Goal: Task Accomplishment & Management: Manage account settings

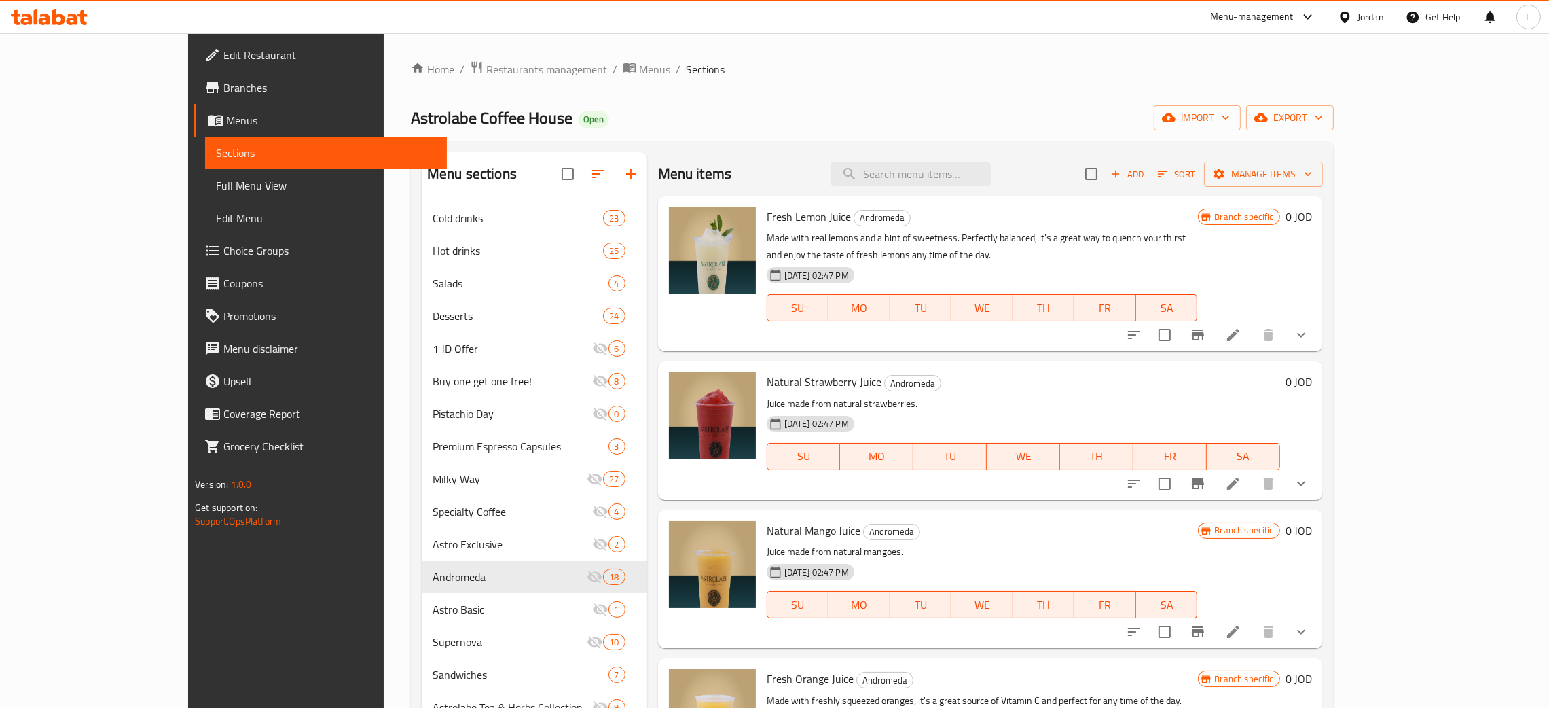
click at [54, 16] on icon at bounding box center [58, 17] width 13 height 16
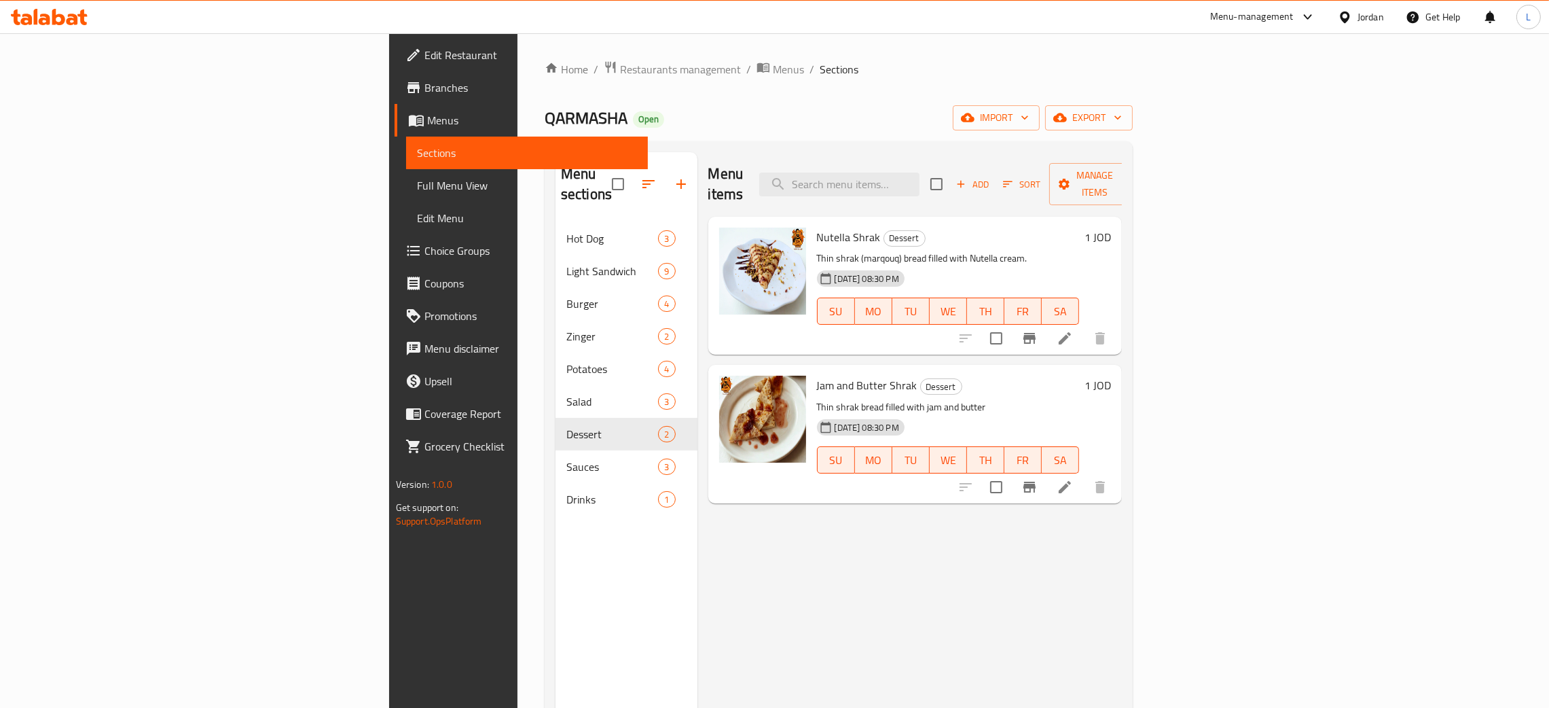
click at [60, 27] on div at bounding box center [49, 16] width 98 height 27
click at [68, 18] on icon at bounding box center [49, 17] width 77 height 16
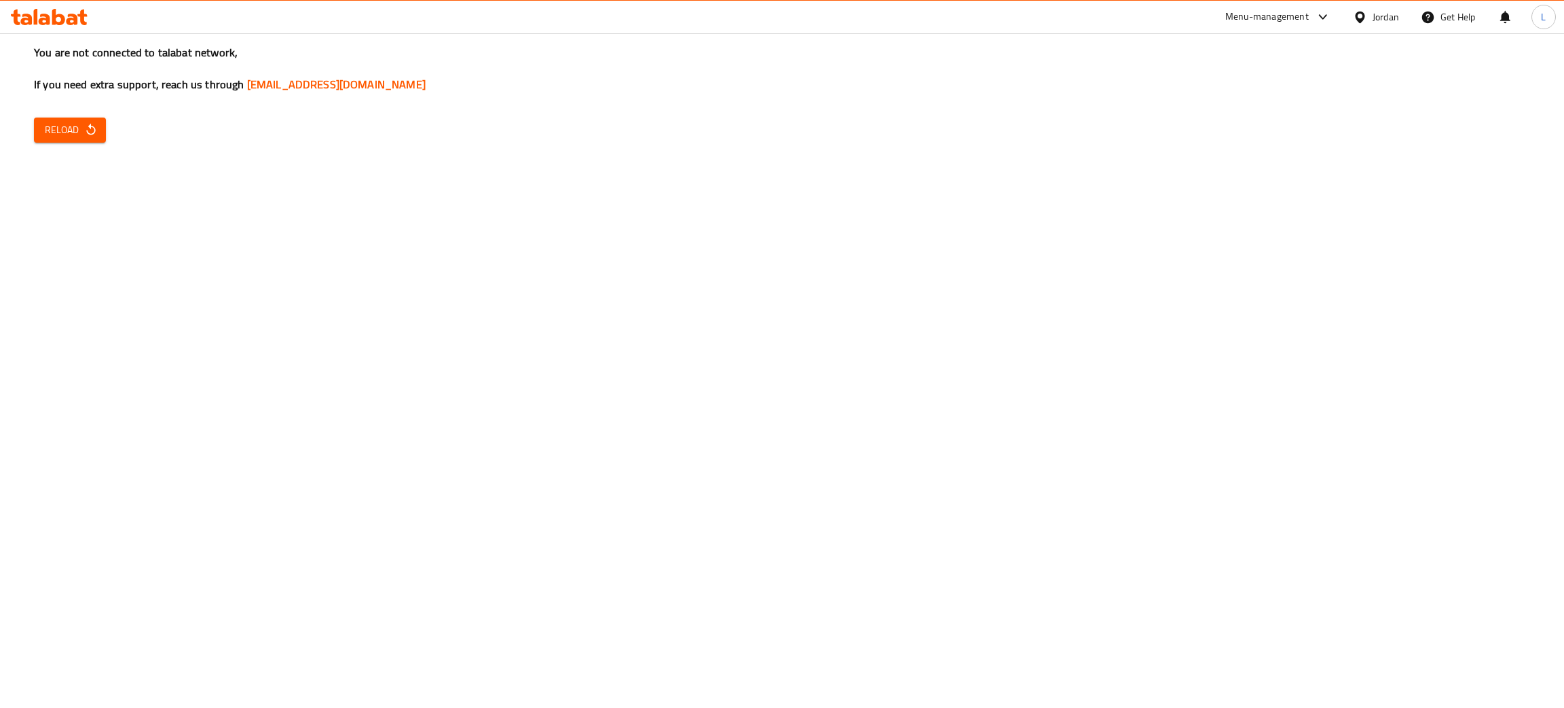
click at [29, 12] on icon at bounding box center [49, 17] width 77 height 16
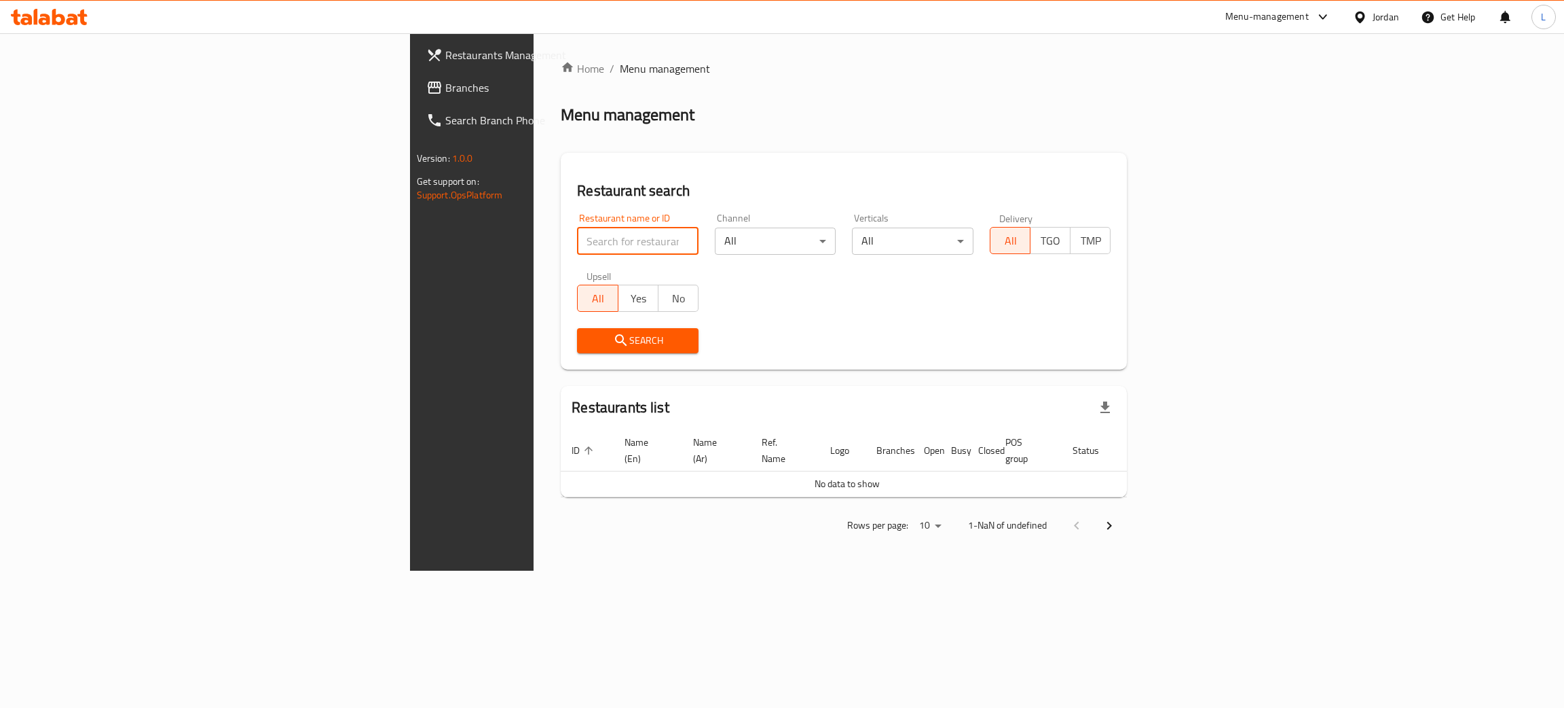
click at [577, 229] on input "search" at bounding box center [638, 240] width 122 height 27
type input "wac"
click button "Search" at bounding box center [638, 340] width 122 height 25
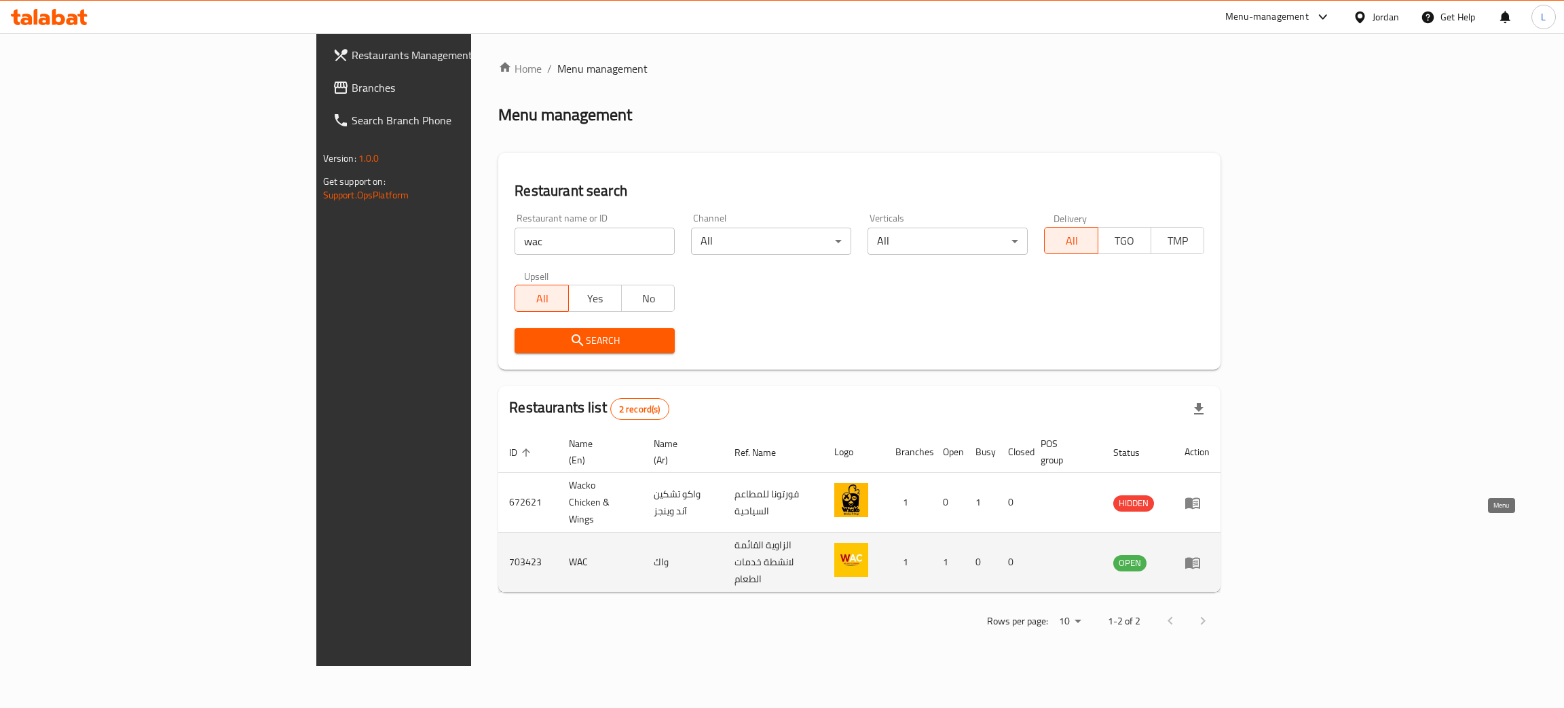
click at [1200, 557] on icon "enhanced table" at bounding box center [1193, 563] width 15 height 12
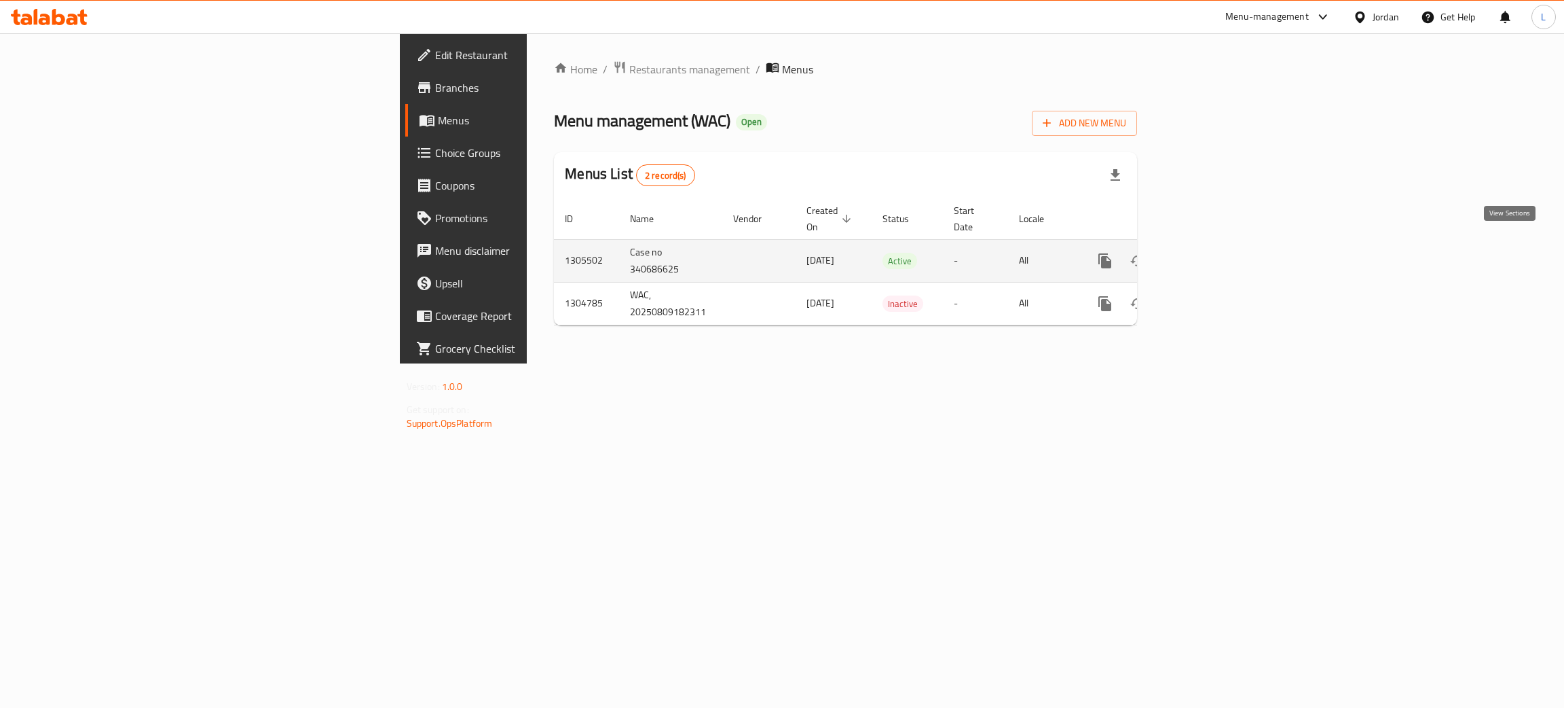
click at [1211, 253] on icon "enhanced table" at bounding box center [1203, 261] width 16 height 16
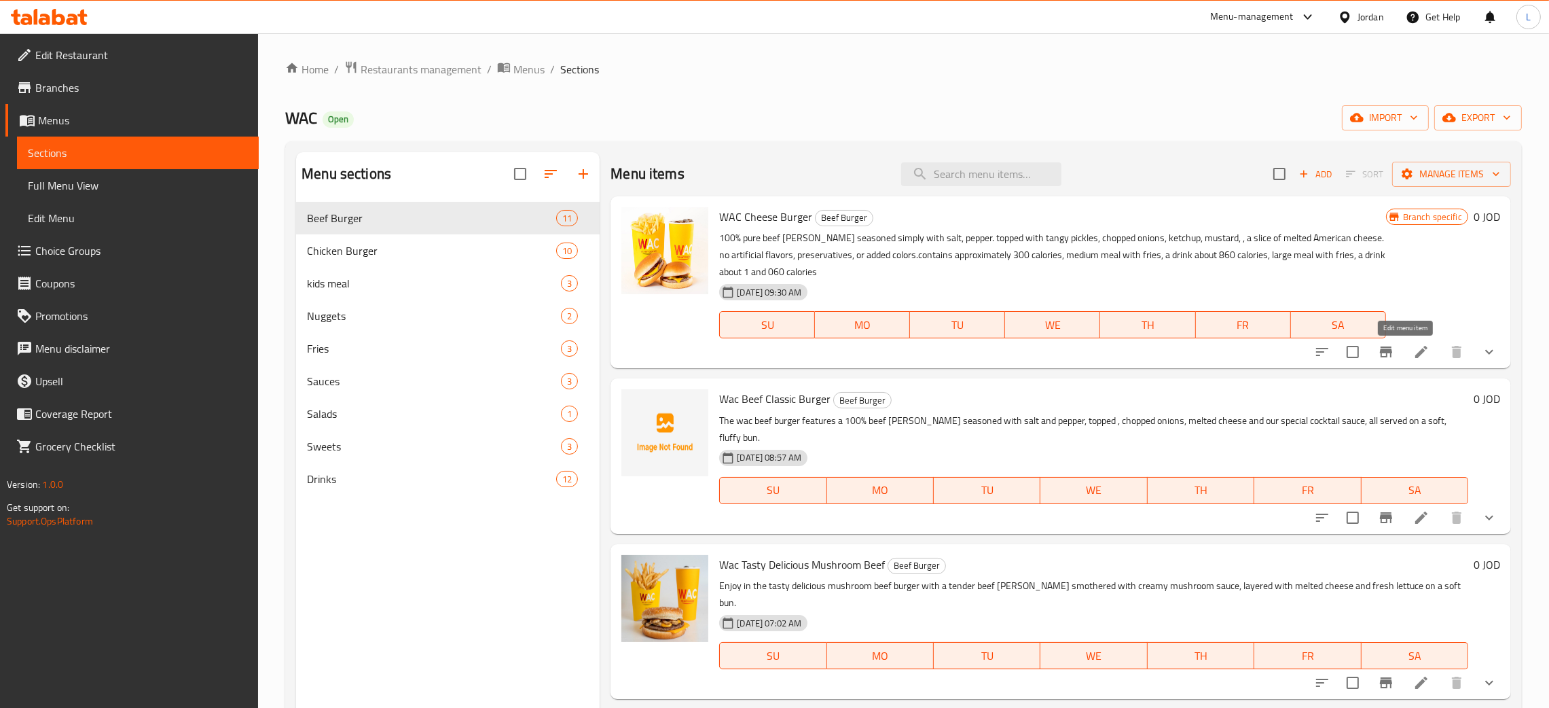
click at [1413, 346] on icon at bounding box center [1421, 352] width 16 height 16
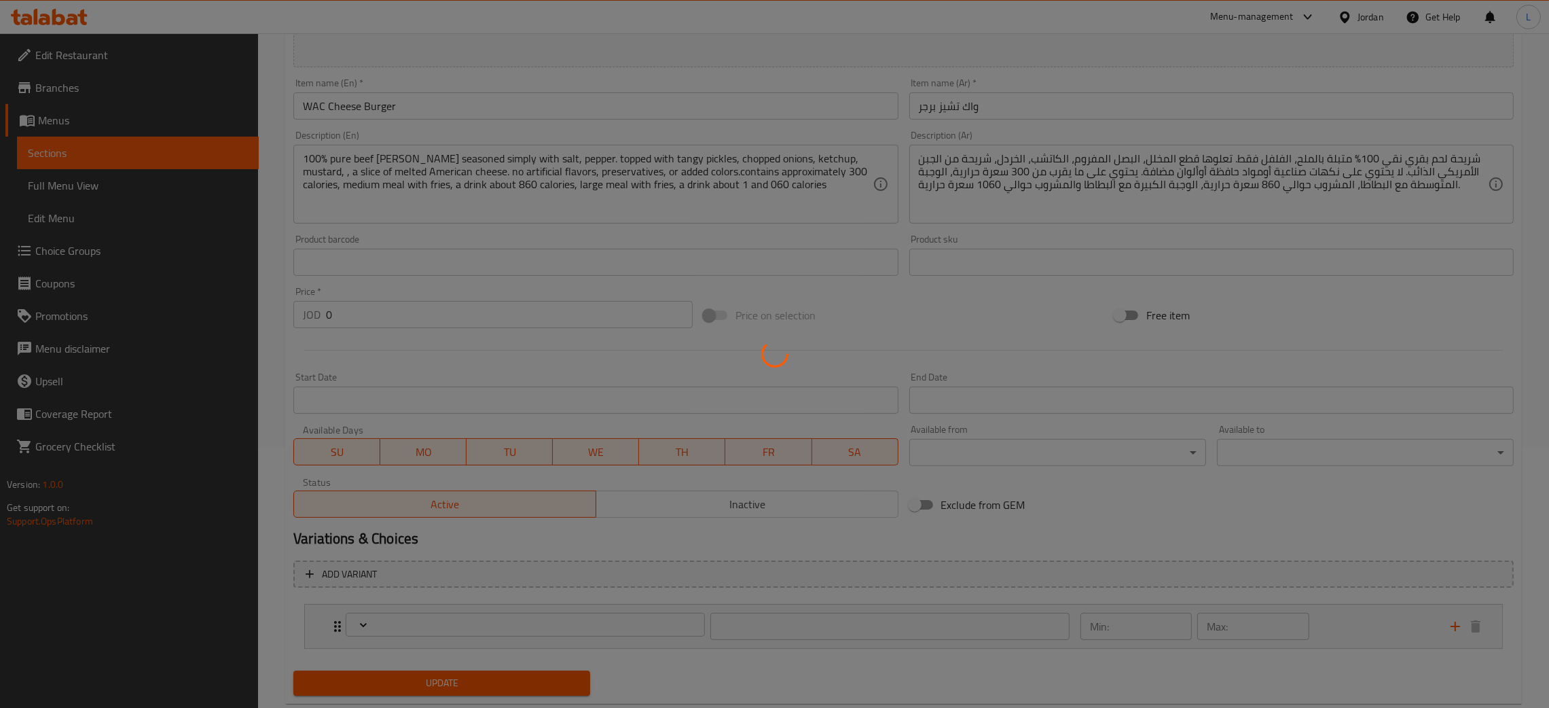
scroll to position [294, 0]
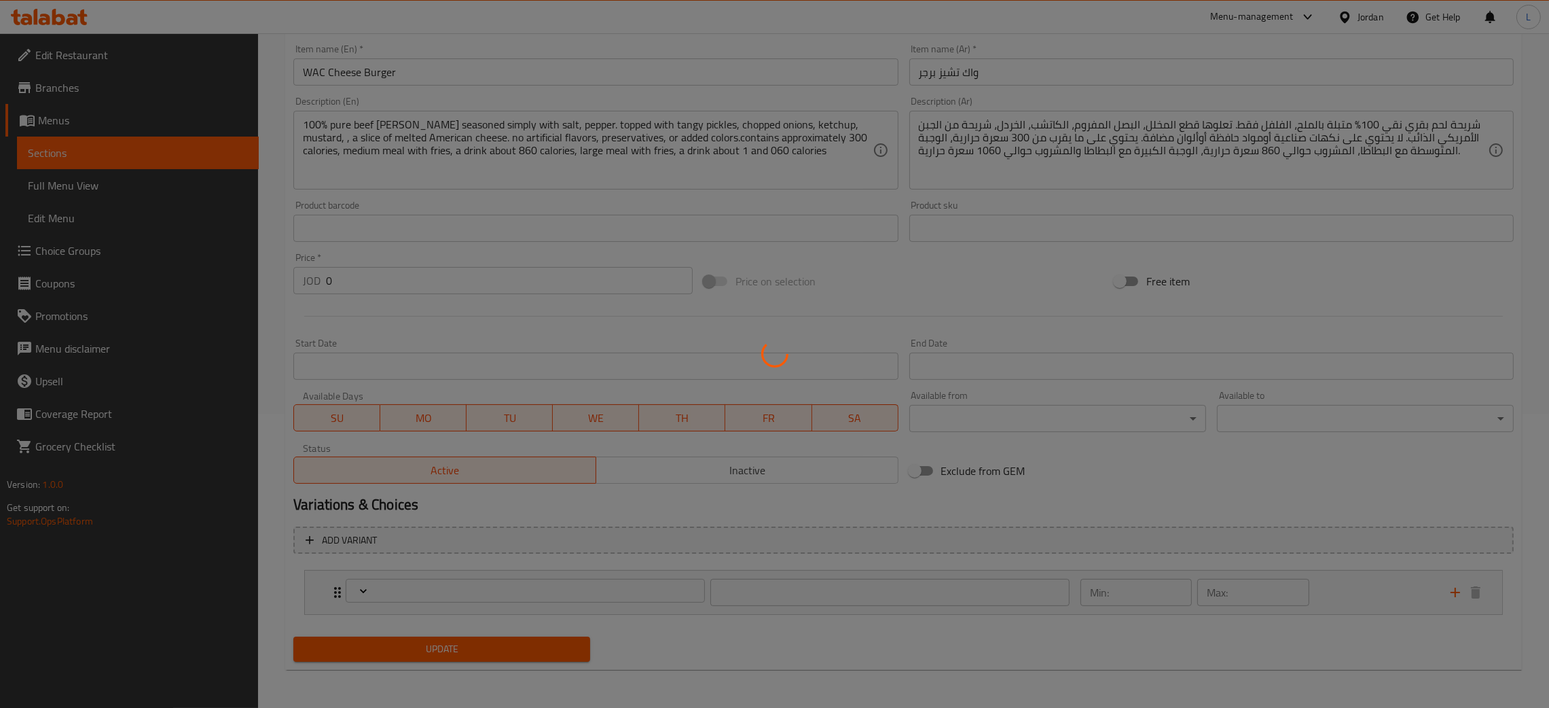
type input "إختيارك من:"
type input "1"
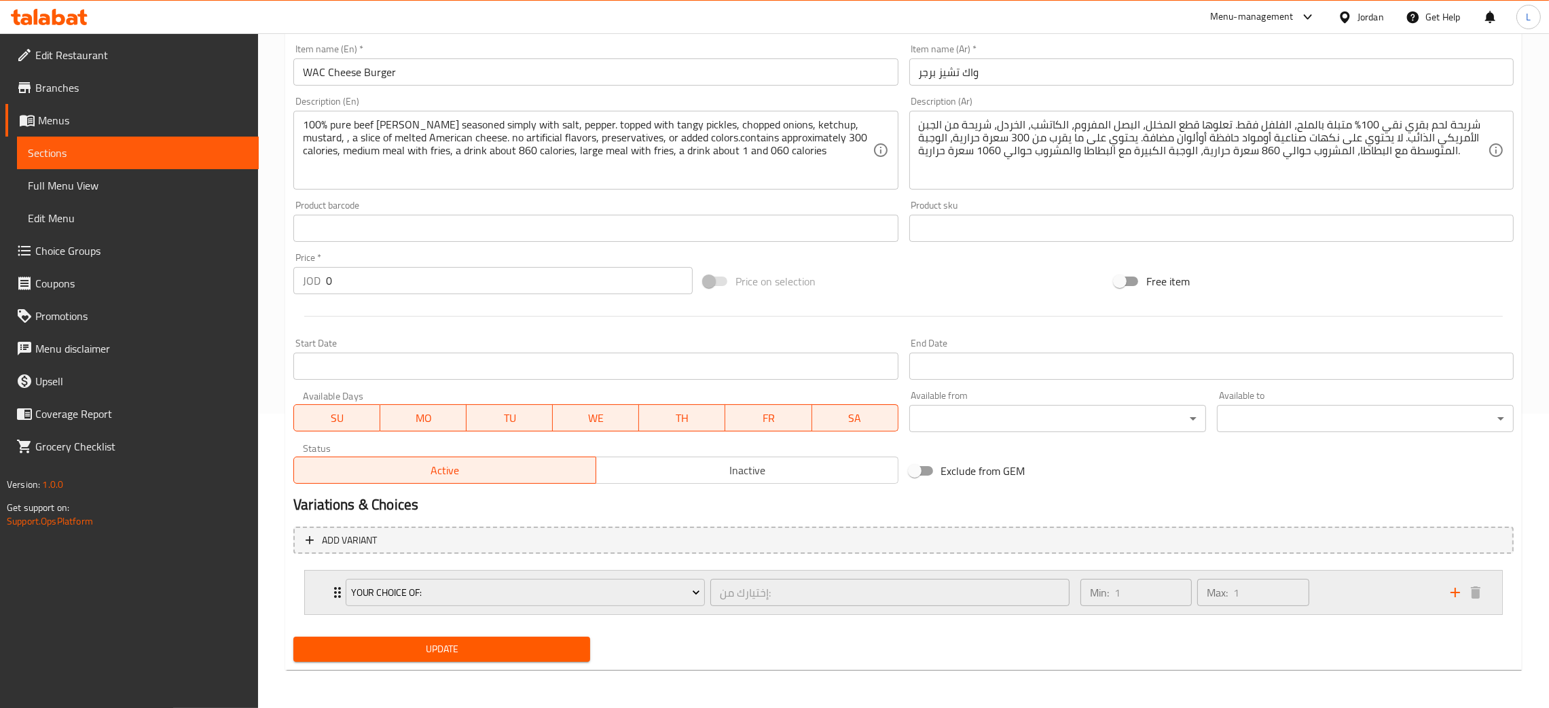
click at [329, 600] on icon "Expand" at bounding box center [337, 592] width 16 height 16
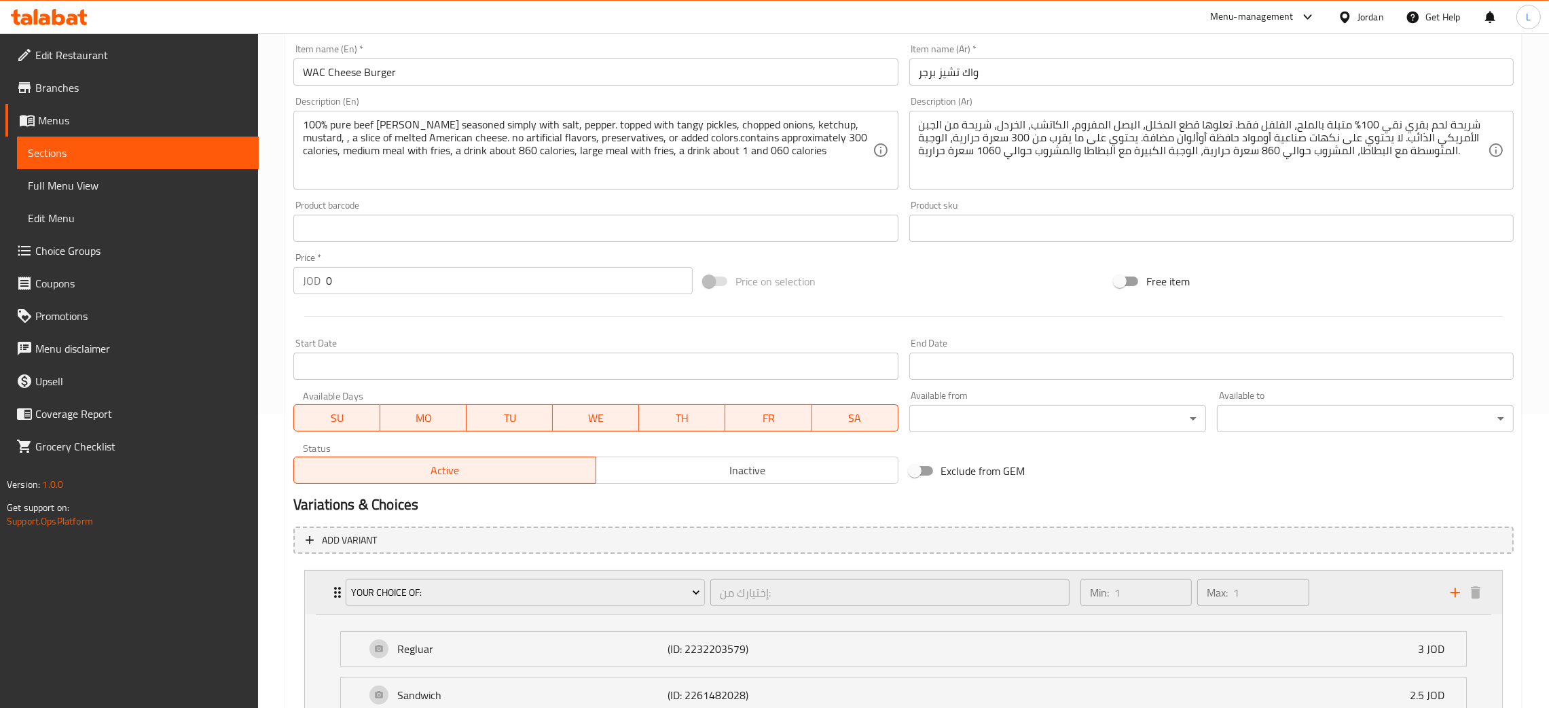
click at [332, 602] on div "Your Choice Of: إختيارك من: ​ Min: 1 ​ Max: 1 ​" at bounding box center [907, 591] width 1156 height 43
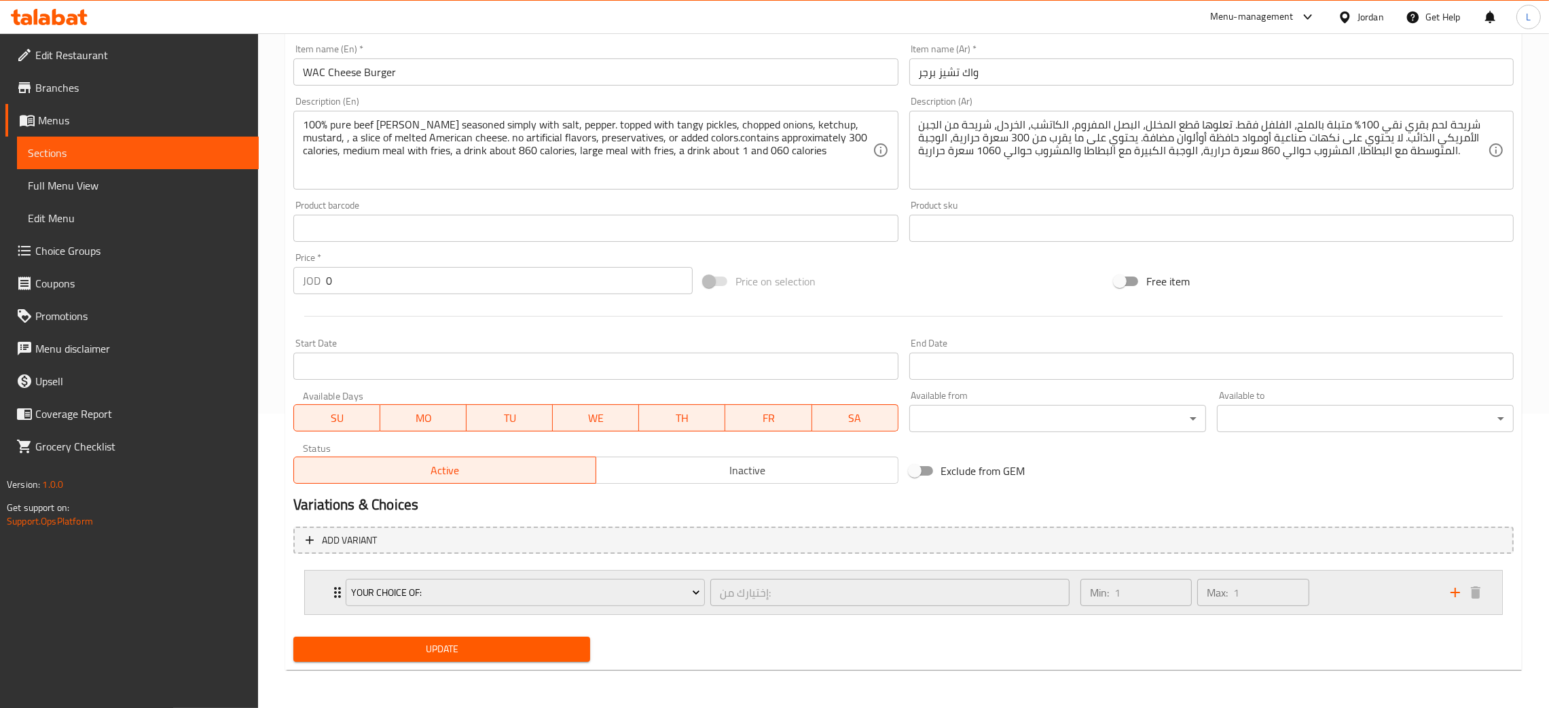
click at [332, 602] on div "Your Choice Of: إختيارك من: ​ Min: 1 ​ Max: 1 ​" at bounding box center [907, 591] width 1156 height 43
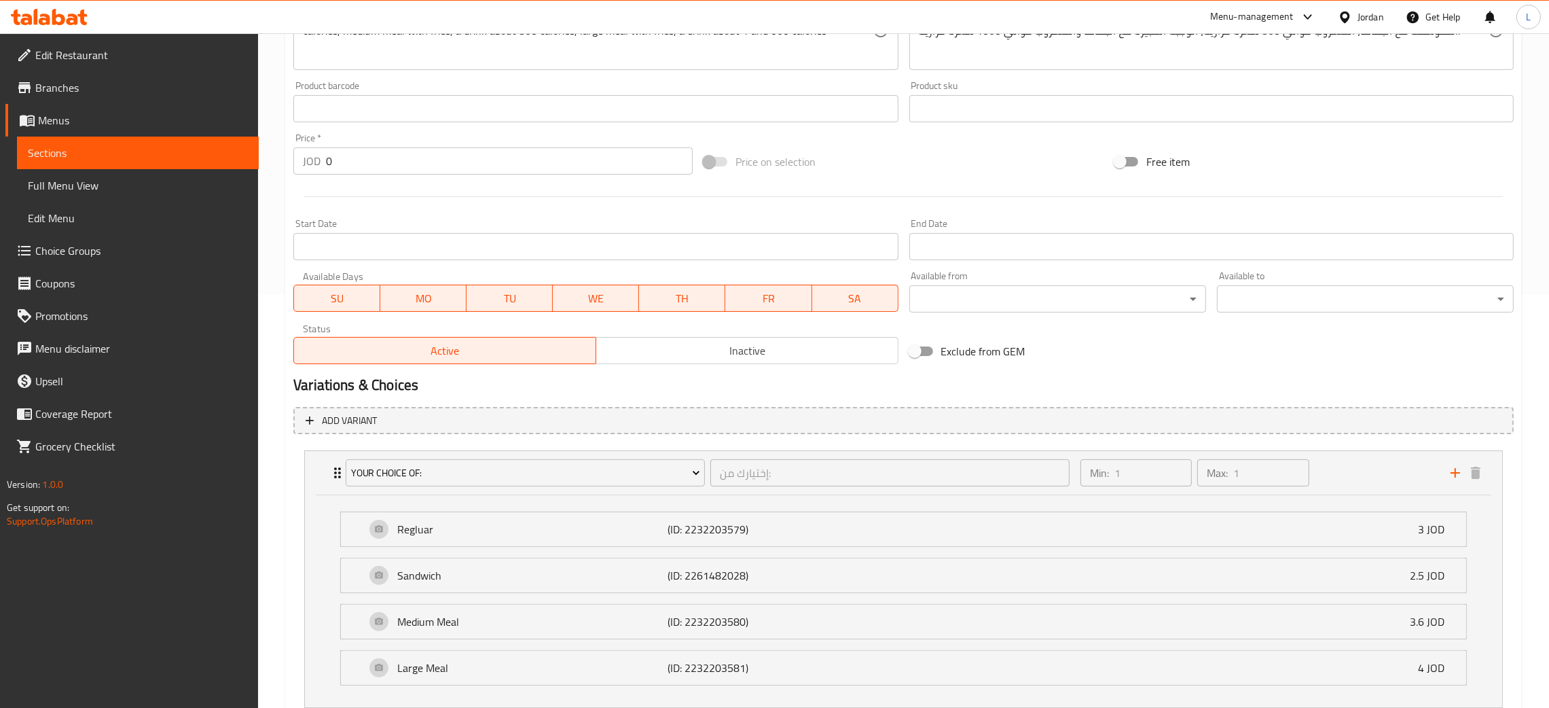
scroll to position [507, 0]
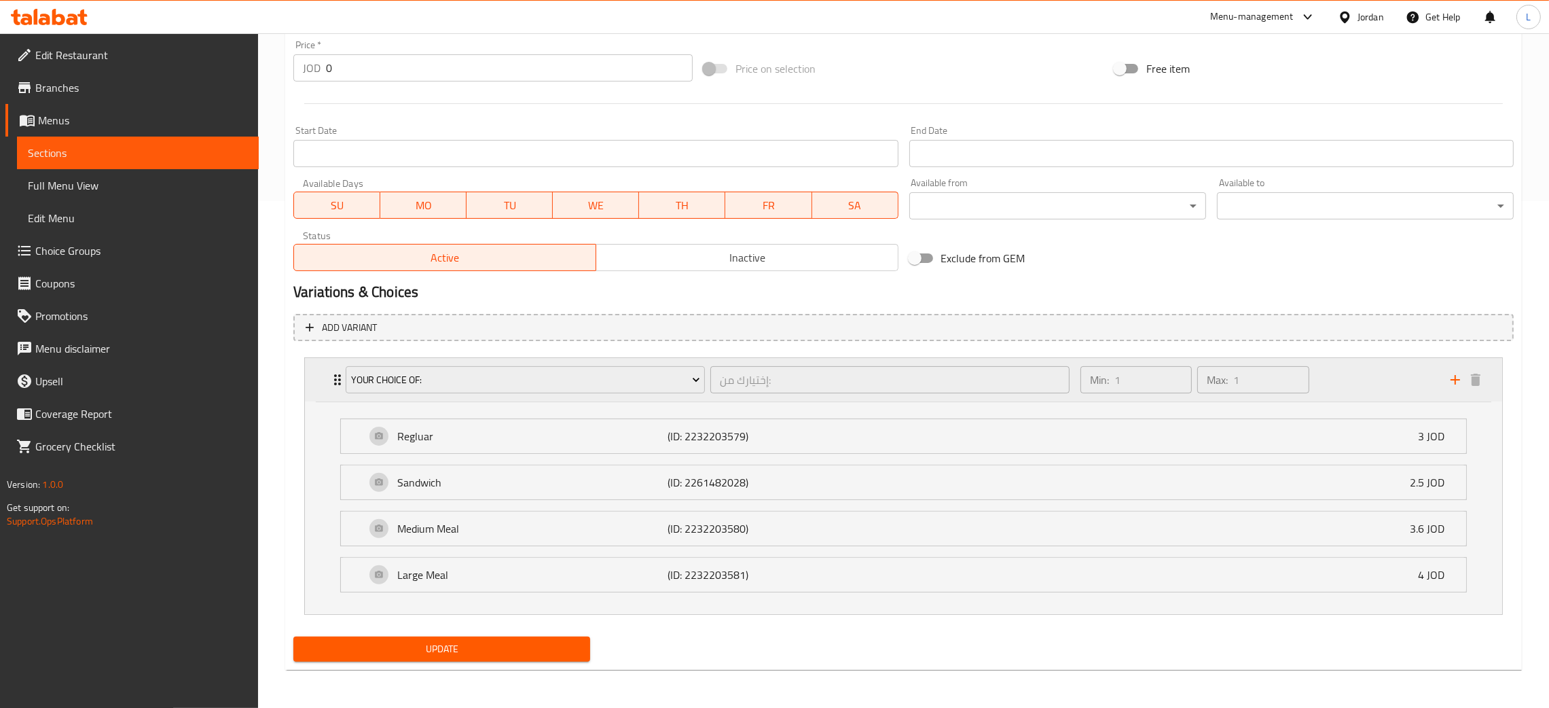
click at [327, 386] on div "Your Choice Of: إختيارك من: ​ Min: 1 ​ Max: 1 ​" at bounding box center [903, 379] width 1197 height 43
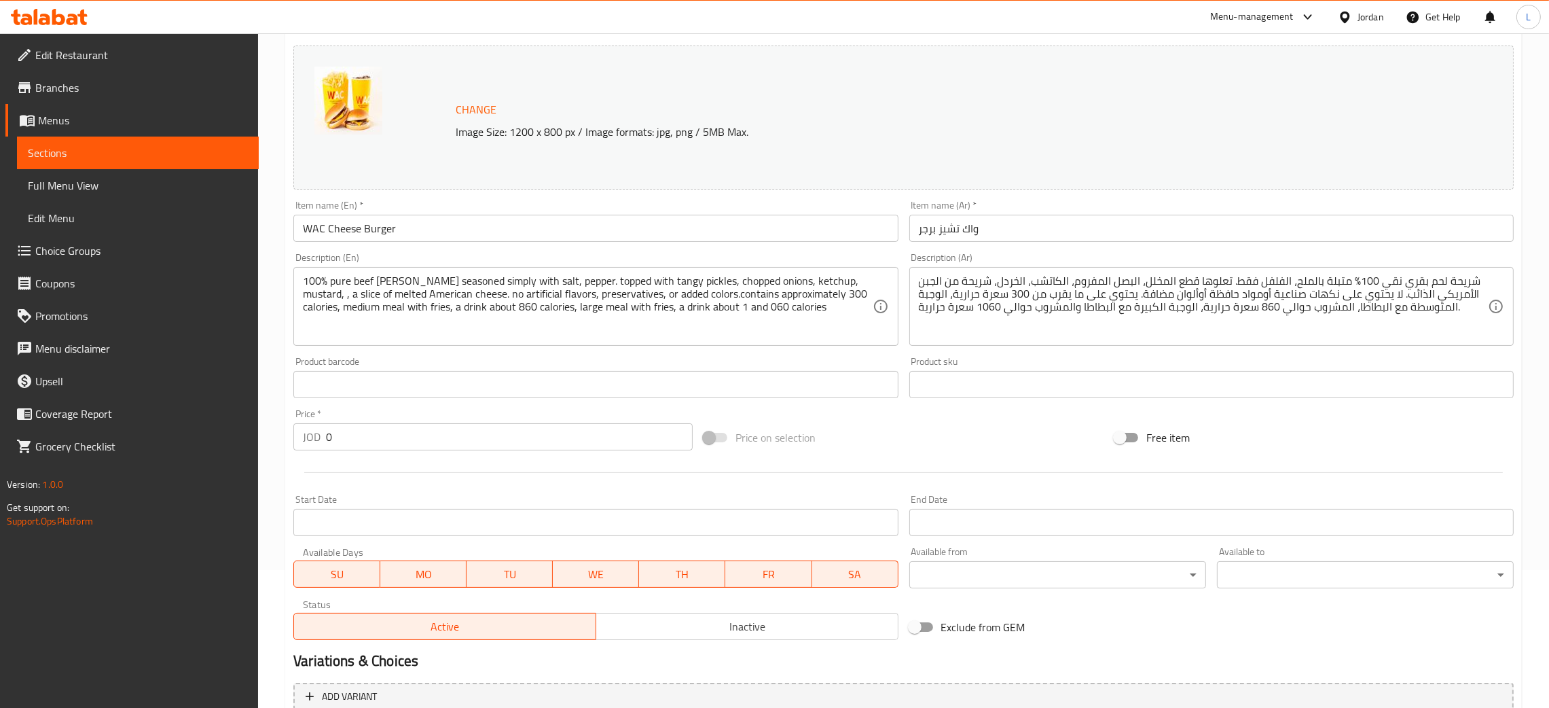
scroll to position [294, 0]
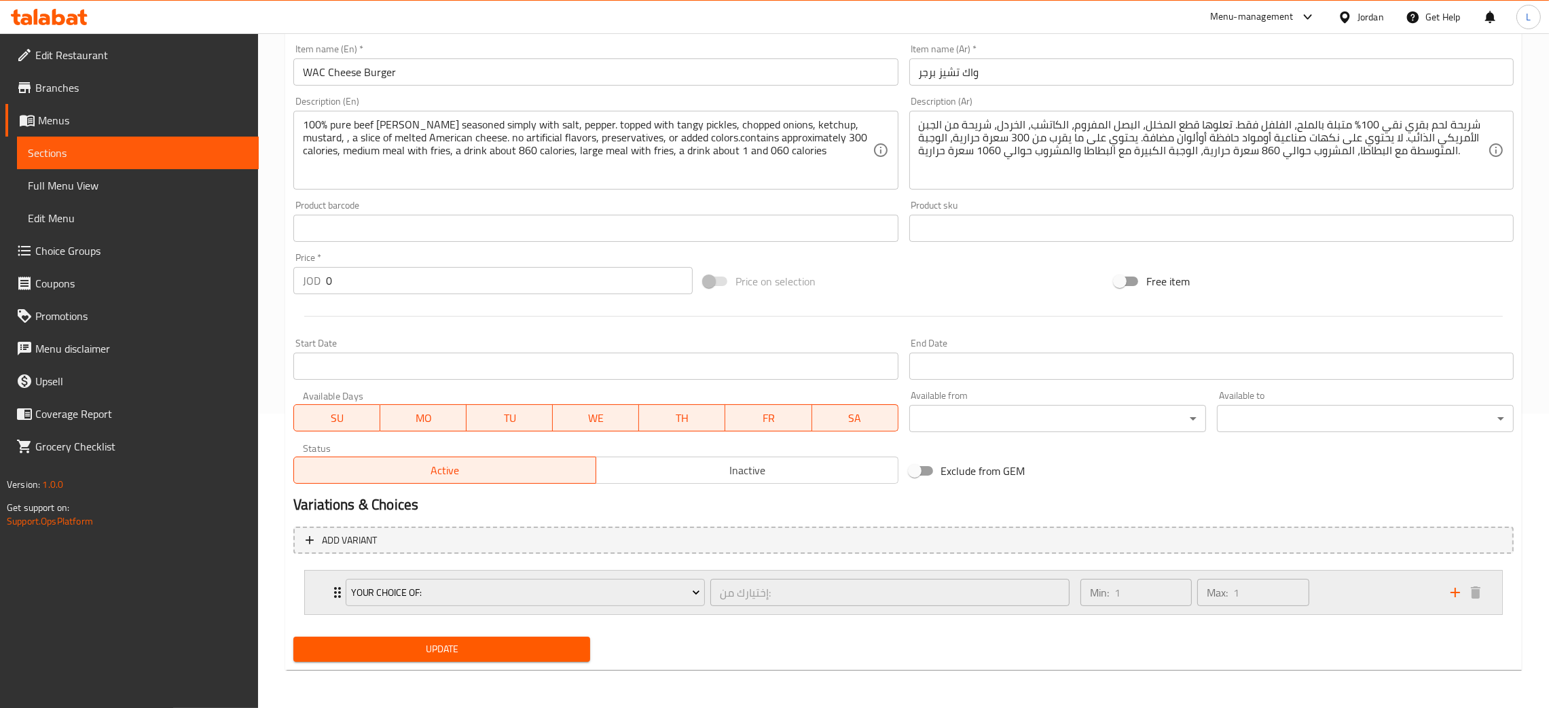
click at [331, 572] on div "Your Choice Of: إختيارك من: ​ Min: 1 ​ Max: 1 ​" at bounding box center [907, 591] width 1156 height 43
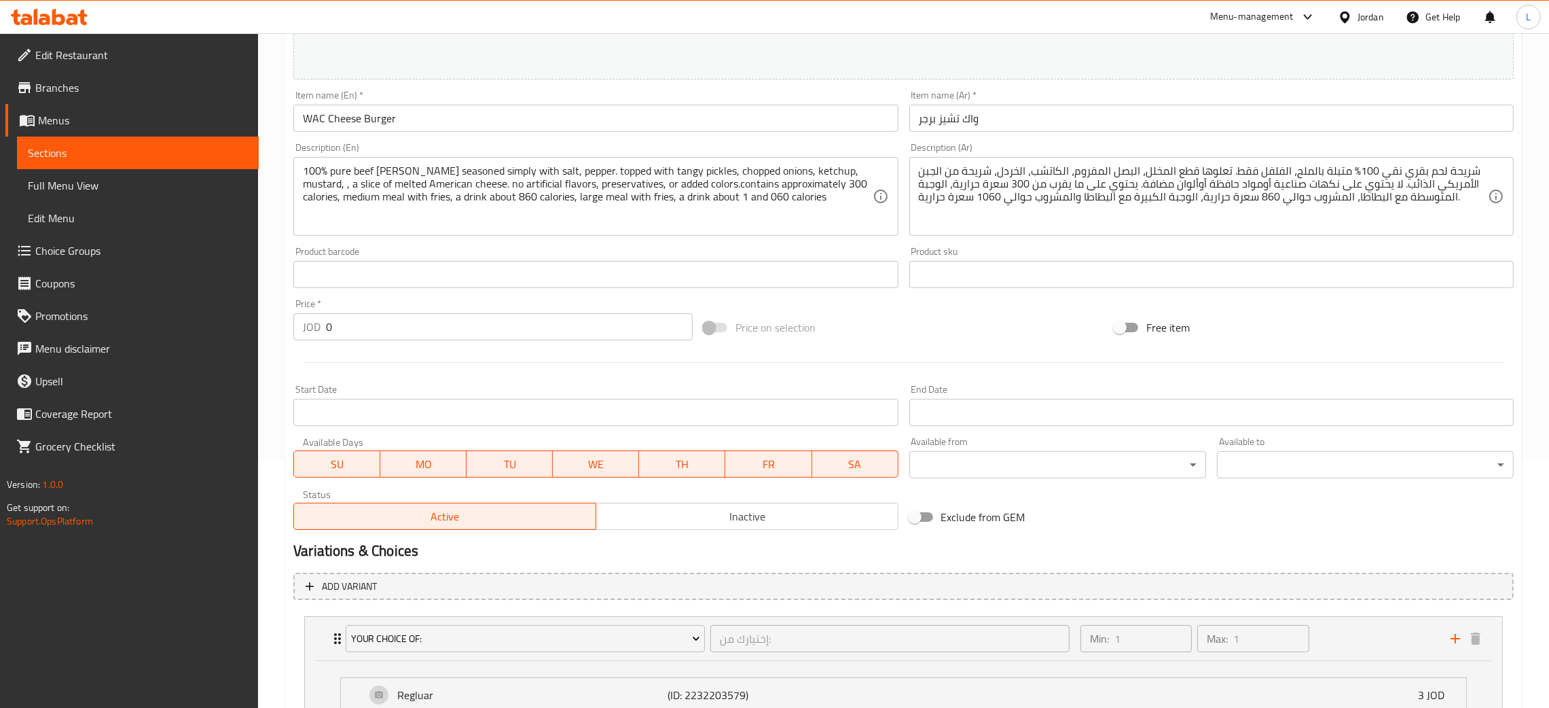
scroll to position [0, 0]
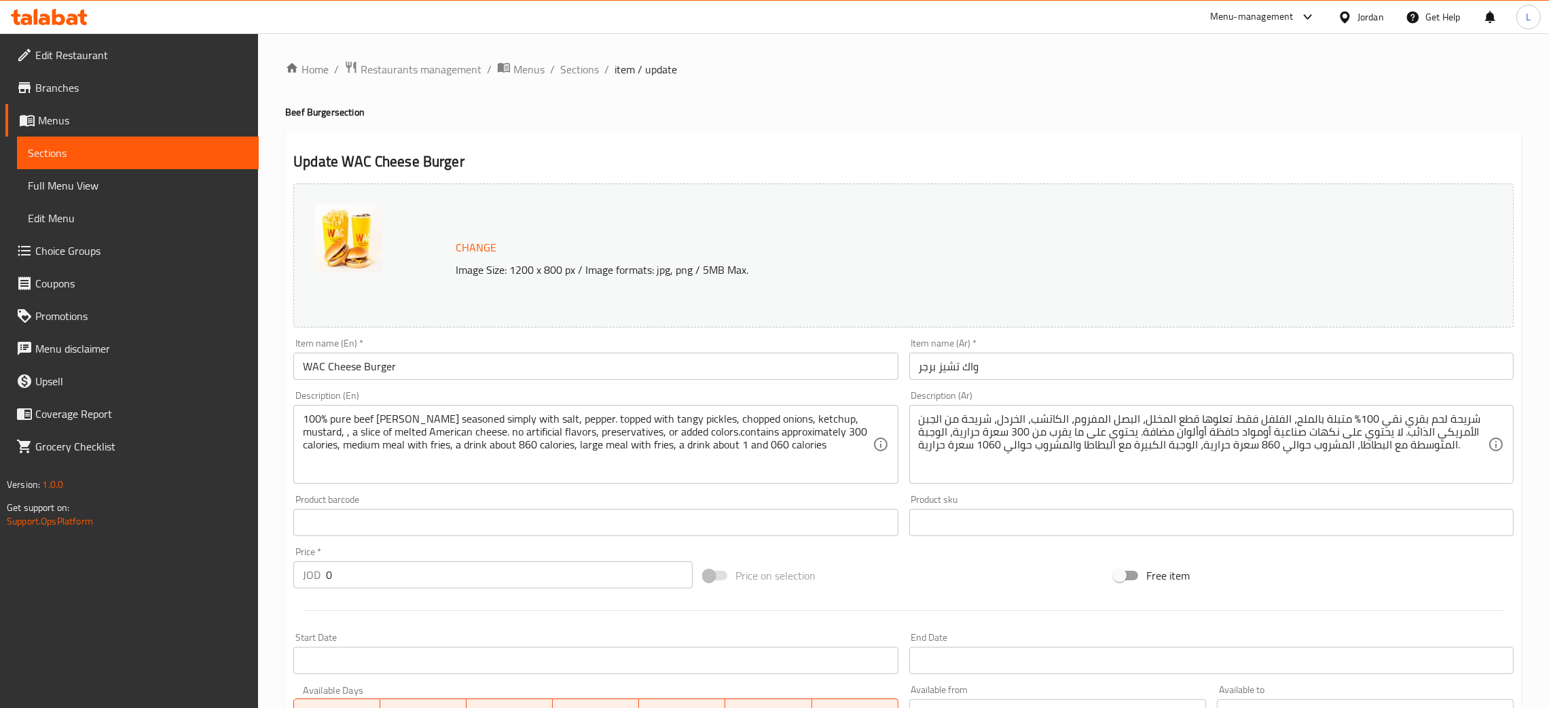
click at [575, 77] on span "Sections" at bounding box center [579, 69] width 39 height 16
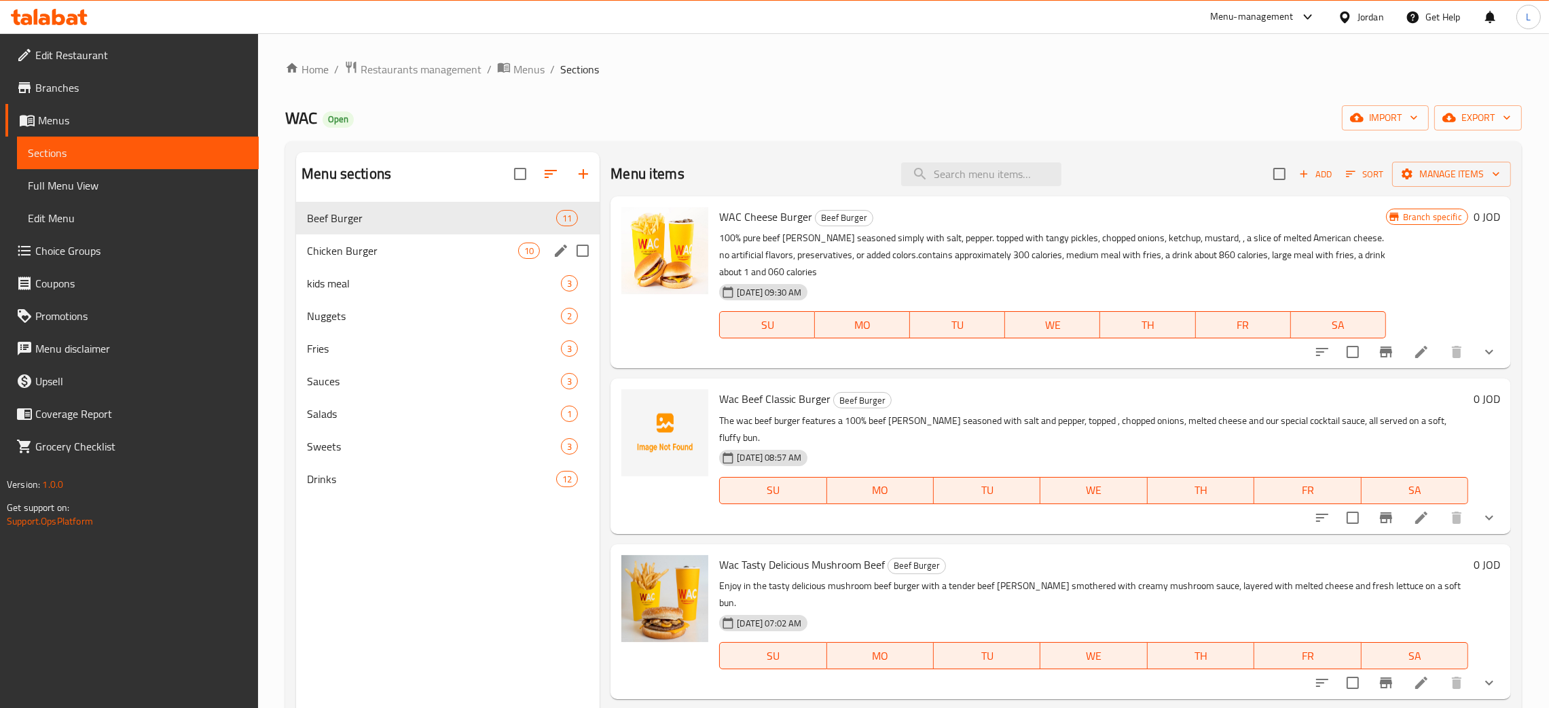
click at [409, 251] on span "Chicken Burger" at bounding box center [412, 250] width 211 height 16
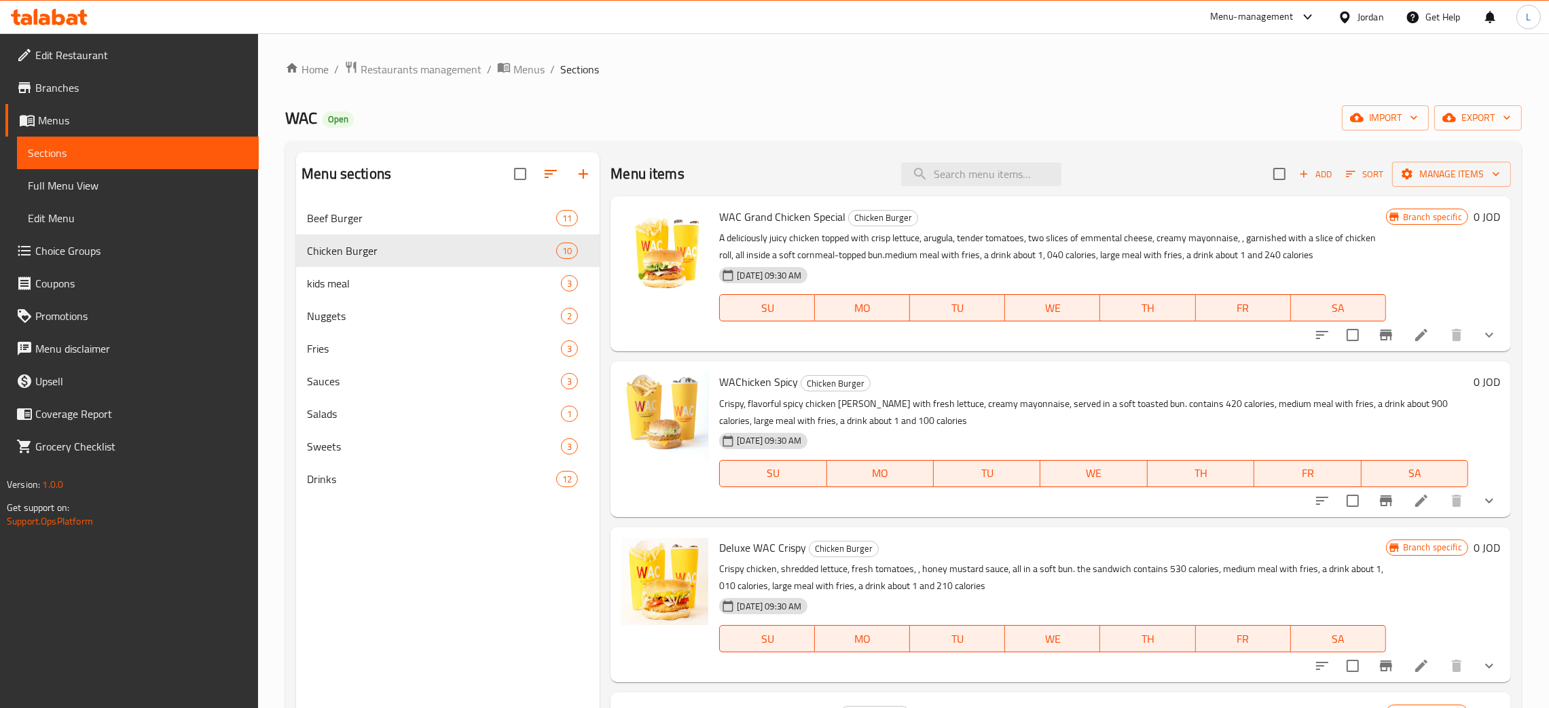
click at [1415, 336] on icon at bounding box center [1421, 335] width 12 height 12
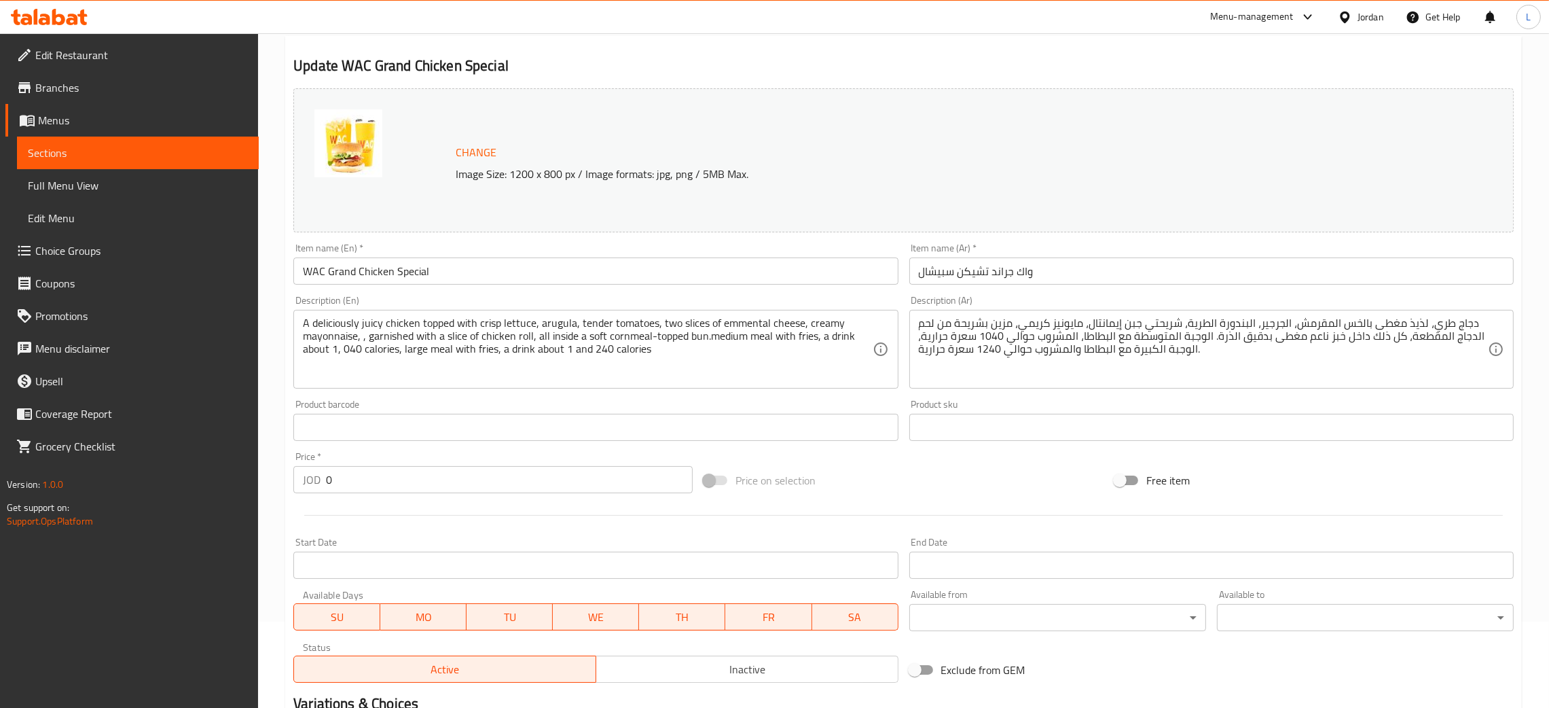
scroll to position [294, 0]
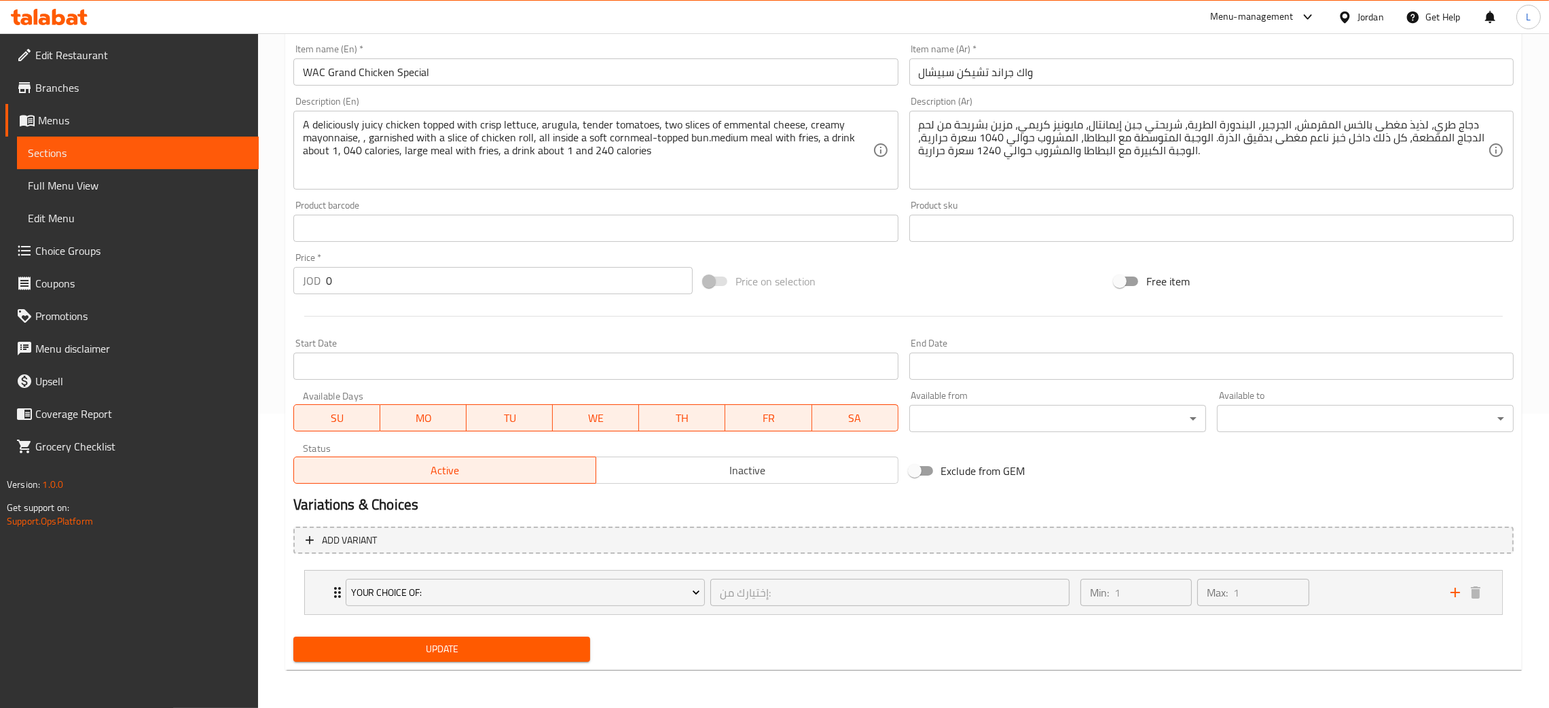
drag, startPoint x: 335, startPoint y: 585, endPoint x: 373, endPoint y: 633, distance: 61.4
click at [316, 584] on div "Your Choice Of: إختيارك من: ​ Min: 1 ​ Max: 1 ​" at bounding box center [903, 591] width 1197 height 43
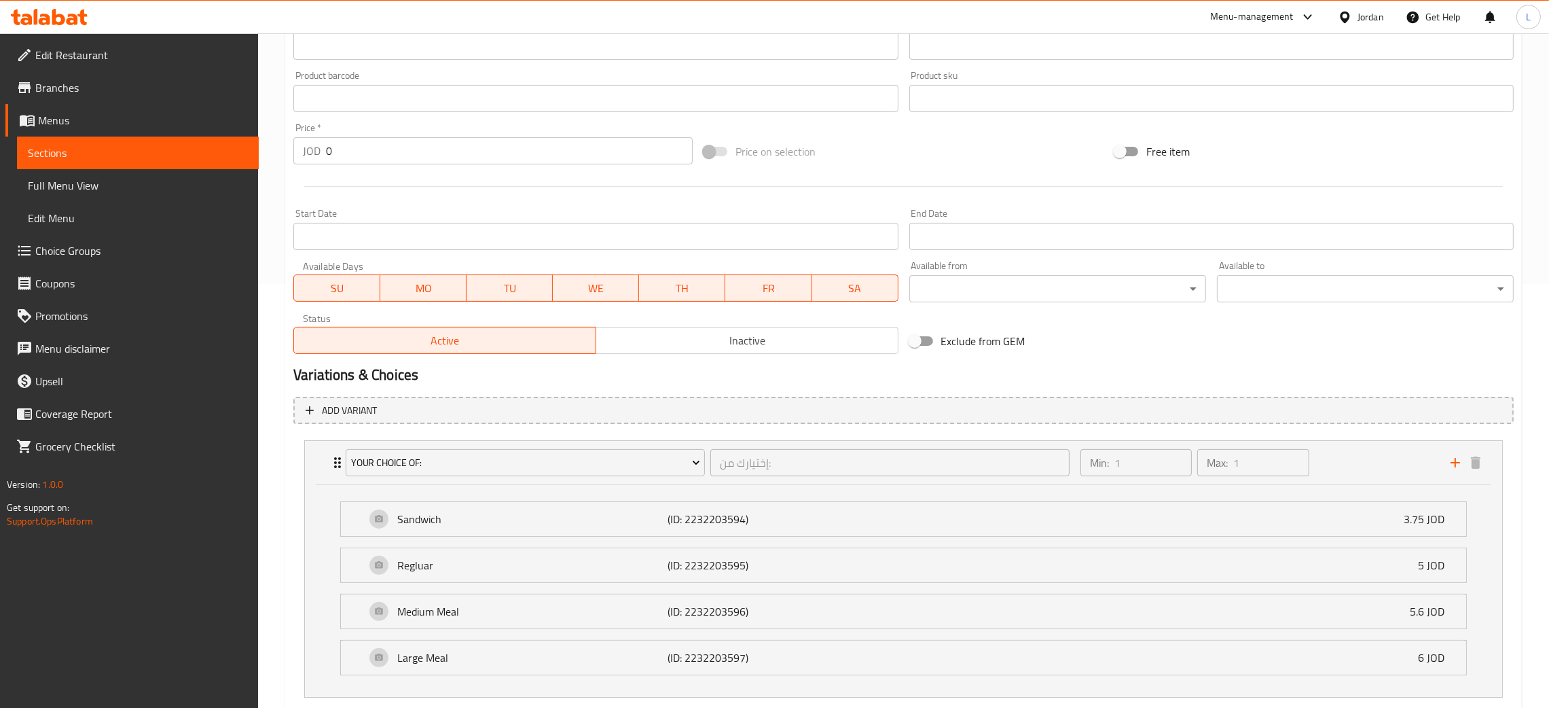
scroll to position [0, 0]
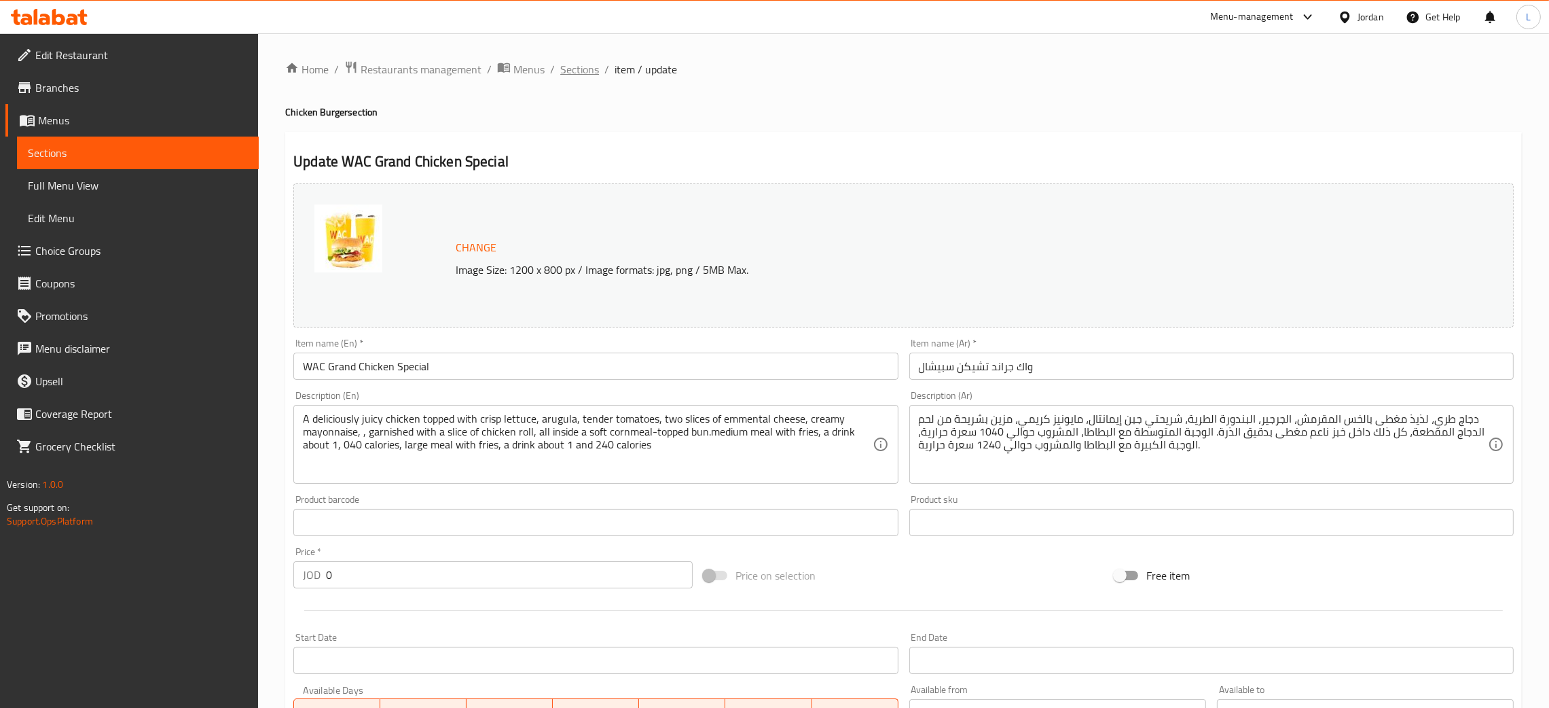
click at [589, 71] on span "Sections" at bounding box center [579, 69] width 39 height 16
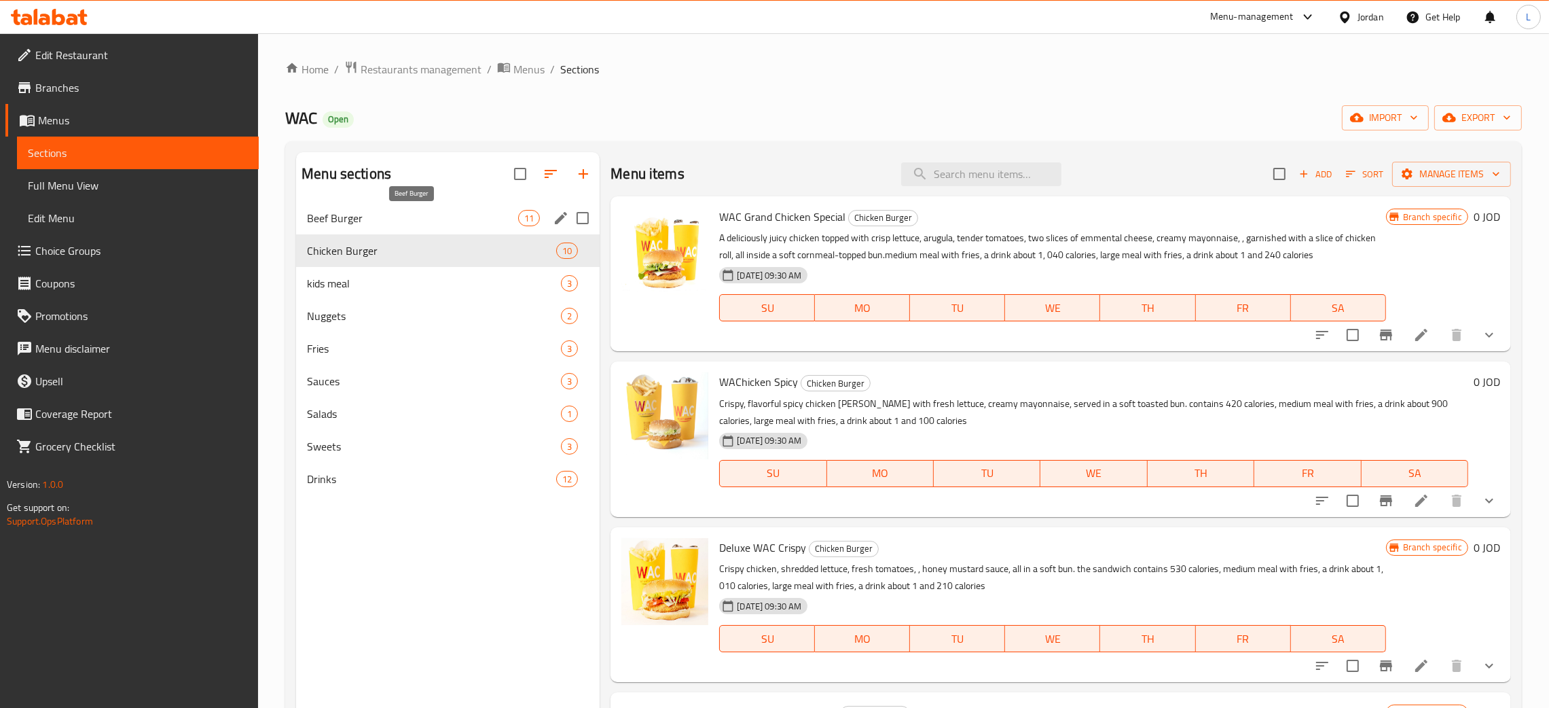
click at [340, 218] on span "Beef Burger" at bounding box center [412, 218] width 211 height 16
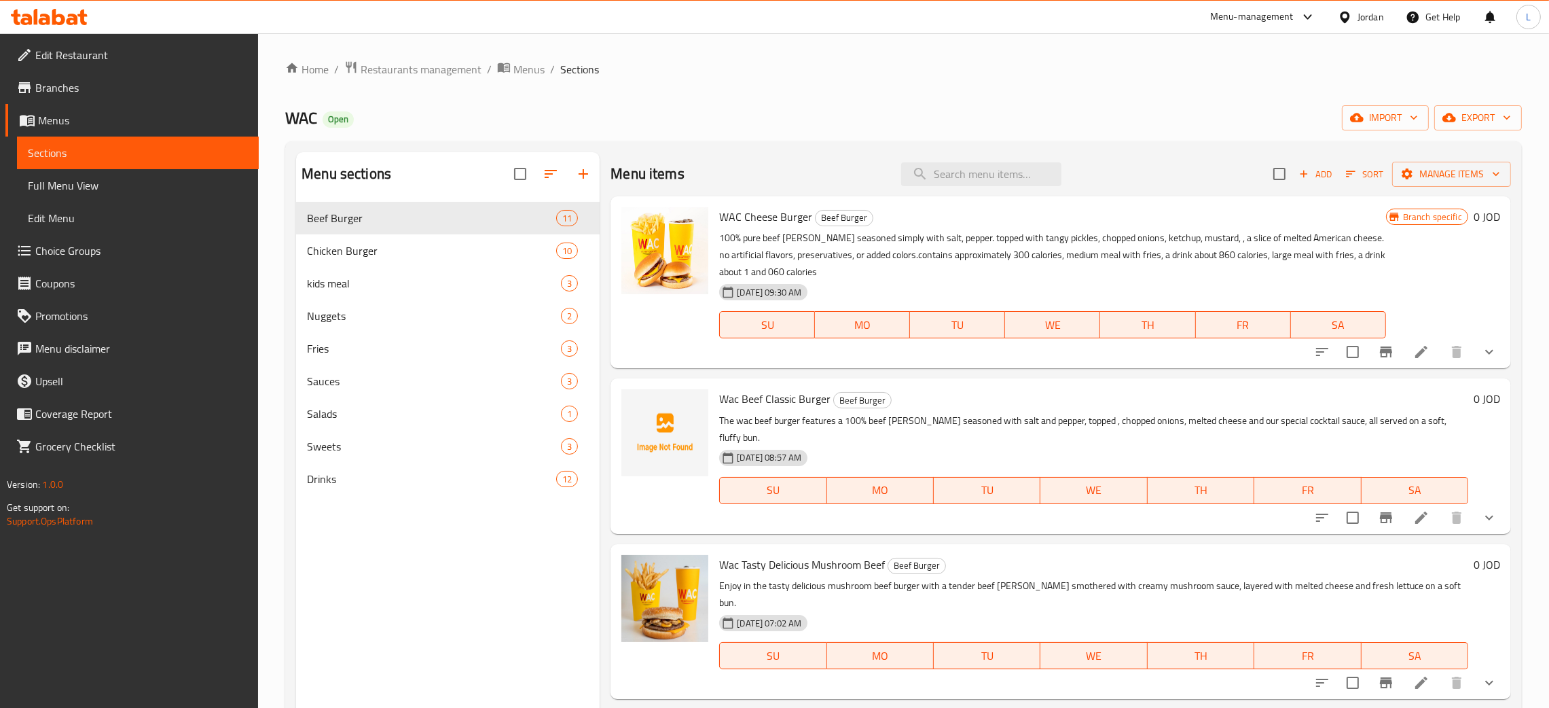
click at [1413, 359] on icon at bounding box center [1421, 352] width 16 height 16
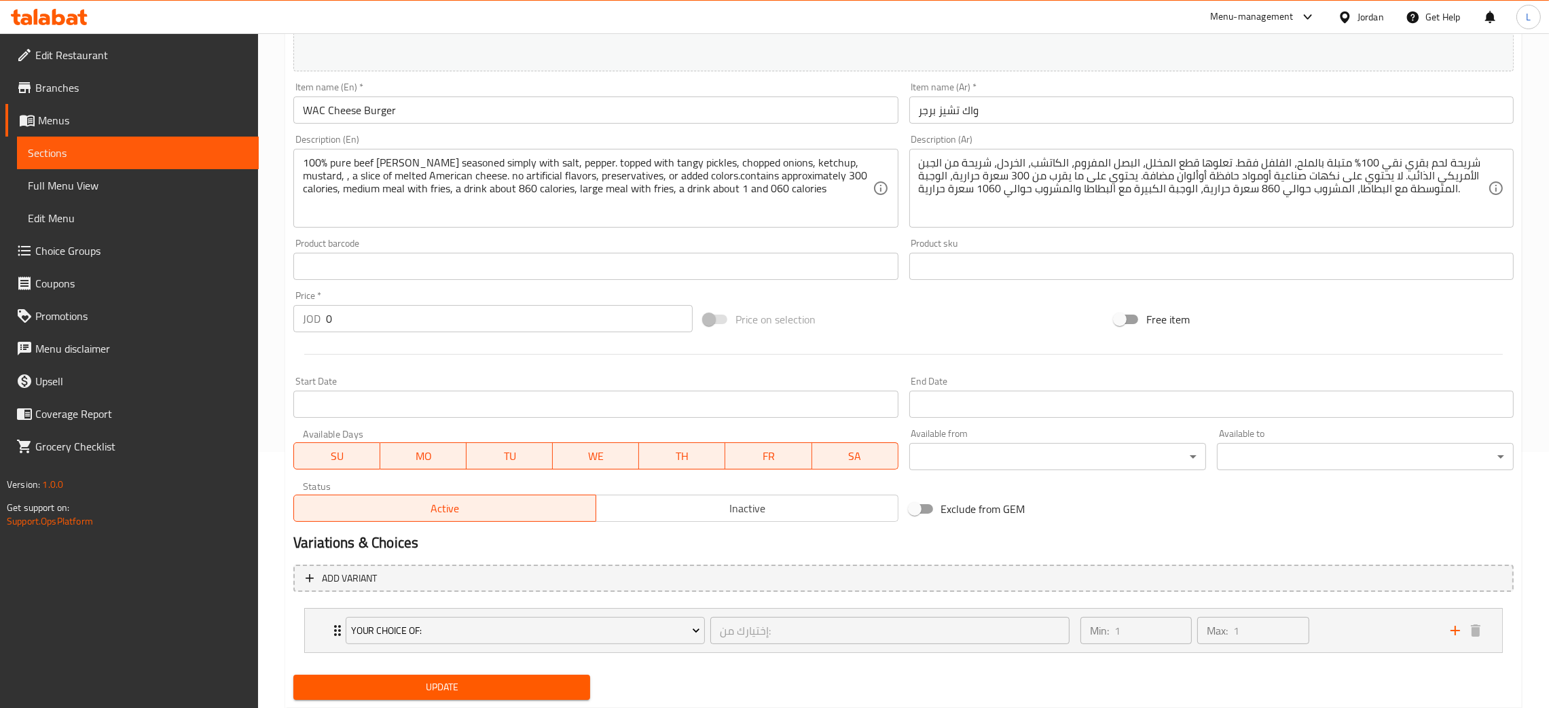
scroll to position [294, 0]
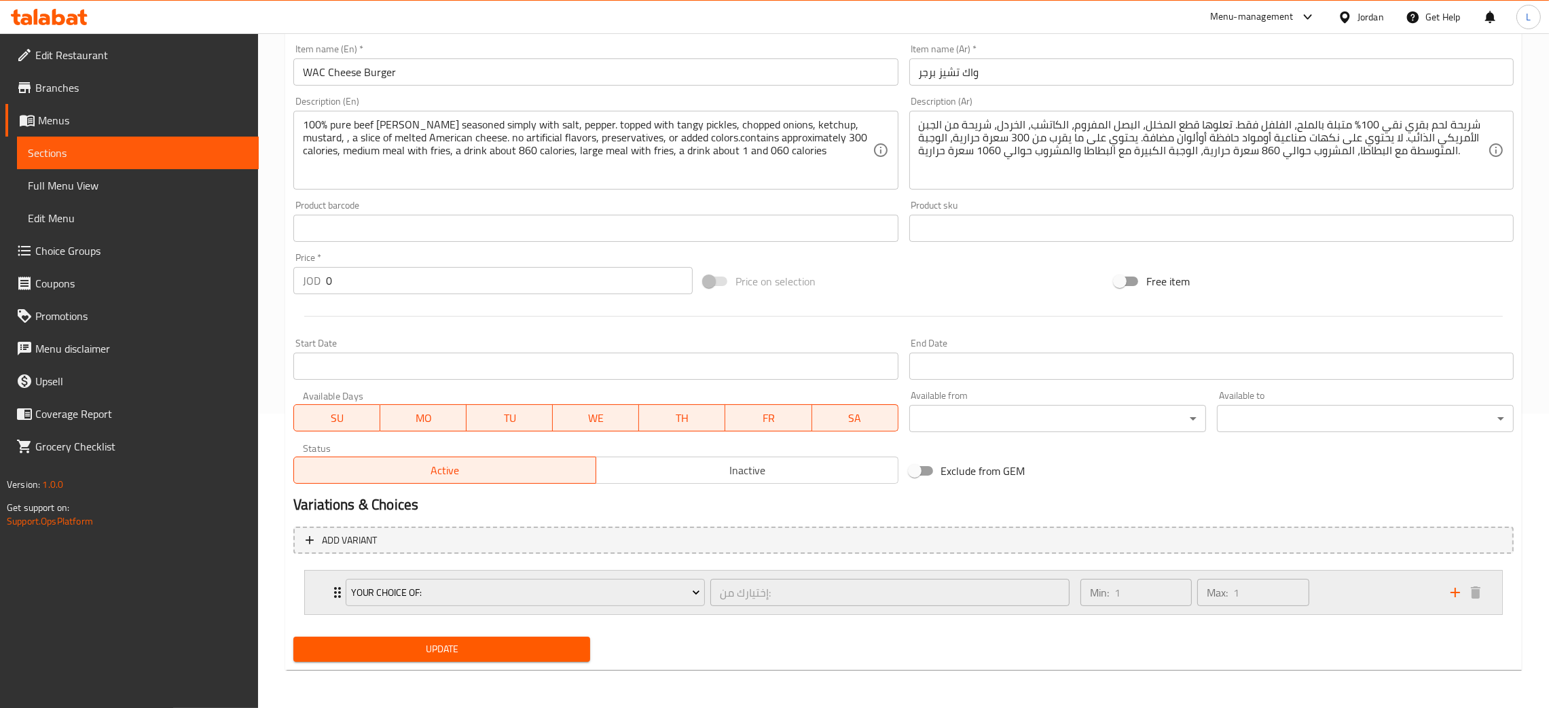
click at [320, 588] on div "Your Choice Of: إختيارك من: ​ Min: 1 ​ Max: 1 ​" at bounding box center [903, 591] width 1197 height 43
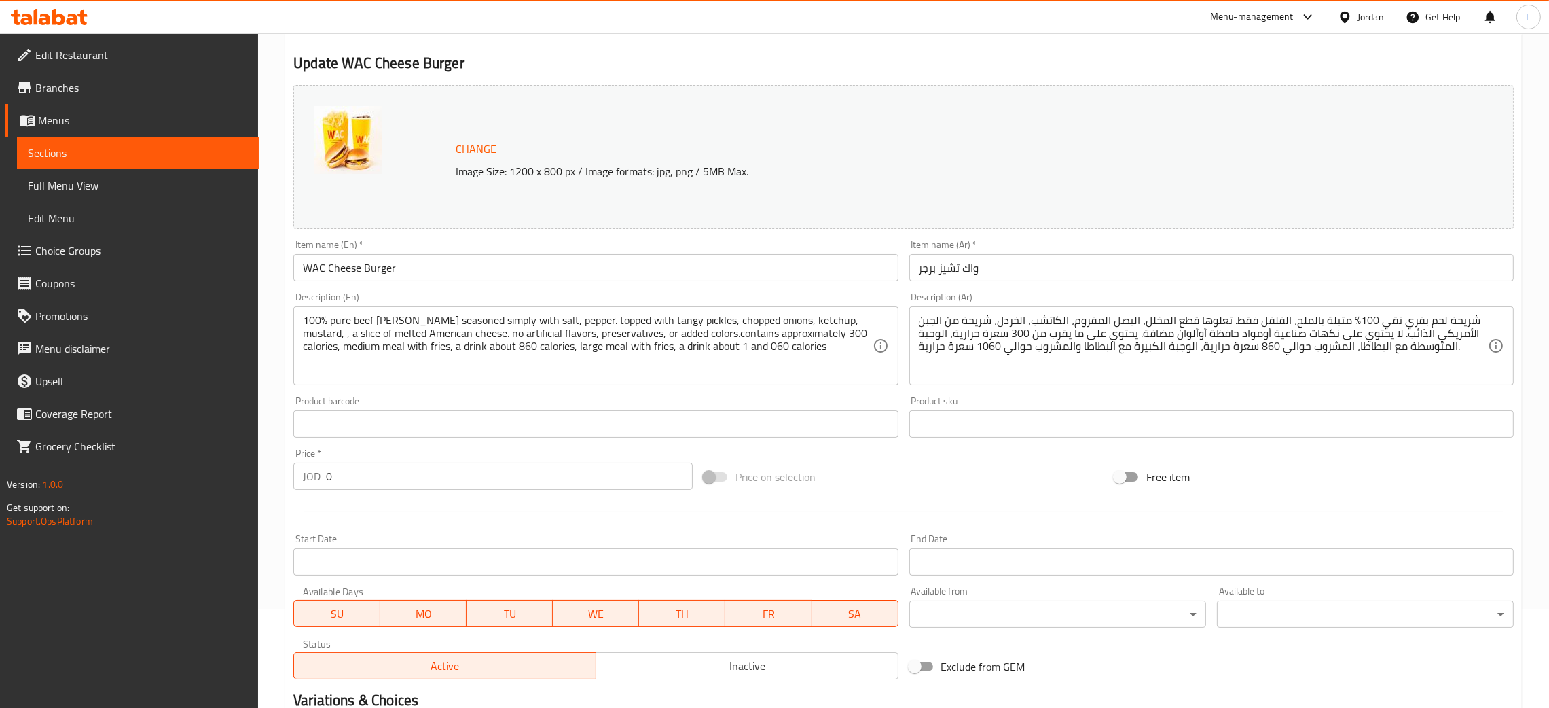
scroll to position [0, 0]
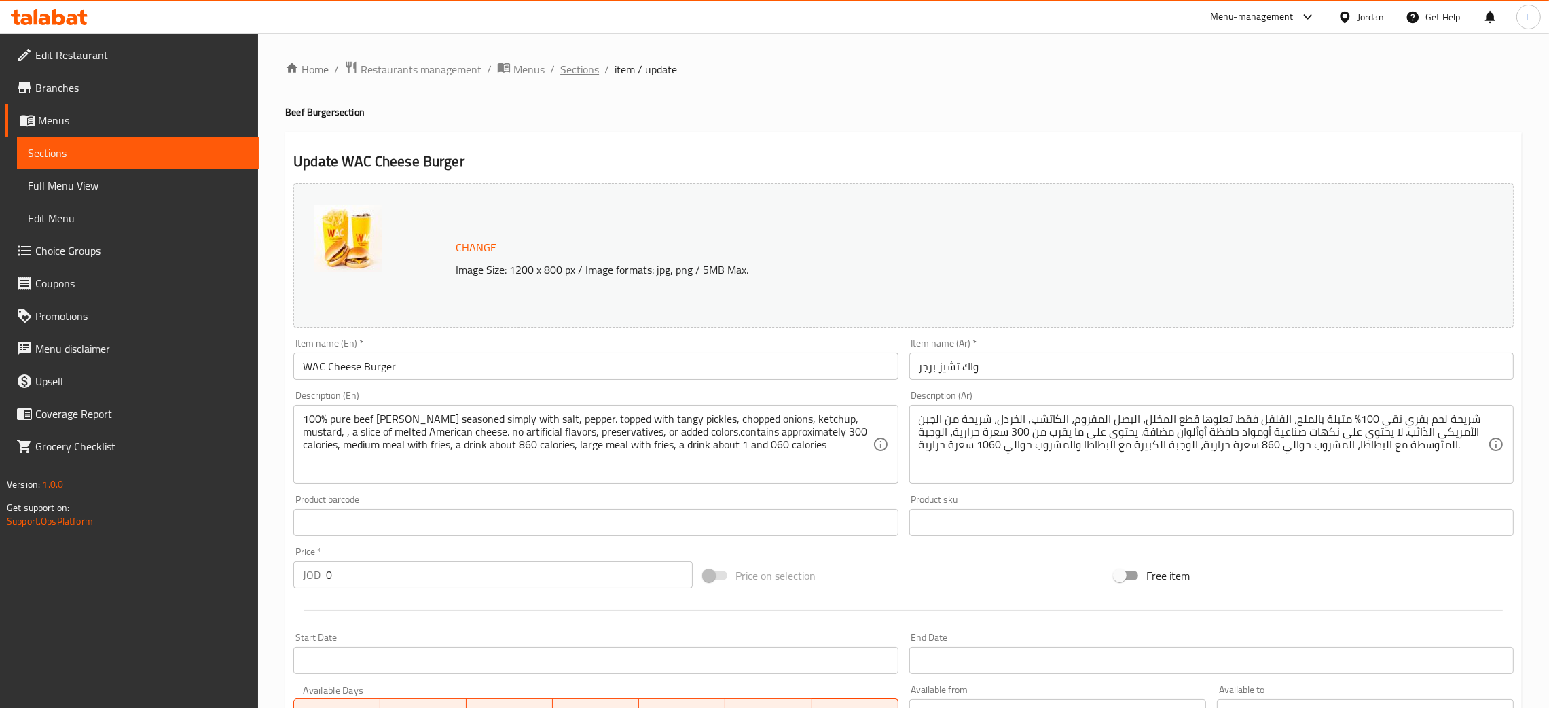
click at [581, 73] on span "Sections" at bounding box center [579, 69] width 39 height 16
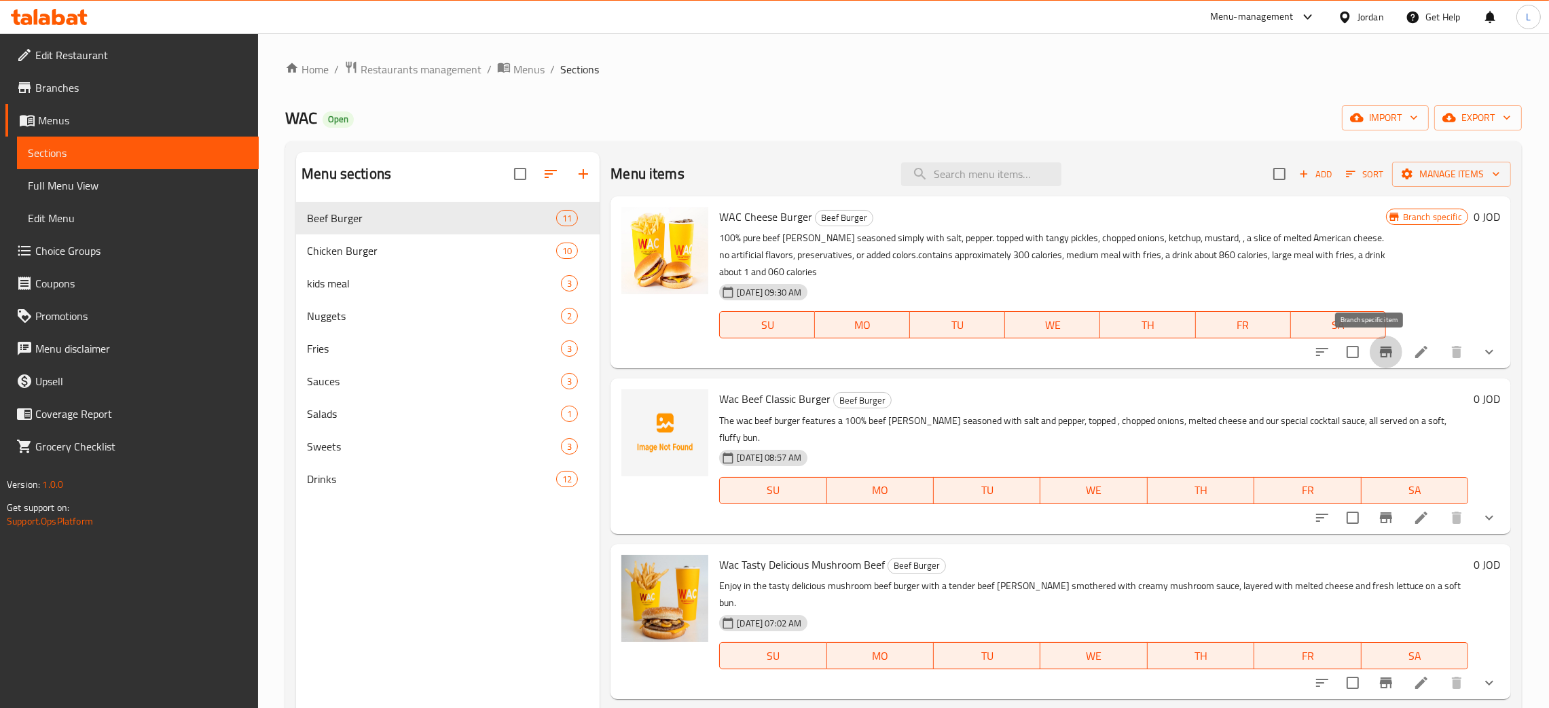
click at [1370, 354] on button "Branch-specific-item" at bounding box center [1386, 351] width 33 height 33
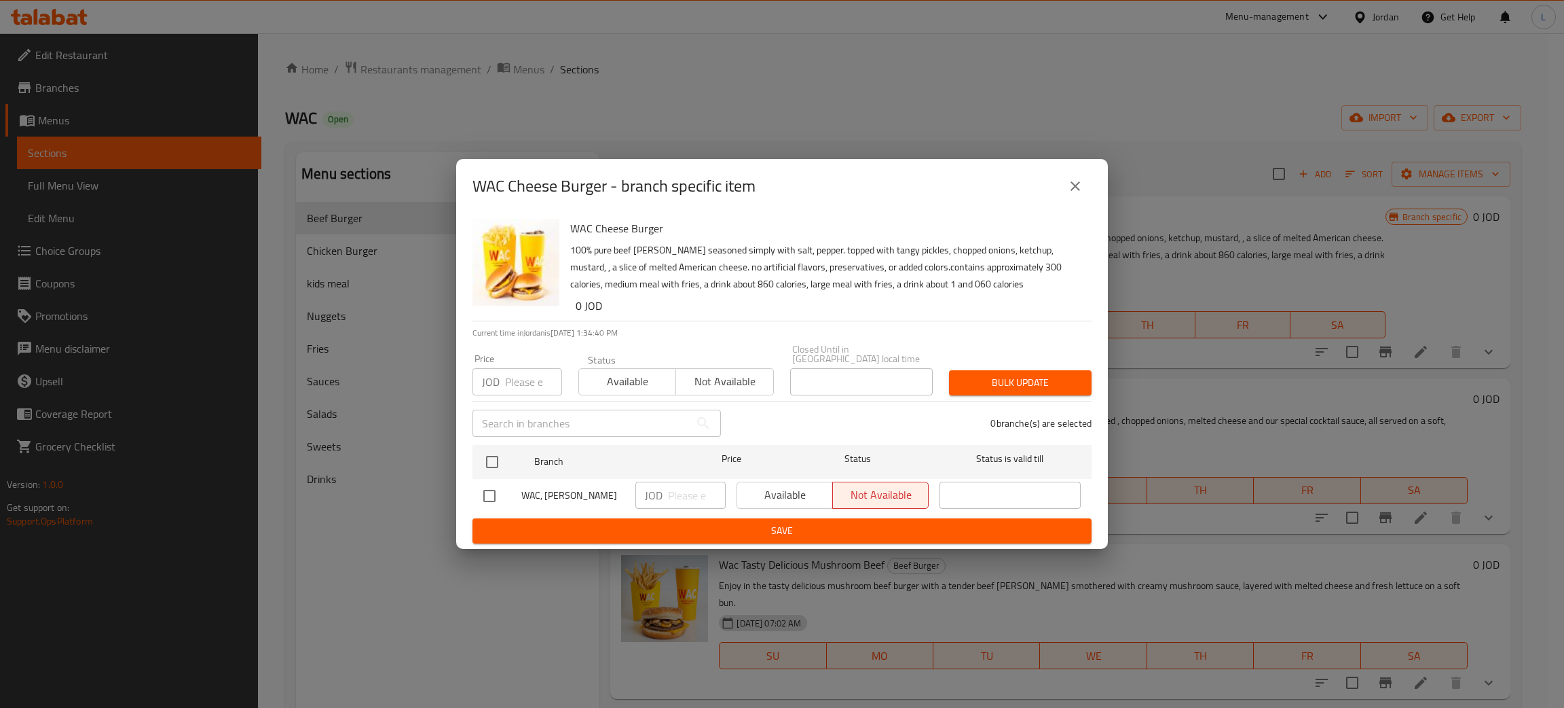
click at [1073, 190] on icon "close" at bounding box center [1076, 186] width 10 height 10
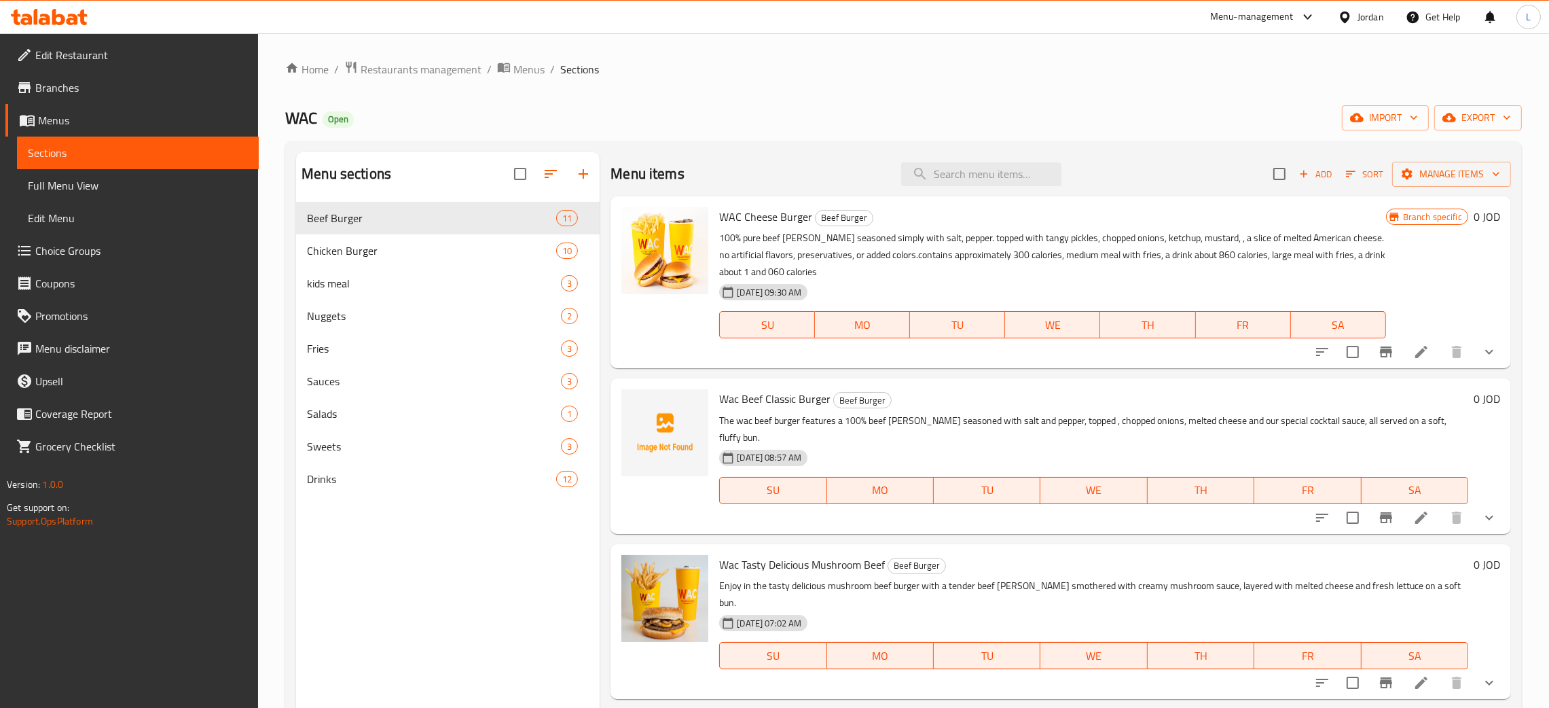
click at [723, 120] on div "WAC Open import export" at bounding box center [903, 117] width 1236 height 25
click at [1473, 357] on button "show more" at bounding box center [1489, 351] width 33 height 33
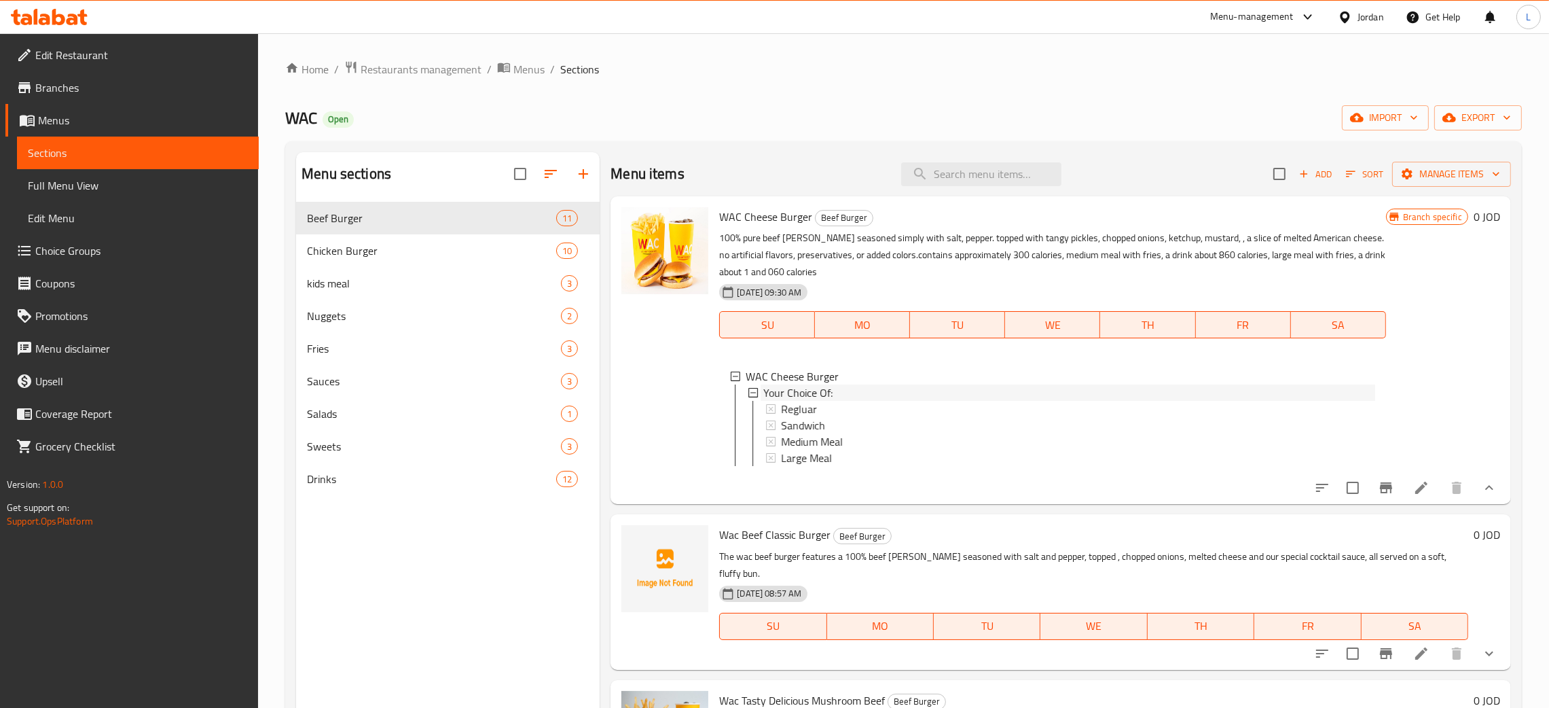
click at [847, 392] on div "Your Choice Of:" at bounding box center [1068, 392] width 611 height 16
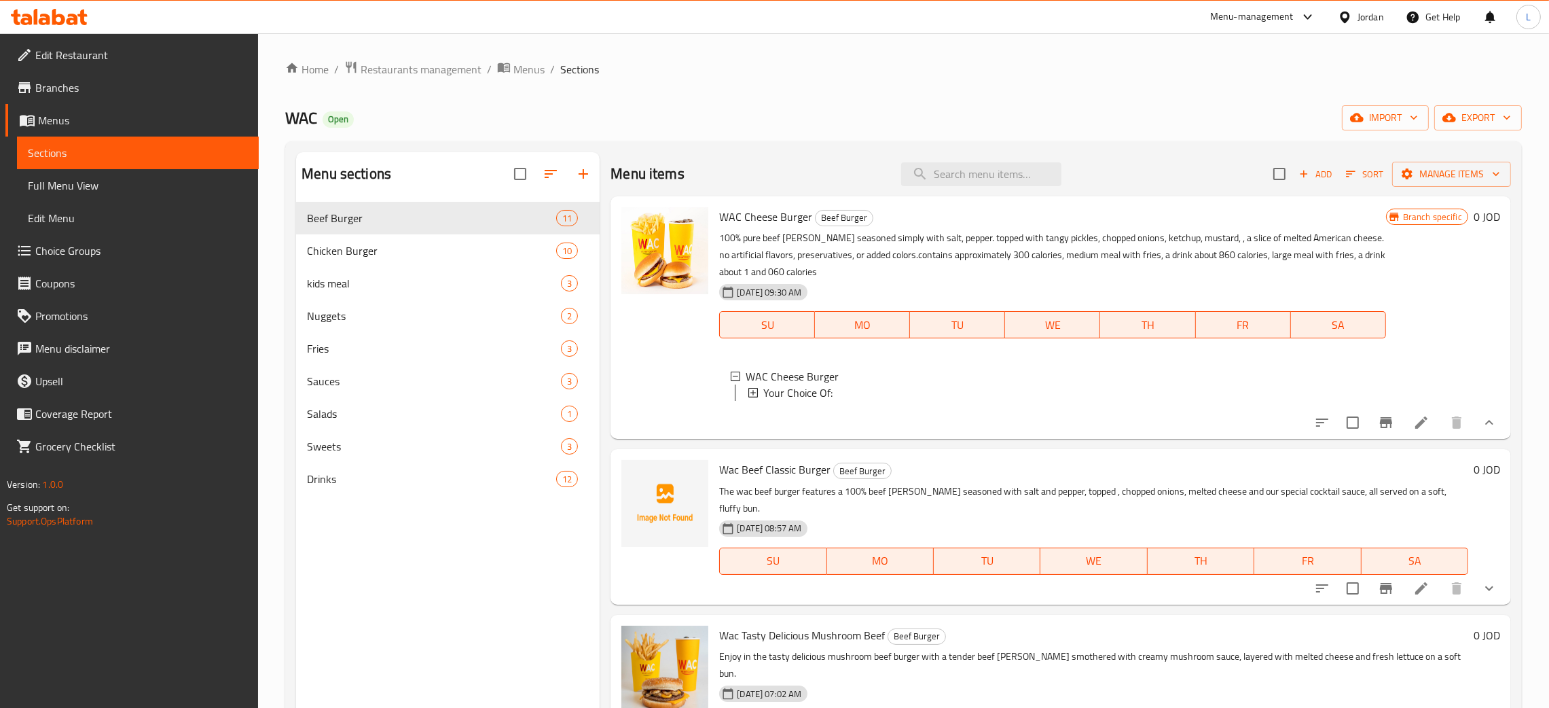
click at [832, 390] on div "Your Choice Of:" at bounding box center [1068, 392] width 611 height 16
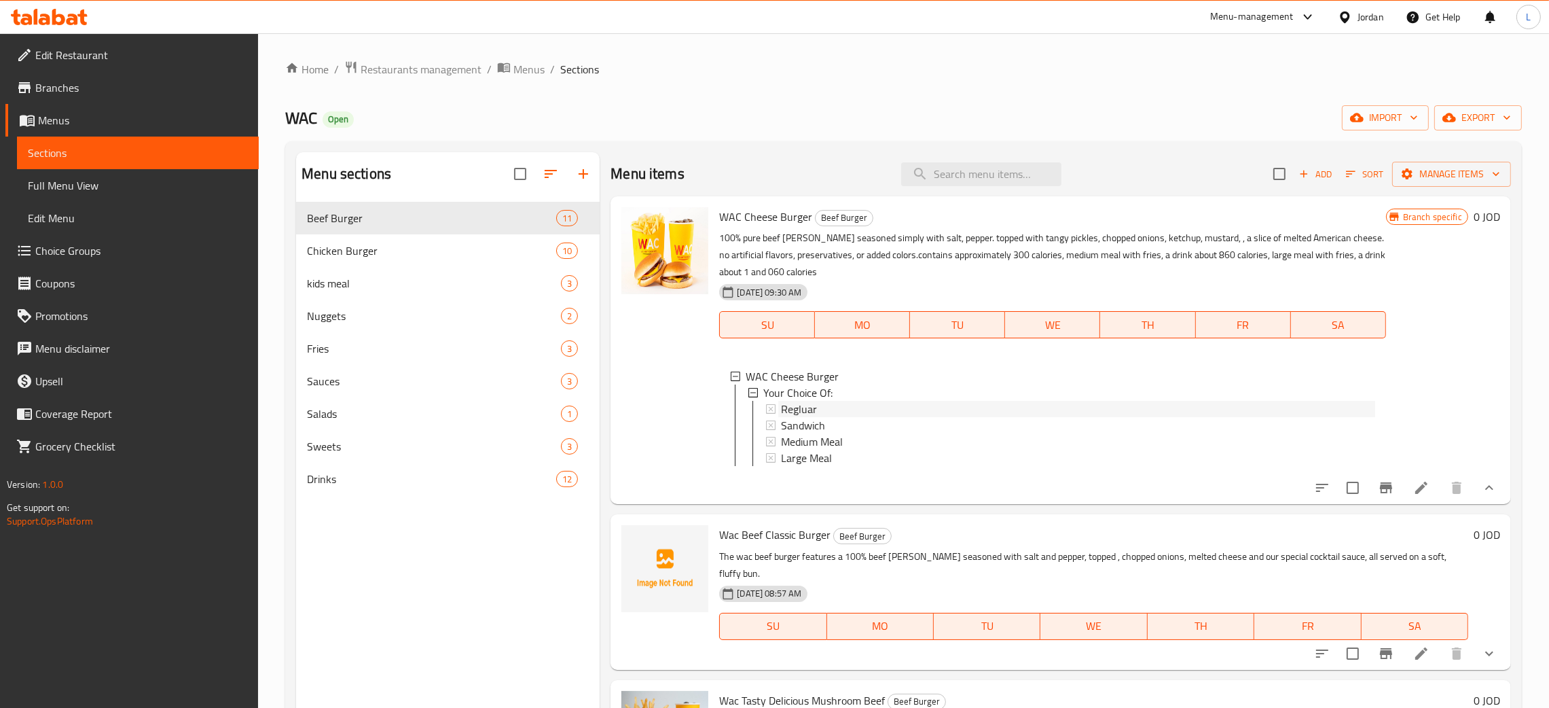
click at [820, 411] on div "Regluar" at bounding box center [1077, 409] width 593 height 16
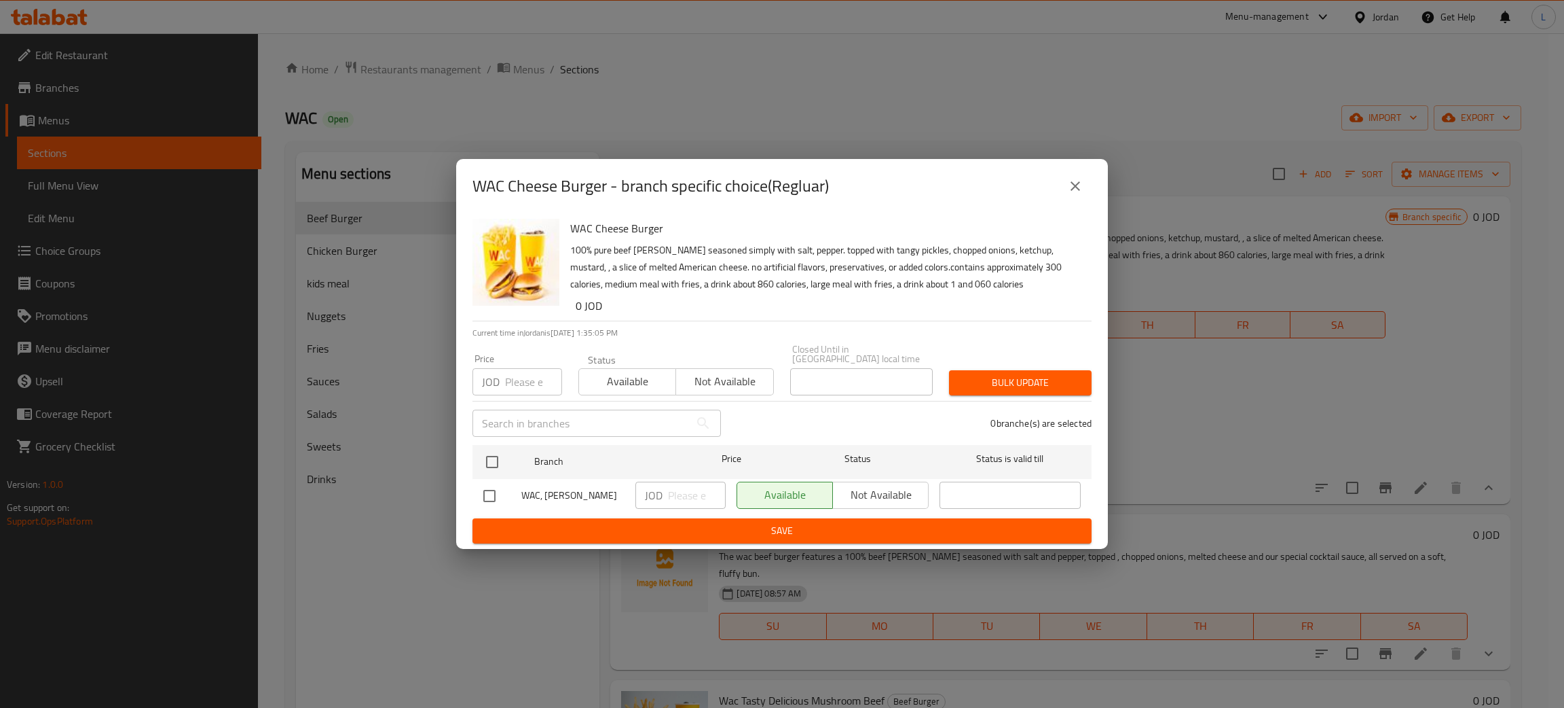
click at [1065, 189] on button "close" at bounding box center [1075, 186] width 33 height 33
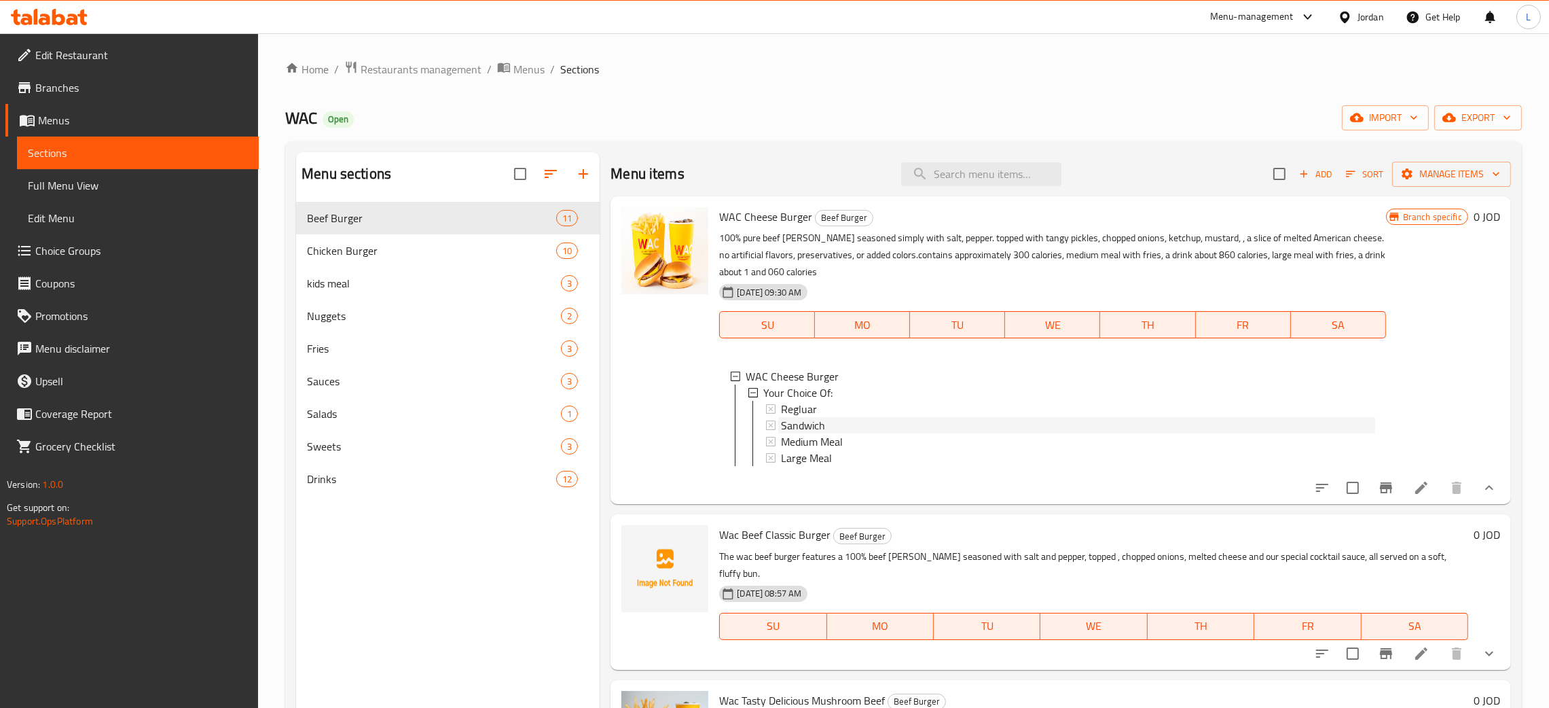
click at [834, 426] on div "Sandwich" at bounding box center [1077, 425] width 593 height 16
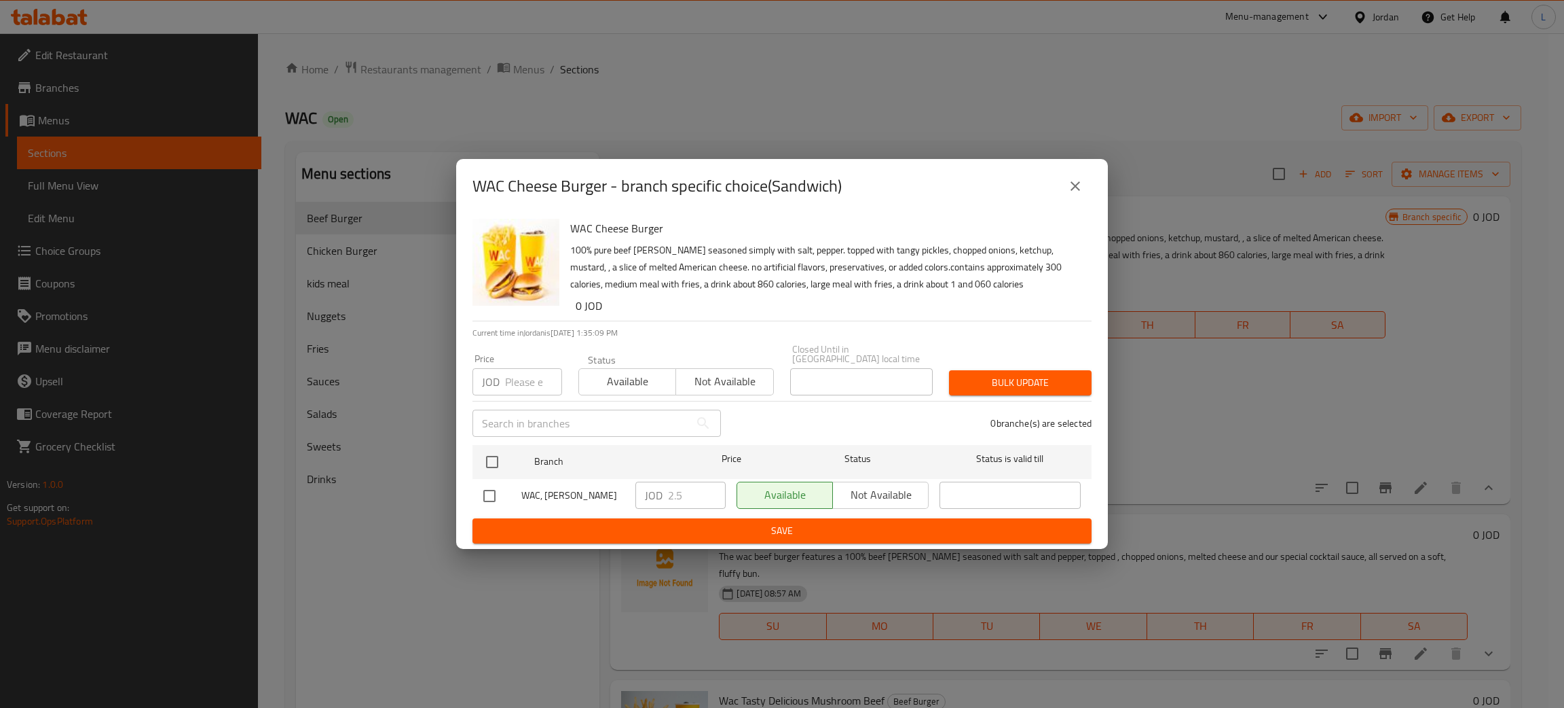
click at [1076, 191] on icon "close" at bounding box center [1076, 186] width 10 height 10
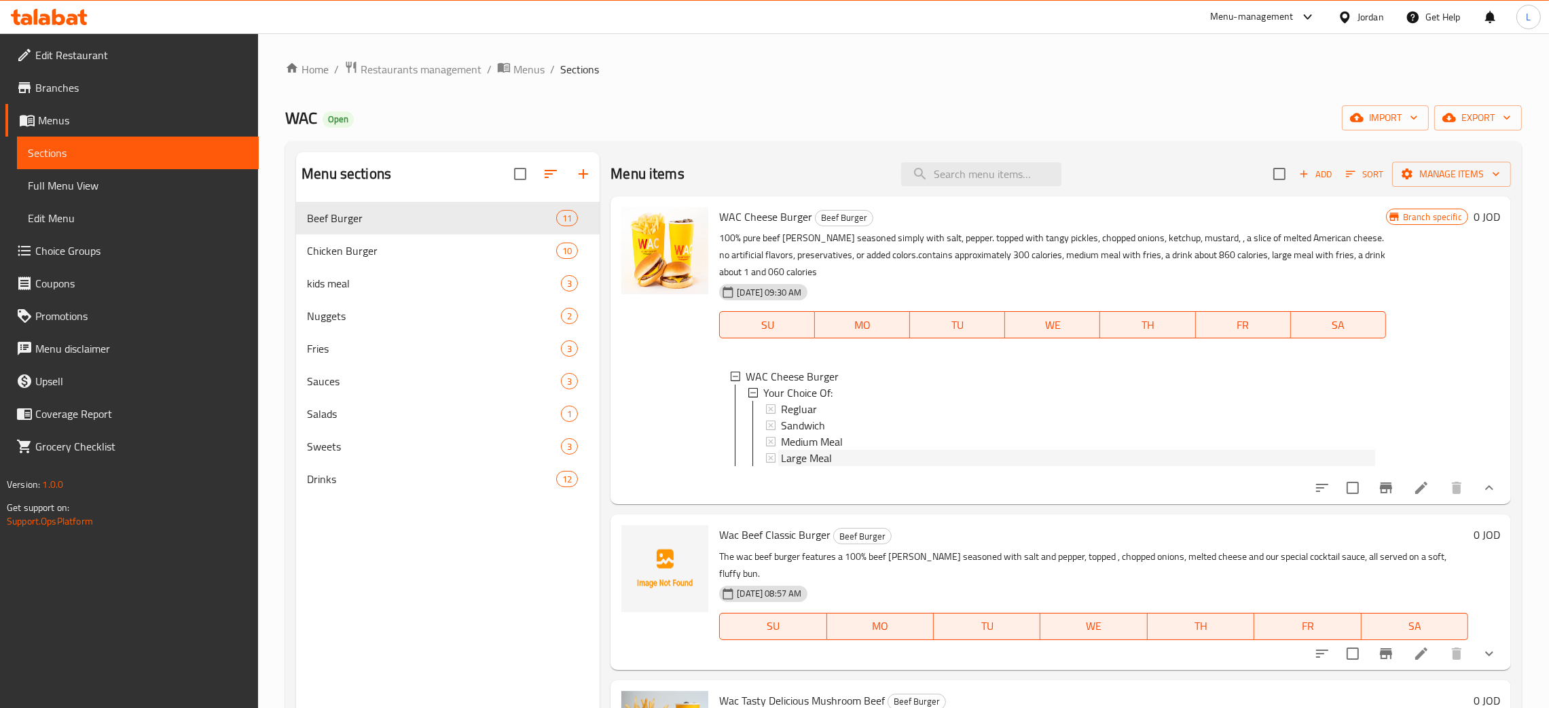
click at [1003, 451] on div "Large Meal" at bounding box center [1077, 457] width 593 height 16
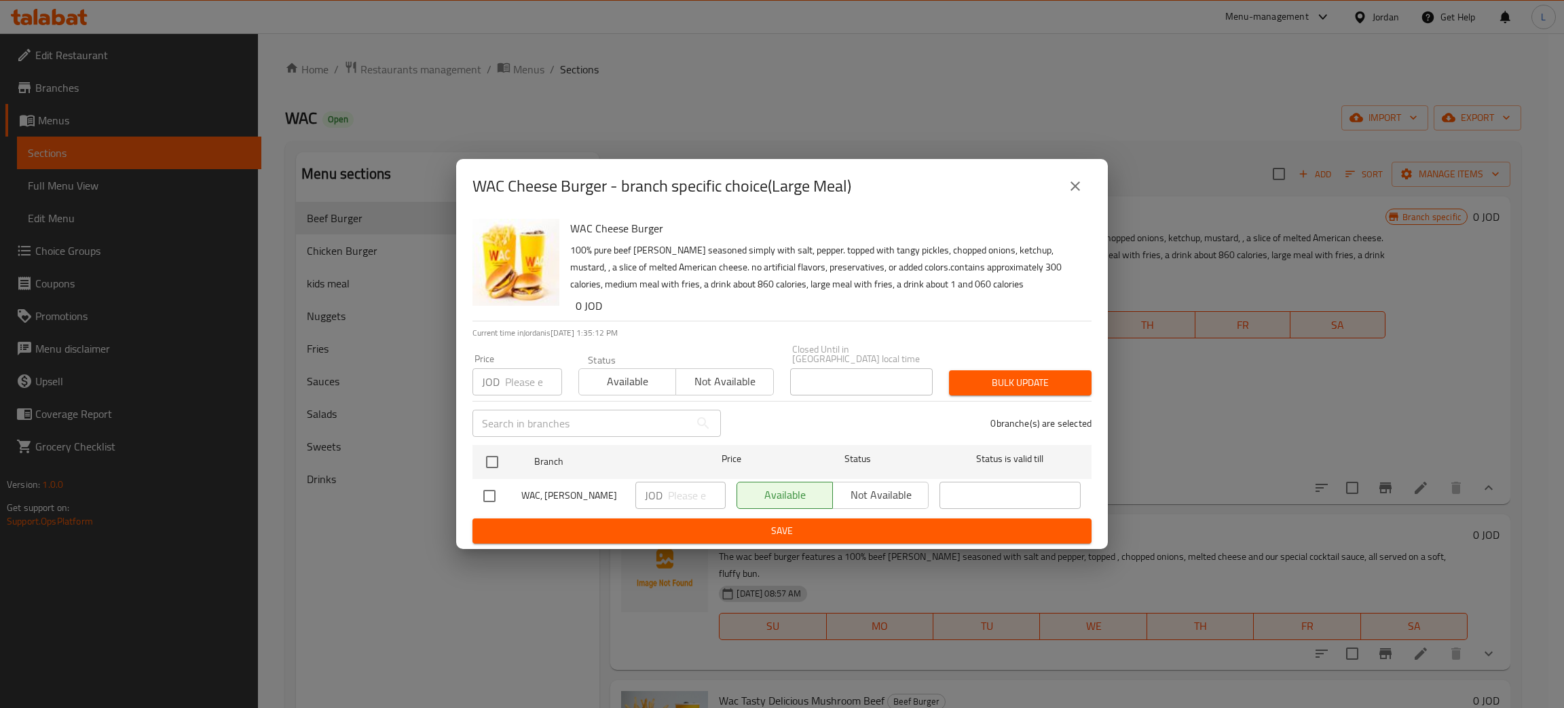
click at [1069, 189] on icon "close" at bounding box center [1075, 186] width 16 height 16
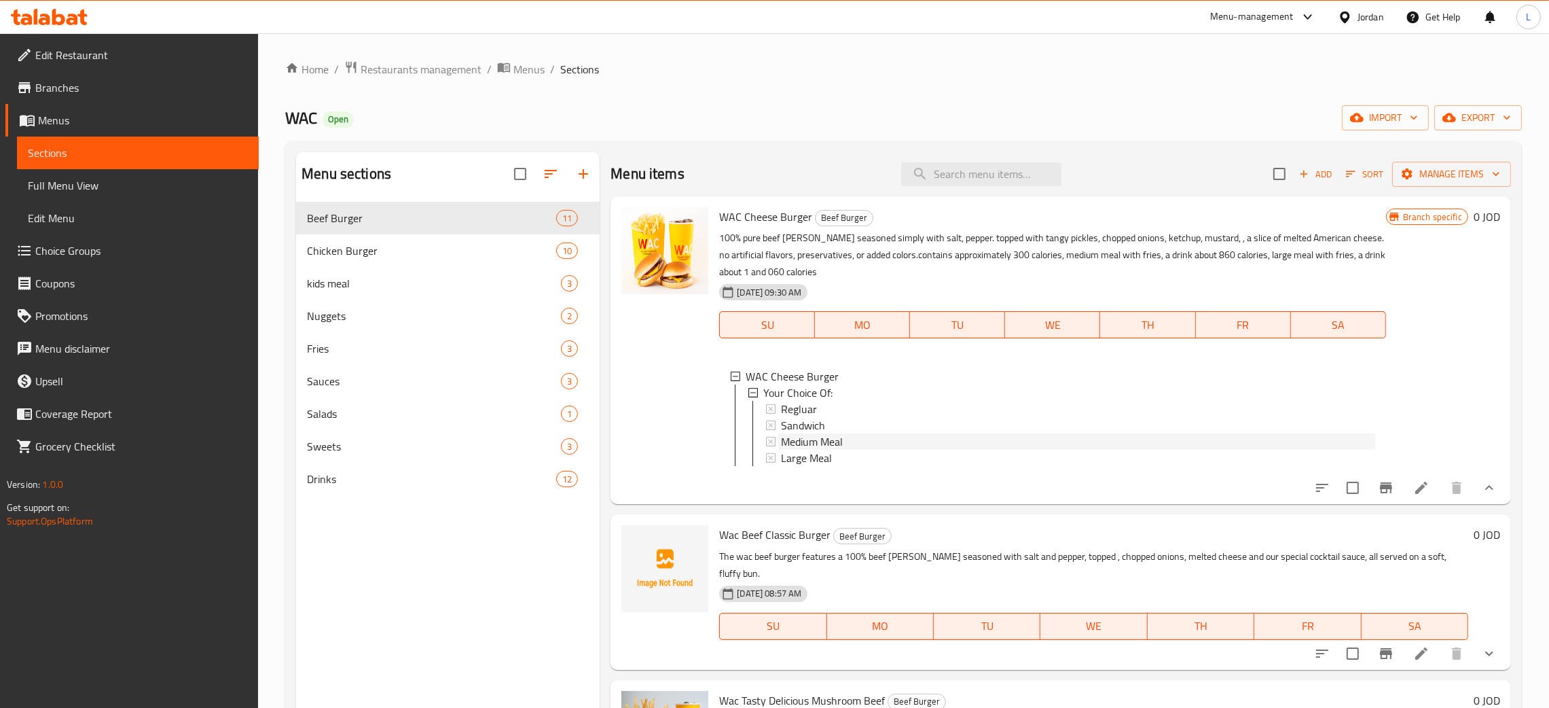
click at [854, 447] on div "Medium Meal" at bounding box center [1077, 441] width 593 height 16
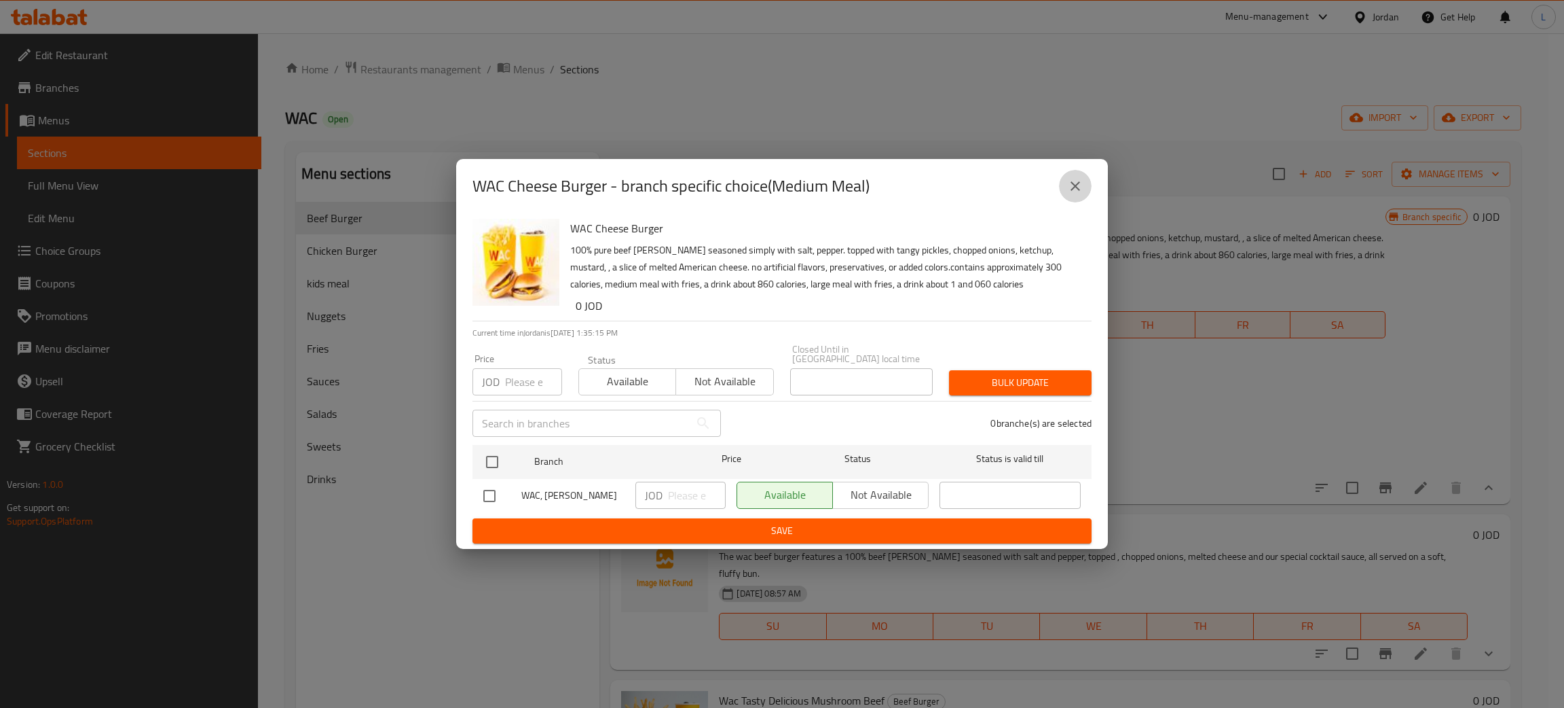
click at [1071, 194] on icon "close" at bounding box center [1075, 186] width 16 height 16
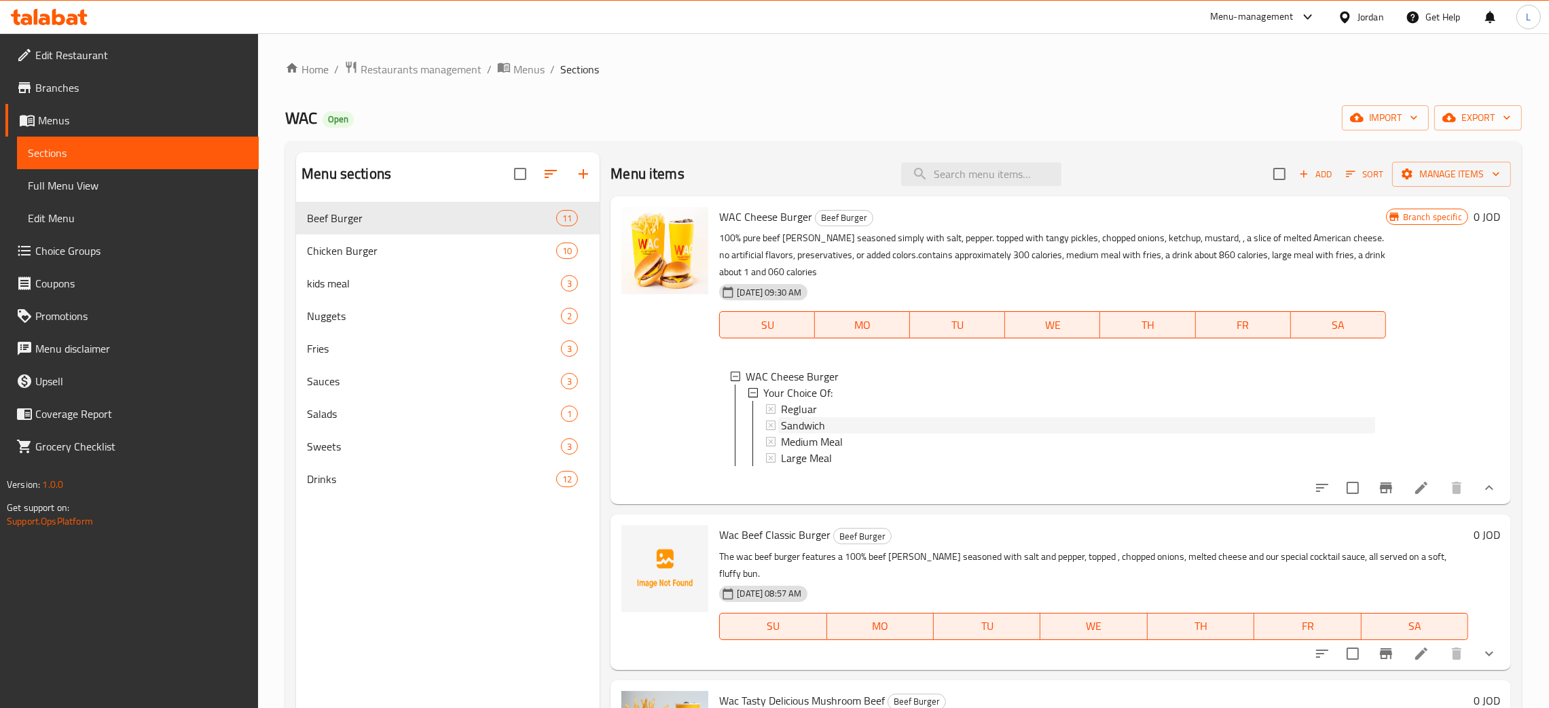
click at [847, 430] on div "Sandwich" at bounding box center [1077, 425] width 593 height 16
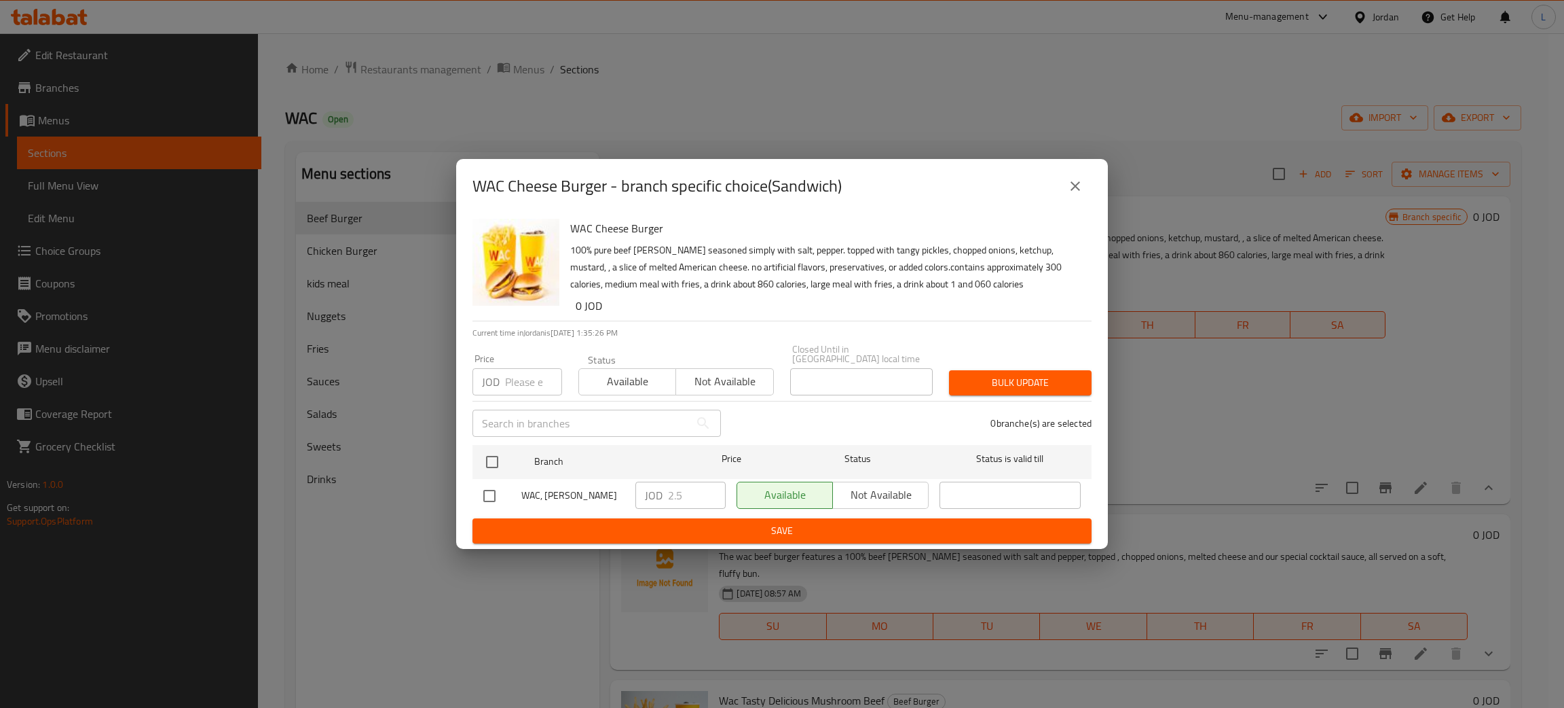
click at [1077, 186] on icon "close" at bounding box center [1075, 186] width 16 height 16
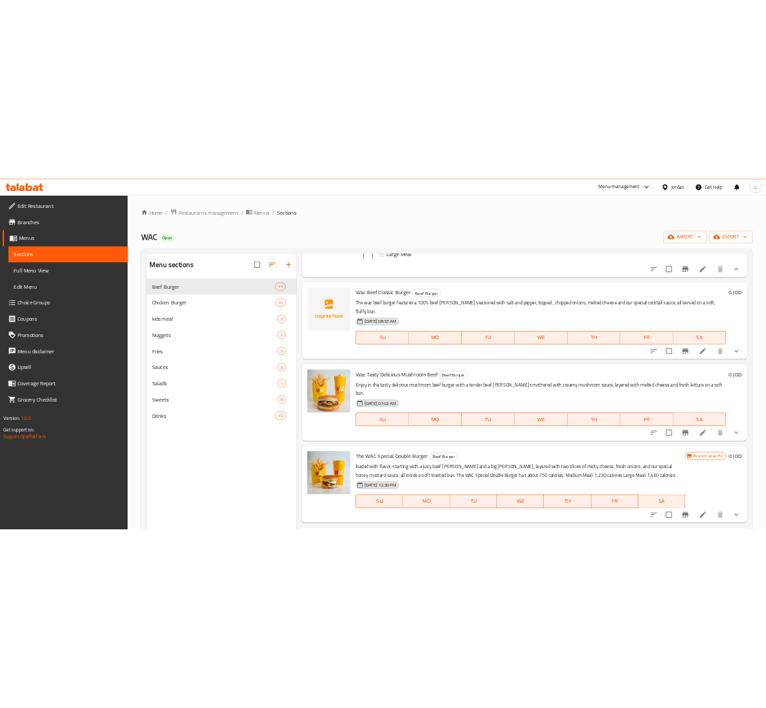
scroll to position [509, 0]
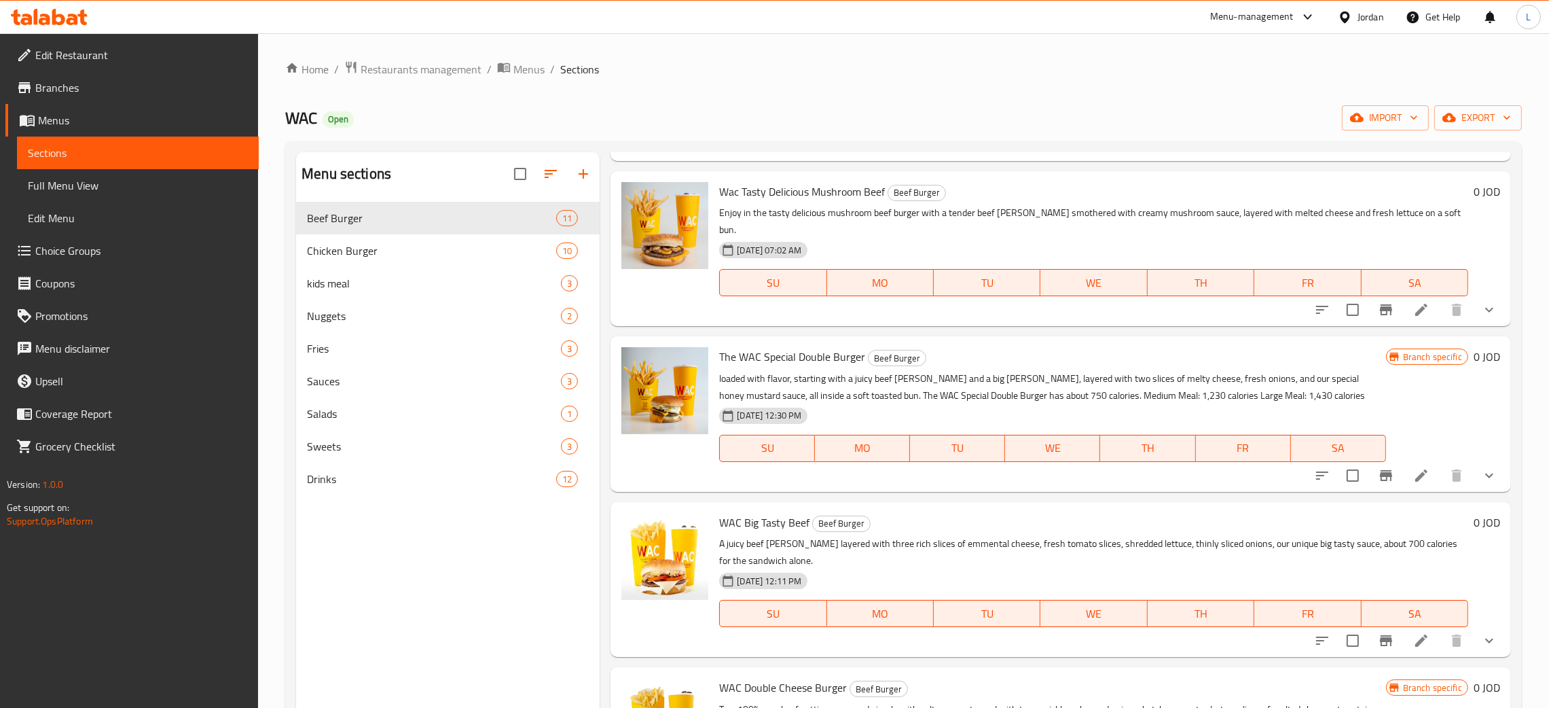
click at [1481, 467] on icon "show more" at bounding box center [1489, 475] width 16 height 16
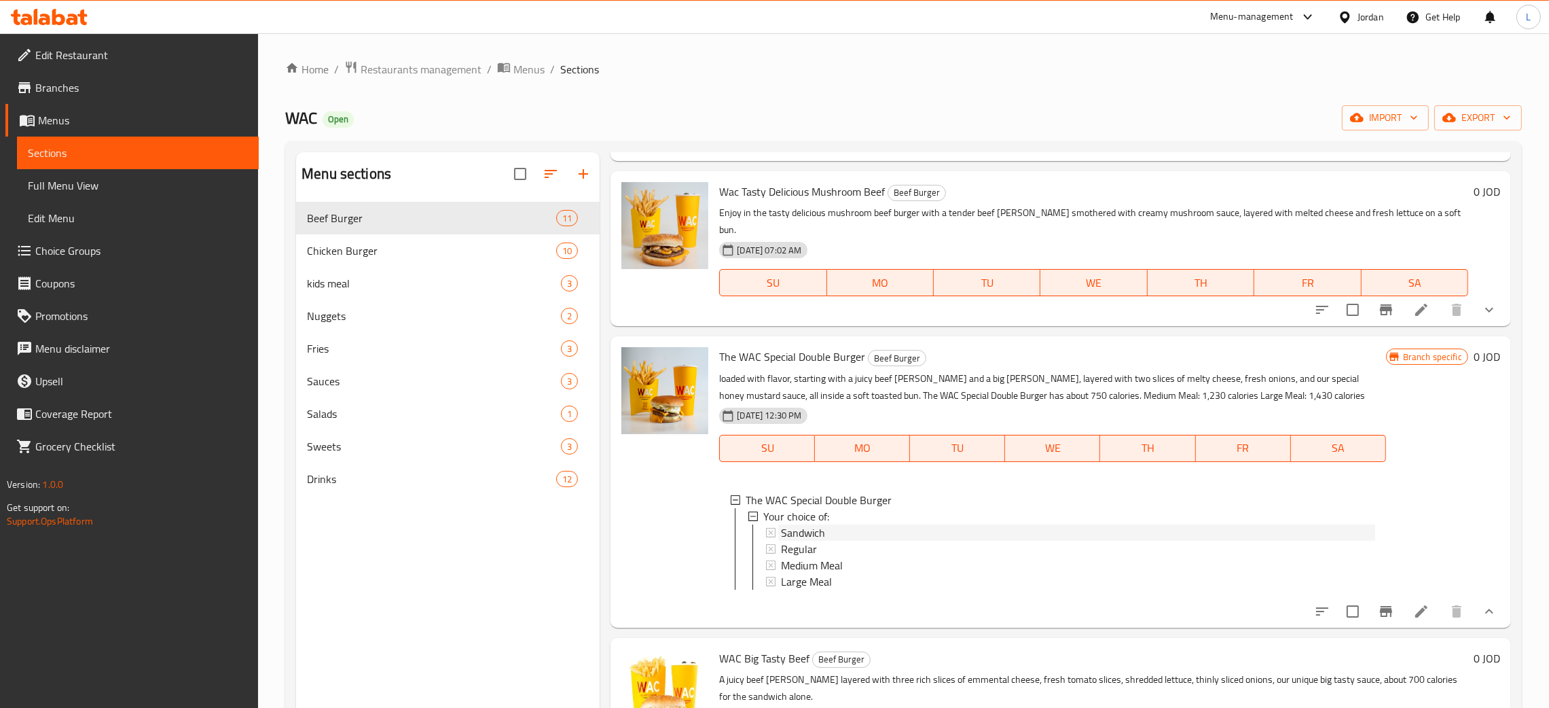
click at [811, 524] on span "Sandwich" at bounding box center [803, 532] width 44 height 16
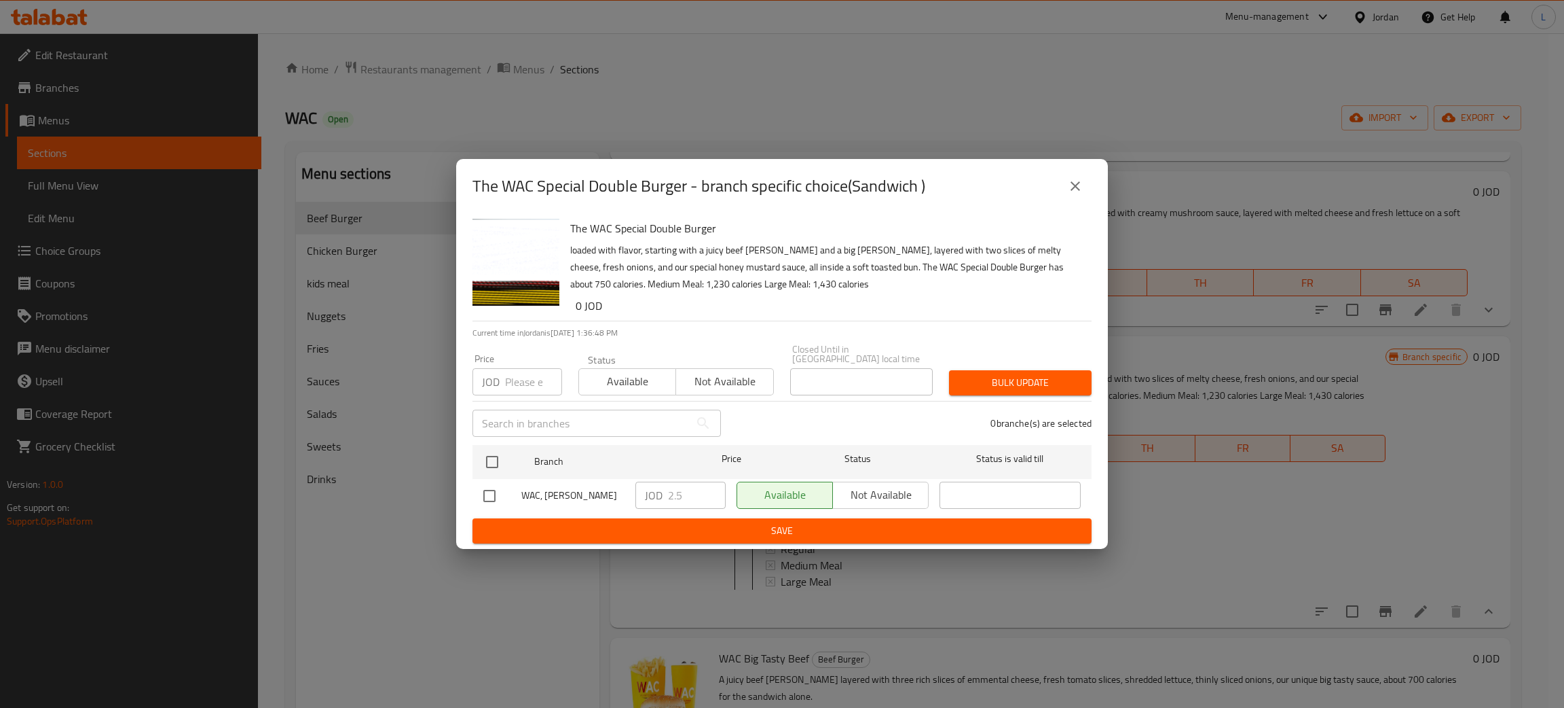
click at [1081, 187] on icon "close" at bounding box center [1075, 186] width 16 height 16
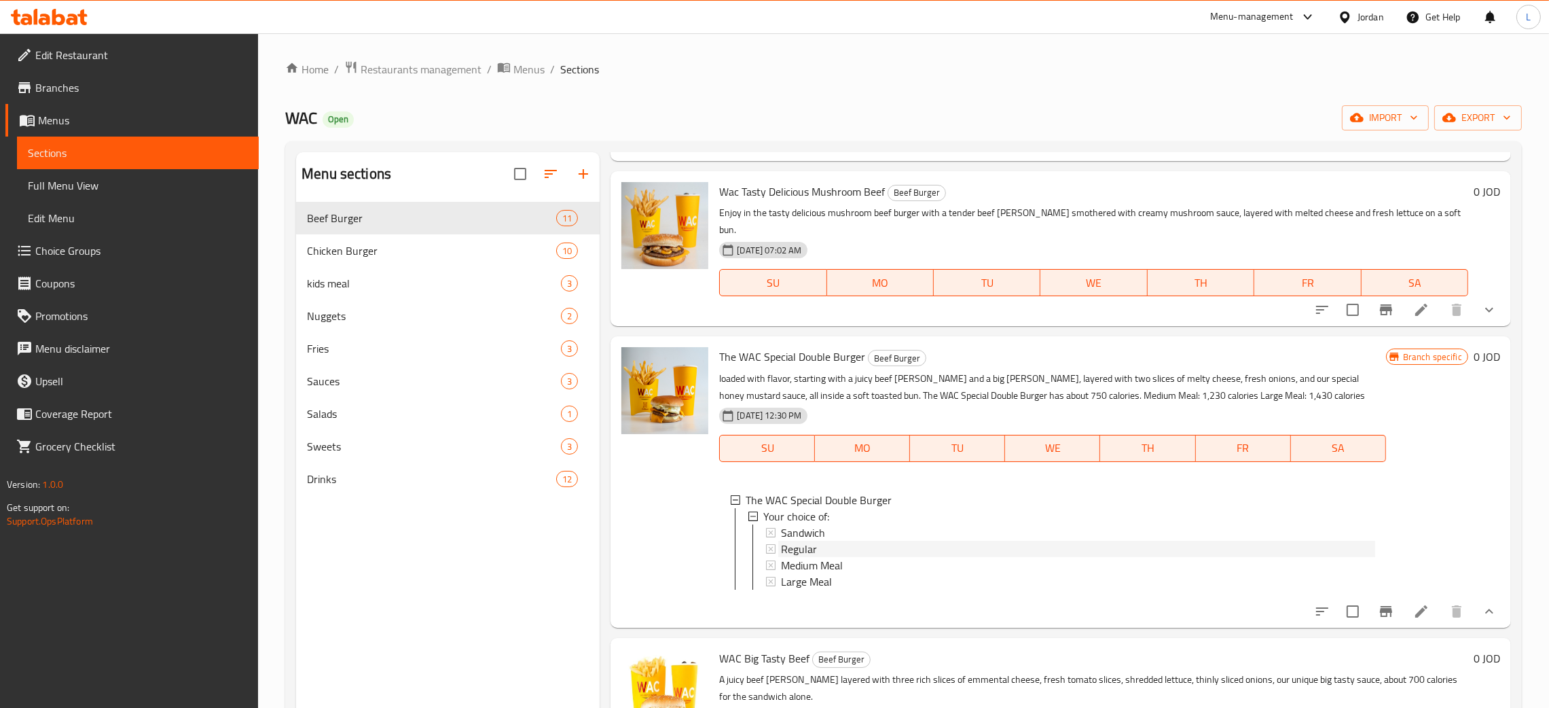
click at [900, 540] on div "Regular" at bounding box center [1077, 548] width 593 height 16
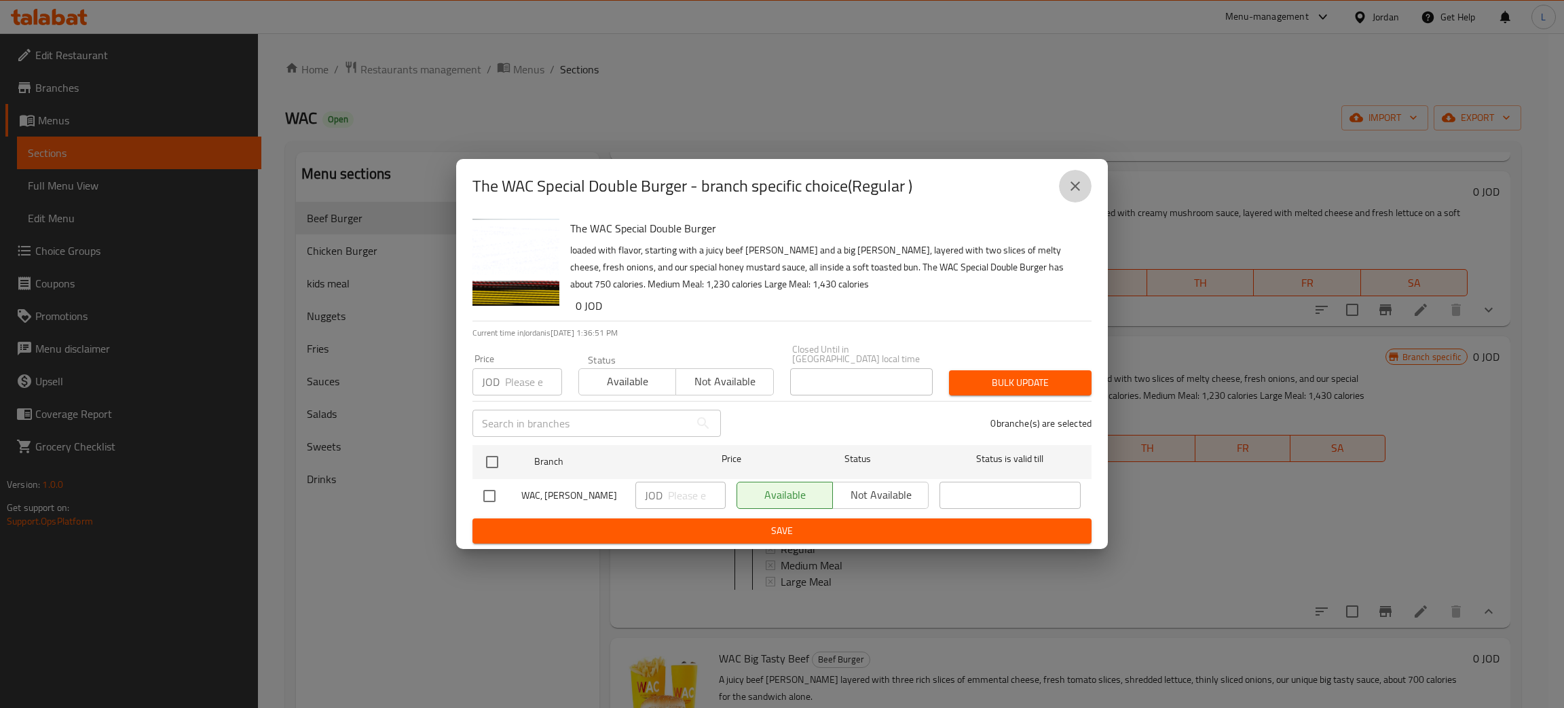
click at [1079, 191] on icon "close" at bounding box center [1075, 186] width 16 height 16
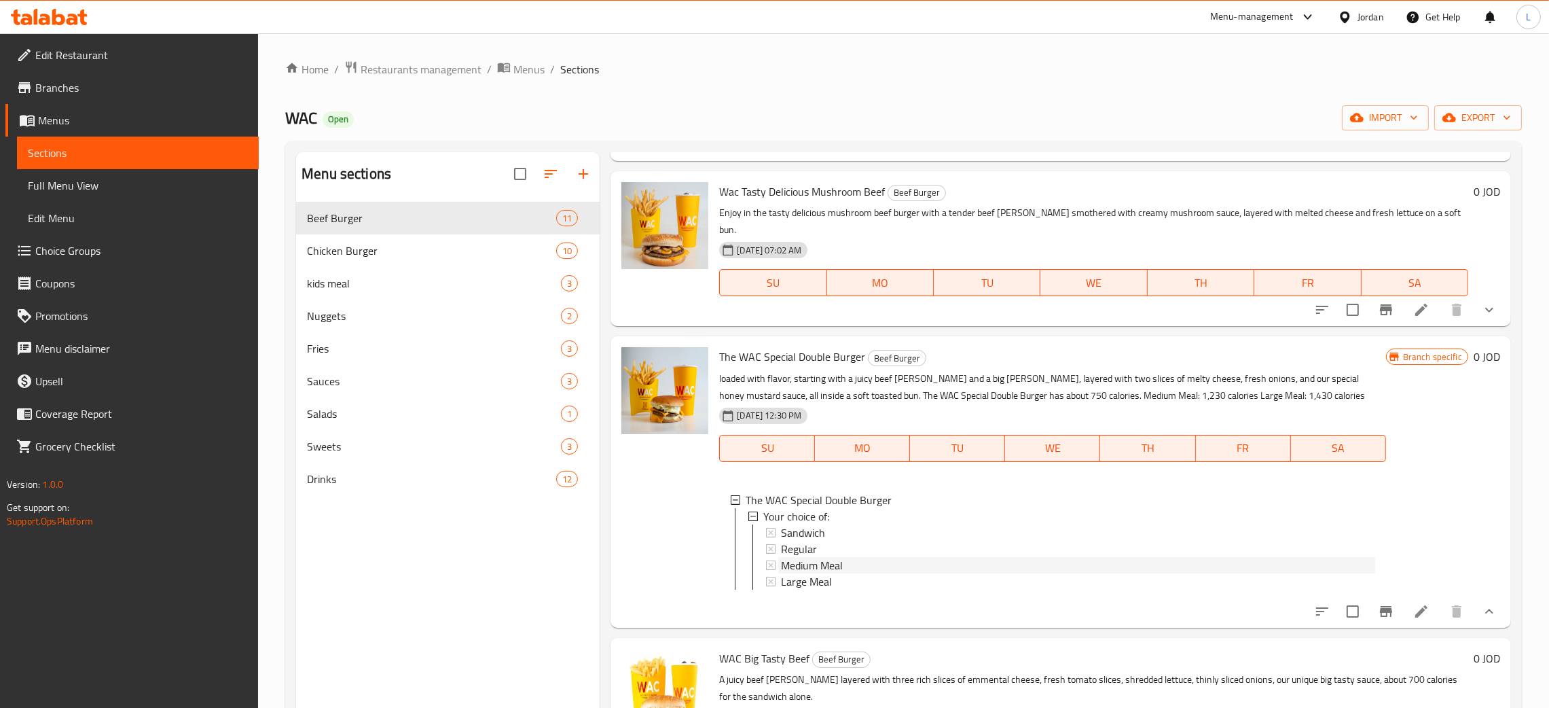
click at [845, 557] on div "Medium Meal" at bounding box center [1077, 565] width 593 height 16
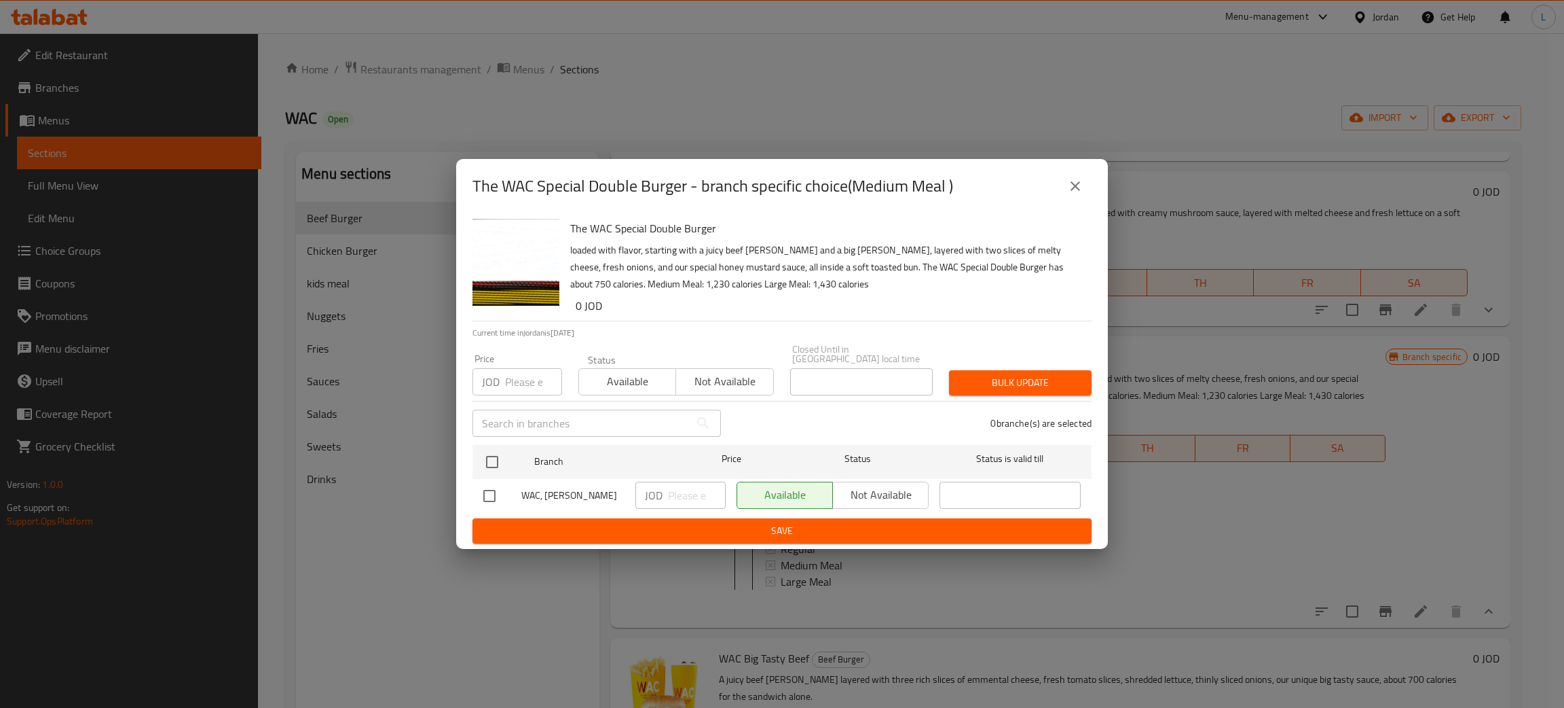
click at [1079, 187] on icon "close" at bounding box center [1076, 186] width 10 height 10
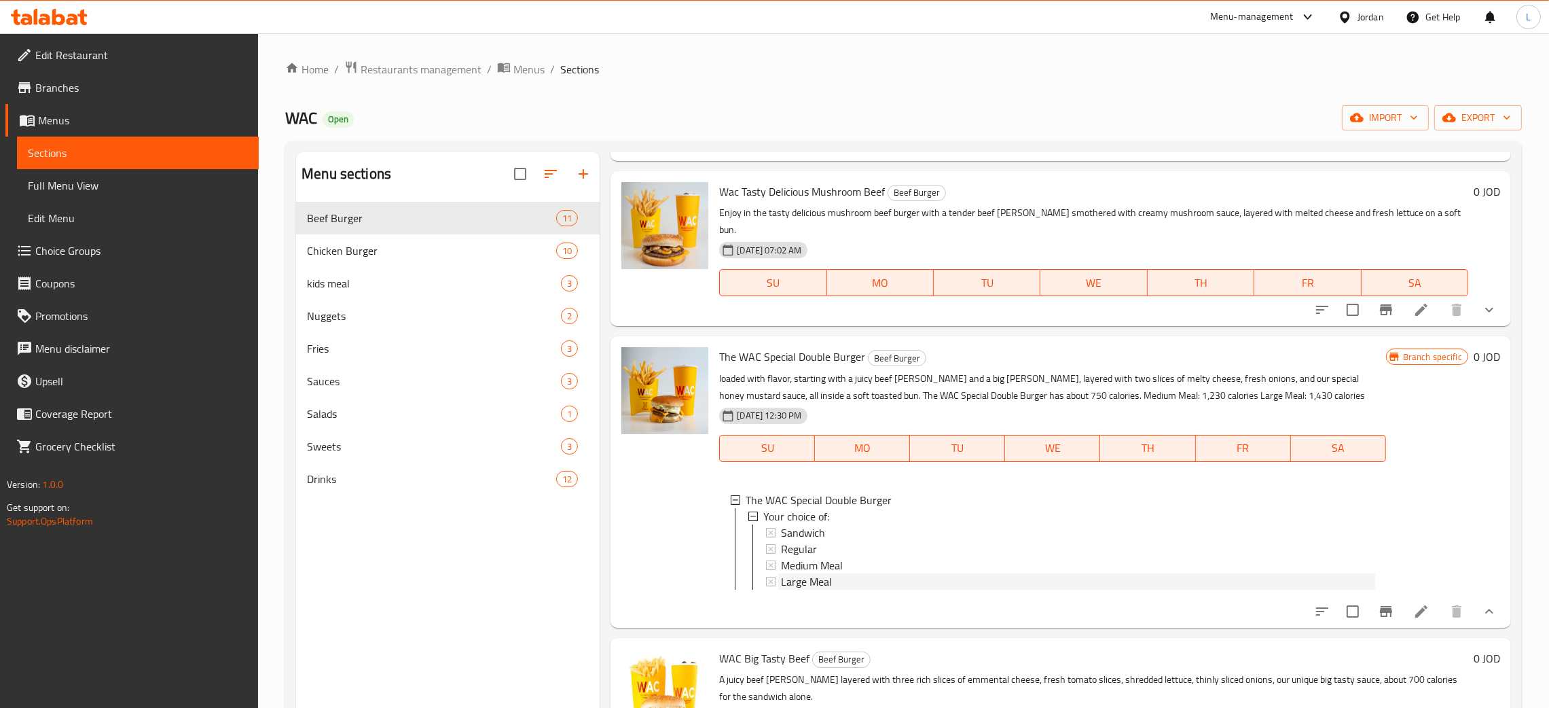
click at [910, 573] on div "Large Meal" at bounding box center [1077, 581] width 593 height 16
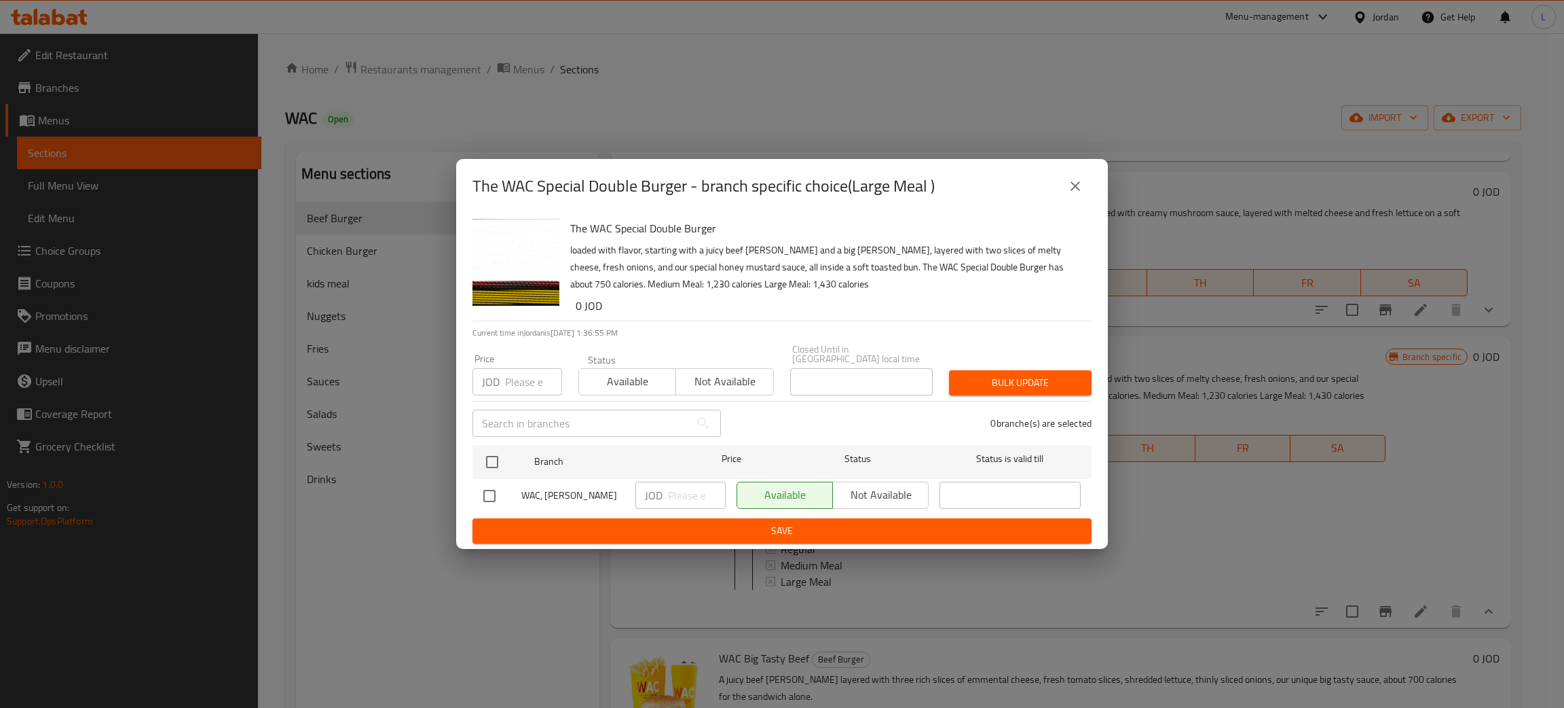
click at [1075, 194] on icon "close" at bounding box center [1075, 186] width 16 height 16
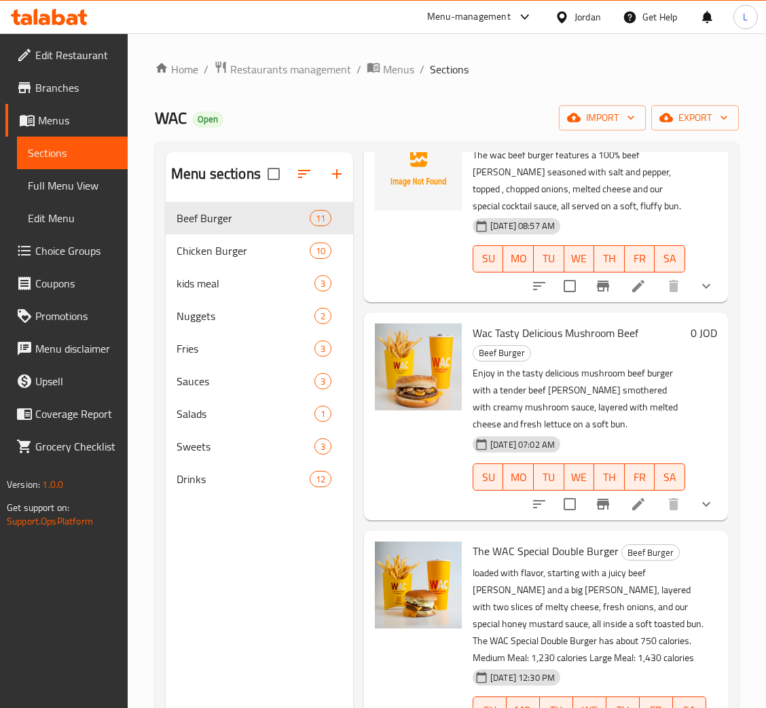
click at [630, 294] on icon at bounding box center [638, 286] width 16 height 16
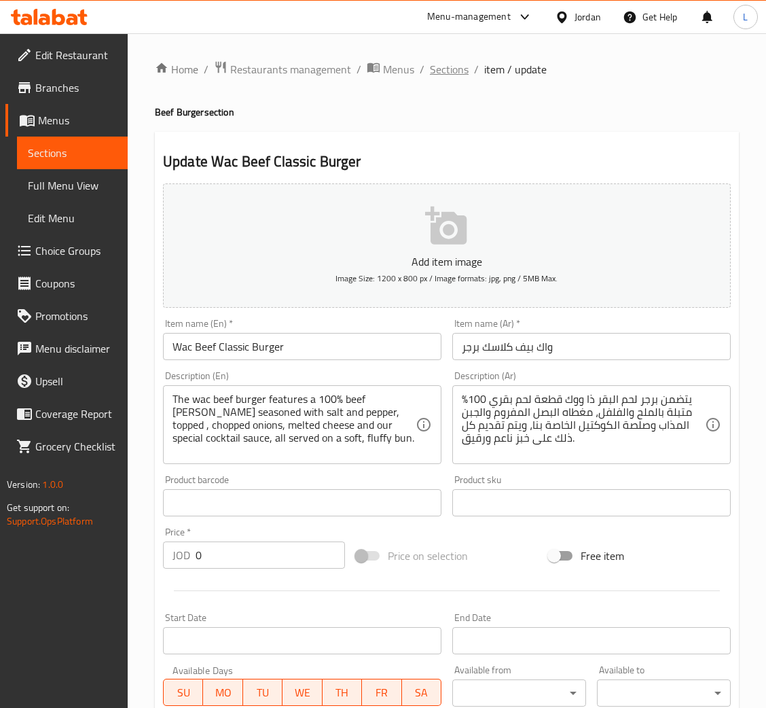
click at [445, 69] on span "Sections" at bounding box center [449, 69] width 39 height 16
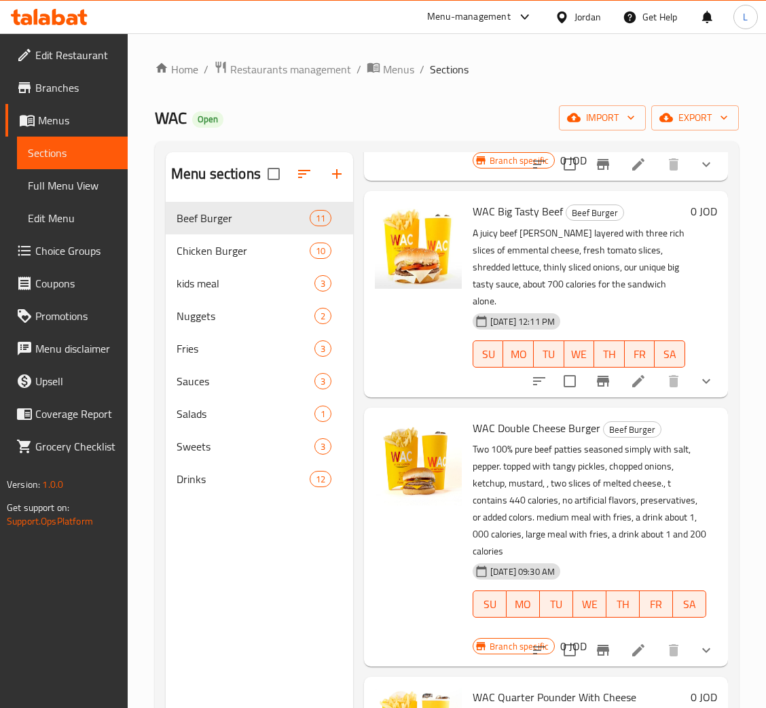
scroll to position [1120, 0]
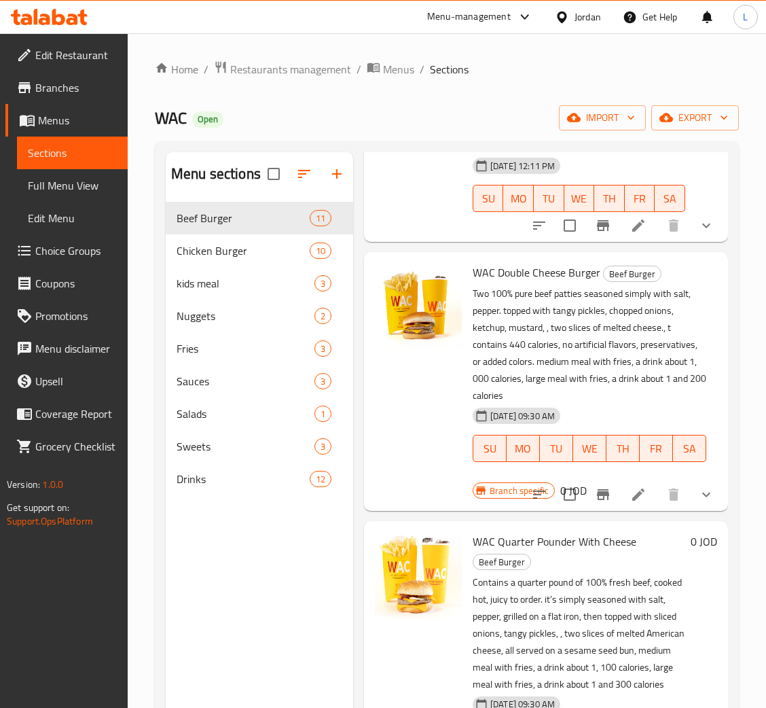
click at [624, 492] on div at bounding box center [623, 494] width 200 height 33
click at [630, 486] on icon at bounding box center [638, 494] width 16 height 16
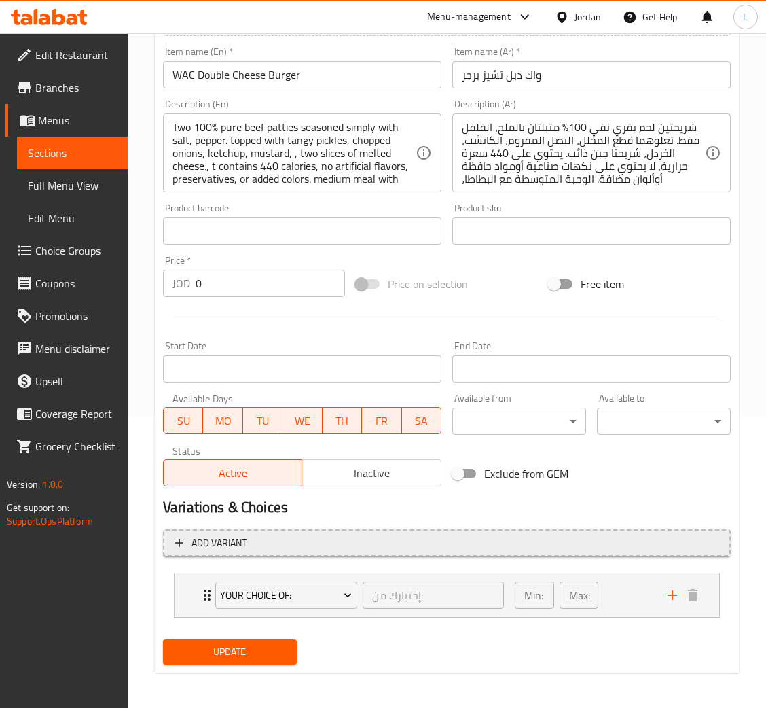
scroll to position [294, 0]
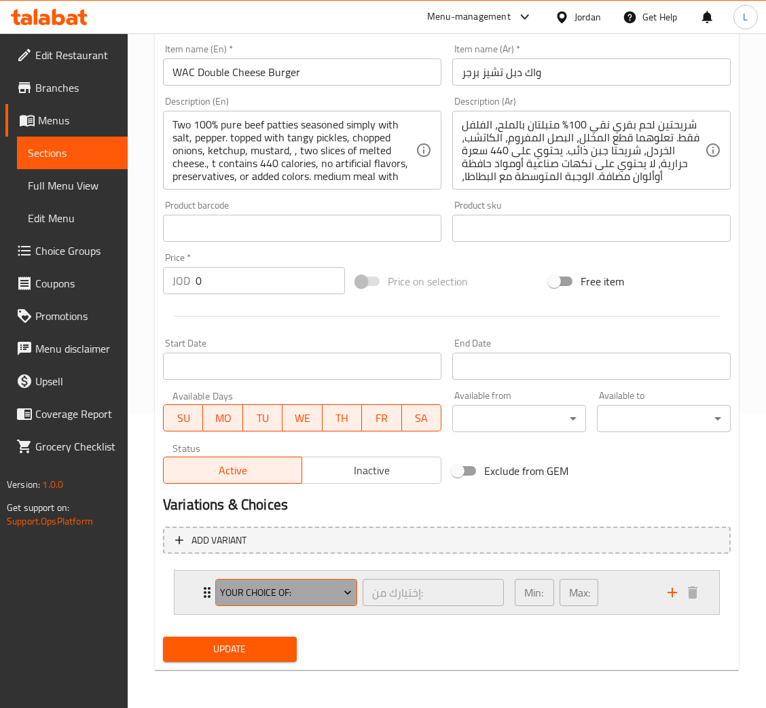
click at [313, 601] on button "Your Choice Of:" at bounding box center [286, 591] width 142 height 27
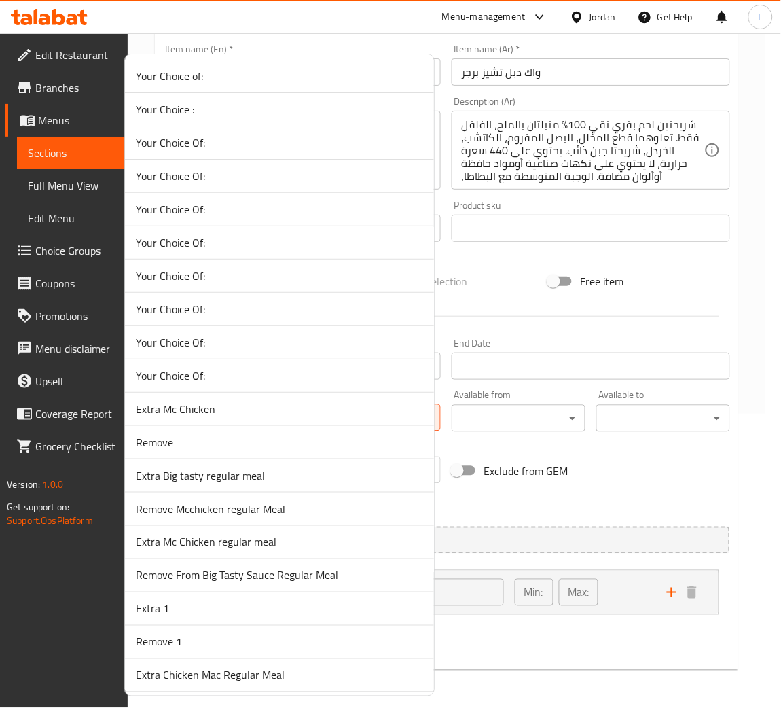
click at [654, 496] on div at bounding box center [390, 354] width 781 height 708
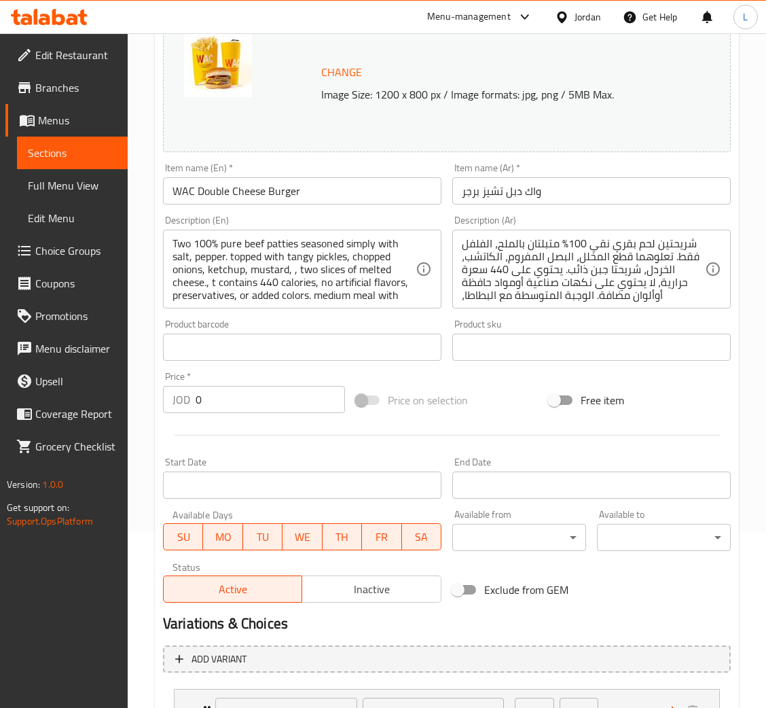
scroll to position [0, 0]
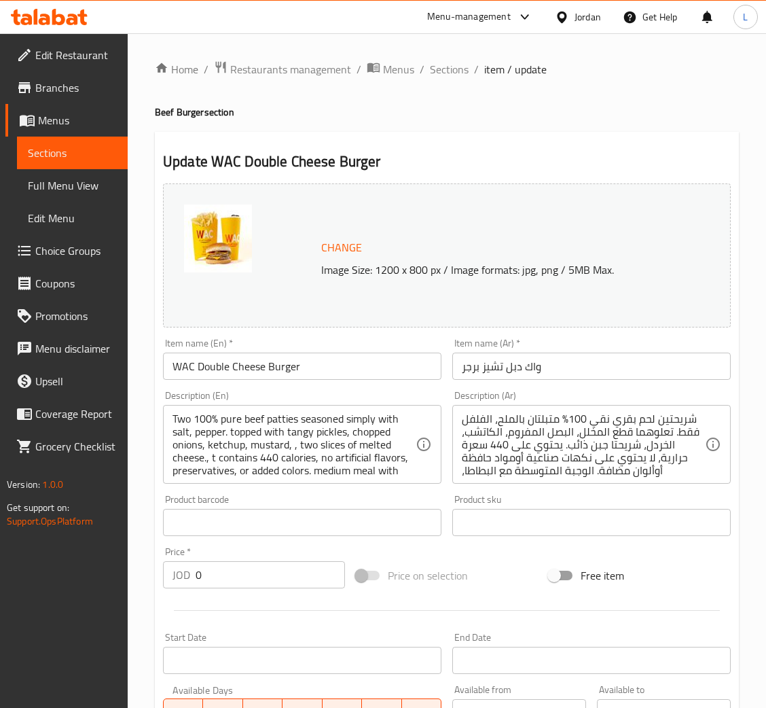
drag, startPoint x: 441, startPoint y: 65, endPoint x: 449, endPoint y: 87, distance: 23.6
click at [441, 64] on span "Sections" at bounding box center [449, 69] width 39 height 16
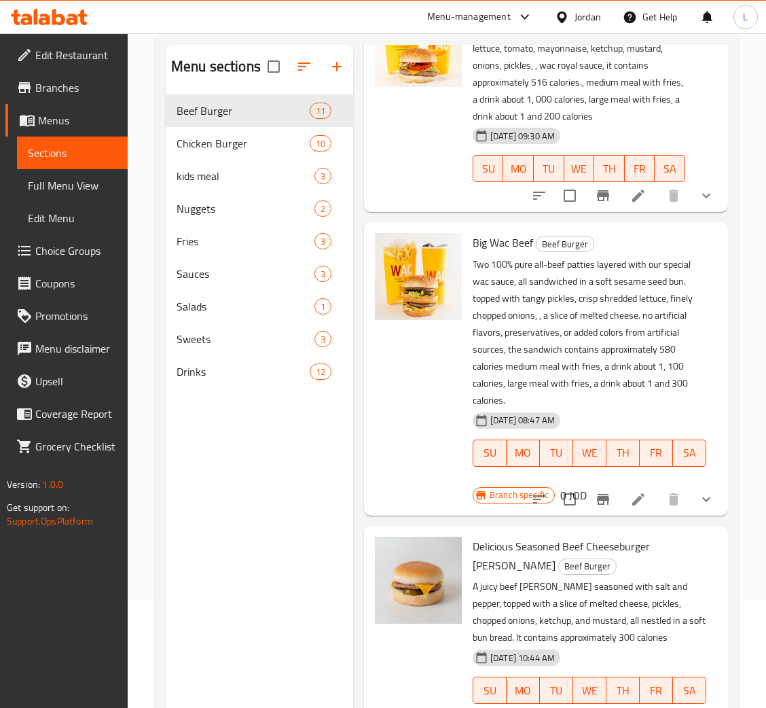
scroll to position [191, 0]
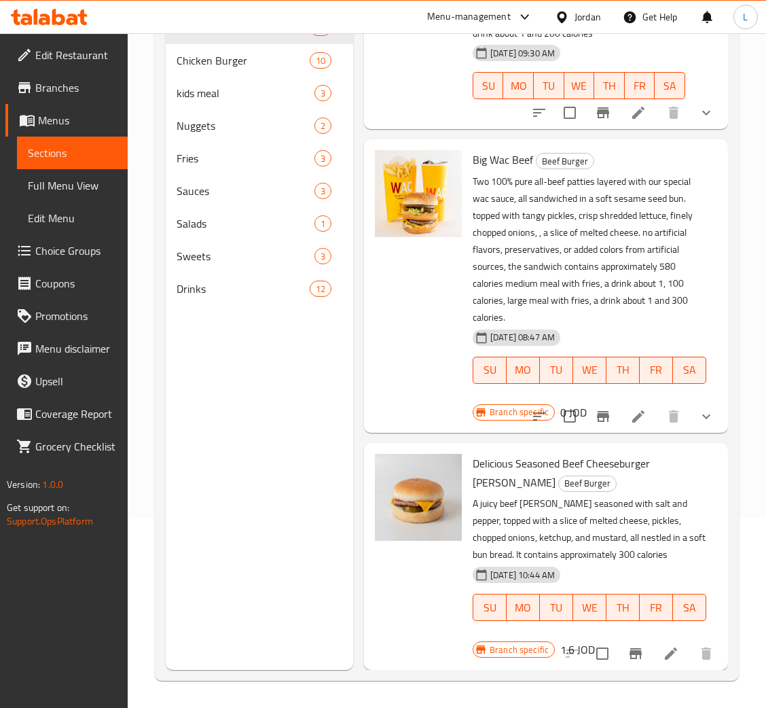
click at [633, 404] on li at bounding box center [638, 416] width 38 height 24
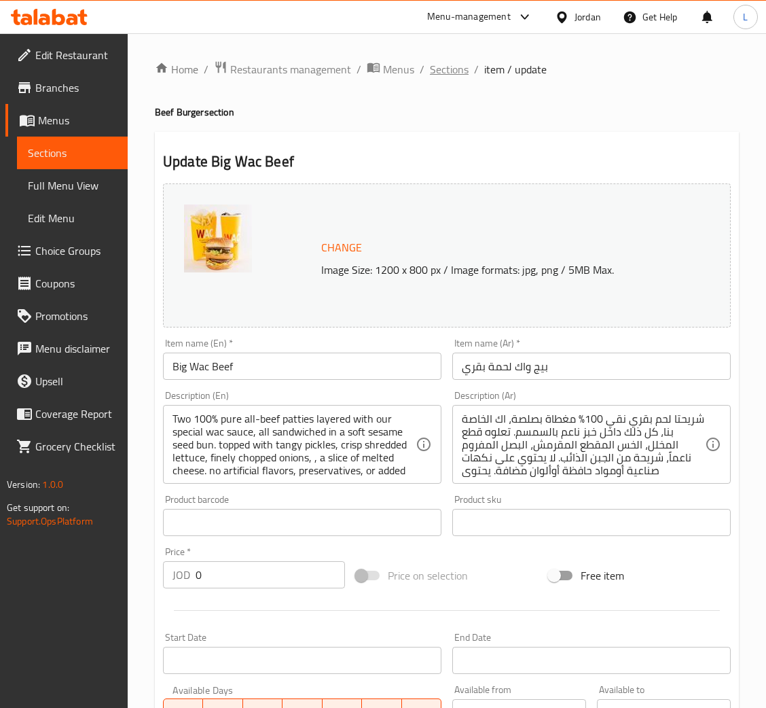
click at [462, 69] on span "Sections" at bounding box center [449, 69] width 39 height 16
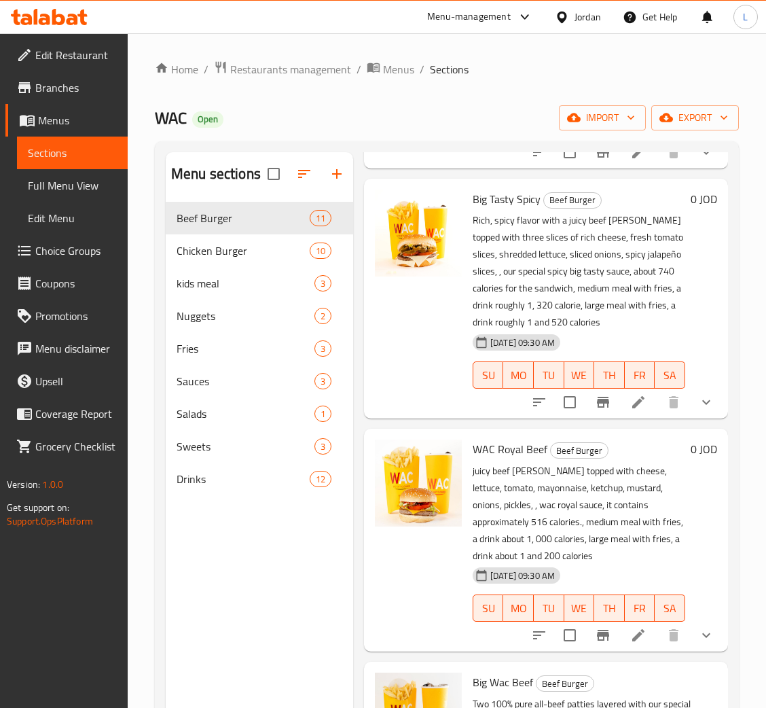
scroll to position [2095, 0]
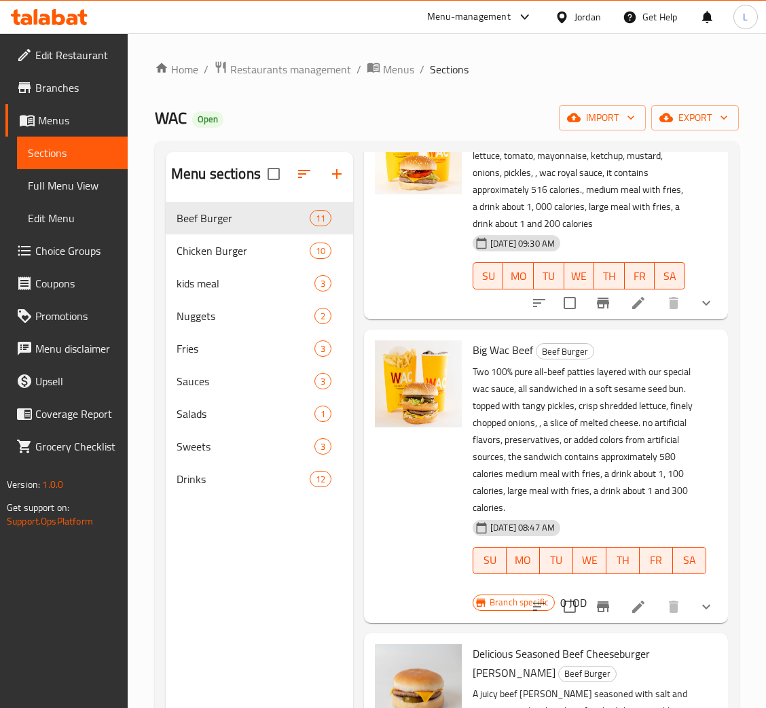
click at [630, 598] on icon at bounding box center [638, 606] width 16 height 16
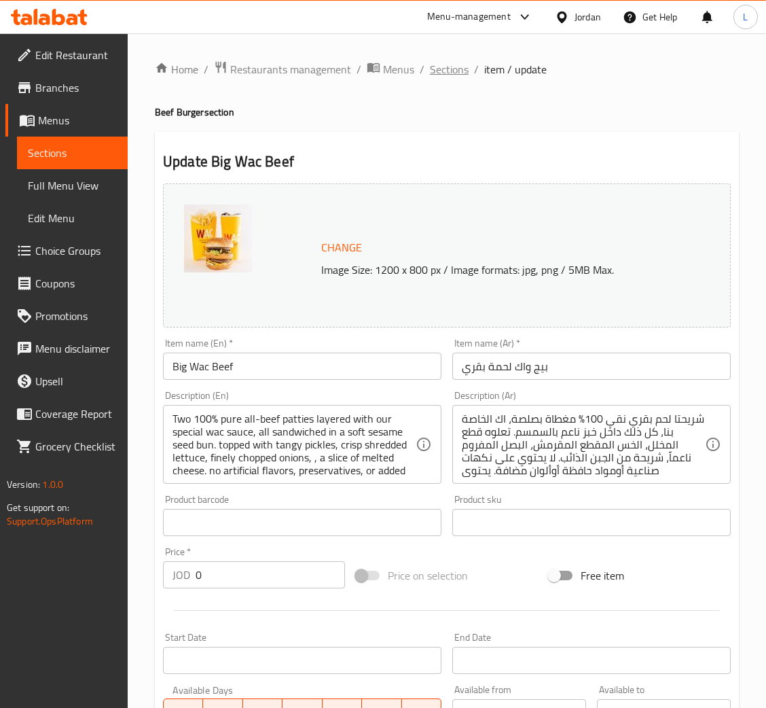
click at [437, 71] on span "Sections" at bounding box center [449, 69] width 39 height 16
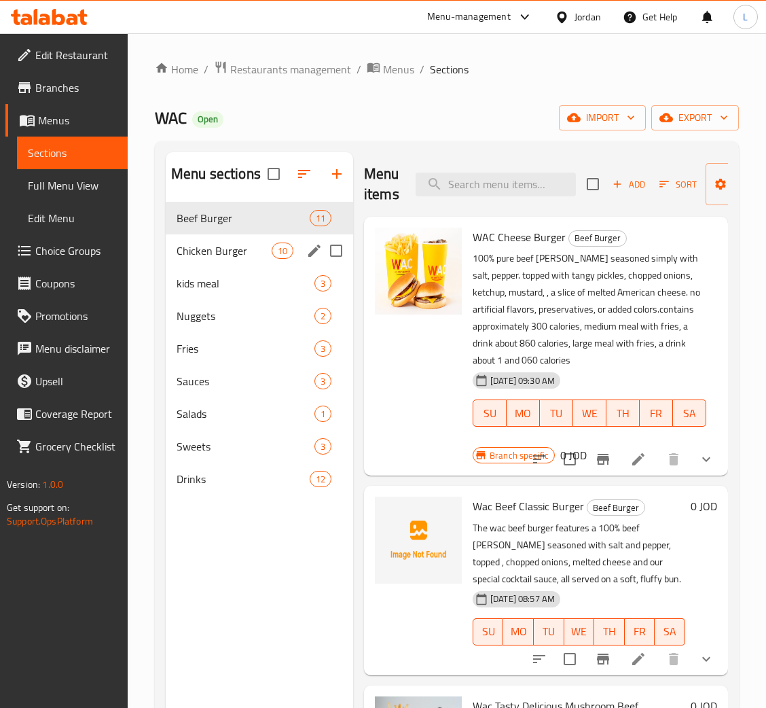
click at [238, 262] on div "Chicken Burger 10" at bounding box center [259, 250] width 187 height 33
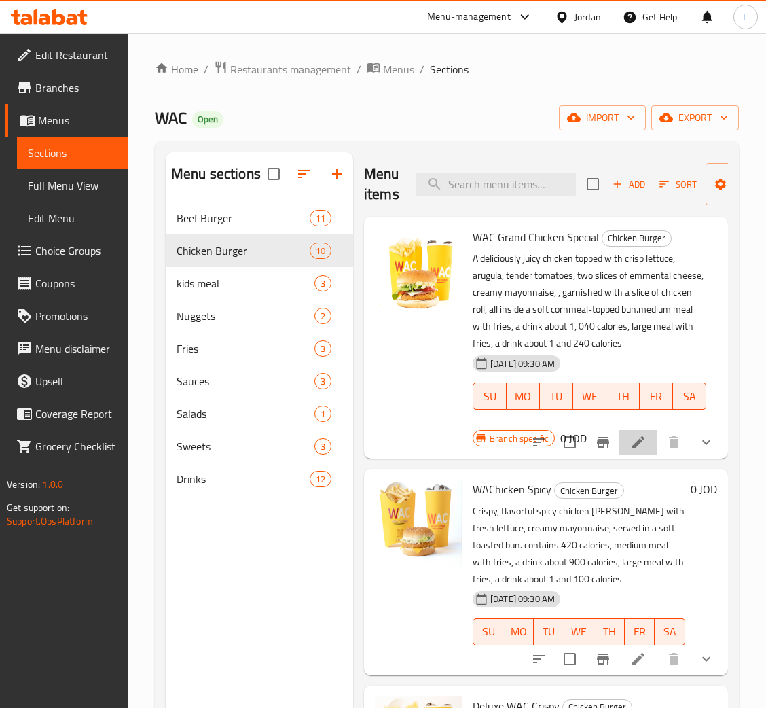
click at [634, 454] on li at bounding box center [638, 442] width 38 height 24
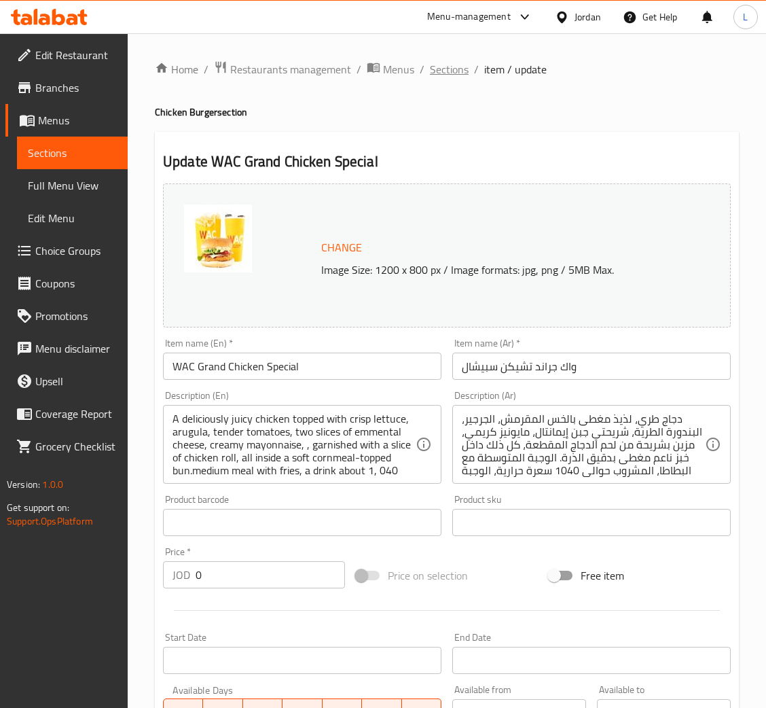
click at [455, 77] on span "Sections" at bounding box center [449, 69] width 39 height 16
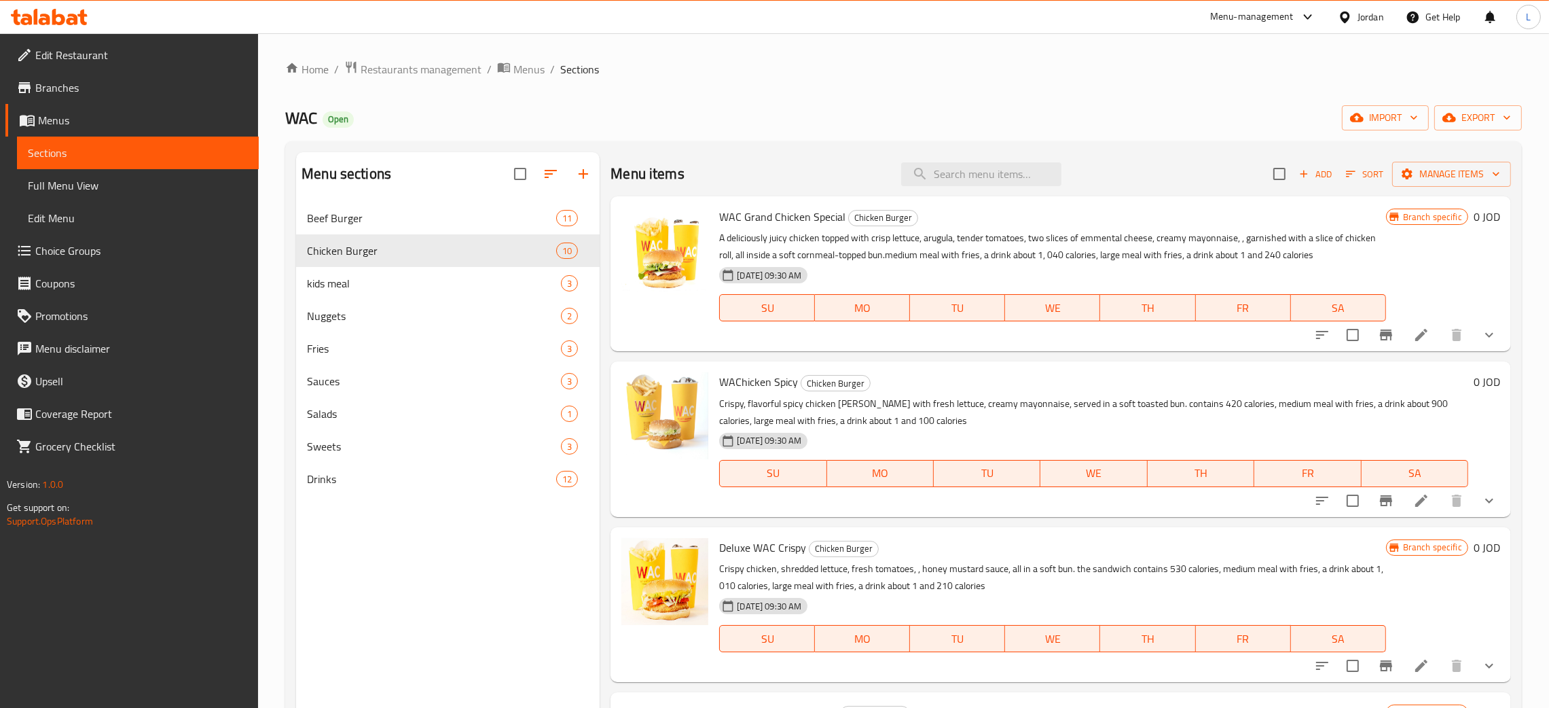
click at [120, 251] on span "Choice Groups" at bounding box center [141, 250] width 213 height 16
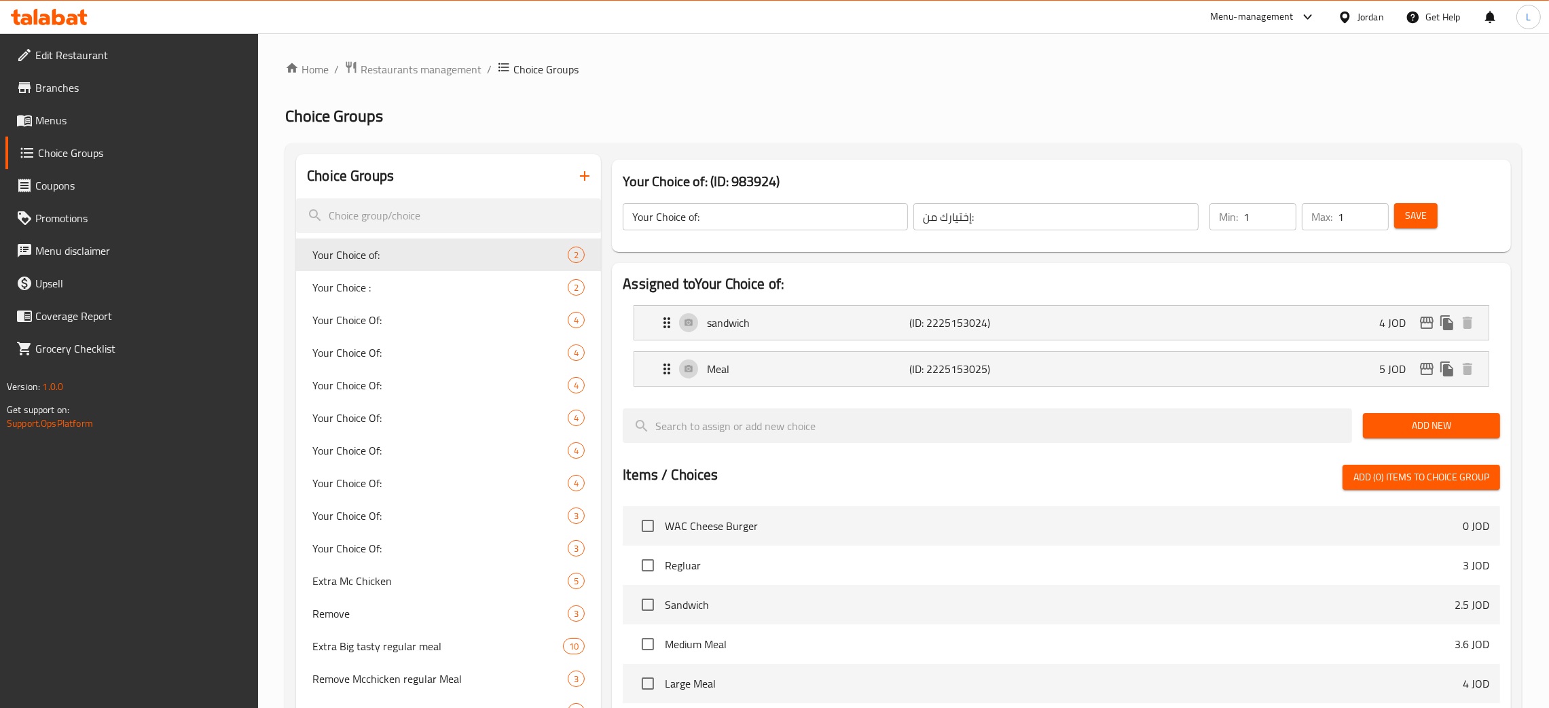
click at [585, 174] on icon "button" at bounding box center [584, 176] width 16 height 16
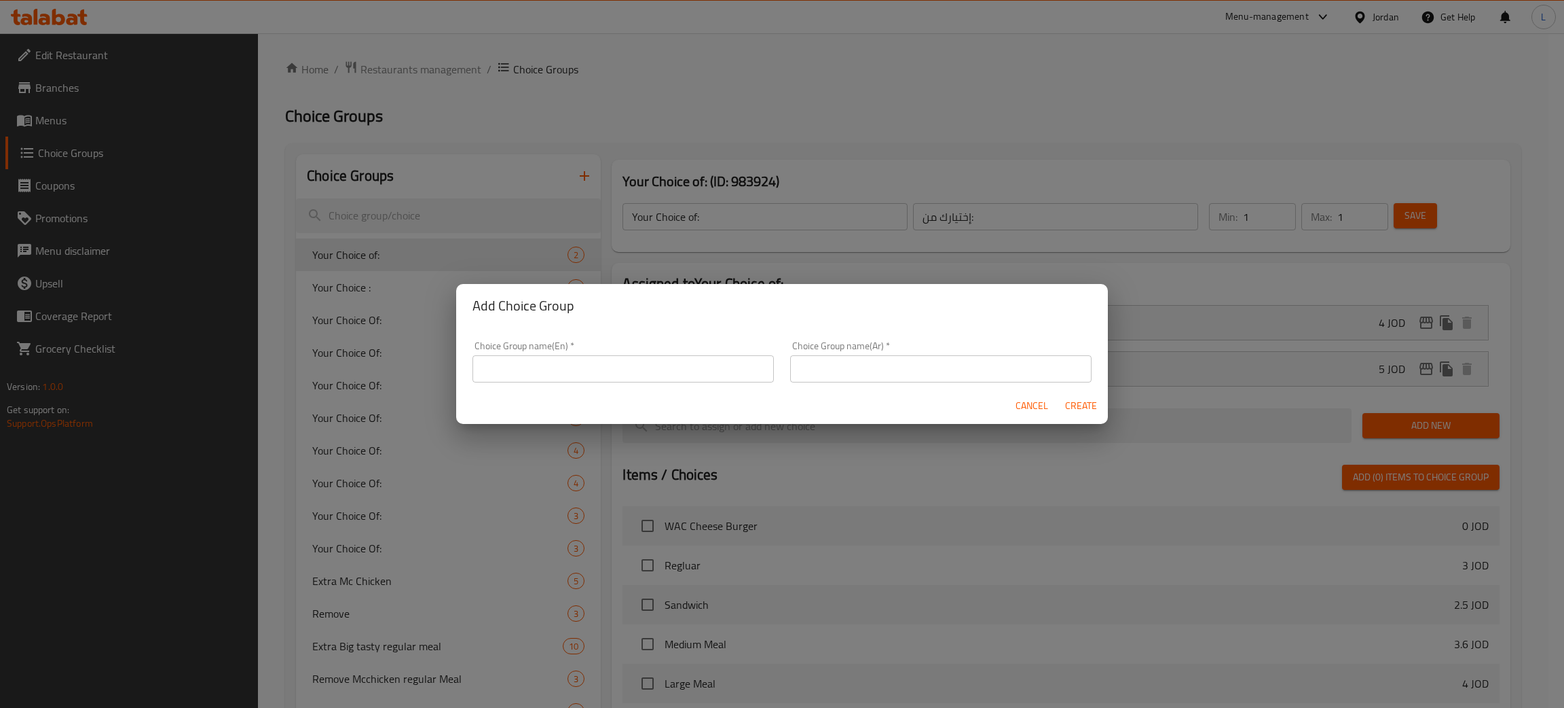
click at [589, 367] on input "text" at bounding box center [623, 368] width 301 height 27
click at [591, 369] on input "Add on's:" at bounding box center [623, 368] width 301 height 27
type input "Add on's:"
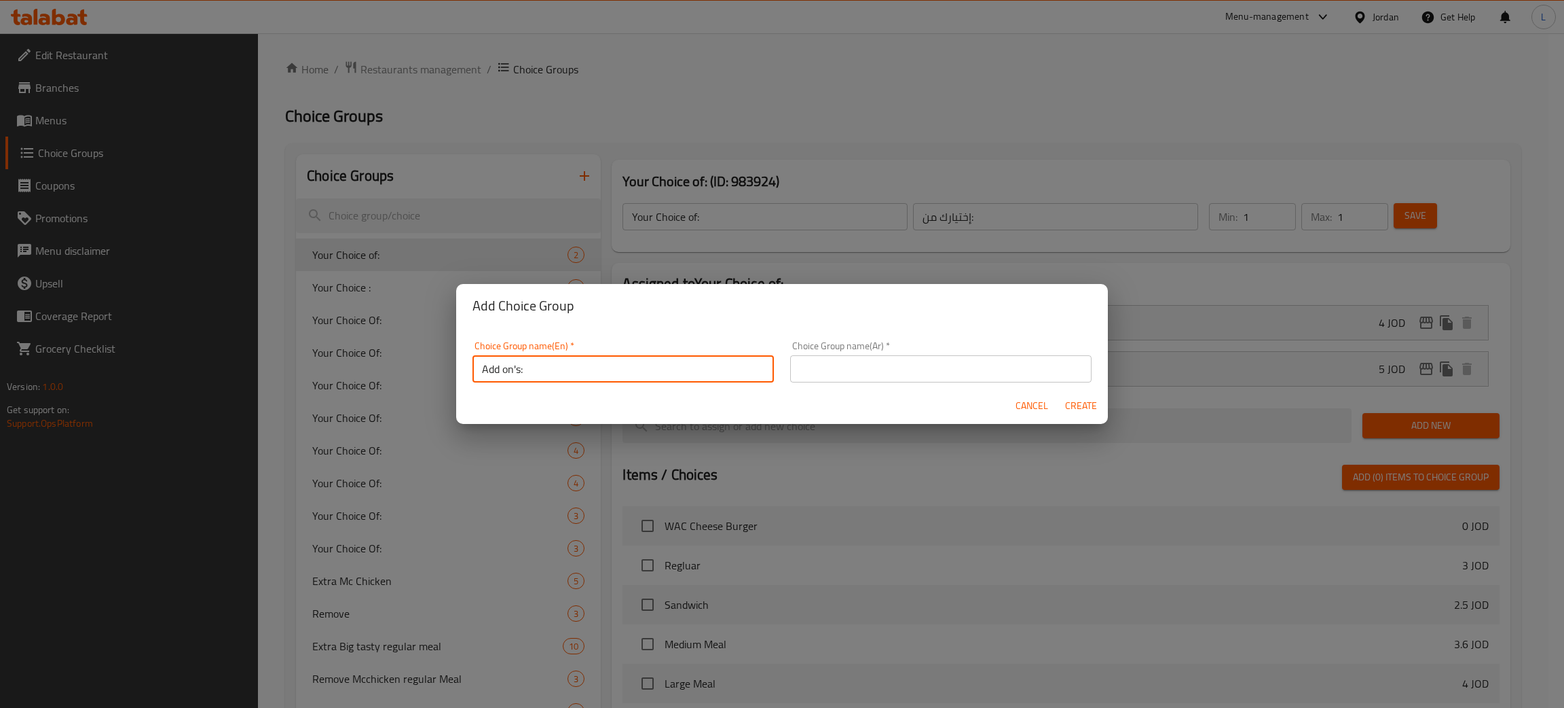
click at [979, 369] on input "text" at bounding box center [940, 368] width 301 height 27
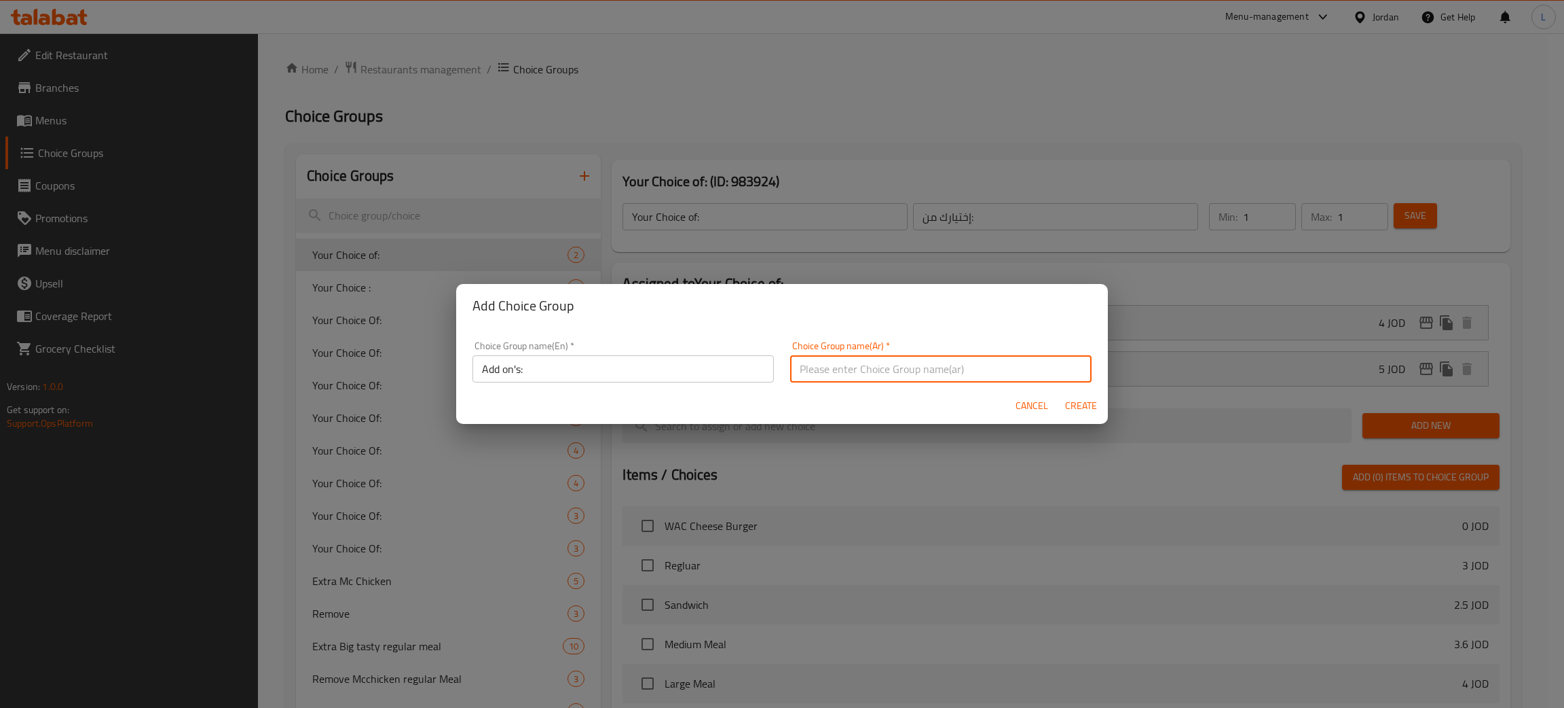
type input "اضافات"
click at [1091, 405] on span "Create" at bounding box center [1081, 405] width 33 height 17
type input "Add on's:"
type input "اضافات"
type input "0"
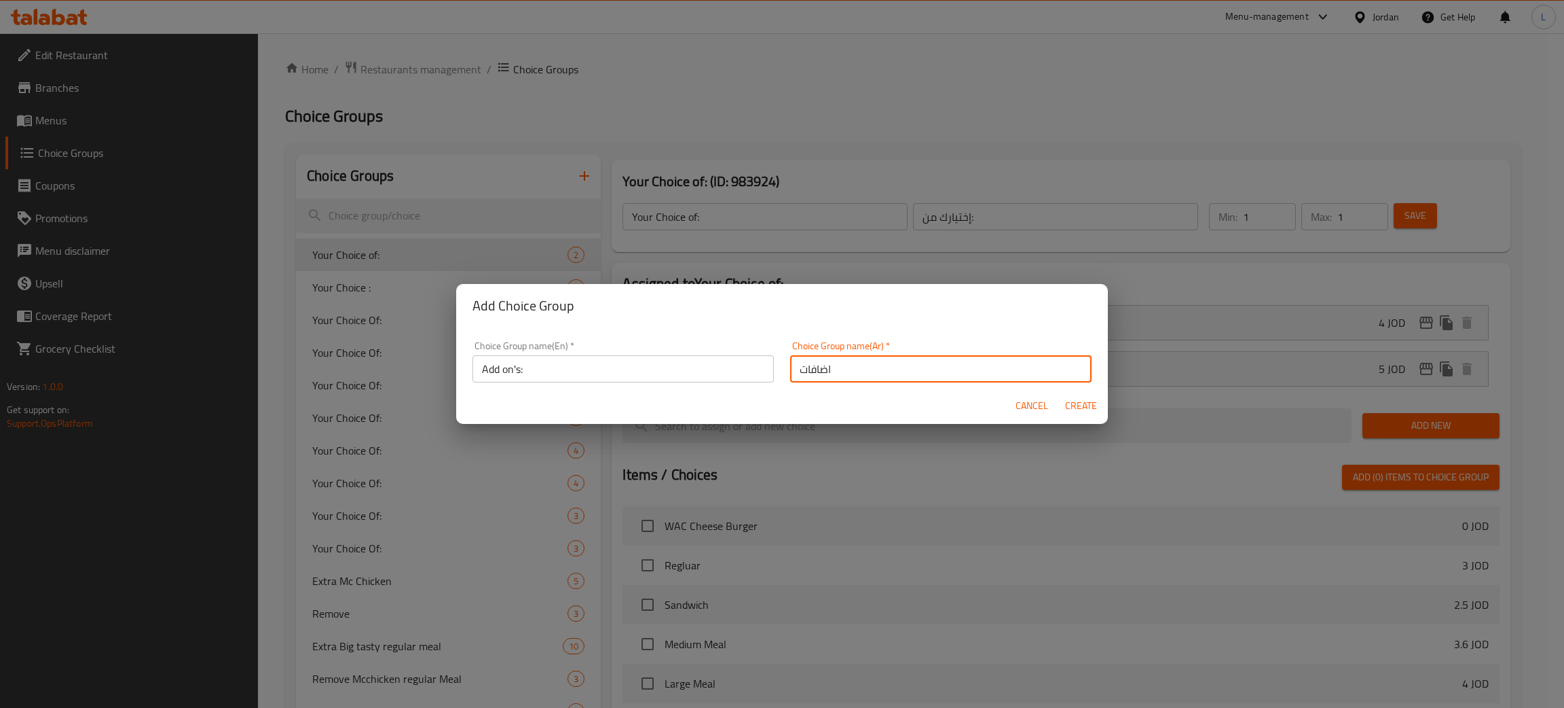
type input "0"
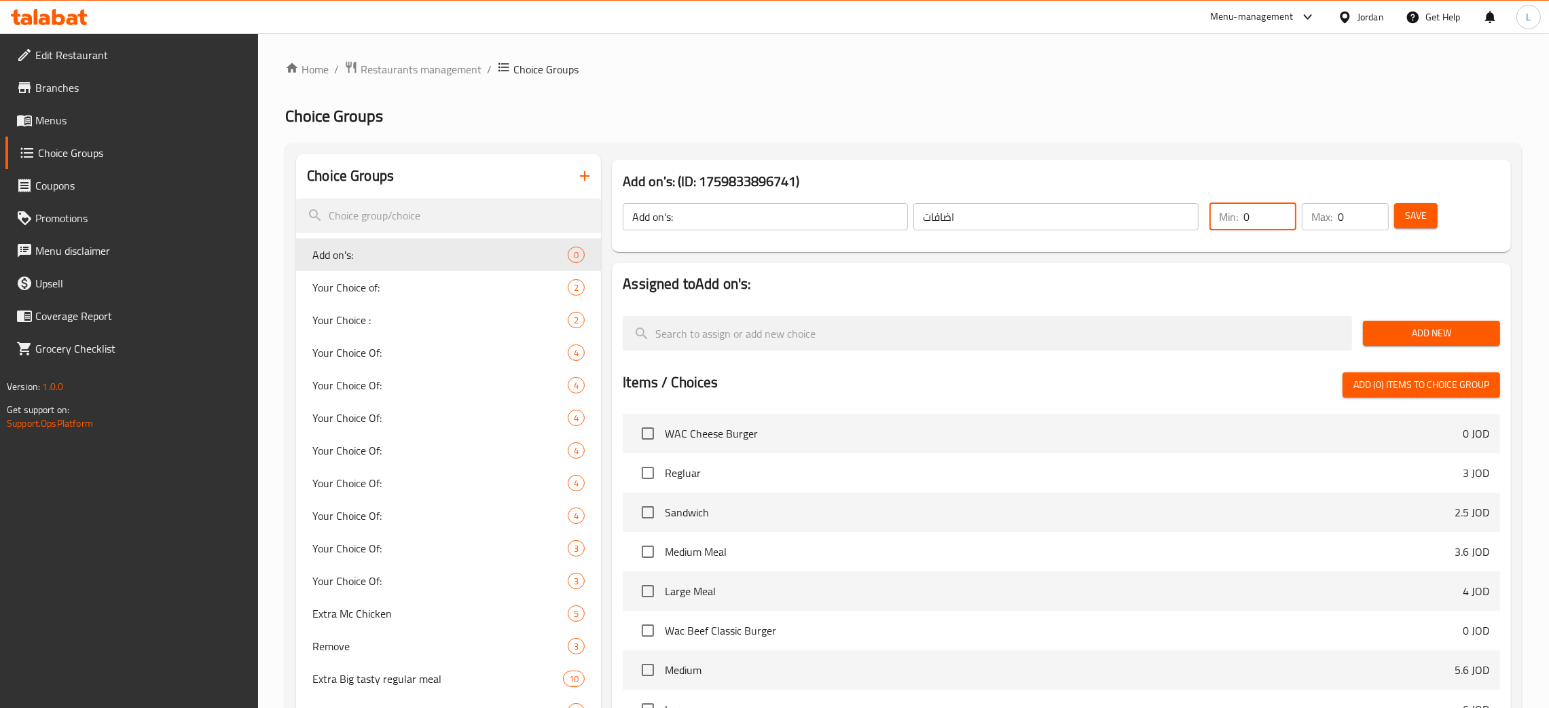
click at [1281, 223] on input "0" at bounding box center [1269, 216] width 53 height 27
type input "1"
type input "0"
click at [1355, 215] on input "0" at bounding box center [1363, 216] width 51 height 27
type input "1"
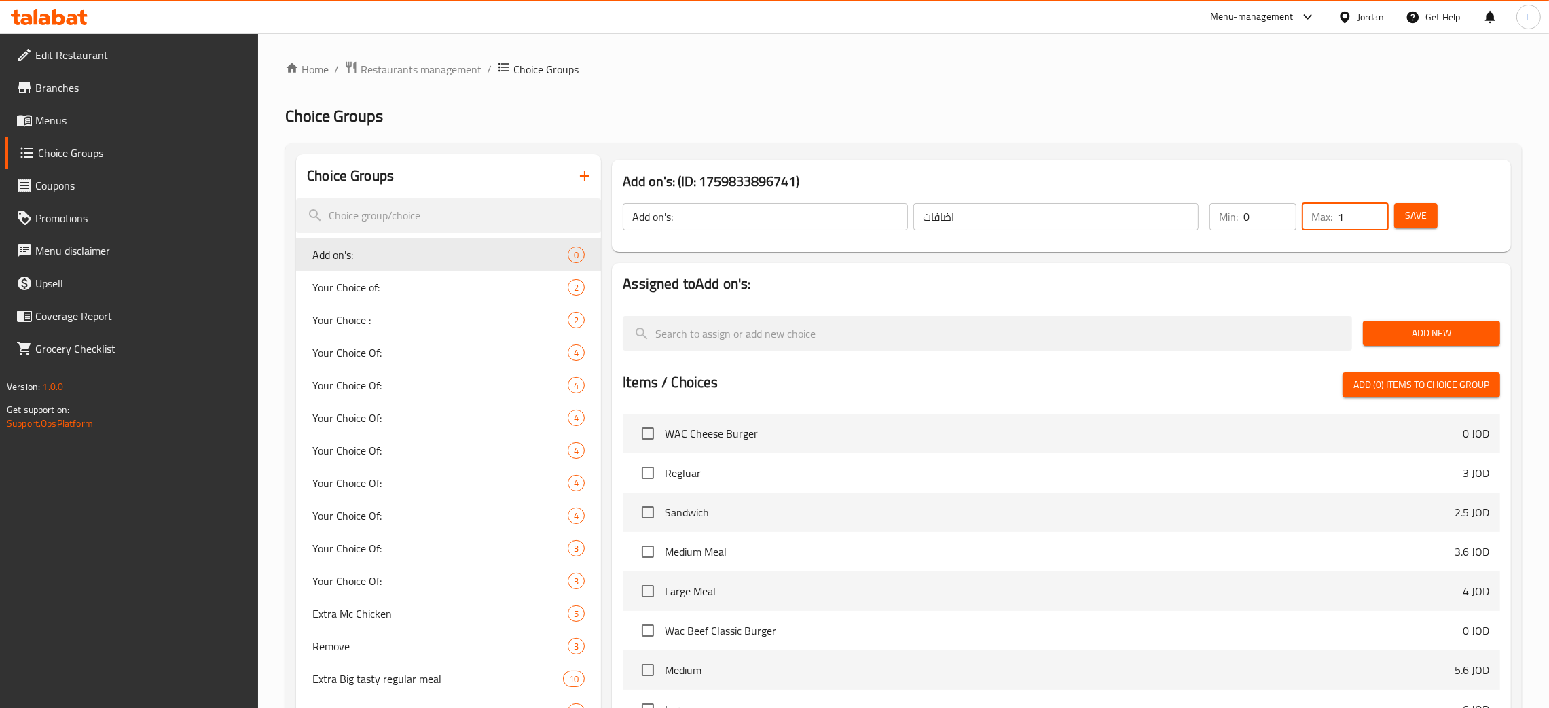
click at [1427, 329] on span "Add New" at bounding box center [1431, 333] width 115 height 17
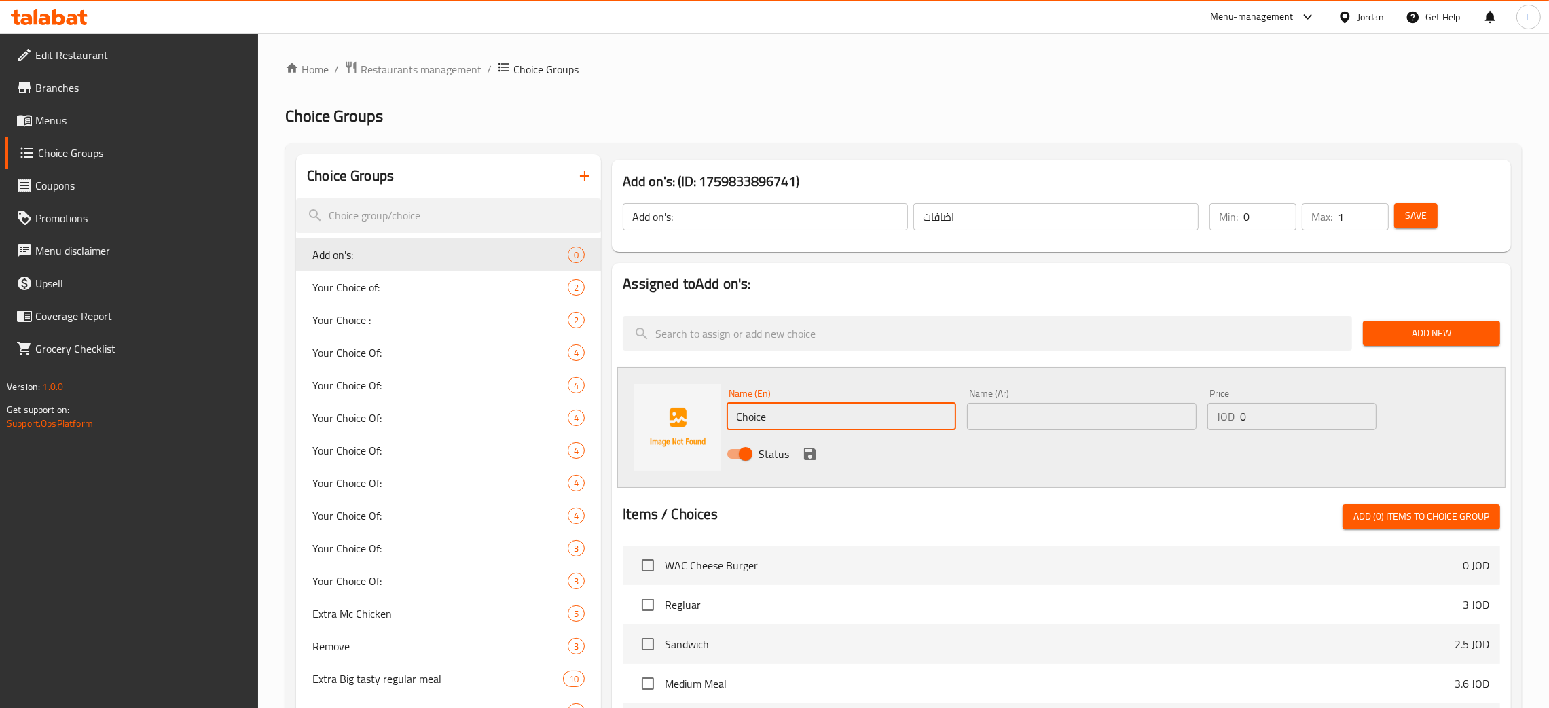
click at [792, 418] on input "Choice" at bounding box center [841, 416] width 229 height 27
type input "Jalapenos"
click at [1088, 419] on input "text" at bounding box center [1081, 416] width 229 height 27
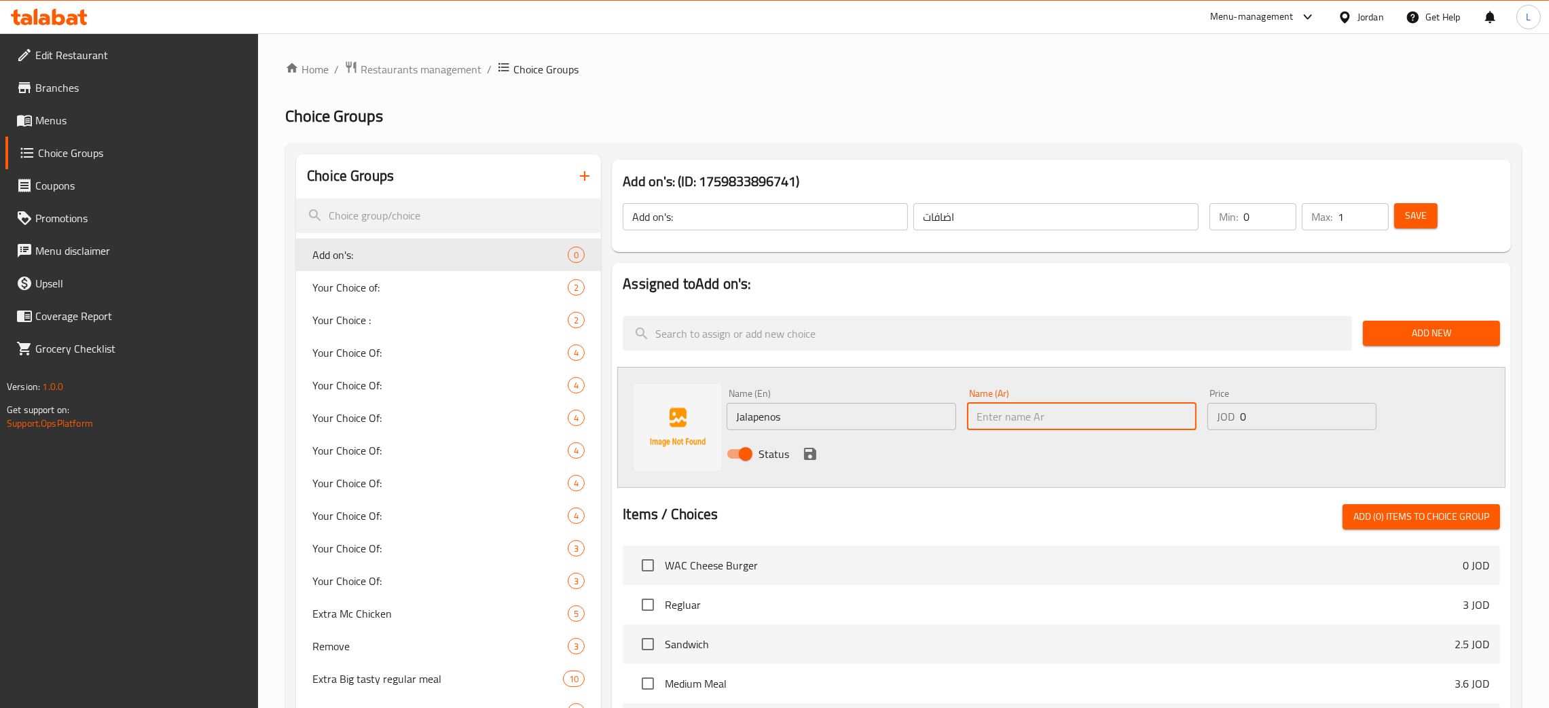
click at [852, 420] on input "Jalapenos" at bounding box center [841, 416] width 229 height 27
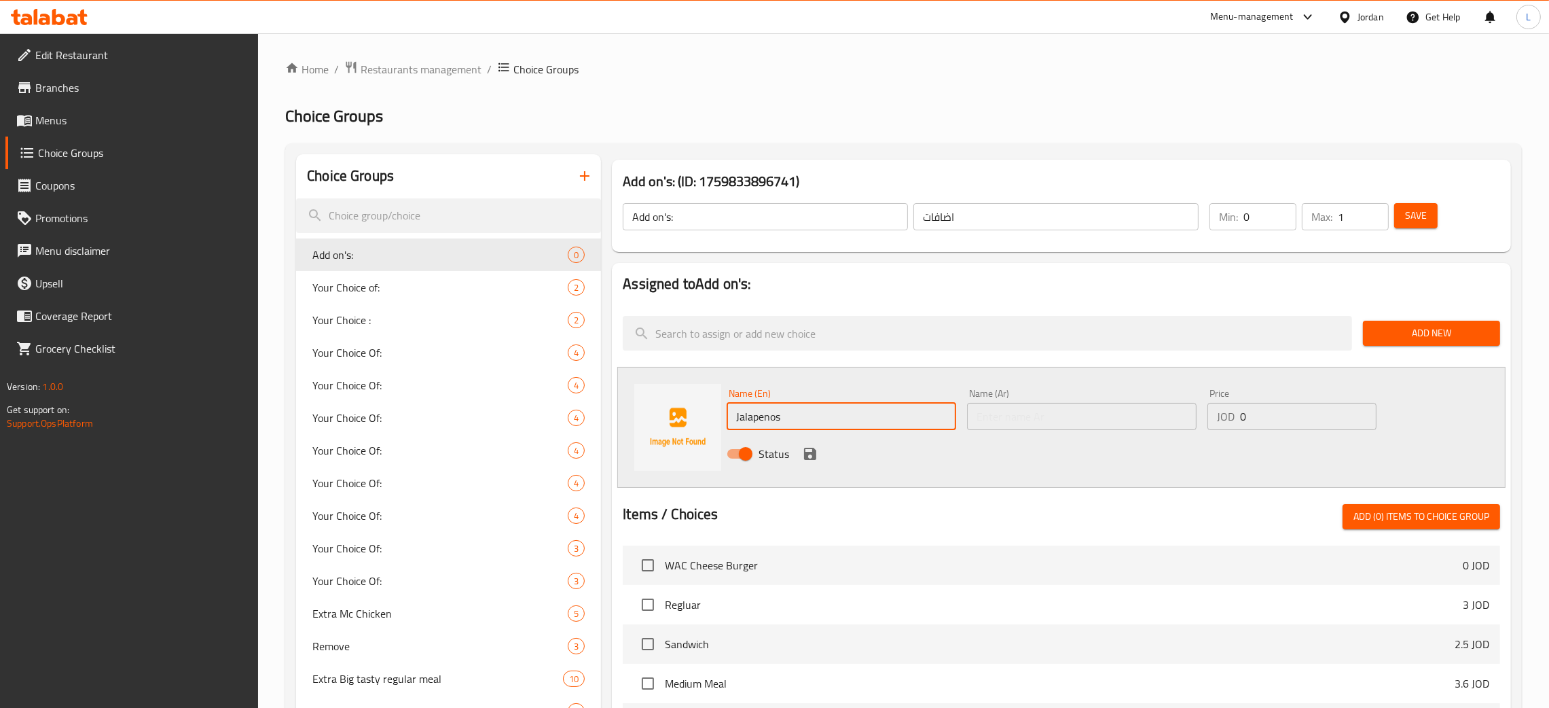
click at [852, 420] on input "Jalapenos" at bounding box center [841, 416] width 229 height 27
click at [853, 426] on input "Jalapenos" at bounding box center [841, 416] width 229 height 27
click at [765, 418] on input "Jalapenos" at bounding box center [841, 416] width 229 height 27
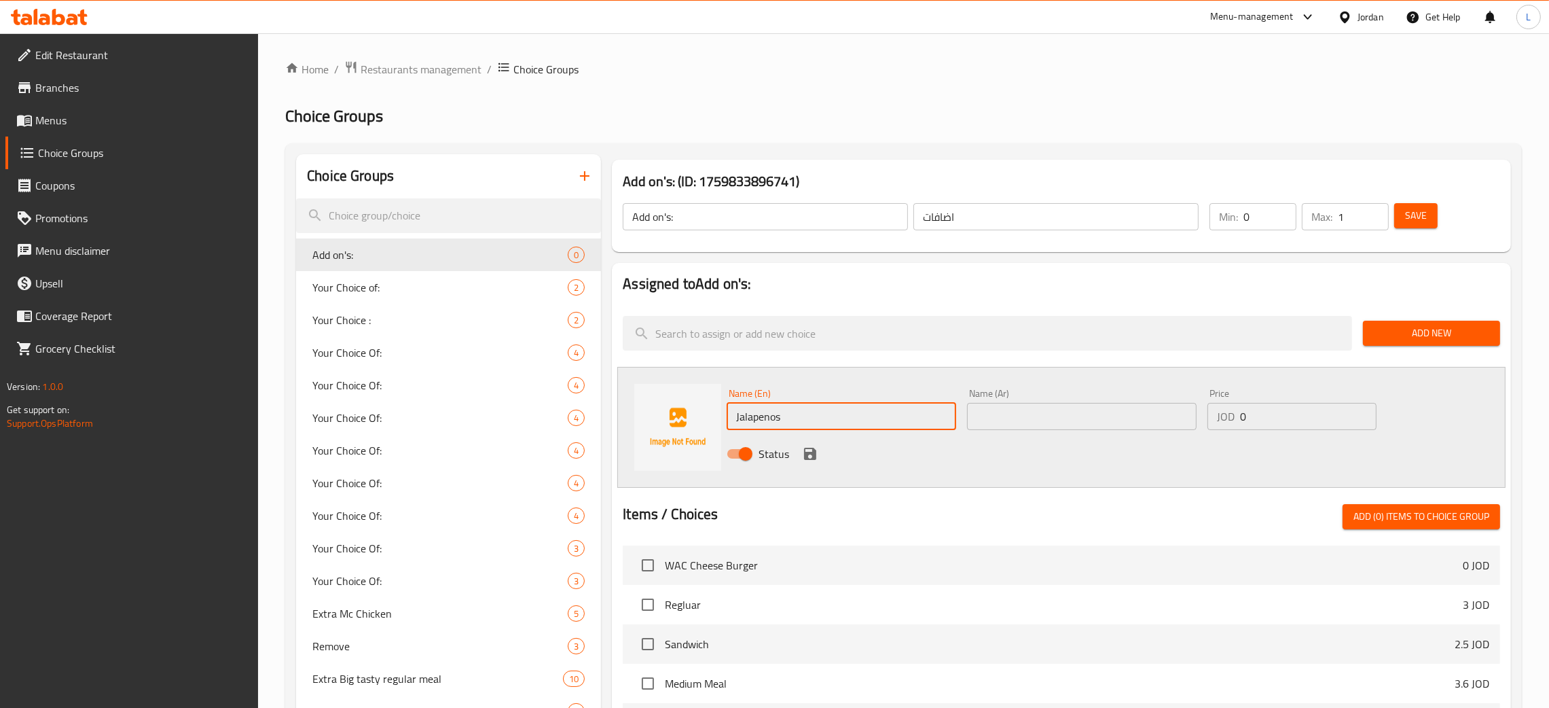
drag, startPoint x: 1089, startPoint y: 411, endPoint x: 1122, endPoint y: 418, distance: 34.0
click at [1089, 411] on input "text" at bounding box center [1081, 416] width 229 height 27
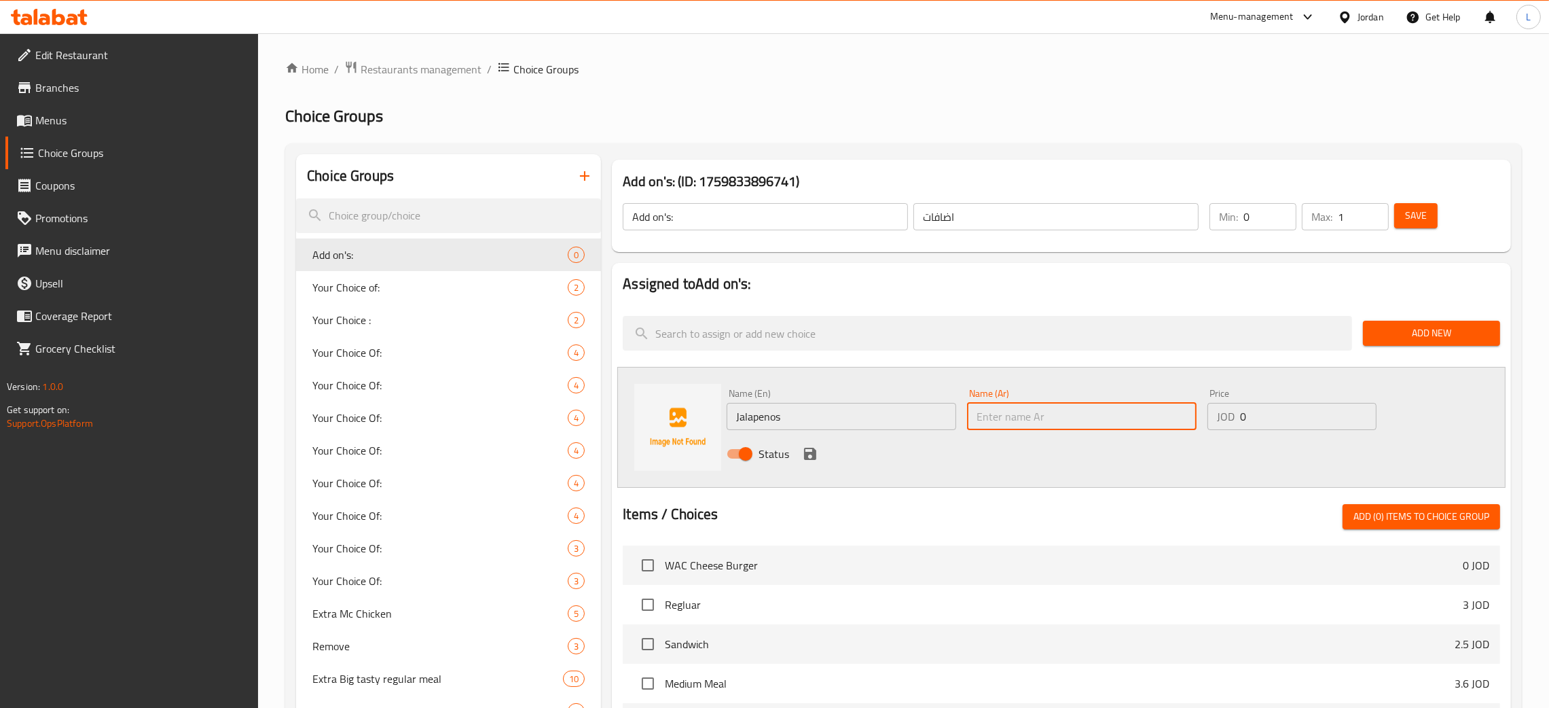
paste input "هالابينو"
type input "هالابينو"
click at [1278, 415] on input "0" at bounding box center [1308, 416] width 136 height 27
type input "0.3"
click at [810, 447] on icon "save" at bounding box center [810, 453] width 12 height 12
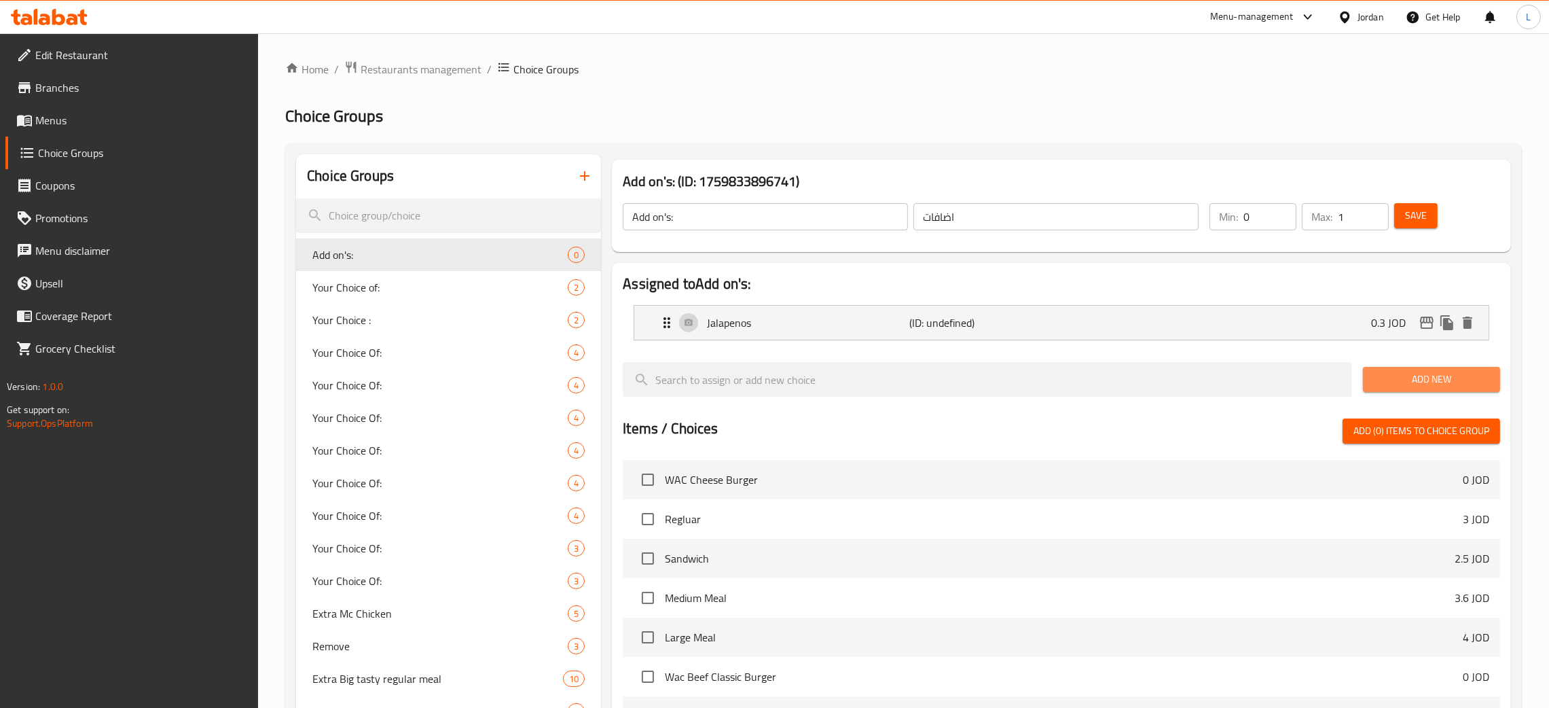
click at [1392, 373] on span "Add New" at bounding box center [1431, 379] width 115 height 17
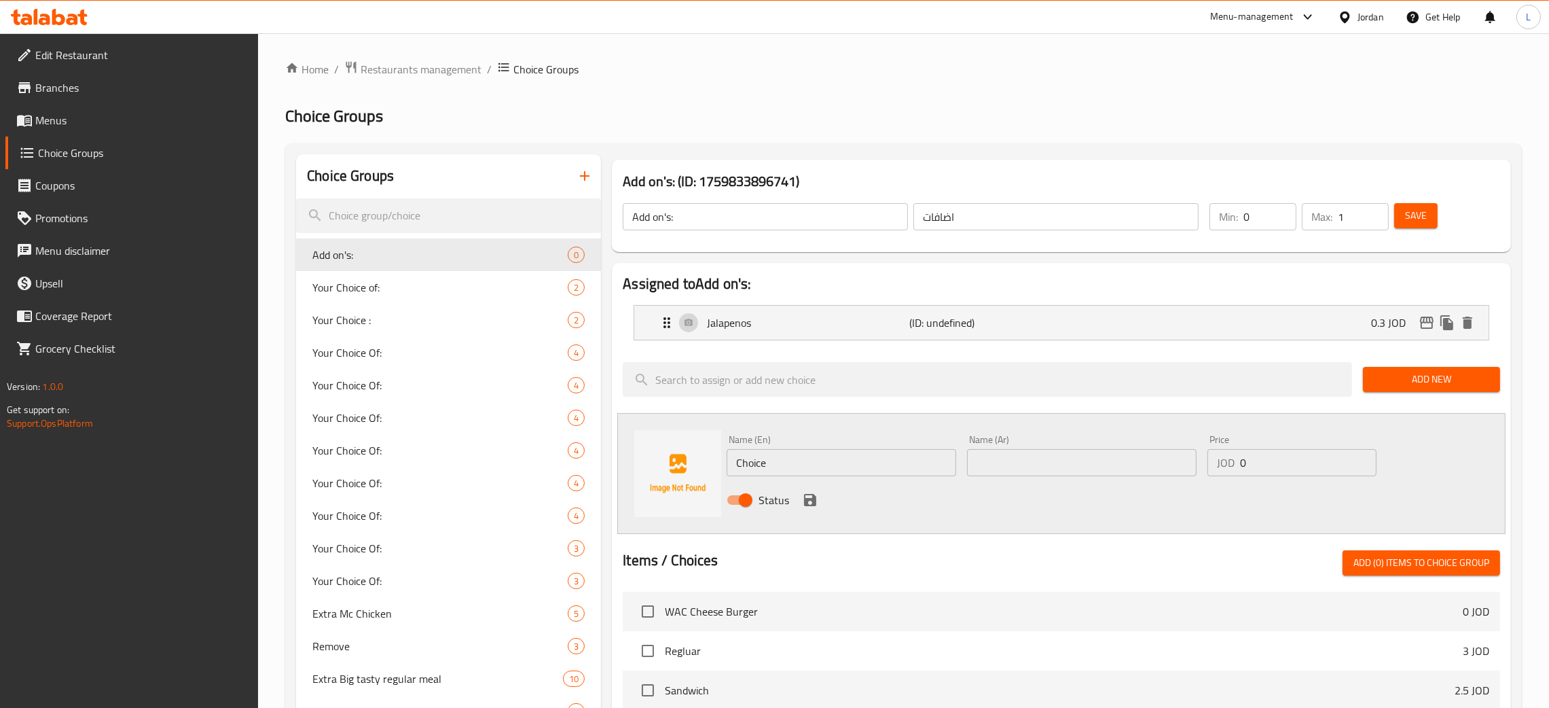
click at [785, 452] on input "Choice" at bounding box center [841, 462] width 229 height 27
type input "Cheese"
click at [1236, 319] on div "Jalapenos (ID: undefined) 0.3 JOD" at bounding box center [1065, 323] width 813 height 34
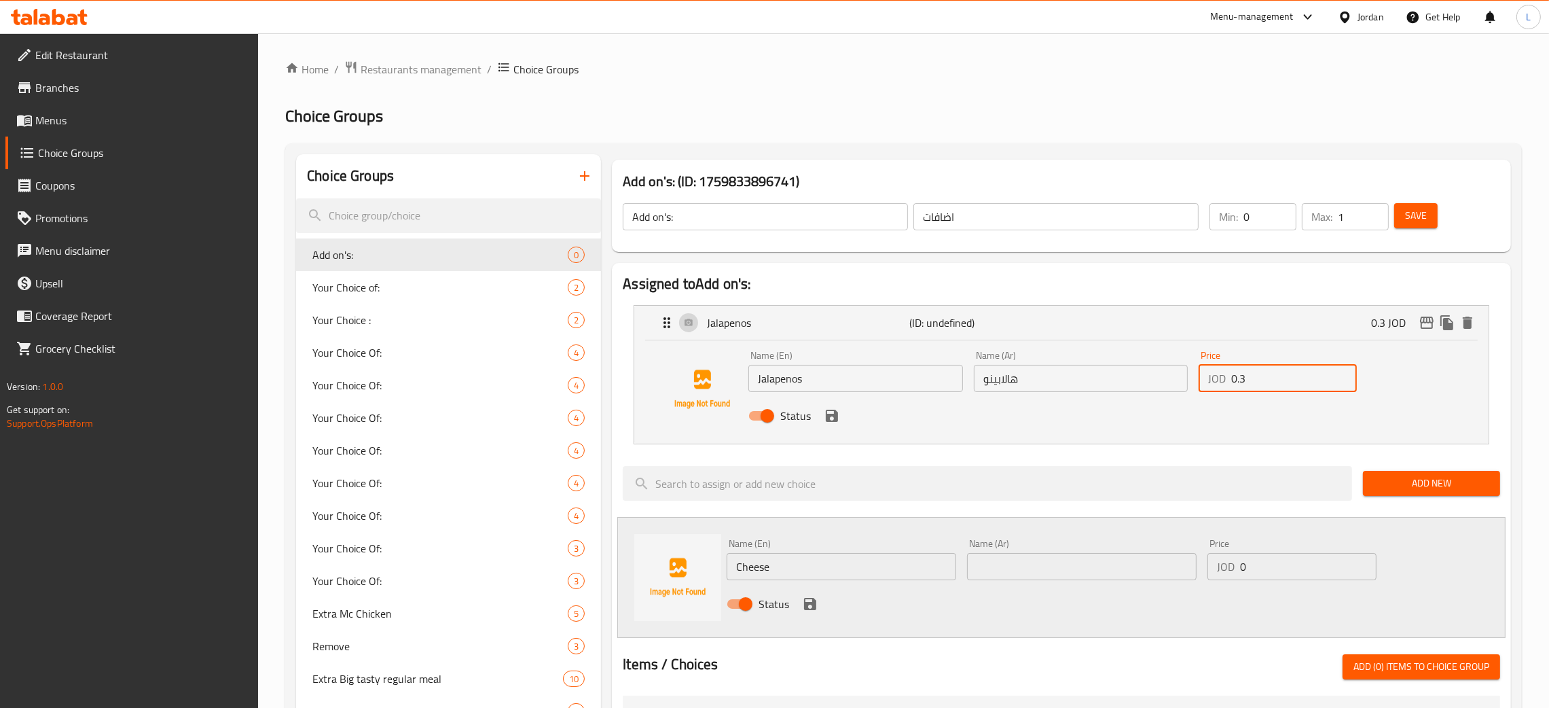
click at [1289, 378] on input "0.3" at bounding box center [1294, 378] width 126 height 27
click at [826, 411] on icon "save" at bounding box center [832, 415] width 16 height 16
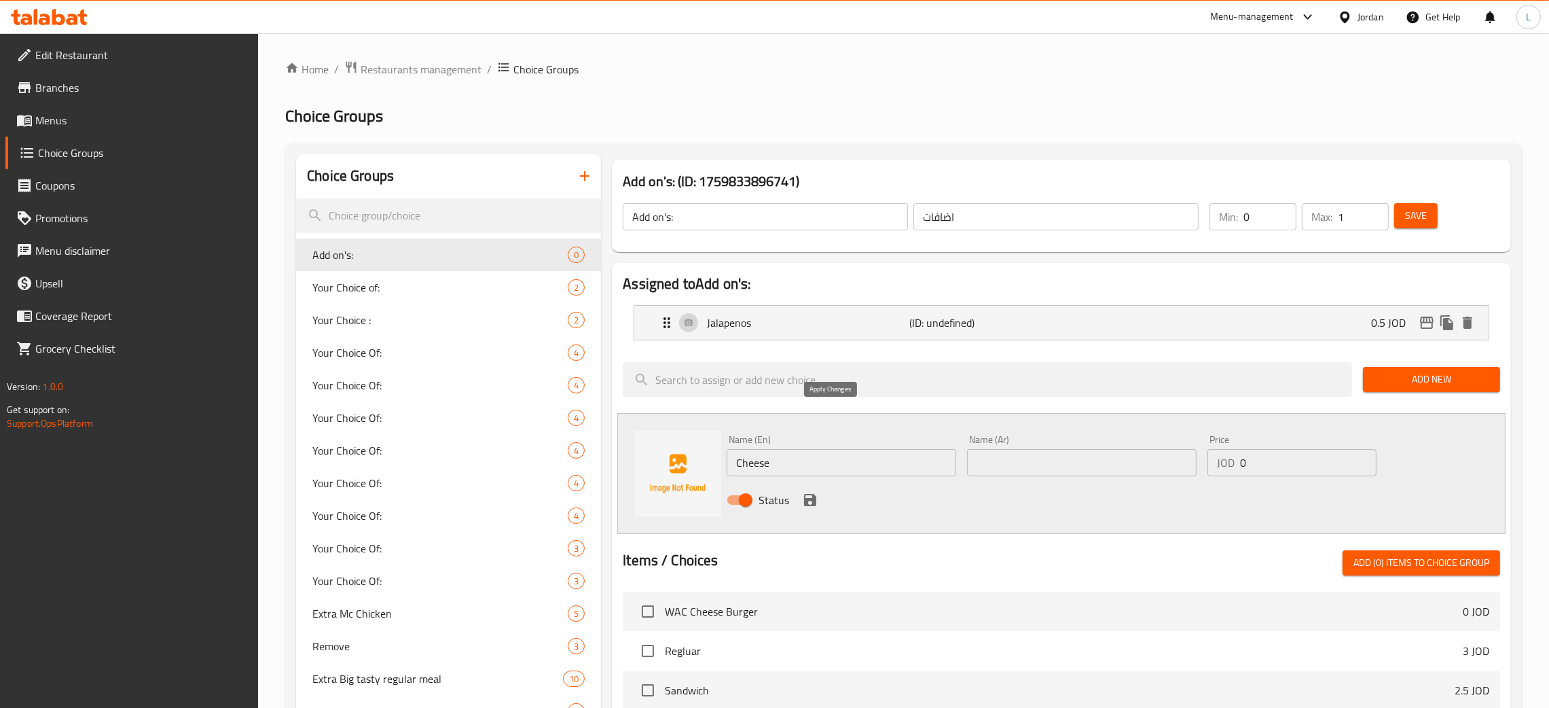
type input "0.5"
click at [1111, 470] on input "text" at bounding box center [1081, 462] width 229 height 27
paste input "الجبنة"
type input "الجبنة"
click at [1242, 470] on input "0" at bounding box center [1308, 462] width 136 height 27
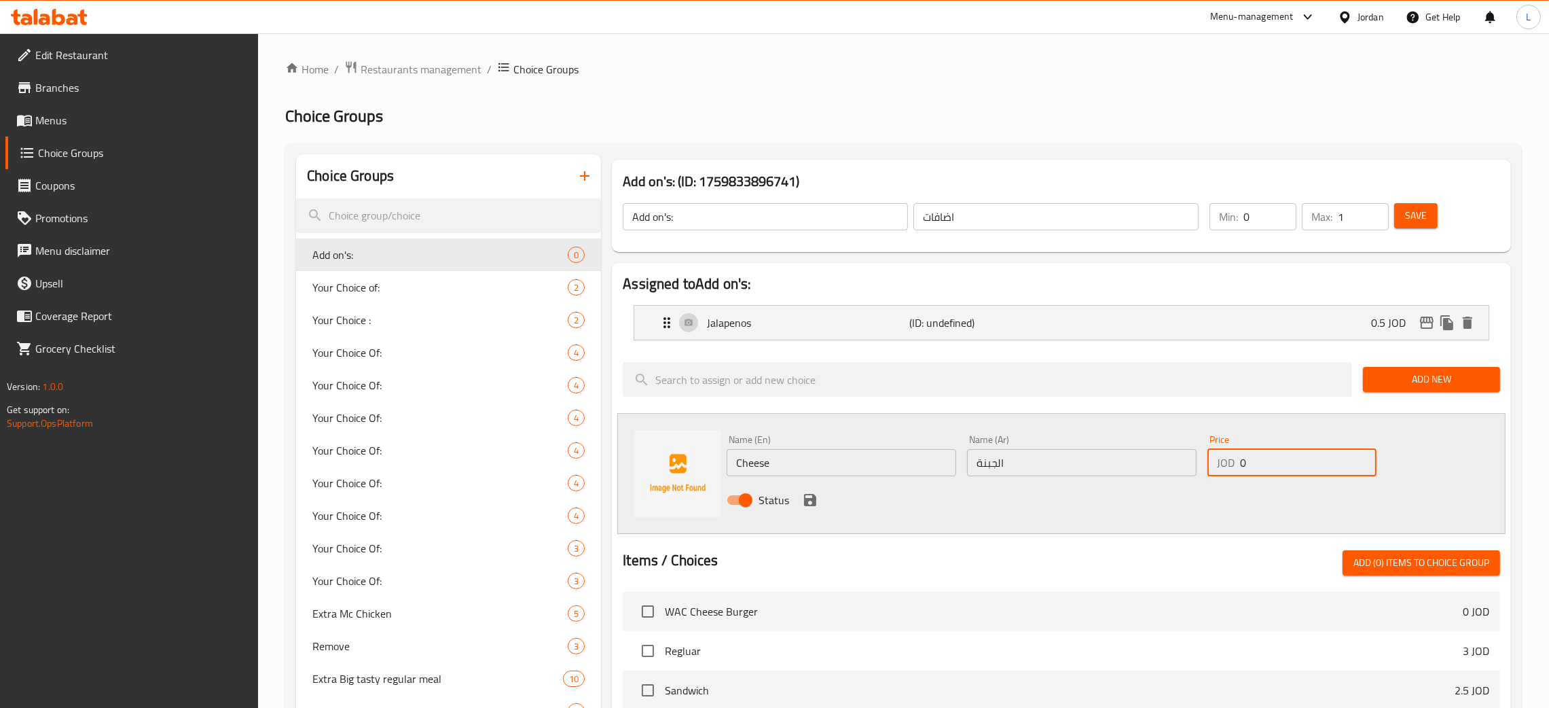
click at [1243, 470] on input "0" at bounding box center [1308, 462] width 136 height 27
type input "0.3"
click at [811, 500] on icon "save" at bounding box center [810, 500] width 12 height 12
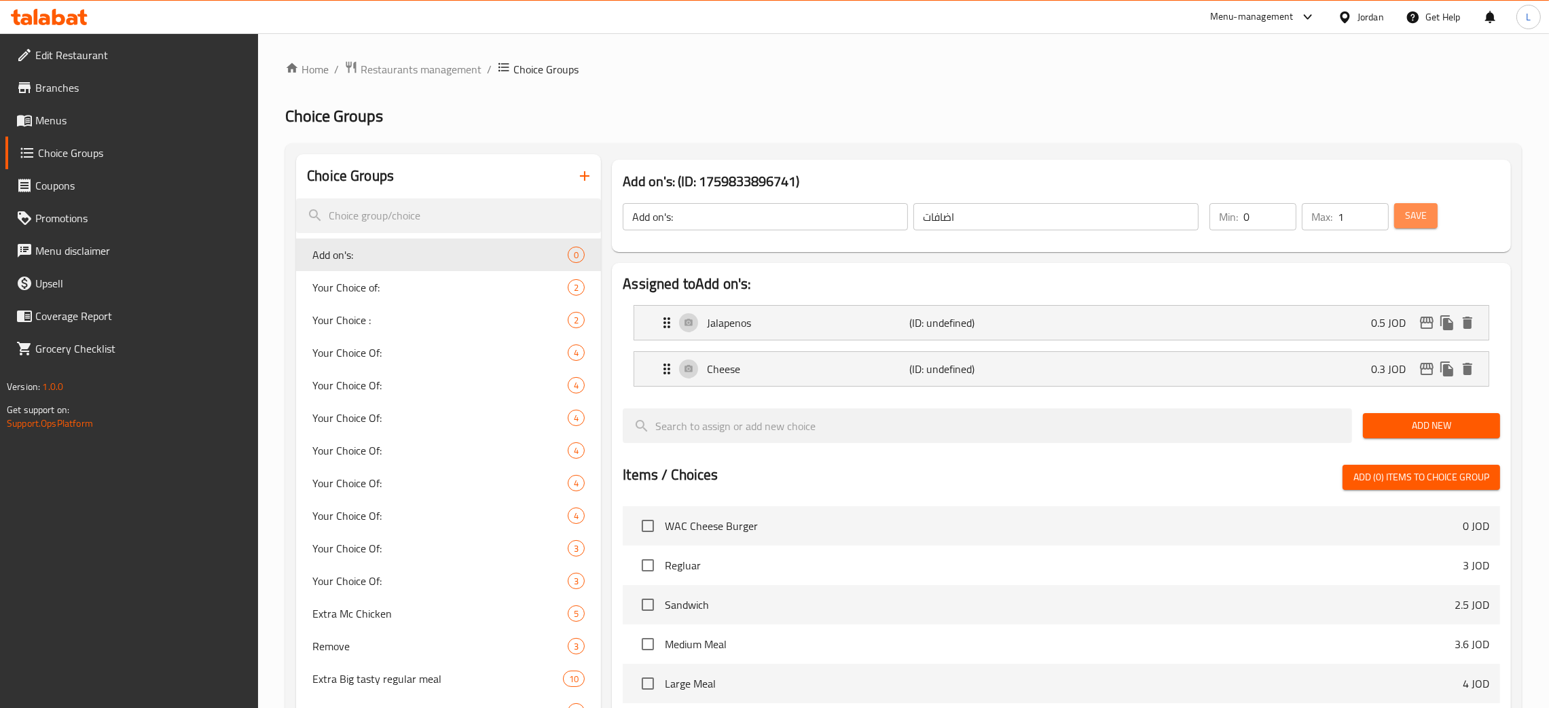
click at [1403, 222] on button "Save" at bounding box center [1415, 215] width 43 height 25
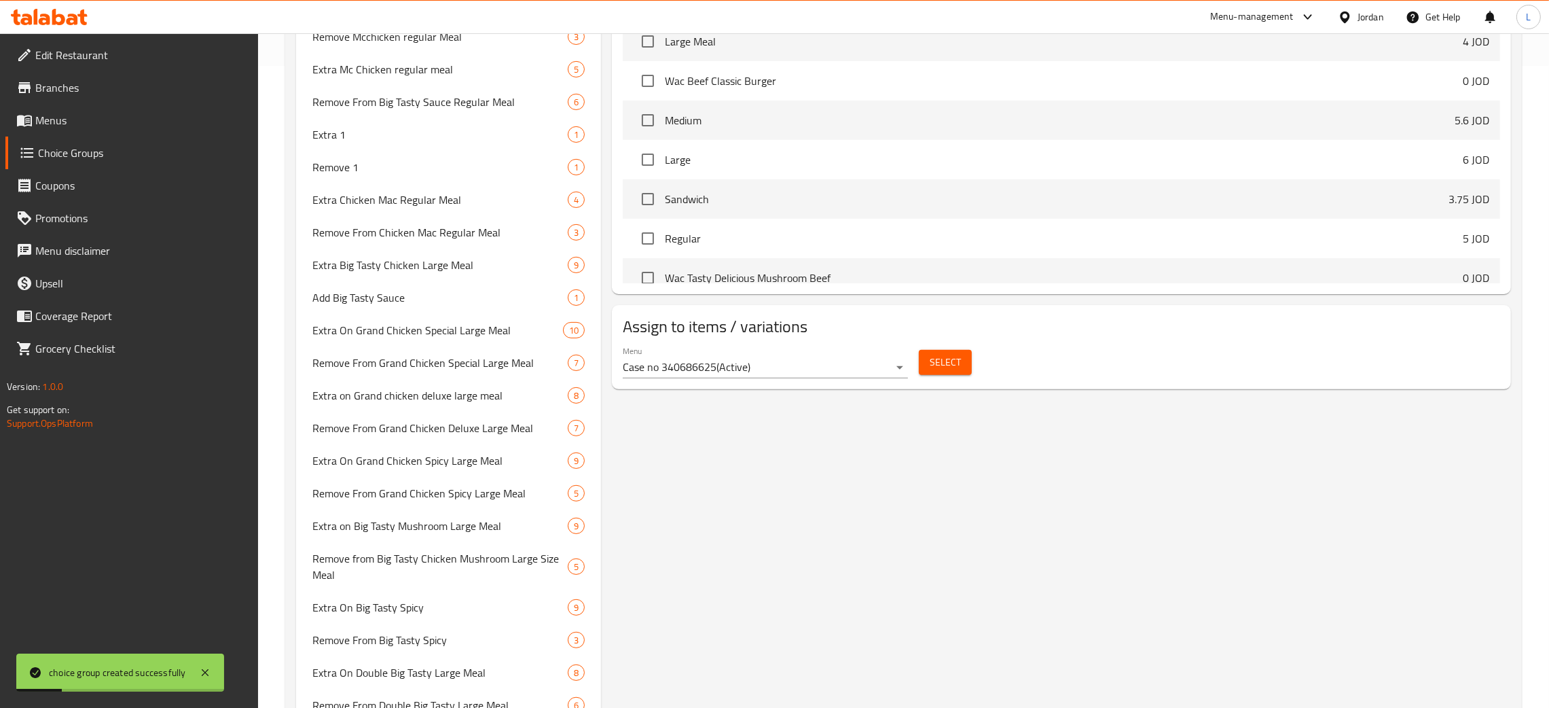
scroll to position [583, 0]
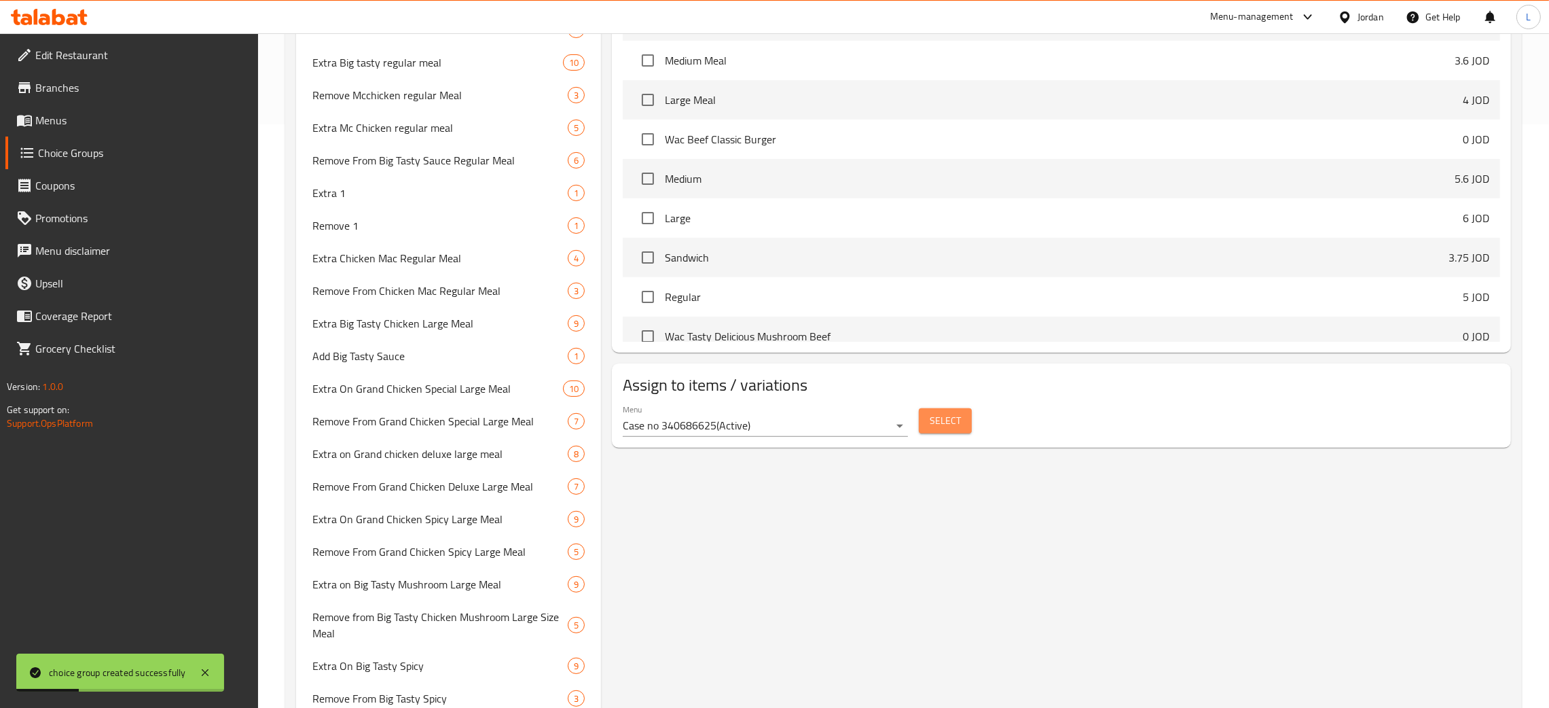
click at [932, 411] on button "Select" at bounding box center [945, 420] width 53 height 25
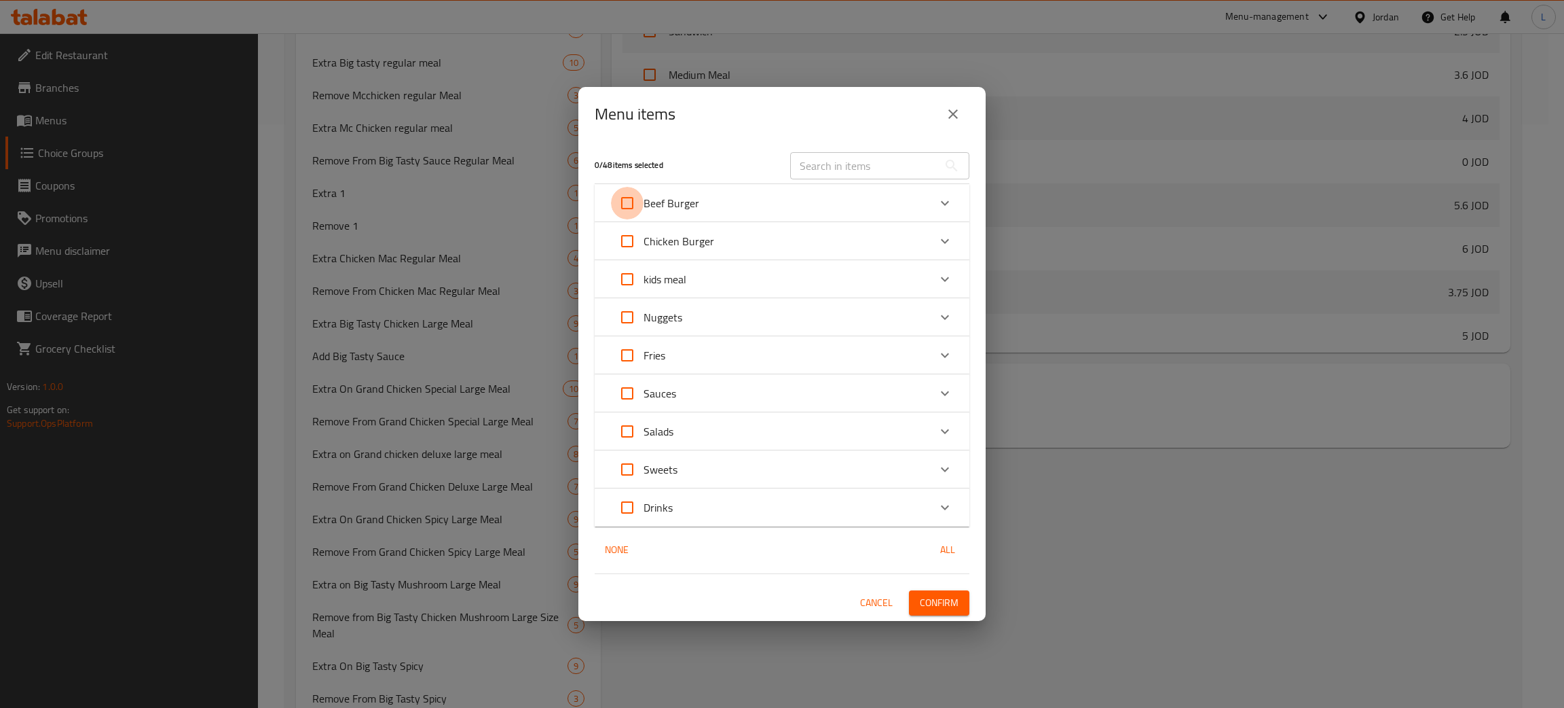
click at [632, 201] on input "Expand" at bounding box center [627, 203] width 33 height 33
checkbox input "true"
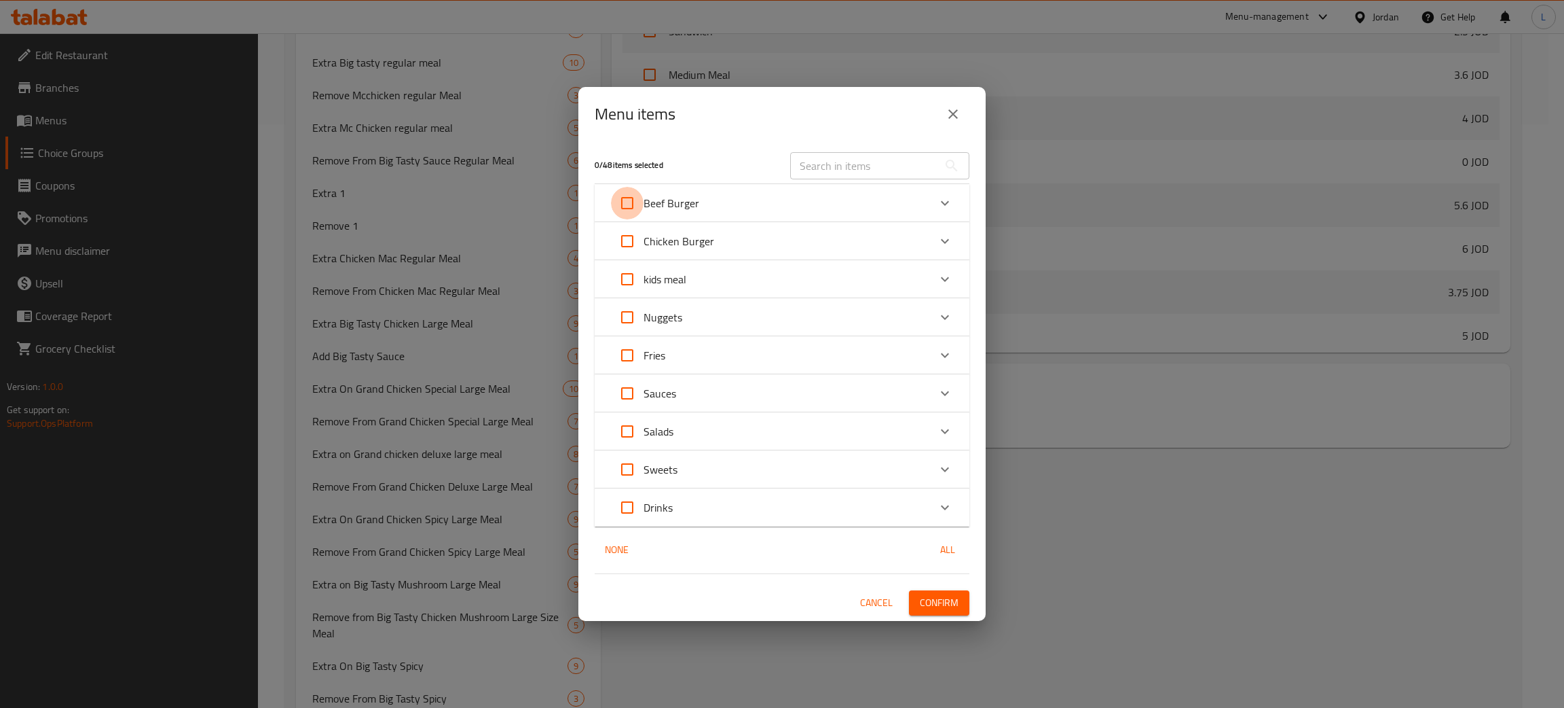
checkbox input "true"
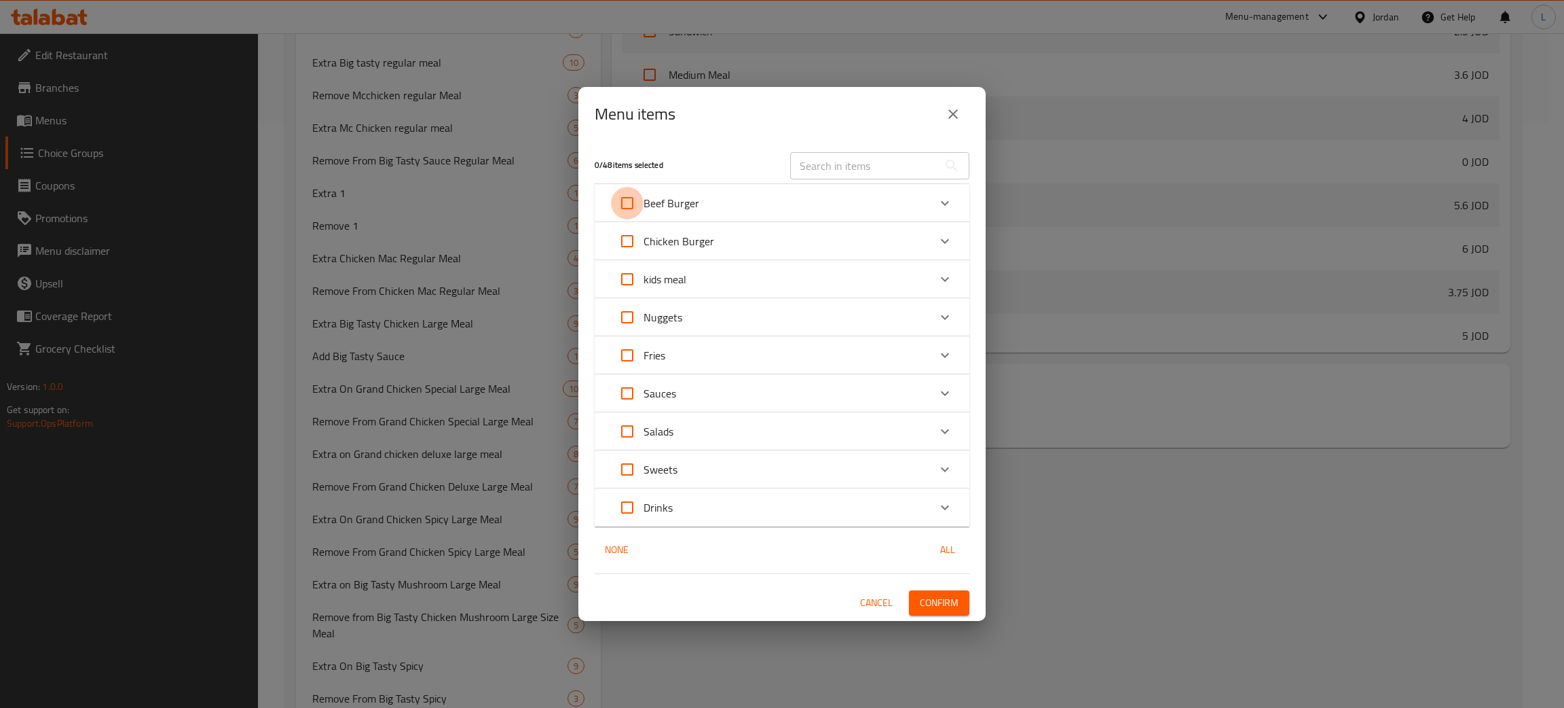
checkbox input "true"
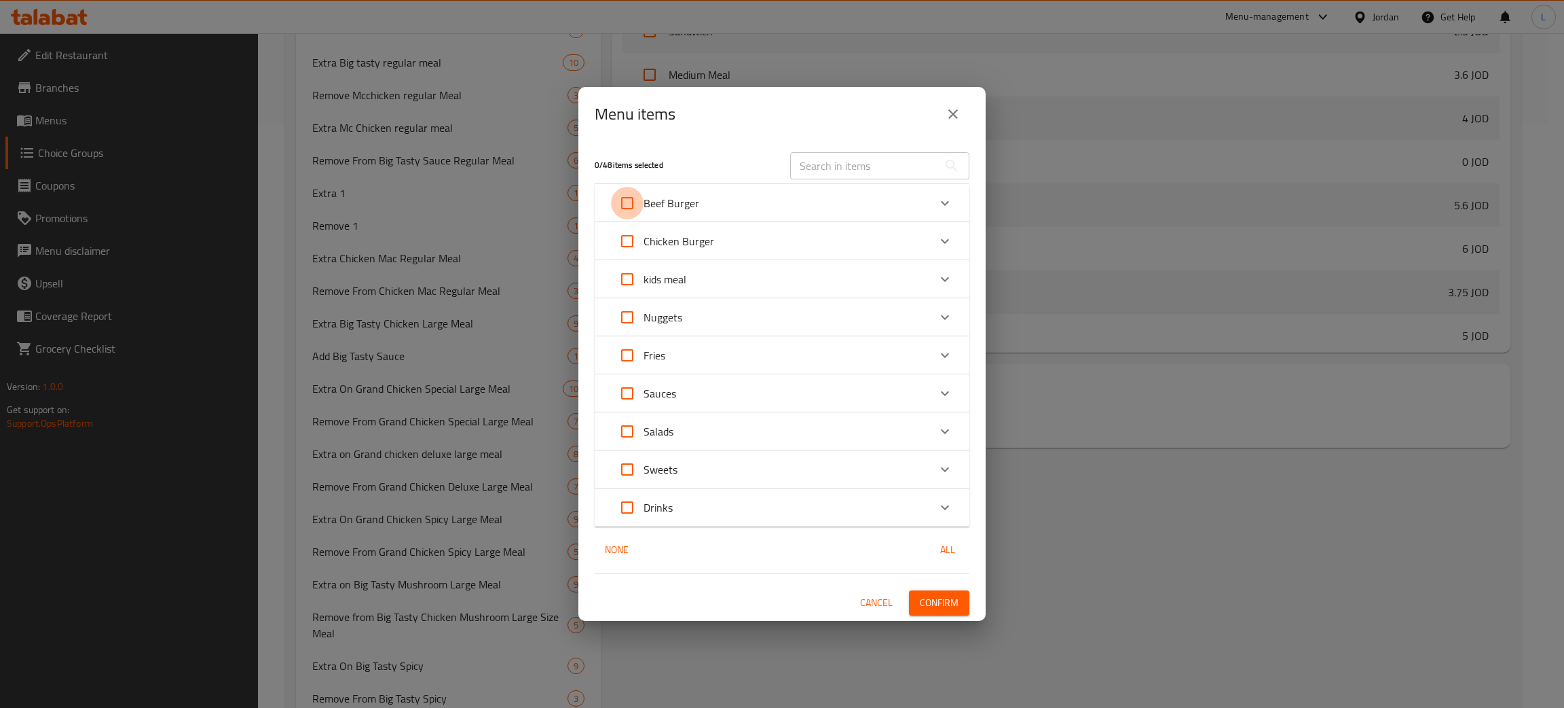
checkbox input "true"
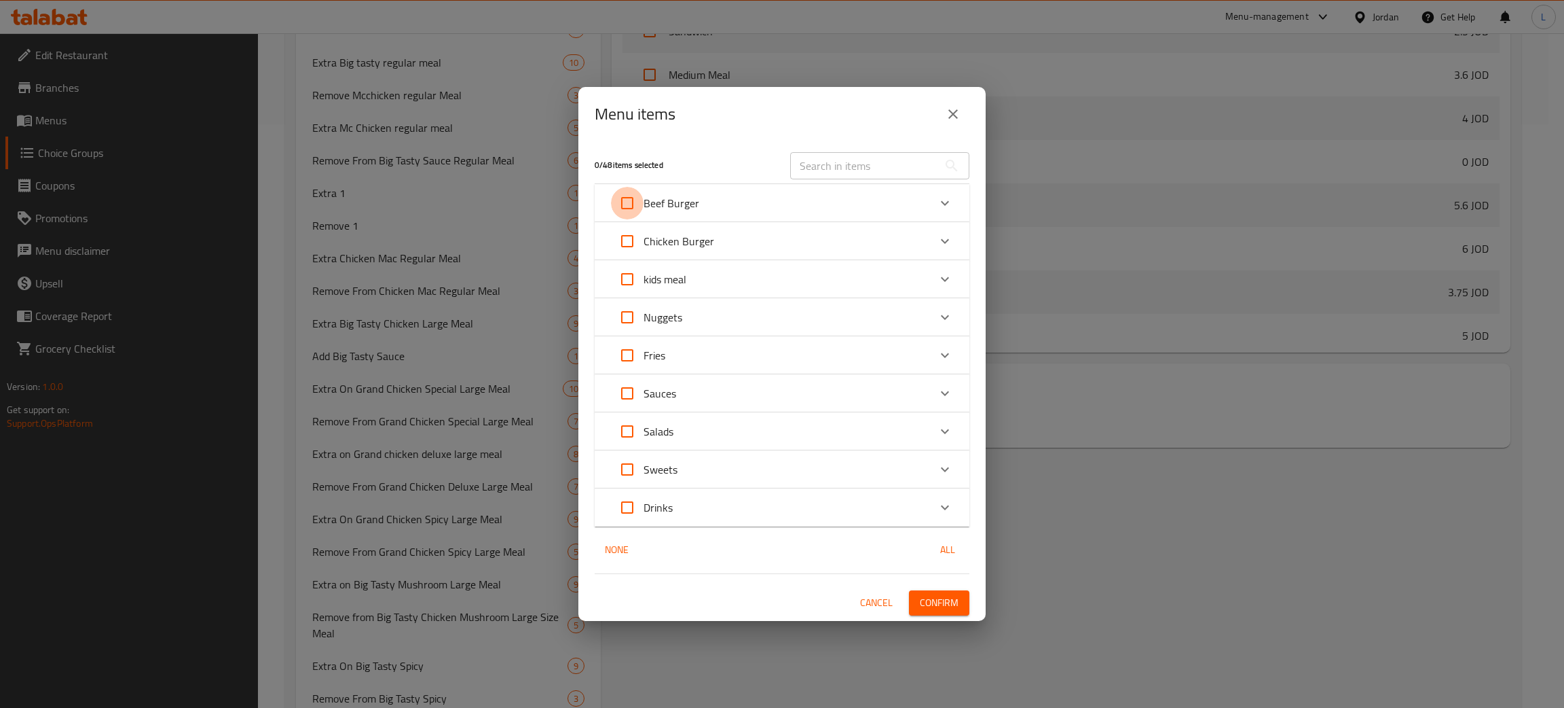
checkbox input "true"
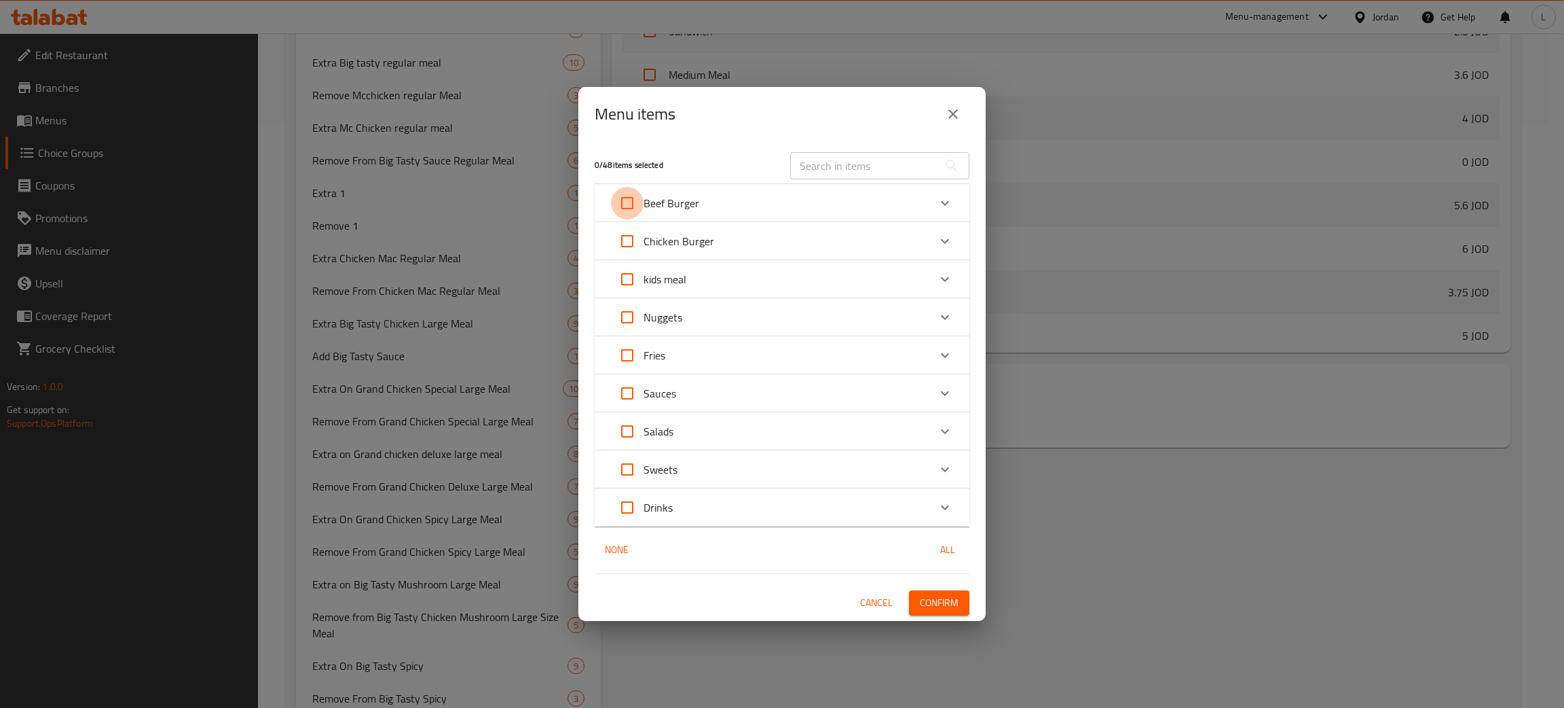
checkbox input "true"
click at [630, 227] on input "Expand" at bounding box center [627, 241] width 33 height 33
checkbox input "true"
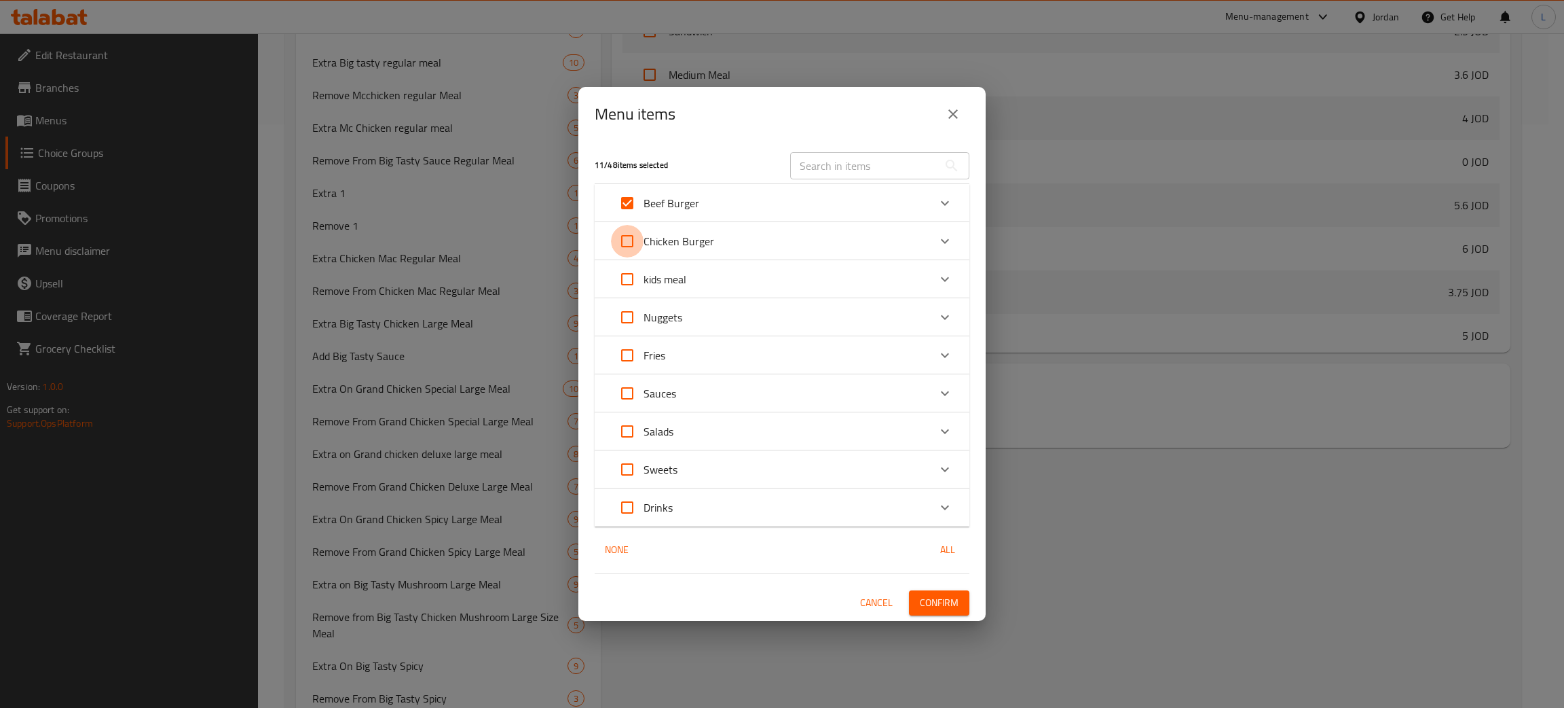
checkbox input "true"
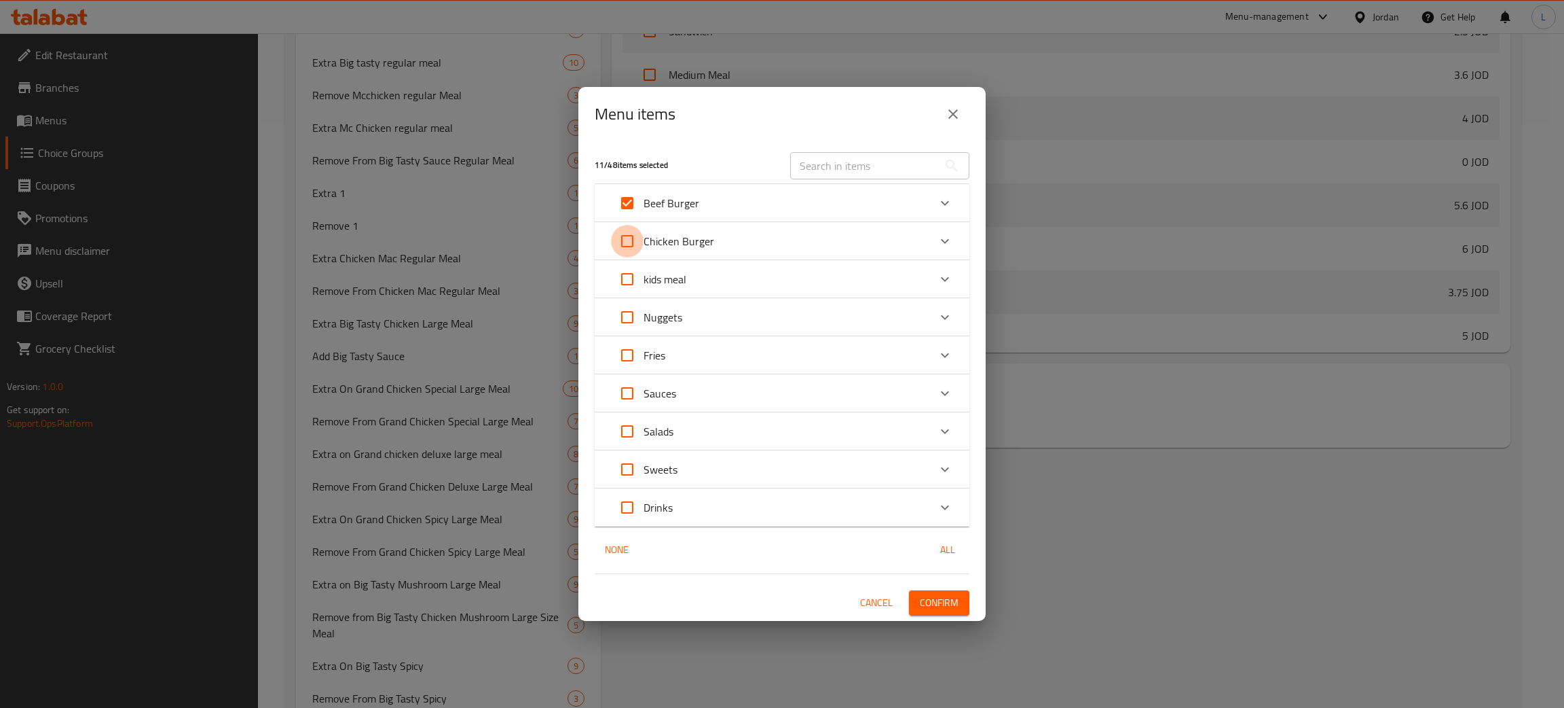
checkbox input "true"
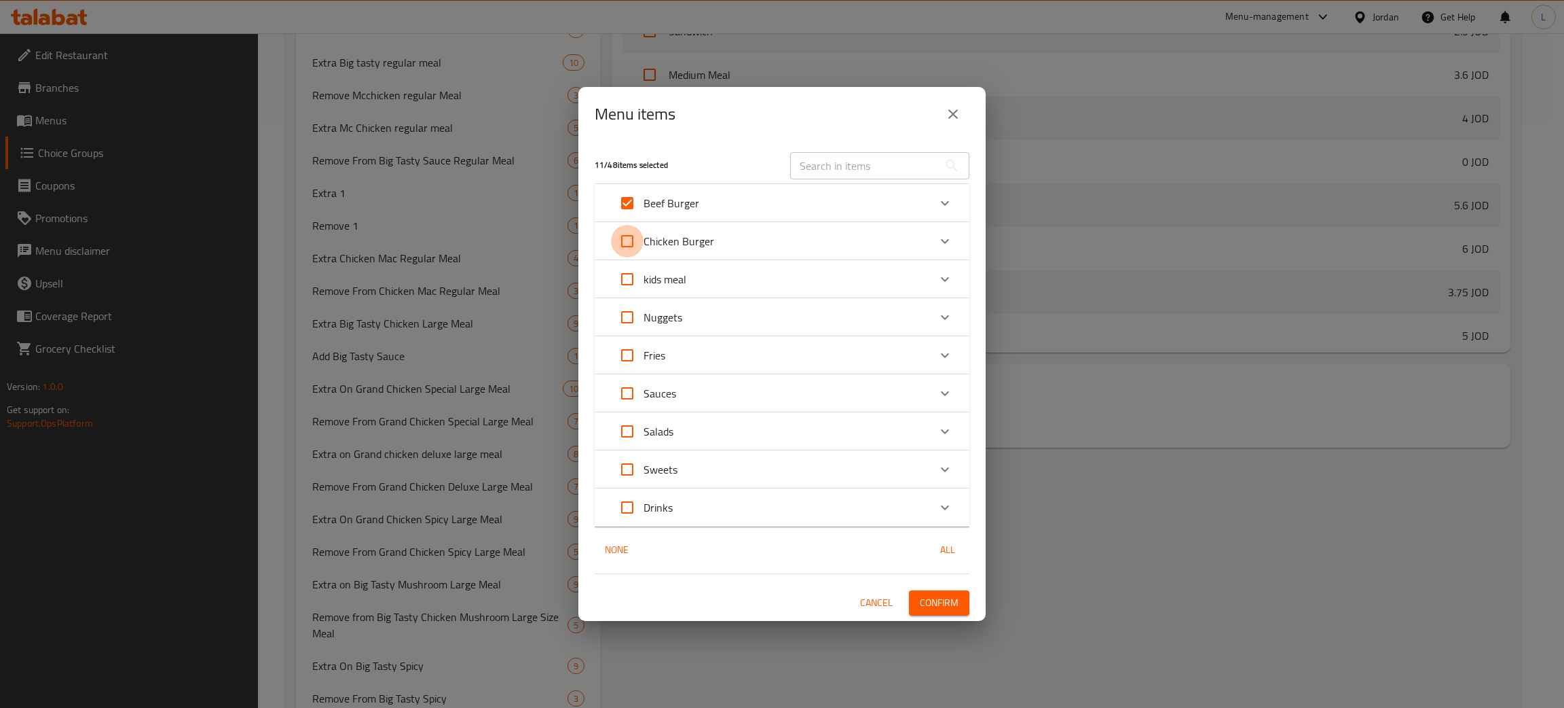
checkbox input "true"
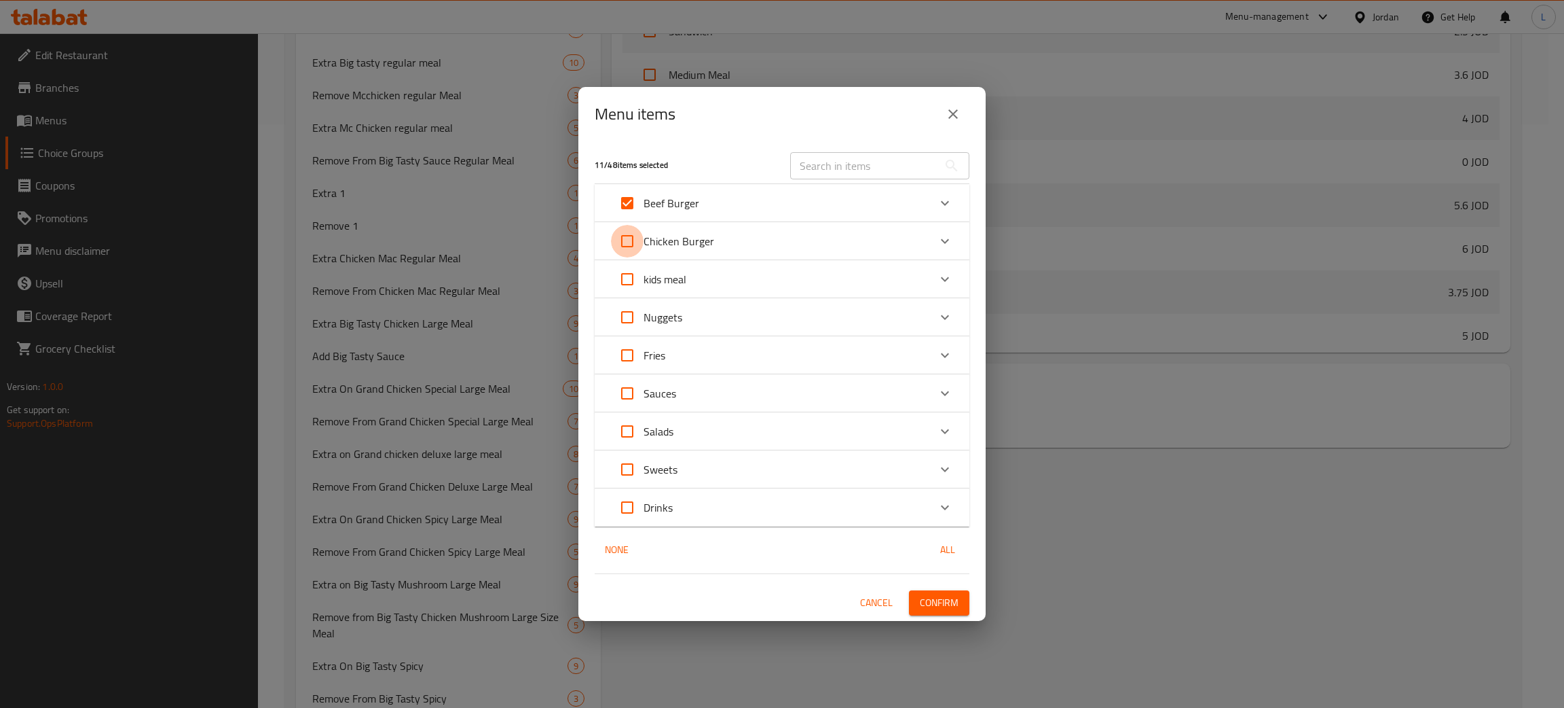
checkbox input "true"
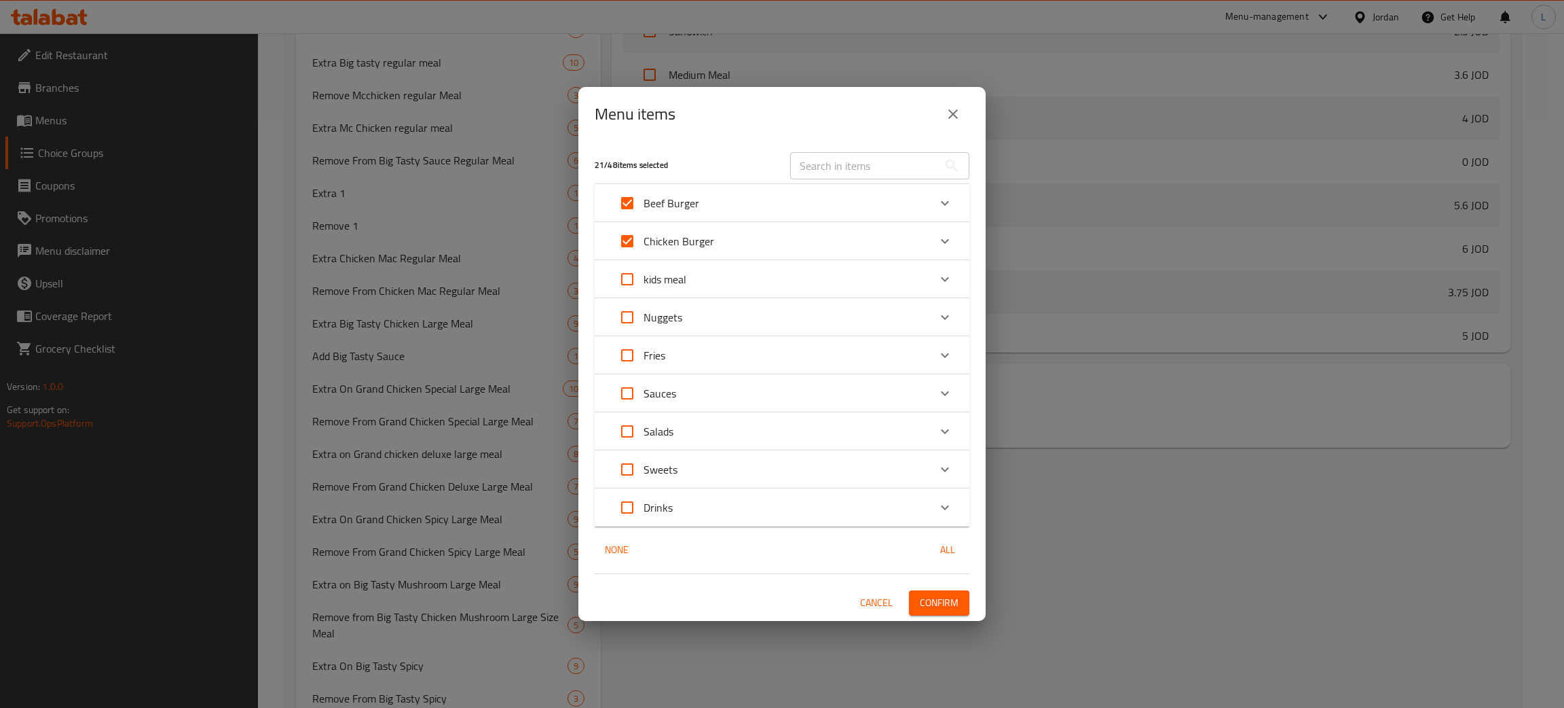
click at [948, 612] on button "Confirm" at bounding box center [939, 602] width 60 height 25
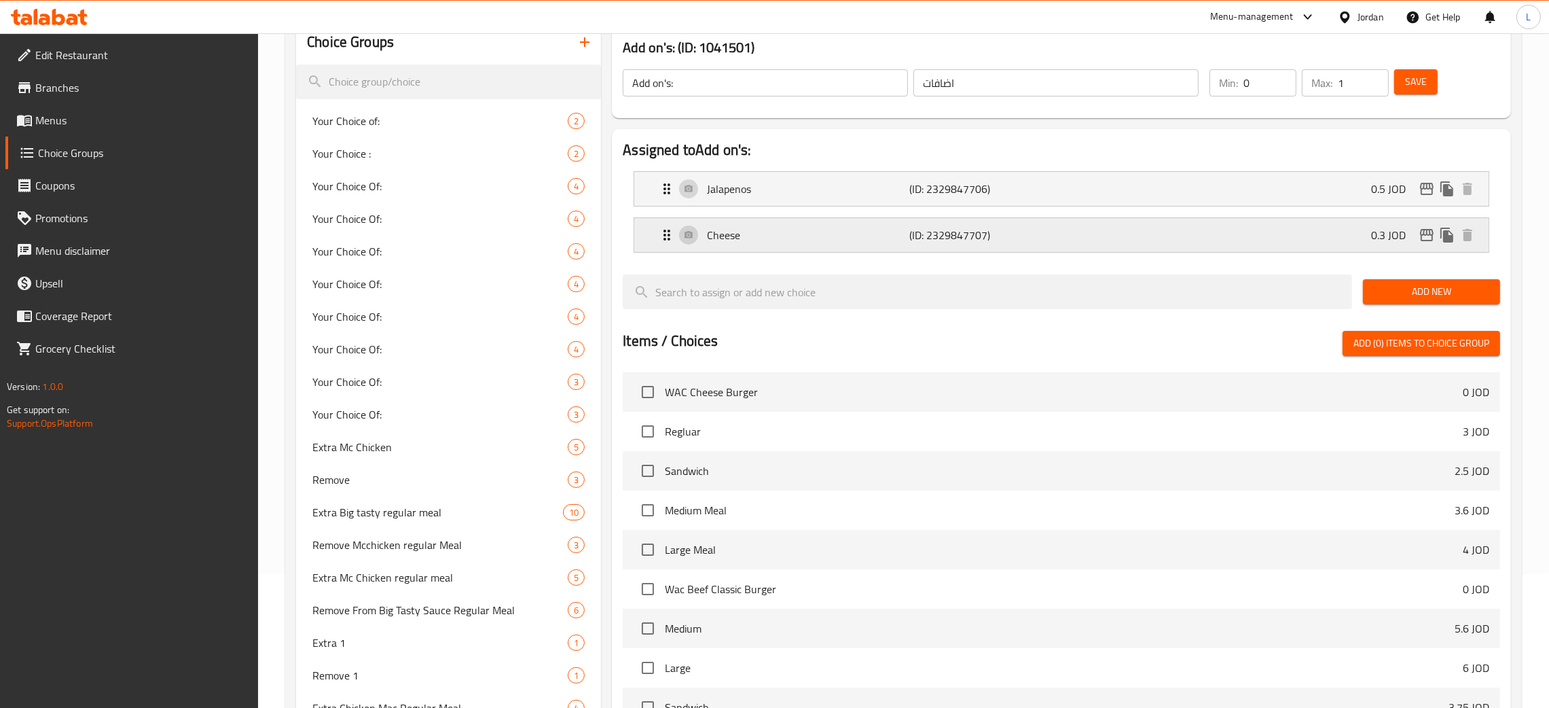
scroll to position [0, 0]
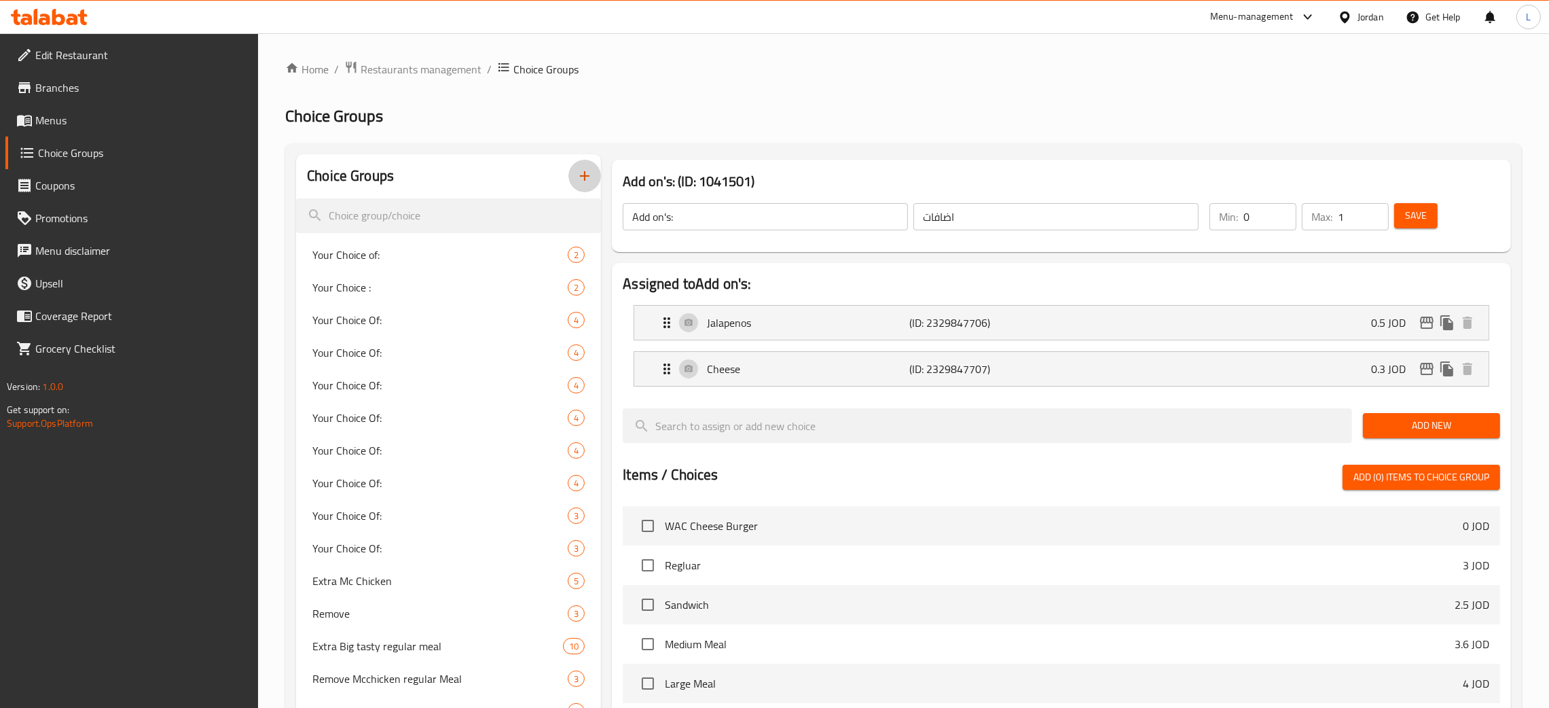
click at [579, 170] on icon "button" at bounding box center [584, 176] width 16 height 16
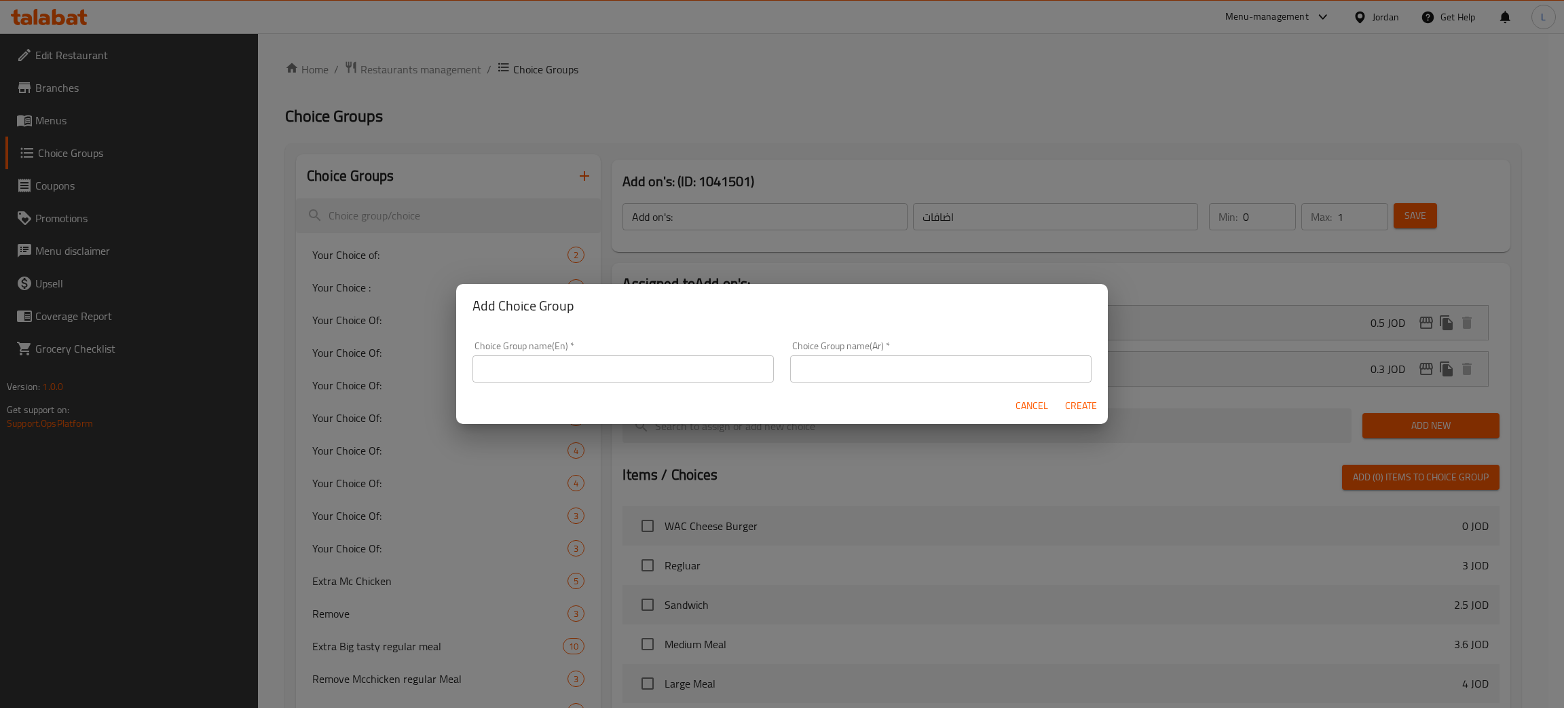
click at [563, 385] on div "Choice Group name(En)   * Choice Group name(En) *" at bounding box center [623, 362] width 318 height 58
click at [575, 373] on input "text" at bounding box center [623, 368] width 301 height 27
click at [555, 365] on input "Without:" at bounding box center [623, 368] width 301 height 27
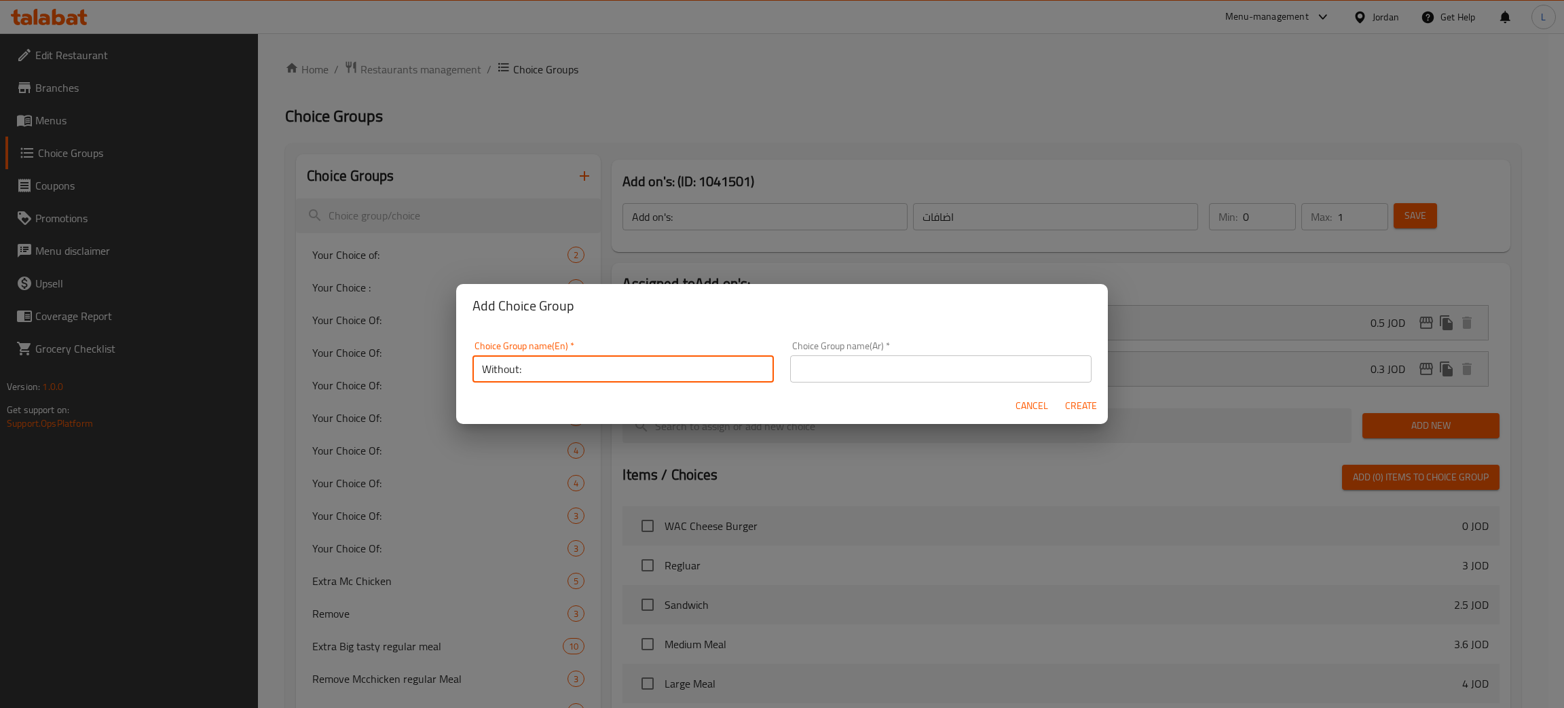
type input "Without:"
drag, startPoint x: 873, startPoint y: 363, endPoint x: 936, endPoint y: 379, distance: 64.6
click at [873, 364] on input "text" at bounding box center [940, 368] width 301 height 27
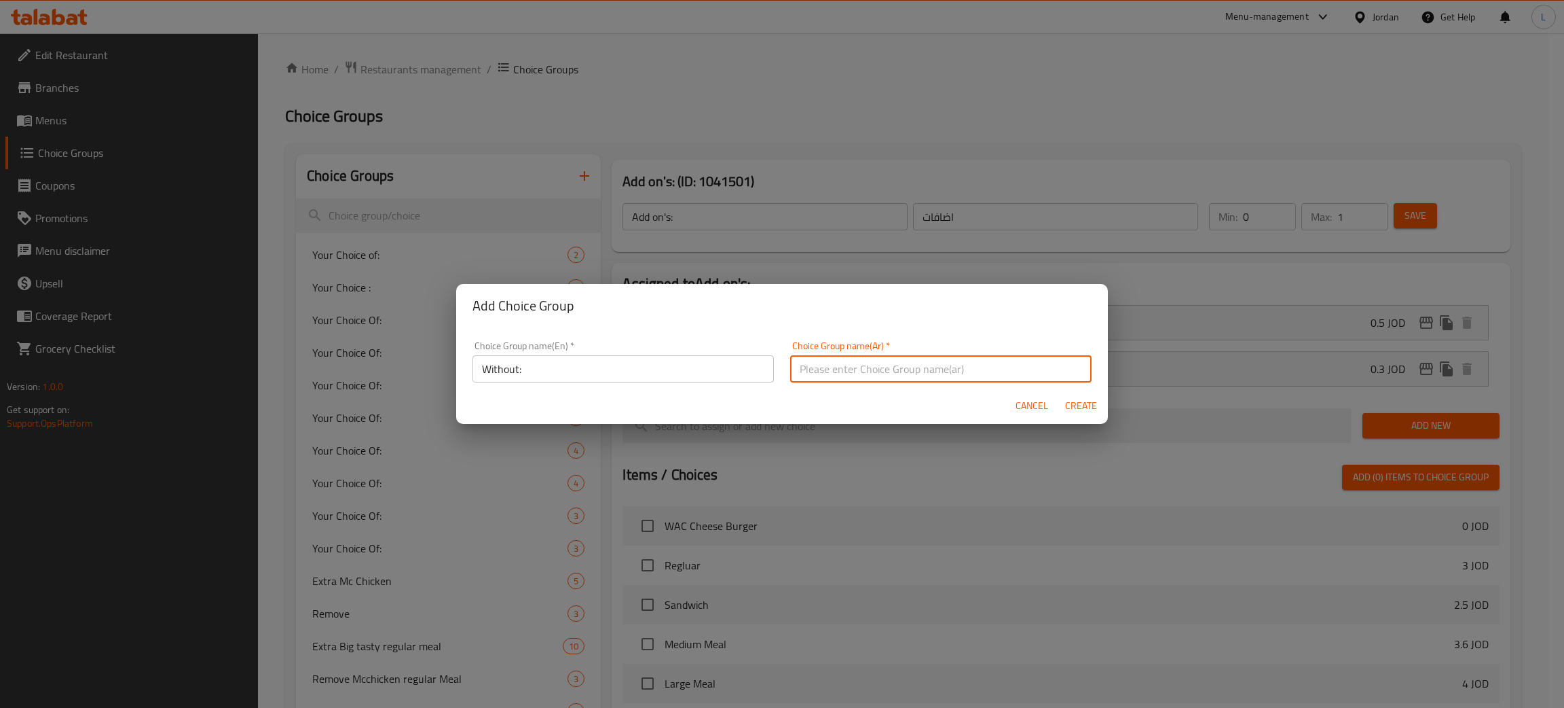
paste input "بدون:"
type input "بدون:"
drag, startPoint x: 1101, startPoint y: 405, endPoint x: 1090, endPoint y: 414, distance: 14.0
click at [1099, 405] on button "Create" at bounding box center [1080, 405] width 43 height 25
type input "Without:"
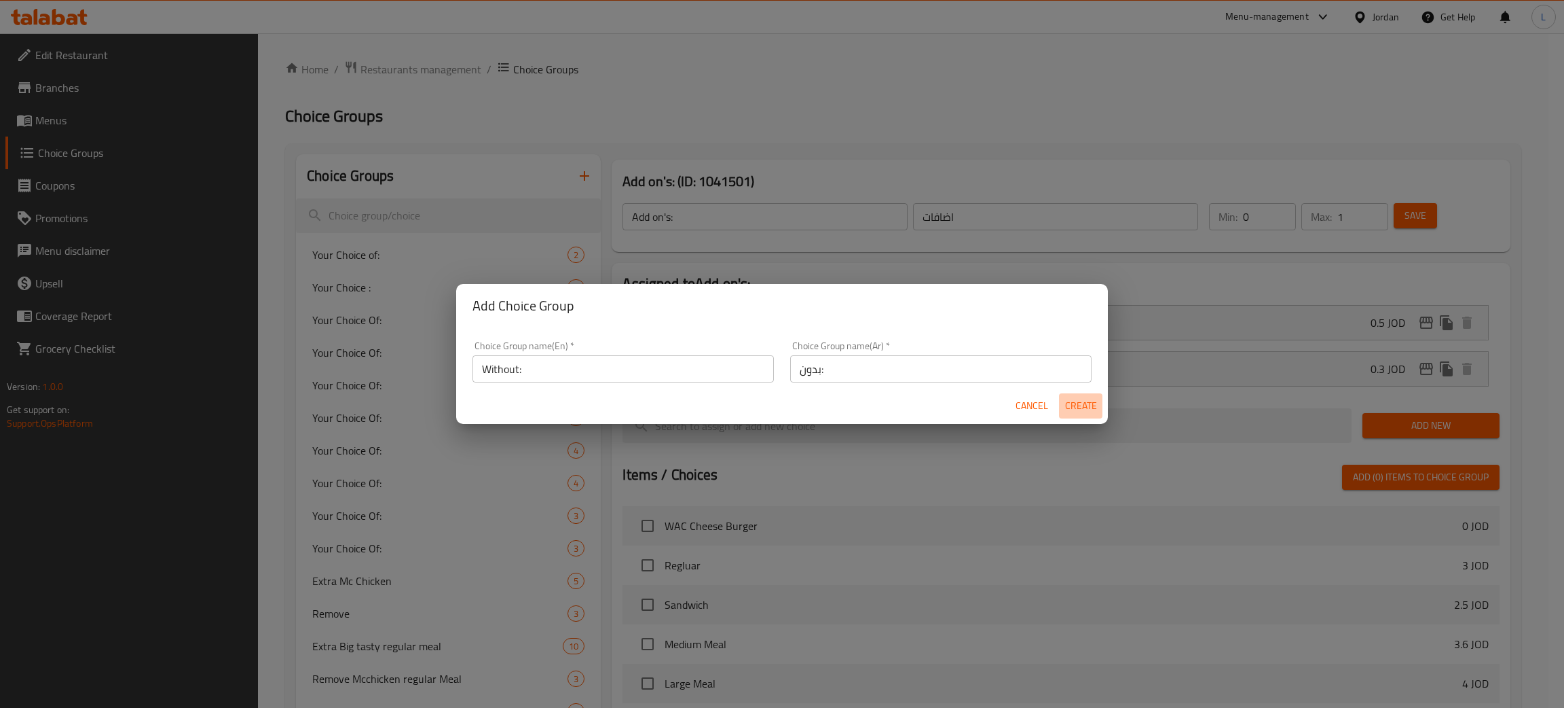
type input "بدون:"
type input "0"
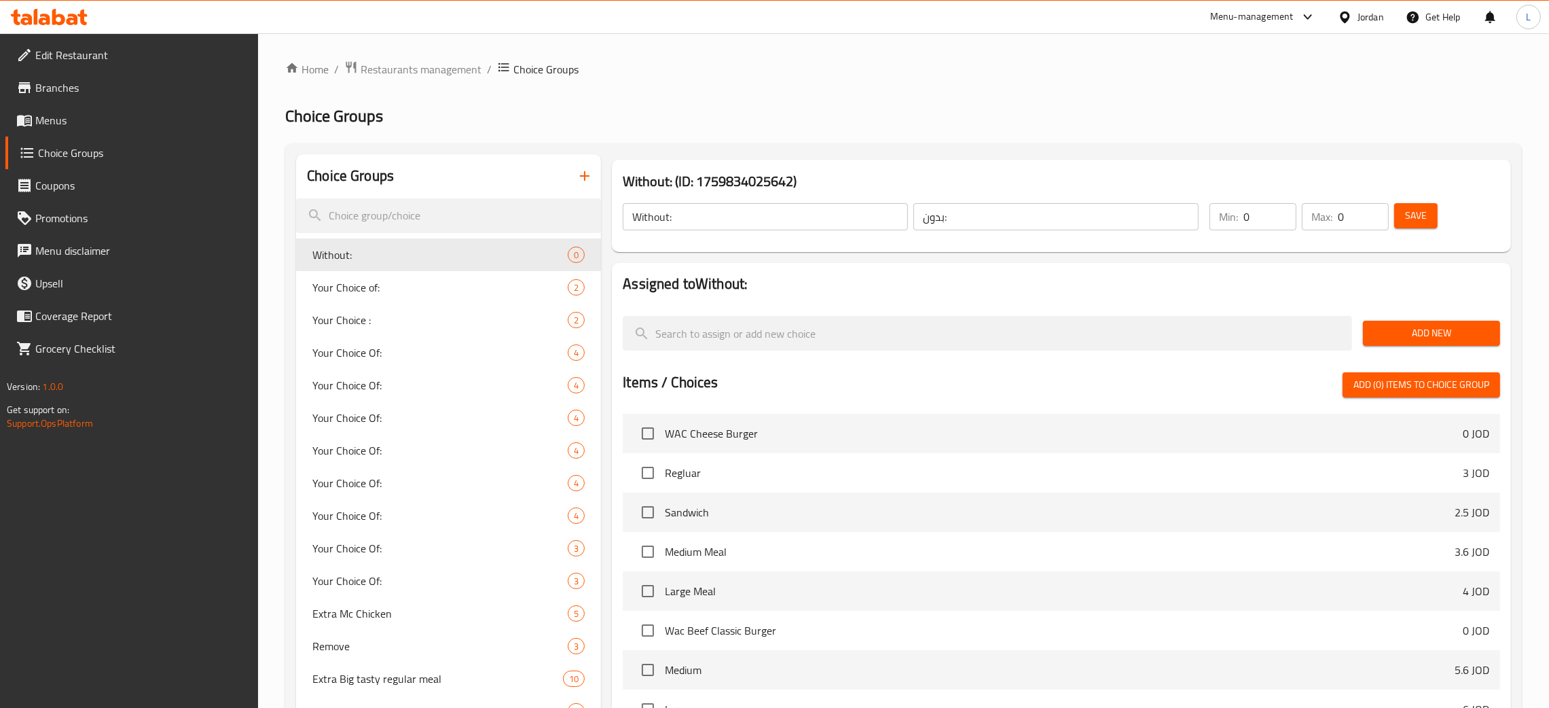
click at [1348, 210] on input "0" at bounding box center [1363, 216] width 51 height 27
type input "2"
click at [1391, 335] on span "Add New" at bounding box center [1431, 333] width 115 height 17
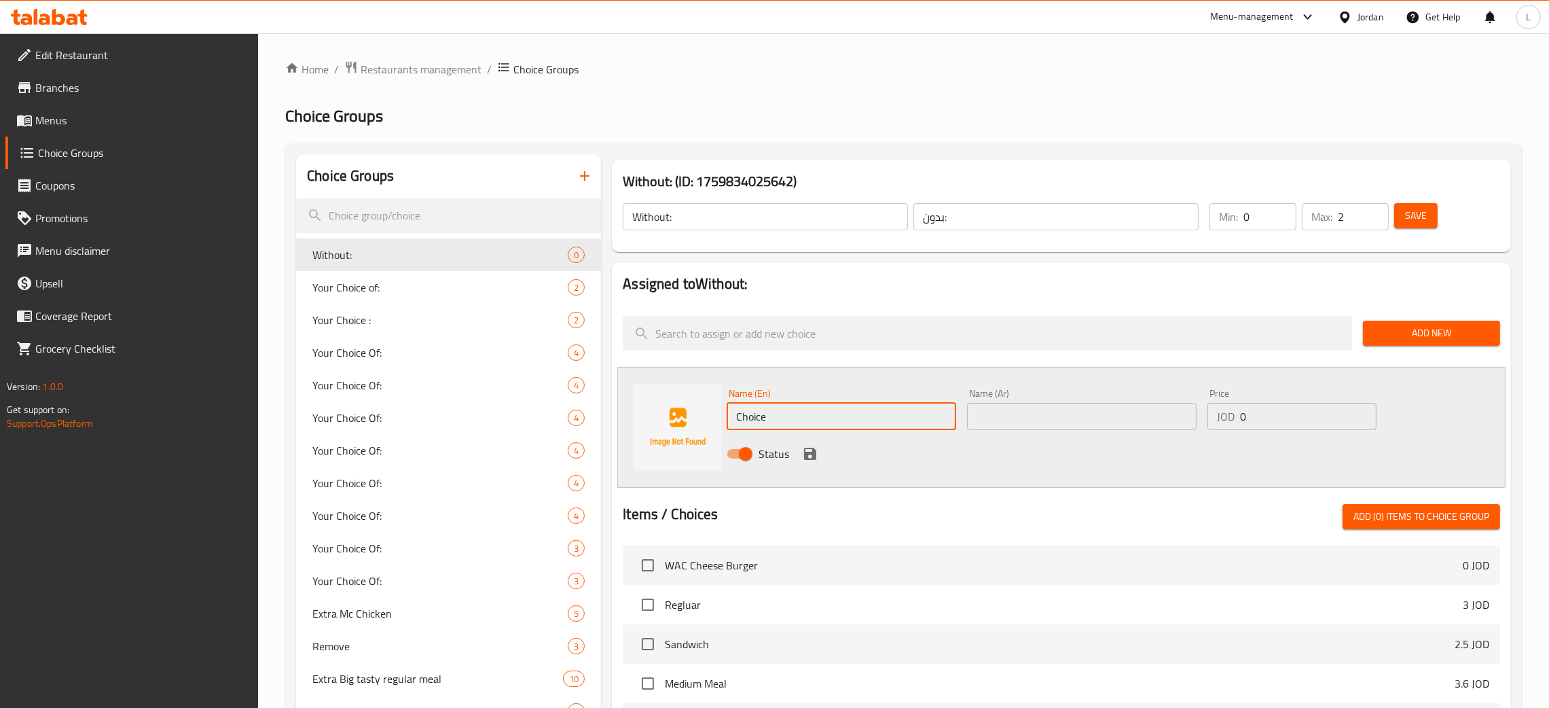
click at [875, 419] on input "Choice" at bounding box center [841, 416] width 229 height 27
type input "Lettuce"
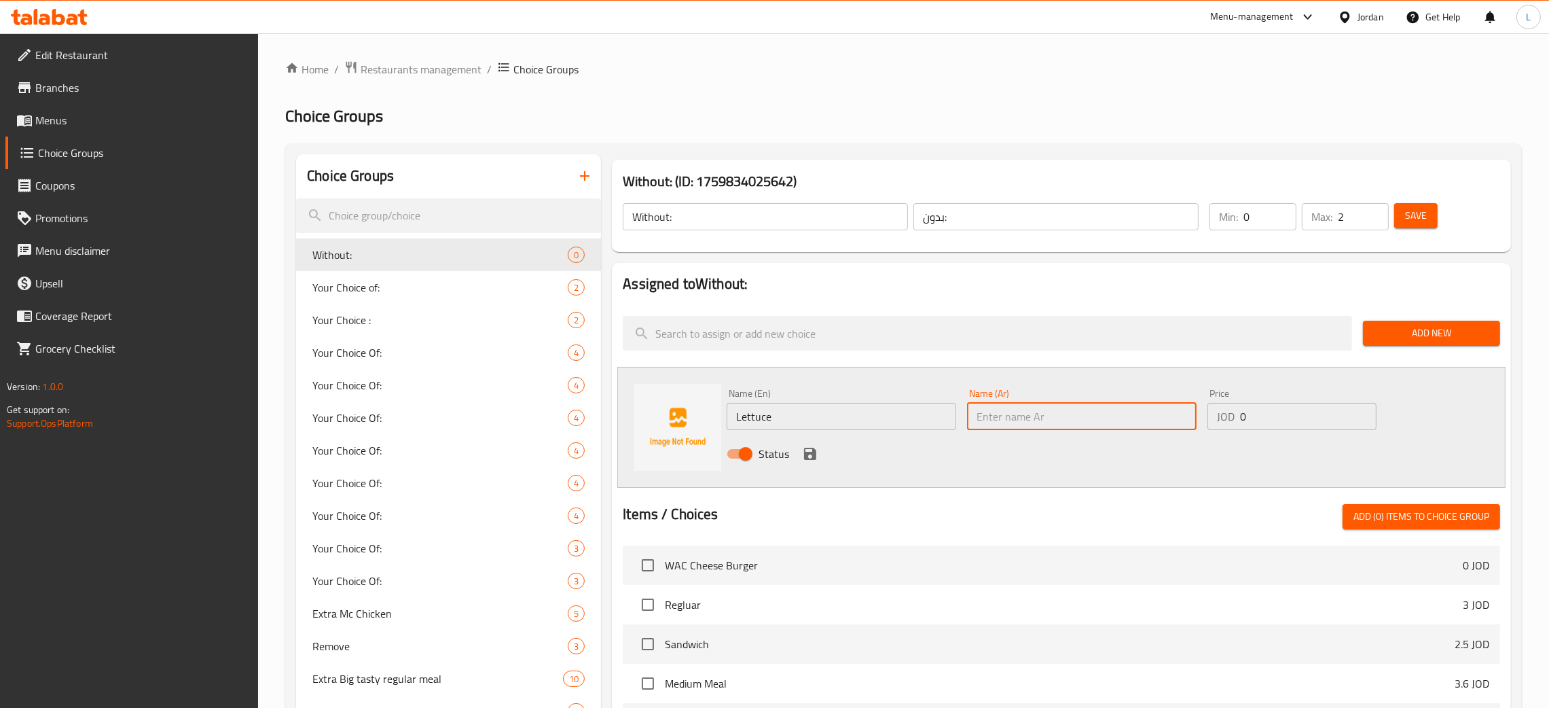
click at [1037, 414] on input "text" at bounding box center [1081, 416] width 229 height 27
click at [853, 425] on input "Lettuce" at bounding box center [841, 416] width 229 height 27
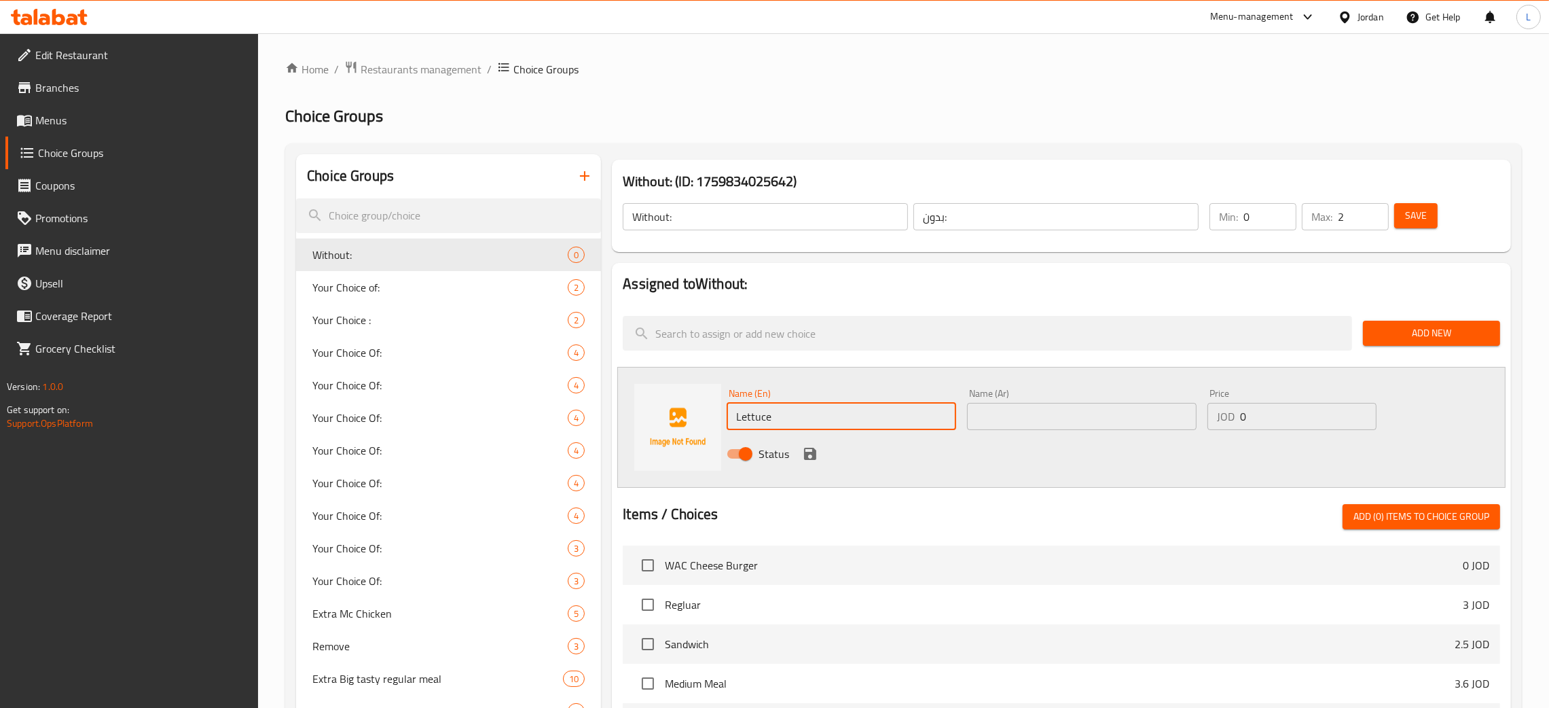
click at [853, 425] on input "Lettuce" at bounding box center [841, 416] width 229 height 27
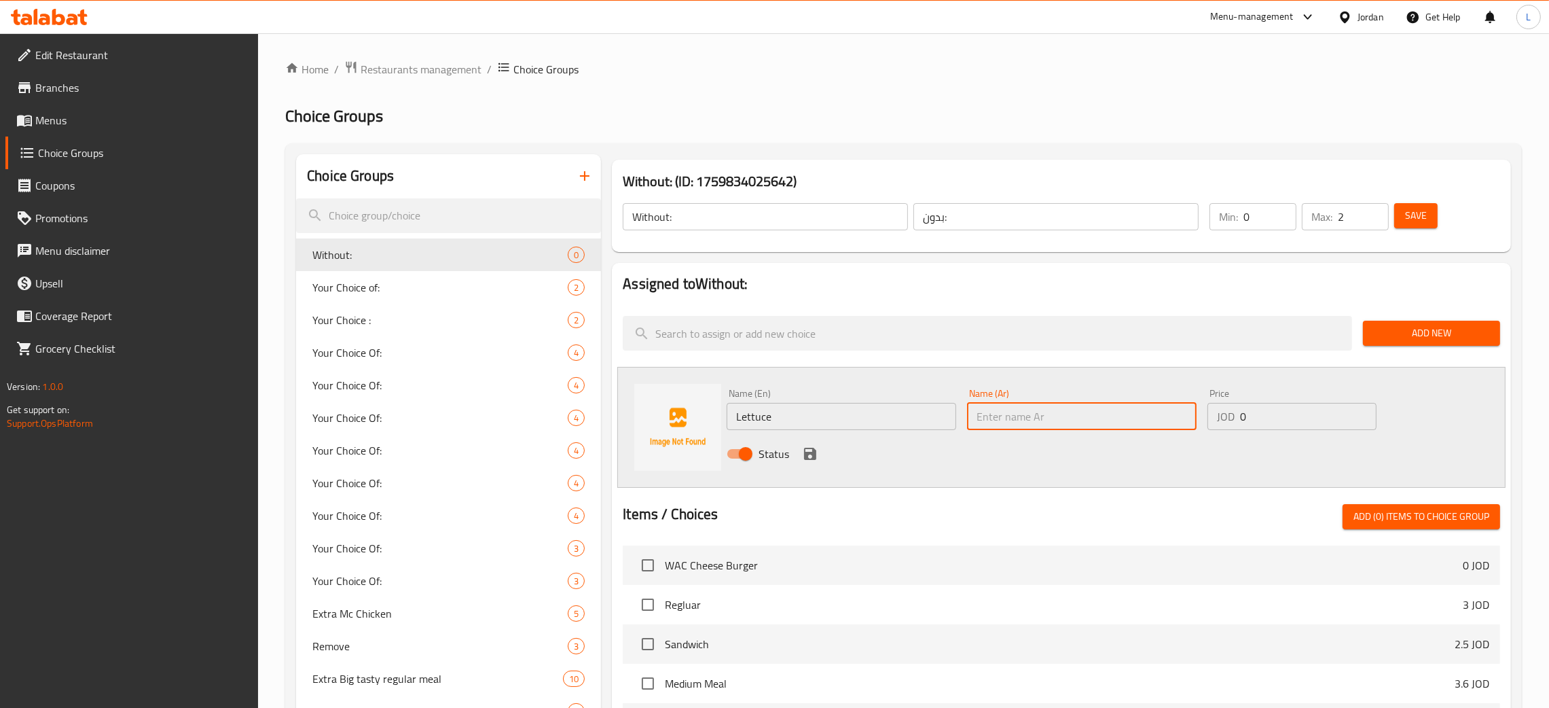
drag, startPoint x: 1069, startPoint y: 419, endPoint x: 1078, endPoint y: 424, distance: 10.0
click at [1069, 419] on input "text" at bounding box center [1081, 416] width 229 height 27
paste input "خَسّ"
type input "خَسّ"
click at [809, 460] on icon "save" at bounding box center [810, 453] width 16 height 16
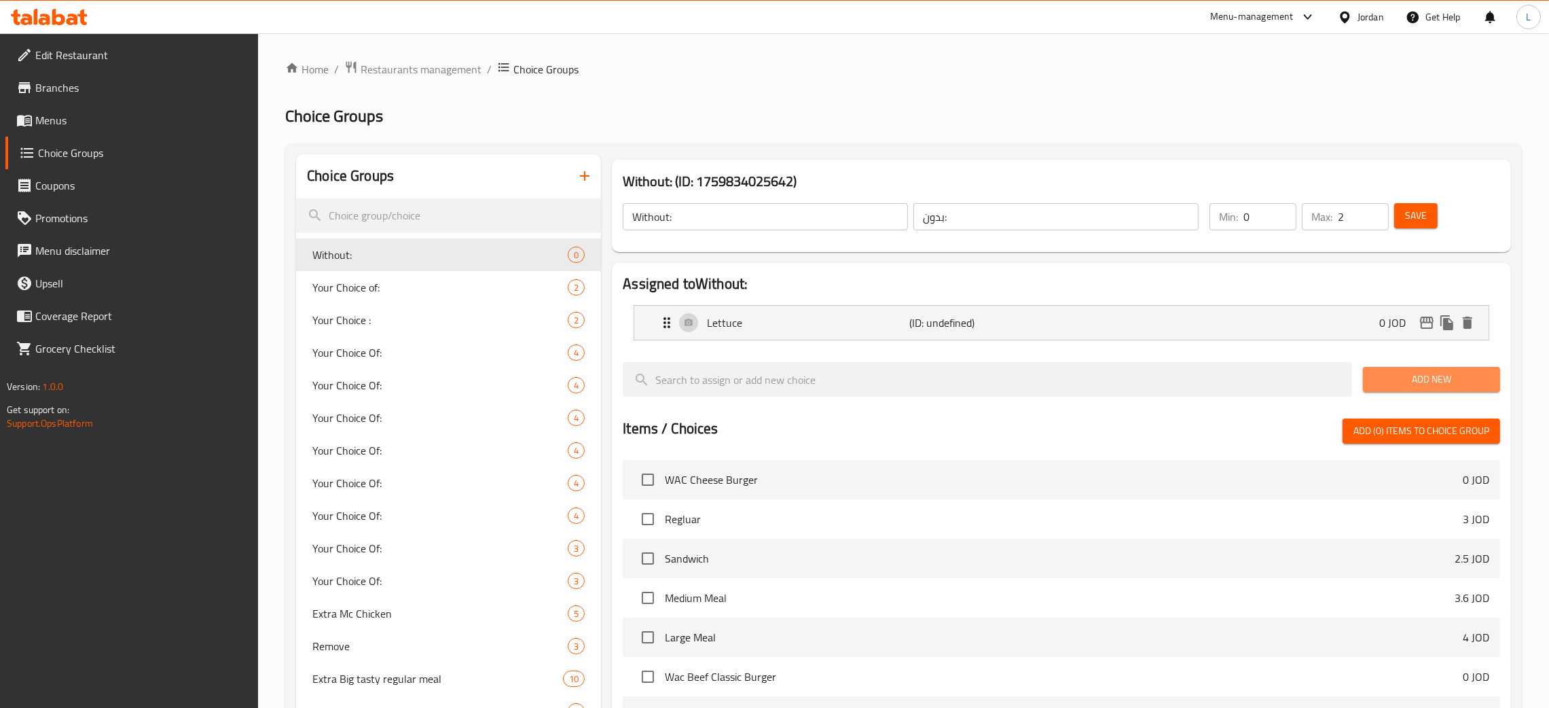
click at [1389, 386] on span "Add New" at bounding box center [1431, 379] width 115 height 17
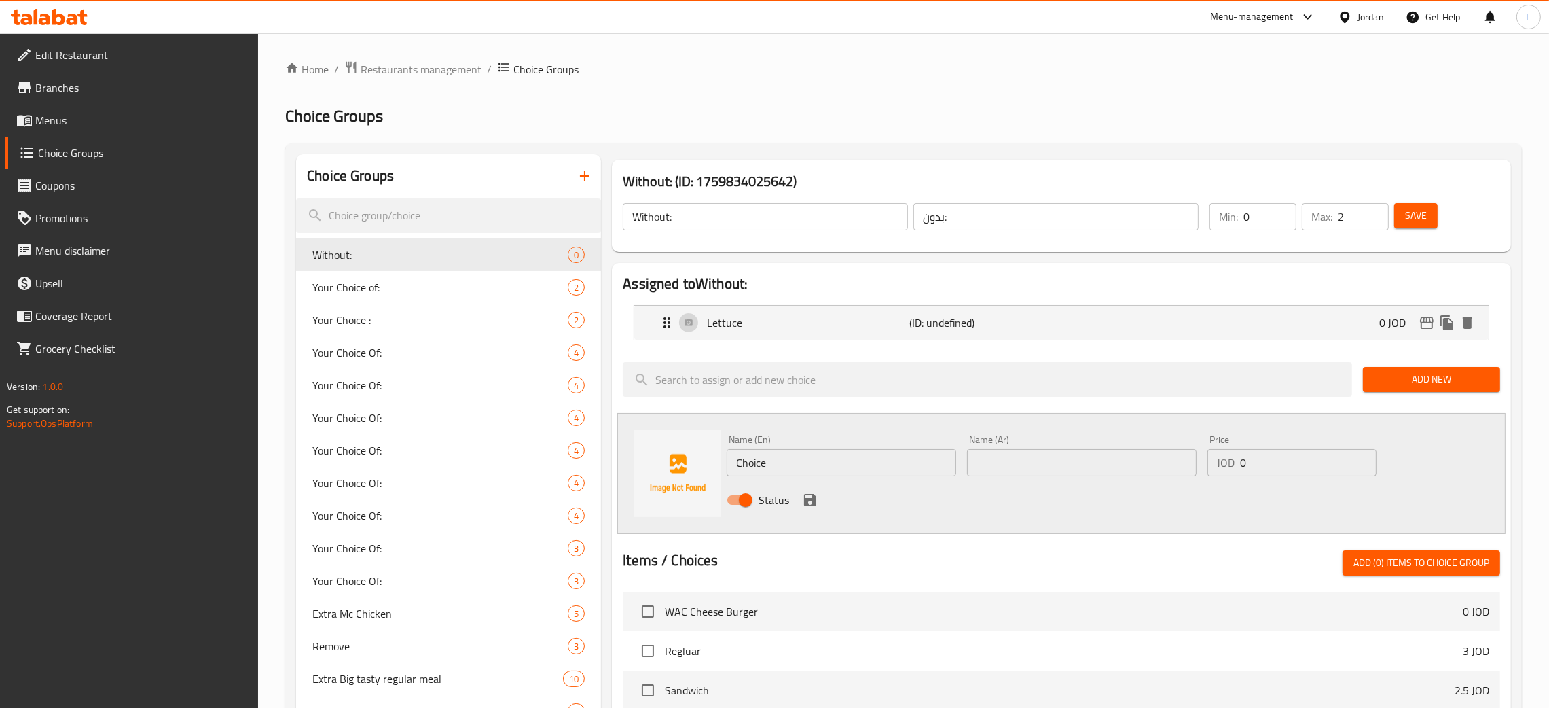
click at [767, 466] on input "Choice" at bounding box center [841, 462] width 229 height 27
click at [758, 466] on input "Tomato" at bounding box center [841, 462] width 229 height 27
type input "Tomato"
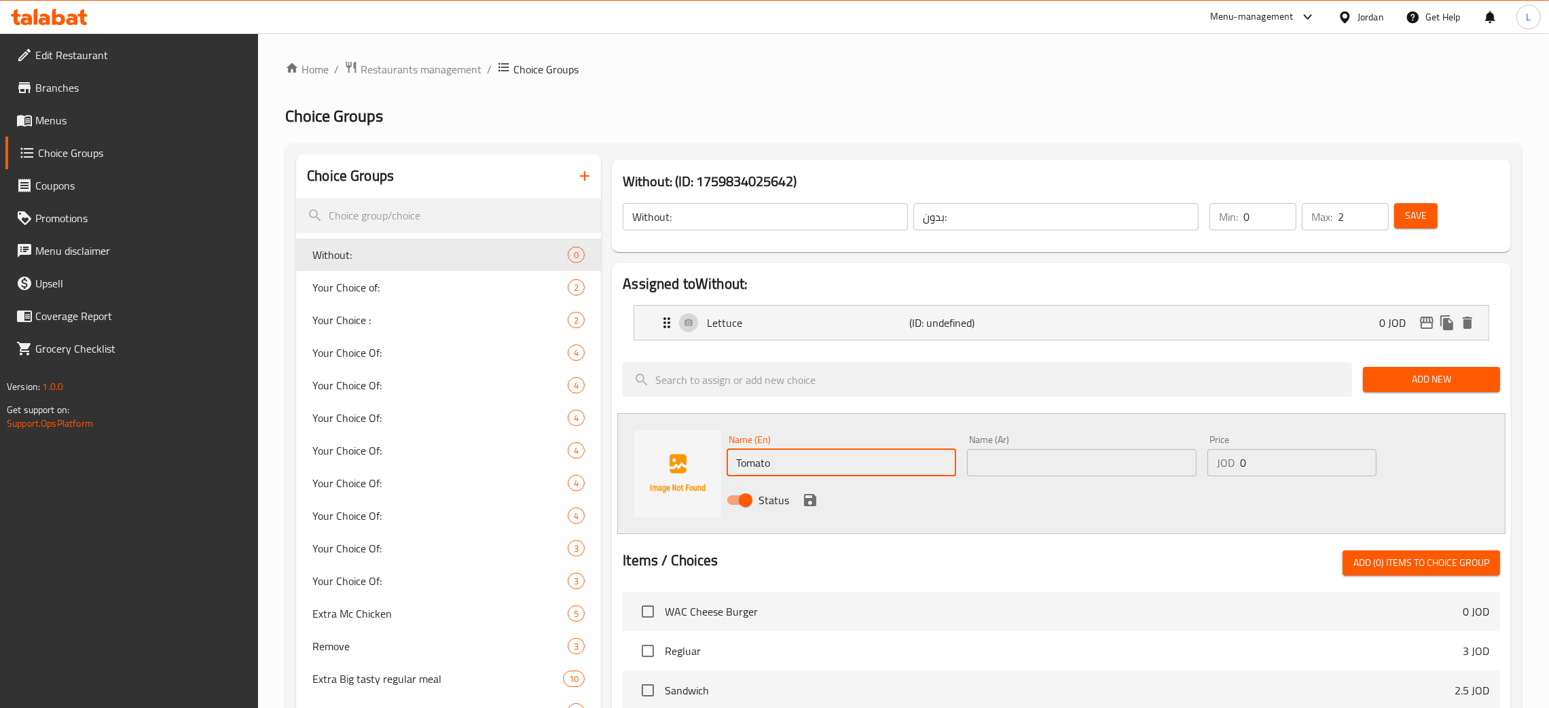
click at [1092, 472] on input "text" at bounding box center [1081, 462] width 229 height 27
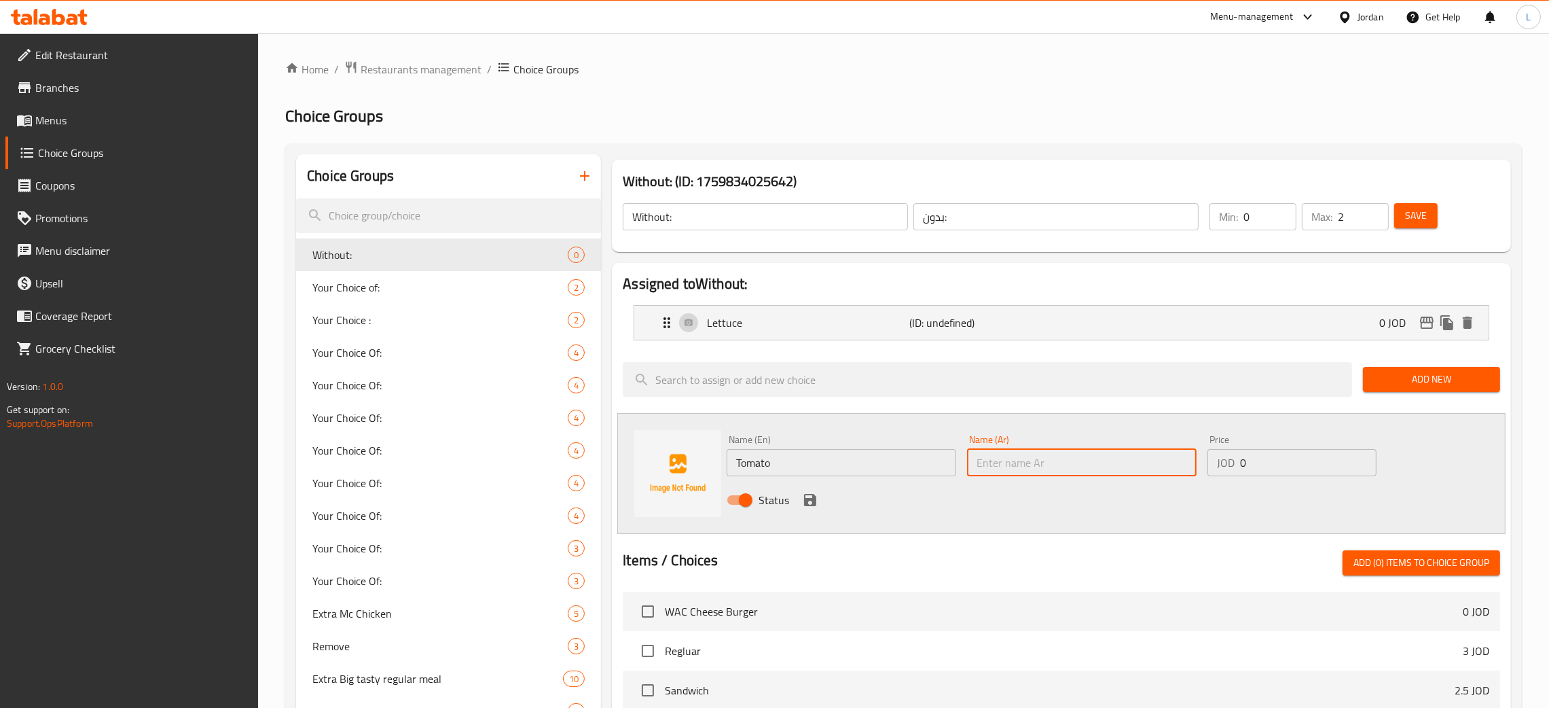
paste input "طماطم"
type input "طماطم"
drag, startPoint x: 807, startPoint y: 498, endPoint x: 847, endPoint y: 500, distance: 39.4
click at [807, 498] on icon "save" at bounding box center [810, 500] width 12 height 12
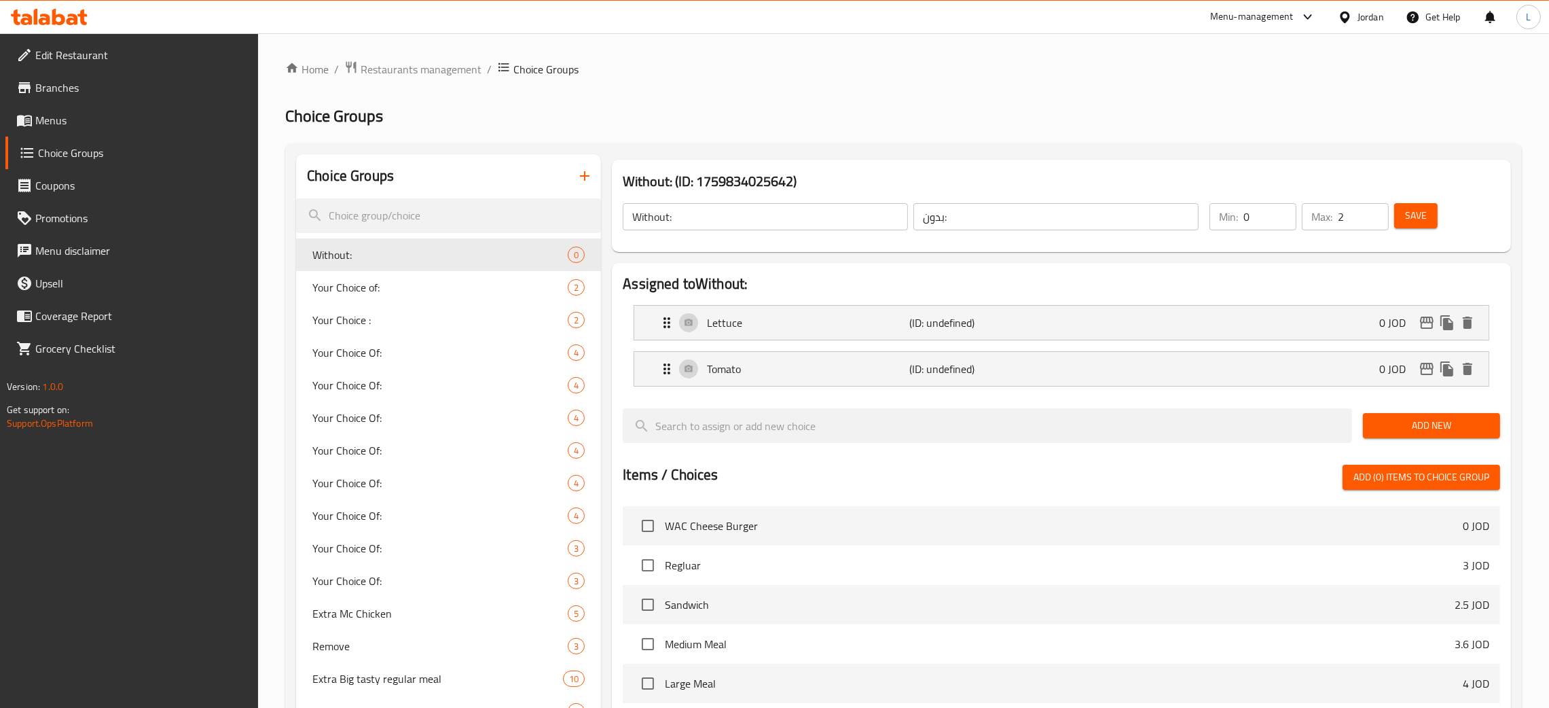
click at [1399, 422] on span "Add New" at bounding box center [1431, 425] width 115 height 17
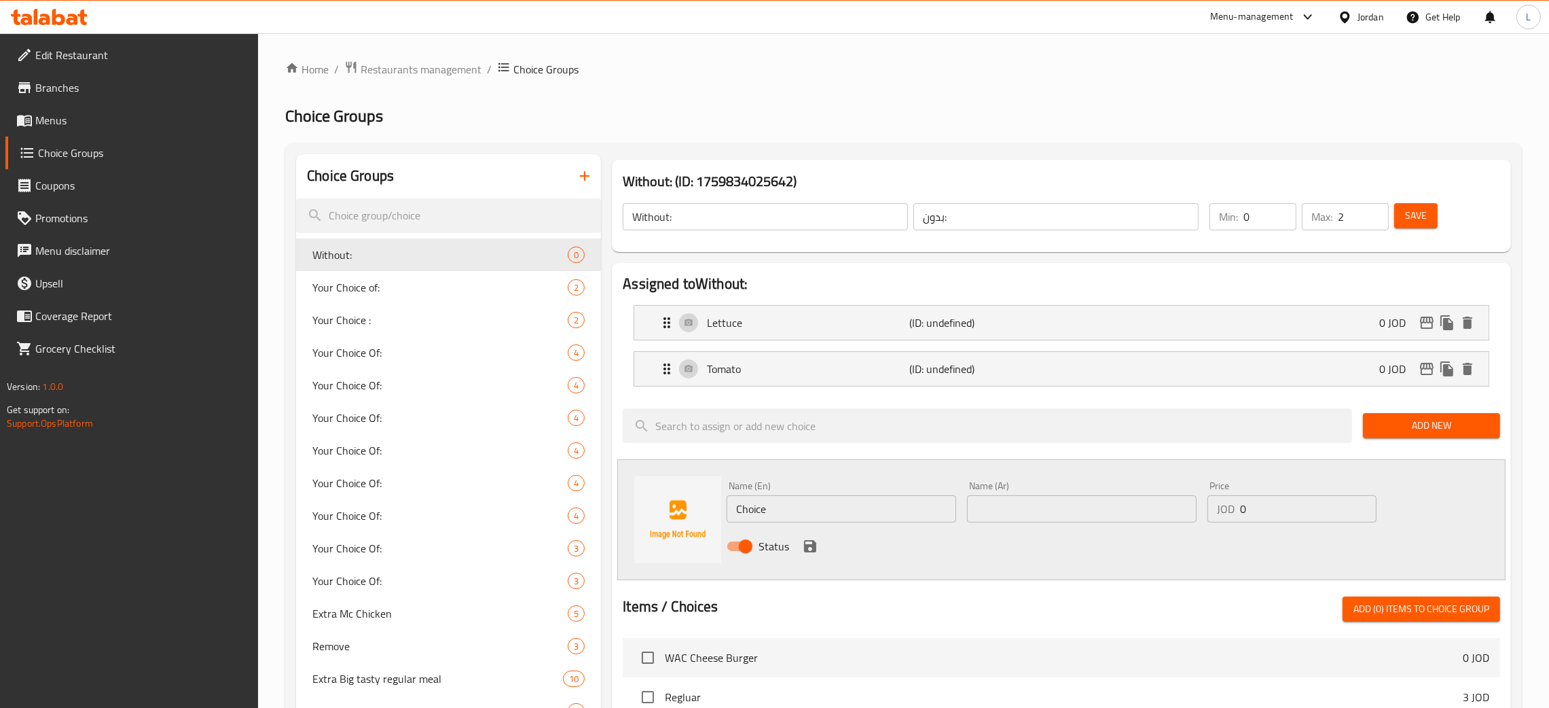
click at [783, 502] on input "Choice" at bounding box center [841, 508] width 229 height 27
type input "Cheese"
click at [1020, 513] on input "text" at bounding box center [1081, 508] width 229 height 27
click at [844, 513] on input "Cheese" at bounding box center [841, 508] width 229 height 27
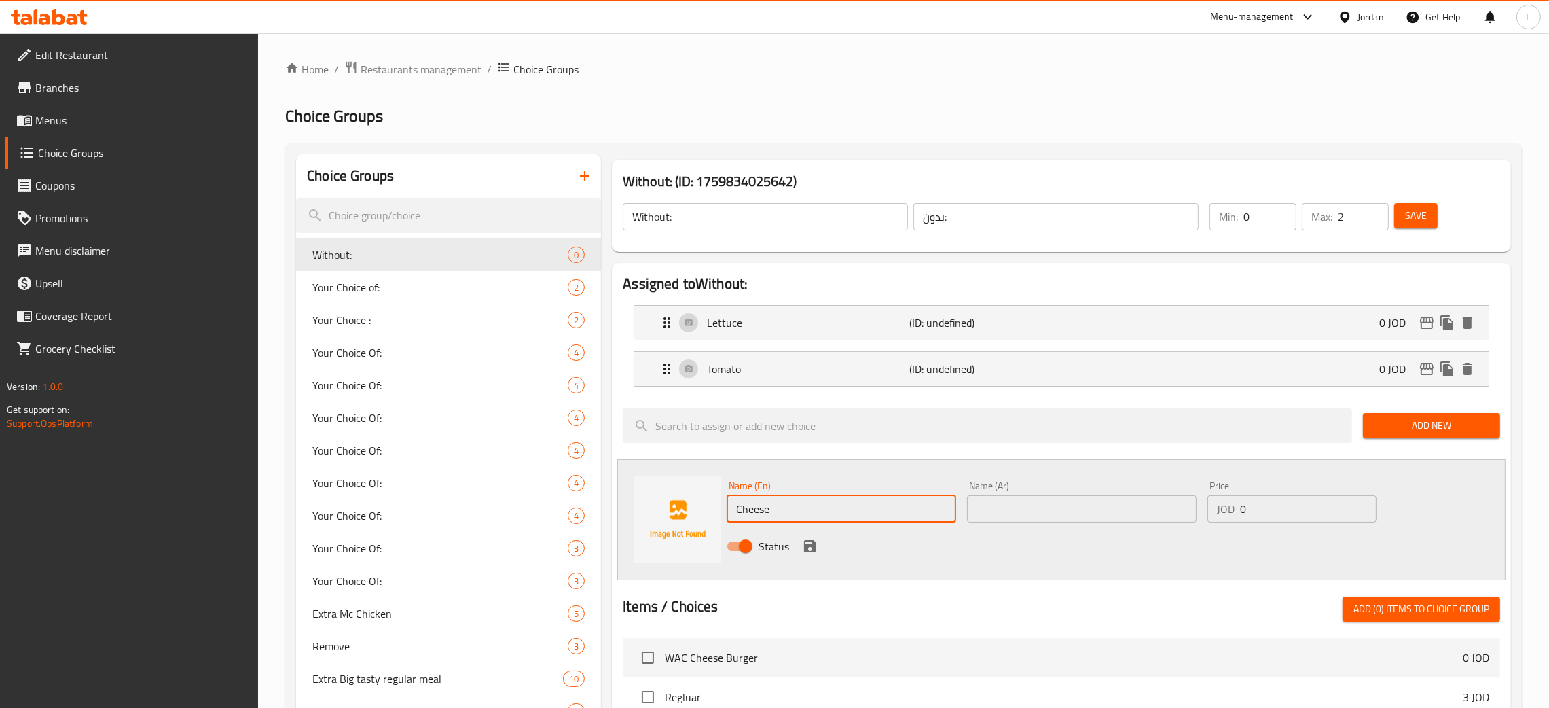
click at [844, 513] on input "Cheese" at bounding box center [841, 508] width 229 height 27
drag, startPoint x: 1035, startPoint y: 498, endPoint x: 1025, endPoint y: 521, distance: 25.5
click at [1035, 499] on input "text" at bounding box center [1081, 508] width 229 height 27
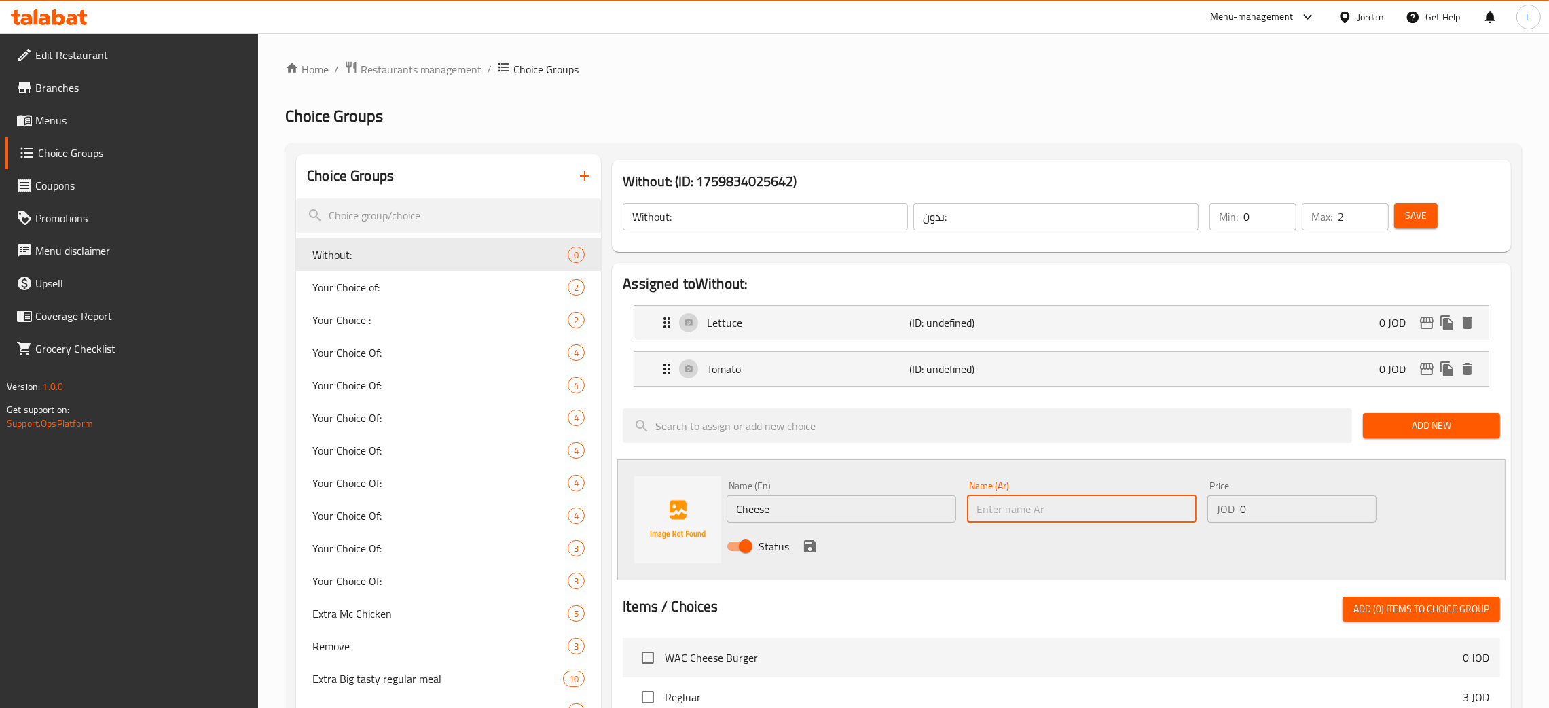
paste input "جبن"
type input "جبن"
click at [807, 545] on icon "save" at bounding box center [810, 546] width 12 height 12
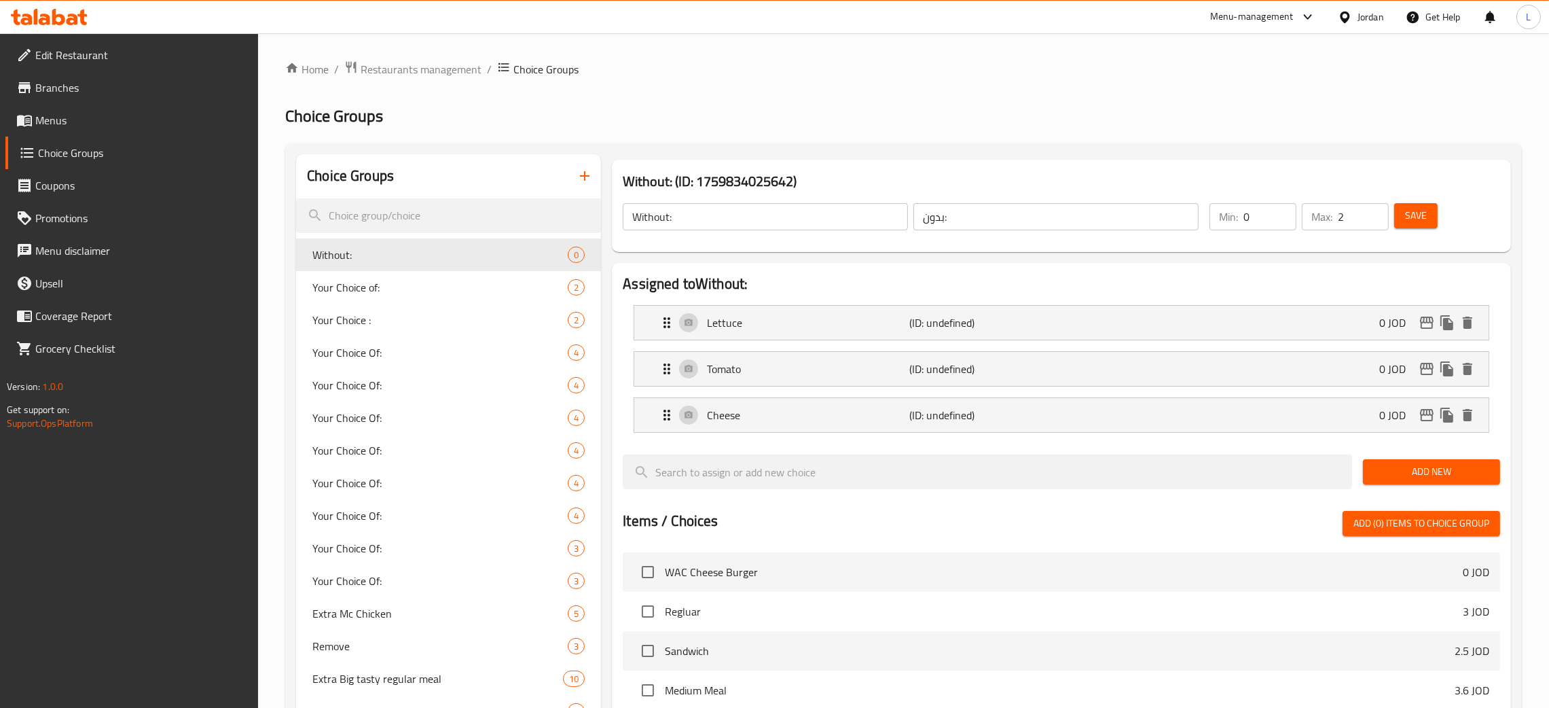
click at [1429, 212] on button "Save" at bounding box center [1415, 215] width 43 height 25
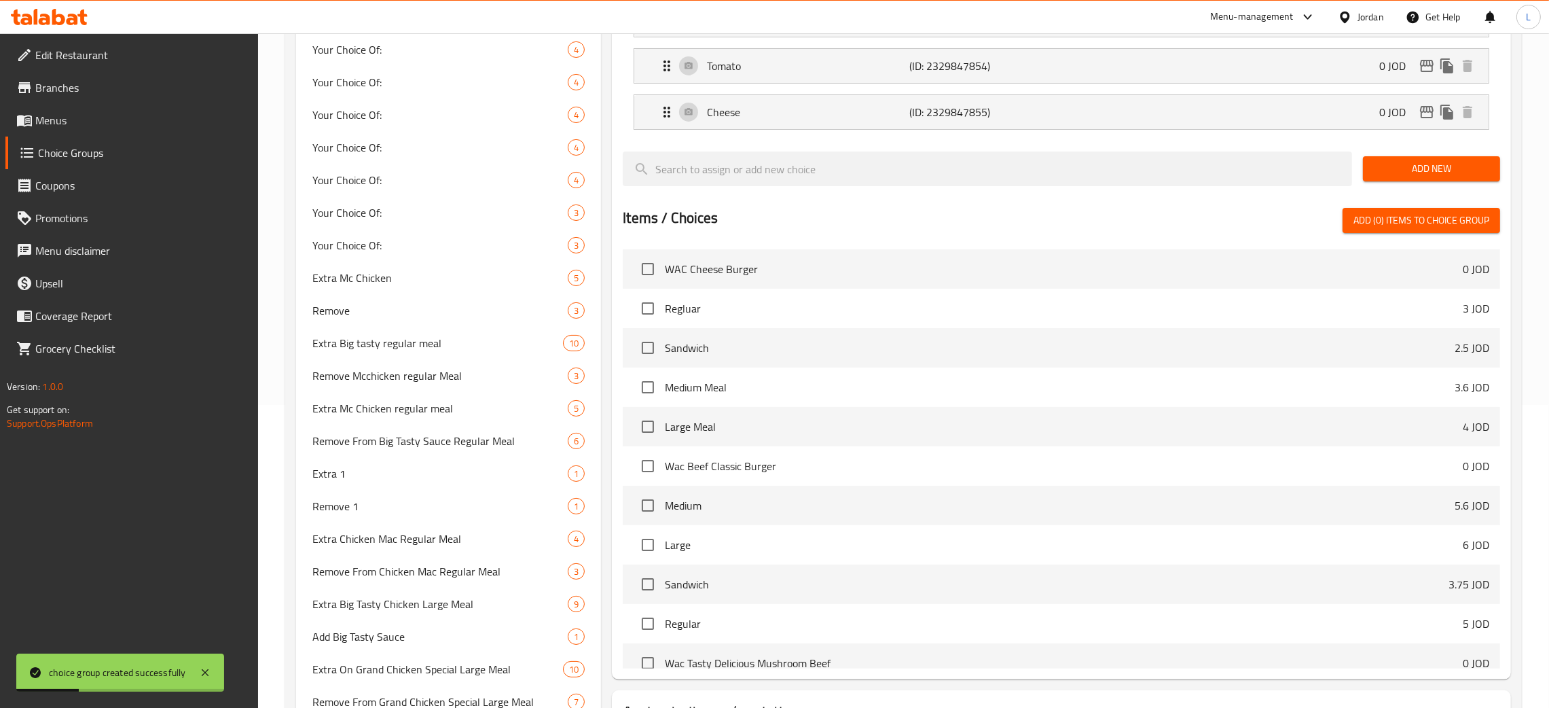
scroll to position [407, 0]
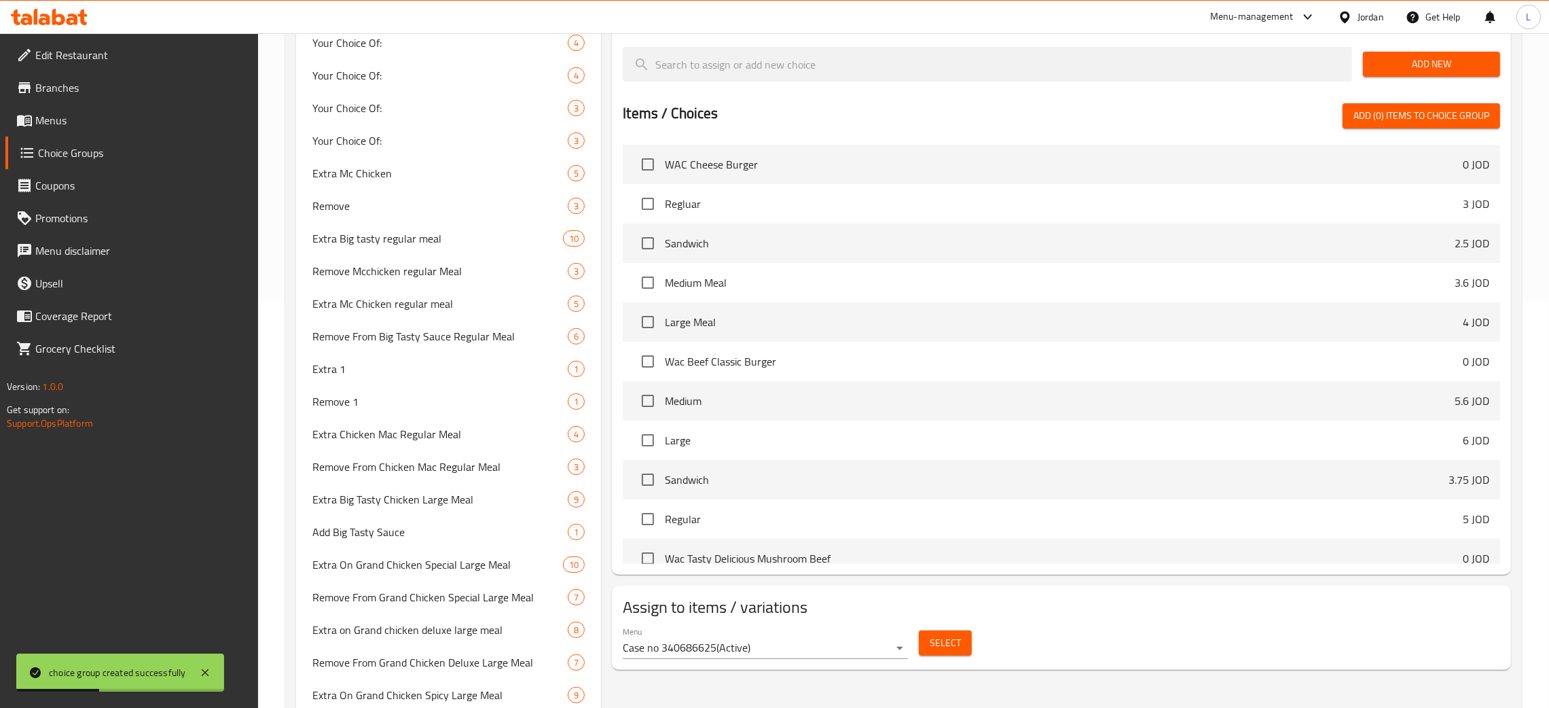
click at [938, 643] on span "Select" at bounding box center [945, 642] width 31 height 17
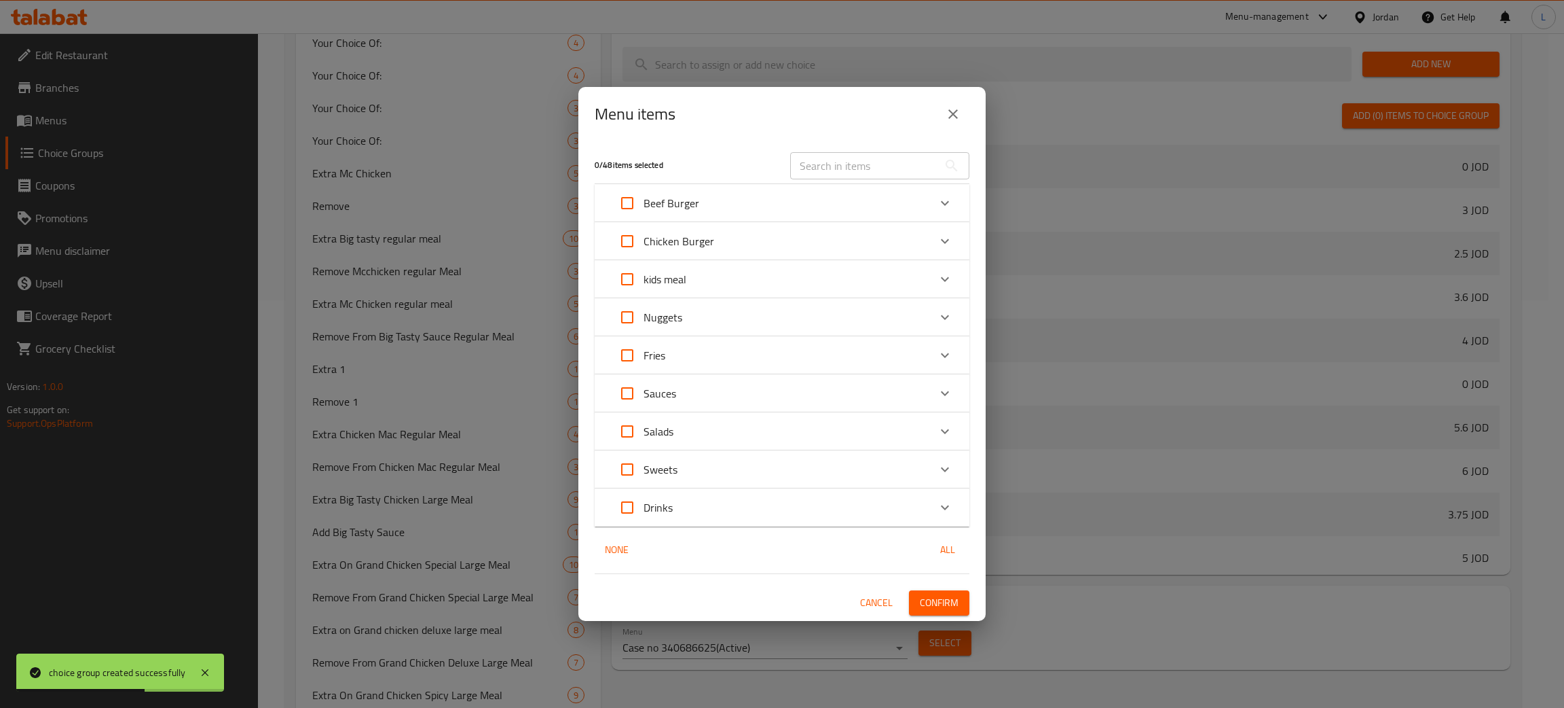
click at [947, 116] on icon "close" at bounding box center [953, 114] width 16 height 16
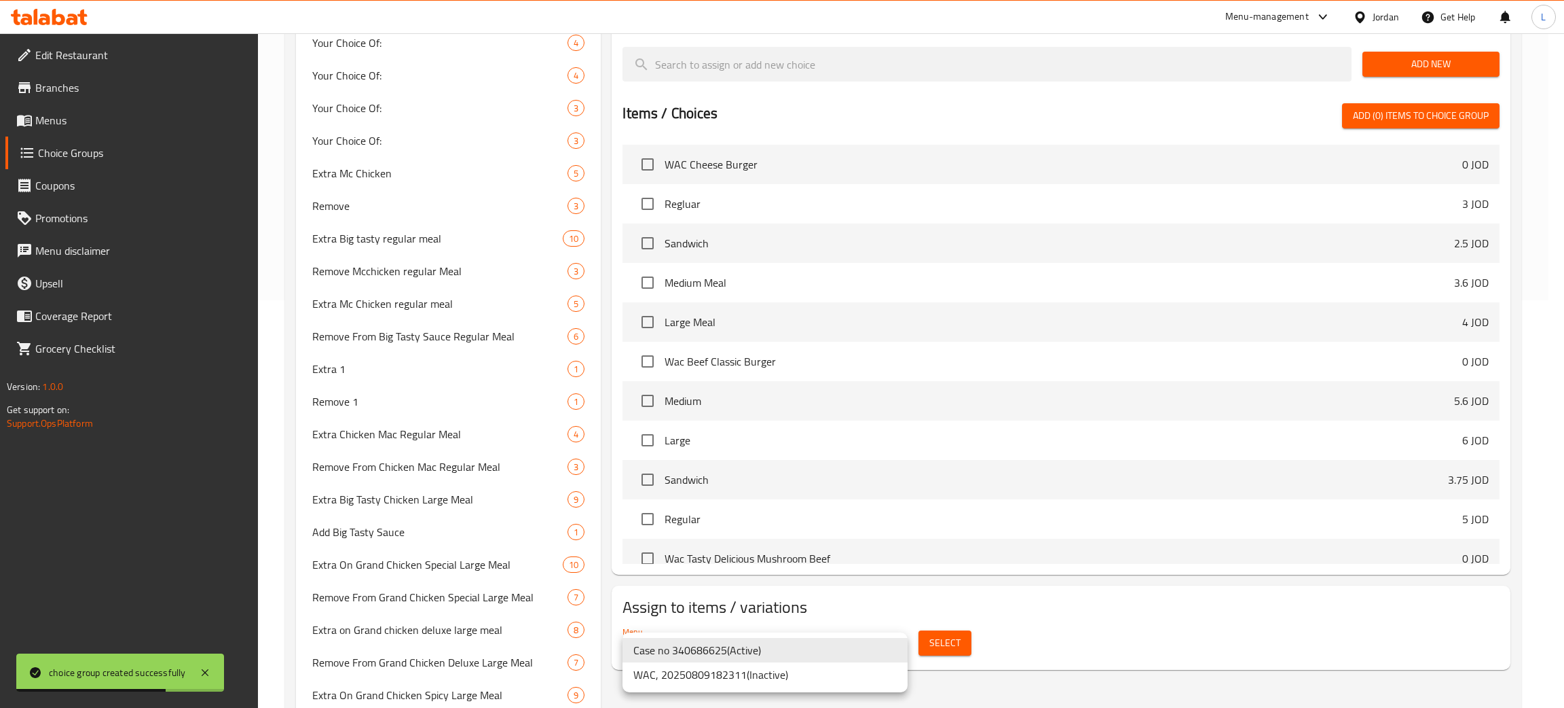
click at [787, 643] on li "Case no 340686625 ( Active )" at bounding box center [765, 650] width 285 height 24
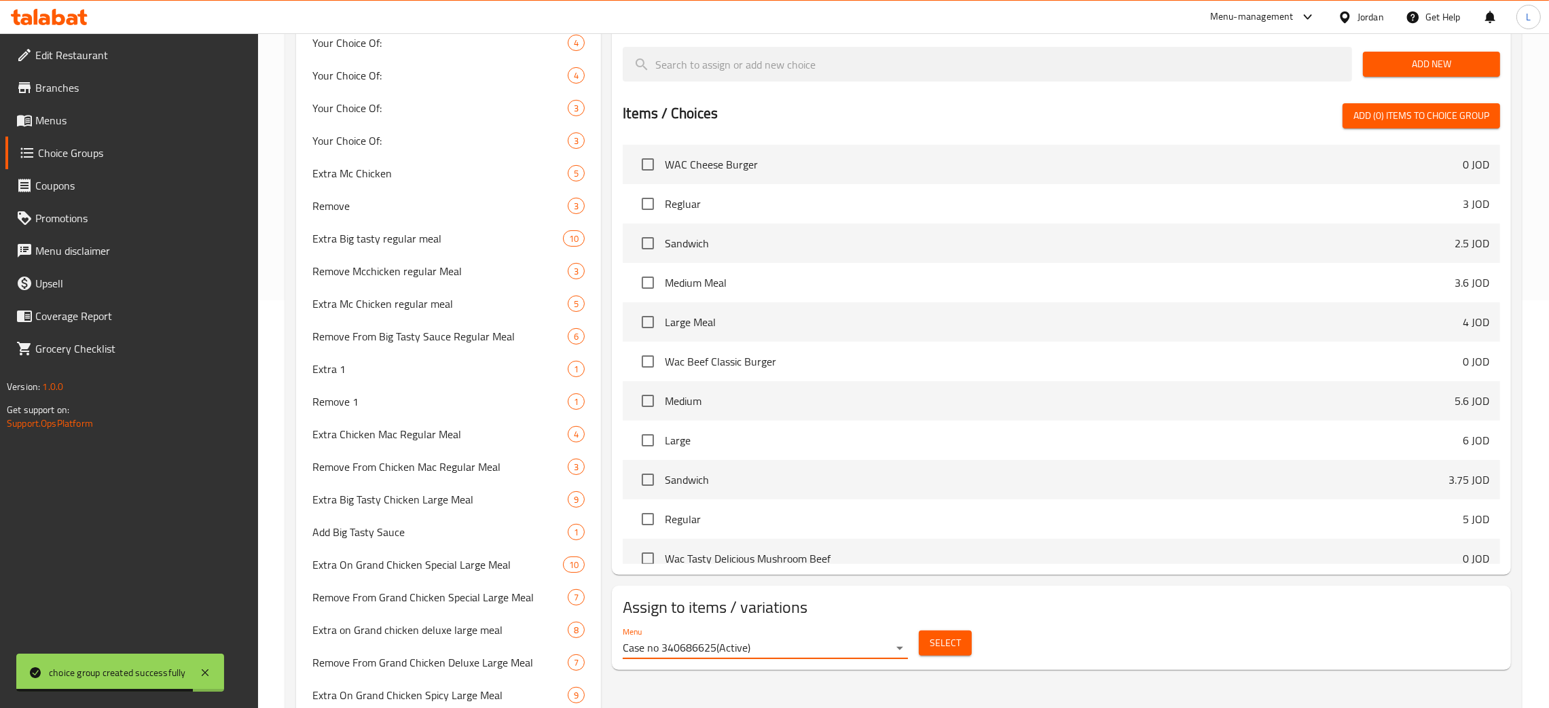
click at [939, 648] on span "Select" at bounding box center [945, 642] width 31 height 17
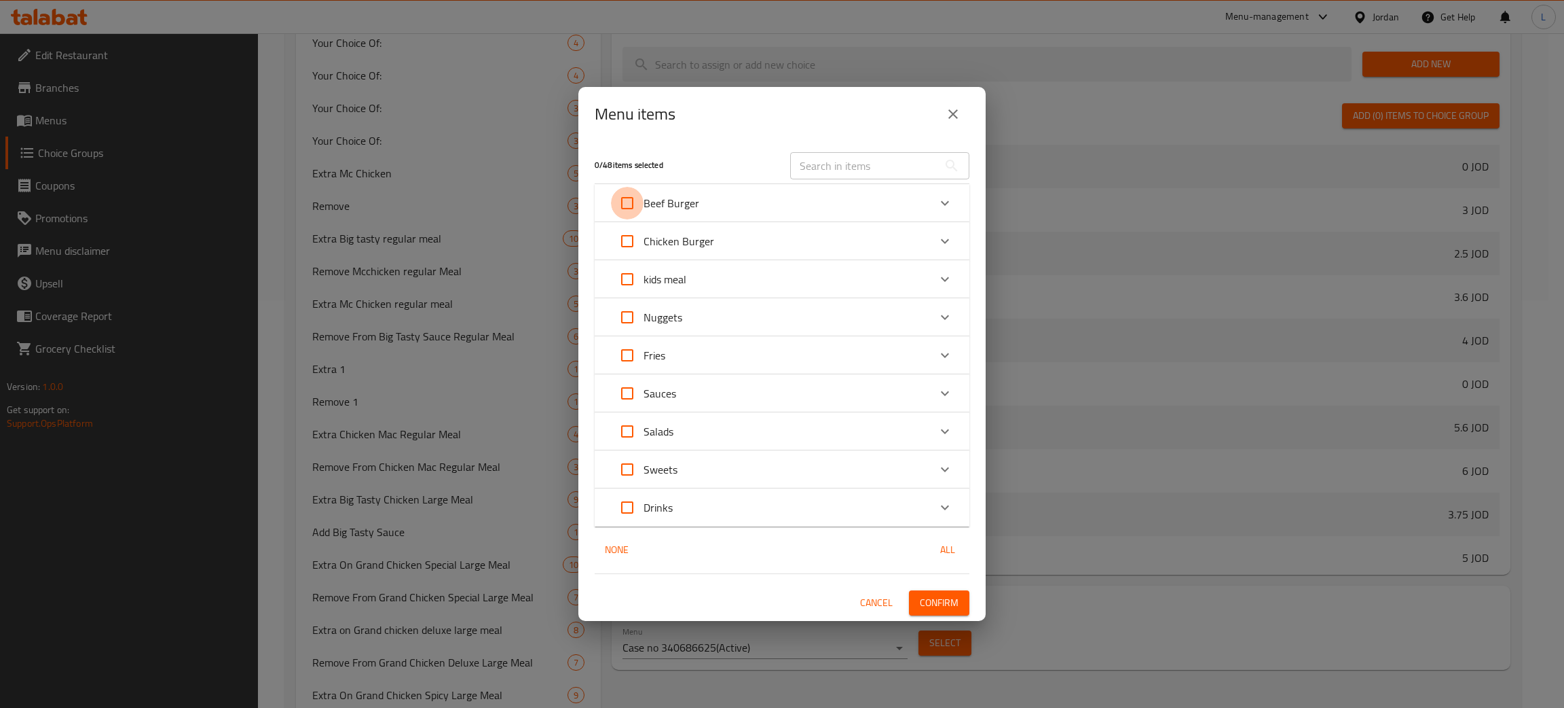
click at [632, 202] on input "Expand" at bounding box center [627, 203] width 33 height 33
checkbox input "true"
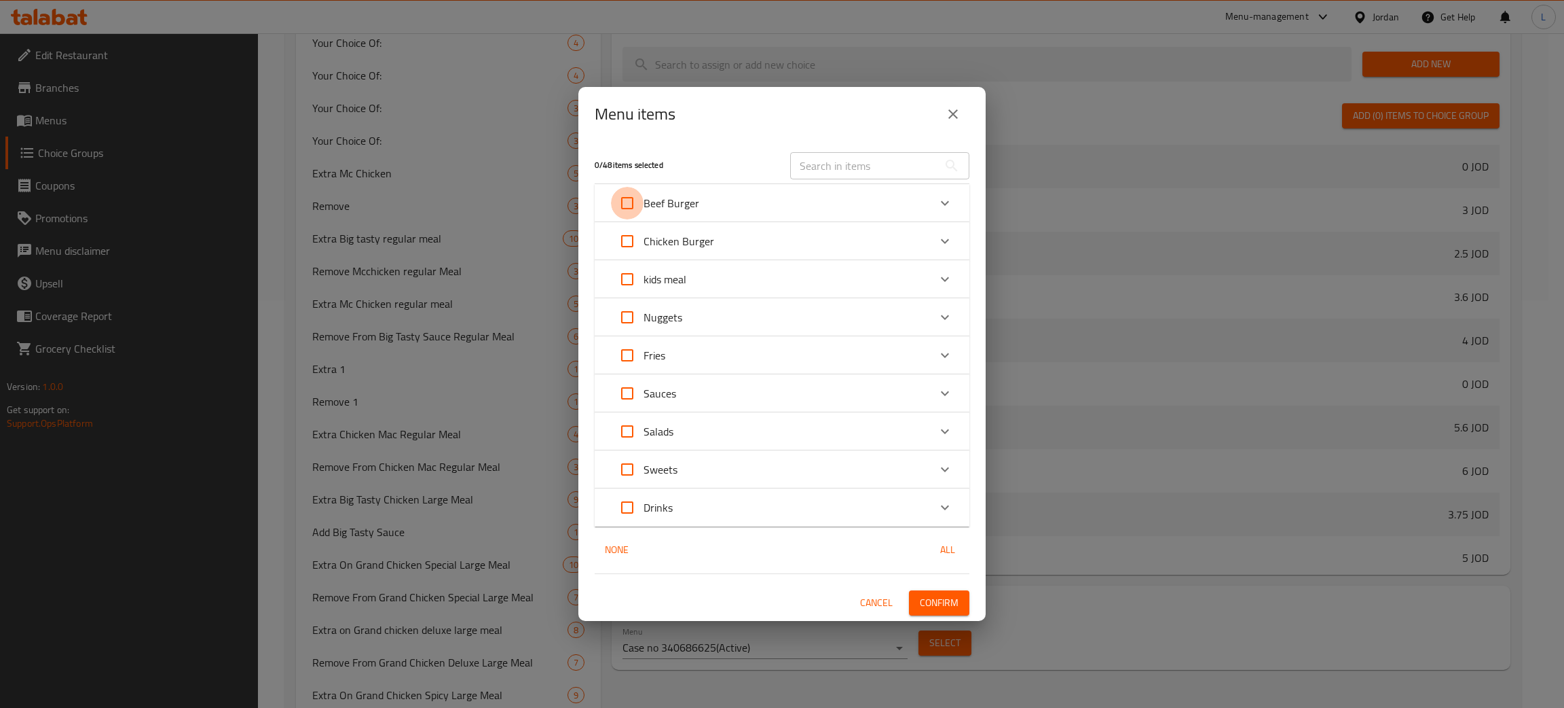
checkbox input "true"
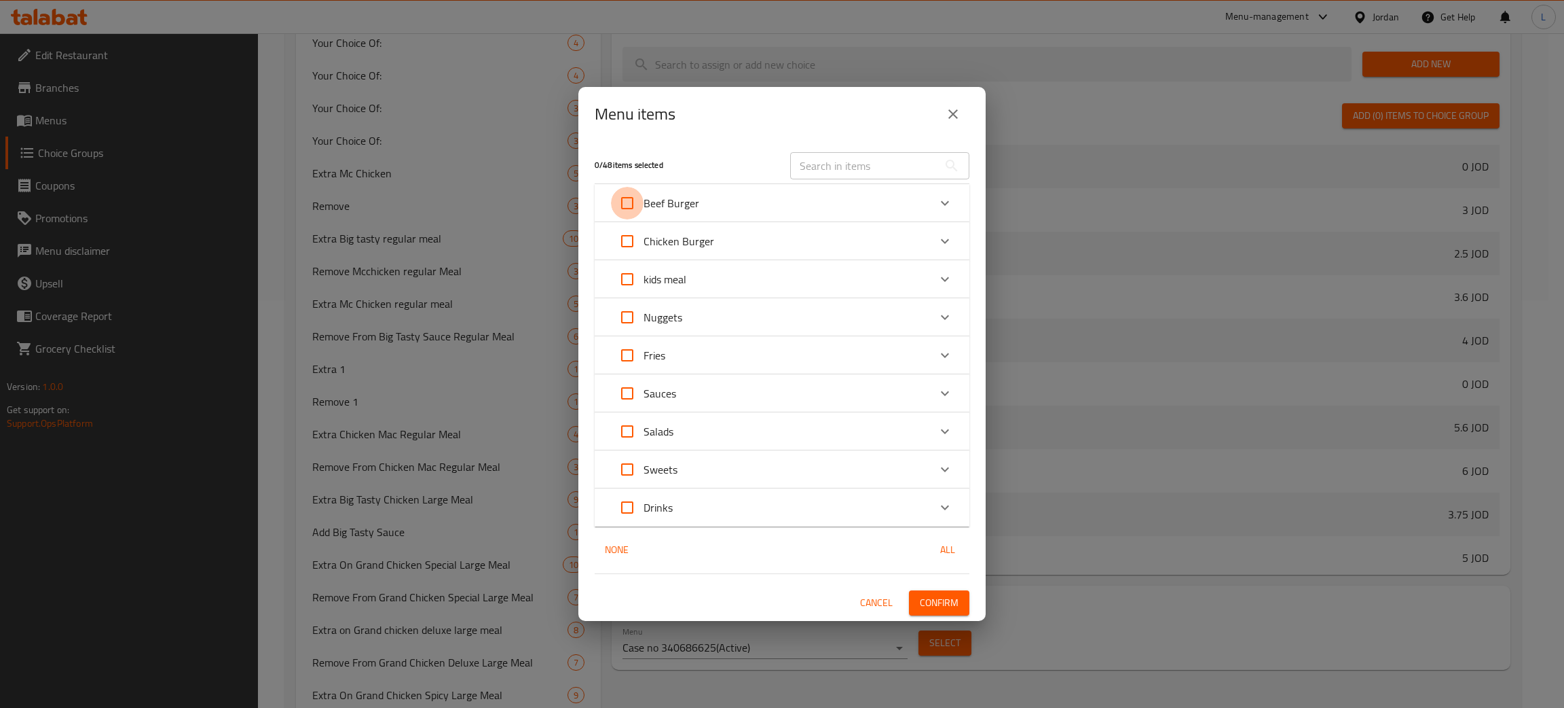
checkbox input "true"
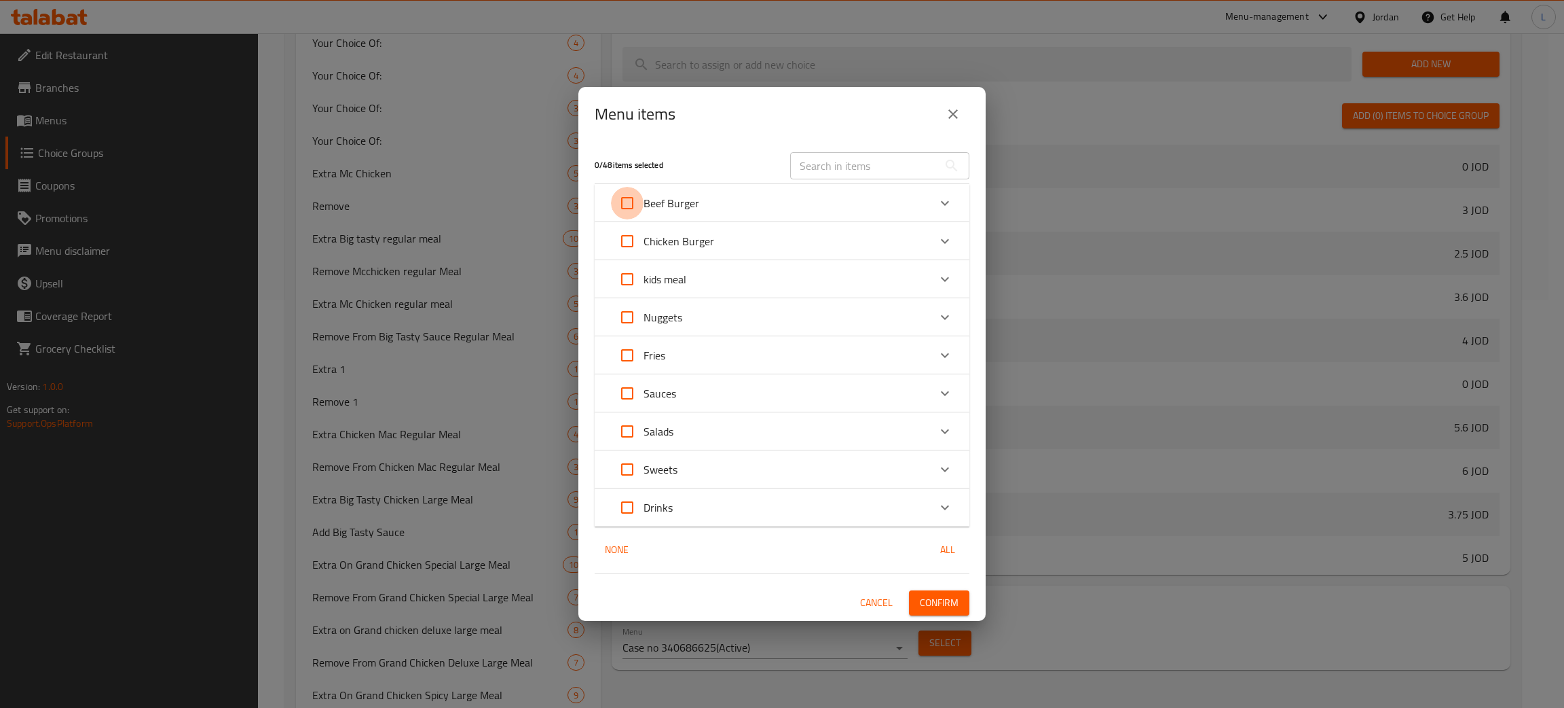
checkbox input "true"
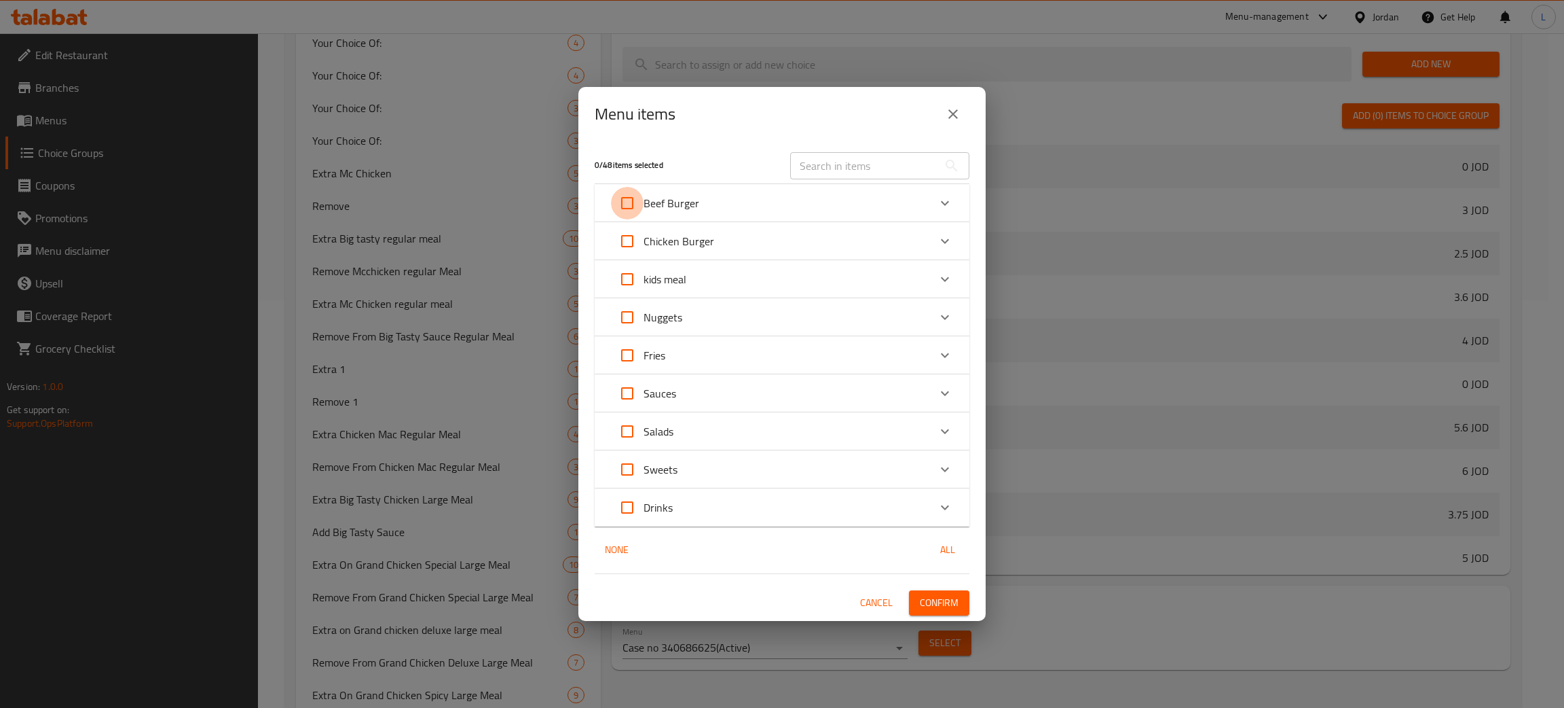
checkbox input "true"
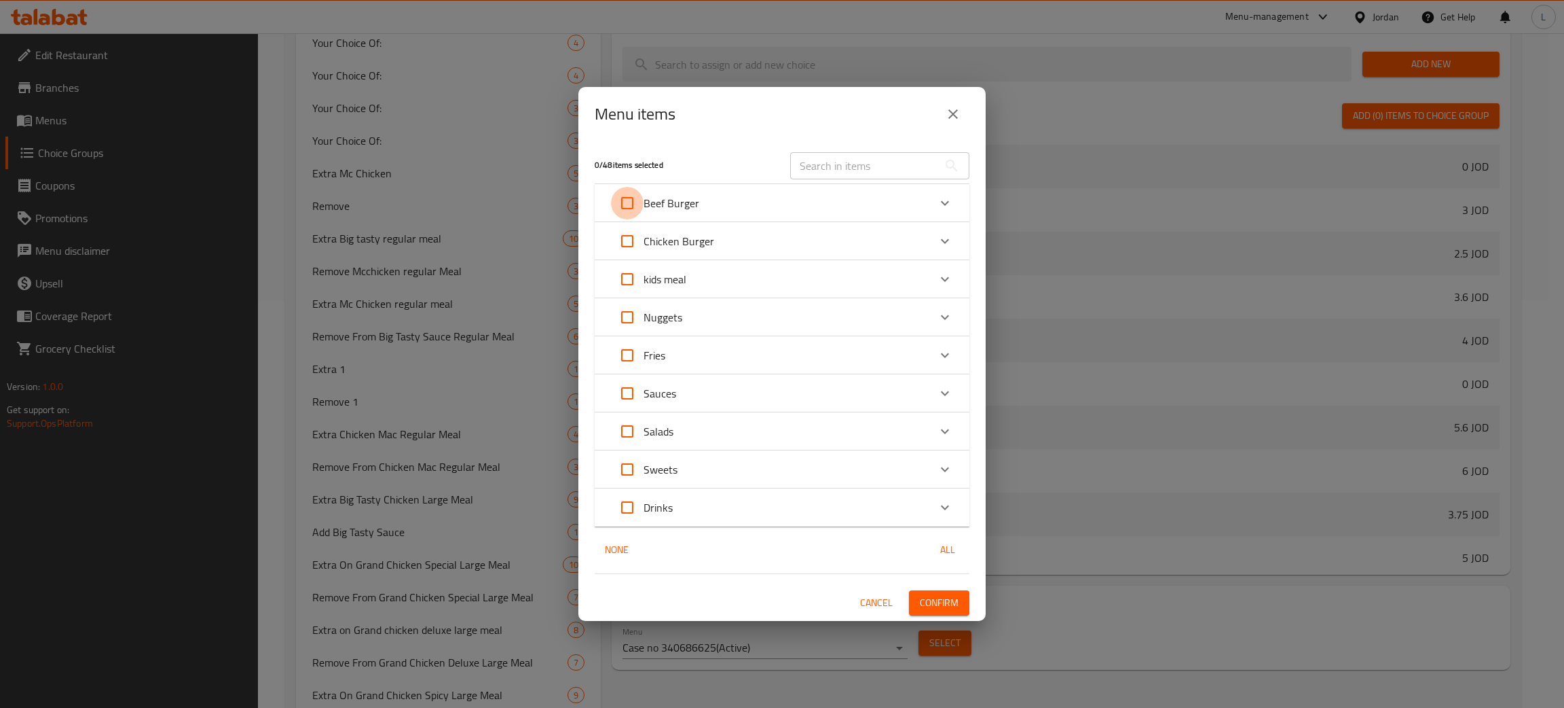
checkbox input "true"
click at [625, 243] on input "Expand" at bounding box center [627, 241] width 33 height 33
checkbox input "true"
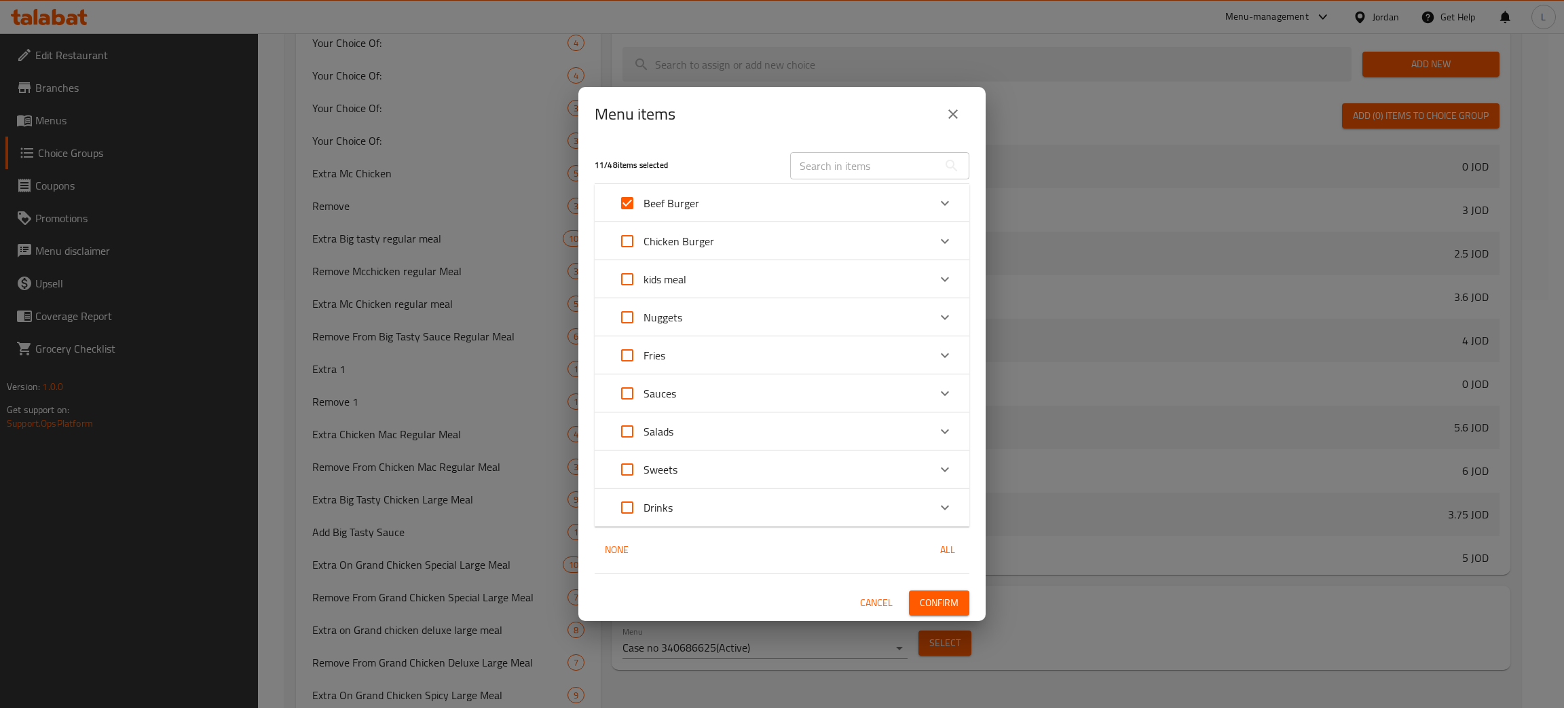
checkbox input "true"
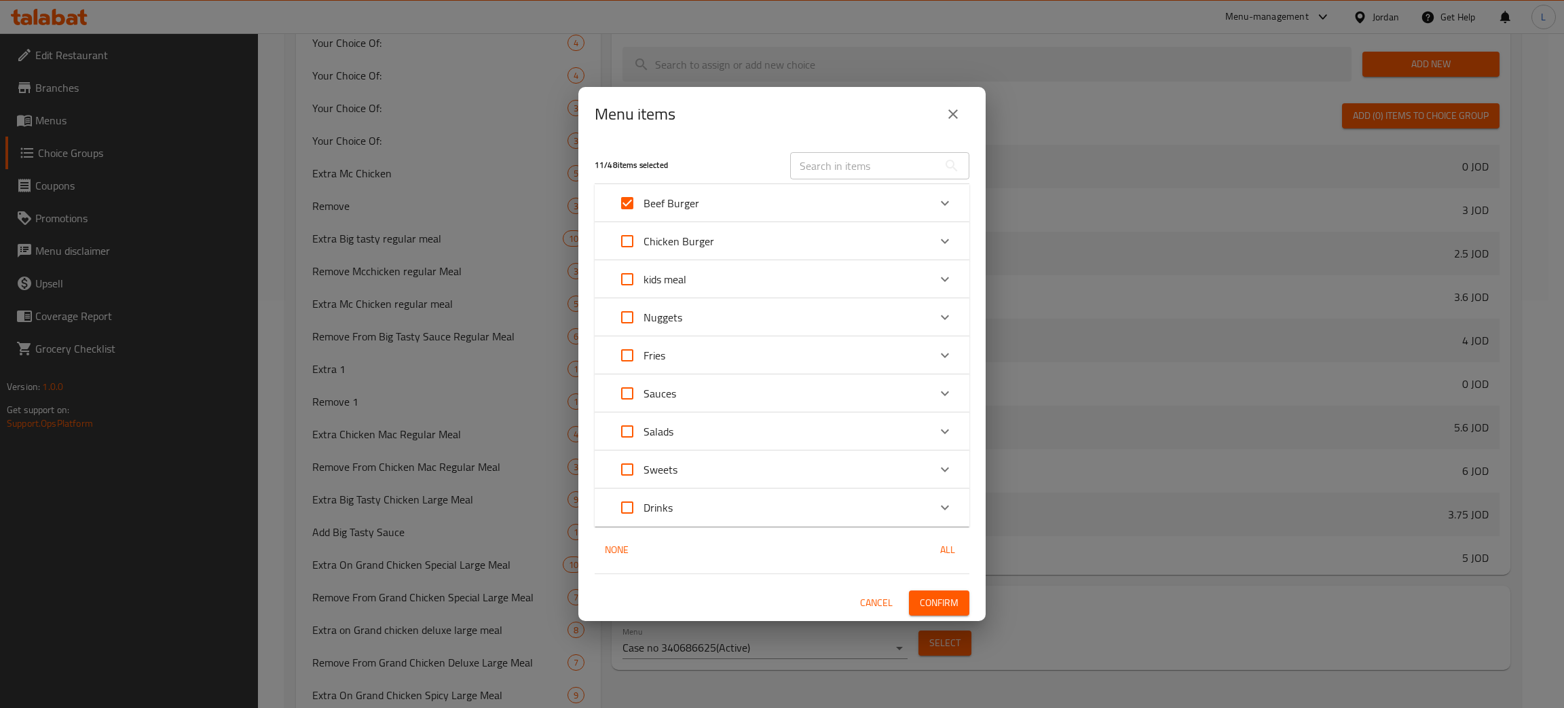
checkbox input "true"
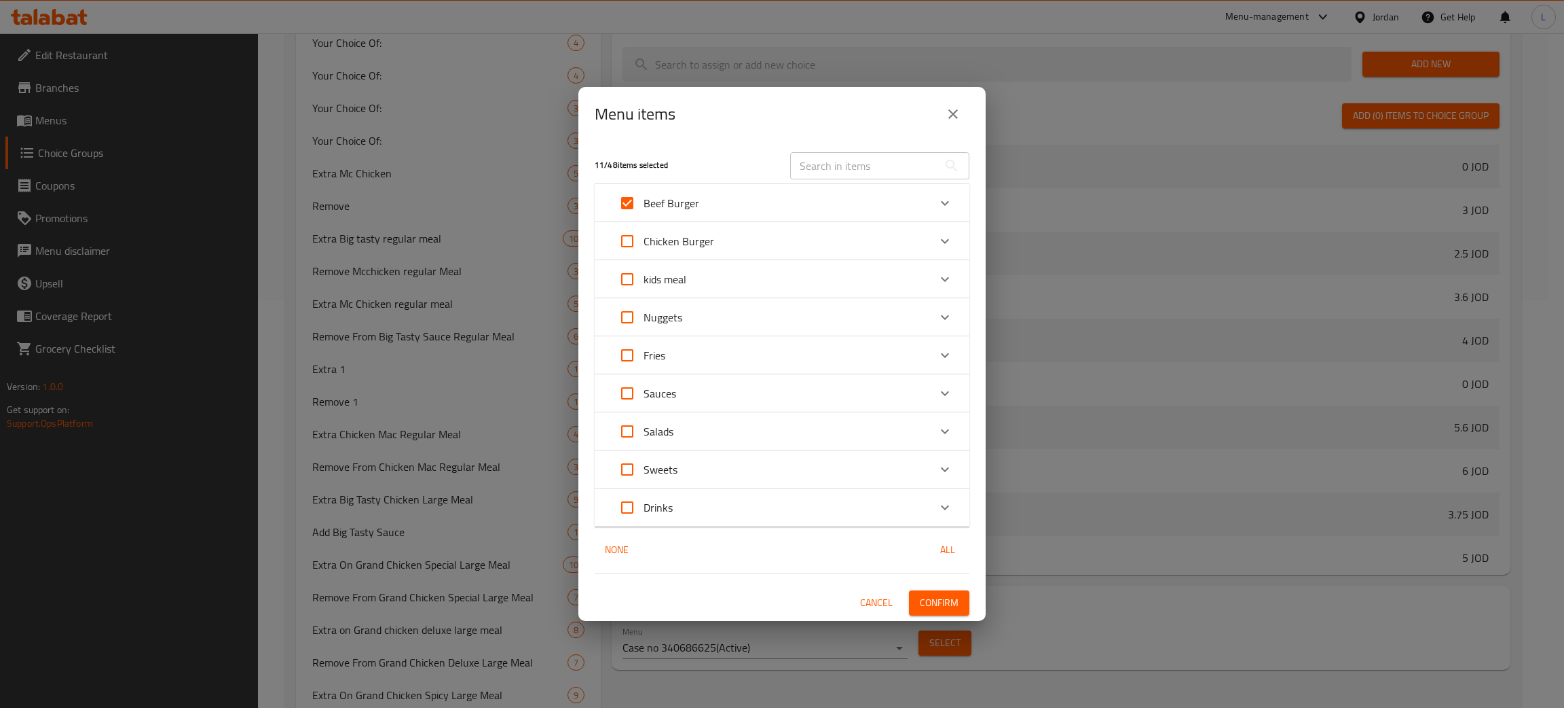
checkbox input "true"
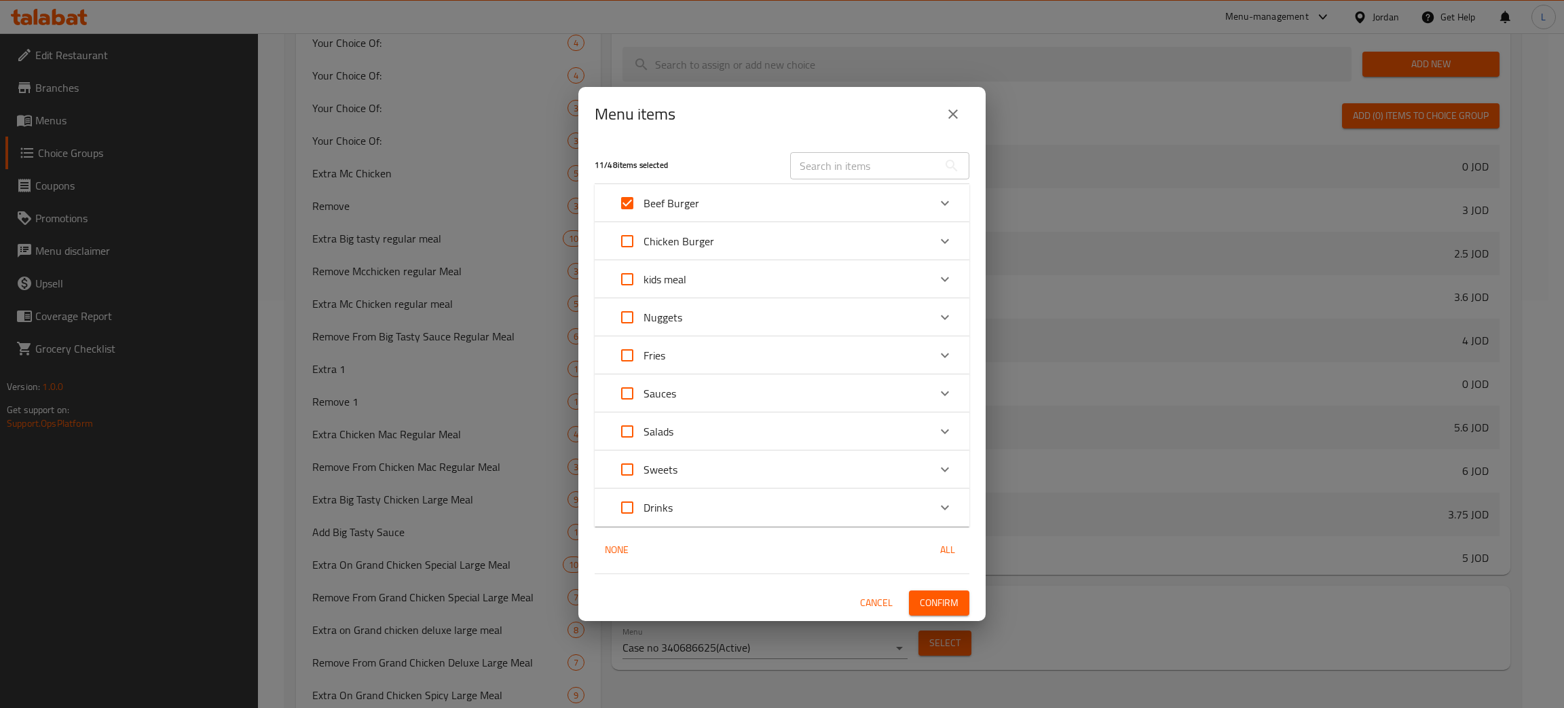
checkbox input "true"
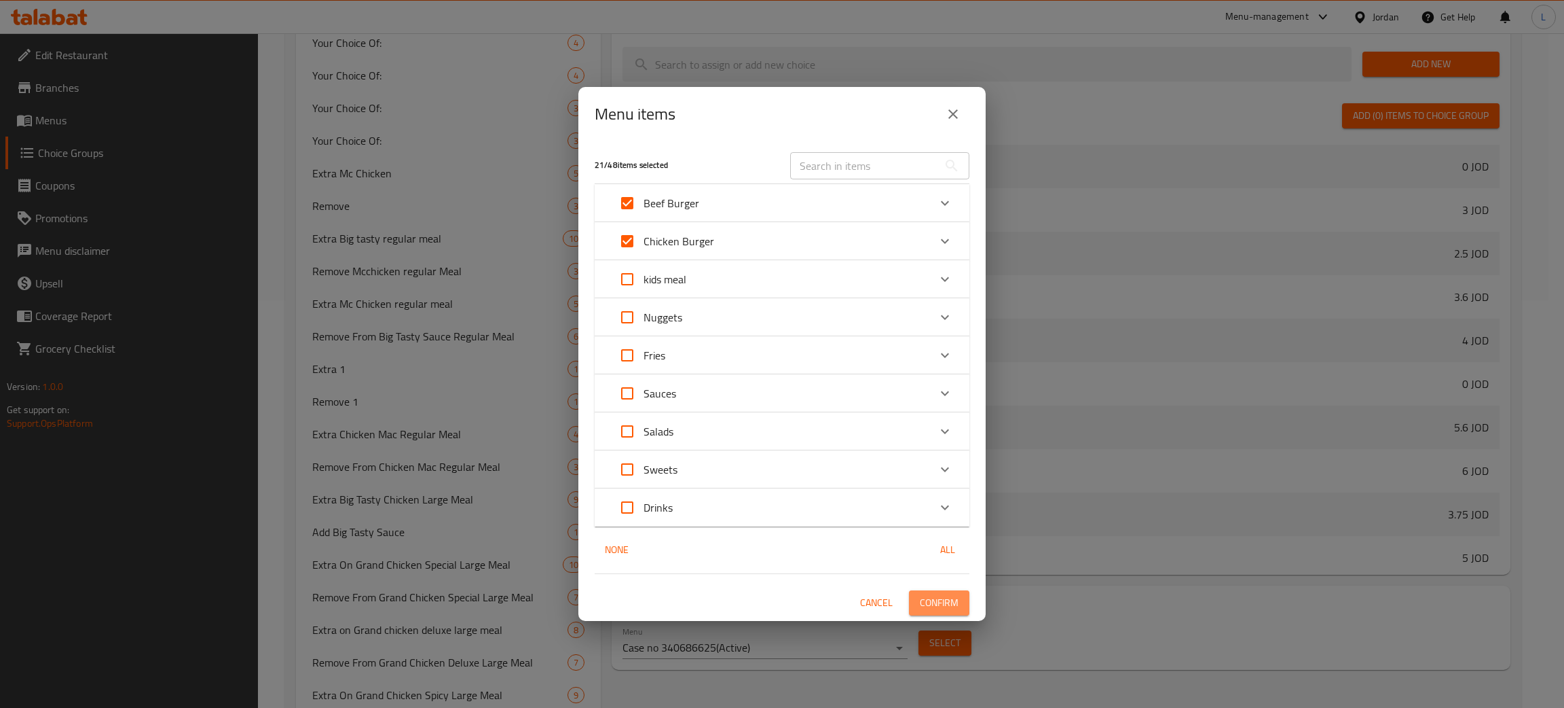
click at [926, 607] on span "Confirm" at bounding box center [939, 602] width 39 height 17
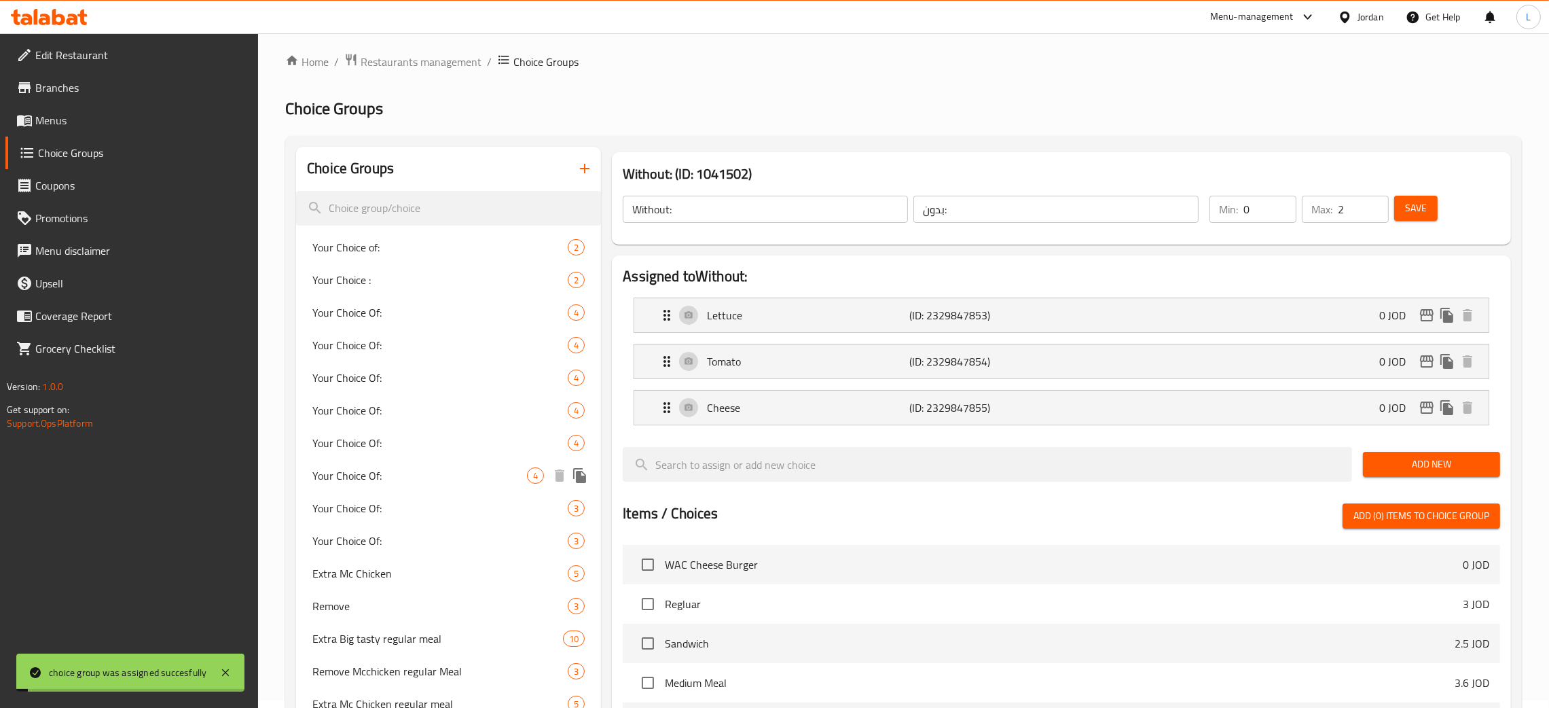
scroll to position [0, 0]
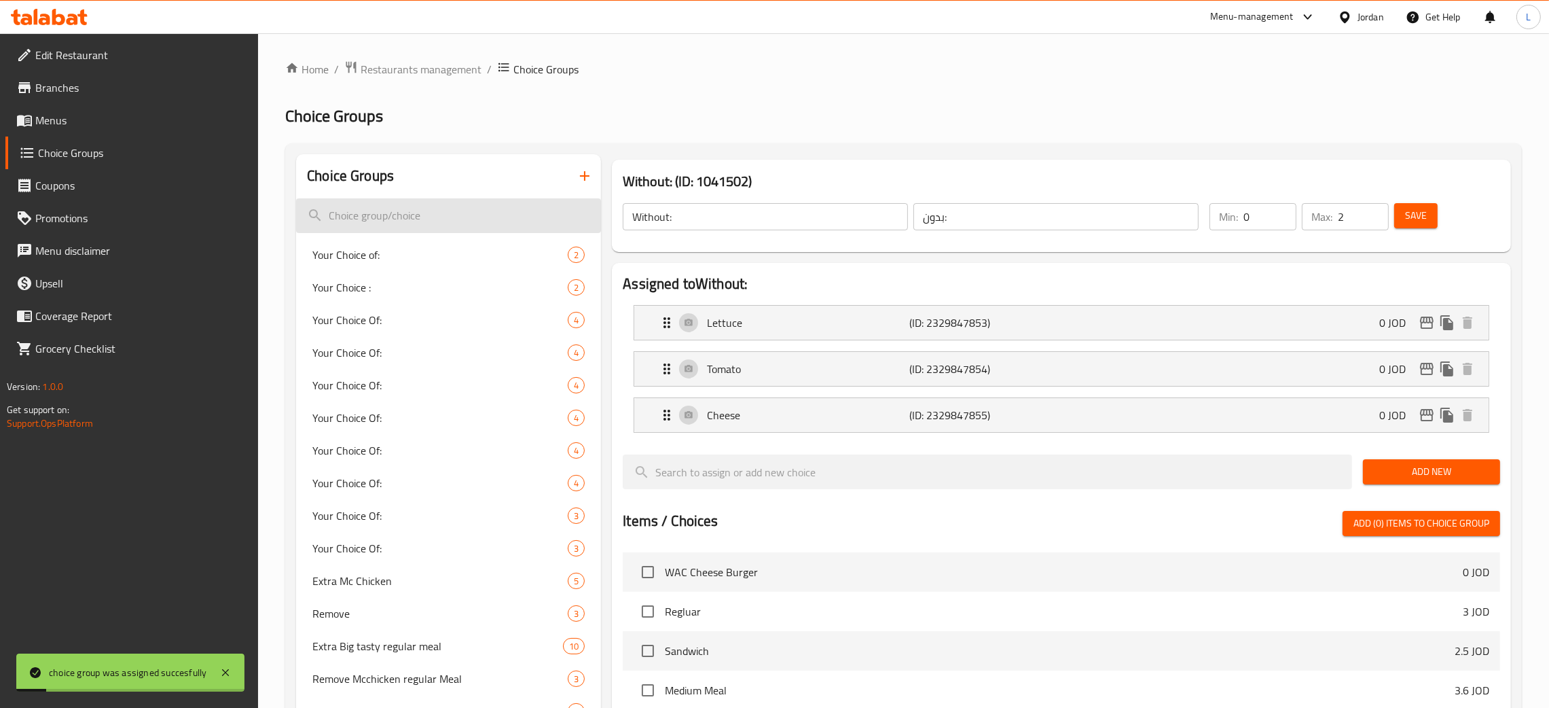
click at [479, 221] on input "search" at bounding box center [448, 215] width 305 height 35
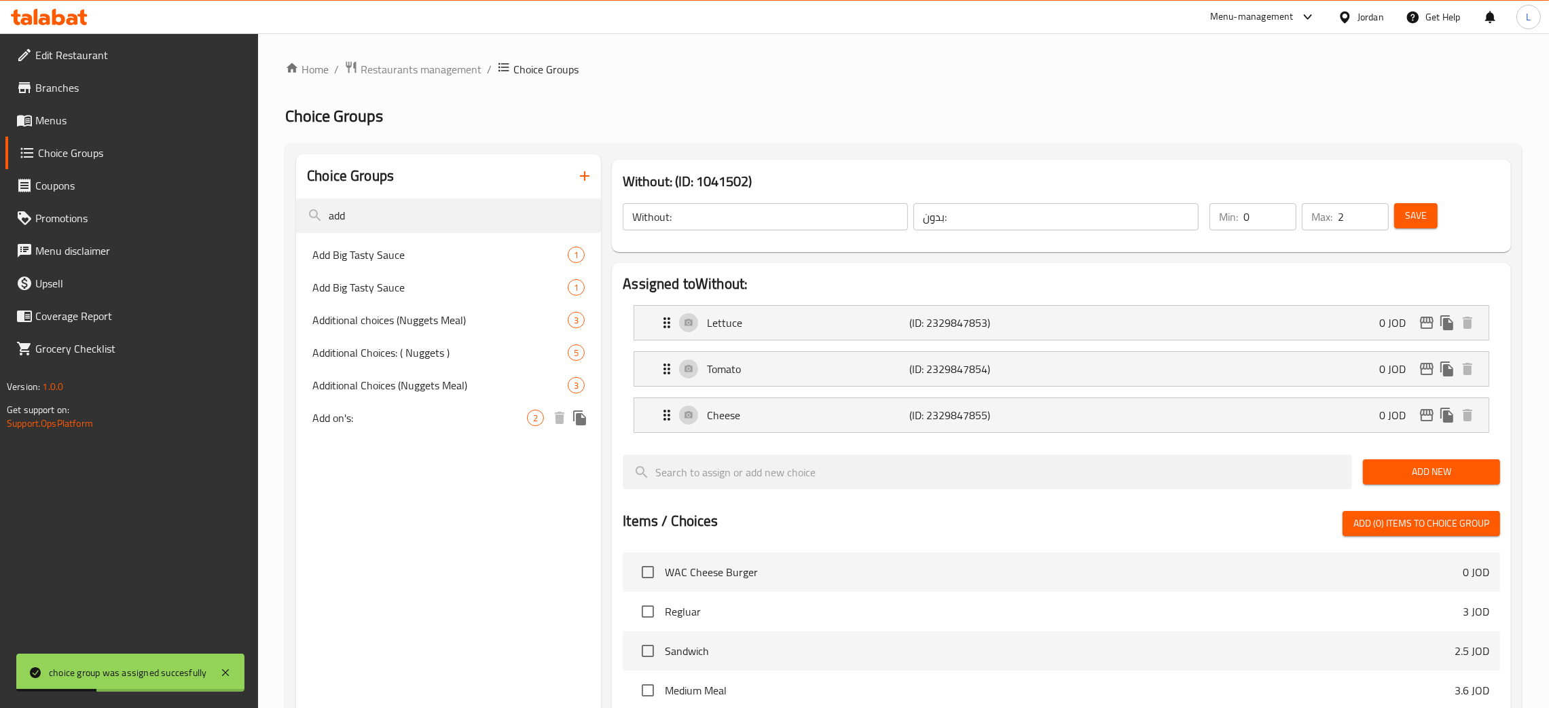
type input "add"
click at [400, 406] on div "Add on's: 2" at bounding box center [448, 417] width 305 height 33
type input "Add on's:"
type input "اضافات"
type input "1"
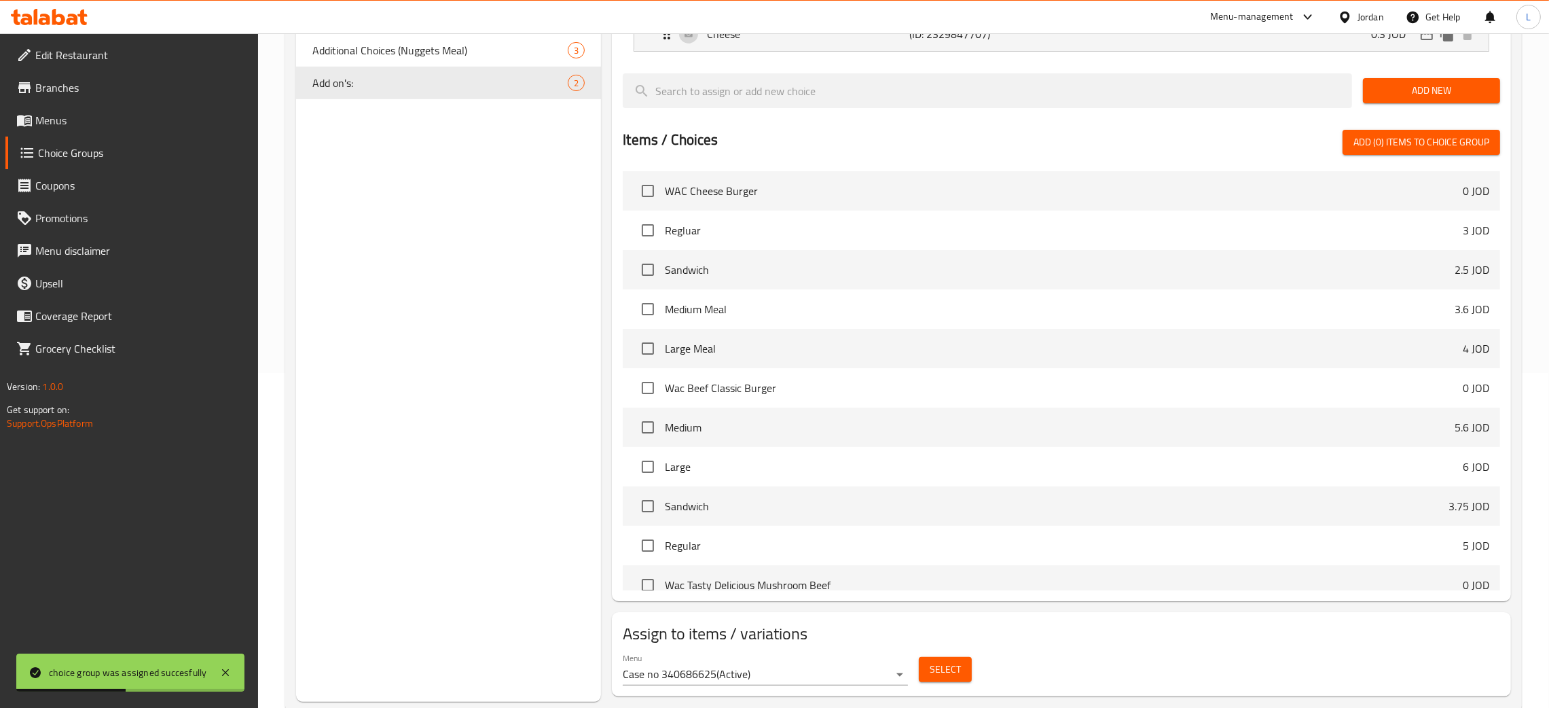
scroll to position [367, 0]
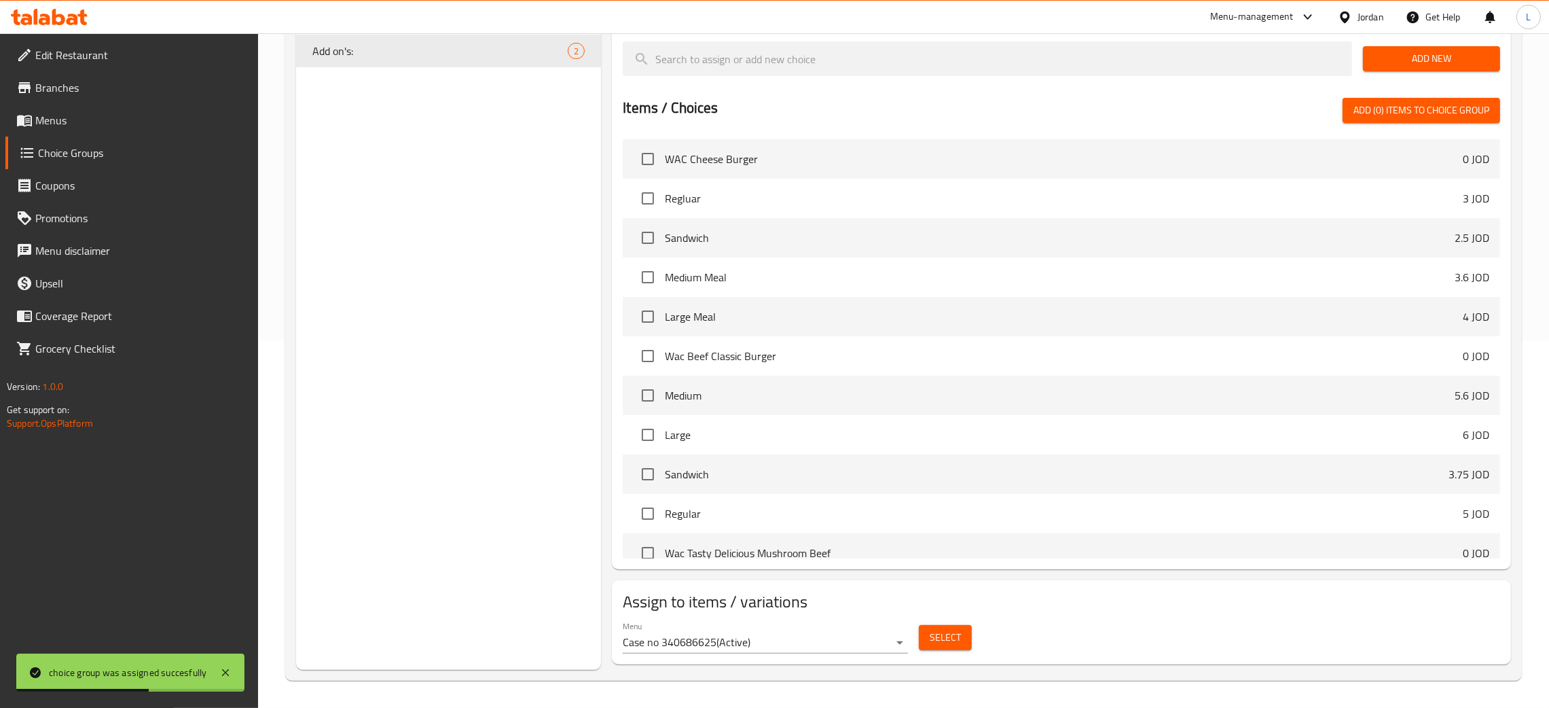
click at [947, 641] on span "Select" at bounding box center [945, 637] width 31 height 17
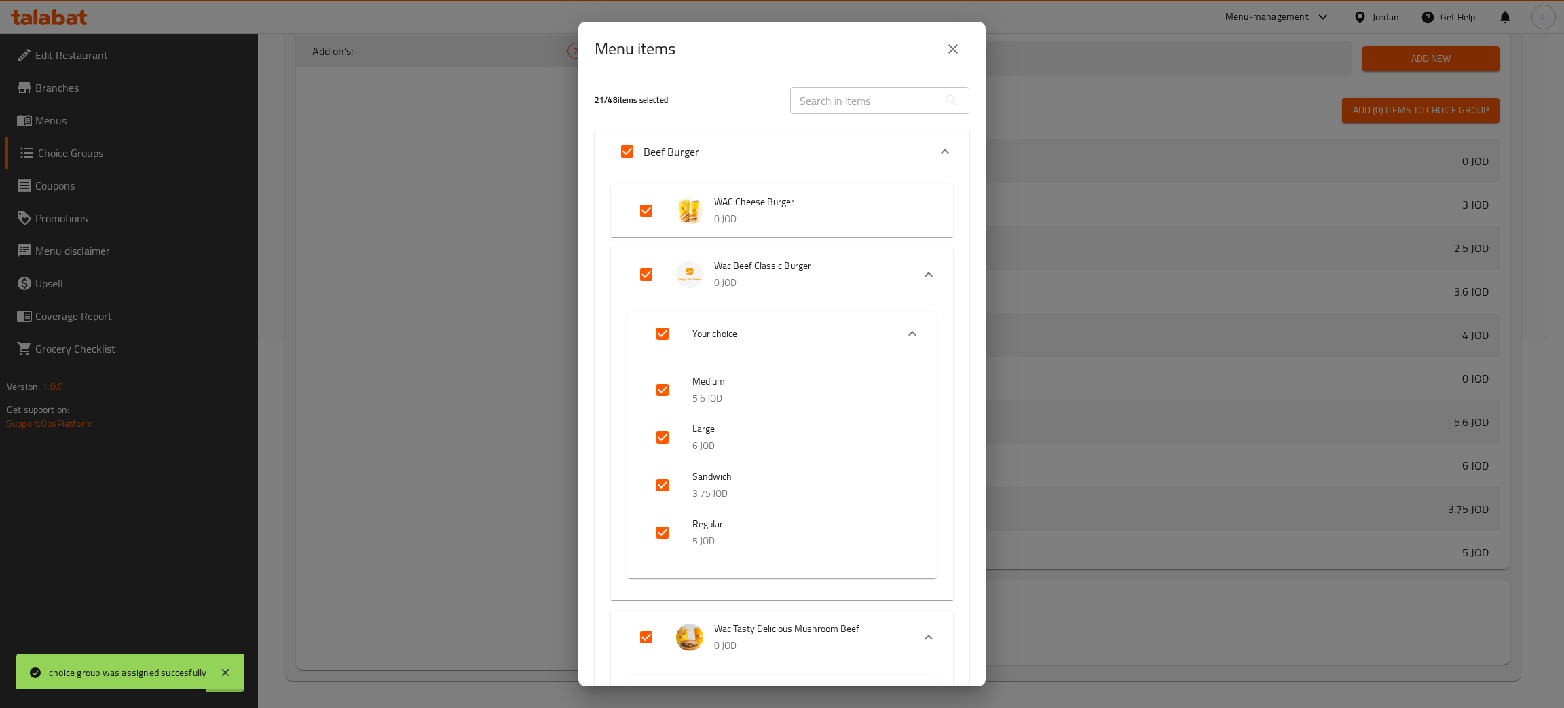
click at [959, 49] on icon "close" at bounding box center [953, 49] width 16 height 16
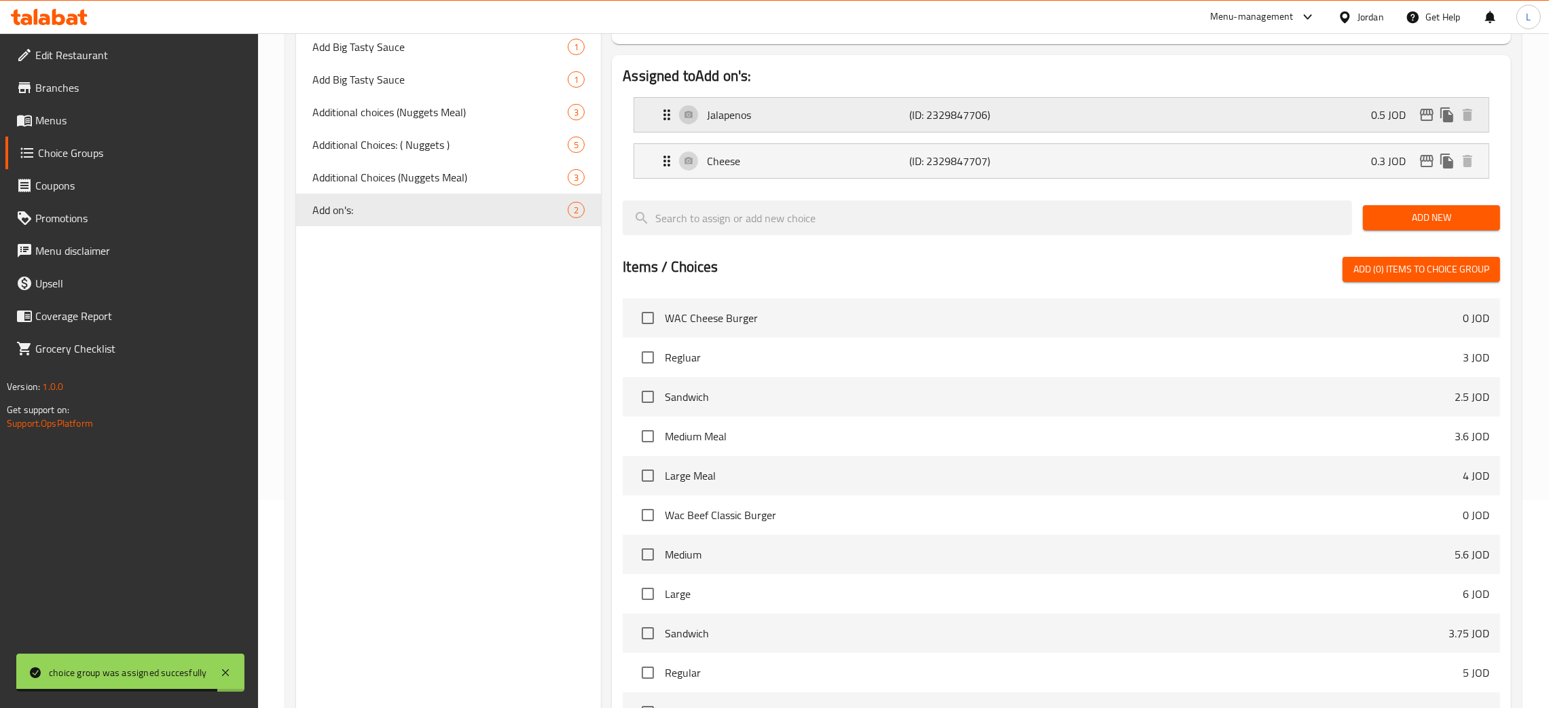
scroll to position [0, 0]
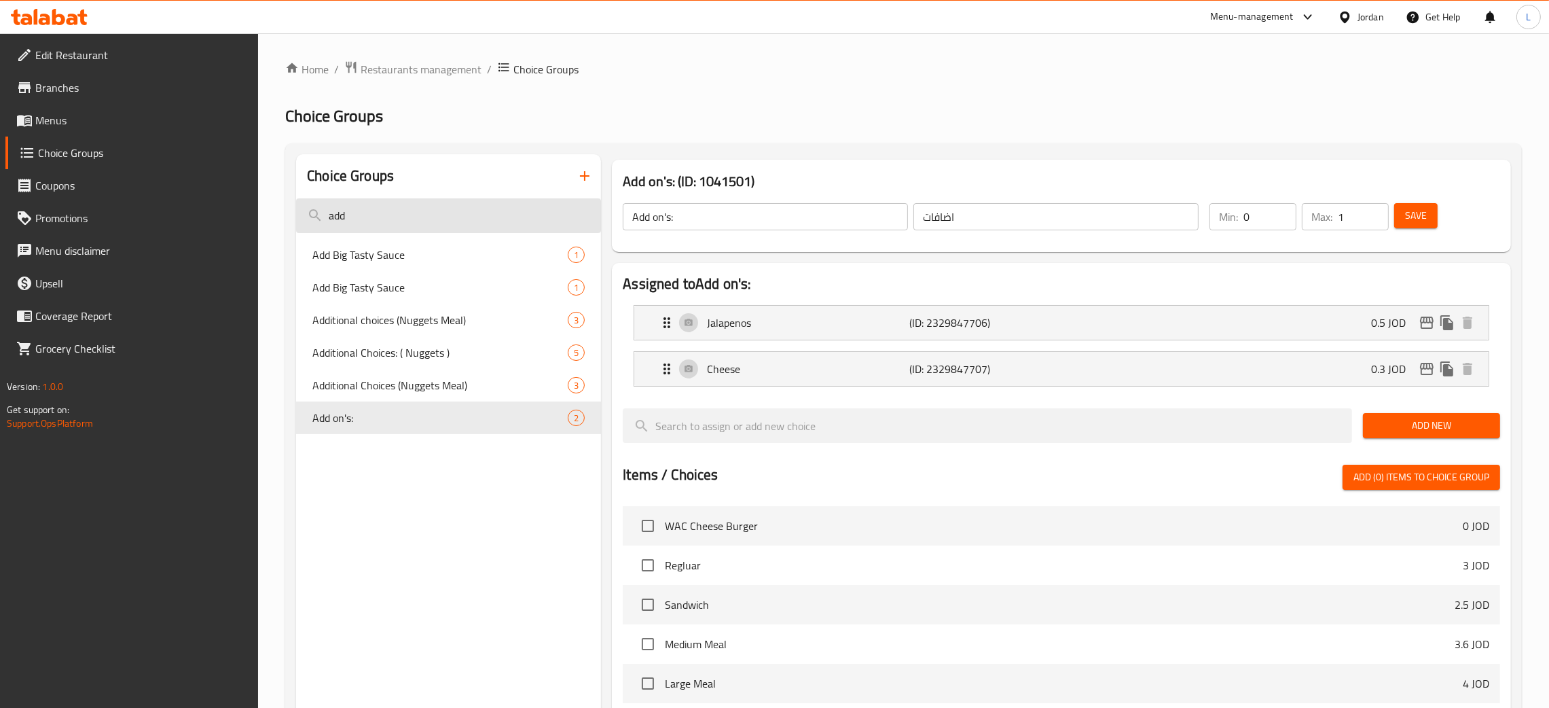
click at [459, 218] on input "add" at bounding box center [448, 215] width 305 height 35
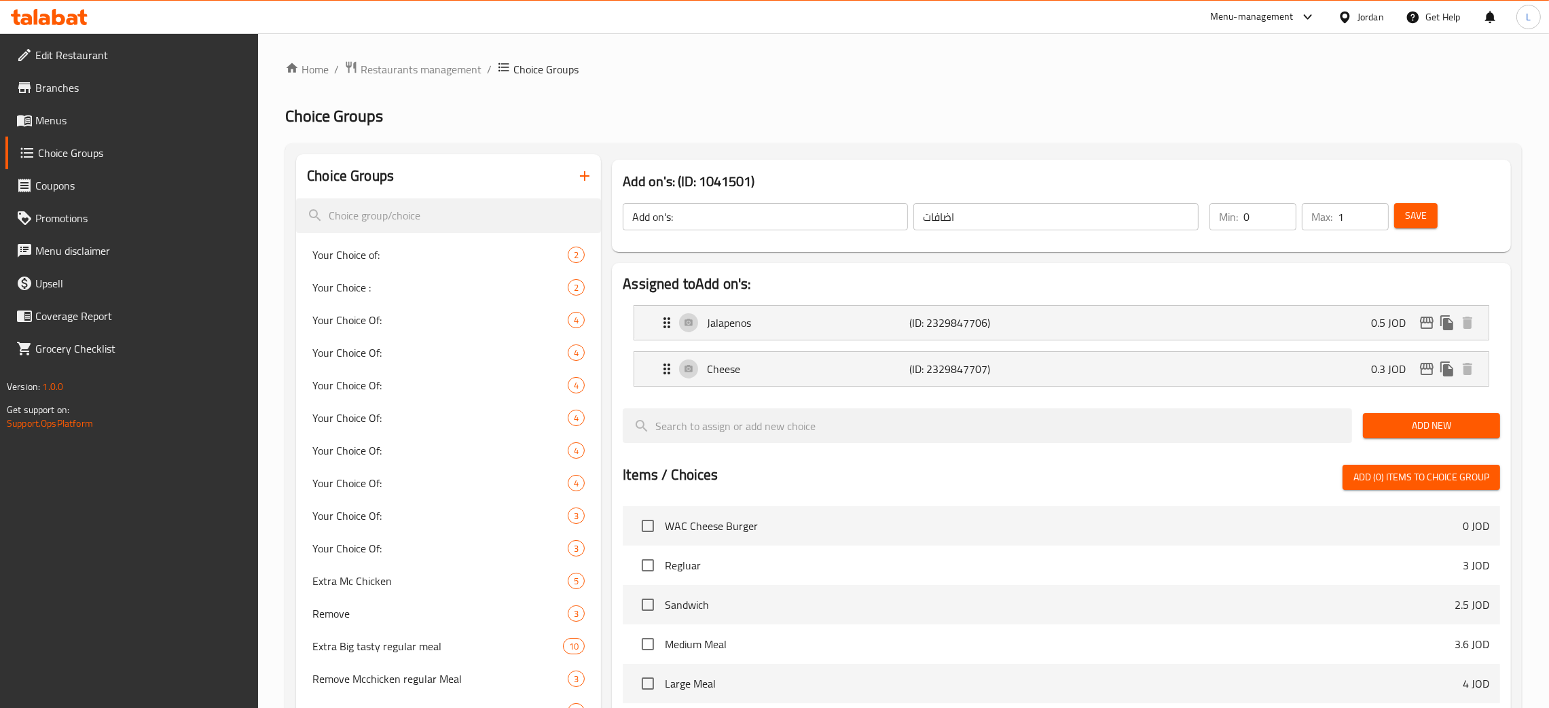
click at [585, 170] on icon "button" at bounding box center [584, 176] width 16 height 16
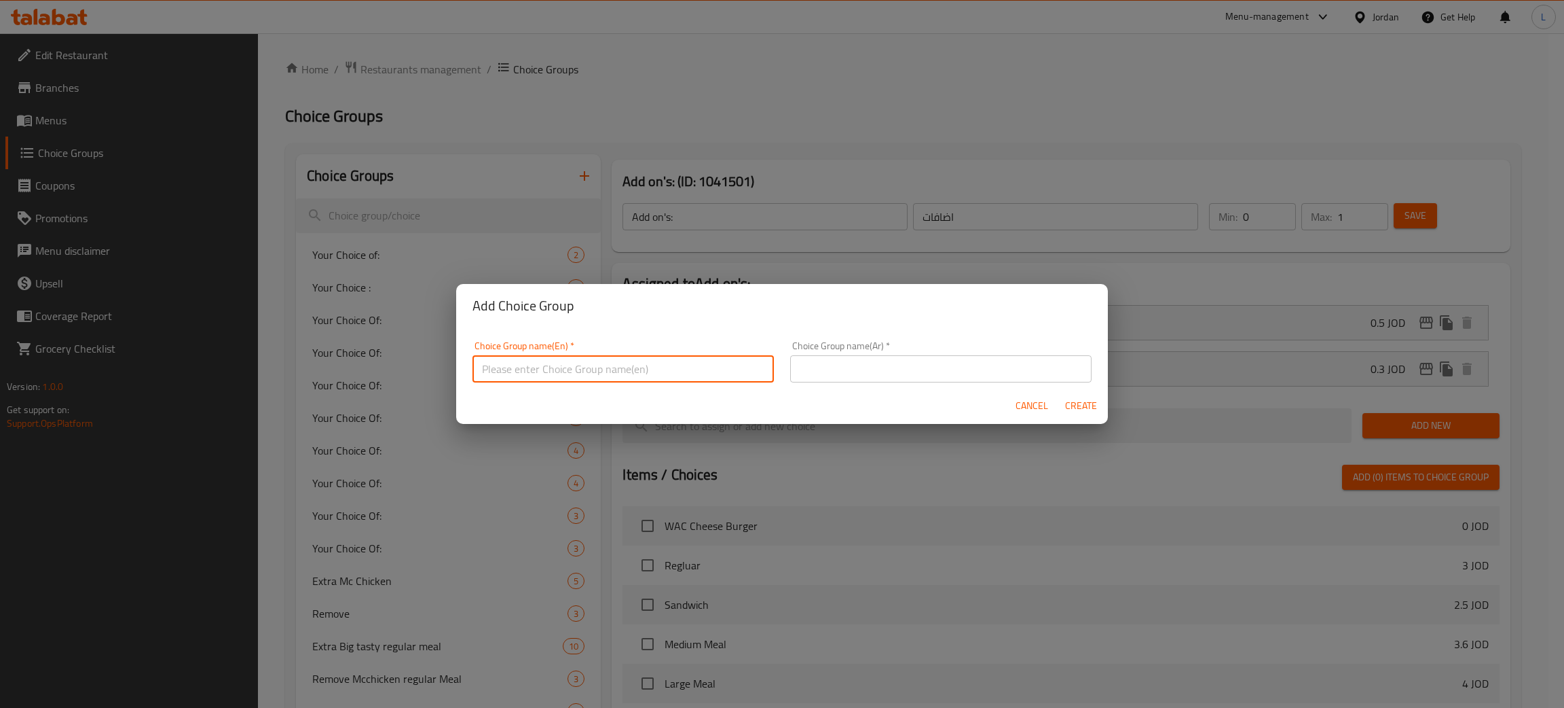
click at [503, 364] on input "text" at bounding box center [623, 368] width 301 height 27
click at [543, 377] on input "Beef double:" at bounding box center [623, 368] width 301 height 27
type input "Beef double:"
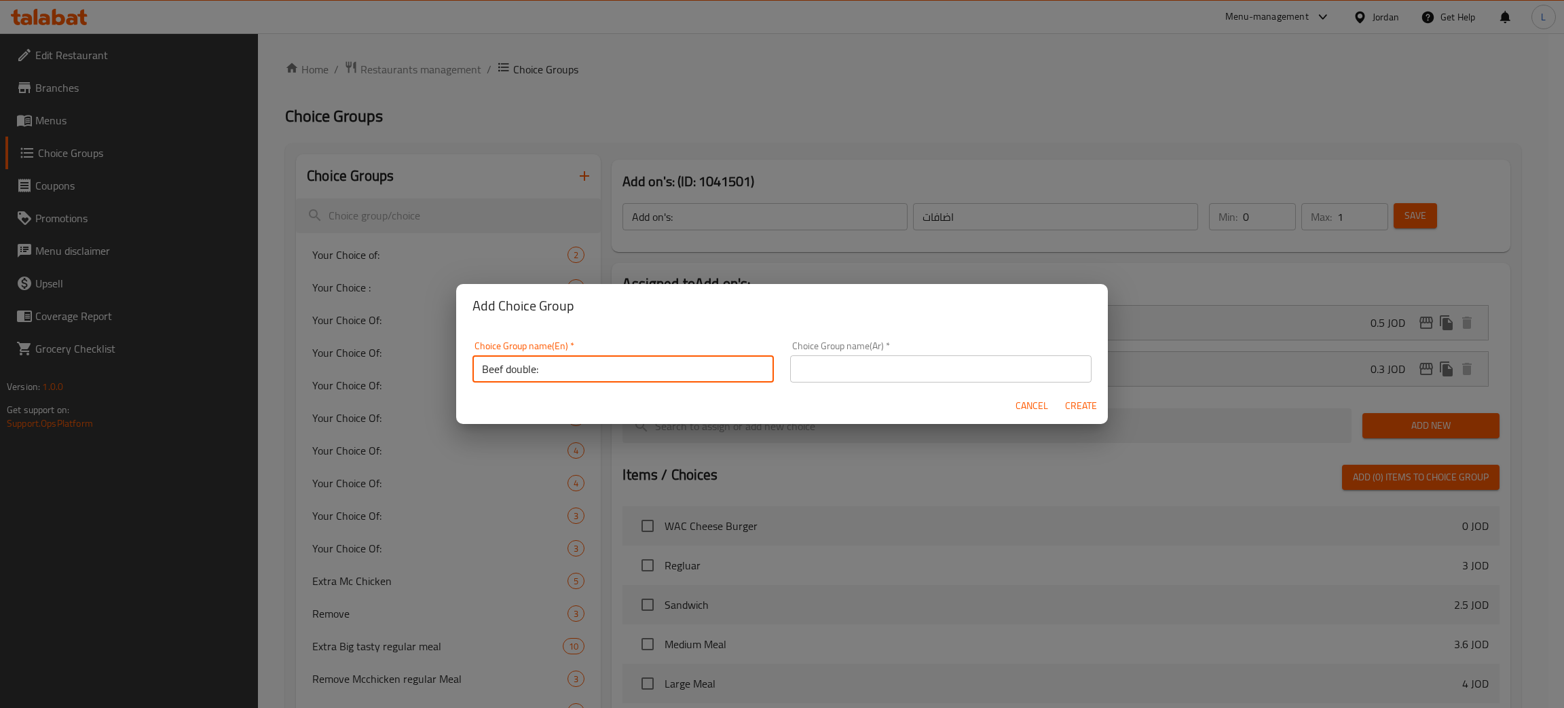
click at [890, 363] on input "text" at bounding box center [940, 368] width 301 height 27
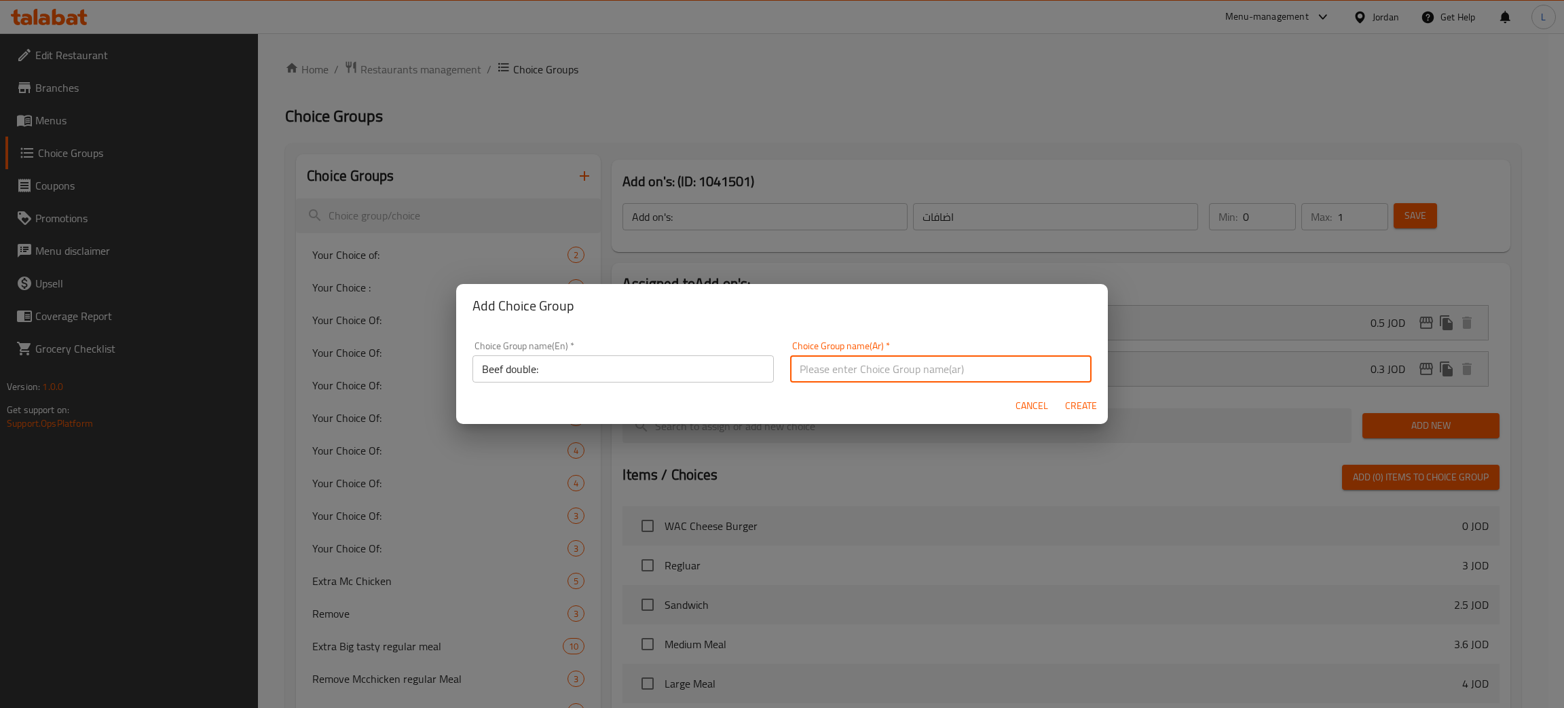
paste input "لحم البقر مزدوج:"
type input "لحم البقر مزدوج:"
click at [1074, 401] on span "Create" at bounding box center [1081, 405] width 33 height 17
type input "Beef double:"
type input "لحم البقر مزدوج:"
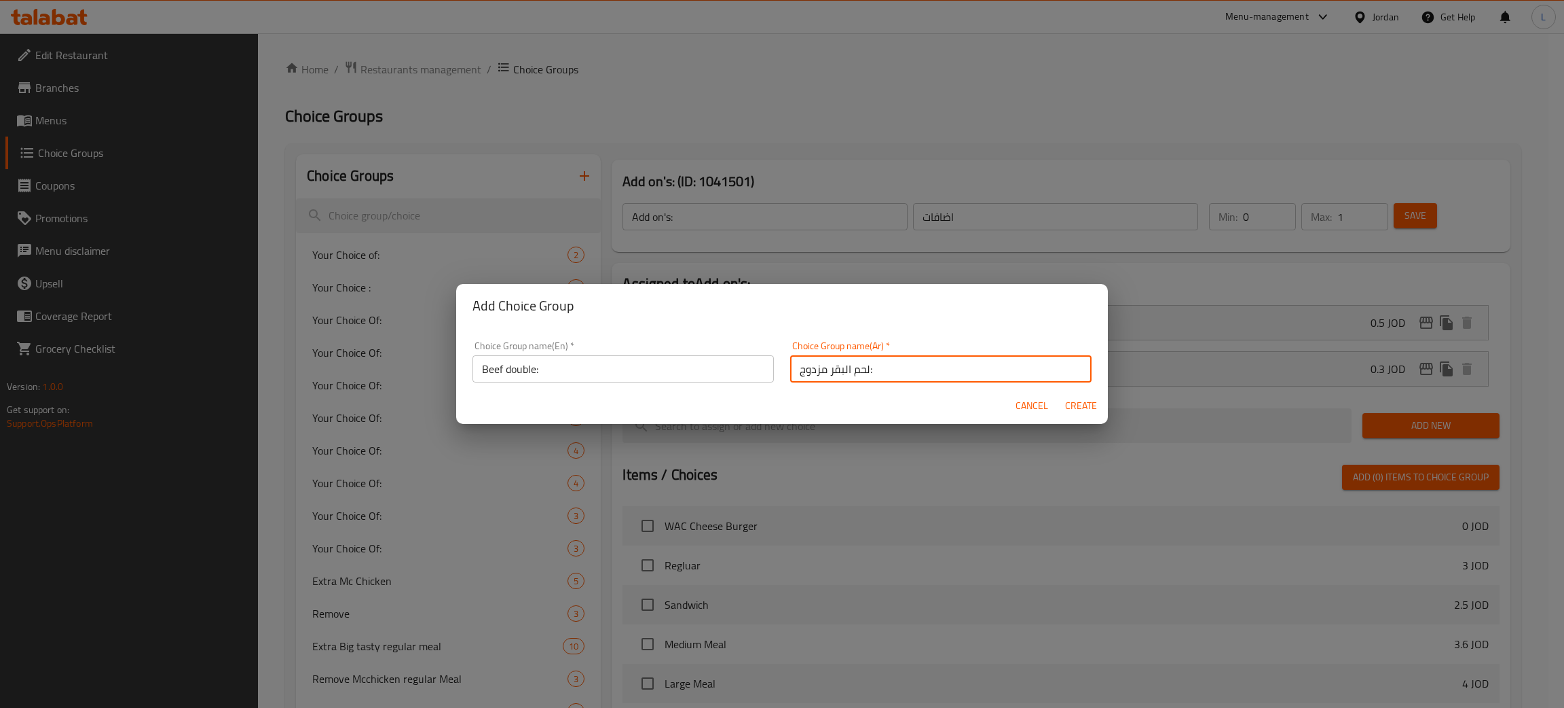
type input "0"
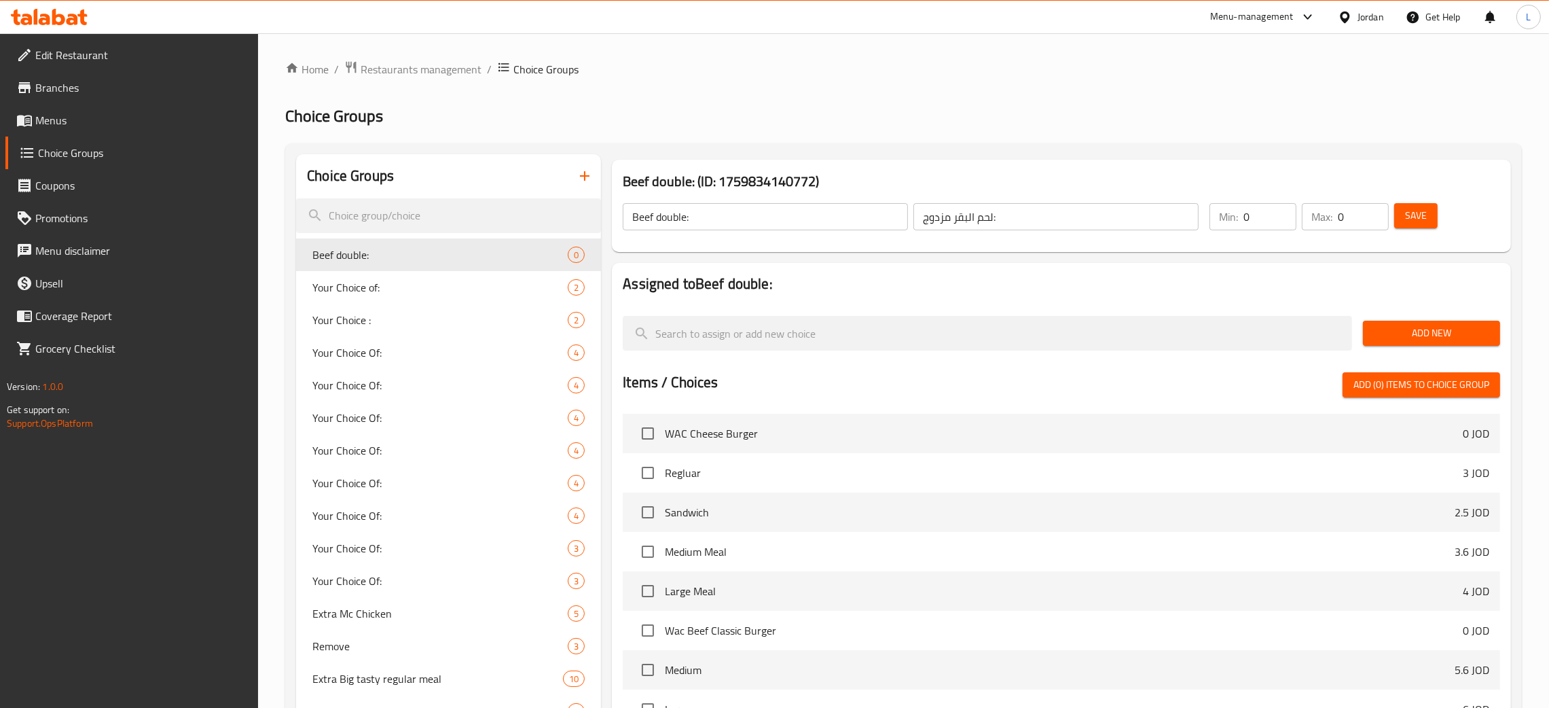
click at [1359, 222] on input "0" at bounding box center [1363, 216] width 51 height 27
type input "1"
click at [1420, 323] on button "Add New" at bounding box center [1431, 332] width 137 height 25
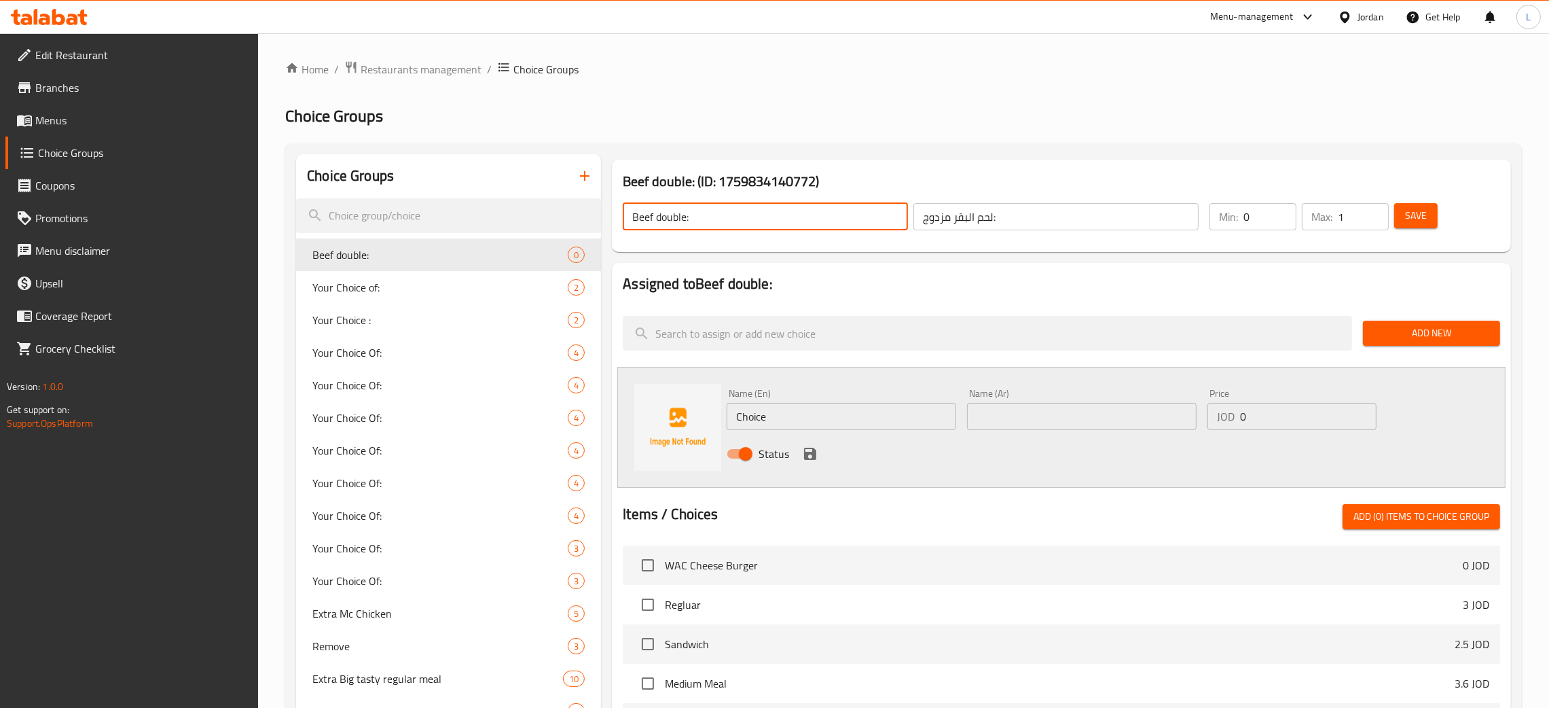
click at [682, 223] on input "Beef double:" at bounding box center [765, 216] width 285 height 27
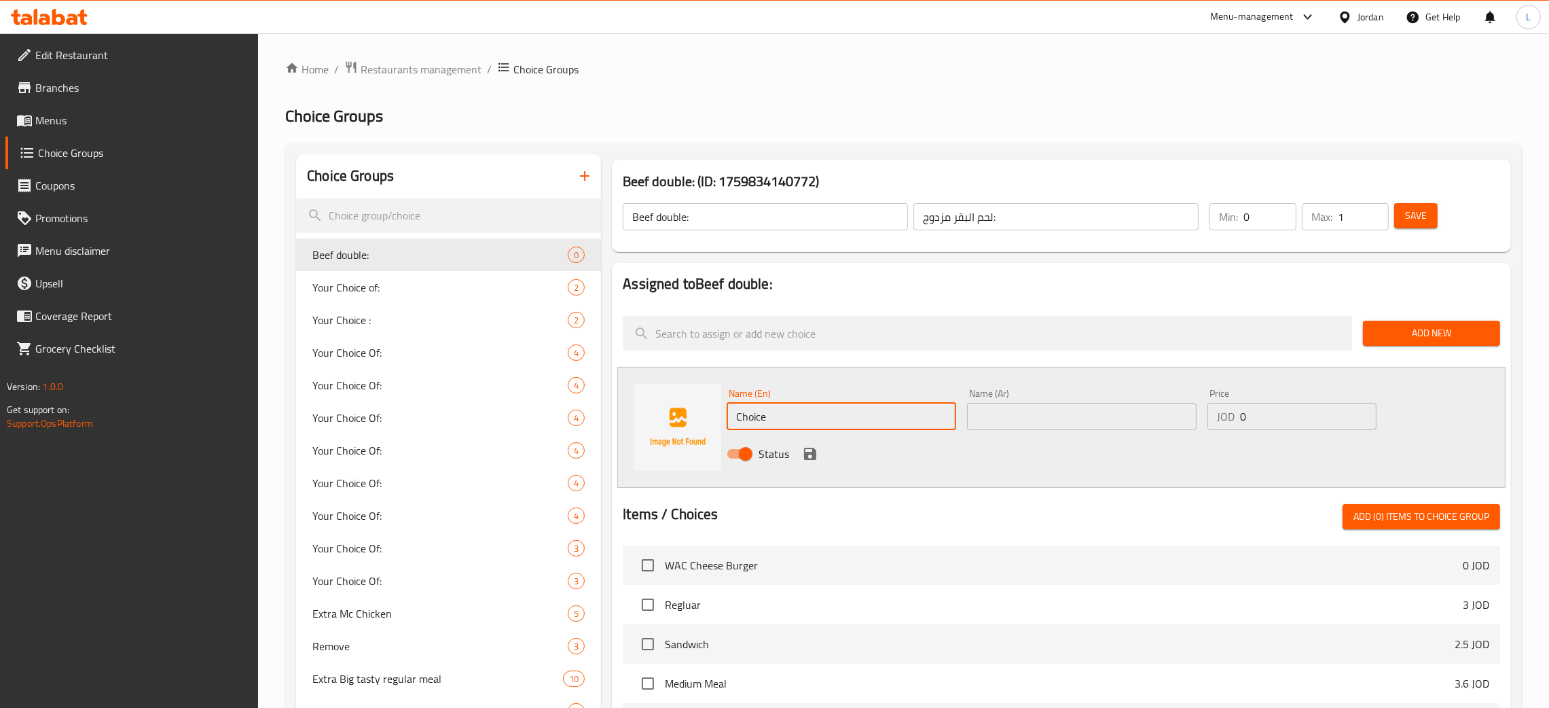
click at [758, 422] on input "Choice" at bounding box center [841, 416] width 229 height 27
click at [632, 215] on input "Beef double:" at bounding box center [765, 216] width 285 height 27
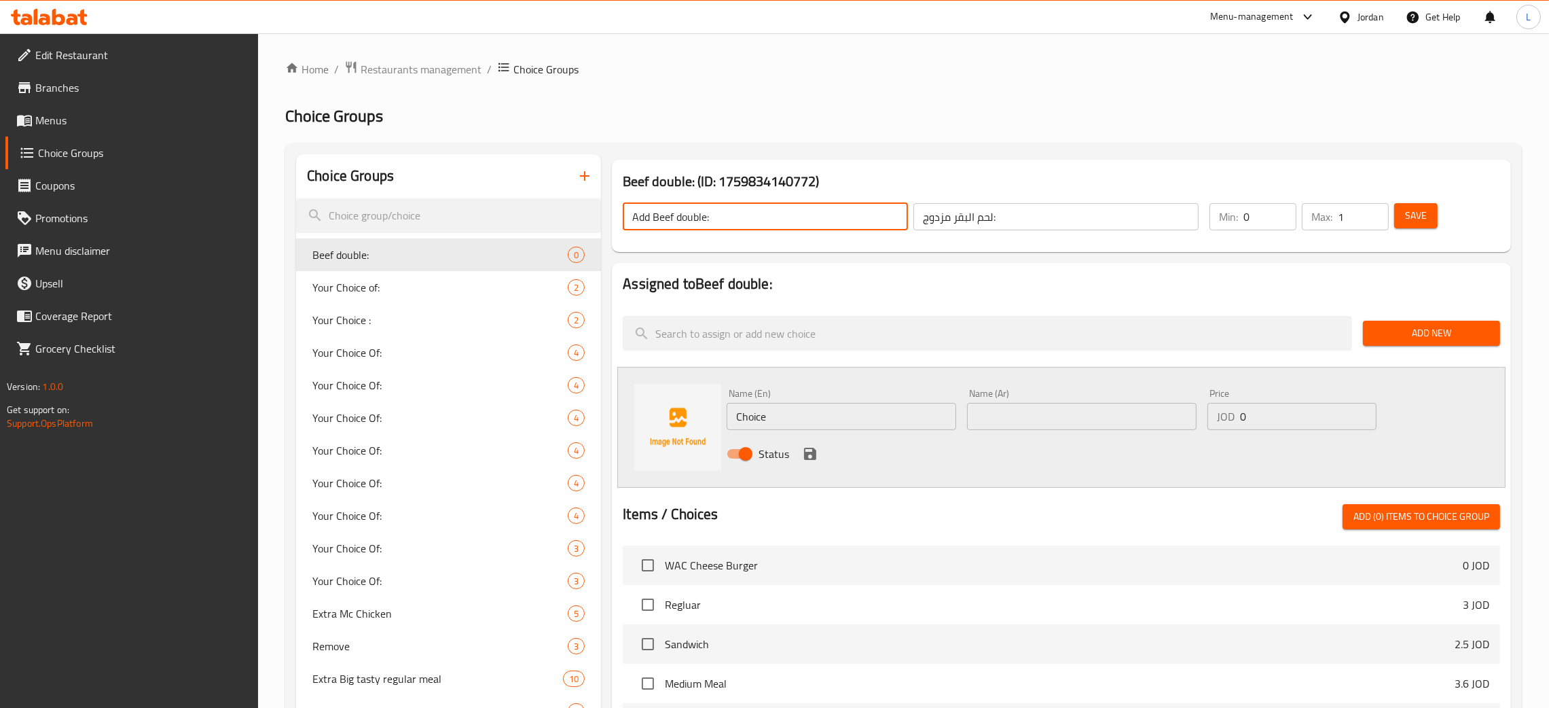
drag, startPoint x: 653, startPoint y: 219, endPoint x: 706, endPoint y: 214, distance: 53.2
click at [706, 214] on input "Add Beef double:" at bounding box center [765, 216] width 285 height 27
type input "Add Beef double:"
click at [813, 405] on input "Choice" at bounding box center [841, 416] width 229 height 27
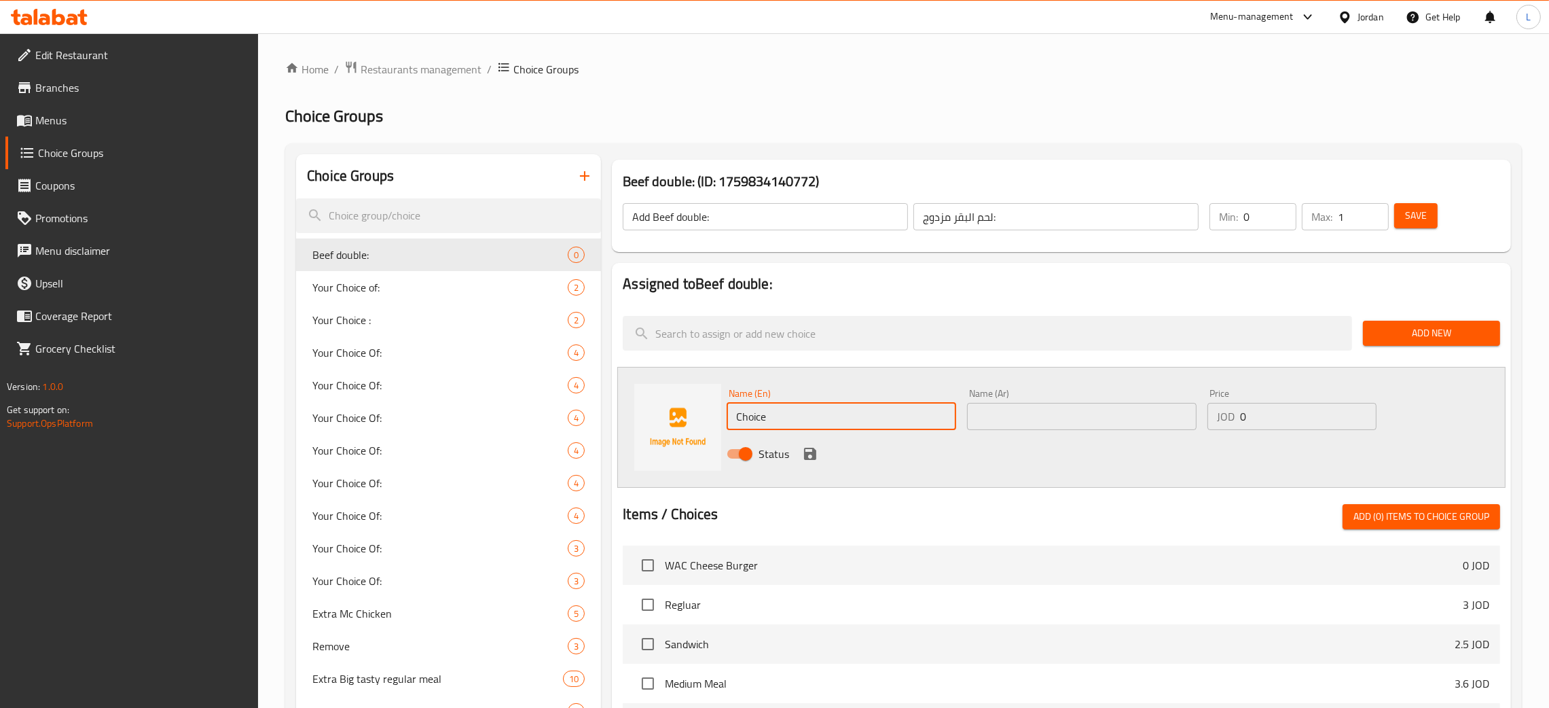
click at [813, 405] on input "Choice" at bounding box center [841, 416] width 229 height 27
paste input "Beef doubl"
type input "Beef double"
click at [1029, 401] on div "Name (Ar) Name (Ar)" at bounding box center [1081, 408] width 229 height 41
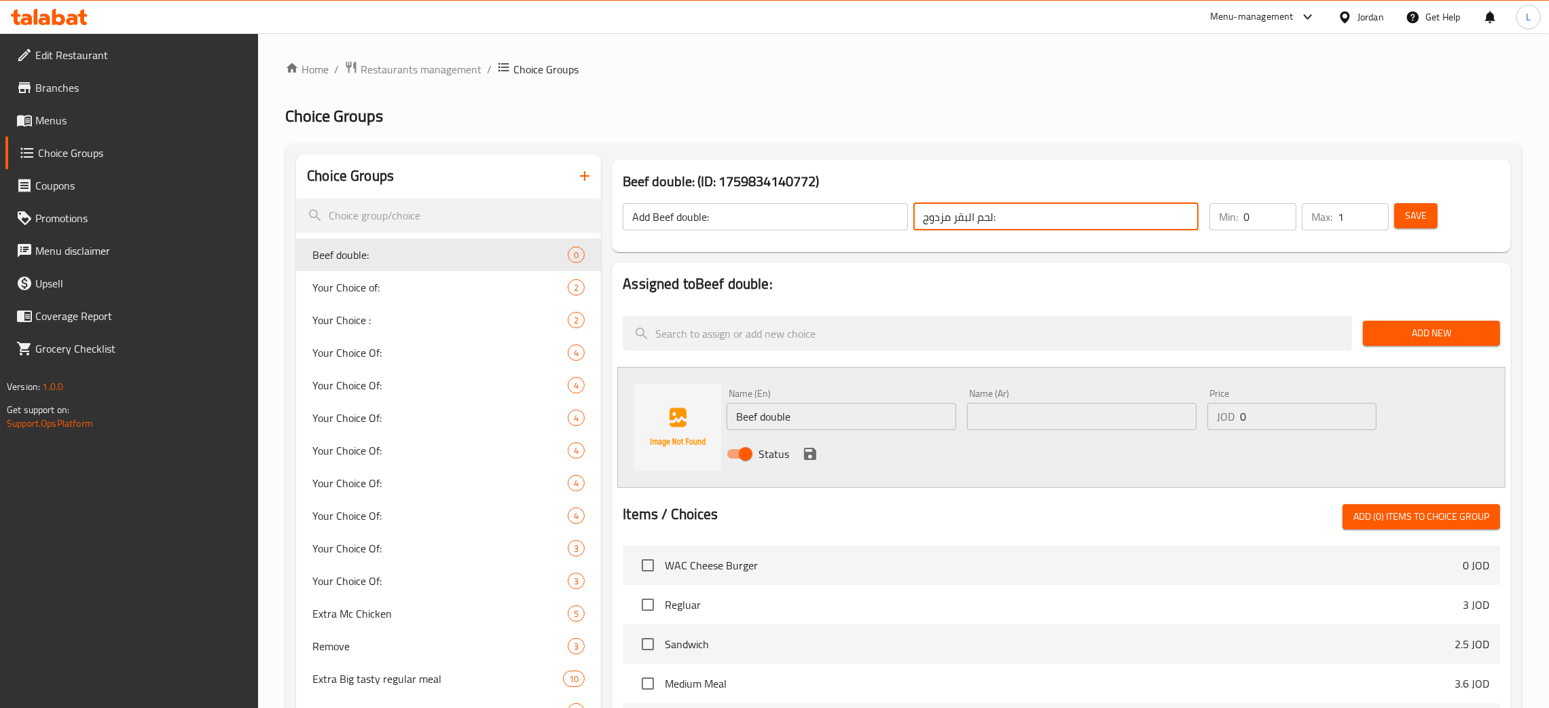
drag, startPoint x: 991, startPoint y: 215, endPoint x: 917, endPoint y: 218, distance: 74.1
click at [917, 218] on input "لحم البقر مزدوج:" at bounding box center [1055, 216] width 285 height 27
click at [972, 220] on input "لحم البقر مزدوج:" at bounding box center [1055, 216] width 285 height 27
drag, startPoint x: 995, startPoint y: 223, endPoint x: 967, endPoint y: 226, distance: 28.7
click at [967, 226] on input "لحم البقر مزدوج:" at bounding box center [1055, 216] width 285 height 27
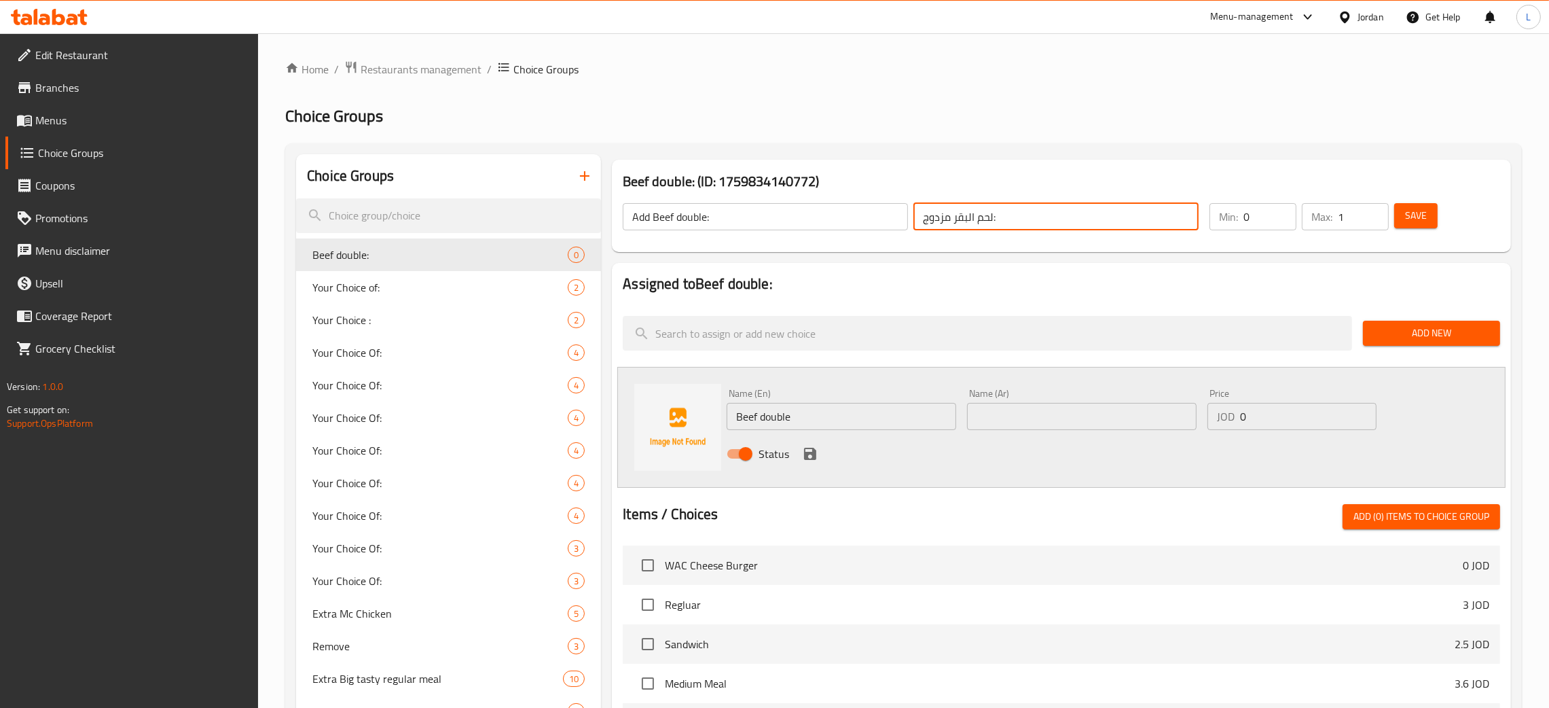
click at [968, 223] on input "لحم البقر مزدوج:" at bounding box center [1055, 216] width 285 height 27
click at [915, 219] on input "لحم البقر مزدوج:" at bounding box center [1055, 216] width 285 height 27
click at [916, 219] on input "لحم البقر مزدوج:" at bounding box center [1055, 216] width 285 height 27
click at [1064, 429] on input "text" at bounding box center [1081, 416] width 229 height 27
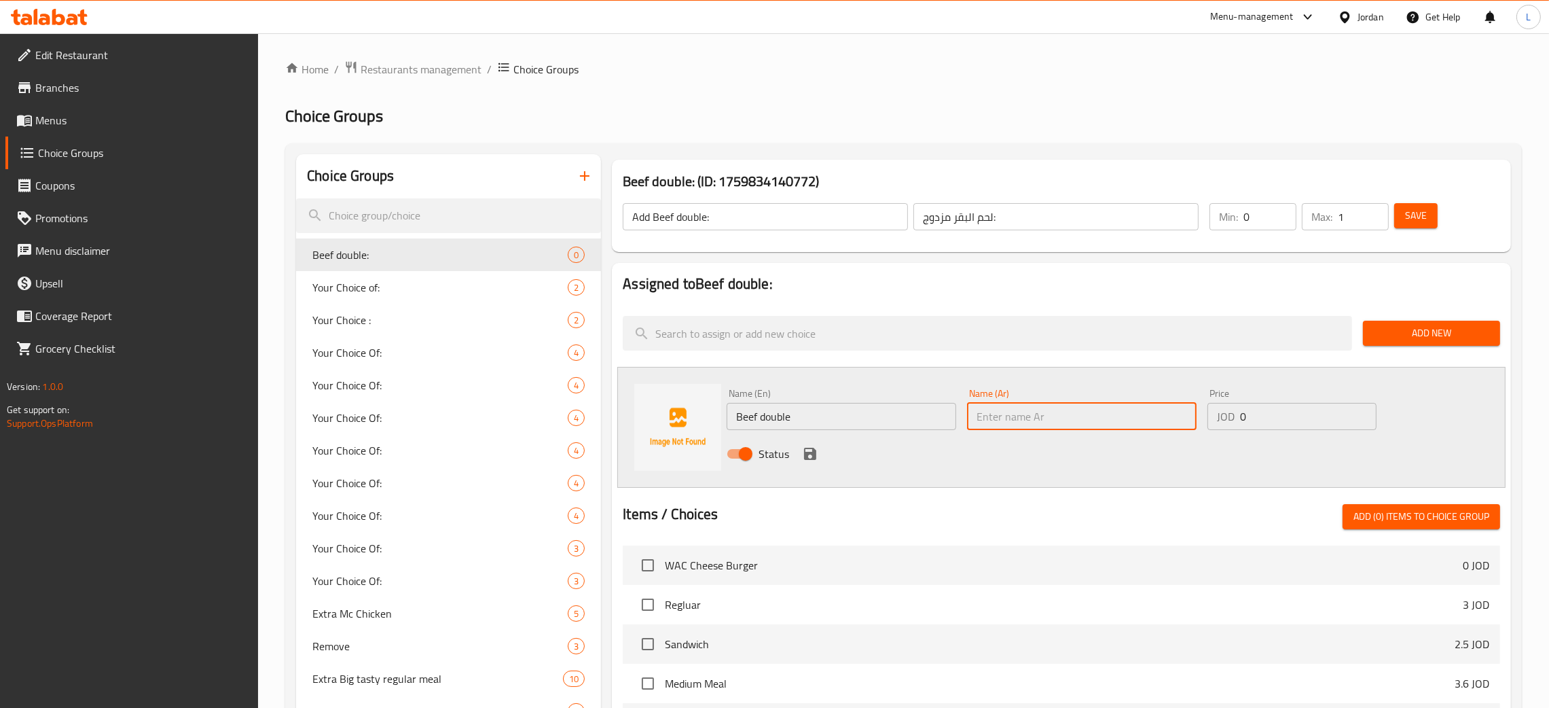
paste input "لحم البقر مزدوج:"
type input "لحم البقر مزدوج"
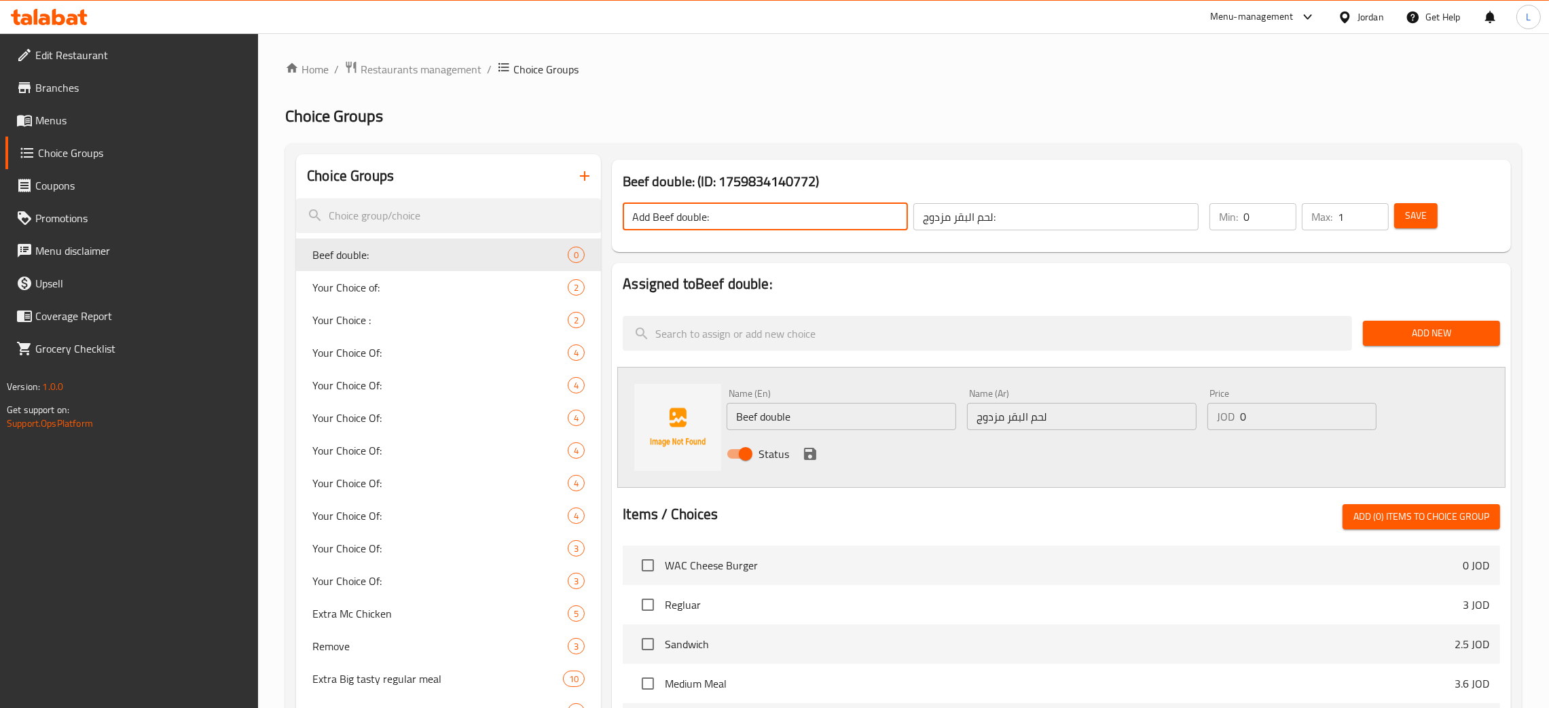
drag, startPoint x: 648, startPoint y: 218, endPoint x: 628, endPoint y: 226, distance: 21.9
click at [628, 226] on input "Add Beef double:" at bounding box center [765, 216] width 285 height 27
click at [685, 219] on input "make it Beef double:" at bounding box center [765, 216] width 285 height 27
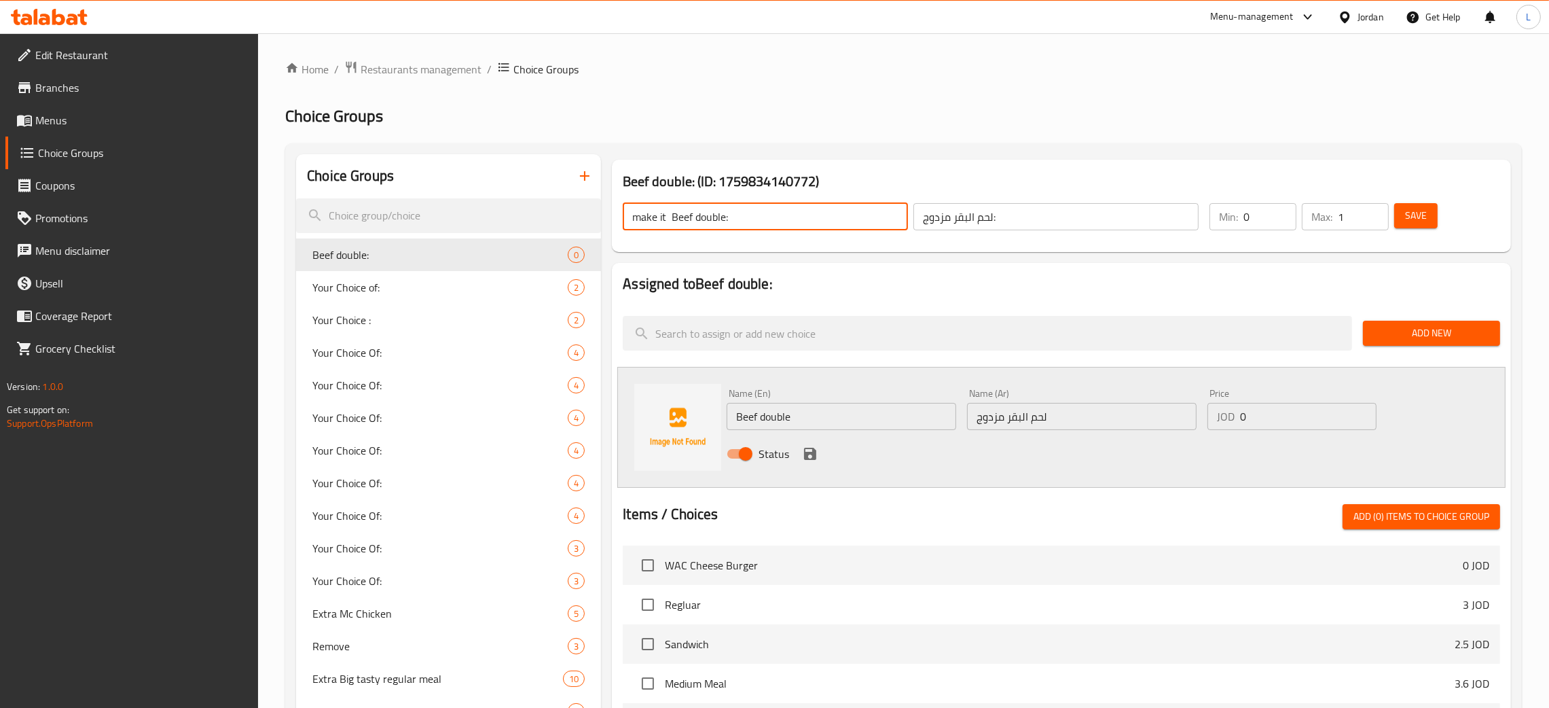
click at [685, 219] on input "make it Beef double:" at bounding box center [765, 216] width 285 height 27
type input "make it Beef double:"
click at [983, 244] on div "make it Beef double: ​ لحم البقر مزدوج: ​ Min: 0 ​ Max: 1 ​ Save" at bounding box center [1061, 217] width 888 height 60
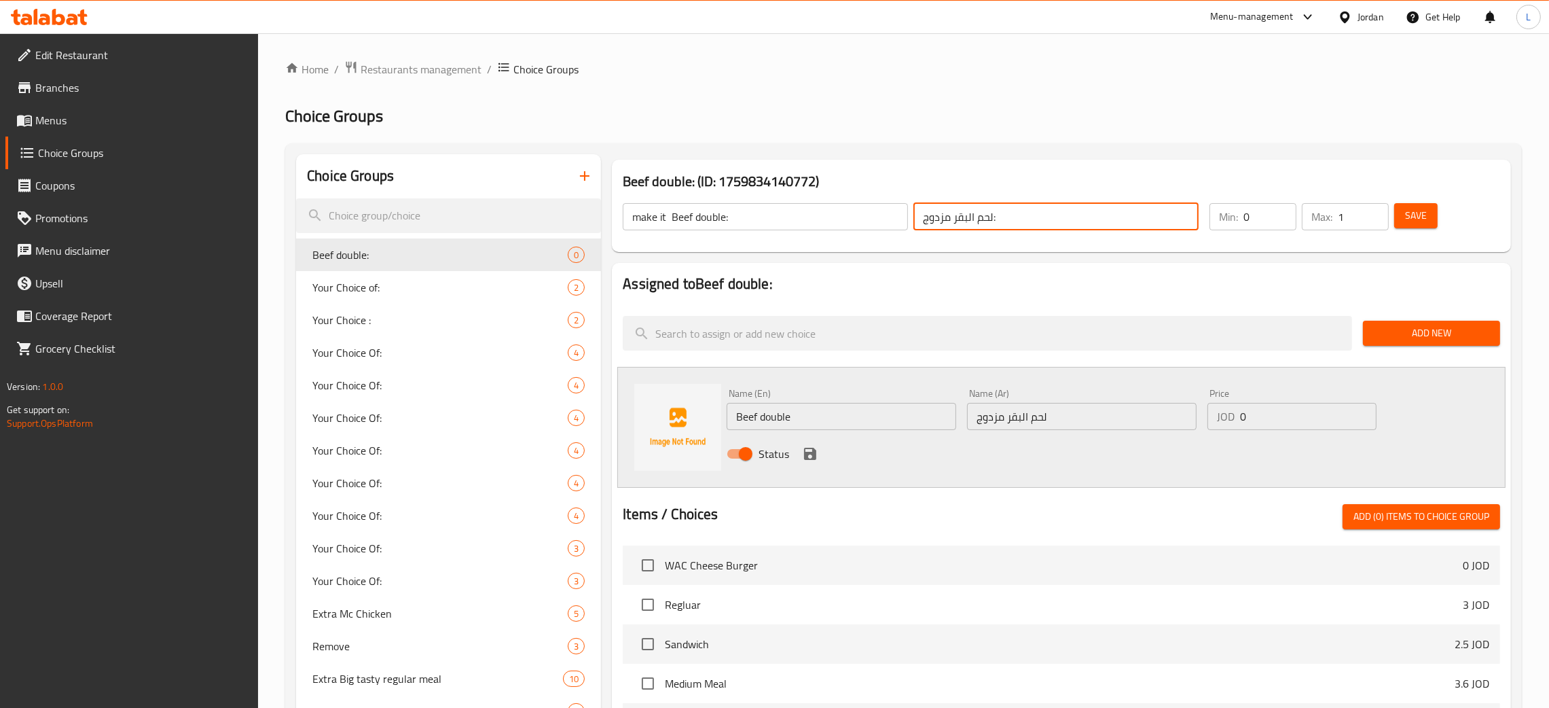
click at [983, 221] on input "لحم البقر مزدوج:" at bounding box center [1055, 216] width 285 height 27
paste input "اجعلها لحم بقري"
type input "اجعلها لحم بقري مزدوج:"
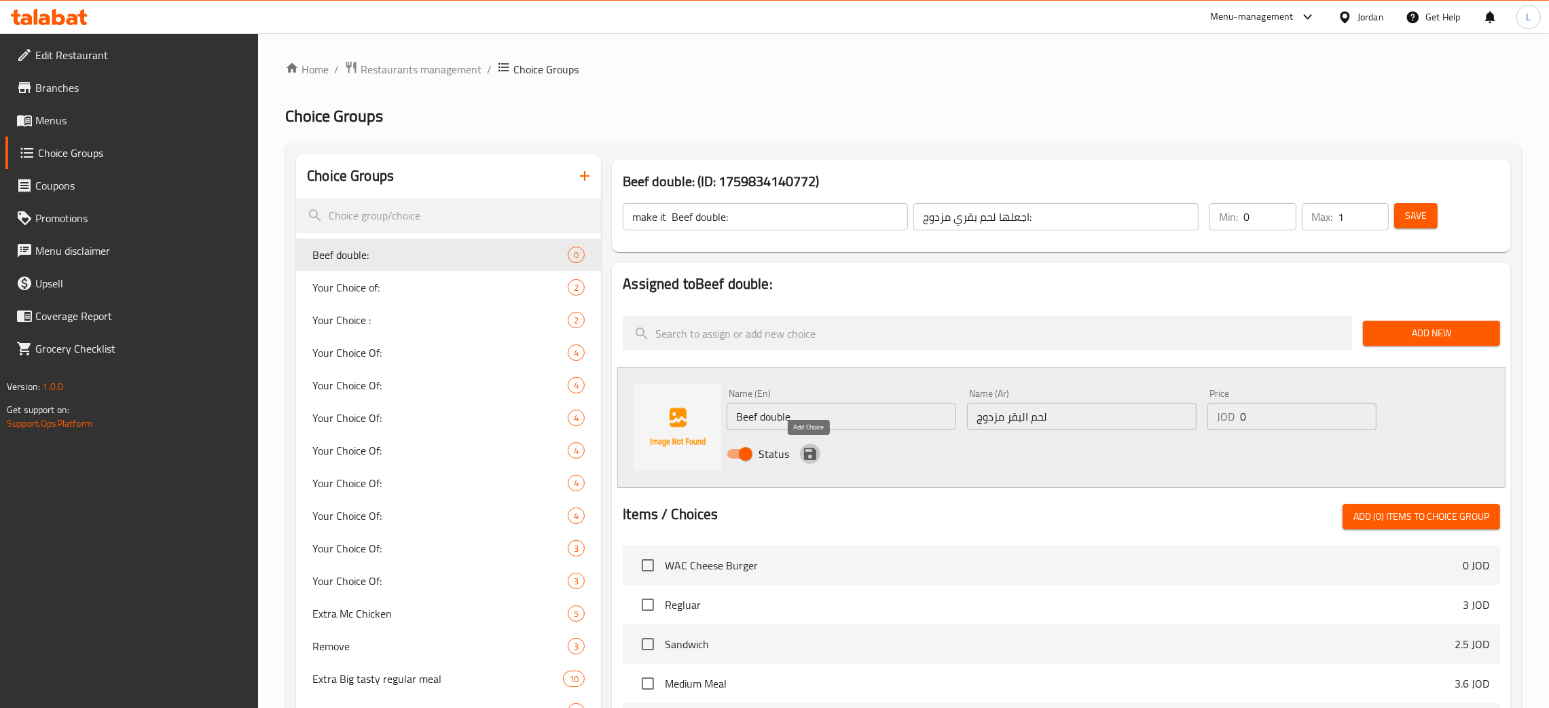
click at [811, 454] on icon "save" at bounding box center [810, 453] width 12 height 12
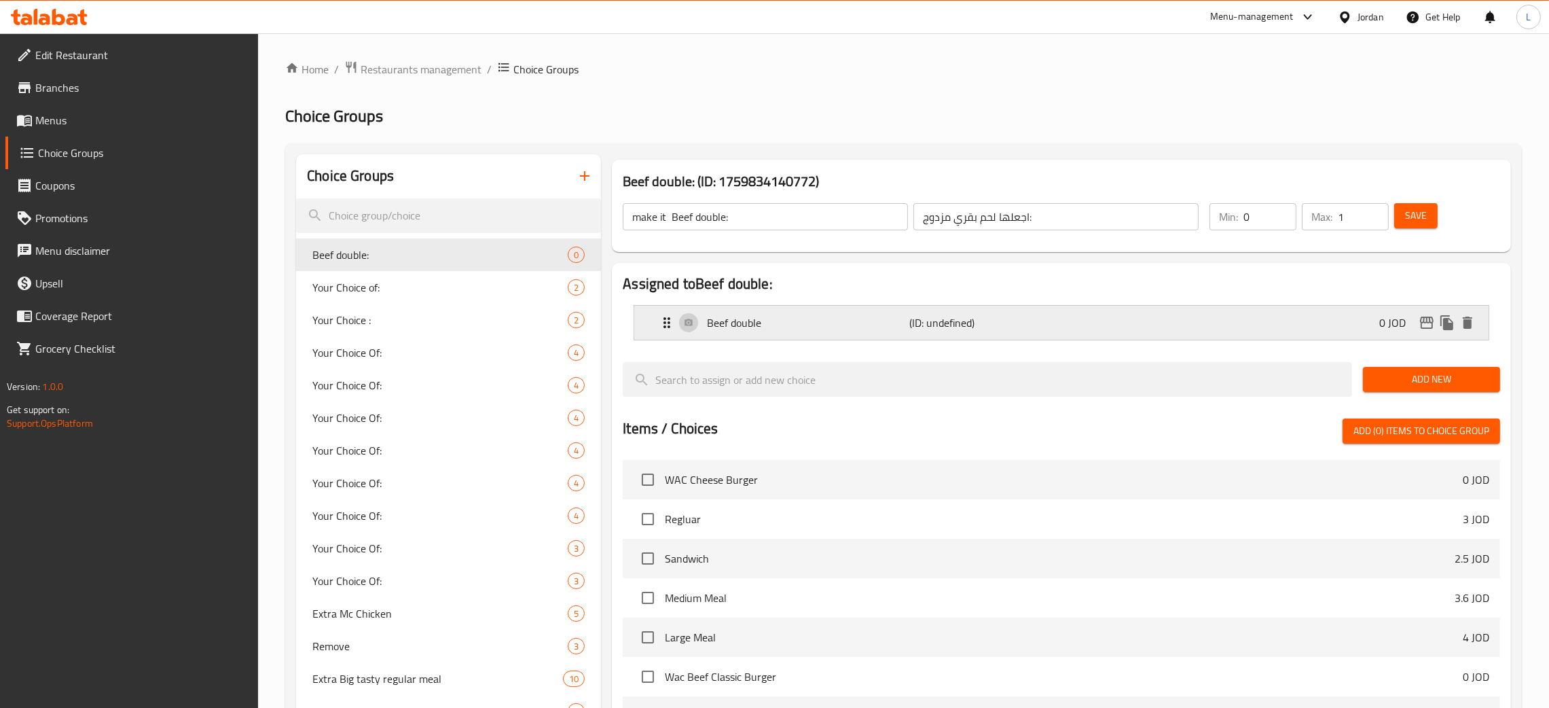
click at [1351, 323] on div "Beef double (ID: undefined) 0 JOD" at bounding box center [1065, 323] width 813 height 34
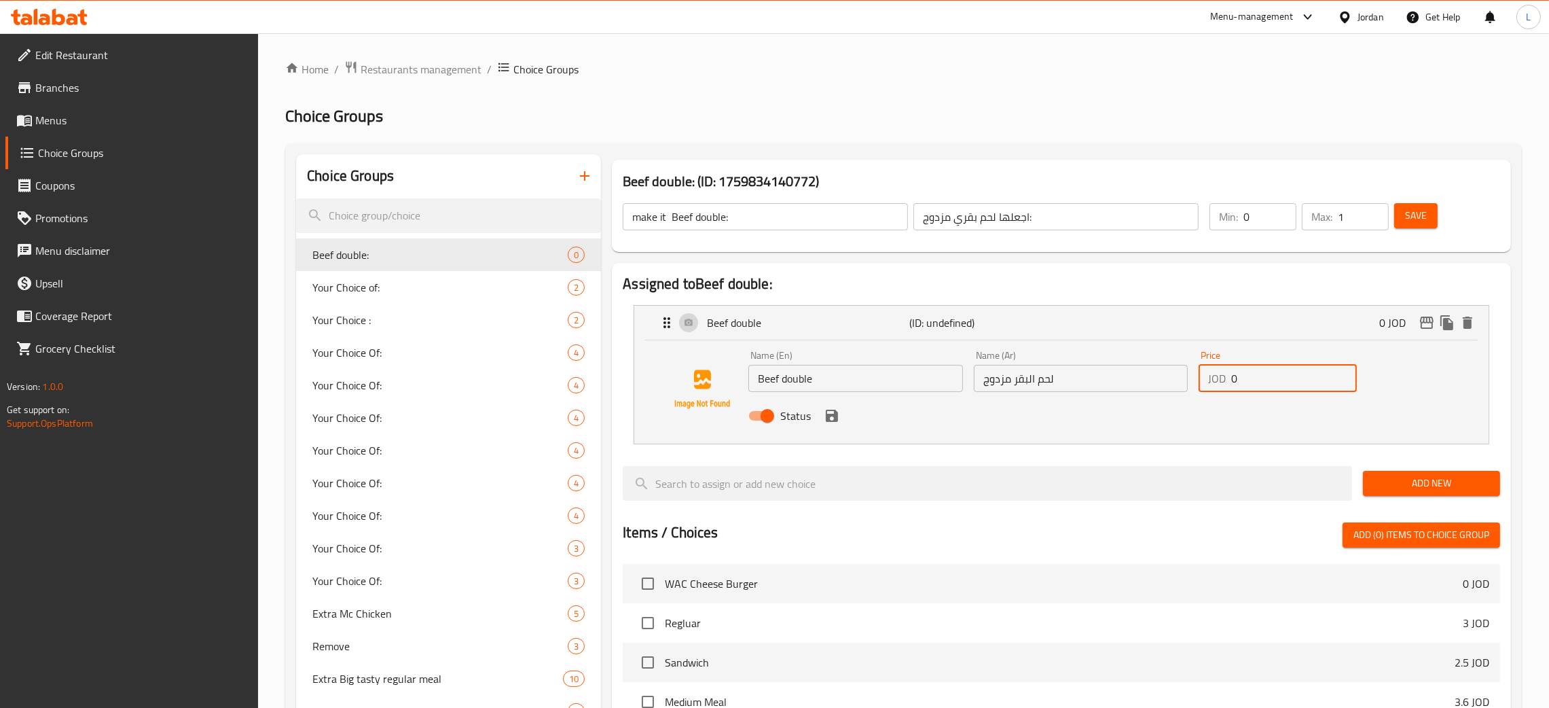
click at [1301, 386] on input "0" at bounding box center [1294, 378] width 126 height 27
click at [834, 426] on div "Status" at bounding box center [1081, 415] width 676 height 37
click at [833, 418] on icon "save" at bounding box center [832, 415] width 12 height 12
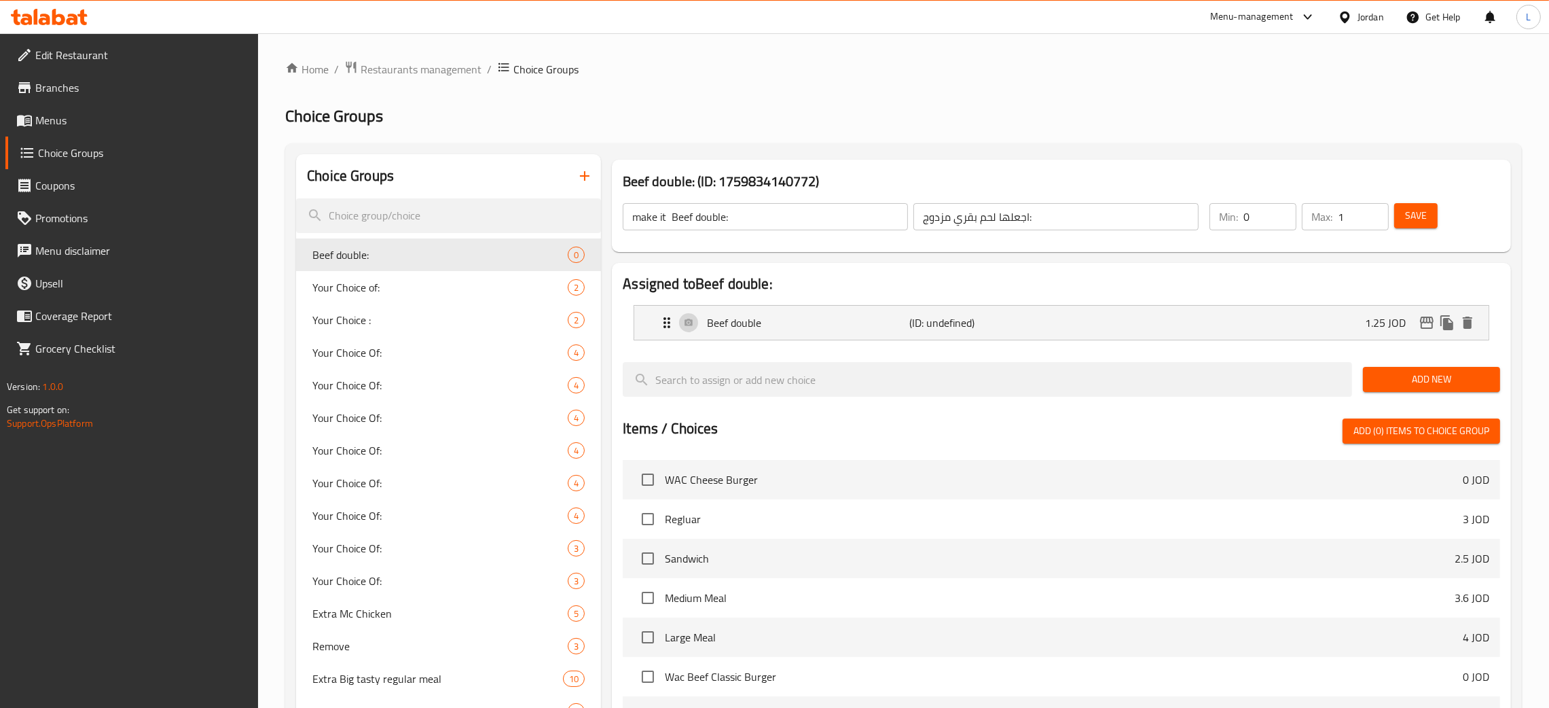
type input "1.25"
click at [1429, 219] on button "Save" at bounding box center [1415, 215] width 43 height 25
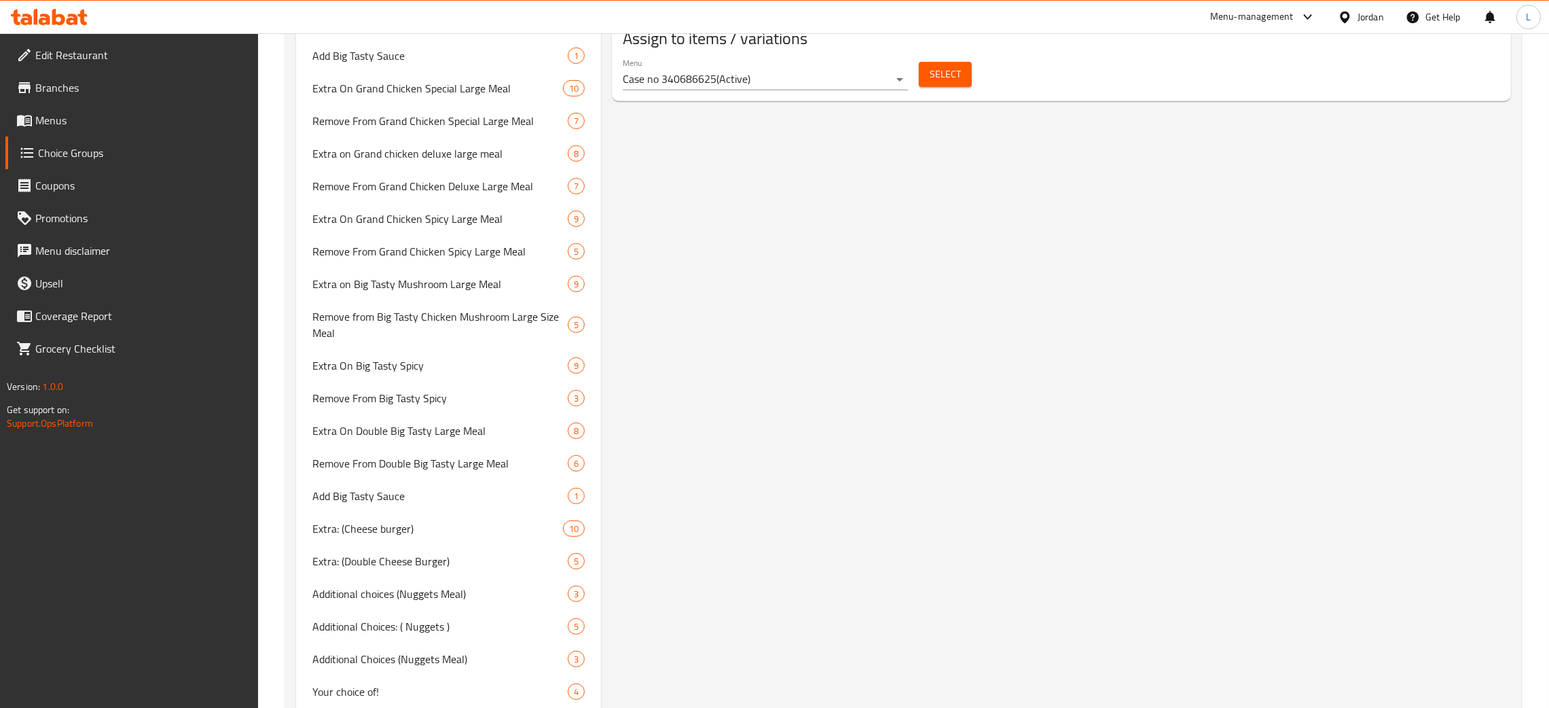
scroll to position [545, 0]
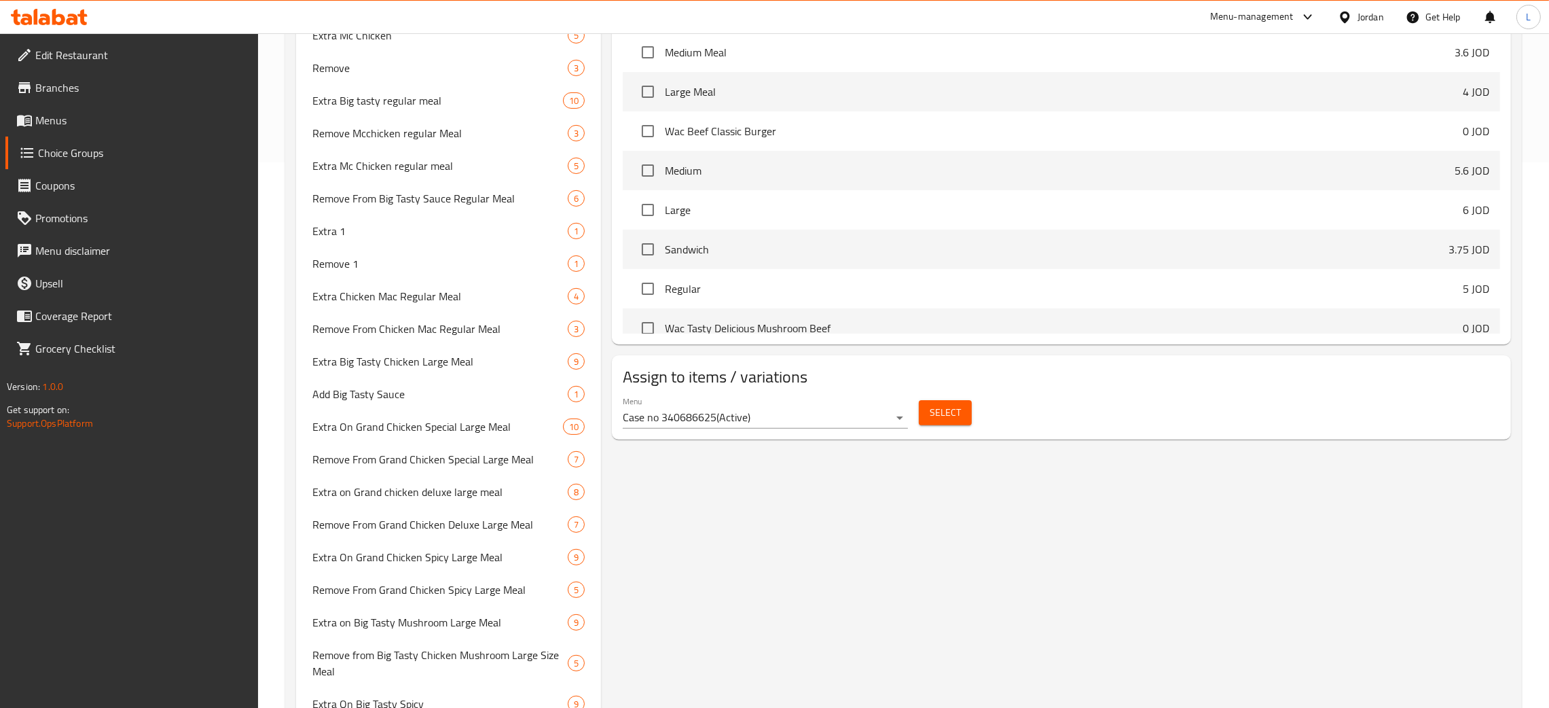
click at [924, 414] on button "Select" at bounding box center [945, 412] width 53 height 25
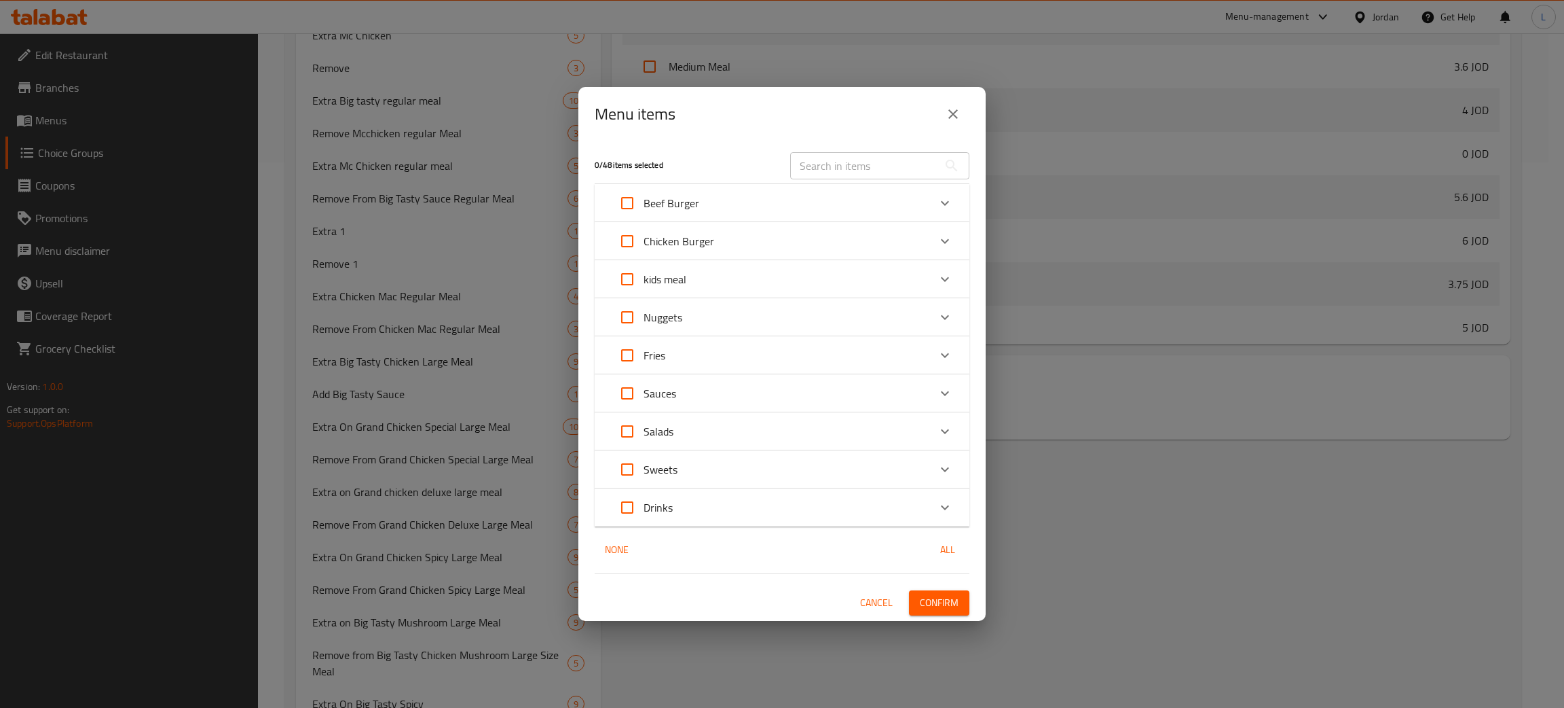
click at [834, 166] on input "text" at bounding box center [864, 165] width 148 height 27
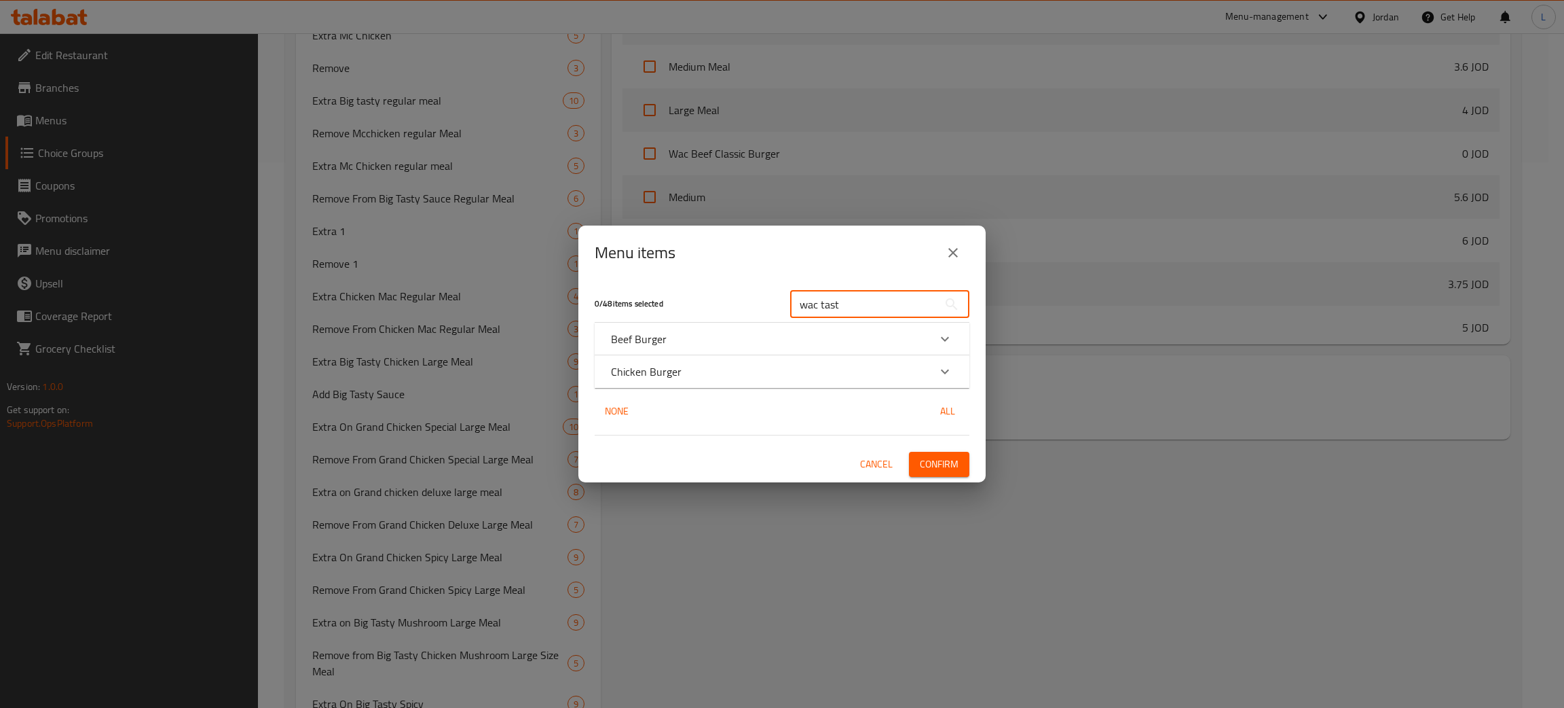
type input "wac tast"
click at [805, 329] on div "Beef Burger" at bounding box center [782, 339] width 375 height 33
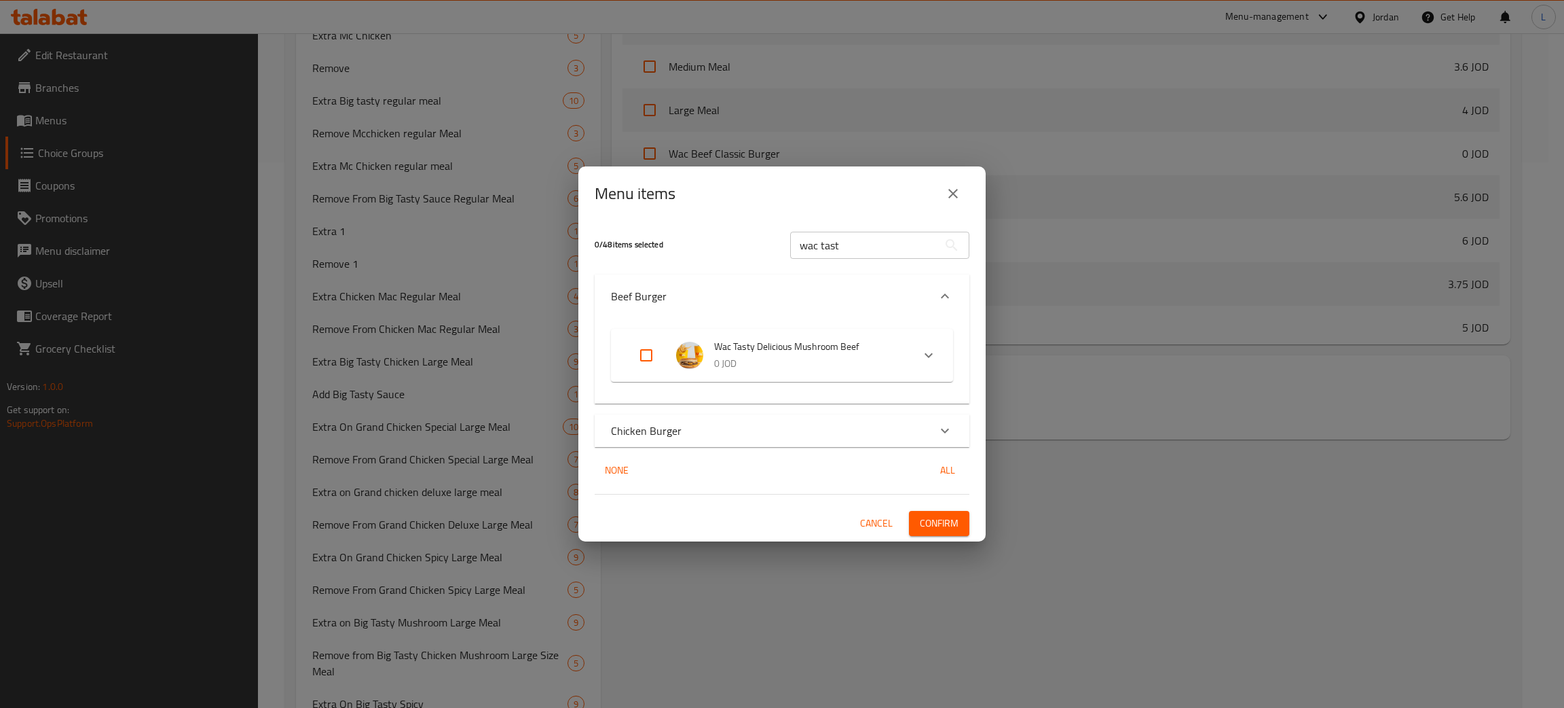
click at [786, 418] on div "Chicken Burger" at bounding box center [782, 430] width 375 height 33
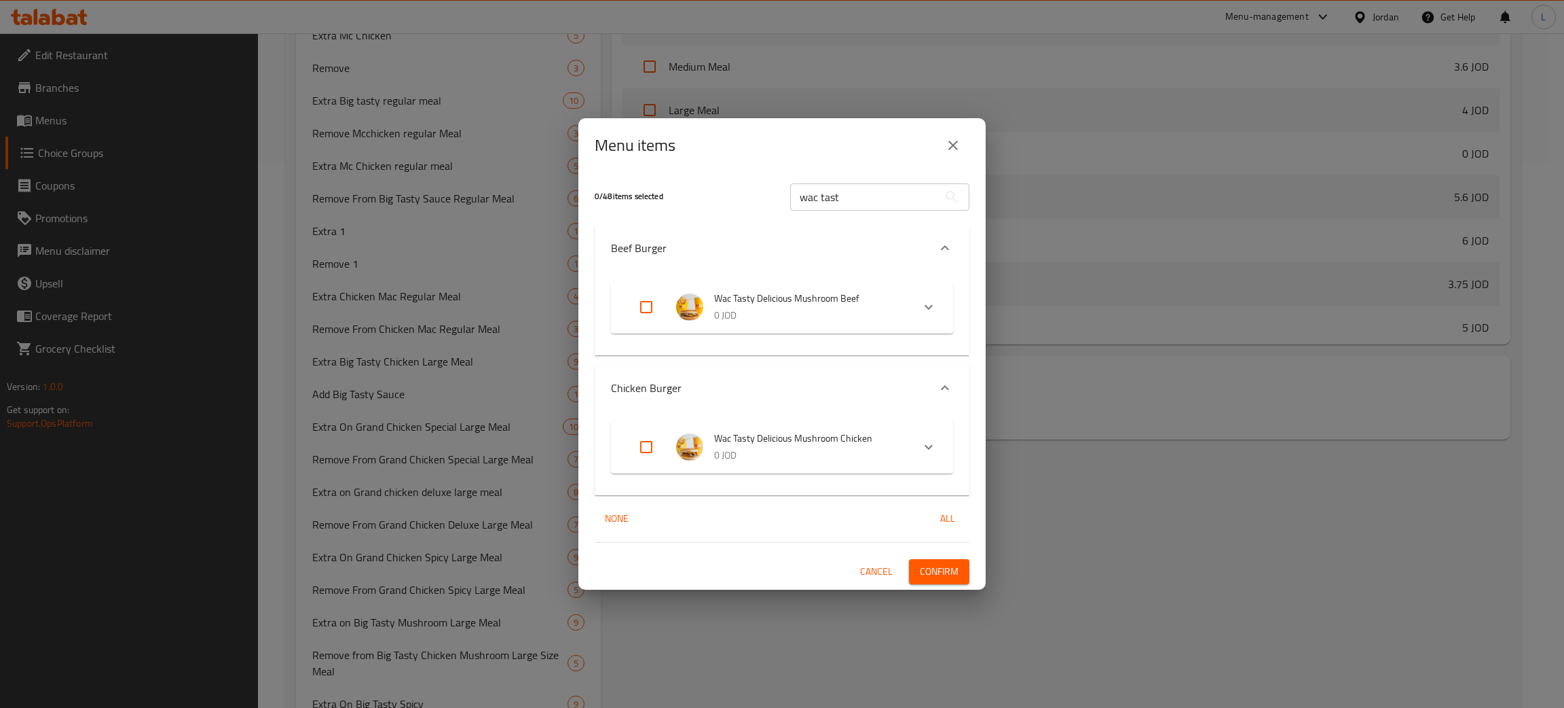
click at [630, 308] on input "Expand" at bounding box center [646, 307] width 33 height 33
checkbox input "true"
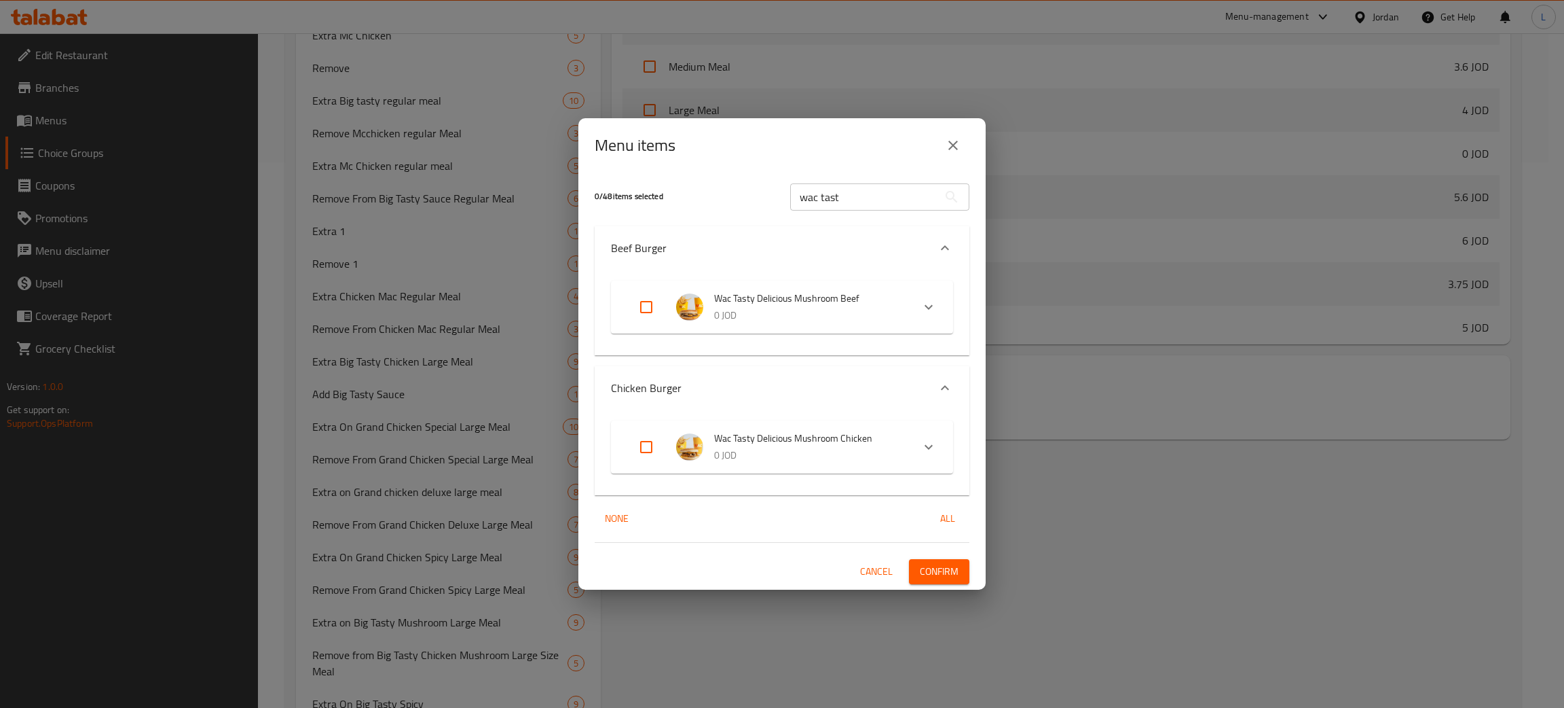
checkbox input "true"
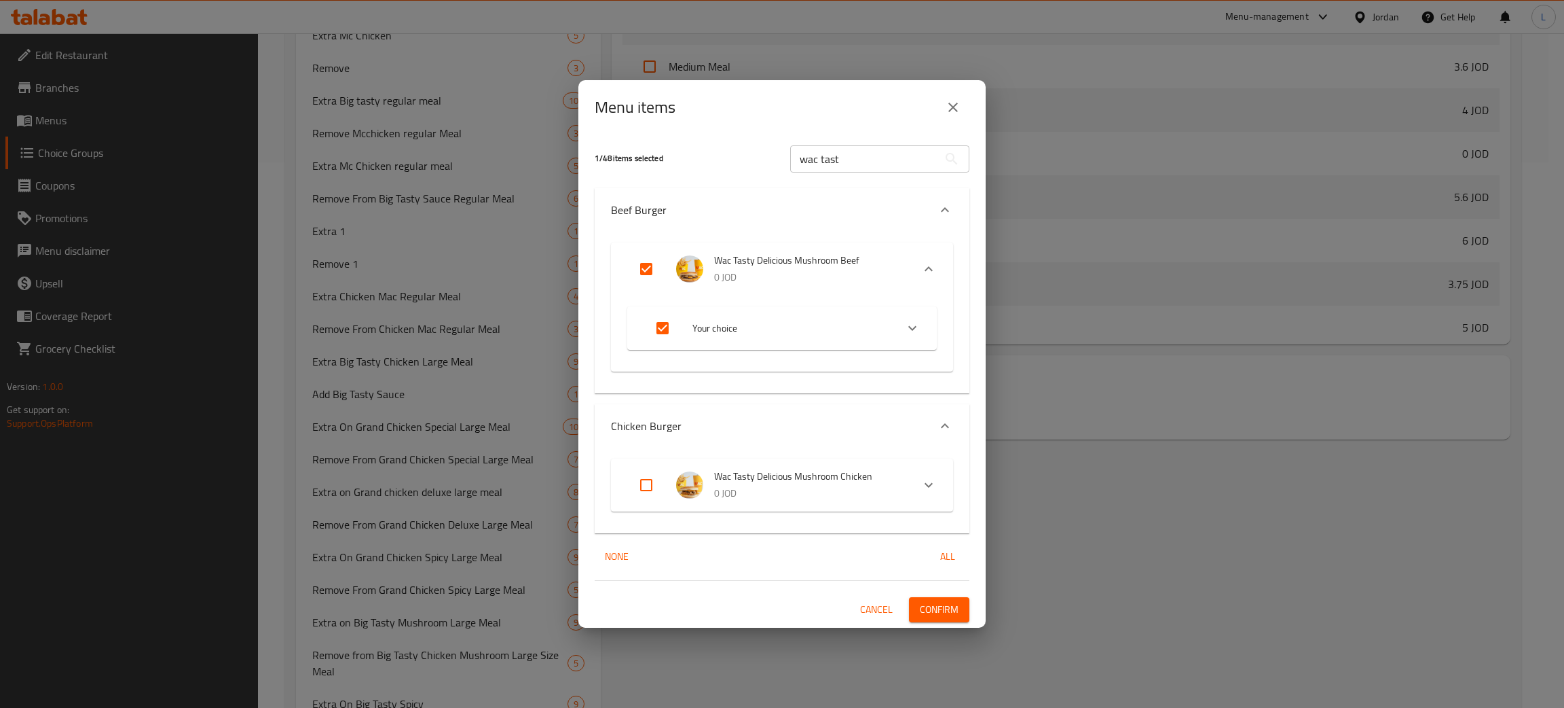
click at [930, 610] on span "Confirm" at bounding box center [939, 609] width 39 height 17
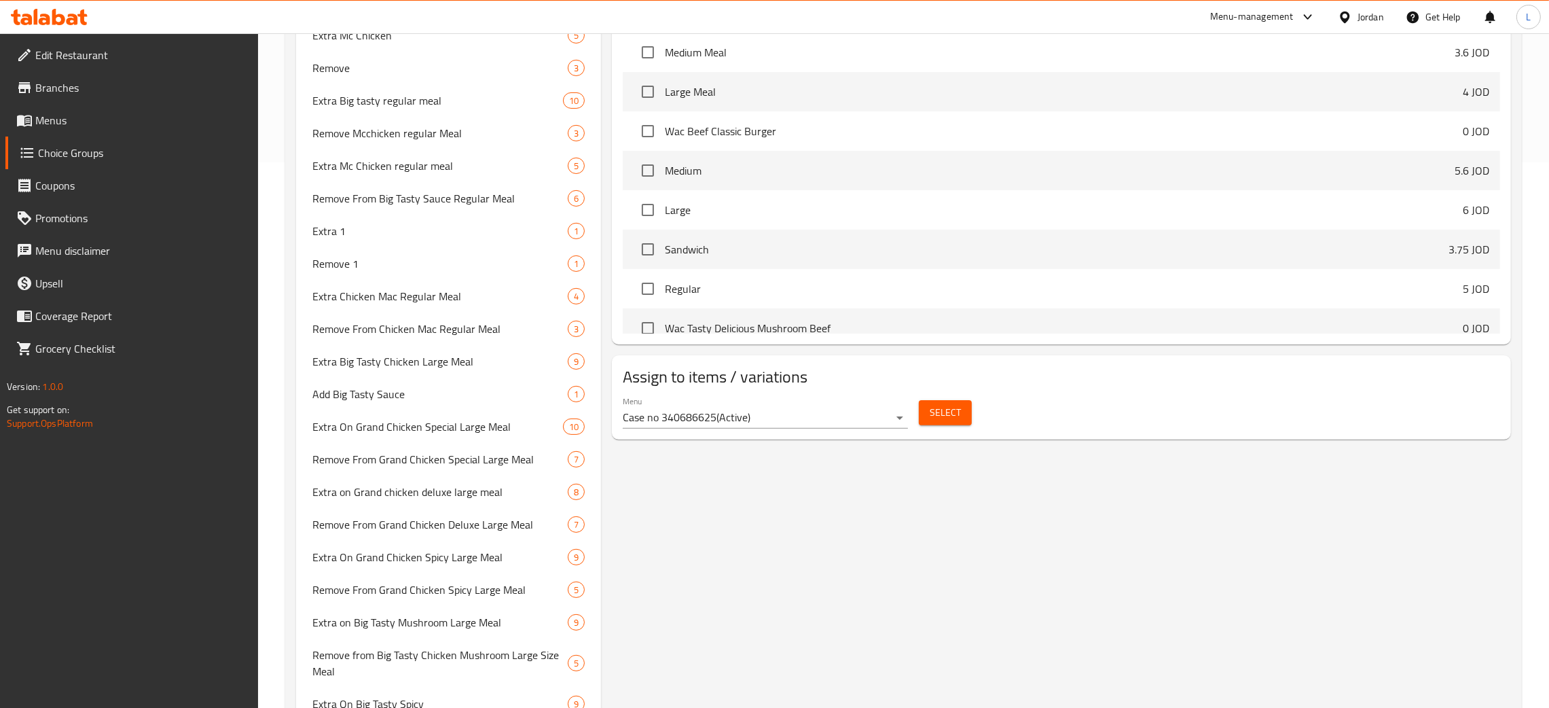
scroll to position [36, 0]
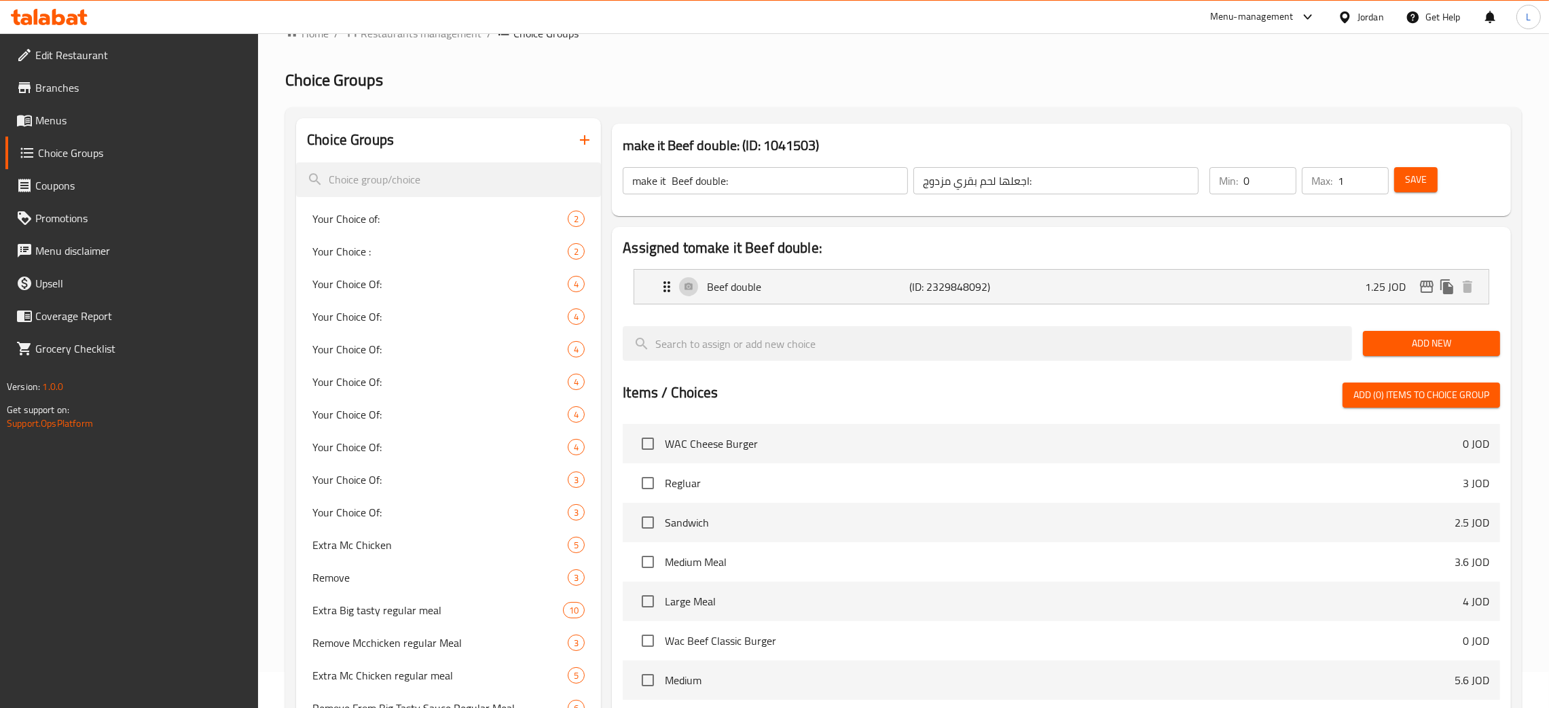
click at [54, 19] on icon at bounding box center [58, 17] width 13 height 16
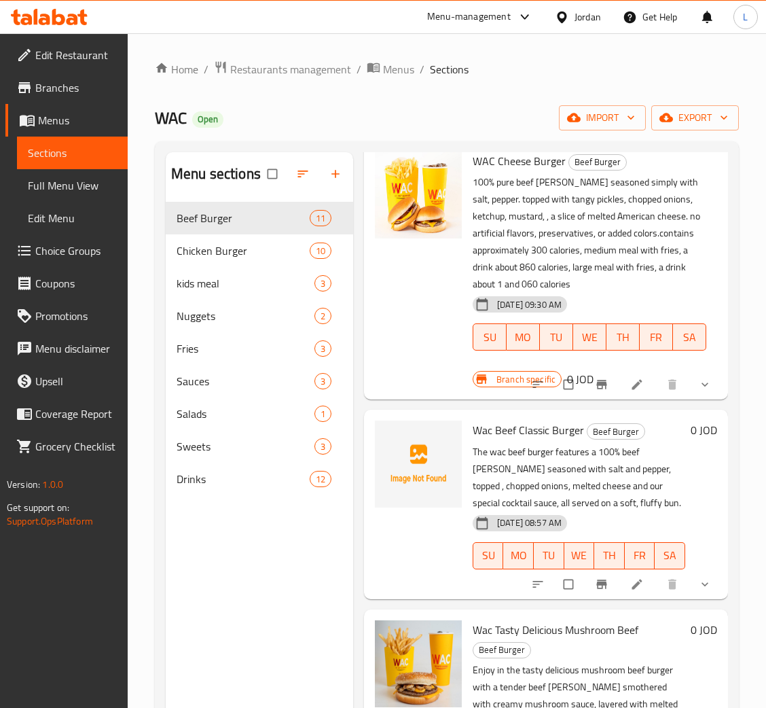
scroll to position [204, 0]
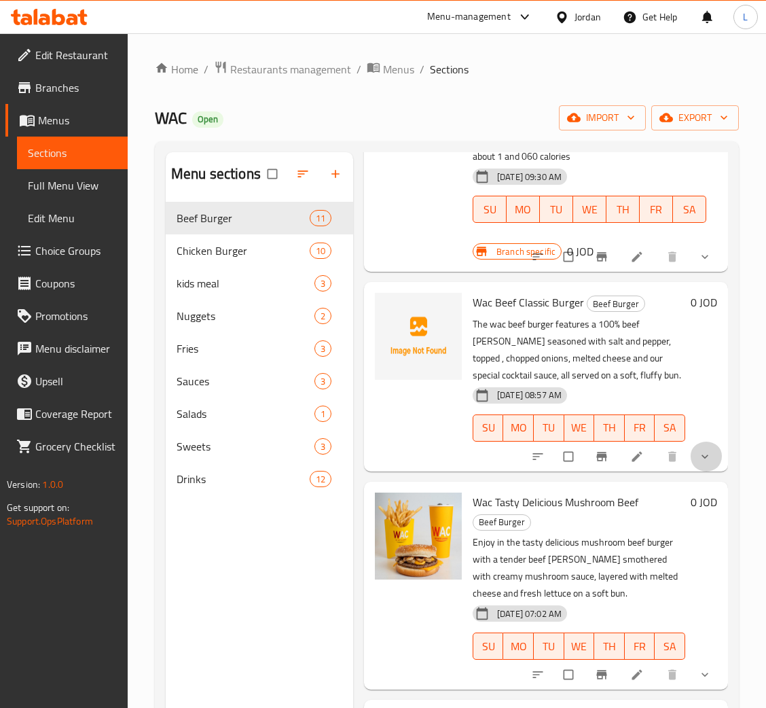
click at [698, 452] on icon "show more" at bounding box center [705, 456] width 14 height 14
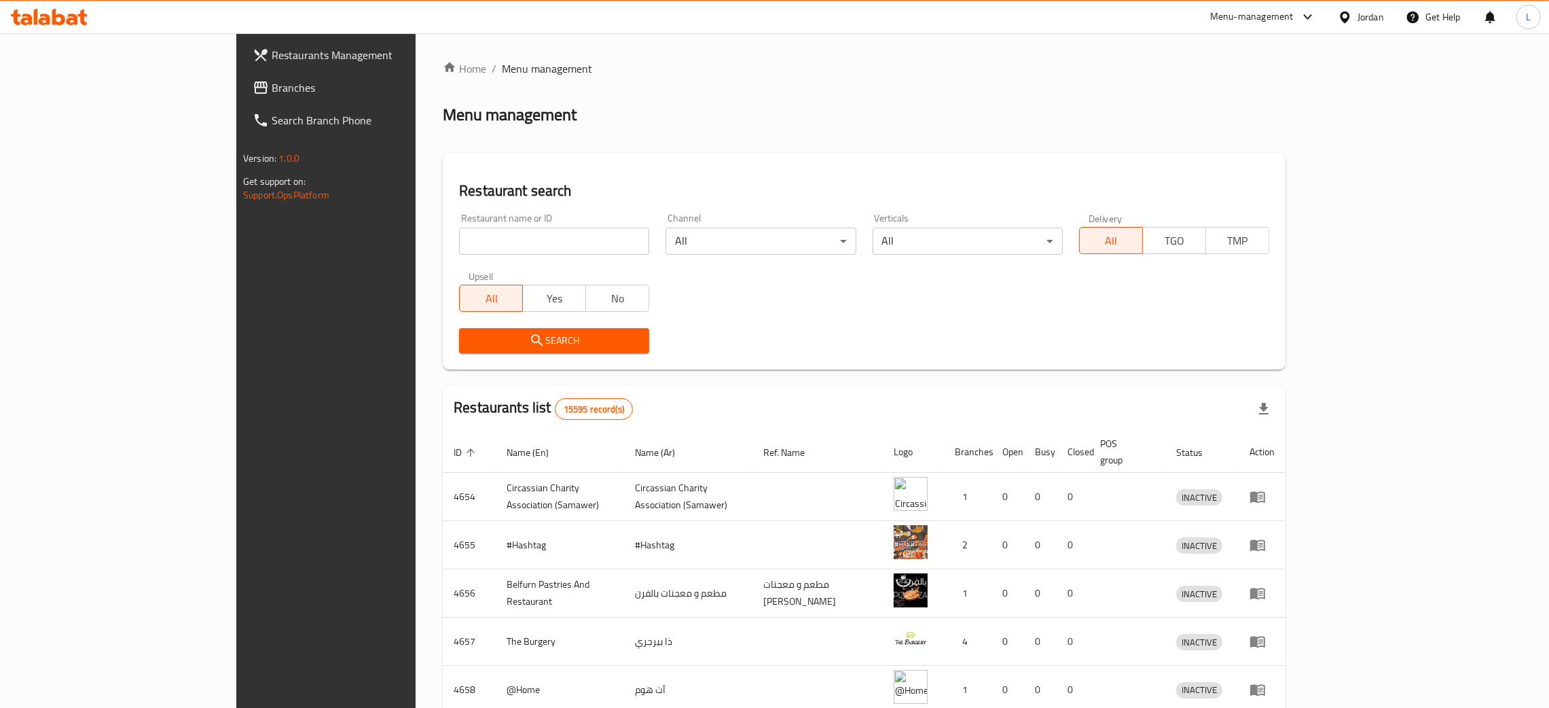
click at [272, 84] on span "Branches" at bounding box center [378, 87] width 213 height 16
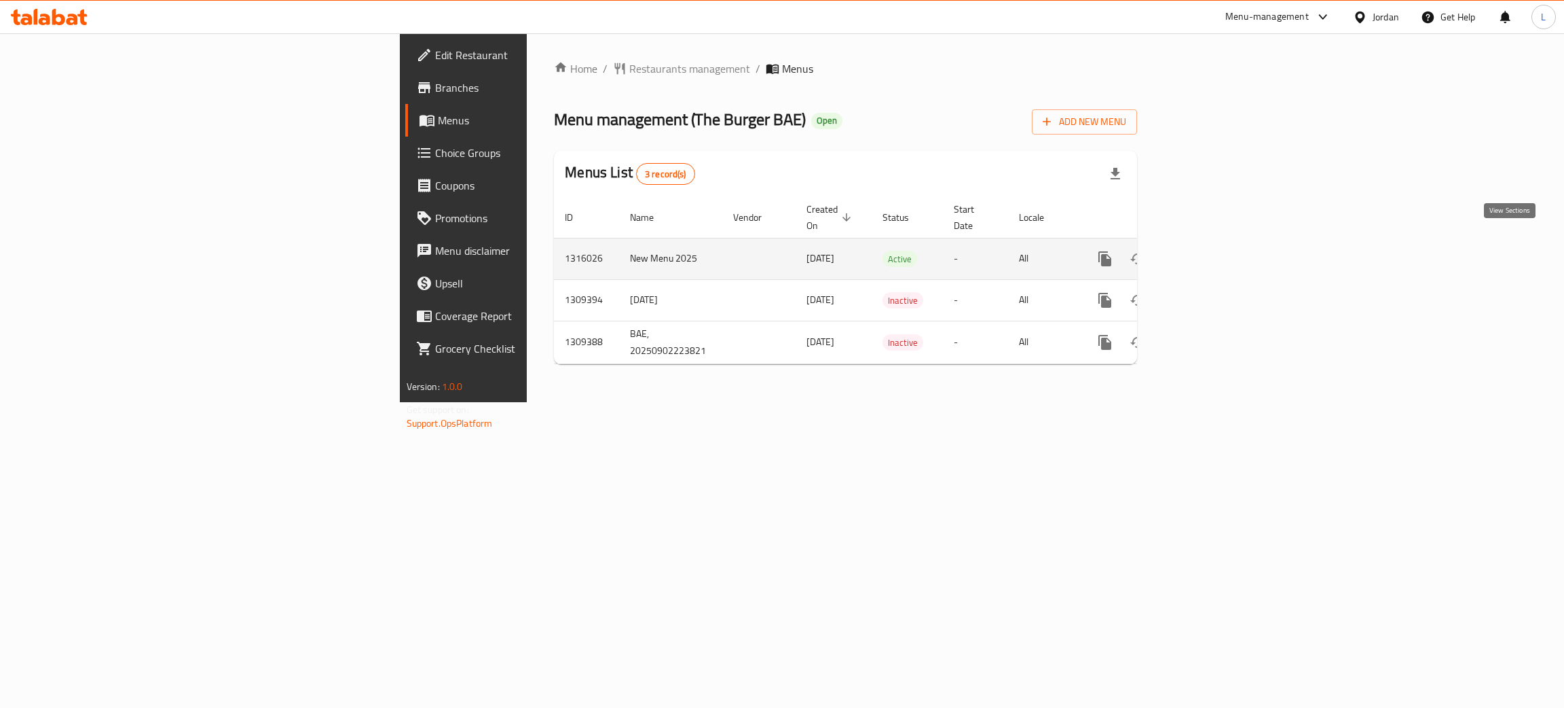
click at [1209, 253] on icon "enhanced table" at bounding box center [1203, 259] width 12 height 12
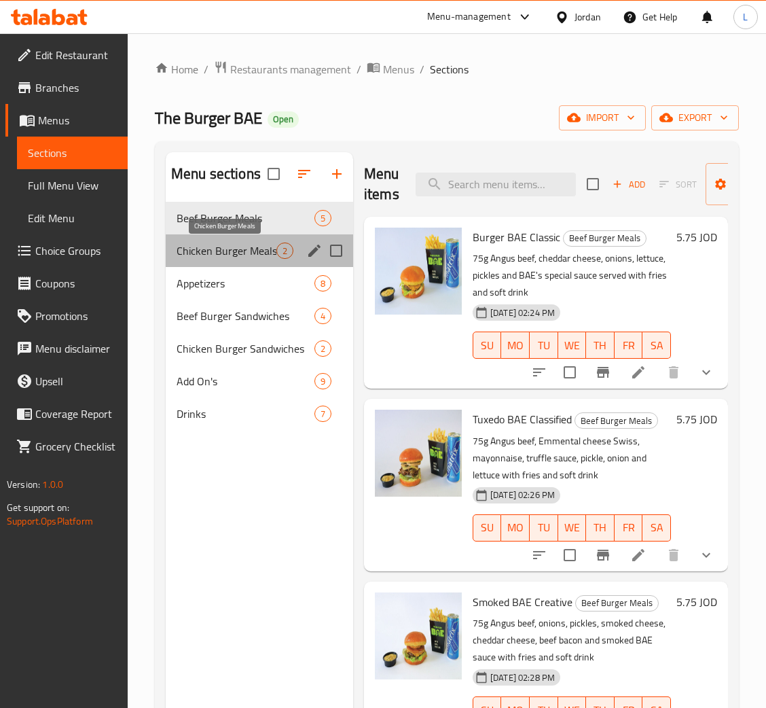
click at [210, 244] on span "Chicken Burger Meals" at bounding box center [227, 250] width 100 height 16
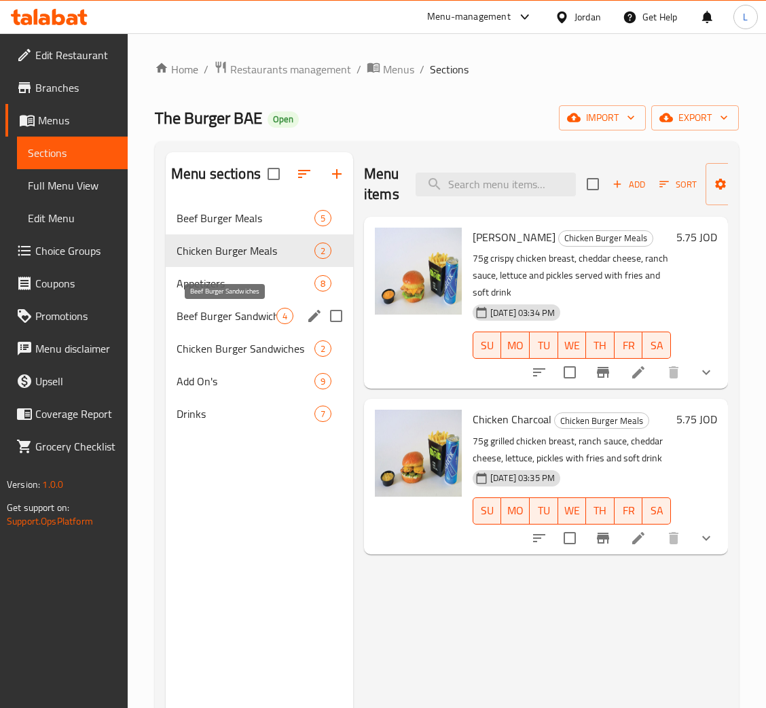
click at [215, 308] on span "Beef Burger Sandwiches" at bounding box center [227, 316] width 100 height 16
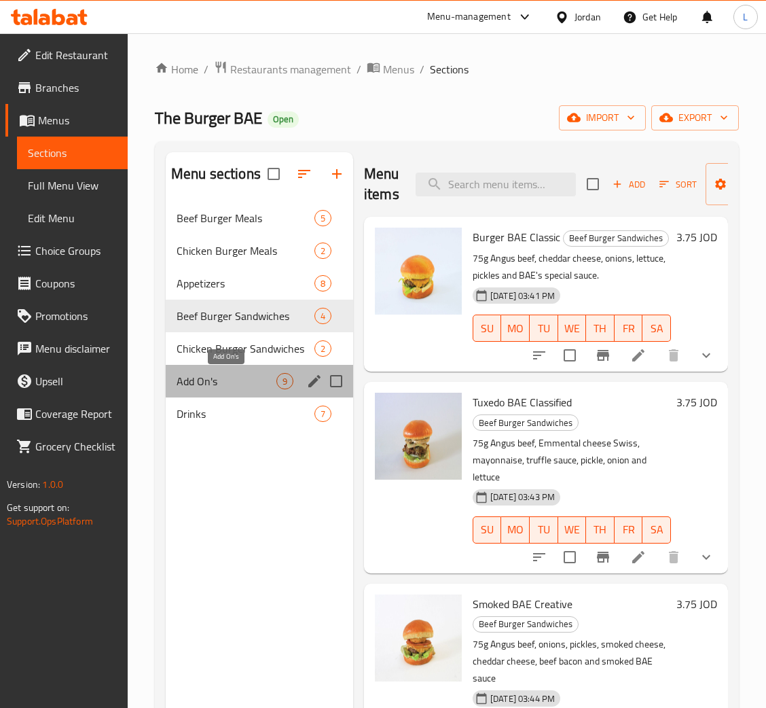
drag, startPoint x: 218, startPoint y: 378, endPoint x: 223, endPoint y: 384, distance: 8.2
click at [218, 378] on span "Add On's" at bounding box center [227, 381] width 100 height 16
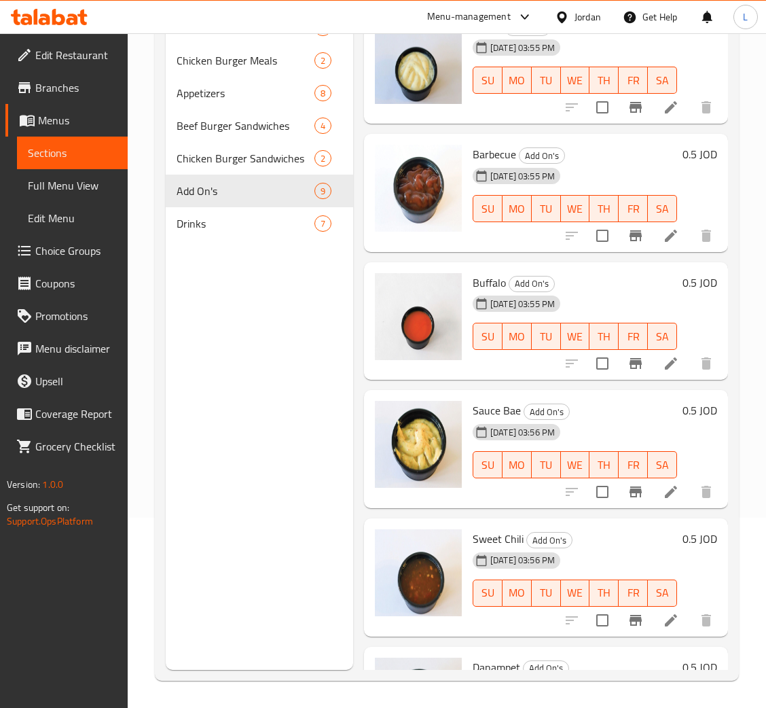
scroll to position [208, 0]
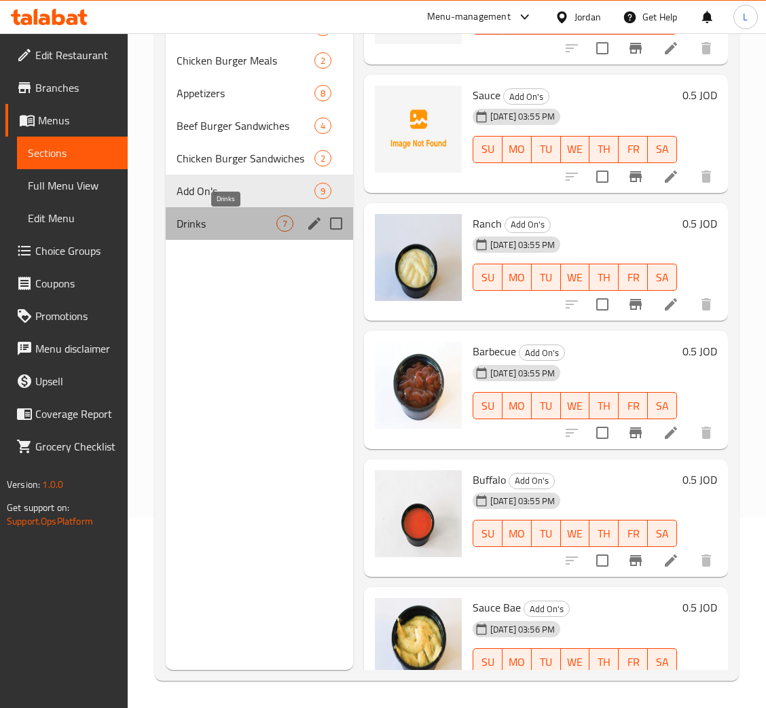
click at [213, 229] on span "Drinks" at bounding box center [227, 223] width 100 height 16
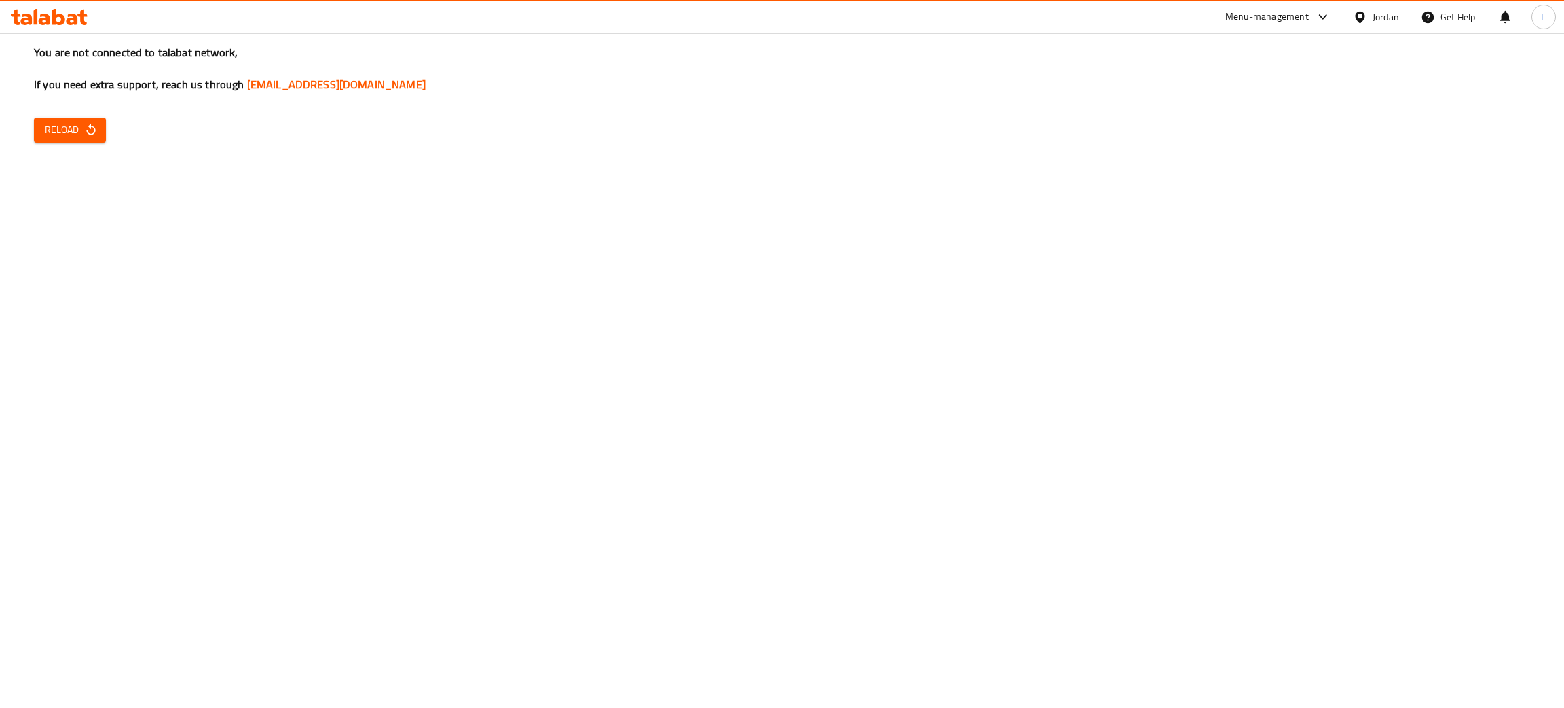
click at [70, 15] on icon at bounding box center [73, 20] width 12 height 12
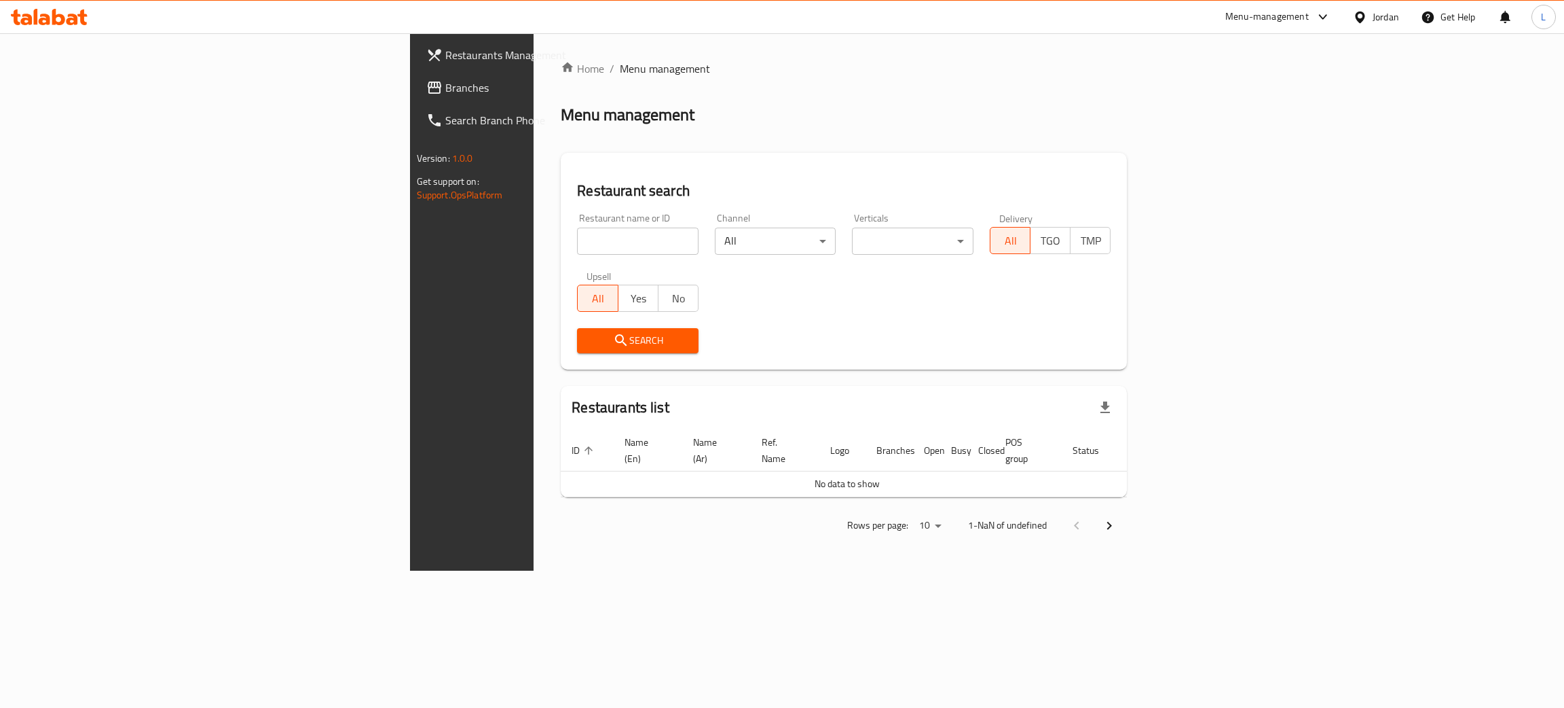
click at [577, 254] on input "search" at bounding box center [638, 240] width 122 height 27
click at [445, 88] on span "Branches" at bounding box center [552, 87] width 215 height 16
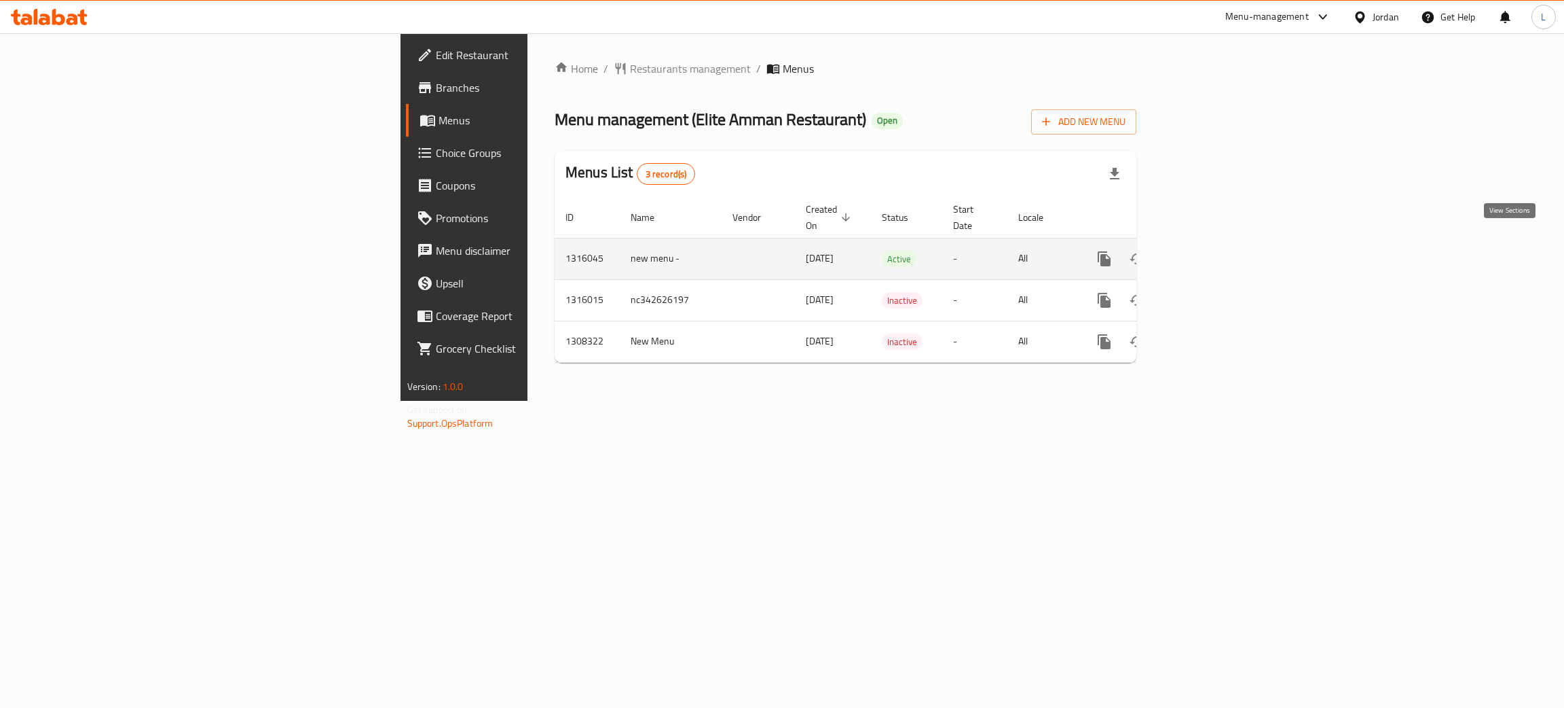
click at [1219, 242] on link "enhanced table" at bounding box center [1202, 258] width 33 height 33
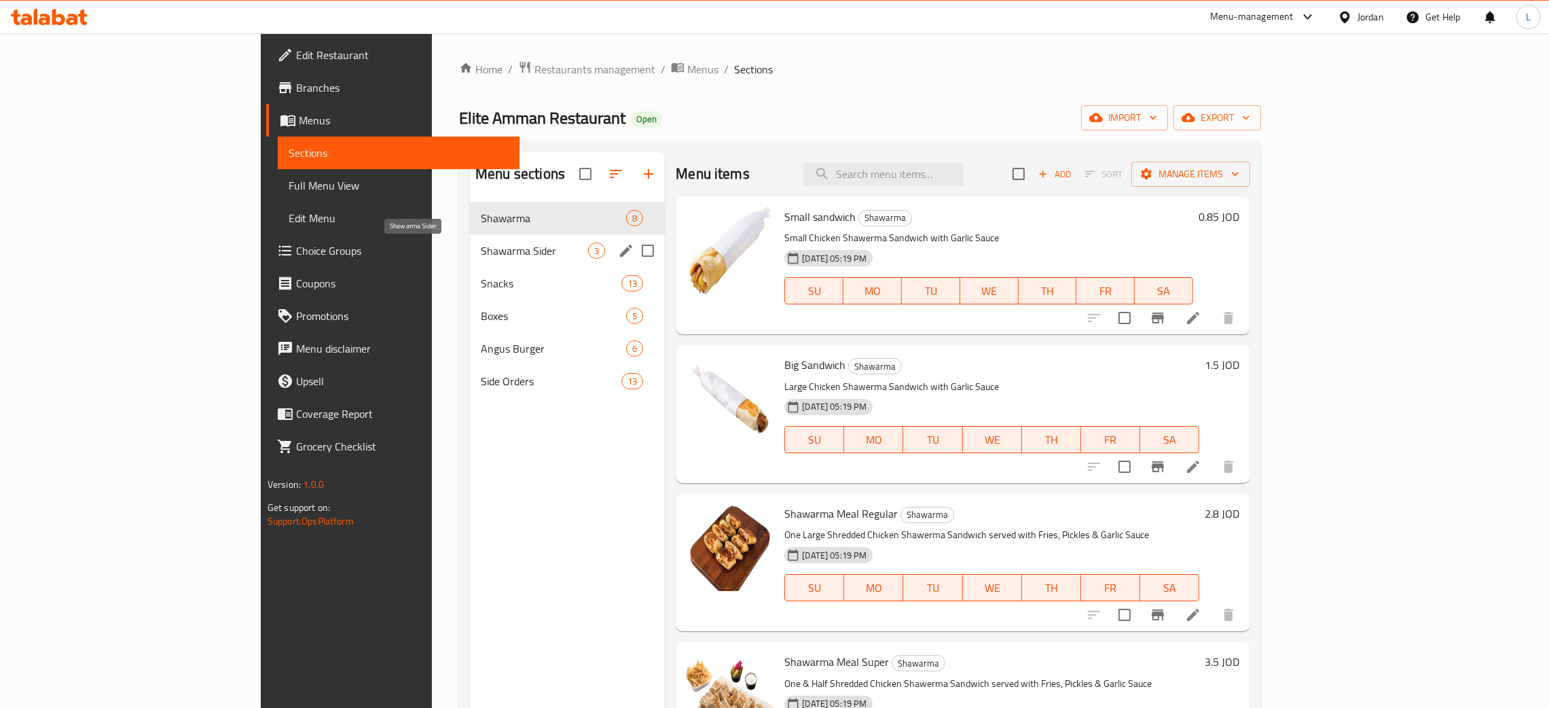
click at [481, 247] on span "Shawarma Sider" at bounding box center [534, 250] width 107 height 16
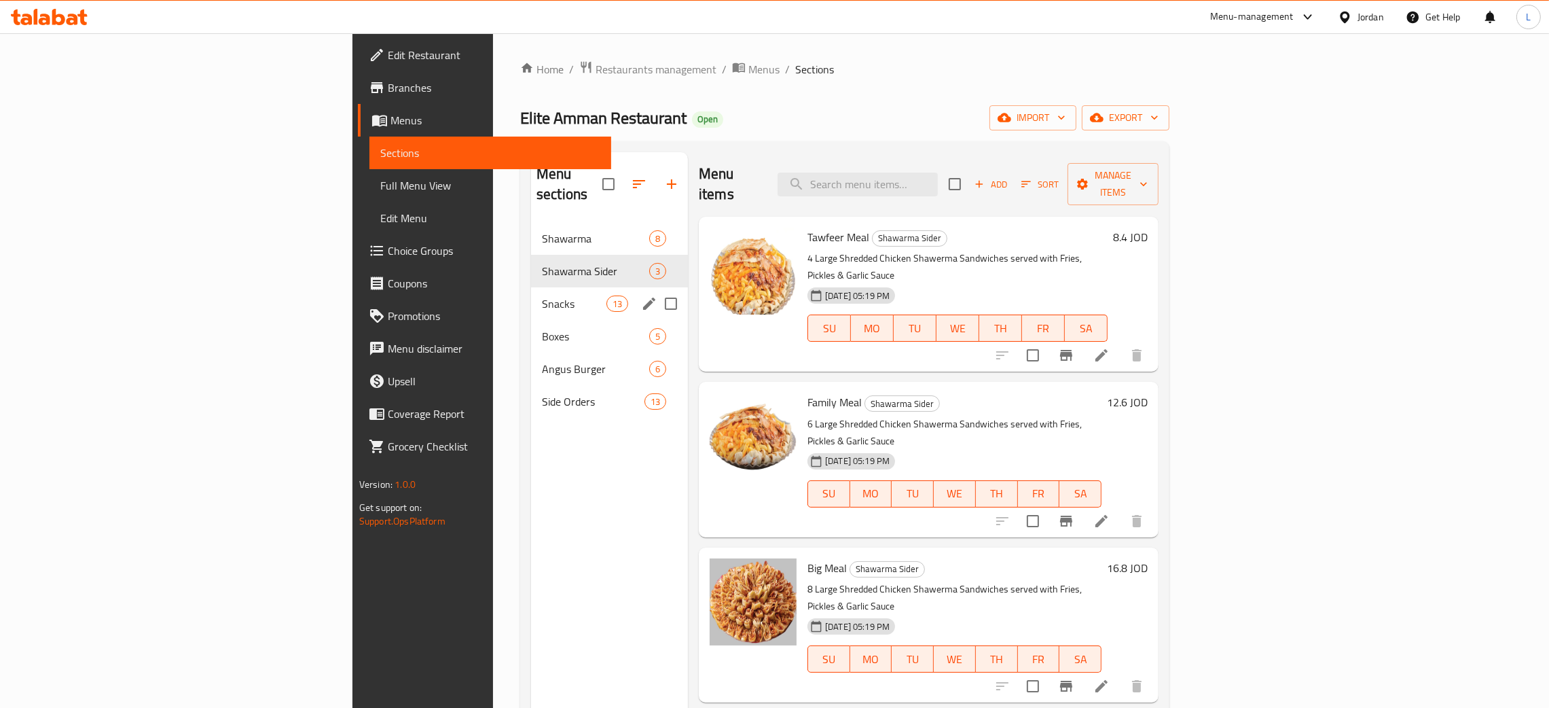
click at [531, 287] on div "Snacks 13" at bounding box center [609, 303] width 157 height 33
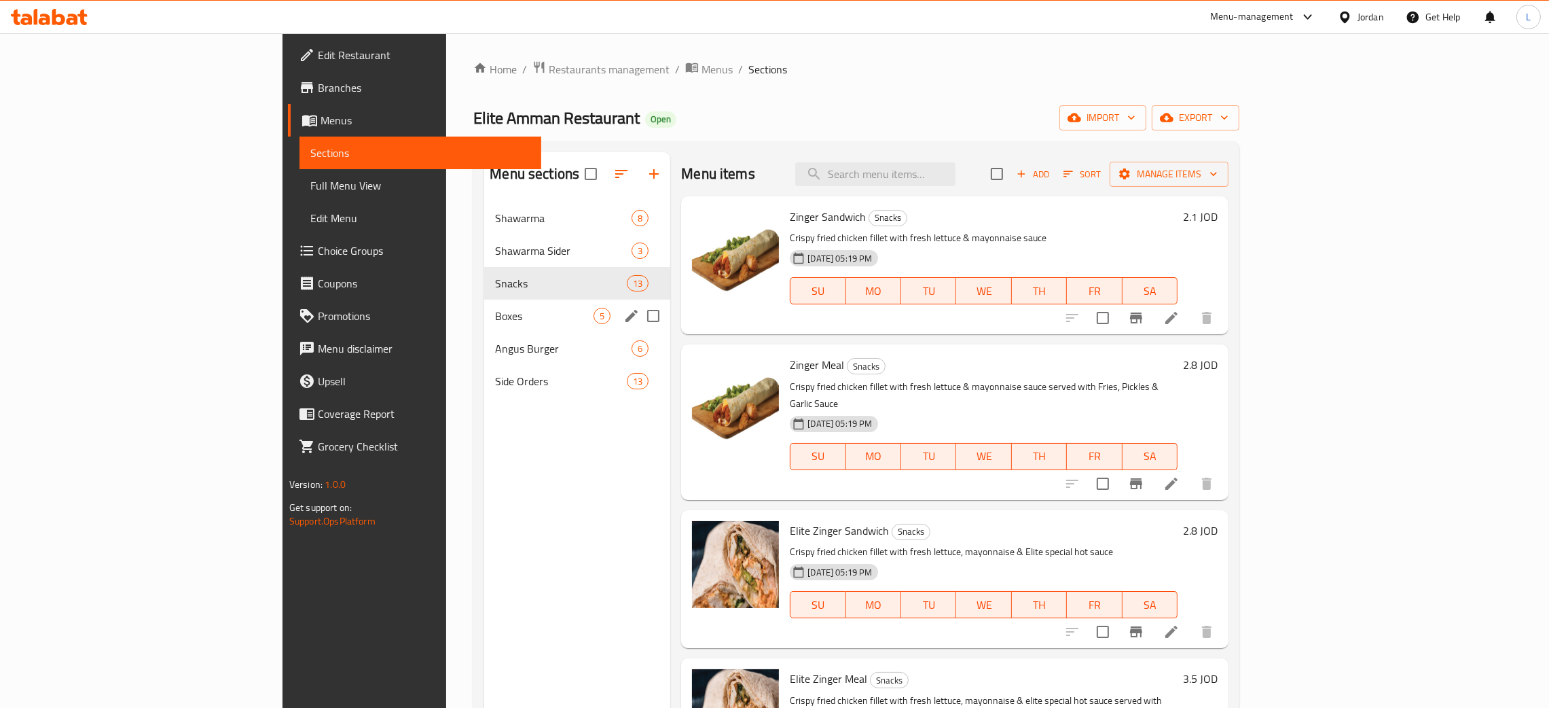
click at [484, 307] on div "Boxes 5" at bounding box center [577, 315] width 186 height 33
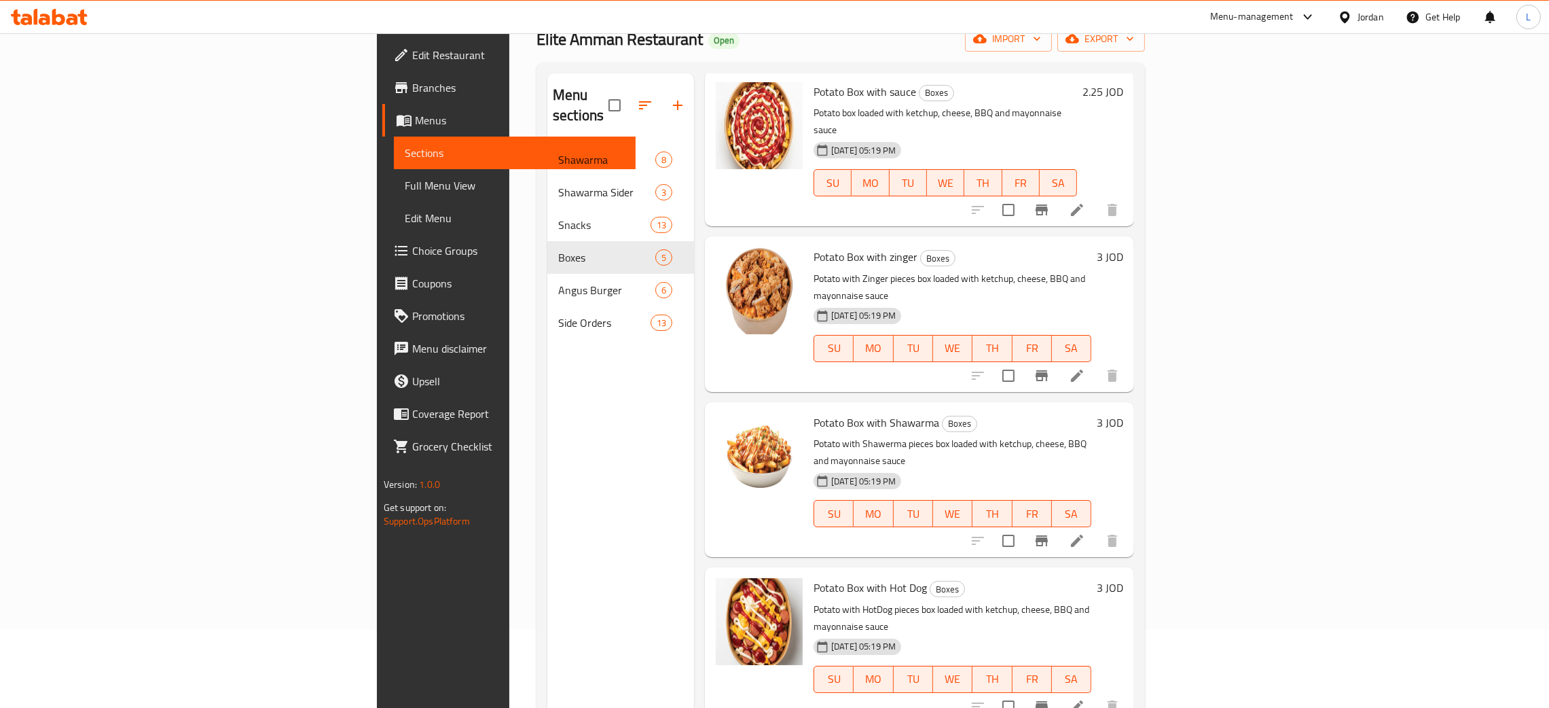
scroll to position [191, 0]
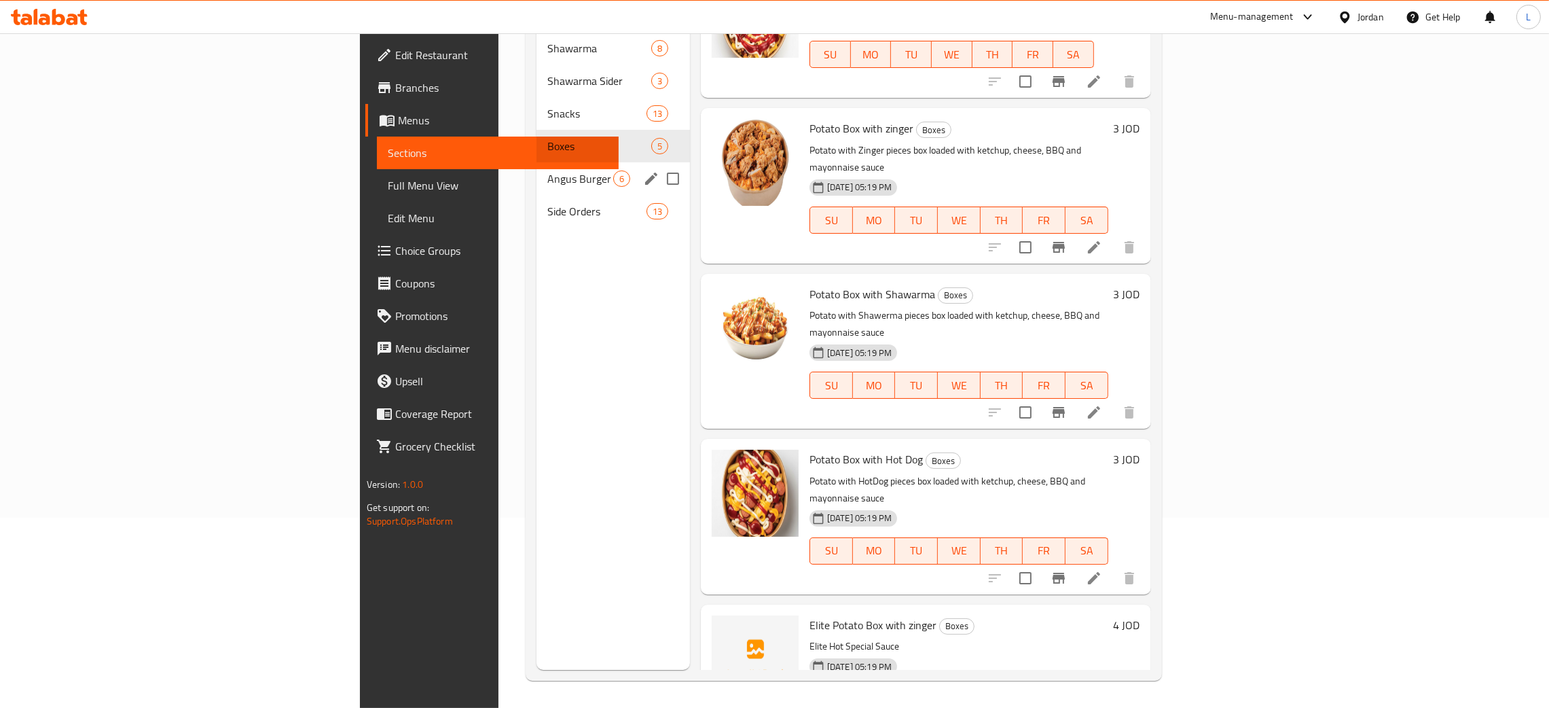
click at [547, 170] on span "Angus Burger" at bounding box center [580, 178] width 66 height 16
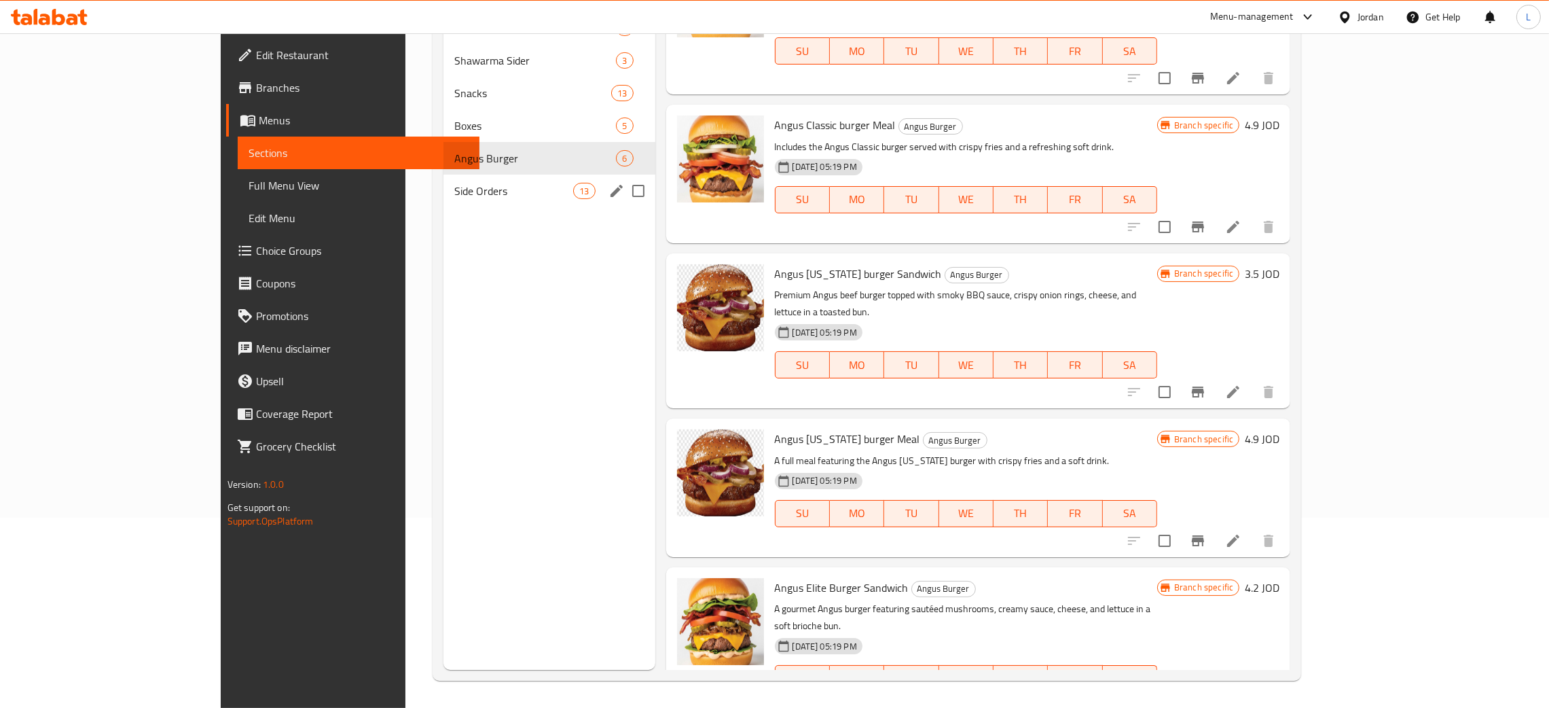
click at [443, 181] on div "Side Orders 13" at bounding box center [549, 191] width 212 height 33
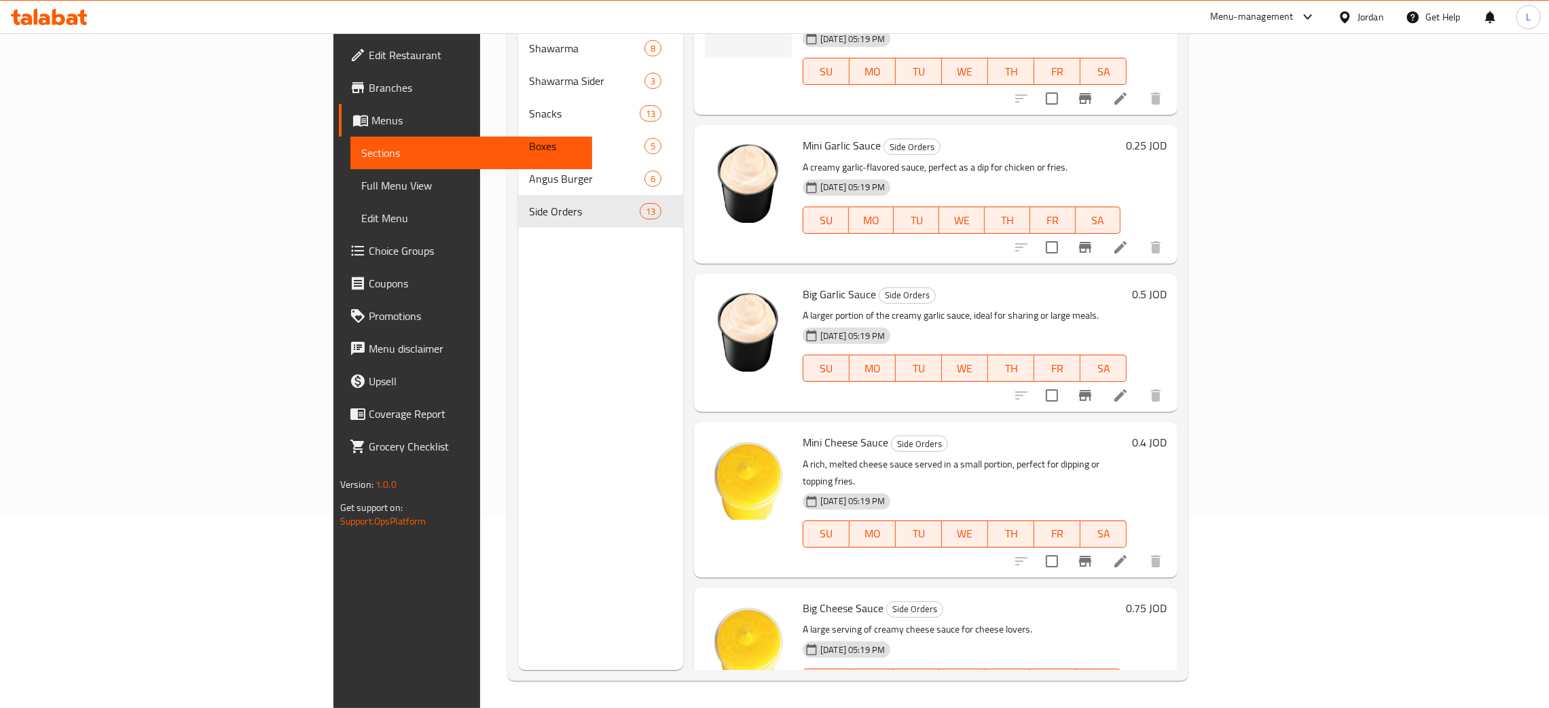
click at [369, 83] on span "Branches" at bounding box center [475, 87] width 213 height 16
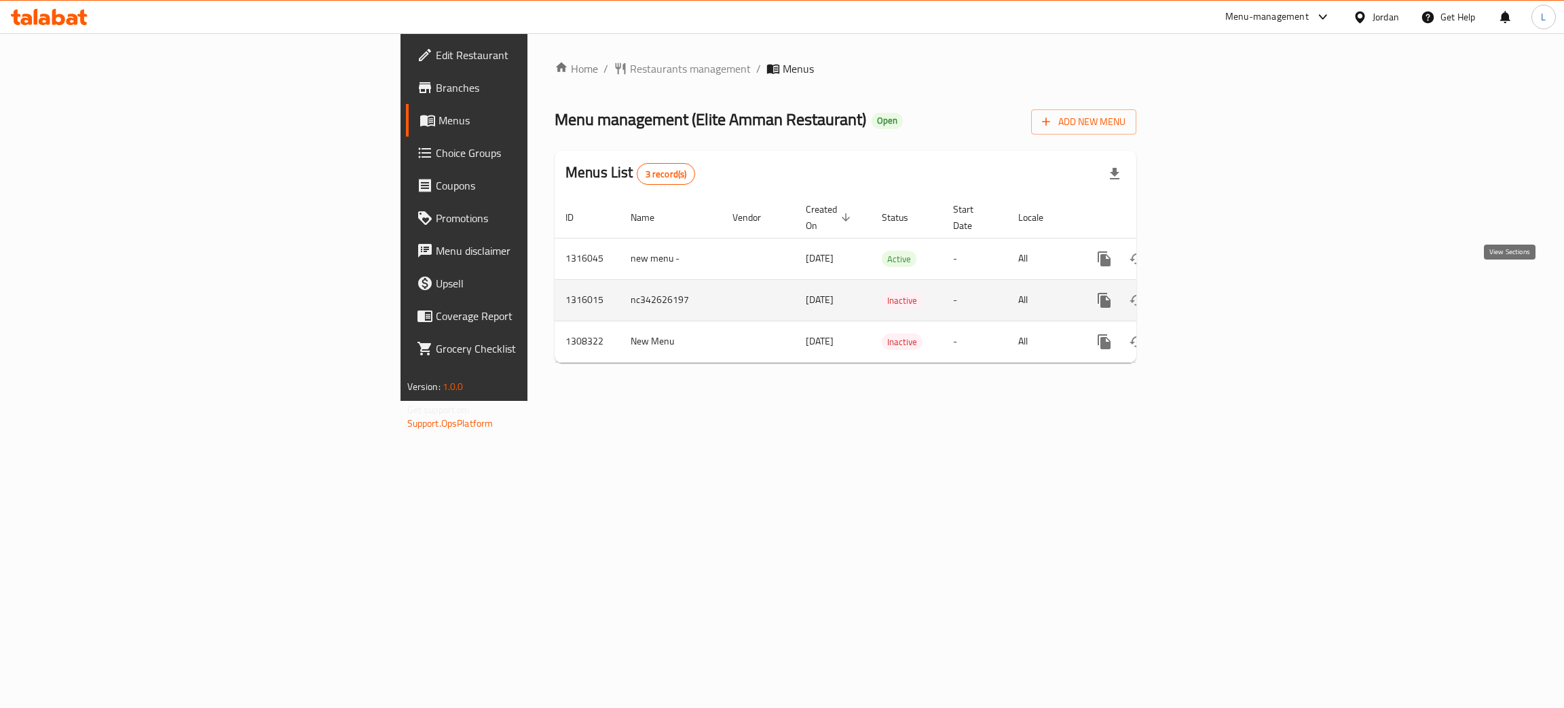
click at [1219, 284] on link "enhanced table" at bounding box center [1202, 300] width 33 height 33
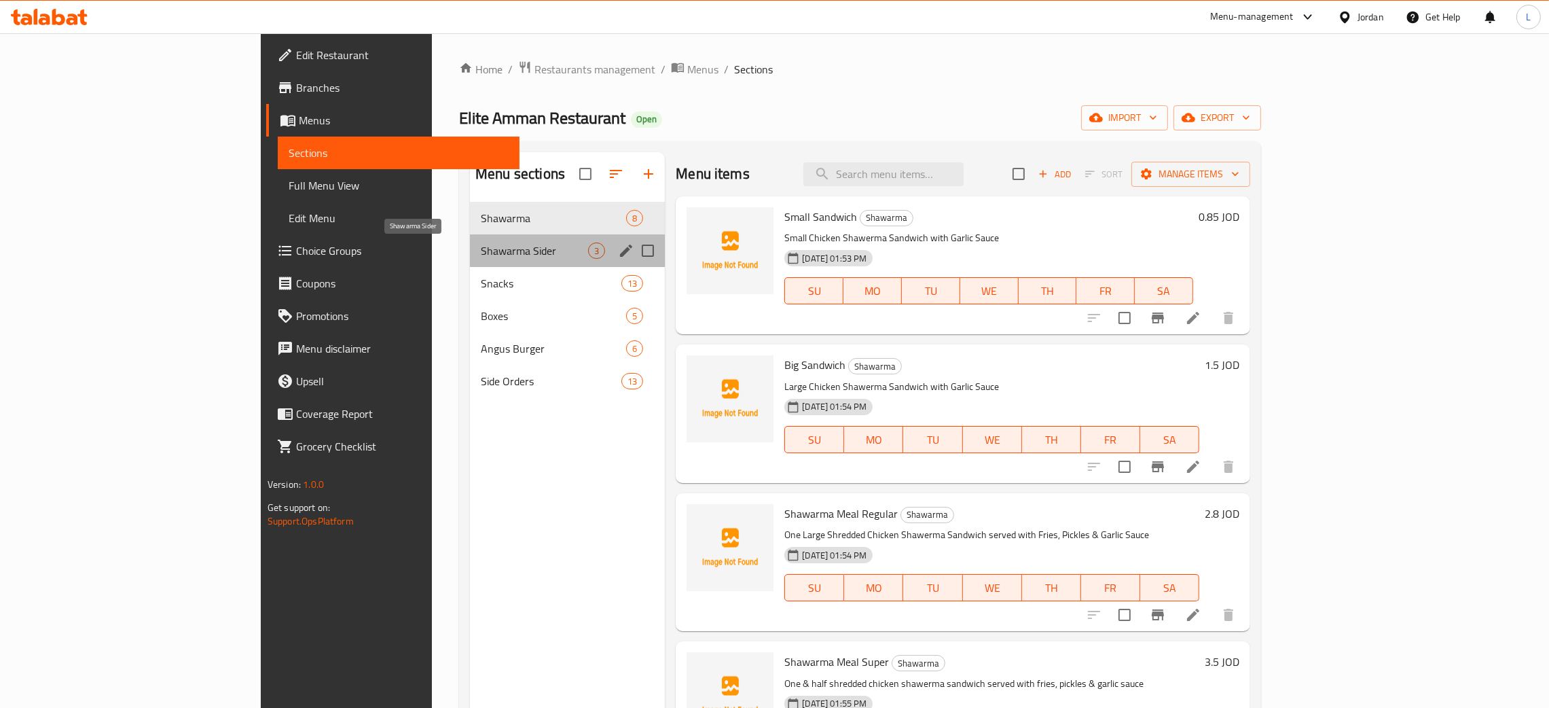
click at [481, 246] on span "Shawarma Sider" at bounding box center [534, 250] width 107 height 16
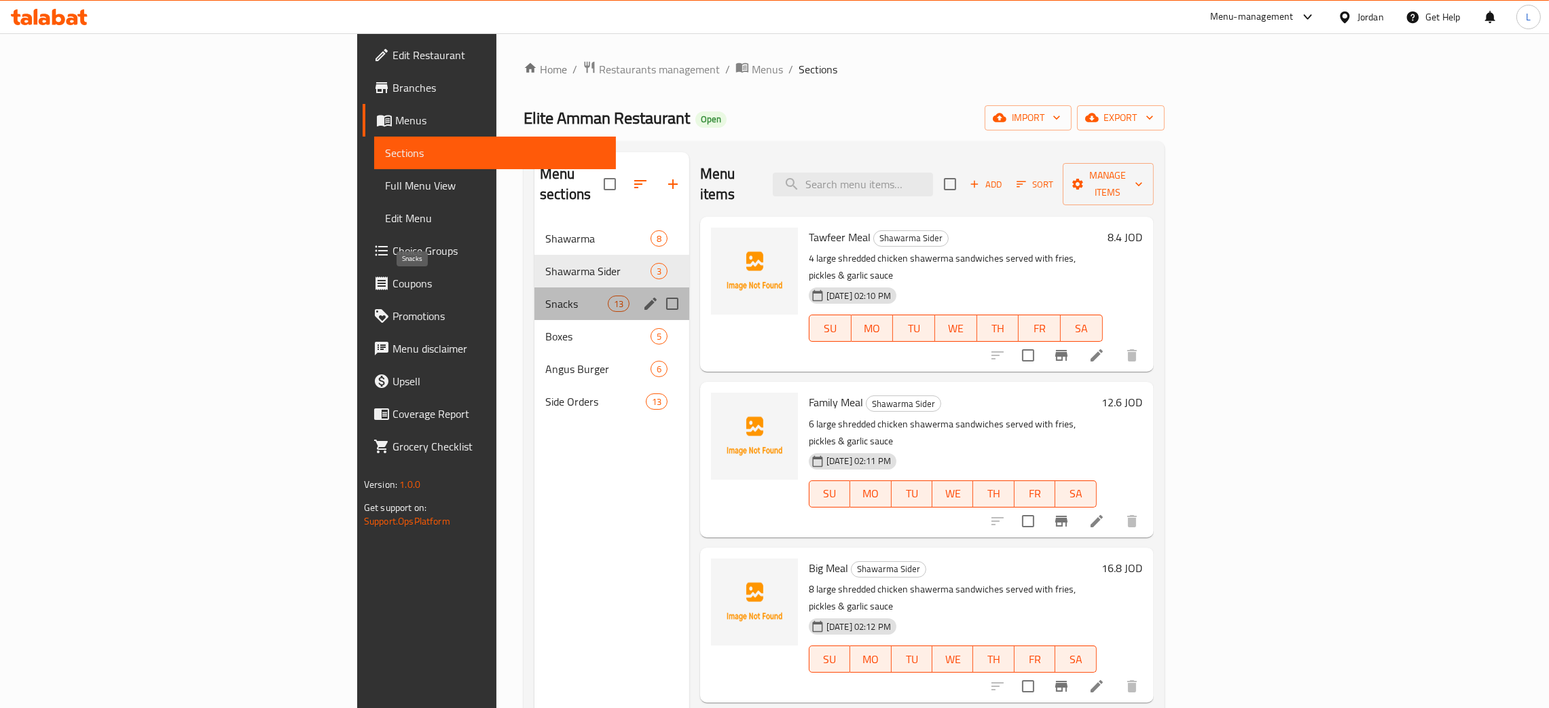
click at [545, 295] on span "Snacks" at bounding box center [576, 303] width 62 height 16
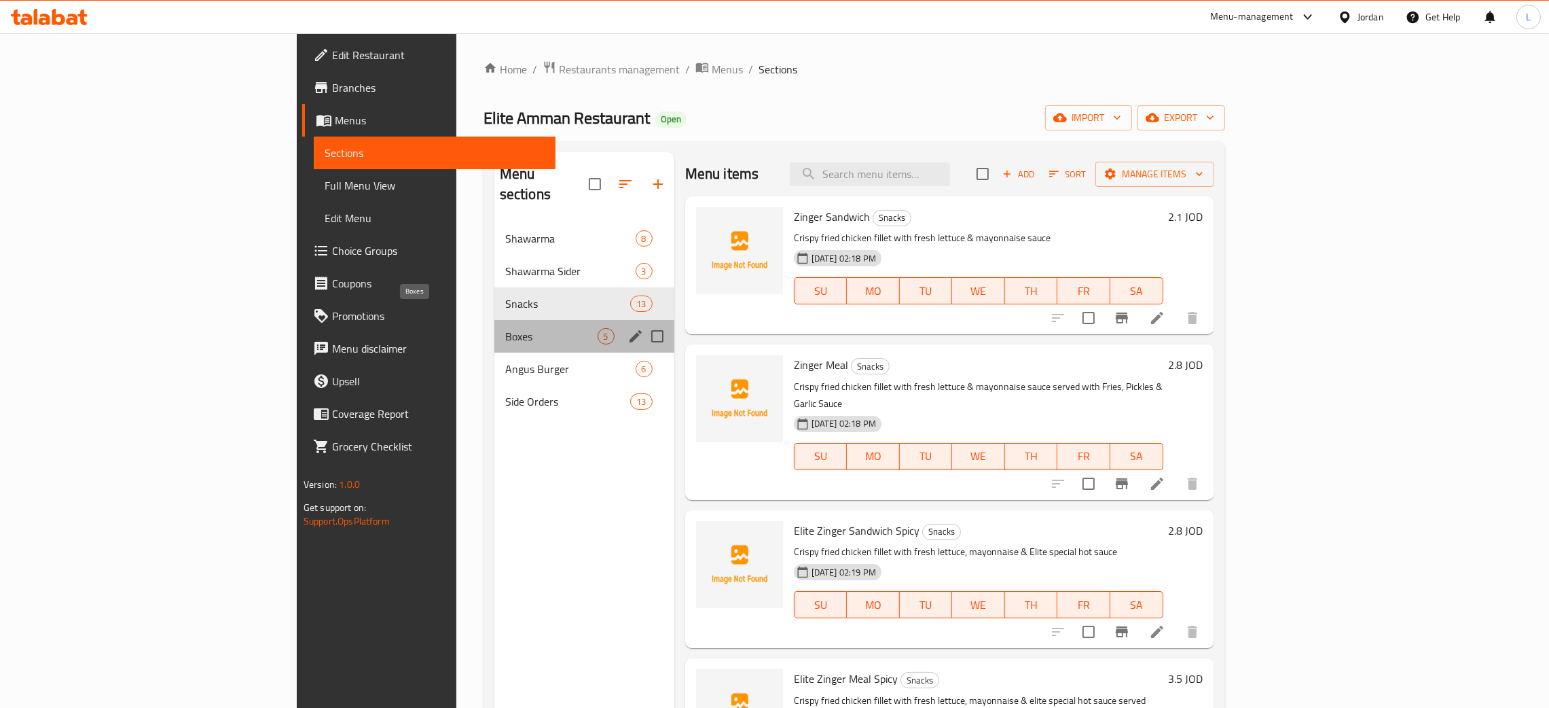
click at [505, 328] on span "Boxes" at bounding box center [551, 336] width 92 height 16
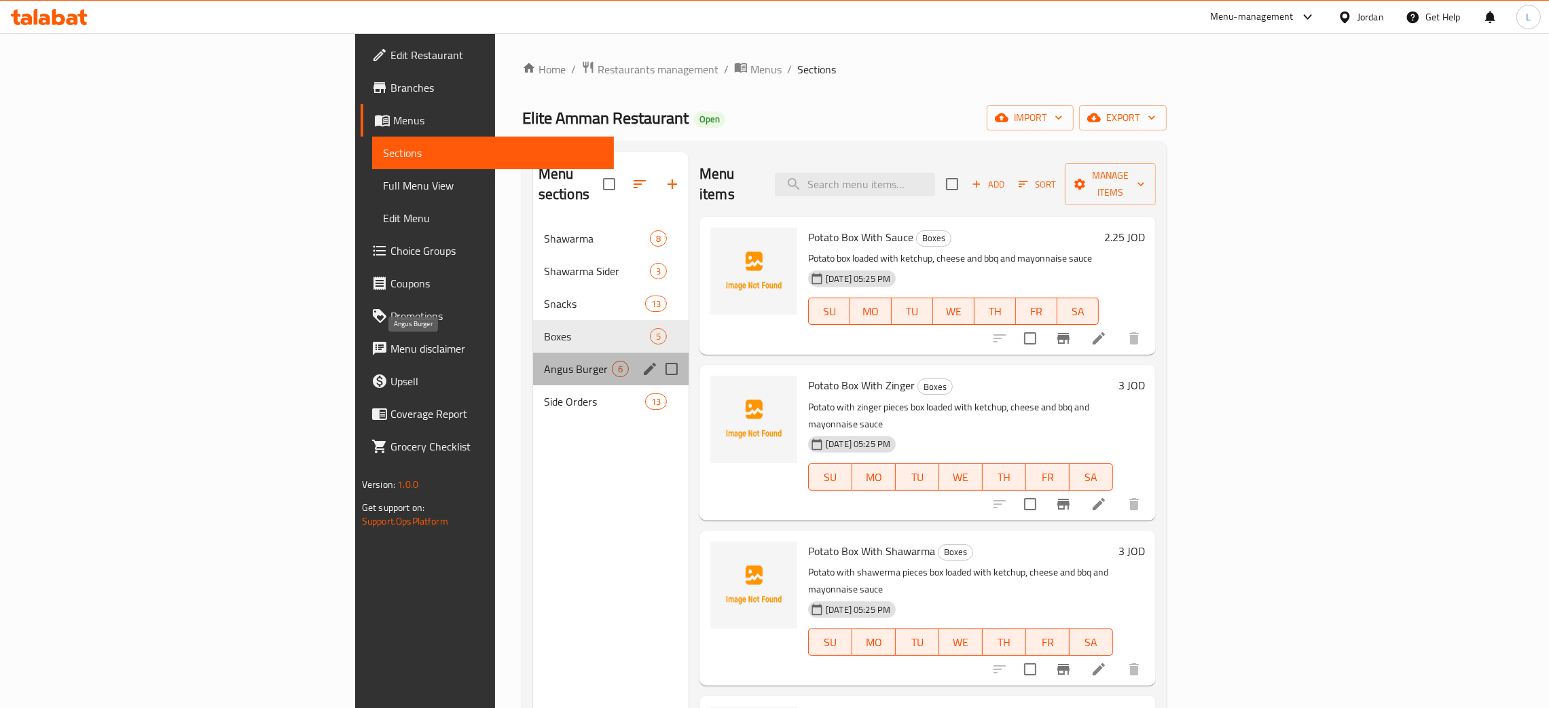
click at [544, 361] on span "Angus Burger" at bounding box center [578, 369] width 68 height 16
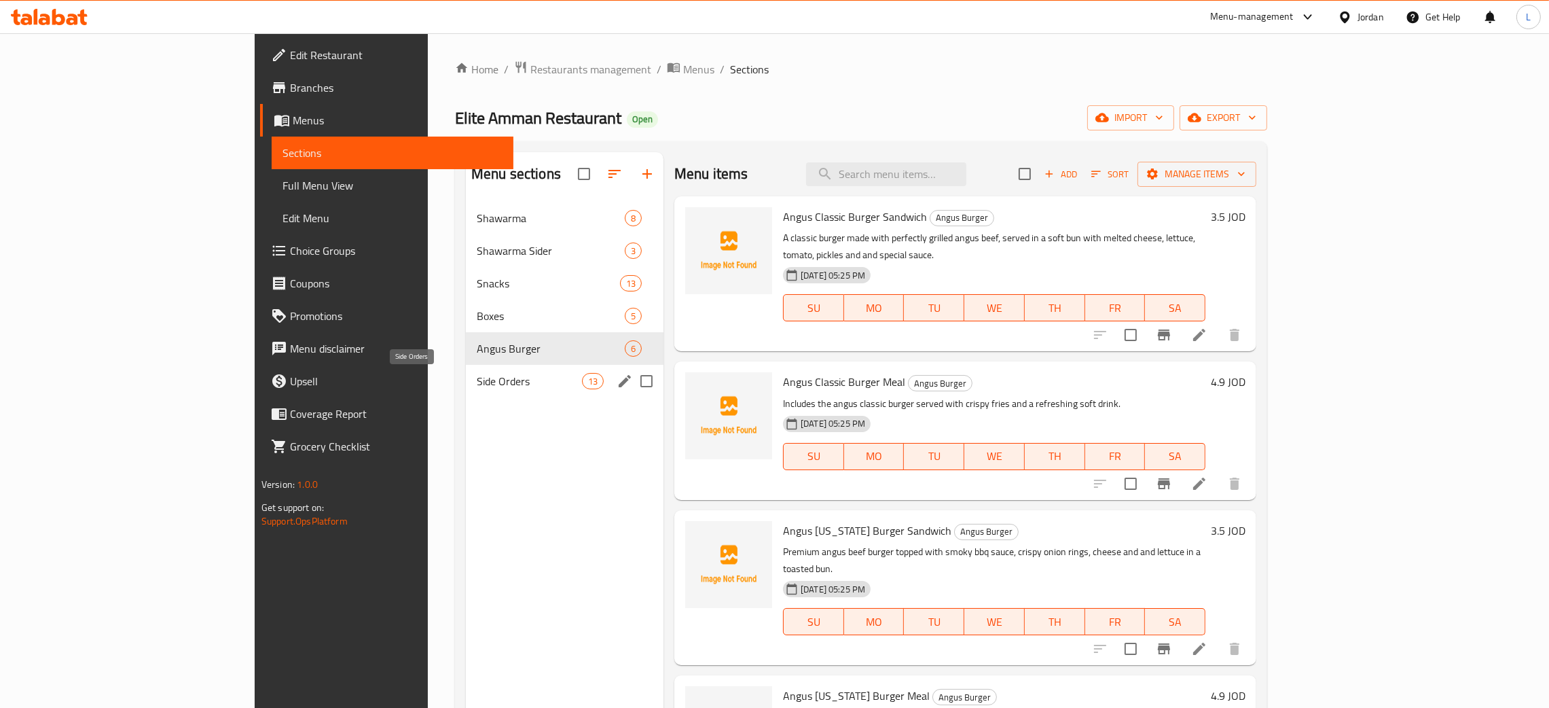
click at [477, 379] on span "Side Orders" at bounding box center [529, 381] width 105 height 16
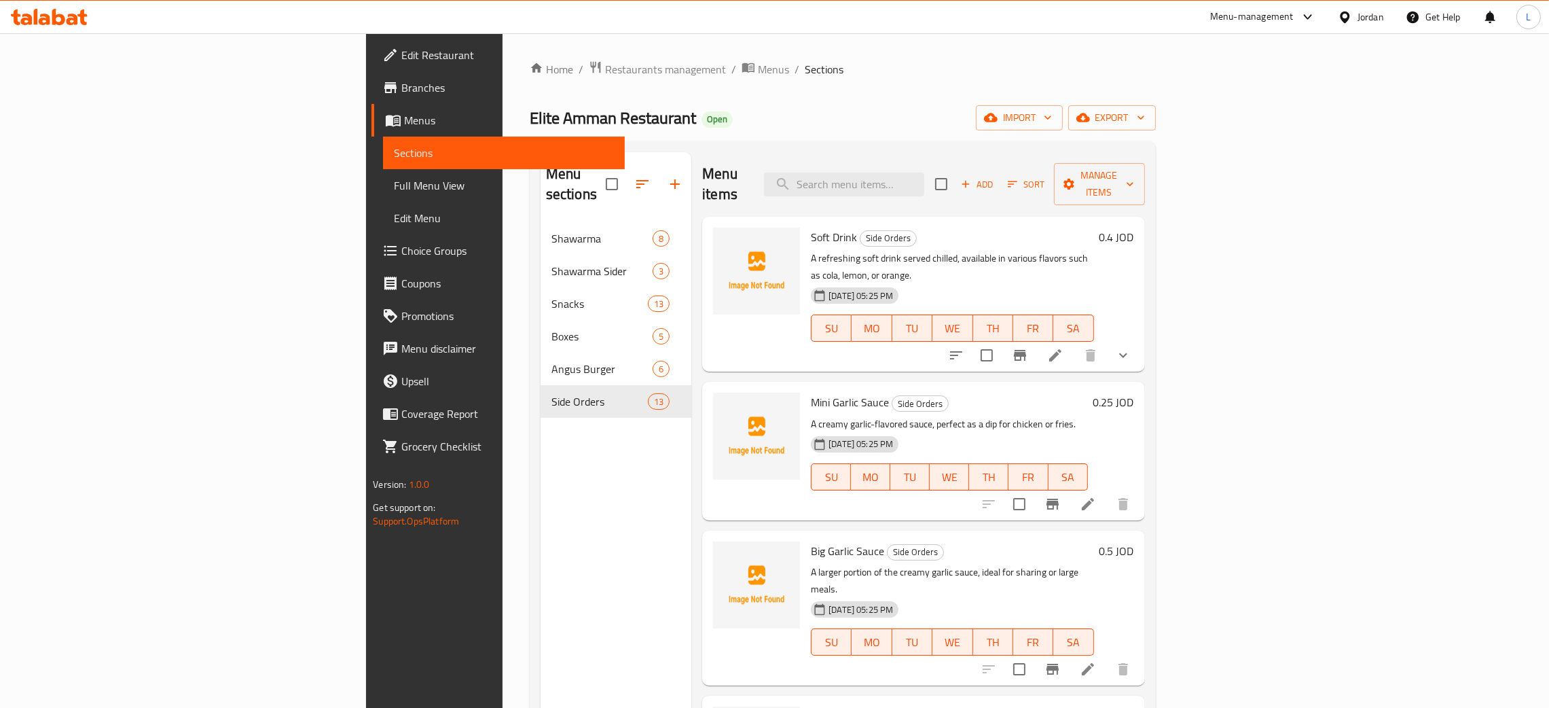
click at [401, 88] on span "Branches" at bounding box center [507, 87] width 213 height 16
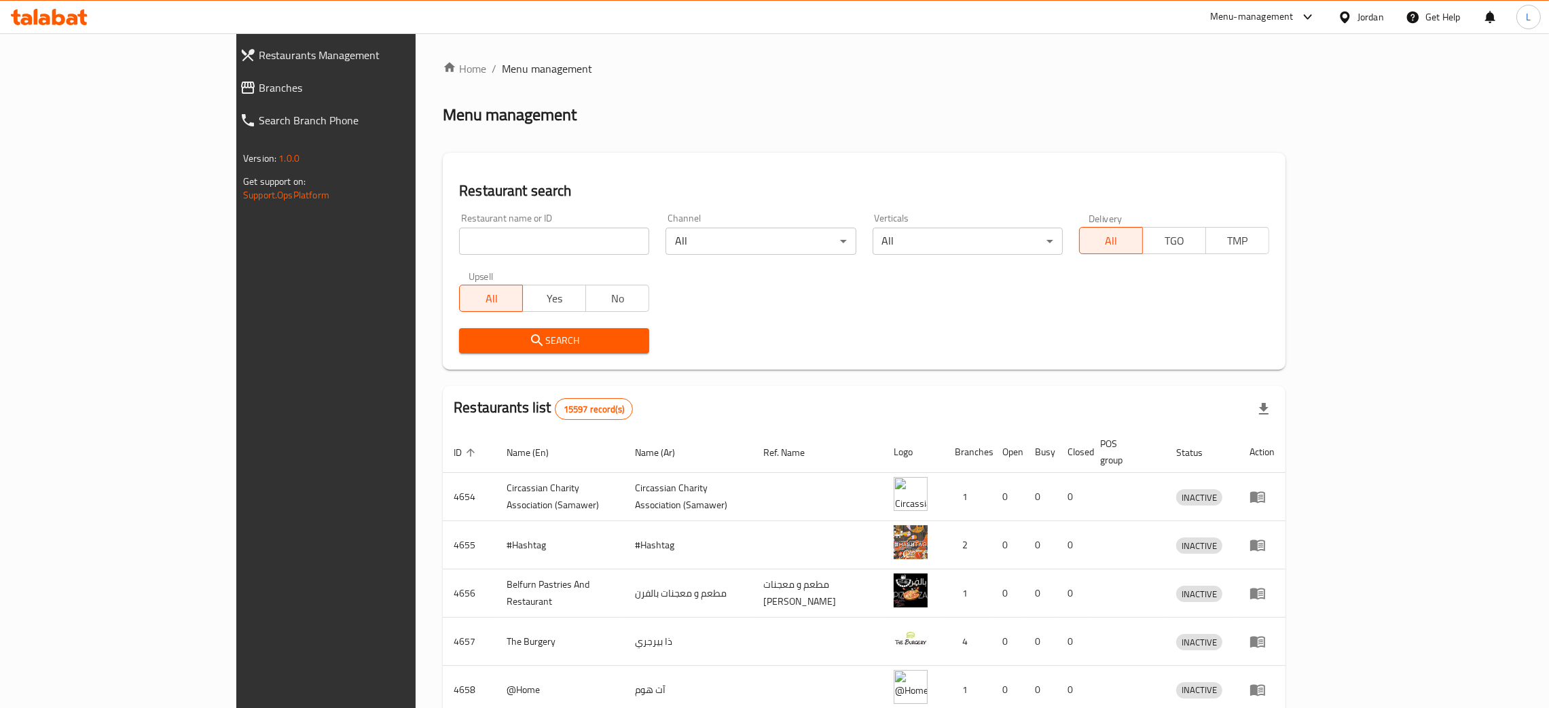
drag, startPoint x: 388, startPoint y: 234, endPoint x: 311, endPoint y: 213, distance: 79.4
click at [459, 234] on input "search" at bounding box center [554, 240] width 190 height 27
click at [259, 80] on span "Branches" at bounding box center [371, 87] width 225 height 16
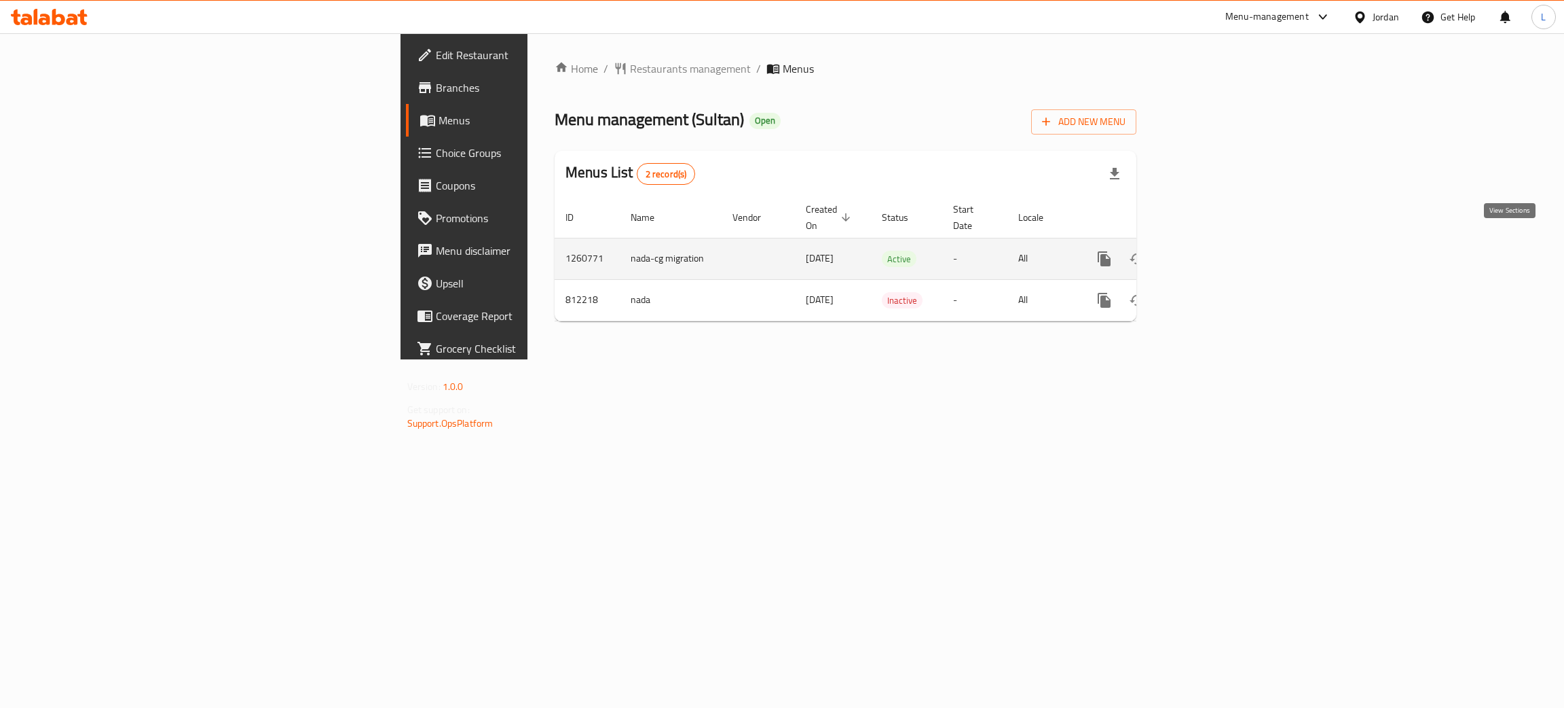
click at [1209, 253] on icon "enhanced table" at bounding box center [1202, 259] width 12 height 12
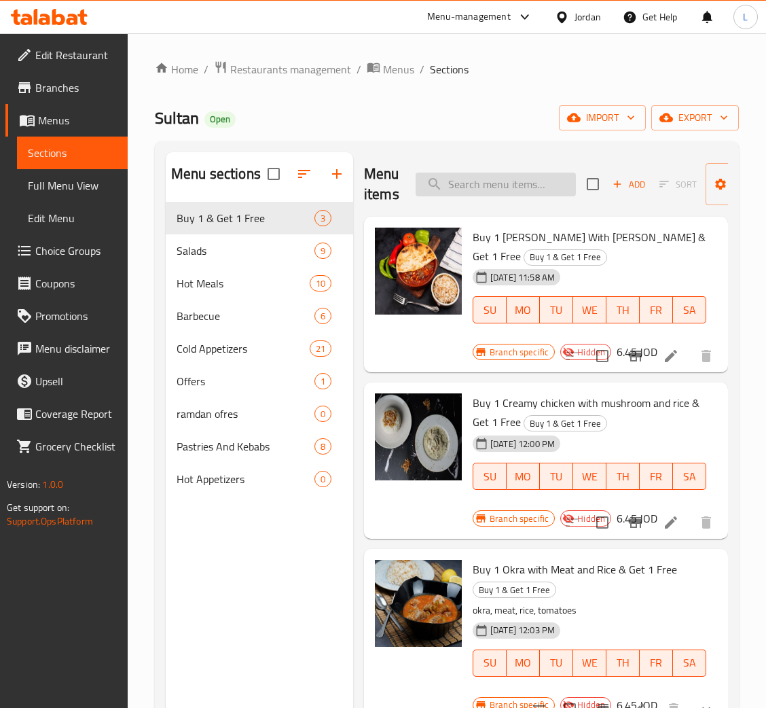
click at [540, 185] on input "search" at bounding box center [496, 184] width 160 height 24
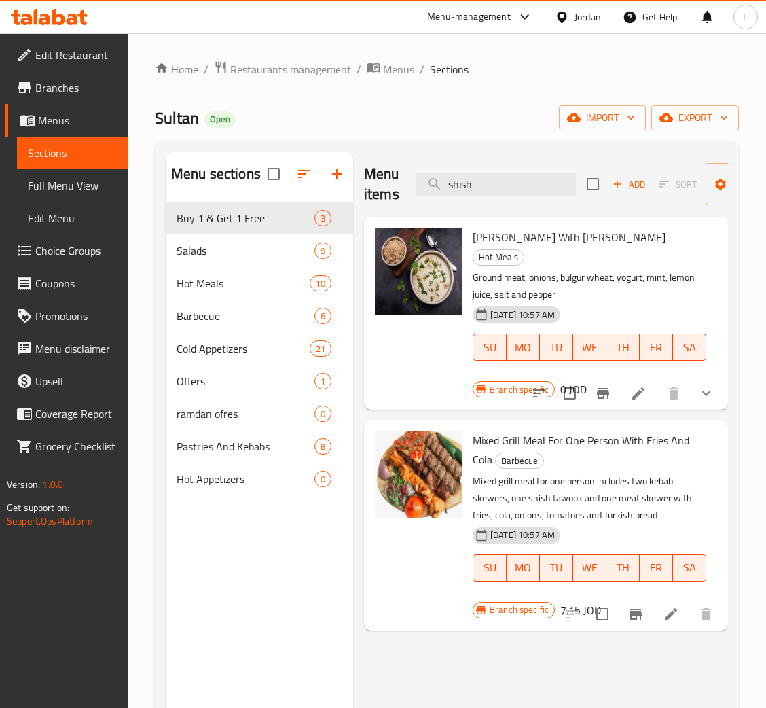
type input "shish"
click at [704, 384] on button "show more" at bounding box center [706, 393] width 33 height 33
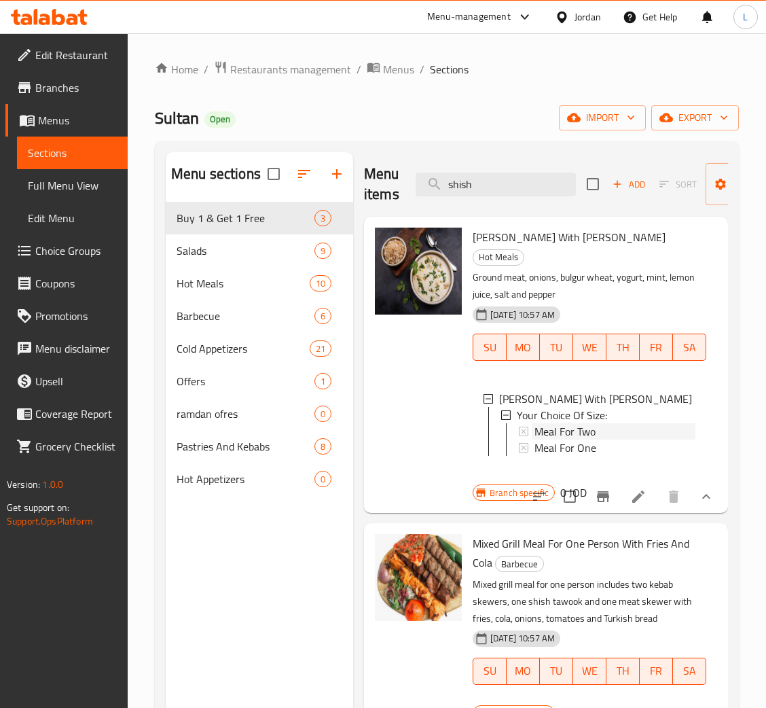
click at [626, 423] on div "Meal For Two" at bounding box center [614, 431] width 161 height 16
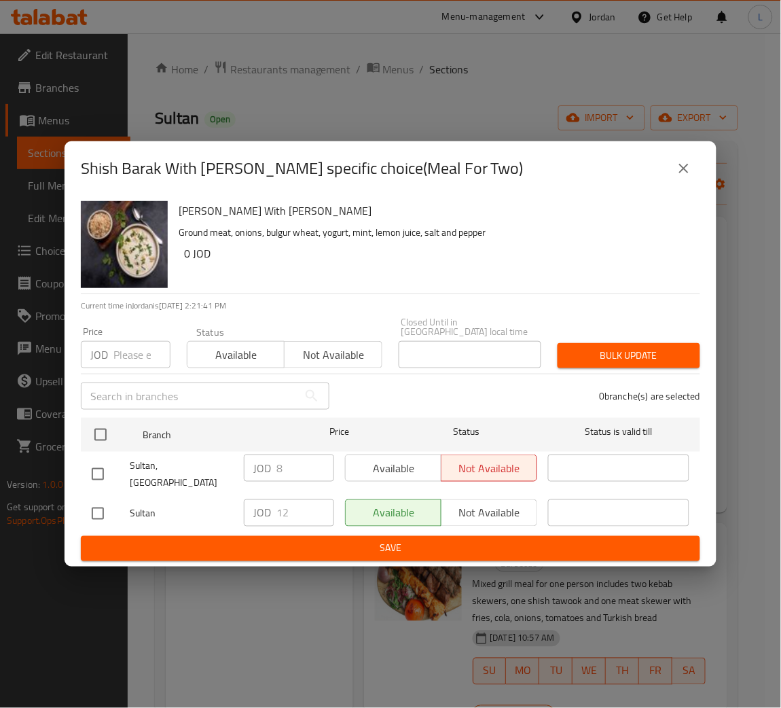
click at [683, 177] on icon "close" at bounding box center [684, 168] width 16 height 16
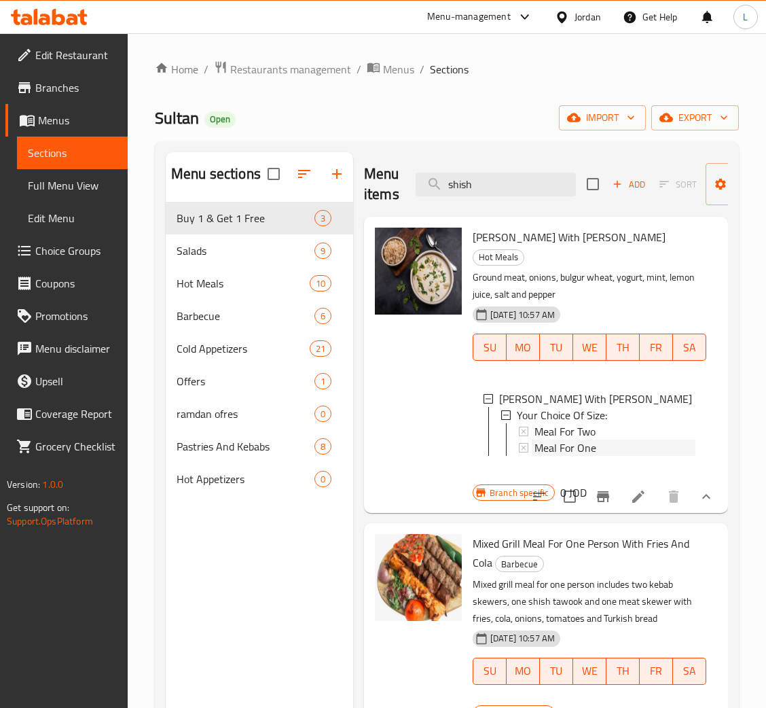
click at [621, 439] on div "Meal For One" at bounding box center [614, 447] width 161 height 16
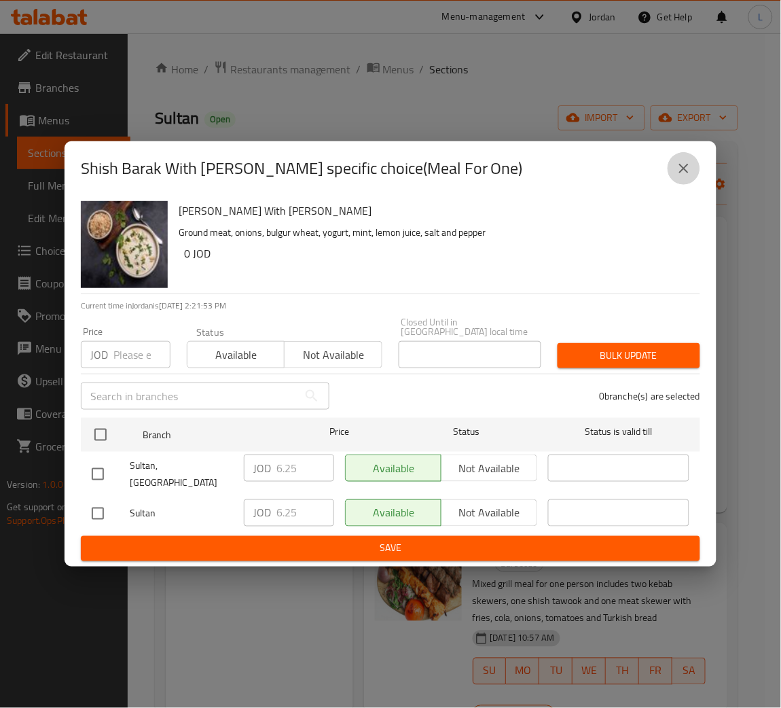
click at [697, 177] on button "close" at bounding box center [683, 168] width 33 height 33
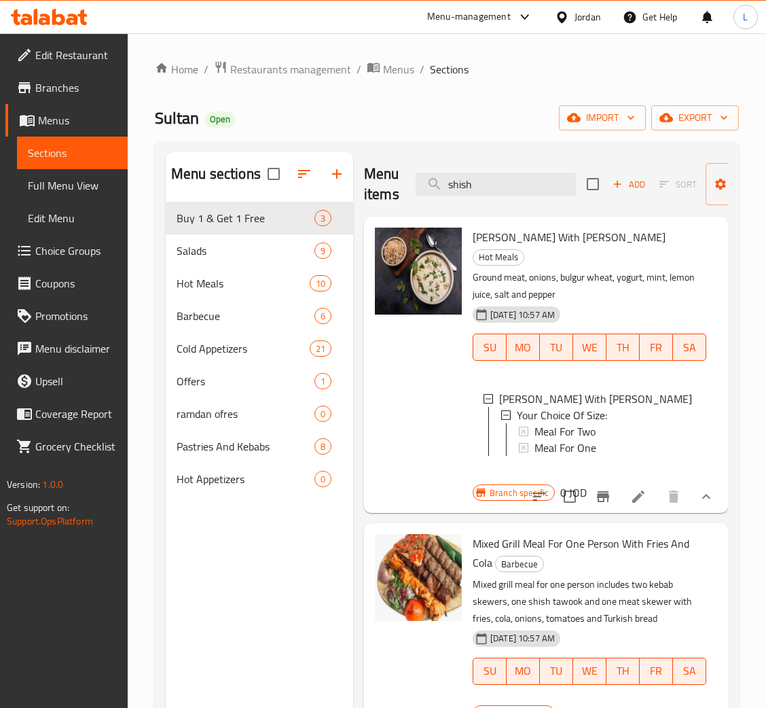
click at [614, 439] on div "Meal For One" at bounding box center [614, 447] width 161 height 16
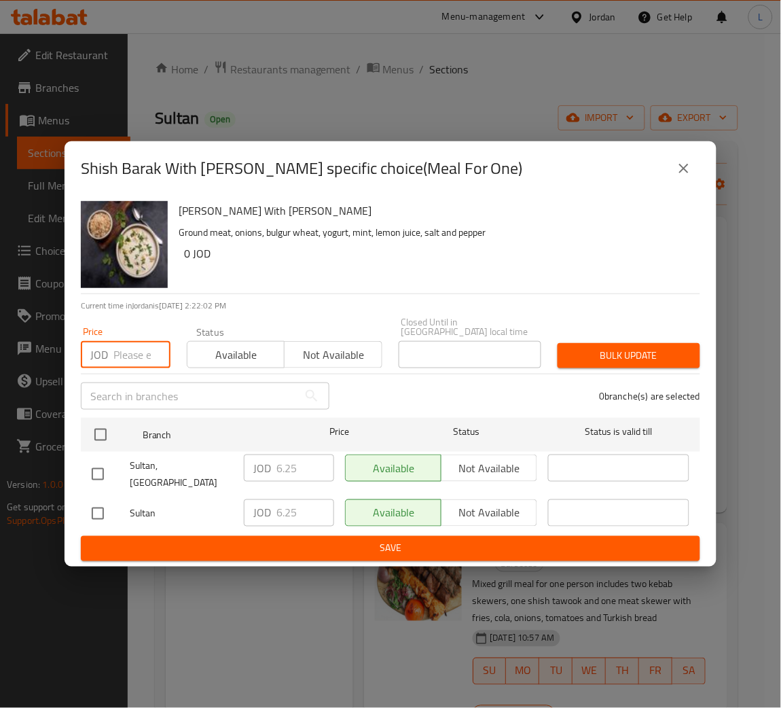
click at [139, 367] on input "number" at bounding box center [141, 354] width 57 height 27
type input "9"
click at [682, 177] on icon "close" at bounding box center [684, 168] width 16 height 16
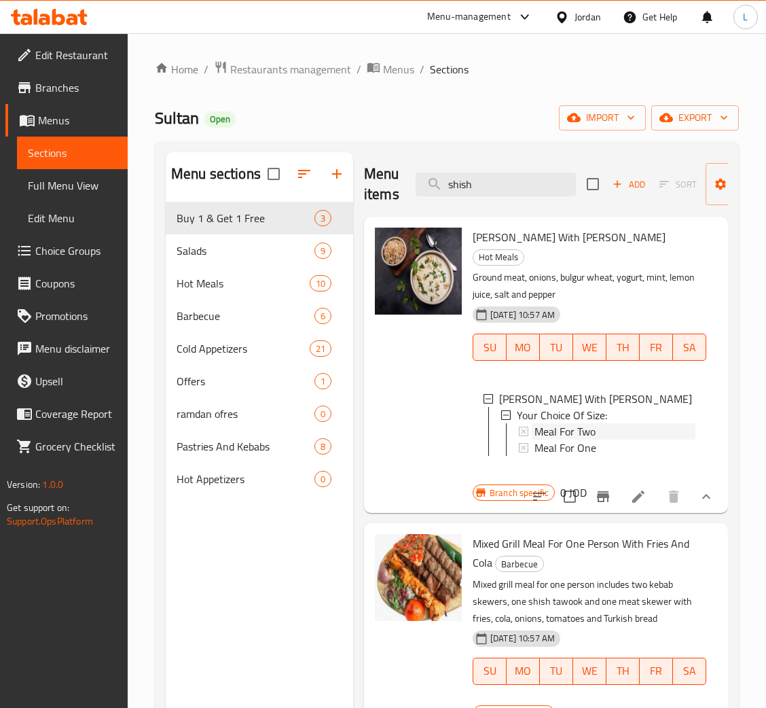
click at [584, 423] on span "Meal For Two" at bounding box center [564, 431] width 61 height 16
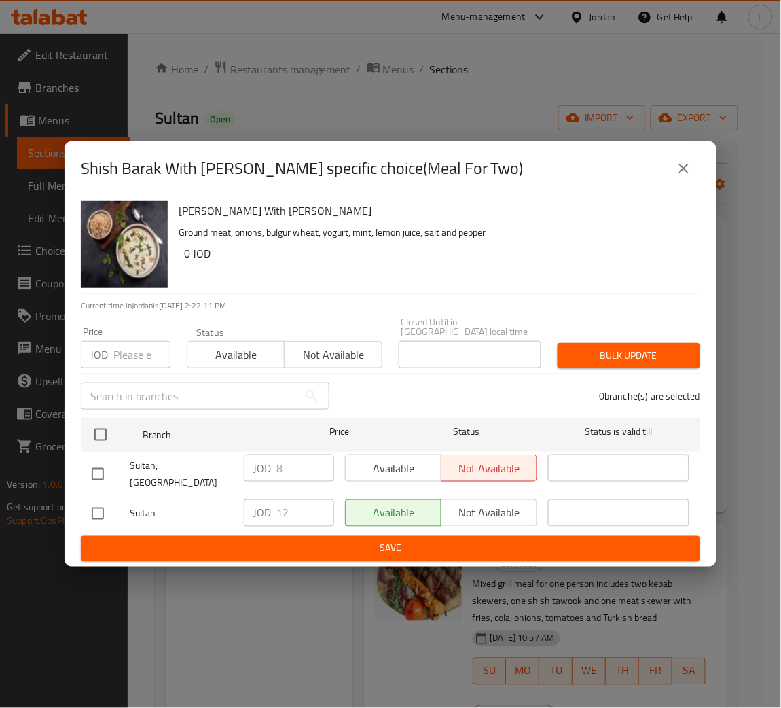
click at [128, 363] on input "number" at bounding box center [141, 354] width 57 height 27
click at [688, 172] on icon "close" at bounding box center [684, 168] width 16 height 16
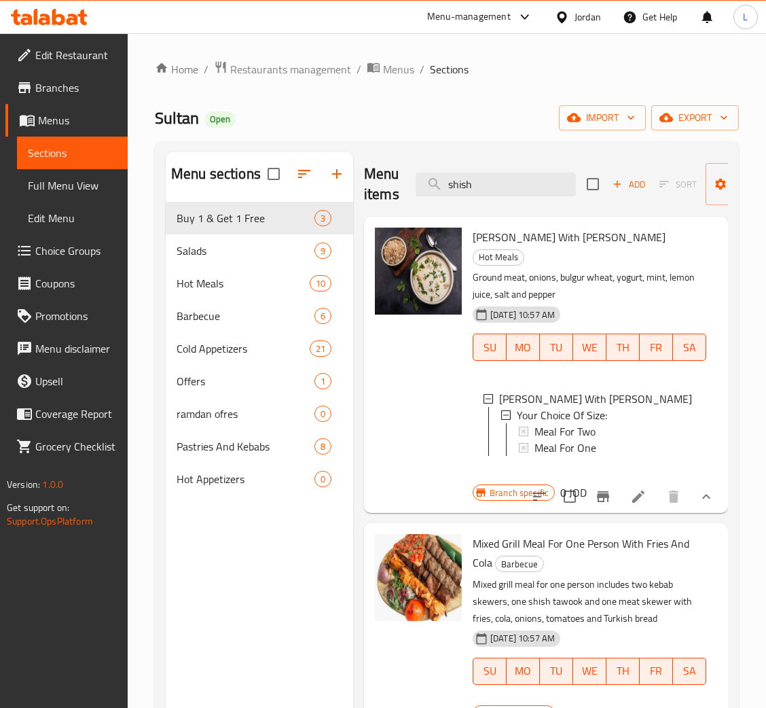
click at [606, 423] on div "Meal For Two Meal For One" at bounding box center [607, 439] width 177 height 33
click at [617, 423] on div "Meal For Two" at bounding box center [614, 431] width 161 height 16
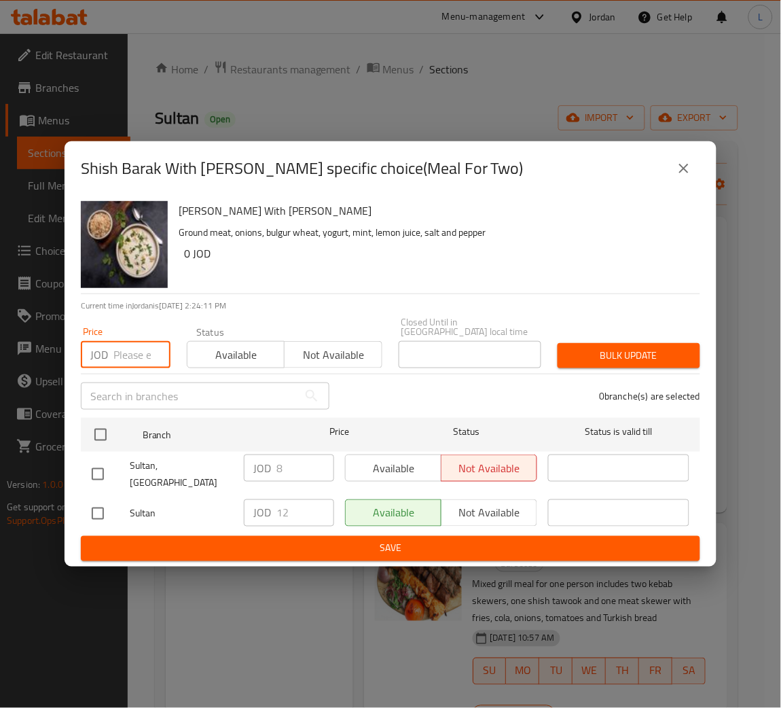
click at [123, 360] on input "number" at bounding box center [141, 354] width 57 height 27
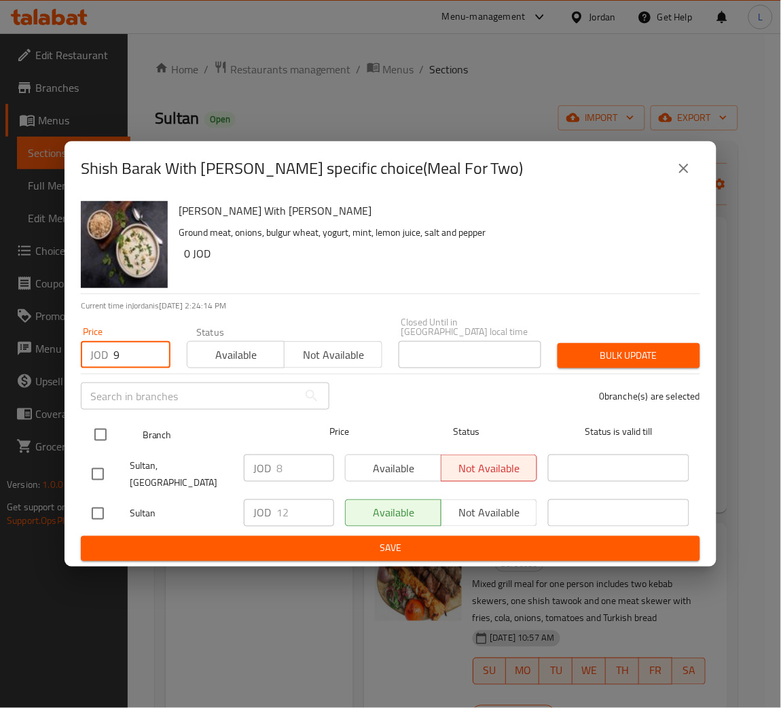
type input "9"
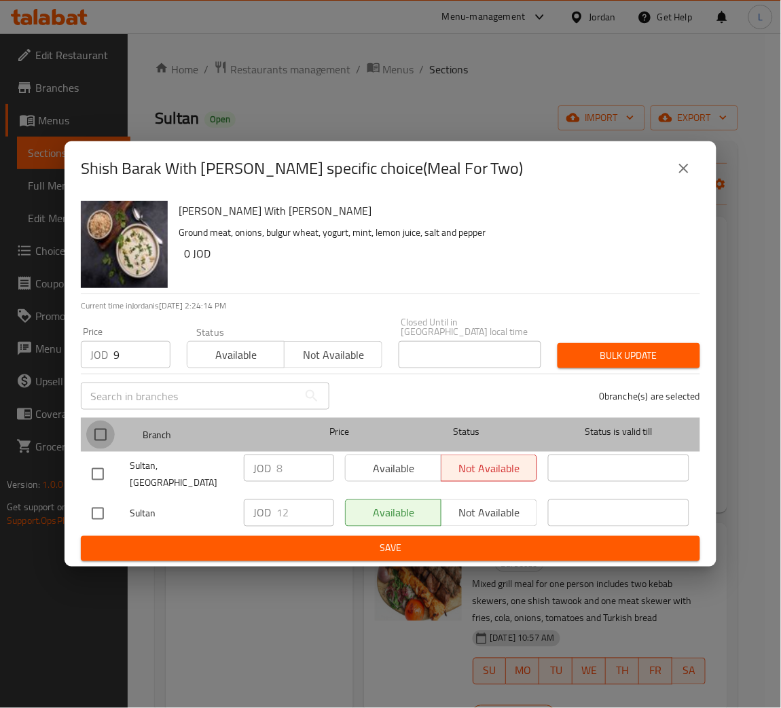
click at [108, 449] on input "checkbox" at bounding box center [100, 434] width 29 height 29
checkbox input "true"
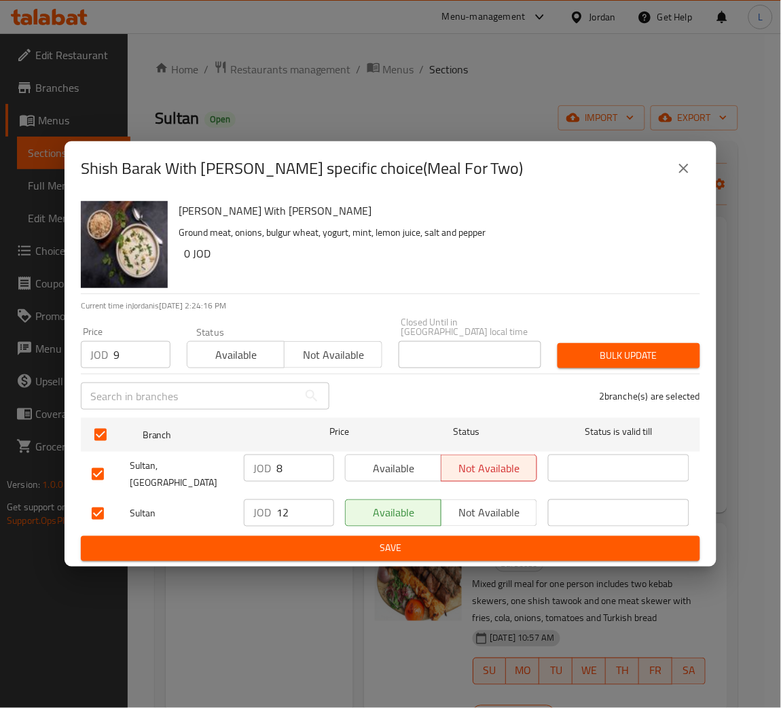
click at [619, 359] on span "Bulk update" at bounding box center [628, 355] width 121 height 17
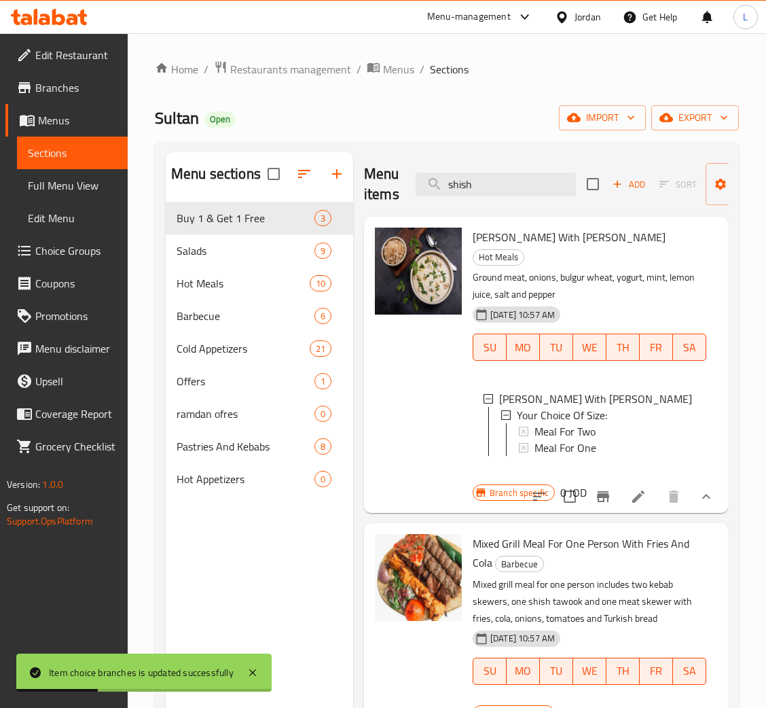
click at [608, 423] on div "Meal For Two" at bounding box center [614, 431] width 161 height 16
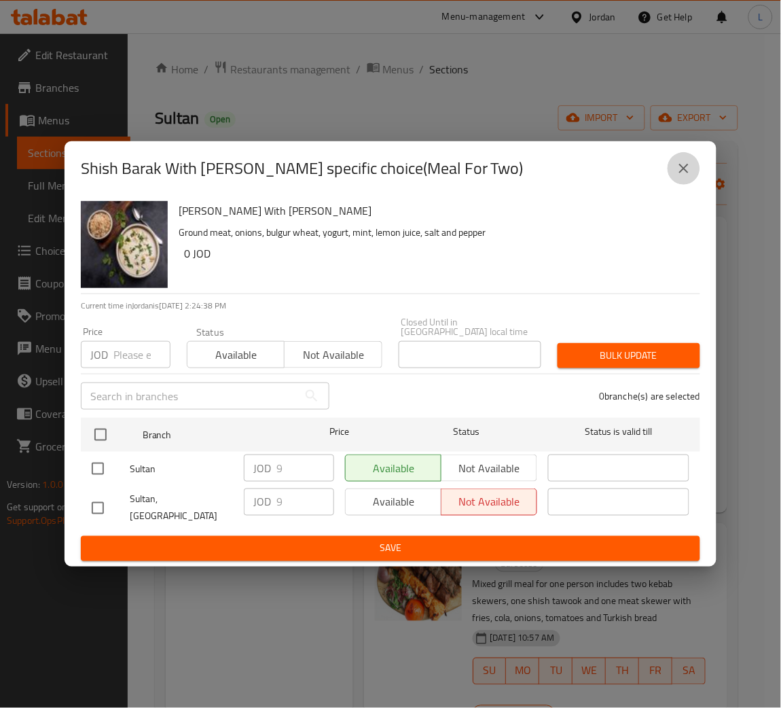
click at [680, 177] on icon "close" at bounding box center [684, 168] width 16 height 16
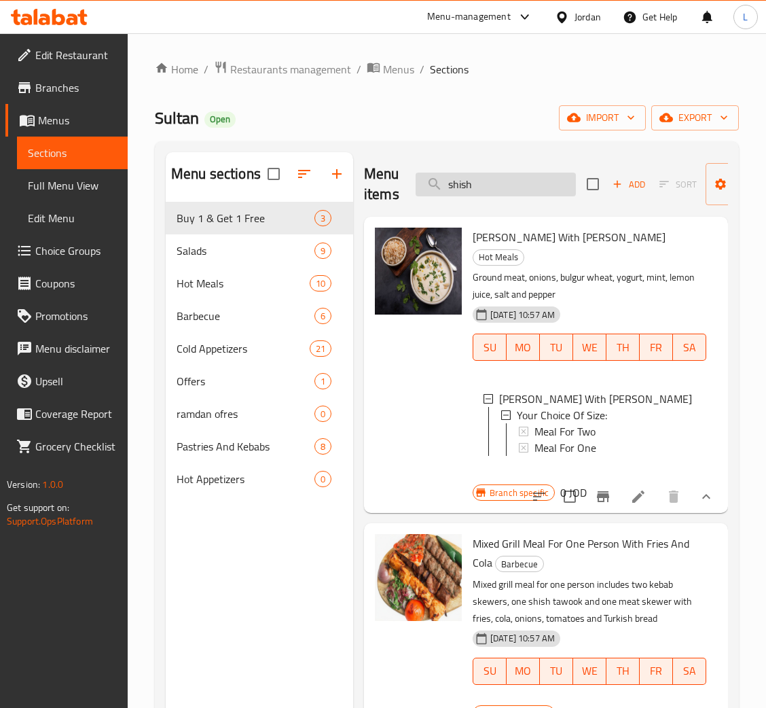
click at [543, 186] on input "shish" at bounding box center [496, 184] width 160 height 24
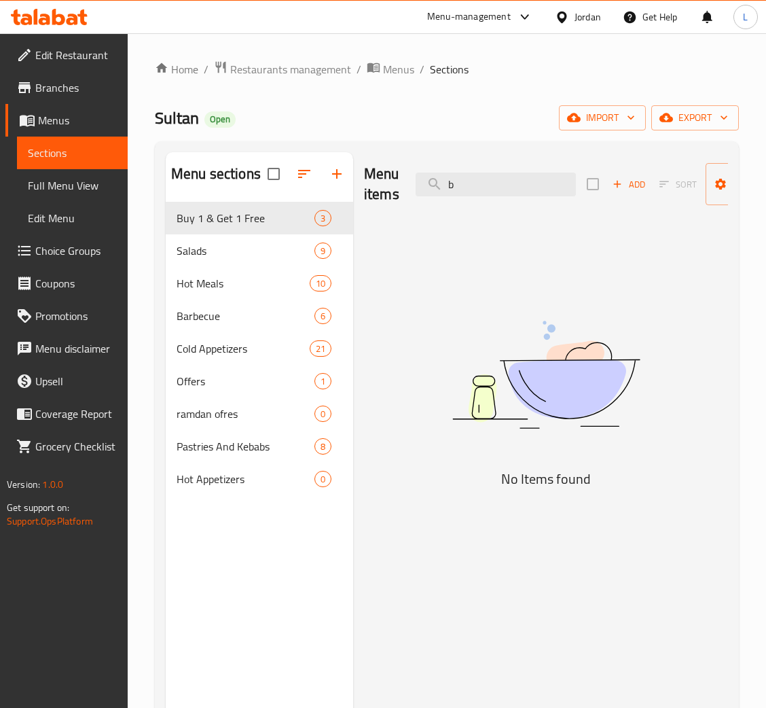
type input "b"
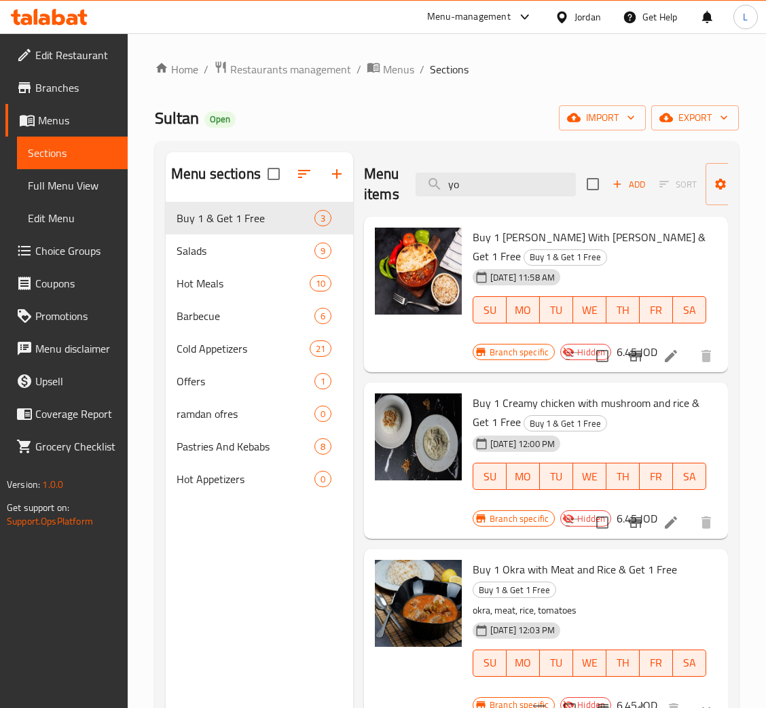
type input "y"
click at [496, 189] on input "search" at bounding box center [496, 184] width 160 height 24
type input "shish"
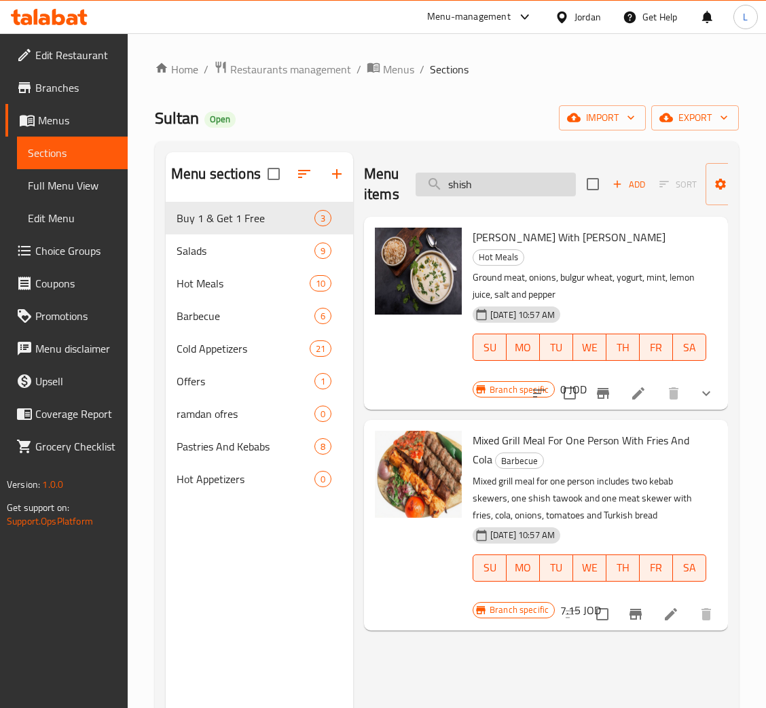
click at [529, 193] on input "shish" at bounding box center [496, 184] width 160 height 24
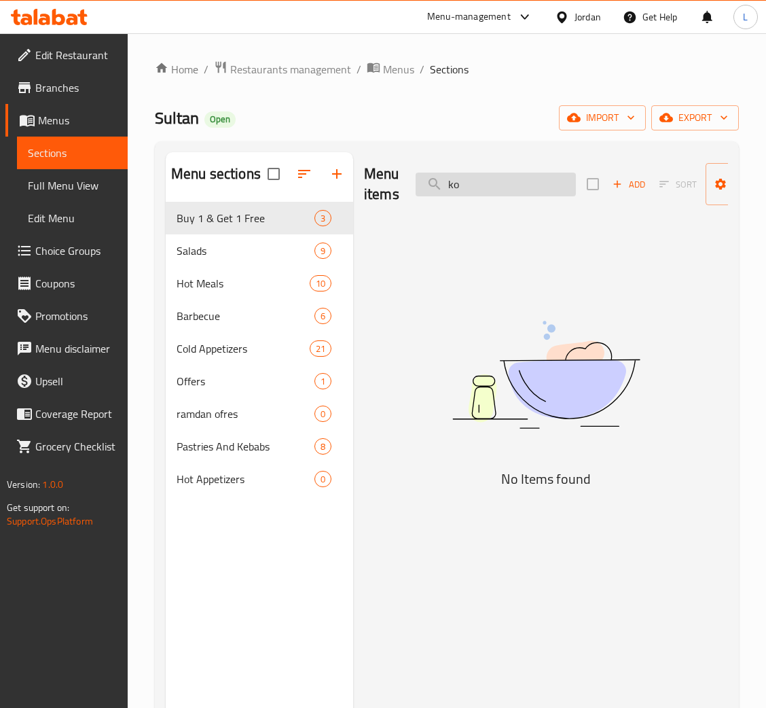
type input "k"
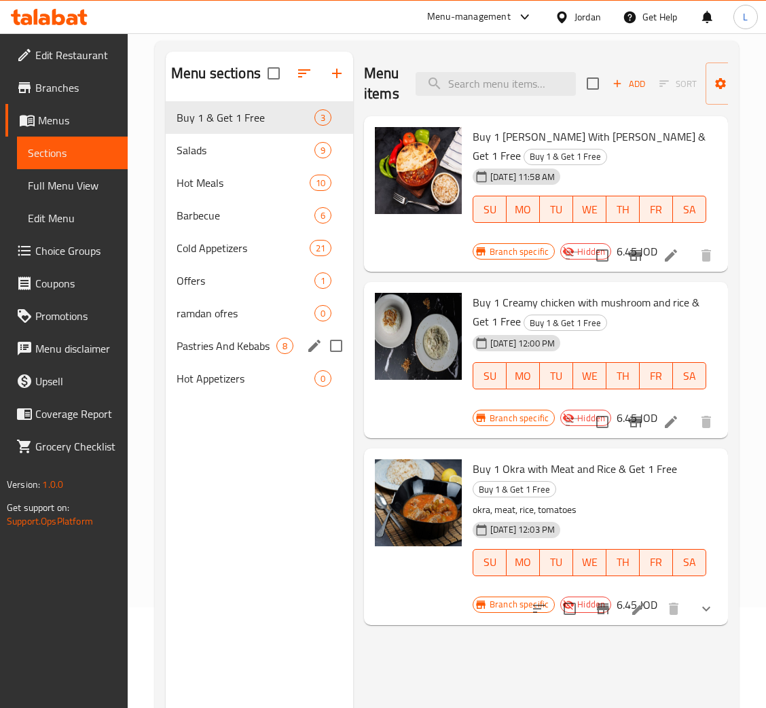
scroll to position [102, 0]
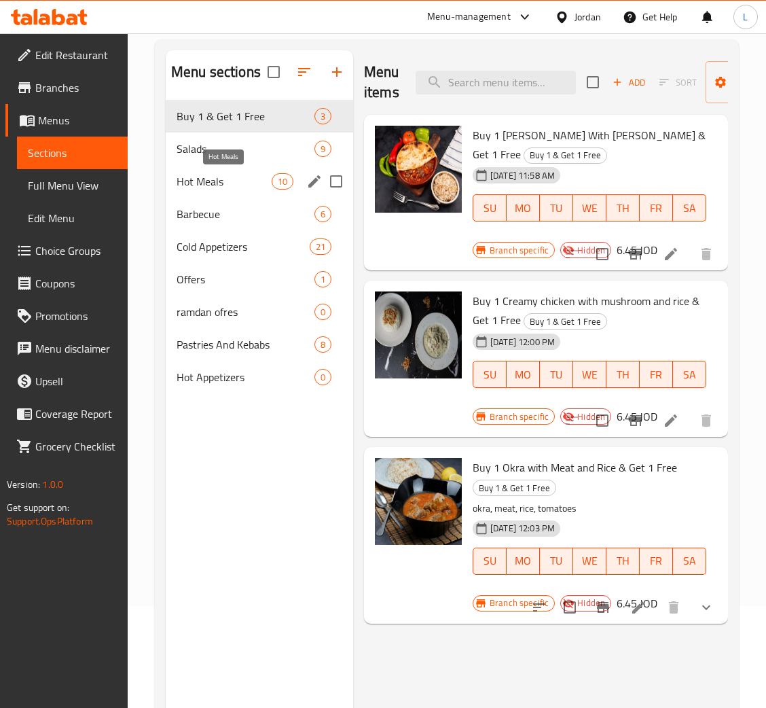
click at [252, 179] on span "Hot Meals" at bounding box center [224, 181] width 95 height 16
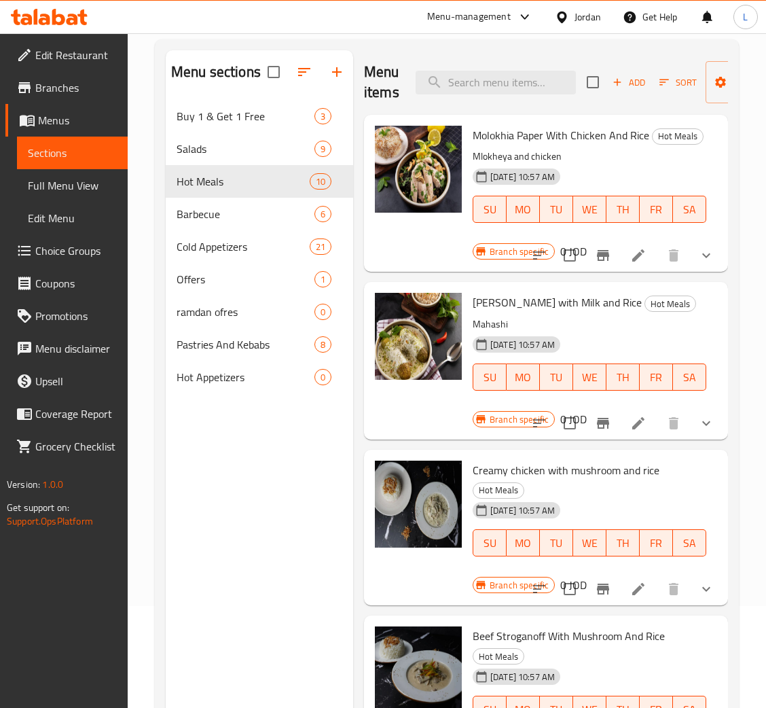
click at [697, 439] on button "show more" at bounding box center [706, 423] width 33 height 33
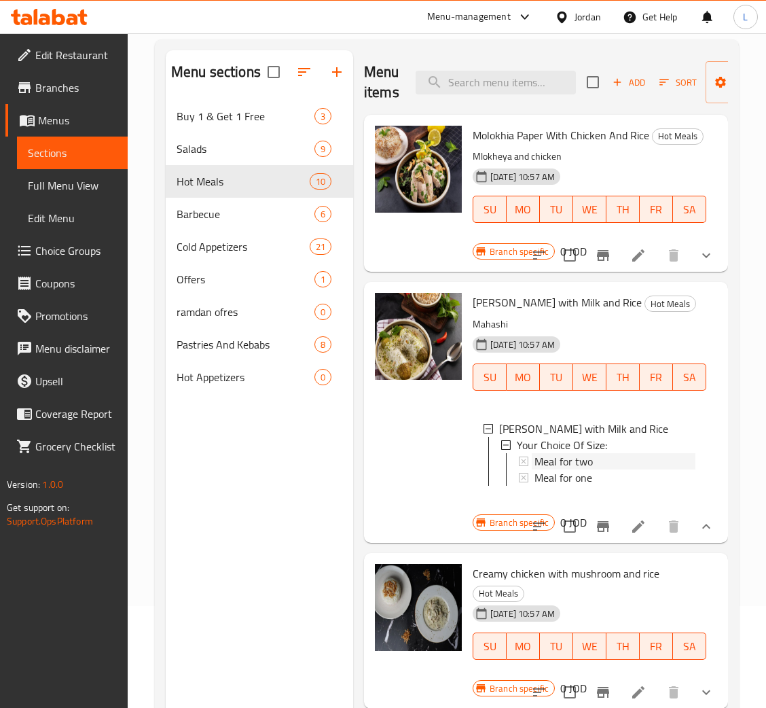
click at [608, 469] on div "Meal for two" at bounding box center [614, 461] width 161 height 16
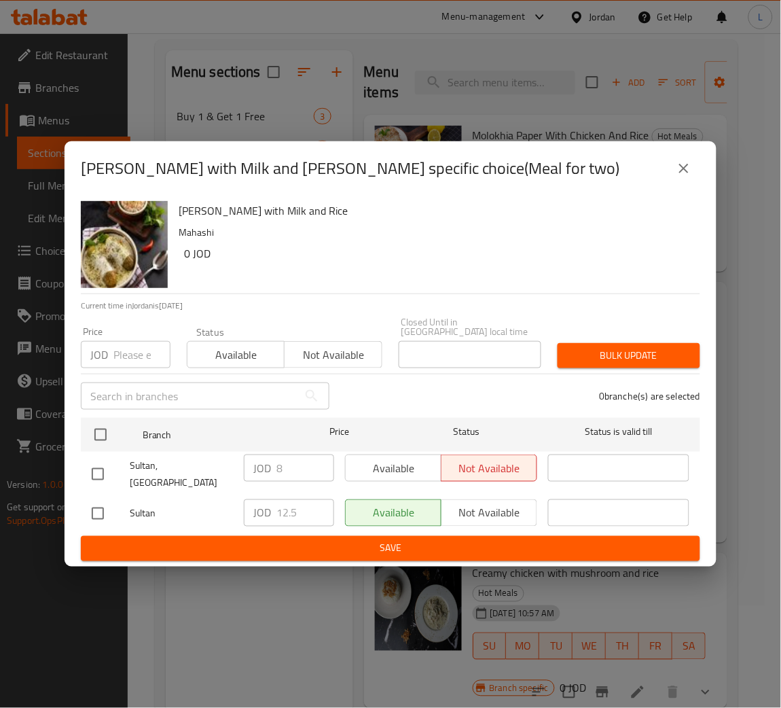
click at [678, 185] on button "close" at bounding box center [683, 168] width 33 height 33
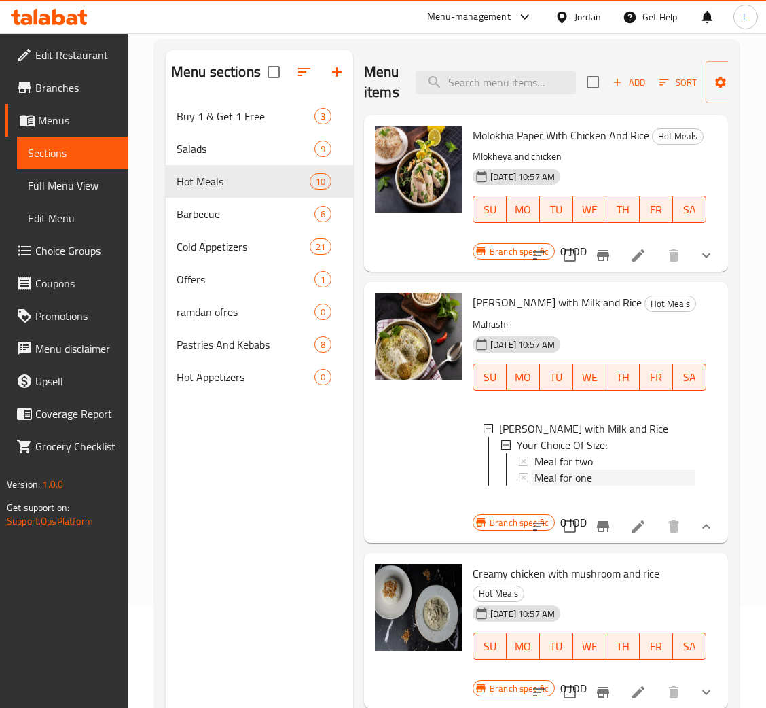
click at [568, 485] on span "Meal for one" at bounding box center [563, 477] width 58 height 16
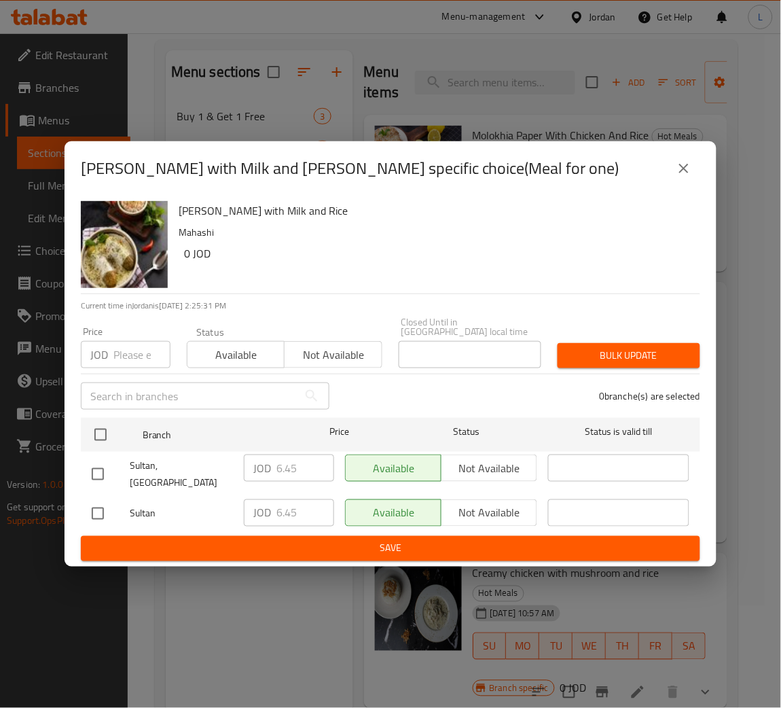
drag, startPoint x: 691, startPoint y: 185, endPoint x: 688, endPoint y: 193, distance: 7.9
click at [691, 177] on icon "close" at bounding box center [684, 168] width 16 height 16
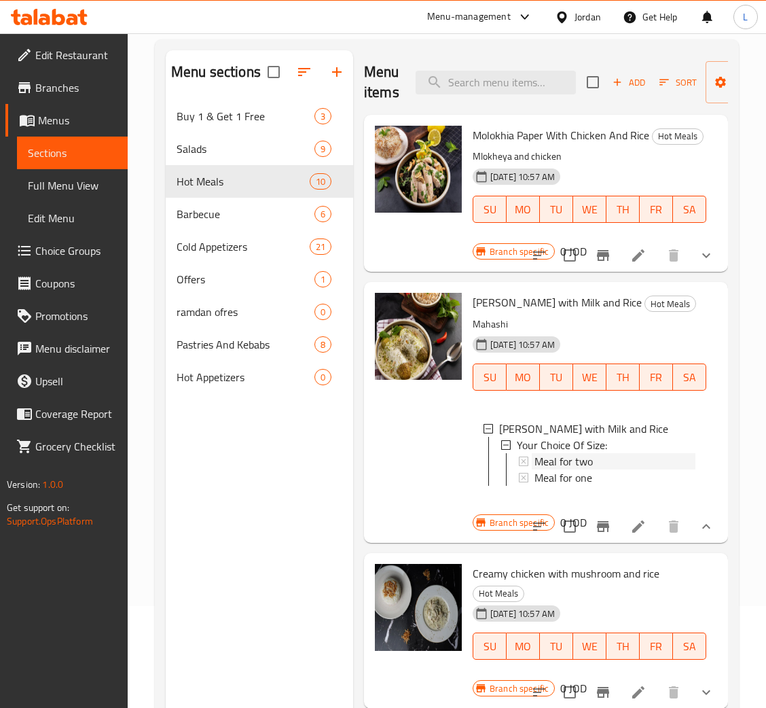
click at [621, 469] on div "Meal for two" at bounding box center [614, 461] width 161 height 16
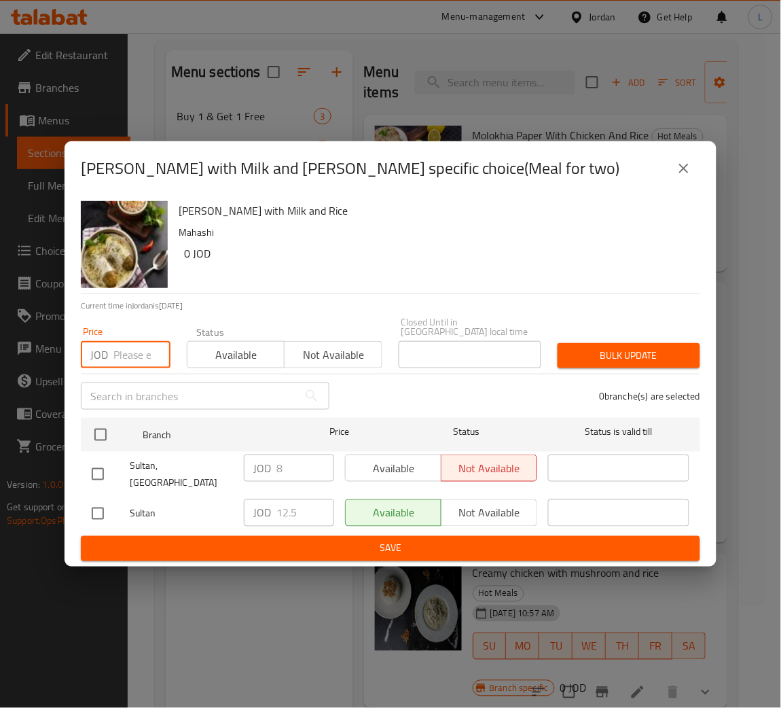
click at [148, 353] on input "number" at bounding box center [141, 354] width 57 height 27
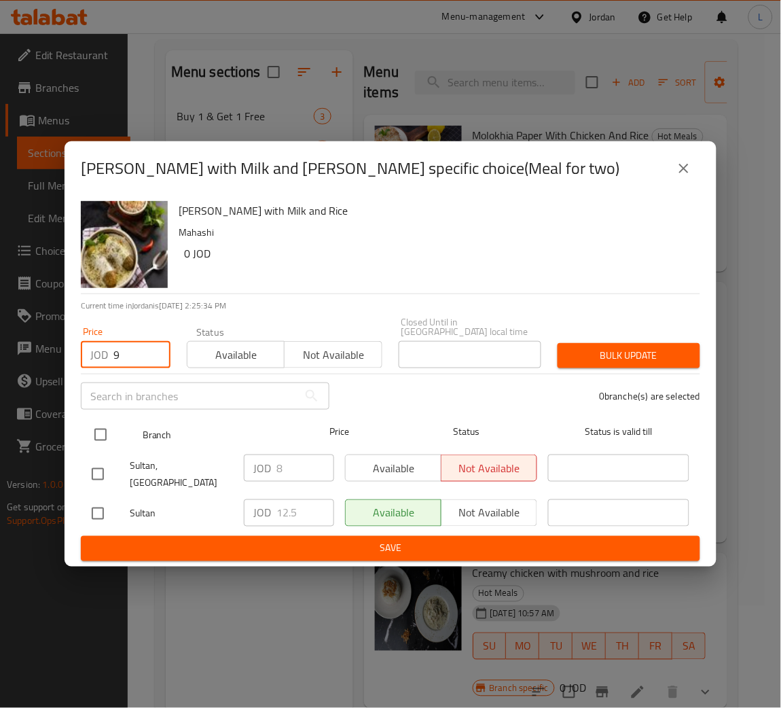
type input "9"
click at [105, 445] on input "checkbox" at bounding box center [100, 434] width 29 height 29
checkbox input "true"
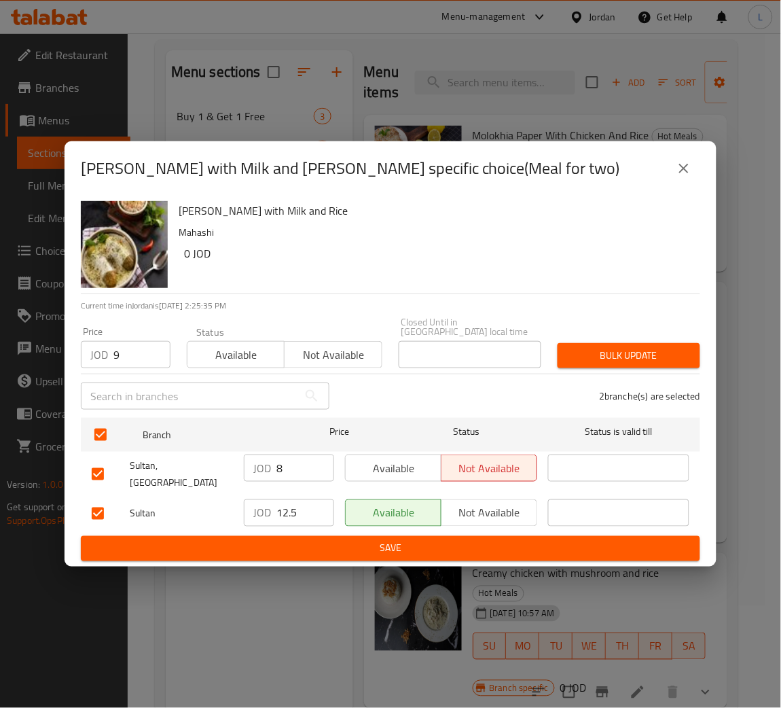
click at [655, 349] on span "Bulk update" at bounding box center [628, 355] width 121 height 17
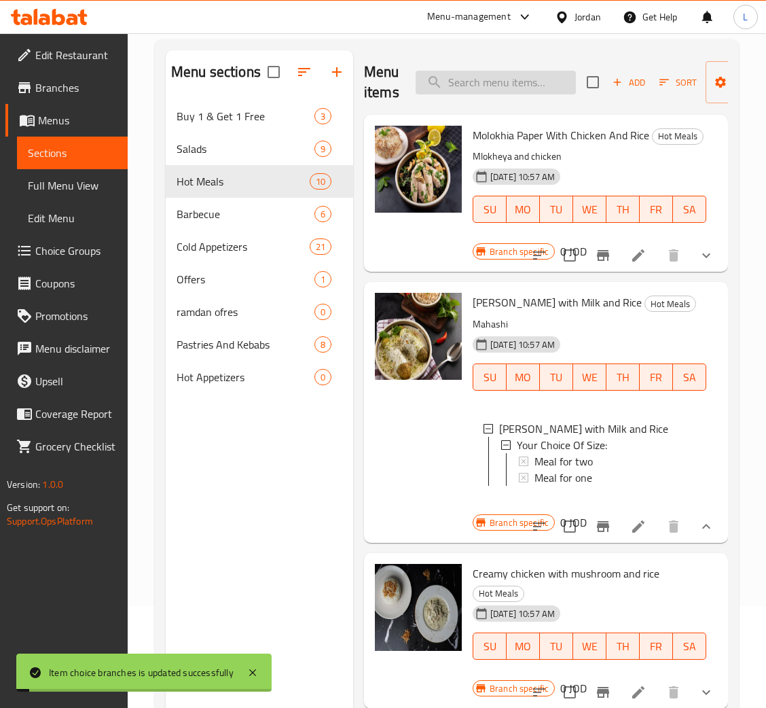
click at [512, 89] on input "search" at bounding box center [496, 83] width 160 height 24
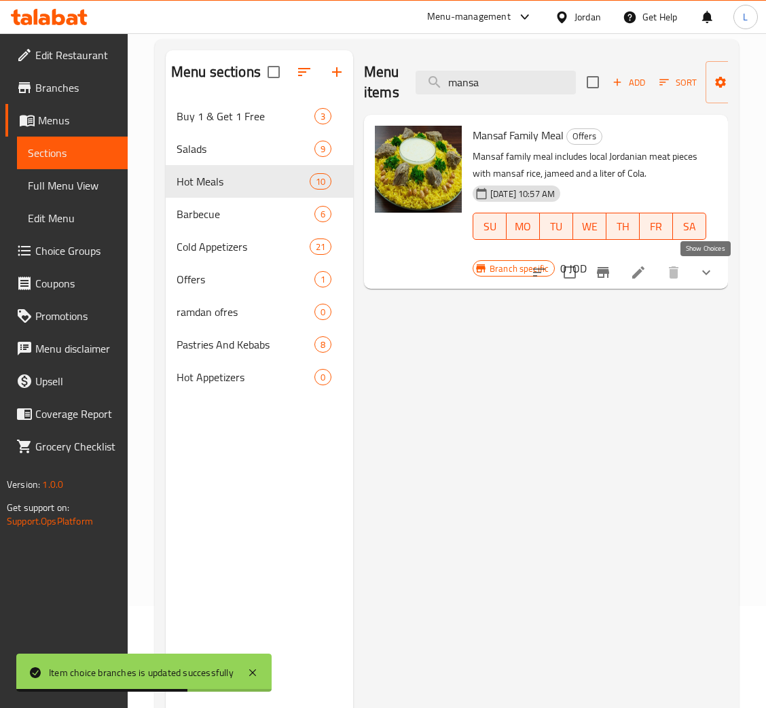
click at [708, 277] on icon "show more" at bounding box center [706, 272] width 16 height 16
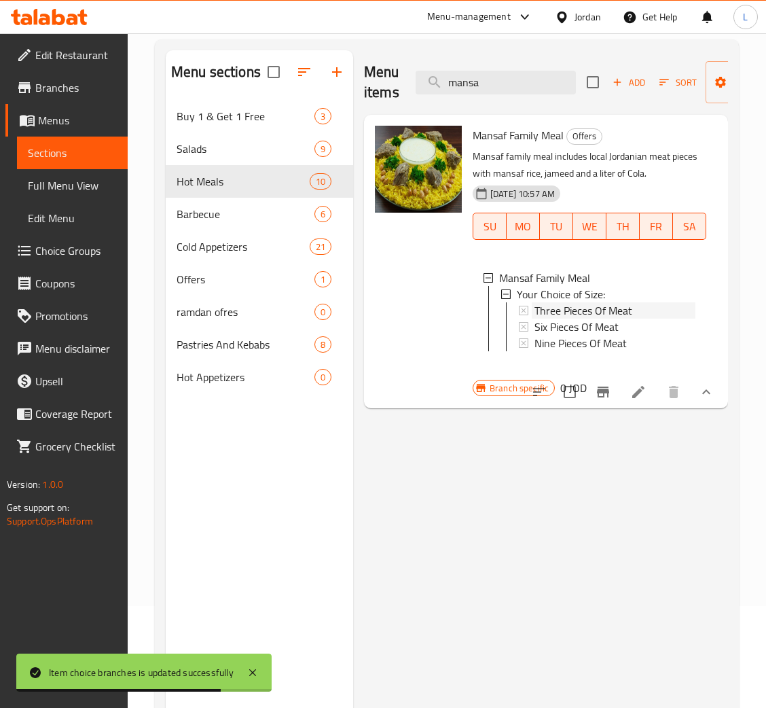
click at [618, 312] on span "Three Pieces Of Meat" at bounding box center [583, 310] width 98 height 16
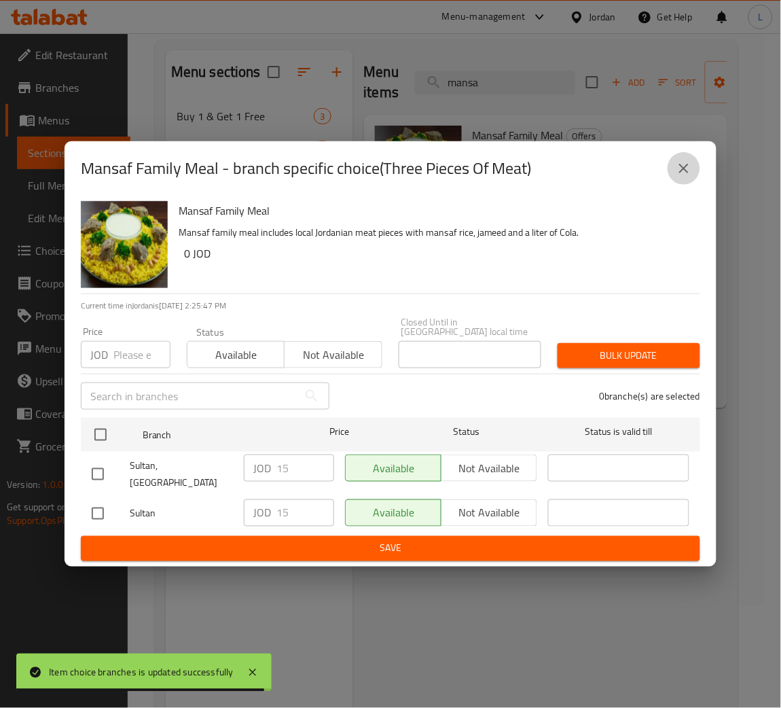
click at [676, 177] on button "close" at bounding box center [683, 168] width 33 height 33
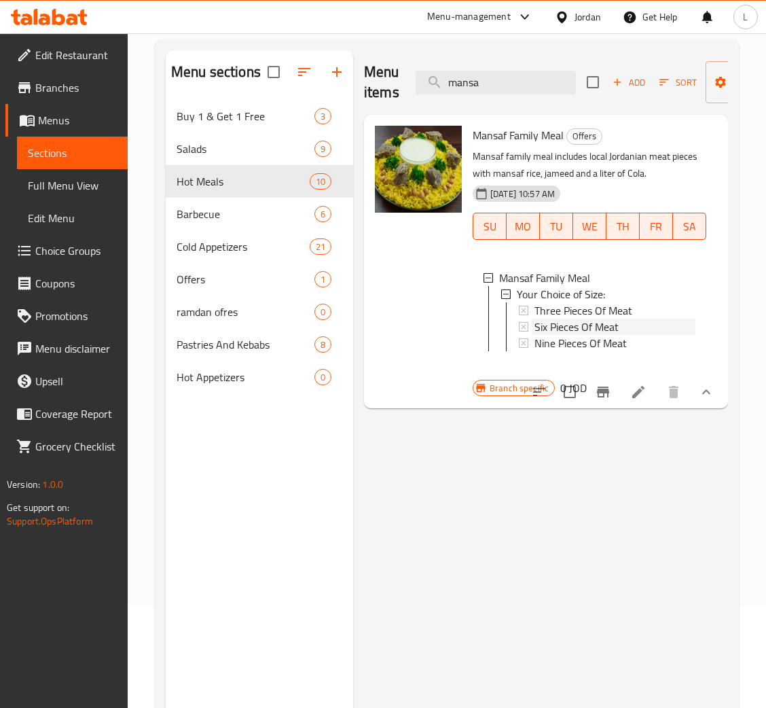
click at [612, 325] on span "Six Pieces Of Meat" at bounding box center [576, 326] width 84 height 16
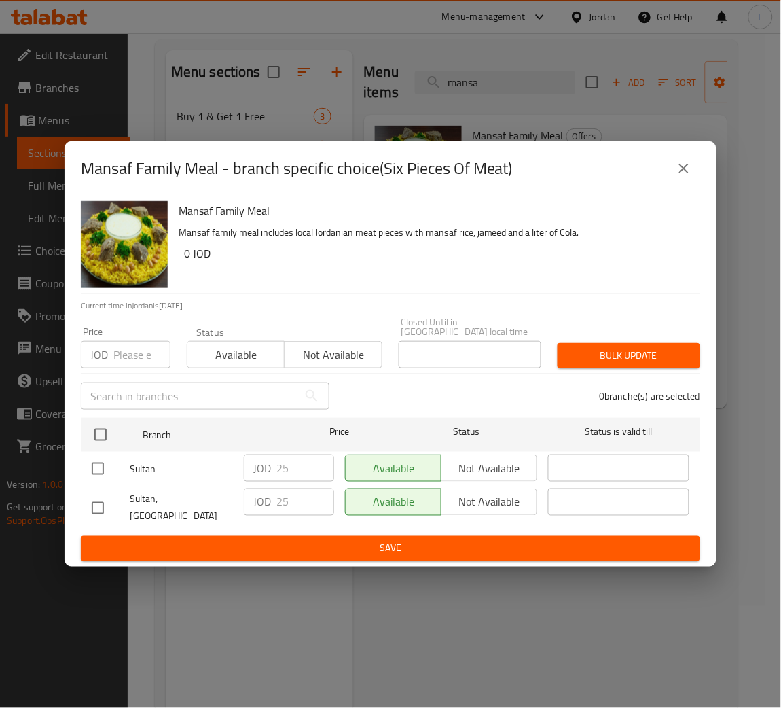
click at [685, 173] on icon "close" at bounding box center [684, 169] width 10 height 10
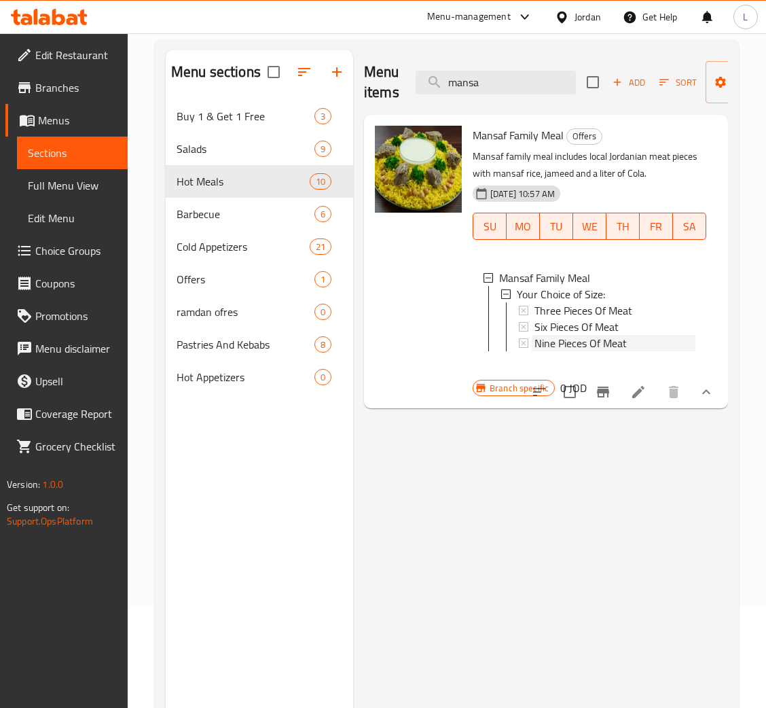
click at [585, 348] on span "Nine Pieces Of Meat" at bounding box center [580, 343] width 92 height 16
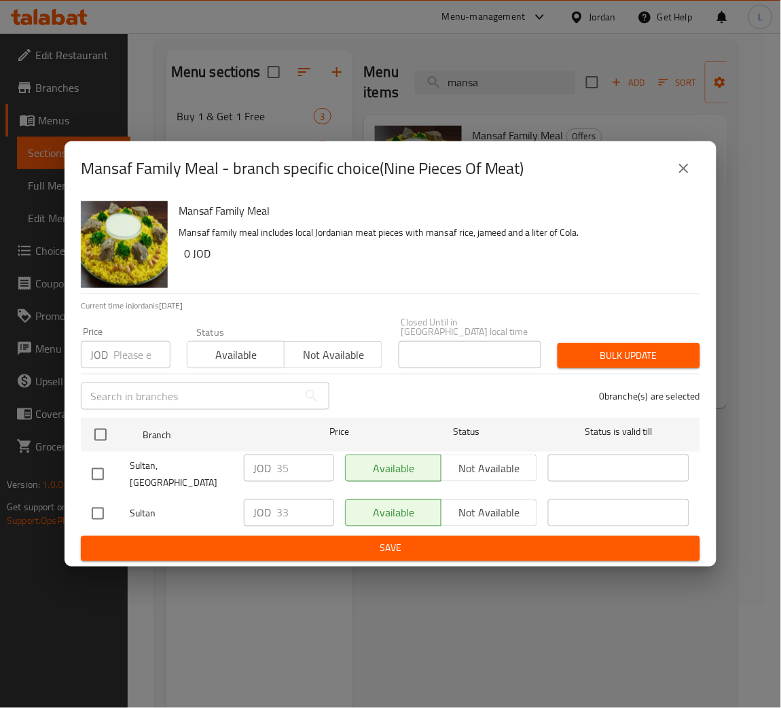
click at [676, 177] on icon "close" at bounding box center [684, 168] width 16 height 16
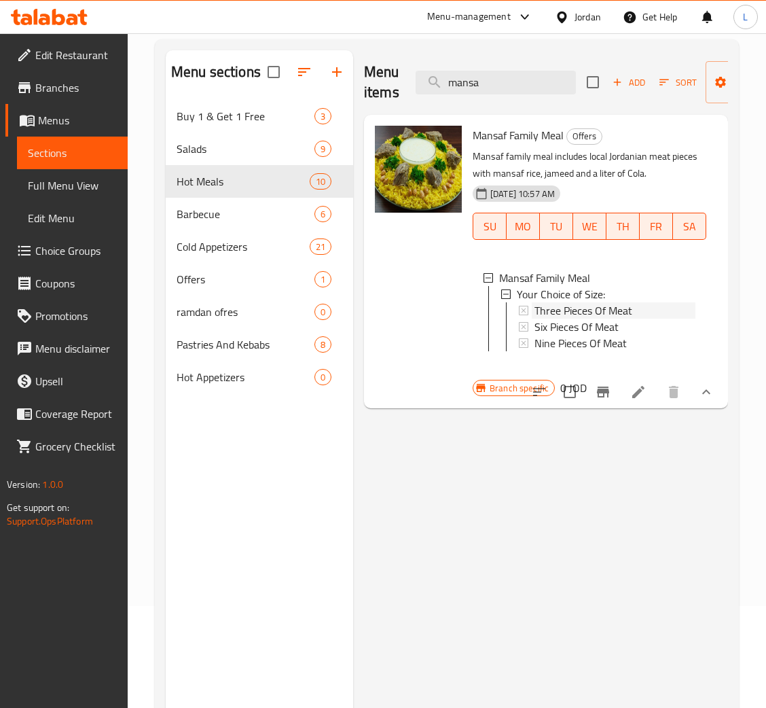
click at [597, 313] on span "Three Pieces Of Meat" at bounding box center [583, 310] width 98 height 16
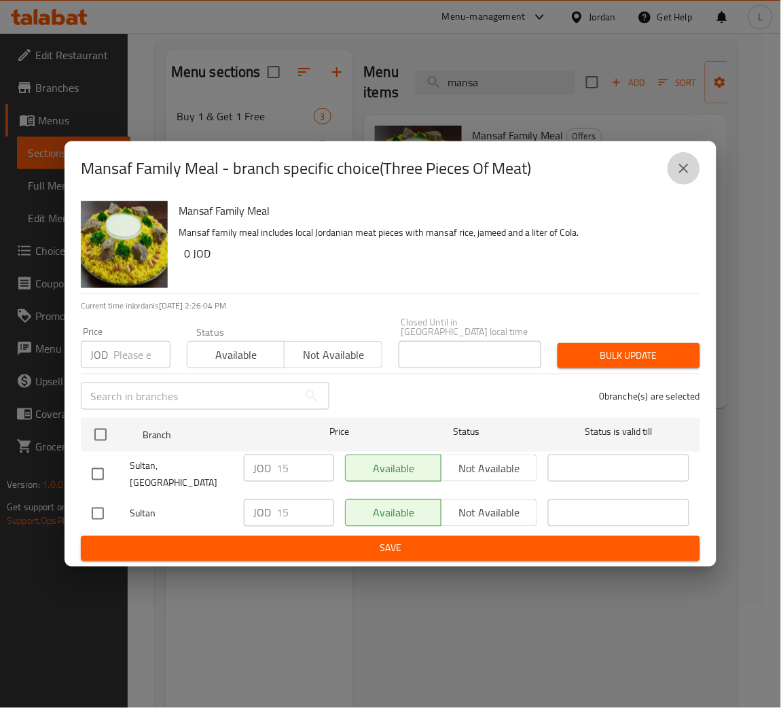
click at [685, 173] on icon "close" at bounding box center [684, 169] width 10 height 10
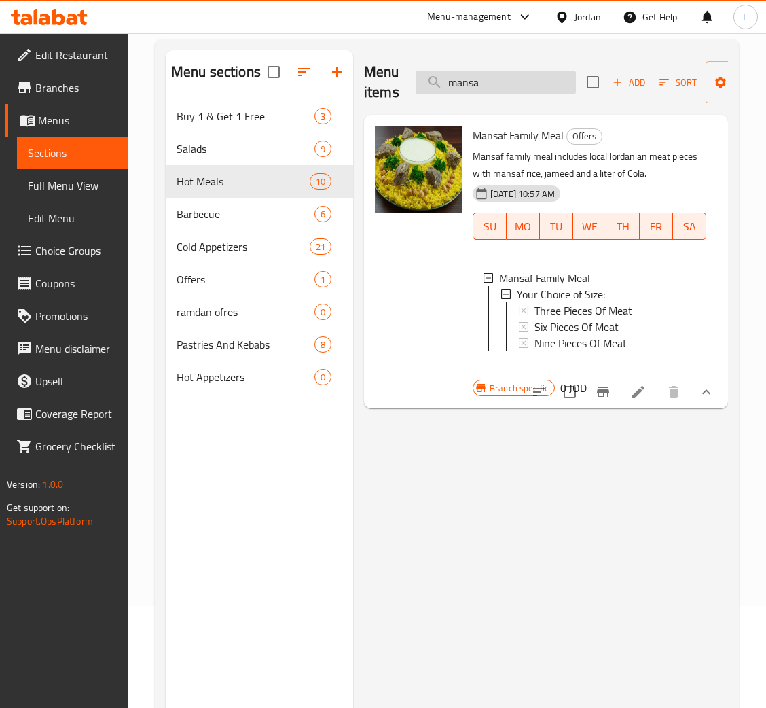
click at [536, 79] on input "mansa" at bounding box center [496, 83] width 160 height 24
click at [219, 158] on div "Salads 9" at bounding box center [259, 148] width 187 height 33
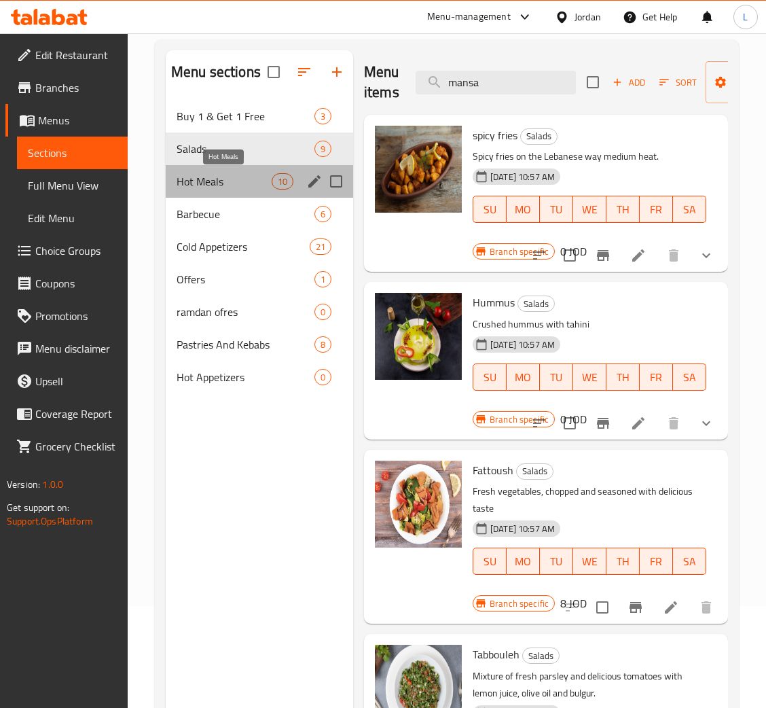
click at [226, 190] on div "Hot Meals 10" at bounding box center [259, 181] width 187 height 33
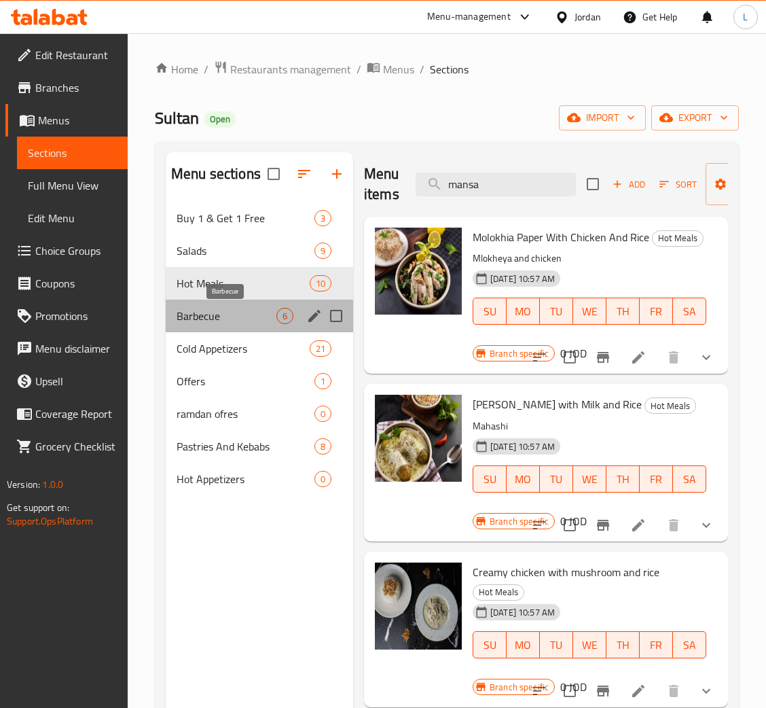
click at [223, 314] on span "Barbecue" at bounding box center [227, 316] width 100 height 16
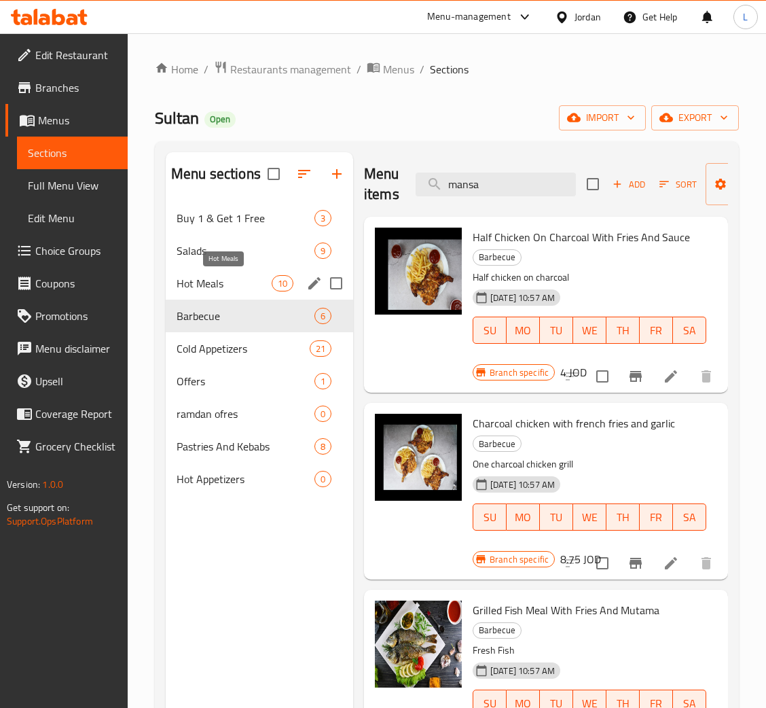
click at [245, 276] on span "Hot Meals" at bounding box center [224, 283] width 95 height 16
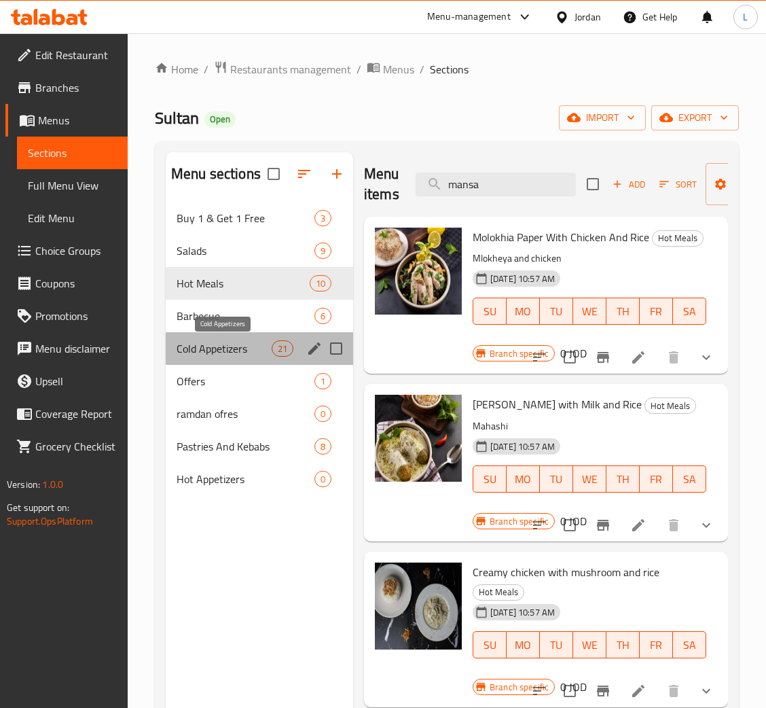
click at [214, 346] on span "Cold Appetizers" at bounding box center [224, 348] width 95 height 16
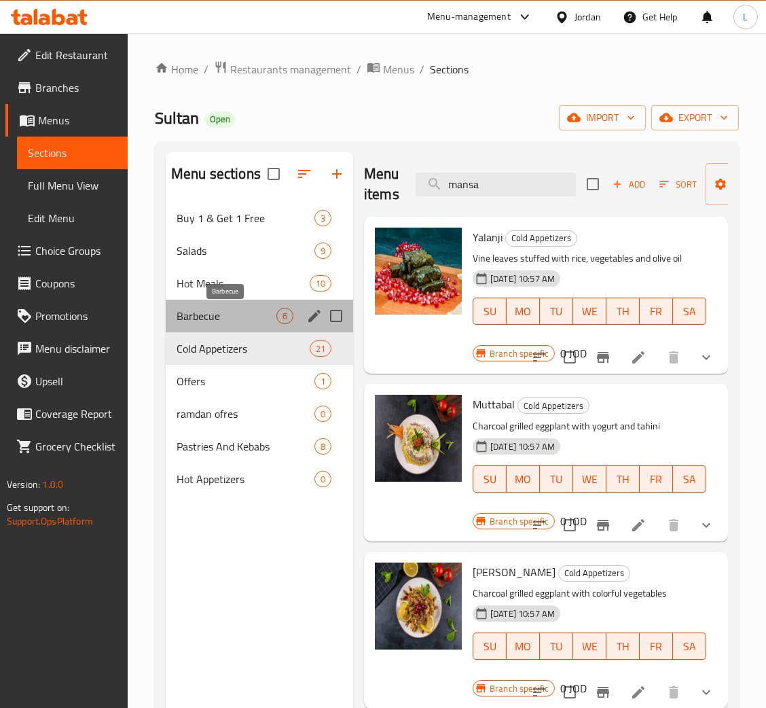
click at [180, 324] on span "Barbecue" at bounding box center [227, 316] width 100 height 16
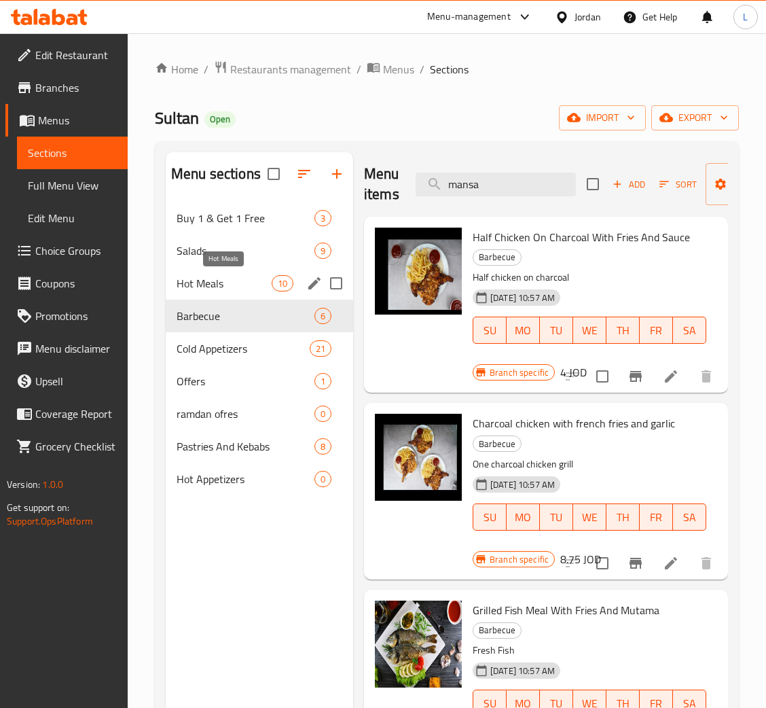
click at [227, 270] on div "Hot Meals 10" at bounding box center [259, 283] width 187 height 33
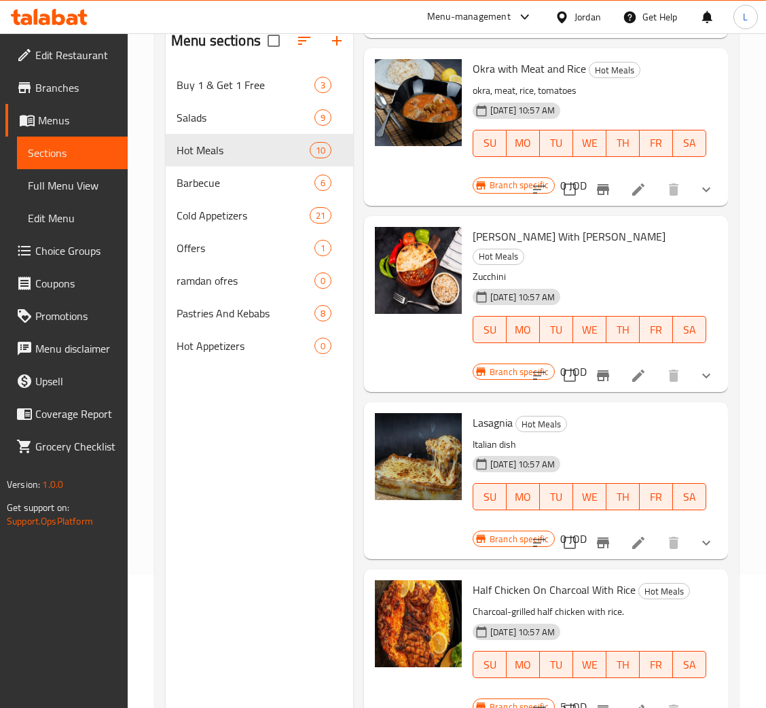
scroll to position [191, 0]
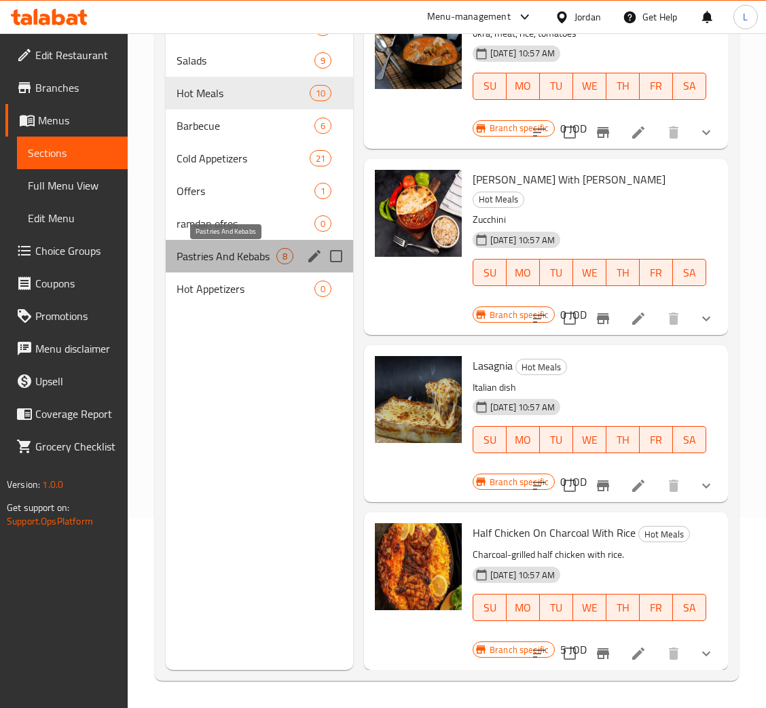
click at [227, 255] on span "Pastries And Kebabs" at bounding box center [227, 256] width 100 height 16
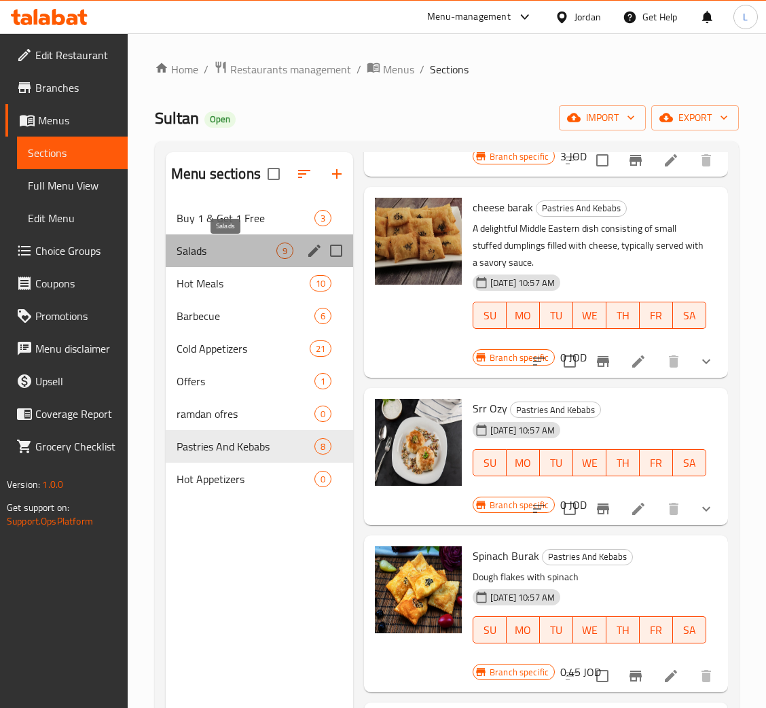
click at [230, 247] on span "Salads" at bounding box center [227, 250] width 100 height 16
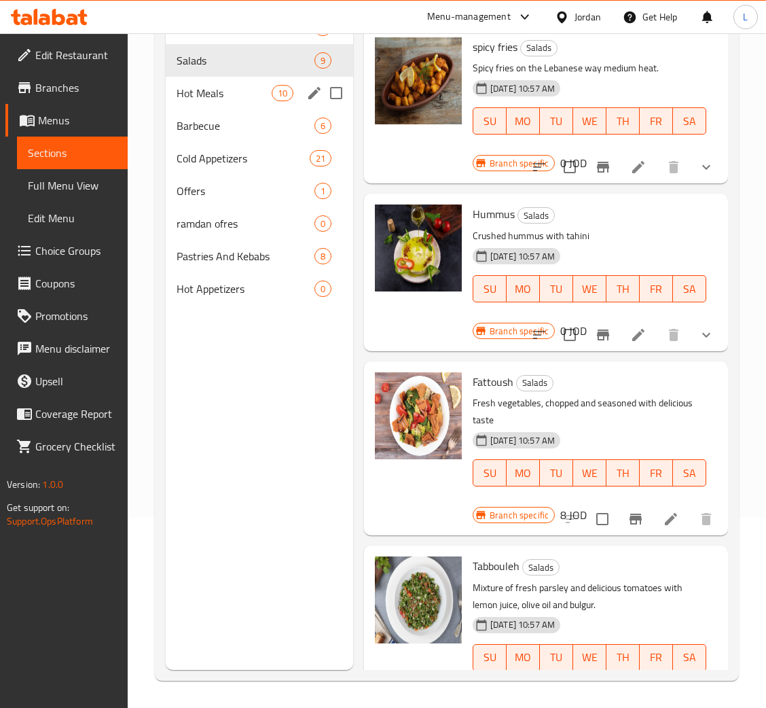
click at [218, 91] on span "Hot Meals" at bounding box center [224, 93] width 95 height 16
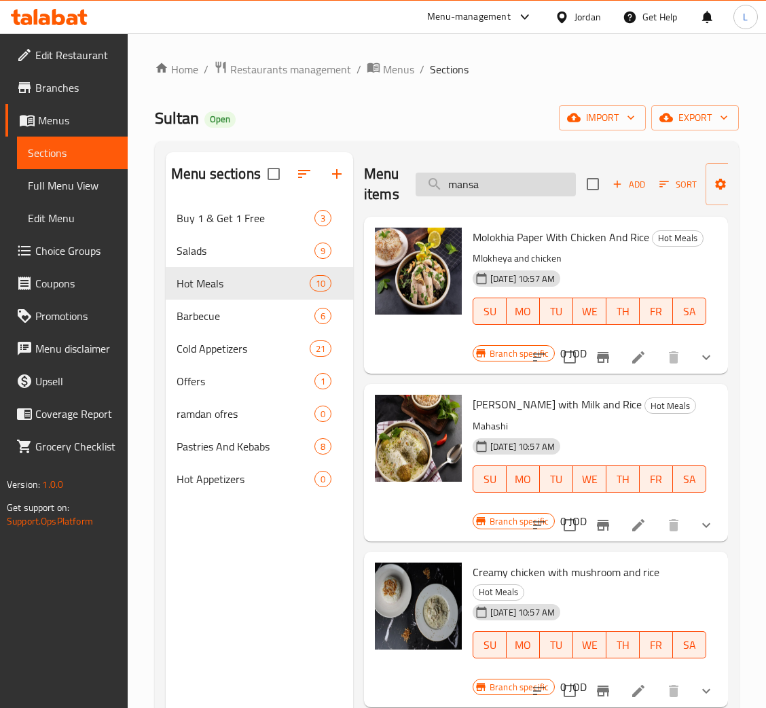
click at [498, 196] on input "mansa" at bounding box center [496, 184] width 160 height 24
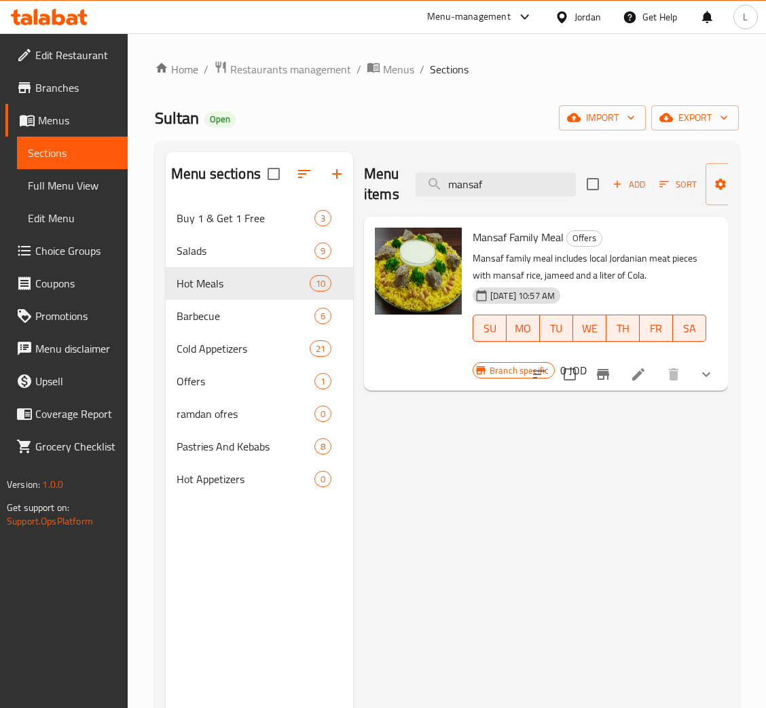
type input "mansaf"
click at [718, 376] on button "show more" at bounding box center [706, 374] width 33 height 33
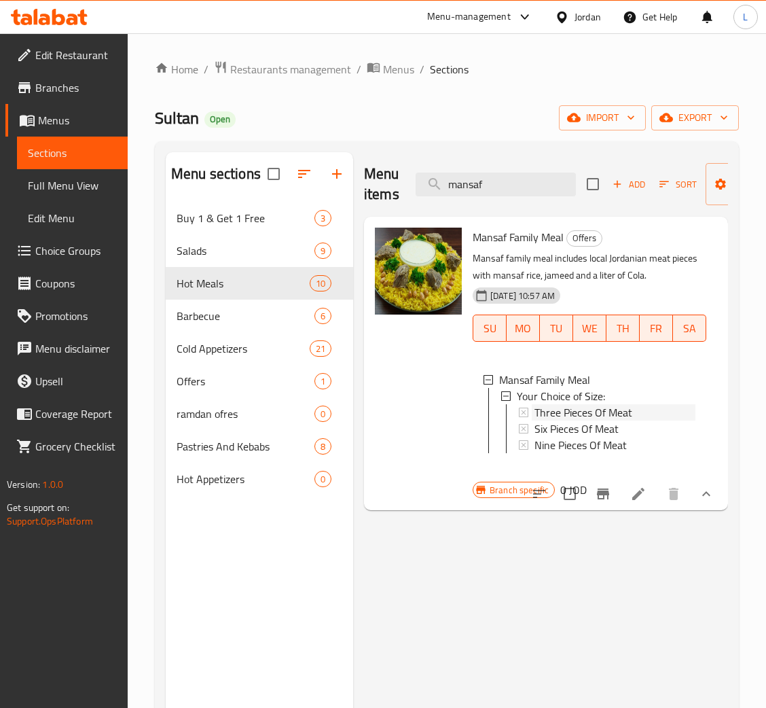
click at [649, 407] on div "Three Pieces Of Meat" at bounding box center [614, 412] width 161 height 16
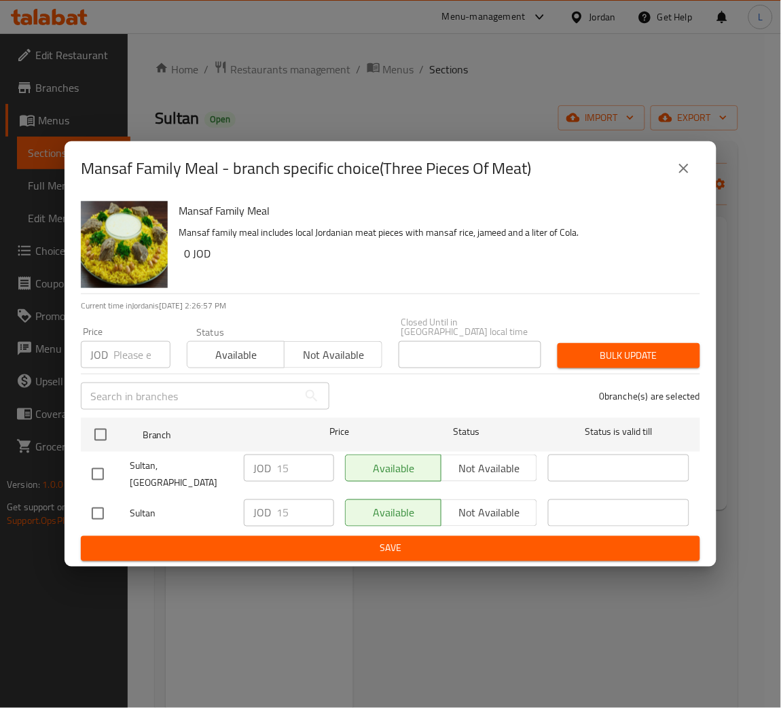
click at [691, 177] on icon "close" at bounding box center [684, 168] width 16 height 16
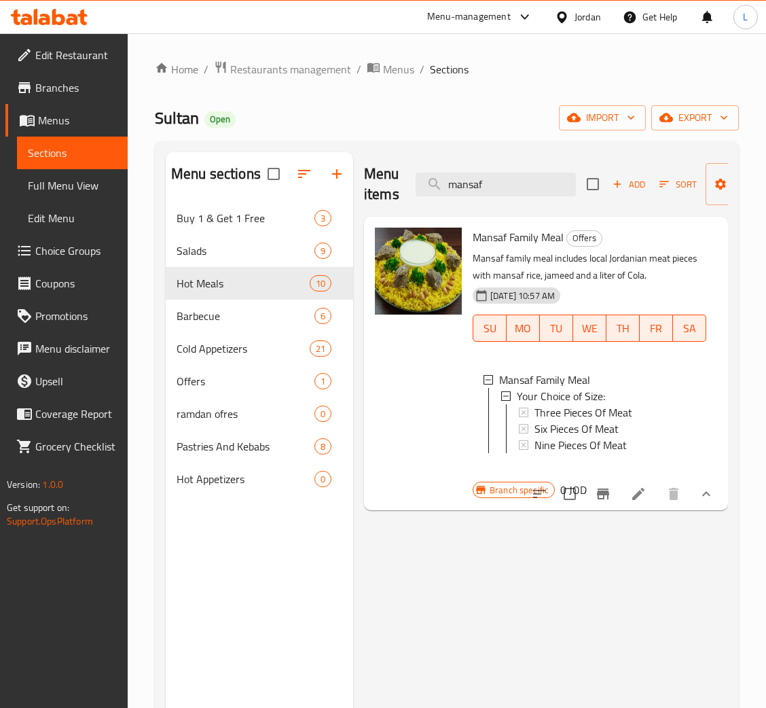
click at [613, 409] on span "Three Pieces Of Meat" at bounding box center [583, 412] width 98 height 16
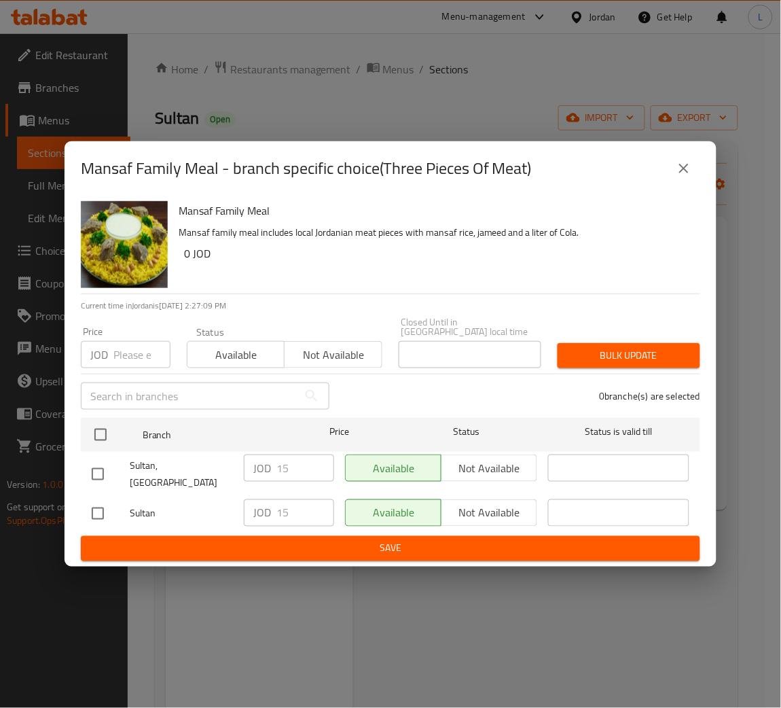
click at [130, 361] on input "number" at bounding box center [141, 354] width 57 height 27
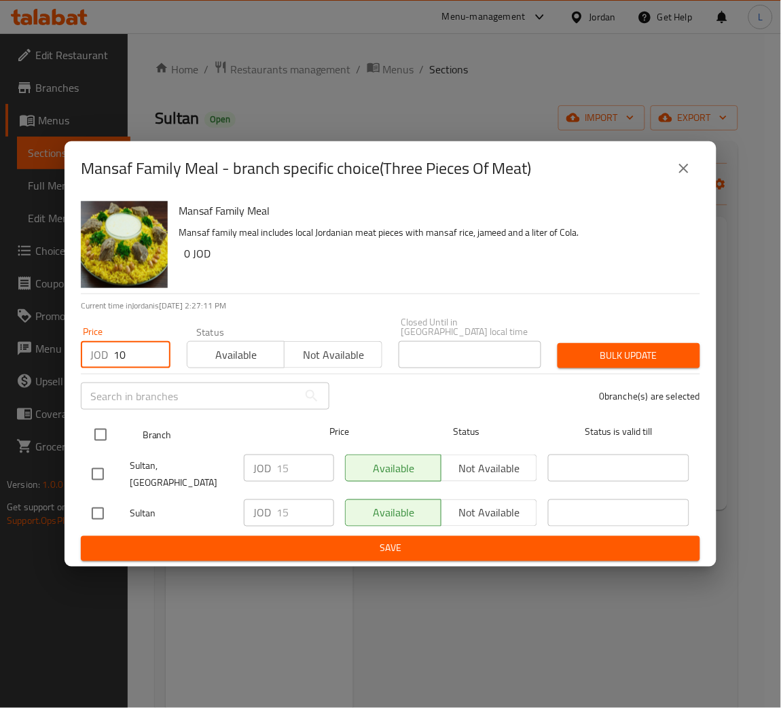
type input "10"
click at [104, 432] on input "checkbox" at bounding box center [100, 434] width 29 height 29
checkbox input "true"
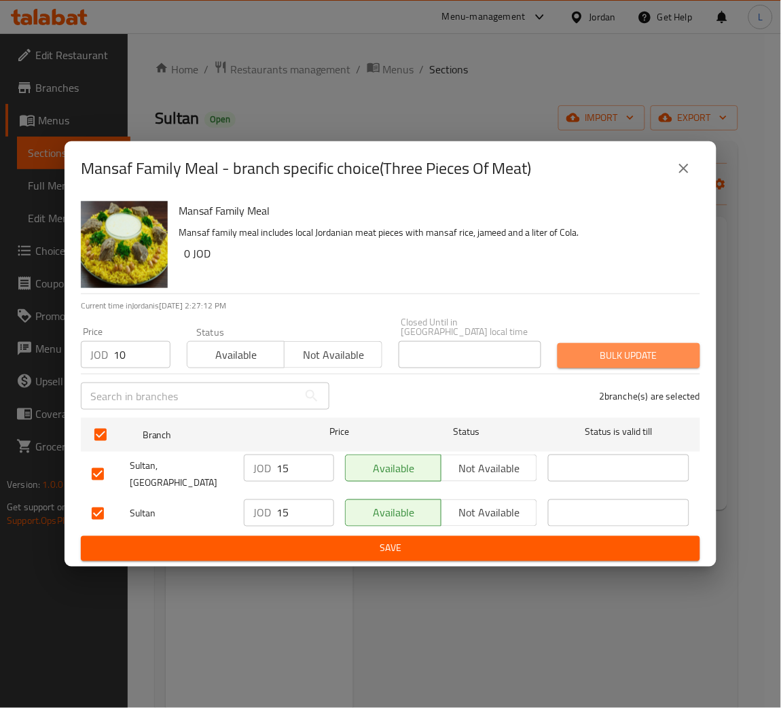
click at [610, 362] on span "Bulk update" at bounding box center [628, 355] width 121 height 17
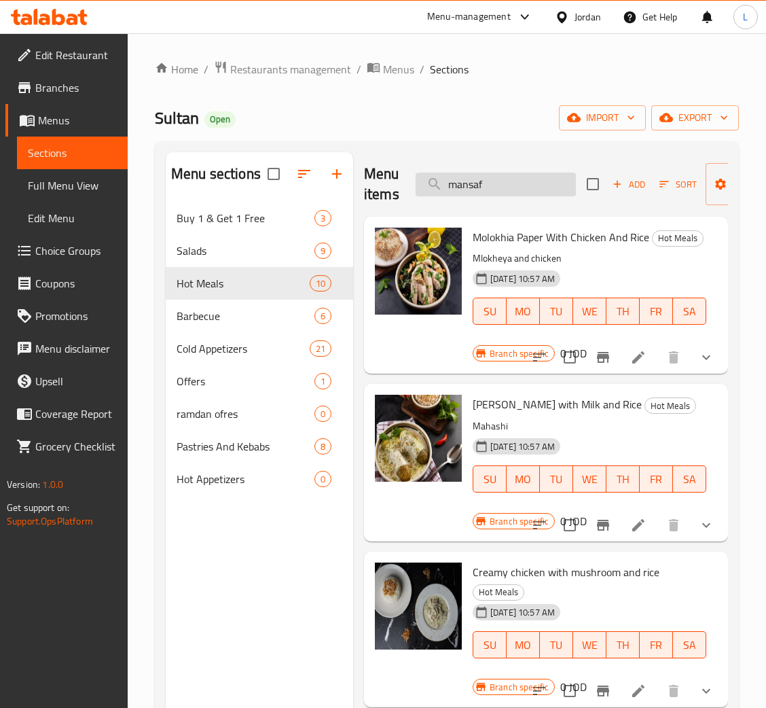
click at [508, 194] on input "mansaf" at bounding box center [496, 184] width 160 height 24
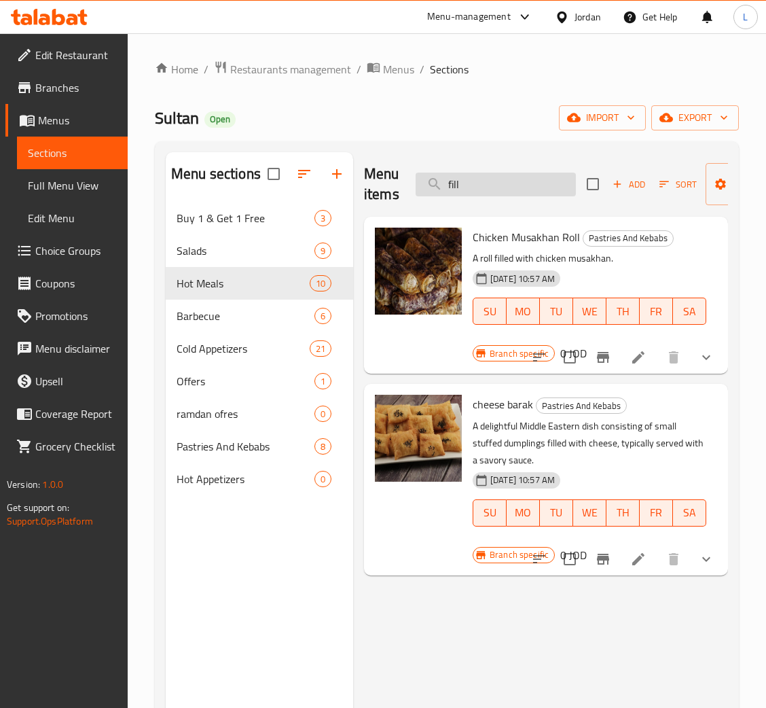
click at [488, 186] on input "fill" at bounding box center [496, 184] width 160 height 24
type input "sa"
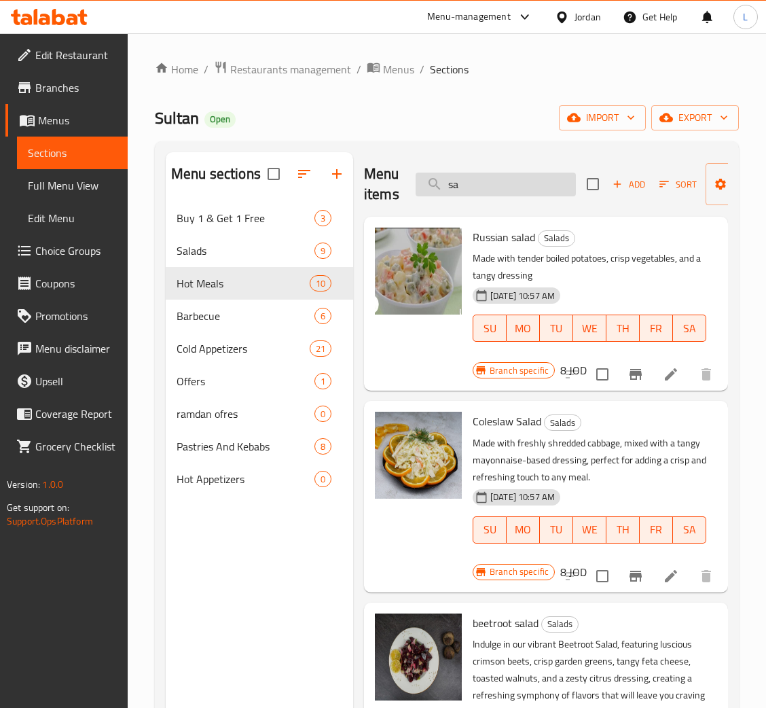
click at [517, 193] on input "sa" at bounding box center [496, 184] width 160 height 24
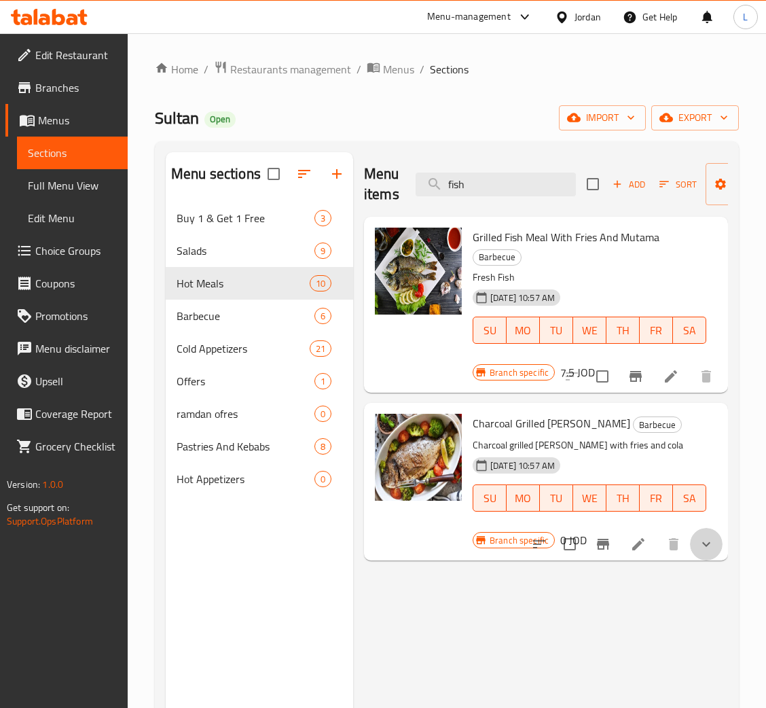
click at [699, 535] on button "show more" at bounding box center [706, 544] width 33 height 33
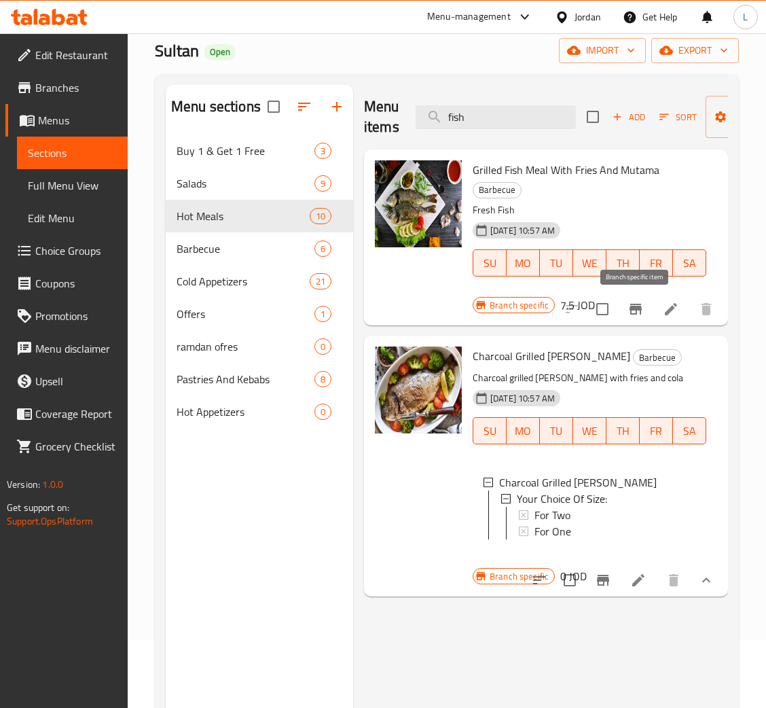
scroll to position [102, 0]
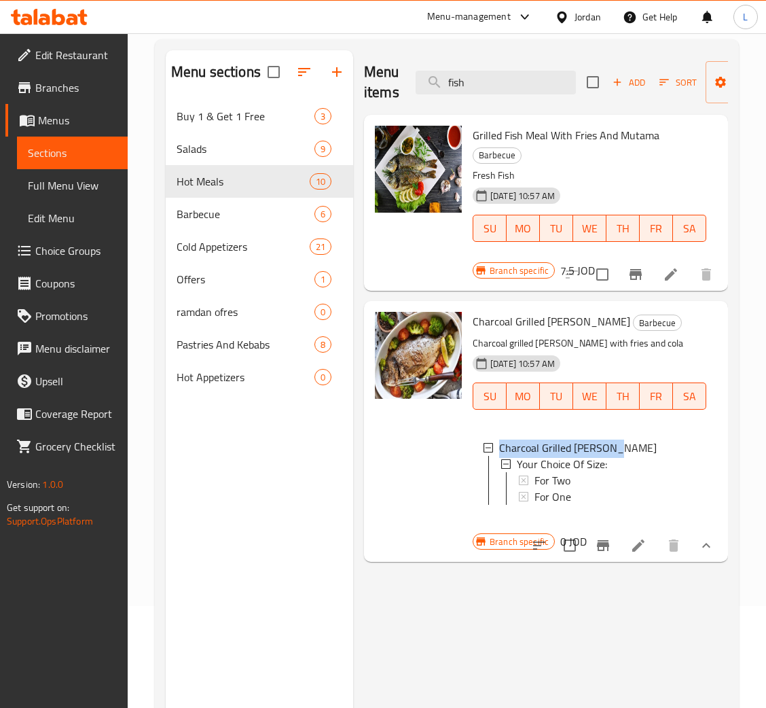
drag, startPoint x: 605, startPoint y: 426, endPoint x: 327, endPoint y: 394, distance: 279.5
click at [521, 411] on div "Charcoal Grilled Dennis Fish Barbecue Charcoal grilled dennis fish with fries a…" at bounding box center [589, 421] width 244 height 230
drag, startPoint x: 258, startPoint y: 307, endPoint x: 245, endPoint y: 293, distance: 19.2
click at [249, 293] on div "Buy 1 & Get 1 Free 3 Salads 9 Hot Meals 10 Barbecue 6 Cold Appetizers 21 Offers…" at bounding box center [259, 246] width 187 height 293
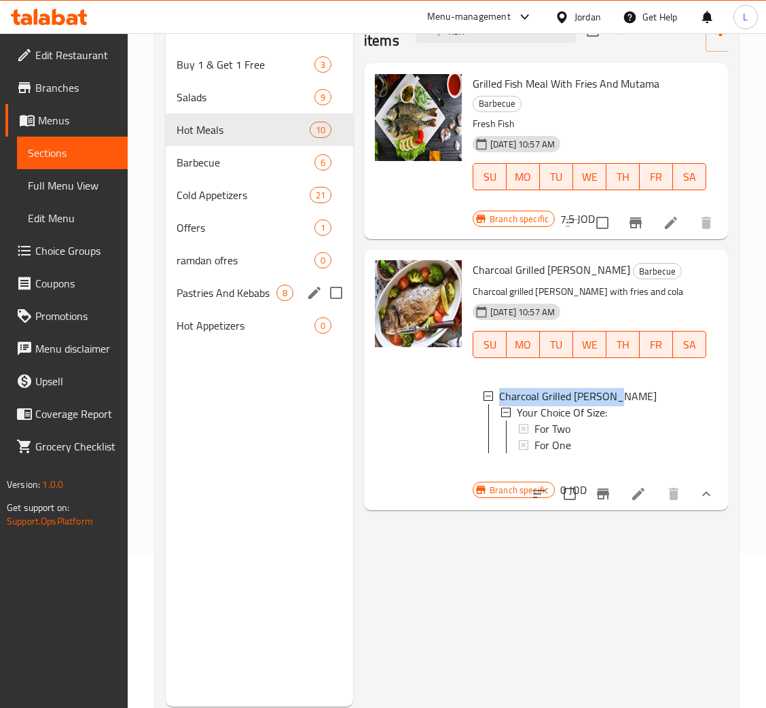
scroll to position [191, 0]
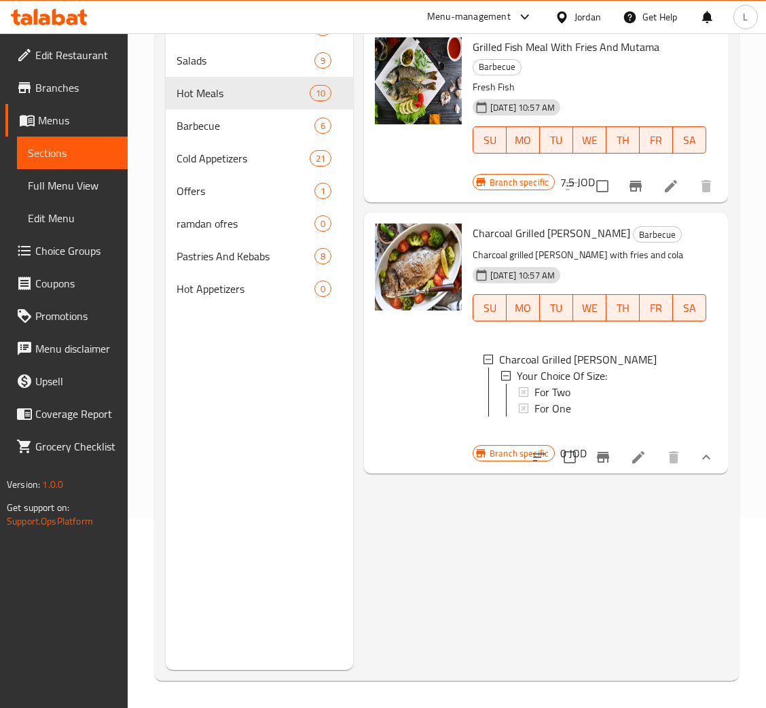
click at [673, 581] on div "Menu items fish Add Sort Manage items Grilled Fish Meal With Fries And Mutama B…" at bounding box center [540, 316] width 375 height 708
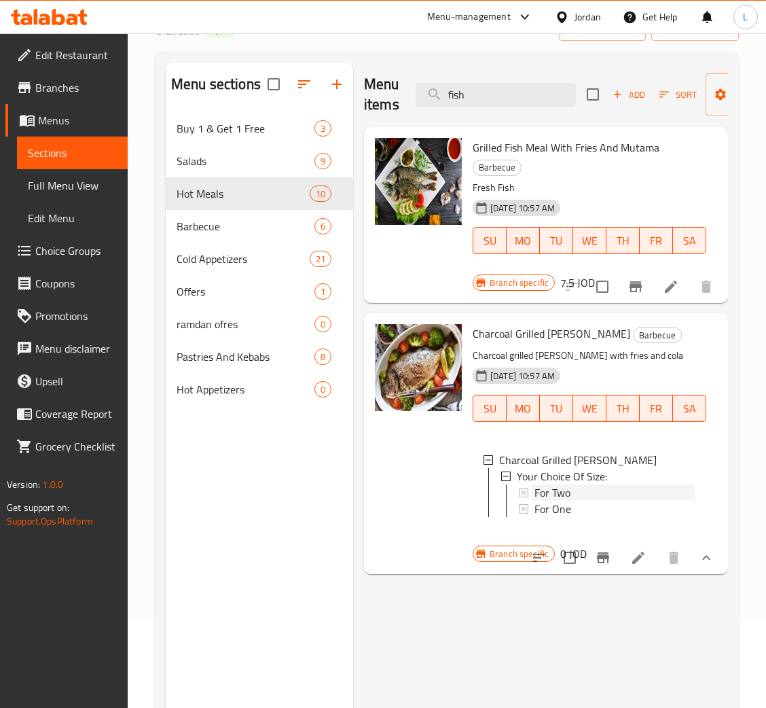
click at [605, 492] on div "For Two" at bounding box center [614, 492] width 161 height 16
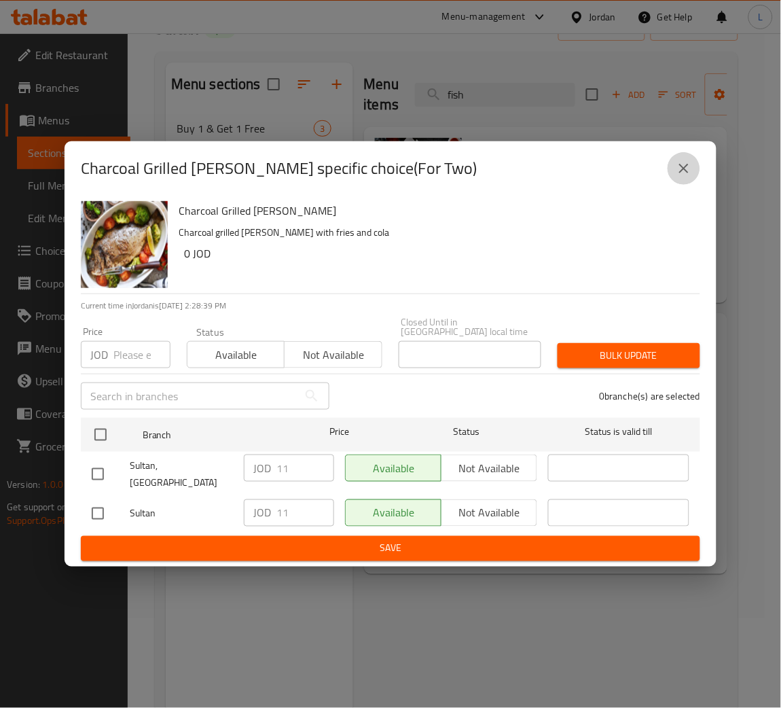
click at [683, 177] on icon "close" at bounding box center [684, 168] width 16 height 16
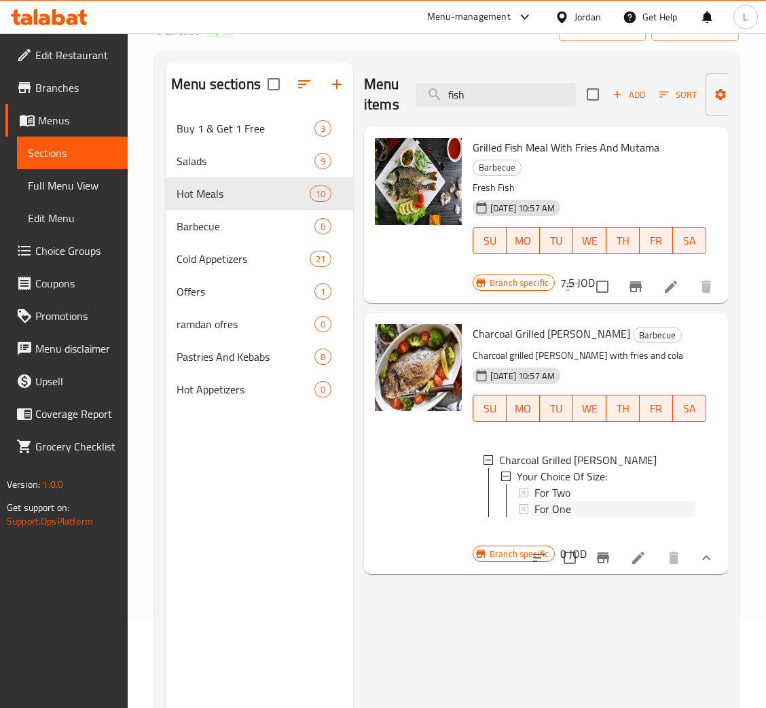
click at [571, 511] on div "For One" at bounding box center [614, 508] width 161 height 16
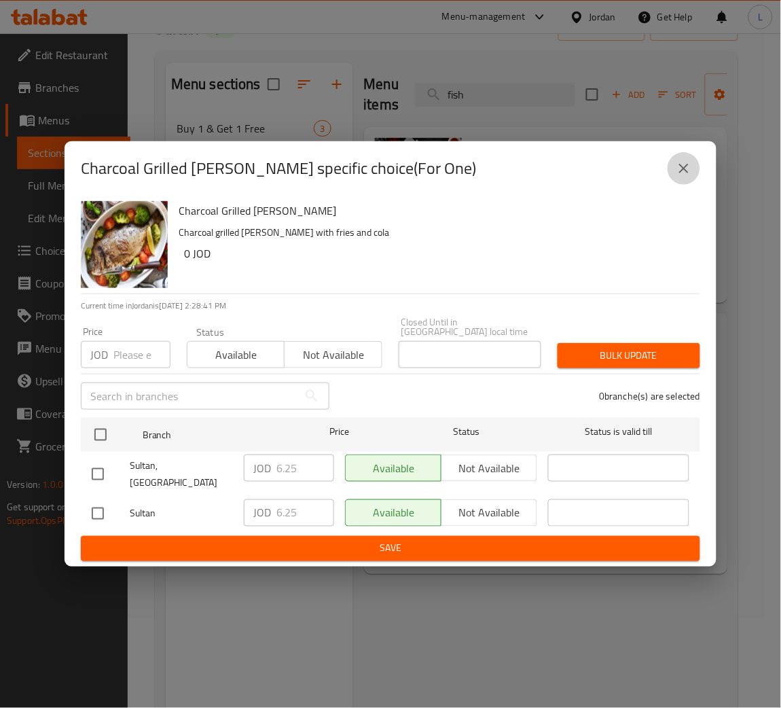
click at [683, 177] on icon "close" at bounding box center [684, 168] width 16 height 16
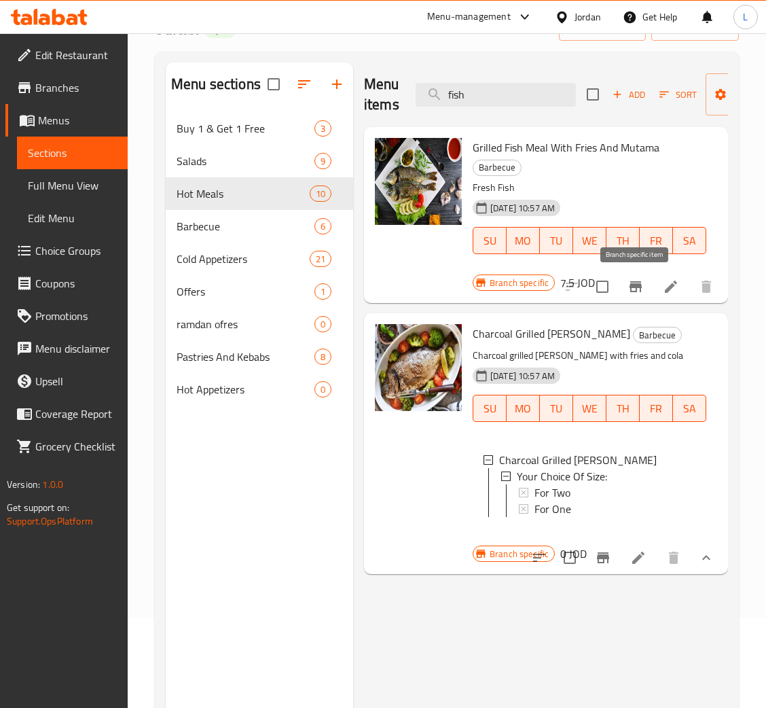
click at [636, 291] on icon "Branch-specific-item" at bounding box center [635, 286] width 12 height 11
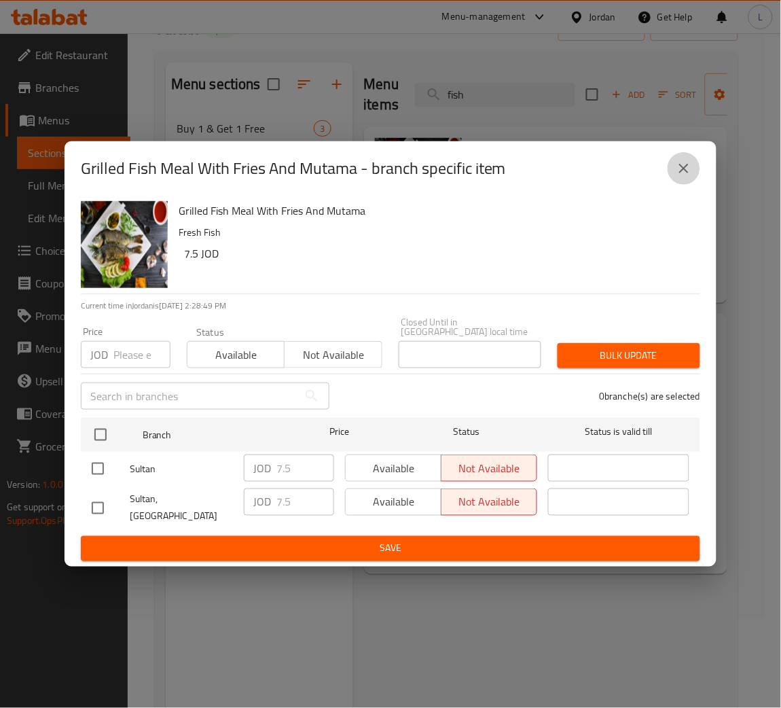
click at [684, 177] on icon "close" at bounding box center [684, 168] width 16 height 16
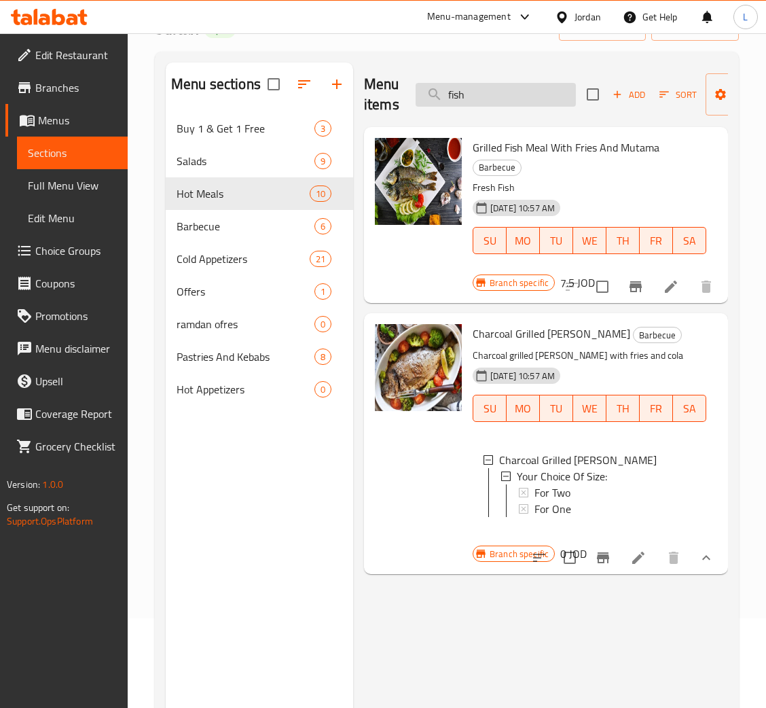
click at [525, 103] on input "fish" at bounding box center [496, 95] width 160 height 24
click at [625, 489] on div "For Two" at bounding box center [614, 492] width 161 height 16
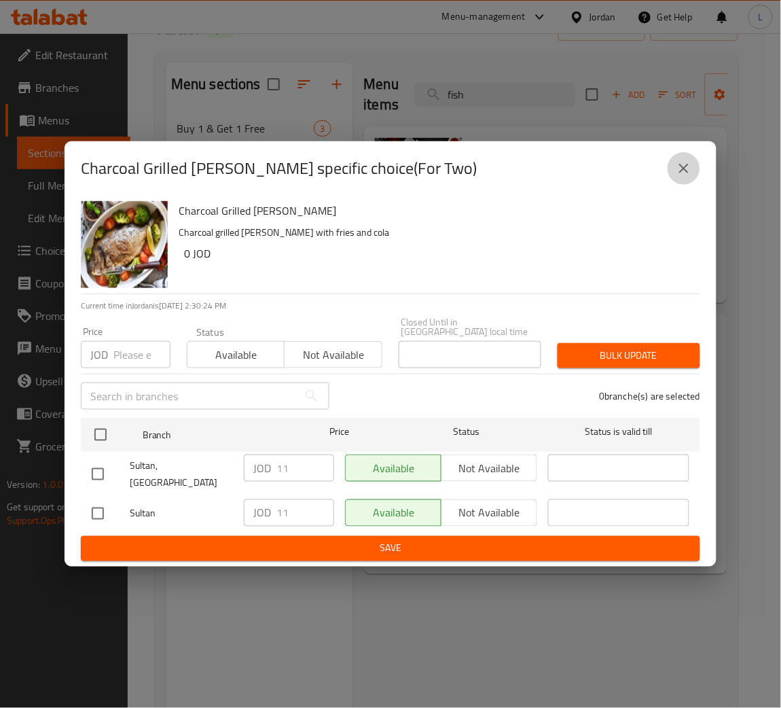
click at [680, 177] on icon "close" at bounding box center [684, 168] width 16 height 16
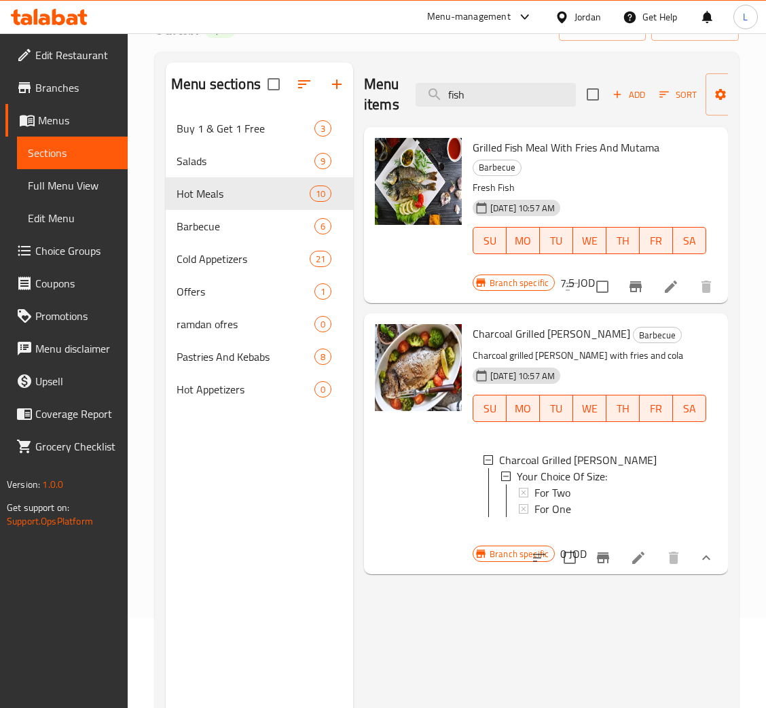
click at [590, 488] on div "For Two" at bounding box center [614, 492] width 161 height 16
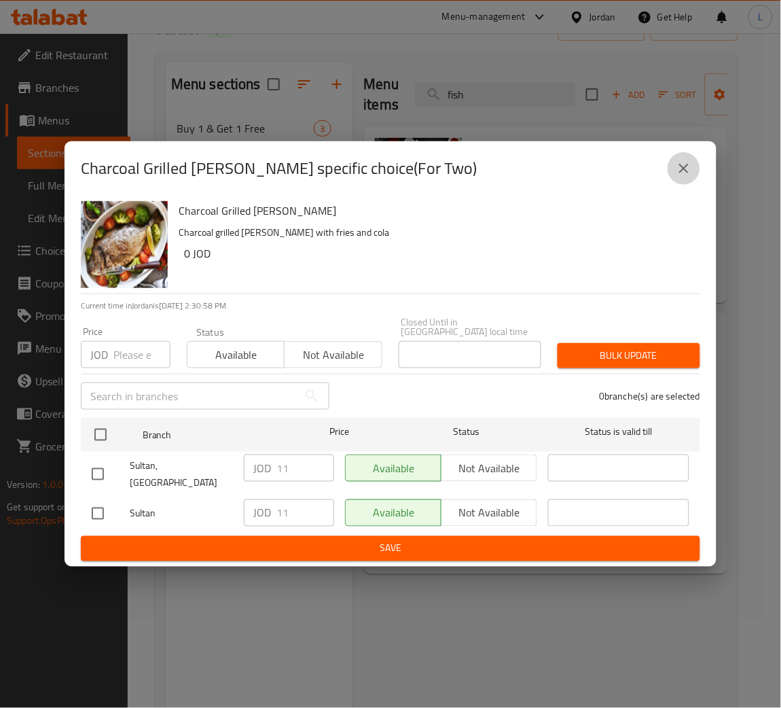
click at [693, 177] on button "close" at bounding box center [683, 168] width 33 height 33
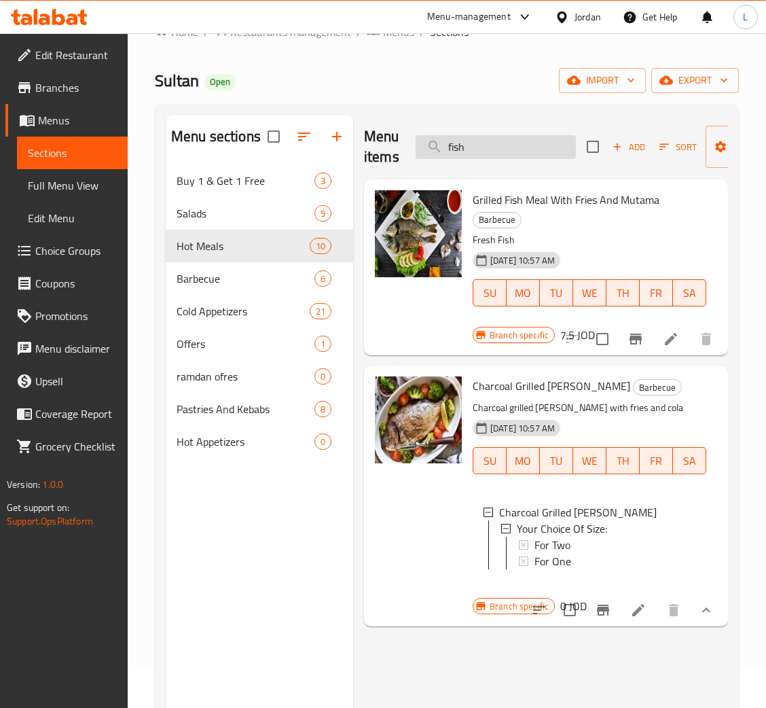
scroll to position [0, 0]
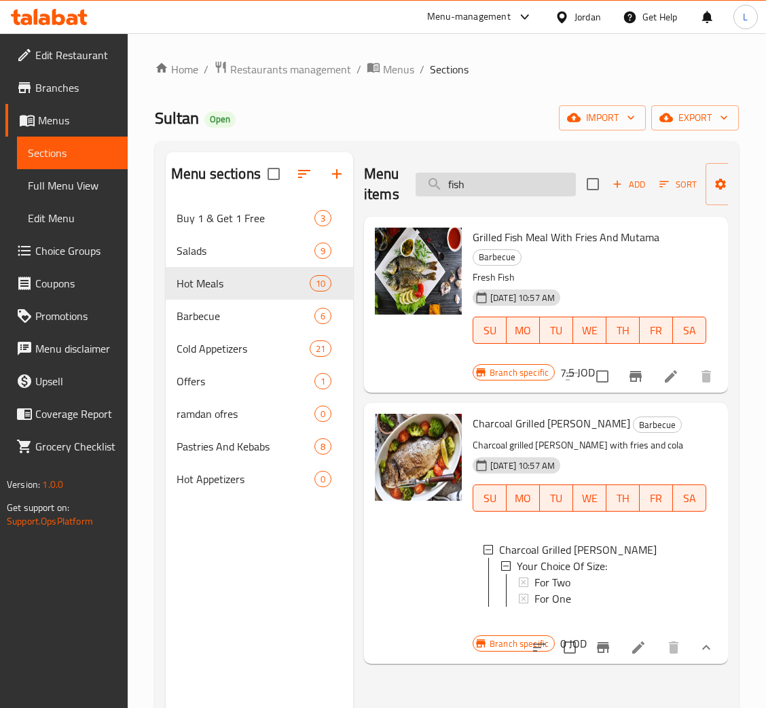
click at [475, 191] on input "fish" at bounding box center [496, 184] width 160 height 24
paste input "وجبة سمك فيليه"
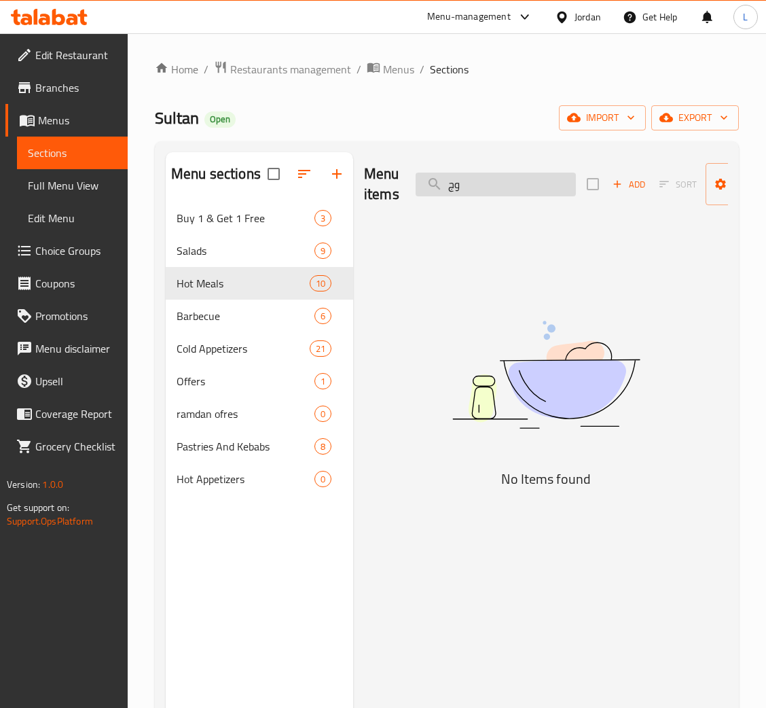
type input "و"
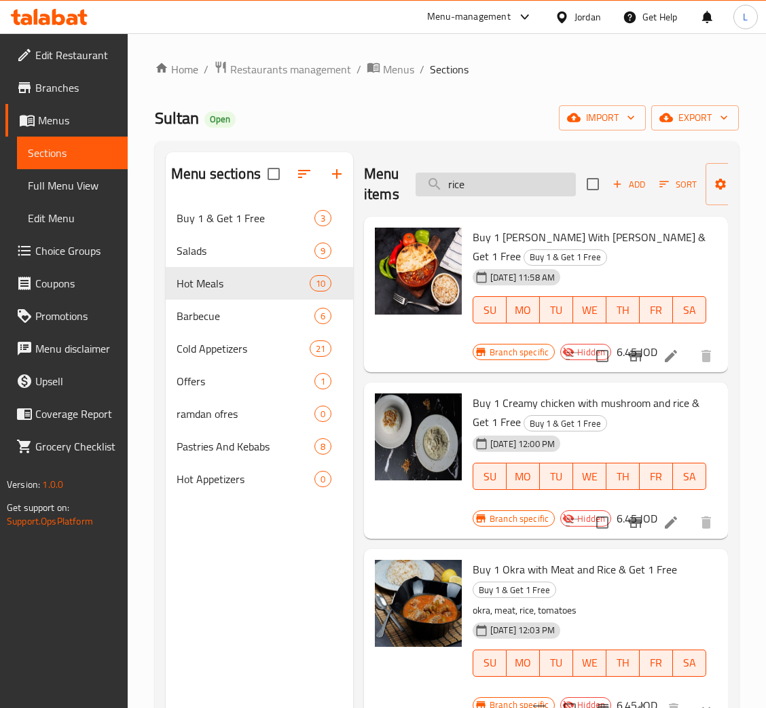
click at [504, 178] on input "rice" at bounding box center [496, 184] width 160 height 24
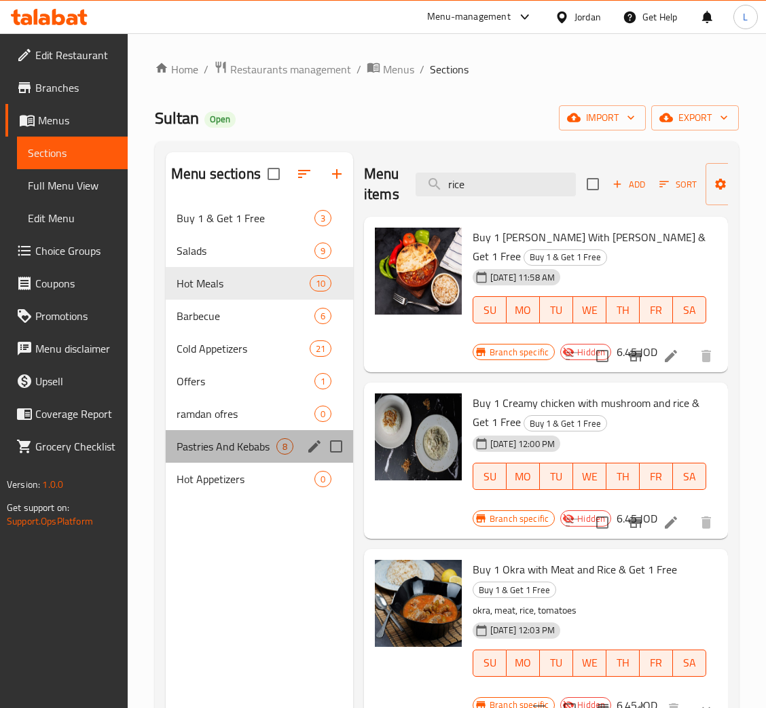
click at [243, 431] on div "Pastries And Kebabs 8" at bounding box center [259, 446] width 187 height 33
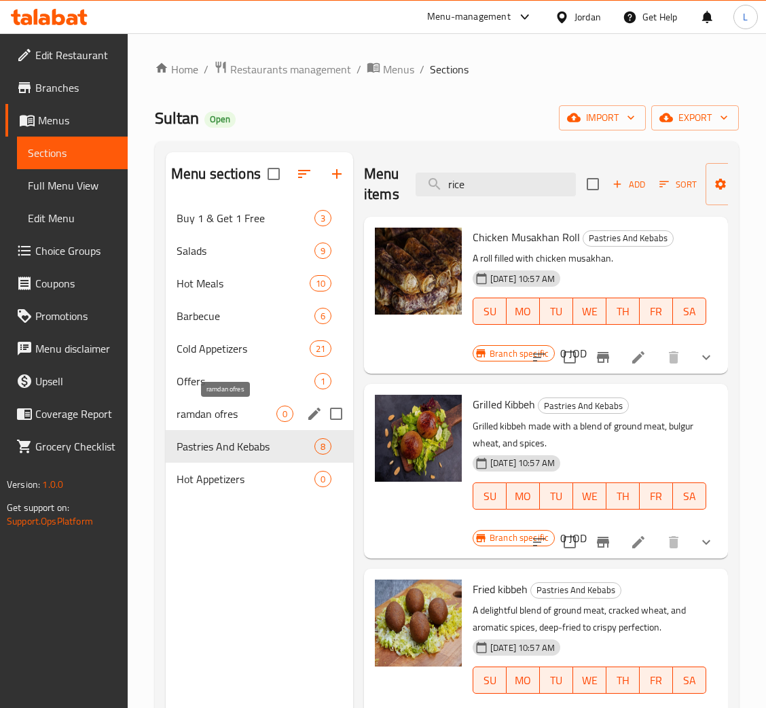
click at [238, 413] on span "ramdan ofres" at bounding box center [227, 413] width 100 height 16
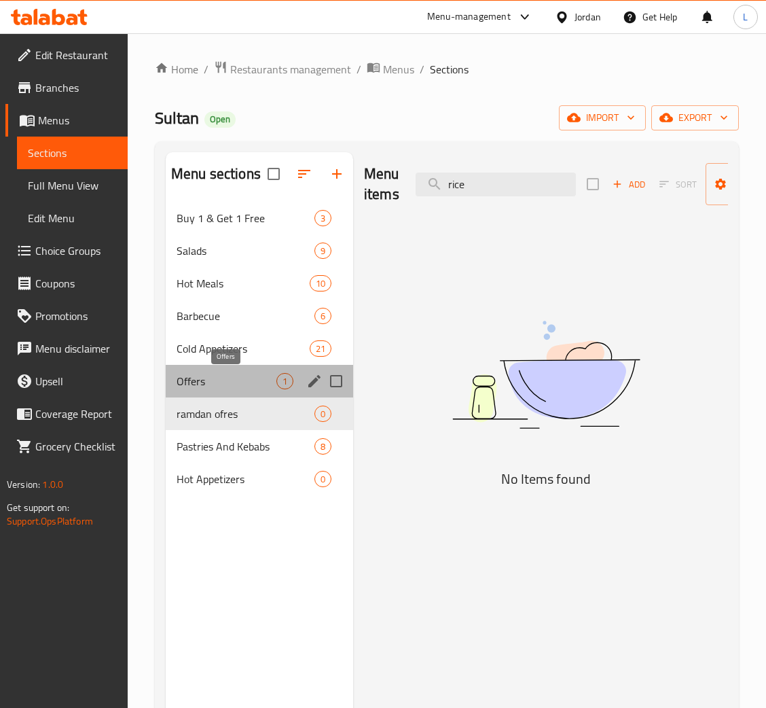
click at [237, 380] on span "Offers" at bounding box center [227, 381] width 100 height 16
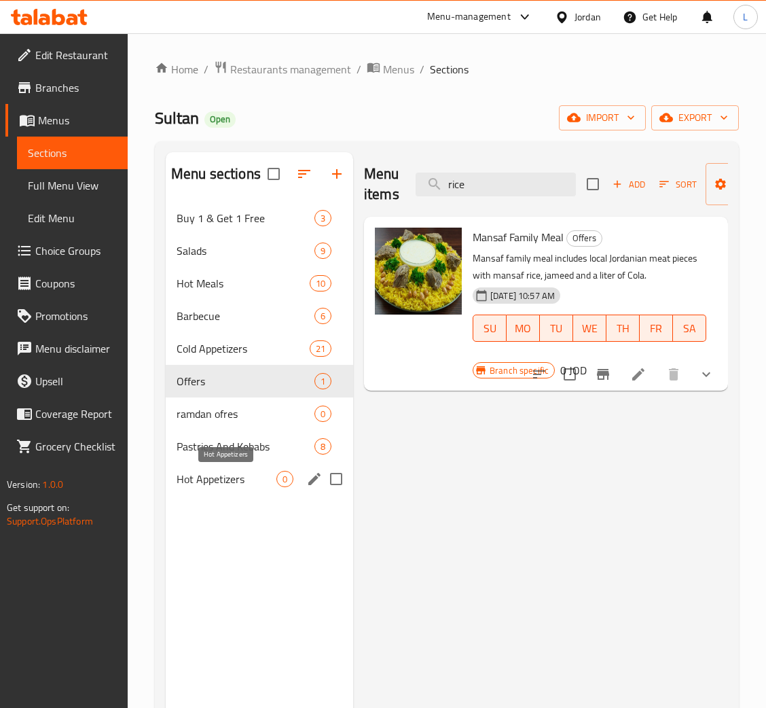
click at [240, 473] on span "Hot Appetizers" at bounding box center [227, 479] width 100 height 16
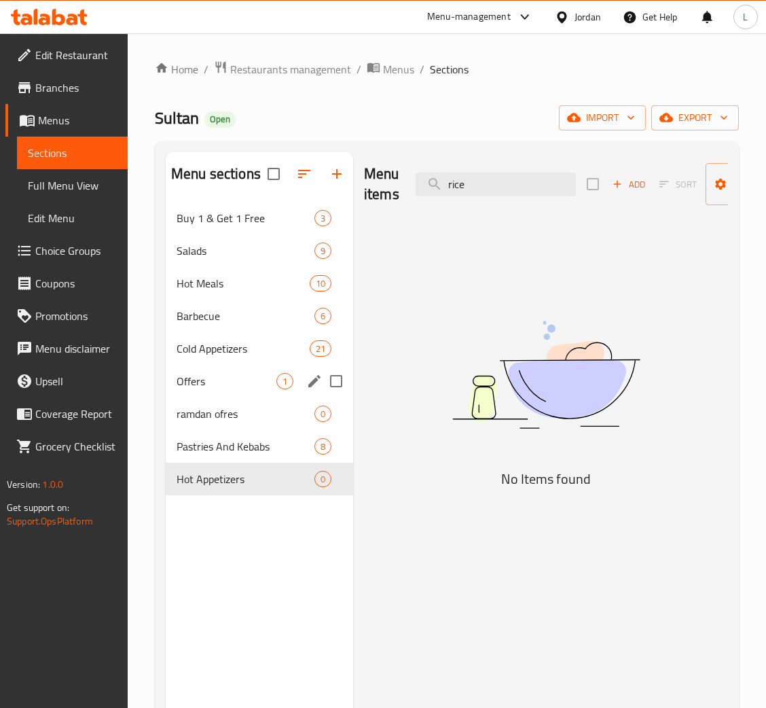
click at [236, 371] on div "Offers 1" at bounding box center [259, 381] width 187 height 33
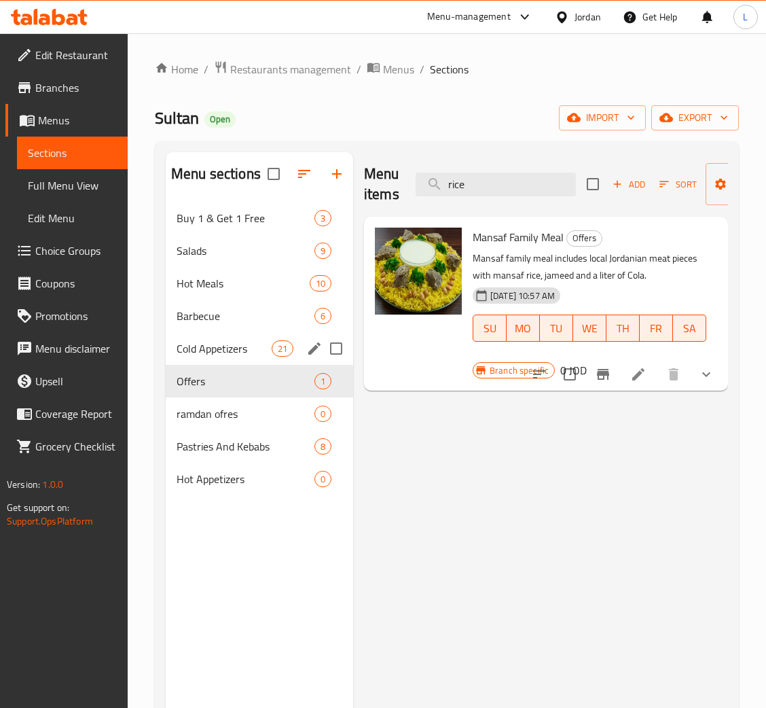
click at [230, 342] on span "Cold Appetizers" at bounding box center [224, 348] width 95 height 16
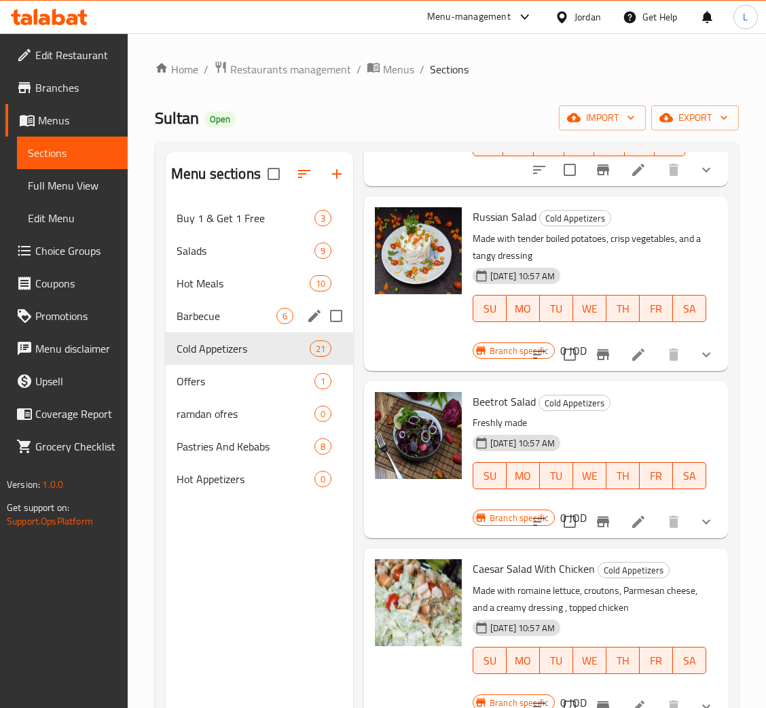
drag, startPoint x: 229, startPoint y: 306, endPoint x: 253, endPoint y: 312, distance: 25.4
click at [229, 306] on div "Barbecue 6" at bounding box center [259, 315] width 187 height 33
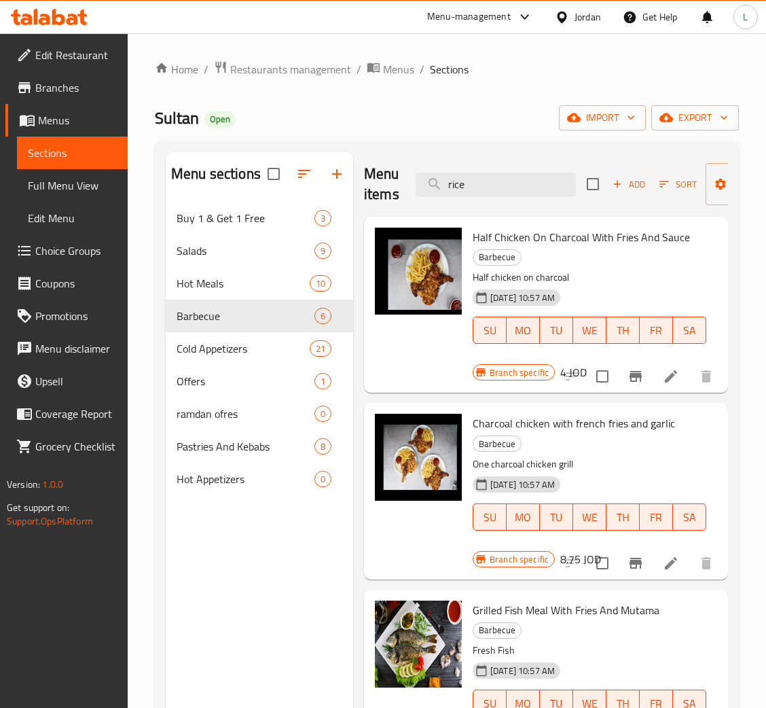
click at [500, 172] on div "Menu items rice Add Sort Manage items" at bounding box center [546, 184] width 364 height 65
click at [506, 183] on input "rice" at bounding box center [496, 184] width 160 height 24
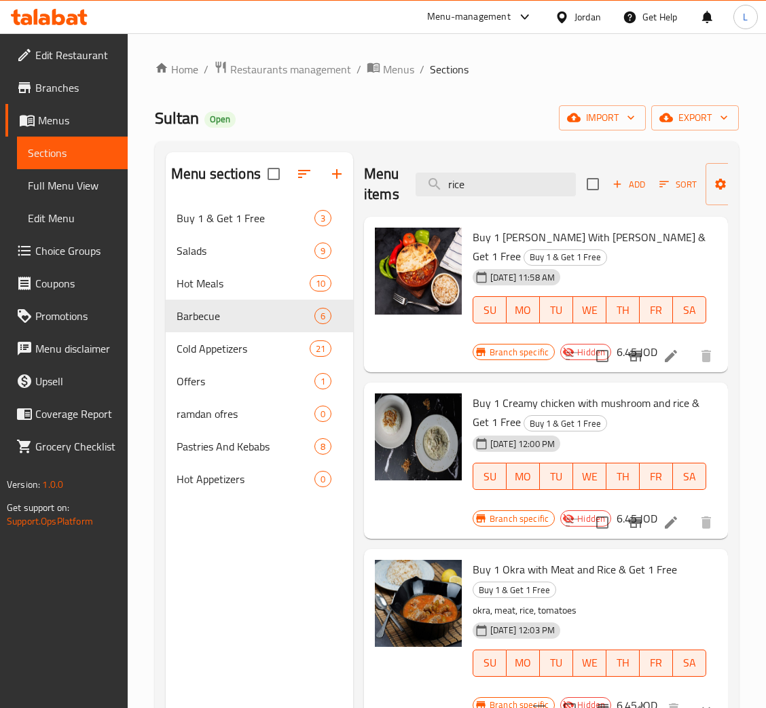
type input "rice"
drag, startPoint x: 260, startPoint y: 295, endPoint x: 235, endPoint y: 278, distance: 30.3
click at [260, 295] on div "Hot Meals 10" at bounding box center [259, 283] width 187 height 33
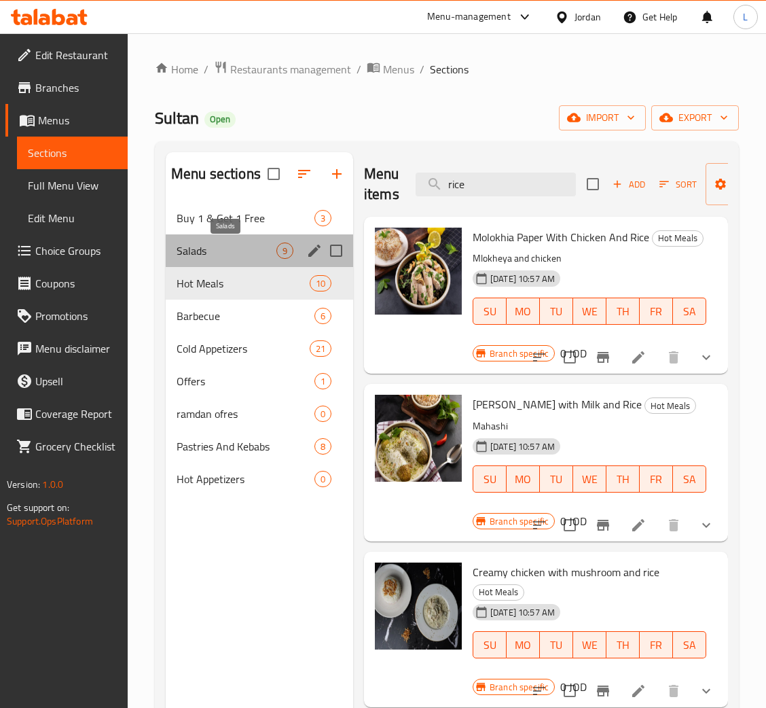
click at [227, 248] on span "Salads" at bounding box center [227, 250] width 100 height 16
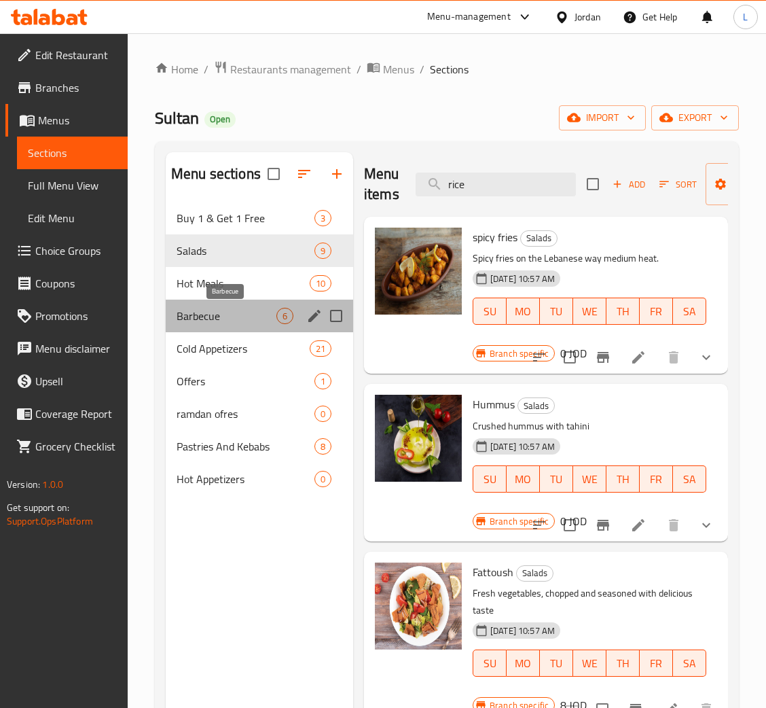
click at [246, 317] on span "Barbecue" at bounding box center [227, 316] width 100 height 16
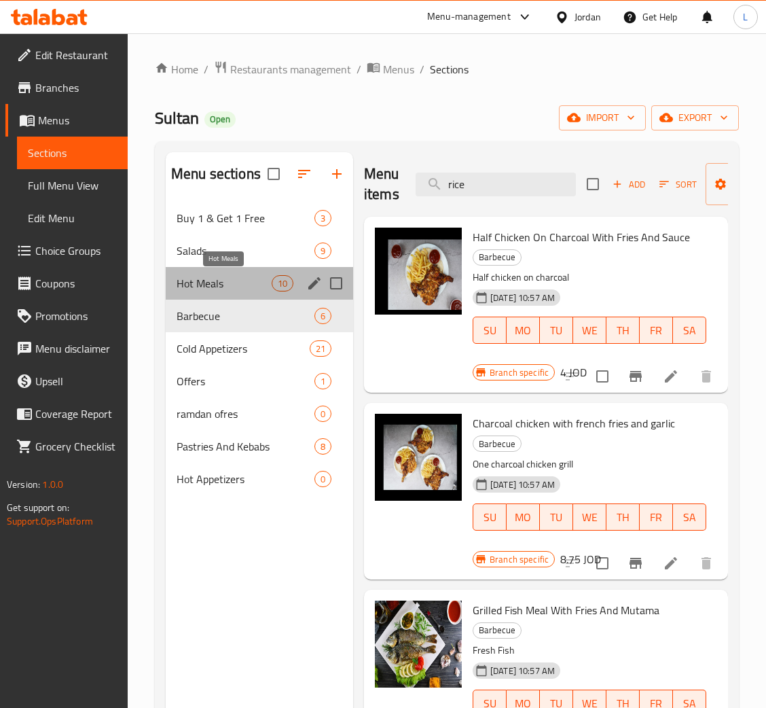
click at [246, 291] on span "Hot Meals" at bounding box center [224, 283] width 95 height 16
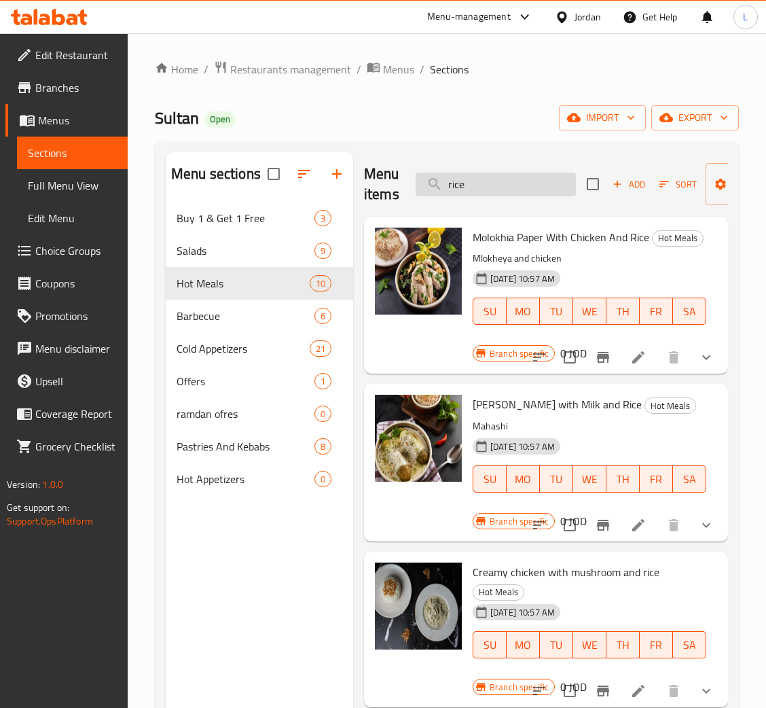
click at [513, 183] on input "rice" at bounding box center [496, 184] width 160 height 24
click at [617, 192] on span "Add" at bounding box center [628, 185] width 37 height 16
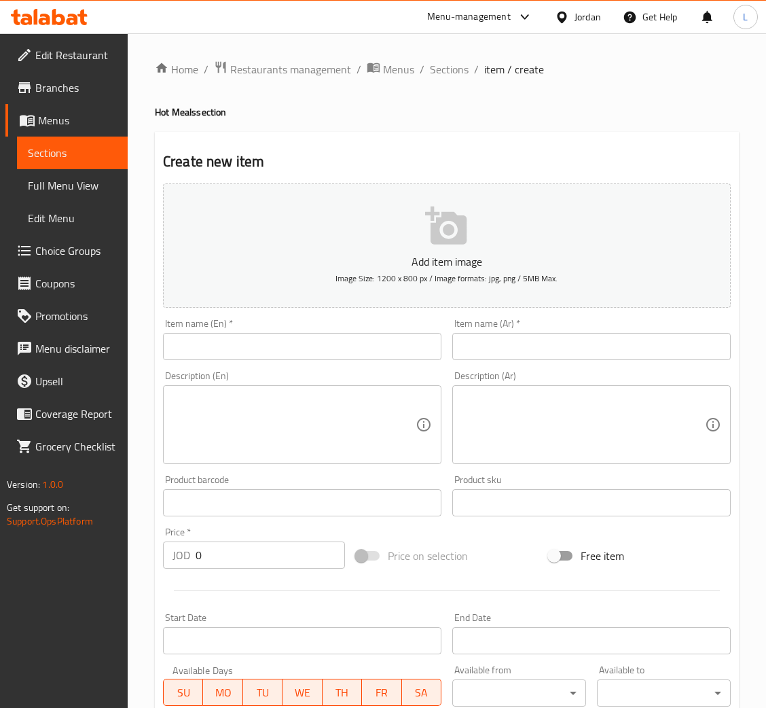
click at [576, 353] on input "text" at bounding box center [591, 346] width 278 height 27
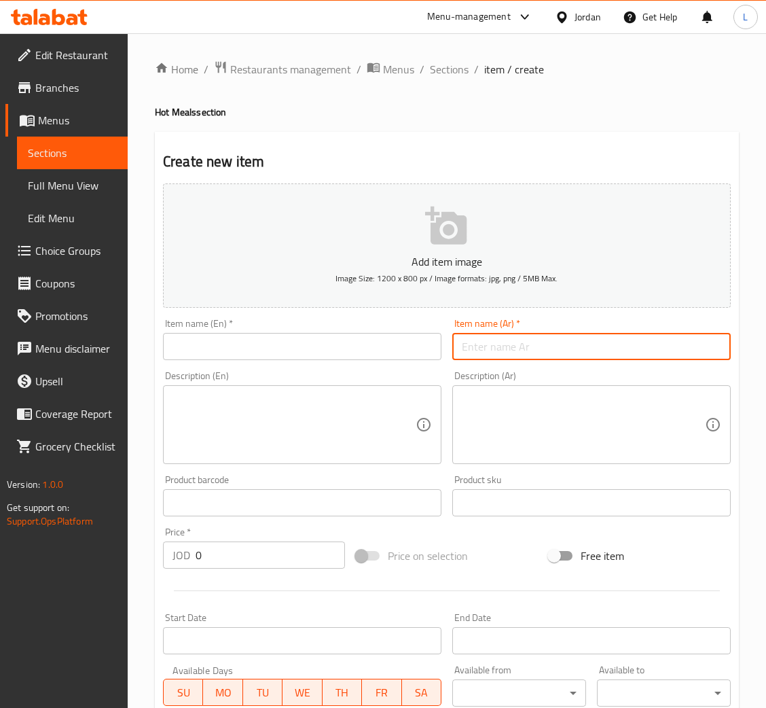
paste input "وجبة سمك فيليه مع الارز"
type input "وجبة سمك فيليه مع الارز"
drag, startPoint x: 367, startPoint y: 350, endPoint x: 366, endPoint y: 340, distance: 10.3
click at [366, 350] on input "text" at bounding box center [302, 346] width 278 height 27
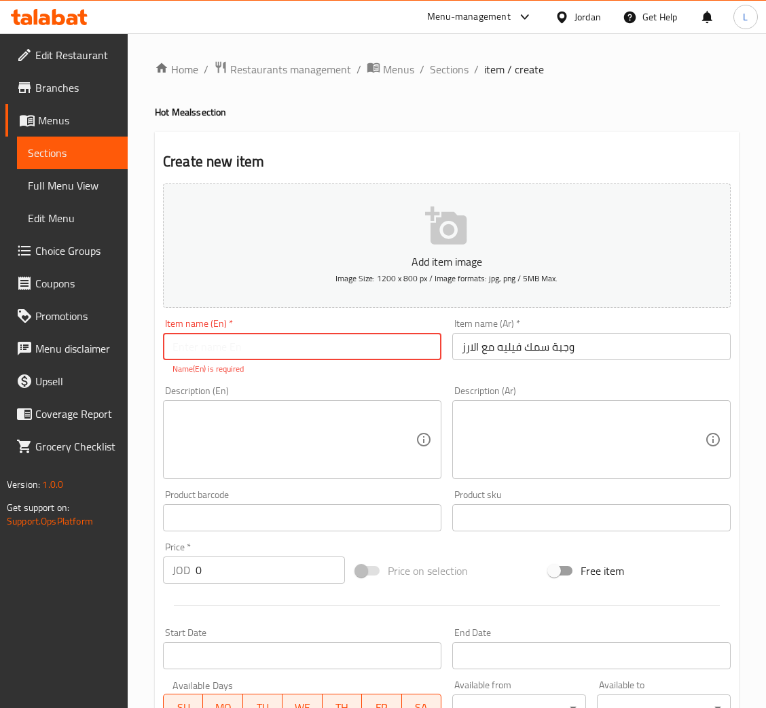
paste input "Fish fillet meal with rice"
type input "Fish fillet meal with rice"
click at [291, 568] on div "Price   * JOD 0 Price *" at bounding box center [254, 562] width 193 height 52
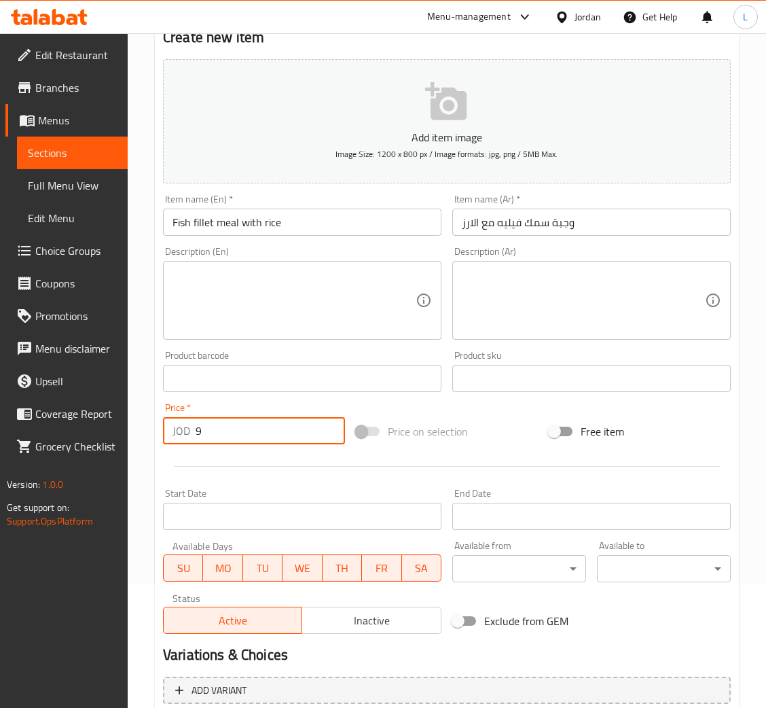
scroll to position [249, 0]
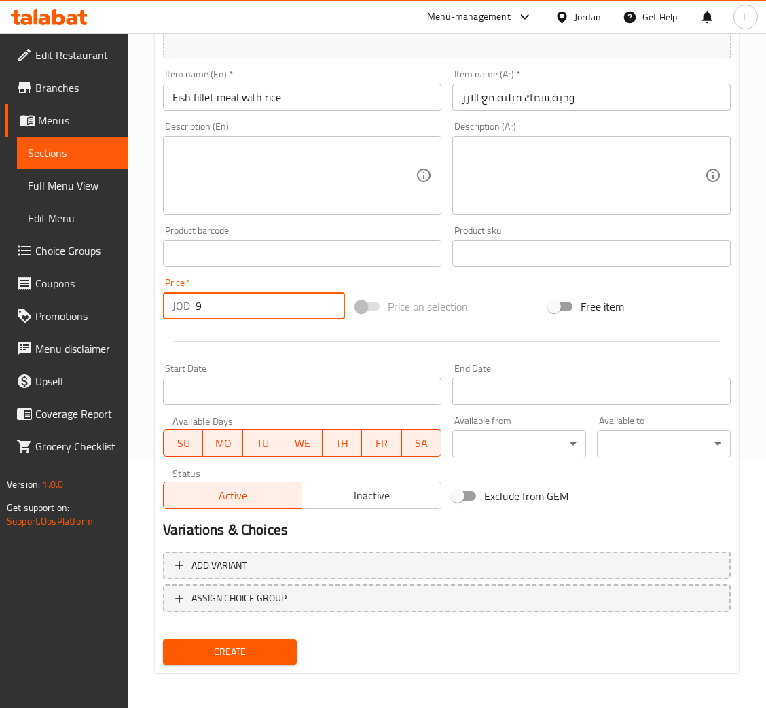
type input "9"
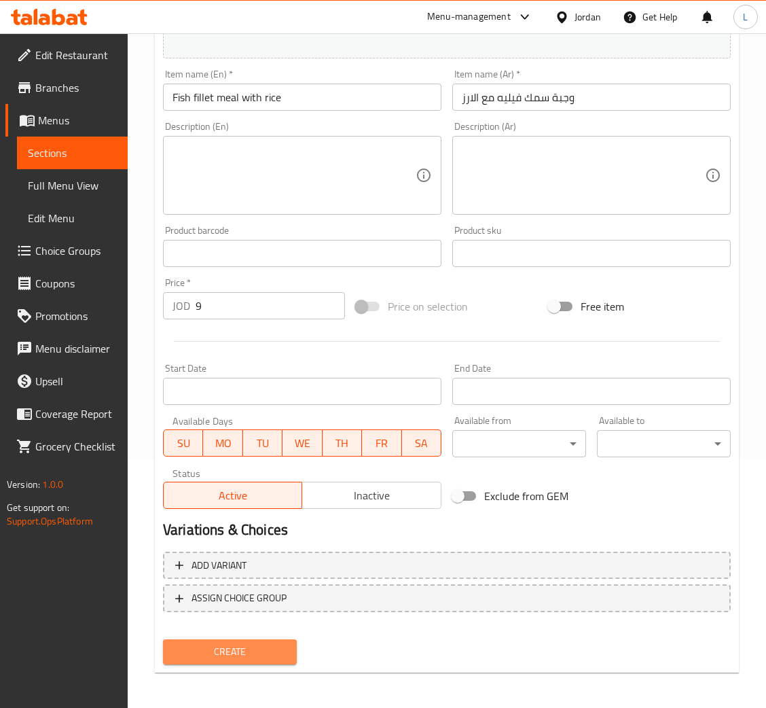
drag, startPoint x: 276, startPoint y: 660, endPoint x: 279, endPoint y: 651, distance: 9.2
click at [278, 660] on button "Create" at bounding box center [230, 651] width 134 height 25
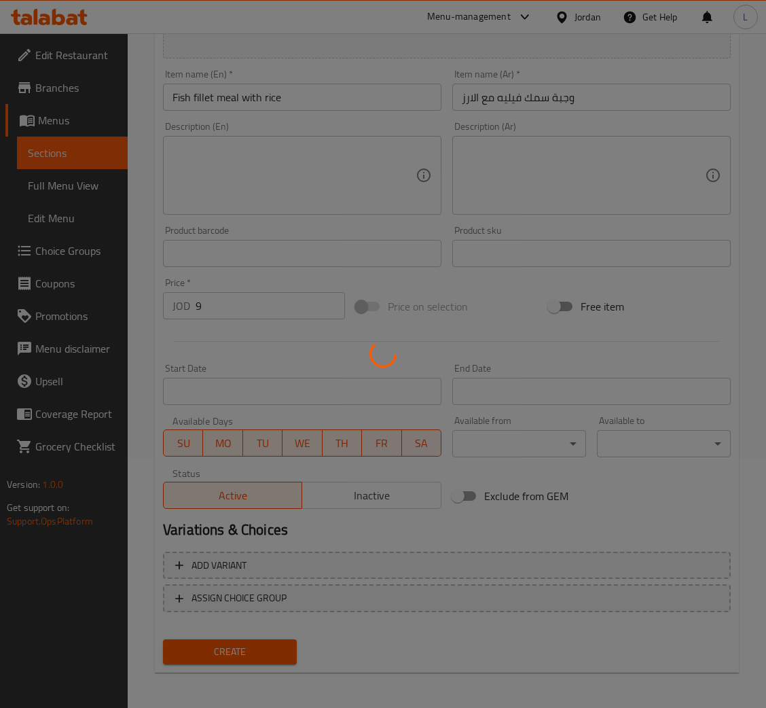
type input "0"
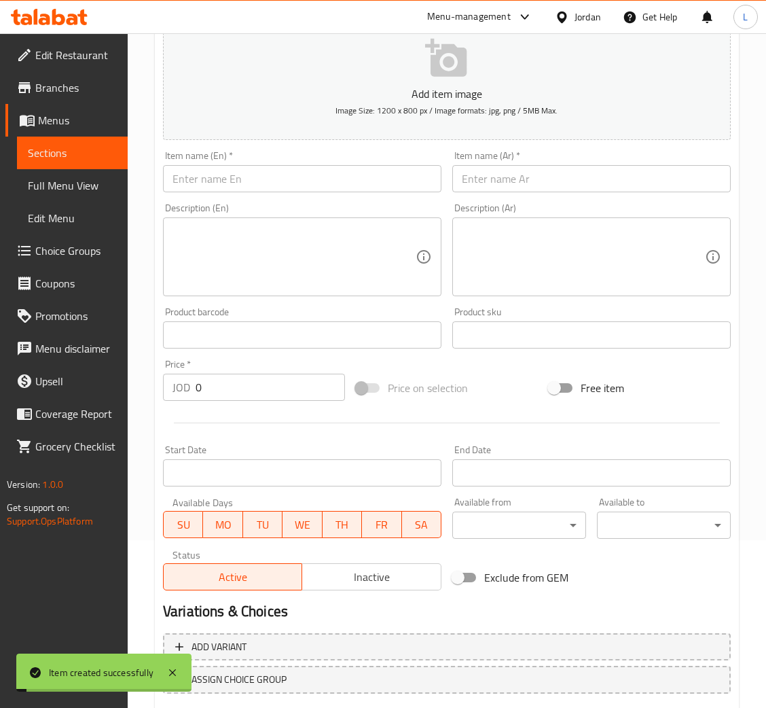
scroll to position [0, 0]
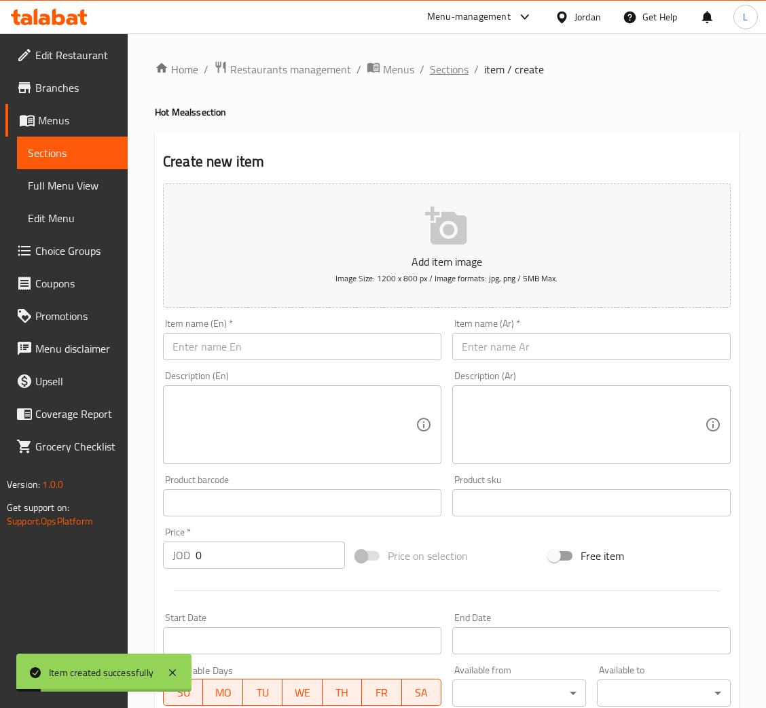
click at [449, 61] on span "Sections" at bounding box center [449, 69] width 39 height 16
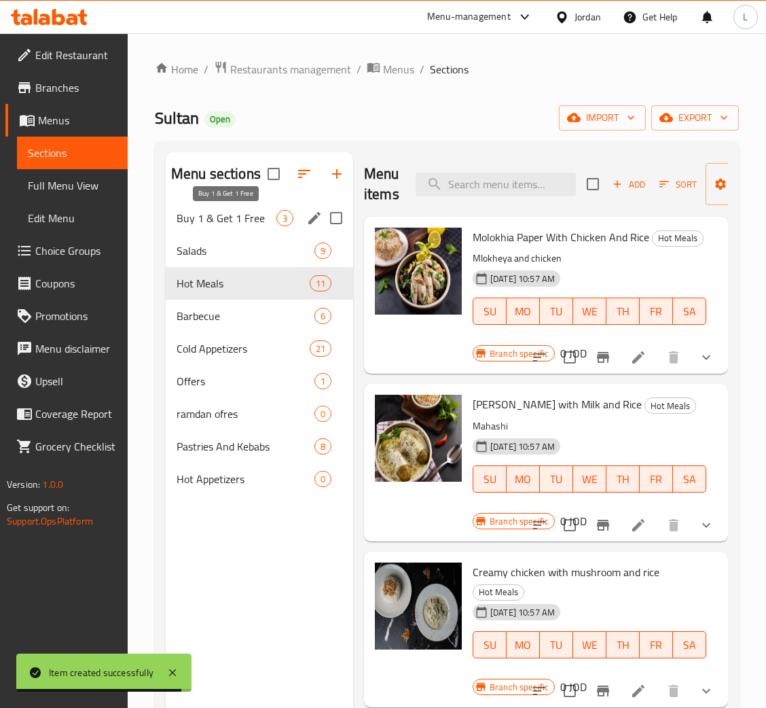
click at [246, 217] on span "Buy 1 & Get 1 Free" at bounding box center [227, 218] width 100 height 16
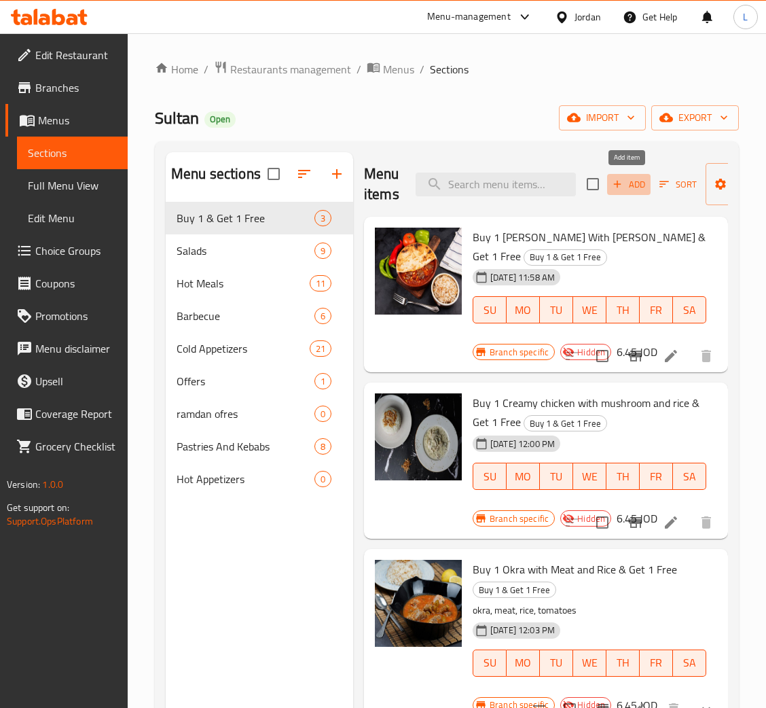
click at [621, 183] on icon "button" at bounding box center [617, 184] width 12 height 12
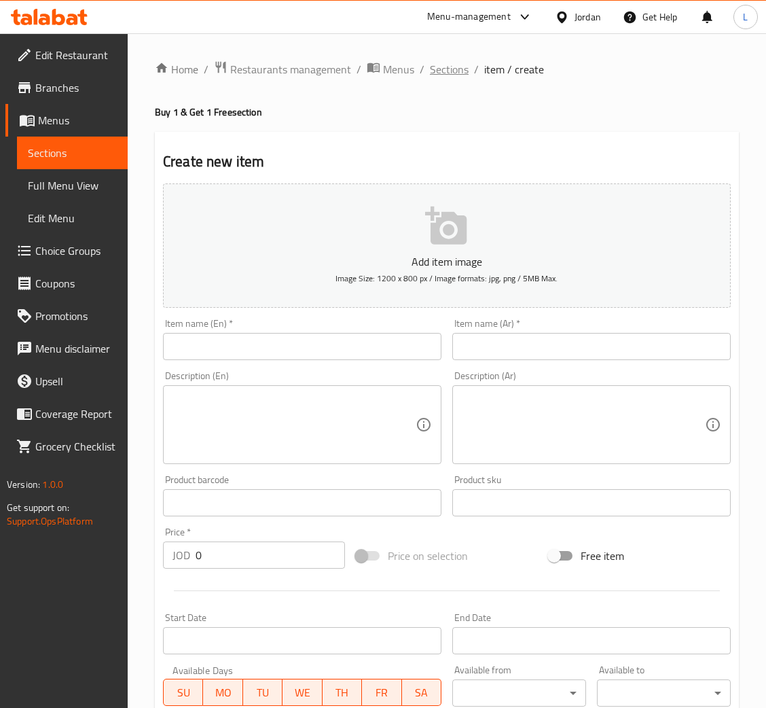
click at [435, 69] on span "Sections" at bounding box center [449, 69] width 39 height 16
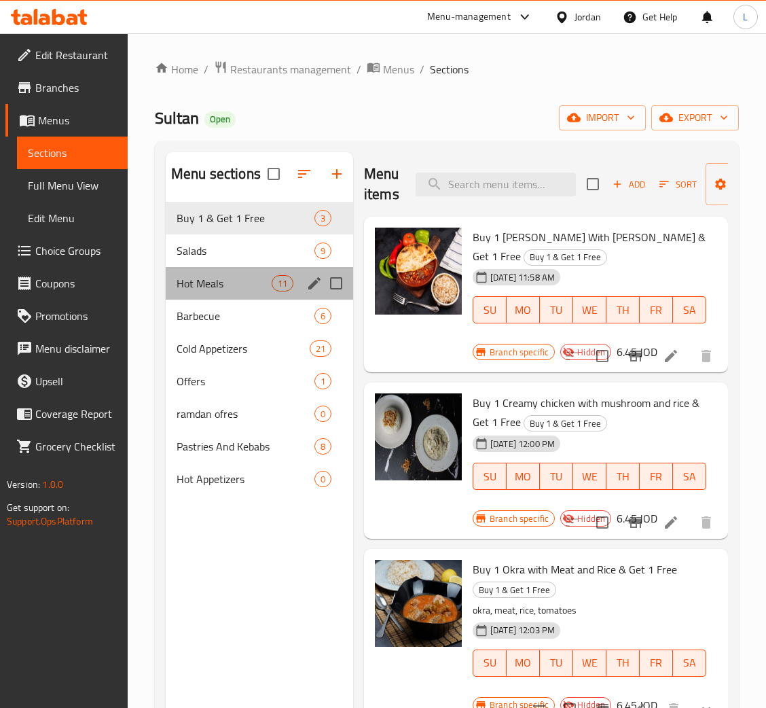
click at [231, 293] on div "Hot Meals 11" at bounding box center [259, 283] width 187 height 33
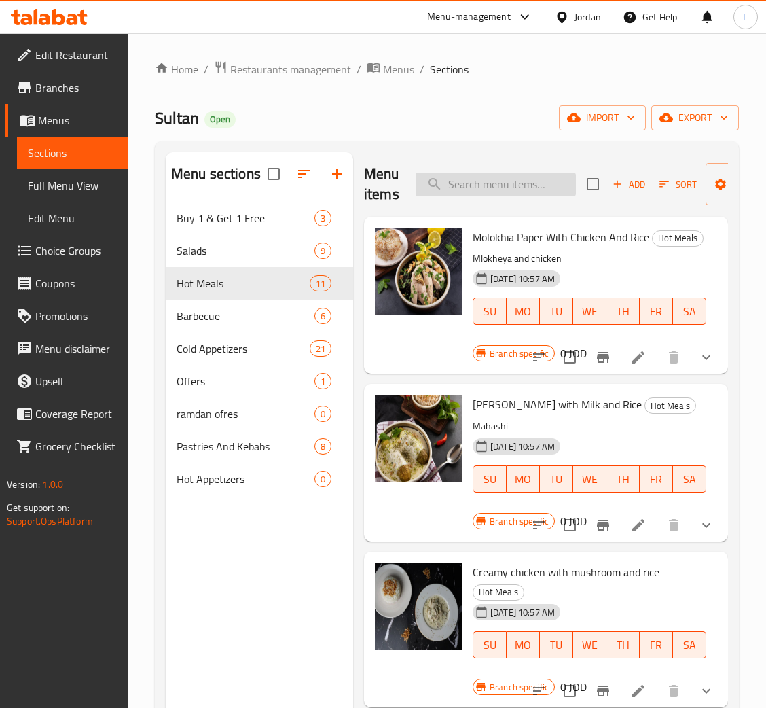
click at [503, 185] on input "search" at bounding box center [496, 184] width 160 height 24
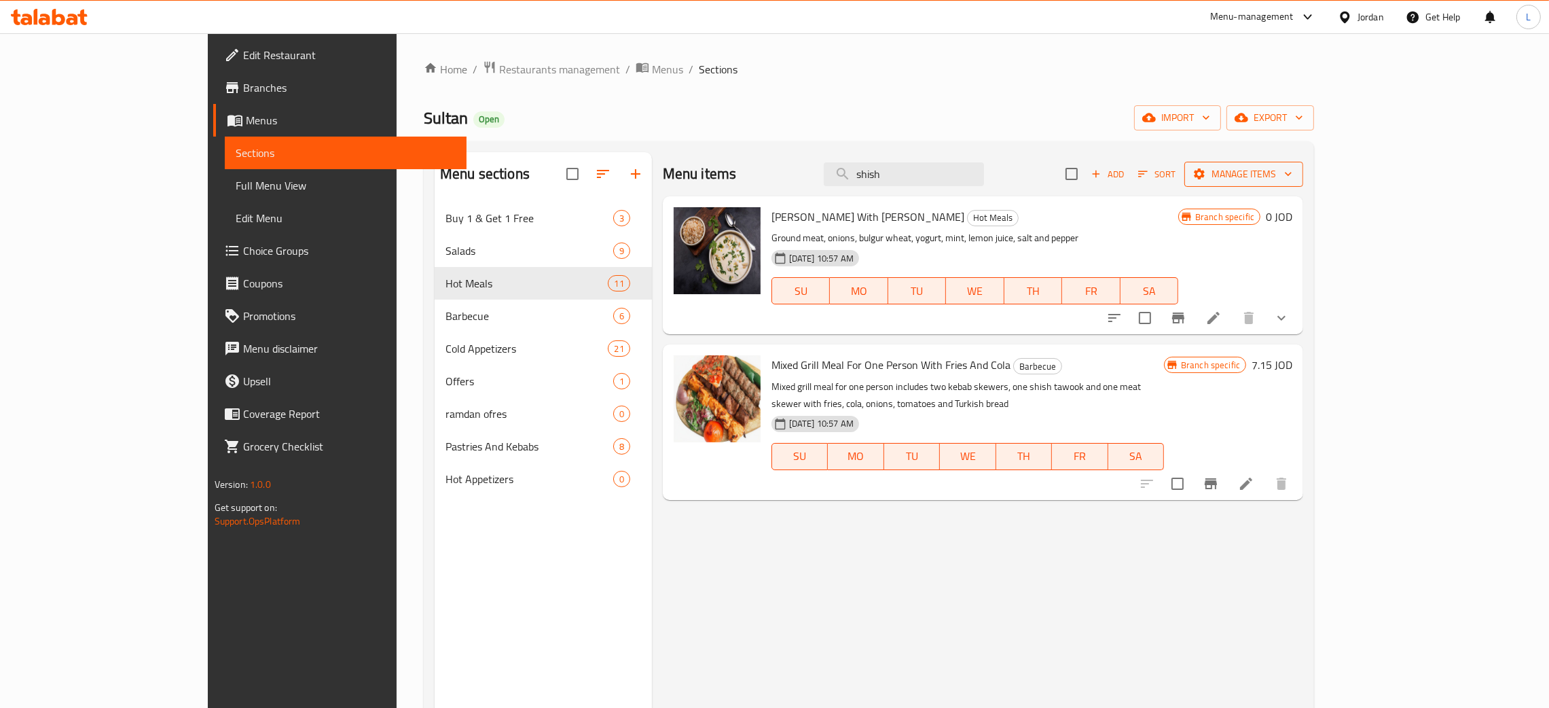
type input "shish"
click at [1292, 174] on span "Manage items" at bounding box center [1243, 174] width 97 height 17
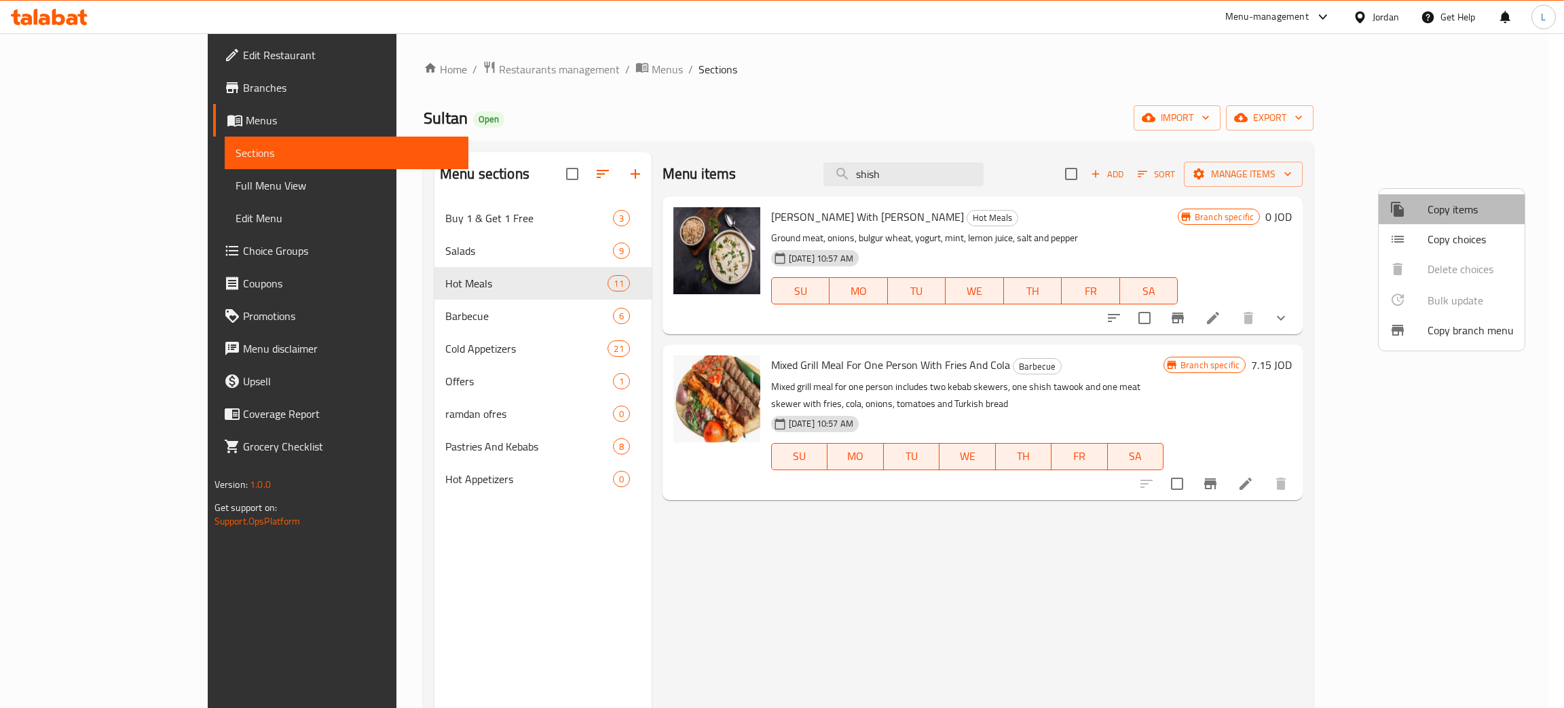
click at [1484, 207] on span "Copy items" at bounding box center [1471, 209] width 86 height 16
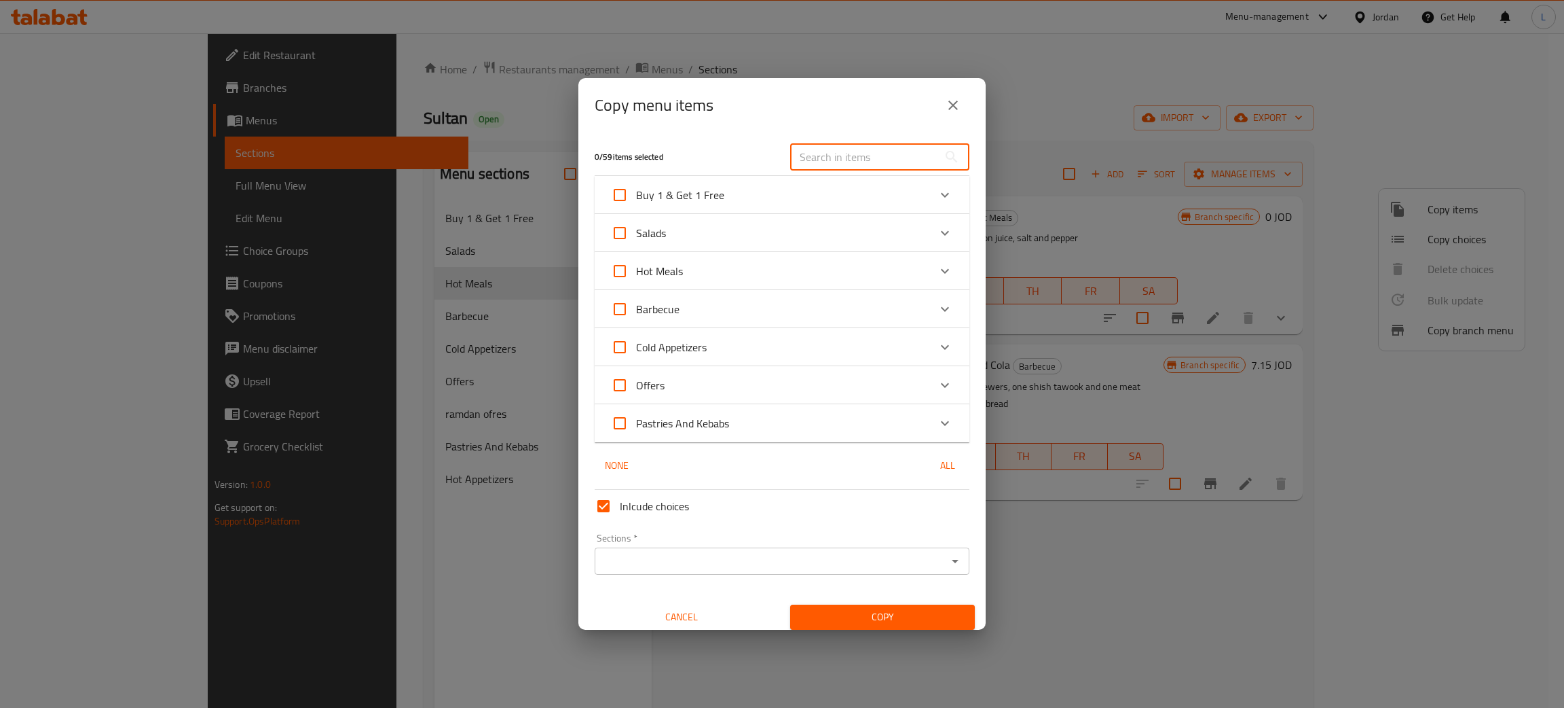
click at [845, 149] on input "text" at bounding box center [864, 156] width 148 height 27
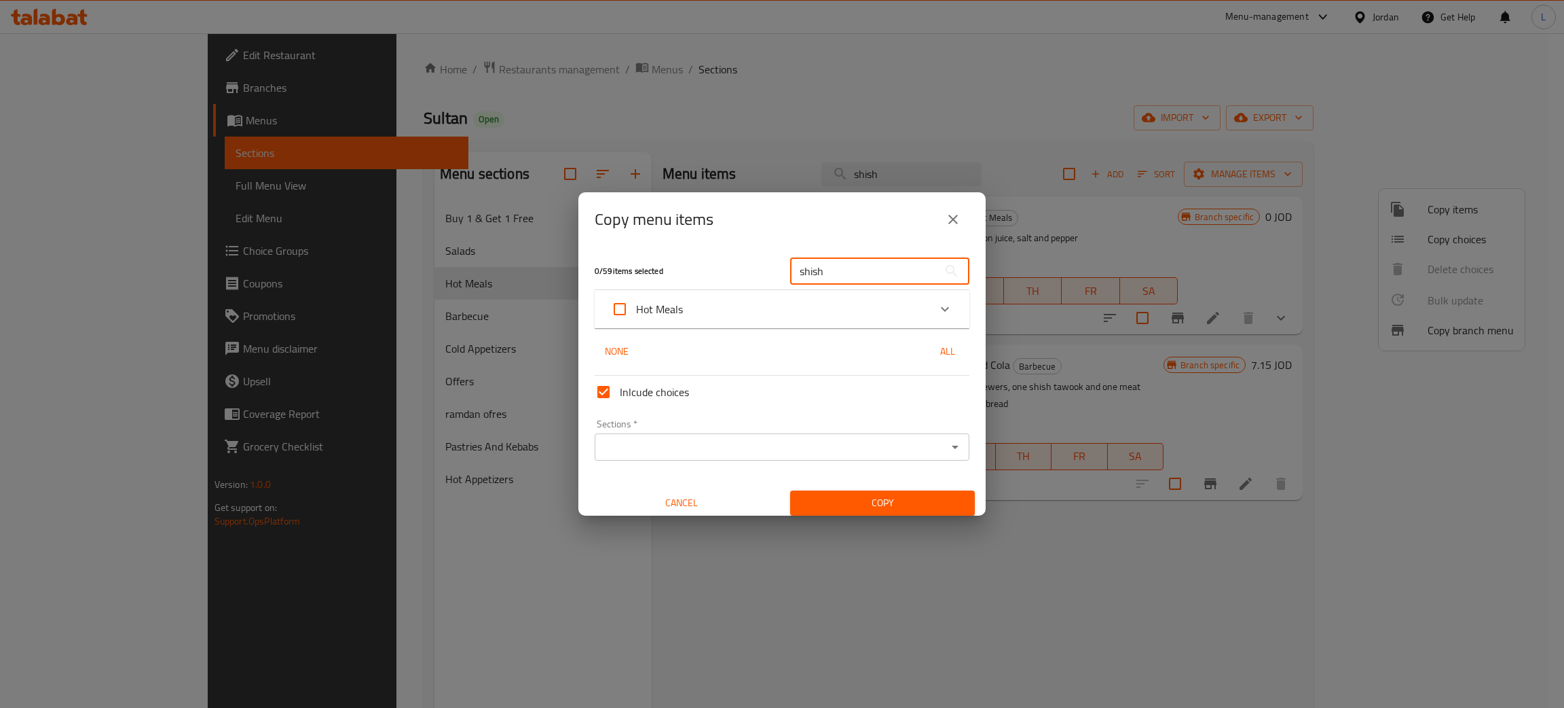
type input "shish"
click at [750, 291] on div "Hot Meals" at bounding box center [782, 309] width 375 height 38
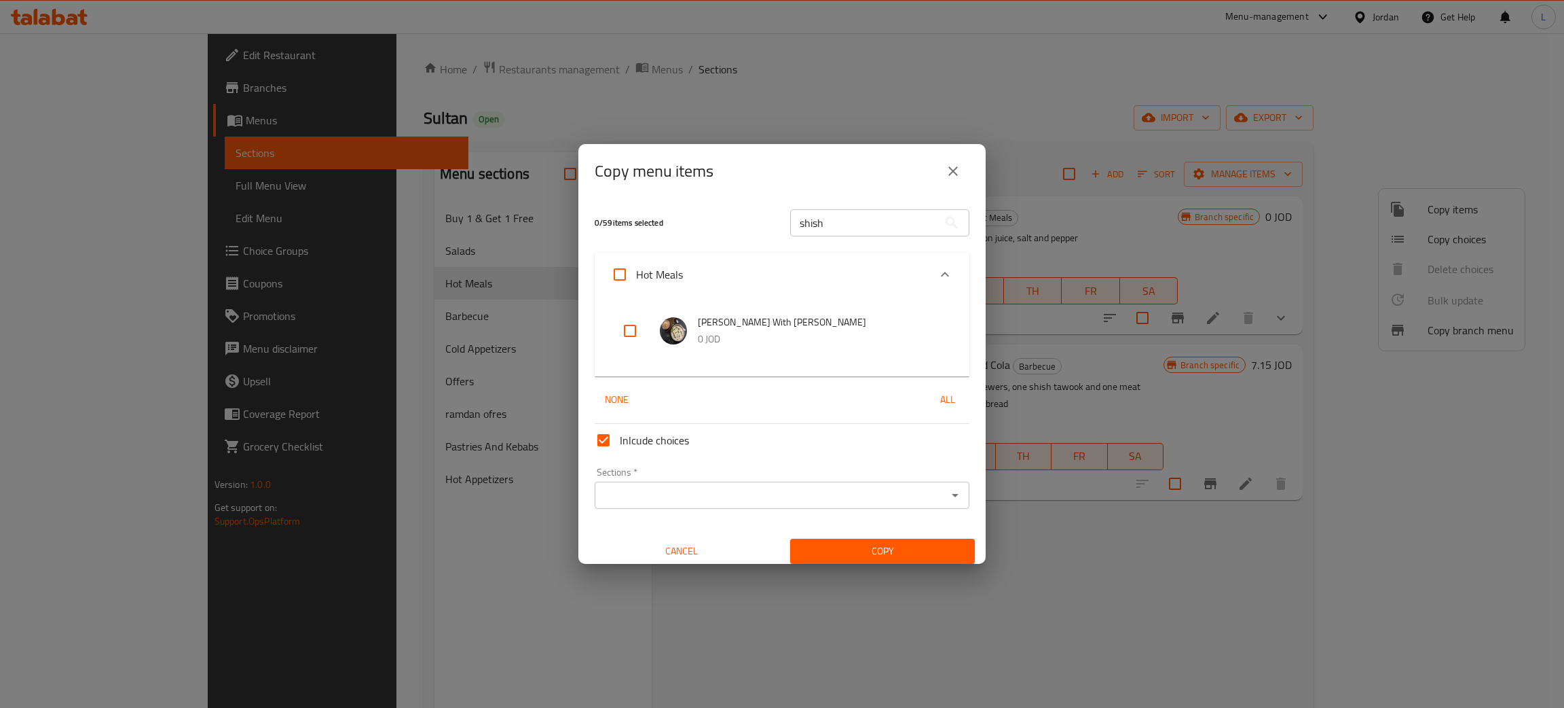
click at [632, 333] on input "checkbox" at bounding box center [630, 330] width 33 height 33
checkbox input "true"
click at [840, 230] on input "shish" at bounding box center [864, 222] width 148 height 27
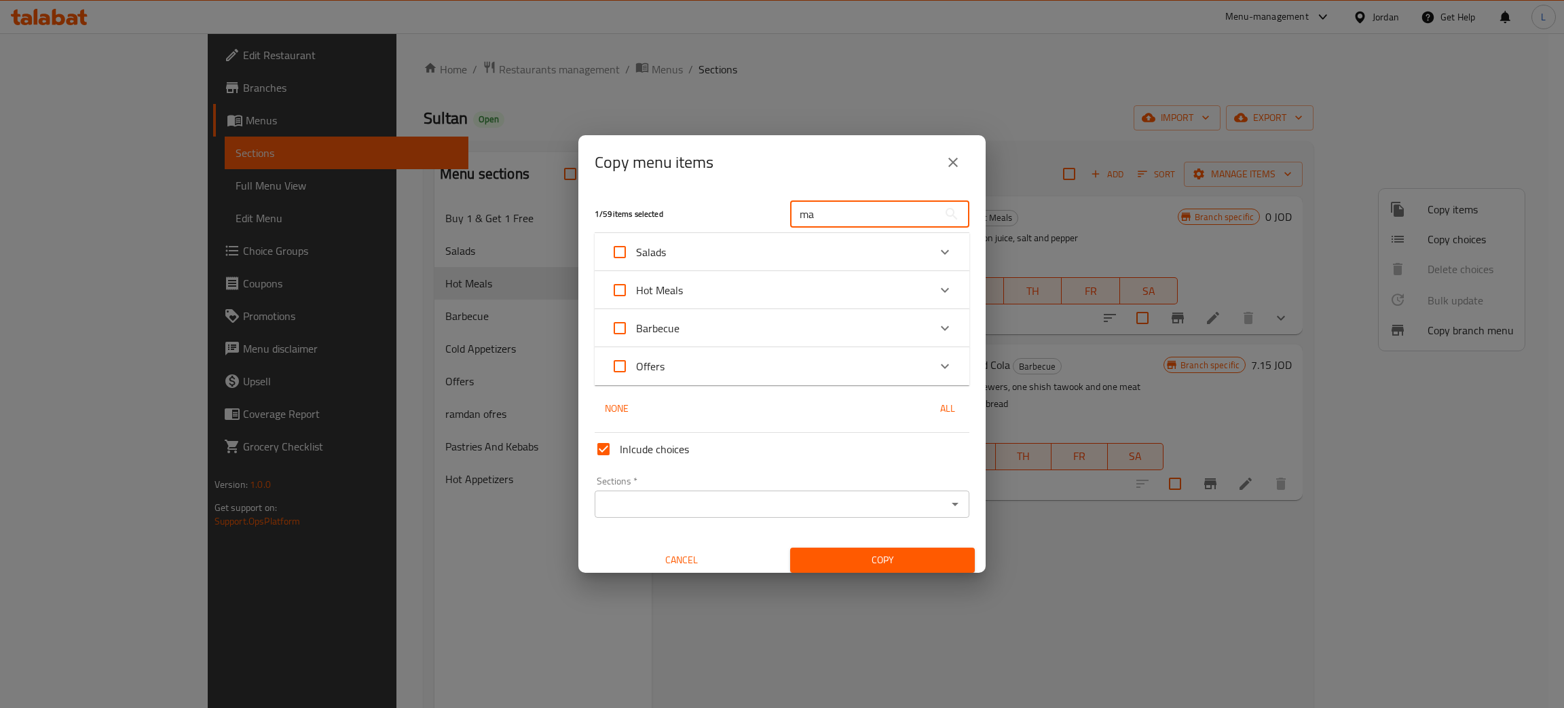
type input "ma"
click at [894, 293] on div "Hot Meals" at bounding box center [770, 290] width 318 height 33
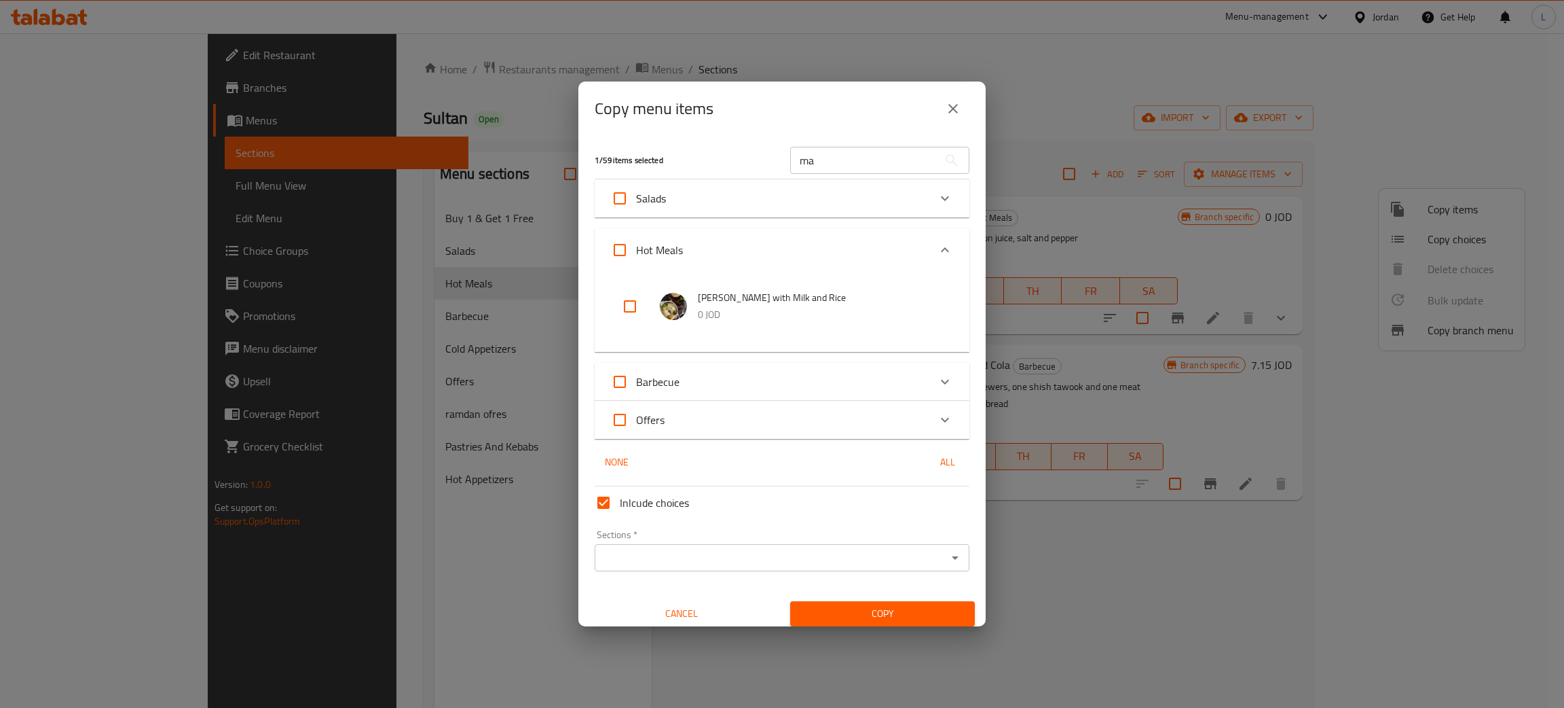
click at [620, 310] on input "checkbox" at bounding box center [630, 306] width 33 height 33
checkbox input "true"
click at [818, 155] on input "ma" at bounding box center [864, 160] width 148 height 27
drag, startPoint x: 818, startPoint y: 156, endPoint x: 813, endPoint y: 138, distance: 18.9
click at [818, 155] on input "ma" at bounding box center [864, 160] width 148 height 27
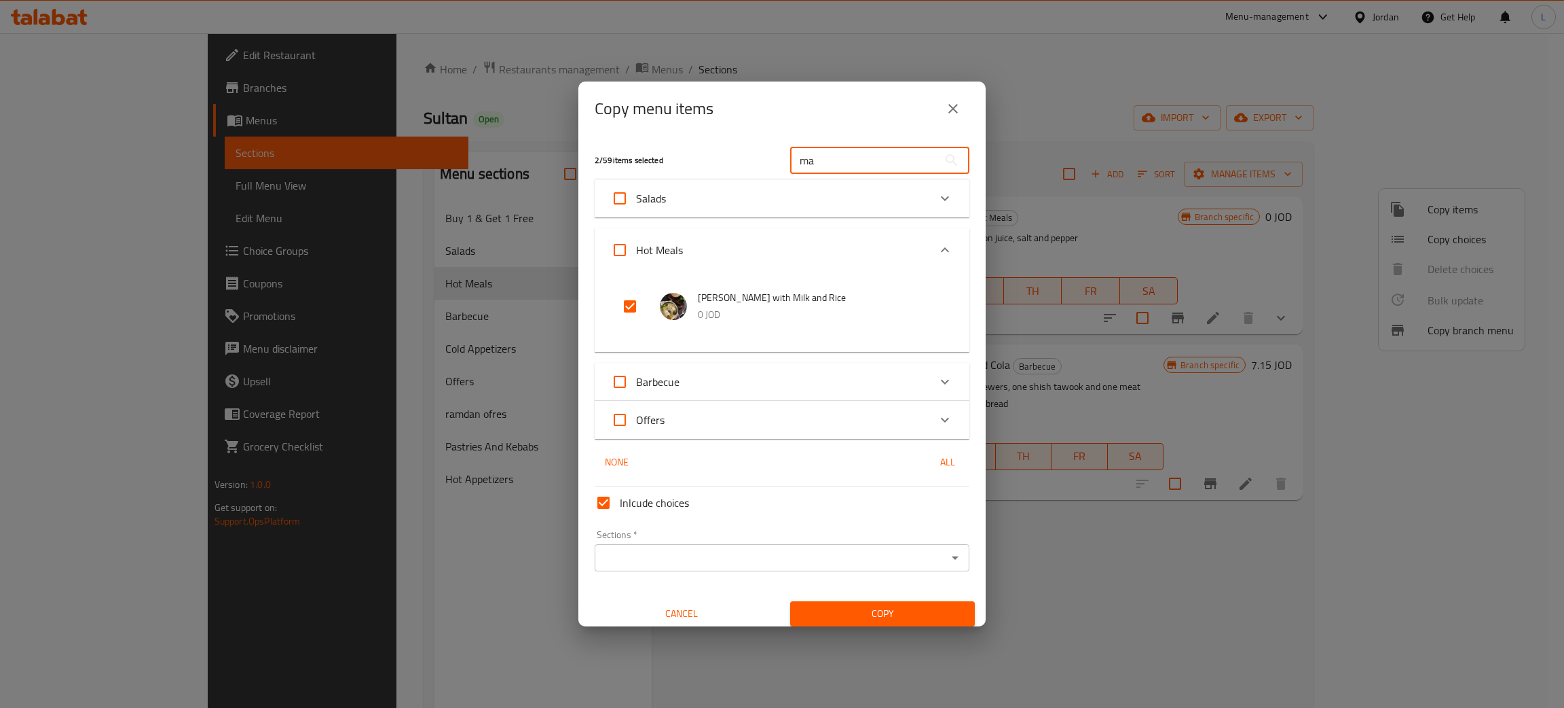
type input "m"
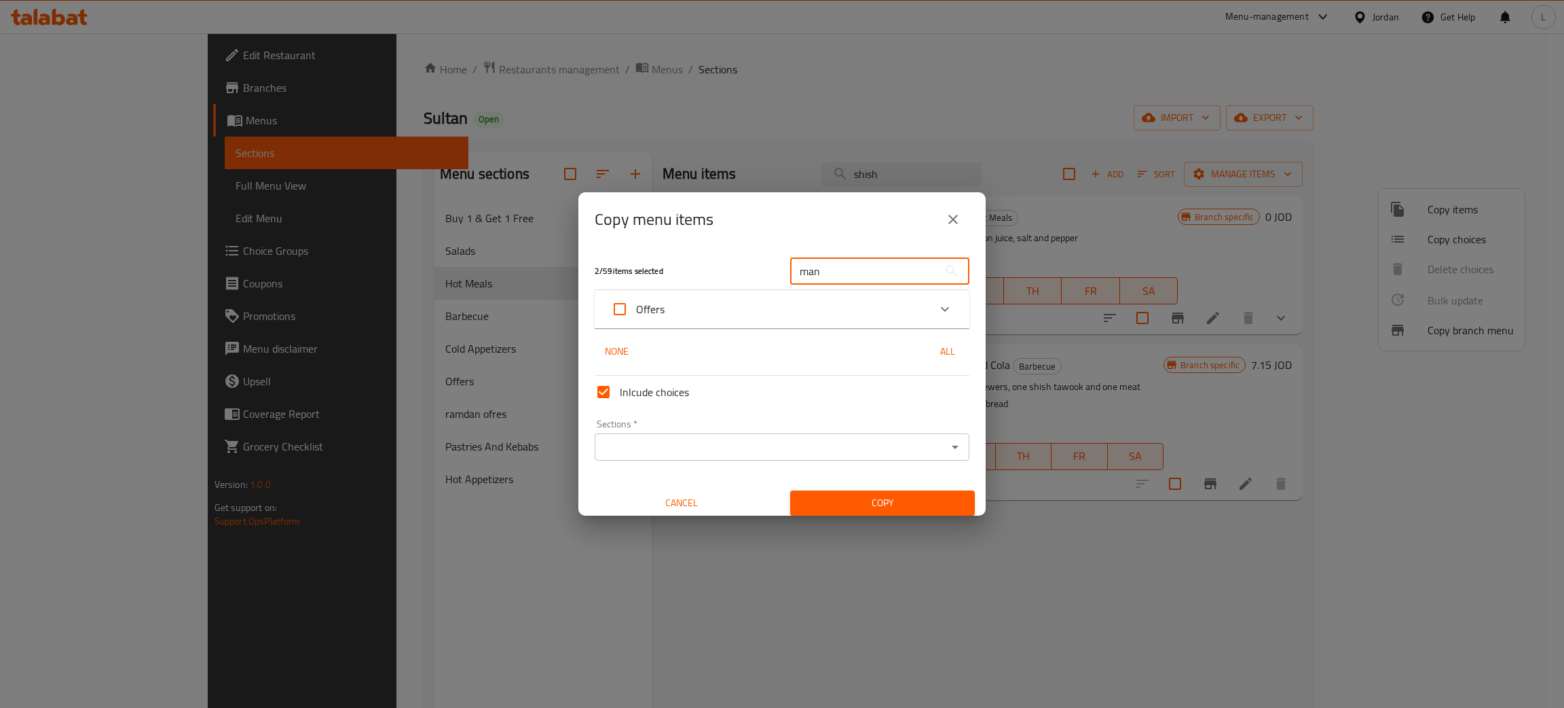
type input "man"
click at [839, 305] on div "Offers" at bounding box center [770, 309] width 318 height 33
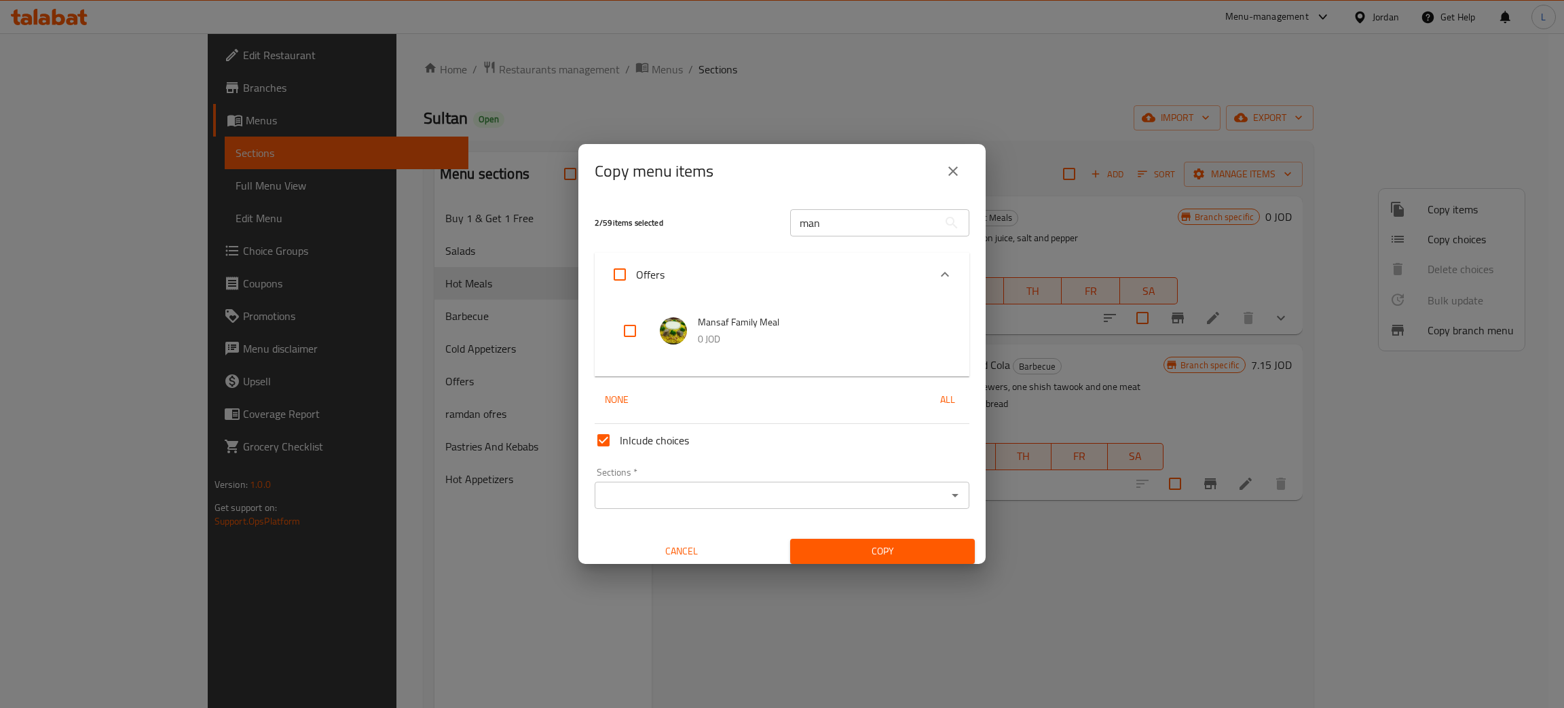
click at [637, 337] on input "checkbox" at bounding box center [630, 330] width 33 height 33
checkbox input "true"
click at [830, 227] on input "man" at bounding box center [864, 222] width 148 height 27
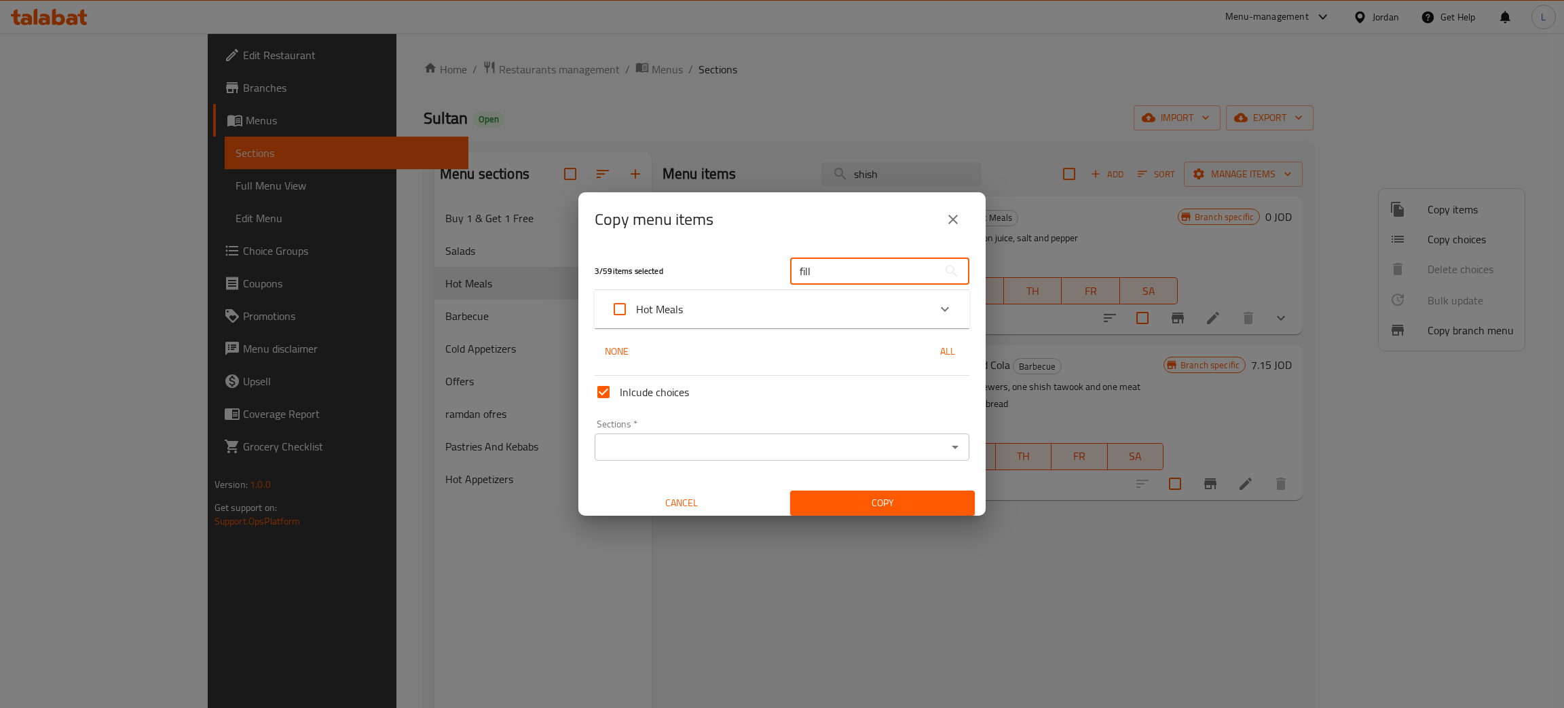
type input "fill"
click at [756, 306] on div "Hot Meals" at bounding box center [770, 309] width 318 height 33
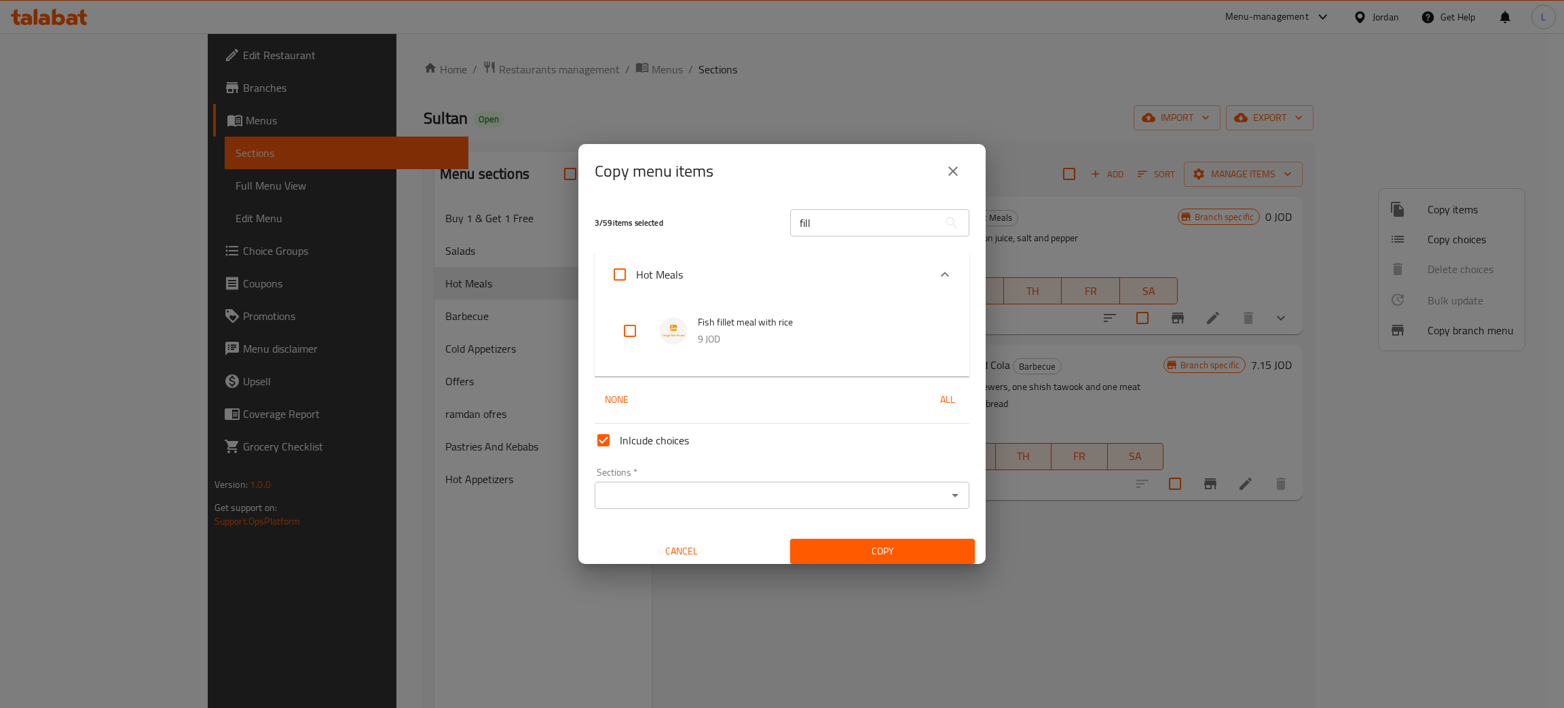
click at [629, 333] on input "checkbox" at bounding box center [630, 330] width 33 height 33
checkbox input "true"
click at [728, 508] on div "Sections *" at bounding box center [782, 494] width 375 height 27
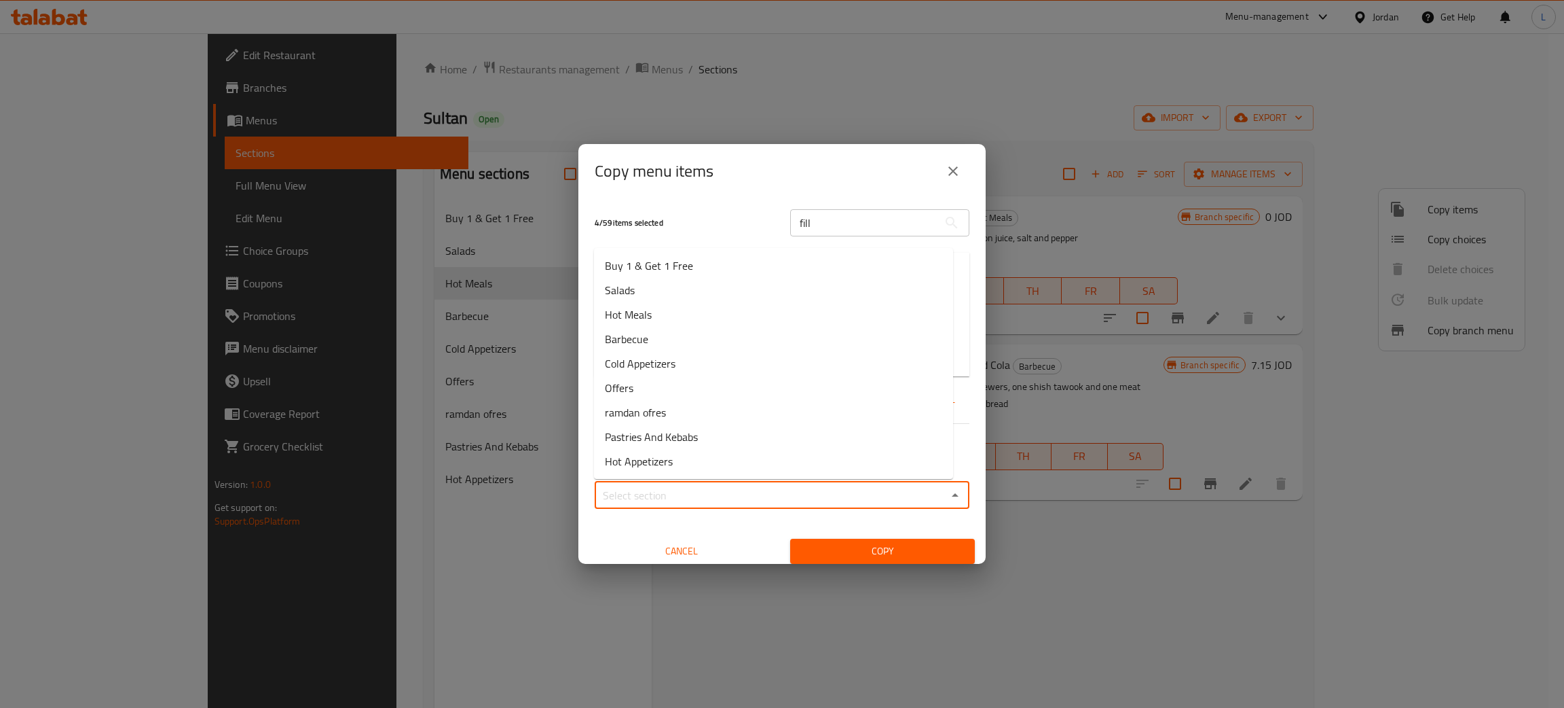
click at [702, 504] on input "Sections   *" at bounding box center [771, 494] width 344 height 19
click at [720, 259] on li "Buy 1 & Get 1 Free" at bounding box center [773, 265] width 359 height 24
type input "Buy 1 & Get 1 Free"
click at [889, 536] on div "Copy" at bounding box center [882, 550] width 201 height 41
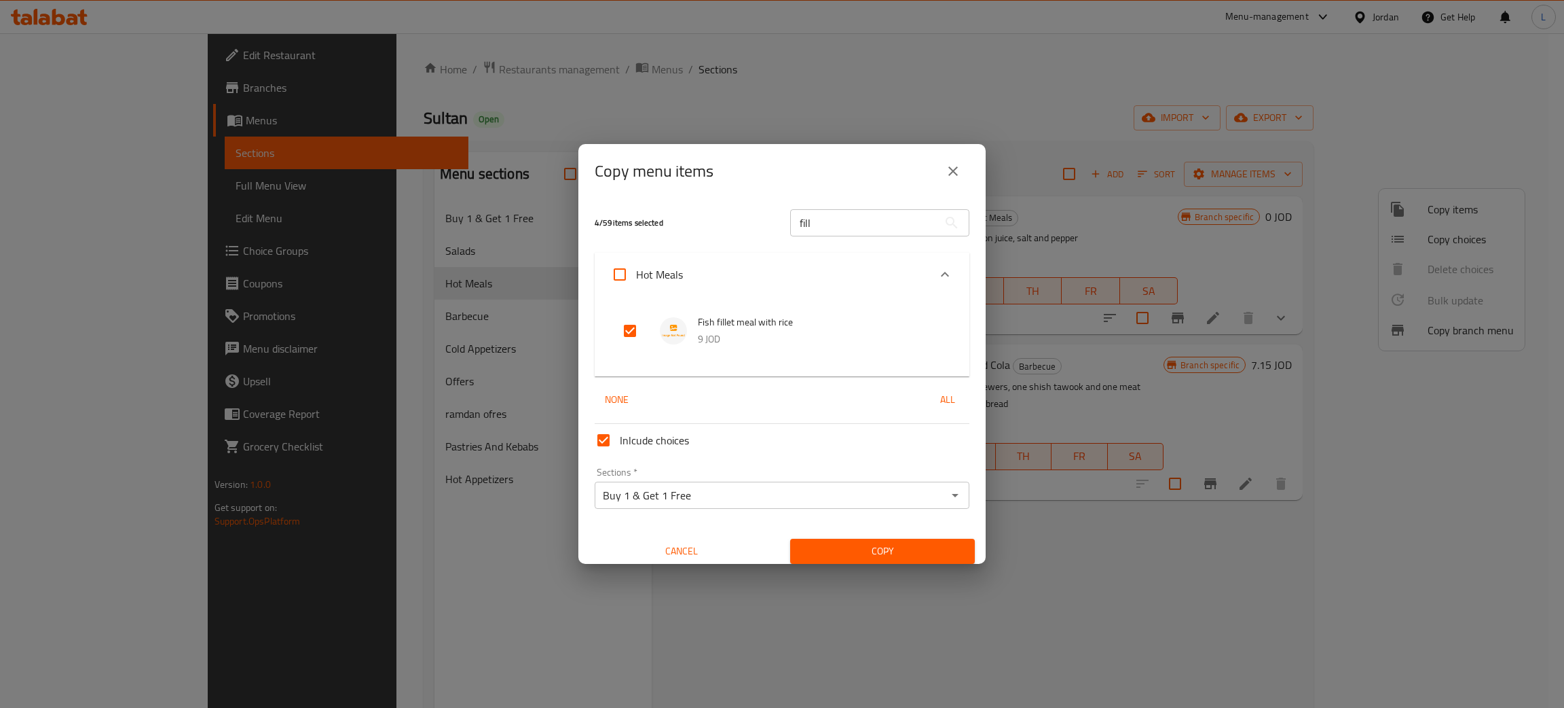
click at [885, 547] on span "Copy" at bounding box center [882, 551] width 163 height 17
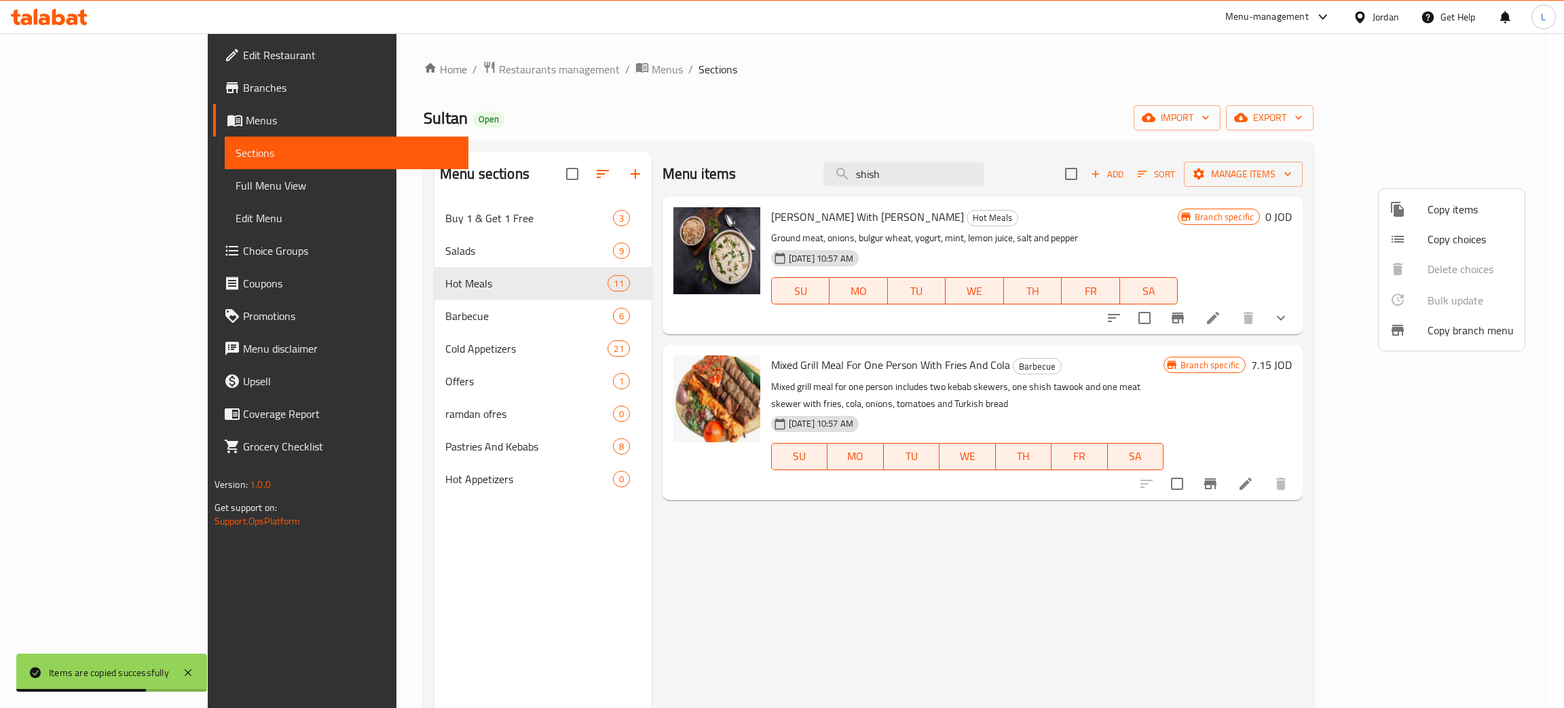
click at [450, 202] on div at bounding box center [782, 354] width 1564 height 708
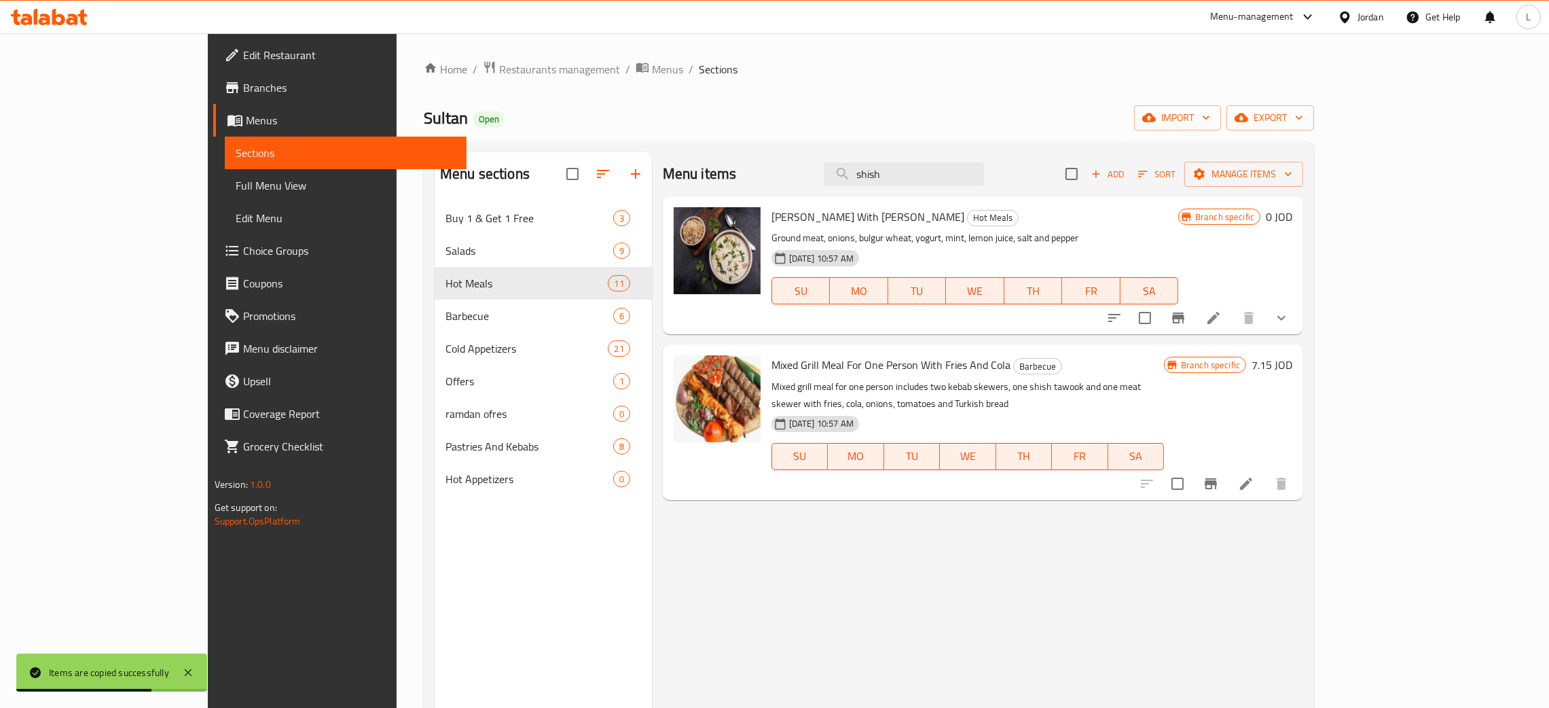
click at [456, 216] on span "Buy 1 & Get 1 Free" at bounding box center [529, 218] width 168 height 16
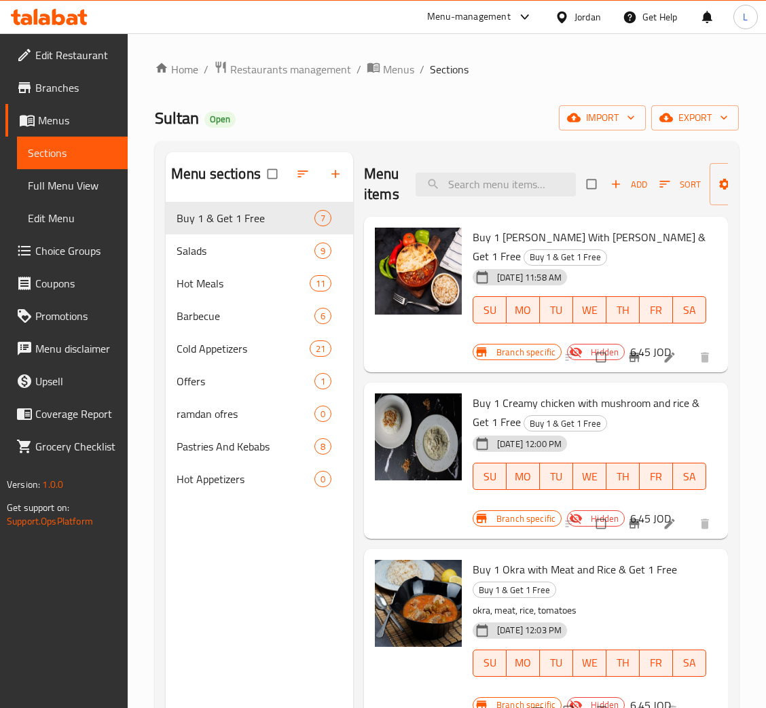
click at [44, 18] on icon at bounding box center [49, 17] width 77 height 16
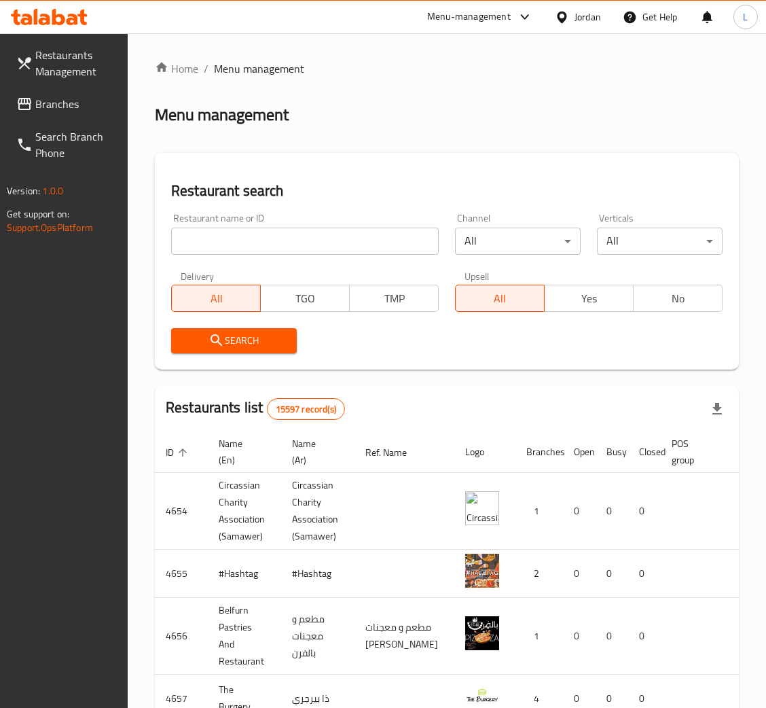
click at [44, 101] on span "Branches" at bounding box center [75, 104] width 81 height 16
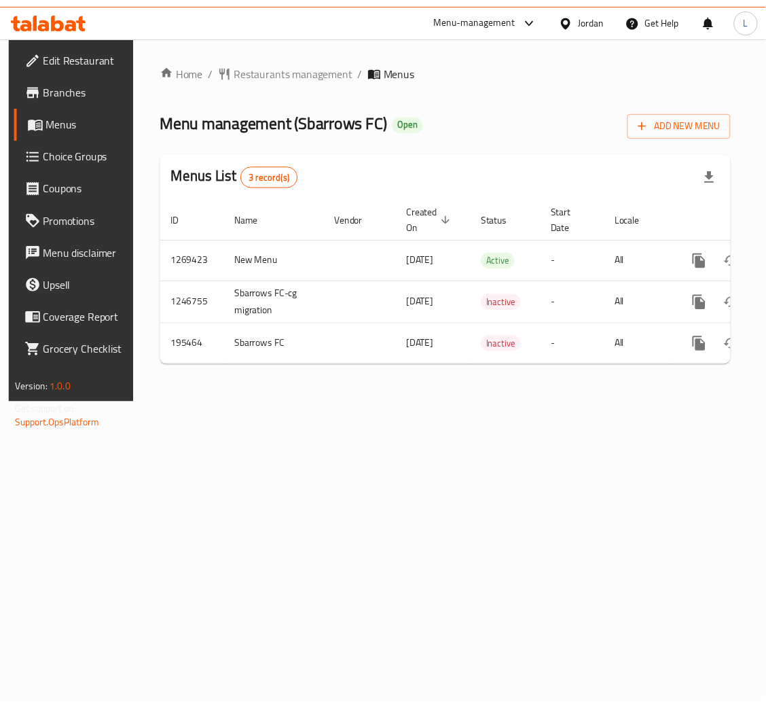
scroll to position [0, 77]
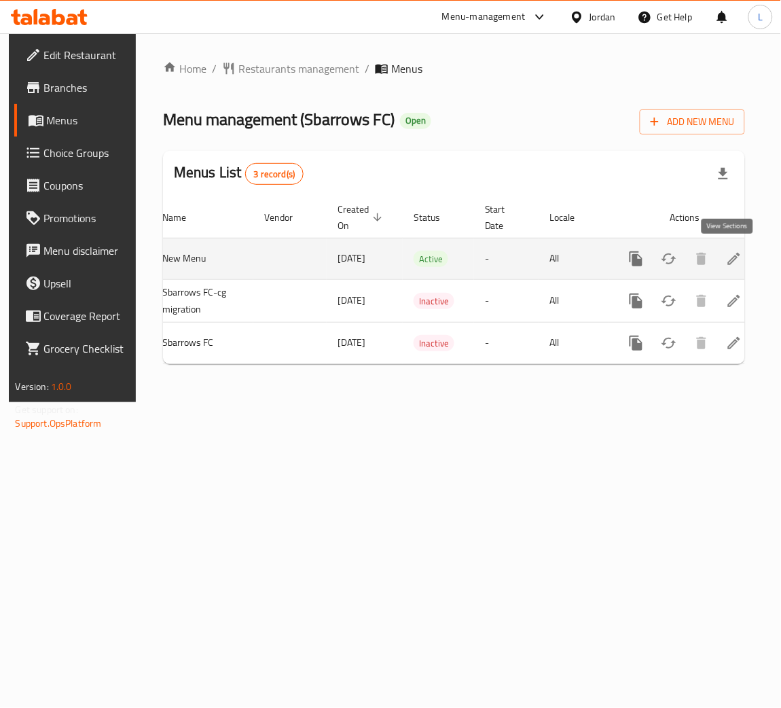
click at [718, 254] on link "enhanced table" at bounding box center [734, 258] width 33 height 33
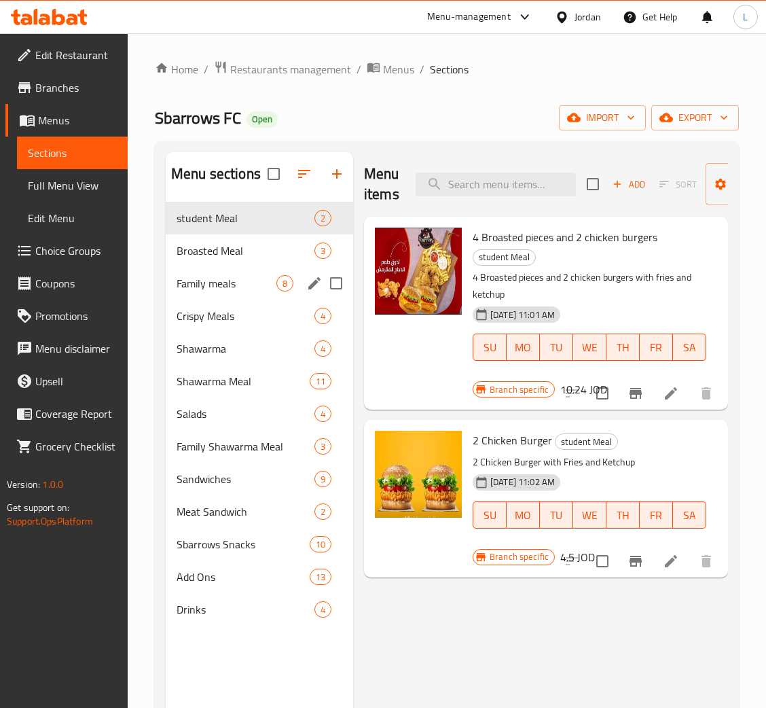
click at [249, 254] on span "Broasted Meal" at bounding box center [246, 250] width 138 height 16
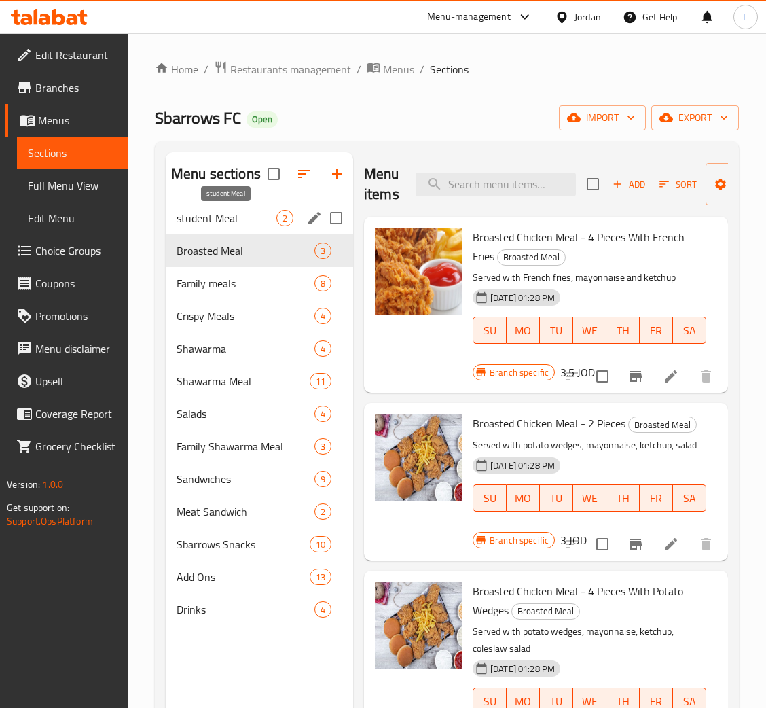
click at [239, 210] on span "student Meal" at bounding box center [227, 218] width 100 height 16
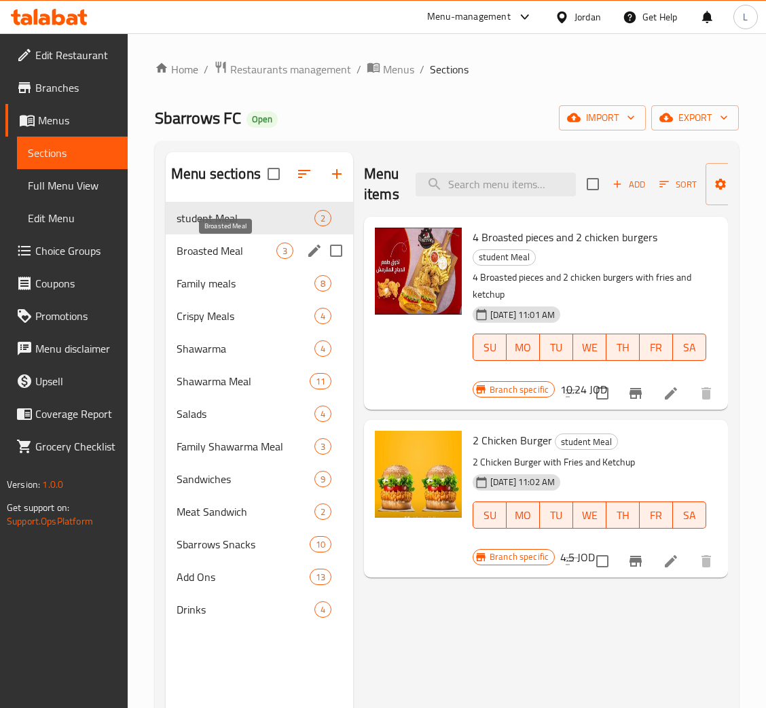
click at [245, 247] on span "Broasted Meal" at bounding box center [227, 250] width 100 height 16
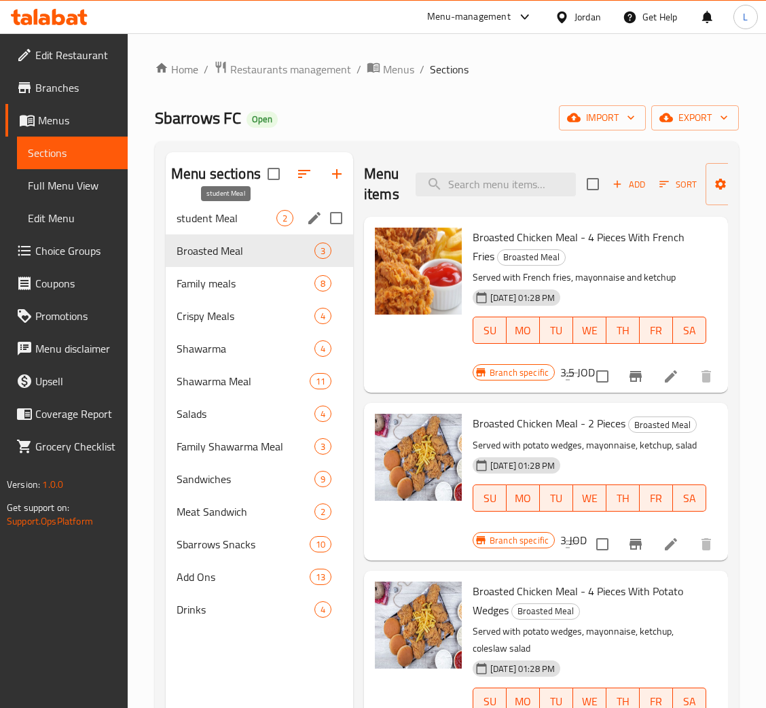
click at [240, 219] on span "student Meal" at bounding box center [227, 218] width 100 height 16
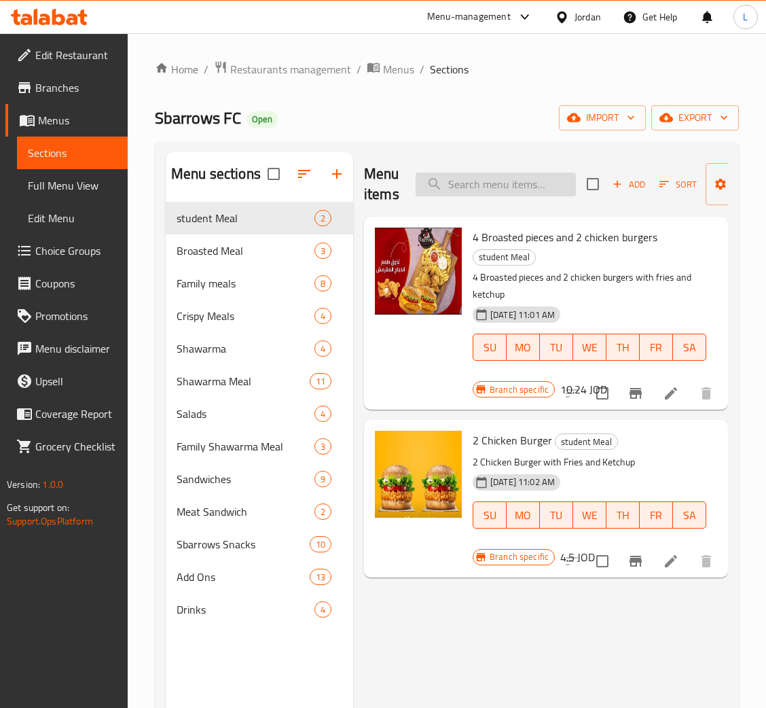
click at [512, 186] on input "search" at bounding box center [496, 184] width 160 height 24
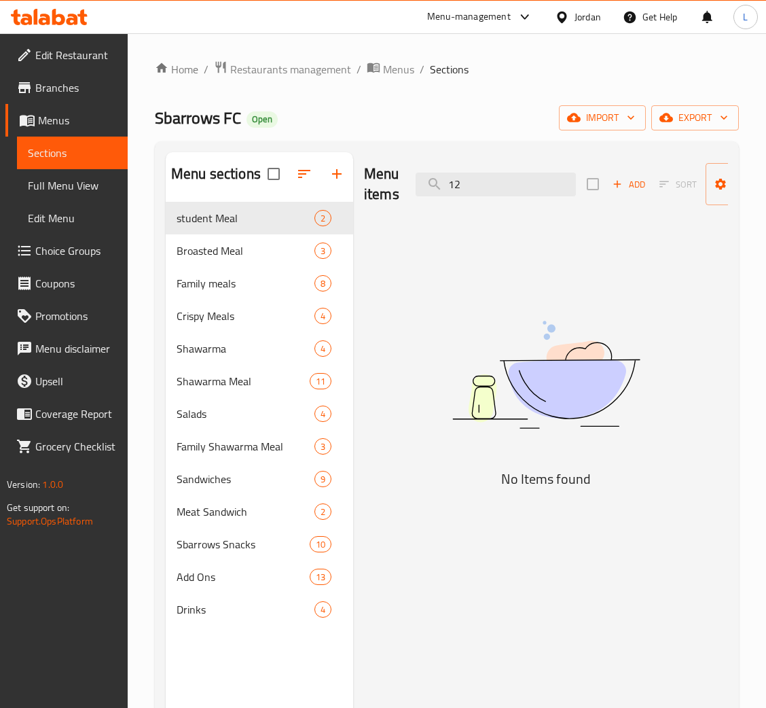
type input "1"
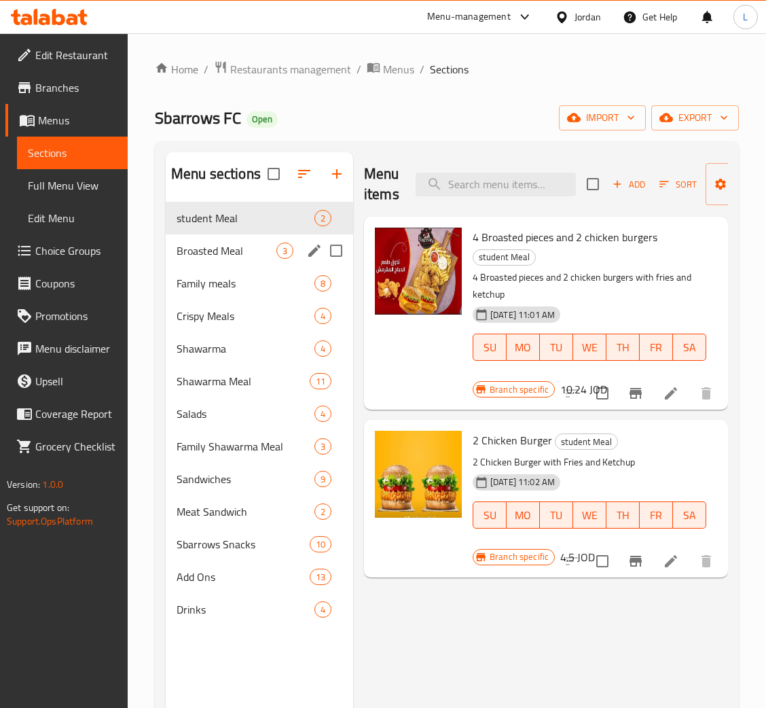
drag, startPoint x: 235, startPoint y: 260, endPoint x: 242, endPoint y: 258, distance: 7.1
click at [235, 260] on div "Broasted Meal 3" at bounding box center [259, 250] width 187 height 33
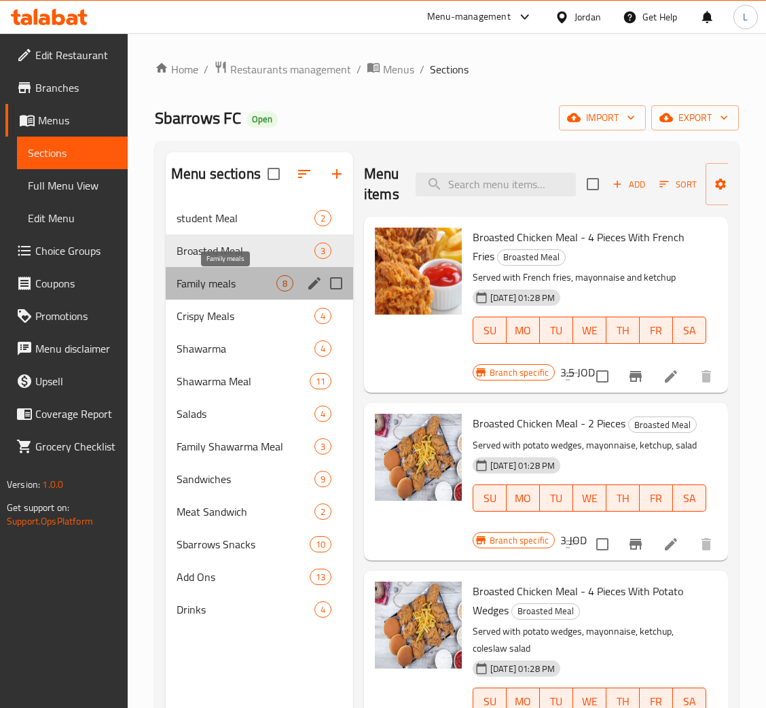
click at [238, 275] on span "Family meals" at bounding box center [227, 283] width 100 height 16
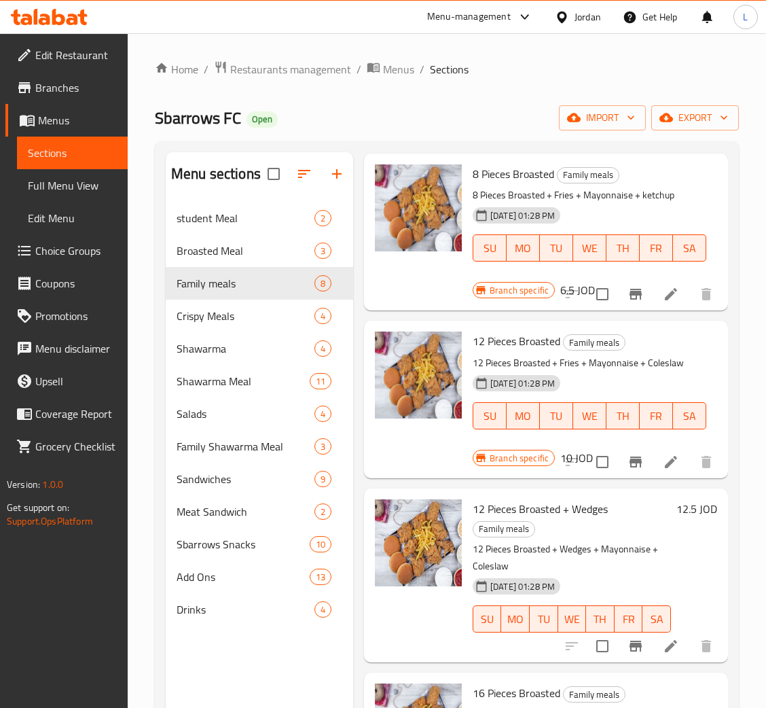
scroll to position [102, 0]
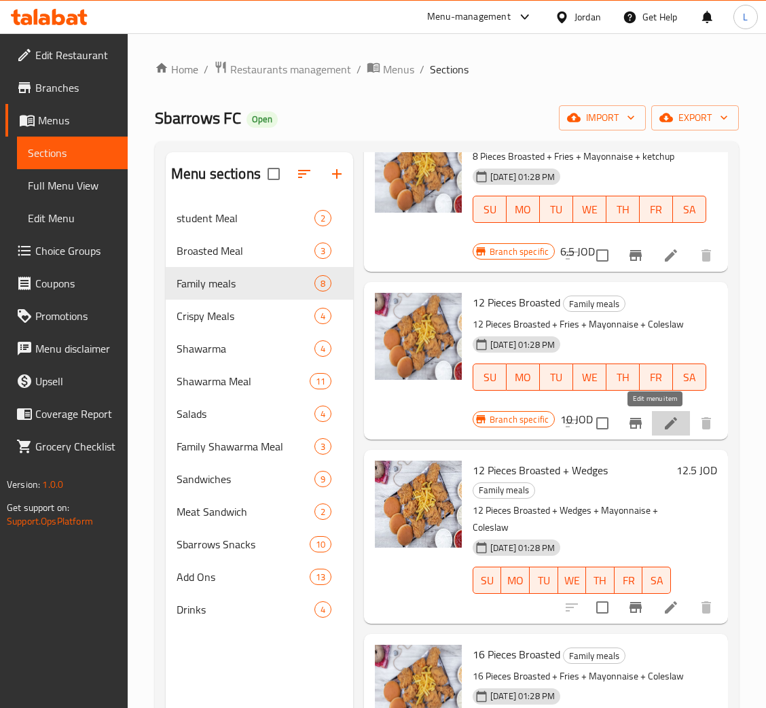
click at [663, 427] on icon at bounding box center [671, 423] width 16 height 16
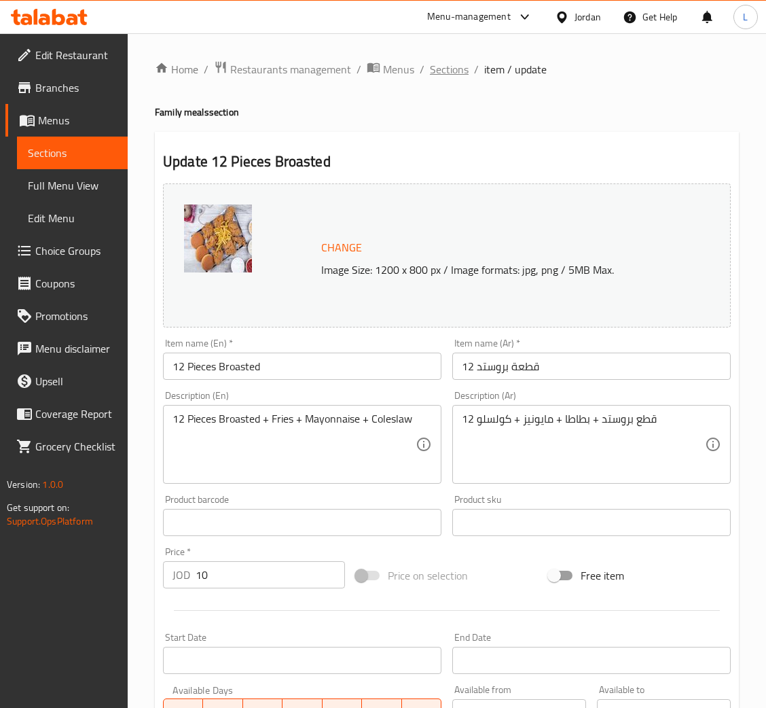
click at [439, 64] on span "Sections" at bounding box center [449, 69] width 39 height 16
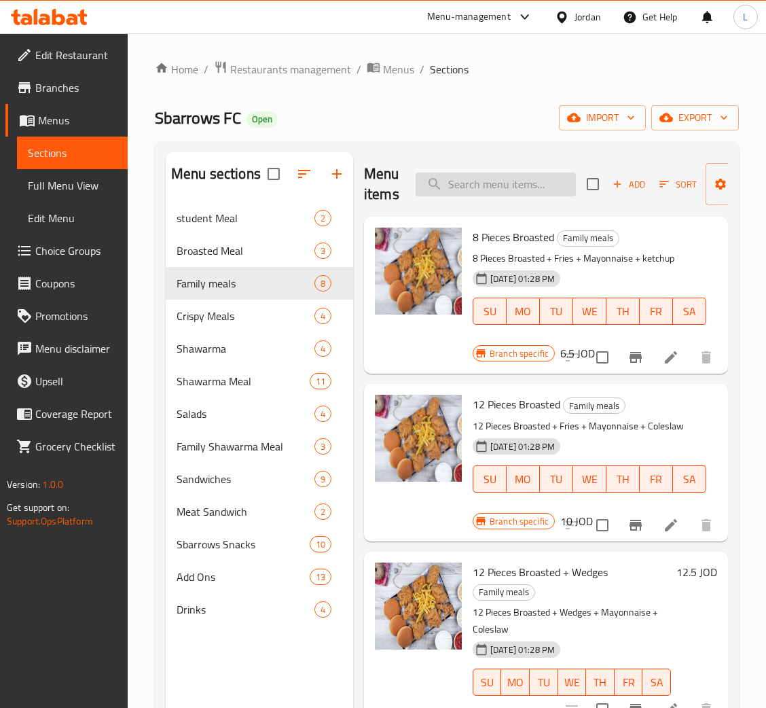
click at [474, 179] on input "search" at bounding box center [496, 184] width 160 height 24
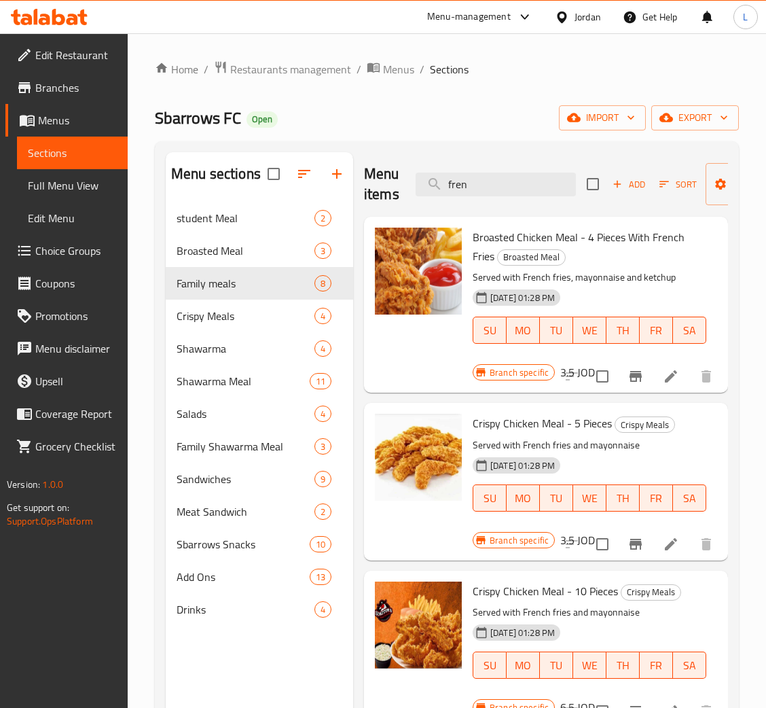
click at [500, 160] on div "Menu items fren Add Sort Manage items" at bounding box center [546, 184] width 364 height 65
click at [499, 185] on input "fren" at bounding box center [496, 184] width 160 height 24
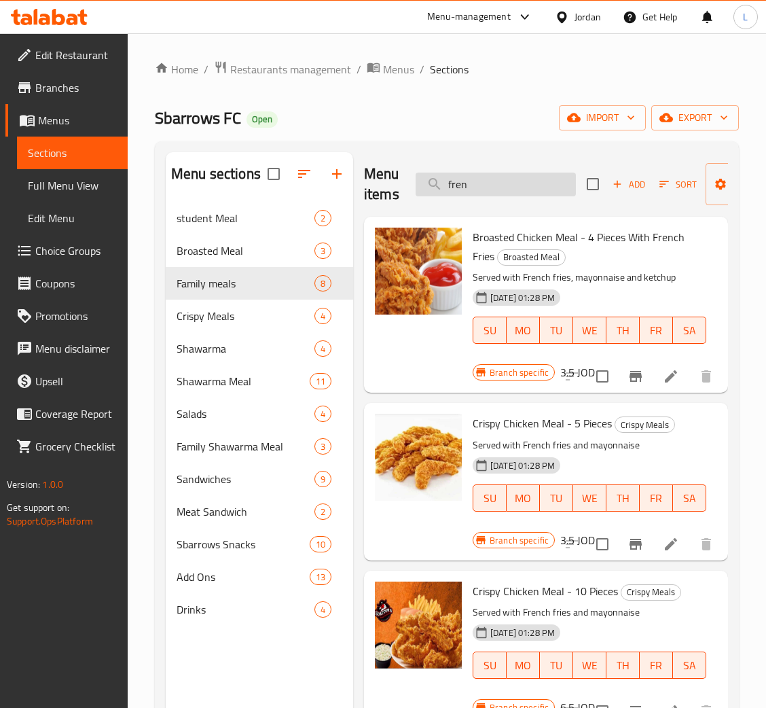
click at [499, 185] on input "fren" at bounding box center [496, 184] width 160 height 24
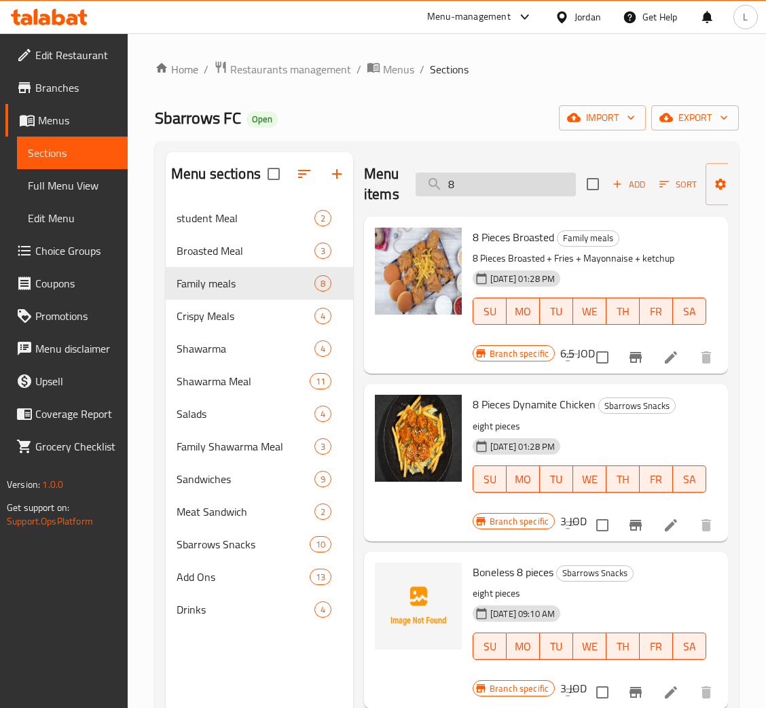
click at [482, 189] on input "8" at bounding box center [496, 184] width 160 height 24
type input "8"
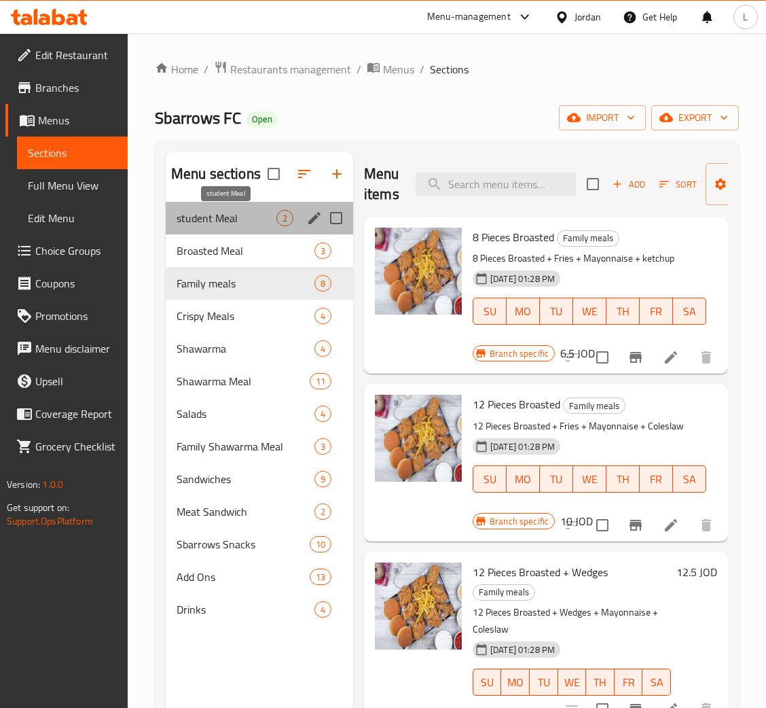
click at [233, 224] on span "student Meal" at bounding box center [227, 218] width 100 height 16
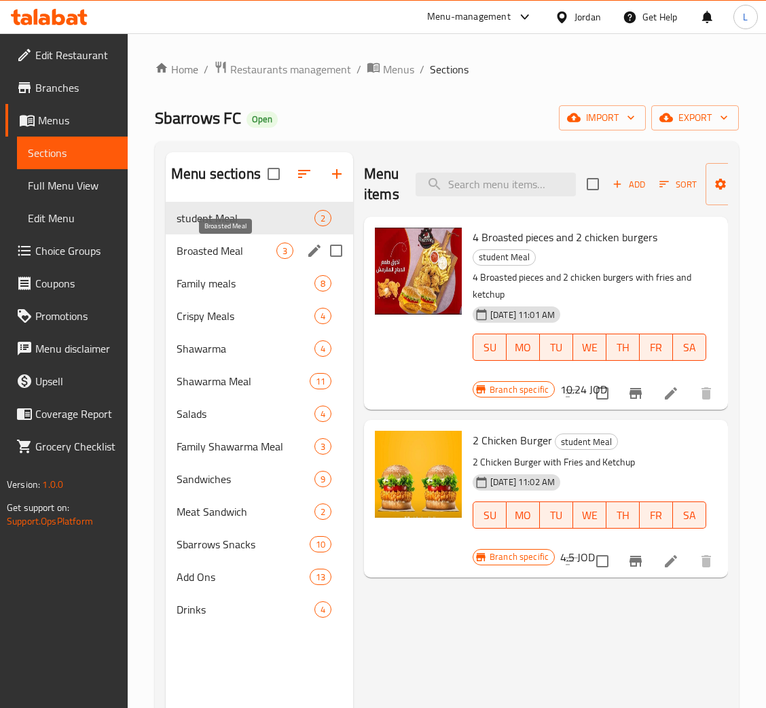
click at [245, 255] on span "Broasted Meal" at bounding box center [227, 250] width 100 height 16
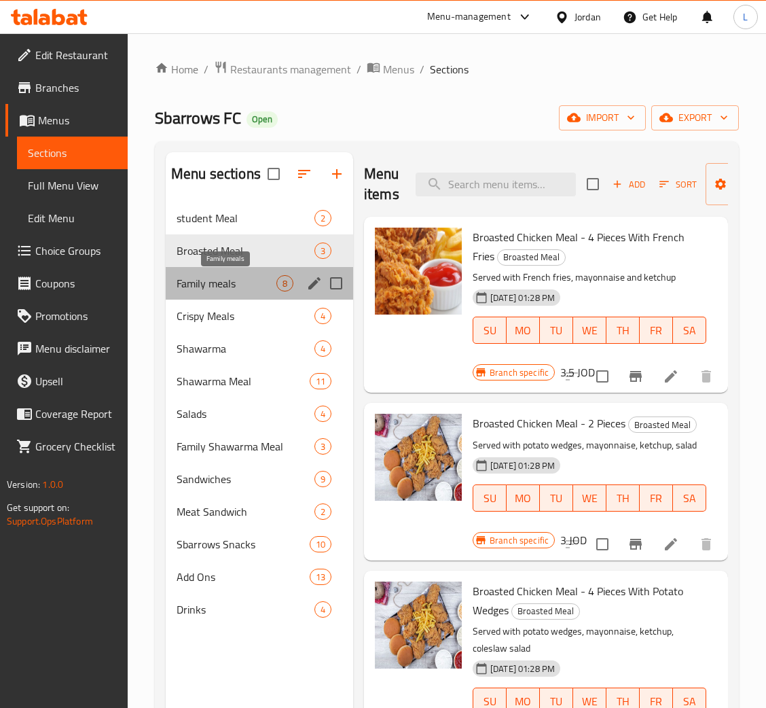
click at [250, 280] on span "Family meals" at bounding box center [227, 283] width 100 height 16
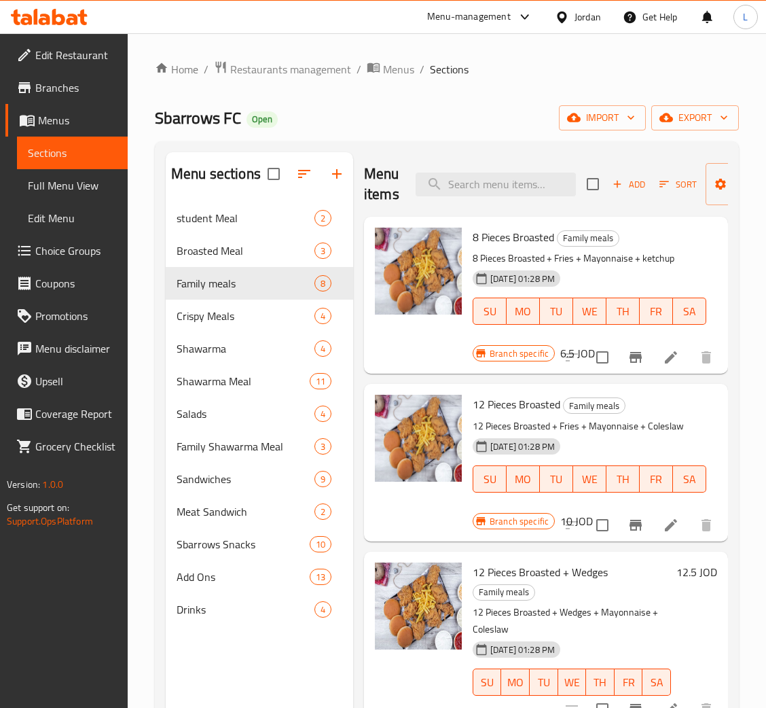
click at [626, 198] on div "Add Sort Manage items" at bounding box center [692, 184] width 210 height 42
click at [626, 189] on span "Add" at bounding box center [628, 185] width 37 height 16
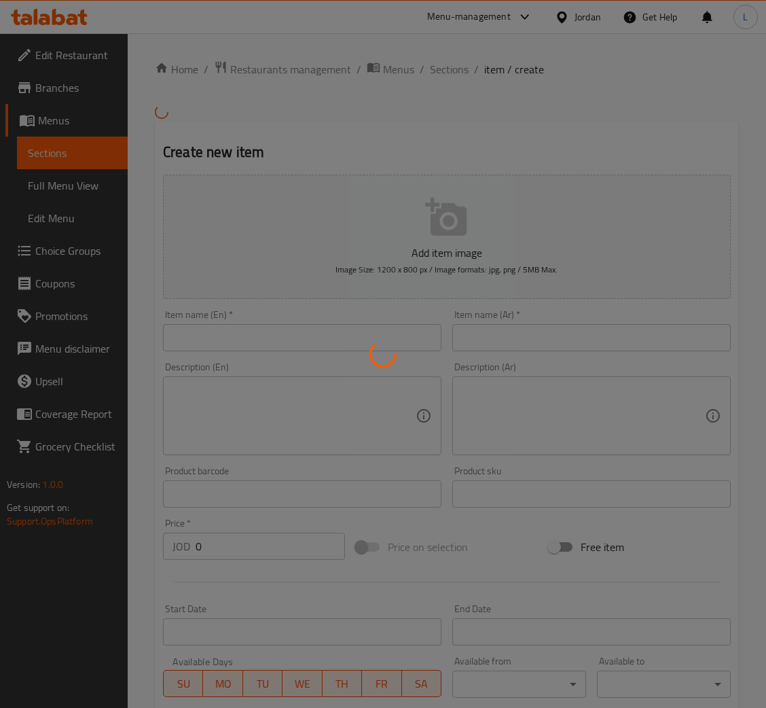
click at [541, 333] on div at bounding box center [383, 354] width 766 height 708
click at [555, 344] on div at bounding box center [383, 354] width 766 height 708
click at [577, 338] on div at bounding box center [383, 354] width 766 height 708
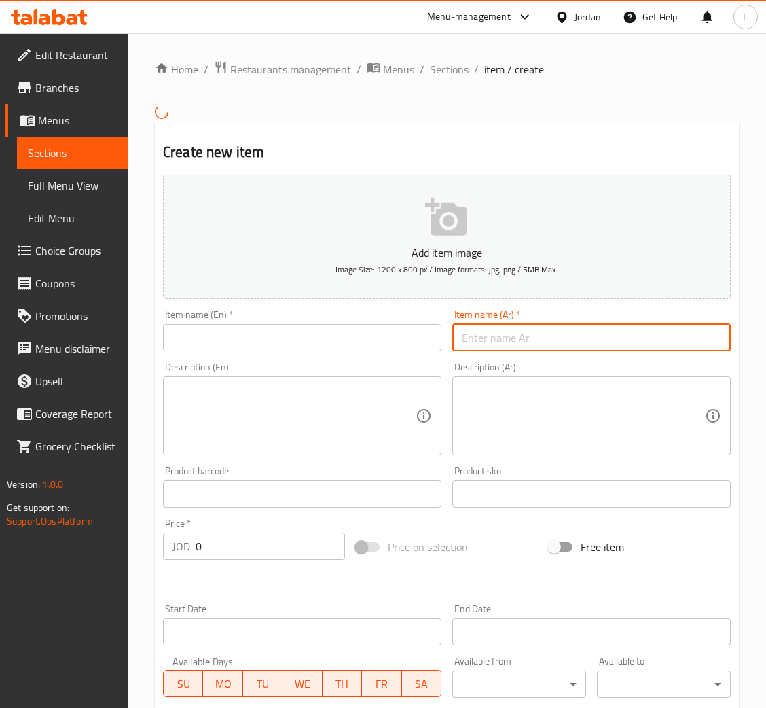
click at [589, 341] on input "text" at bounding box center [591, 337] width 278 height 27
click at [606, 334] on input "12 قطعه بروستد + 2 ساندويش تشيكن" at bounding box center [591, 337] width 278 height 27
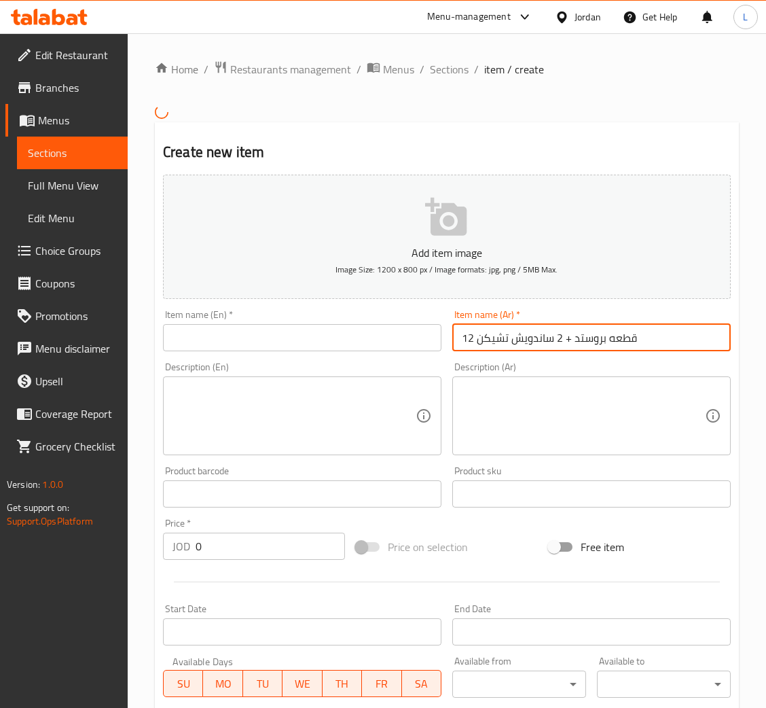
type input "12 قطعه بروستد + 2 ساندويش تشيكن"
click at [405, 345] on input "text" at bounding box center [302, 337] width 278 height 27
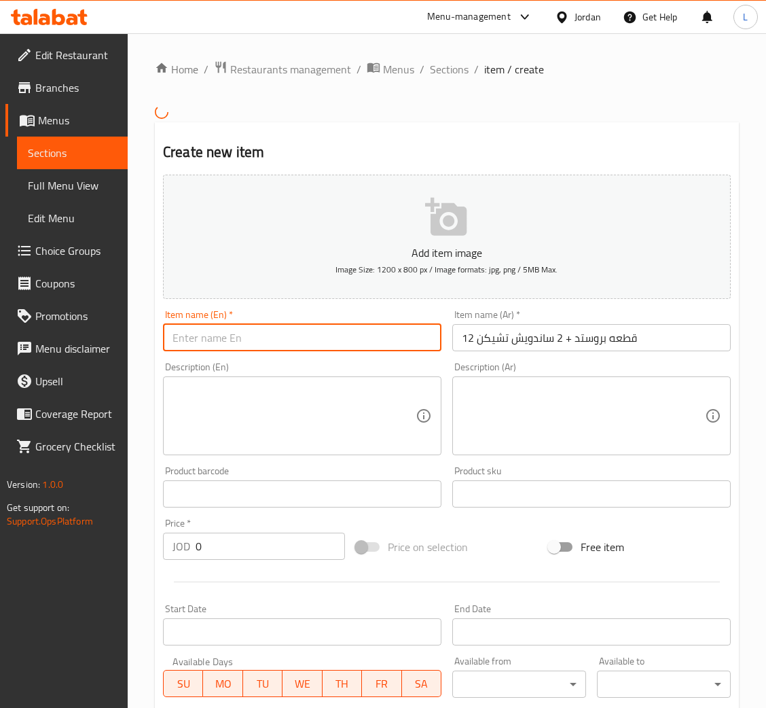
paste input "12 pieces of broasted chicken + 2 chicken sandwiches"
type input "12 pieces of broasted chicken + 2 chicken sandwiches"
click at [227, 420] on textarea at bounding box center [293, 415] width 243 height 65
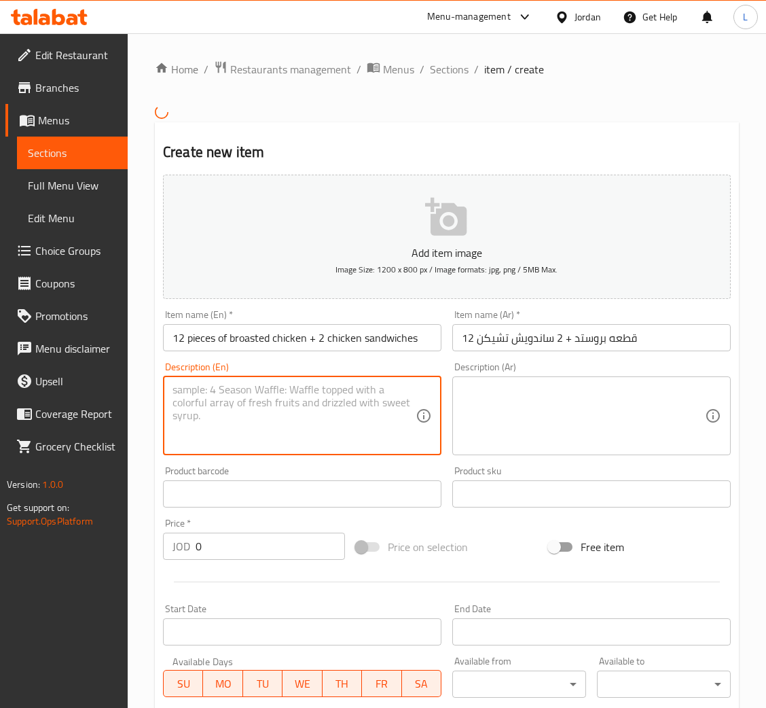
click at [608, 419] on textarea at bounding box center [583, 415] width 243 height 65
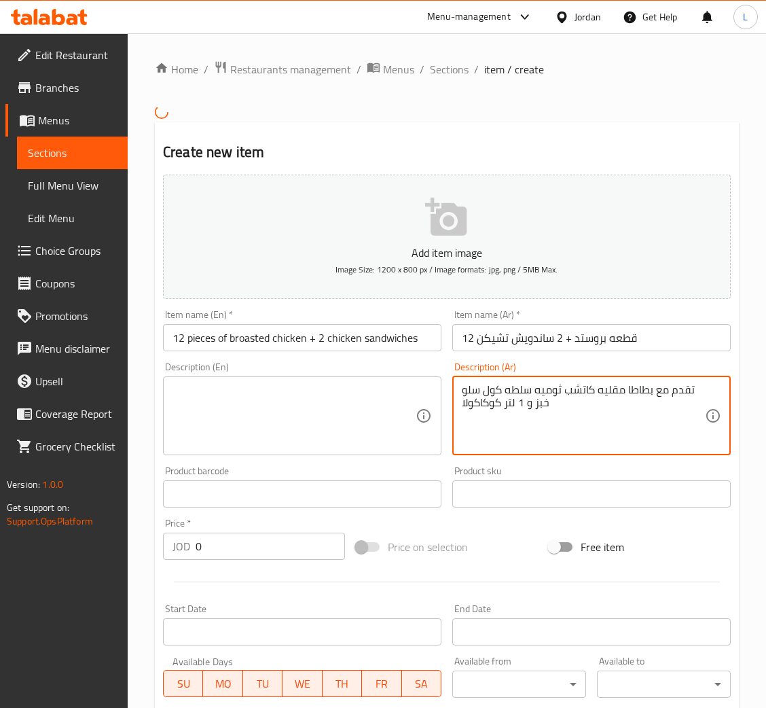
click at [540, 409] on textarea "تقدم مع بطاطا مقليه كاتشب ثوميه سلطه كول سلو خبز و 1 لتر كوكاكولا" at bounding box center [583, 415] width 243 height 65
type textarea "تقدم مع بطاطا مقليه كاتشب ثوميه سلطه كول سلو خبز و 1 لتر كوكاكولا"
click at [337, 405] on textarea at bounding box center [293, 415] width 243 height 65
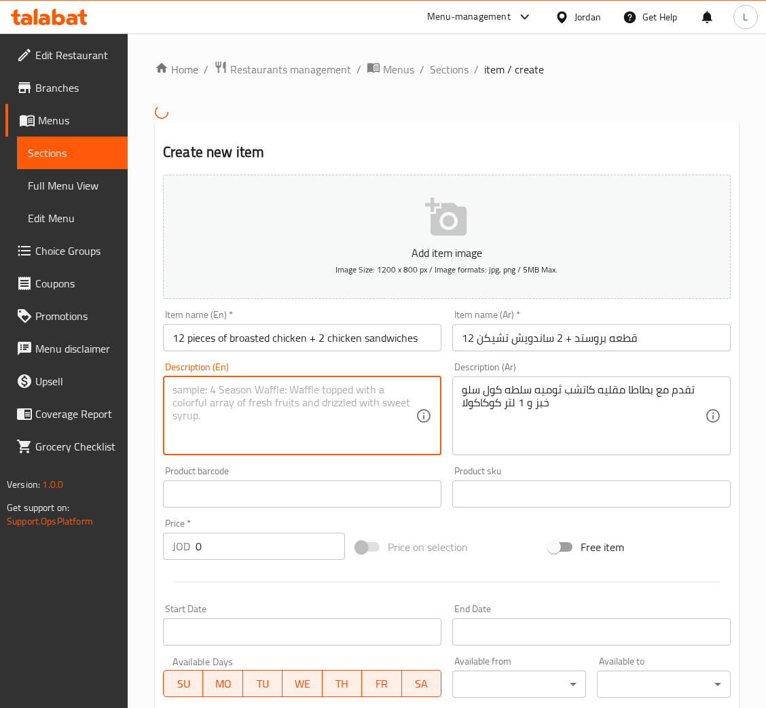
paste textarea "Served with French fries, garlic ketchup, coleslaw, bread and 1 liter of Coca-C…"
type textarea "Served with French fries, garlic ketchup, coleslaw, bread and 1 liter of Coca-C…"
click at [259, 557] on input "0" at bounding box center [270, 545] width 149 height 27
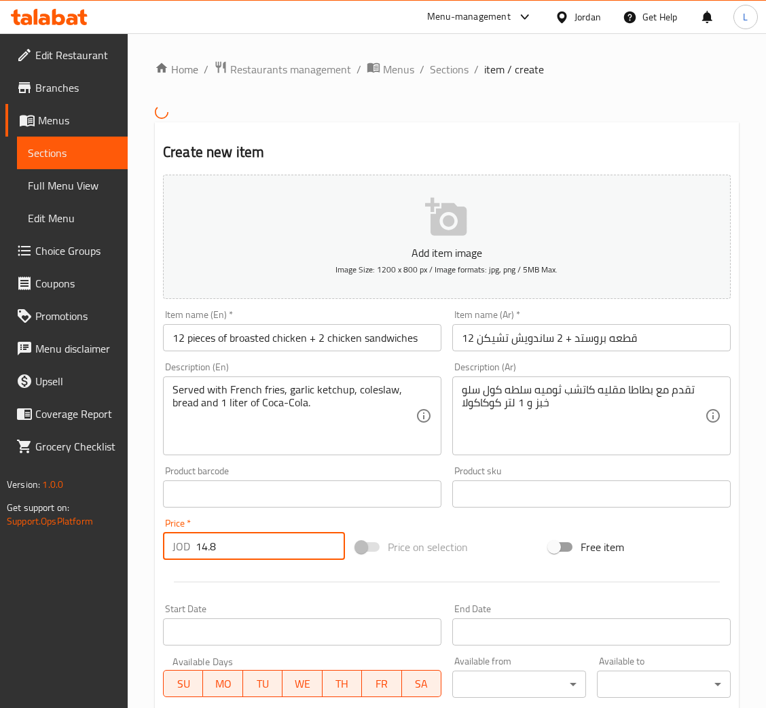
type input "14.88"
click at [249, 551] on input "14.88" at bounding box center [270, 545] width 149 height 27
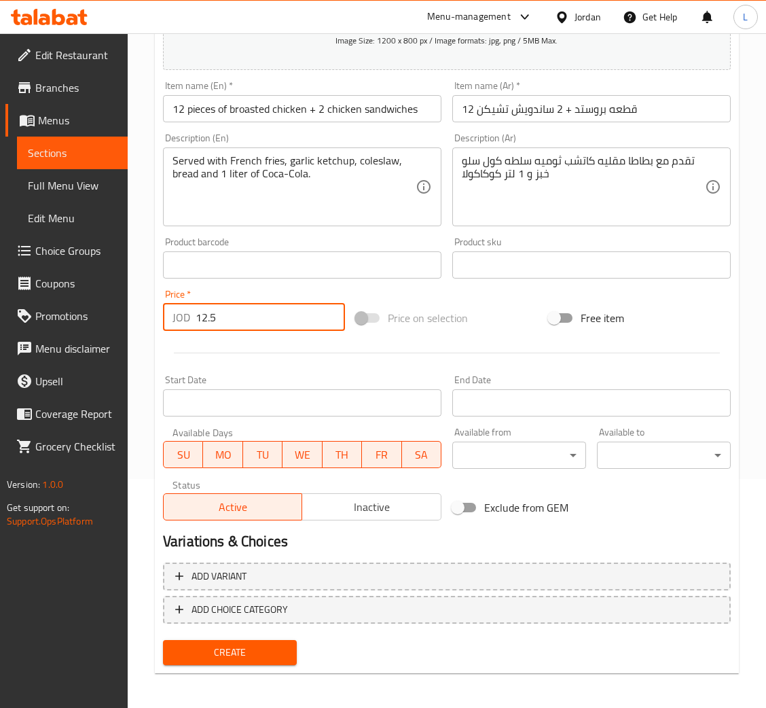
type input "12.5"
click at [245, 653] on span "Create" at bounding box center [230, 652] width 112 height 17
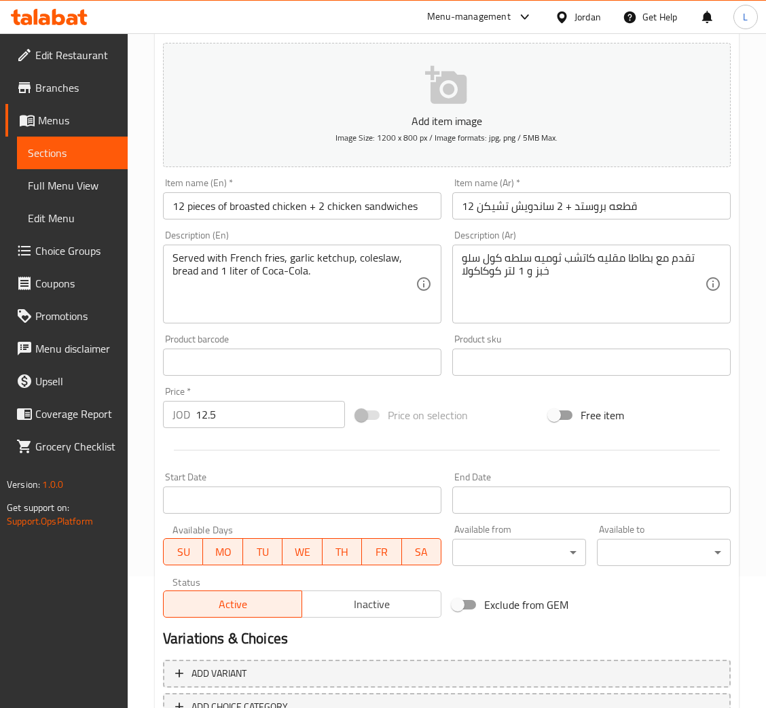
scroll to position [229, 0]
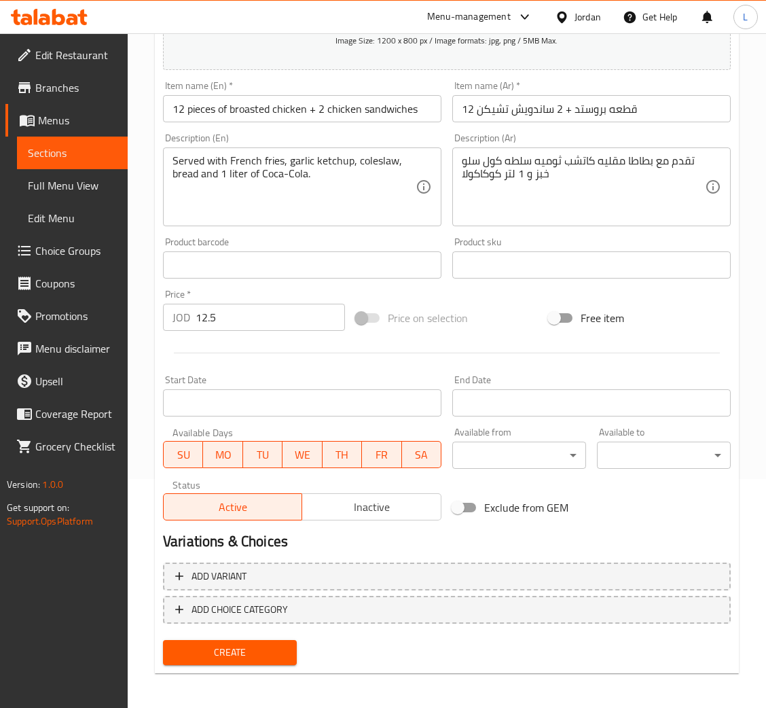
click at [263, 640] on button "Create" at bounding box center [230, 652] width 134 height 25
click at [270, 649] on span "Create" at bounding box center [230, 652] width 112 height 17
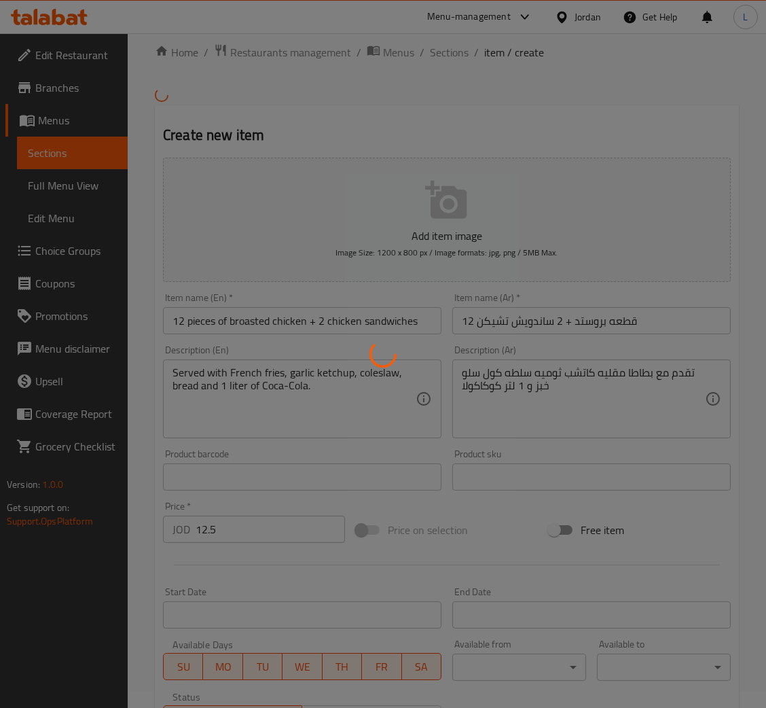
scroll to position [0, 0]
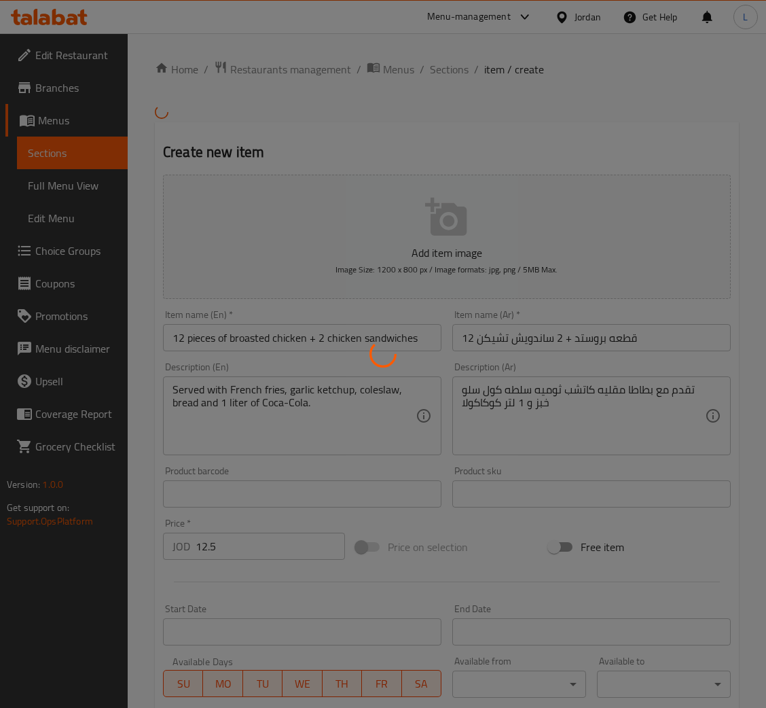
type input "0"
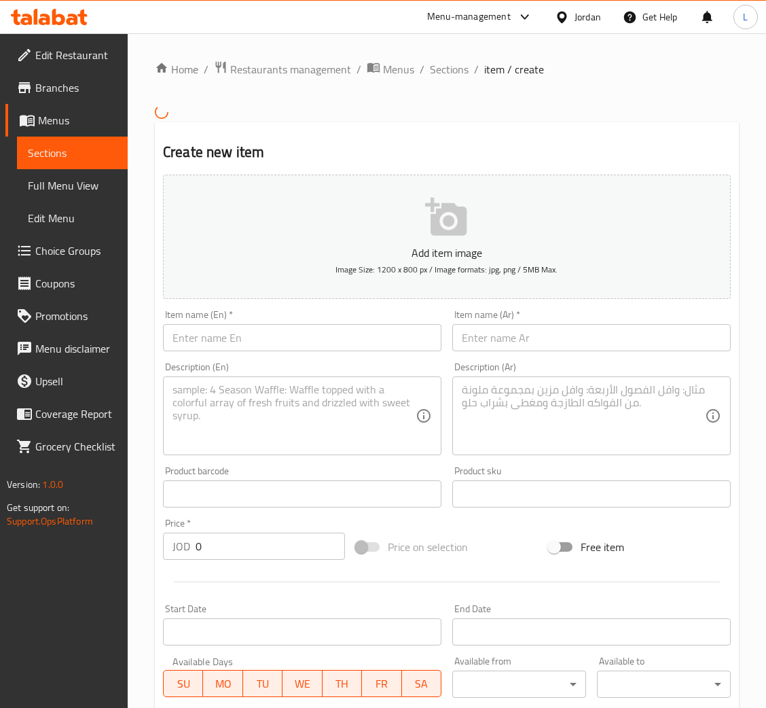
click at [665, 339] on input "text" at bounding box center [591, 337] width 278 height 27
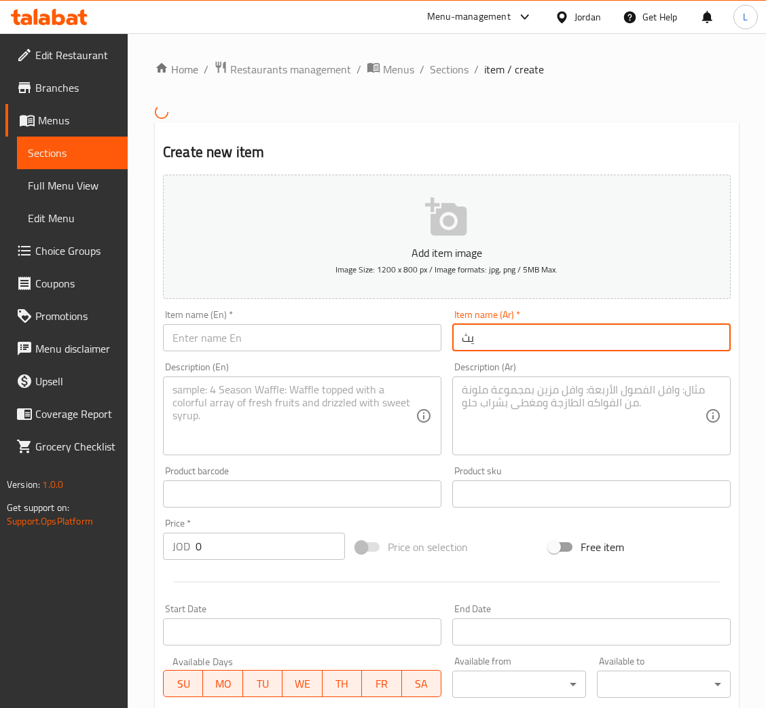
type input "ي"
click at [563, 348] on input "وجبة 16" at bounding box center [591, 337] width 278 height 27
click at [492, 348] on input "وجبة 16 قطعه مع 2 برغر" at bounding box center [591, 337] width 278 height 27
click at [484, 338] on input "وجبة 16 قطعه مع 2 برغر" at bounding box center [591, 337] width 278 height 27
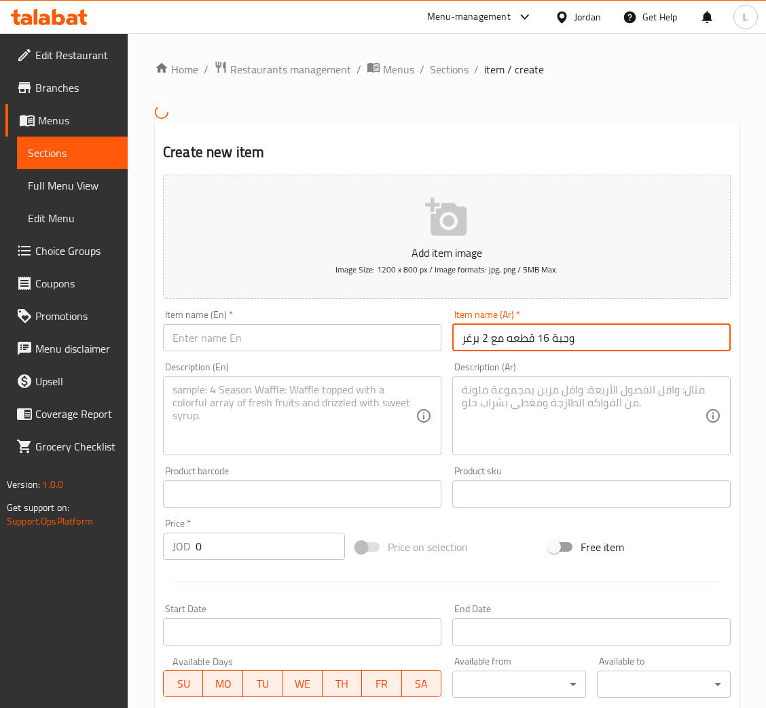
click at [484, 338] on input "وجبة 16 قطعه مع 2 برغر" at bounding box center [591, 337] width 278 height 27
type input "وجبة 16 قطعه مع 2 برغر"
click at [389, 337] on input "text" at bounding box center [302, 337] width 278 height 27
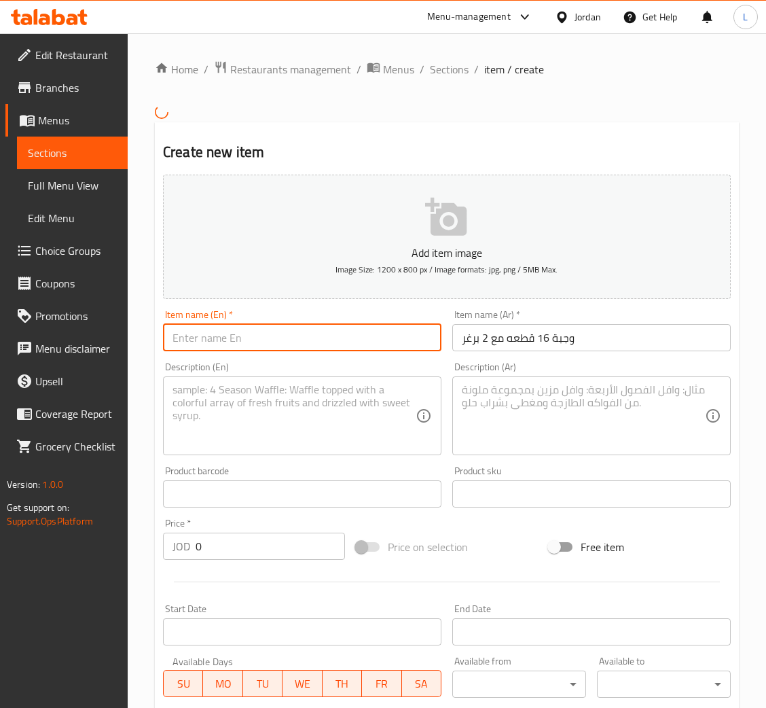
paste input "16-piece meal with 2 burgers"
type input "16-piece meal with 2 burgers"
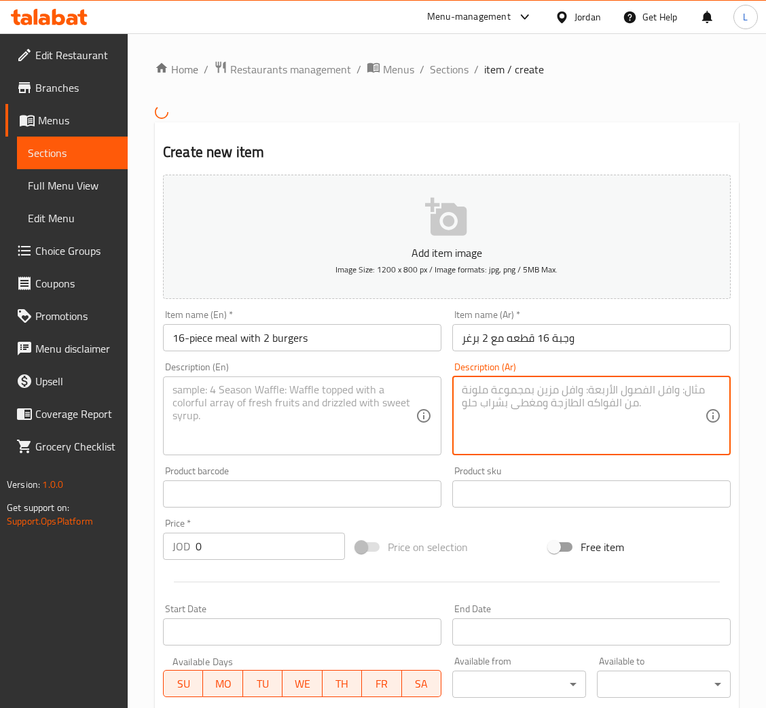
click at [627, 421] on textarea at bounding box center [583, 415] width 243 height 65
click at [543, 390] on textarea "دجاج بروستد 16 قطعه مع 2 ساندويش برجر دجاج بالجبنه بطاطا مقلييه سلطه" at bounding box center [583, 415] width 243 height 65
type textarea "دجاج بروستد 16 قطعه مع 2 ساندويش برجر دجاج بالجبنه بطاطا مقلييه سلطه"
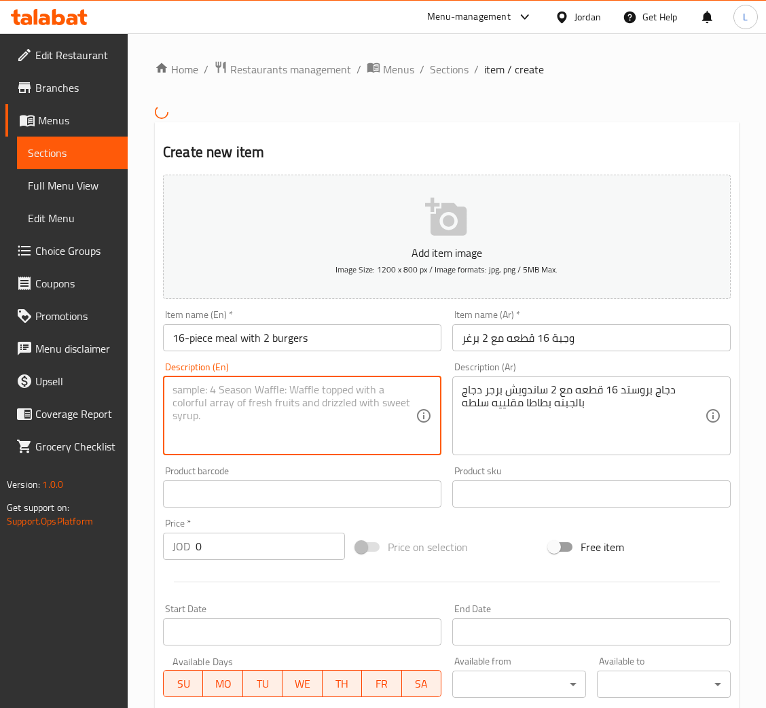
click at [377, 394] on textarea at bounding box center [293, 415] width 243 height 65
paste textarea "16 pieces of broasted chicken with 2 chicken burger sandwiches with cheese, Fre…"
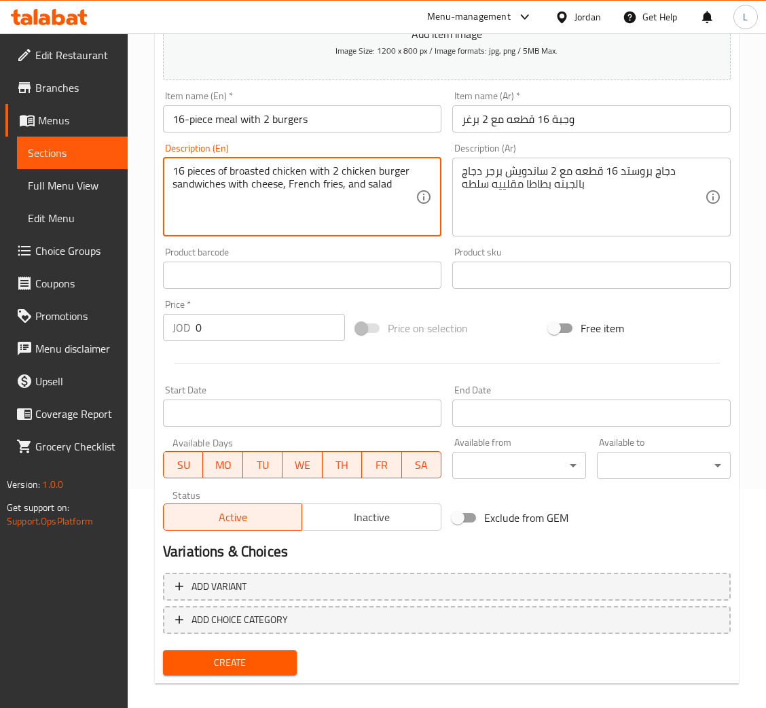
scroll to position [229, 0]
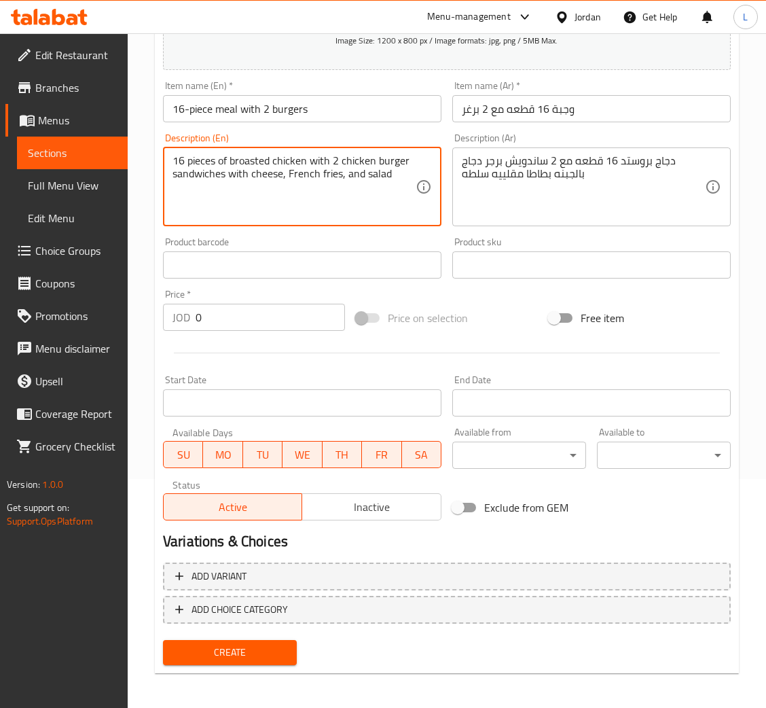
type textarea "16 pieces of broasted chicken with 2 chicken burger sandwiches with cheese, Fre…"
click at [261, 311] on input "0" at bounding box center [270, 317] width 149 height 27
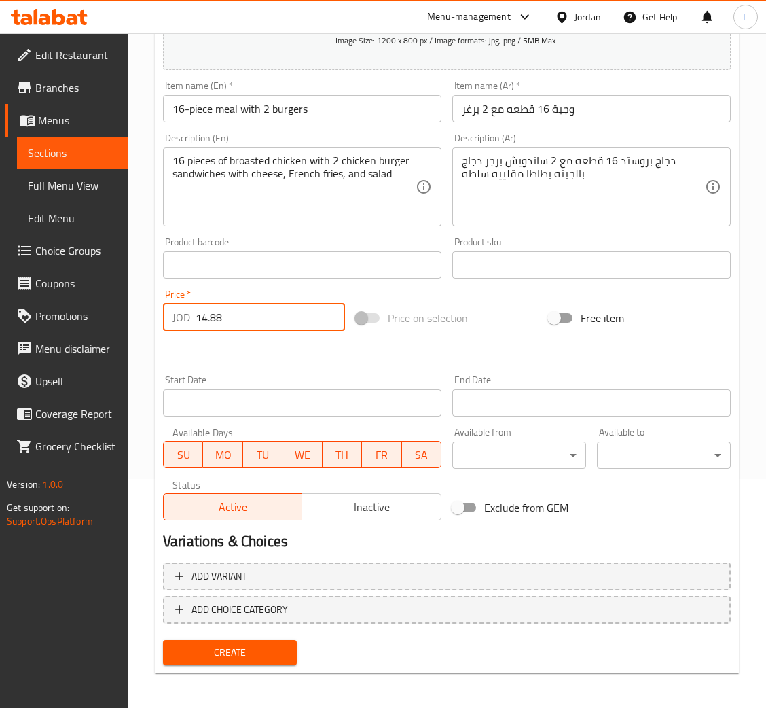
type input "14.88"
click at [163, 640] on button "Create" at bounding box center [230, 652] width 134 height 25
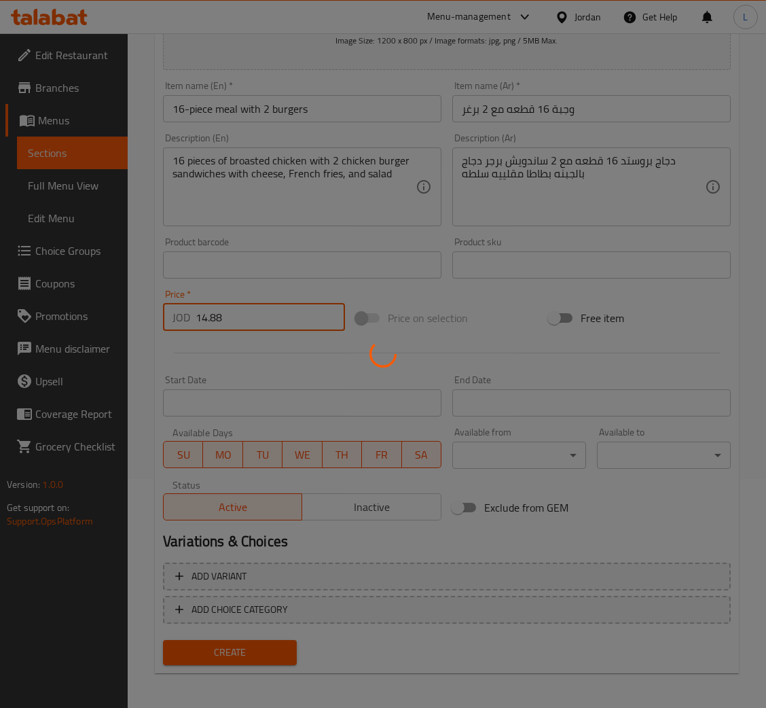
type input "0"
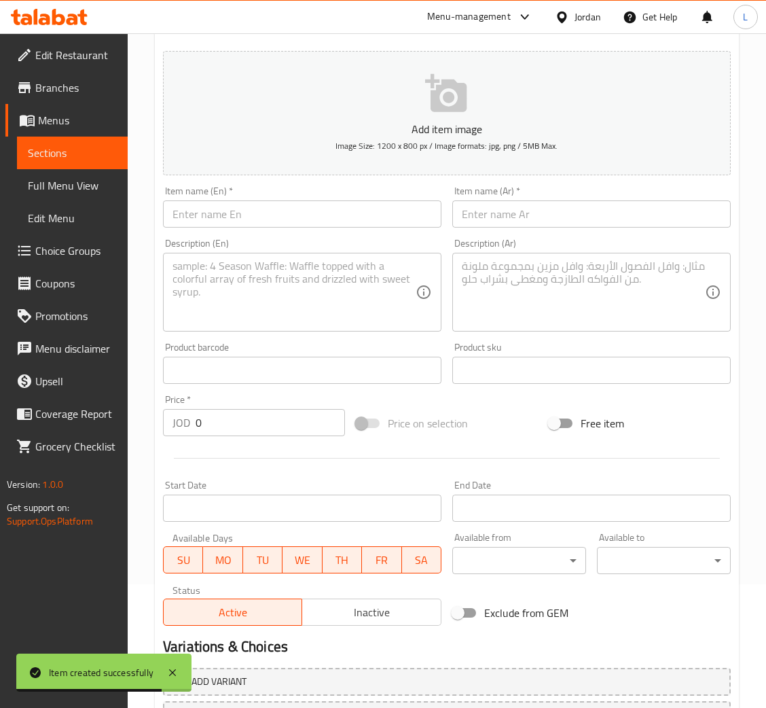
scroll to position [25, 0]
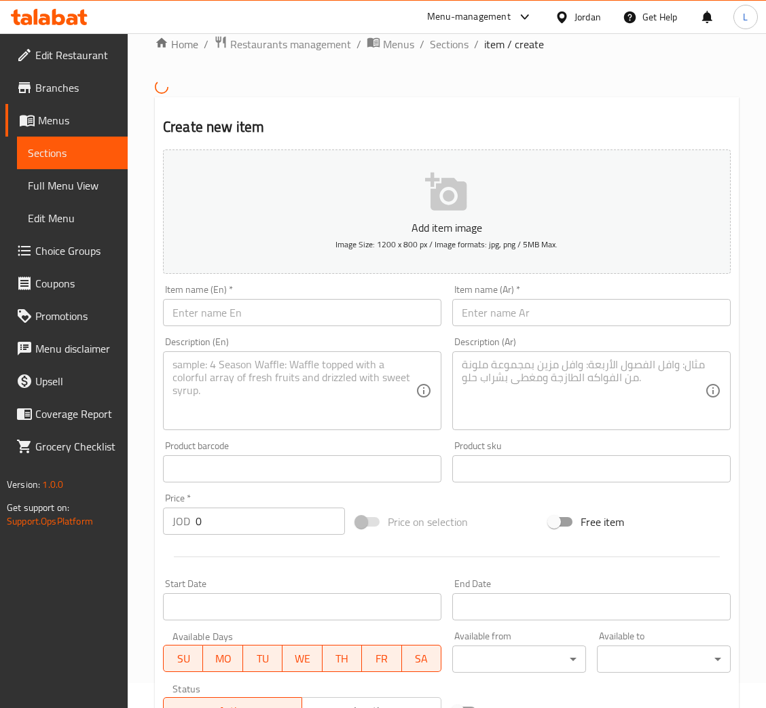
click at [541, 326] on div "Item name (Ar)   * Item name (Ar) *" at bounding box center [591, 305] width 289 height 52
click at [541, 321] on input "text" at bounding box center [591, 312] width 278 height 27
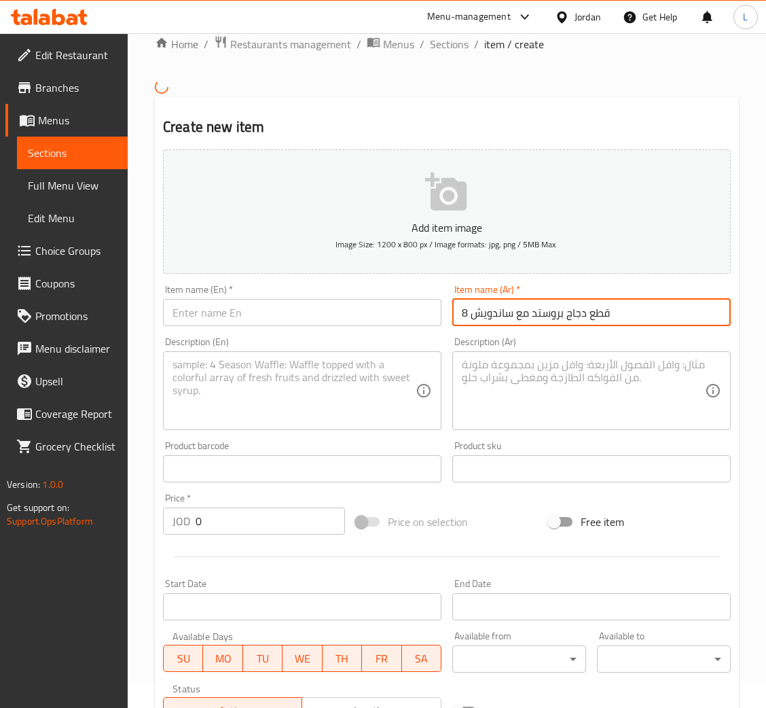
type input "8 قطع دجاج بروستد مع ساندويش"
click at [633, 365] on textarea at bounding box center [583, 390] width 243 height 65
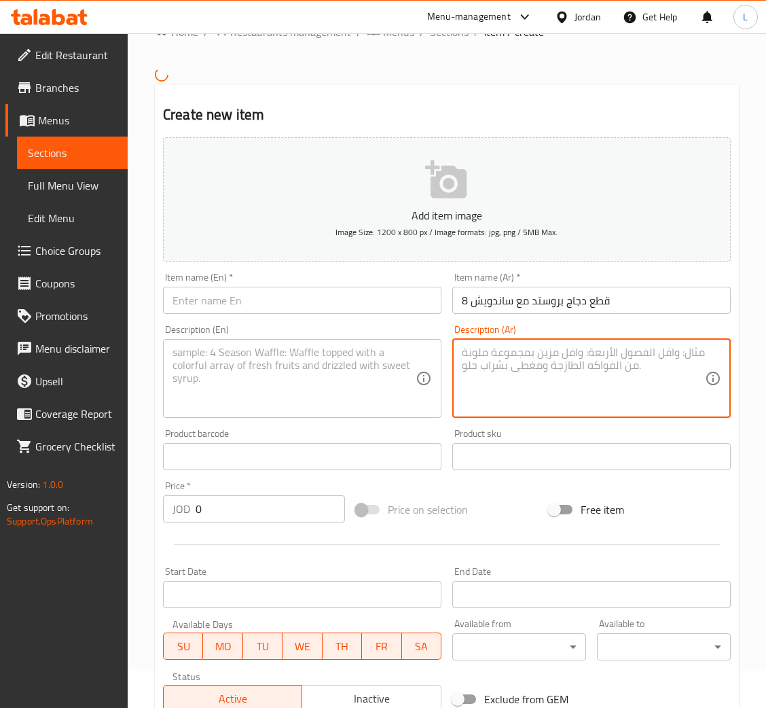
scroll to position [127, 0]
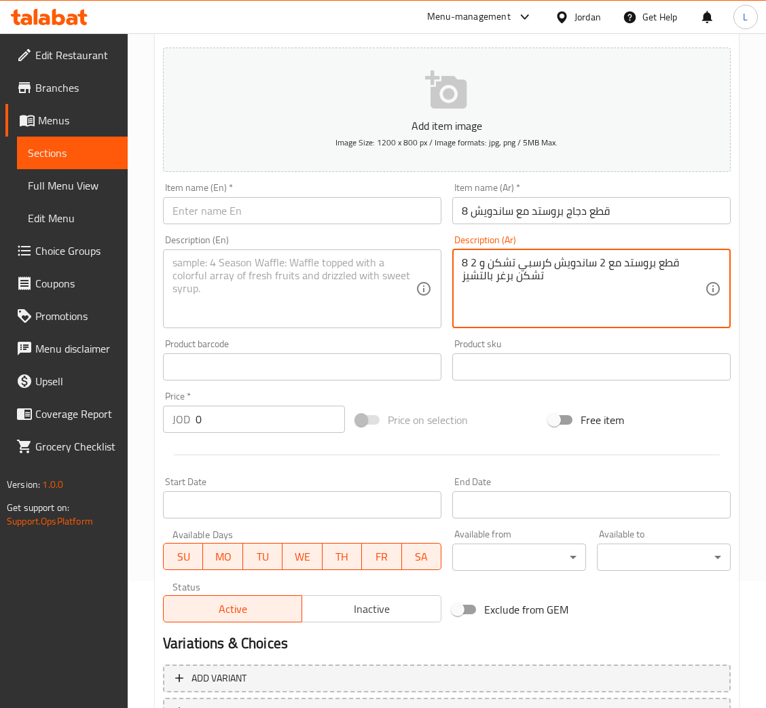
click at [494, 289] on textarea "8 قطع بروستد مع 2 ساندويش كرسبي تشكن و 2 تشكن برغر بالتشيز" at bounding box center [583, 288] width 243 height 65
type textarea "8 قطع بروستد مع 2 ساندويش كرسبي تشكن و 2 تشكن برغر بالتشيز"
click at [506, 214] on input "8 قطع دجاج بروستد مع ساندويش" at bounding box center [591, 210] width 278 height 27
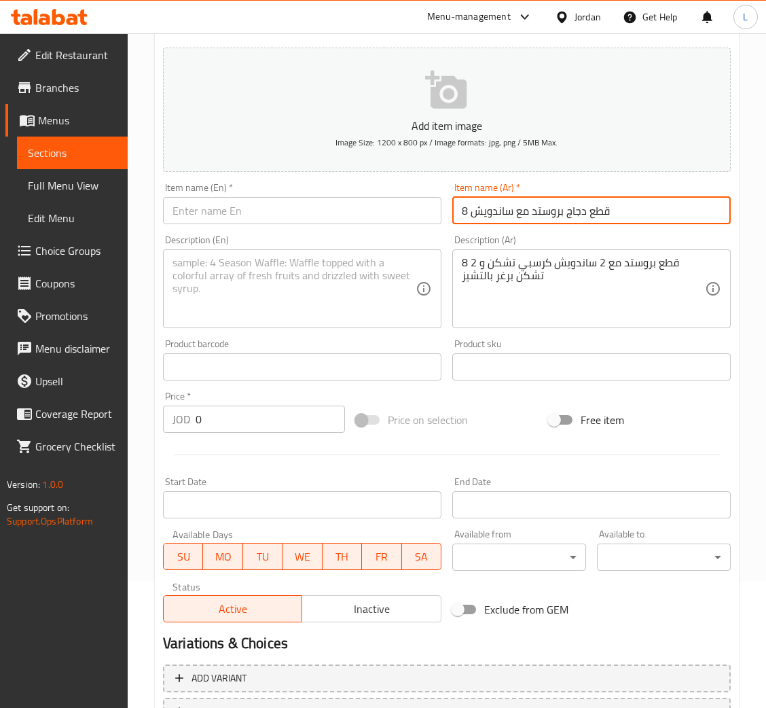
click at [506, 214] on input "8 قطع دجاج بروستد مع ساندويش" at bounding box center [591, 210] width 278 height 27
click at [308, 205] on input "text" at bounding box center [302, 210] width 278 height 27
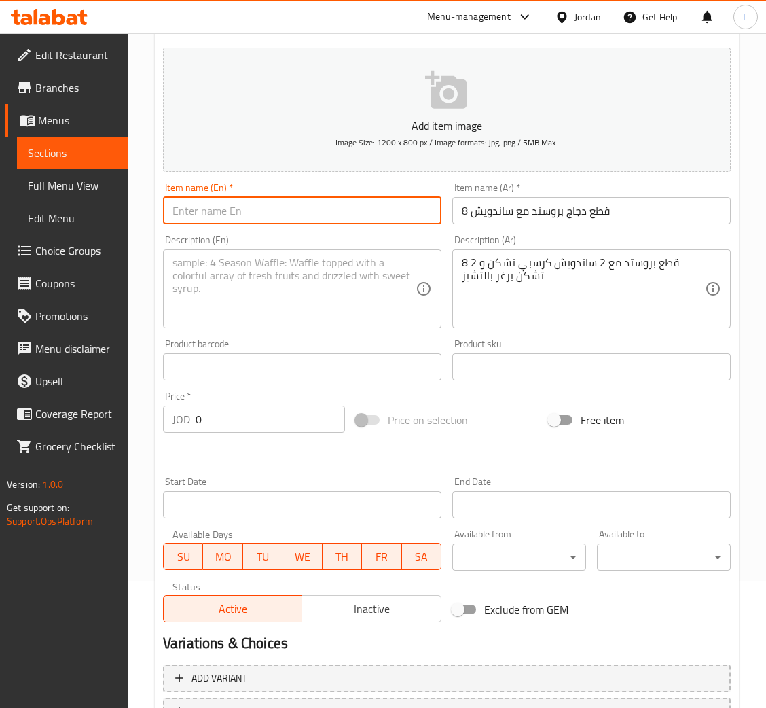
paste input "8 pieces of broasted chicken with a sandwich"
type input "8 pieces of broasted chicken with a sandwich"
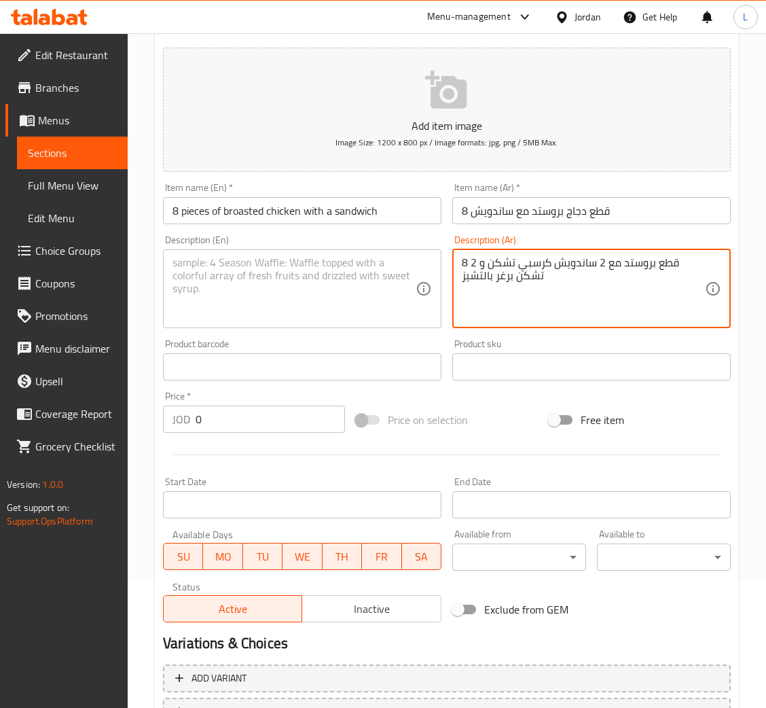
click at [576, 260] on textarea "8 قطع بروستد مع 2 ساندويش كرسبي تشكن و 2 تشكن برغر بالتشيز" at bounding box center [583, 288] width 243 height 65
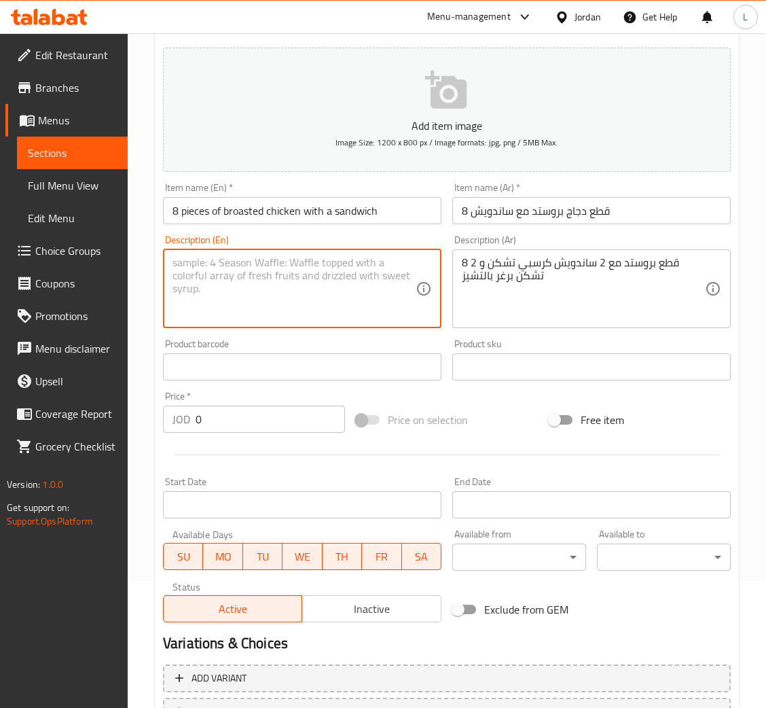
click at [231, 288] on textarea at bounding box center [293, 288] width 243 height 65
paste textarea "8 pieces of broasted chicken with 2 crispy chicken sandwiches and 2 chicken bur…"
type textarea "8 pieces of broasted chicken with 2 crispy chicken sandwiches and 2 chicken bur…"
click at [243, 429] on input "0" at bounding box center [270, 418] width 149 height 27
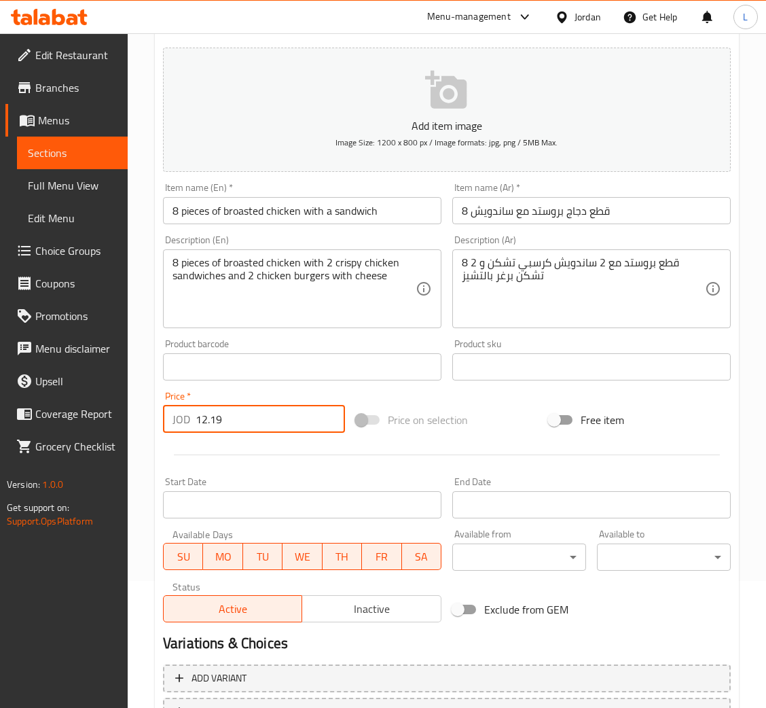
type input "12.19"
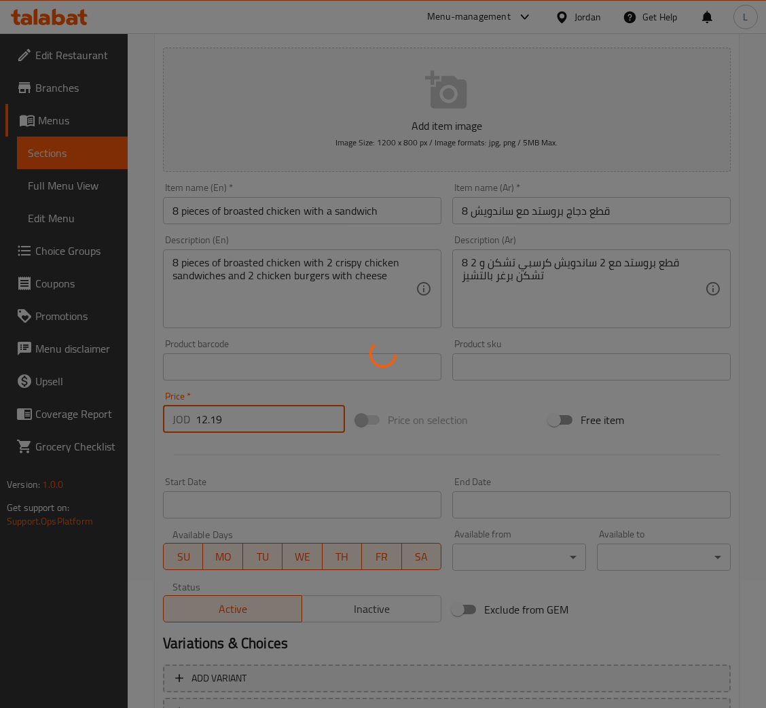
type input "0"
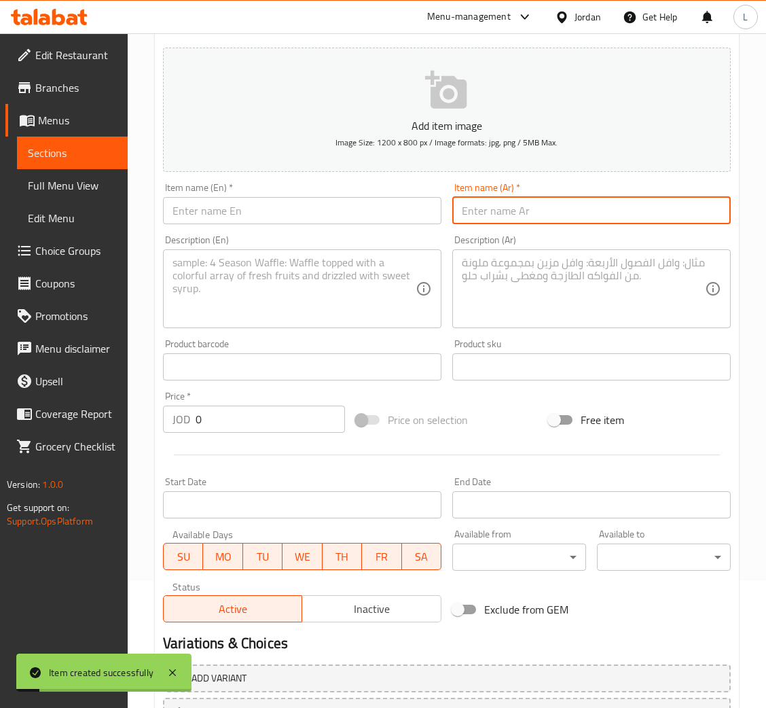
click at [517, 208] on input "text" at bounding box center [591, 210] width 278 height 27
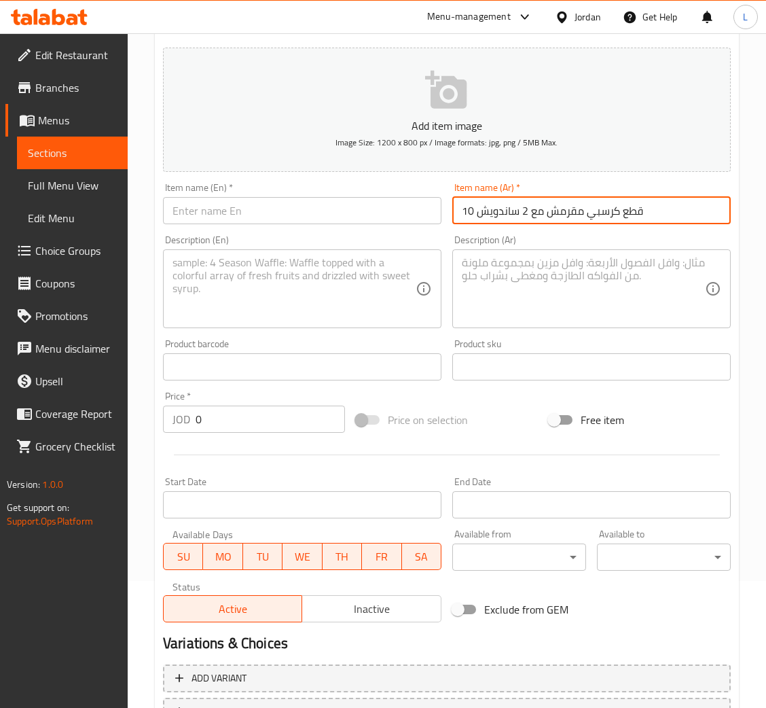
type input "10 قطع كرسبي مقرمش مع 2 ساندويش"
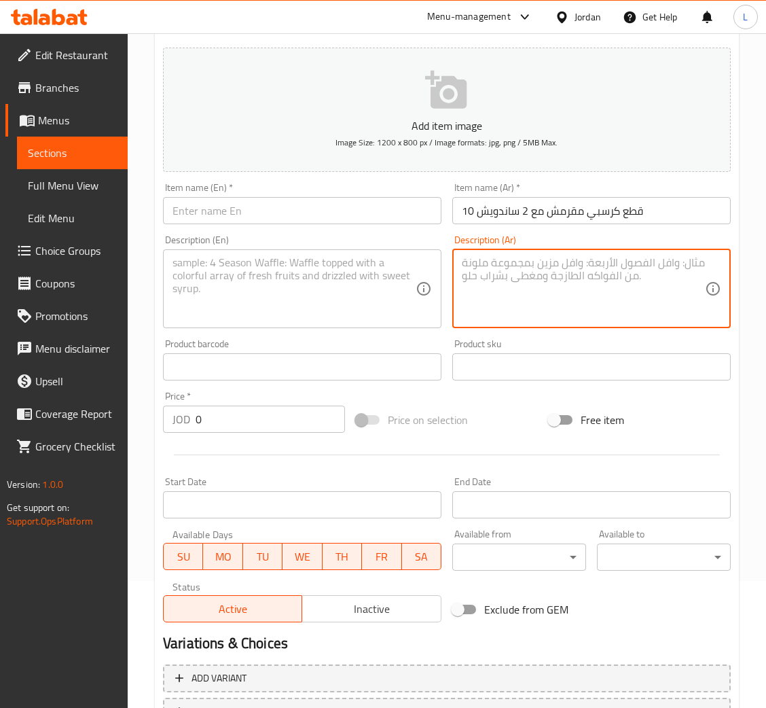
click at [543, 285] on textarea at bounding box center [583, 288] width 243 height 65
type textarea "تقدم مع بطاطا مقليه مايونيز كاتشب و1 لتر كوكاكولا"
click at [528, 207] on input "10 قطع كرسبي مقرمش مع 2 ساندويش" at bounding box center [591, 210] width 278 height 27
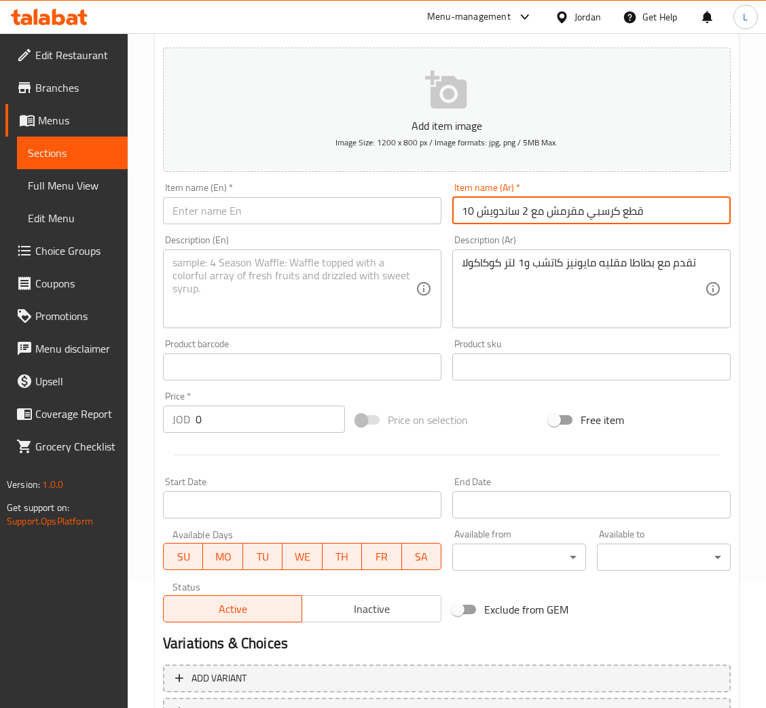
click at [528, 207] on input "10 قطع كرسبي مقرمش مع 2 ساندويش" at bounding box center [591, 210] width 278 height 27
click at [335, 202] on input "text" at bounding box center [302, 210] width 278 height 27
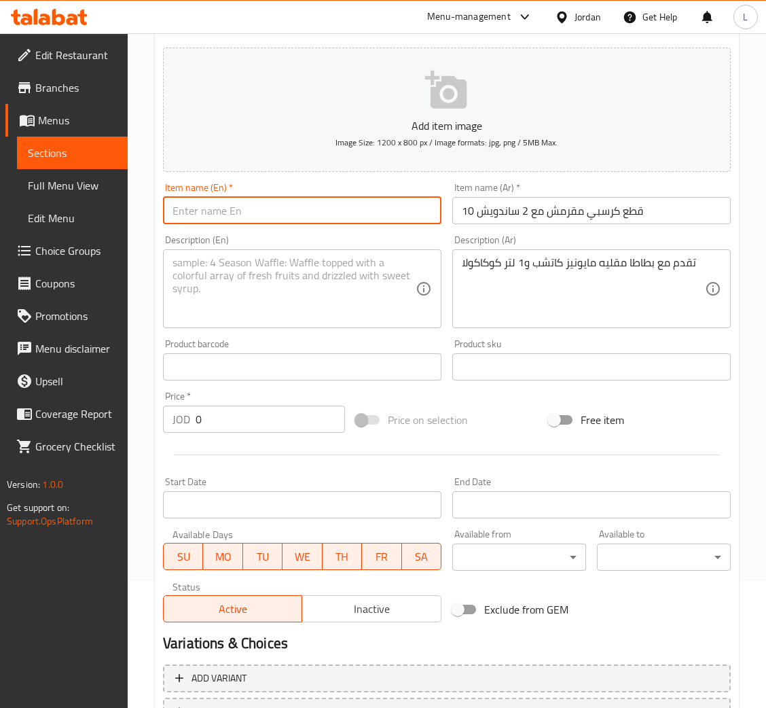
scroll to position [0, 0]
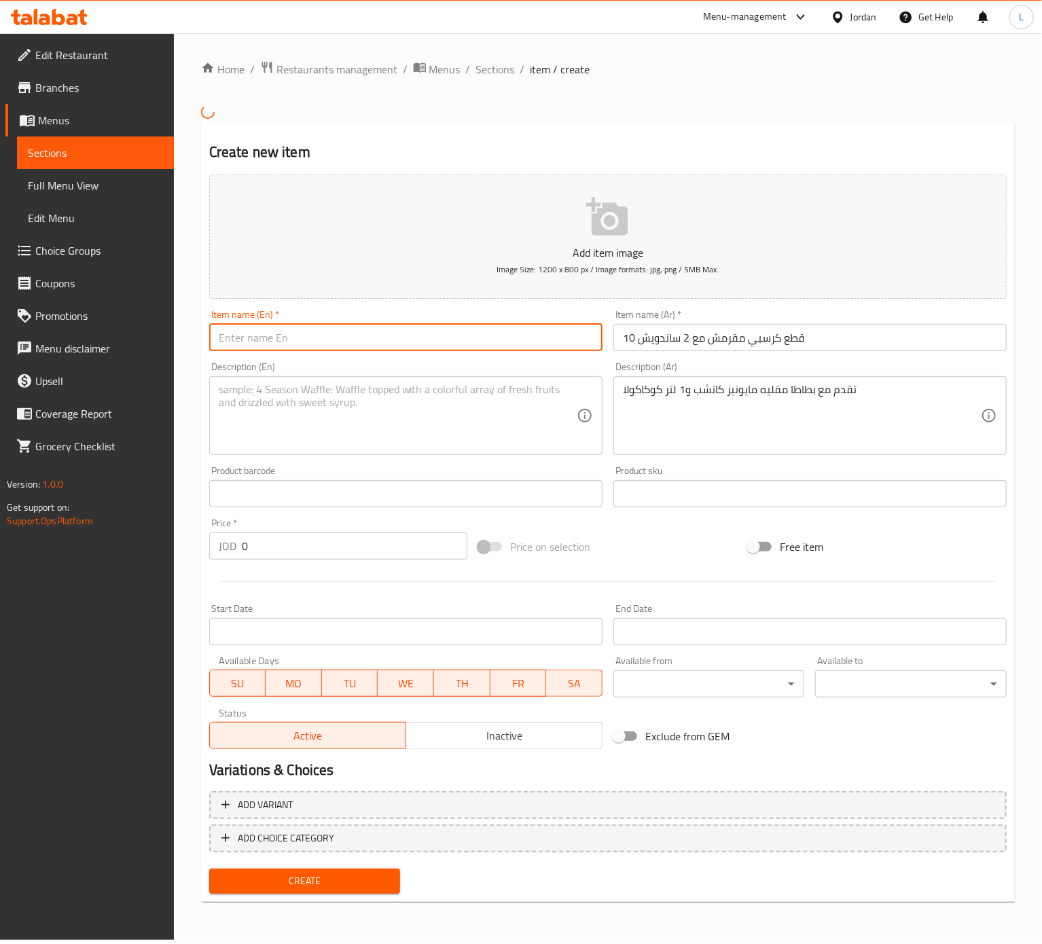
paste input "10 crispy pieces with 2 sandwiches"
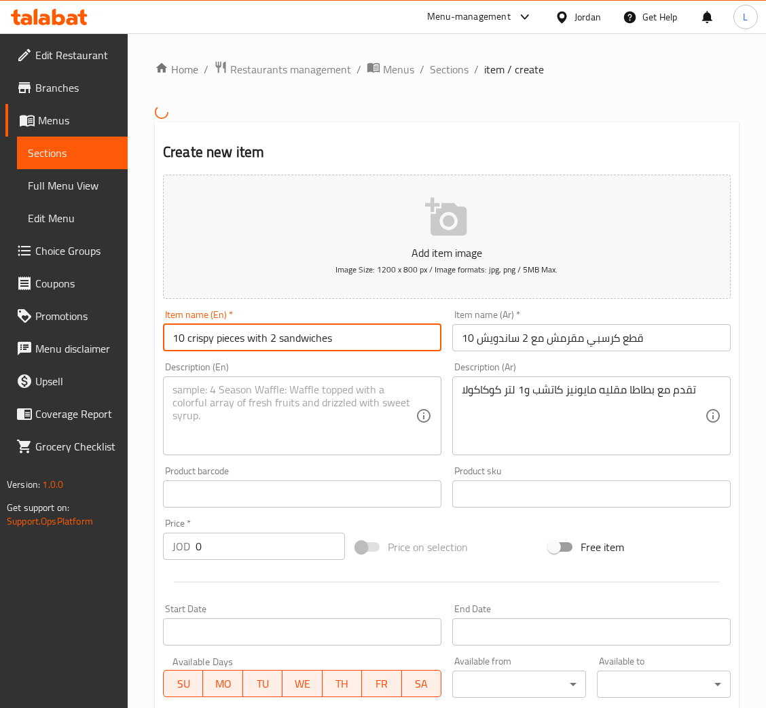
type input "10 crispy pieces with 2 sandwiches"
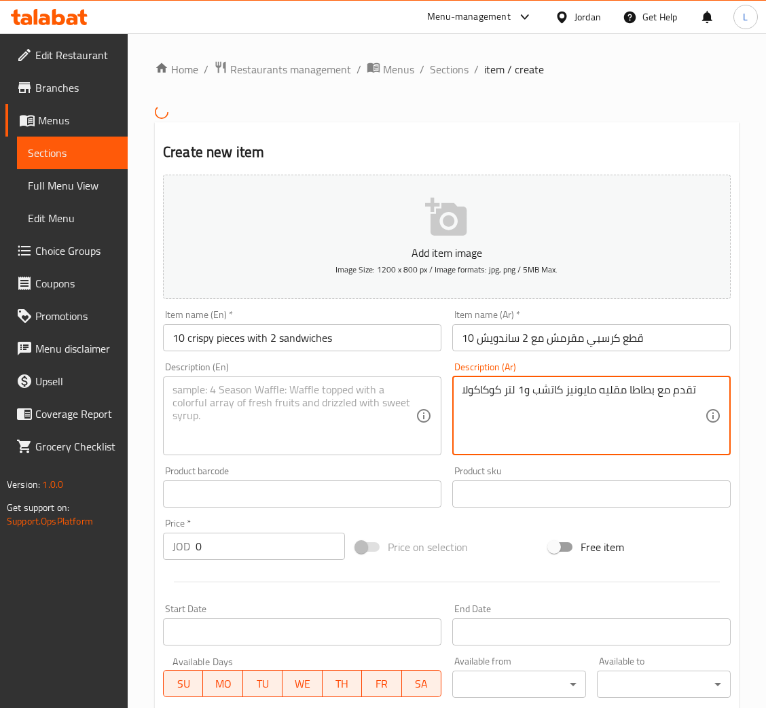
click at [519, 389] on textarea "تقدم مع بطاطا مقليه مايونيز كاتشب و1 لتر كوكاكولا" at bounding box center [583, 415] width 243 height 65
click at [276, 399] on textarea at bounding box center [293, 415] width 243 height 65
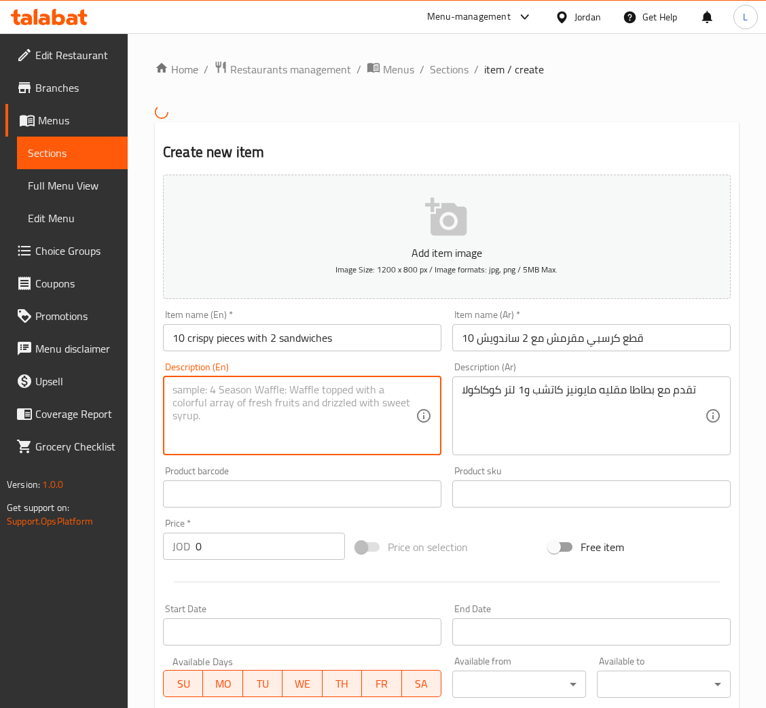
paste textarea "Served with French fries, mayonnaise, ketchup and 1 liter of Coca-Cola"
type textarea "Served with French fries, mayonnaise, ketchup and 1 liter of Coca-Cola"
click at [248, 562] on div "Price   * JOD 0 Price *" at bounding box center [254, 539] width 193 height 52
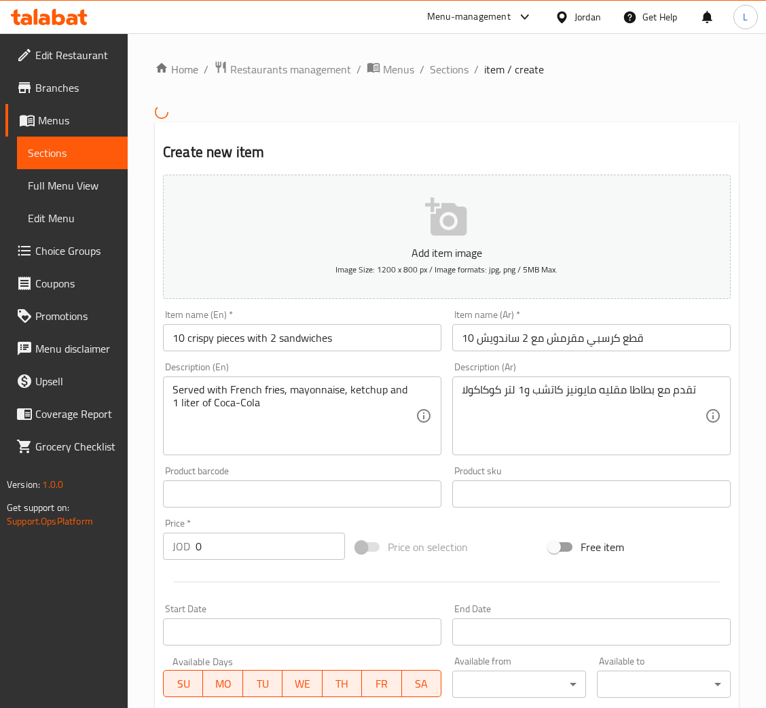
click at [246, 519] on div "Price   * JOD 0 Price *" at bounding box center [254, 538] width 182 height 41
click at [291, 555] on input "0" at bounding box center [270, 545] width 149 height 27
type input "10"
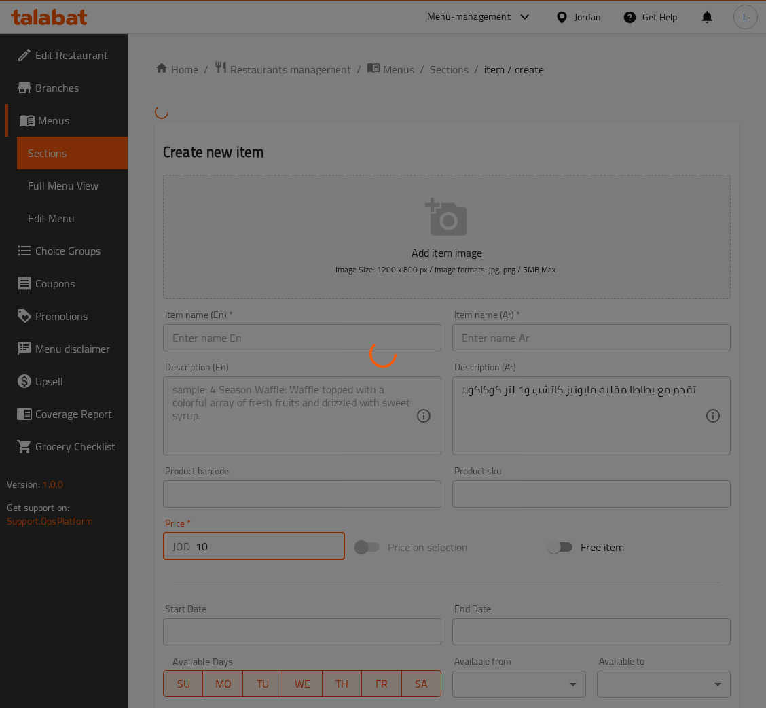
type input "0"
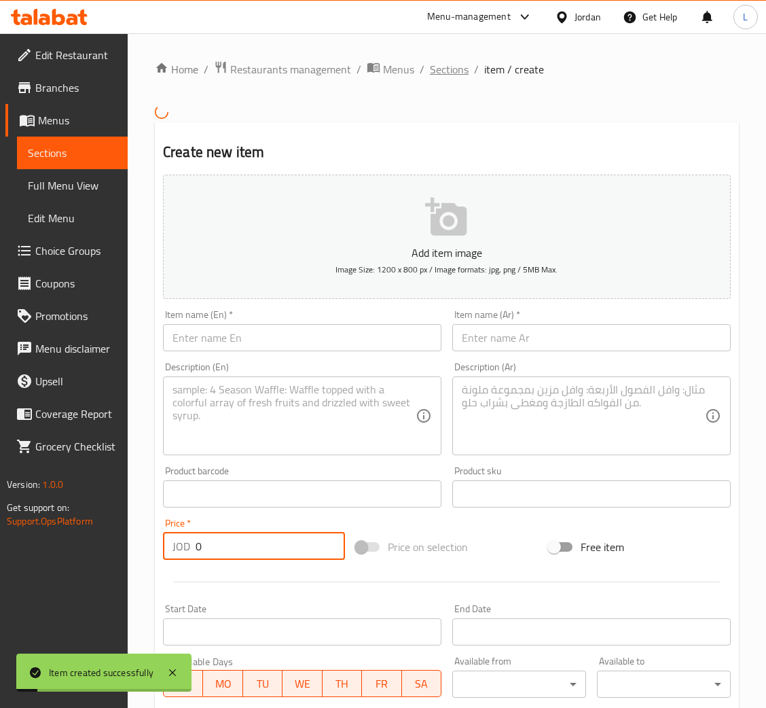
click at [460, 69] on span "Sections" at bounding box center [449, 69] width 39 height 16
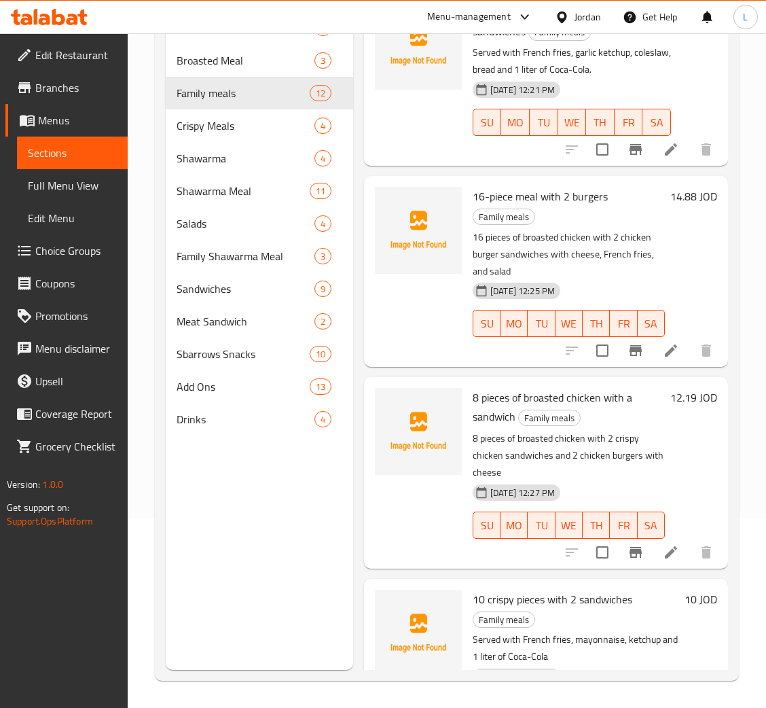
scroll to position [1453, 0]
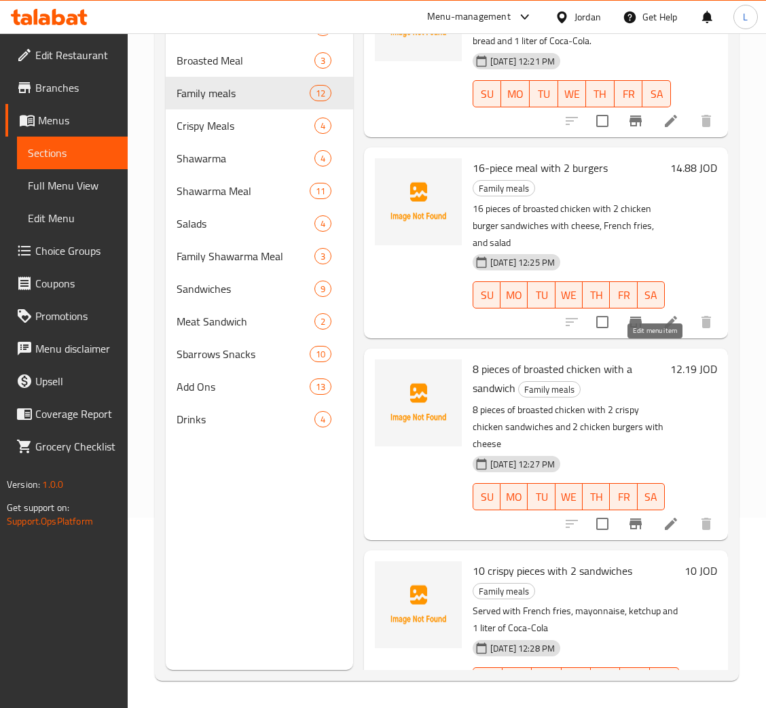
click at [665, 328] on icon at bounding box center [671, 322] width 12 height 12
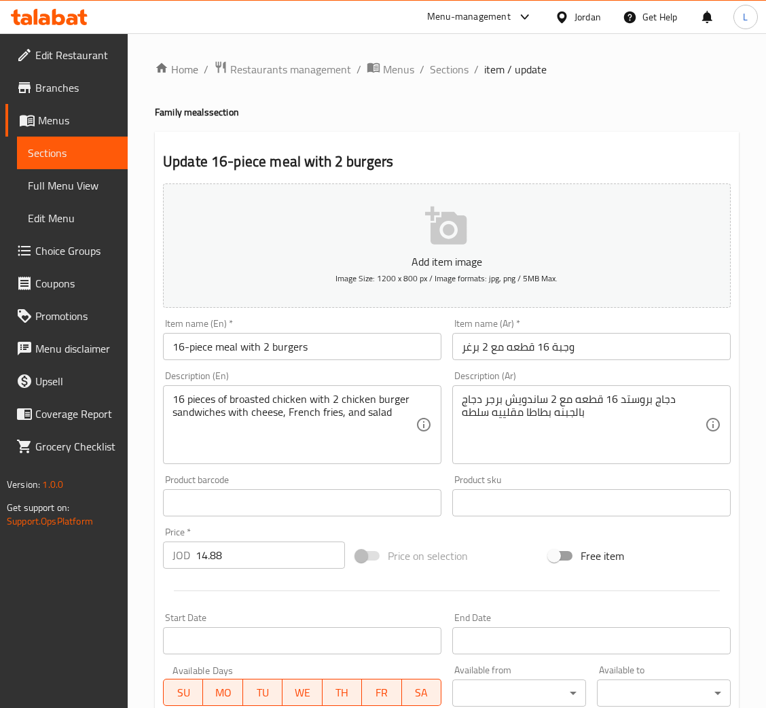
click at [601, 344] on input "وجبة 16 قطعه مع 2 برغر" at bounding box center [591, 346] width 278 height 27
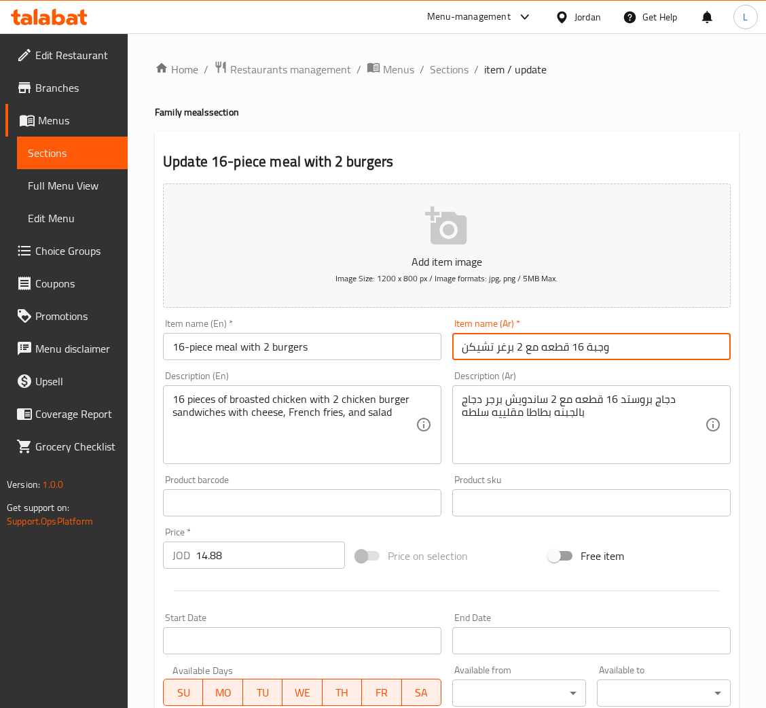
click at [601, 344] on input "وجبة 16 قطعه مع 2 برغر تشيكن" at bounding box center [591, 346] width 278 height 27
type input "وجبة 16 قطعه مع 2 برغر تشيكن"
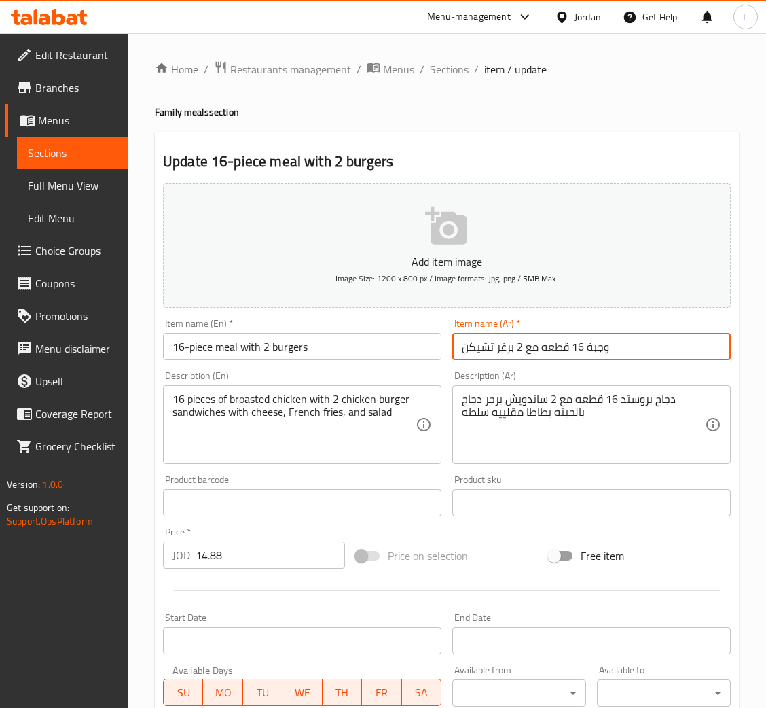
click at [234, 346] on input "16-piece meal with 2 burgers" at bounding box center [302, 346] width 278 height 27
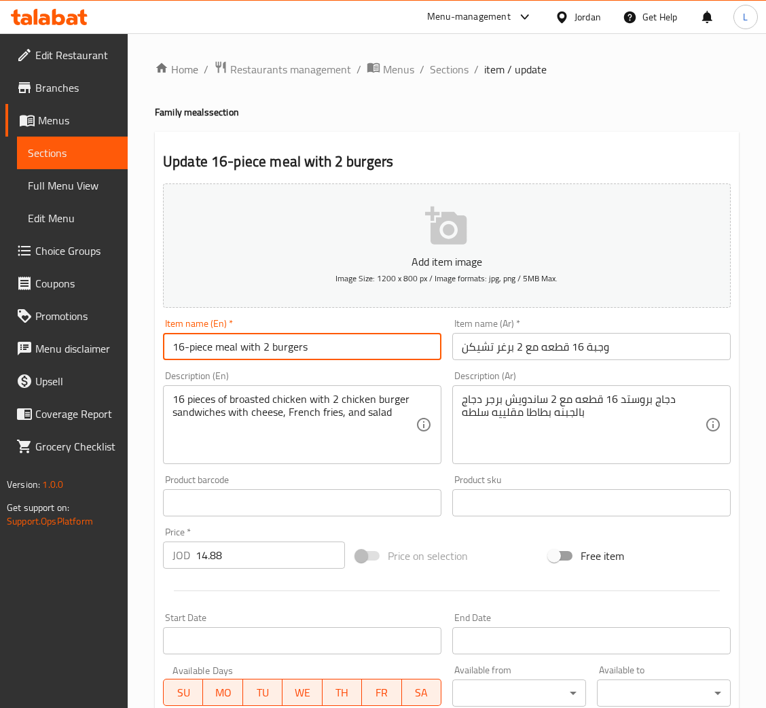
click at [234, 346] on input "16-piece meal with 2 burgers" at bounding box center [302, 346] width 278 height 27
paste input "chicken"
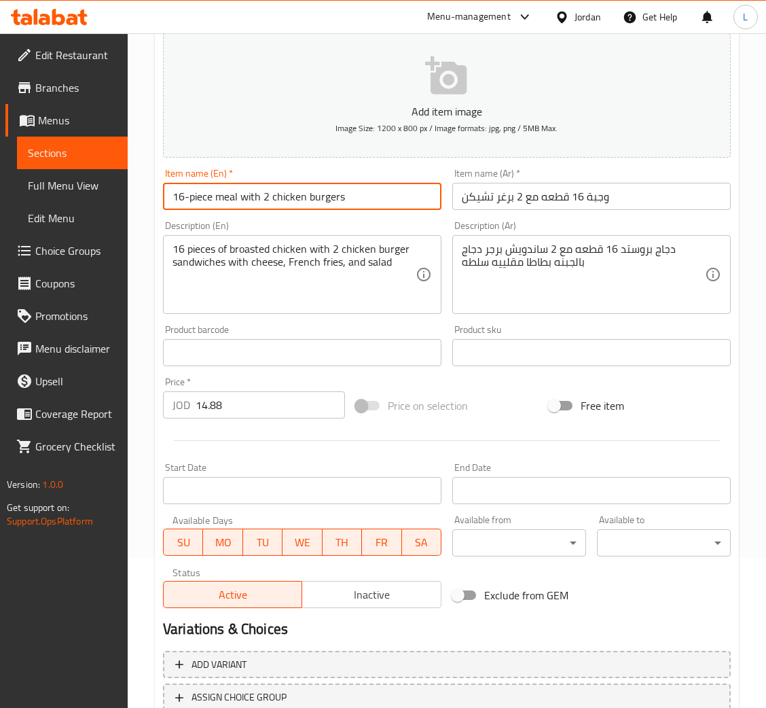
scroll to position [249, 0]
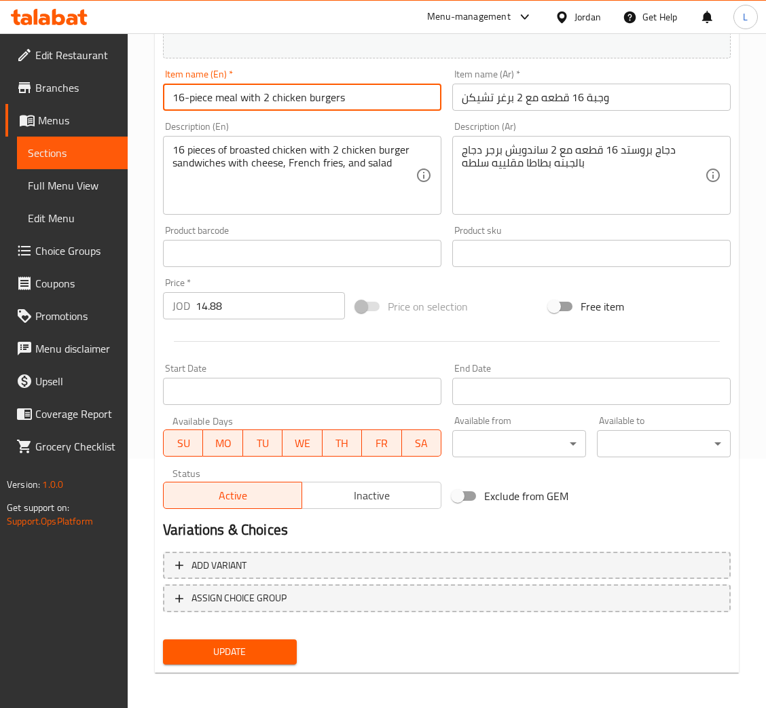
type input "16-piece meal with 2 chicken burgers"
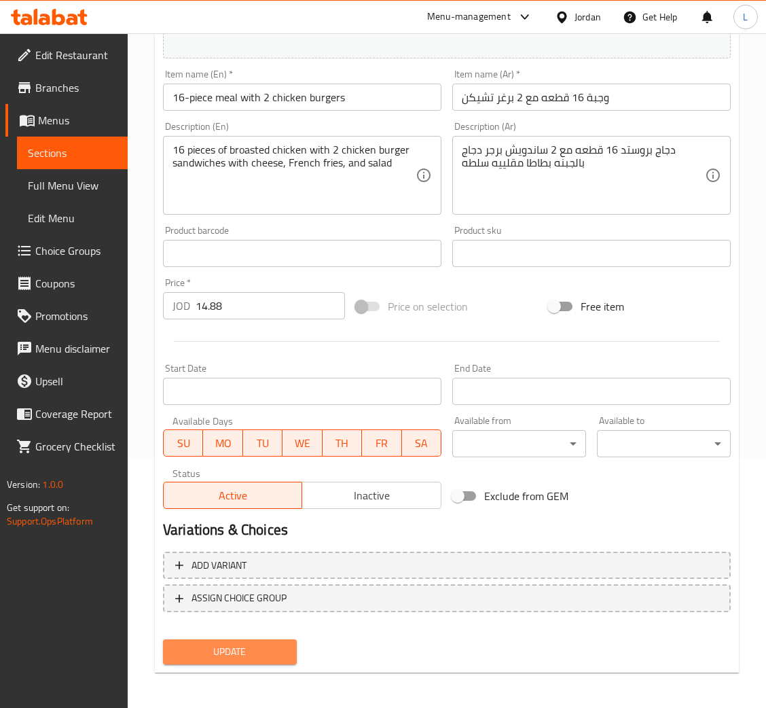
click at [217, 651] on span "Update" at bounding box center [230, 651] width 112 height 17
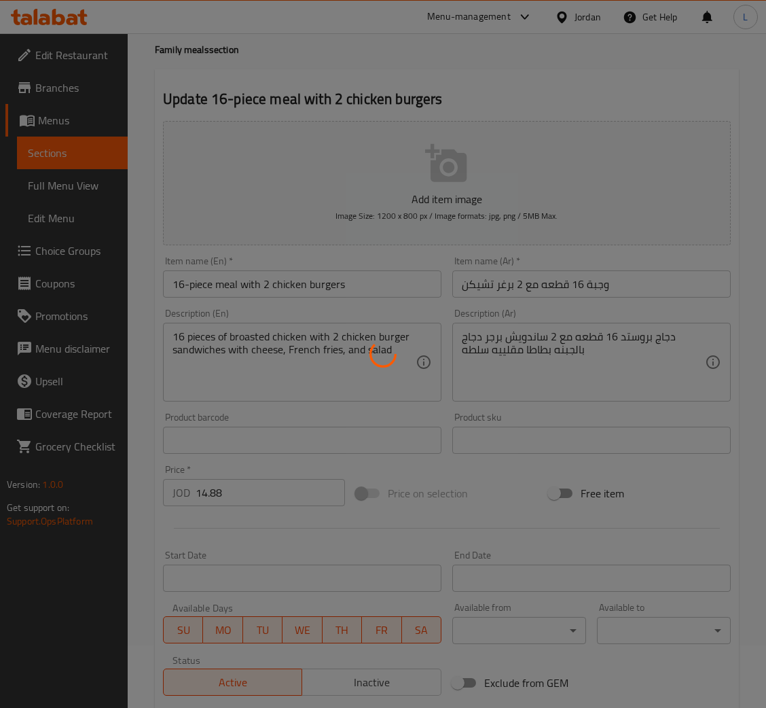
scroll to position [0, 0]
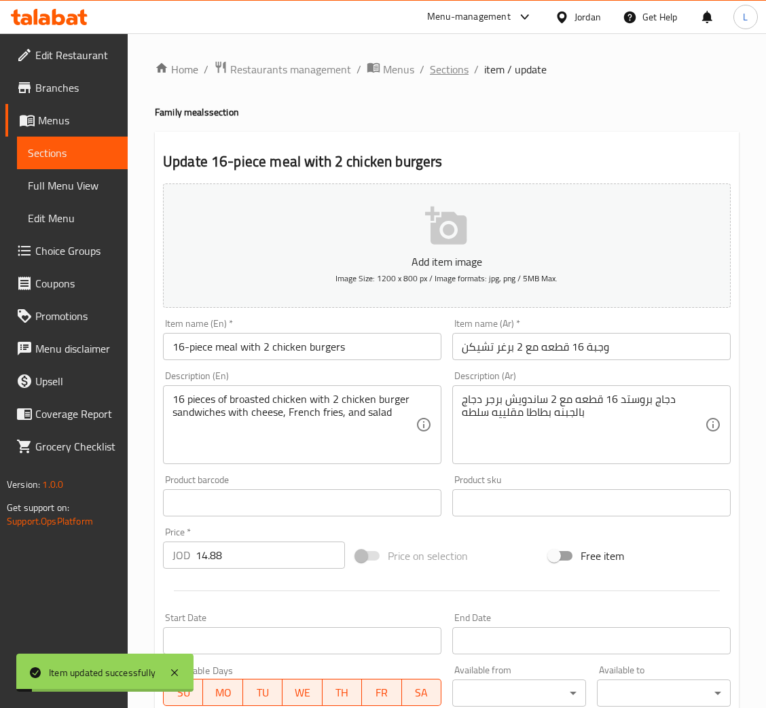
click at [446, 77] on span "Sections" at bounding box center [449, 69] width 39 height 16
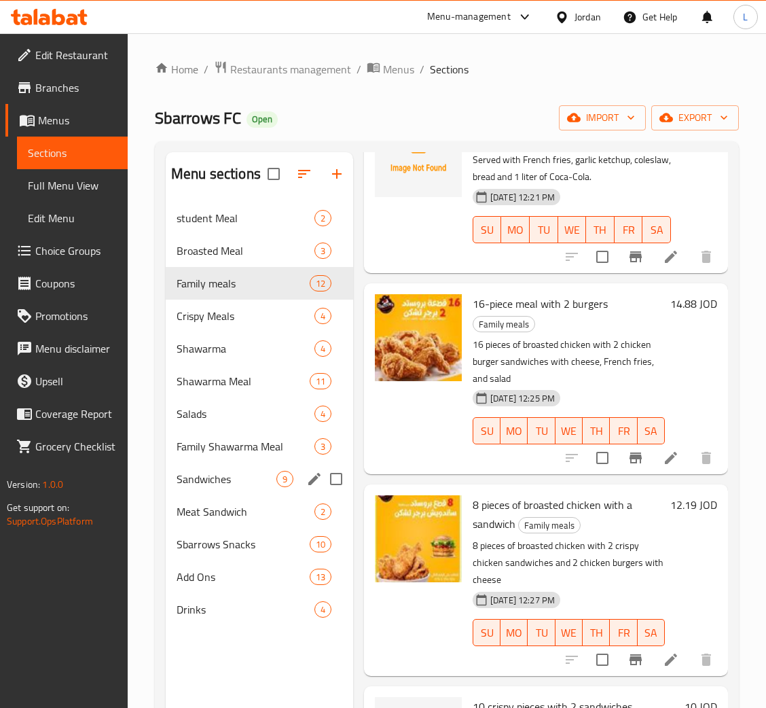
click at [208, 492] on div "Sandwiches 9" at bounding box center [259, 478] width 187 height 33
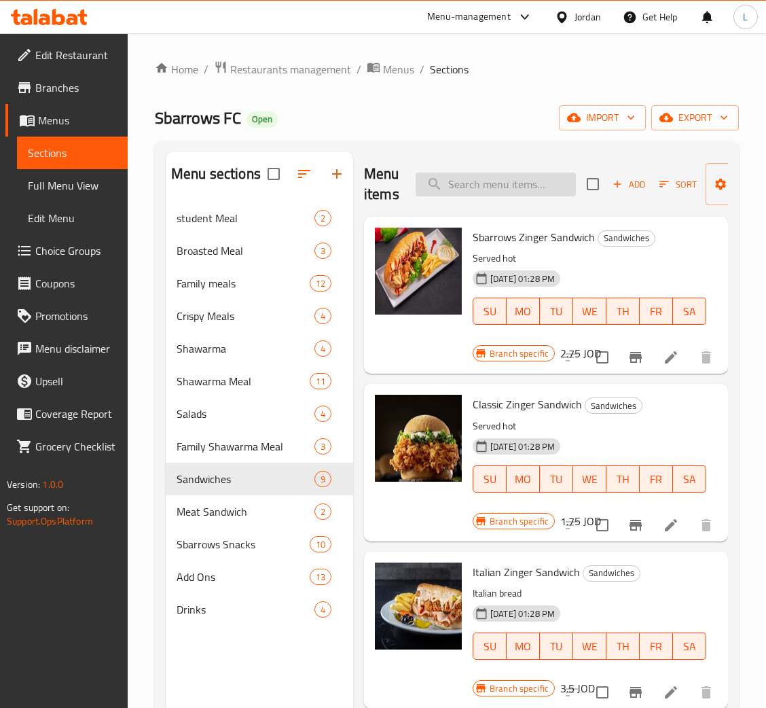
click at [498, 187] on input "search" at bounding box center [496, 184] width 160 height 24
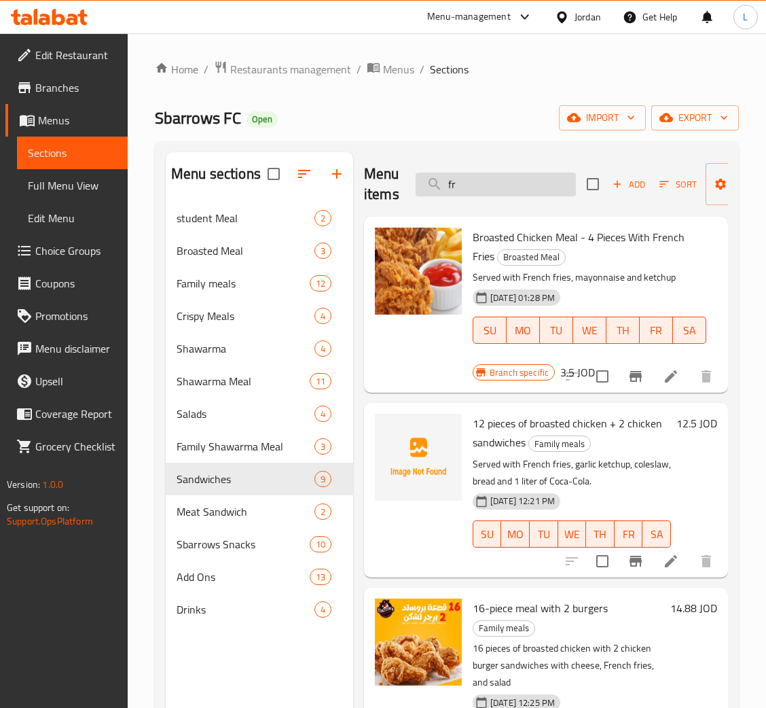
type input "f"
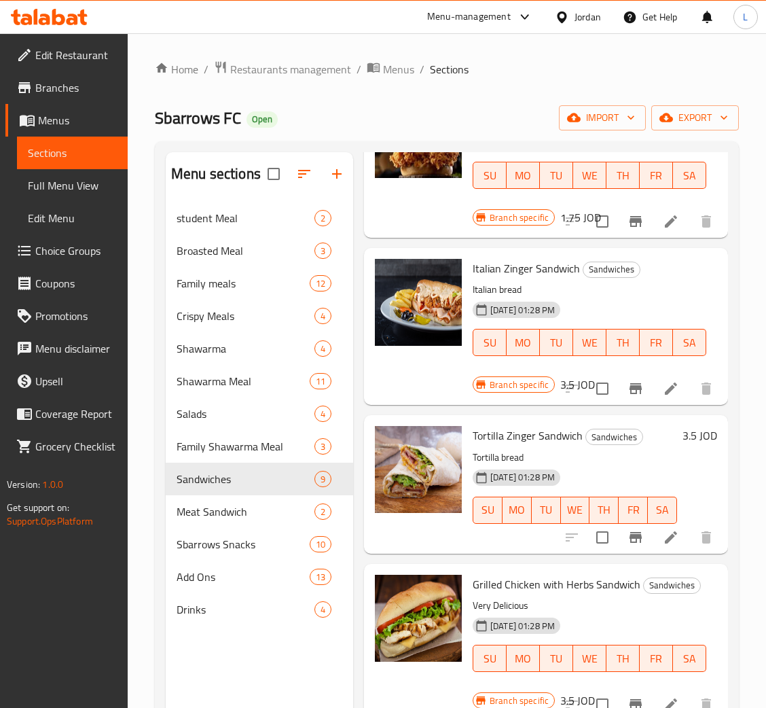
scroll to position [305, 0]
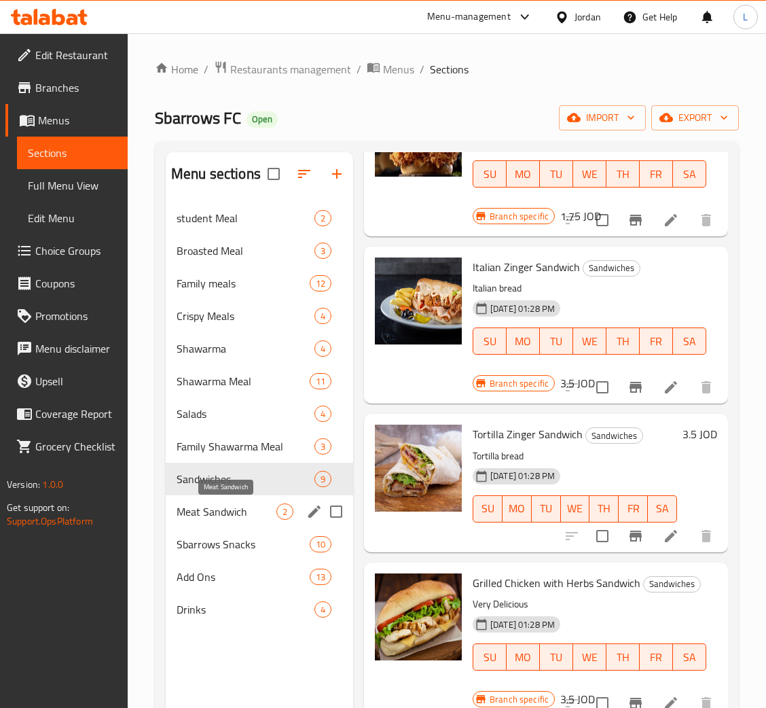
drag, startPoint x: 219, startPoint y: 519, endPoint x: 320, endPoint y: 511, distance: 101.6
click at [219, 519] on span "Meat Sandwich" at bounding box center [227, 511] width 100 height 16
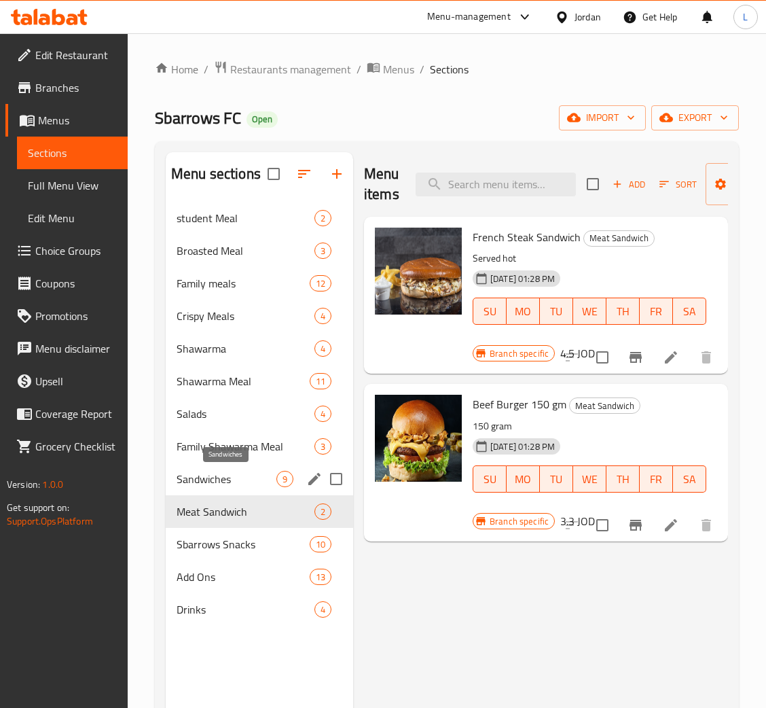
click at [233, 474] on span "Sandwiches" at bounding box center [227, 479] width 100 height 16
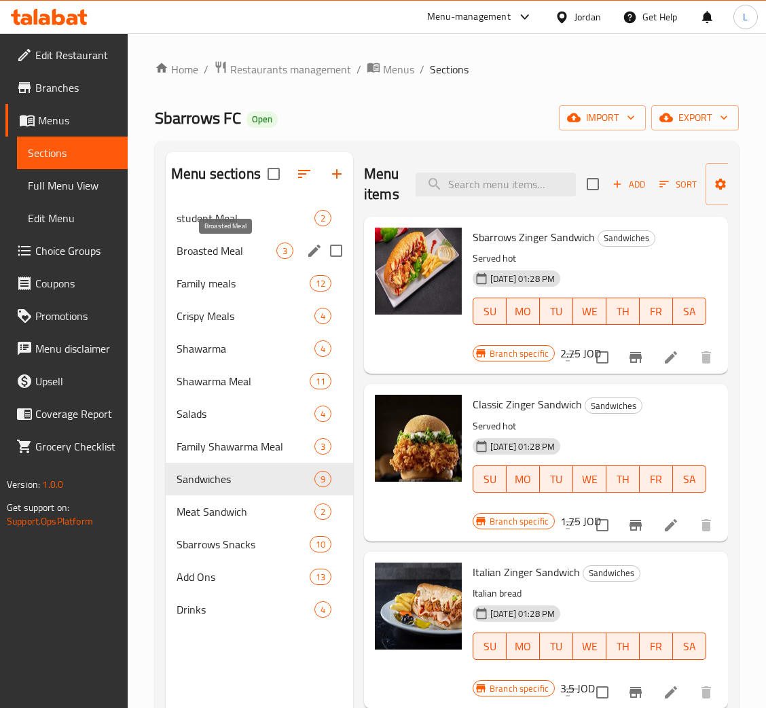
click at [246, 244] on span "Broasted Meal" at bounding box center [227, 250] width 100 height 16
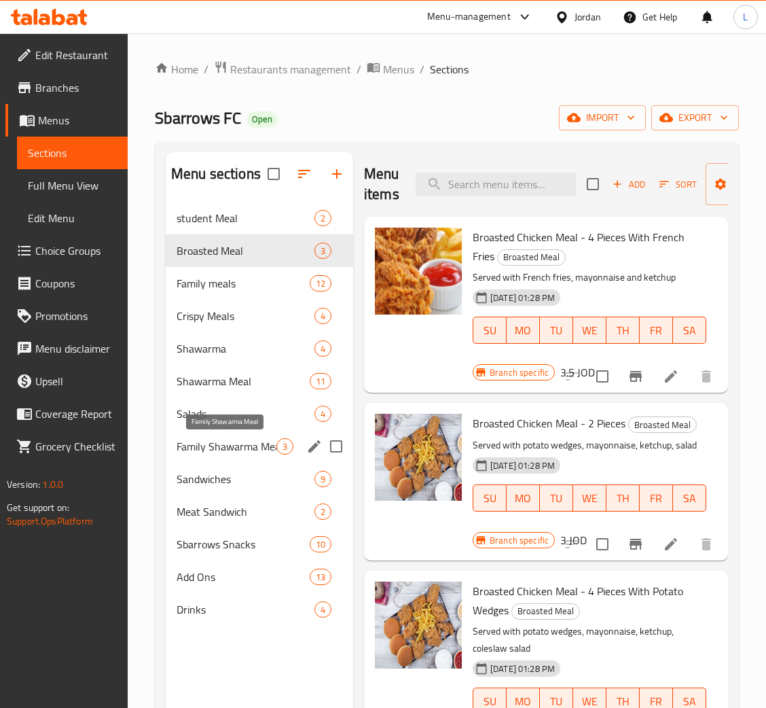
click at [229, 454] on span "Family Shawarma Meal" at bounding box center [227, 446] width 100 height 16
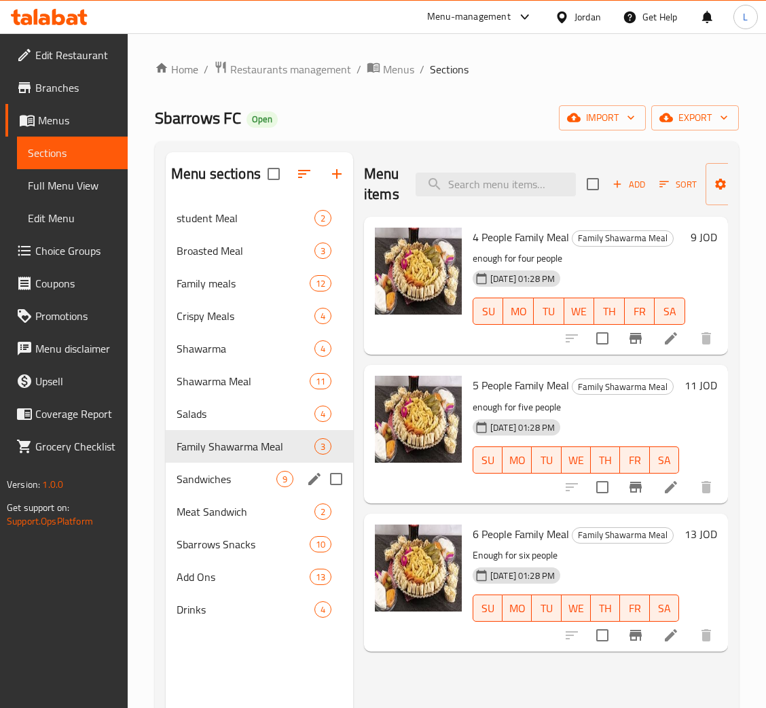
click at [236, 480] on span "Sandwiches" at bounding box center [227, 479] width 100 height 16
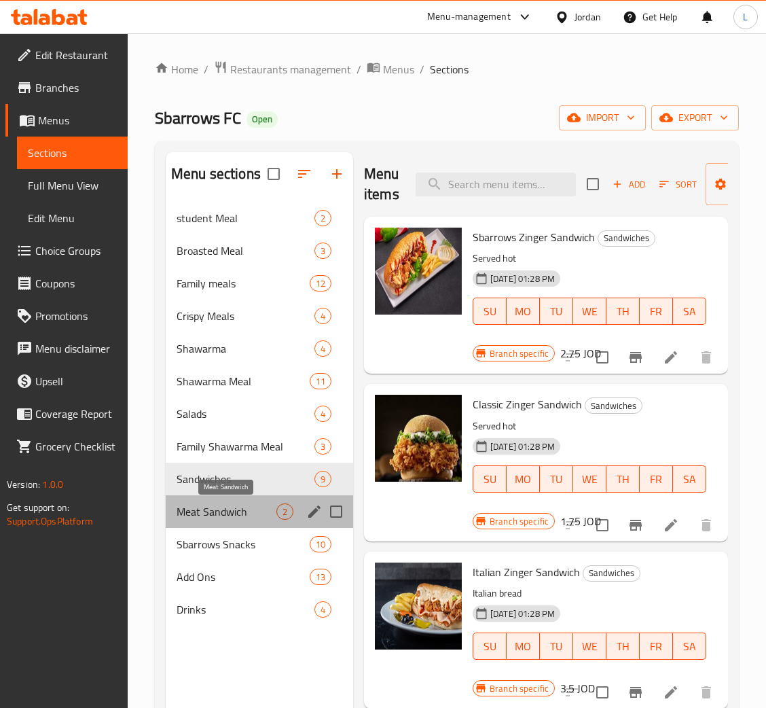
click at [240, 512] on span "Meat Sandwich" at bounding box center [227, 511] width 100 height 16
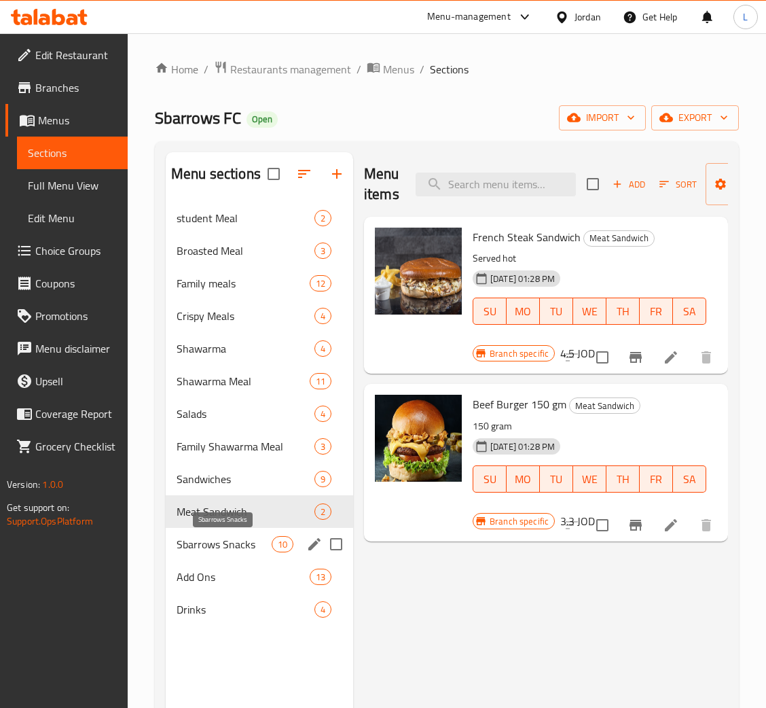
click at [241, 552] on span "Sbarrows Snacks" at bounding box center [224, 544] width 95 height 16
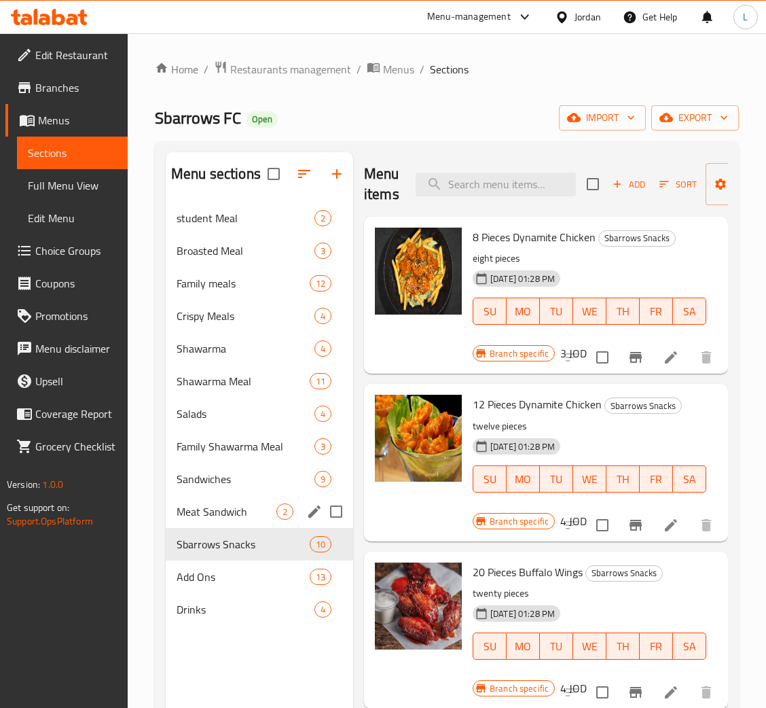
click at [248, 502] on div "Meat Sandwich 2" at bounding box center [259, 511] width 187 height 33
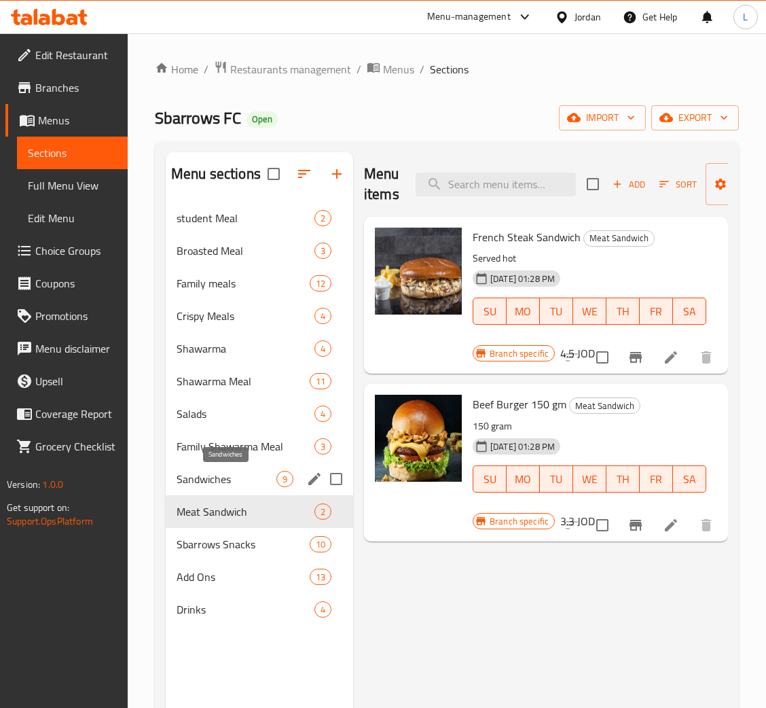
click at [248, 483] on span "Sandwiches" at bounding box center [227, 479] width 100 height 16
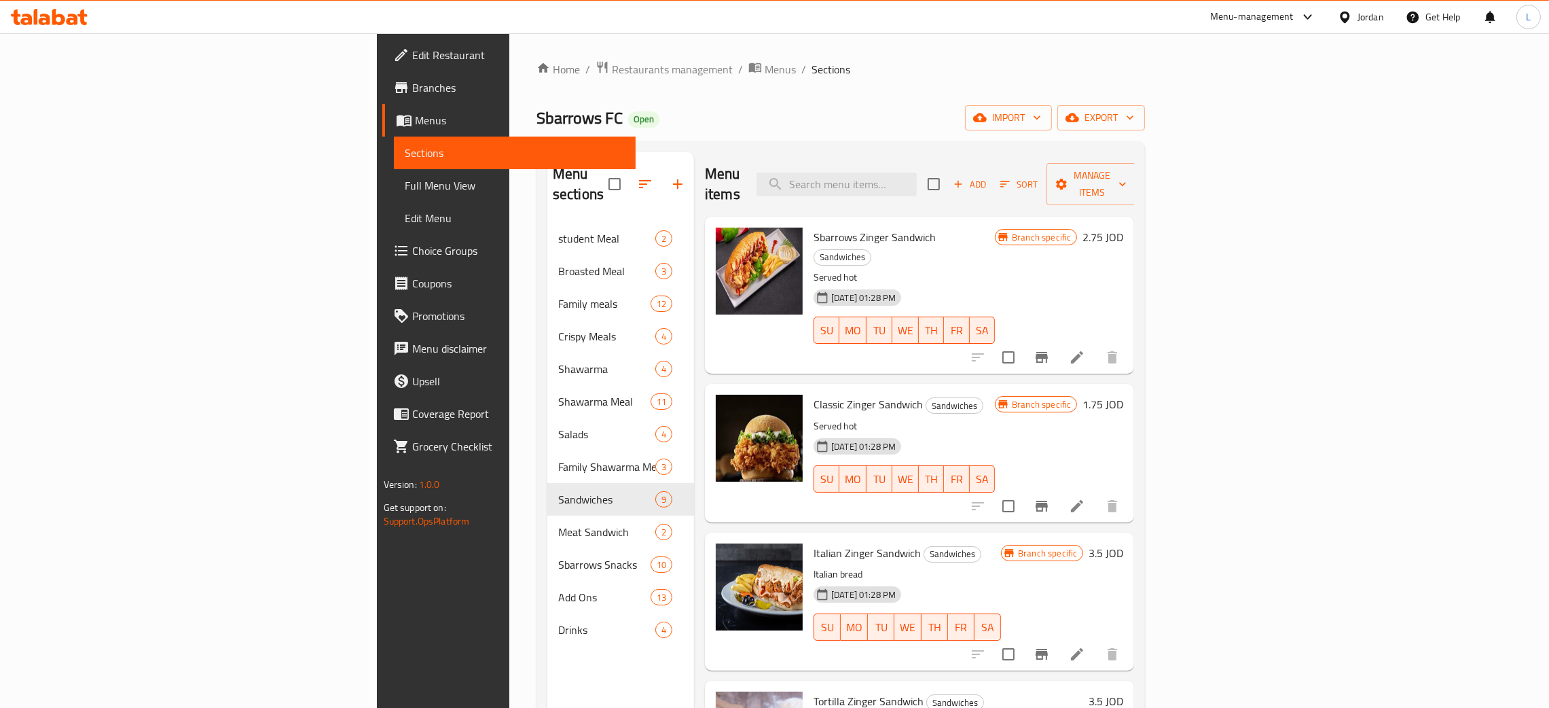
click at [50, 27] on div at bounding box center [49, 16] width 98 height 27
click at [62, 16] on icon at bounding box center [58, 17] width 13 height 16
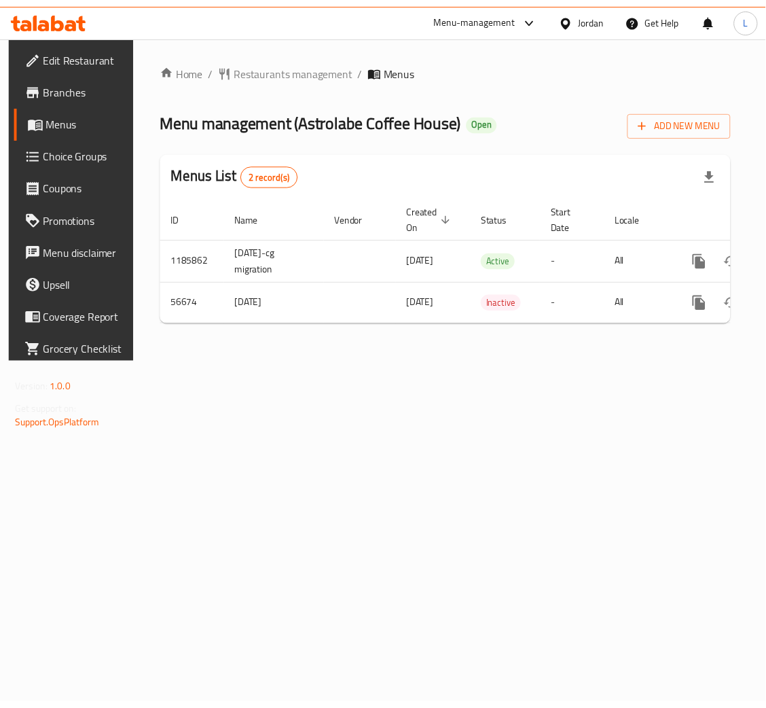
scroll to position [0, 77]
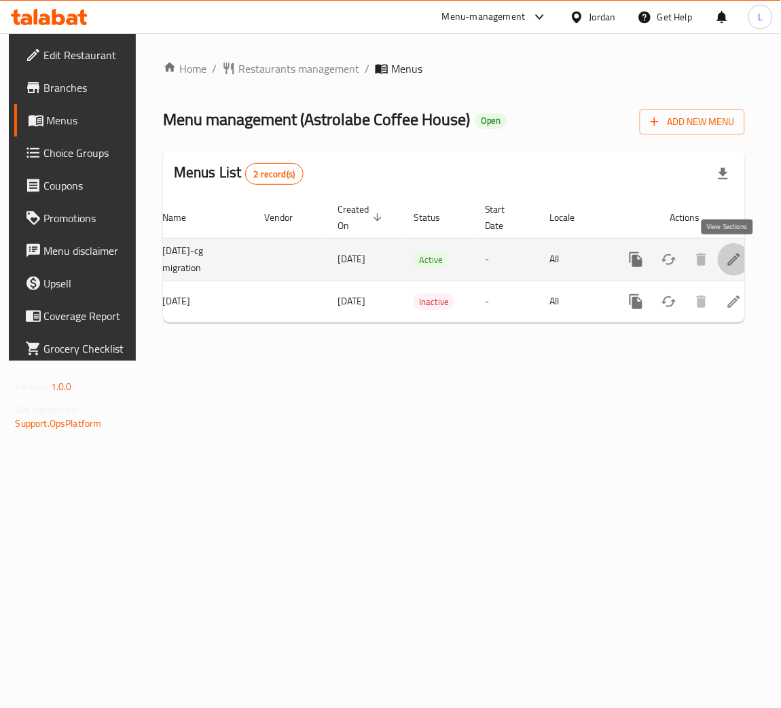
click at [731, 259] on icon "enhanced table" at bounding box center [734, 259] width 16 height 16
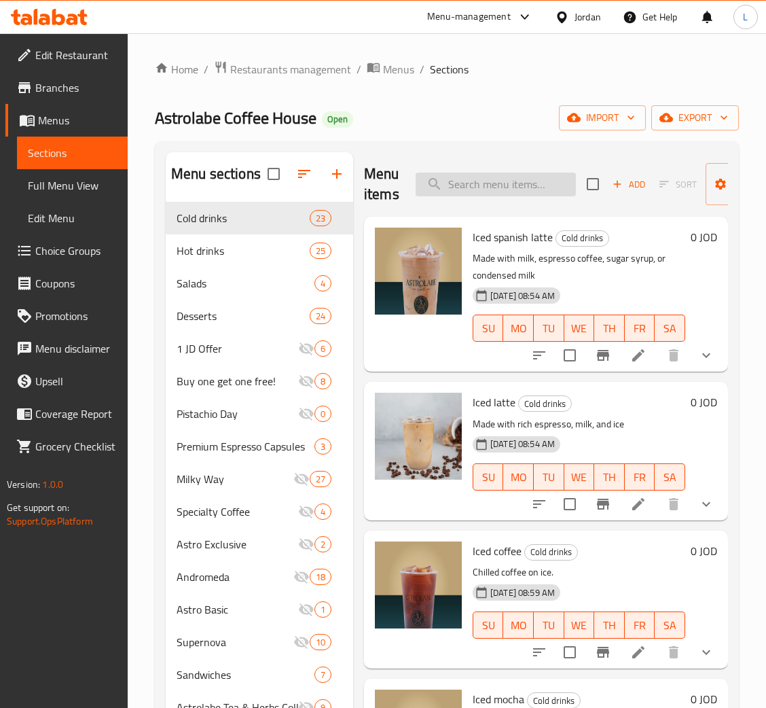
click at [500, 174] on input "search" at bounding box center [496, 184] width 160 height 24
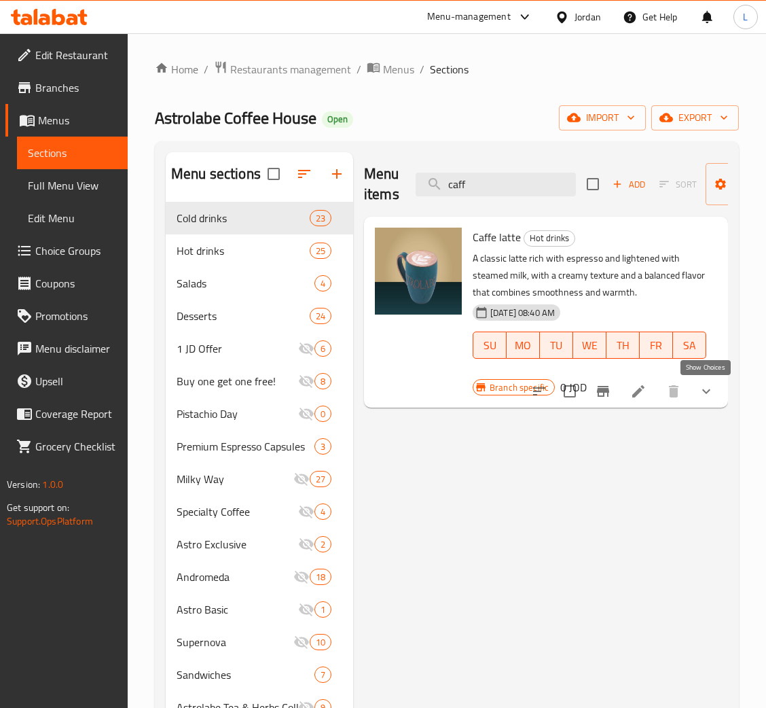
type input "caff"
click at [707, 388] on icon "show more" at bounding box center [706, 391] width 16 height 16
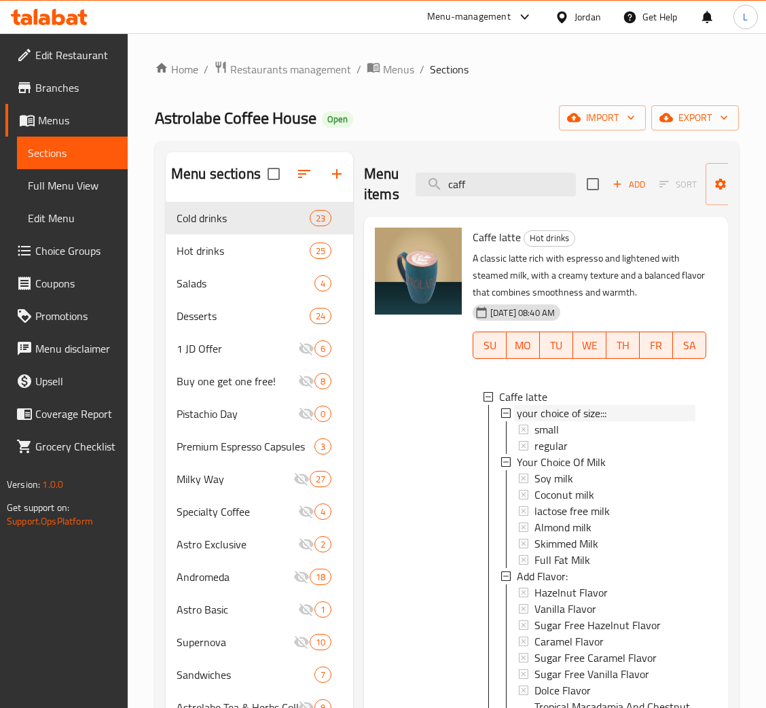
click at [571, 420] on span "your choice of size:::" at bounding box center [562, 413] width 90 height 16
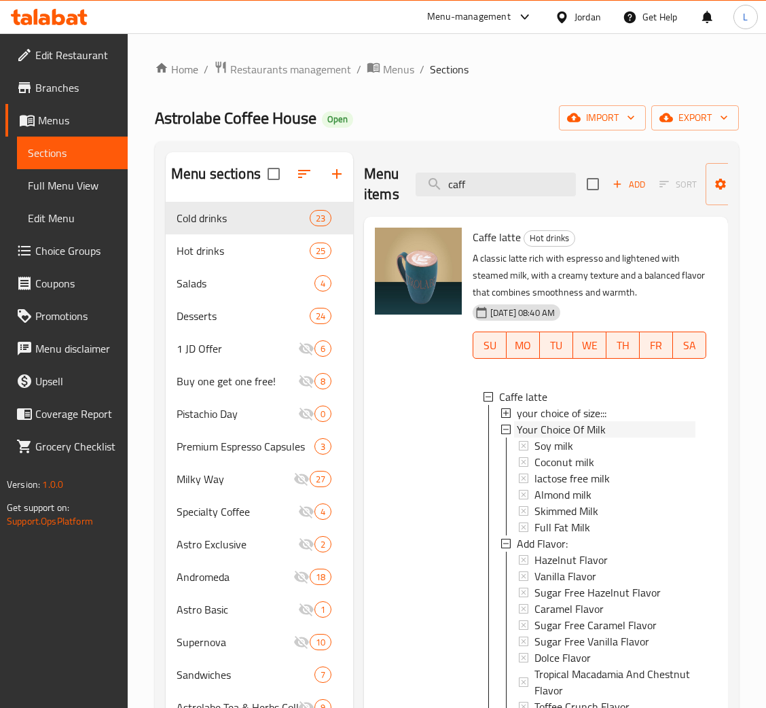
click at [573, 421] on span "Your Choice Of Milk" at bounding box center [561, 429] width 89 height 16
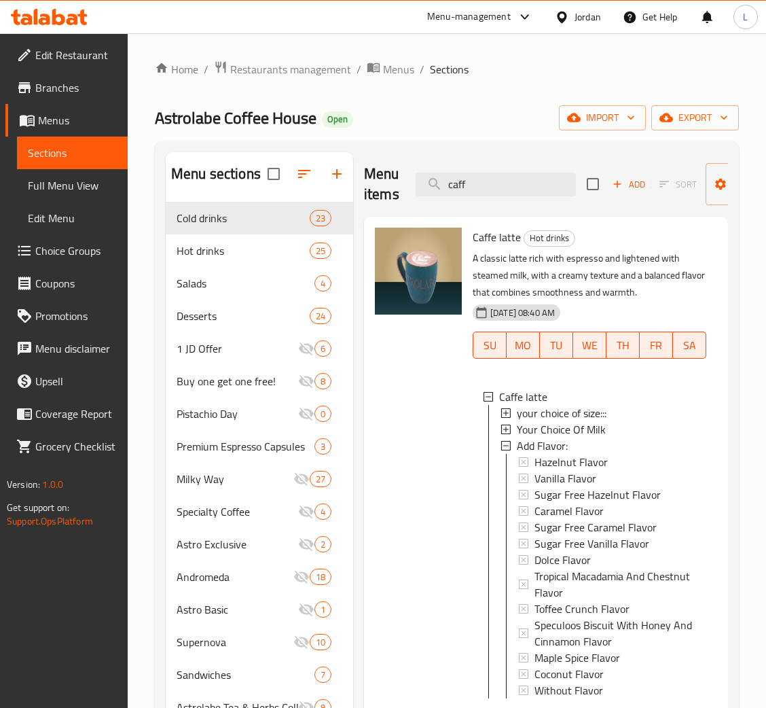
click at [578, 428] on span "Your Choice Of Milk" at bounding box center [561, 429] width 89 height 16
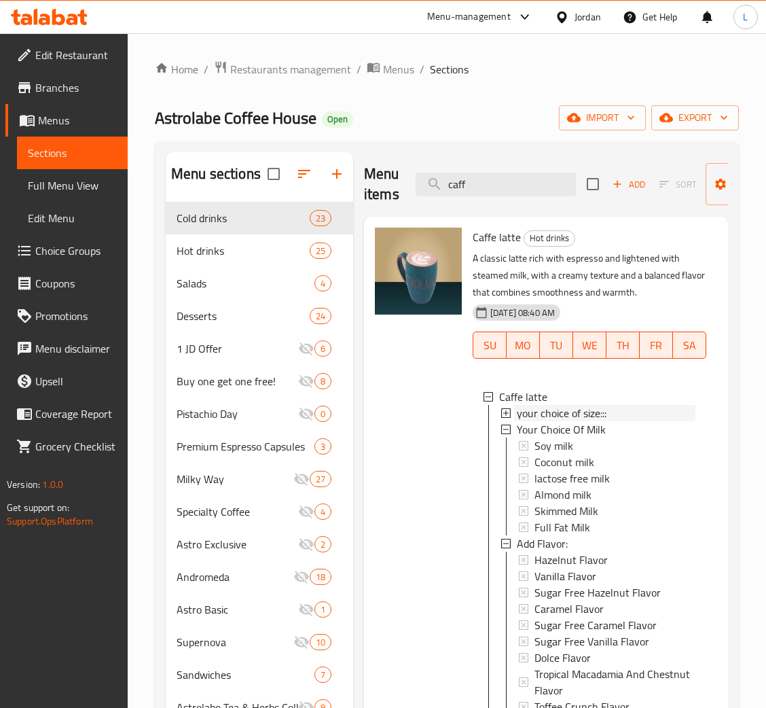
click at [581, 411] on span "your choice of size:::" at bounding box center [562, 413] width 90 height 16
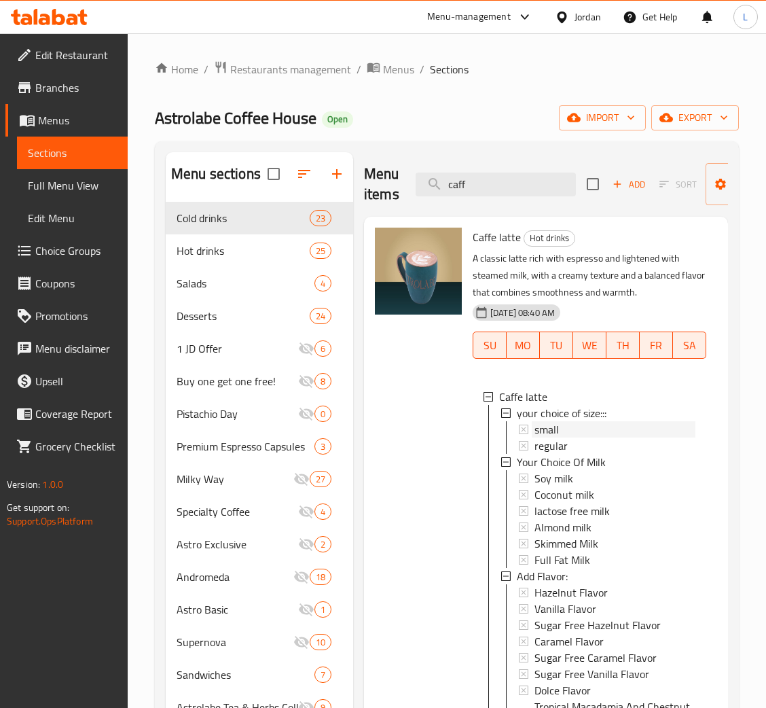
click at [585, 425] on div "small" at bounding box center [614, 429] width 161 height 16
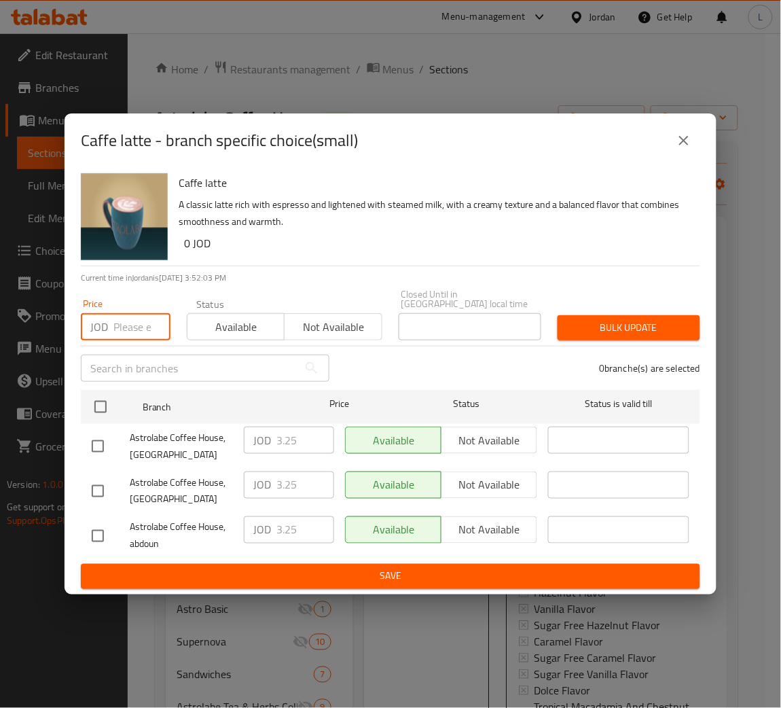
drag, startPoint x: 125, startPoint y: 329, endPoint x: 128, endPoint y: 322, distance: 7.3
click at [128, 322] on input "number" at bounding box center [141, 326] width 57 height 27
click at [689, 146] on icon "close" at bounding box center [684, 140] width 16 height 16
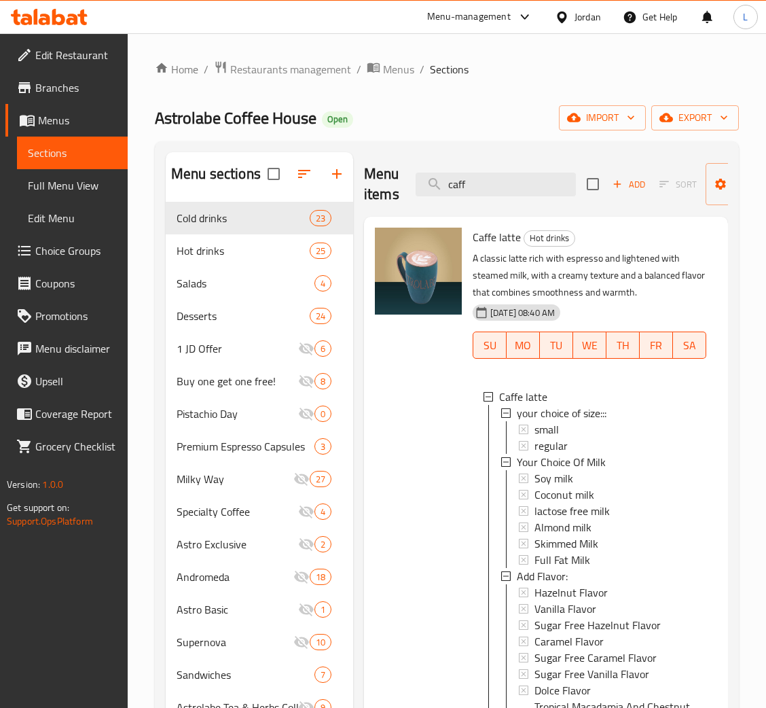
click at [43, 12] on icon at bounding box center [49, 17] width 77 height 16
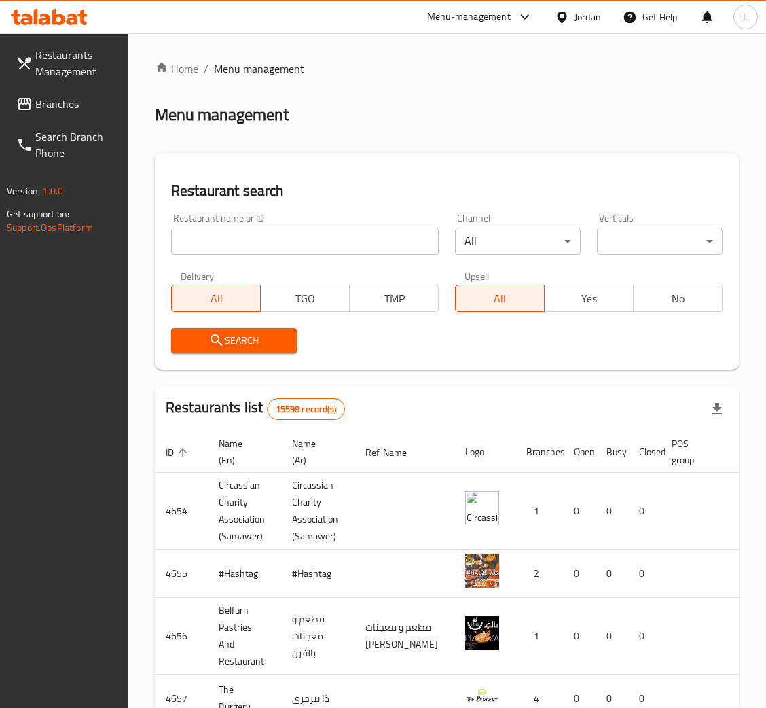
click at [312, 232] on div "Home / Menu management Menu management Restaurant search Restaurant name or ID …" at bounding box center [447, 545] width 584 height 971
click at [314, 238] on input "search" at bounding box center [305, 240] width 268 height 27
type input "Astrolabe"
click at [250, 348] on span "Search" at bounding box center [234, 340] width 104 height 17
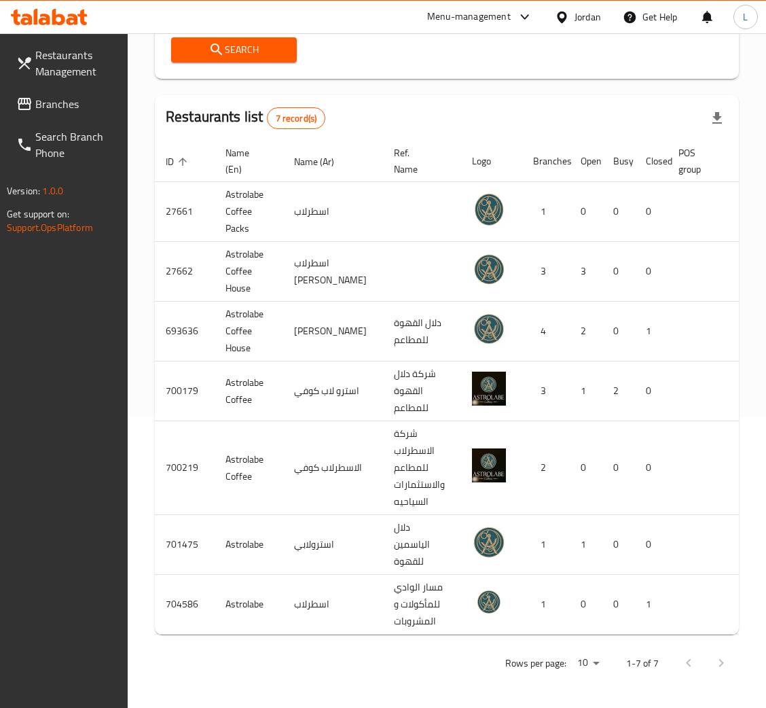
scroll to position [0, 83]
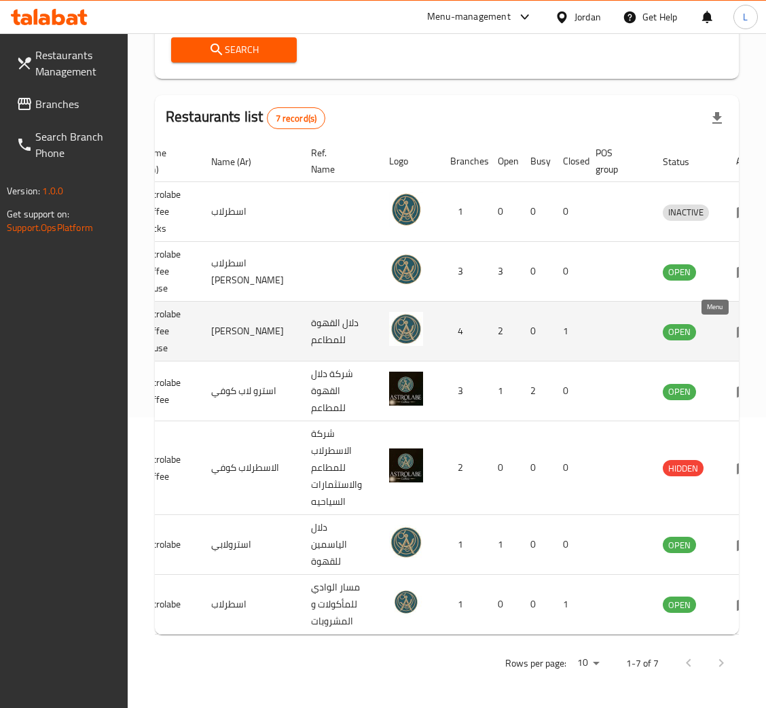
click at [736, 323] on link "enhanced table" at bounding box center [748, 331] width 25 height 16
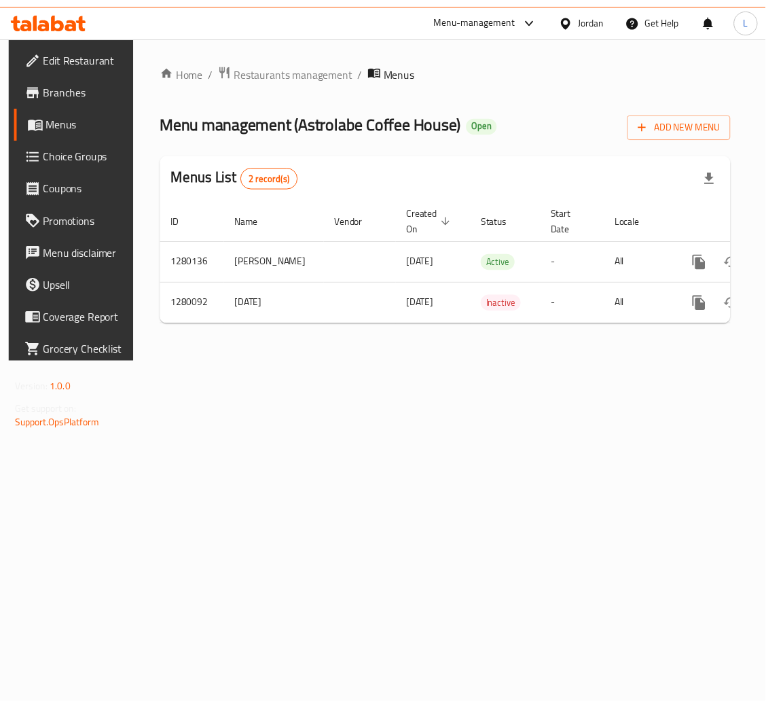
scroll to position [0, 77]
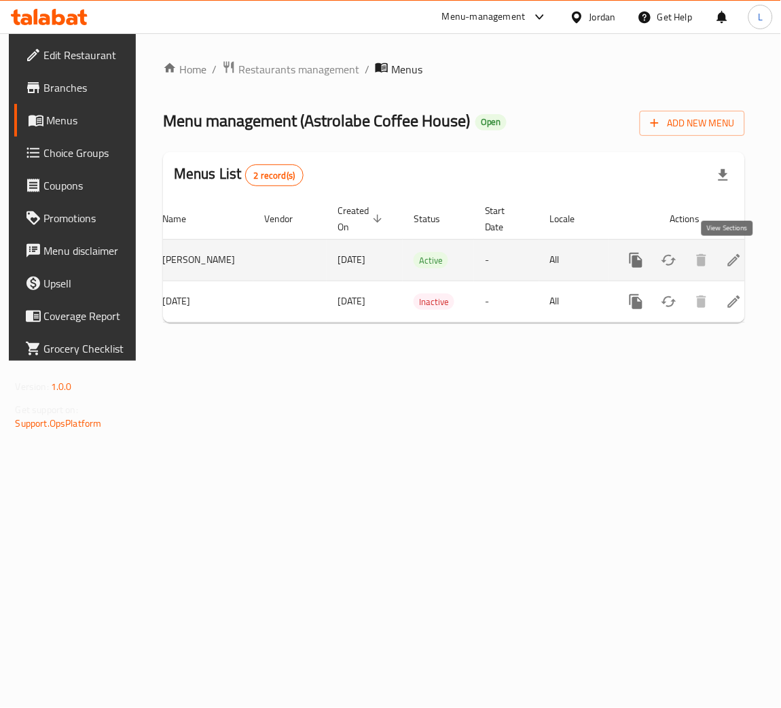
click at [731, 265] on icon "enhanced table" at bounding box center [734, 260] width 16 height 16
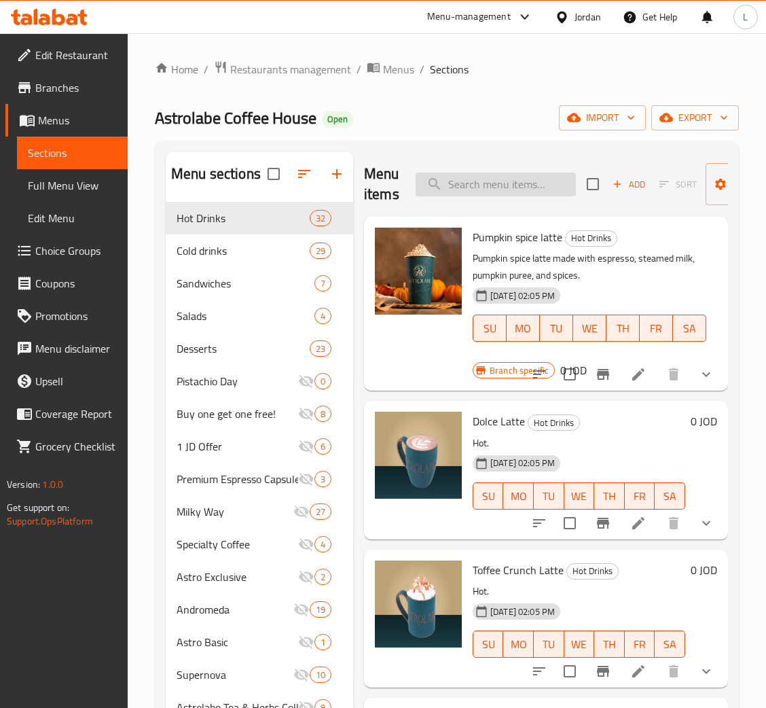
click at [488, 186] on input "search" at bounding box center [496, 184] width 160 height 24
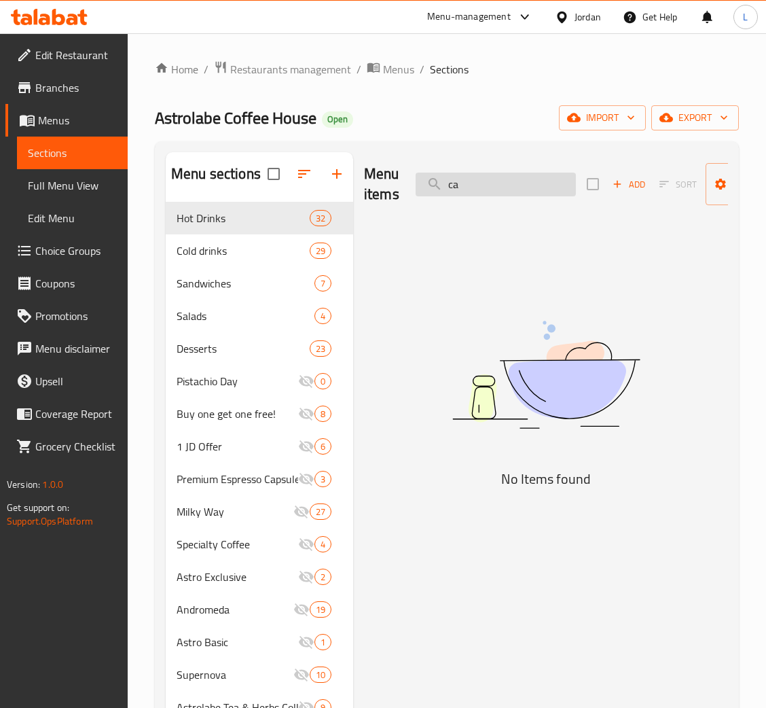
type input "c"
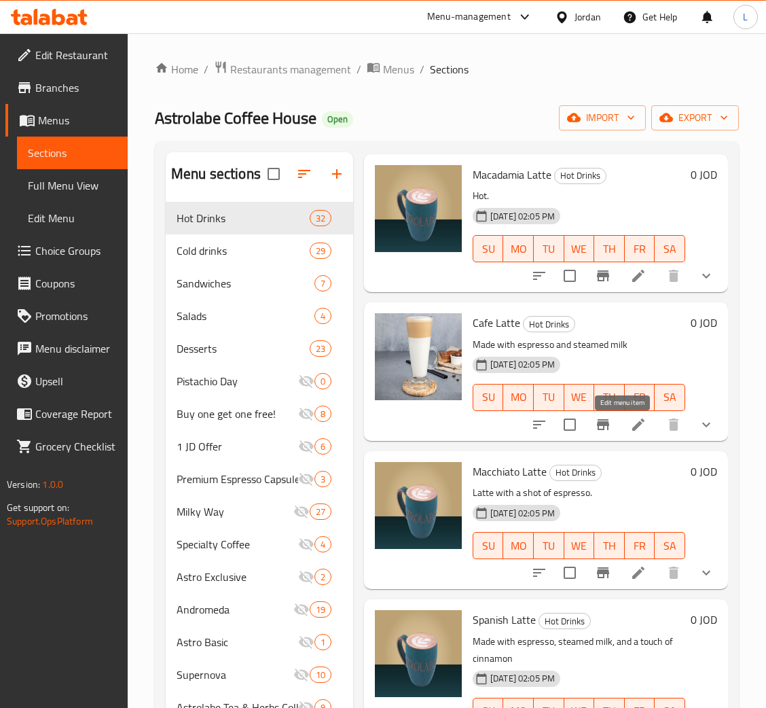
scroll to position [713, 0]
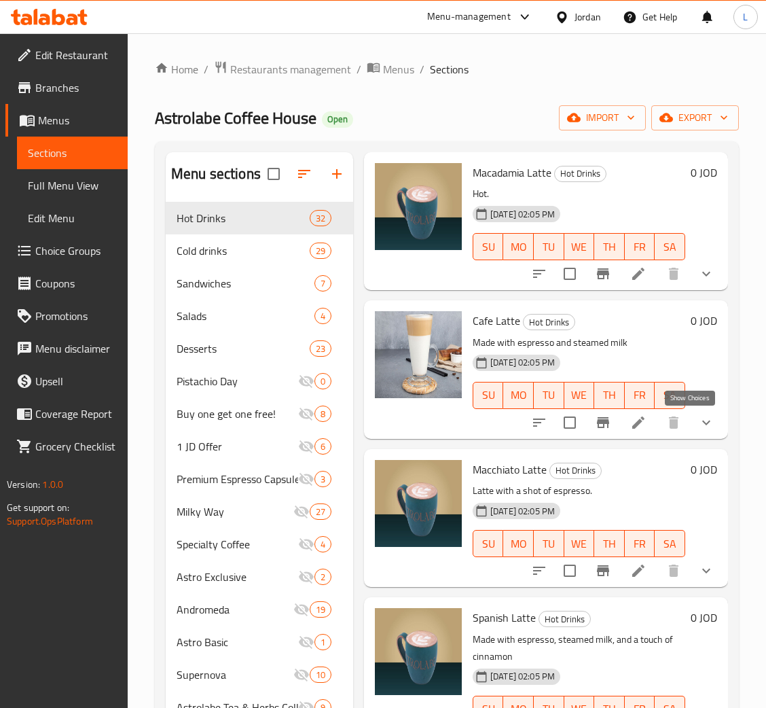
type input "latt"
click at [698, 426] on icon "show more" at bounding box center [706, 422] width 16 height 16
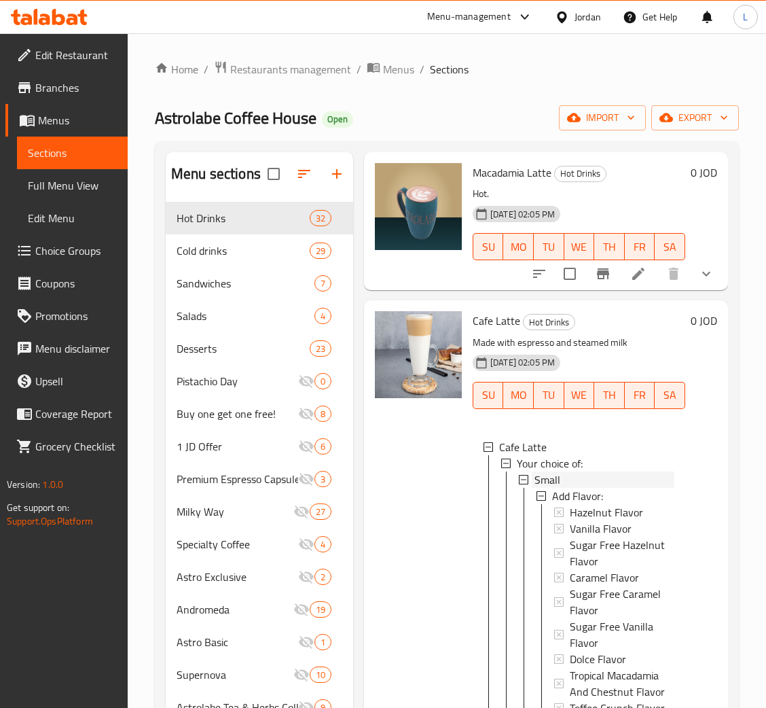
click at [602, 482] on div "Small" at bounding box center [604, 479] width 140 height 16
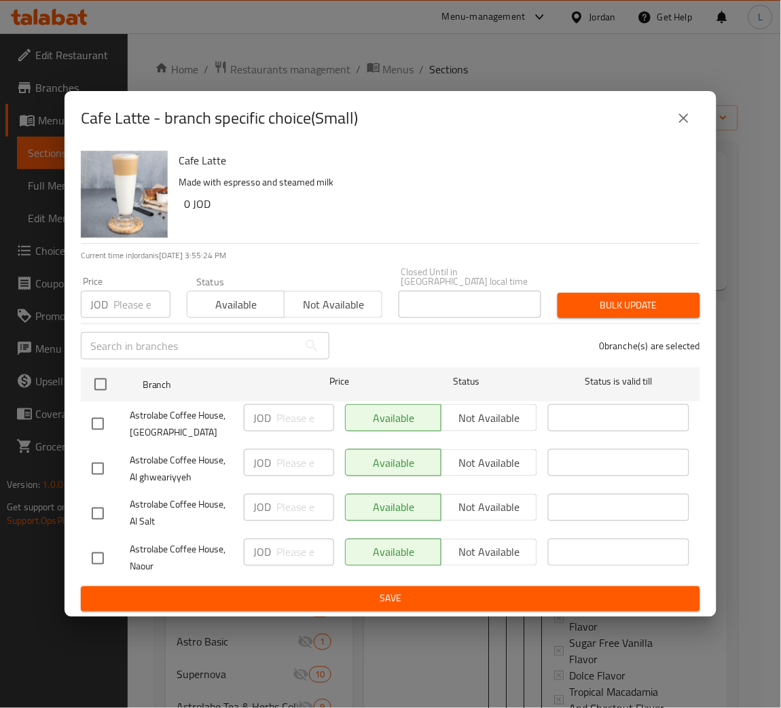
click at [681, 124] on icon "close" at bounding box center [684, 118] width 16 height 16
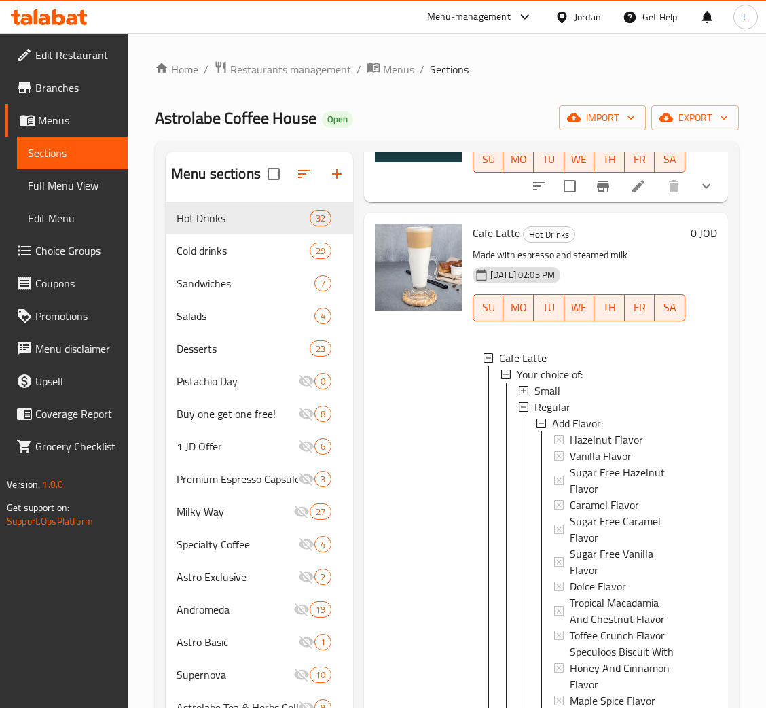
scroll to position [916, 0]
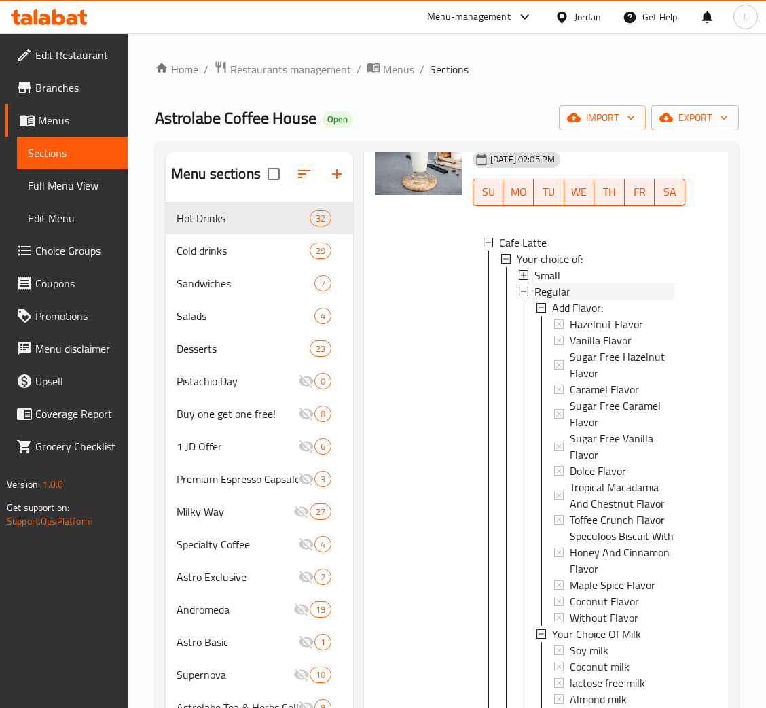
click at [604, 288] on div "Regular" at bounding box center [604, 291] width 140 height 16
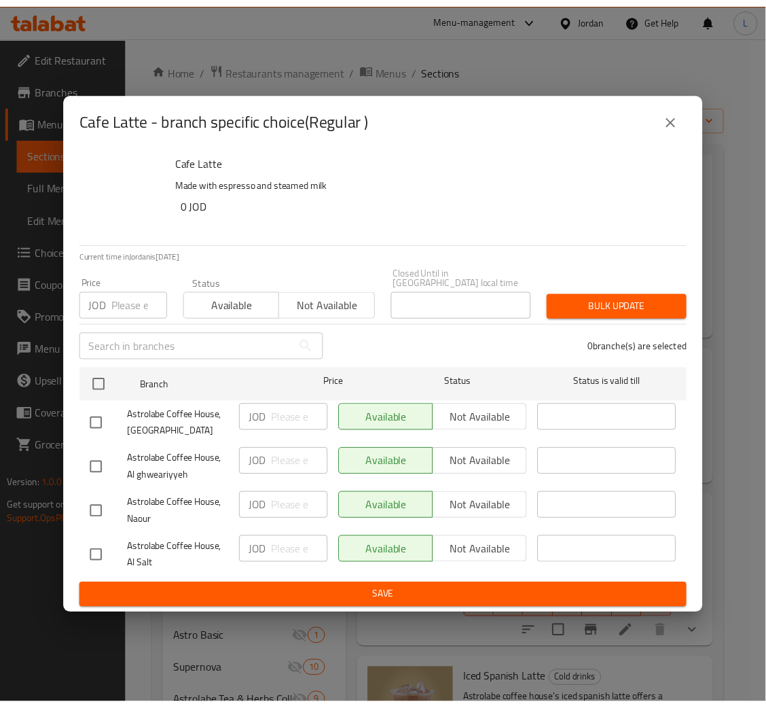
scroll to position [102, 0]
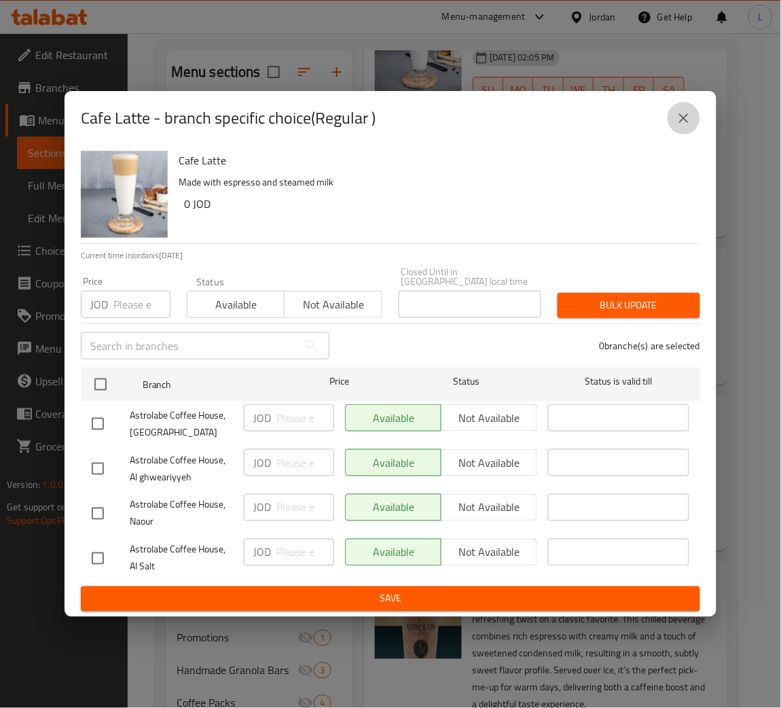
click at [683, 114] on icon "close" at bounding box center [684, 118] width 16 height 16
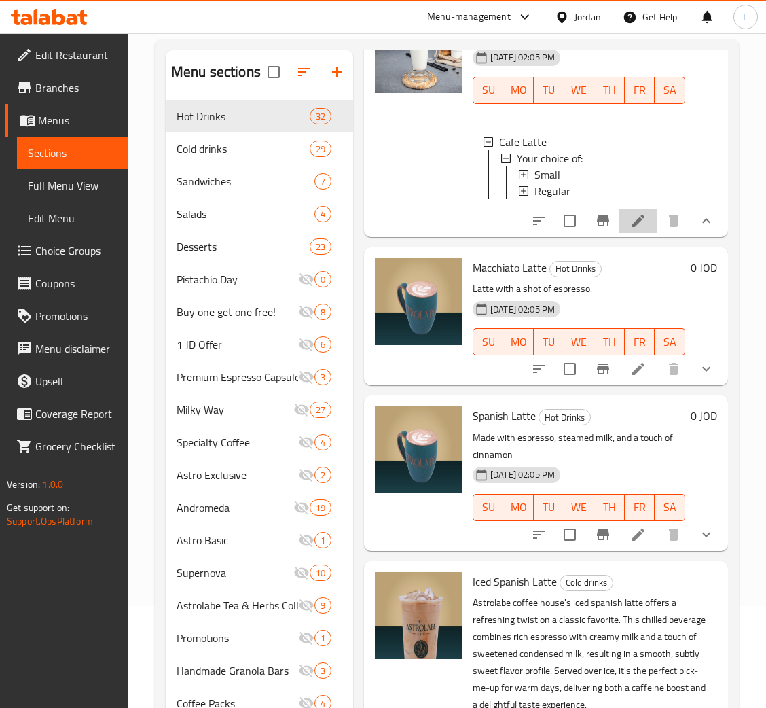
click at [633, 232] on li at bounding box center [638, 220] width 38 height 24
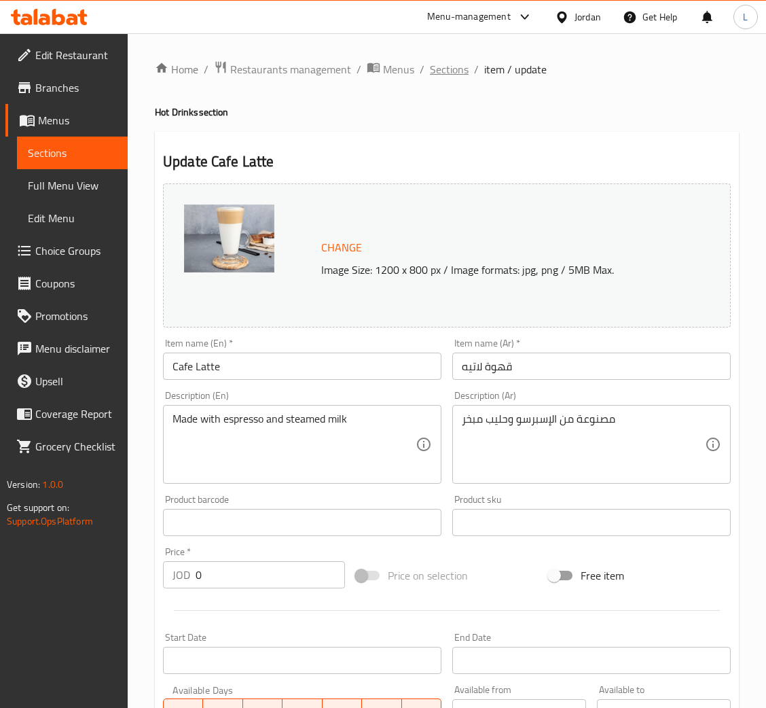
click at [446, 71] on span "Sections" at bounding box center [449, 69] width 39 height 16
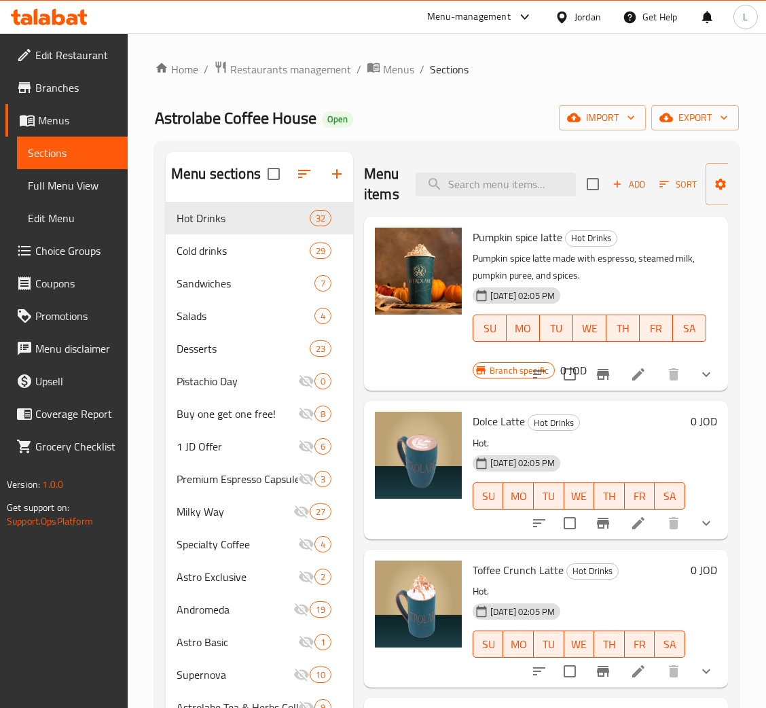
click at [50, 16] on icon at bounding box center [49, 17] width 77 height 16
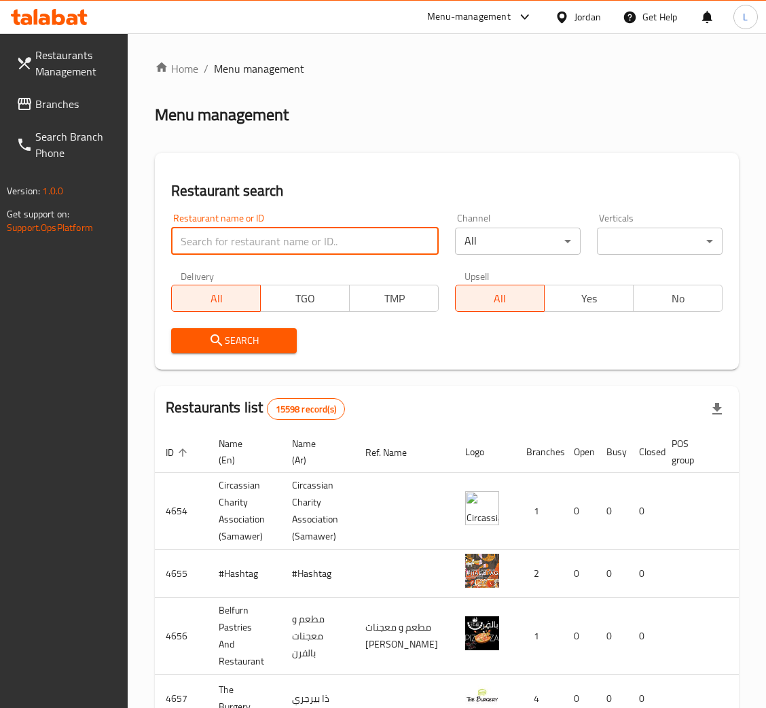
click at [295, 228] on input "search" at bounding box center [305, 240] width 268 height 27
type input "Astrolabe"
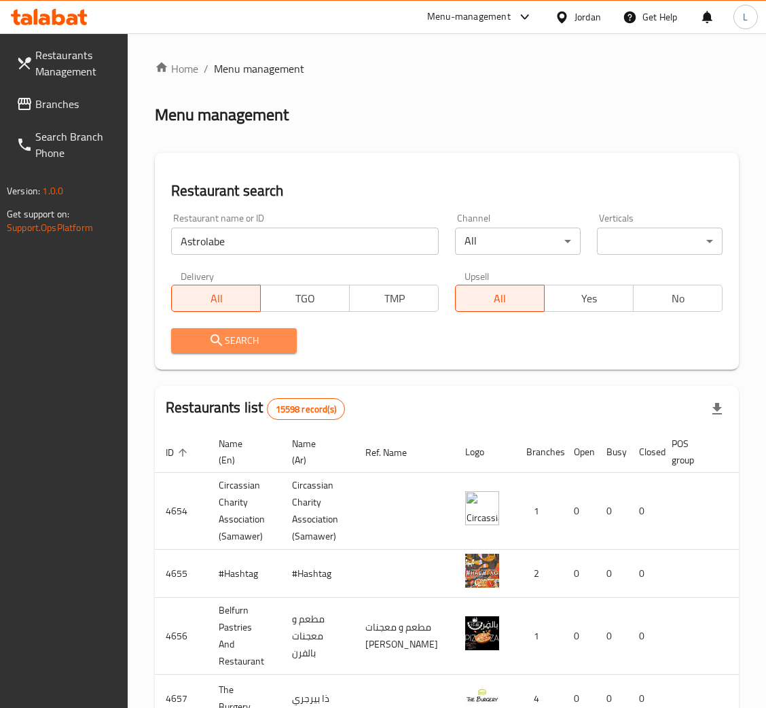
click at [270, 345] on span "Search" at bounding box center [234, 340] width 104 height 17
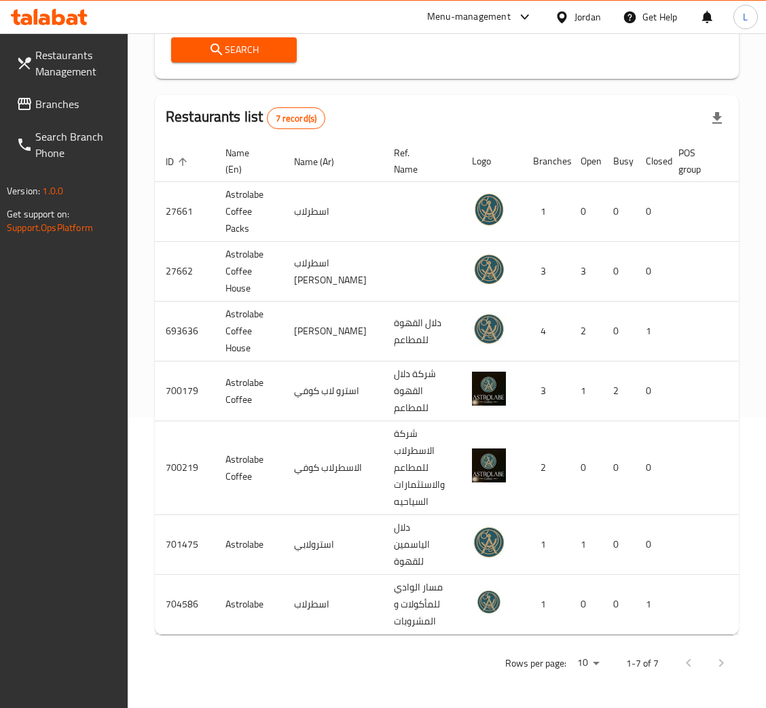
scroll to position [0, 83]
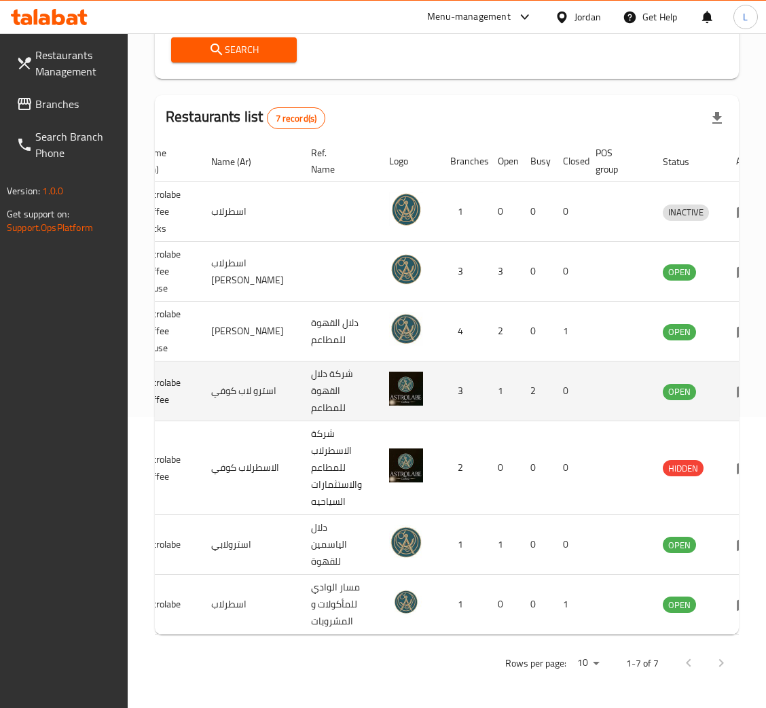
click at [736, 383] on link "enhanced table" at bounding box center [748, 391] width 25 height 16
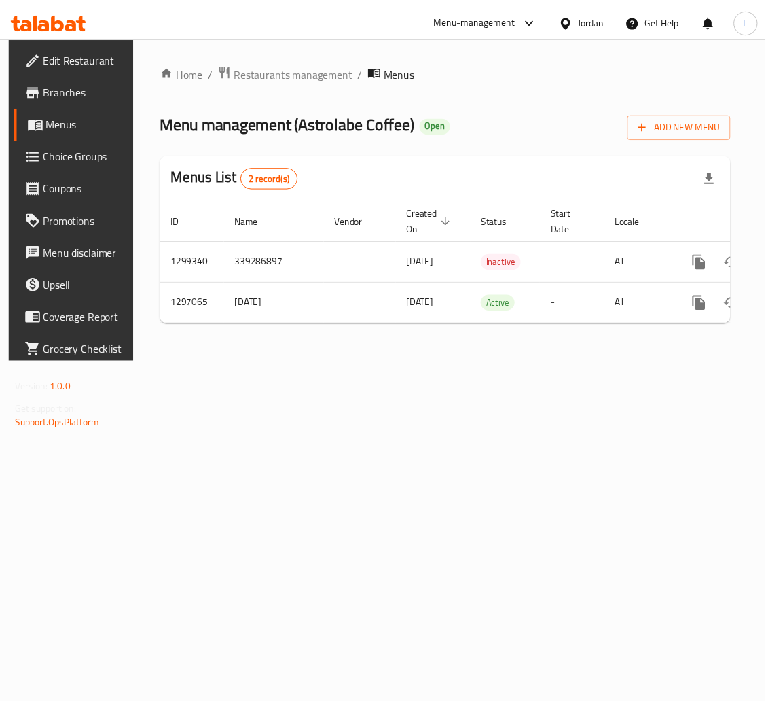
scroll to position [0, 77]
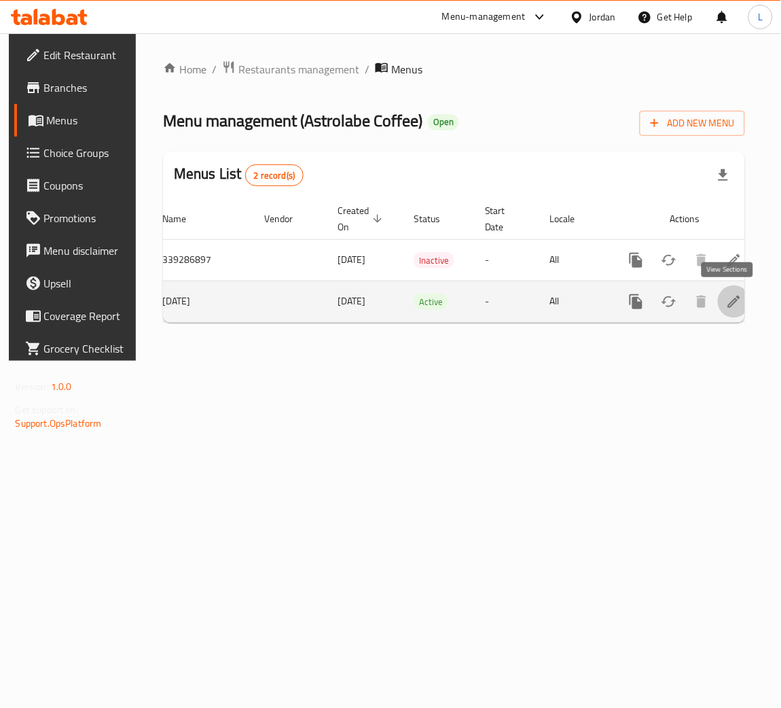
click at [735, 304] on link "enhanced table" at bounding box center [734, 301] width 33 height 33
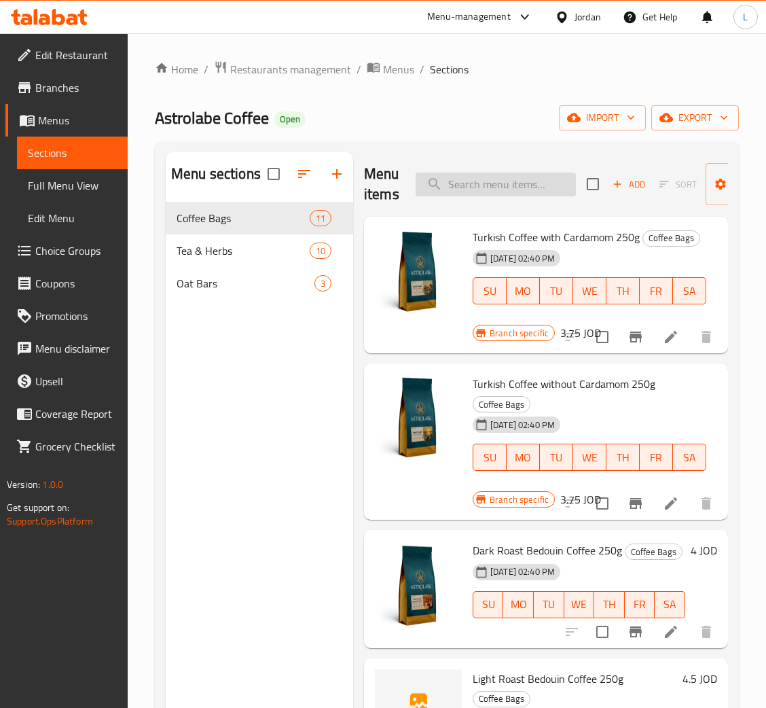
drag, startPoint x: 463, startPoint y: 170, endPoint x: 463, endPoint y: 181, distance: 10.9
click at [463, 177] on div "Menu items Add Sort Manage items" at bounding box center [546, 184] width 364 height 65
click at [463, 181] on input "search" at bounding box center [496, 184] width 160 height 24
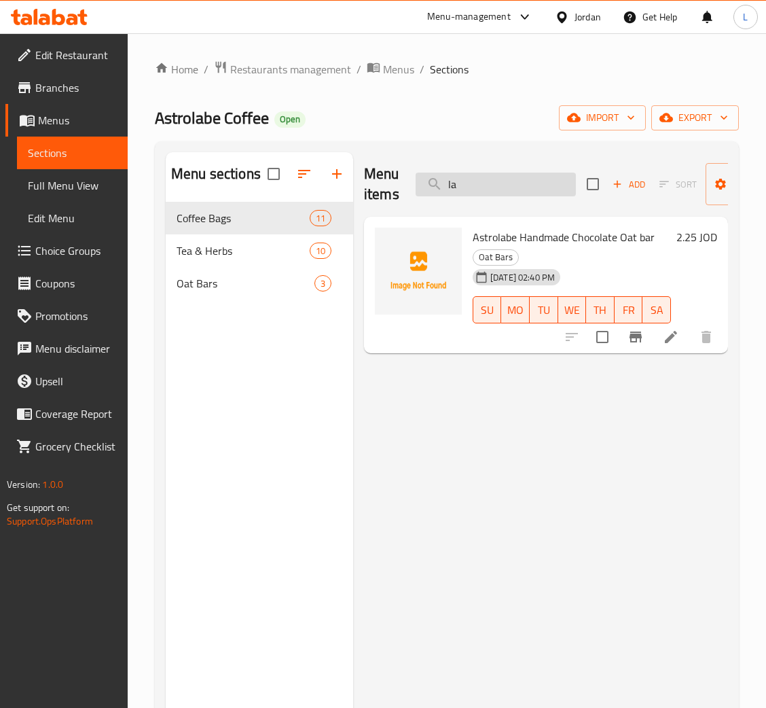
type input "l"
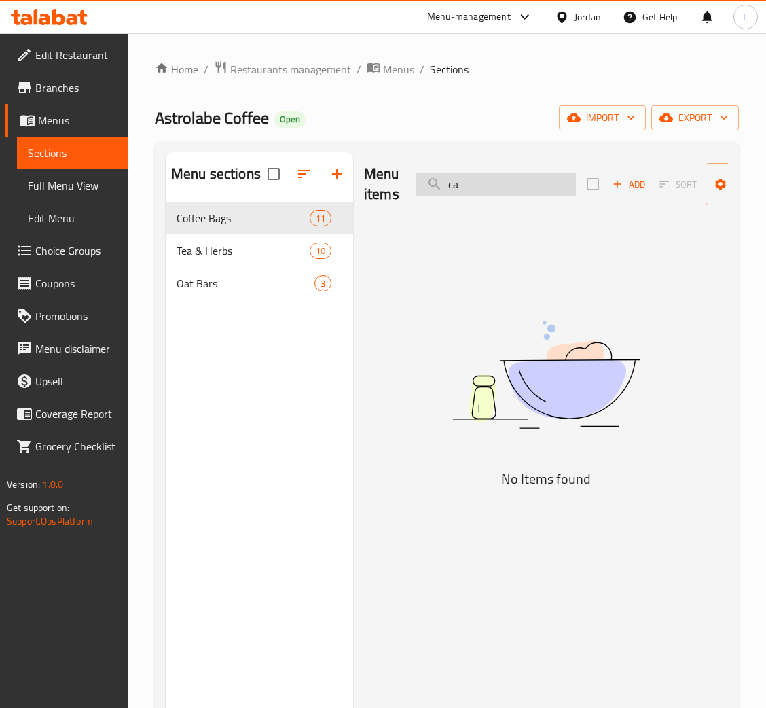
type input "c"
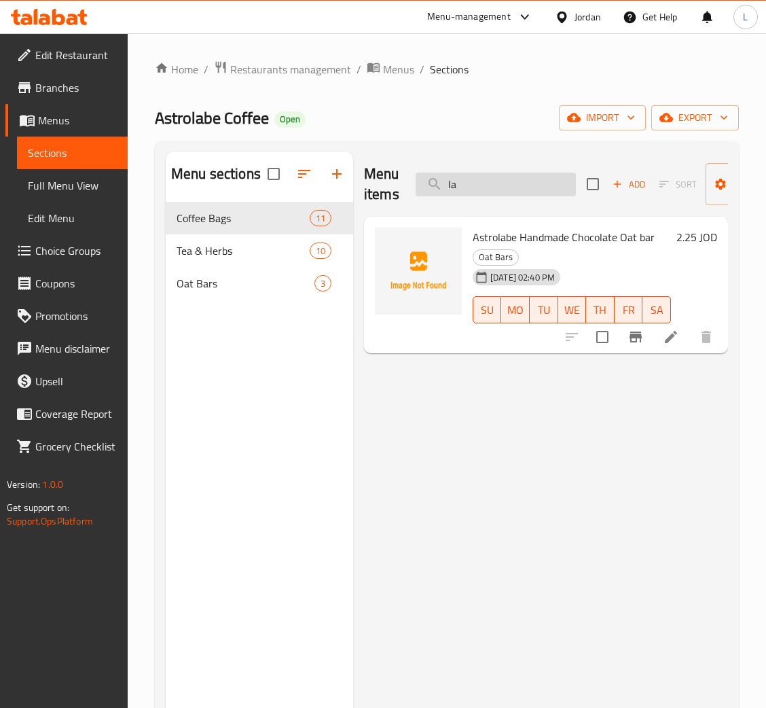
type input "l"
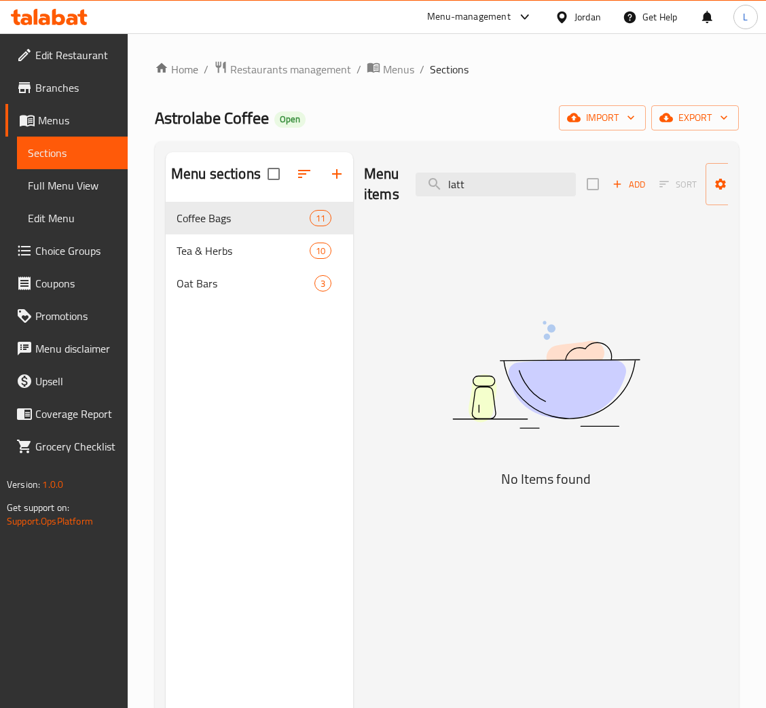
type input "latt"
click at [42, 12] on icon at bounding box center [49, 17] width 77 height 16
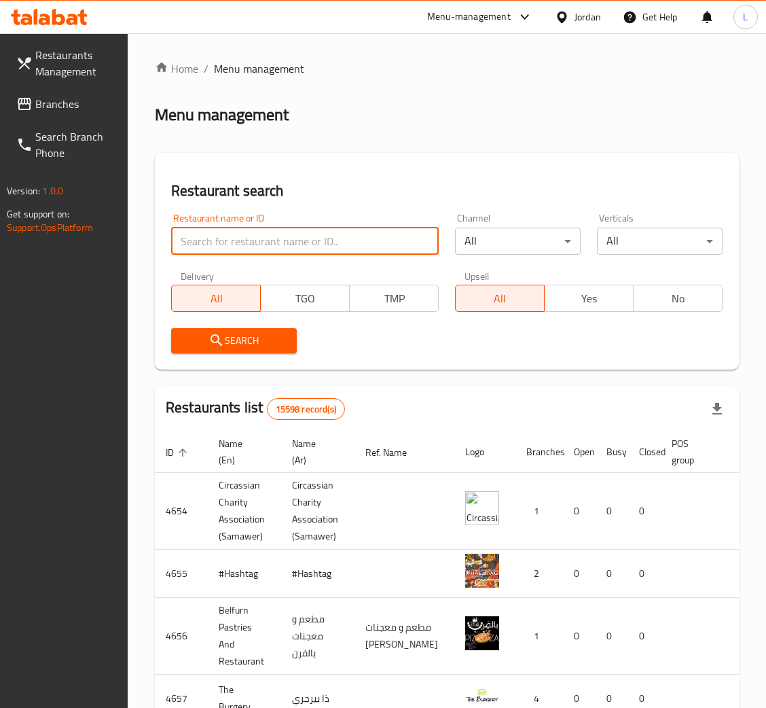
click at [362, 244] on input "search" at bounding box center [305, 240] width 268 height 27
type input "Astrolabe"
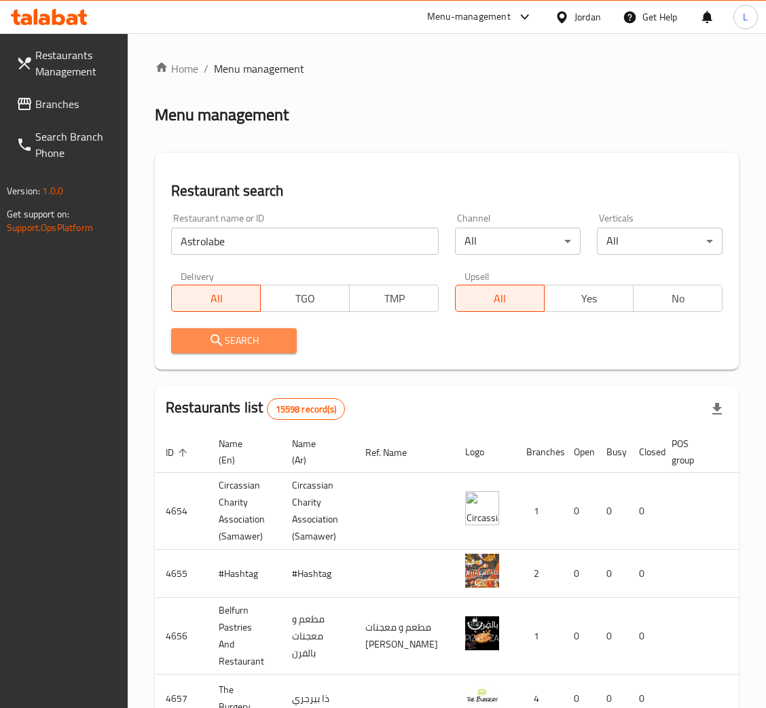
click at [272, 339] on span "Search" at bounding box center [234, 340] width 104 height 17
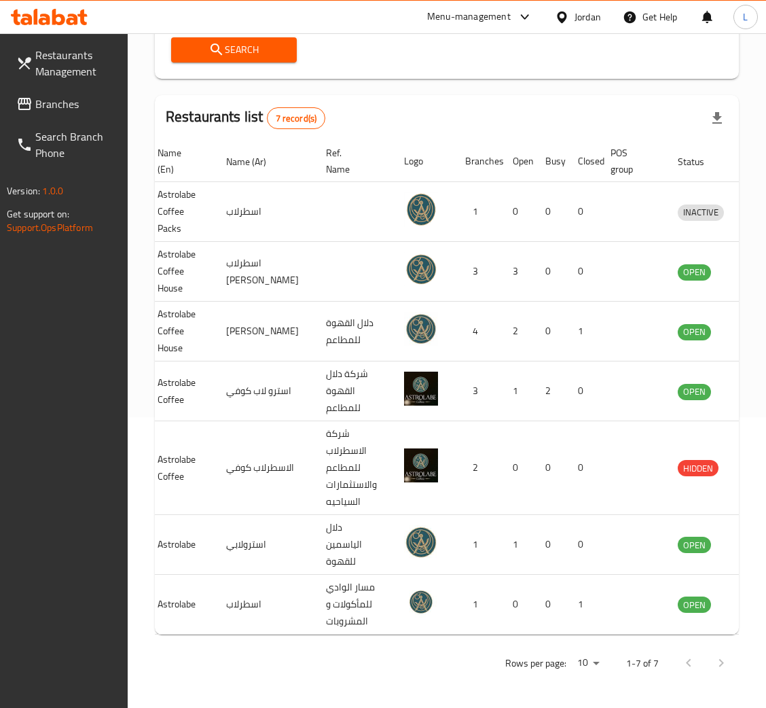
scroll to position [0, 83]
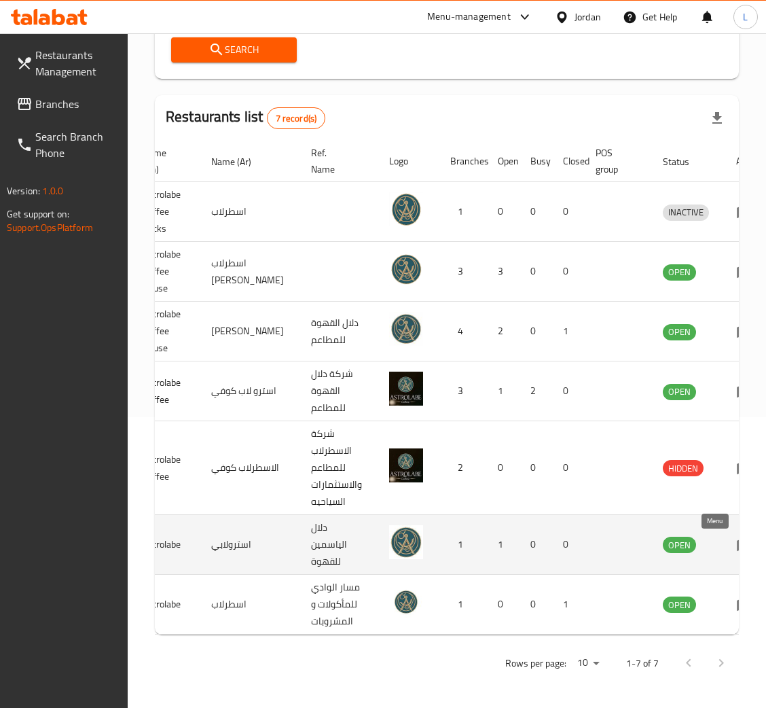
click at [736, 536] on icon "enhanced table" at bounding box center [744, 544] width 16 height 16
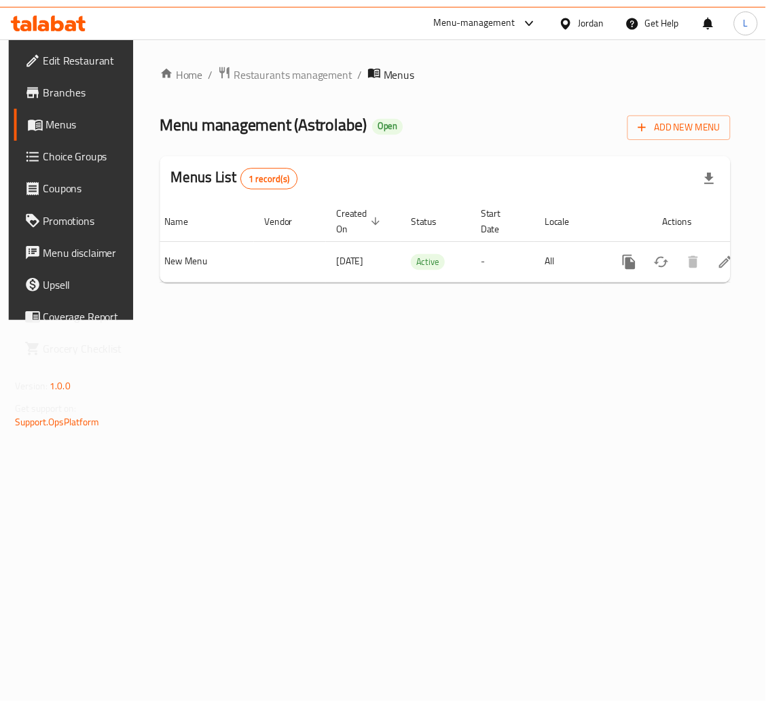
scroll to position [0, 77]
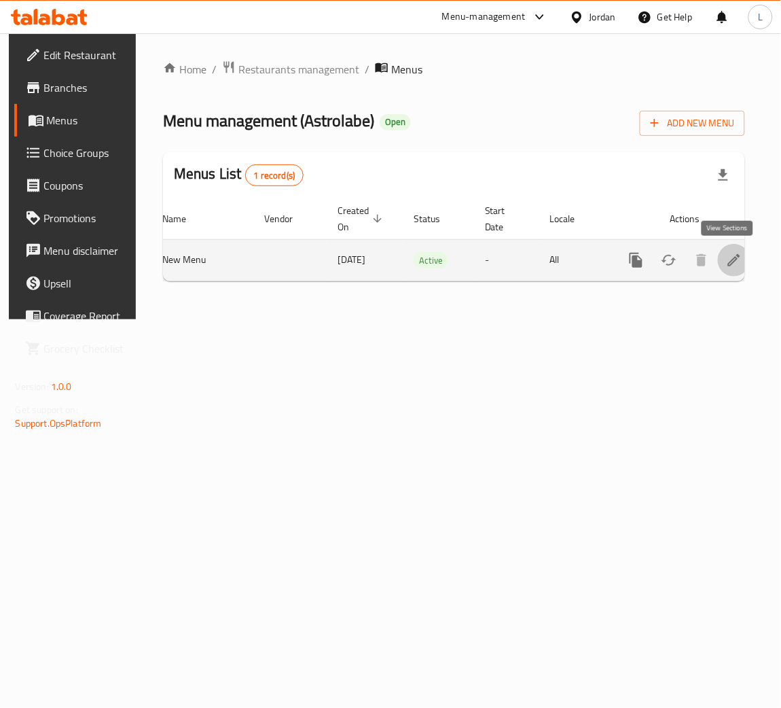
click at [739, 262] on link "enhanced table" at bounding box center [734, 260] width 33 height 33
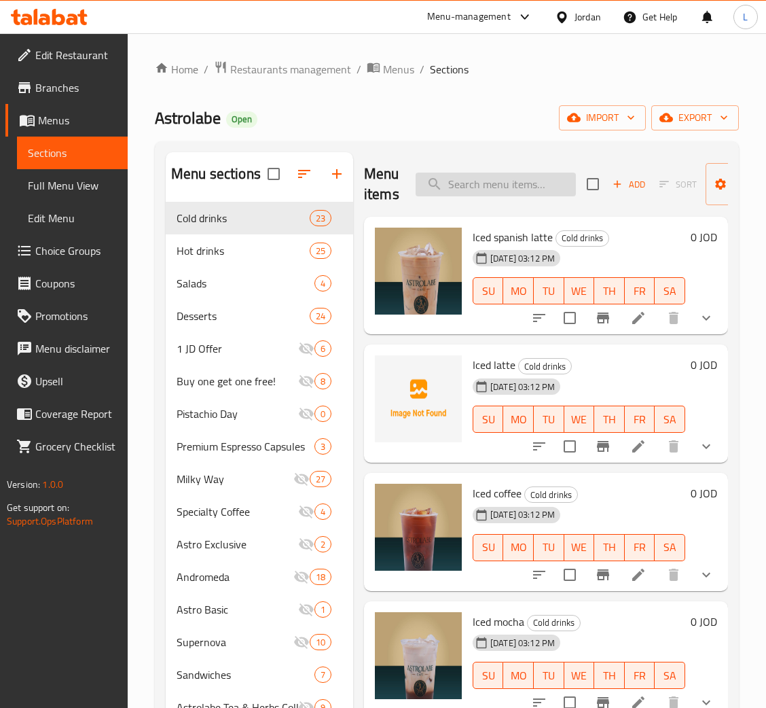
click at [507, 190] on input "search" at bounding box center [496, 184] width 160 height 24
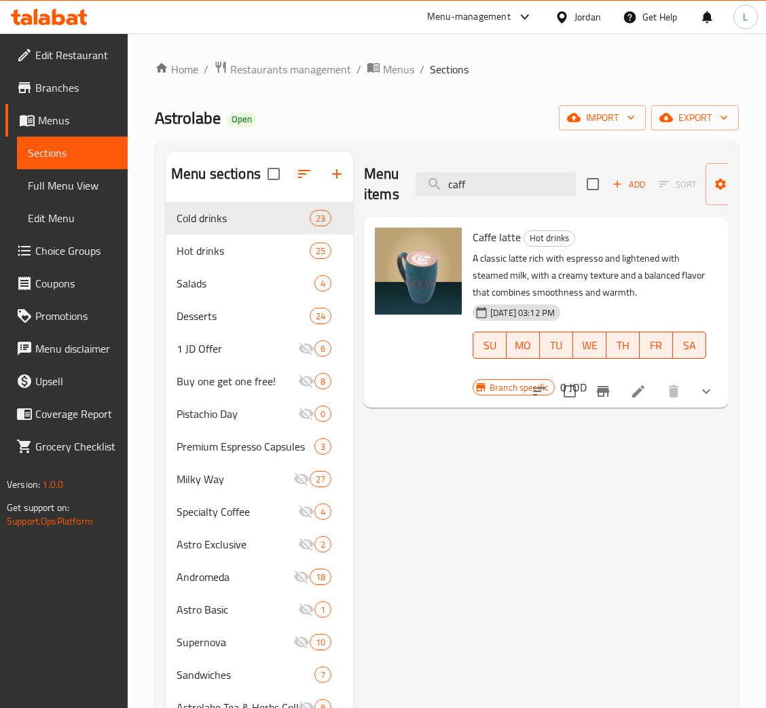
type input "caff"
click at [708, 401] on button "show more" at bounding box center [706, 391] width 33 height 33
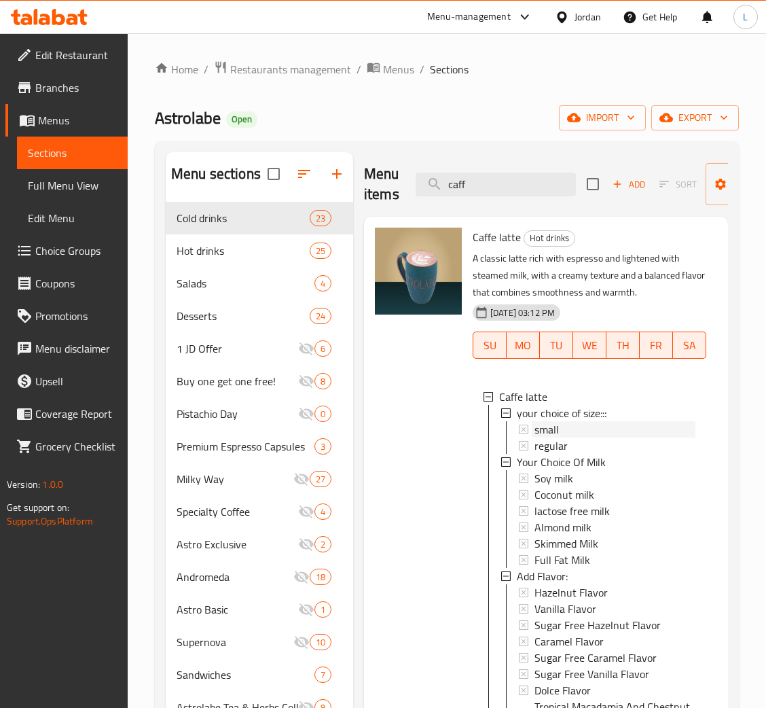
click at [602, 433] on div "small" at bounding box center [614, 429] width 161 height 16
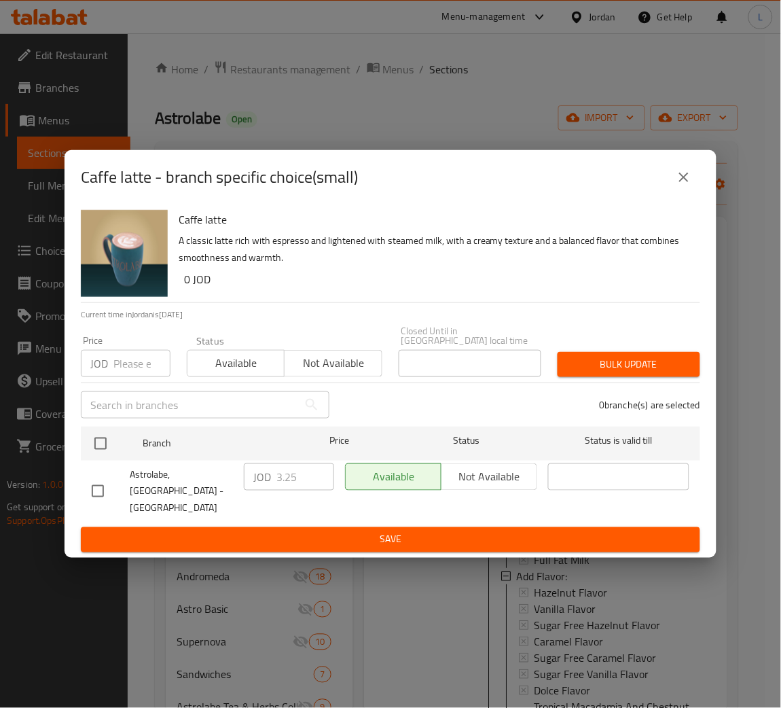
drag, startPoint x: 671, startPoint y: 193, endPoint x: 670, endPoint y: 202, distance: 8.9
click at [671, 191] on button "close" at bounding box center [683, 177] width 33 height 33
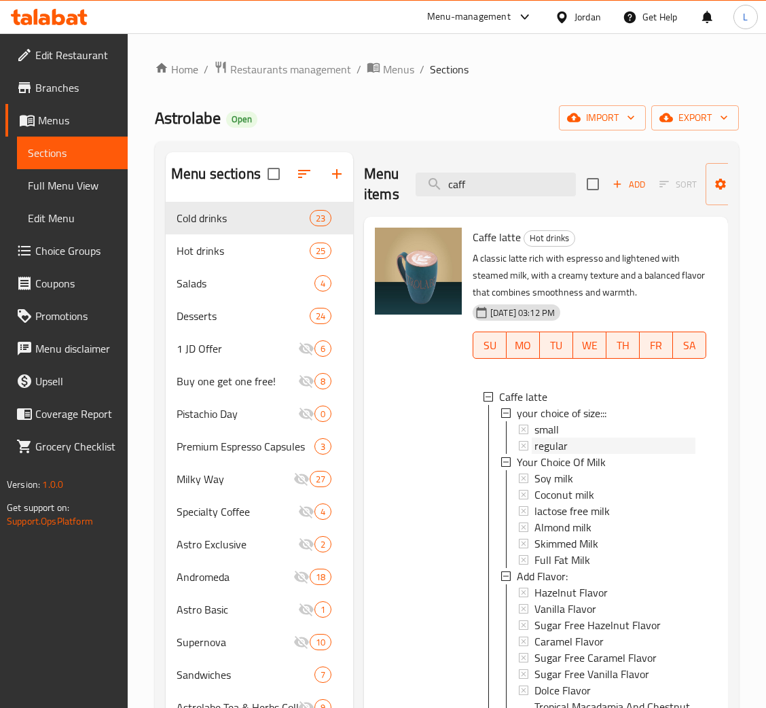
click at [581, 443] on div "regular" at bounding box center [614, 445] width 161 height 16
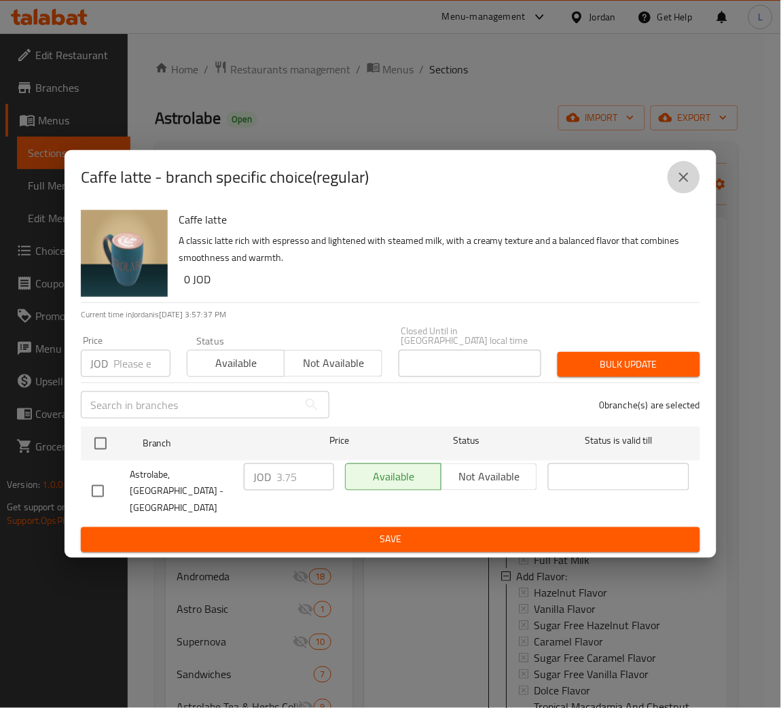
click at [691, 185] on icon "close" at bounding box center [684, 177] width 16 height 16
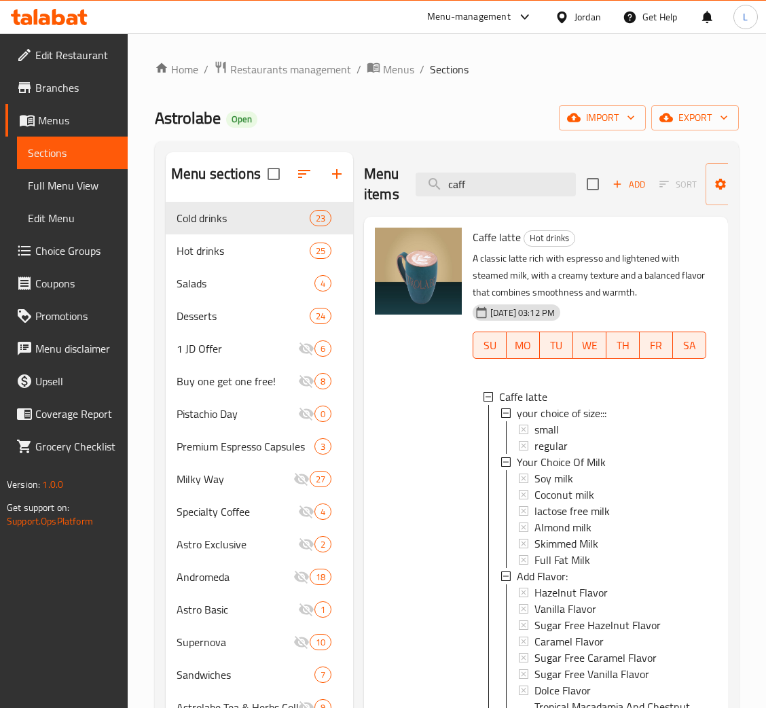
click at [28, 20] on icon at bounding box center [26, 20] width 12 height 12
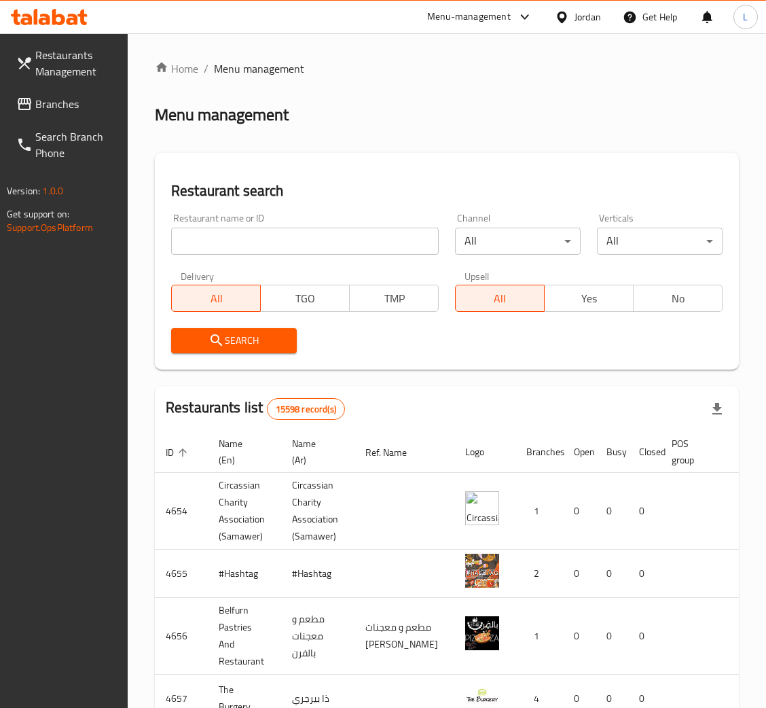
click at [319, 232] on input "search" at bounding box center [305, 240] width 268 height 27
type input "Astrolabe"
click at [287, 342] on button "Search" at bounding box center [234, 340] width 126 height 25
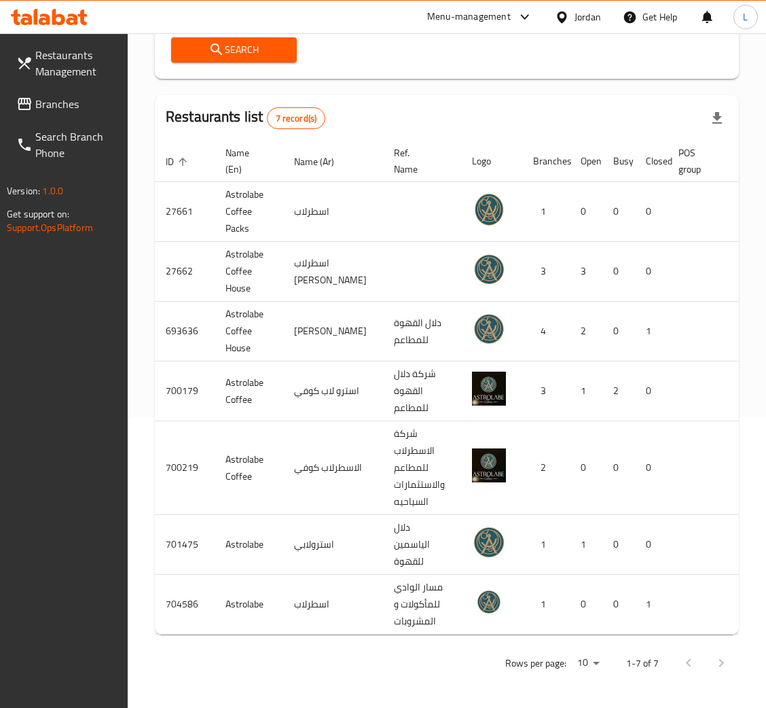
scroll to position [0, 83]
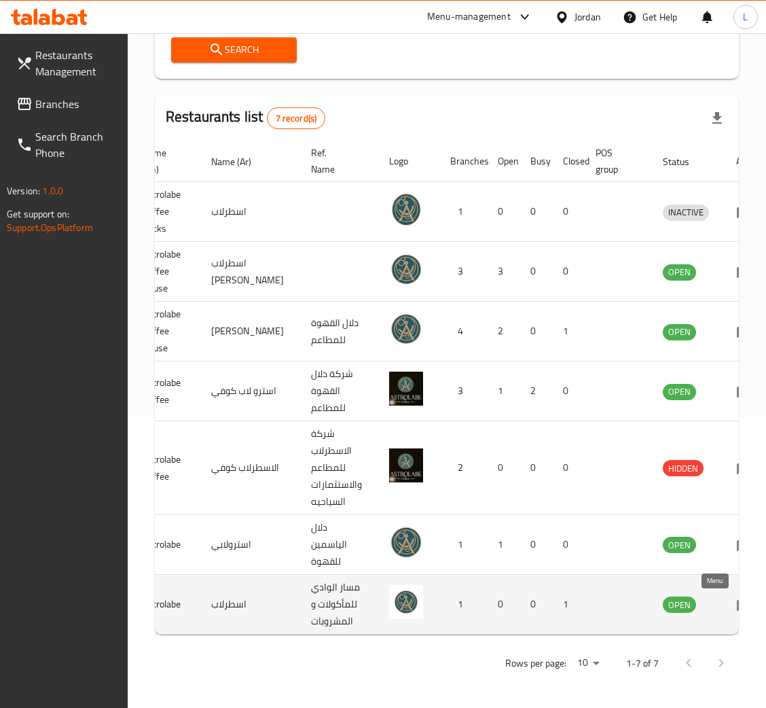
click at [736, 596] on icon "enhanced table" at bounding box center [744, 604] width 16 height 16
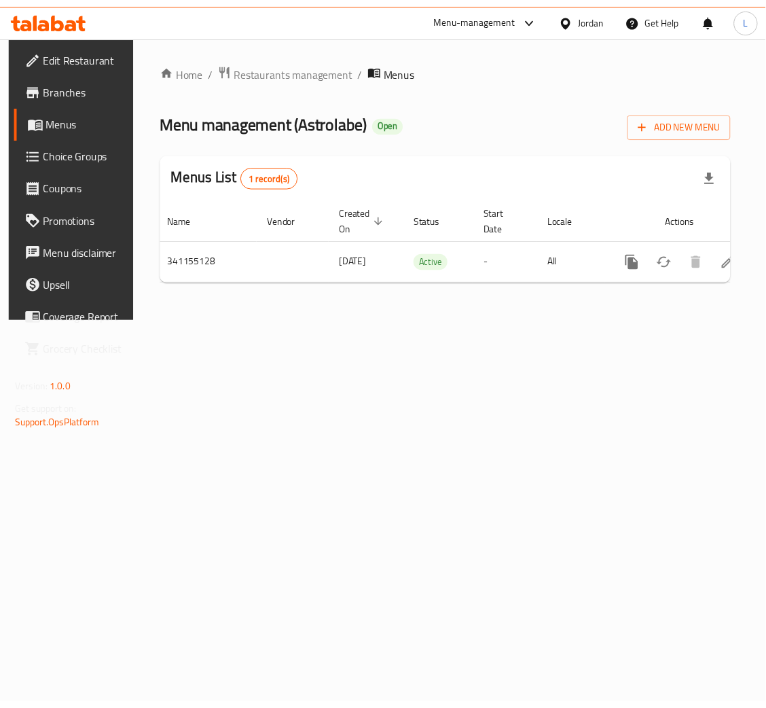
scroll to position [0, 77]
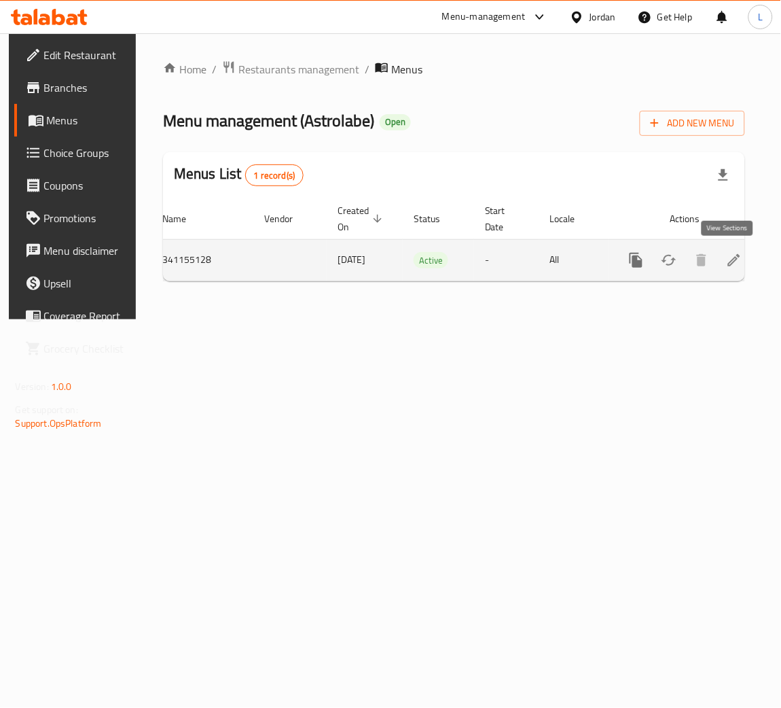
click at [738, 261] on link "enhanced table" at bounding box center [734, 260] width 33 height 33
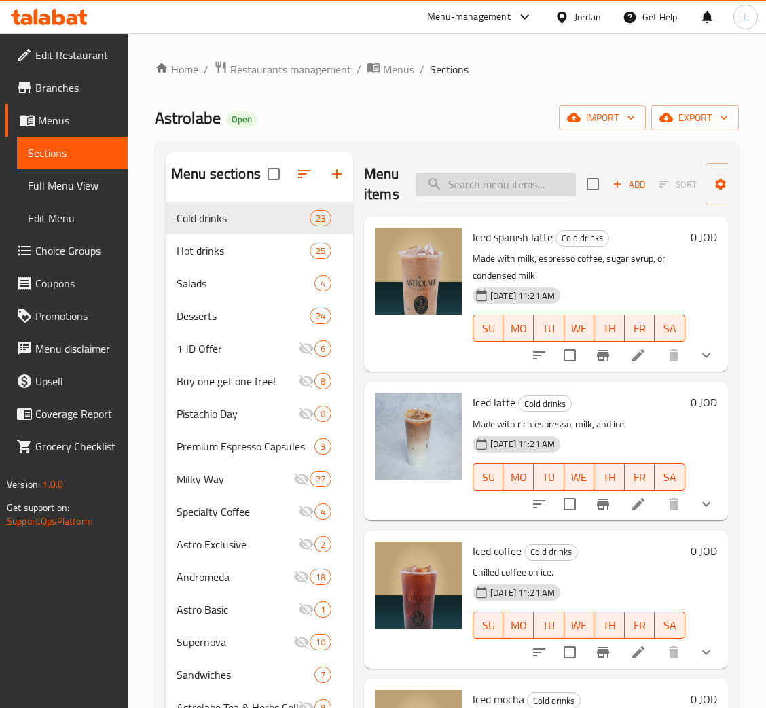
click at [523, 186] on input "search" at bounding box center [496, 184] width 160 height 24
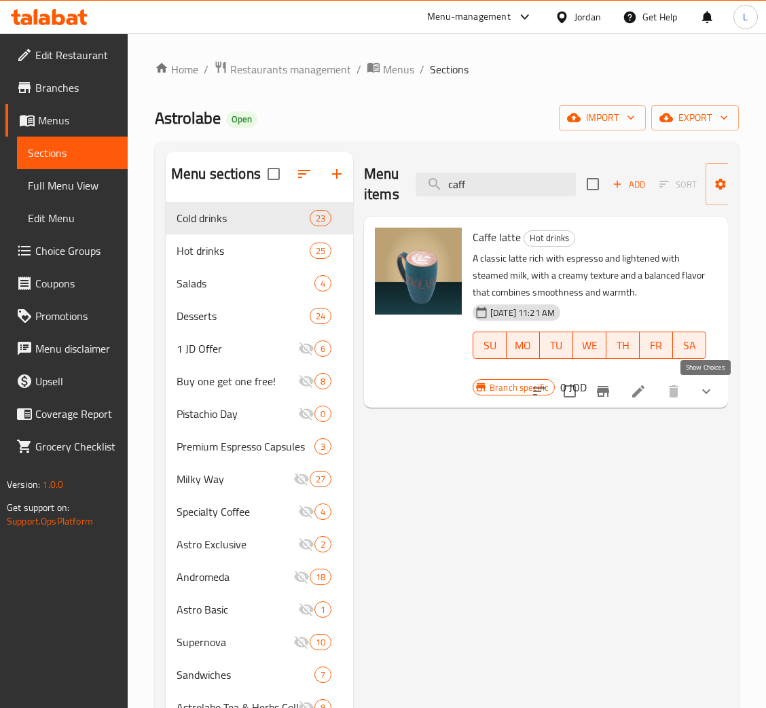
type input "caff"
click at [710, 395] on icon "show more" at bounding box center [706, 391] width 16 height 16
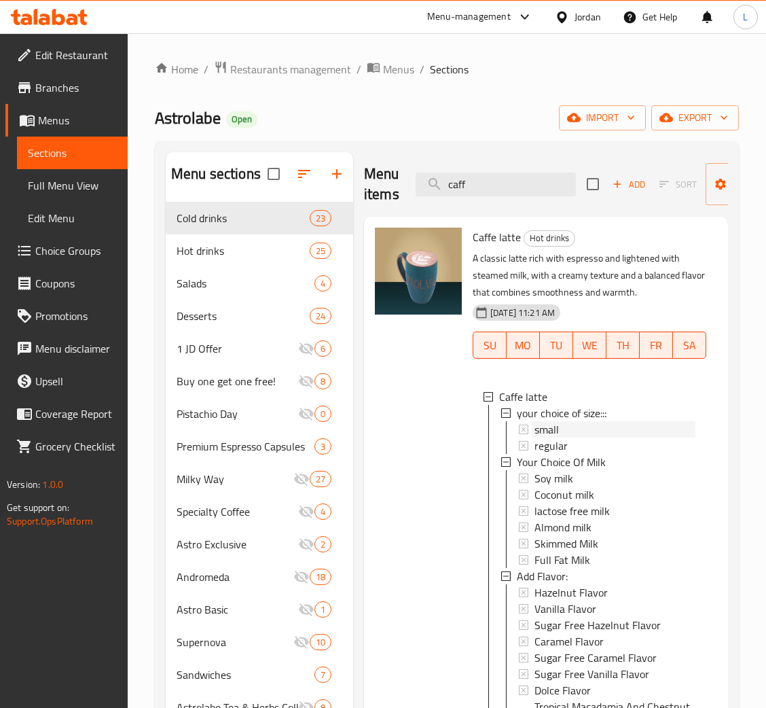
click at [625, 429] on div "small" at bounding box center [614, 429] width 161 height 16
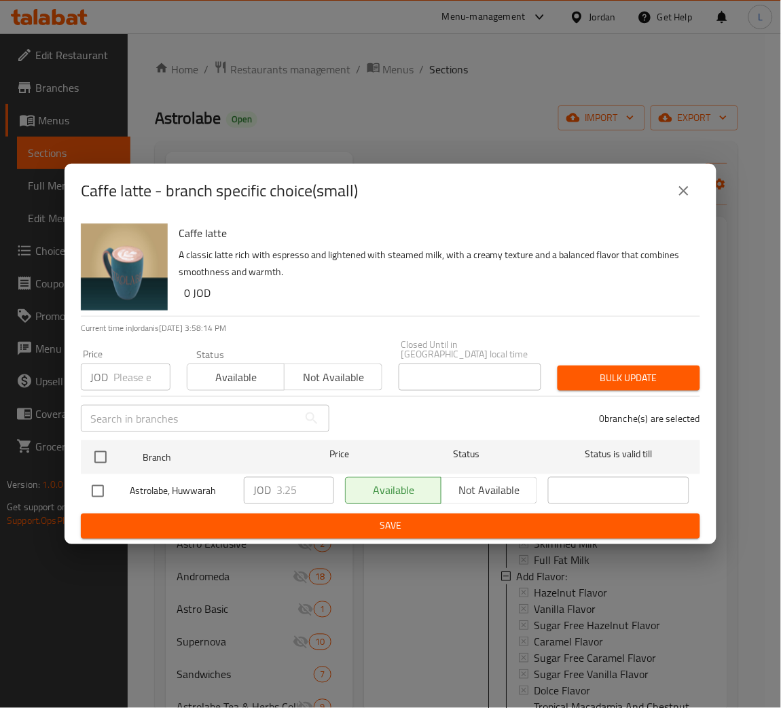
click at [689, 196] on icon "close" at bounding box center [684, 191] width 16 height 16
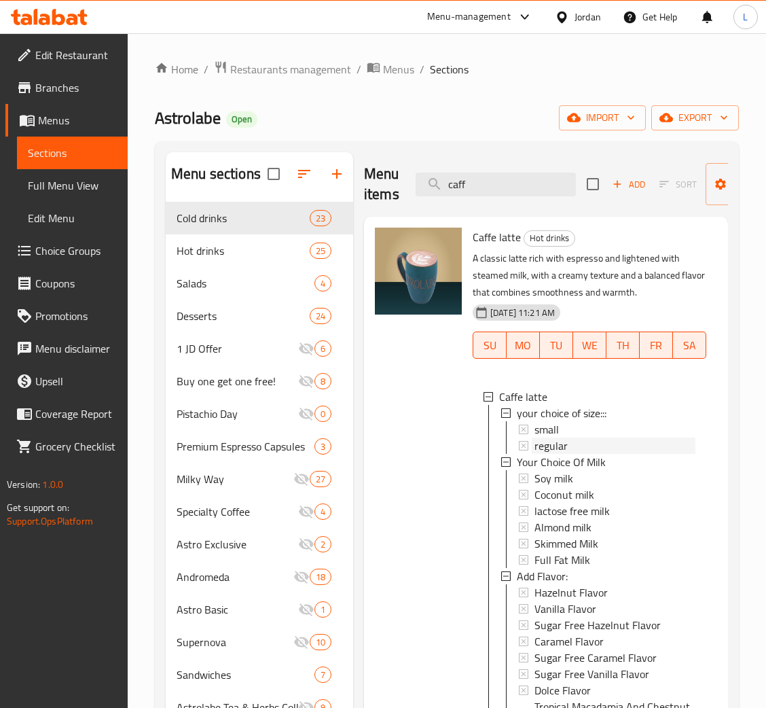
click at [616, 445] on div "regular" at bounding box center [614, 445] width 161 height 16
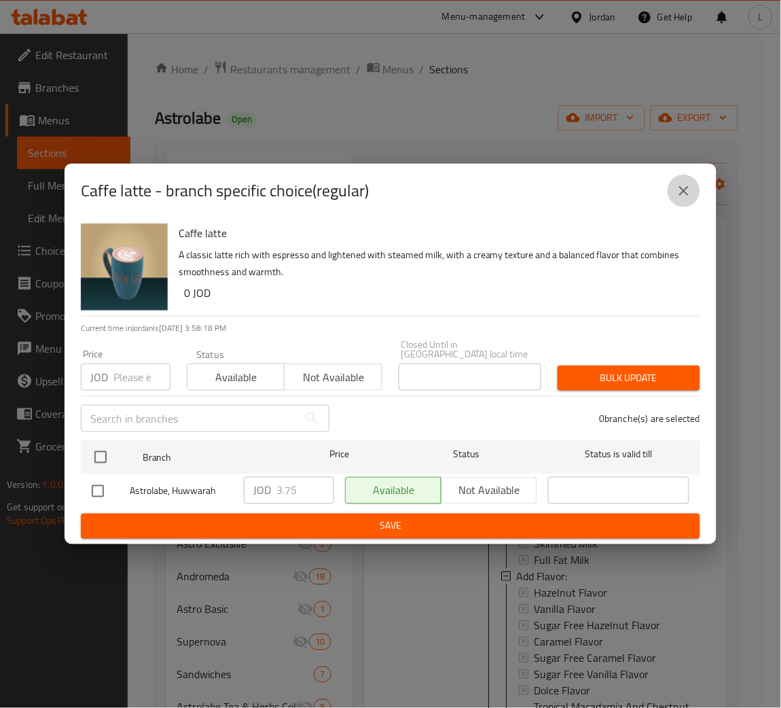
click at [684, 206] on button "close" at bounding box center [683, 191] width 33 height 33
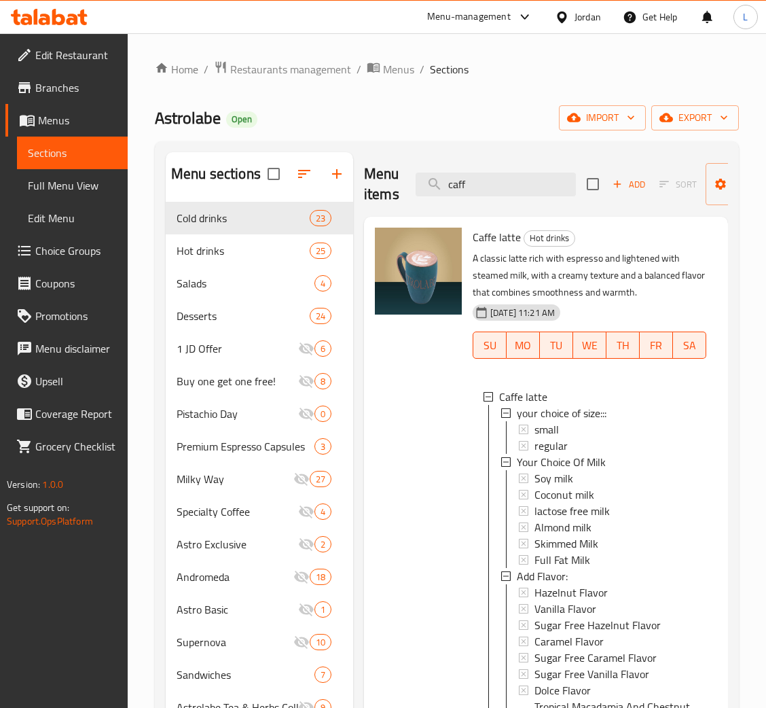
click at [19, 16] on icon at bounding box center [49, 17] width 77 height 16
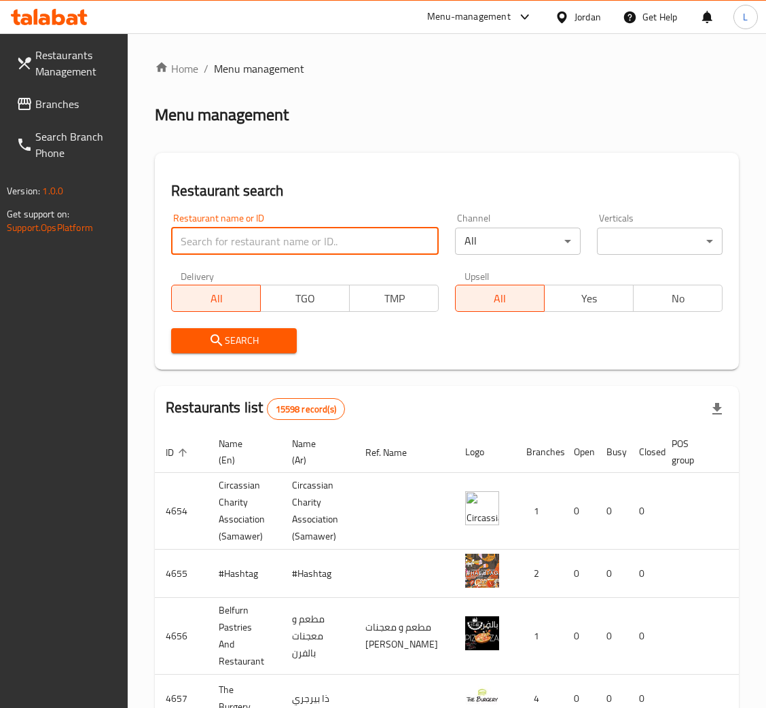
click at [276, 244] on input "search" at bounding box center [305, 240] width 268 height 27
type input "Astrolabe"
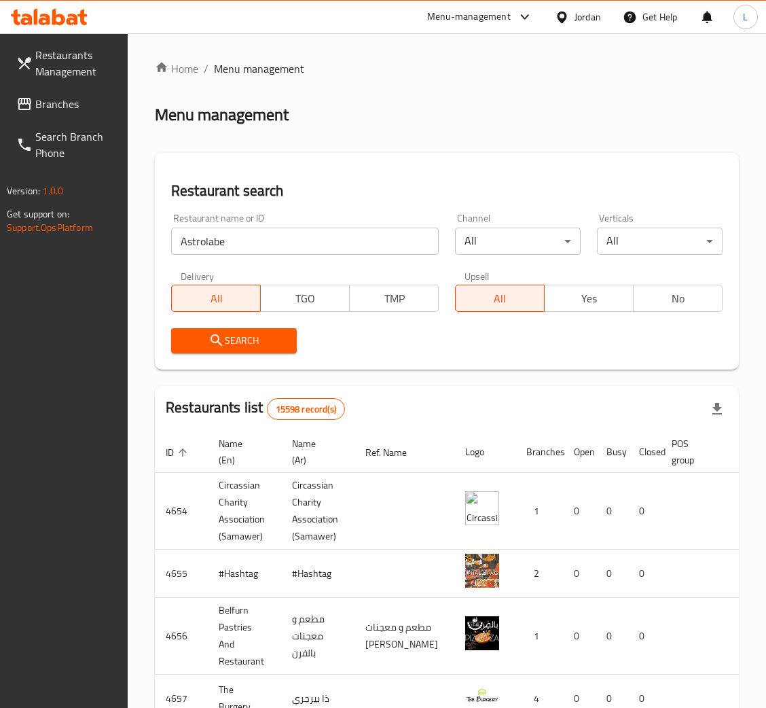
click at [276, 333] on span "Search" at bounding box center [234, 340] width 104 height 17
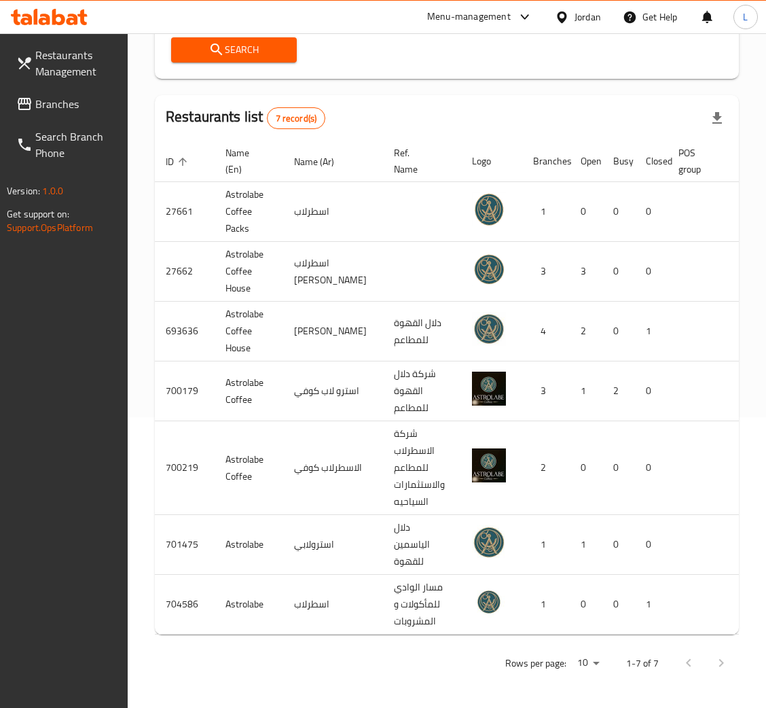
scroll to position [0, 83]
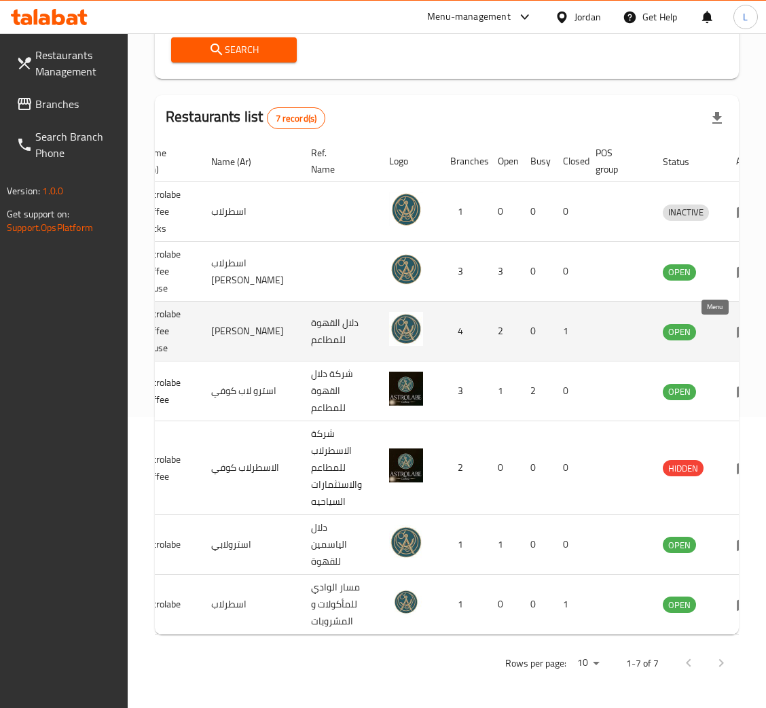
click at [736, 323] on icon "enhanced table" at bounding box center [744, 331] width 16 height 16
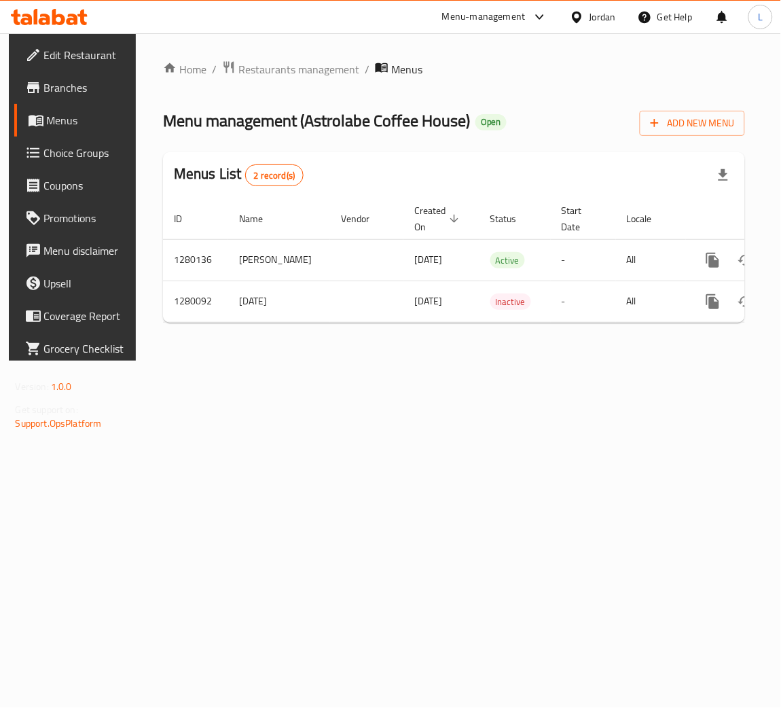
drag, startPoint x: 56, startPoint y: 3, endPoint x: 65, endPoint y: 22, distance: 20.1
click at [59, 3] on div at bounding box center [49, 16] width 98 height 27
click at [74, 39] on link "Edit Restaurant" at bounding box center [76, 55] width 125 height 33
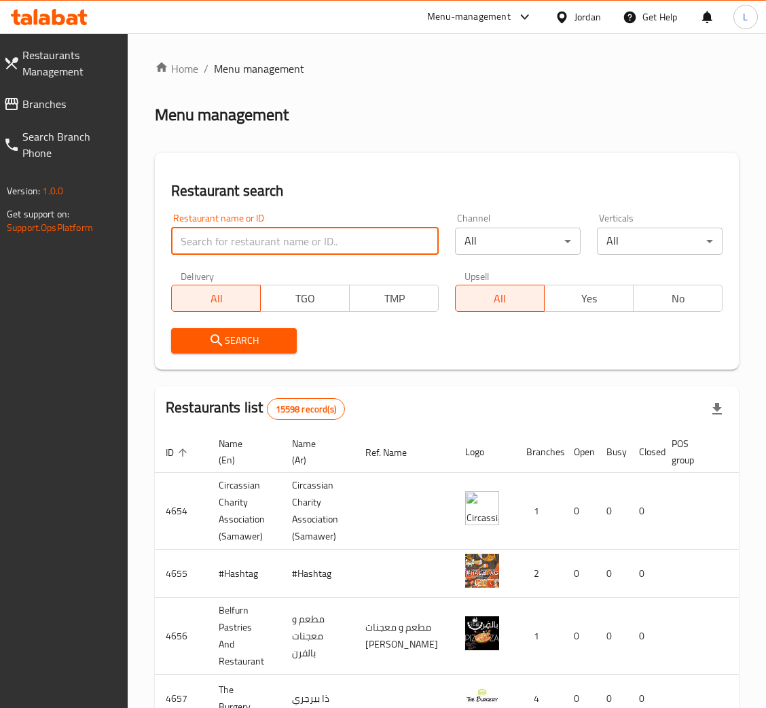
click at [392, 246] on input "search" at bounding box center [305, 240] width 268 height 27
type input "Astrolabe"
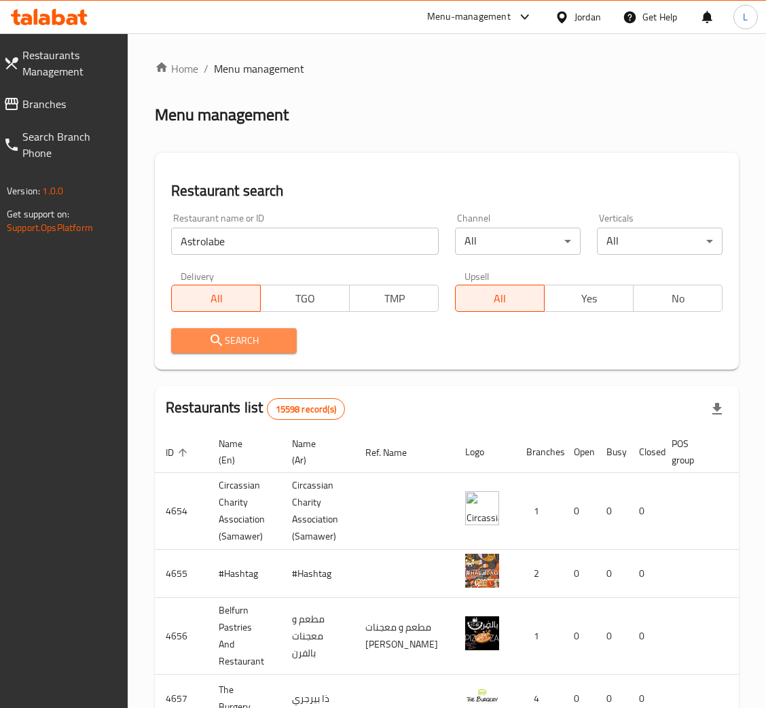
click at [294, 329] on button "Search" at bounding box center [234, 340] width 126 height 25
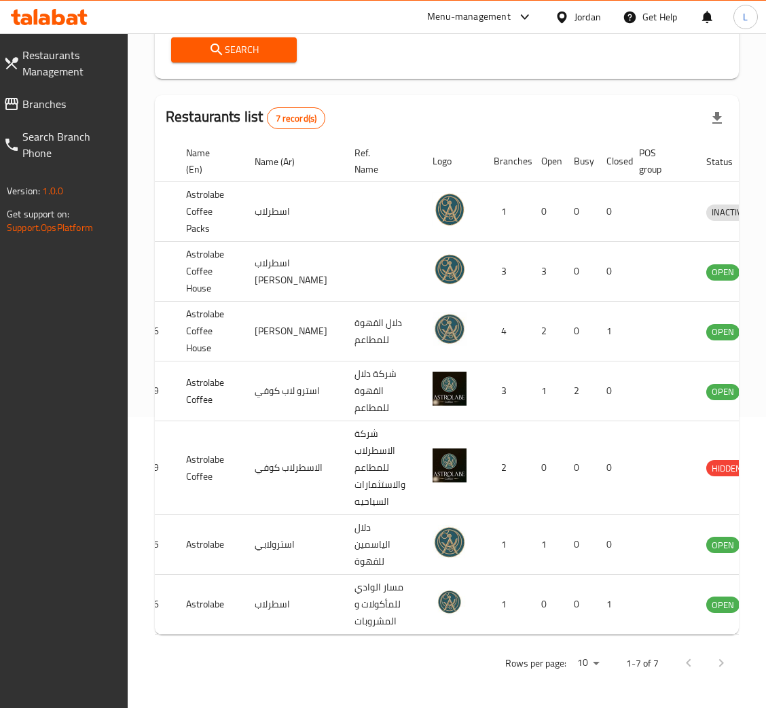
scroll to position [0, 83]
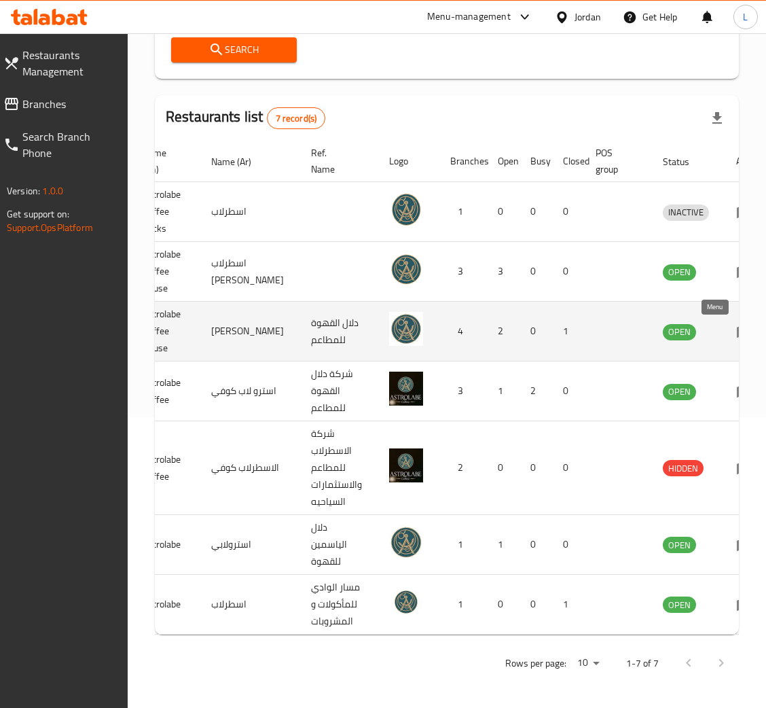
click at [736, 323] on link "enhanced table" at bounding box center [748, 331] width 25 height 16
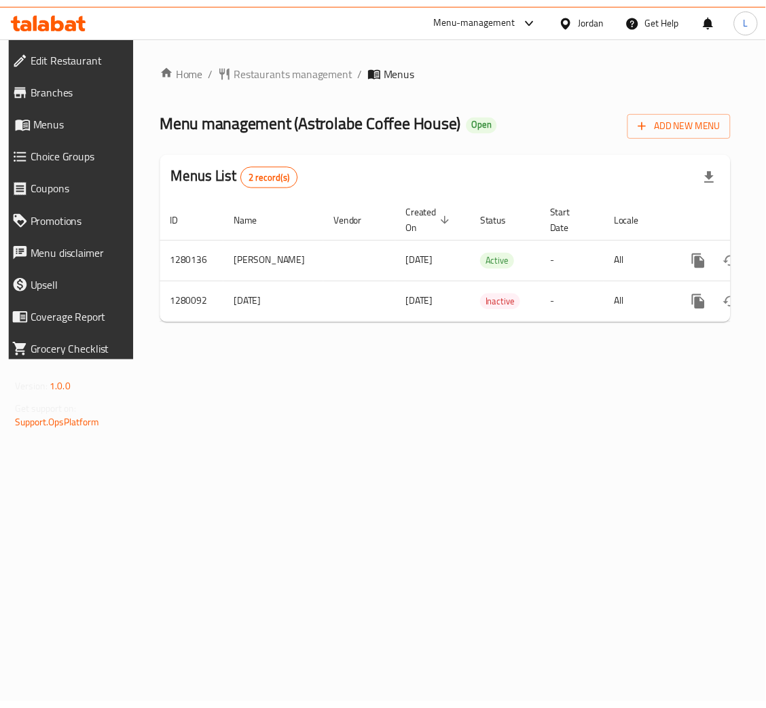
scroll to position [0, 77]
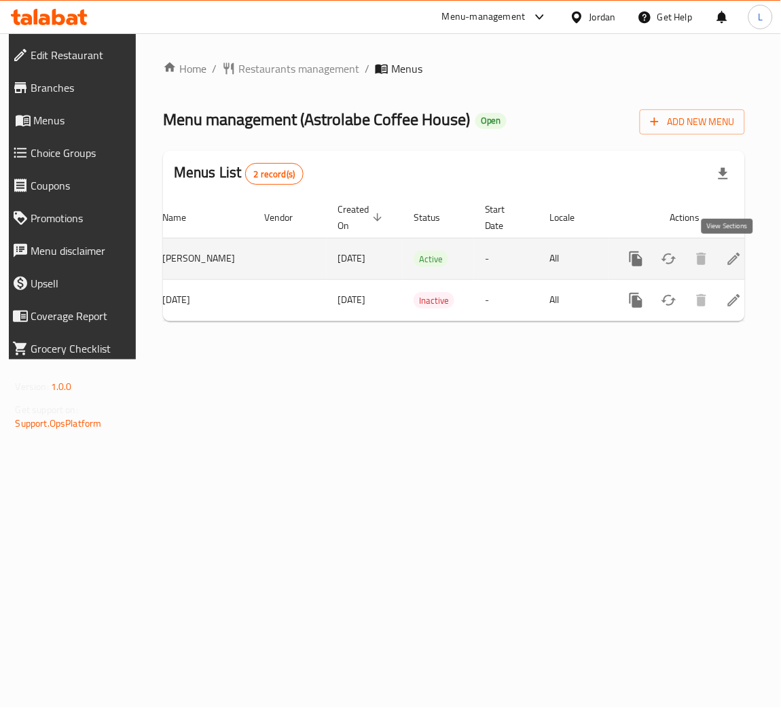
click at [741, 261] on link "enhanced table" at bounding box center [734, 258] width 33 height 33
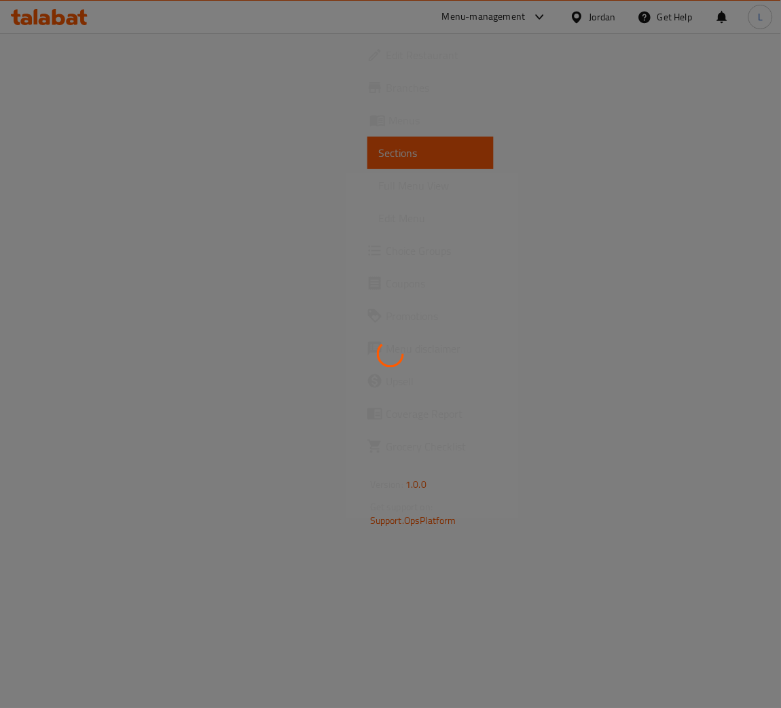
click at [63, 122] on div at bounding box center [390, 354] width 781 height 708
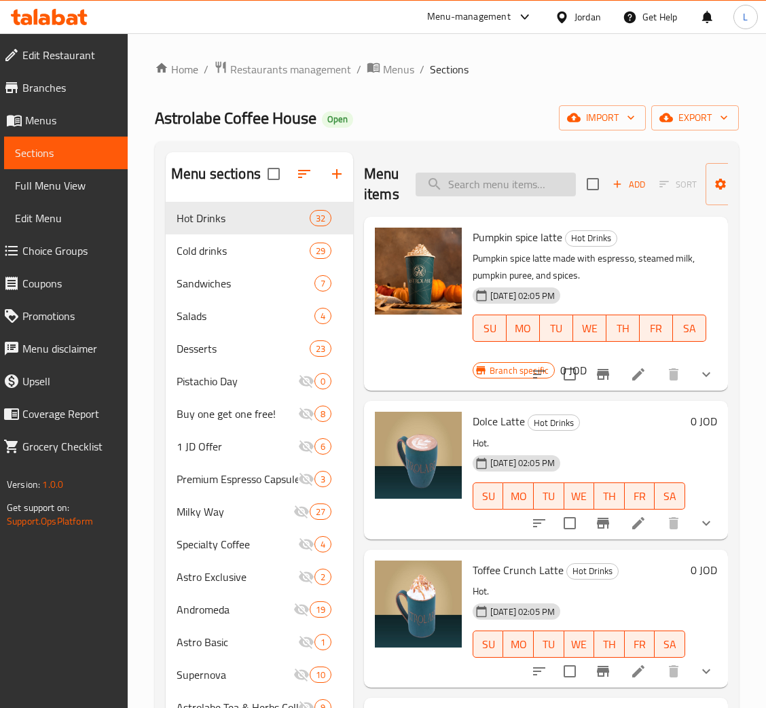
click at [479, 187] on input "search" at bounding box center [496, 184] width 160 height 24
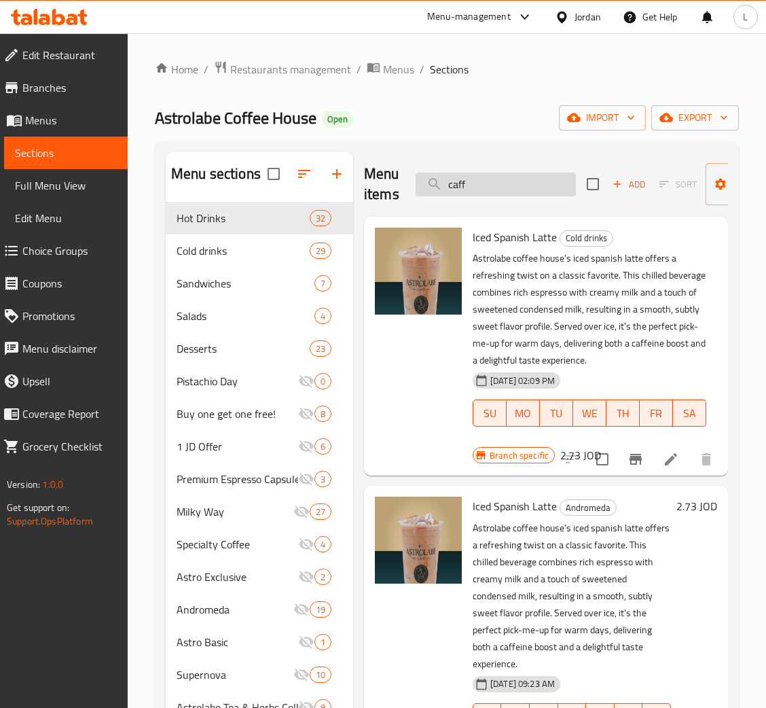
click at [459, 193] on input "caff" at bounding box center [496, 184] width 160 height 24
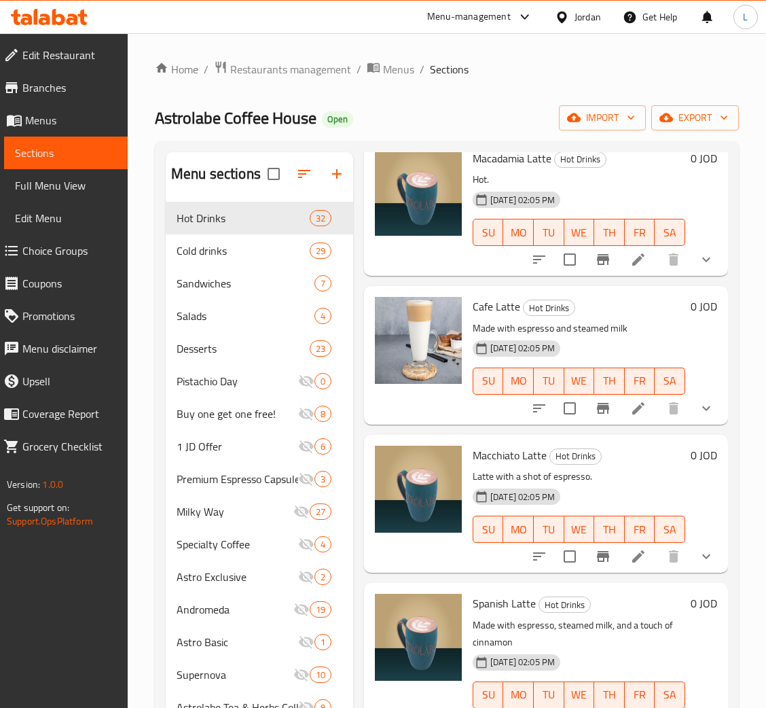
scroll to position [610, 0]
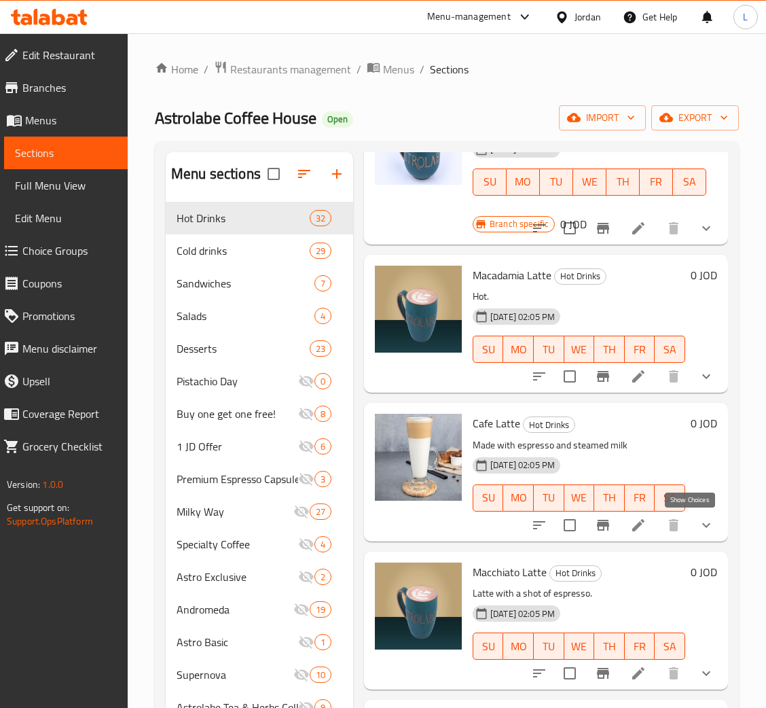
type input "latt"
click at [698, 521] on icon "show more" at bounding box center [706, 525] width 16 height 16
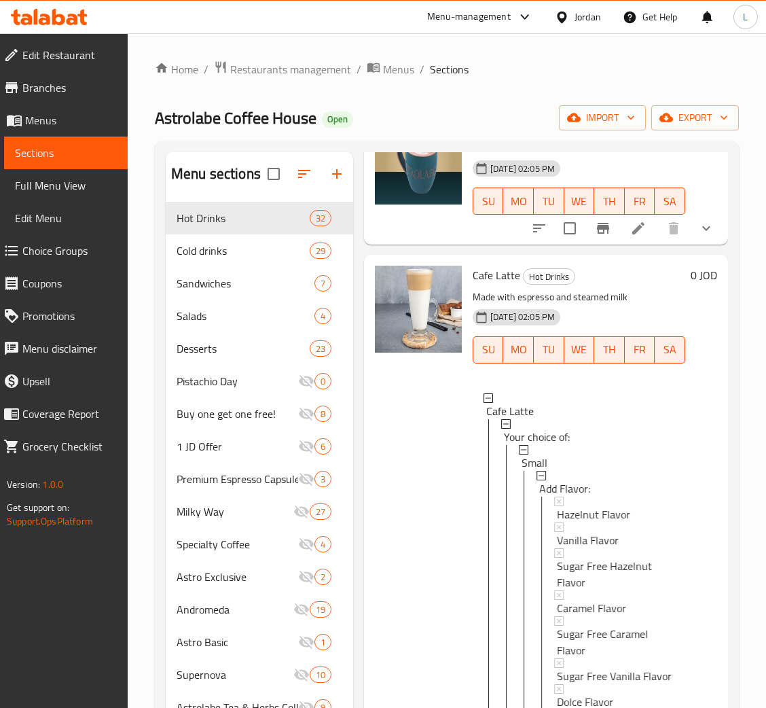
scroll to position [916, 0]
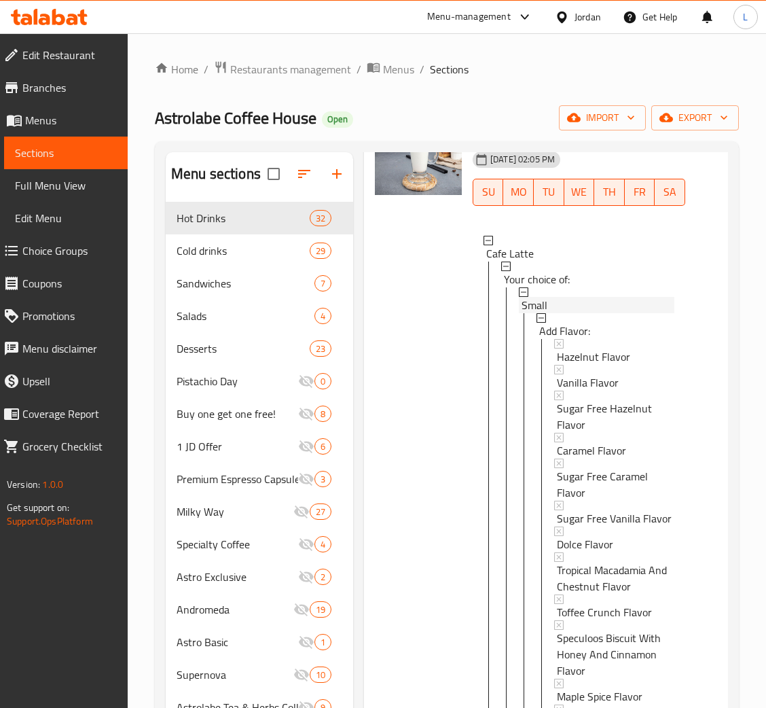
click at [573, 306] on div "Small" at bounding box center [597, 305] width 153 height 16
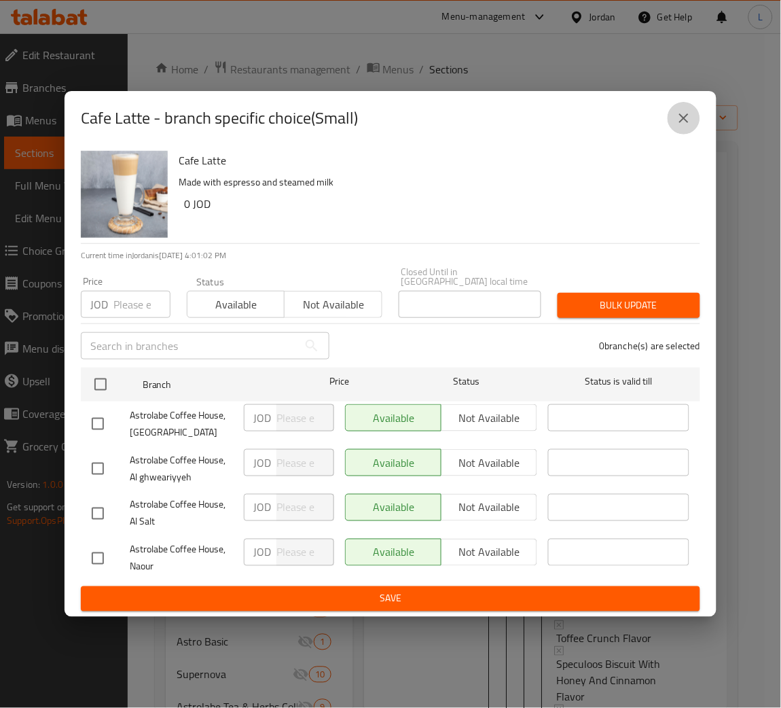
click at [669, 117] on button "close" at bounding box center [683, 118] width 33 height 33
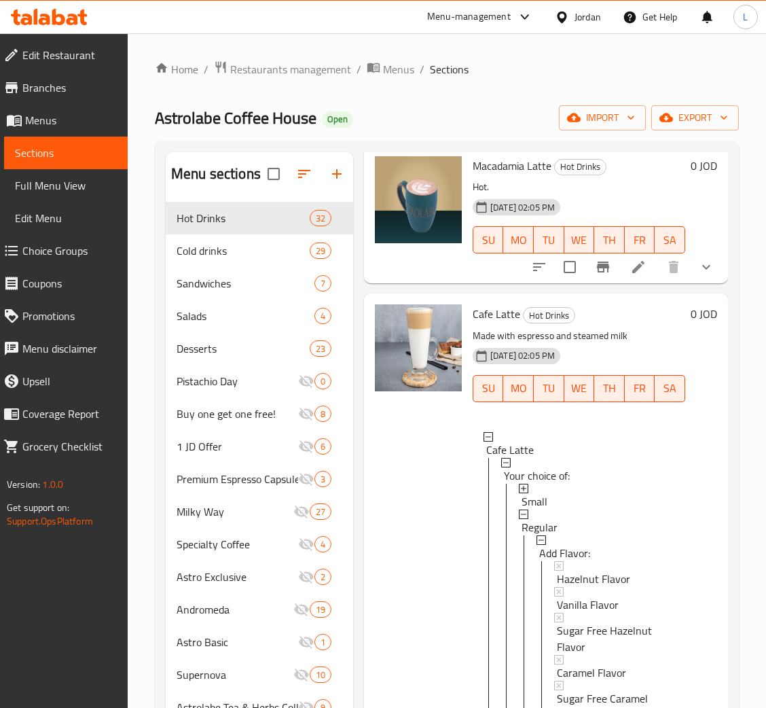
scroll to position [713, 0]
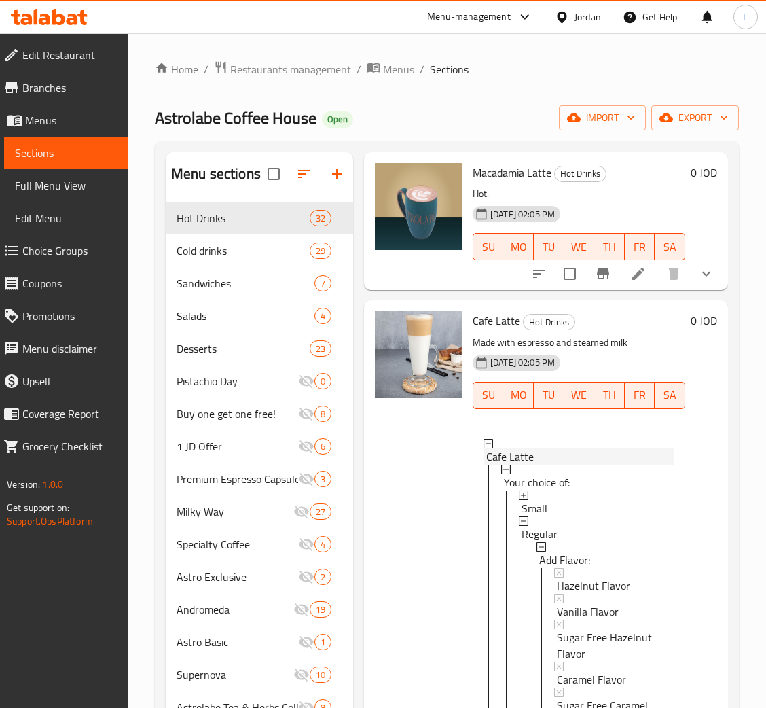
click at [569, 456] on div "Cafe Latte" at bounding box center [580, 456] width 188 height 16
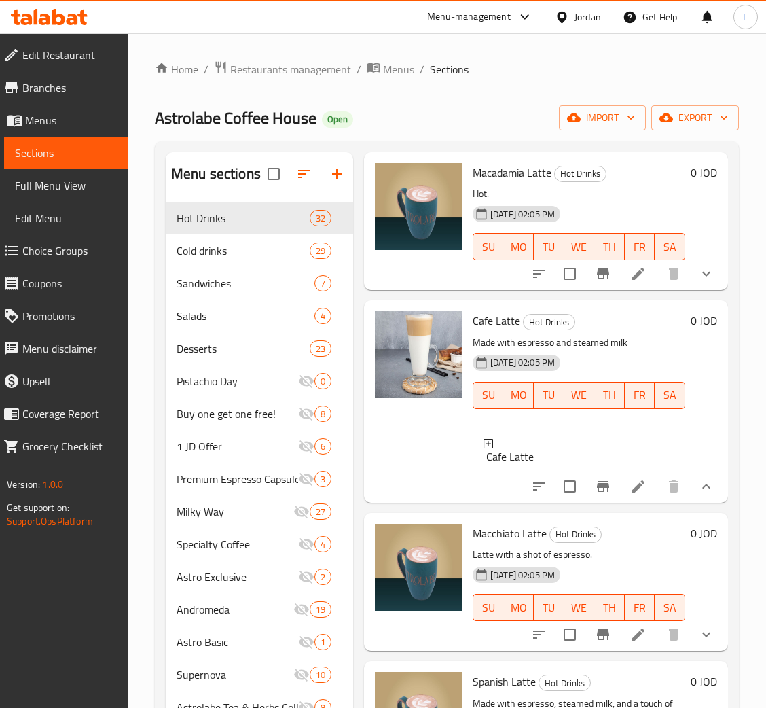
click at [569, 456] on div "Cafe Latte" at bounding box center [580, 456] width 188 height 16
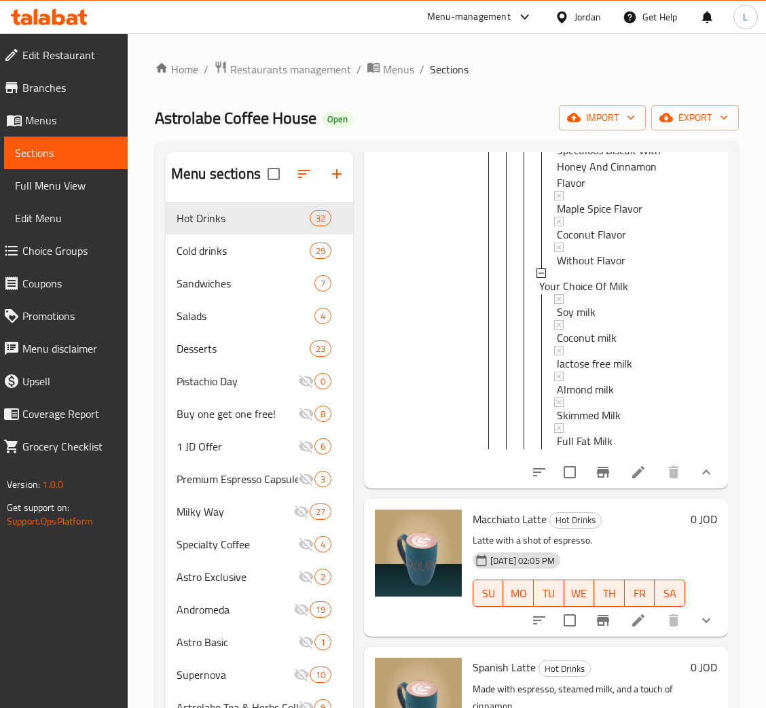
scroll to position [1528, 0]
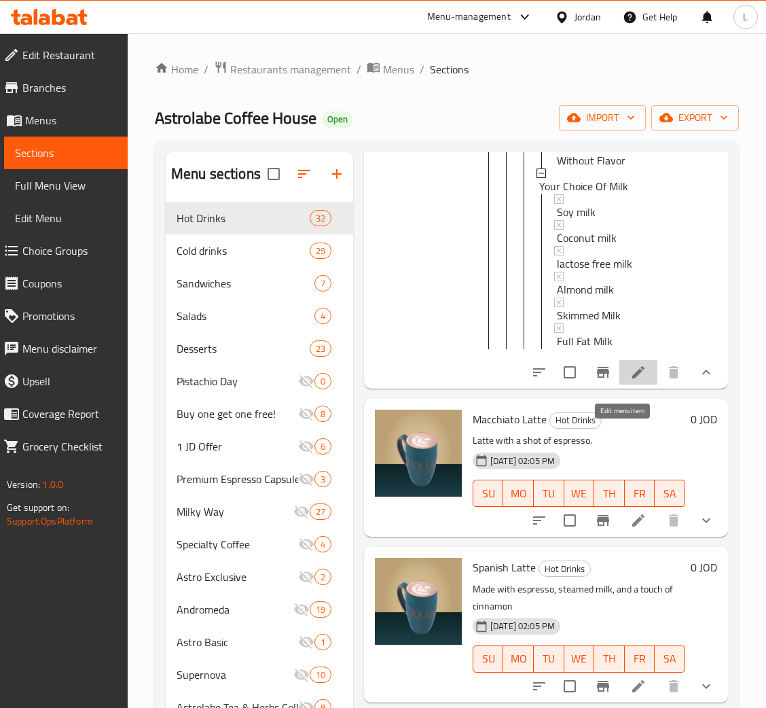
click at [630, 380] on icon at bounding box center [638, 372] width 16 height 16
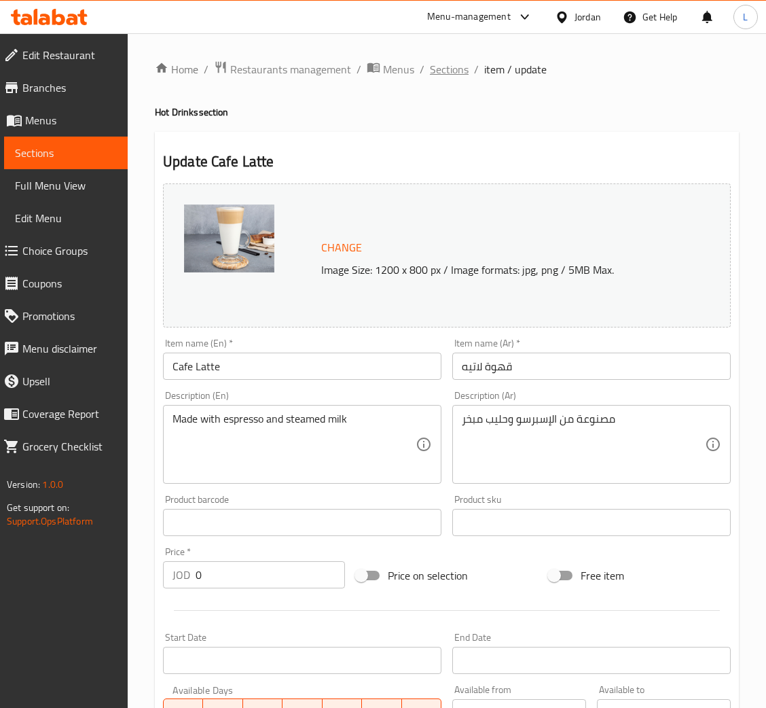
click at [454, 77] on span "Sections" at bounding box center [449, 69] width 39 height 16
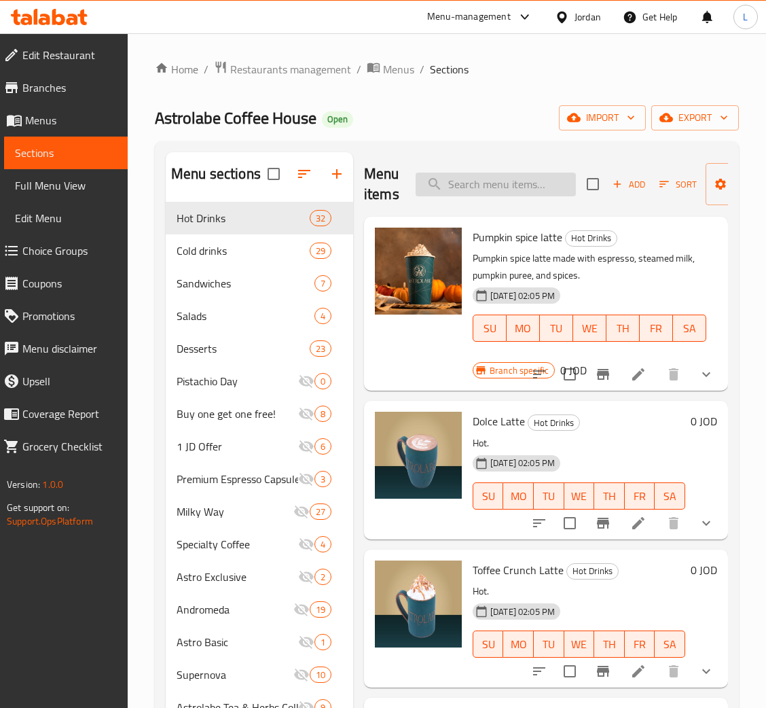
click at [536, 189] on input "search" at bounding box center [496, 184] width 160 height 24
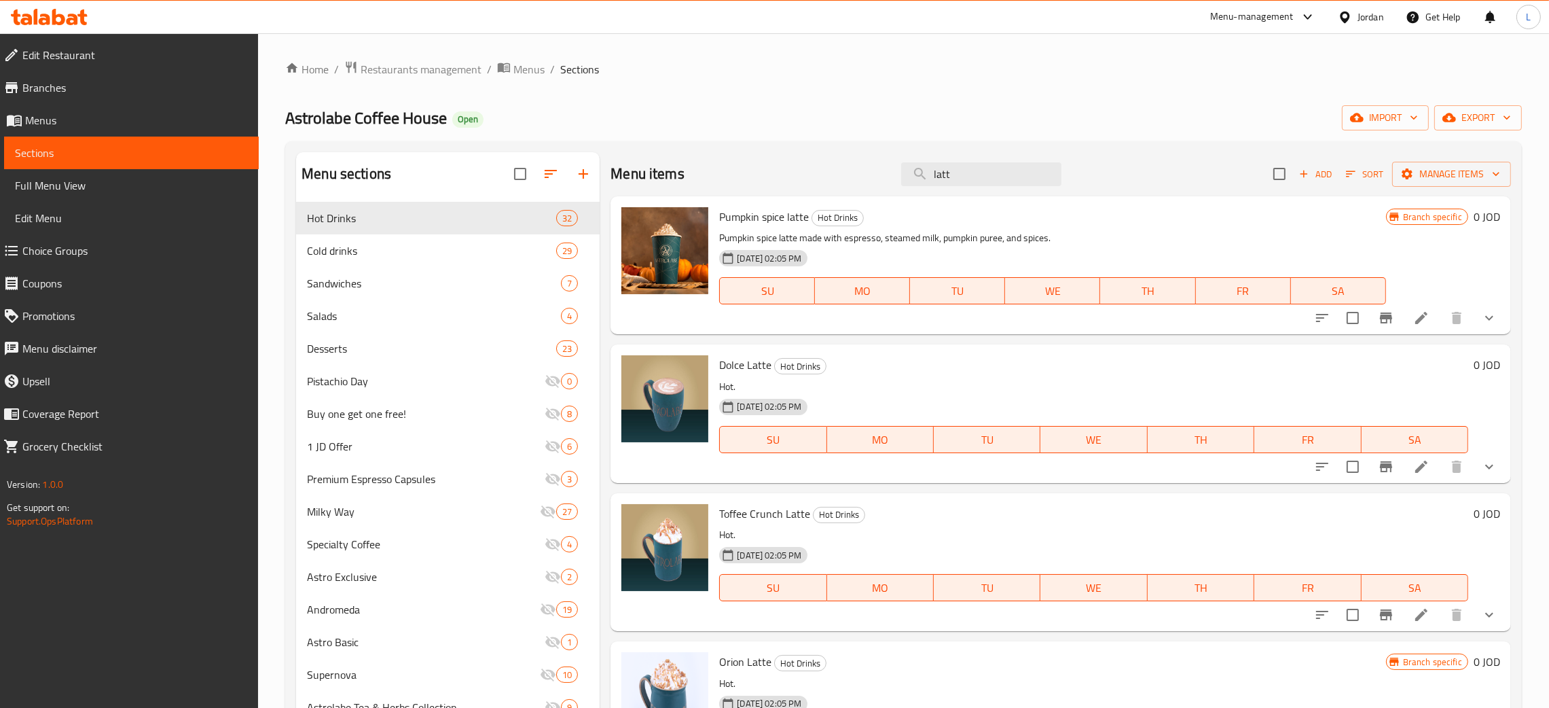
type input "latt"
click at [63, 12] on icon at bounding box center [49, 17] width 77 height 16
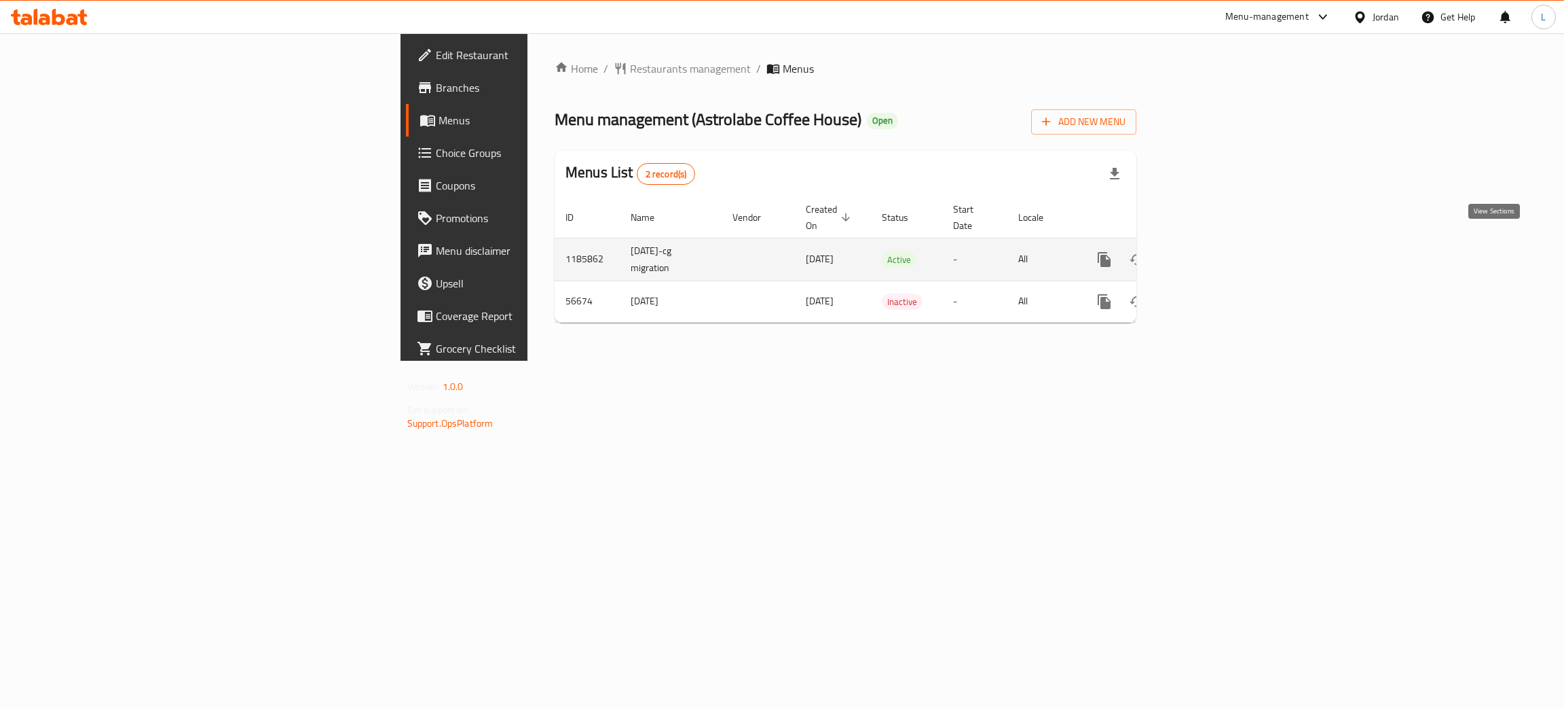
click at [1219, 243] on link "enhanced table" at bounding box center [1202, 259] width 33 height 33
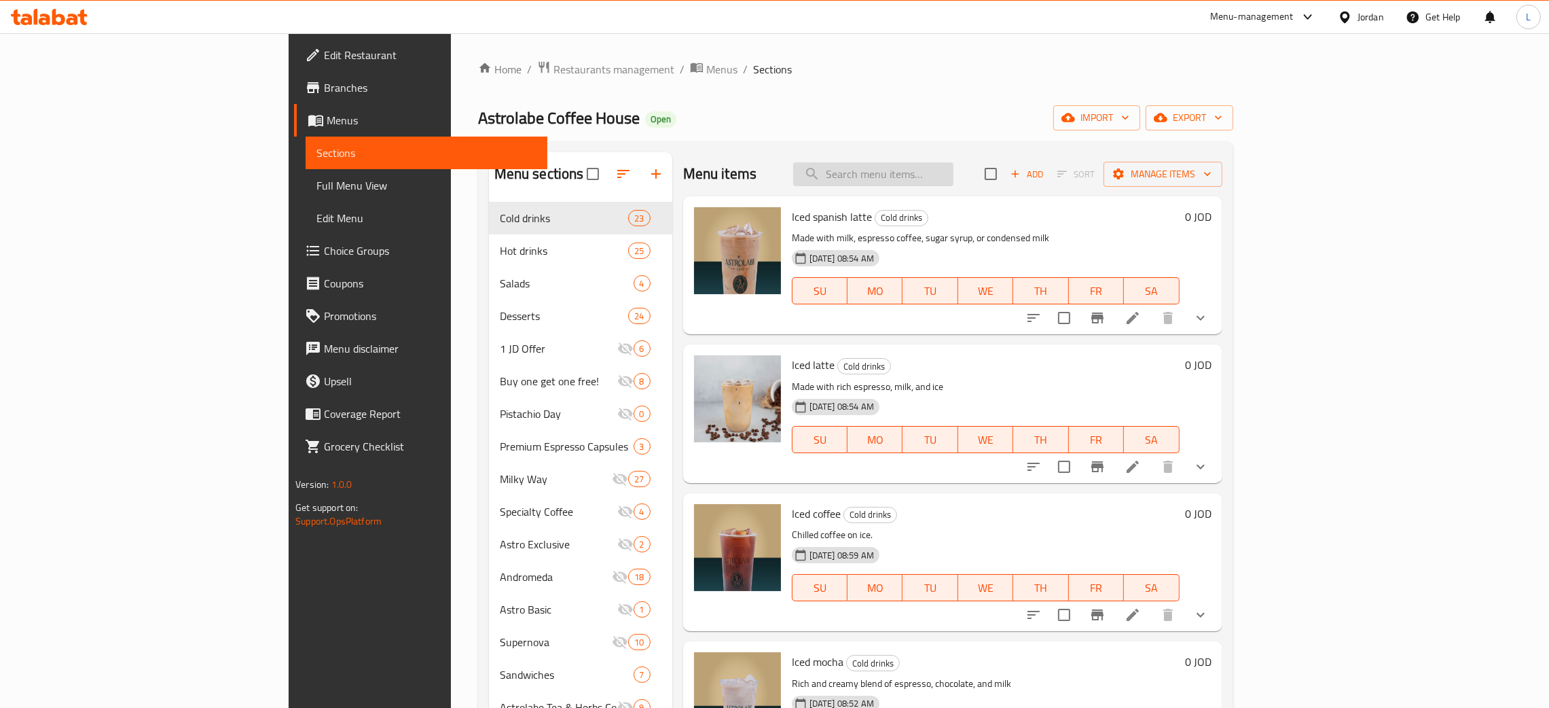
drag, startPoint x: 960, startPoint y: 178, endPoint x: 966, endPoint y: 169, distance: 10.7
click at [953, 175] on input "search" at bounding box center [873, 174] width 160 height 24
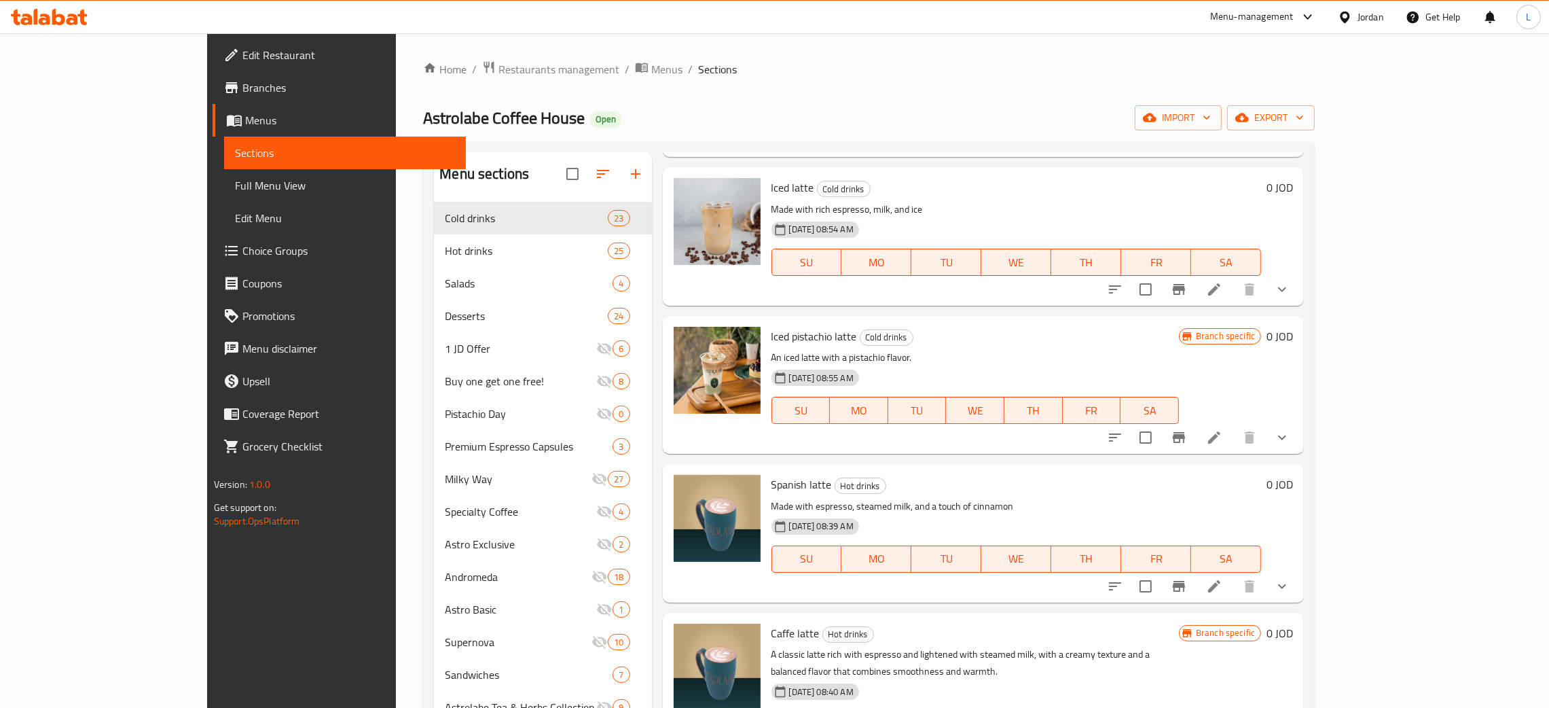
scroll to position [407, 0]
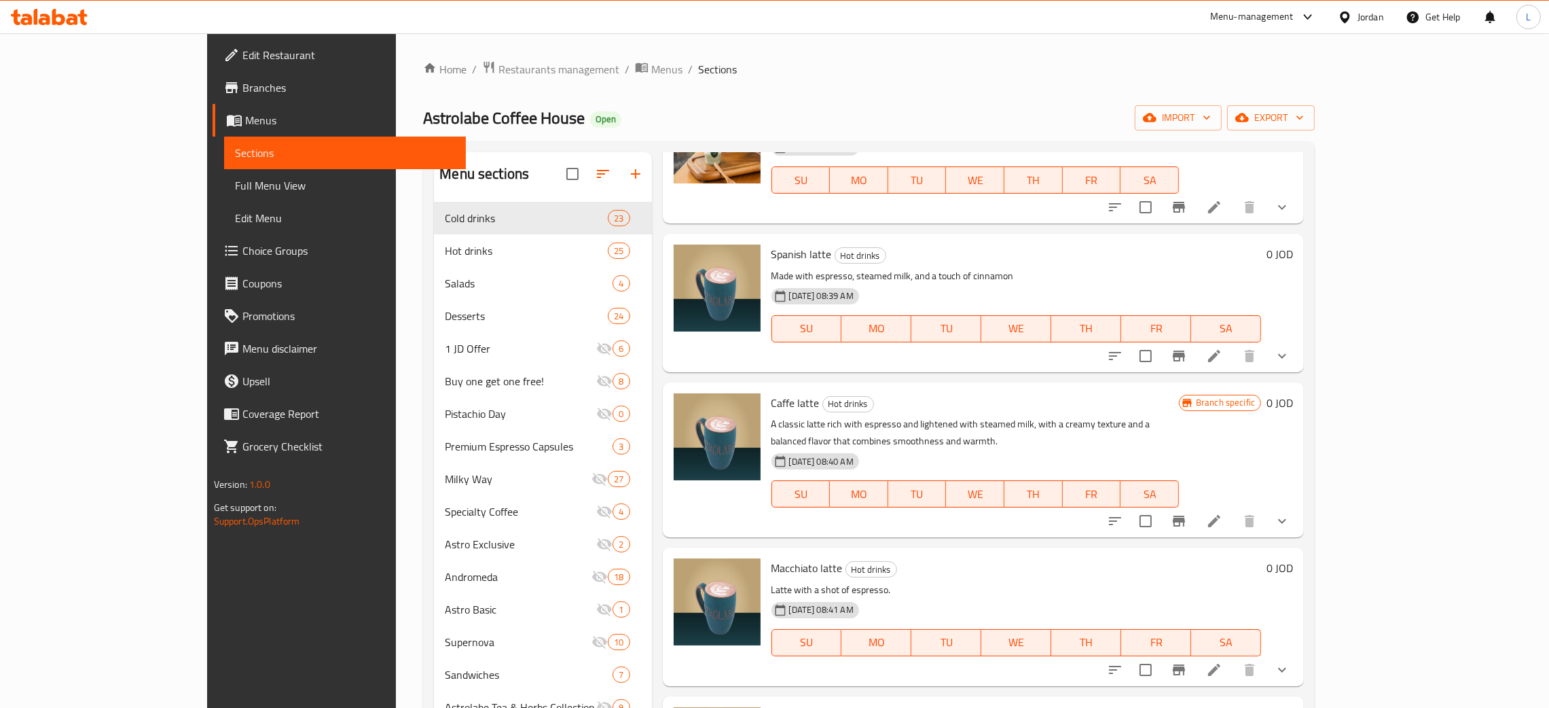
type input "latt"
click at [1290, 513] on icon "show more" at bounding box center [1282, 521] width 16 height 16
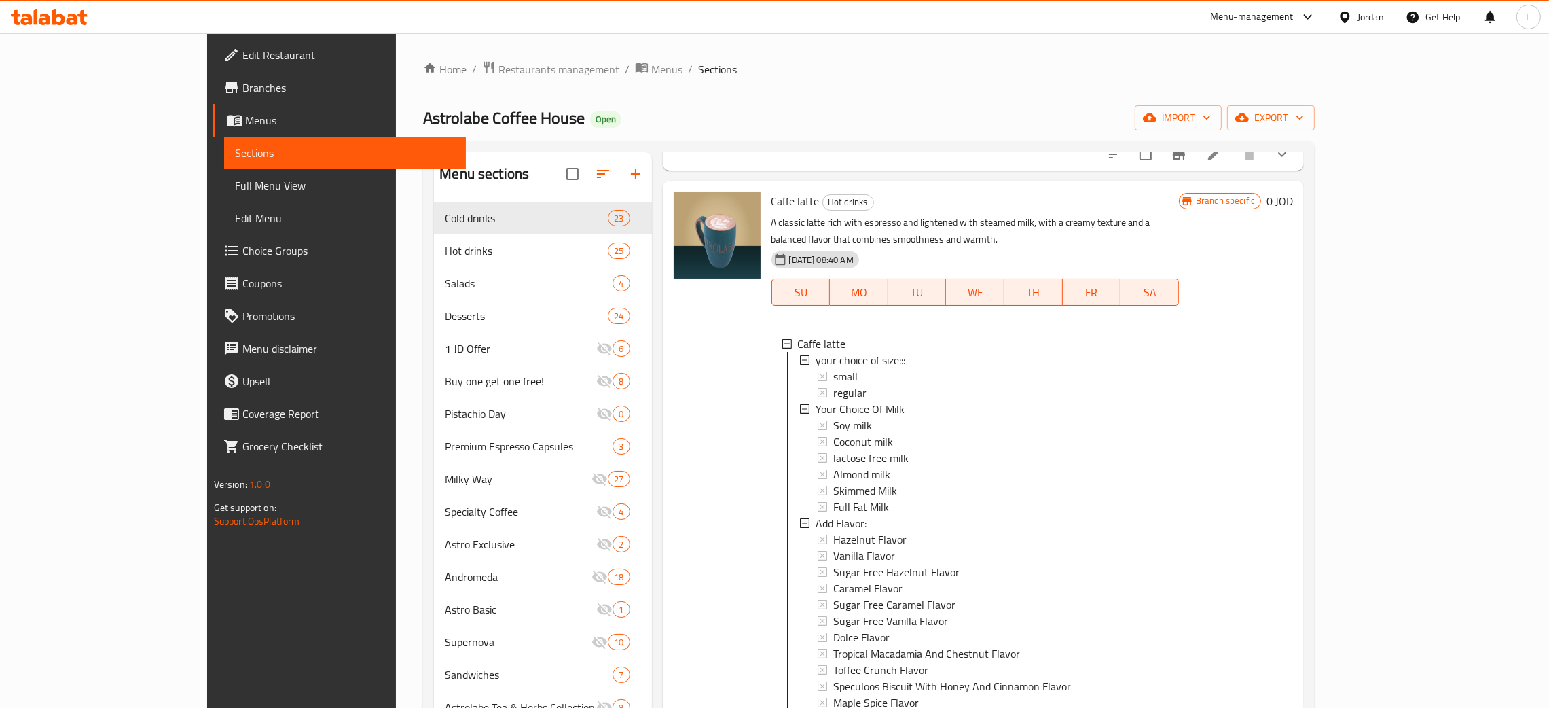
scroll to position [610, 0]
click at [964, 367] on div "small" at bounding box center [1000, 375] width 335 height 16
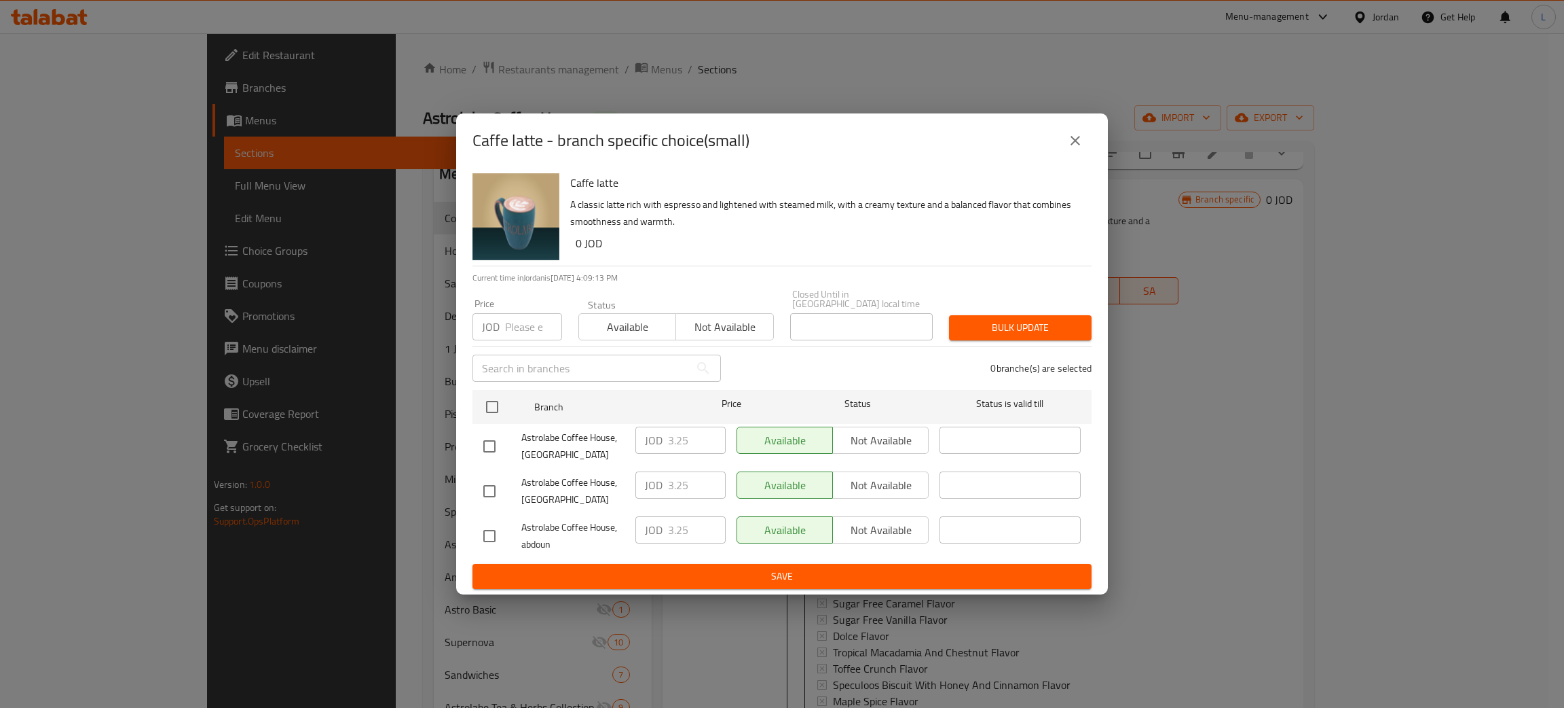
click at [1071, 157] on button "close" at bounding box center [1075, 140] width 33 height 33
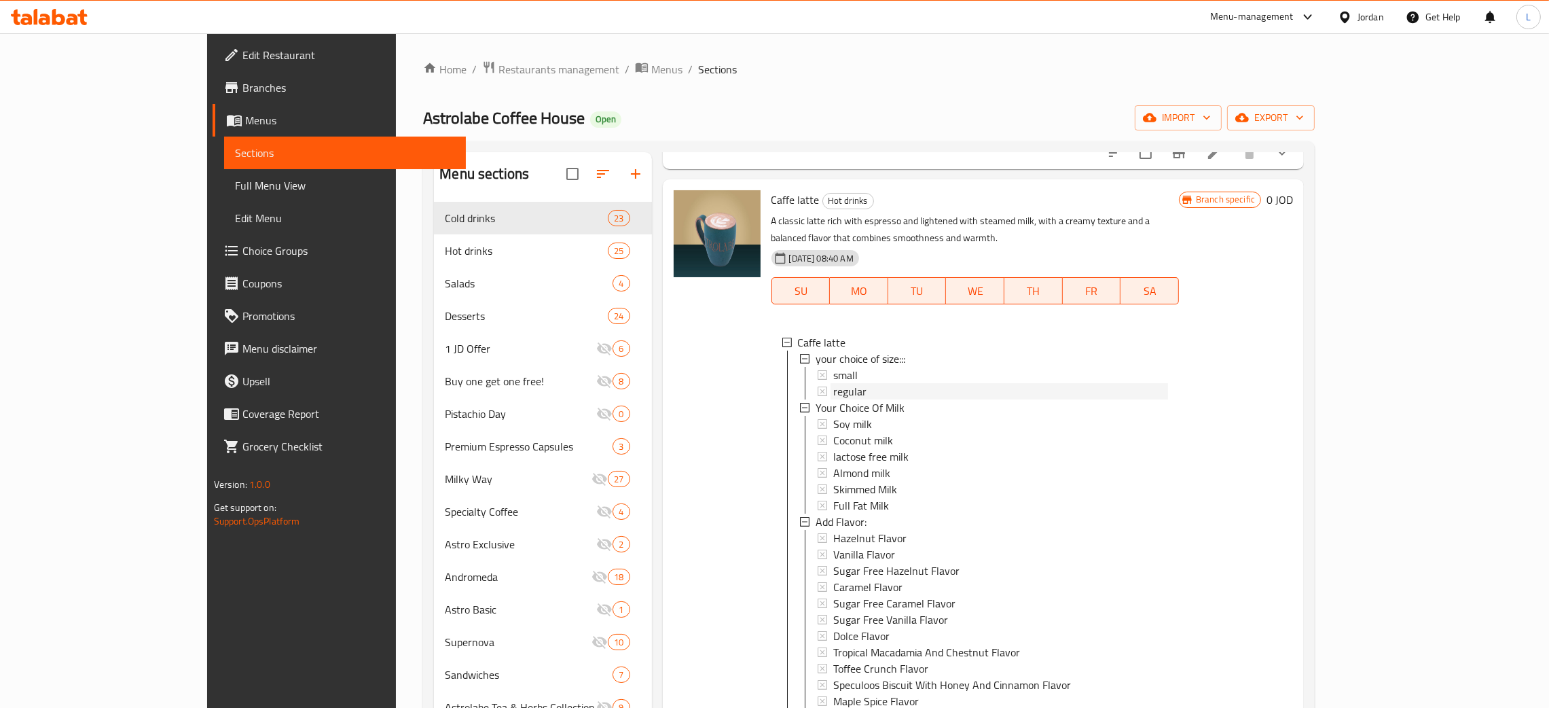
click at [899, 383] on div "regular" at bounding box center [1000, 391] width 335 height 16
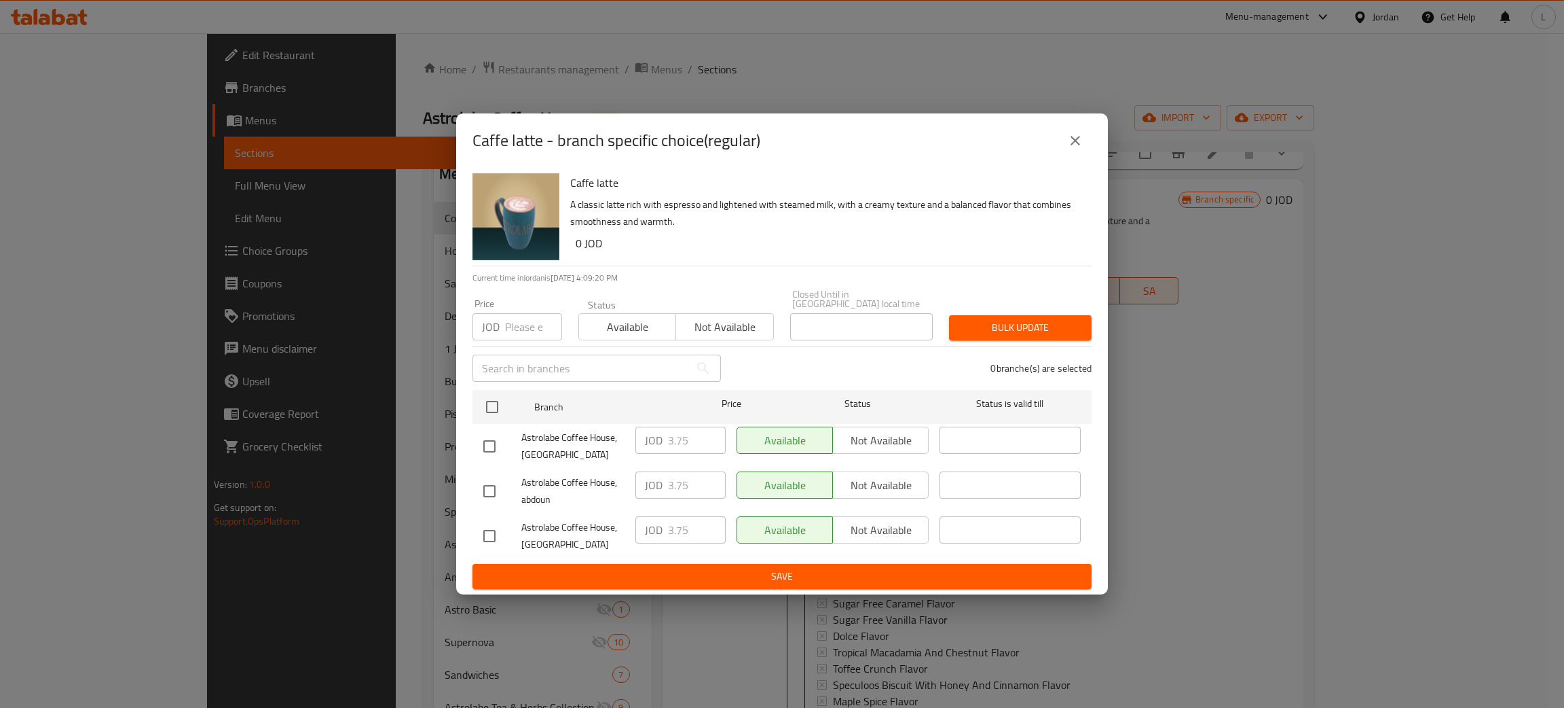
click at [1068, 147] on icon "close" at bounding box center [1075, 140] width 16 height 16
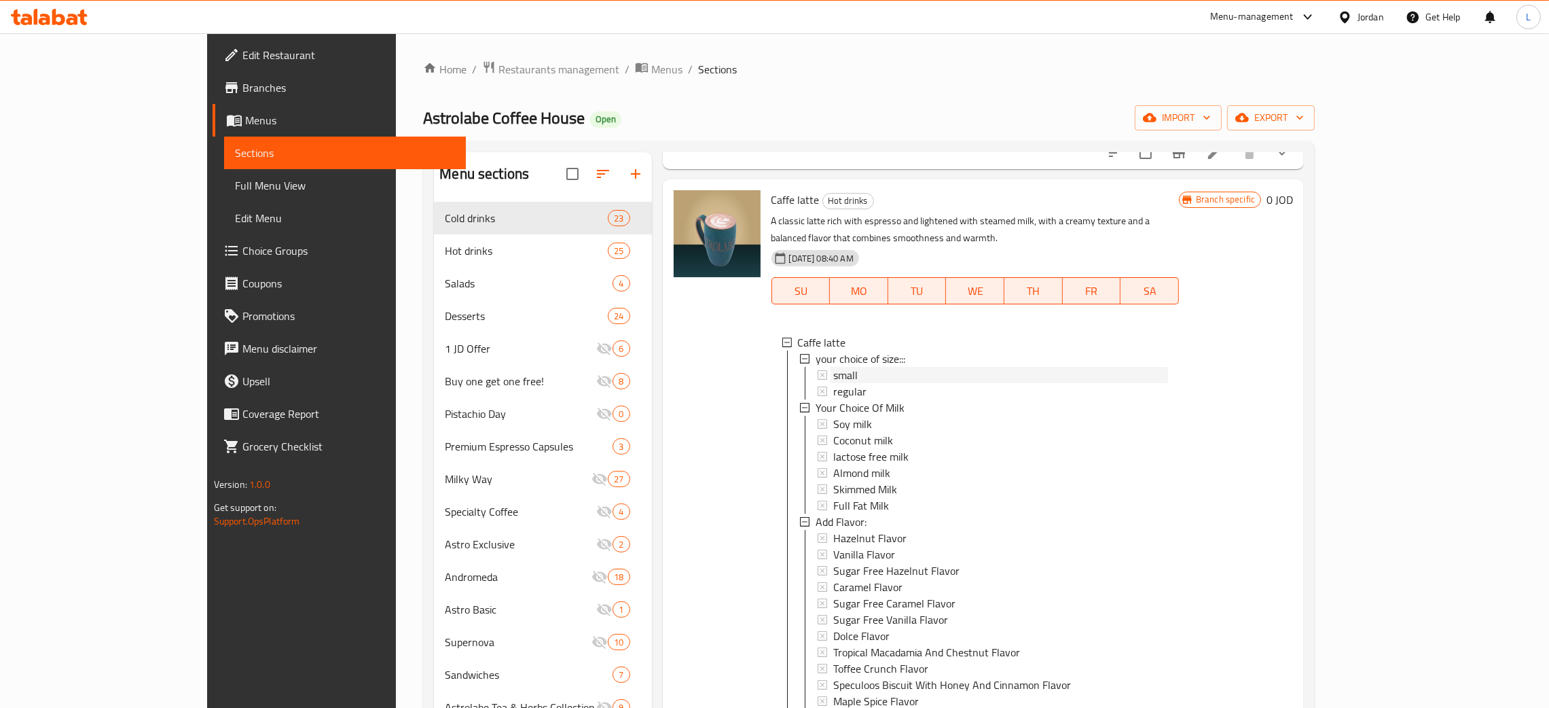
click at [818, 370] on icon at bounding box center [823, 375] width 10 height 10
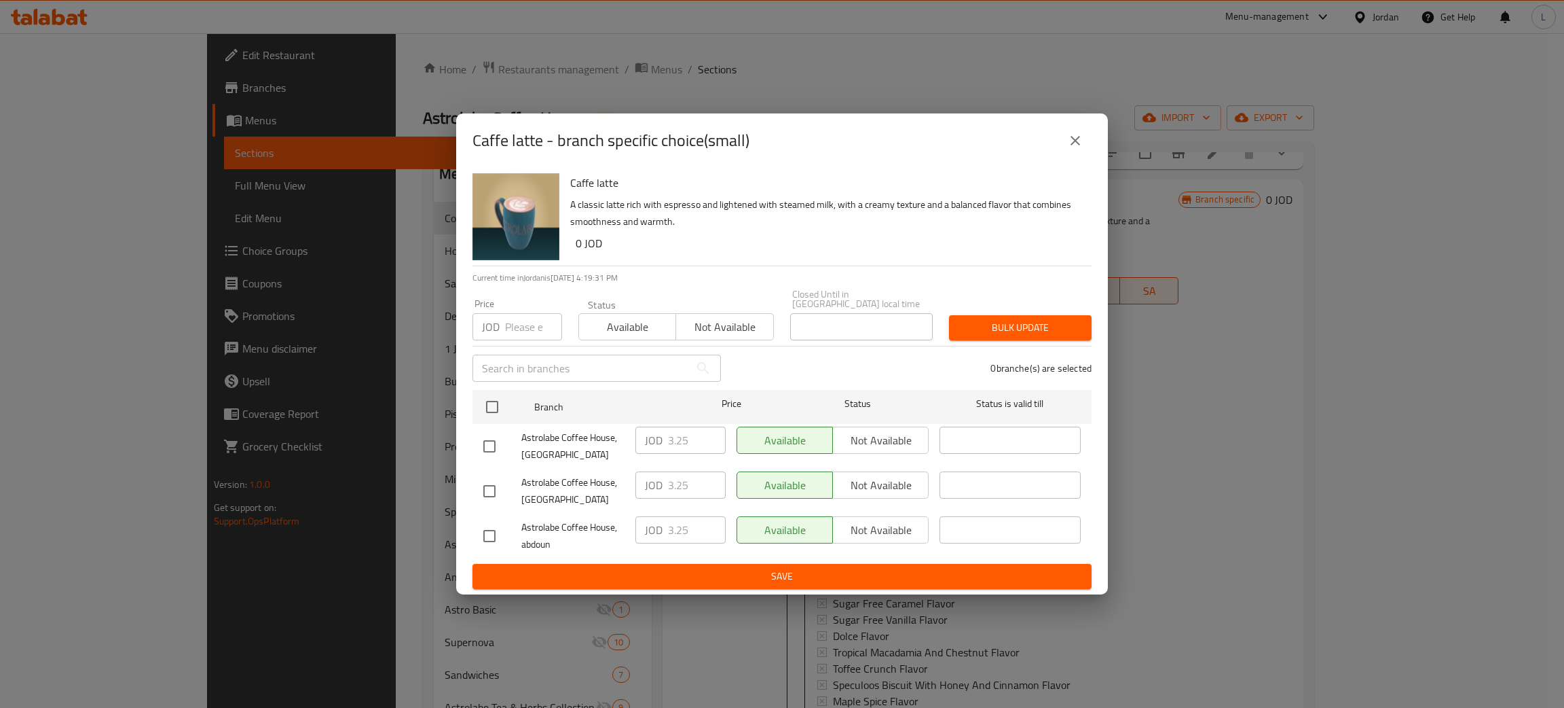
click at [1069, 141] on icon "close" at bounding box center [1075, 140] width 16 height 16
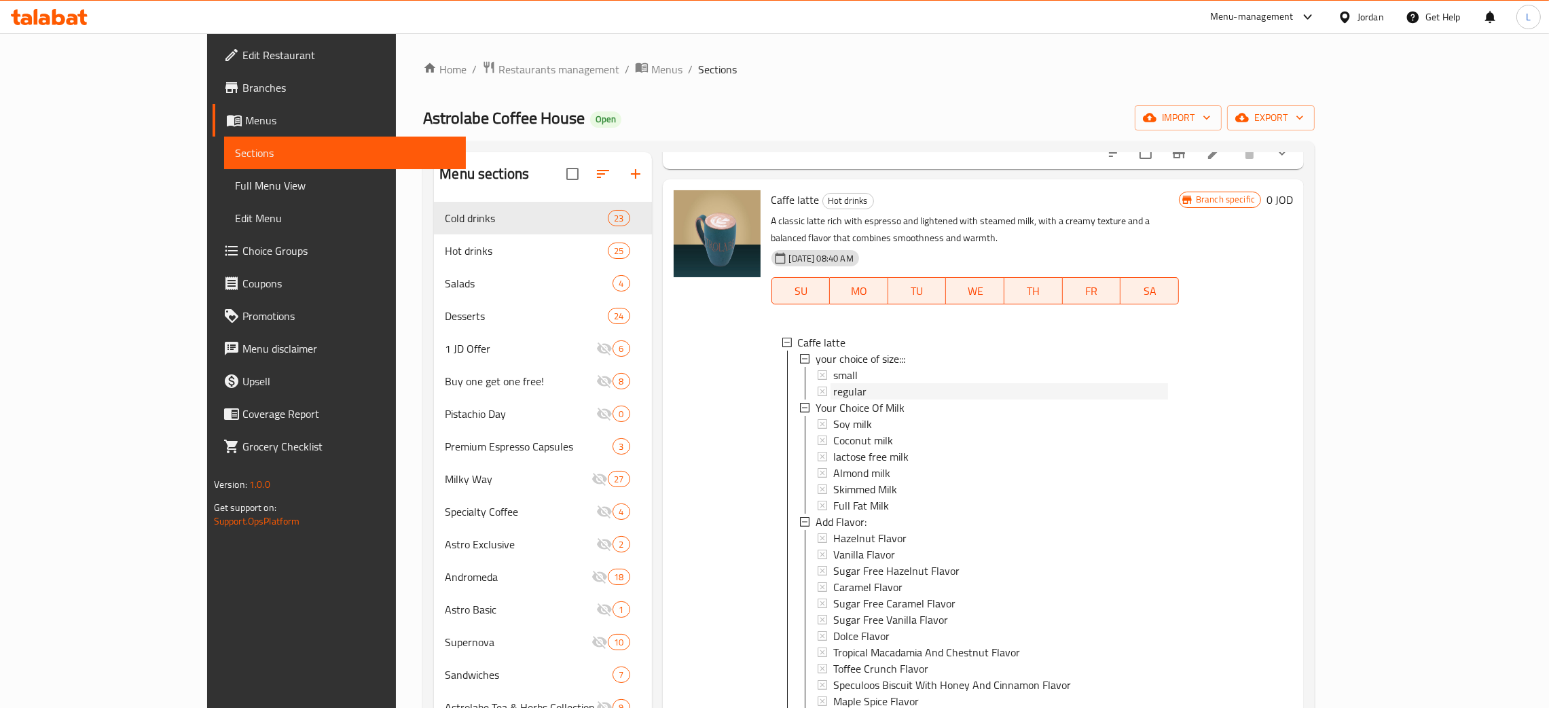
click at [901, 383] on div "regular" at bounding box center [1000, 391] width 335 height 16
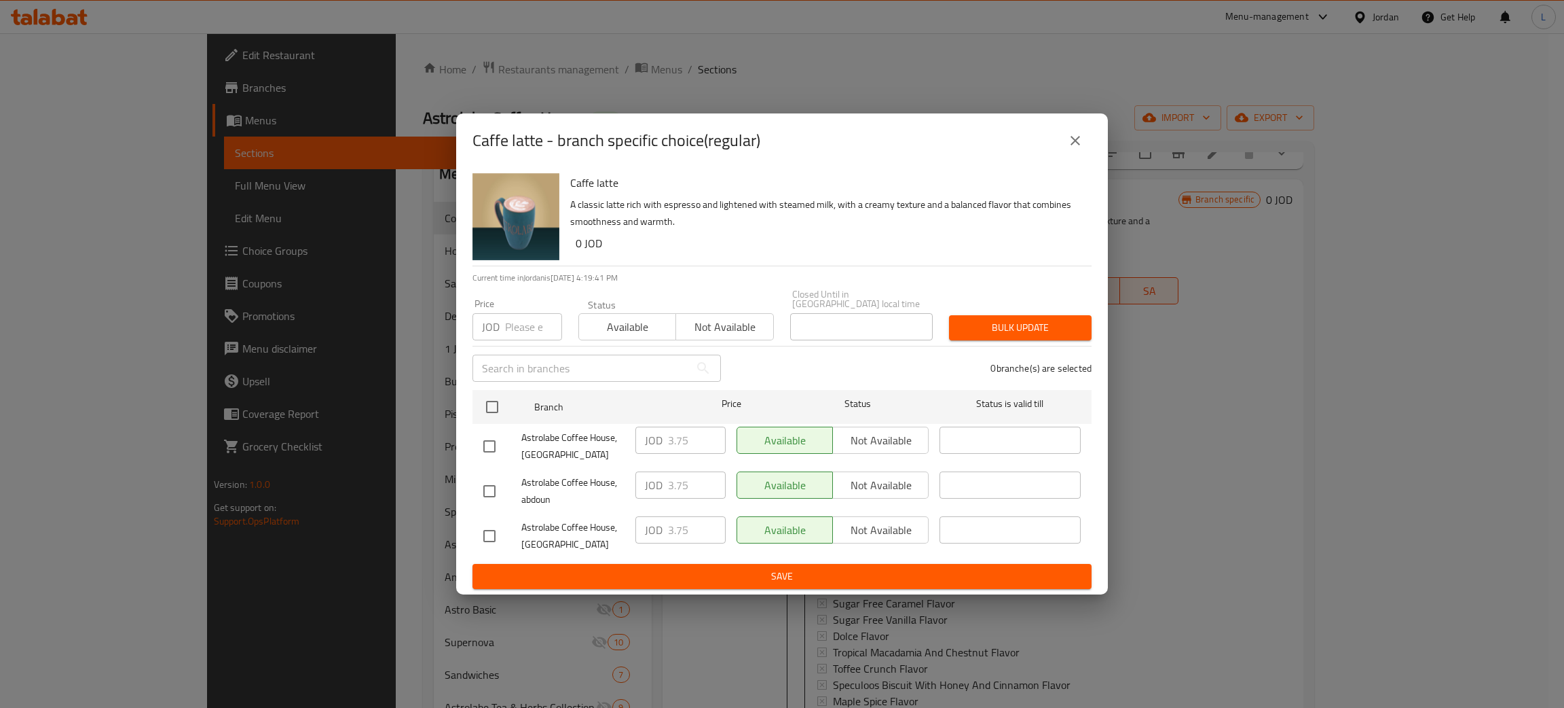
click at [1083, 148] on button "close" at bounding box center [1075, 140] width 33 height 33
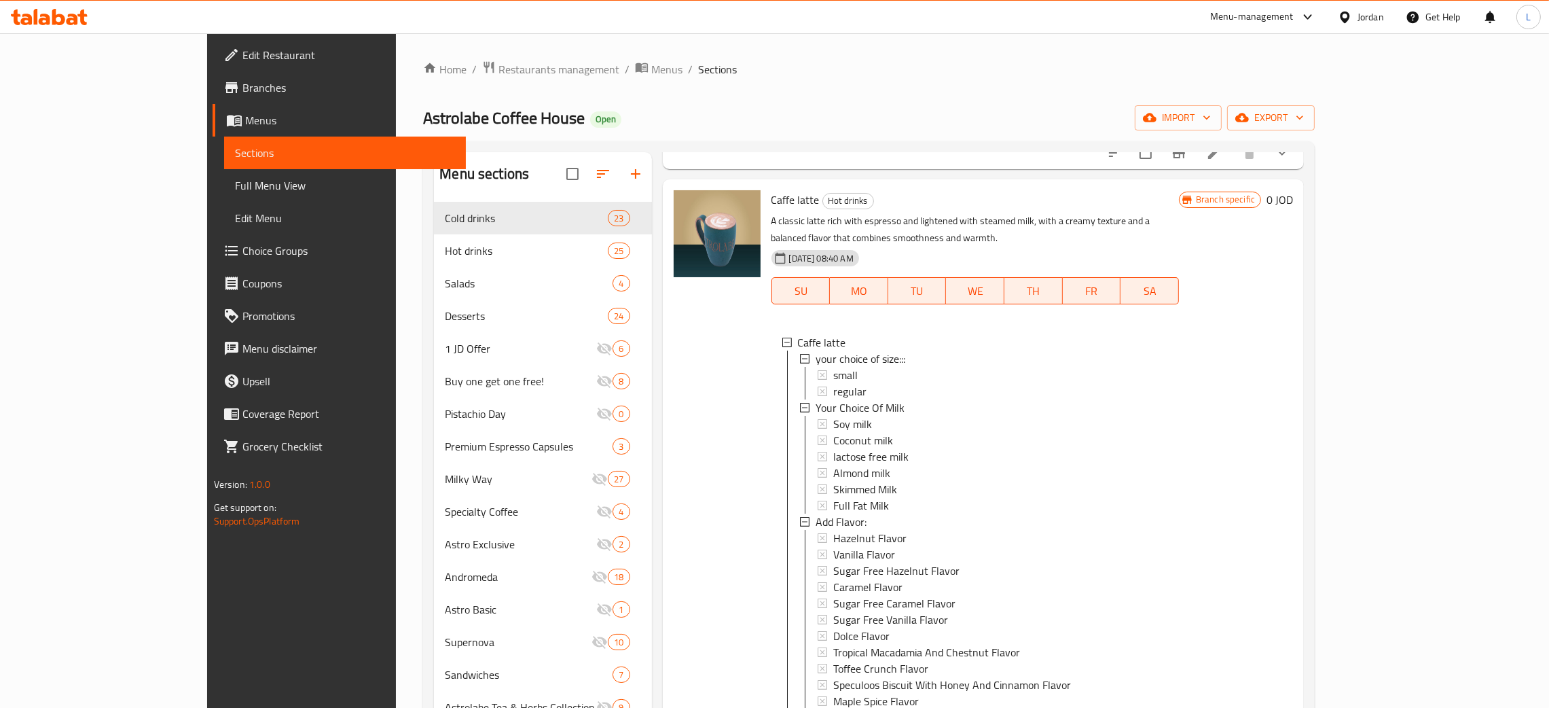
click at [1076, 76] on ol "Home / Restaurants management / Menus / Sections" at bounding box center [869, 69] width 892 height 18
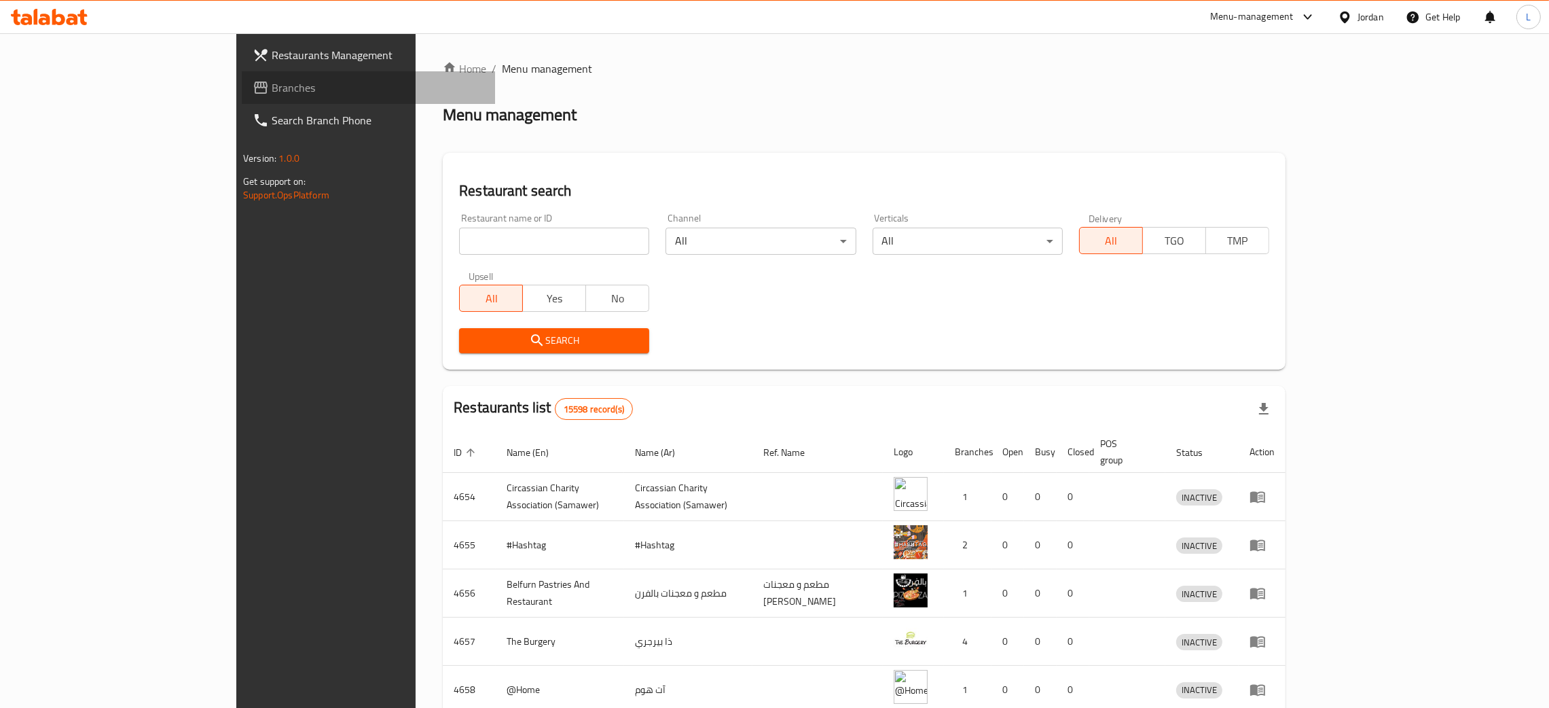
click at [272, 86] on span "Branches" at bounding box center [378, 87] width 213 height 16
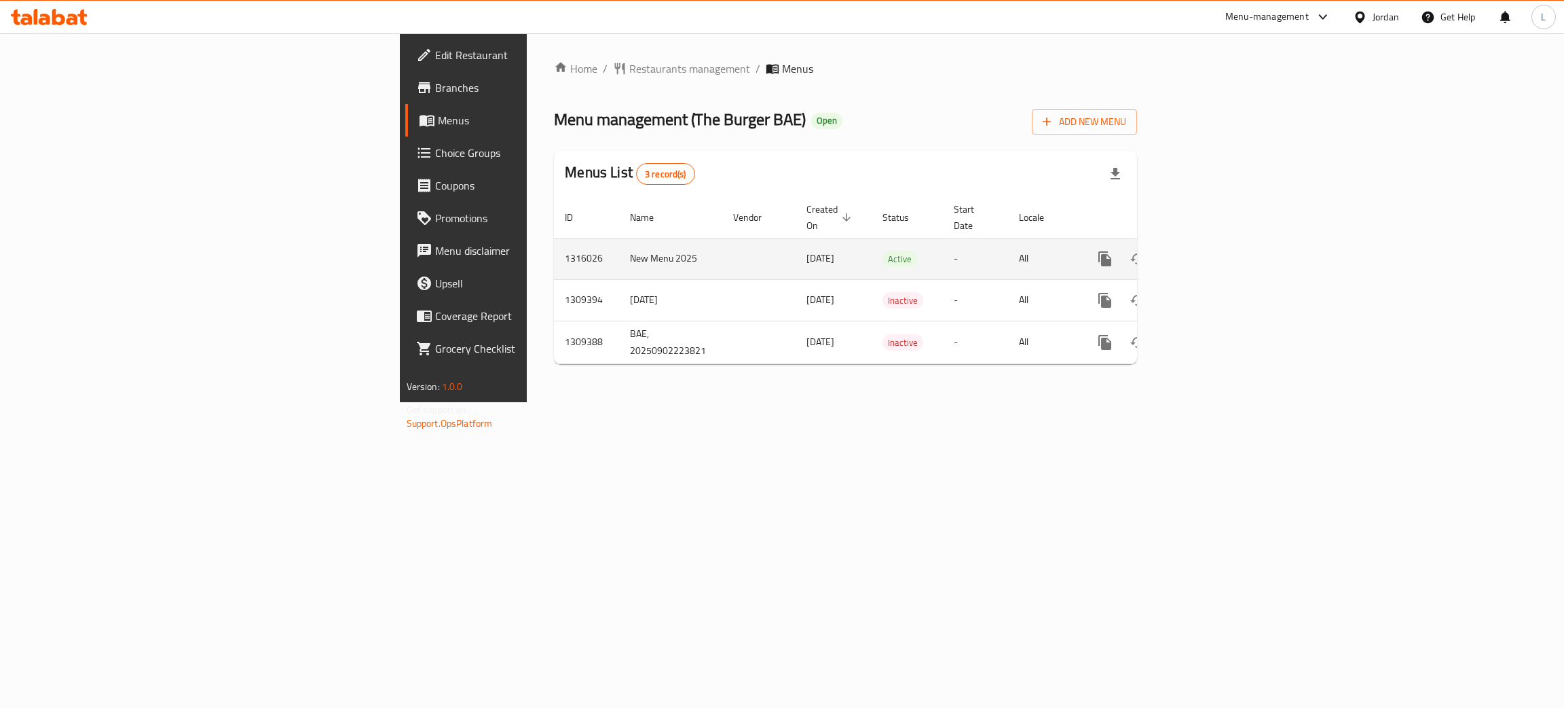
click at [1211, 251] on icon "enhanced table" at bounding box center [1203, 259] width 16 height 16
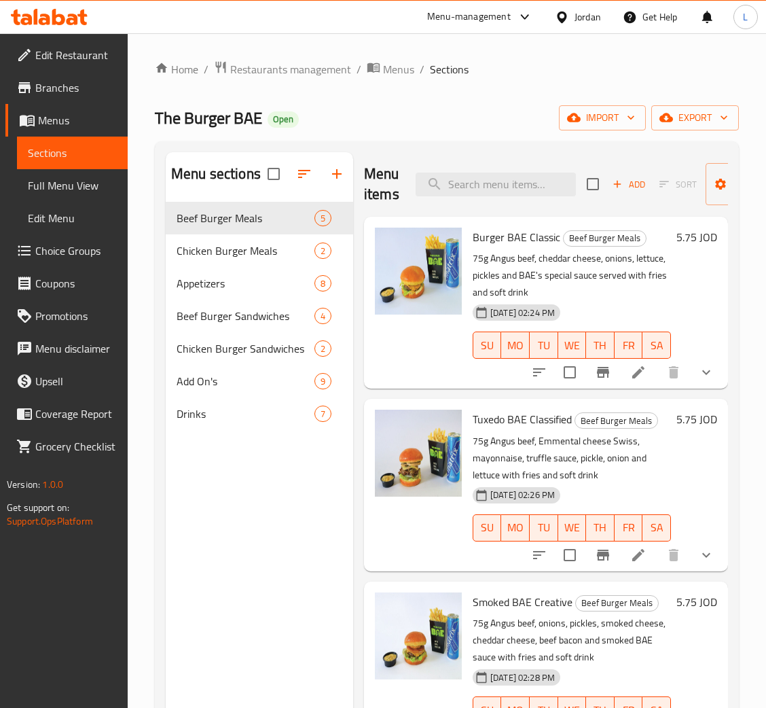
click at [64, 254] on span "Choice Groups" at bounding box center [75, 250] width 81 height 16
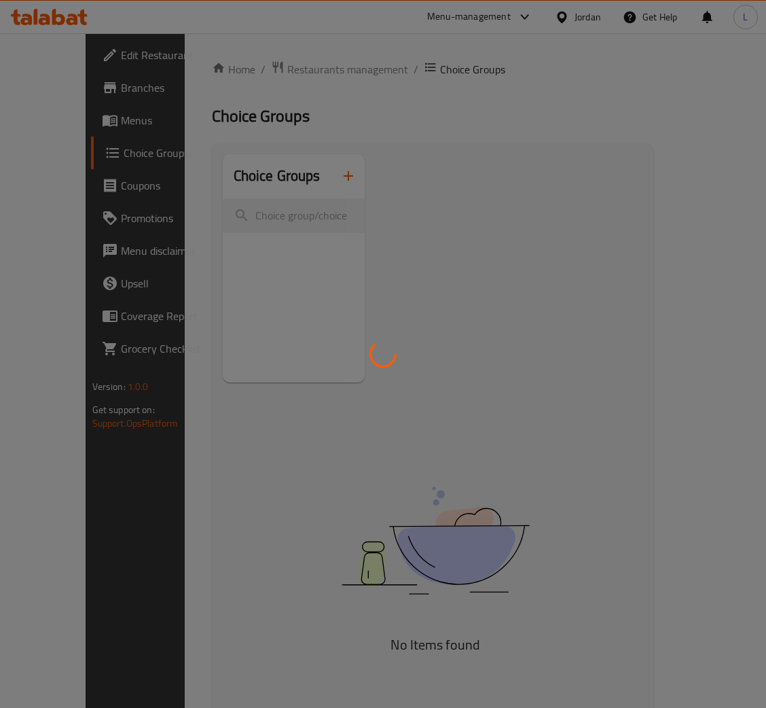
click at [342, 181] on div at bounding box center [383, 354] width 766 height 708
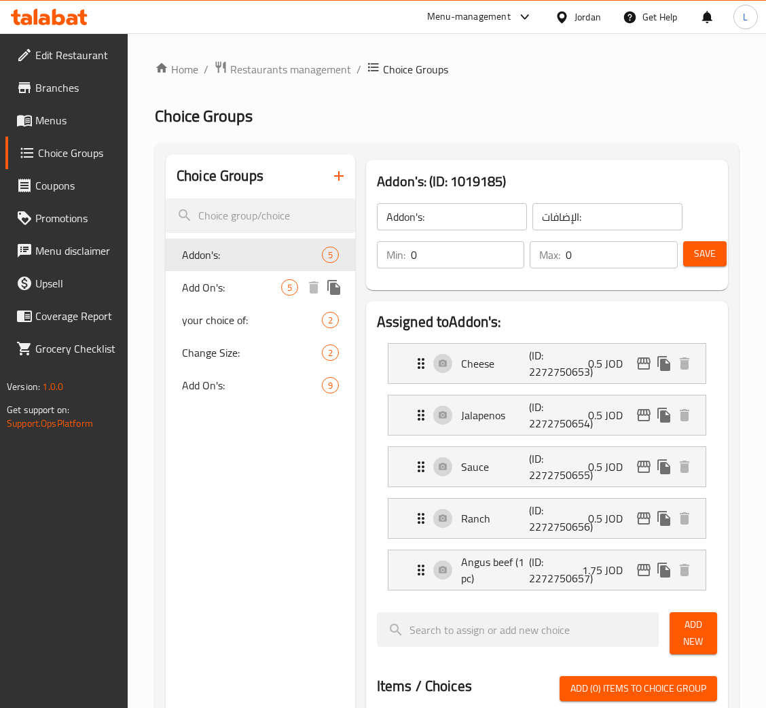
click at [271, 289] on span "Add On's:" at bounding box center [231, 287] width 99 height 16
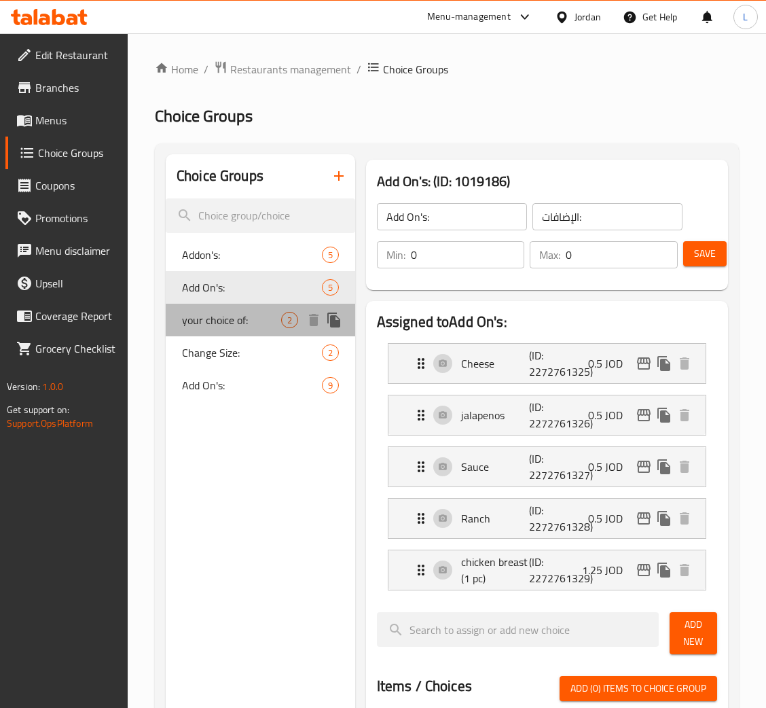
click at [229, 325] on span "your choice of:" at bounding box center [231, 320] width 99 height 16
type input "your choice of:"
type input "اختيارك من"
type input "1"
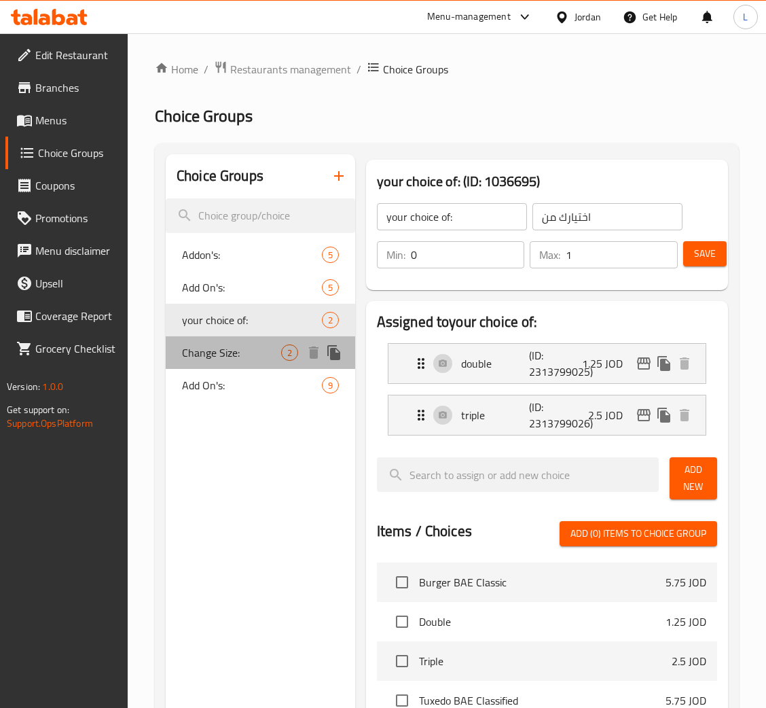
click at [234, 361] on span "Change Size:" at bounding box center [231, 352] width 99 height 16
type input "Change Size:"
type input "تغيير الحجم:"
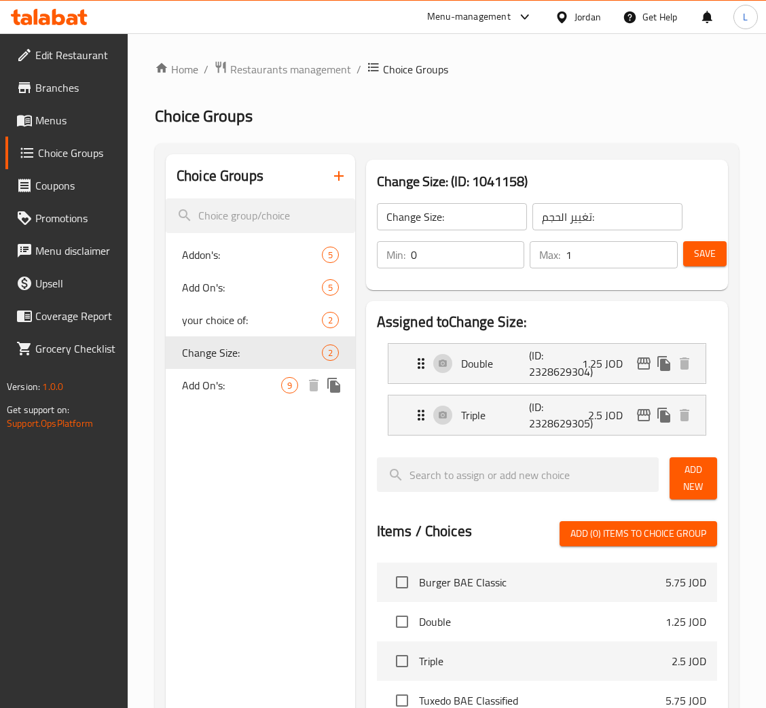
click at [229, 382] on span "Add On's:" at bounding box center [231, 385] width 99 height 16
type input "Add On's:"
type input "الإضافات:"
type input "0"
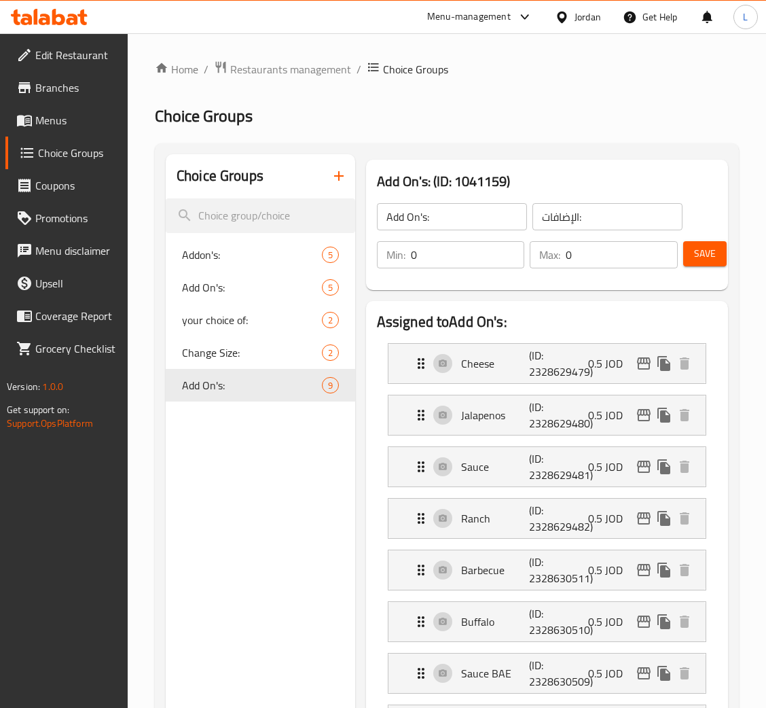
click at [337, 171] on icon "button" at bounding box center [339, 176] width 16 height 16
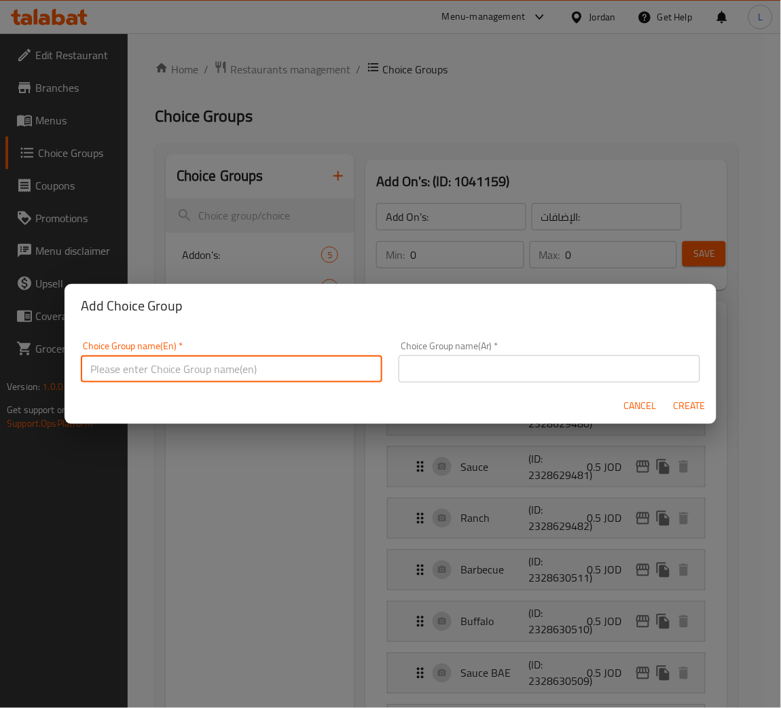
click at [214, 368] on input "text" at bounding box center [231, 368] width 301 height 27
type input "a"
click at [195, 364] on input "Add Potatoes:" at bounding box center [231, 368] width 301 height 27
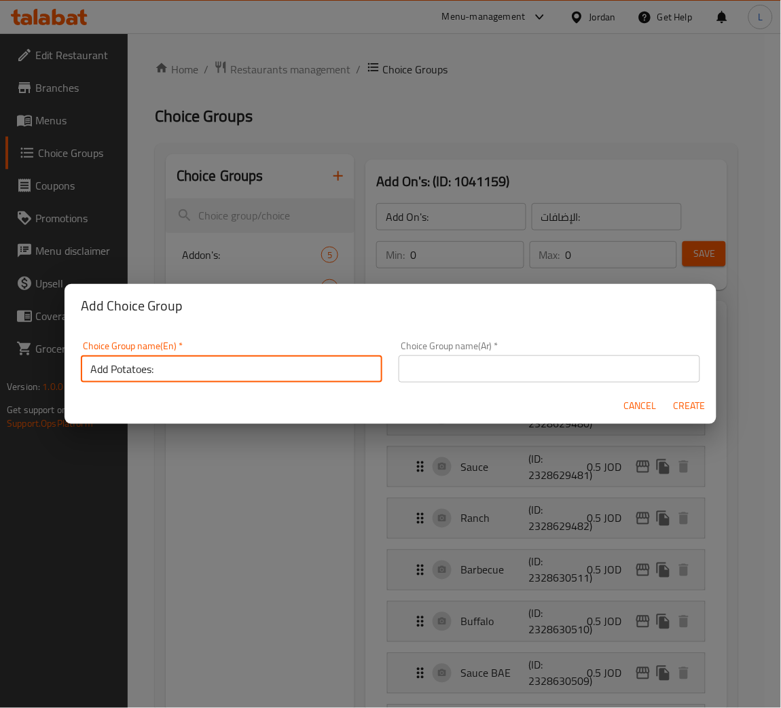
type input "Add Potatoes:"
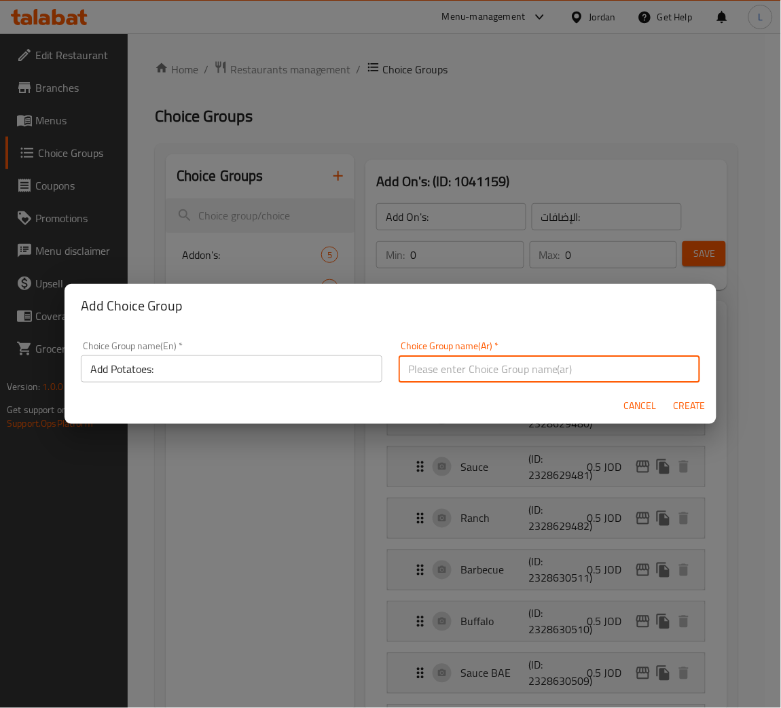
drag, startPoint x: 517, startPoint y: 370, endPoint x: 553, endPoint y: 375, distance: 37.0
click at [517, 370] on input "text" at bounding box center [549, 368] width 301 height 27
paste input "إضافة البطاطس:"
type input "إضافة البطاطس:"
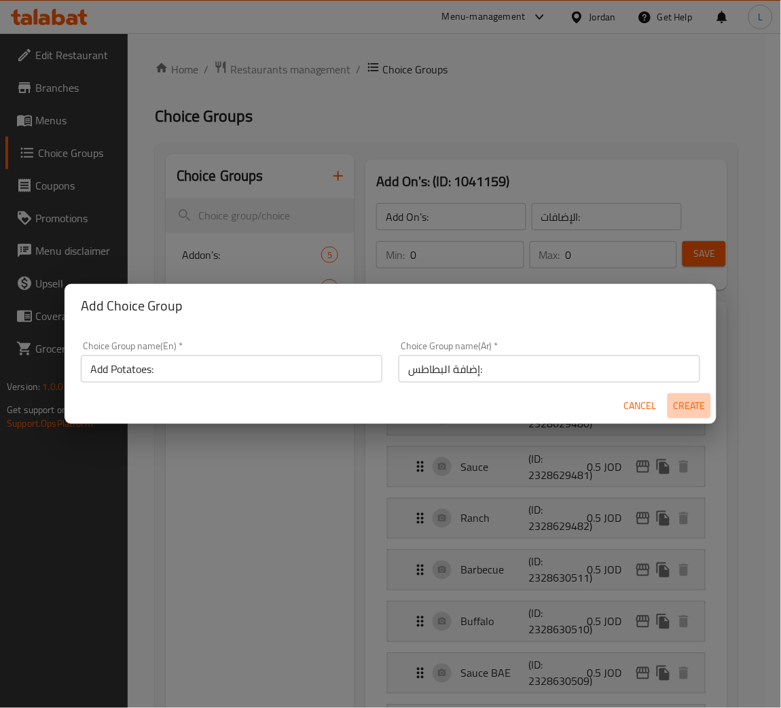
click at [670, 405] on button "Create" at bounding box center [688, 405] width 43 height 25
type input "Add Potatoes:"
type input "إضافة البطاطس:"
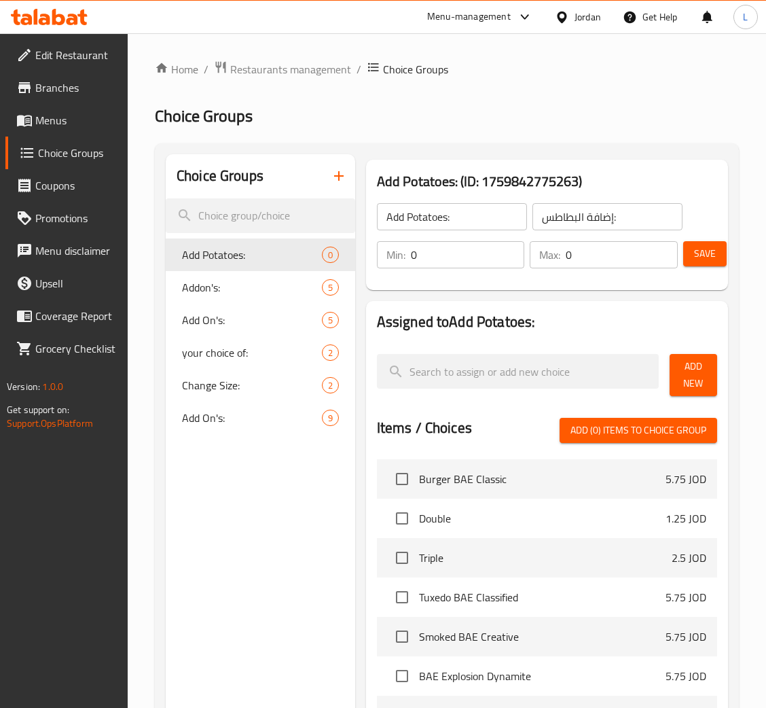
click at [610, 255] on input "0" at bounding box center [622, 254] width 112 height 27
type input "1"
click at [700, 379] on span "Add New" at bounding box center [693, 375] width 26 height 34
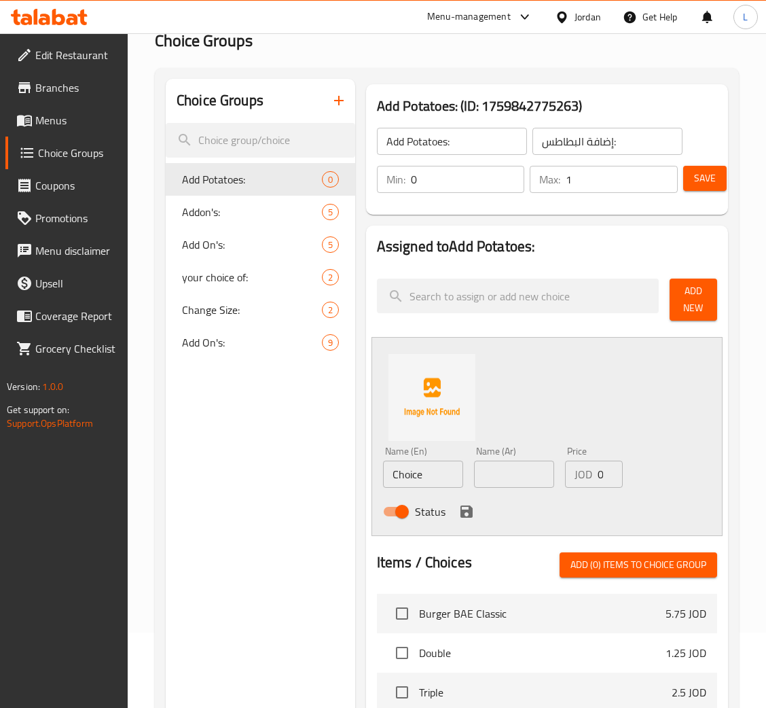
scroll to position [204, 0]
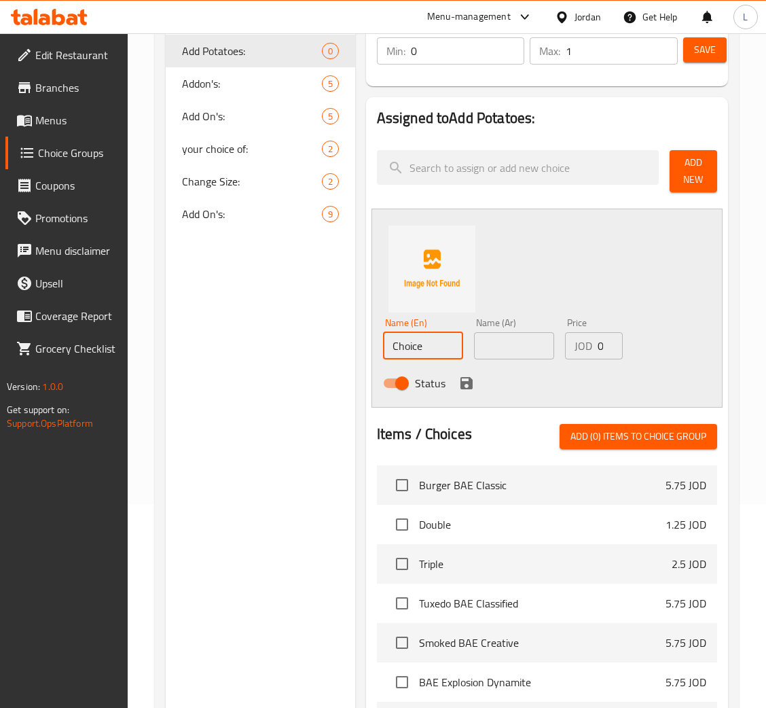
click at [435, 348] on input "Choice" at bounding box center [423, 345] width 80 height 27
type input "P"
click at [438, 338] on input "Regular fries" at bounding box center [423, 345] width 80 height 27
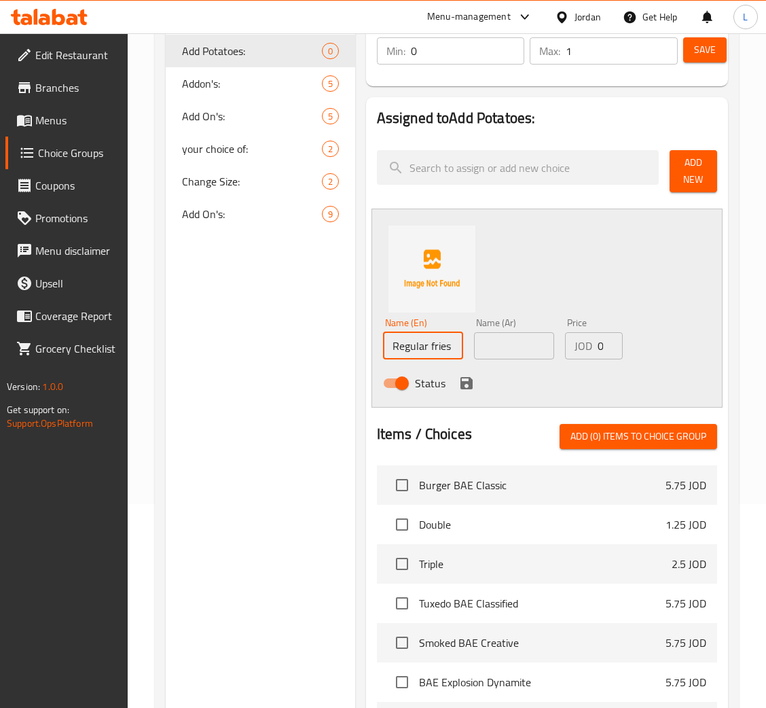
click at [438, 338] on input "Regular fries" at bounding box center [423, 345] width 80 height 27
type input "Regular fries"
click at [515, 345] on input "text" at bounding box center [514, 345] width 80 height 27
paste input "بطاطا مقلية عادية"
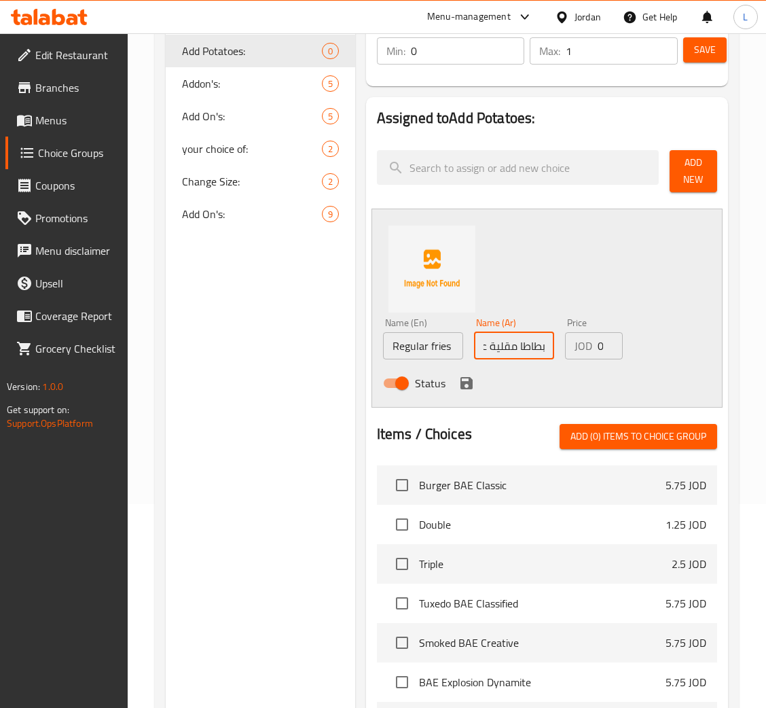
type input "بطاطا مقلية عادية"
click at [600, 342] on input "0" at bounding box center [610, 345] width 25 height 27
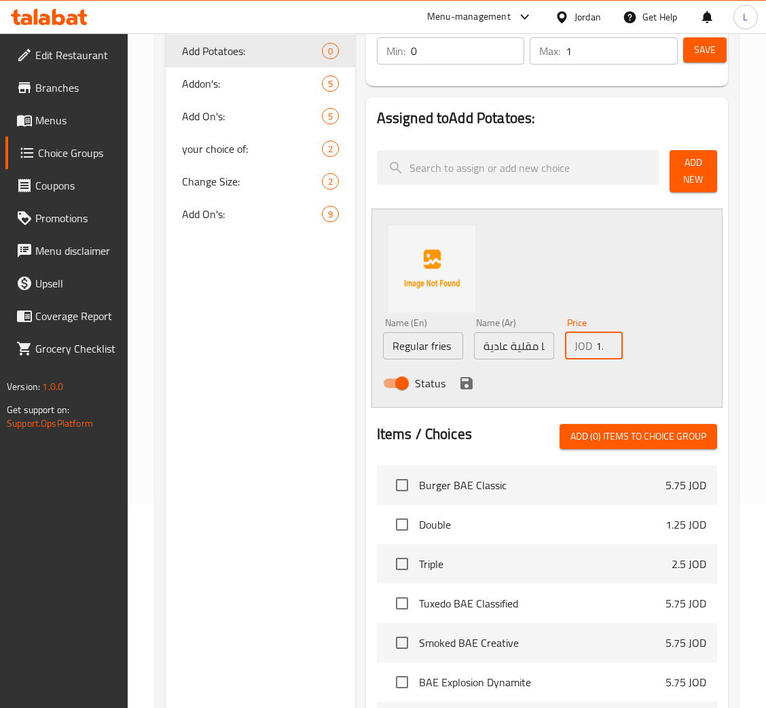
scroll to position [0, 9]
type input "1.5"
click at [451, 378] on div "Status" at bounding box center [515, 383] width 274 height 37
click at [458, 378] on icon "save" at bounding box center [466, 383] width 16 height 16
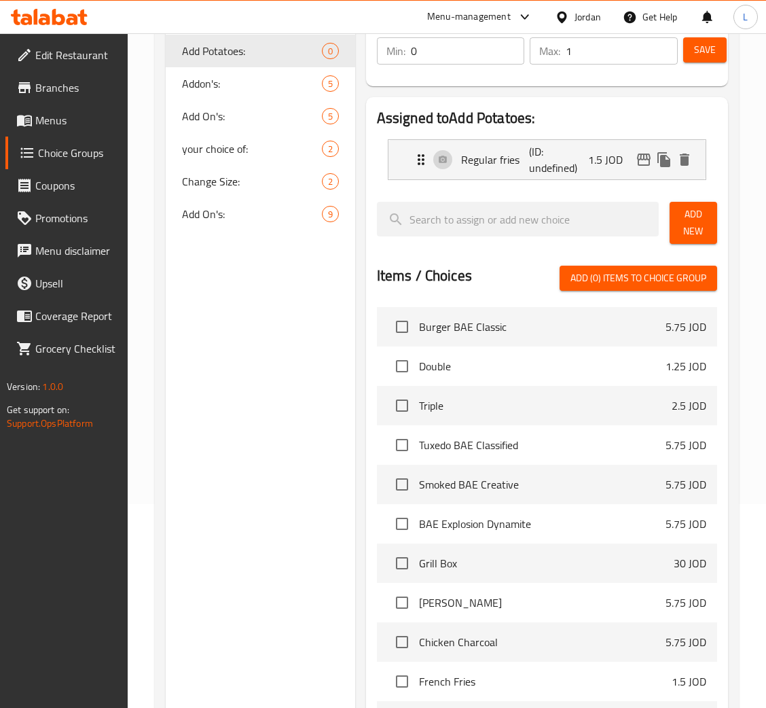
click at [689, 209] on span "Add New" at bounding box center [693, 223] width 26 height 34
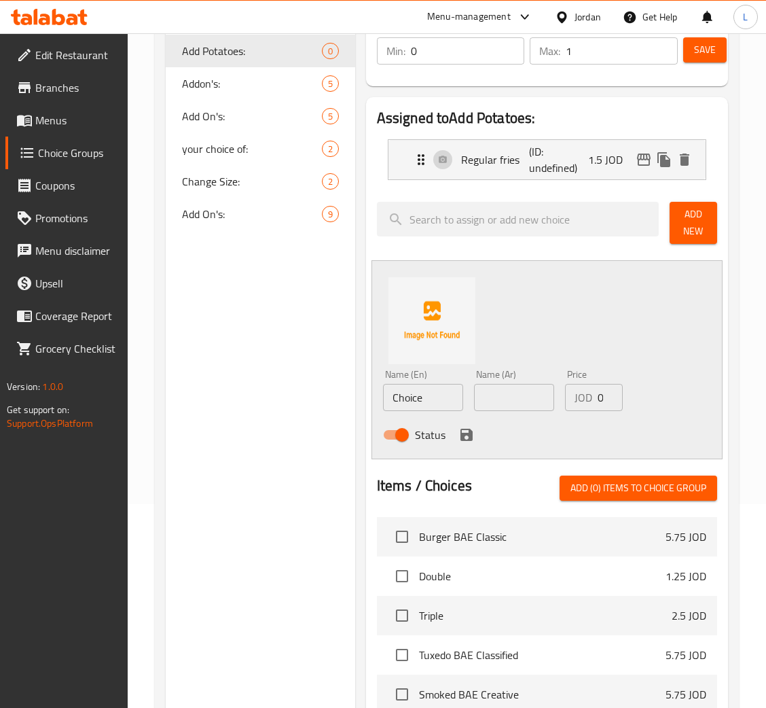
click at [446, 395] on input "Choice" at bounding box center [423, 397] width 80 height 27
click at [429, 402] on input "Wedges" at bounding box center [423, 397] width 80 height 27
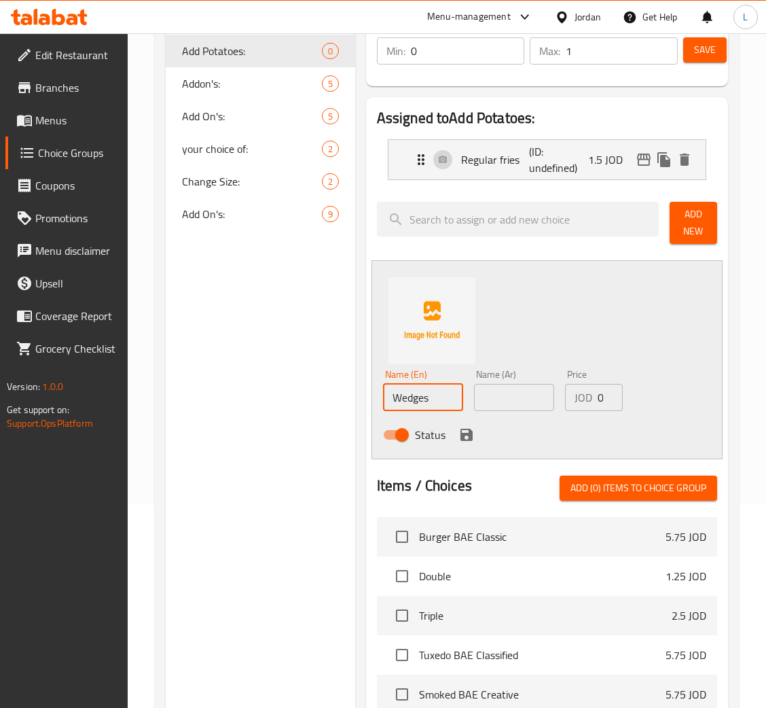
type input "Wedges"
click at [513, 390] on input "text" at bounding box center [514, 397] width 80 height 27
paste input "ودجز"
type input "ودجز"
click at [600, 398] on input "0" at bounding box center [610, 397] width 25 height 27
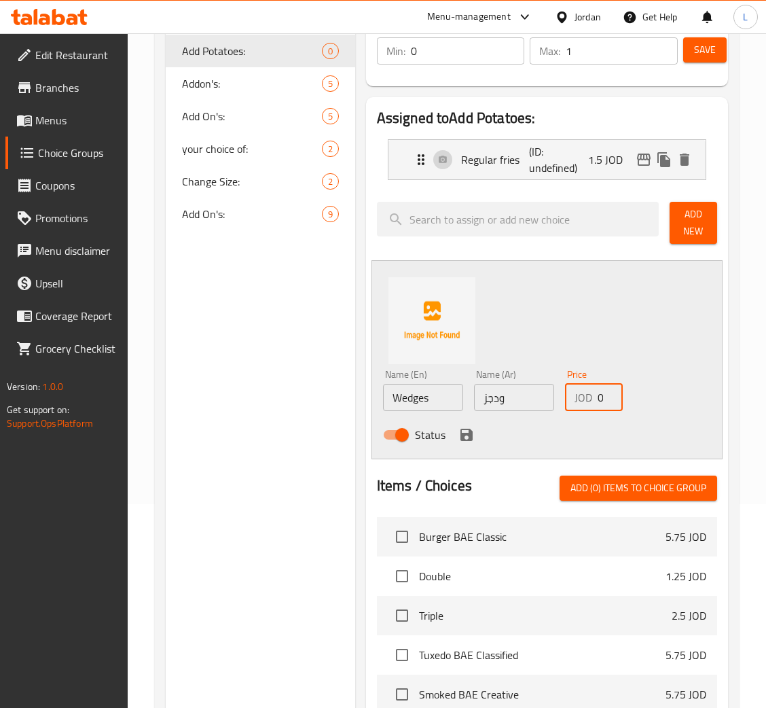
click at [600, 398] on input "0" at bounding box center [610, 397] width 25 height 27
click at [598, 399] on input "0" at bounding box center [610, 397] width 25 height 27
type input "2"
click at [461, 437] on icon "save" at bounding box center [466, 434] width 12 height 12
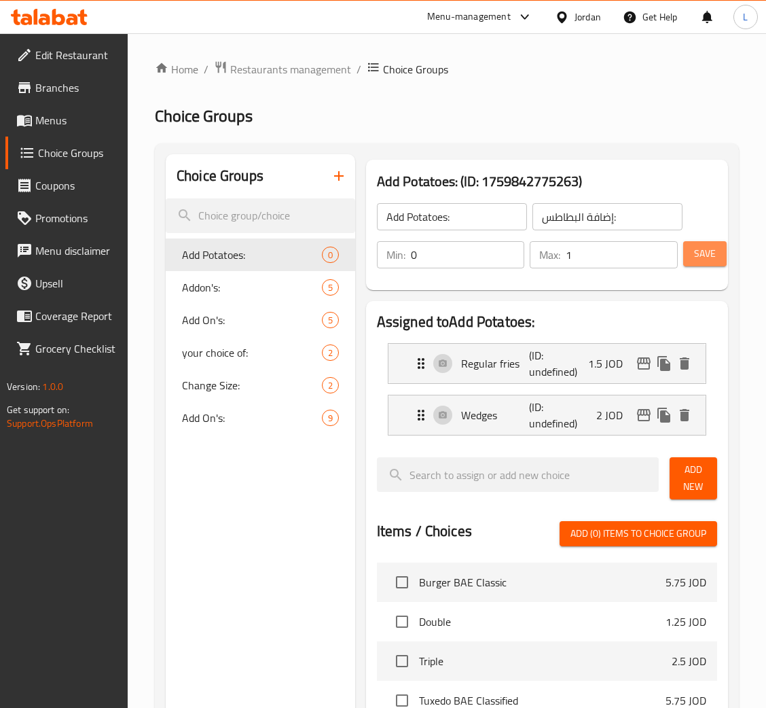
drag, startPoint x: 691, startPoint y: 256, endPoint x: 670, endPoint y: 269, distance: 24.1
click at [691, 258] on button "Save" at bounding box center [704, 253] width 43 height 25
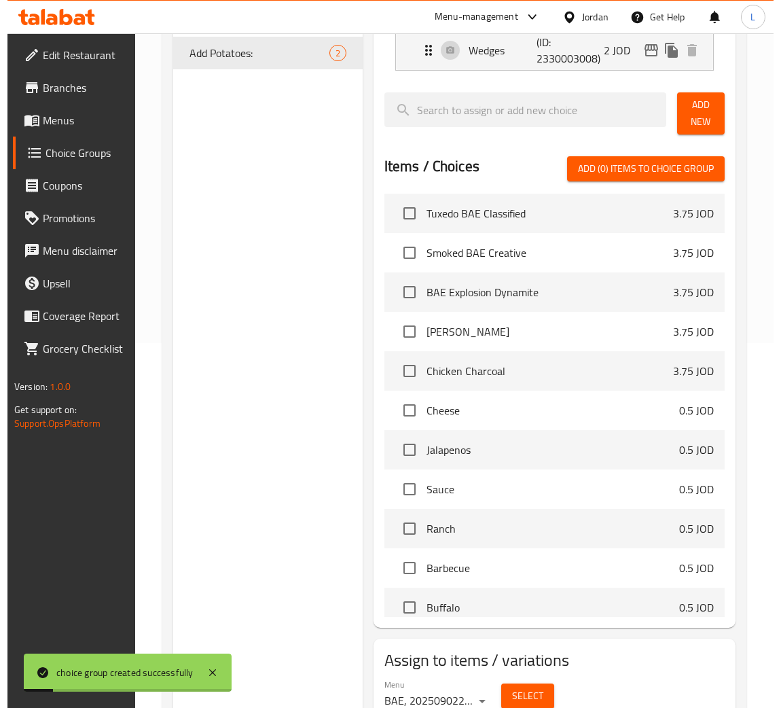
scroll to position [424, 0]
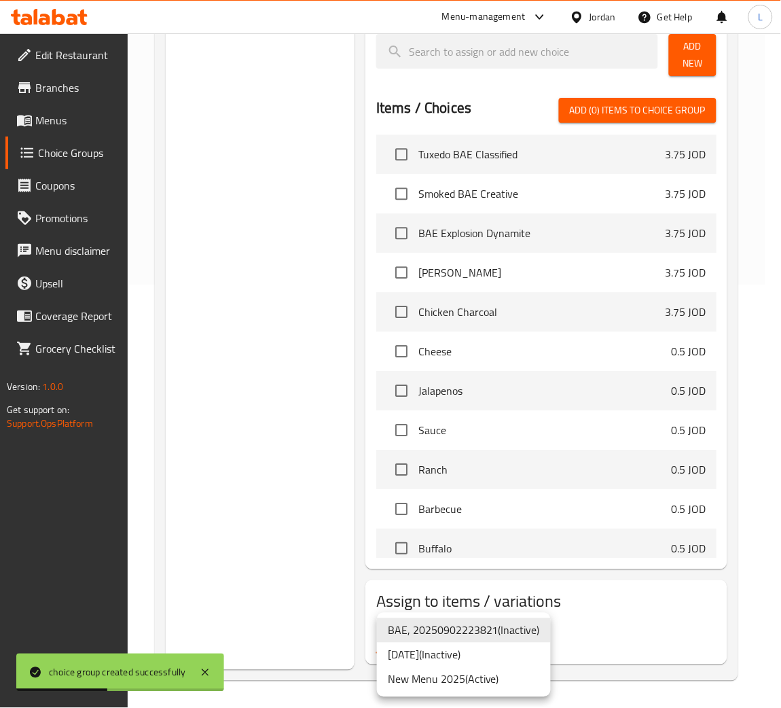
click at [483, 674] on li "New Menu 2025 ( Active )" at bounding box center [464, 679] width 174 height 24
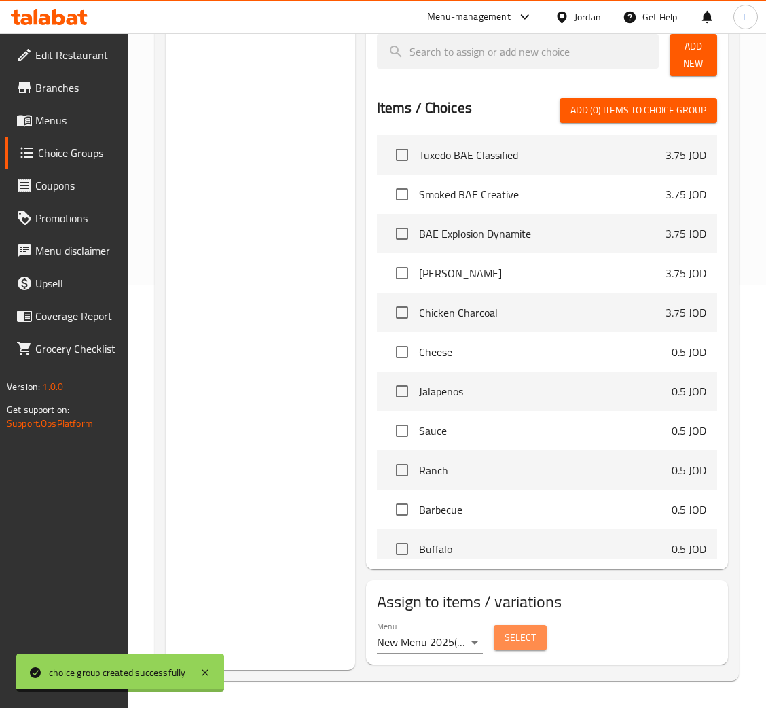
click at [517, 640] on span "Select" at bounding box center [519, 637] width 31 height 17
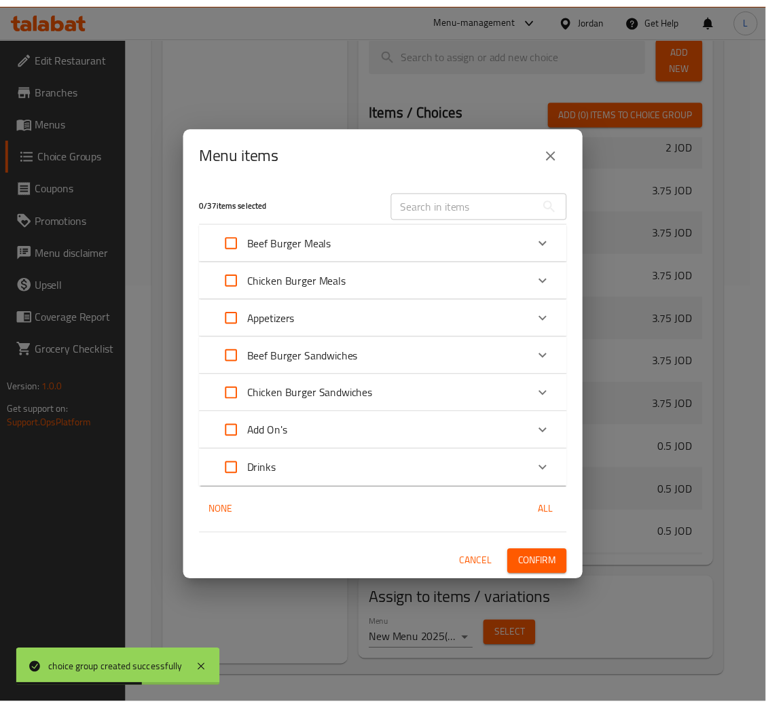
scroll to position [782, 0]
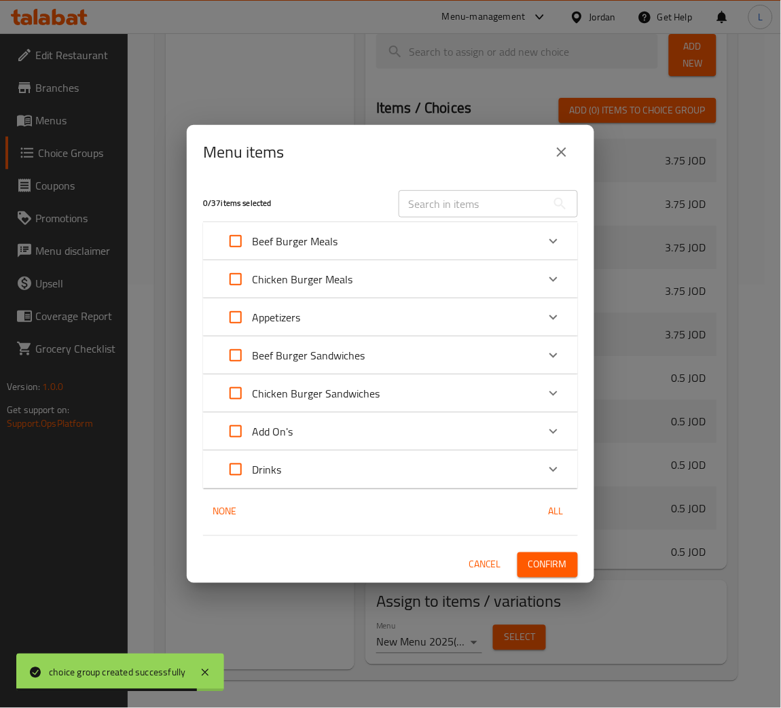
click at [242, 352] on input "Expand" at bounding box center [235, 355] width 33 height 33
checkbox input "true"
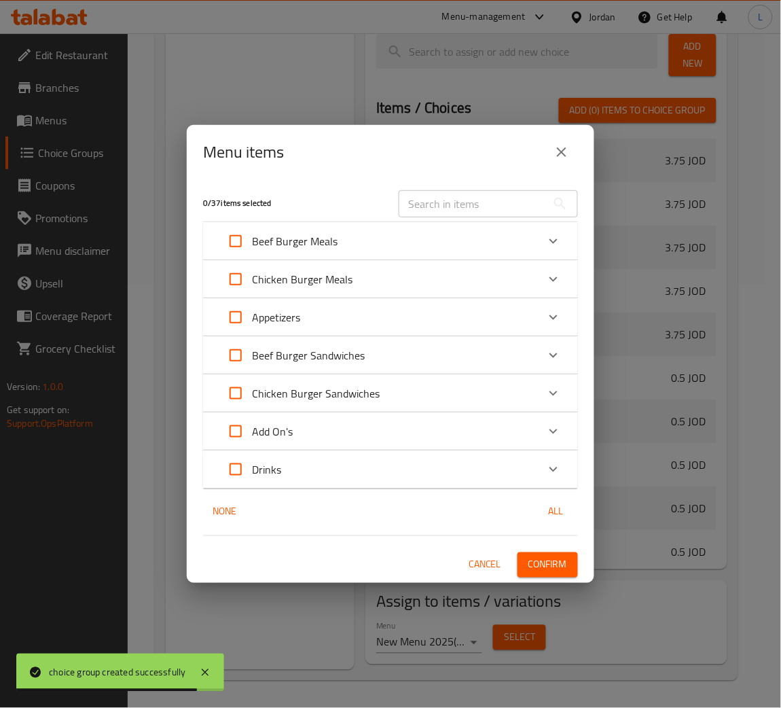
checkbox input "true"
click at [237, 399] on input "Expand" at bounding box center [235, 393] width 33 height 33
checkbox input "true"
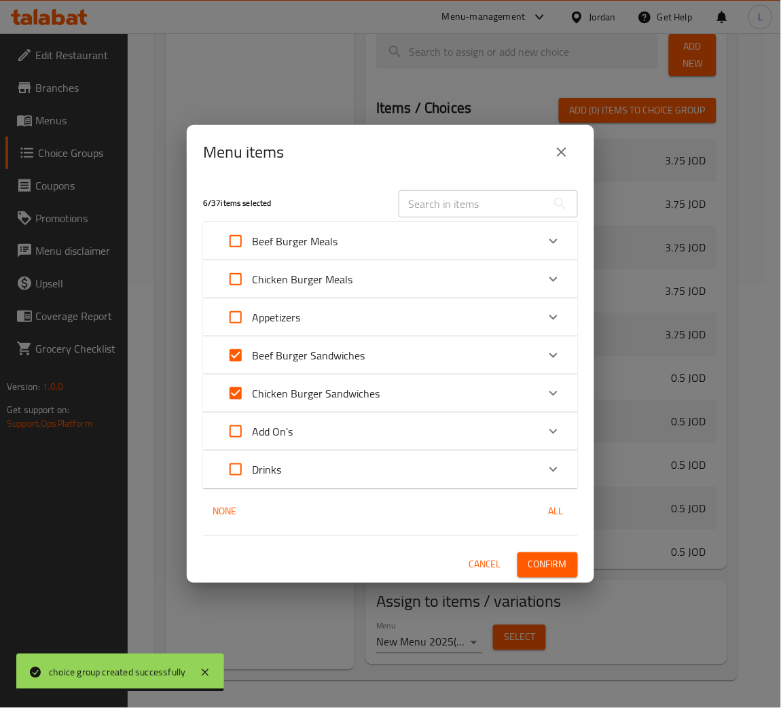
click at [557, 568] on span "Confirm" at bounding box center [547, 564] width 39 height 17
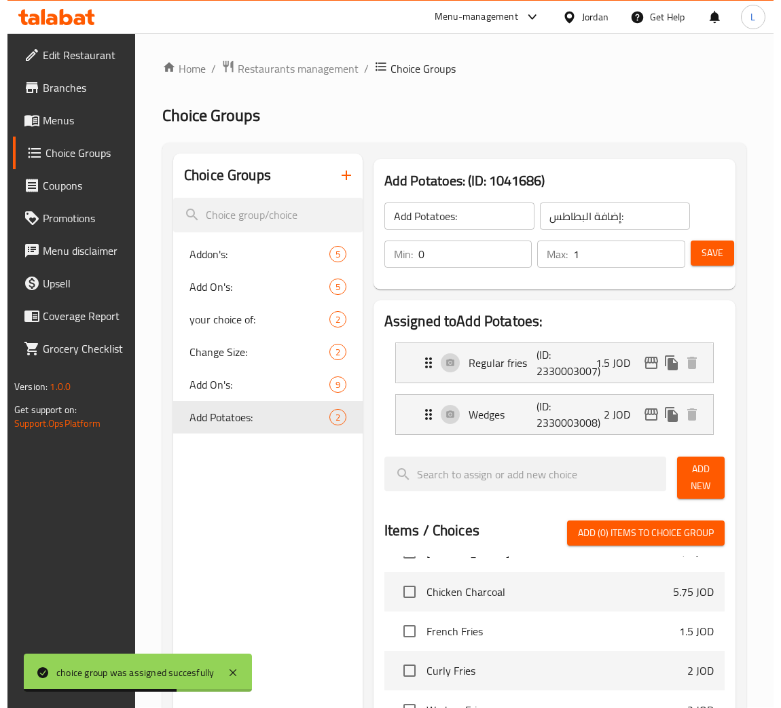
scroll to position [0, 0]
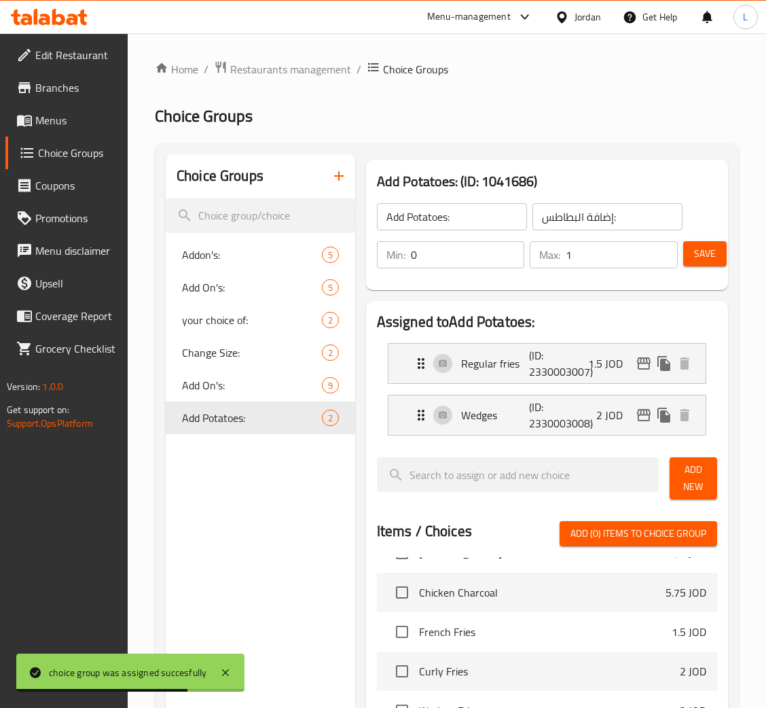
click at [623, 129] on div "Home / Restaurants management / Choice Groups Choice Groups Choice Groups Addon…" at bounding box center [447, 581] width 584 height 1043
click at [90, 112] on span "Menus" at bounding box center [75, 120] width 81 height 16
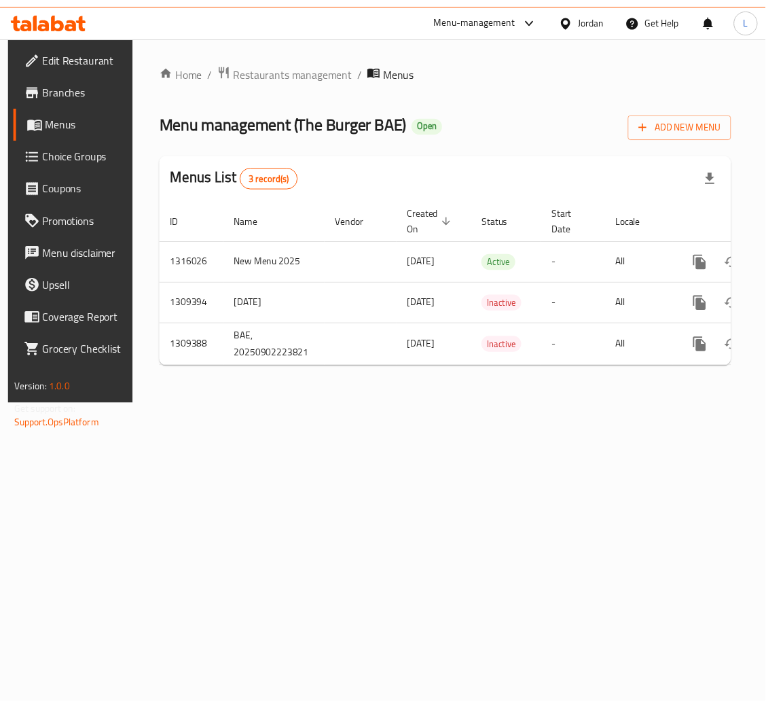
scroll to position [0, 77]
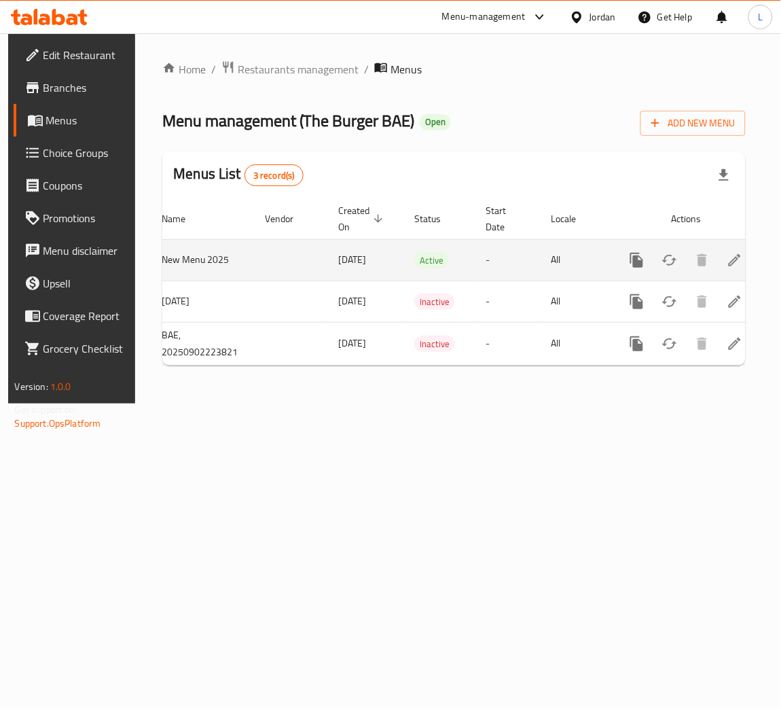
click at [727, 268] on icon "enhanced table" at bounding box center [735, 260] width 16 height 16
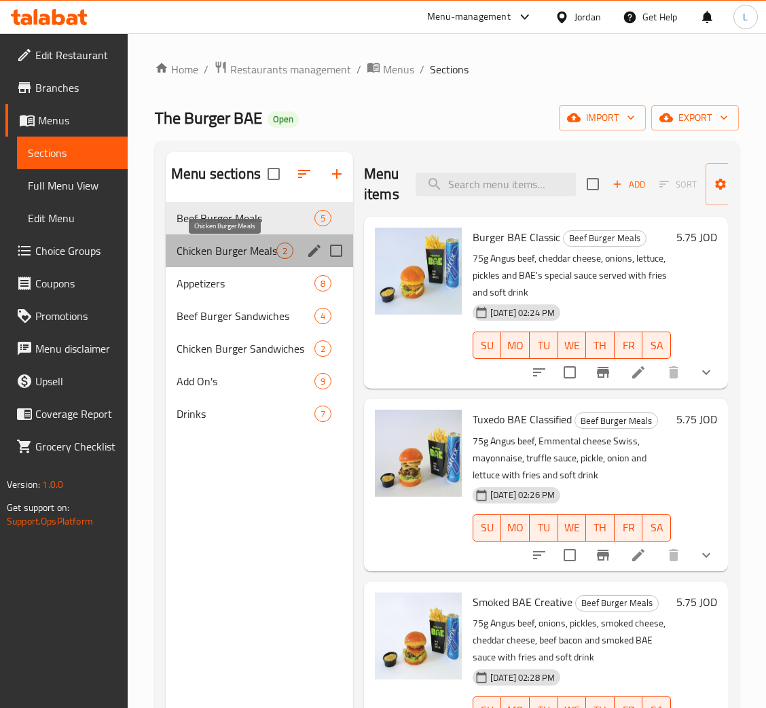
click at [262, 244] on span "Chicken Burger Meals" at bounding box center [227, 250] width 100 height 16
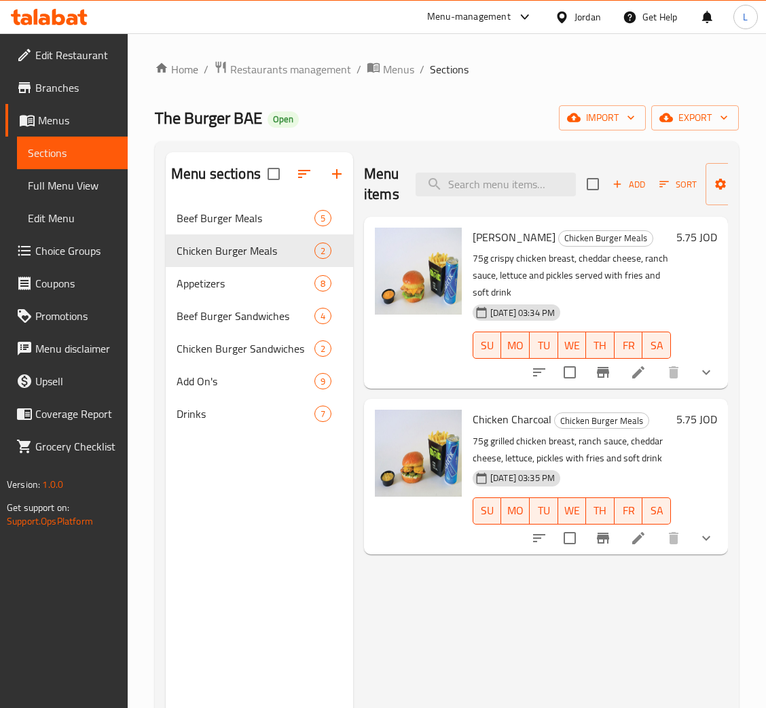
click at [650, 366] on li at bounding box center [638, 372] width 38 height 24
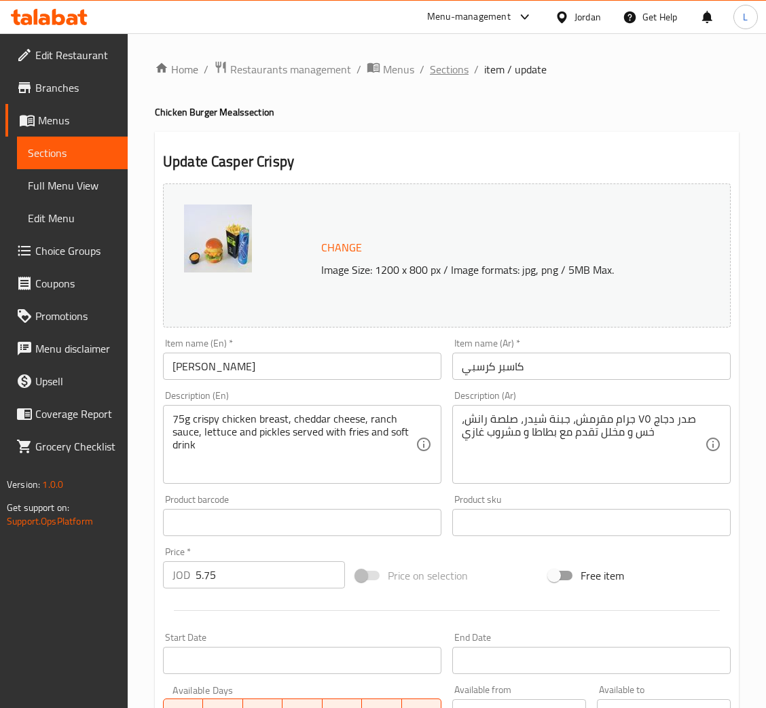
click at [437, 65] on span "Sections" at bounding box center [449, 69] width 39 height 16
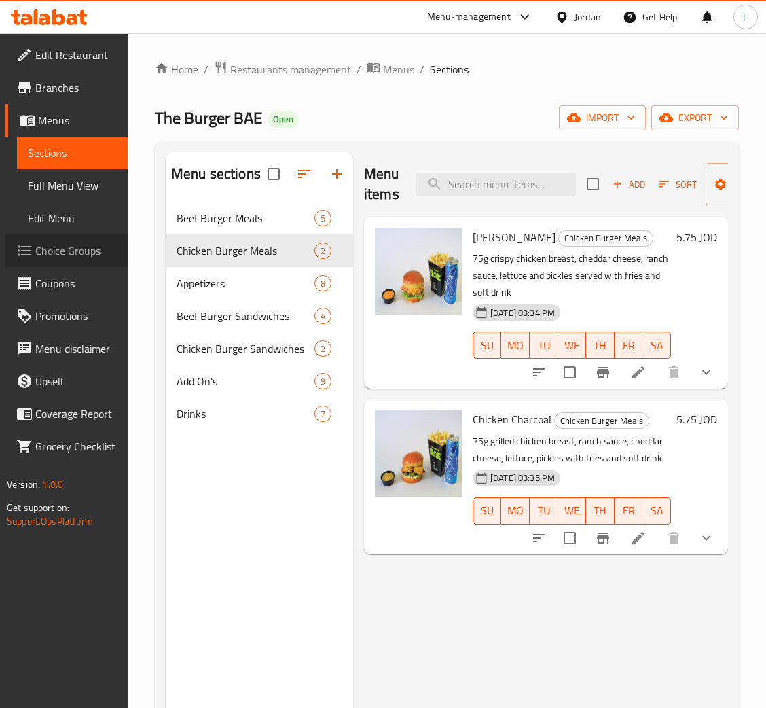
drag, startPoint x: 77, startPoint y: 244, endPoint x: 152, endPoint y: 252, distance: 75.8
click at [78, 242] on span "Choice Groups" at bounding box center [75, 250] width 81 height 16
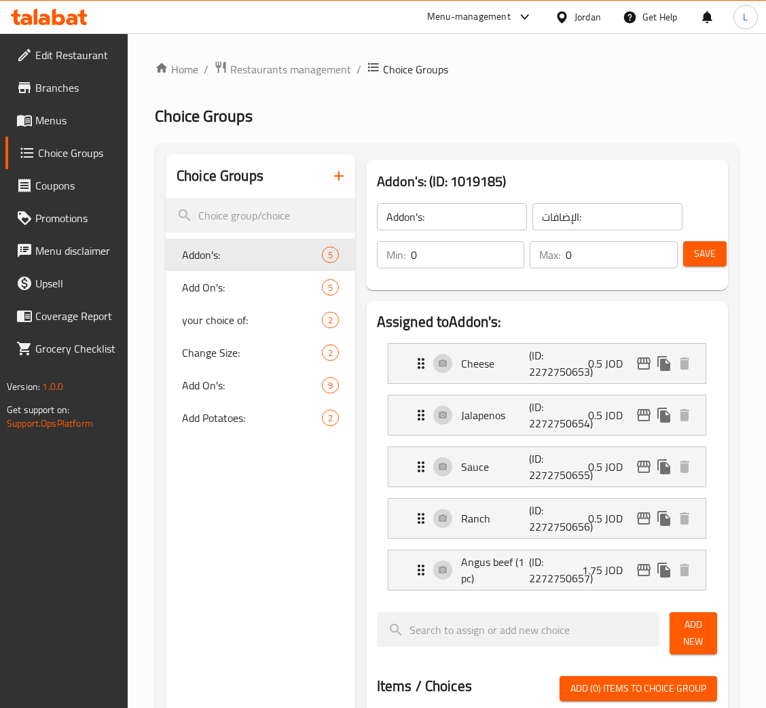
click at [337, 175] on icon "button" at bounding box center [339, 176] width 16 height 16
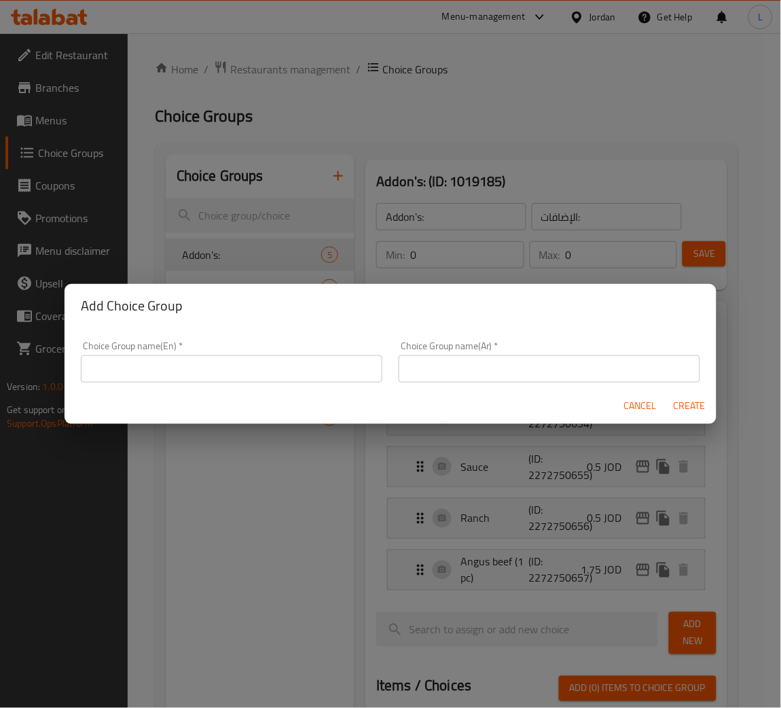
click at [297, 367] on input "text" at bounding box center [231, 368] width 301 height 27
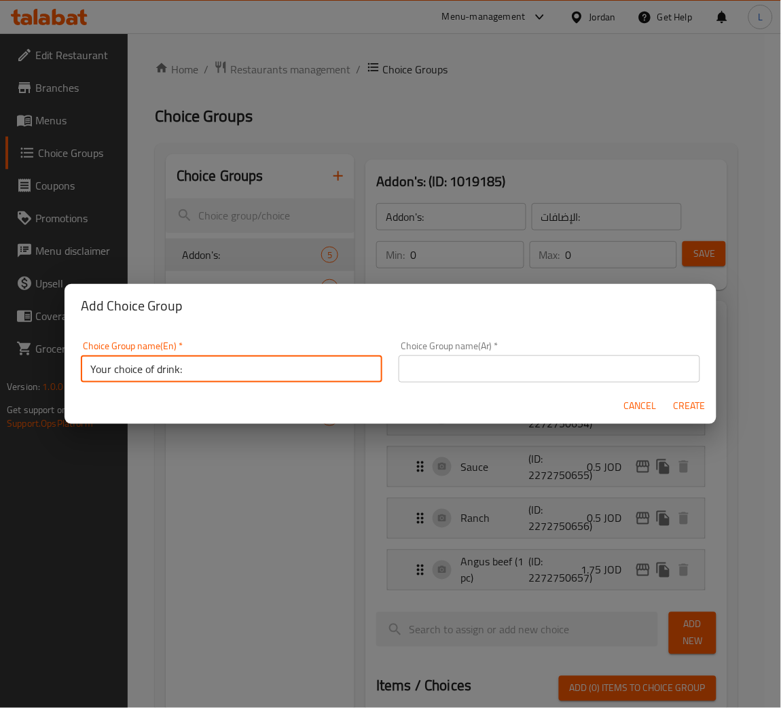
click at [299, 367] on input "Your choice of drink:" at bounding box center [231, 368] width 301 height 27
type input "Your choice of drink:"
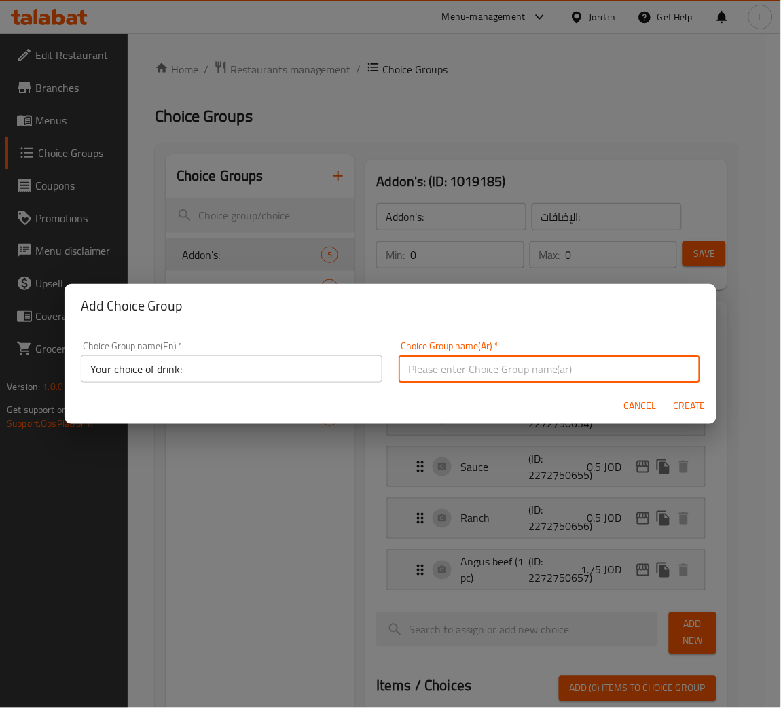
click at [500, 372] on input "text" at bounding box center [549, 368] width 301 height 27
paste input "اختيارك من المشروب:"
type input "اختيارك من المشروب:"
click at [701, 407] on span "Create" at bounding box center [689, 405] width 33 height 17
type input "Your choice of drink:"
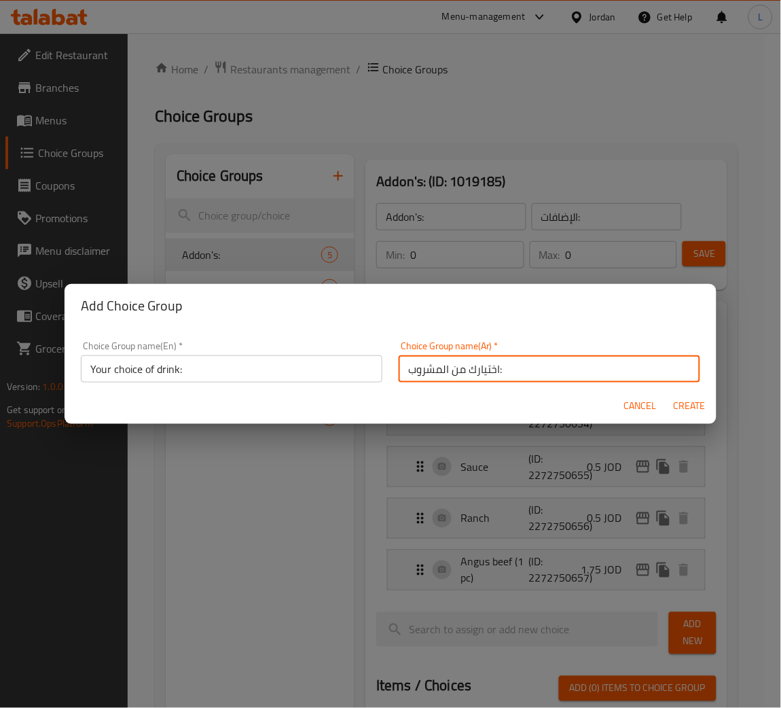
type input "اختيارك من المشروب:"
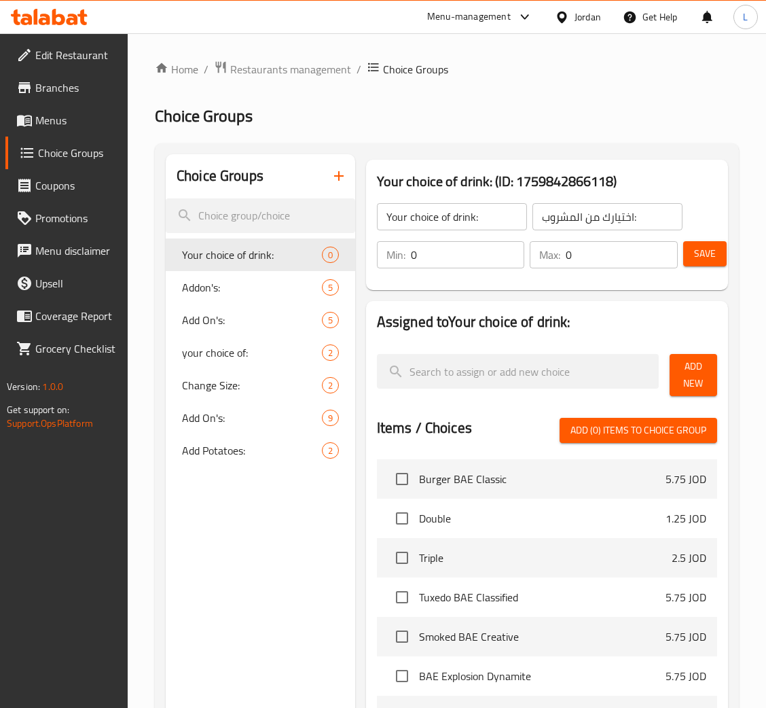
click at [458, 259] on input "0" at bounding box center [468, 254] width 114 height 27
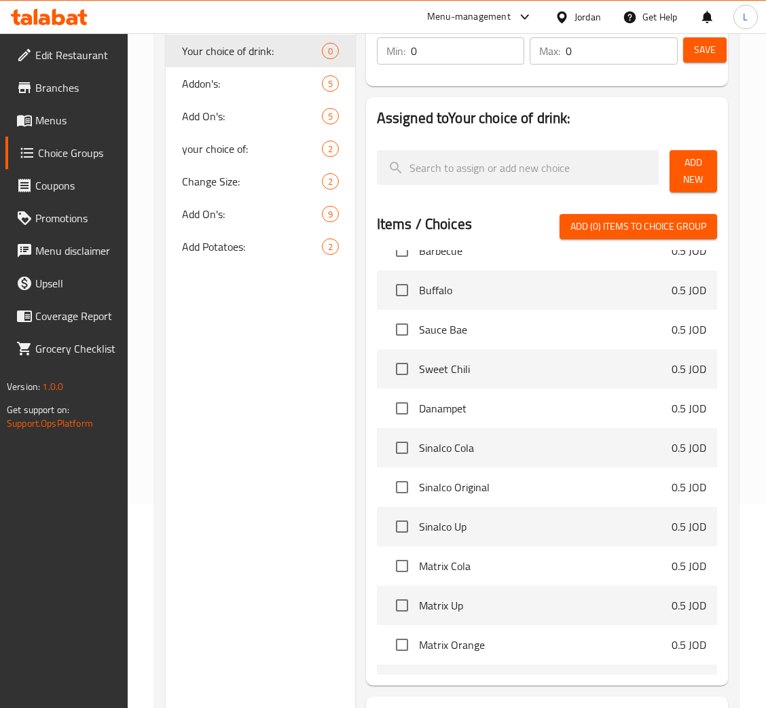
scroll to position [1200, 0]
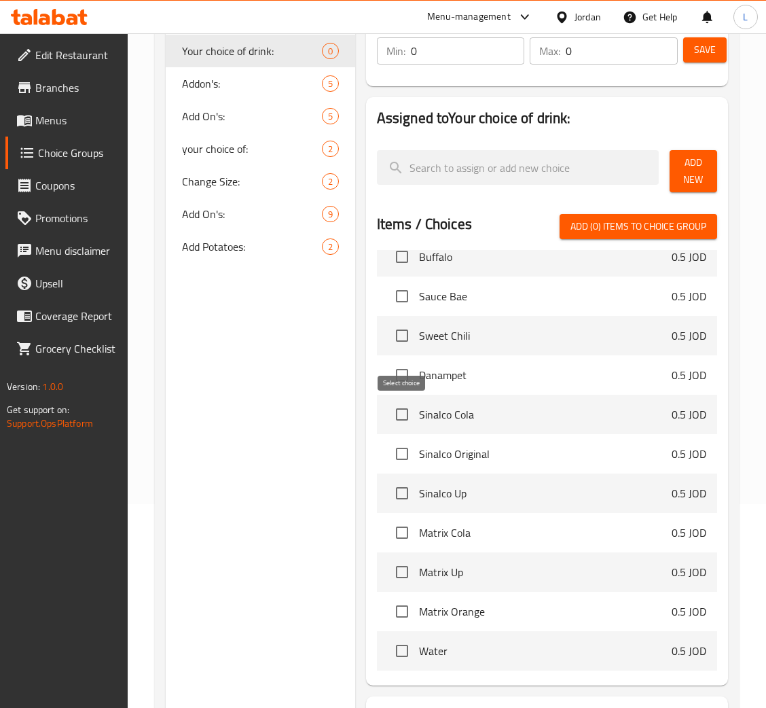
click at [404, 418] on input "checkbox" at bounding box center [402, 414] width 29 height 29
checkbox input "true"
click at [401, 454] on input "checkbox" at bounding box center [402, 453] width 29 height 29
checkbox input "true"
click at [400, 499] on input "checkbox" at bounding box center [402, 493] width 29 height 29
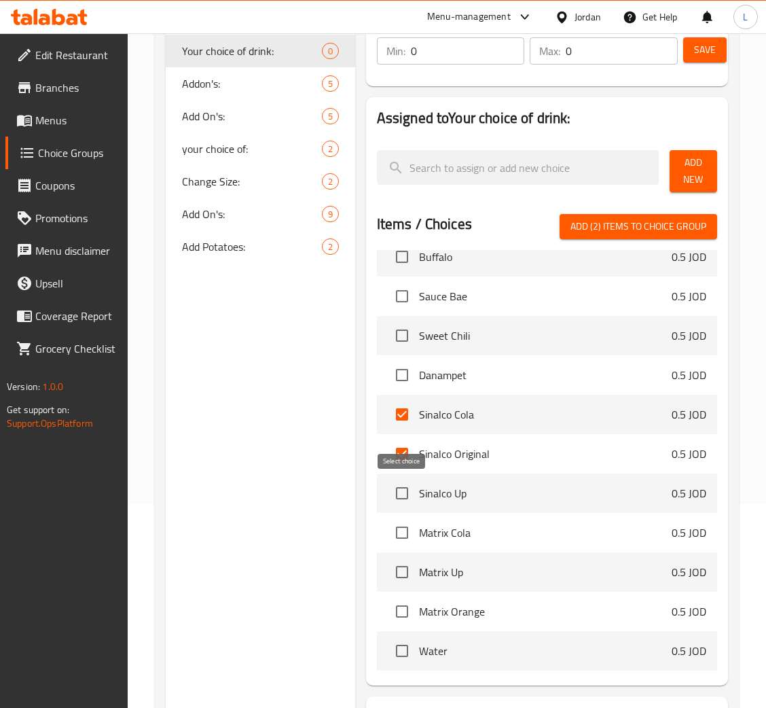
checkbox input "true"
click at [405, 536] on input "checkbox" at bounding box center [402, 532] width 29 height 29
checkbox input "true"
click at [405, 570] on input "checkbox" at bounding box center [402, 571] width 29 height 29
checkbox input "true"
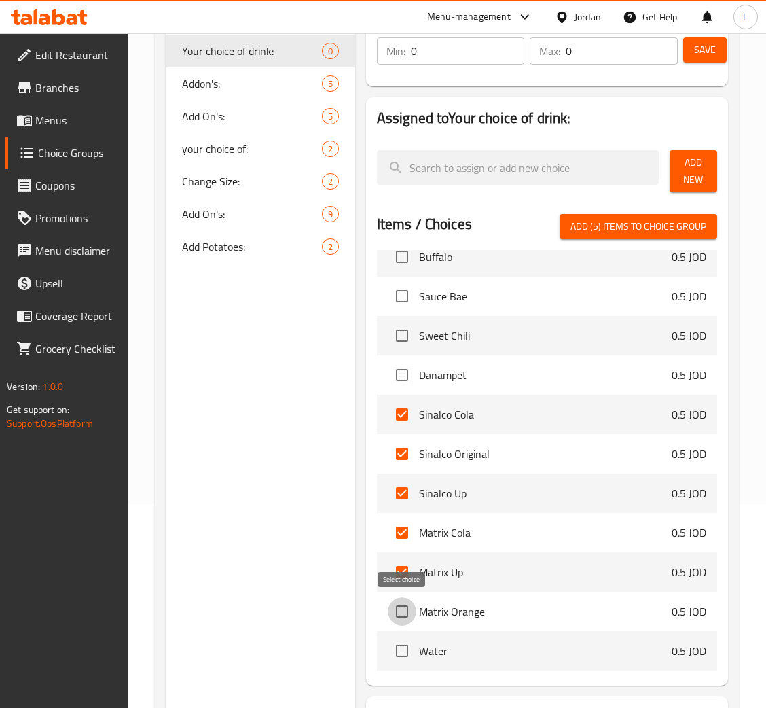
click at [402, 611] on input "checkbox" at bounding box center [402, 611] width 29 height 29
checkbox input "true"
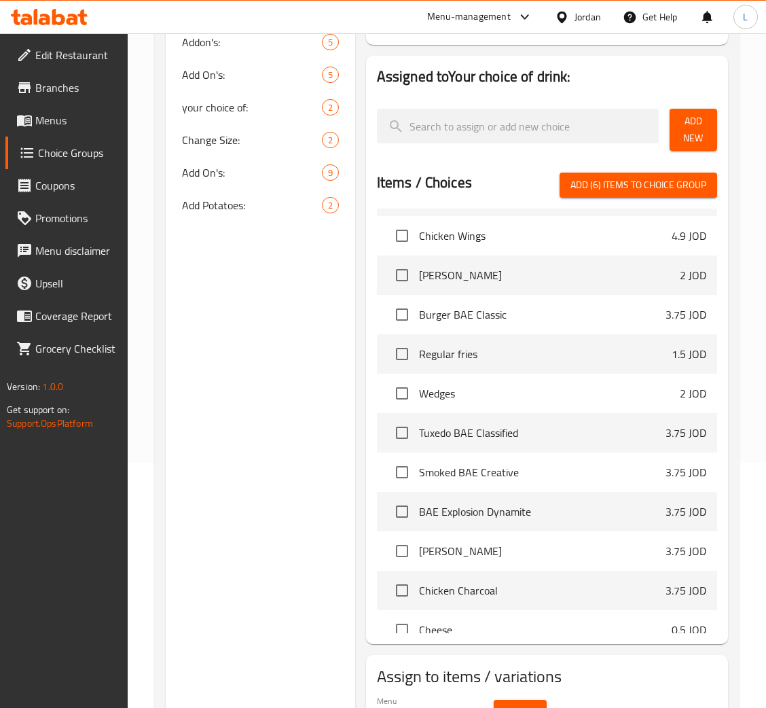
scroll to position [204, 0]
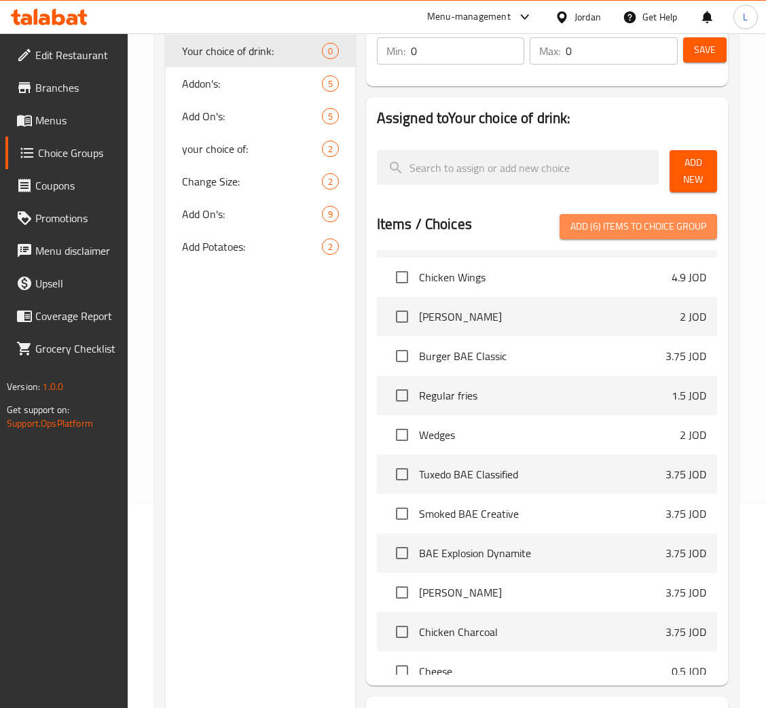
click at [665, 226] on span "Add (6) items to choice group" at bounding box center [638, 226] width 136 height 17
checkbox input "false"
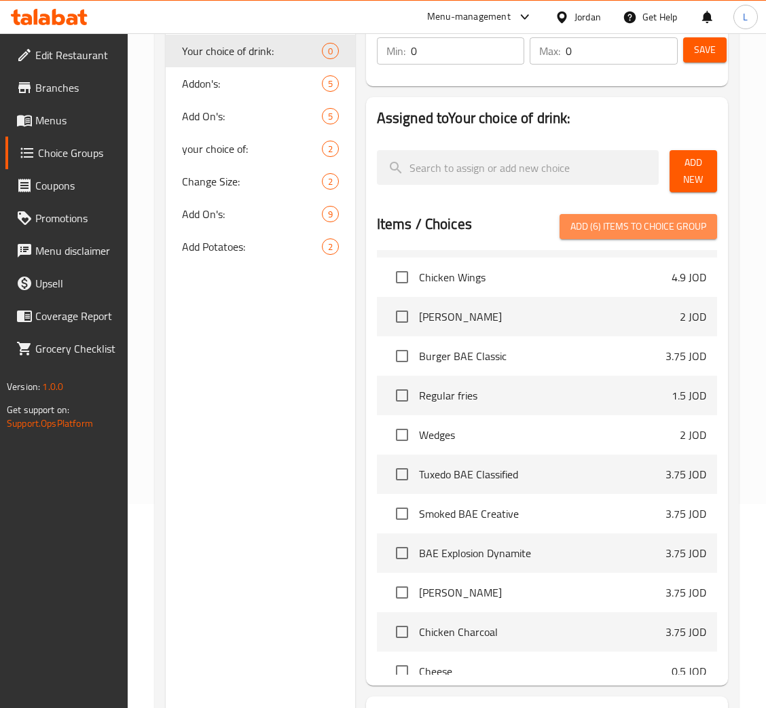
checkbox input "false"
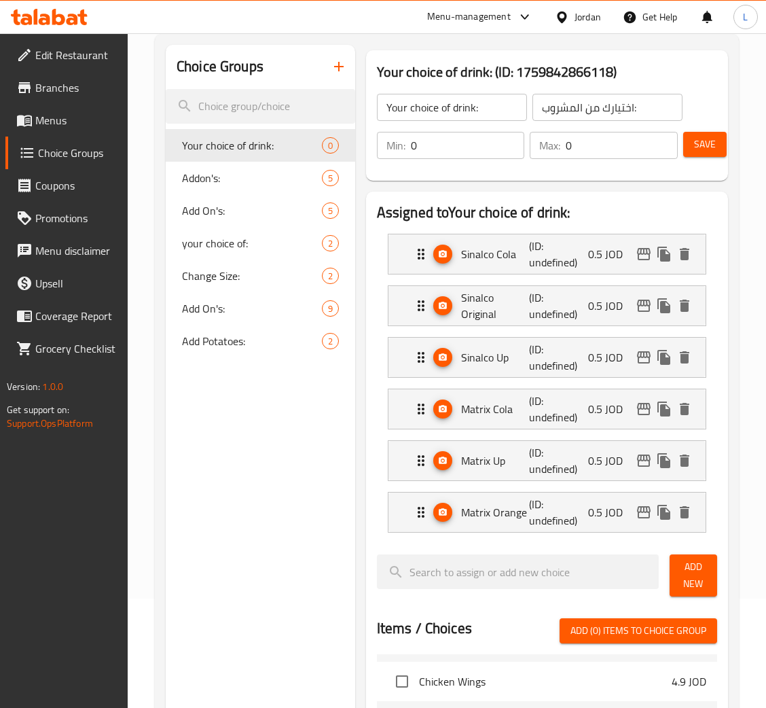
scroll to position [0, 0]
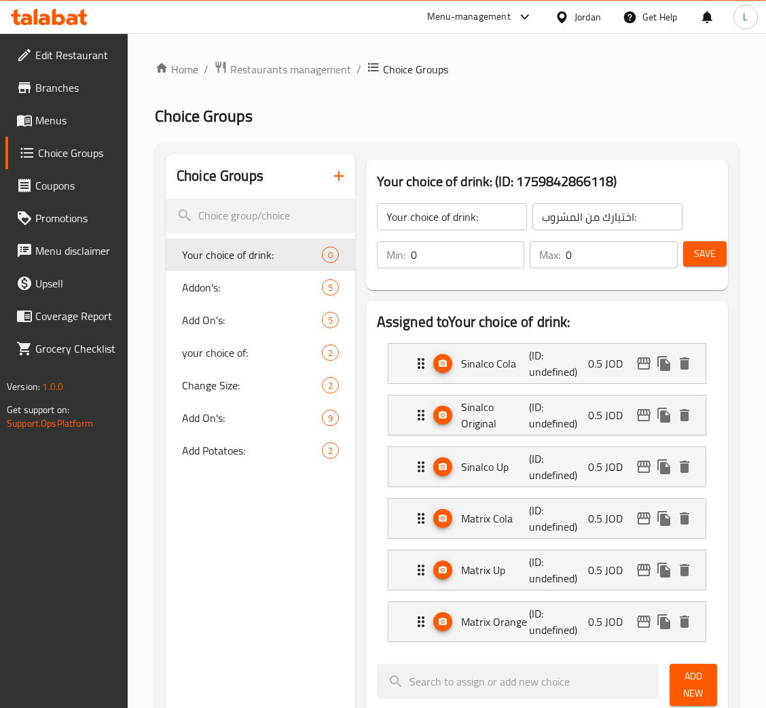
click at [466, 251] on input "0" at bounding box center [468, 254] width 114 height 27
type input "1"
click at [578, 257] on input "0" at bounding box center [622, 254] width 112 height 27
type input "1"
click at [694, 267] on div "Save" at bounding box center [694, 254] width 29 height 33
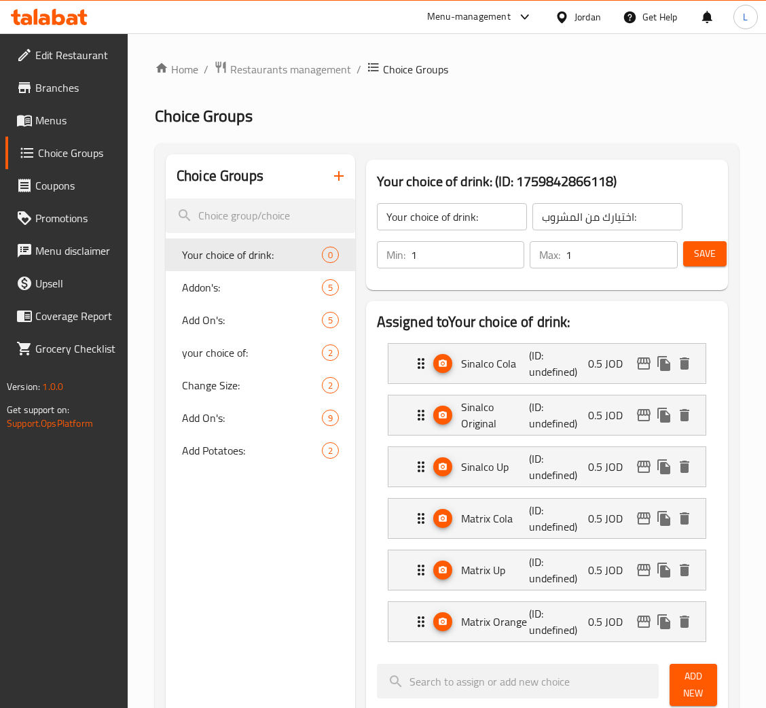
click at [691, 251] on button "Save" at bounding box center [704, 253] width 43 height 25
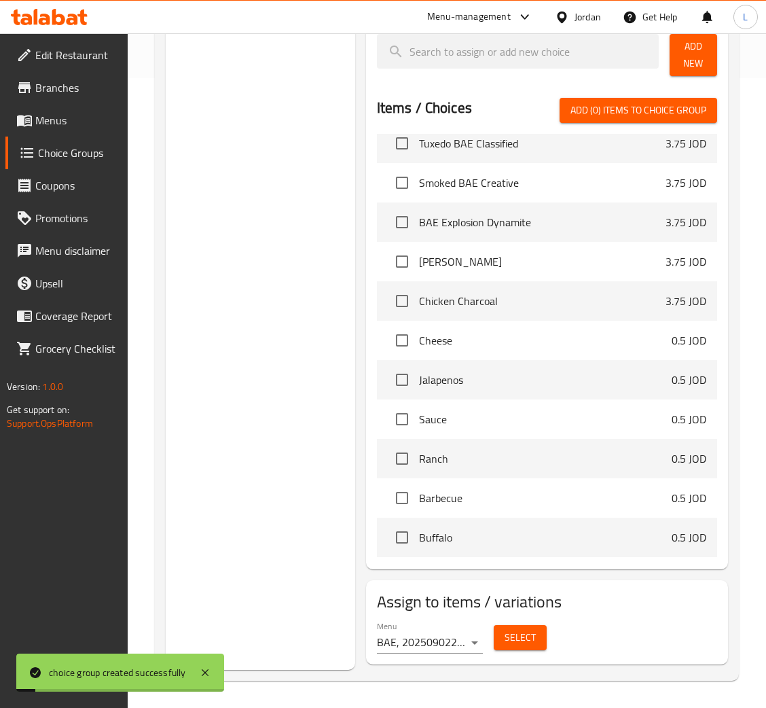
scroll to position [894, 0]
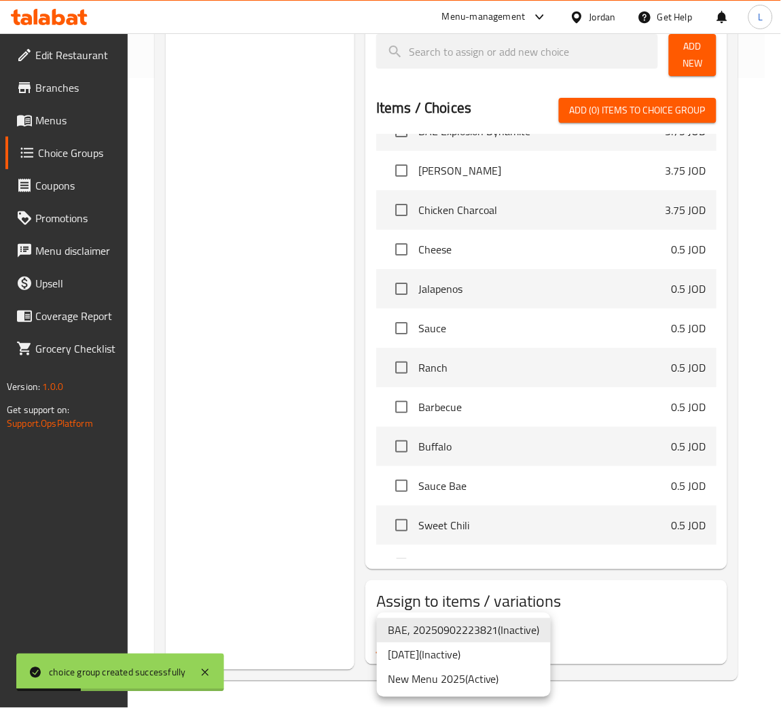
click at [510, 675] on li "New Menu 2025 ( Active )" at bounding box center [464, 679] width 174 height 24
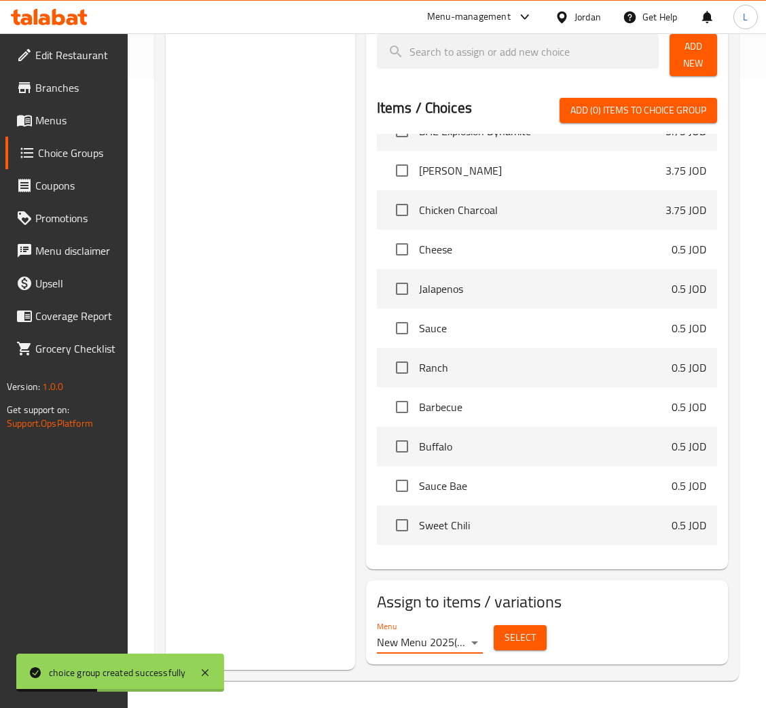
click at [510, 641] on span "Select" at bounding box center [519, 637] width 31 height 17
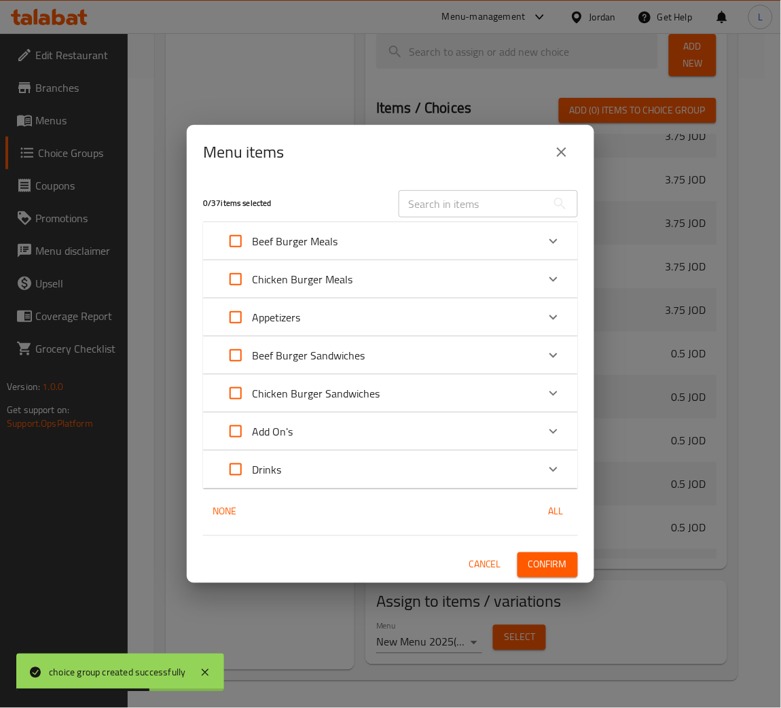
drag, startPoint x: 235, startPoint y: 240, endPoint x: 229, endPoint y: 252, distance: 13.7
click at [237, 238] on input "Expand" at bounding box center [235, 241] width 33 height 33
checkbox input "true"
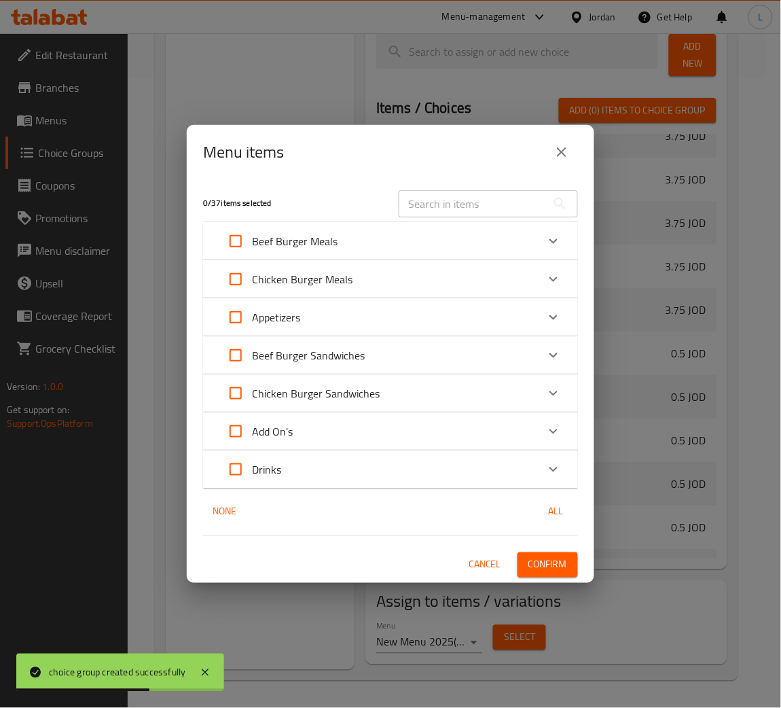
checkbox input "true"
click at [229, 274] on input "Expand" at bounding box center [235, 279] width 33 height 33
checkbox input "true"
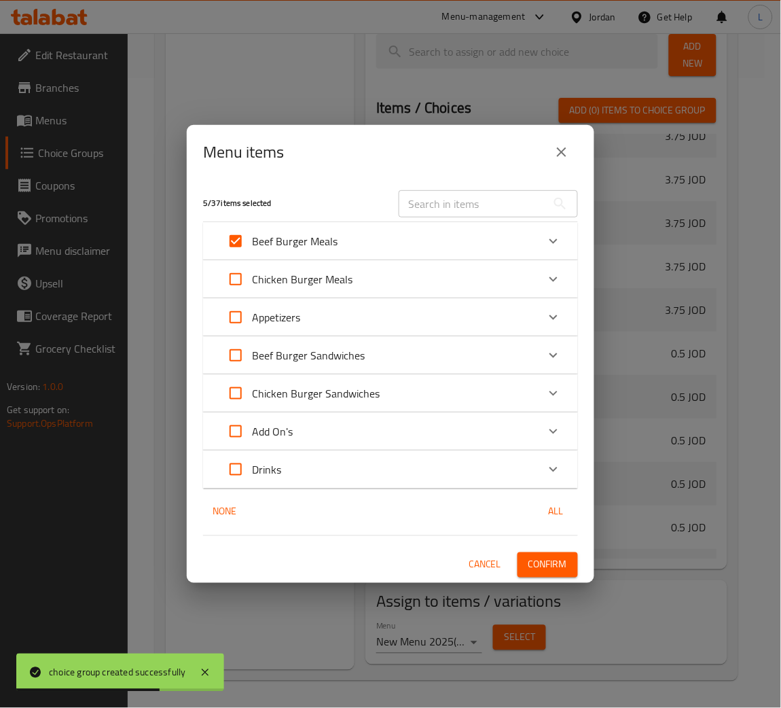
checkbox input "true"
click at [555, 556] on span "Confirm" at bounding box center [547, 564] width 39 height 17
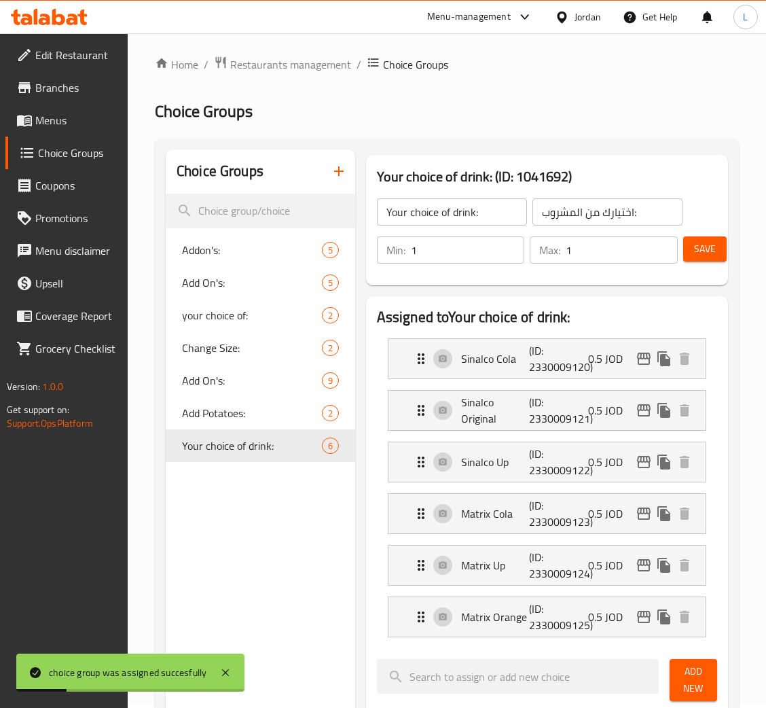
scroll to position [0, 0]
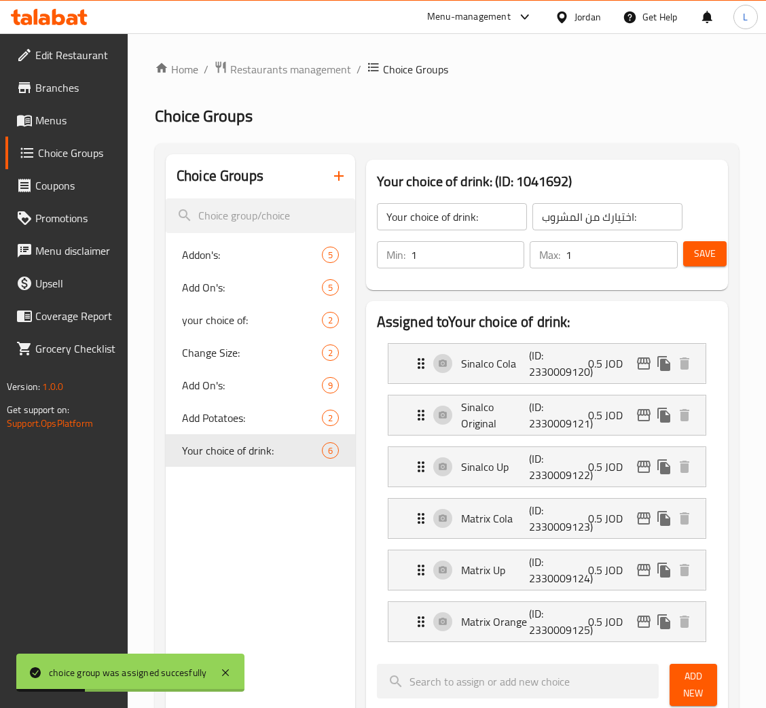
click at [336, 173] on icon "button" at bounding box center [339, 176] width 16 height 16
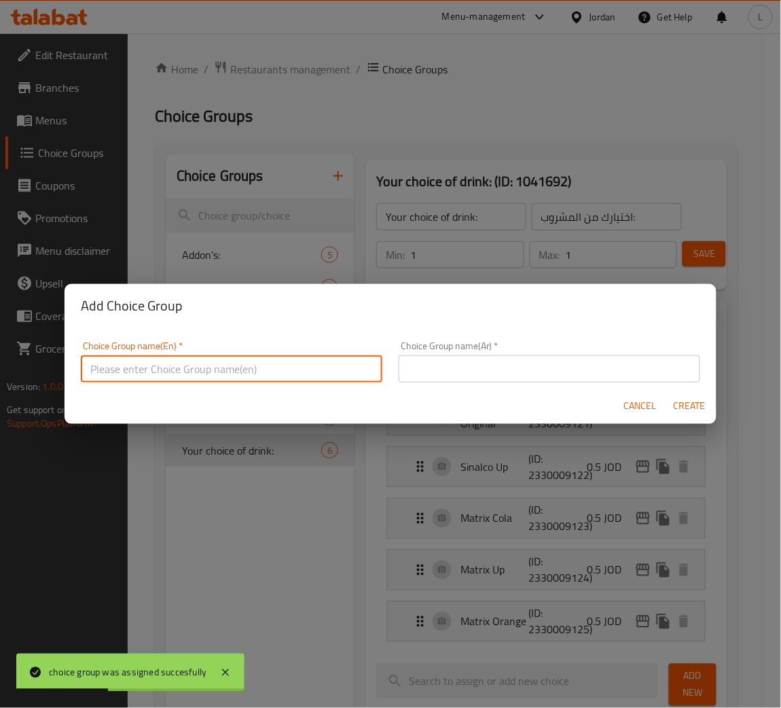
click at [246, 364] on input "text" at bounding box center [231, 368] width 301 height 27
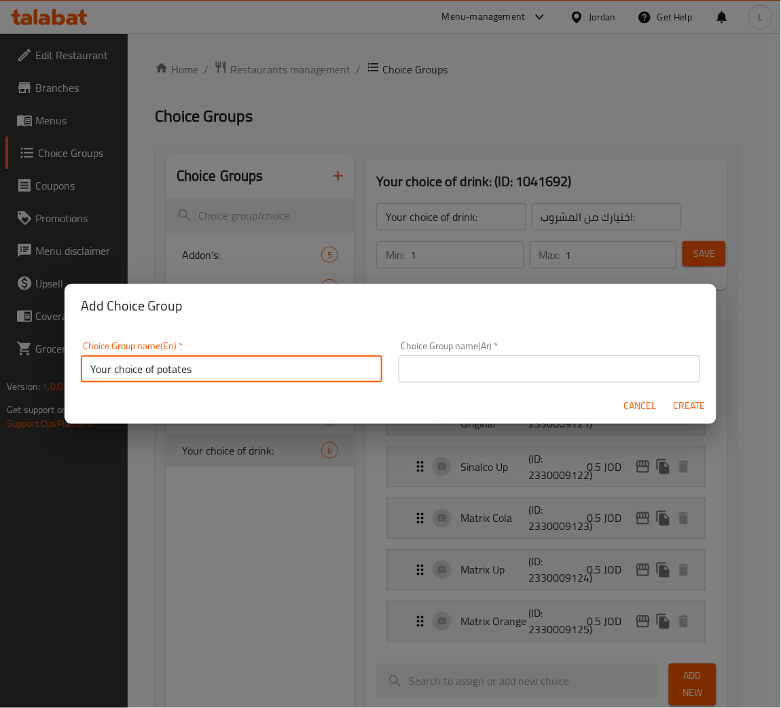
click at [180, 367] on input "Your choice of potates" at bounding box center [231, 368] width 301 height 27
click at [189, 377] on input "Your choice of potatoes" at bounding box center [231, 368] width 301 height 27
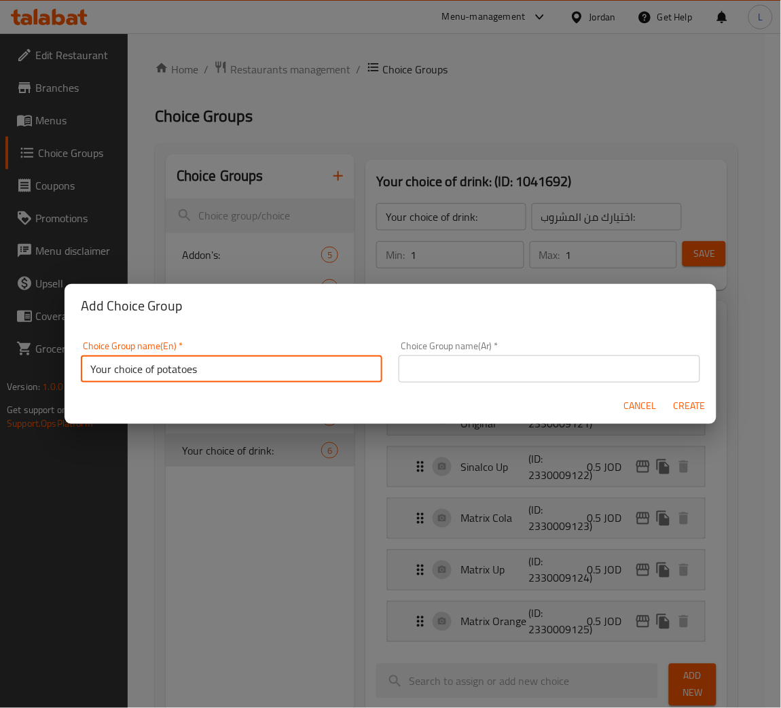
type input "Your choice of potatoes"
click at [581, 364] on input "text" at bounding box center [549, 368] width 301 height 27
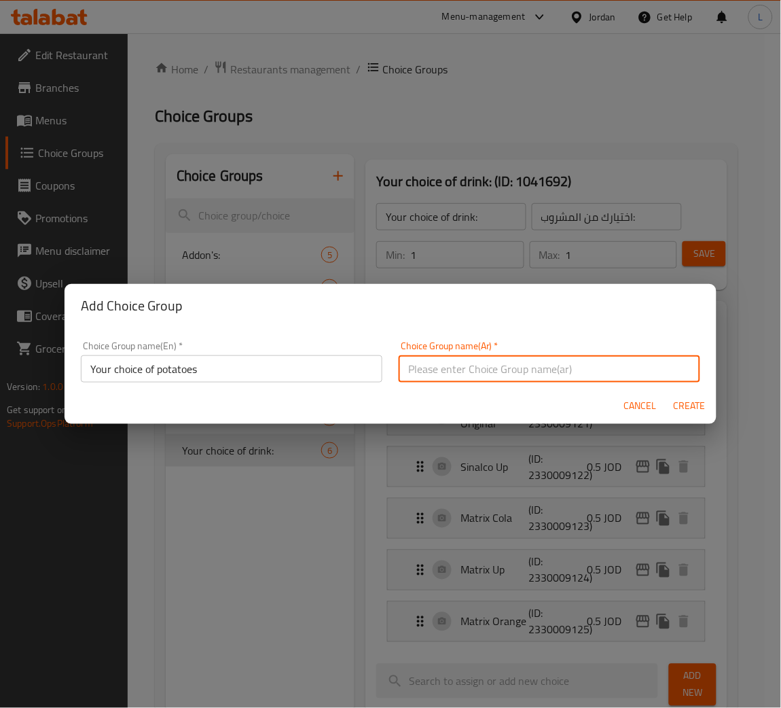
paste input "اختيارك من البطاطس"
type input "اختيارك من البطاطس"
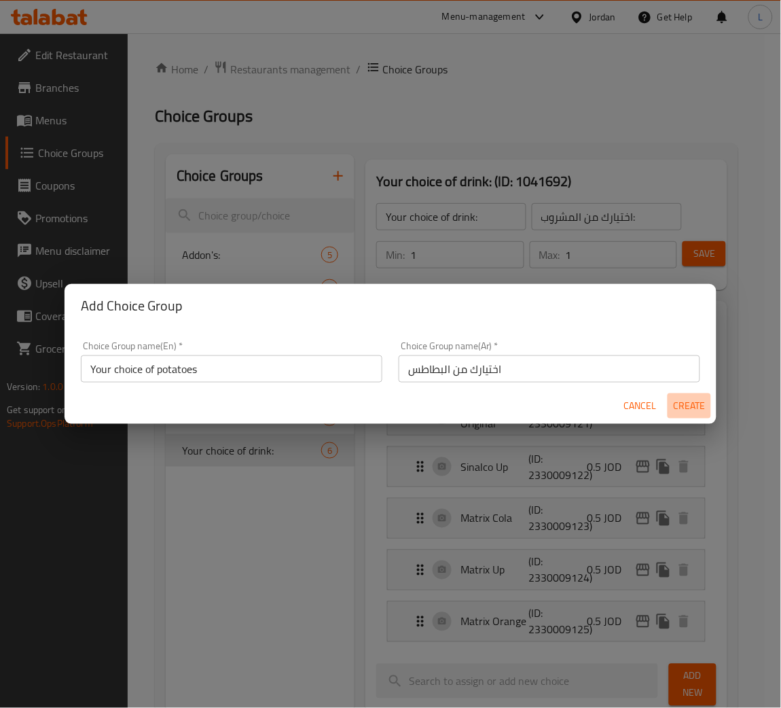
click at [699, 407] on span "Create" at bounding box center [689, 405] width 33 height 17
type input "Your choice of potatoes"
type input "اختيارك من البطاطس"
type input "0"
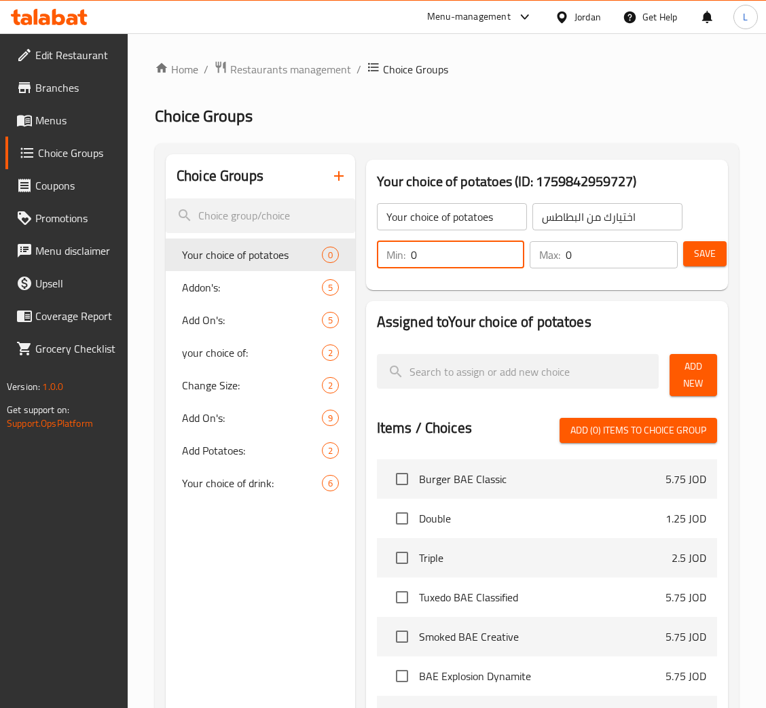
click at [490, 259] on input "0" at bounding box center [468, 254] width 114 height 27
type input "1"
click at [650, 259] on input "0" at bounding box center [622, 254] width 112 height 27
type input "1"
type input "0"
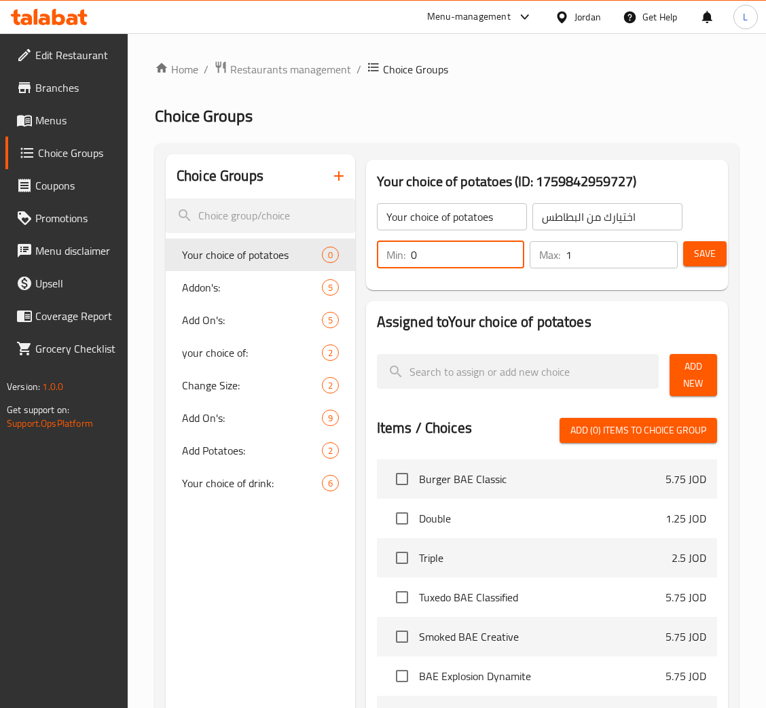
click at [511, 256] on input "0" at bounding box center [468, 254] width 114 height 27
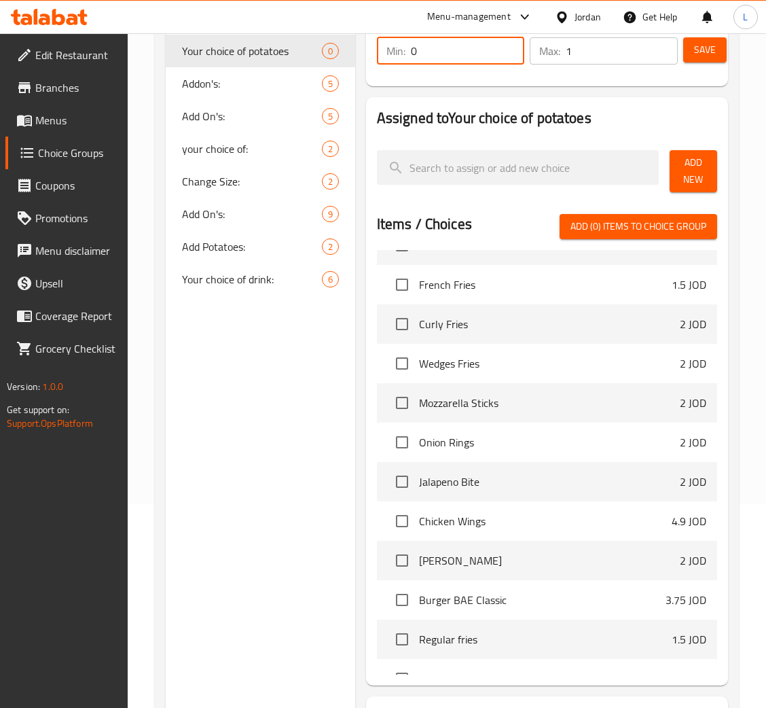
scroll to position [305, 0]
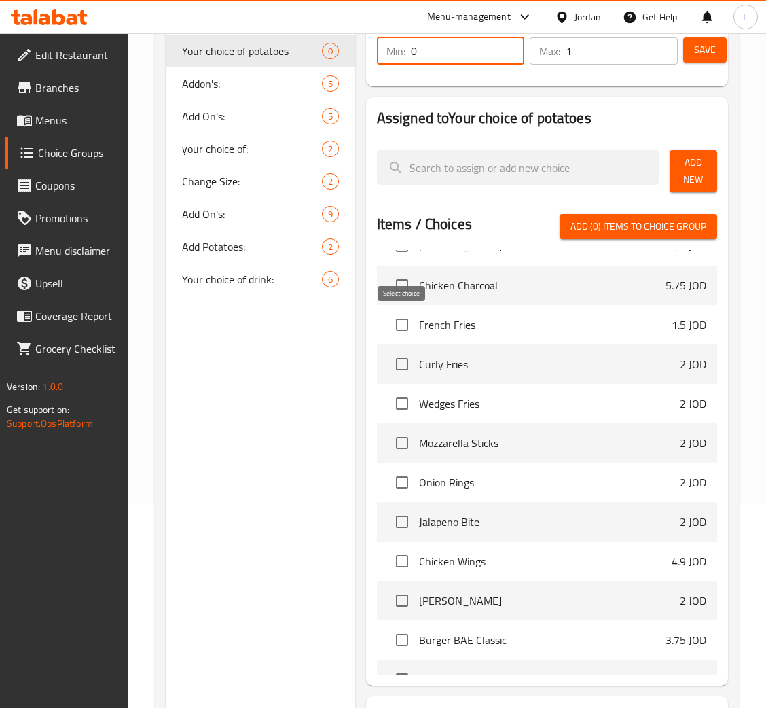
click at [400, 329] on input "checkbox" at bounding box center [402, 324] width 29 height 29
checkbox input "true"
click at [403, 365] on input "checkbox" at bounding box center [402, 364] width 29 height 29
checkbox input "true"
click at [397, 401] on input "checkbox" at bounding box center [402, 403] width 29 height 29
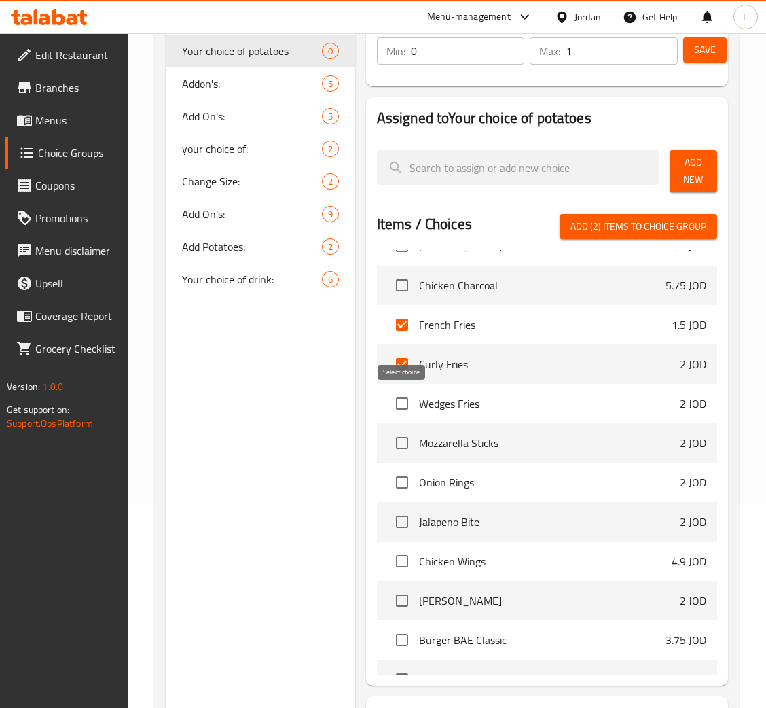
checkbox input "true"
click at [398, 437] on input "checkbox" at bounding box center [402, 442] width 29 height 29
click at [400, 447] on input "checkbox" at bounding box center [402, 442] width 29 height 29
checkbox input "false"
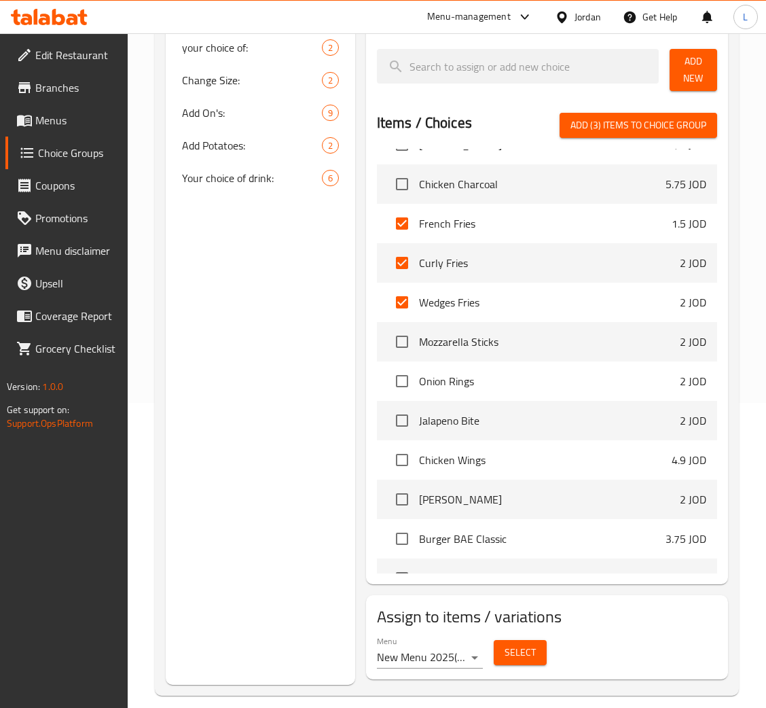
click at [669, 128] on span "Add (3) items to choice group" at bounding box center [638, 125] width 136 height 17
checkbox input "false"
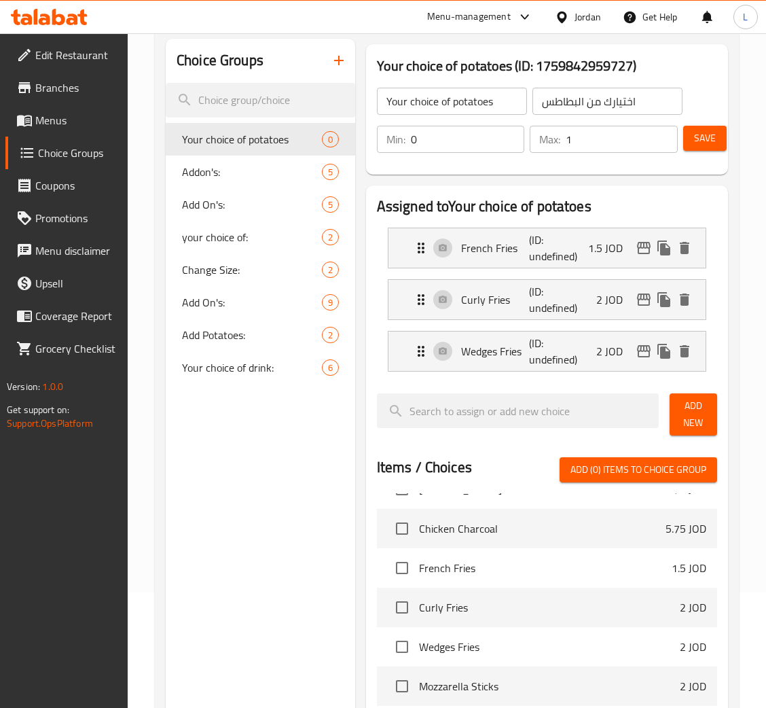
scroll to position [102, 0]
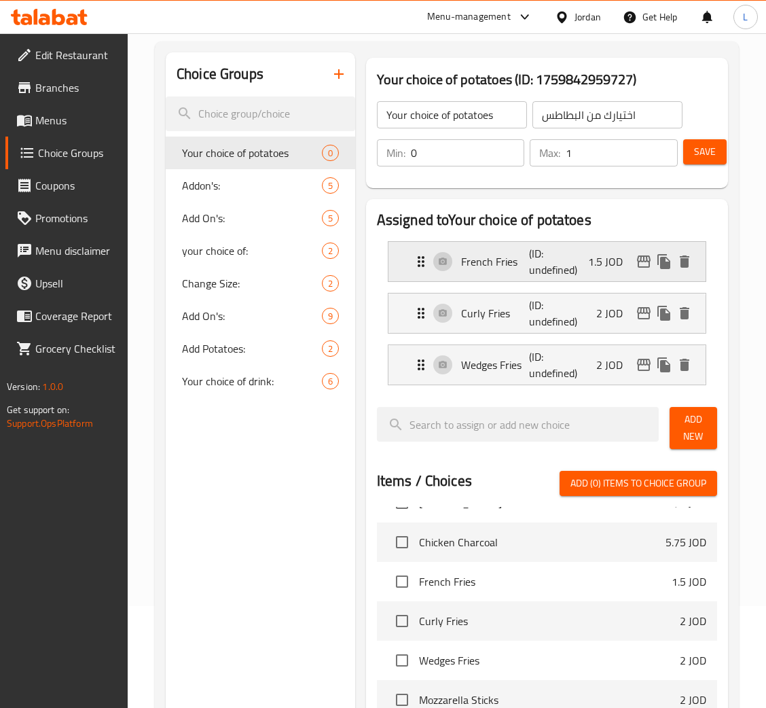
click at [642, 259] on icon "edit" at bounding box center [644, 261] width 16 height 16
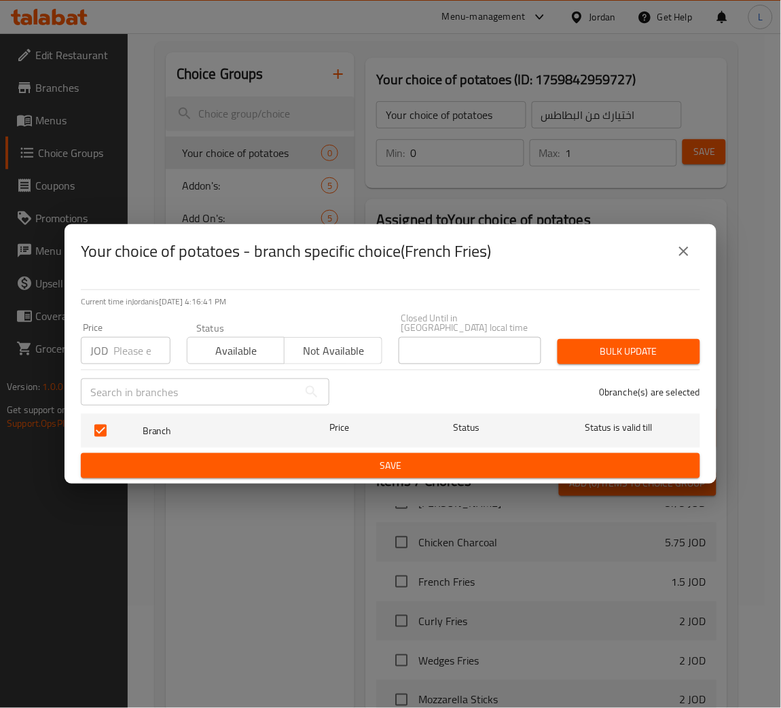
click at [128, 346] on input "number" at bounding box center [141, 350] width 57 height 27
type input "0"
click at [691, 251] on icon "close" at bounding box center [684, 251] width 16 height 16
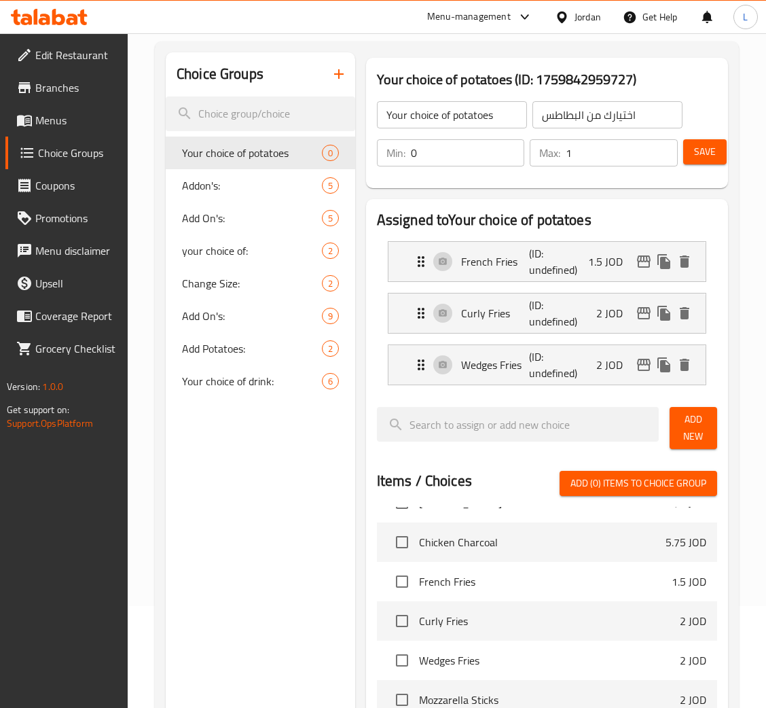
click at [703, 155] on span "Save" at bounding box center [705, 151] width 22 height 17
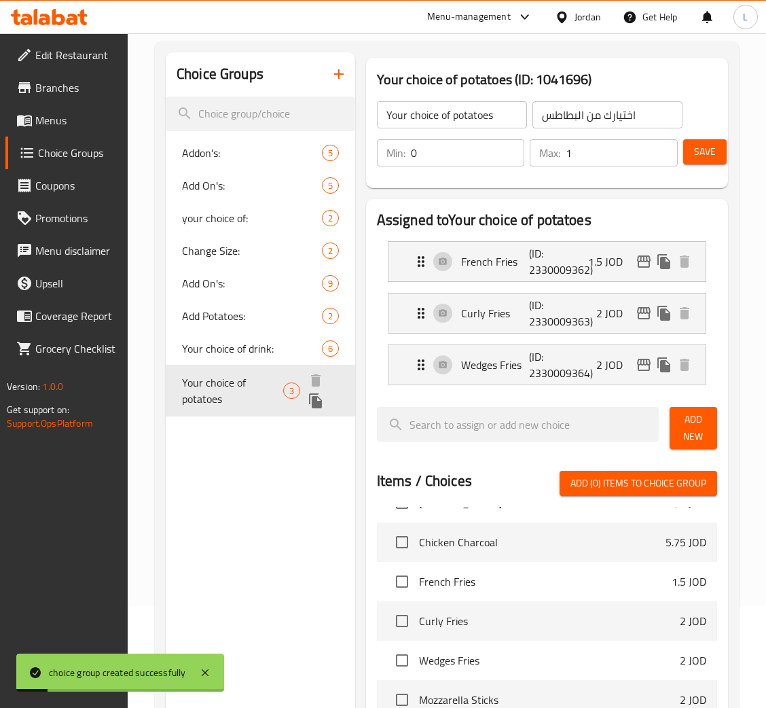
click at [253, 382] on span "Your choice of potatoes" at bounding box center [232, 390] width 101 height 33
click at [637, 256] on icon "edit" at bounding box center [644, 261] width 16 height 16
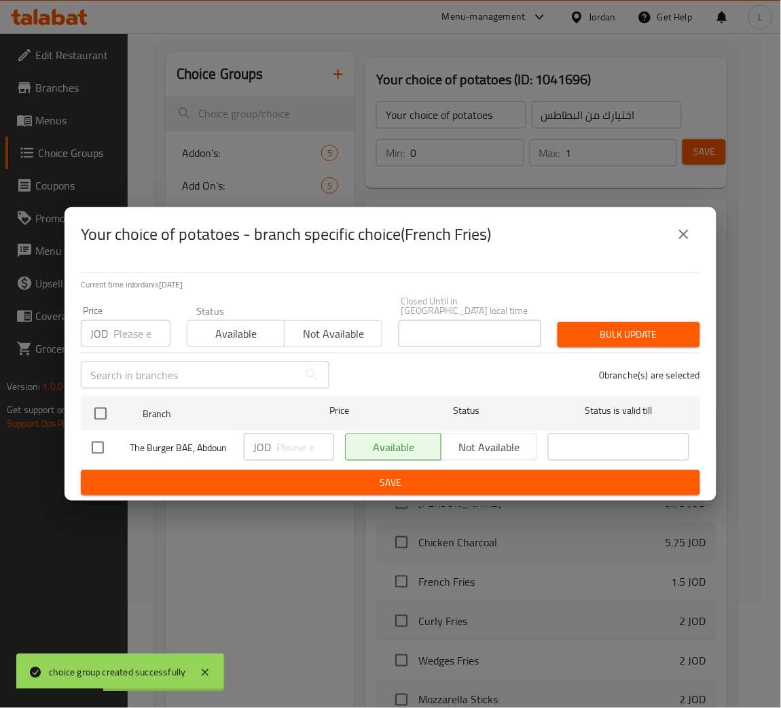
drag, startPoint x: 143, startPoint y: 326, endPoint x: 149, endPoint y: 321, distance: 7.2
click at [142, 325] on input "number" at bounding box center [141, 333] width 57 height 27
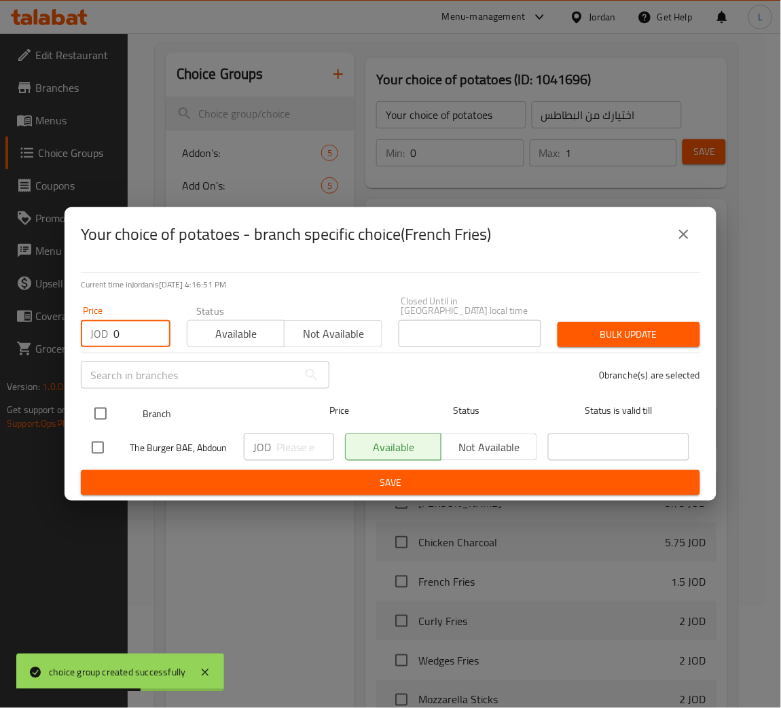
type input "0"
click at [111, 401] on input "checkbox" at bounding box center [100, 413] width 29 height 29
checkbox input "true"
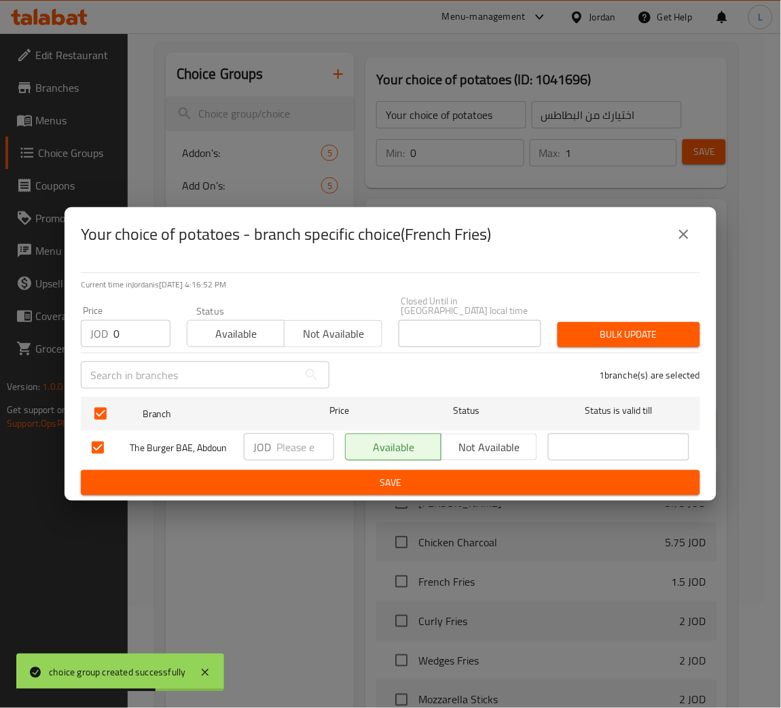
click at [602, 340] on button "Bulk update" at bounding box center [628, 334] width 143 height 25
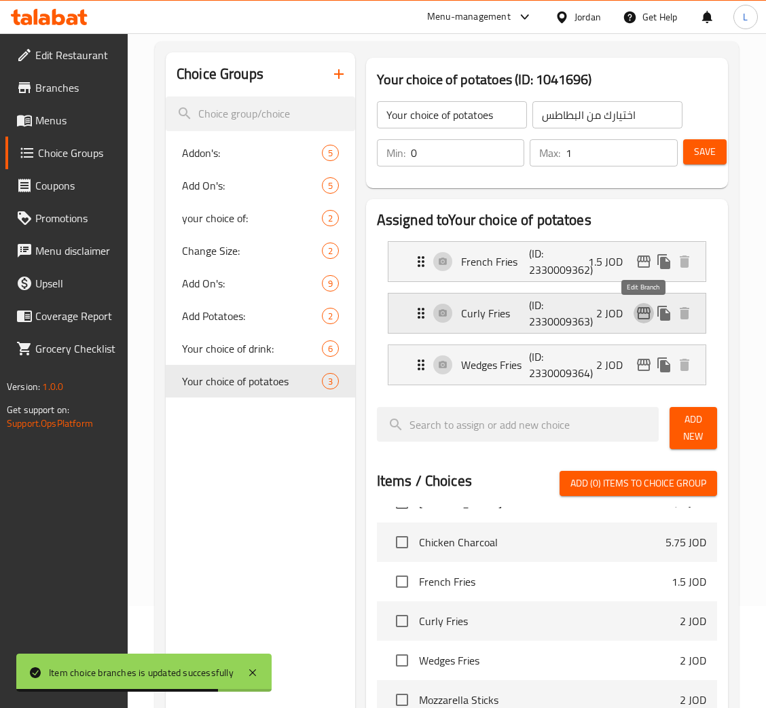
click at [646, 312] on icon "edit" at bounding box center [644, 313] width 14 height 12
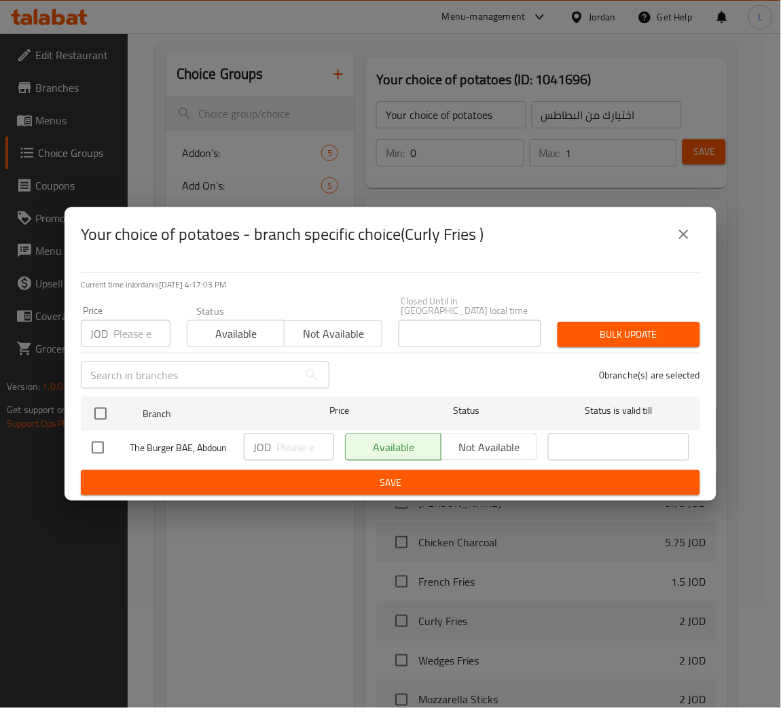
click at [116, 326] on input "number" at bounding box center [141, 333] width 57 height 27
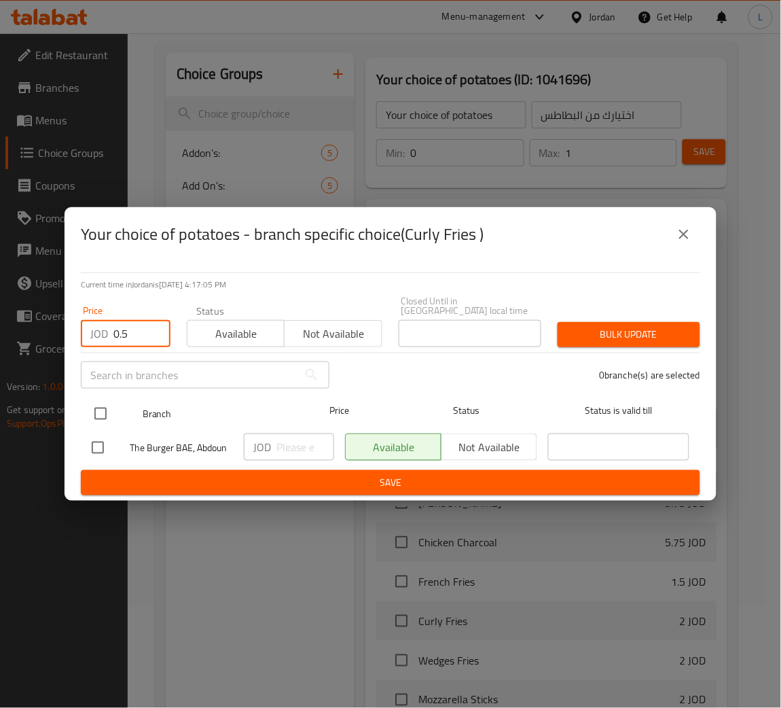
type input "0.5"
drag, startPoint x: 101, startPoint y: 411, endPoint x: 113, endPoint y: 411, distance: 12.2
click at [105, 411] on input "checkbox" at bounding box center [100, 413] width 29 height 29
checkbox input "true"
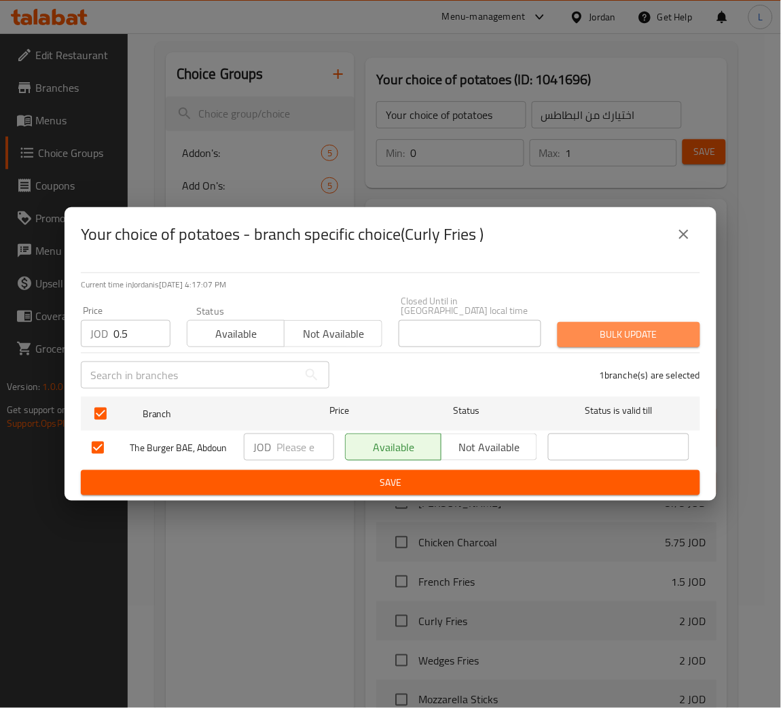
click at [606, 333] on span "Bulk update" at bounding box center [628, 334] width 121 height 17
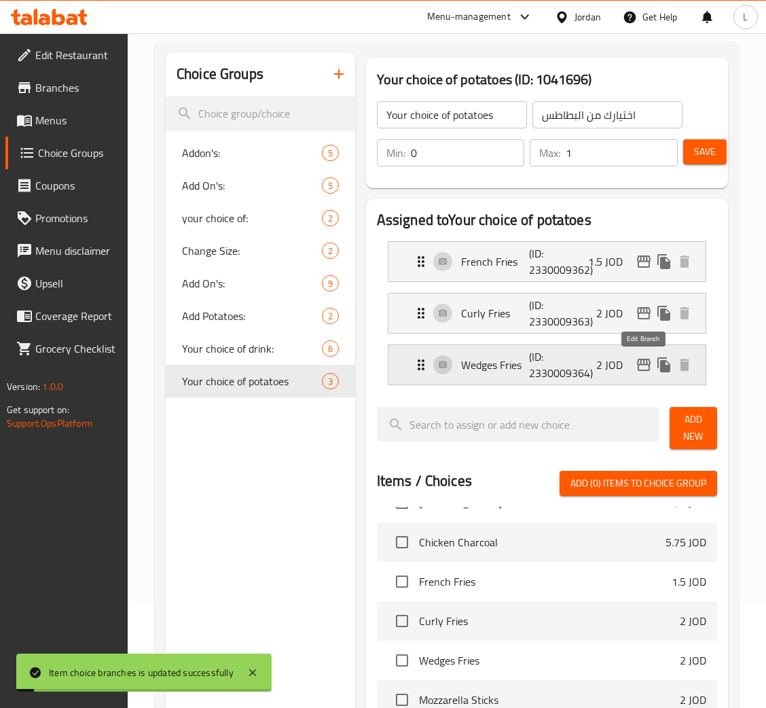
click at [648, 364] on icon "edit" at bounding box center [644, 364] width 16 height 16
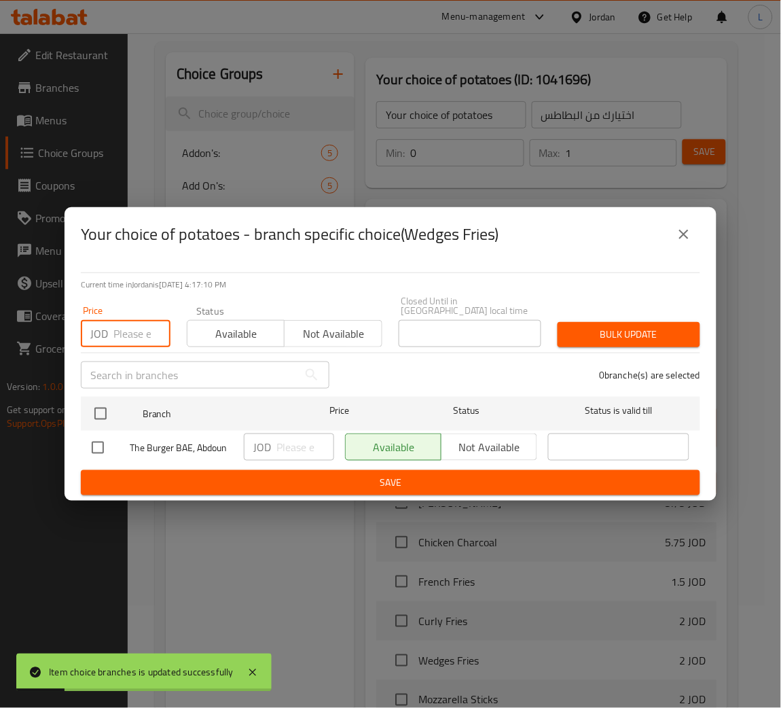
click at [135, 333] on input "number" at bounding box center [141, 333] width 57 height 27
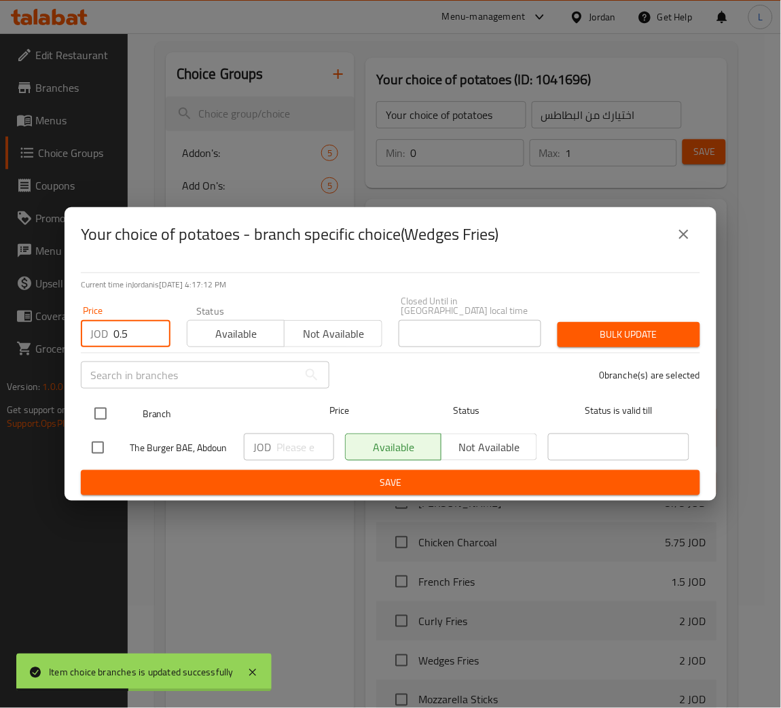
type input "0.5"
click at [91, 407] on input "checkbox" at bounding box center [100, 413] width 29 height 29
checkbox input "true"
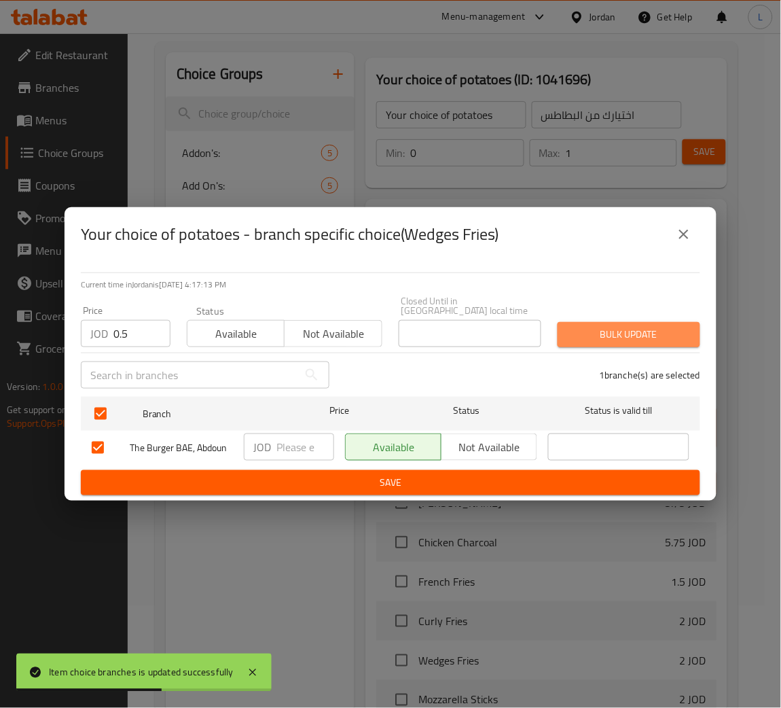
click at [624, 329] on span "Bulk update" at bounding box center [628, 334] width 121 height 17
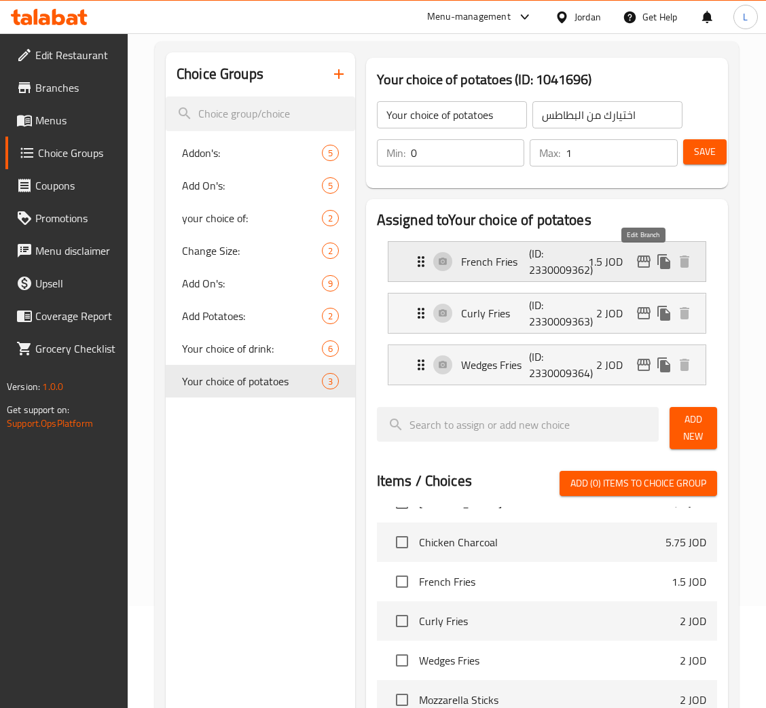
click at [645, 257] on icon "edit" at bounding box center [644, 261] width 14 height 12
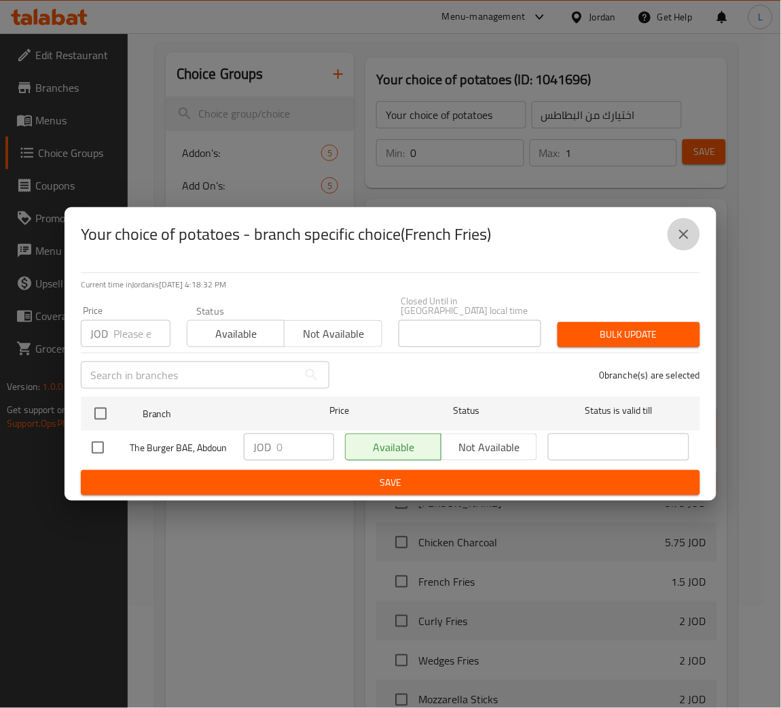
click at [681, 240] on icon "close" at bounding box center [684, 234] width 16 height 16
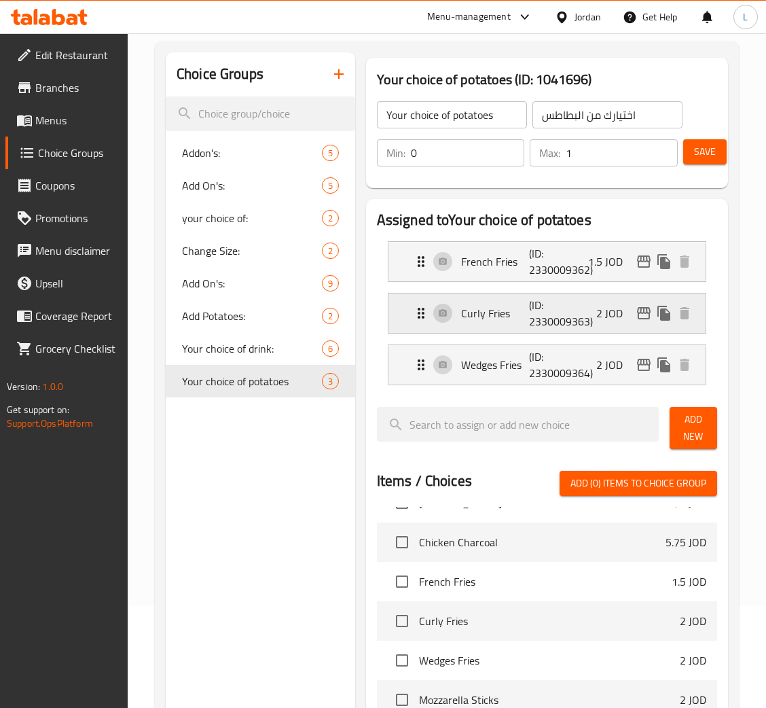
click at [641, 312] on icon "edit" at bounding box center [644, 313] width 16 height 16
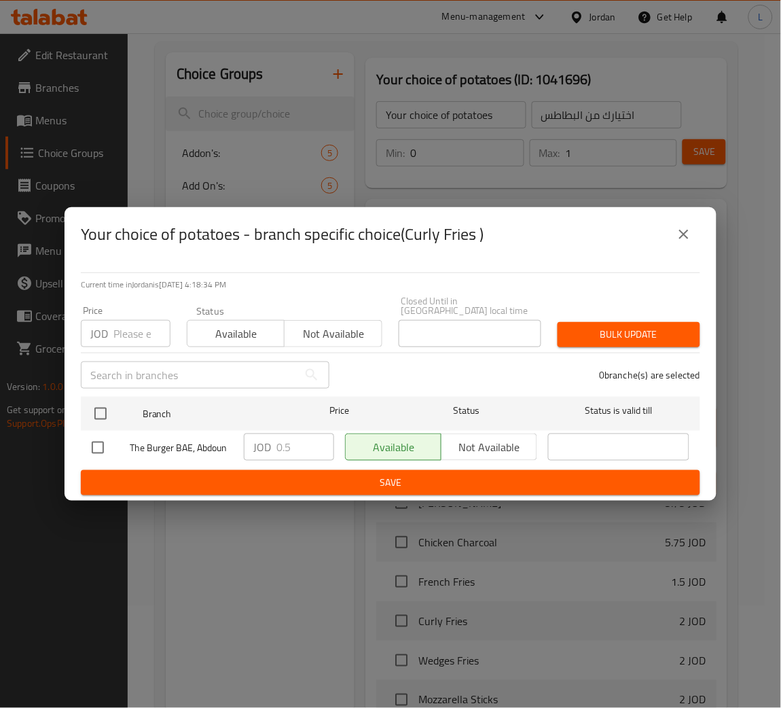
click at [682, 238] on icon "close" at bounding box center [684, 234] width 10 height 10
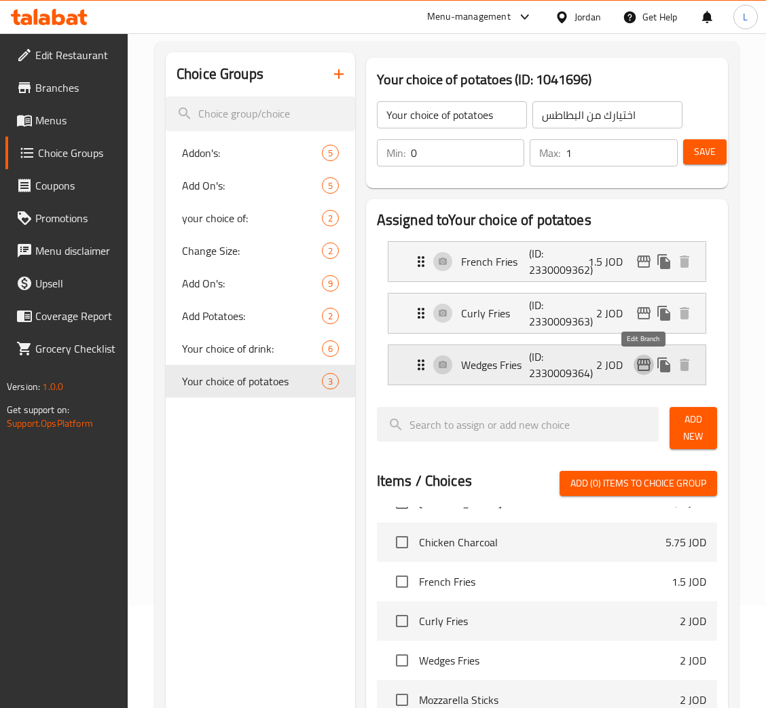
click at [645, 365] on icon "edit" at bounding box center [644, 365] width 14 height 12
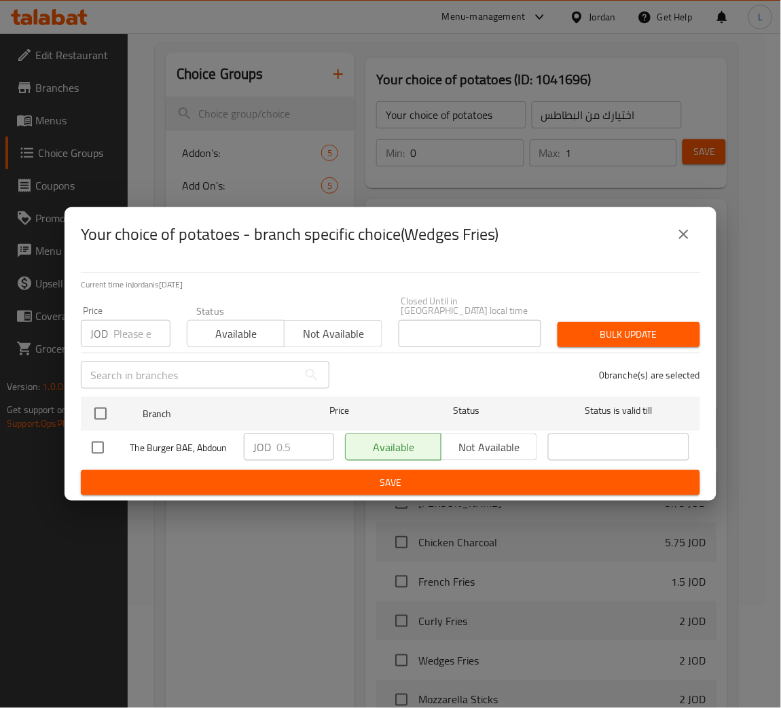
click at [683, 240] on icon "close" at bounding box center [684, 234] width 16 height 16
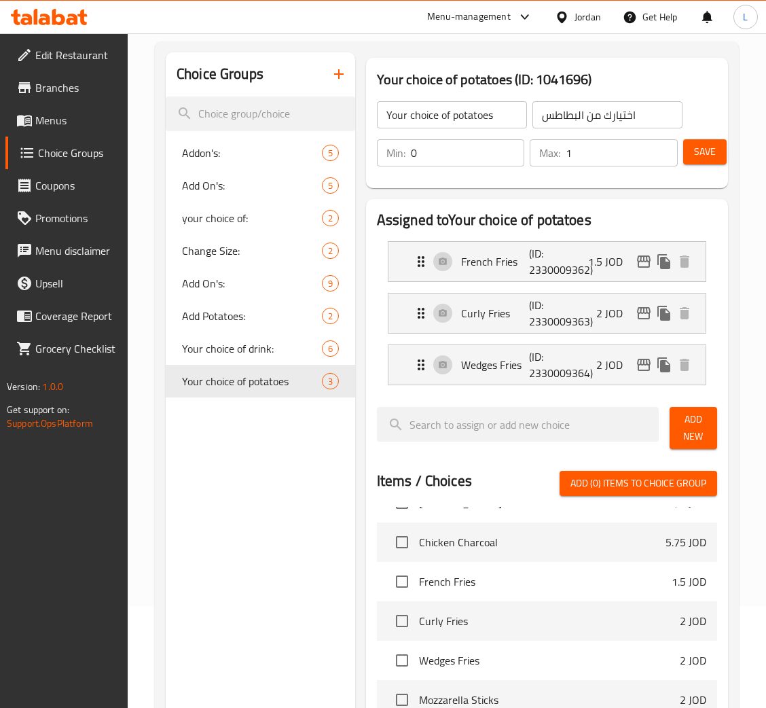
click at [699, 154] on span "Save" at bounding box center [705, 151] width 22 height 17
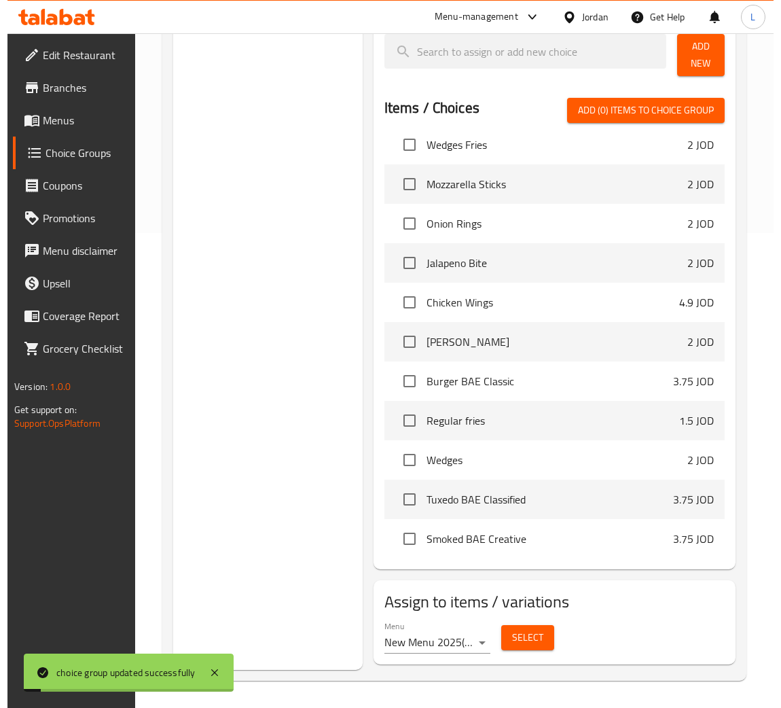
scroll to position [713, 0]
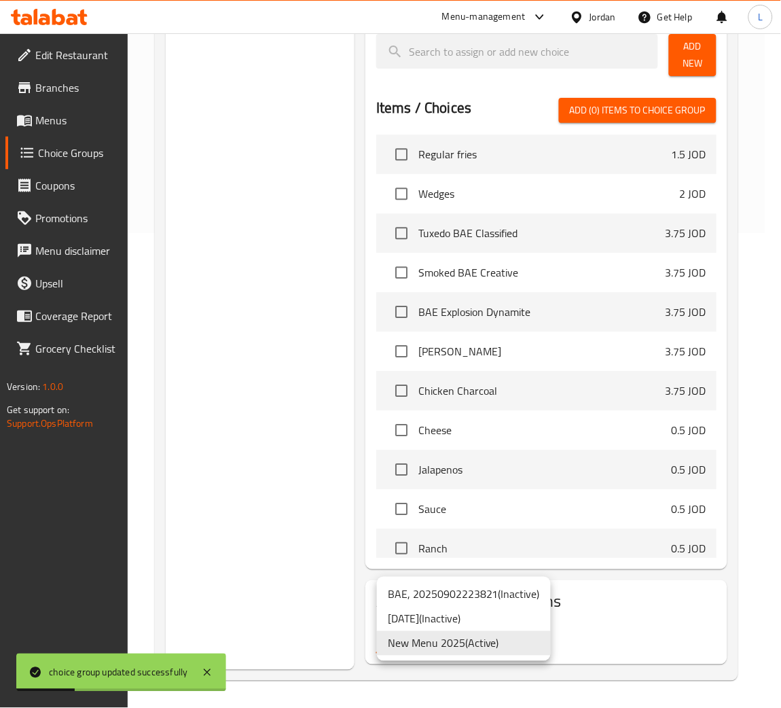
click at [449, 636] on li "New Menu 2025 ( Active )" at bounding box center [464, 643] width 174 height 24
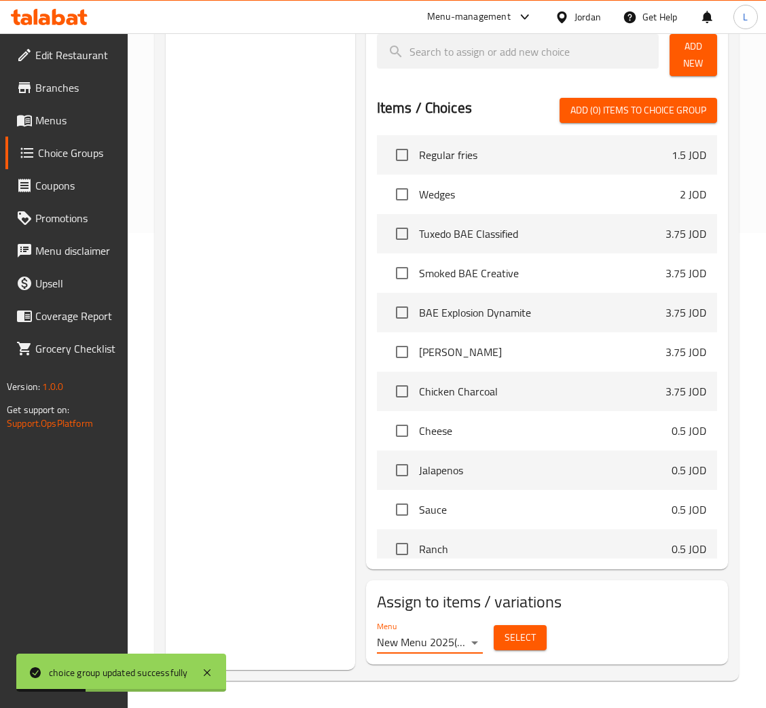
click at [515, 638] on span "Select" at bounding box center [519, 637] width 31 height 17
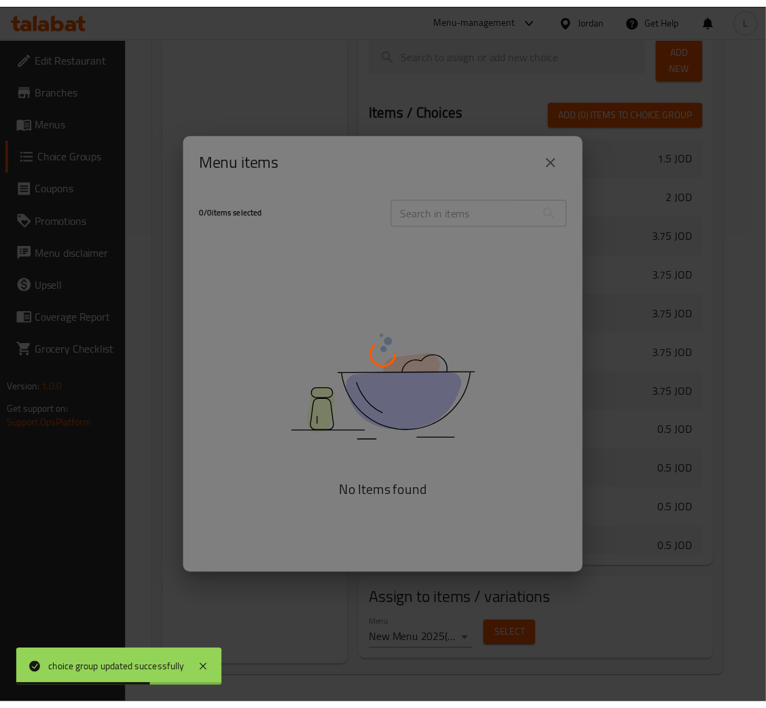
scroll to position [782, 0]
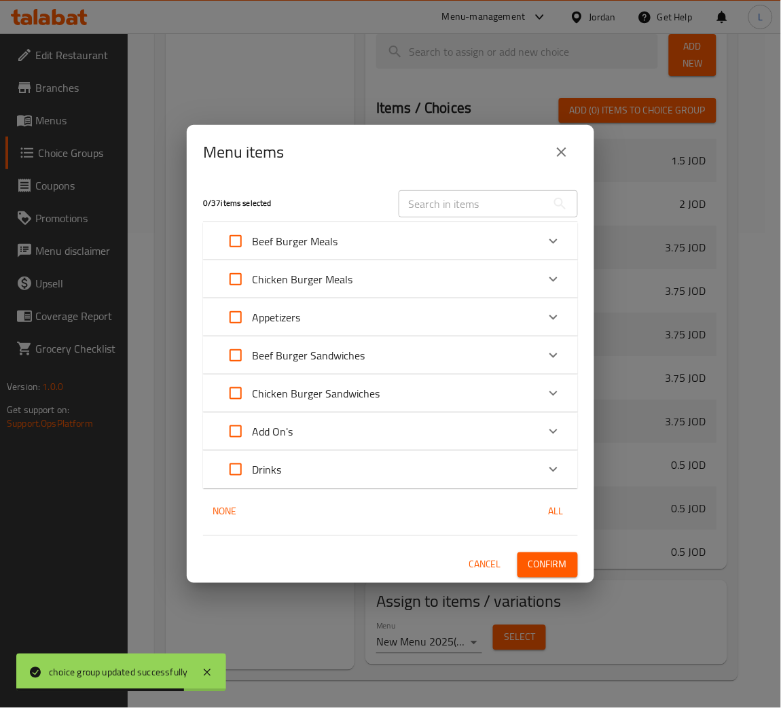
click at [235, 242] on input "Expand" at bounding box center [235, 241] width 33 height 33
checkbox input "true"
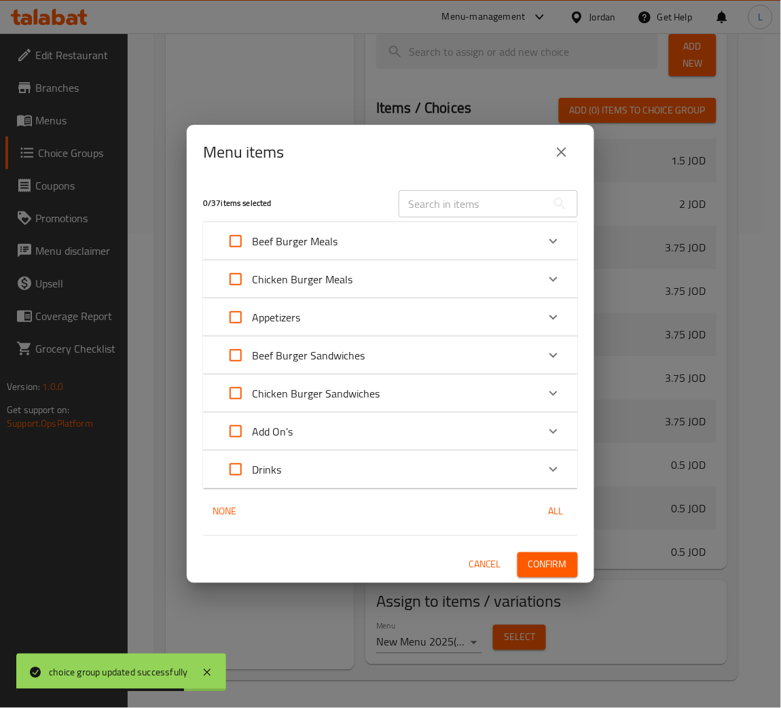
checkbox input "true"
drag, startPoint x: 237, startPoint y: 291, endPoint x: 324, endPoint y: 365, distance: 113.7
click at [234, 292] on input "Expand" at bounding box center [235, 279] width 33 height 33
checkbox input "true"
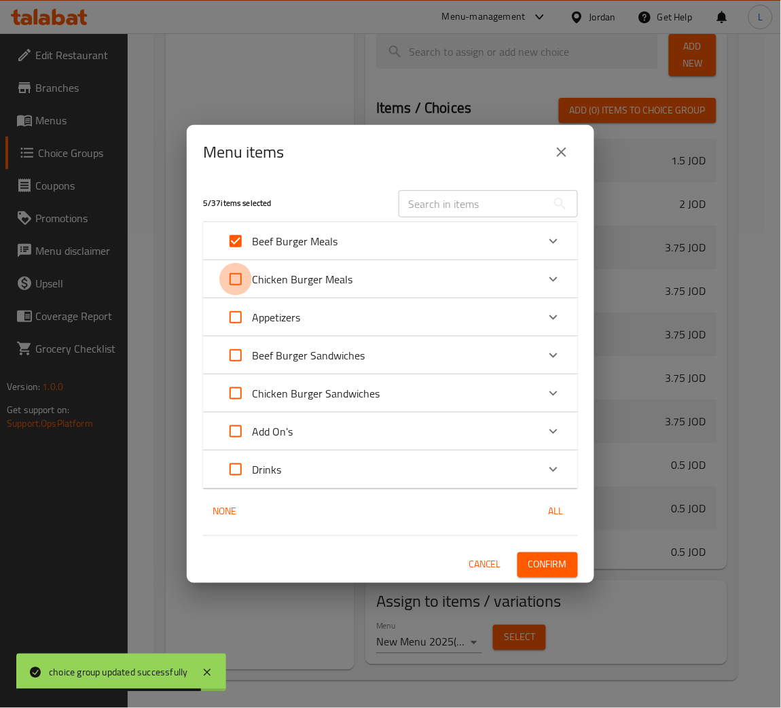
checkbox input "true"
click at [557, 570] on span "Confirm" at bounding box center [547, 564] width 39 height 17
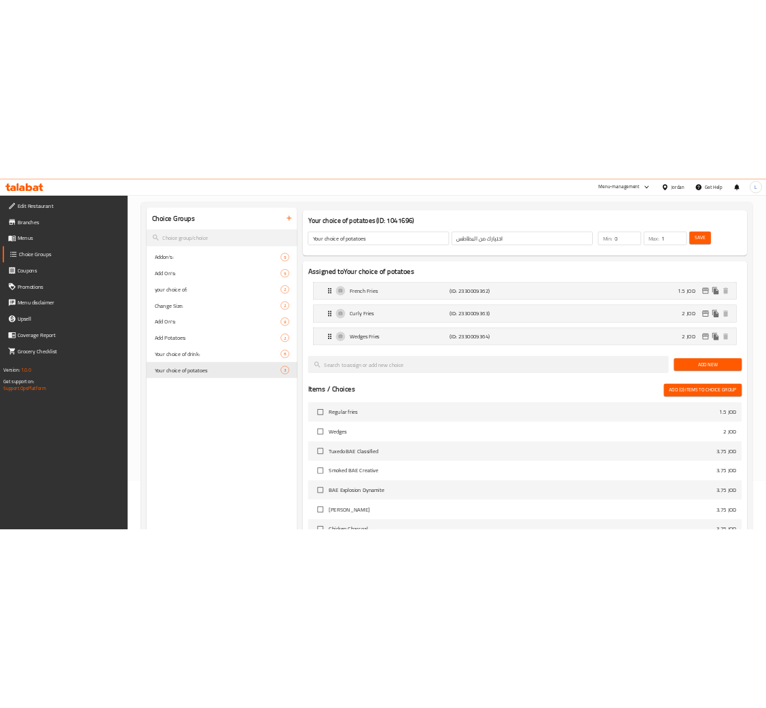
scroll to position [0, 0]
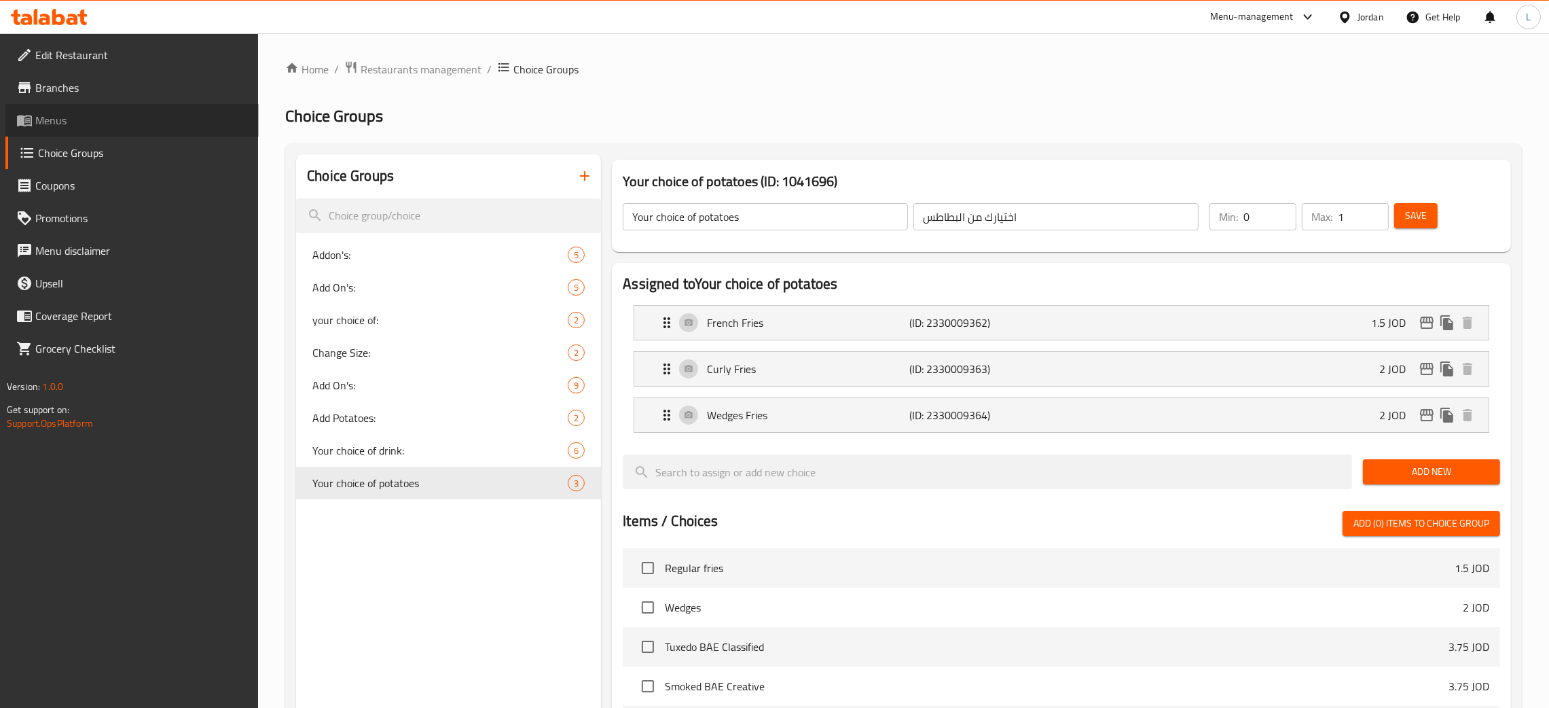
click at [45, 124] on span "Menus" at bounding box center [141, 120] width 213 height 16
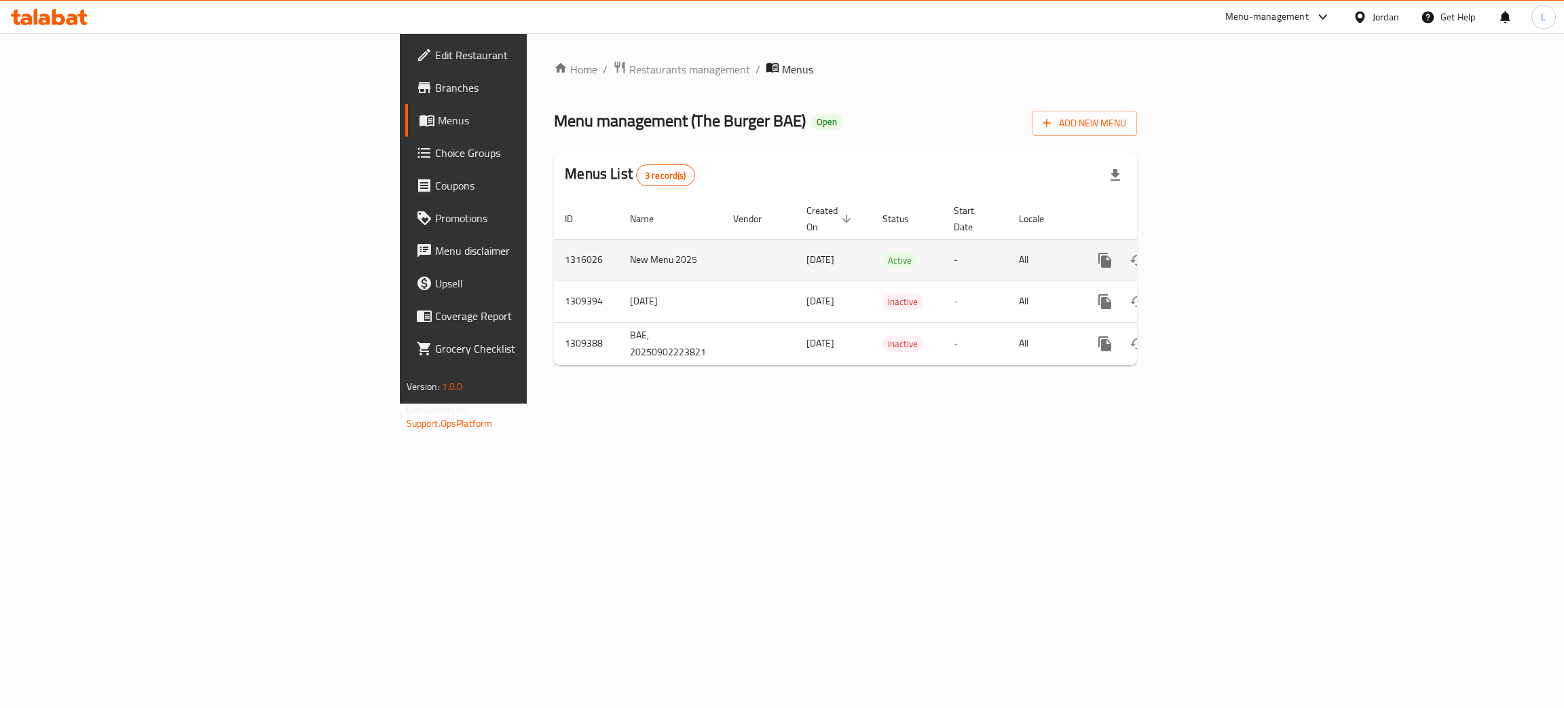
click at [1209, 254] on icon "enhanced table" at bounding box center [1203, 260] width 12 height 12
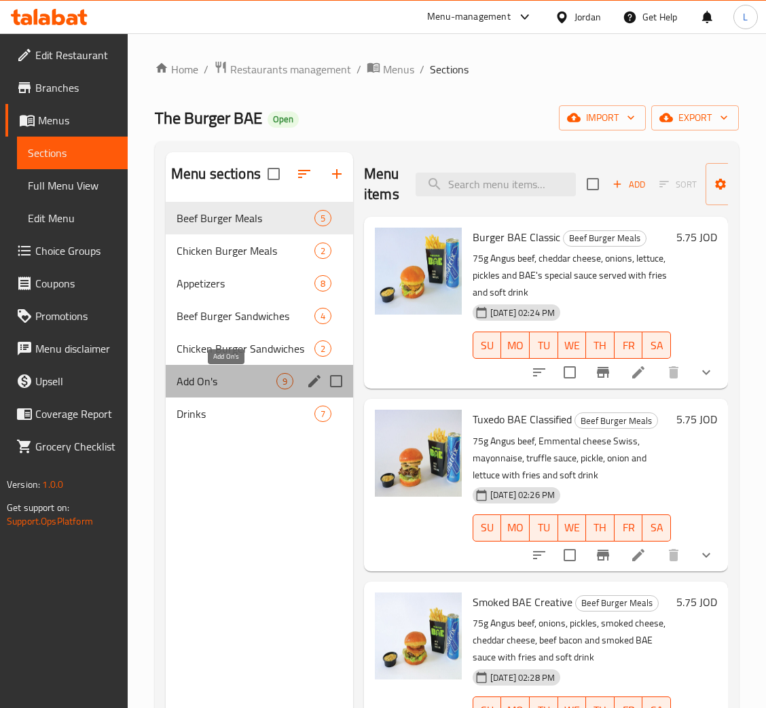
click at [226, 386] on span "Add On's" at bounding box center [227, 381] width 100 height 16
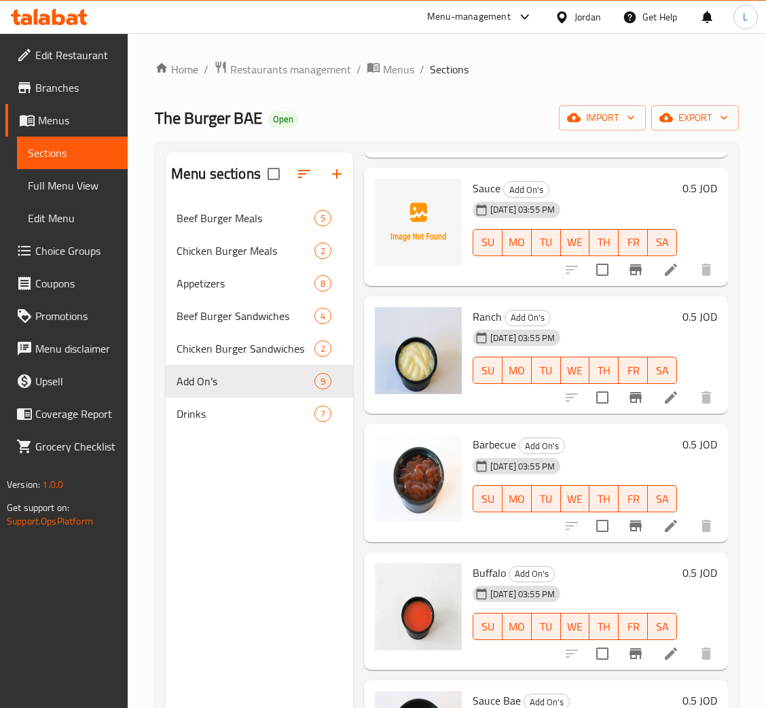
scroll to position [204, 0]
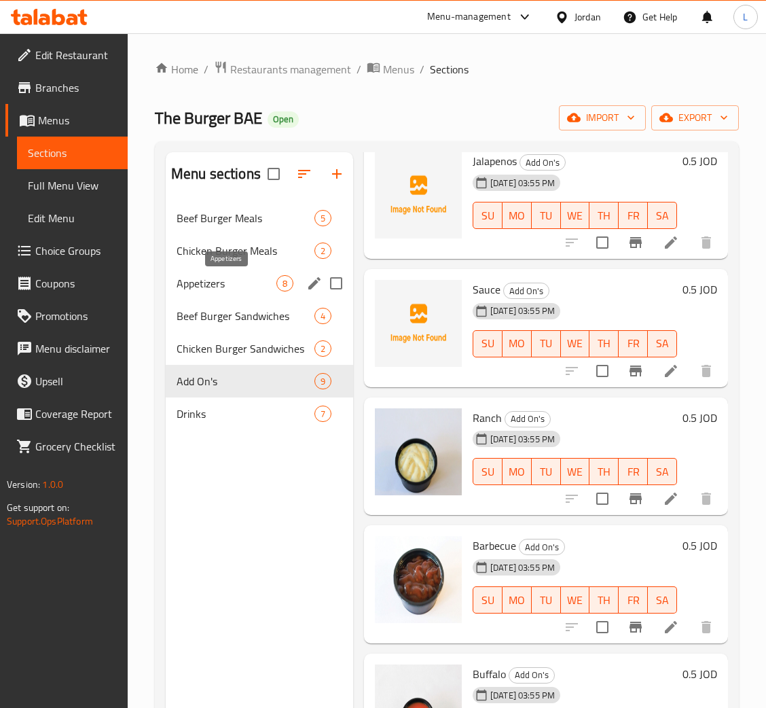
click at [221, 284] on span "Appetizers" at bounding box center [227, 283] width 100 height 16
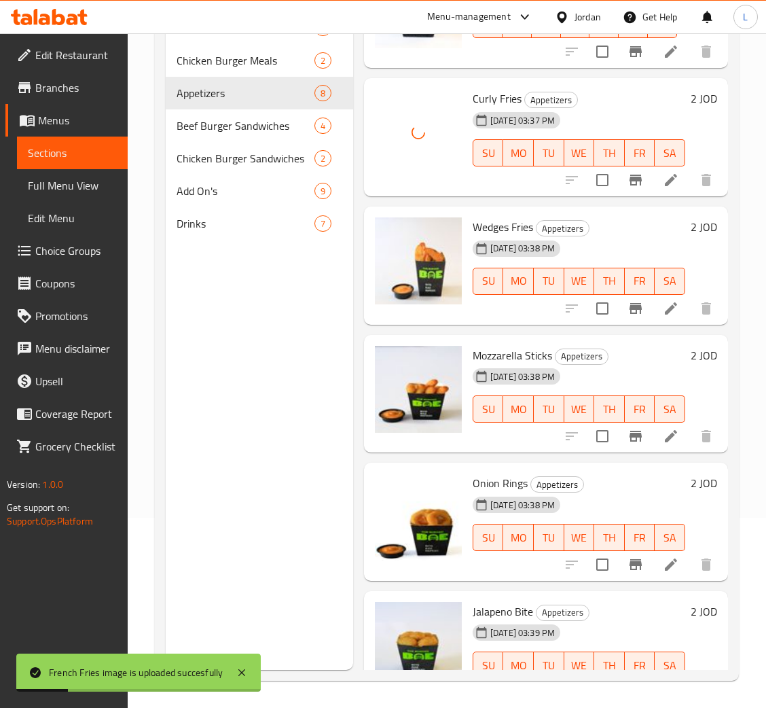
scroll to position [385, 0]
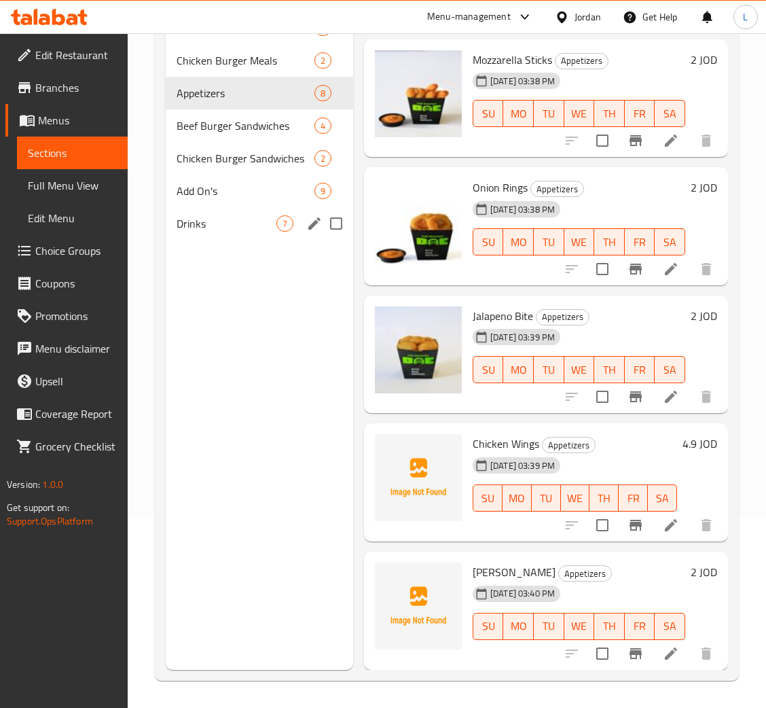
click at [198, 217] on span "Drinks" at bounding box center [227, 223] width 100 height 16
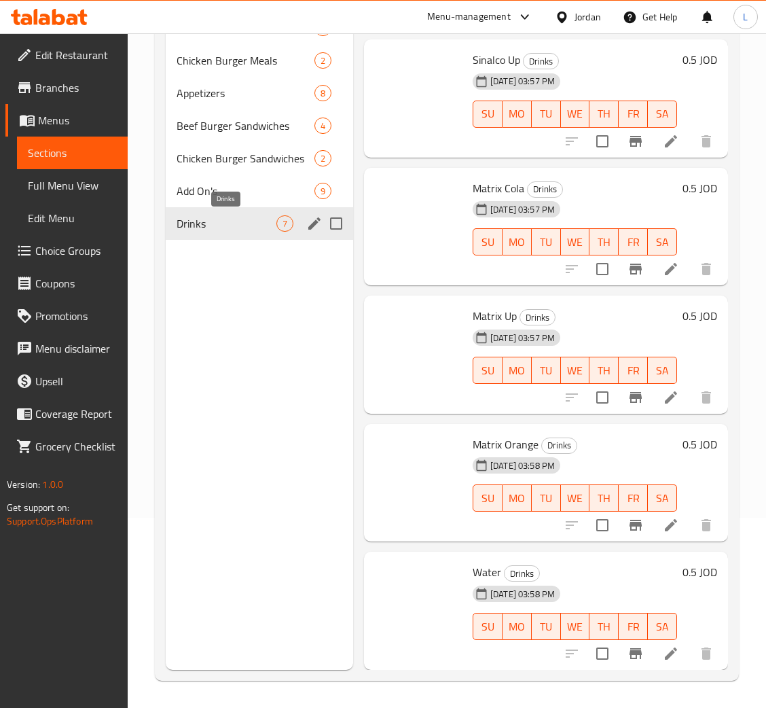
scroll to position [257, 0]
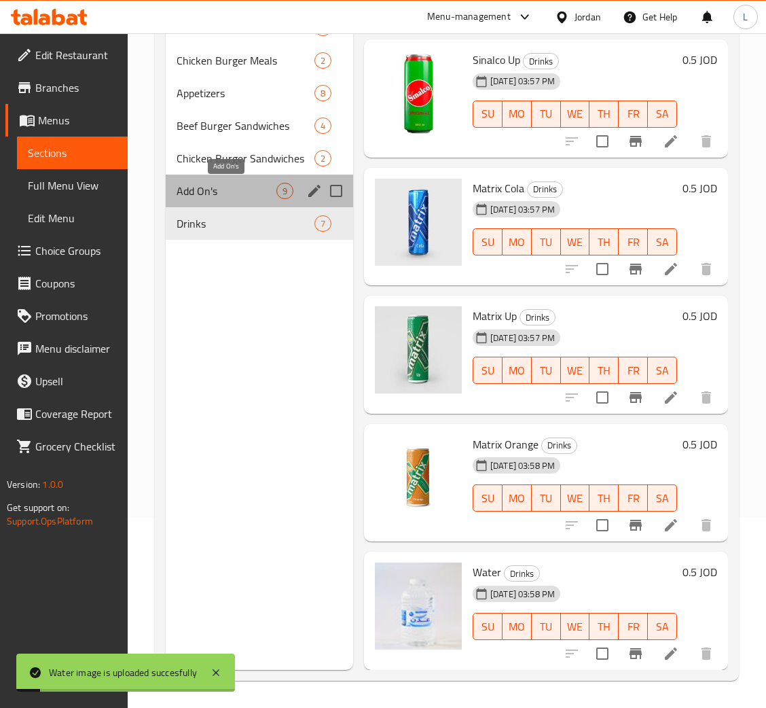
click at [260, 186] on span "Add On's" at bounding box center [227, 191] width 100 height 16
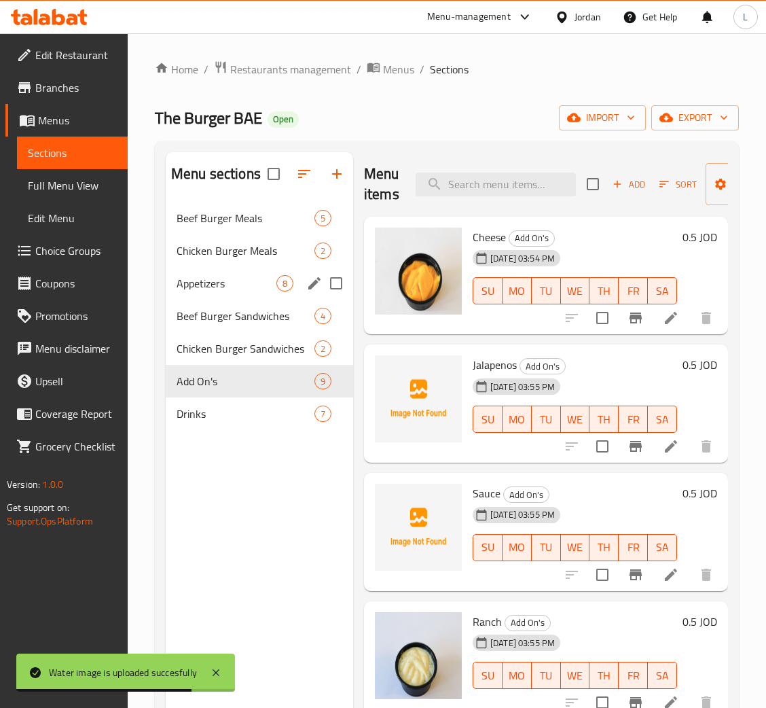
click at [210, 282] on span "Appetizers" at bounding box center [227, 283] width 100 height 16
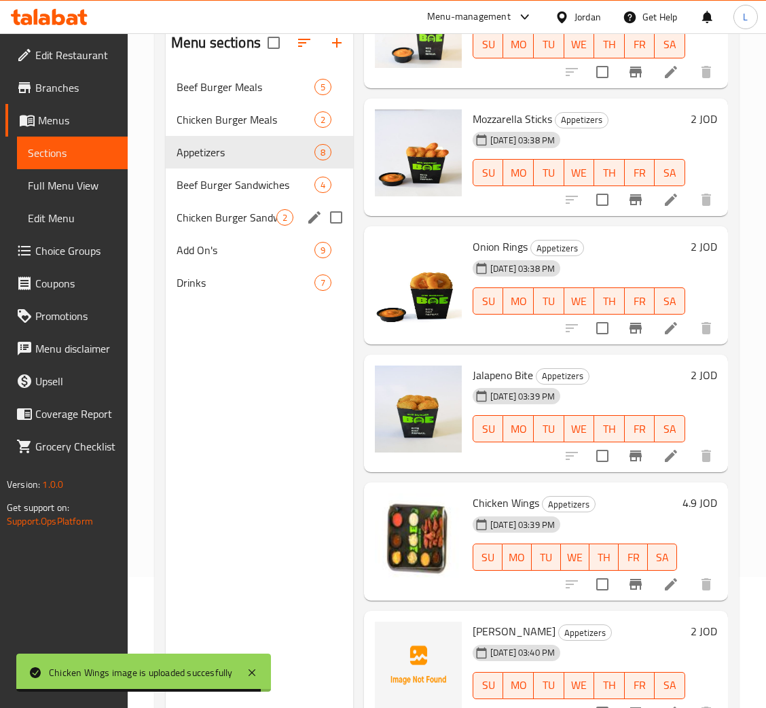
scroll to position [90, 0]
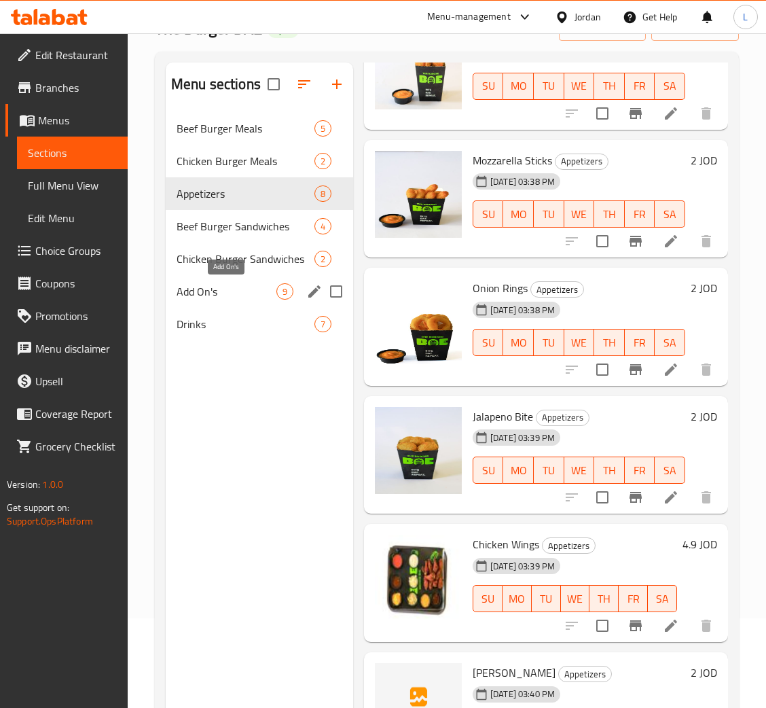
click at [223, 299] on span "Add On's" at bounding box center [227, 291] width 100 height 16
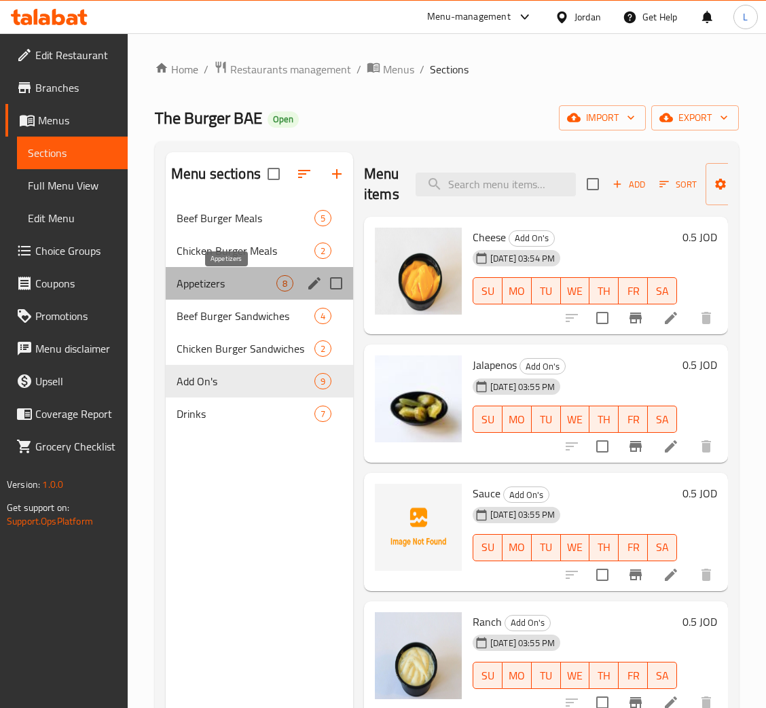
click at [218, 287] on span "Appetizers" at bounding box center [227, 283] width 100 height 16
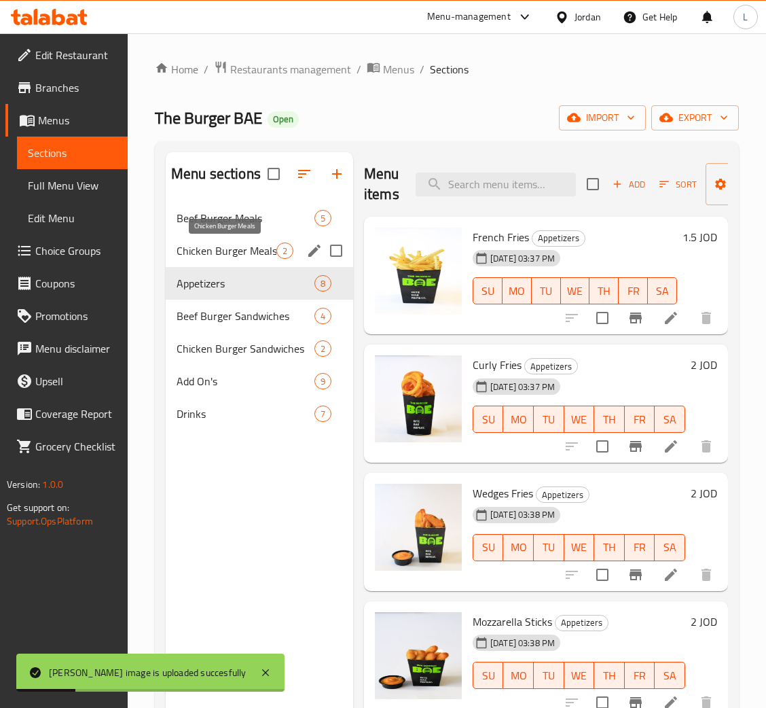
click at [217, 248] on span "Chicken Burger Meals" at bounding box center [227, 250] width 100 height 16
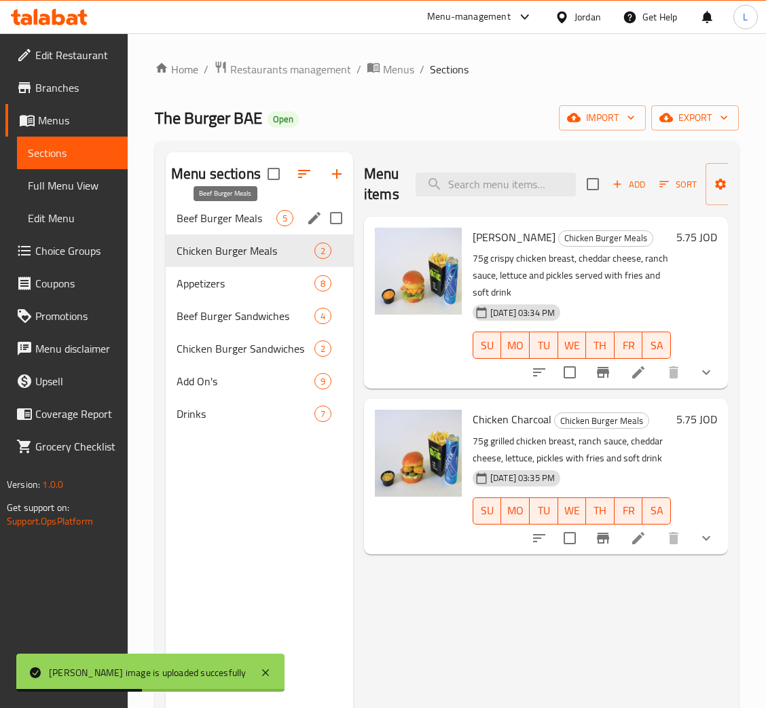
click at [193, 214] on span "Beef Burger Meals" at bounding box center [227, 218] width 100 height 16
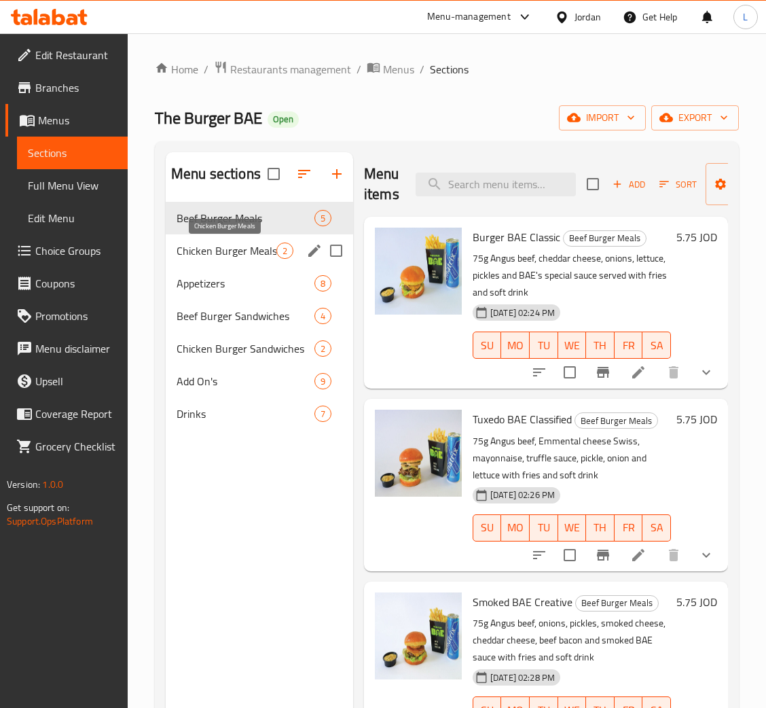
click at [207, 251] on span "Chicken Burger Meals" at bounding box center [227, 250] width 100 height 16
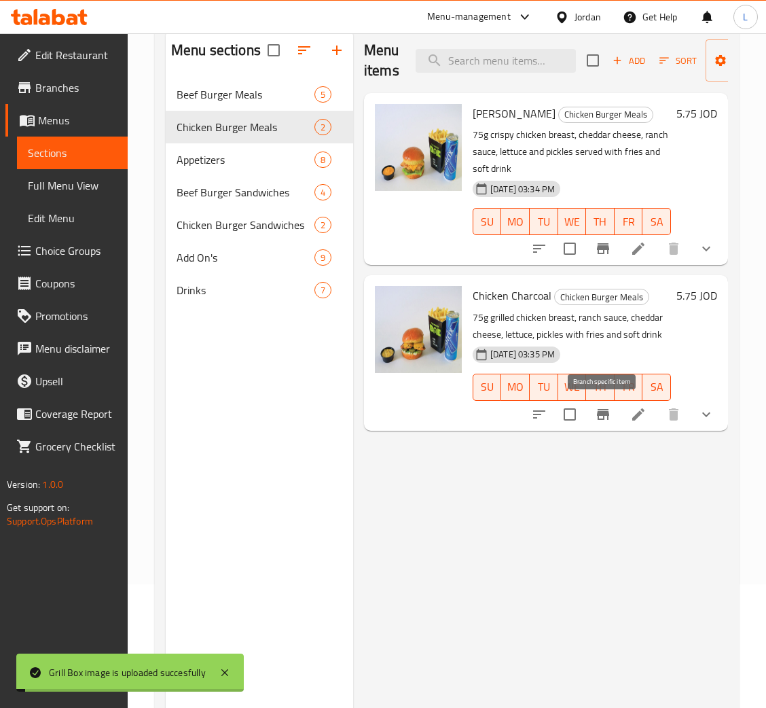
scroll to position [191, 0]
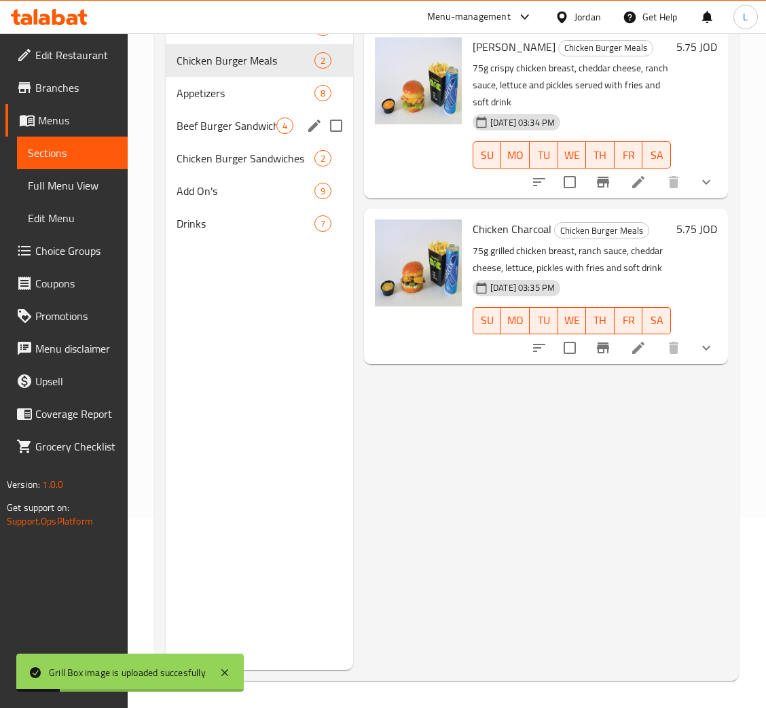
click at [215, 109] on div "Beef Burger Sandwiches 4" at bounding box center [259, 125] width 187 height 33
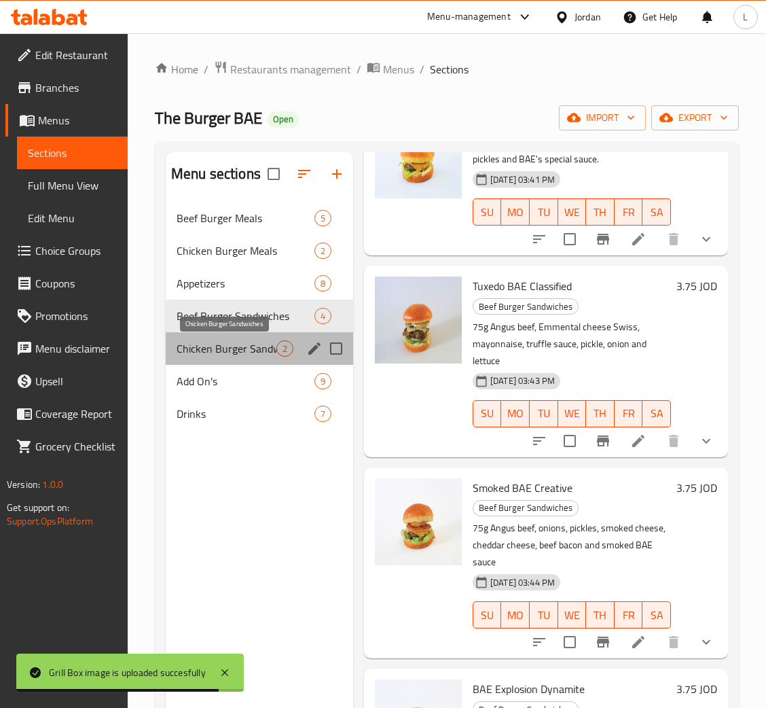
click at [229, 342] on span "Chicken Burger Sandwiches" at bounding box center [227, 348] width 100 height 16
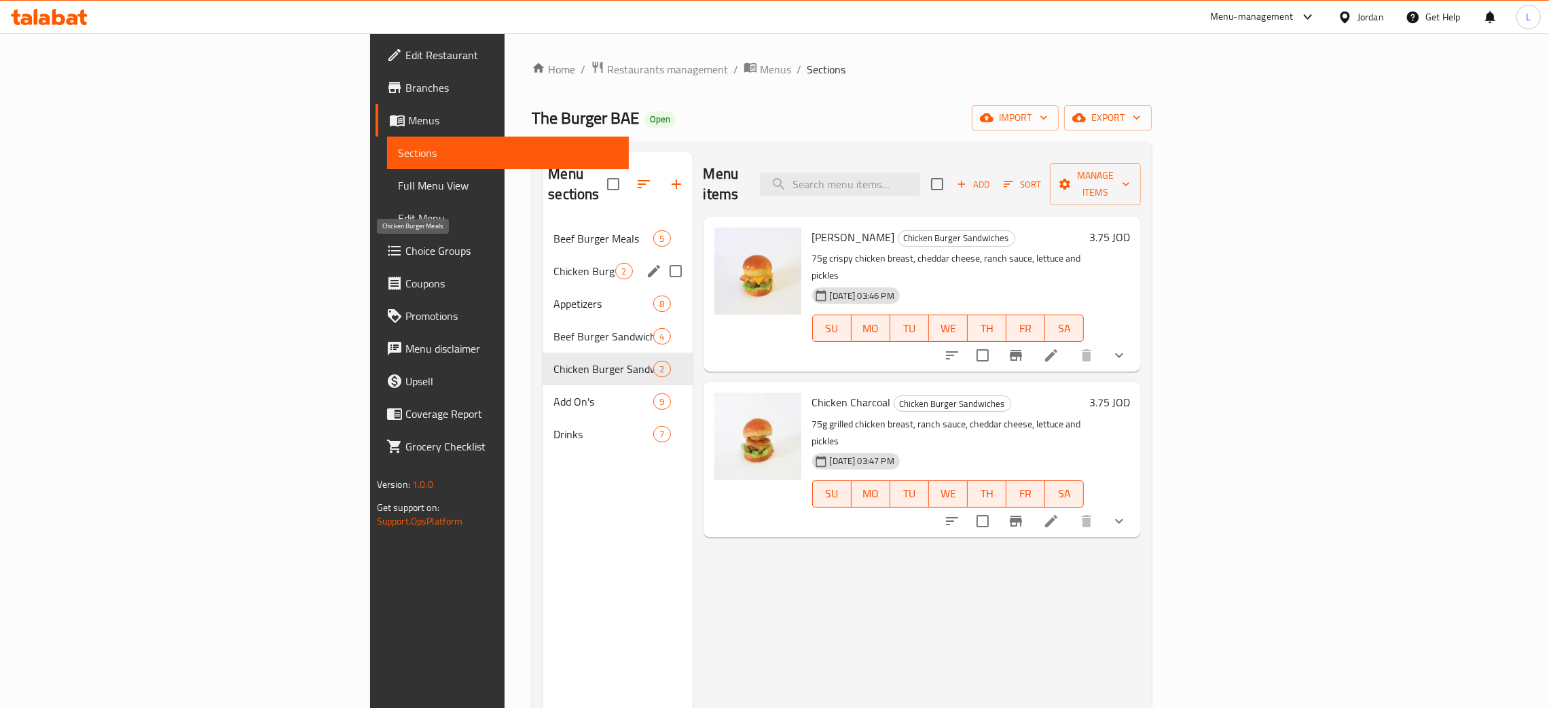
drag, startPoint x: 406, startPoint y: 255, endPoint x: 402, endPoint y: 248, distance: 7.9
click at [553, 263] on span "Chicken Burger Meals" at bounding box center [584, 271] width 62 height 16
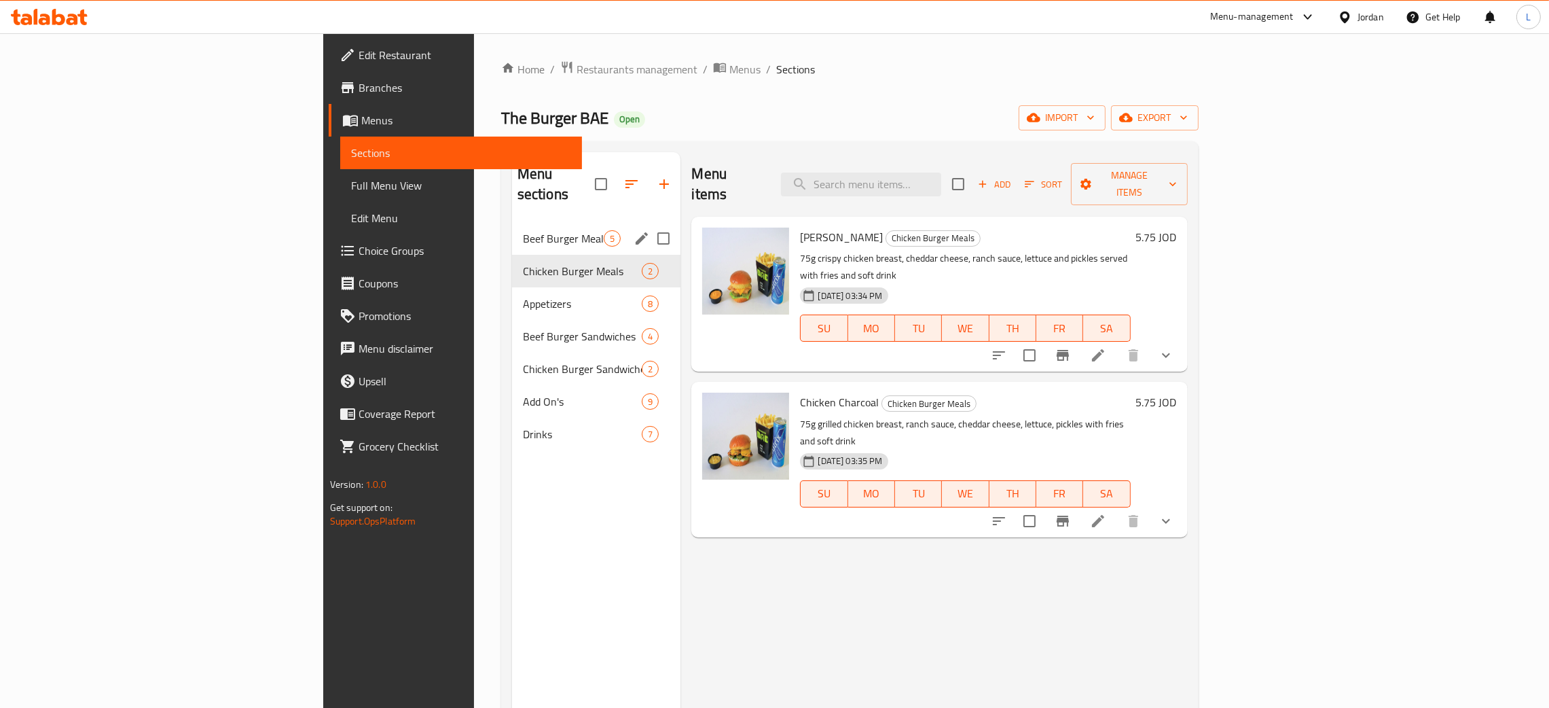
click at [512, 228] on div "Beef Burger Meals 5" at bounding box center [596, 238] width 169 height 33
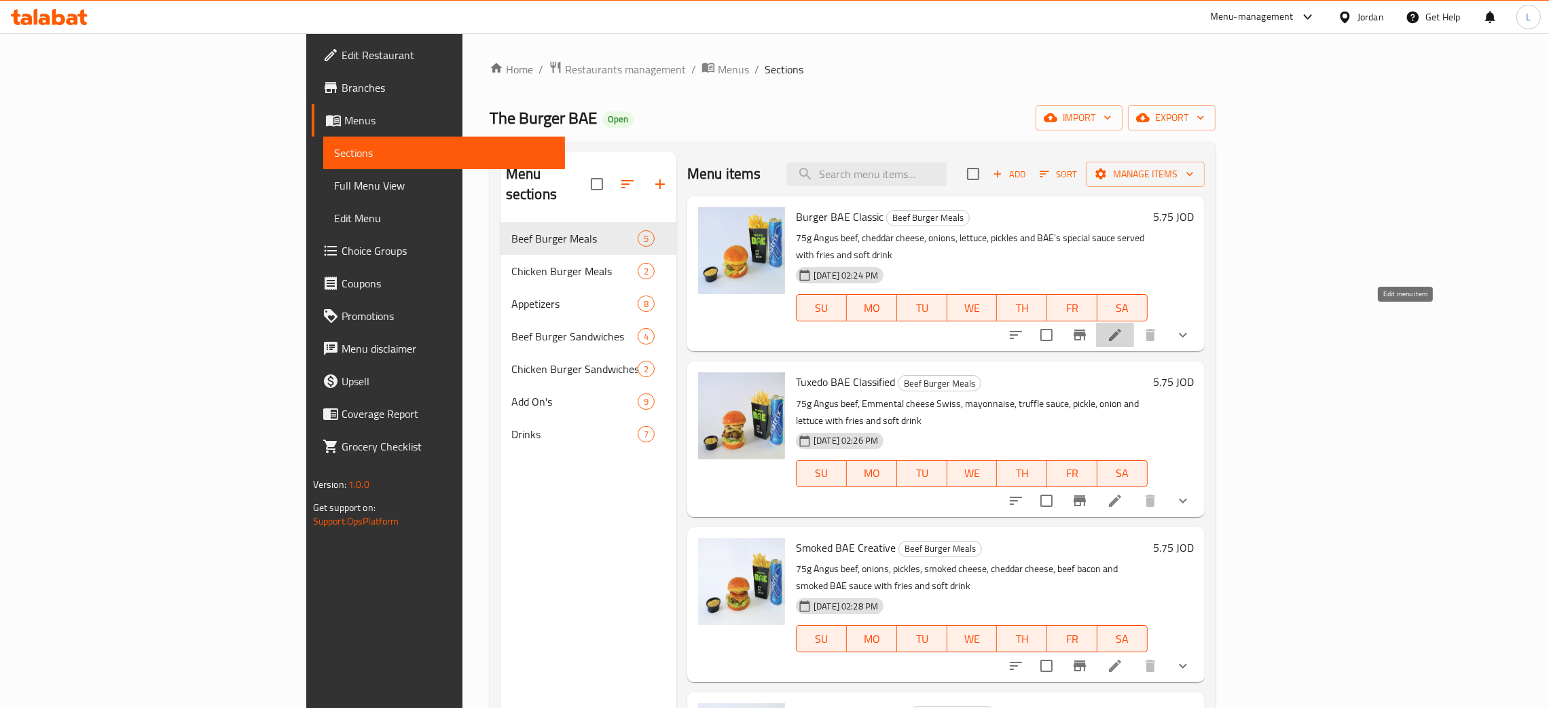
click at [1123, 327] on icon at bounding box center [1115, 335] width 16 height 16
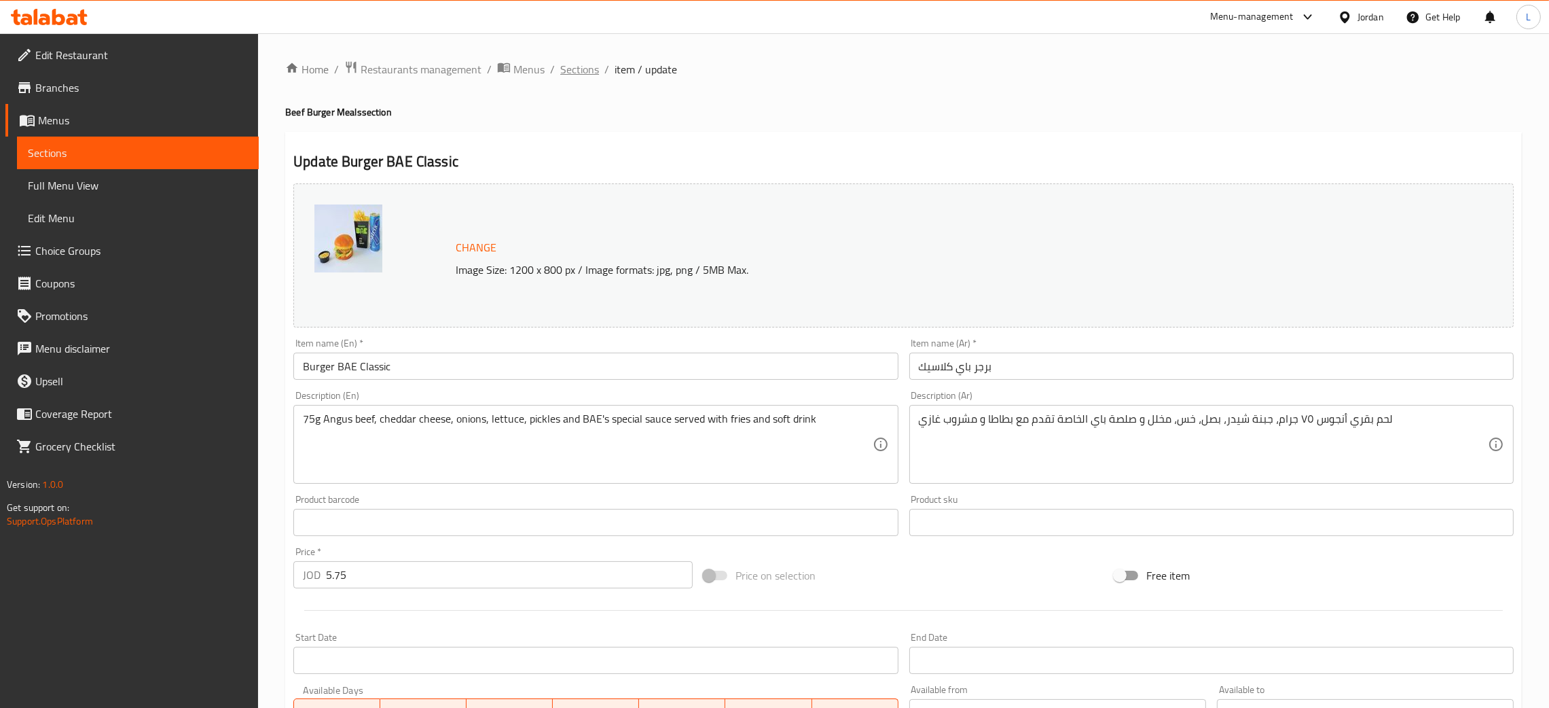
click at [568, 69] on span "Sections" at bounding box center [579, 69] width 39 height 16
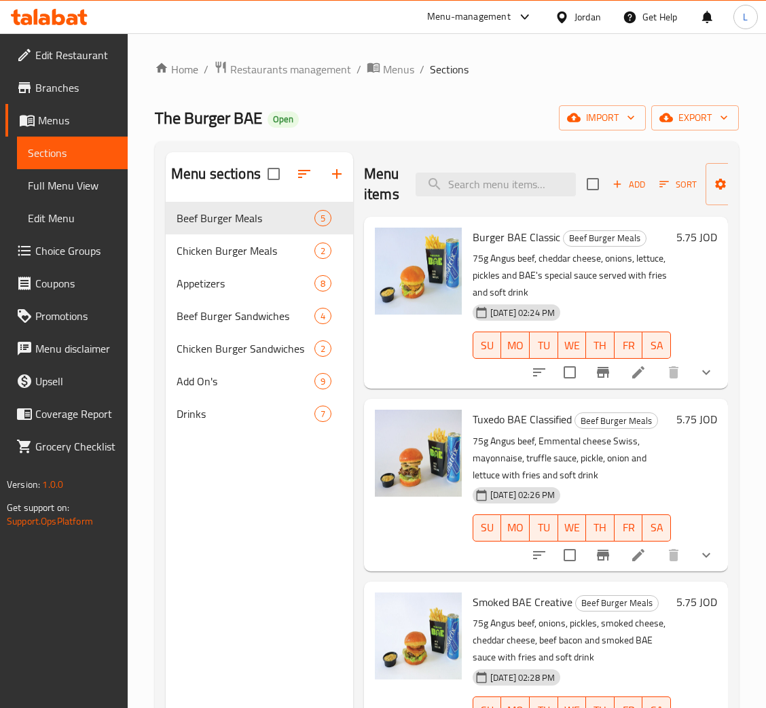
click at [75, 12] on icon at bounding box center [49, 17] width 77 height 16
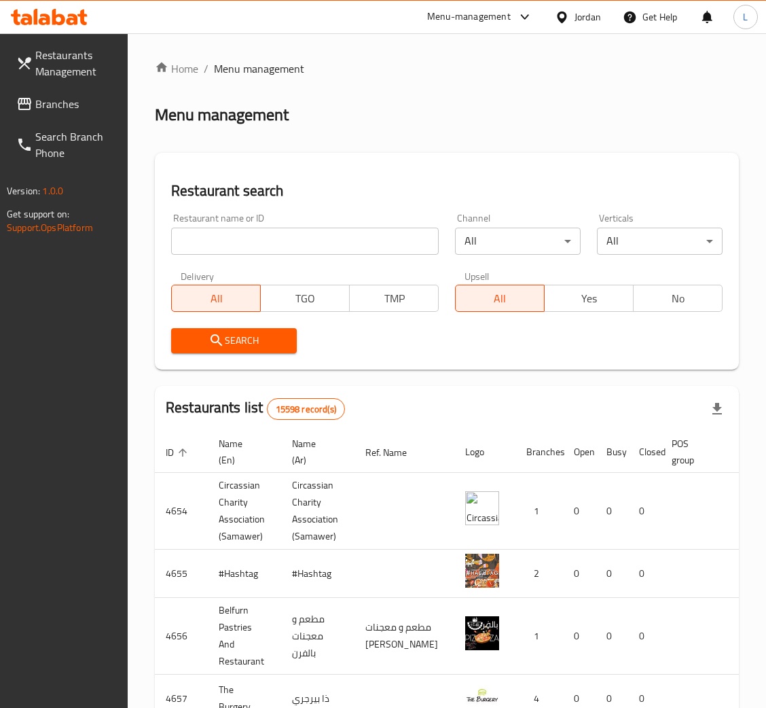
click at [479, 133] on div "Home / Menu management Menu management Restaurant search Restaurant name or ID …" at bounding box center [447, 545] width 584 height 971
click at [245, 242] on input "search" at bounding box center [305, 240] width 268 height 27
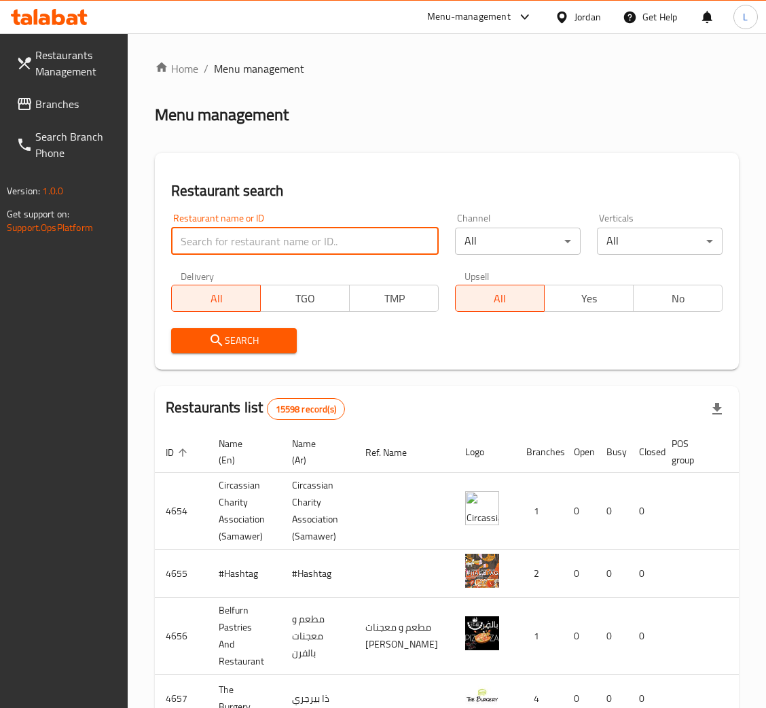
paste input "MR.MUNS"
type input "MR.MUNS"
click button "Search" at bounding box center [234, 340] width 126 height 25
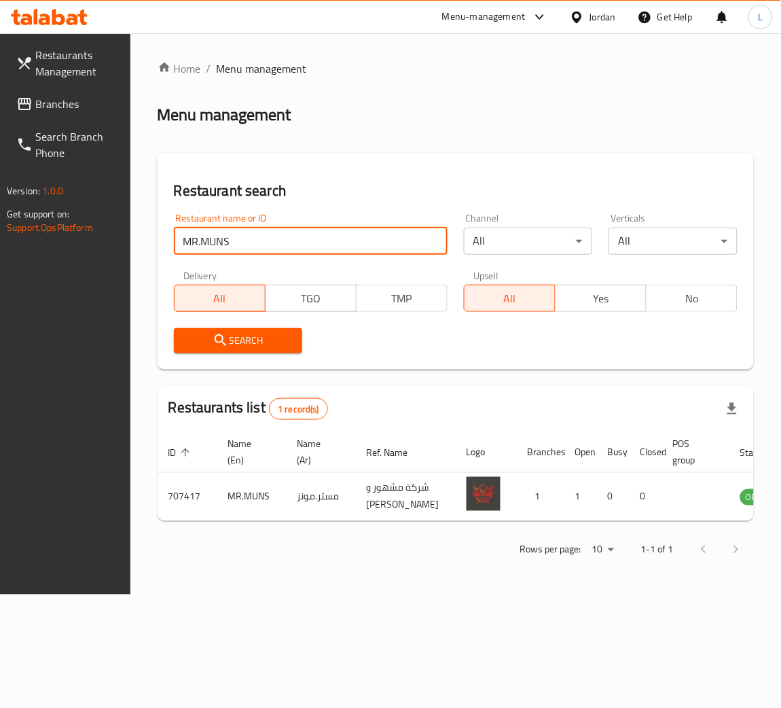
scroll to position [0, 60]
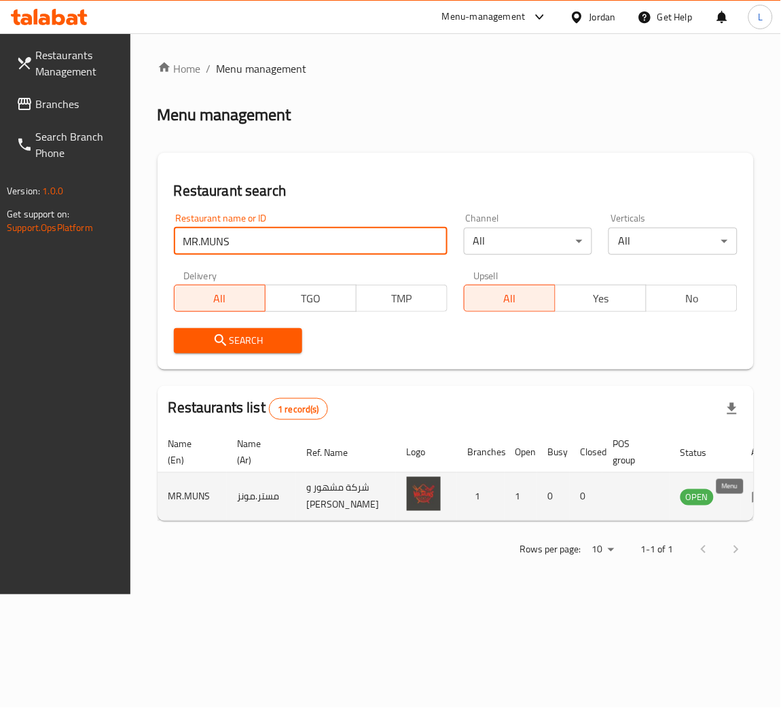
click at [752, 504] on icon "enhanced table" at bounding box center [760, 496] width 16 height 16
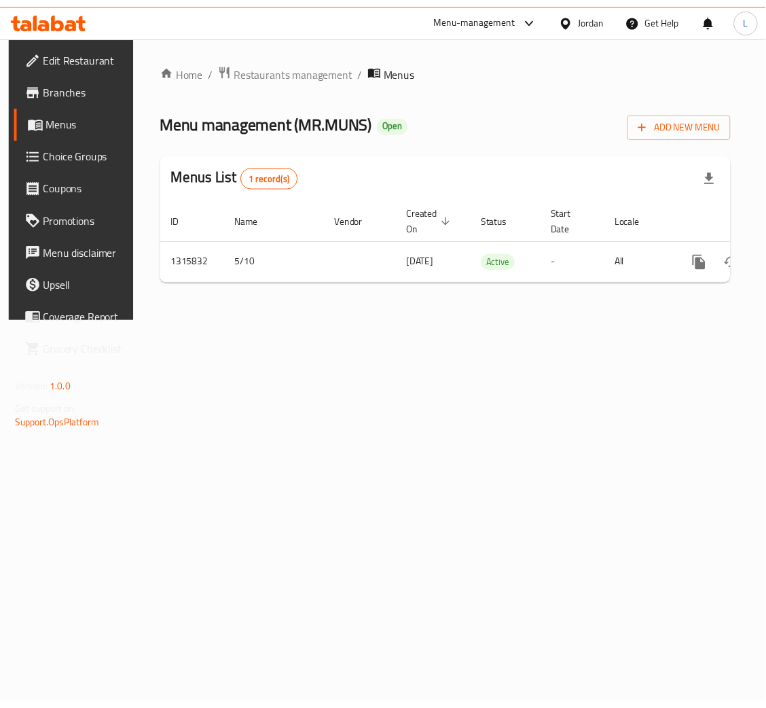
scroll to position [0, 77]
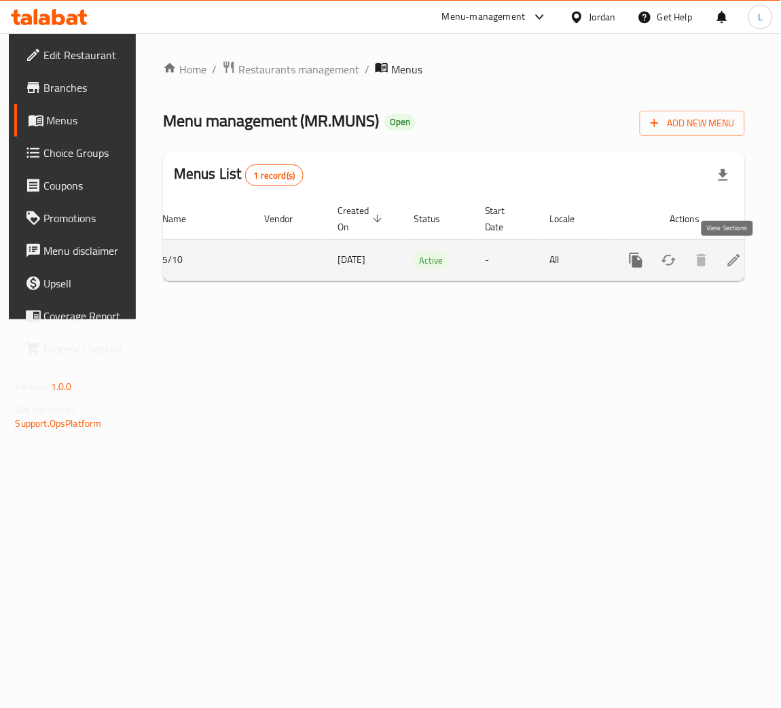
click at [727, 268] on icon "enhanced table" at bounding box center [734, 260] width 16 height 16
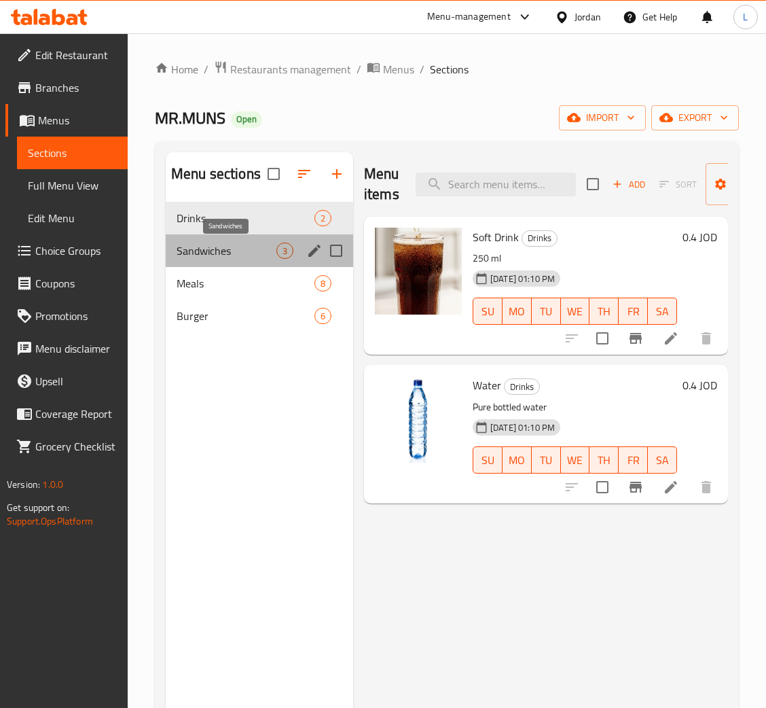
click at [225, 255] on span "Sandwiches" at bounding box center [227, 250] width 100 height 16
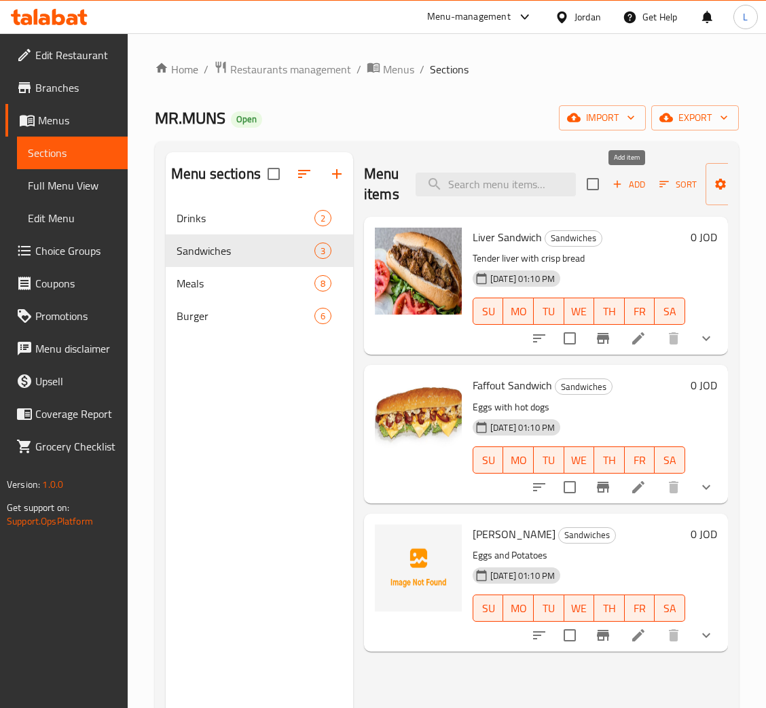
click at [625, 189] on span "Add" at bounding box center [628, 185] width 37 height 16
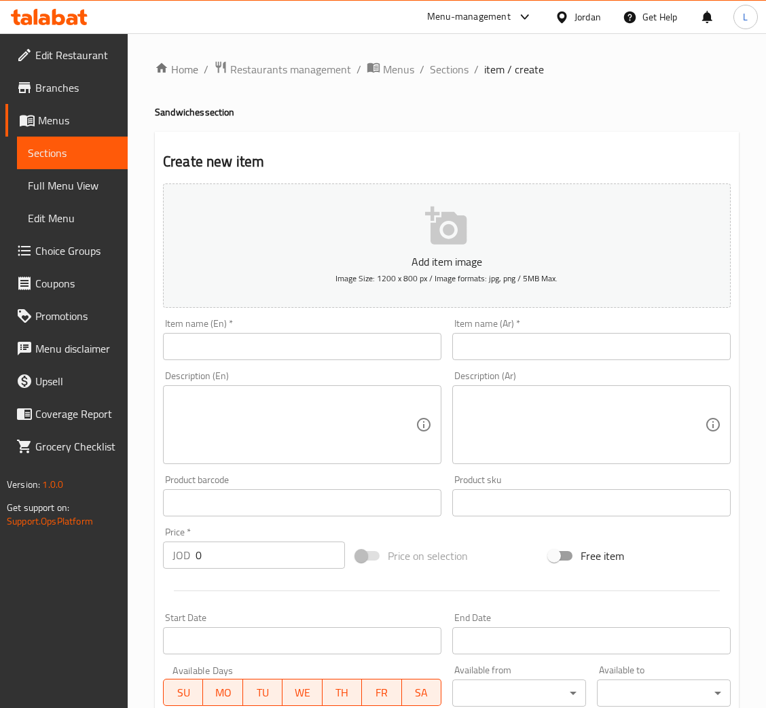
click at [350, 339] on div "Home / Restaurants management / Menus / Sections / item / create Sandwiches sec…" at bounding box center [447, 496] width 584 height 872
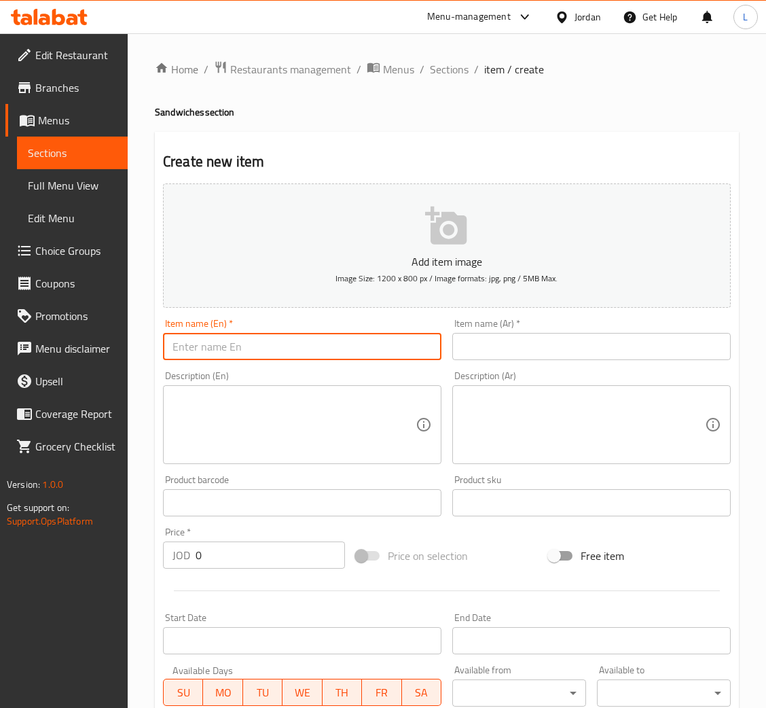
click at [349, 337] on input "text" at bounding box center [302, 346] width 278 height 27
type input "B"
click at [352, 350] on input "Beef burger" at bounding box center [302, 346] width 278 height 27
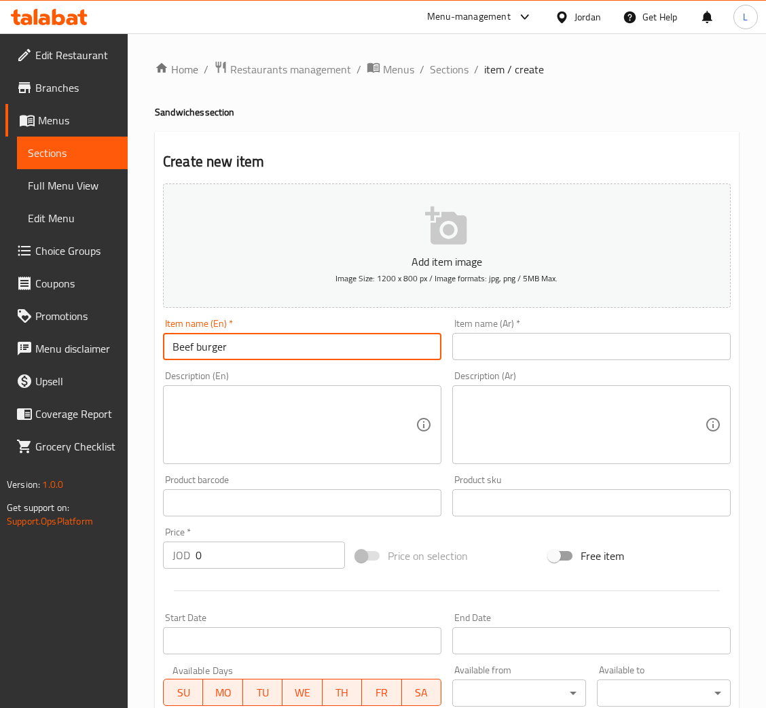
type input "Beef burger"
click at [528, 337] on input "text" at bounding box center [591, 346] width 278 height 27
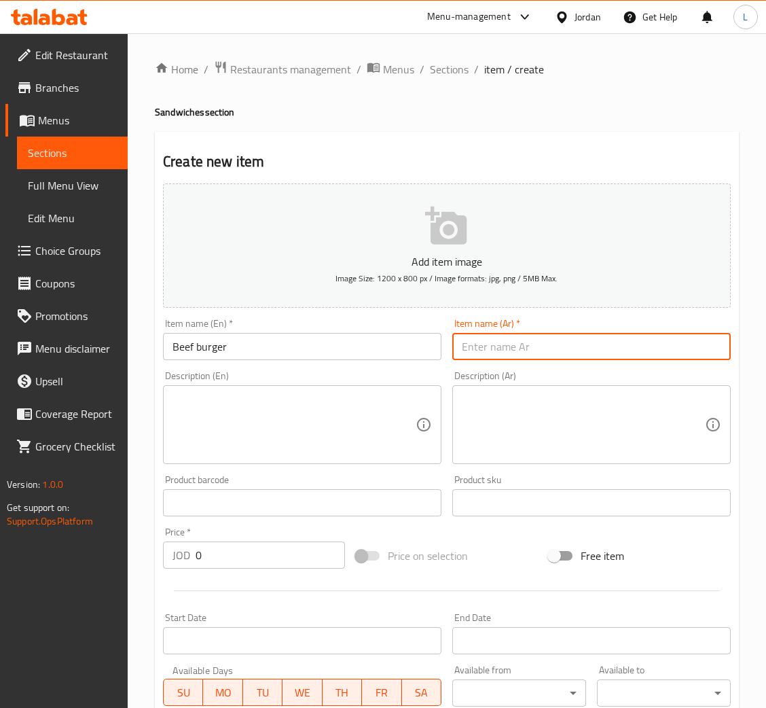
paste input "برجر لحم بقري birjar lahm baqari"
type input "برجر لحم"
click at [496, 437] on textarea at bounding box center [583, 424] width 243 height 65
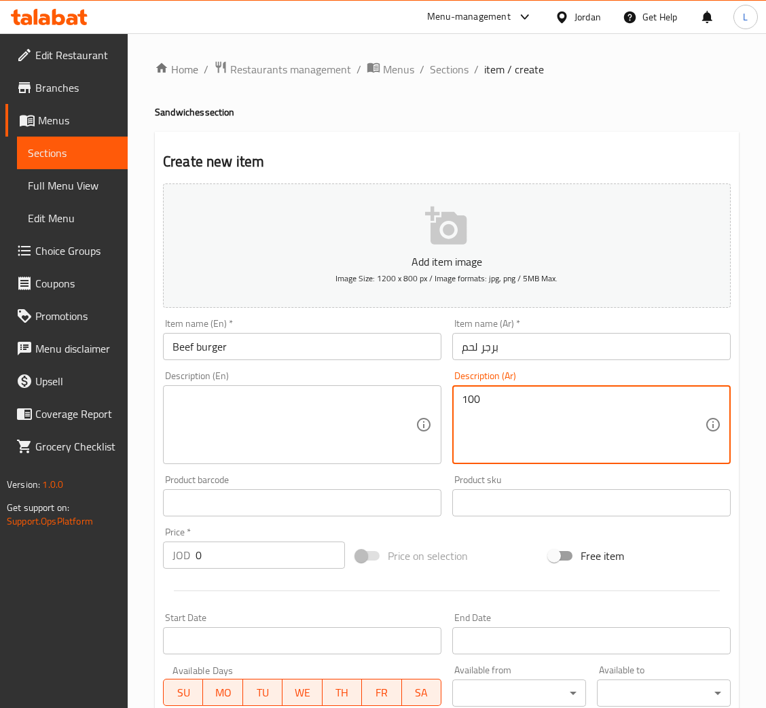
type textarea "100"
click at [368, 422] on textarea at bounding box center [293, 424] width 243 height 65
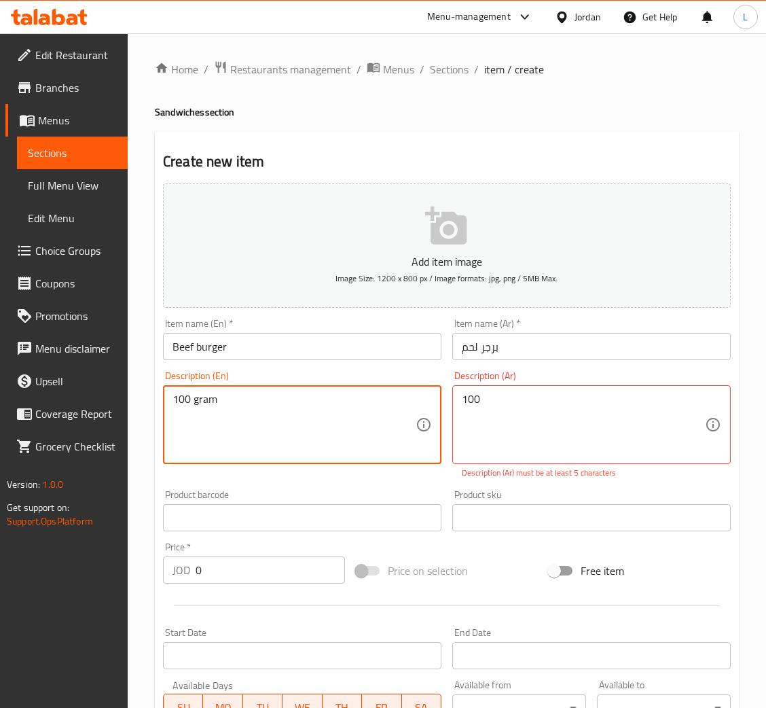
click at [368, 422] on textarea "100 gram" at bounding box center [293, 424] width 243 height 65
click at [366, 422] on textarea "100 gram" at bounding box center [293, 424] width 243 height 65
type textarea "100 gram"
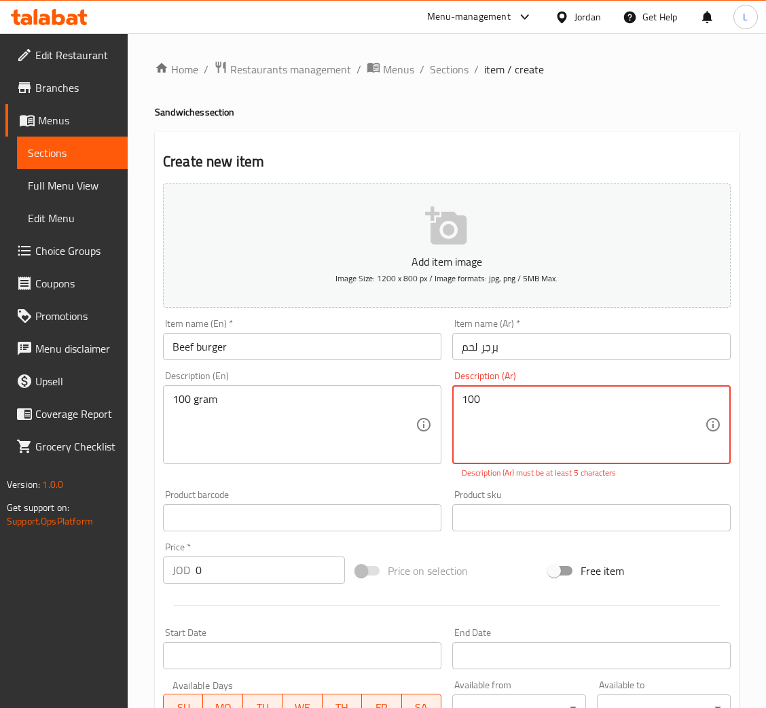
click at [555, 430] on textarea "100" at bounding box center [583, 424] width 243 height 65
paste textarea "جرام"
type textarea "100 جرام"
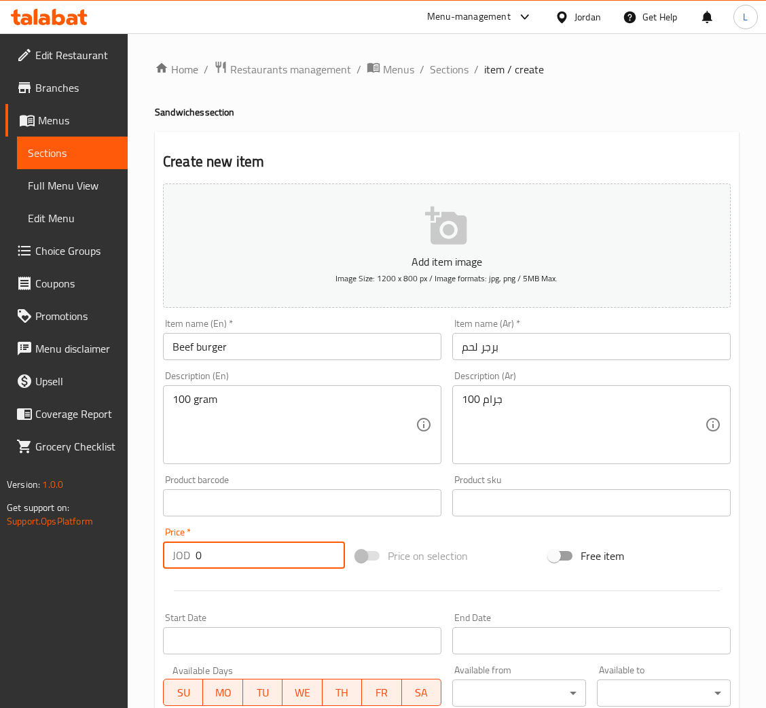
click at [287, 574] on div "Add item image Image Size: 1200 x 800 px / Image formats: jpg, png / 5MB Max. I…" at bounding box center [447, 470] width 578 height 585
type input "1.7"
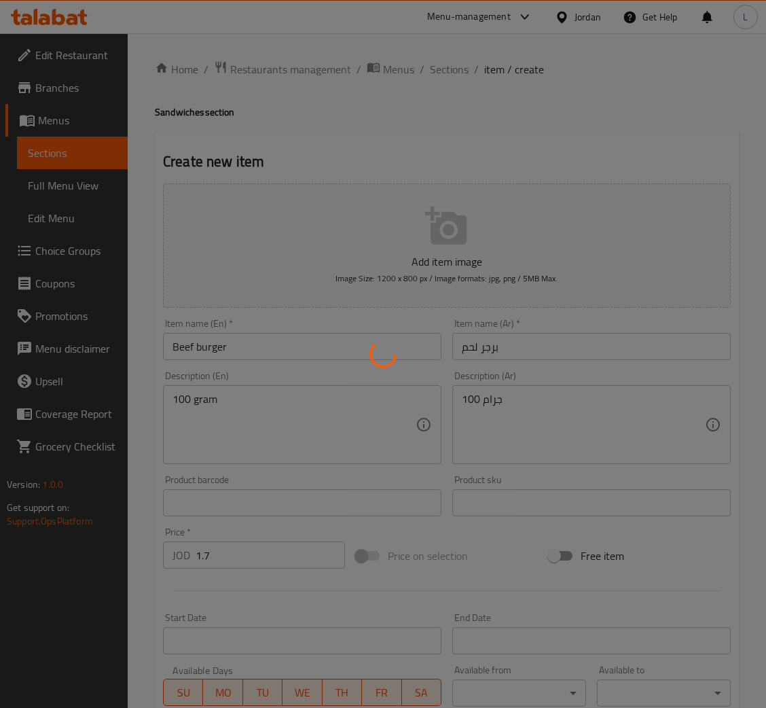
click at [443, 65] on div at bounding box center [383, 354] width 766 height 708
type input "0"
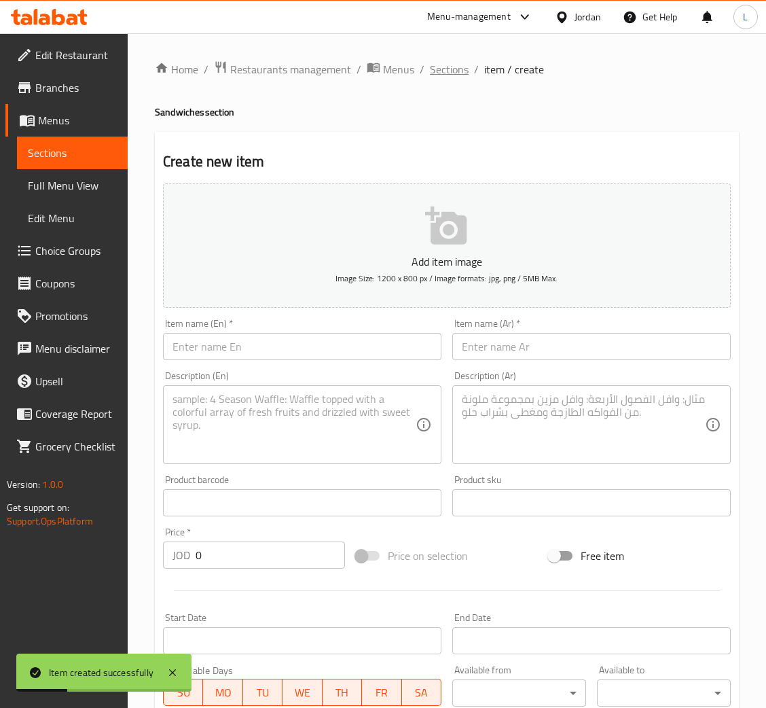
click at [458, 64] on span "Sections" at bounding box center [449, 69] width 39 height 16
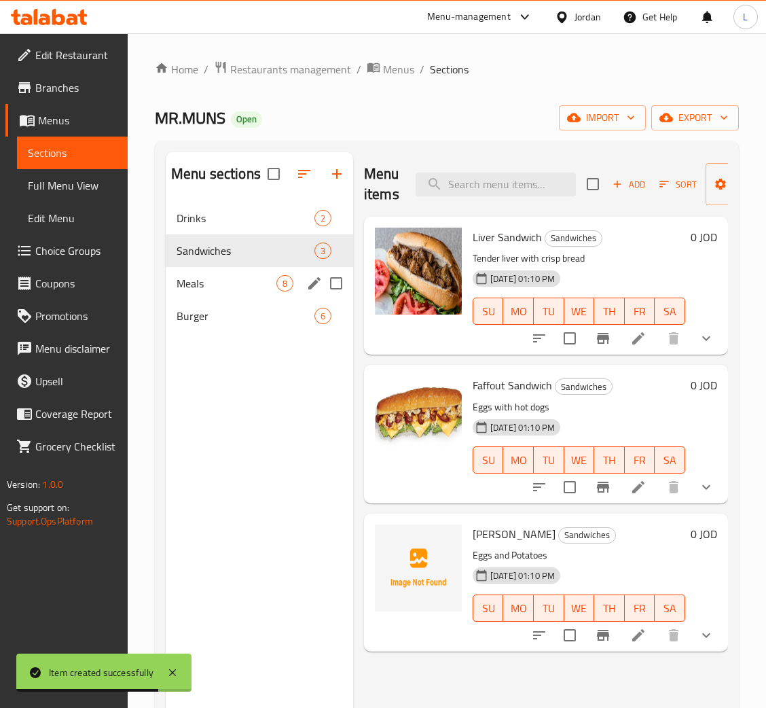
click at [231, 272] on div "Meals 8" at bounding box center [259, 283] width 187 height 33
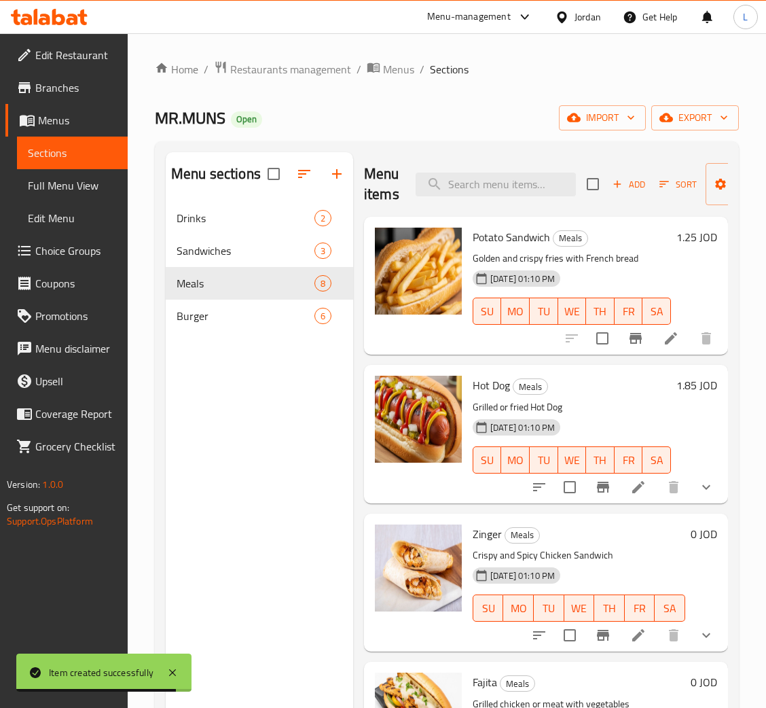
click at [620, 194] on button "Add" at bounding box center [628, 184] width 43 height 21
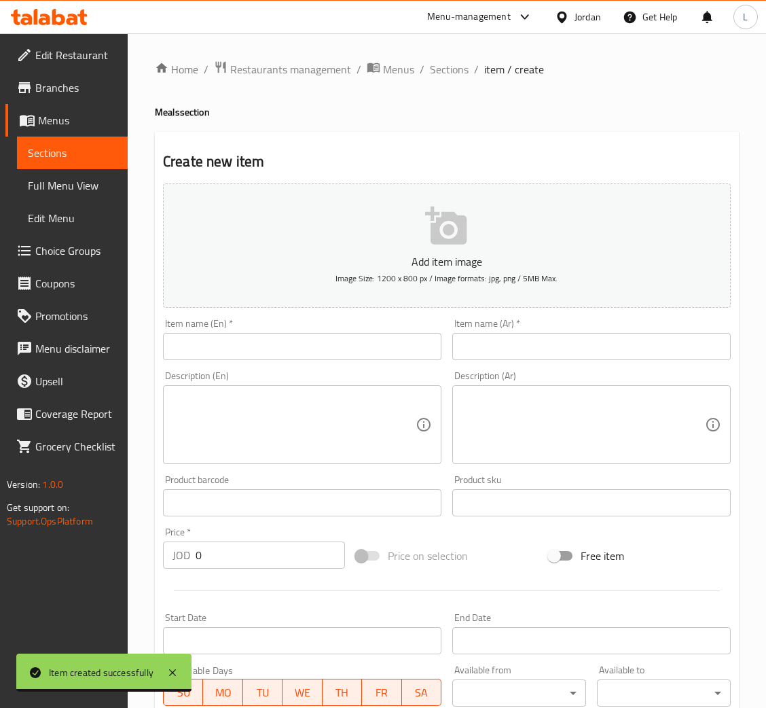
click at [580, 346] on input "text" at bounding box center [591, 346] width 278 height 27
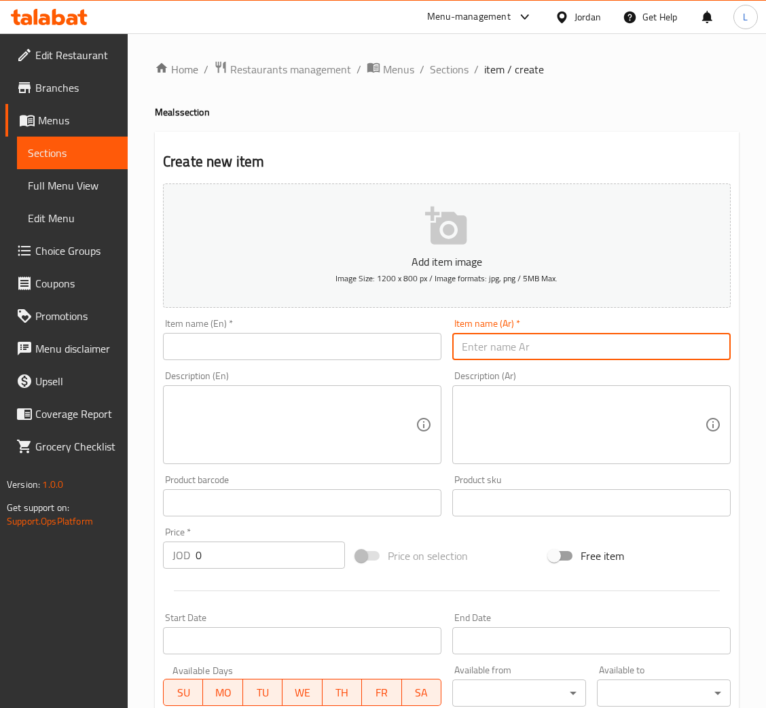
click at [353, 344] on input "text" at bounding box center [302, 346] width 278 height 27
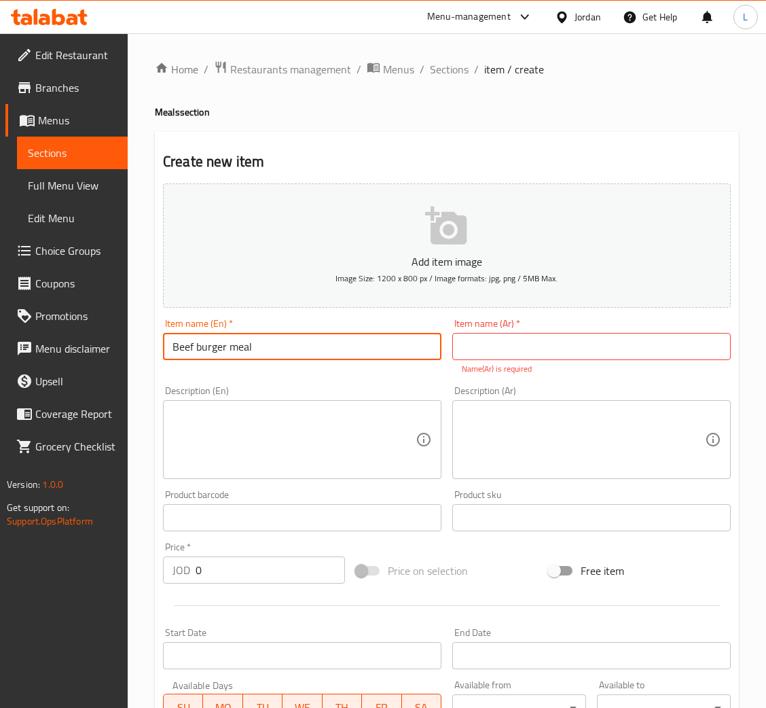
click at [353, 342] on input "Beef burger meal" at bounding box center [302, 346] width 278 height 27
type input "Beef burger meal"
click at [525, 342] on input "text" at bounding box center [591, 346] width 278 height 27
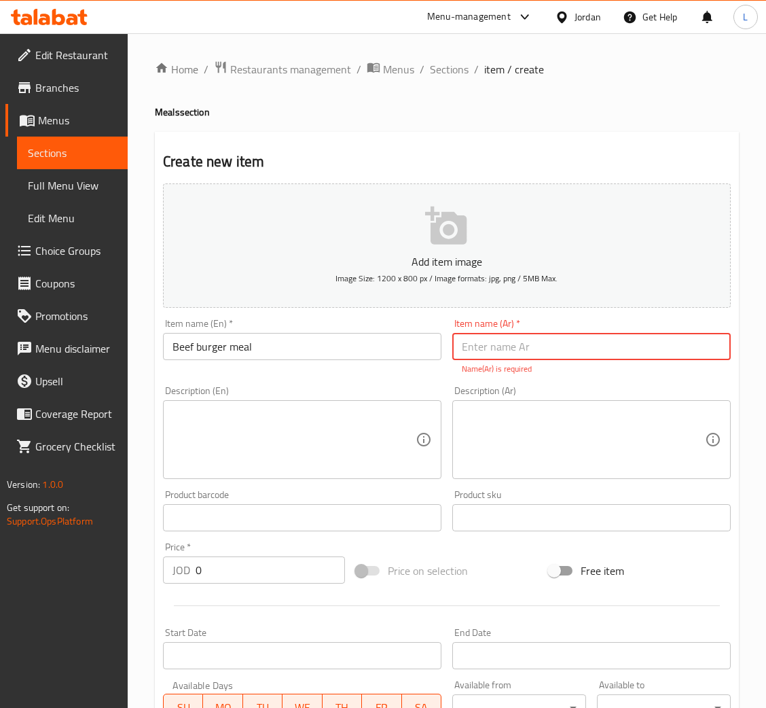
paste input "وجبة برجر لحم"
type input "وجبة برجر لحم"
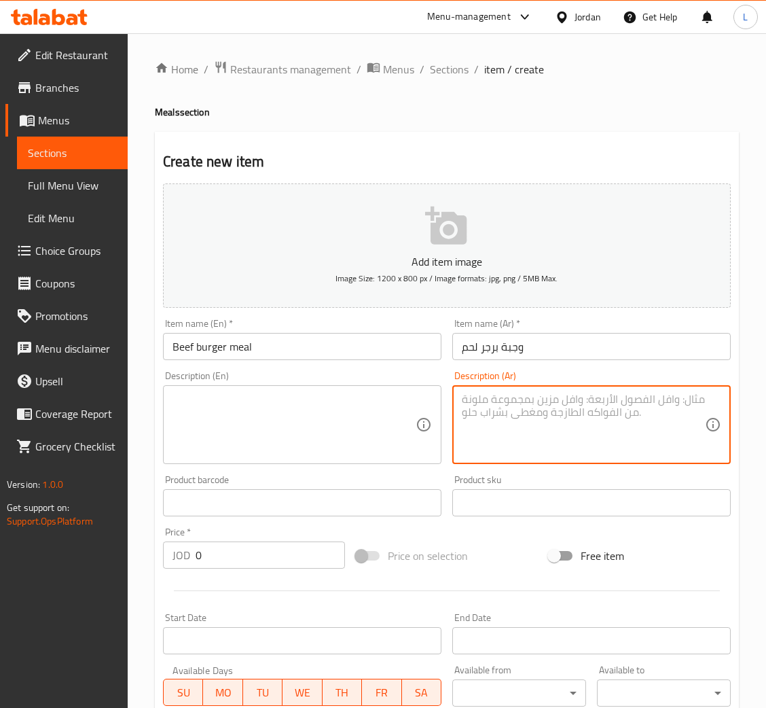
click at [544, 460] on div "Description (Ar)" at bounding box center [591, 424] width 278 height 79
paste textarea "100 جرام"
type textarea "100 جرام"
click at [378, 409] on textarea at bounding box center [293, 424] width 243 height 65
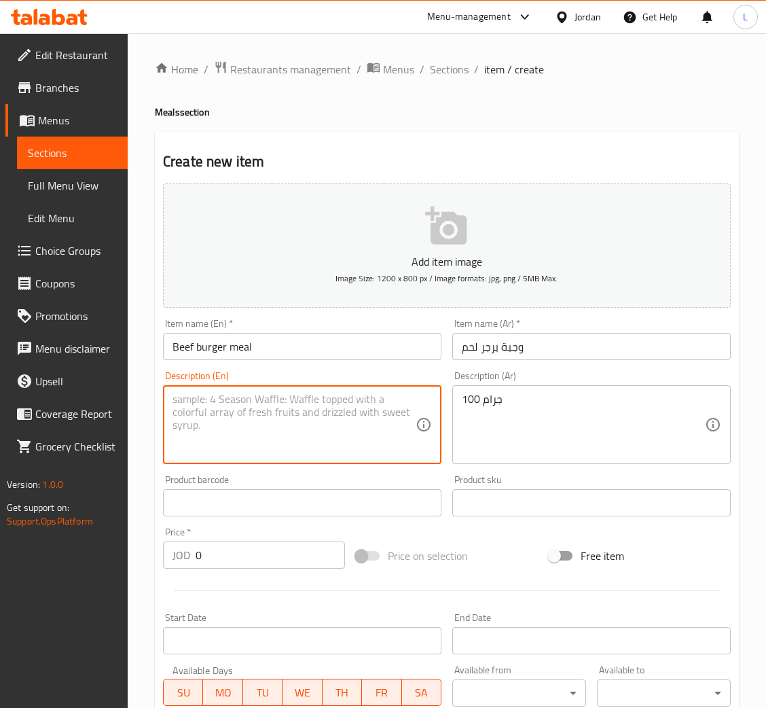
paste textarea "100 gram"
type textarea "100 gram"
click at [274, 560] on input "0" at bounding box center [270, 554] width 149 height 27
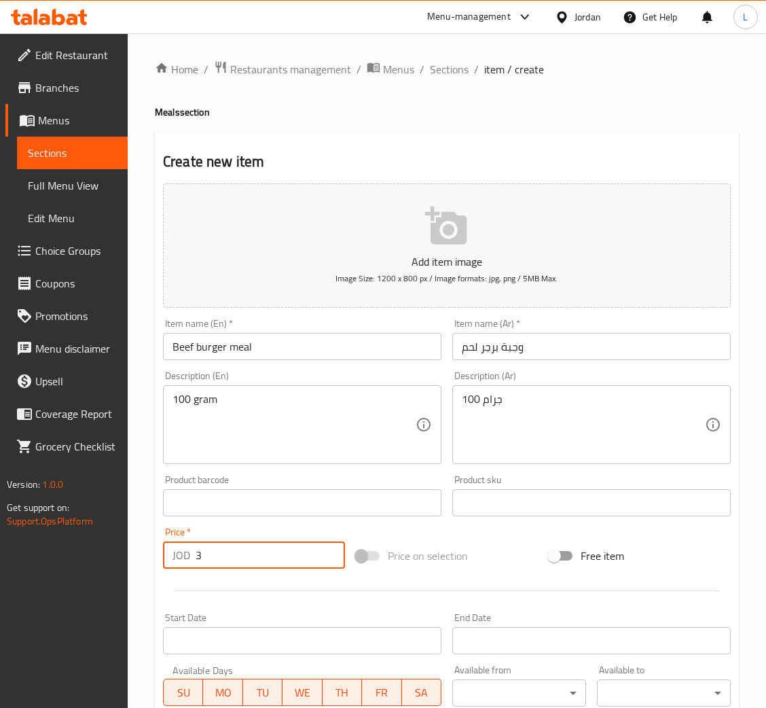
type input "3"
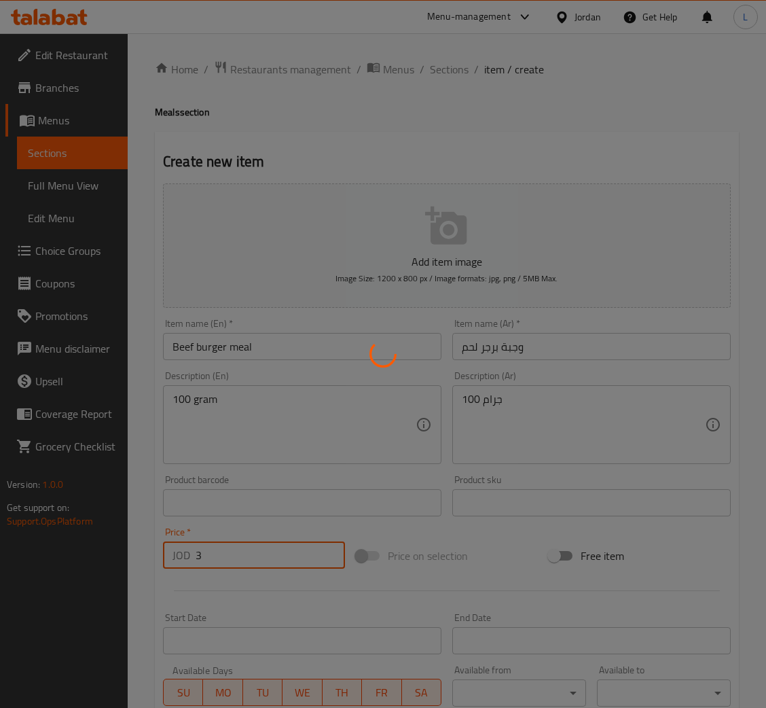
type input "0"
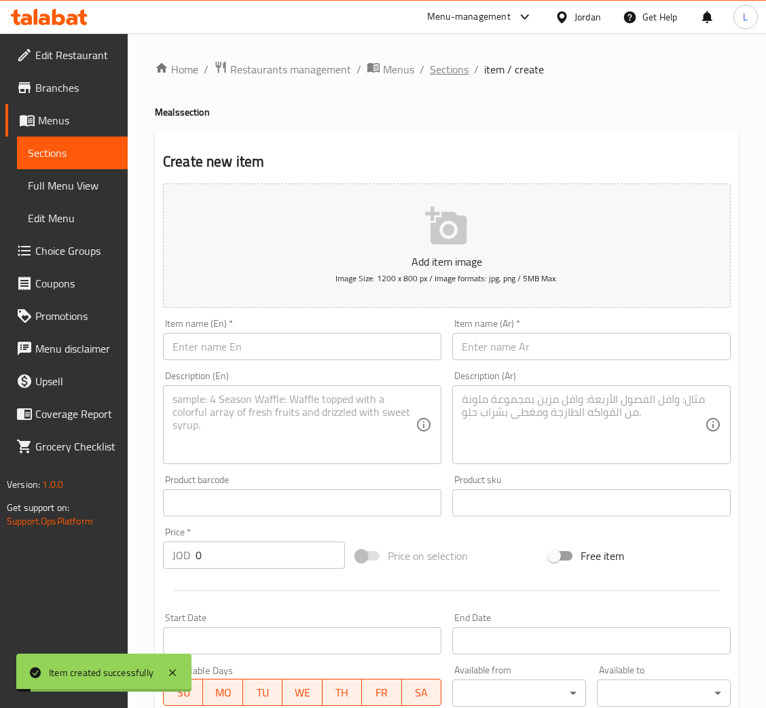
click at [431, 65] on span "Sections" at bounding box center [449, 69] width 39 height 16
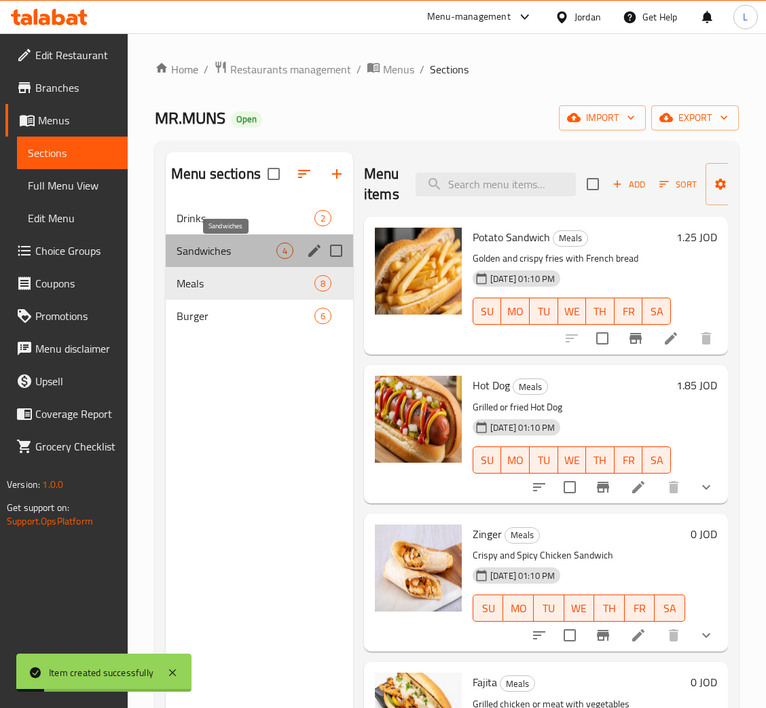
drag, startPoint x: 255, startPoint y: 246, endPoint x: 300, endPoint y: 246, distance: 44.8
click at [255, 246] on span "Sandwiches" at bounding box center [227, 250] width 100 height 16
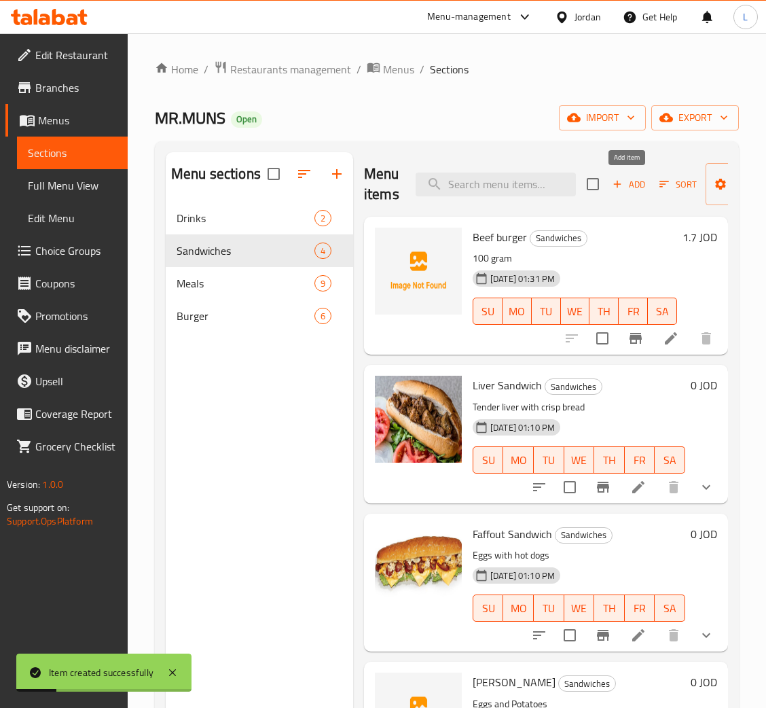
click at [632, 185] on span "Add" at bounding box center [628, 185] width 37 height 16
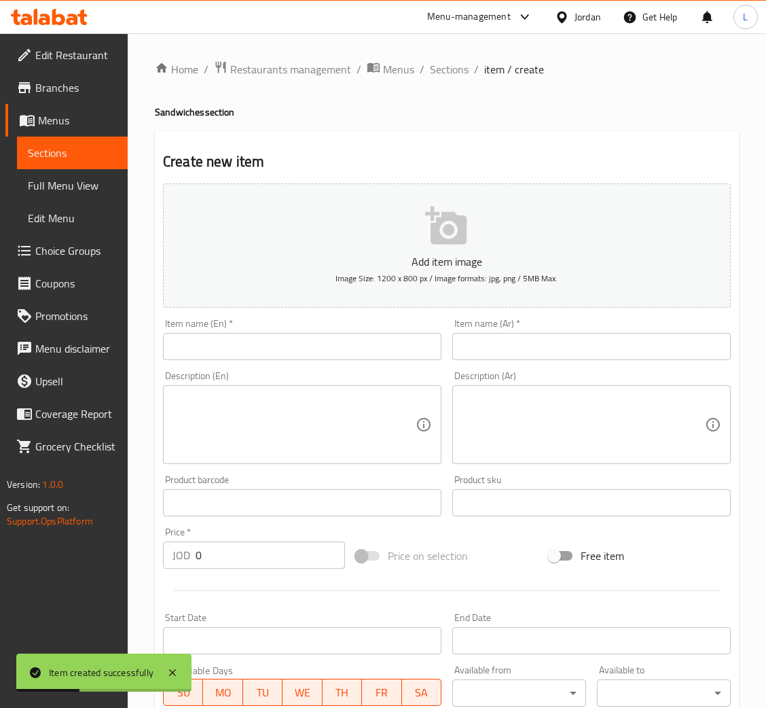
click at [587, 348] on input "text" at bounding box center [591, 346] width 278 height 27
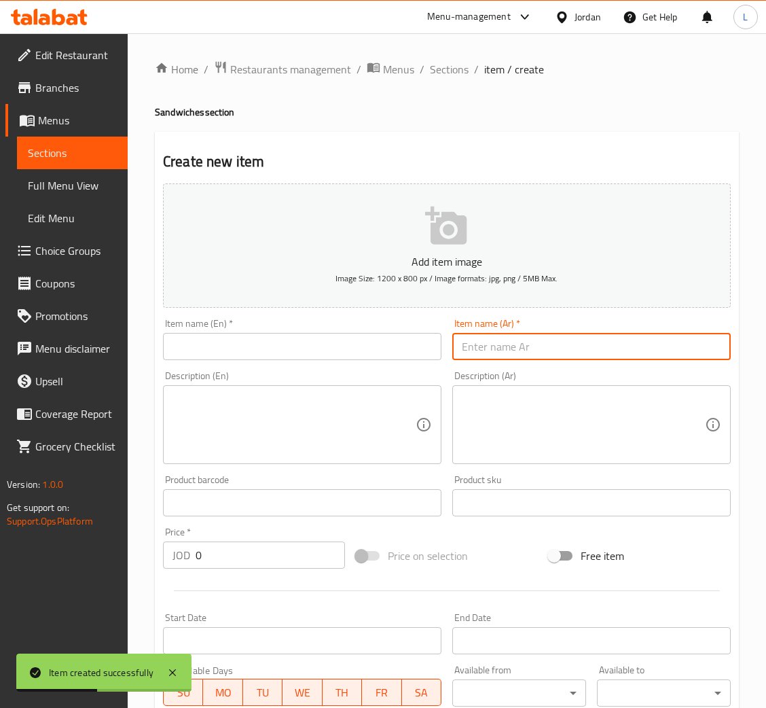
type input "."
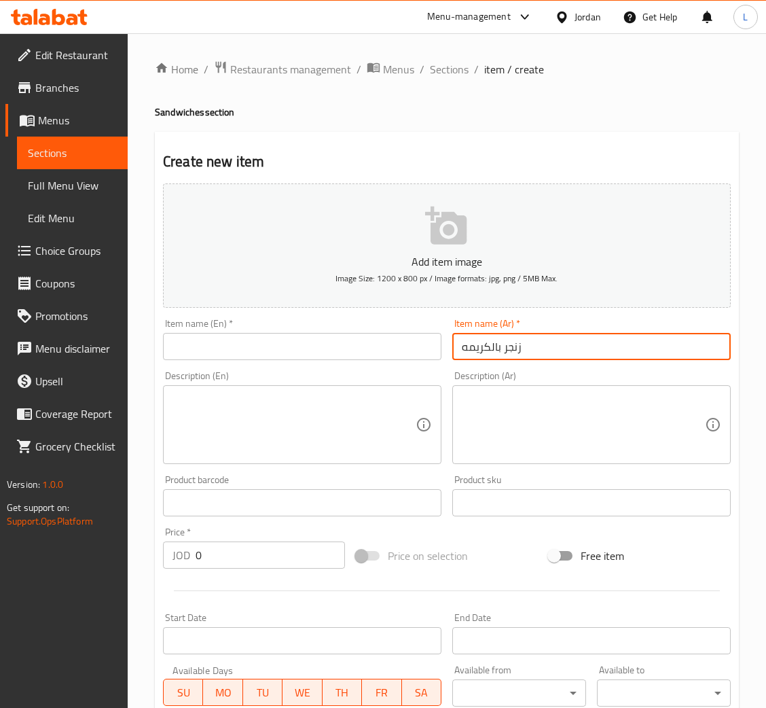
click at [588, 346] on input "زنجر بالكريمه" at bounding box center [591, 346] width 278 height 27
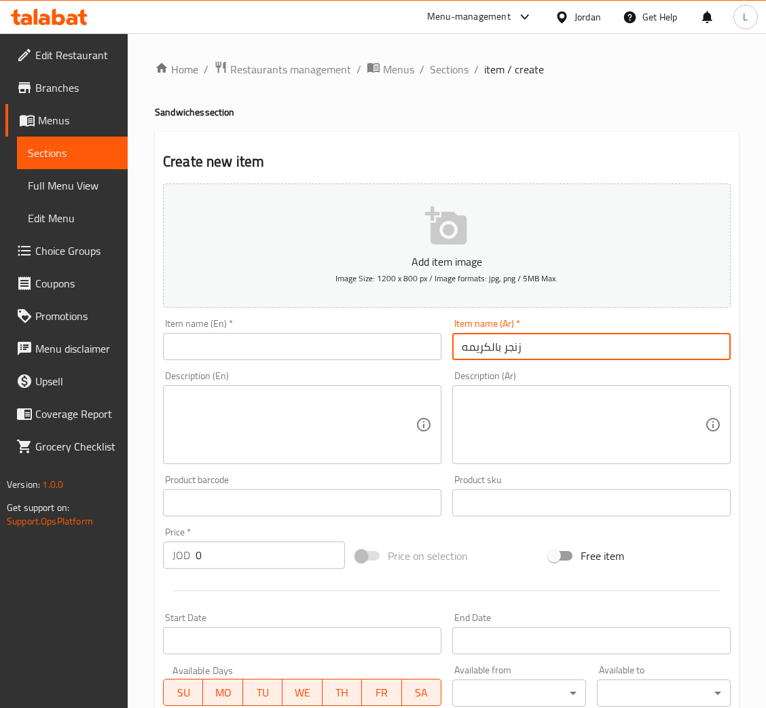
click at [588, 346] on input "زنجر بالكريمه" at bounding box center [591, 346] width 278 height 27
click at [588, 346] on input "زنجر بالكريمه ساندويش" at bounding box center [591, 346] width 278 height 27
type input "زنجر بالكريمه ساندويش"
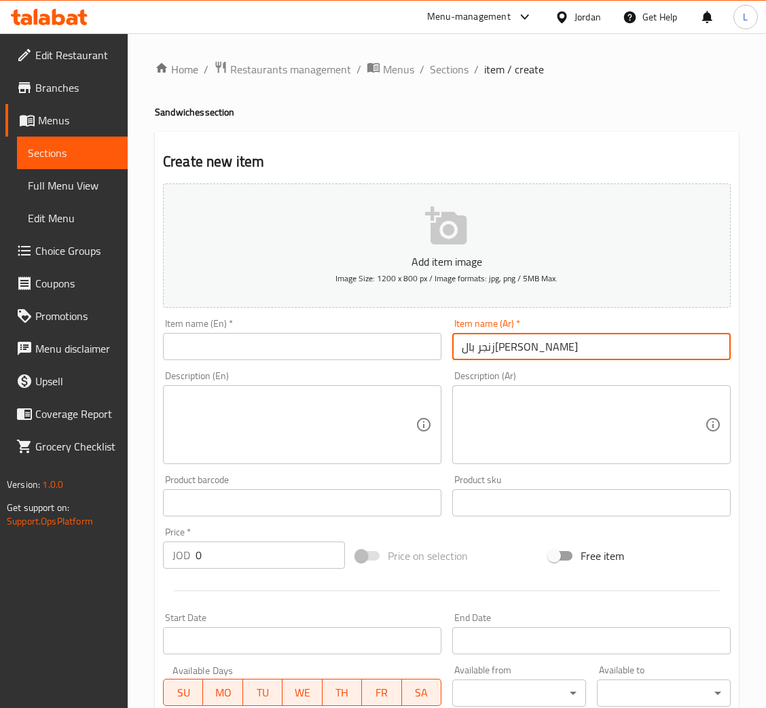
drag, startPoint x: 348, startPoint y: 345, endPoint x: 342, endPoint y: 352, distance: 9.7
click at [348, 346] on input "text" at bounding box center [302, 346] width 278 height 27
paste input "Zinger with cream sandwich"
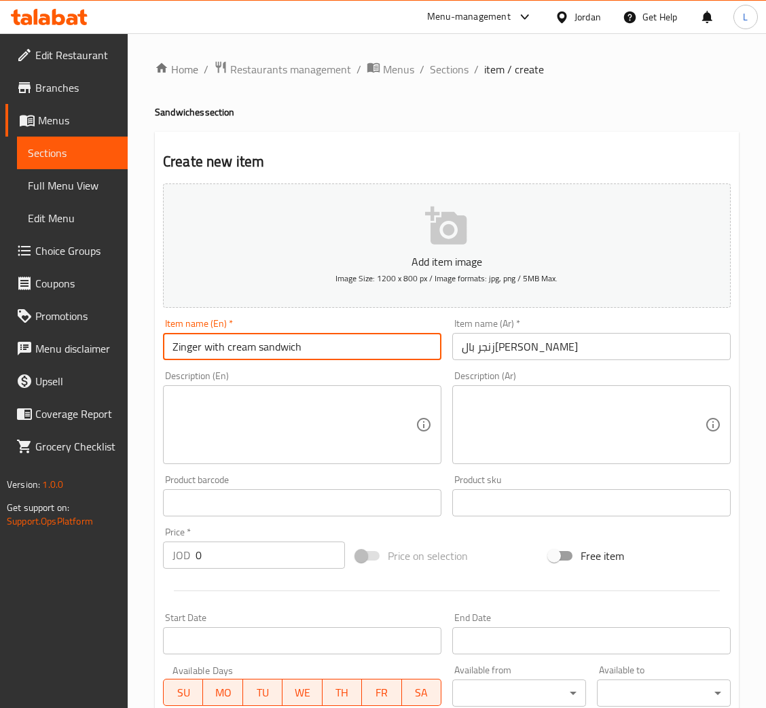
type input "Zinger with cream sandwich"
click at [284, 537] on div "Price   * JOD 0 Price *" at bounding box center [254, 547] width 182 height 41
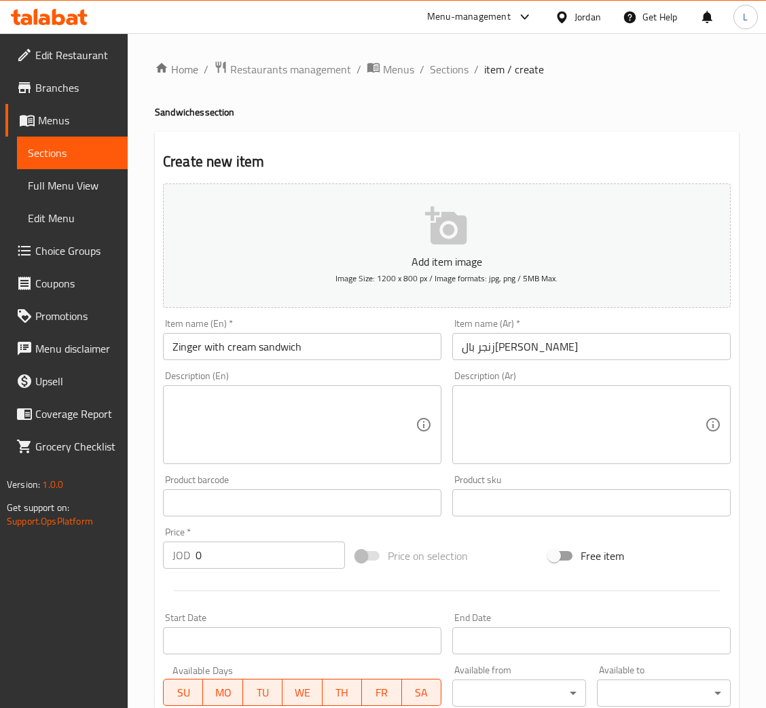
click at [275, 548] on input "0" at bounding box center [270, 554] width 149 height 27
type input "2.4"
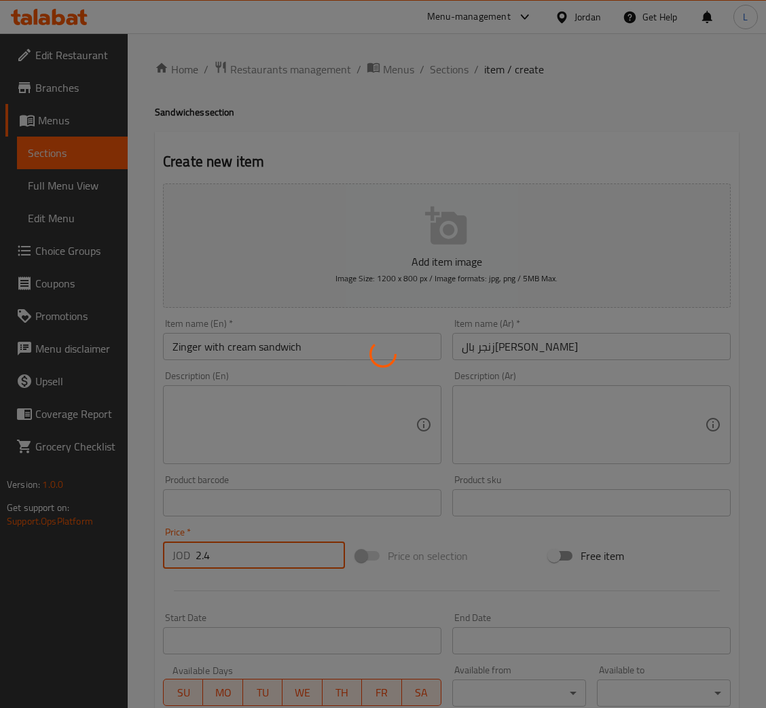
type input "0"
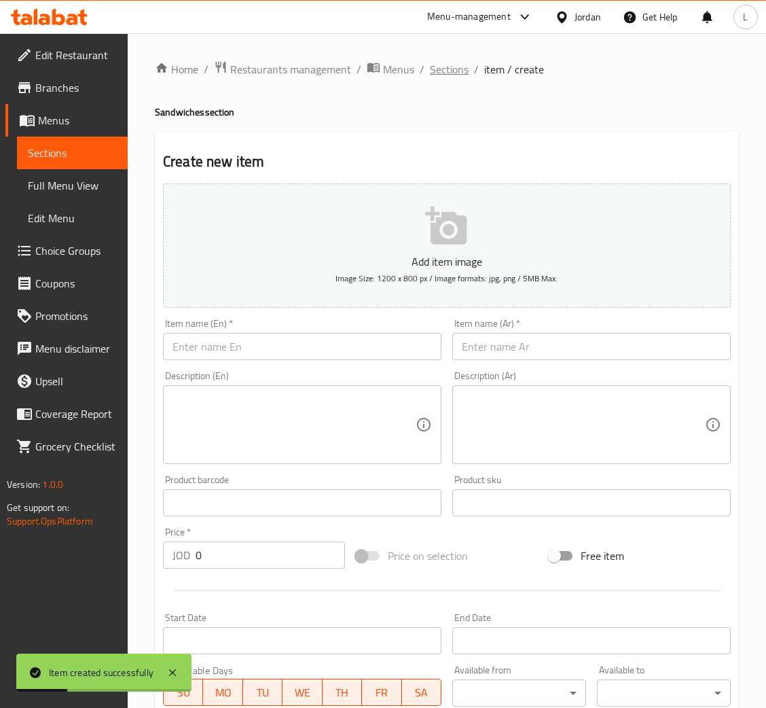
click at [438, 65] on span "Sections" at bounding box center [449, 69] width 39 height 16
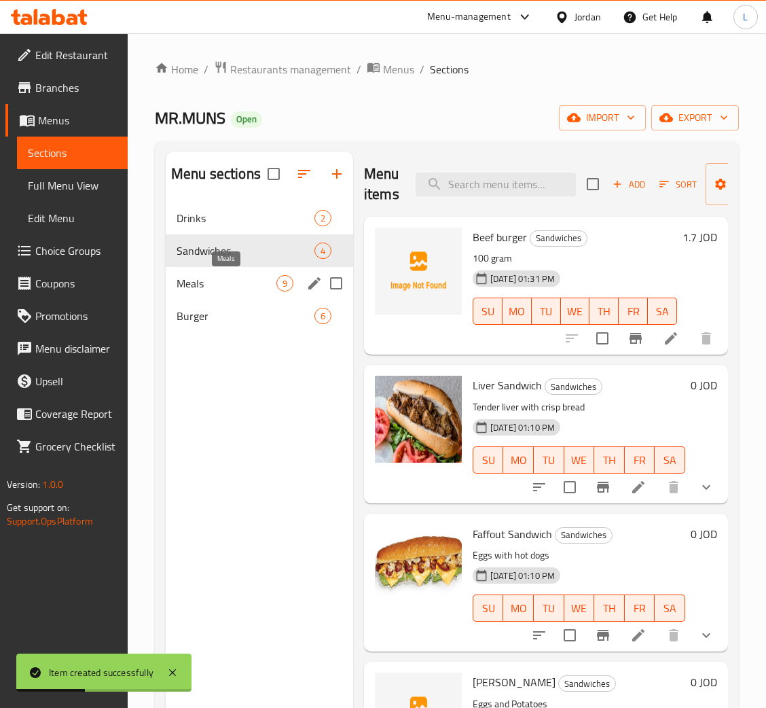
click at [236, 280] on span "Meals" at bounding box center [227, 283] width 100 height 16
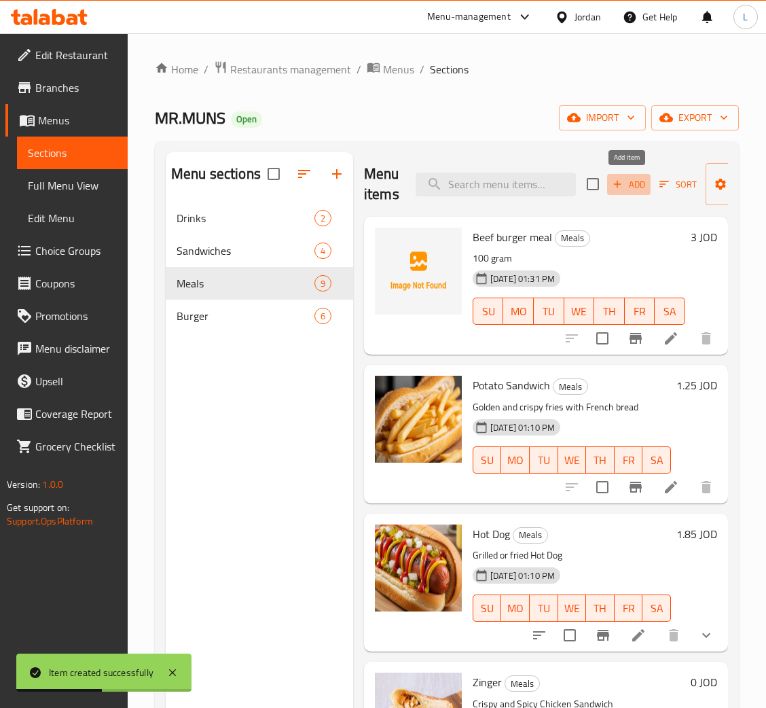
click at [626, 178] on span "Add" at bounding box center [628, 185] width 37 height 16
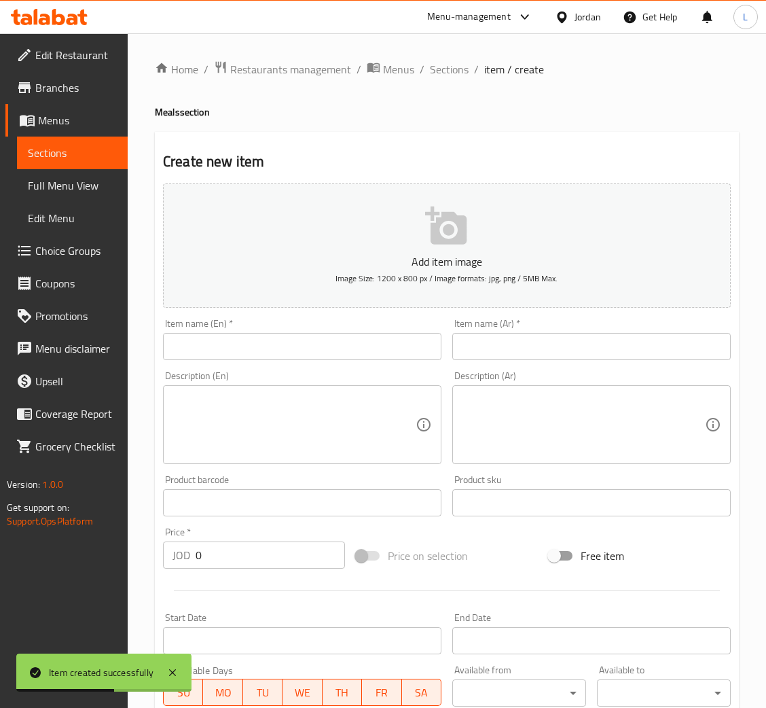
click at [585, 350] on input "text" at bounding box center [591, 346] width 278 height 27
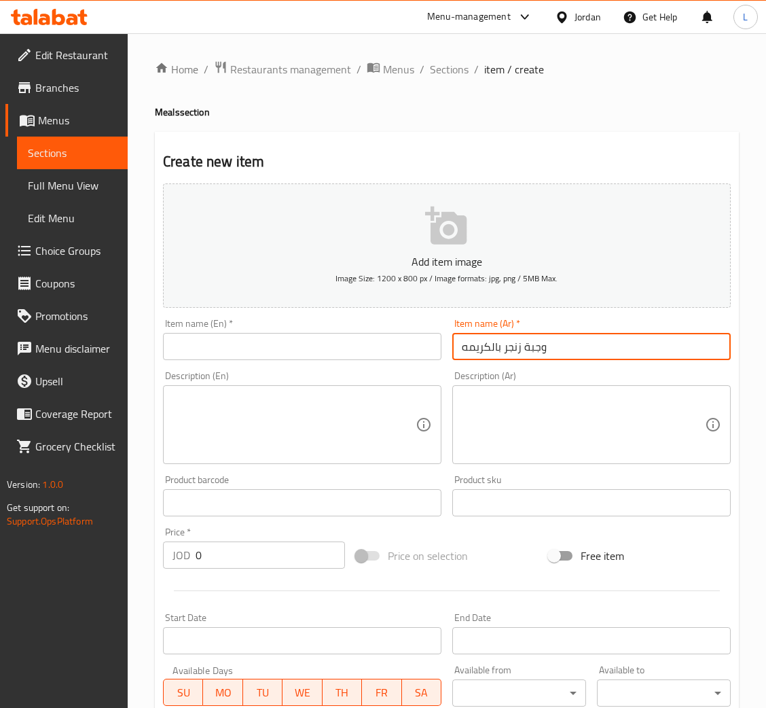
click at [521, 333] on input "وجبة زنجر بالكريمه" at bounding box center [591, 346] width 278 height 27
type input "وجبة زنجر بالكريمه"
click at [345, 364] on div "Add item image Image Size: 1200 x 800 px / Image formats: jpg, png / 5MB Max. I…" at bounding box center [447, 470] width 578 height 585
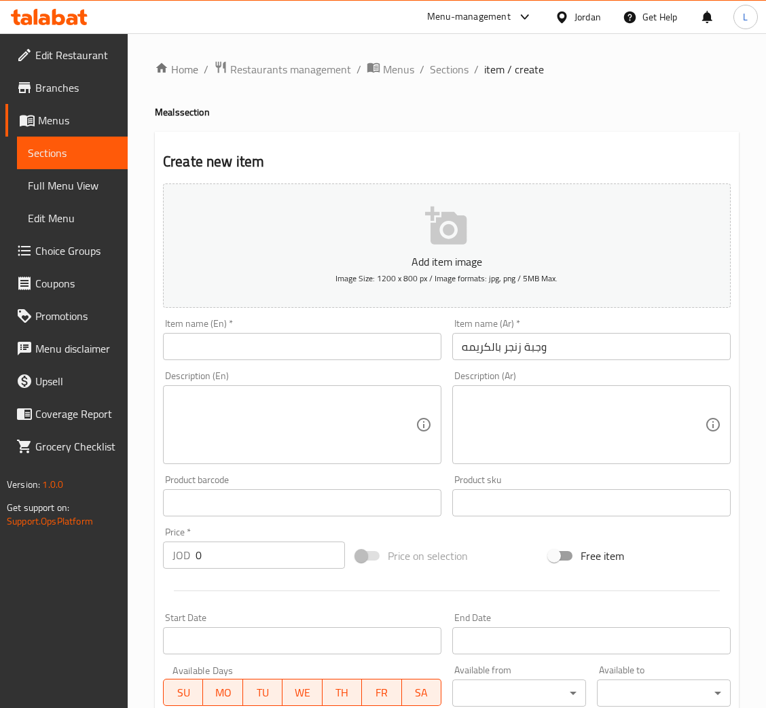
click at [345, 346] on input "text" at bounding box center [302, 346] width 278 height 27
paste input "Zinger meal with cream"
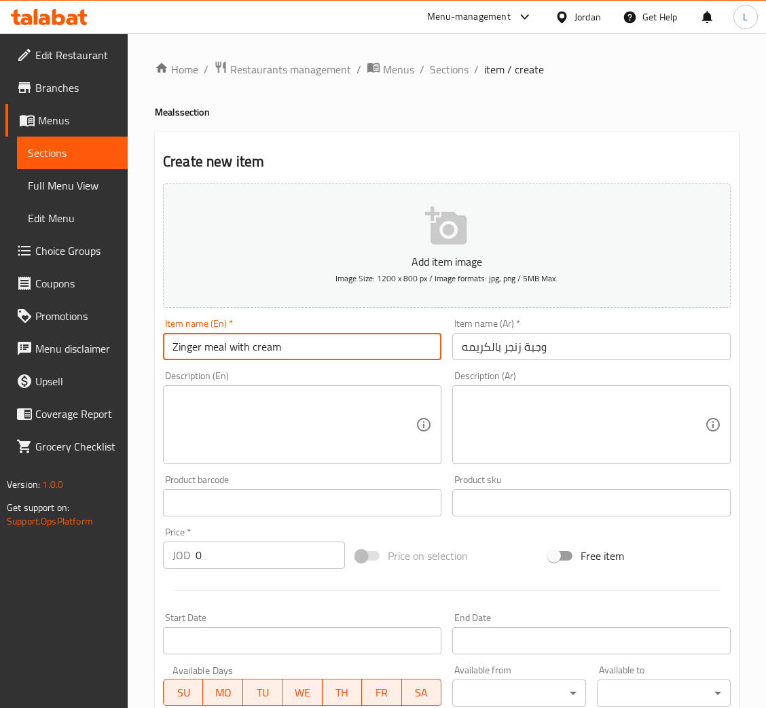
type input "Zinger meal with cream"
click at [246, 568] on input "0" at bounding box center [270, 554] width 149 height 27
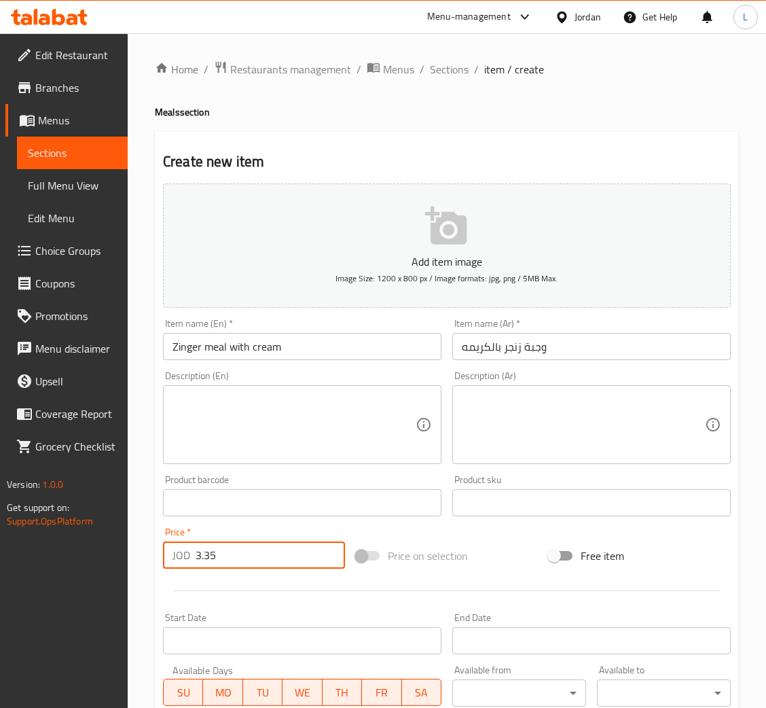
type input "3.35"
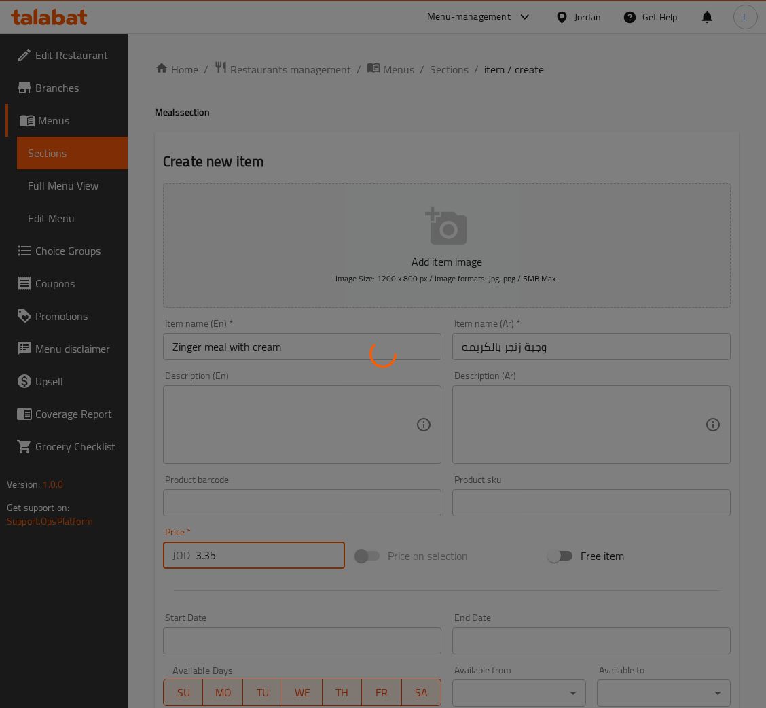
type input "0"
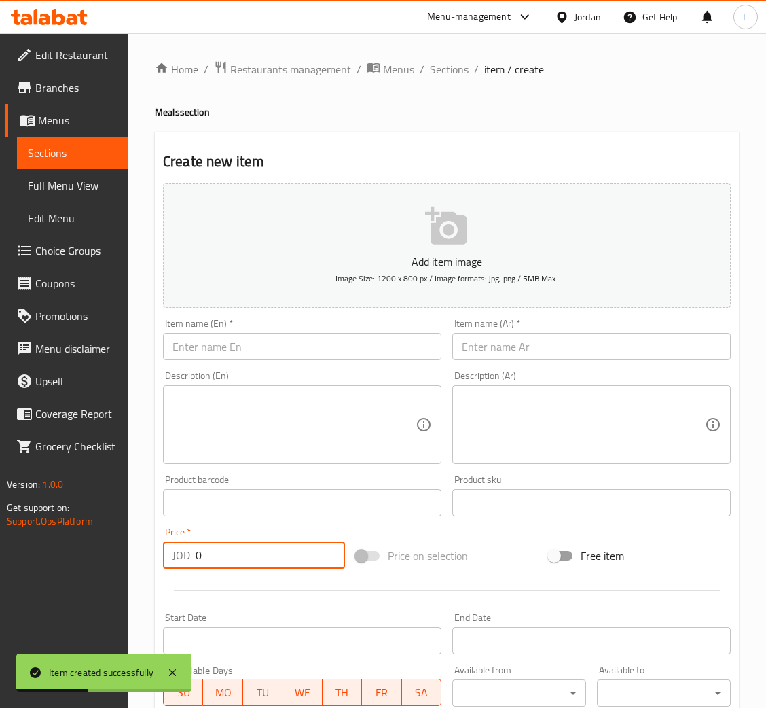
click at [617, 354] on input "text" at bounding box center [591, 346] width 278 height 27
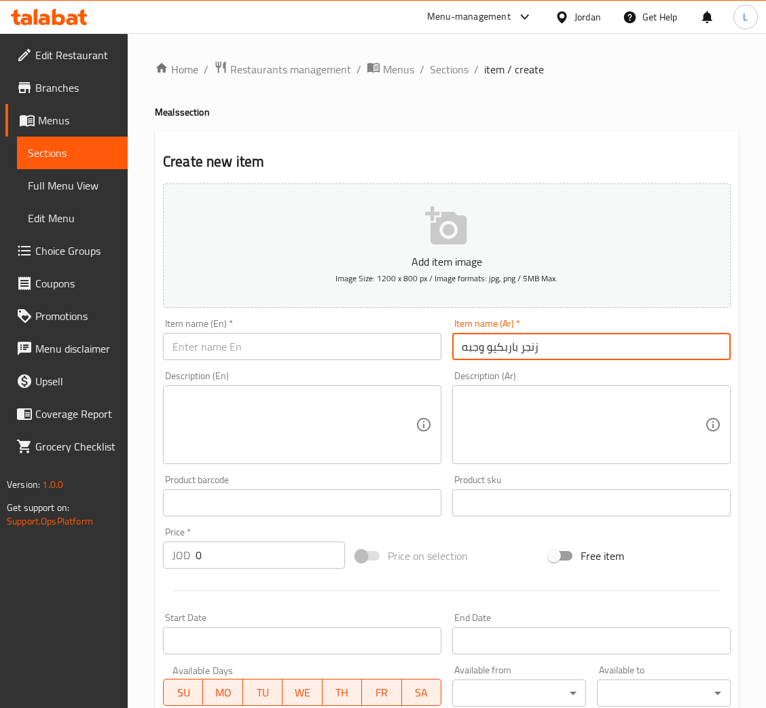
click at [621, 354] on input "زنجر باربكيو وجبه" at bounding box center [591, 346] width 278 height 27
type input "زنجر باربكيو وجبه"
click at [333, 346] on input "text" at bounding box center [302, 346] width 278 height 27
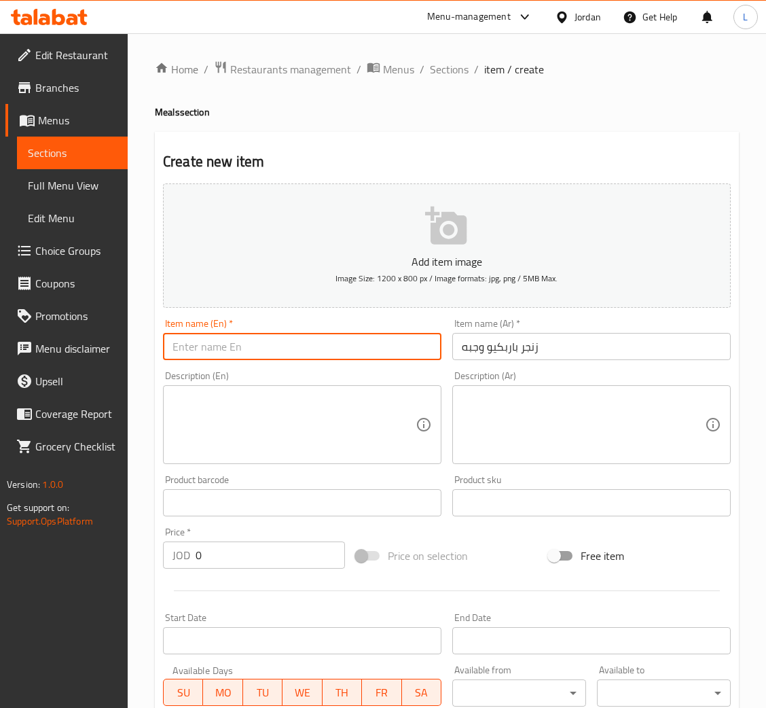
paste input "Zinger BBQ Meal"
type input "Zinger BBQ Meal"
click at [270, 551] on input "0" at bounding box center [270, 554] width 149 height 27
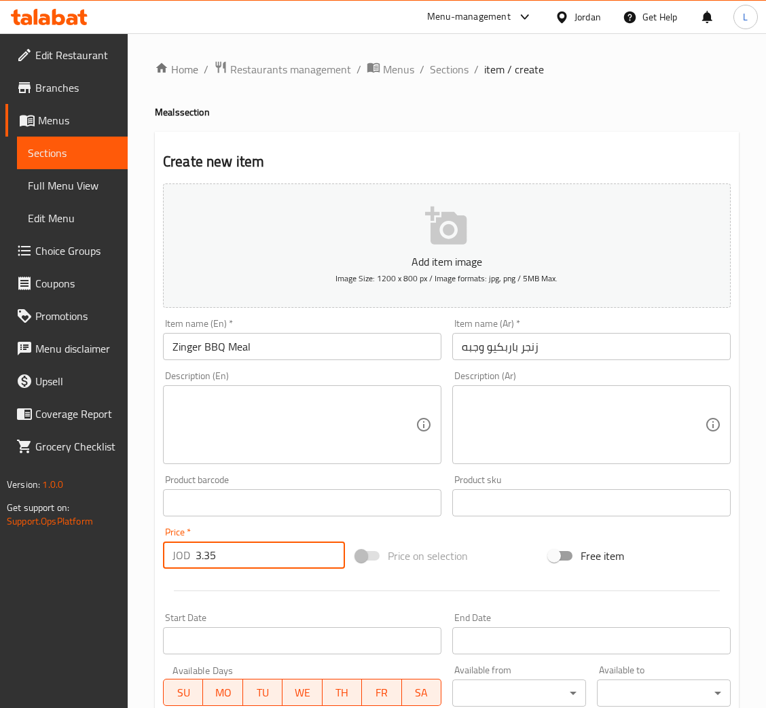
type input "3.35"
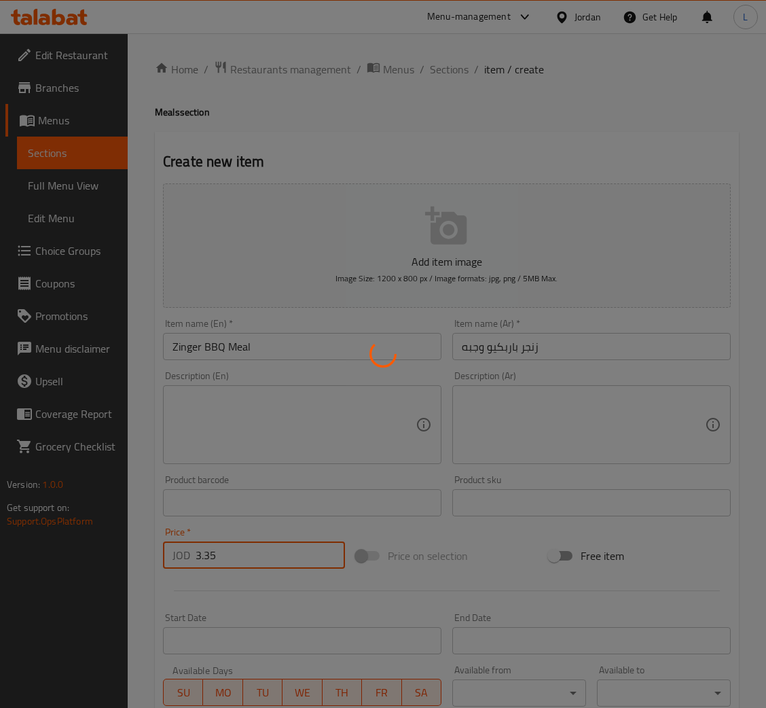
type input "0"
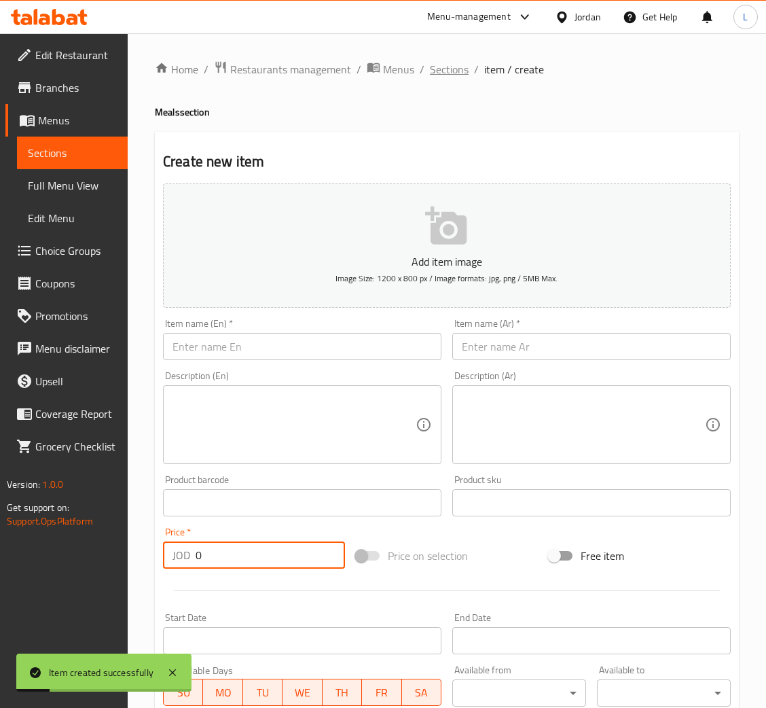
click at [446, 71] on span "Sections" at bounding box center [449, 69] width 39 height 16
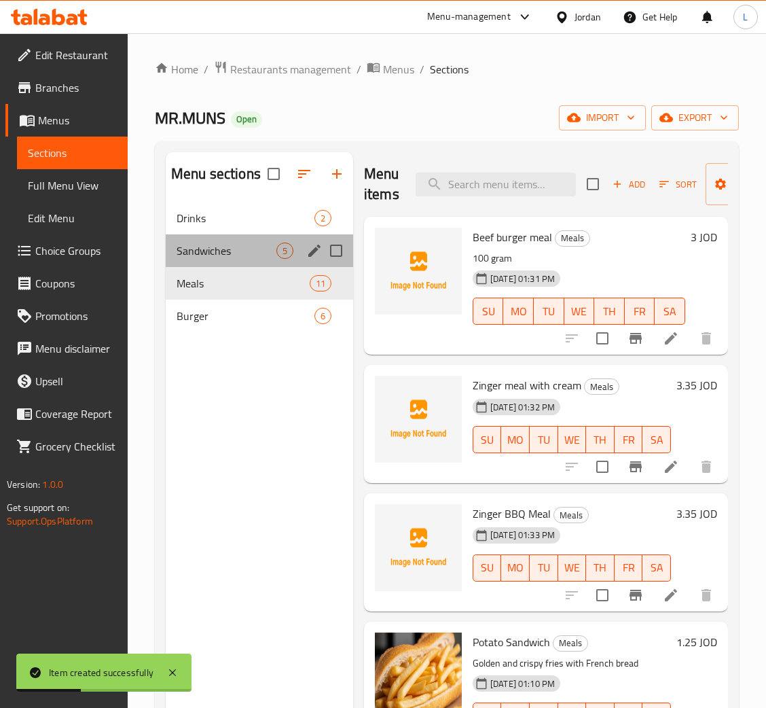
click at [217, 261] on div "Sandwiches 5" at bounding box center [259, 250] width 187 height 33
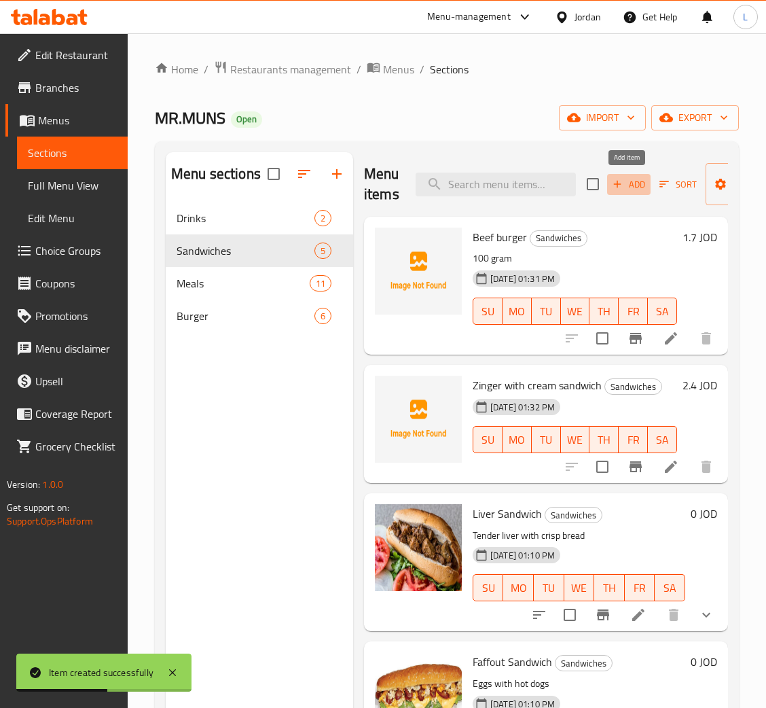
click at [633, 189] on span "Add" at bounding box center [628, 185] width 37 height 16
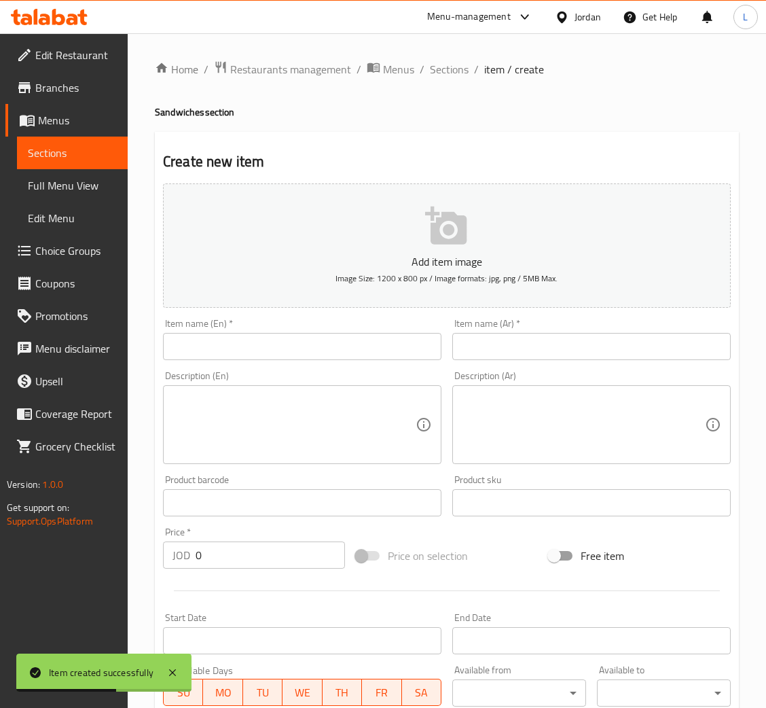
click at [559, 364] on div "Item name (Ar)   * Item name (Ar) *" at bounding box center [591, 339] width 289 height 52
click at [556, 344] on input "text" at bounding box center [591, 346] width 278 height 27
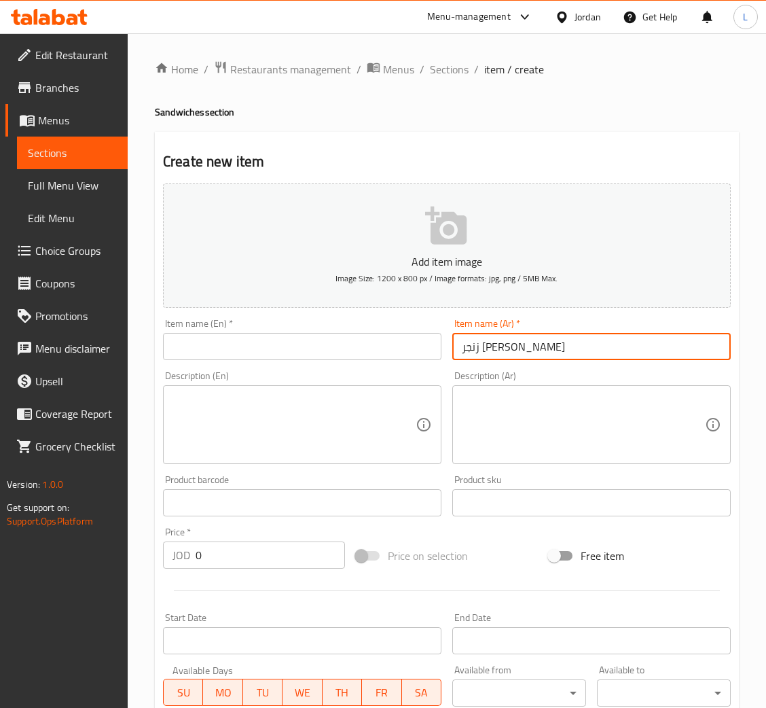
click at [556, 344] on input "زنجر باربكيو ساندويش" at bounding box center [591, 346] width 278 height 27
type input "زنجر باربكيو ساندويش"
click at [276, 348] on input "text" at bounding box center [302, 346] width 278 height 27
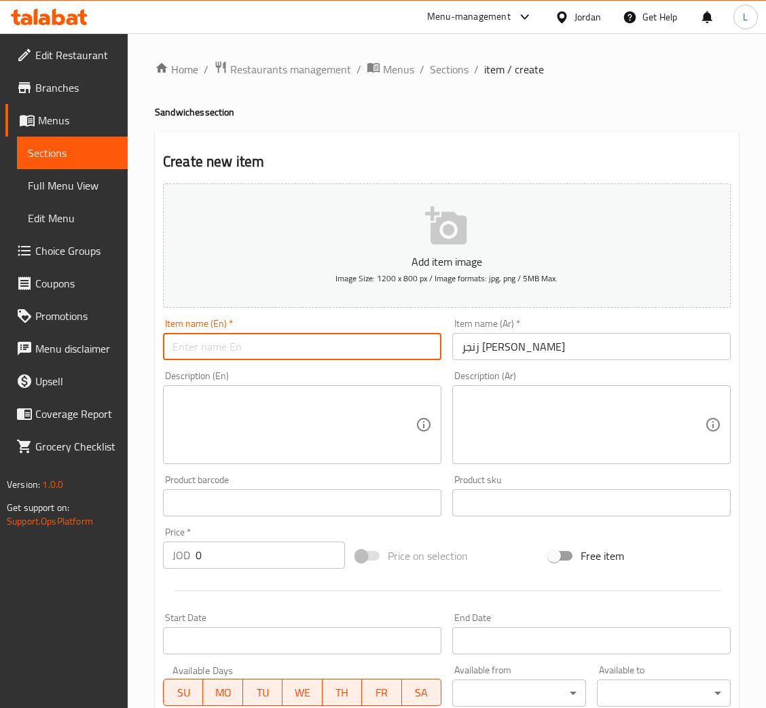
paste input "Zinger BBQ Sandwich"
type input "Zinger BBQ Sandwich"
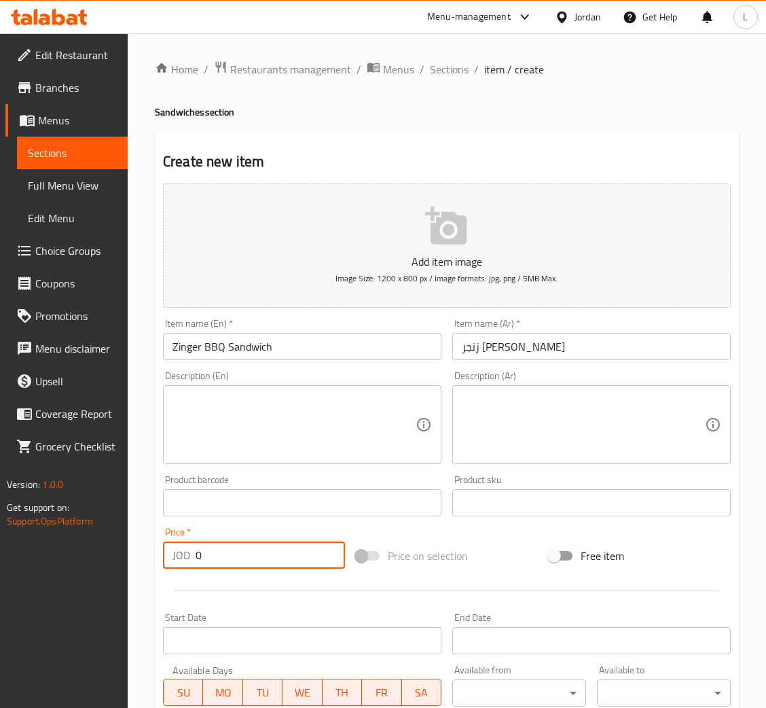
click at [276, 554] on input "0" at bounding box center [270, 554] width 149 height 27
type input "3.35"
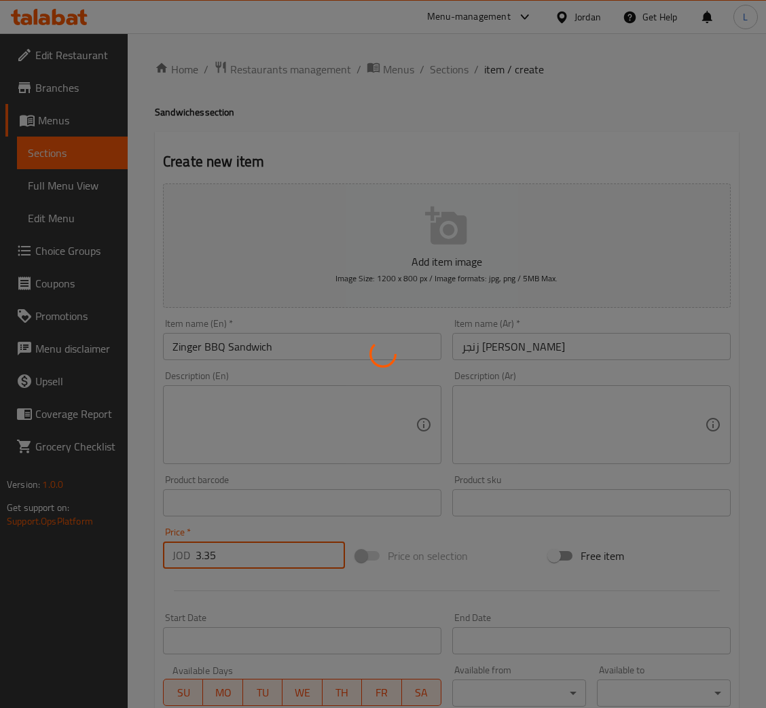
type input "0"
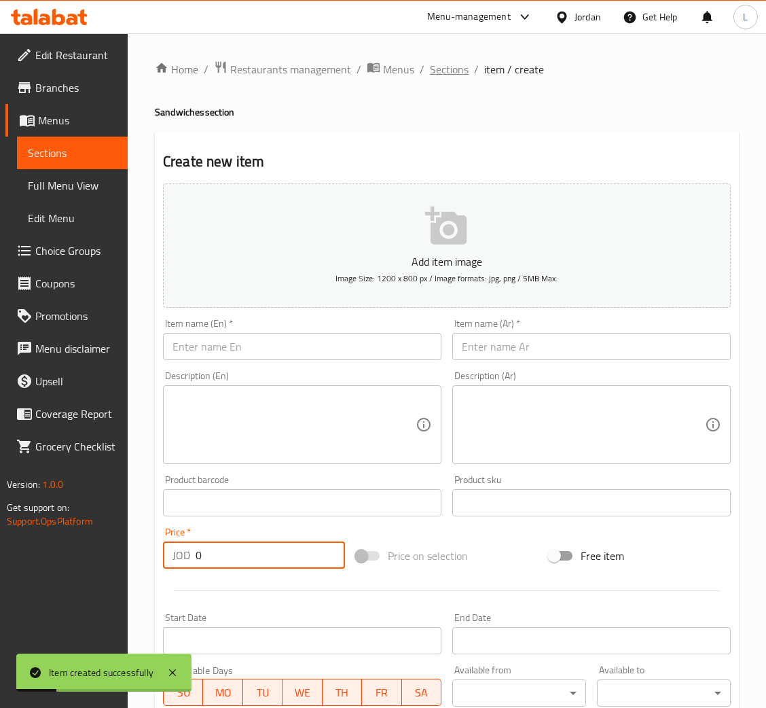
click at [450, 73] on span "Sections" at bounding box center [449, 69] width 39 height 16
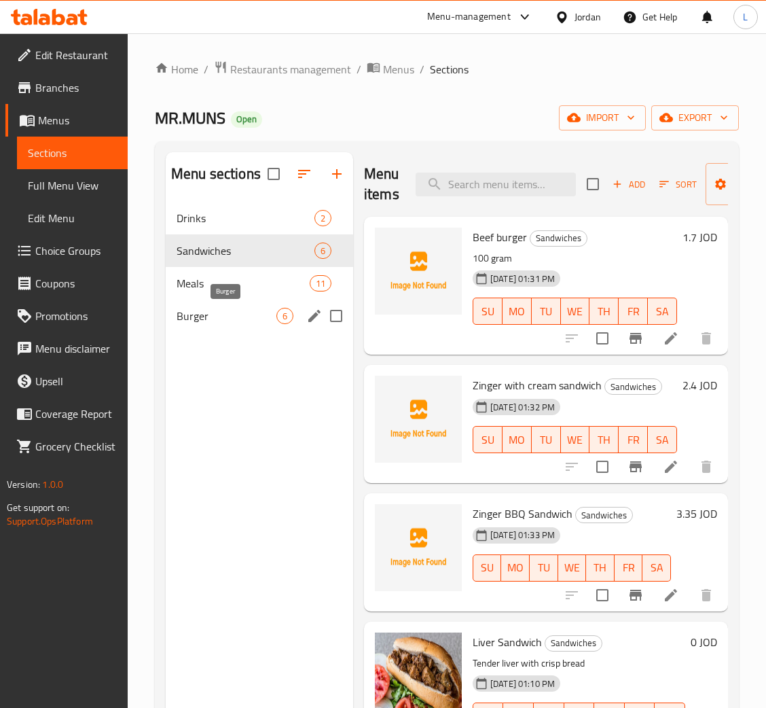
click at [231, 316] on span "Burger" at bounding box center [227, 316] width 100 height 16
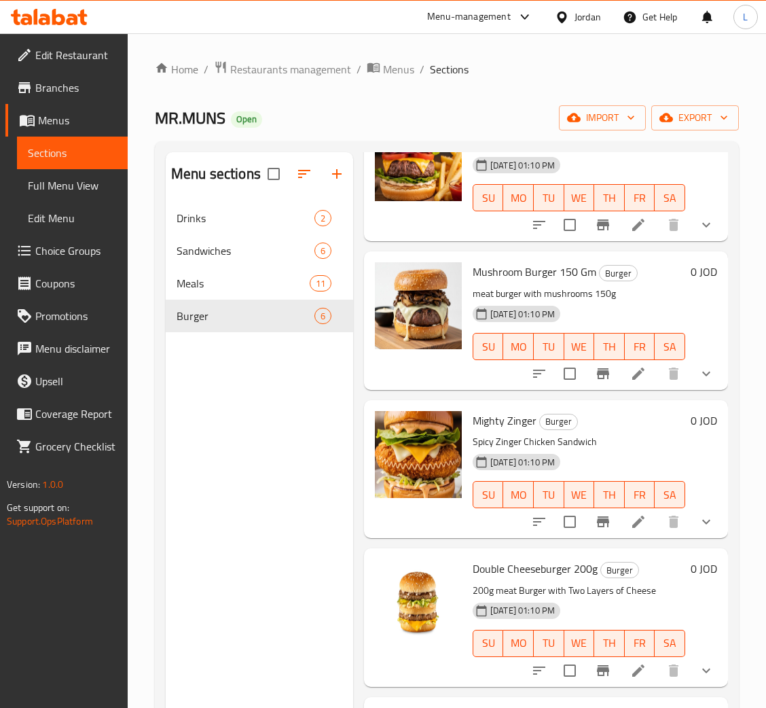
scroll to position [230, 0]
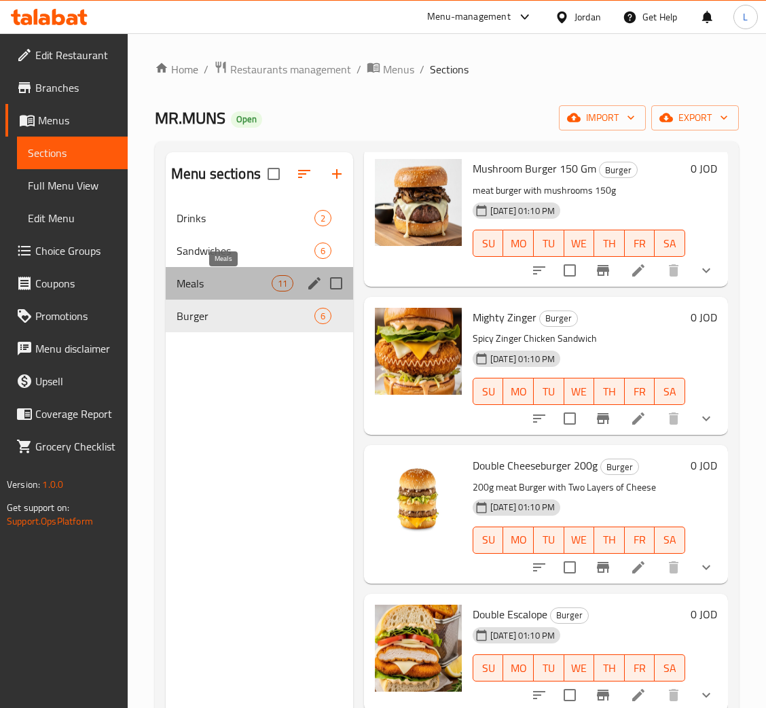
click at [198, 284] on span "Meals" at bounding box center [224, 283] width 95 height 16
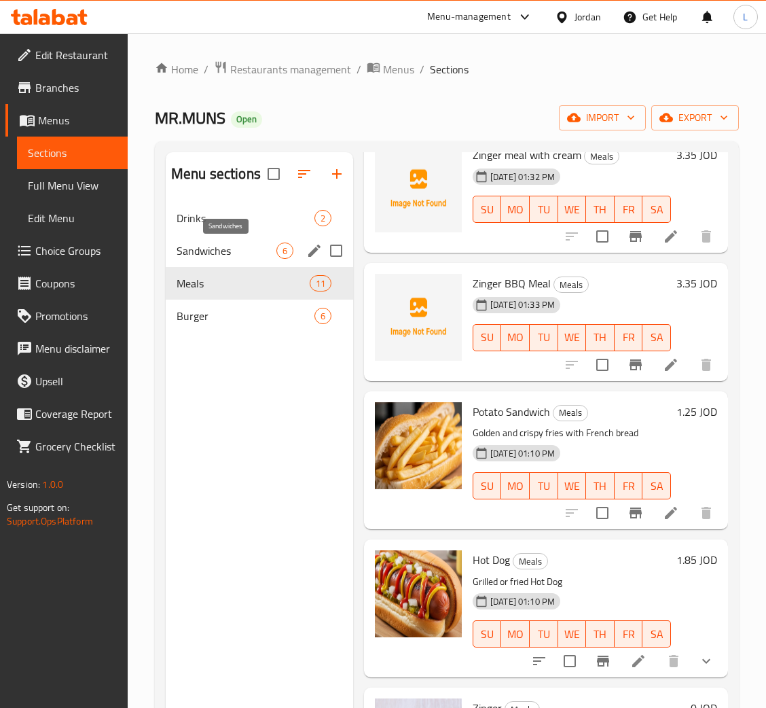
click at [227, 246] on span "Sandwiches" at bounding box center [227, 250] width 100 height 16
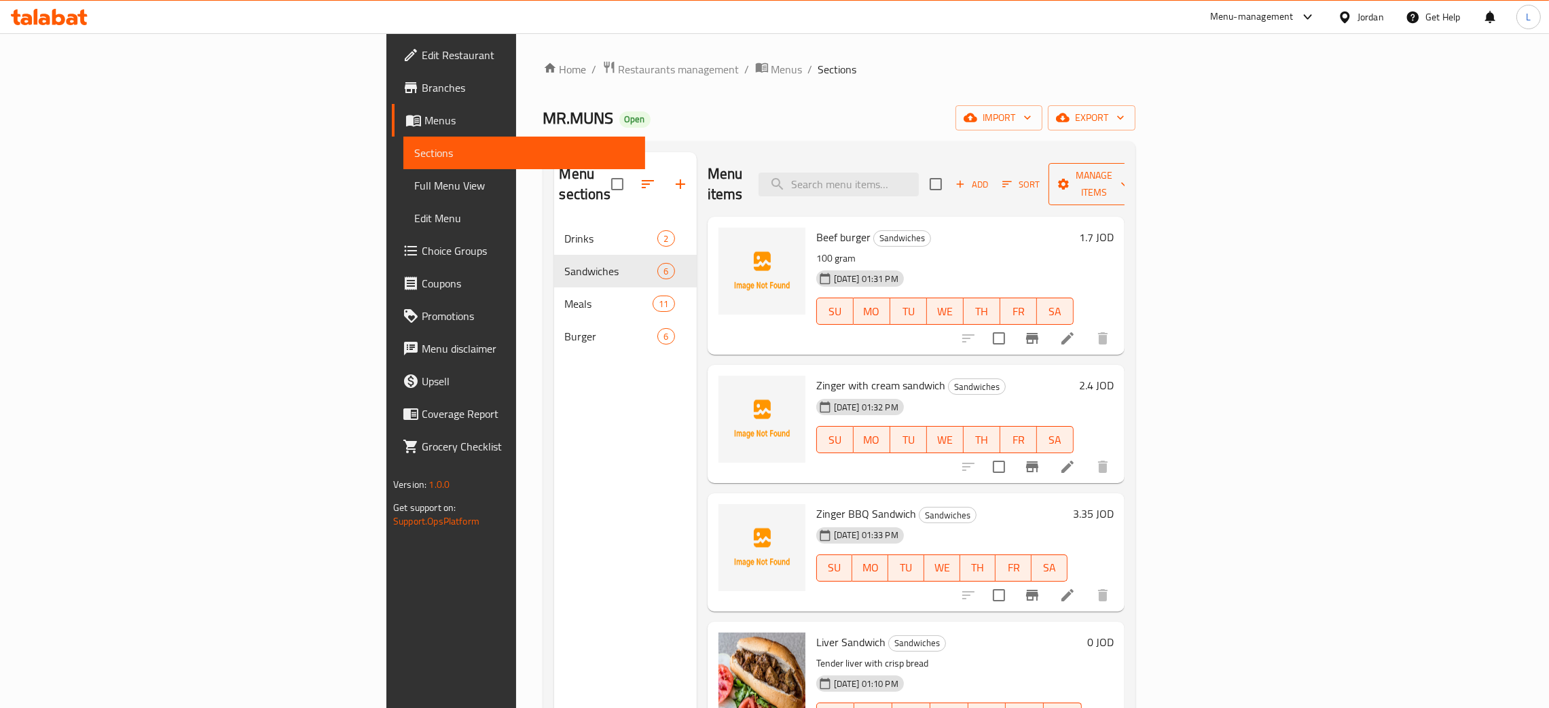
click at [780, 178] on span "Manage items" at bounding box center [1093, 184] width 69 height 34
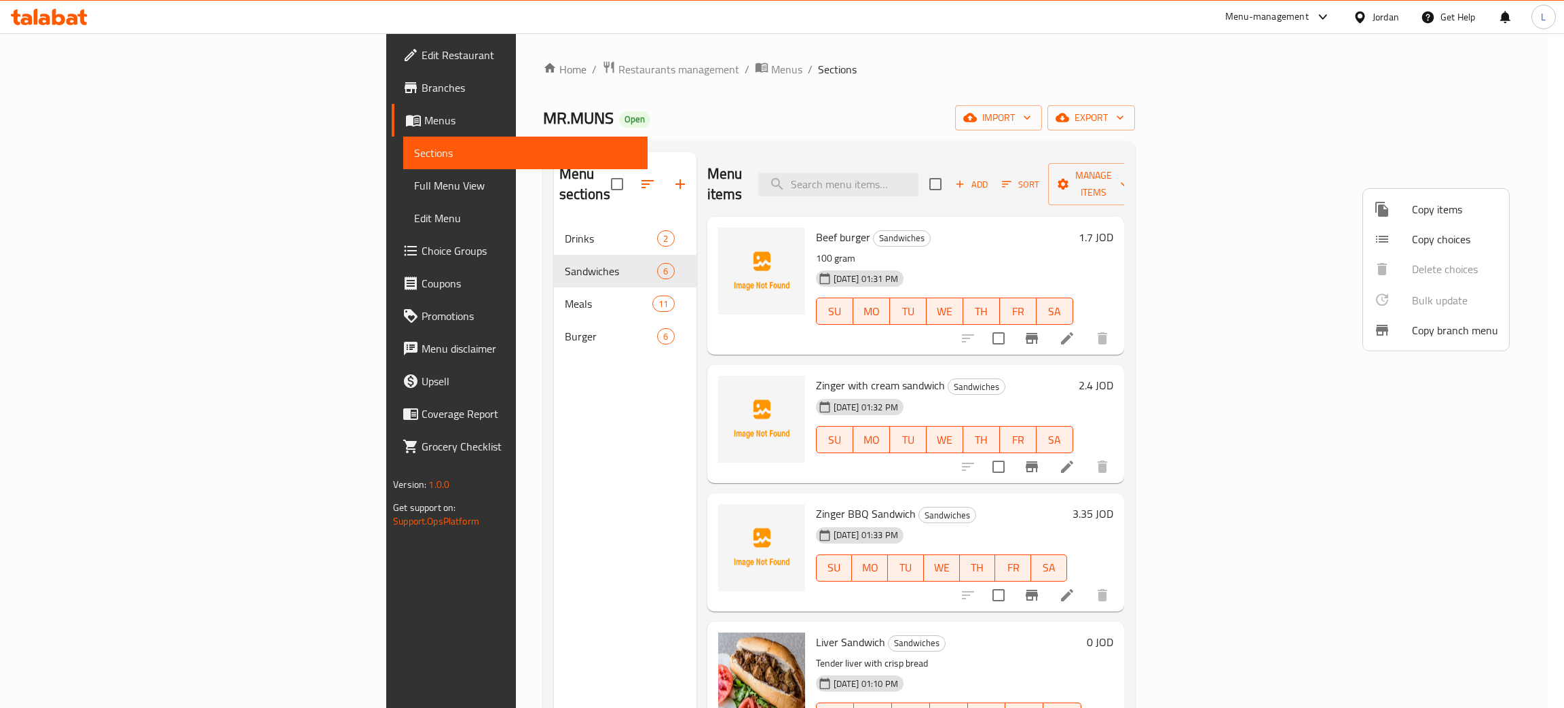
click at [780, 215] on span "Copy items" at bounding box center [1455, 209] width 86 height 16
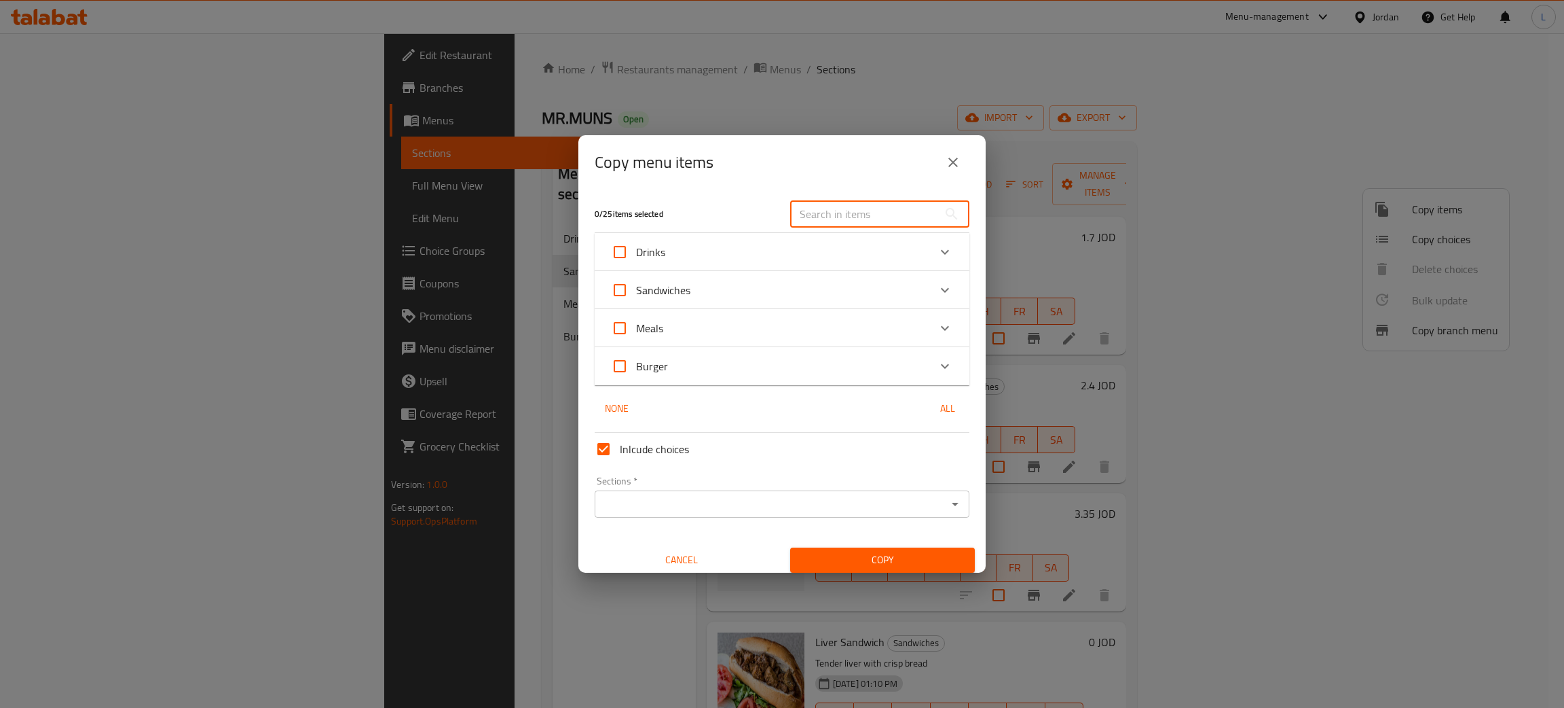
click at [780, 219] on input "text" at bounding box center [864, 213] width 148 height 27
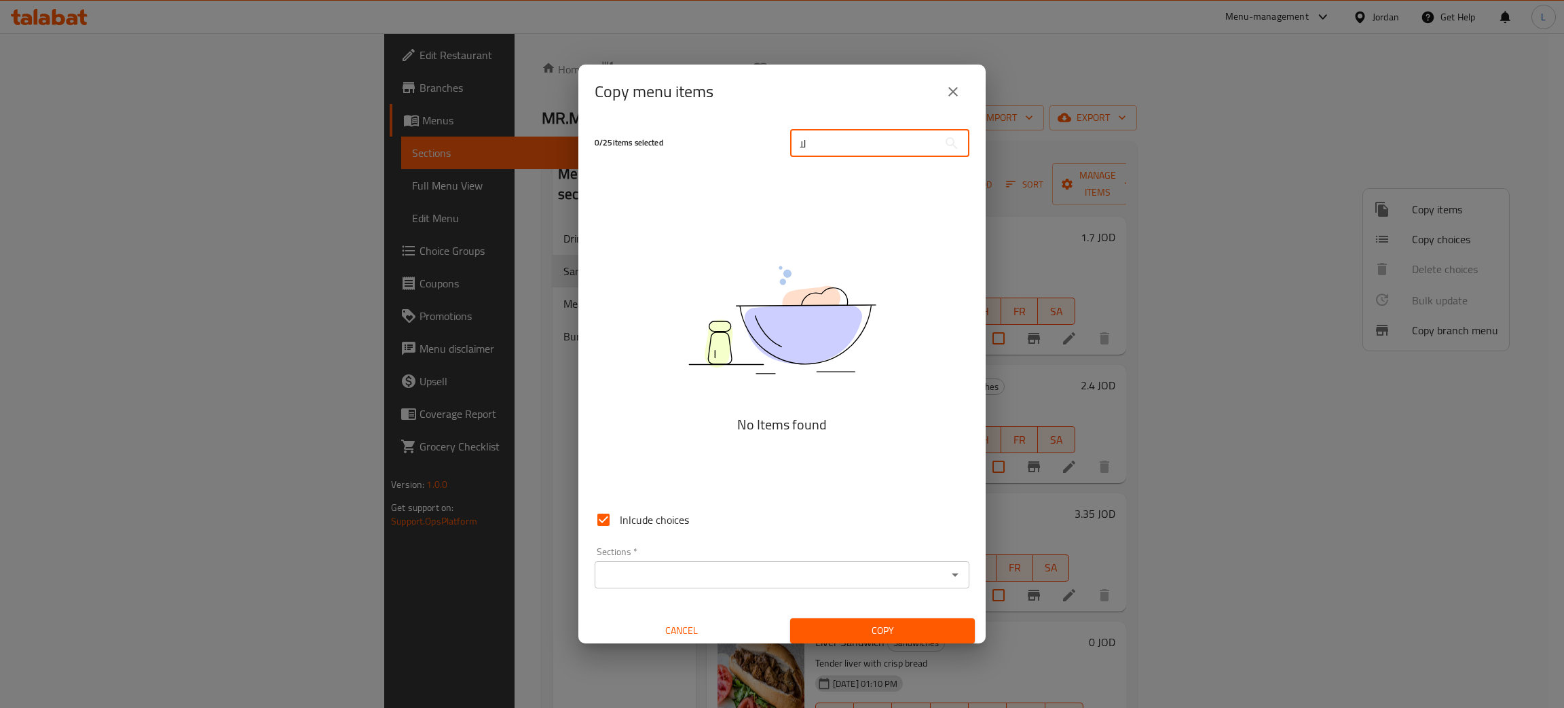
type input "ل"
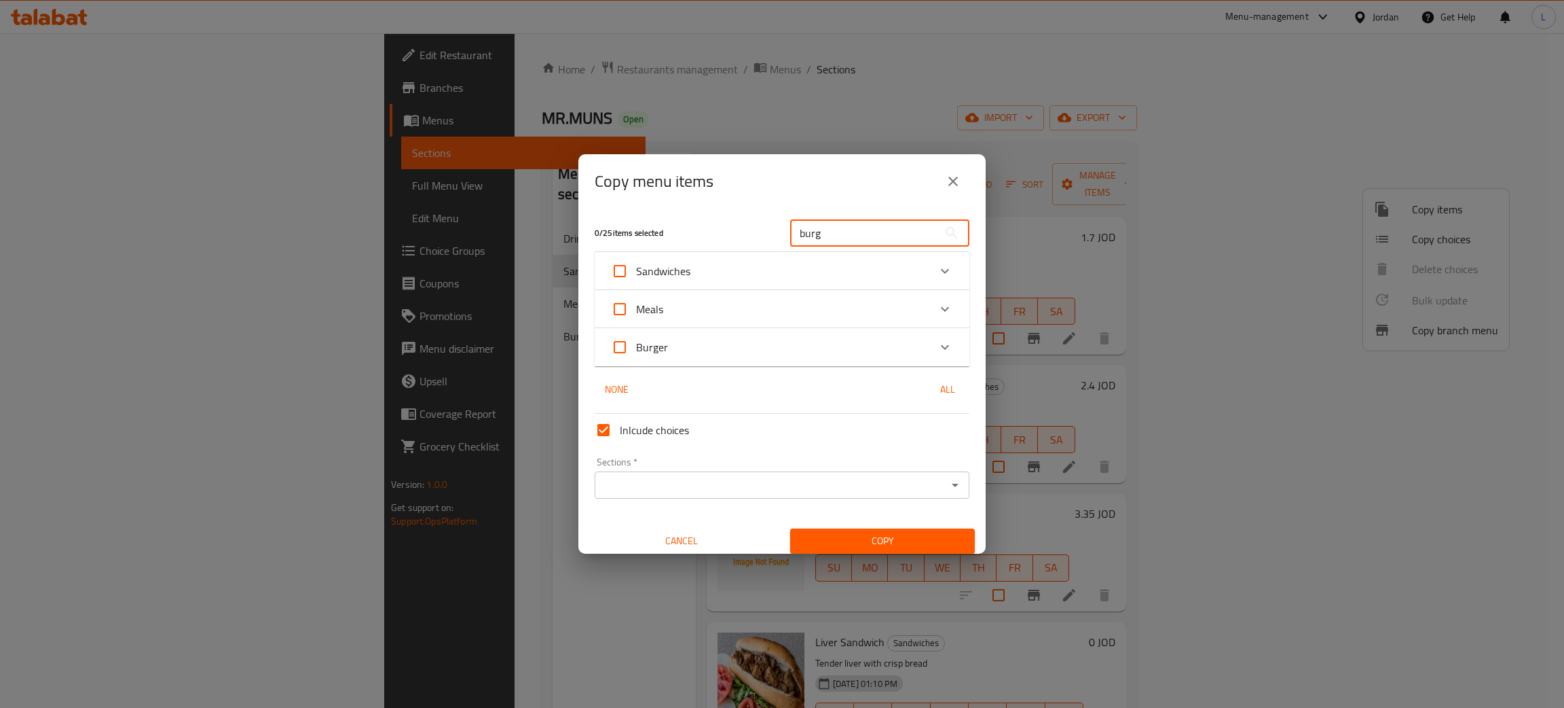
type input "burg"
click at [742, 268] on div "Sandwiches" at bounding box center [770, 271] width 318 height 33
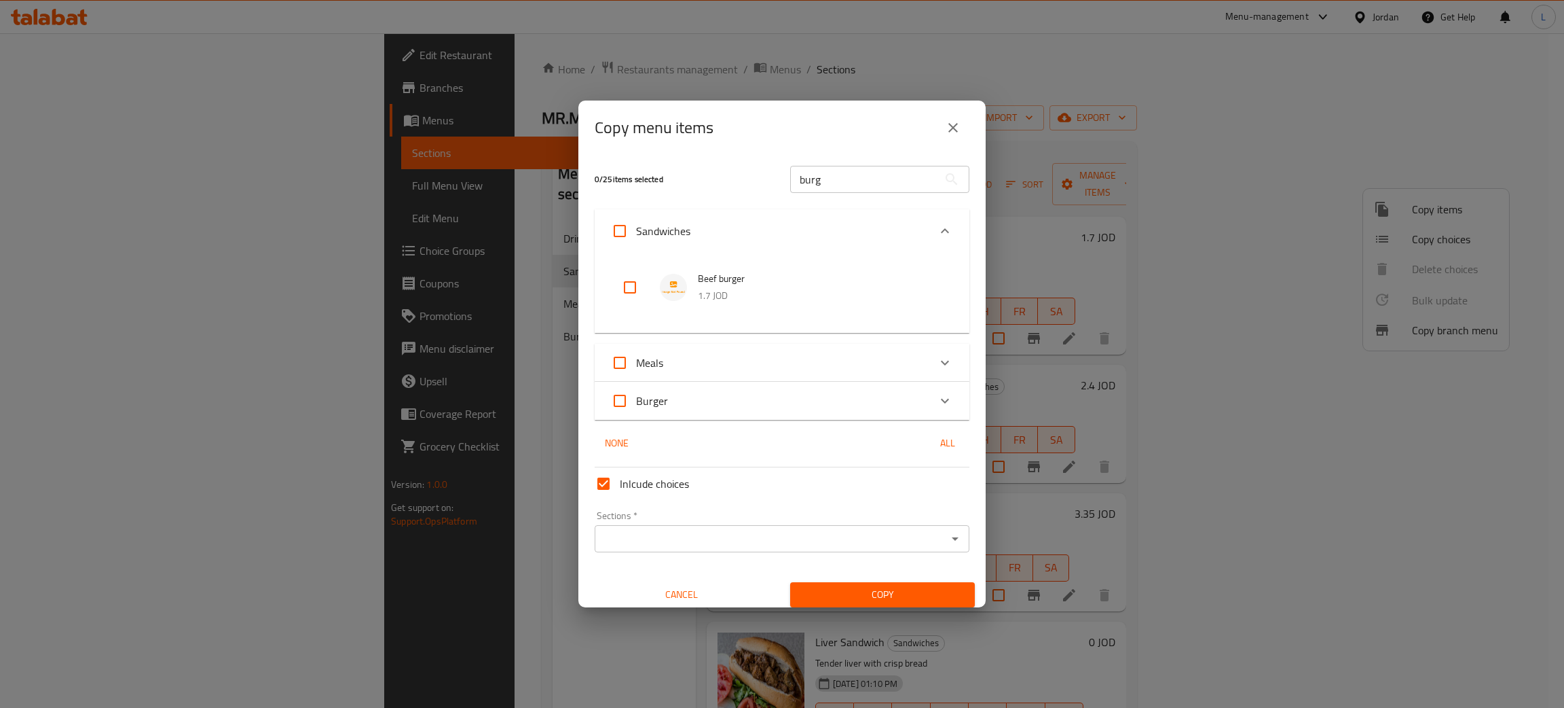
click at [629, 293] on input "checkbox" at bounding box center [630, 287] width 33 height 33
checkbox input "true"
click at [780, 360] on div "Meals" at bounding box center [770, 362] width 318 height 33
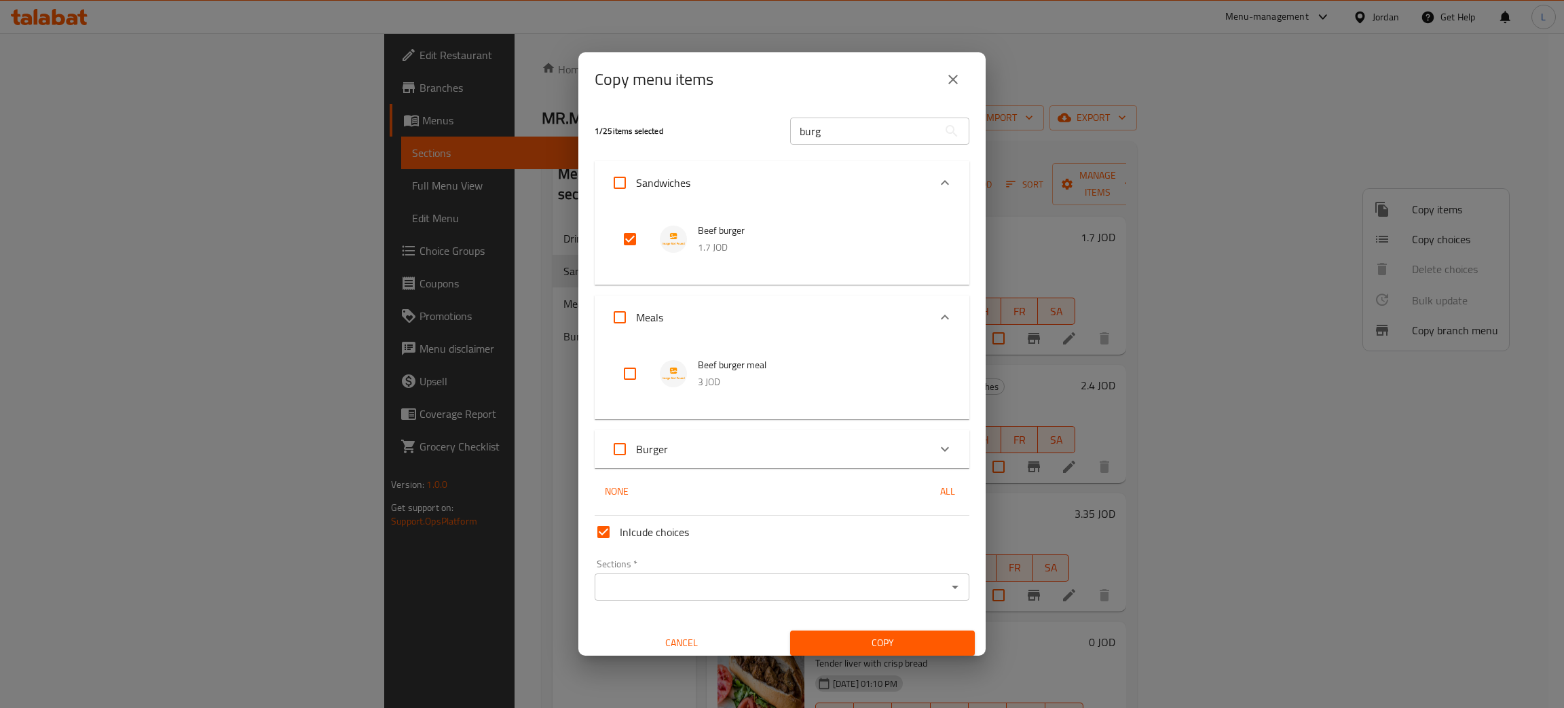
click at [638, 369] on input "checkbox" at bounding box center [630, 373] width 33 height 33
checkbox input "true"
click at [780, 435] on div "Burger" at bounding box center [770, 449] width 318 height 33
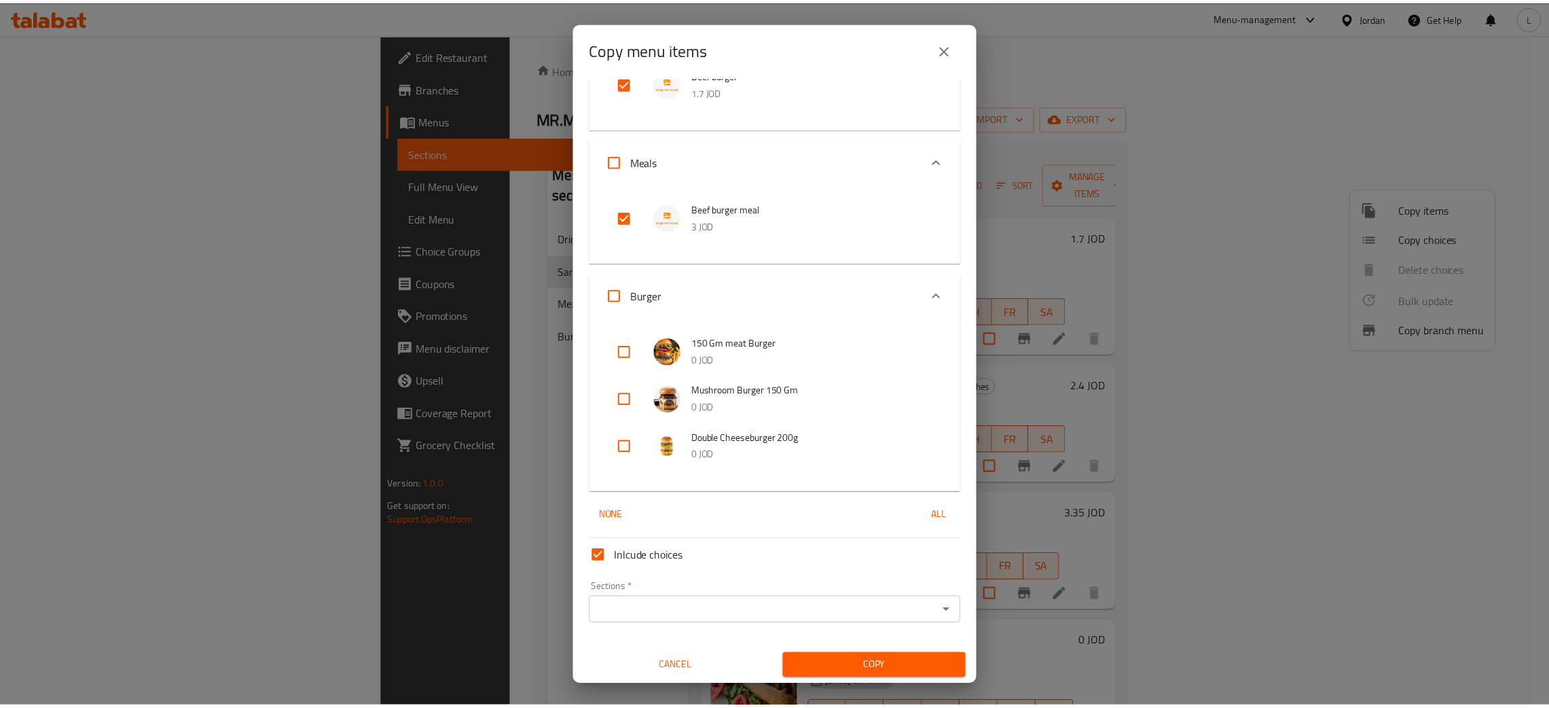
scroll to position [126, 0]
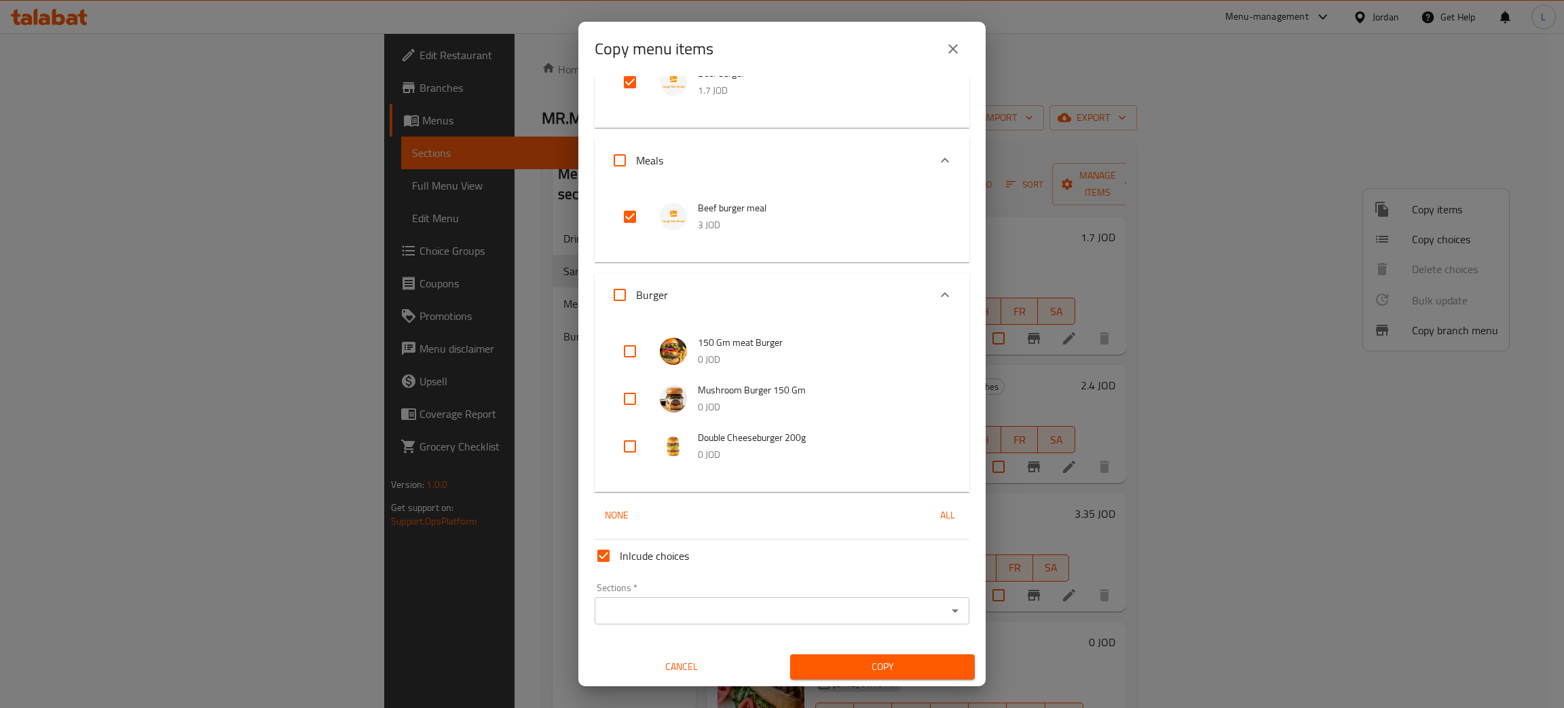
click at [711, 595] on div "Sections   * Sections *" at bounding box center [782, 603] width 375 height 41
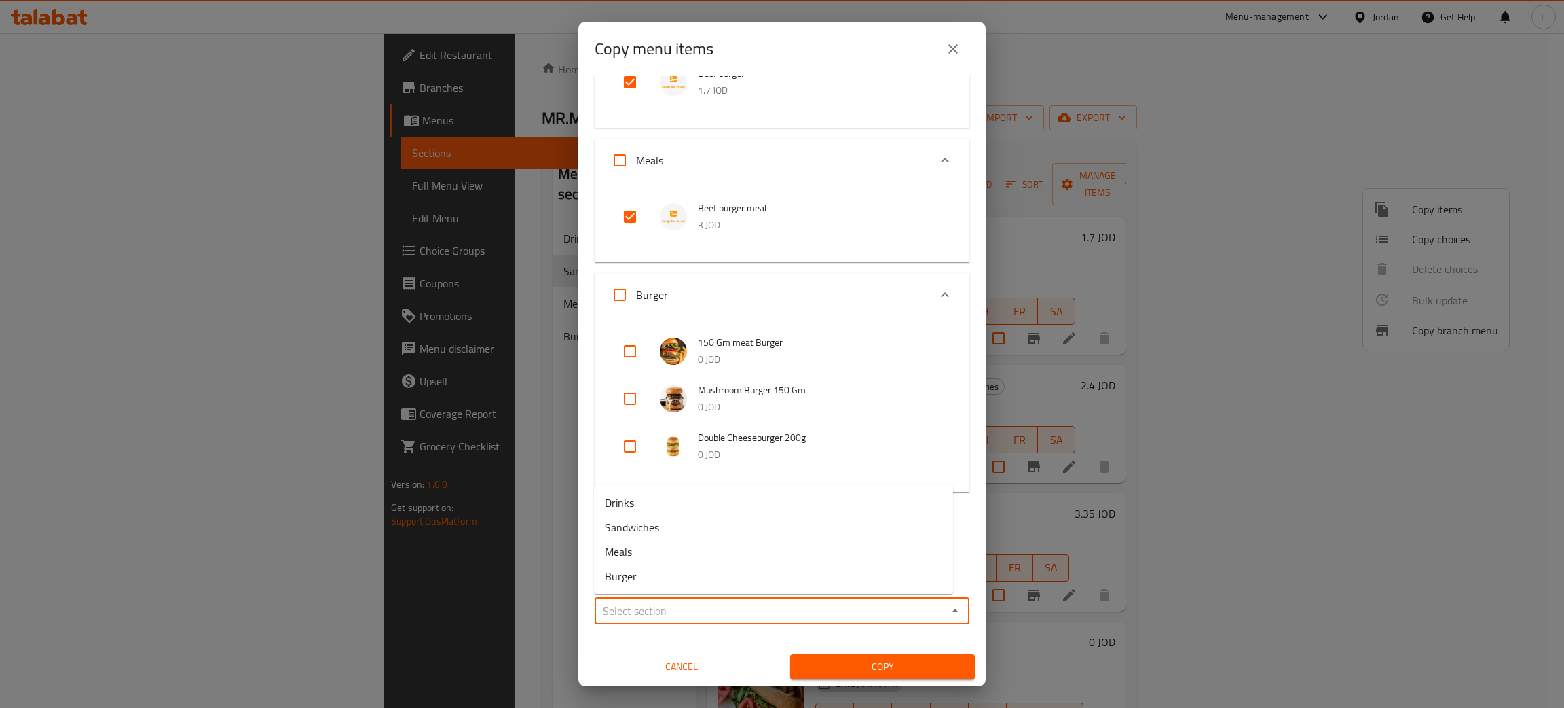
click at [711, 603] on input "Sections   *" at bounding box center [771, 610] width 344 height 19
click at [711, 572] on li "Burger" at bounding box center [773, 576] width 359 height 24
type input "Burger"
click at [780, 663] on span "Copy" at bounding box center [882, 666] width 163 height 17
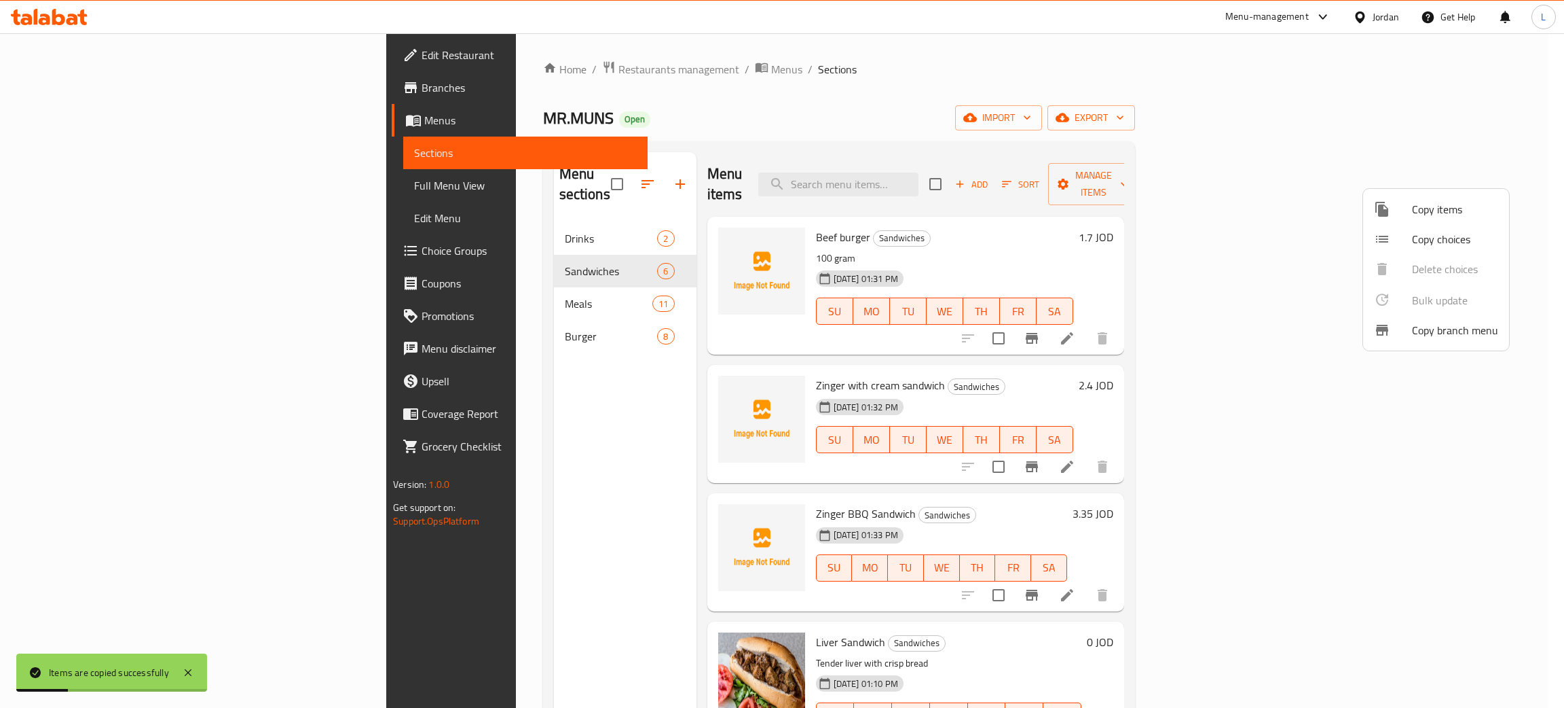
click at [780, 249] on div at bounding box center [782, 354] width 1564 height 708
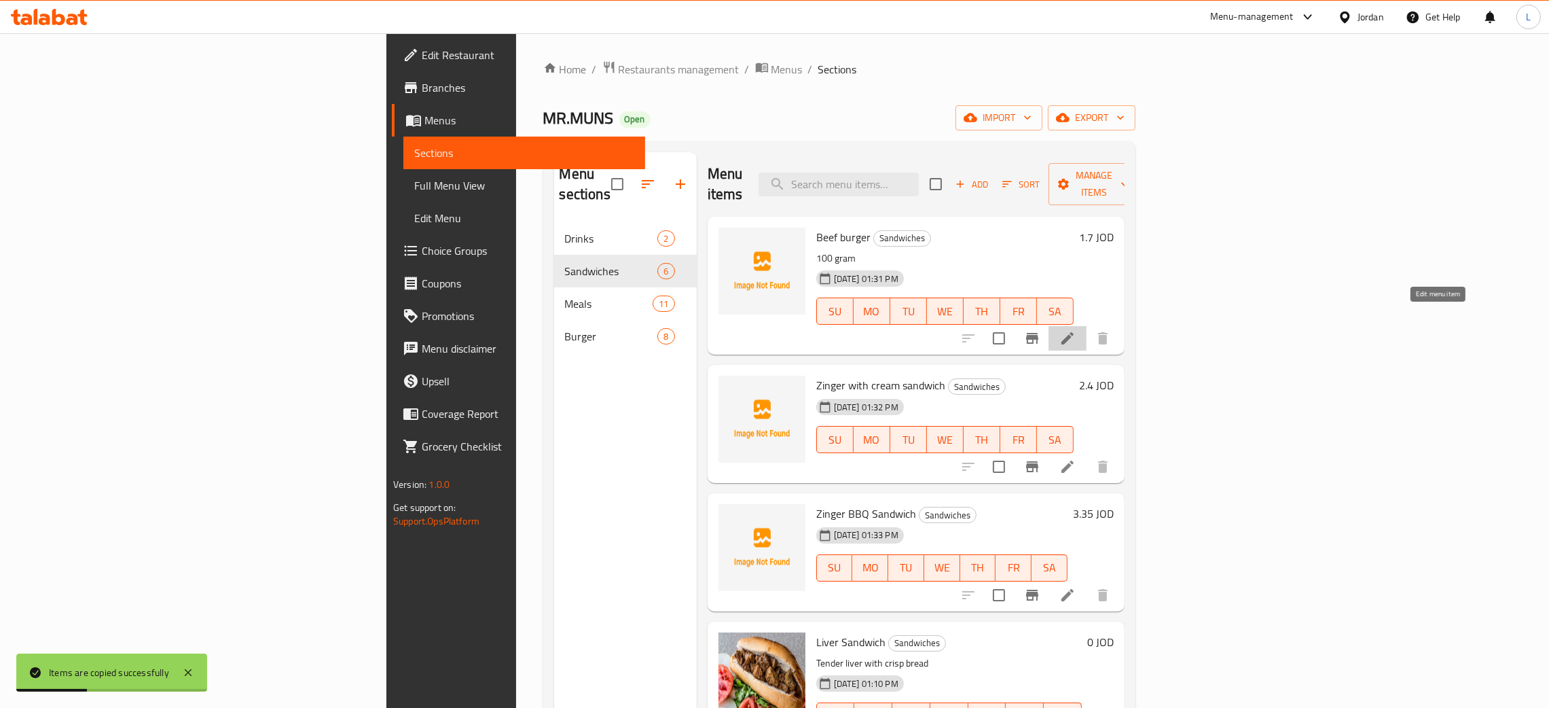
click at [780, 330] on icon at bounding box center [1067, 338] width 16 height 16
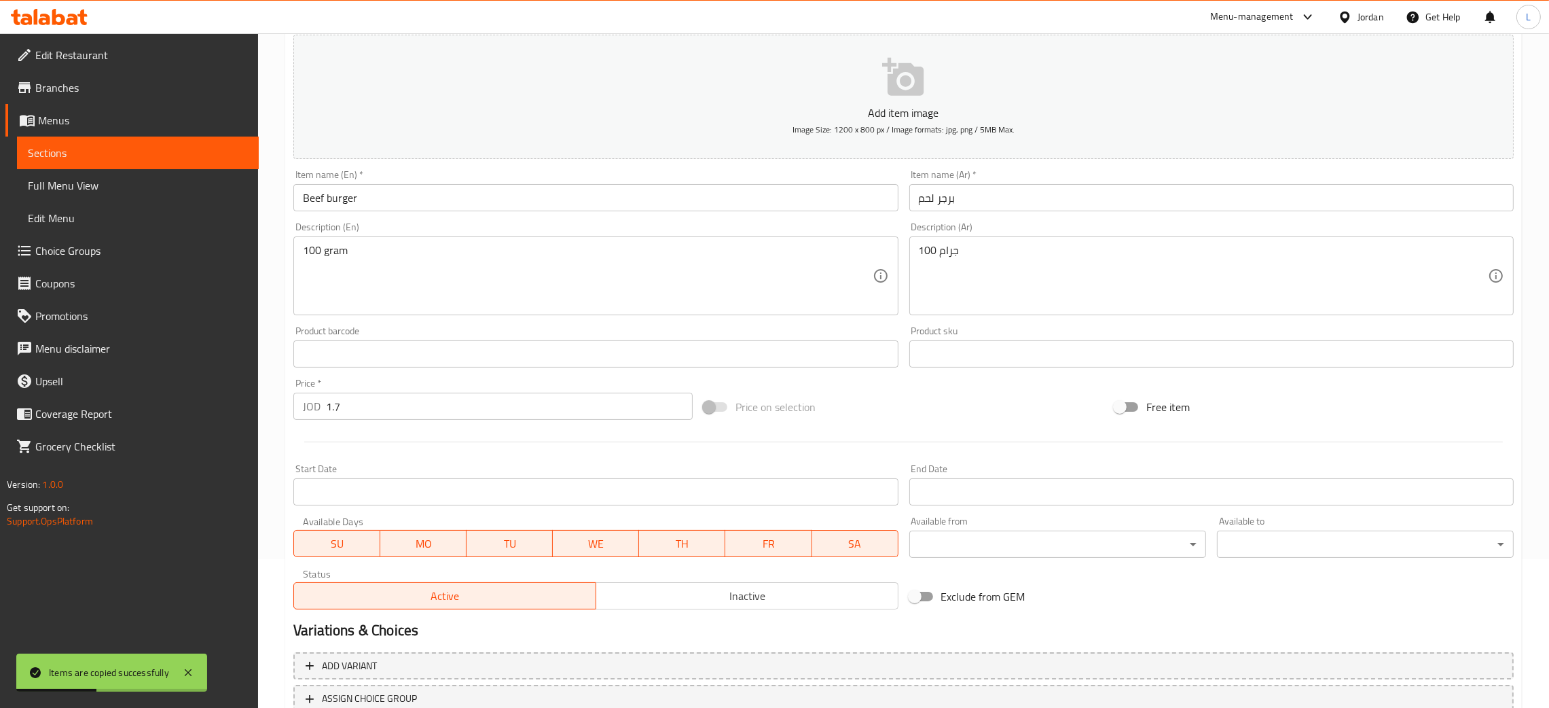
scroll to position [249, 0]
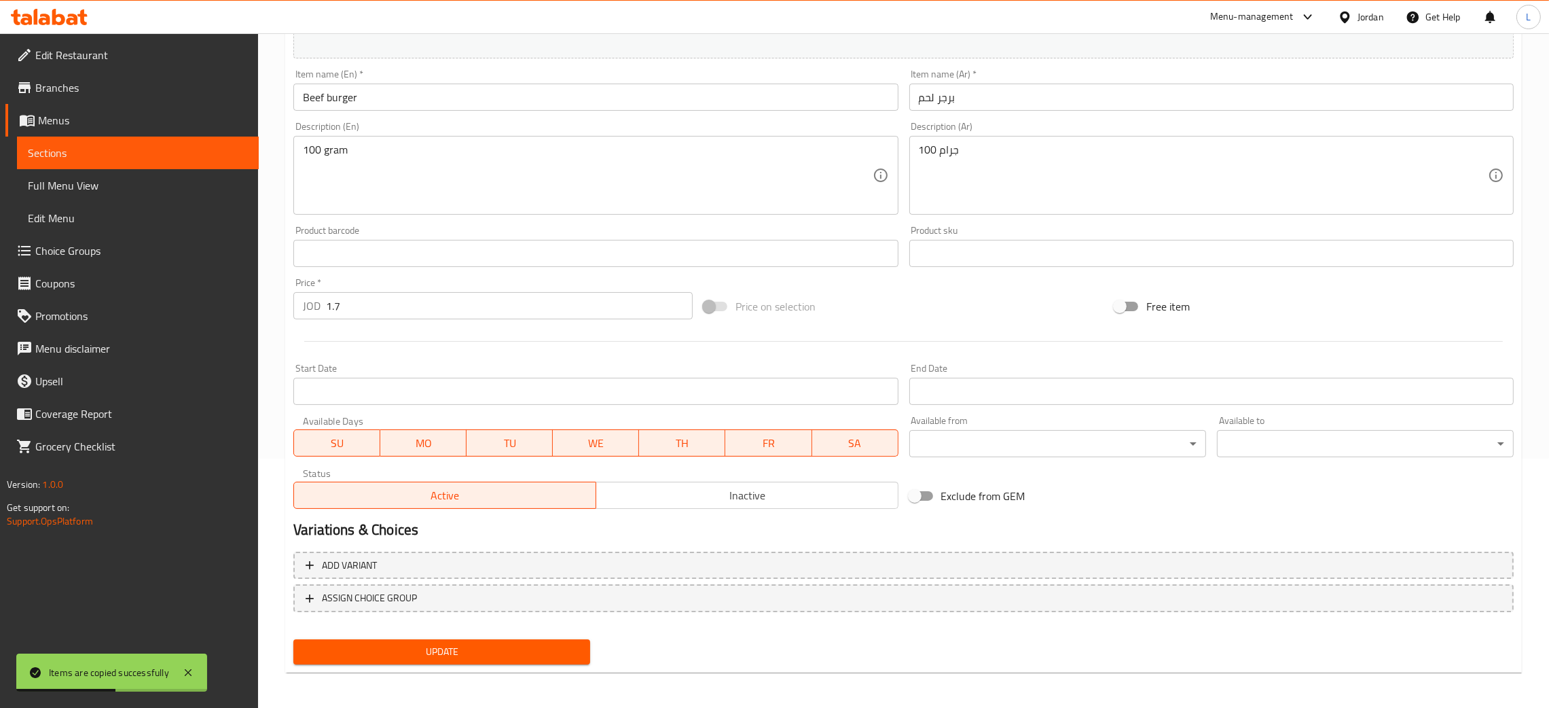
click at [716, 497] on span "Inactive" at bounding box center [747, 495] width 291 height 20
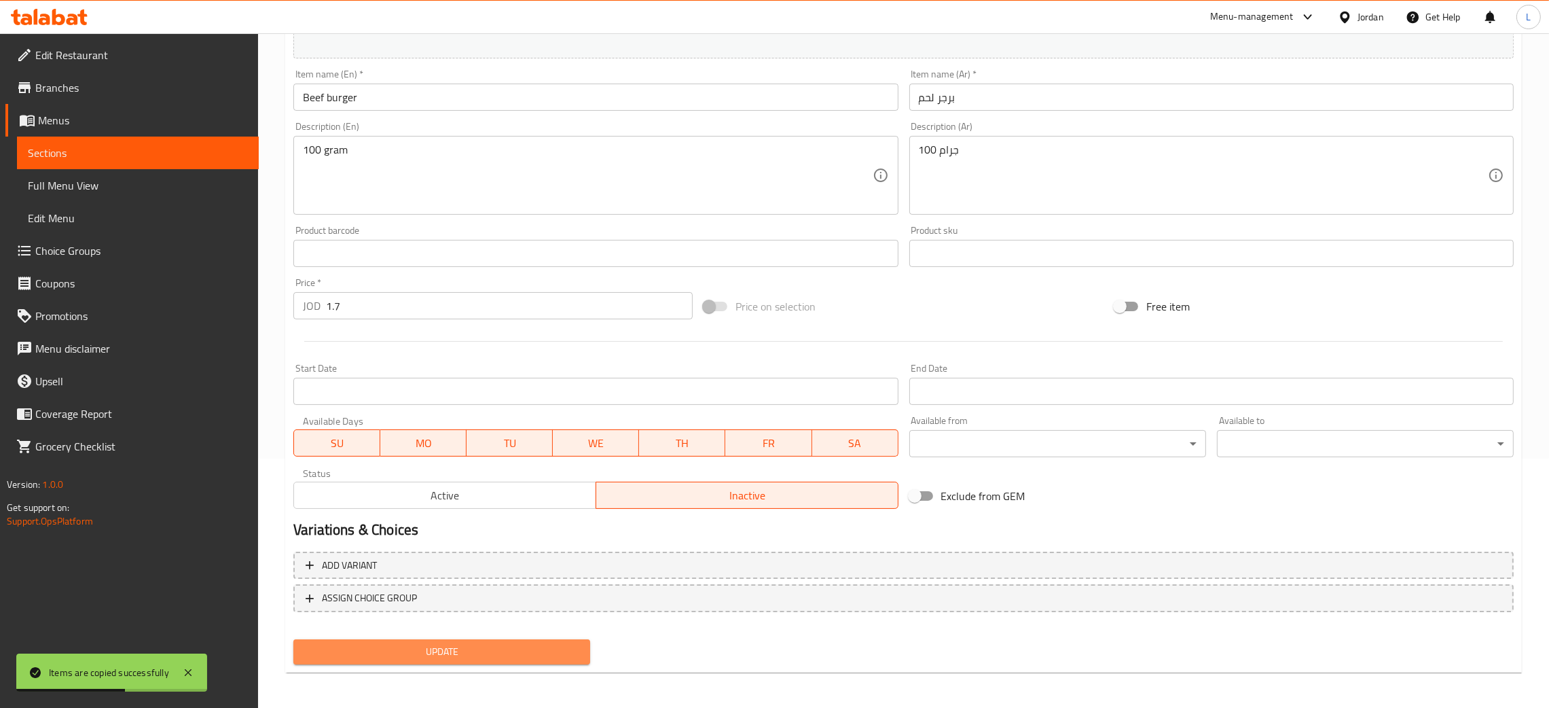
click at [488, 659] on button "Update" at bounding box center [441, 651] width 297 height 25
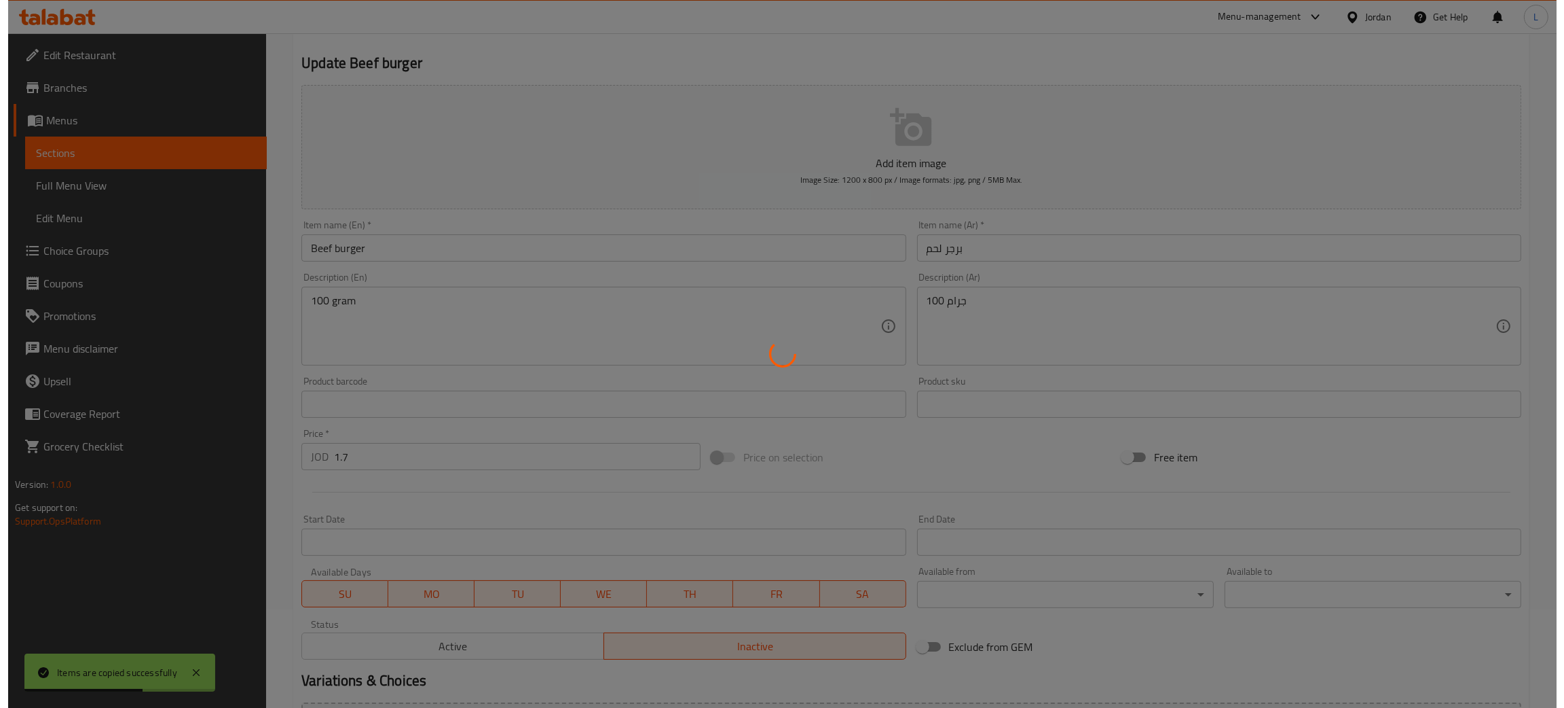
scroll to position [0, 0]
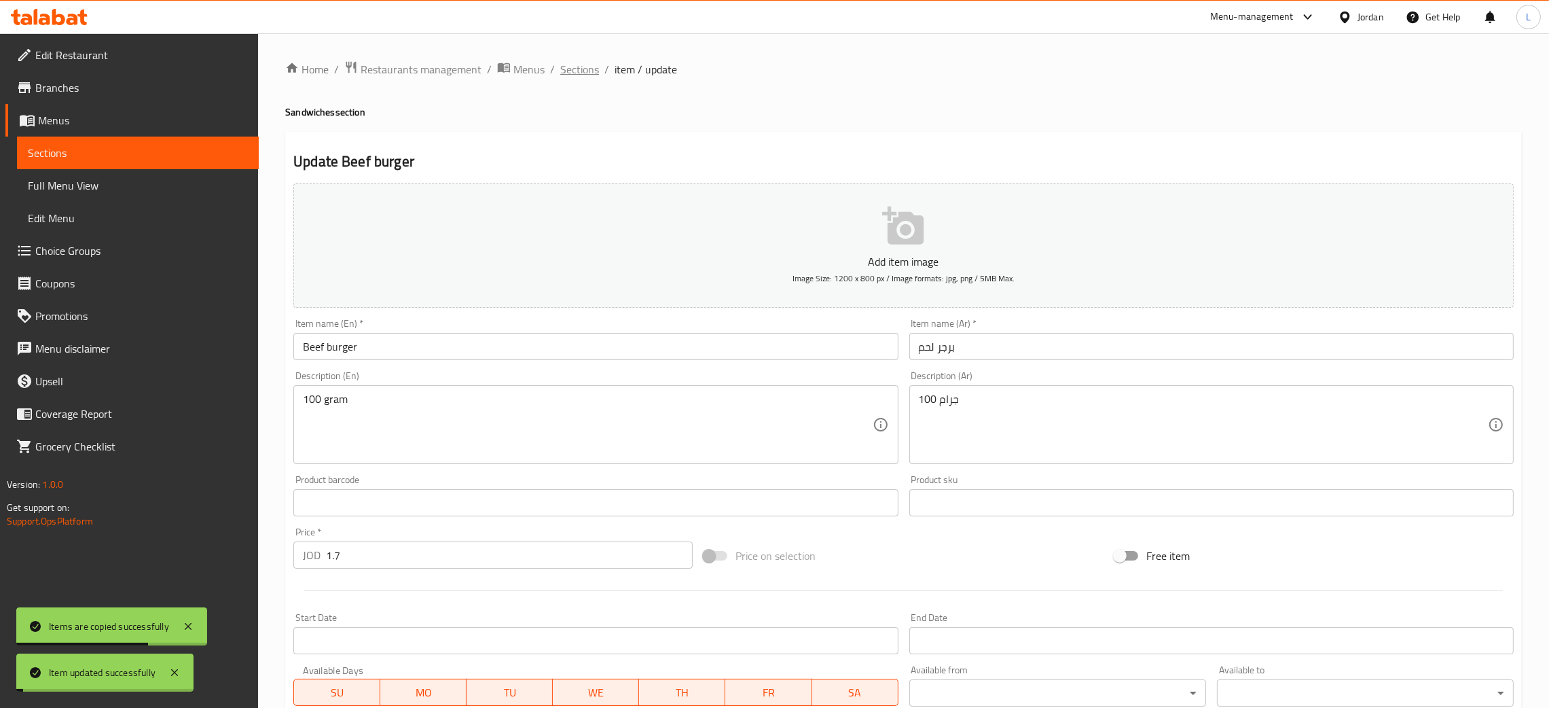
click at [560, 65] on span "Sections" at bounding box center [579, 69] width 39 height 16
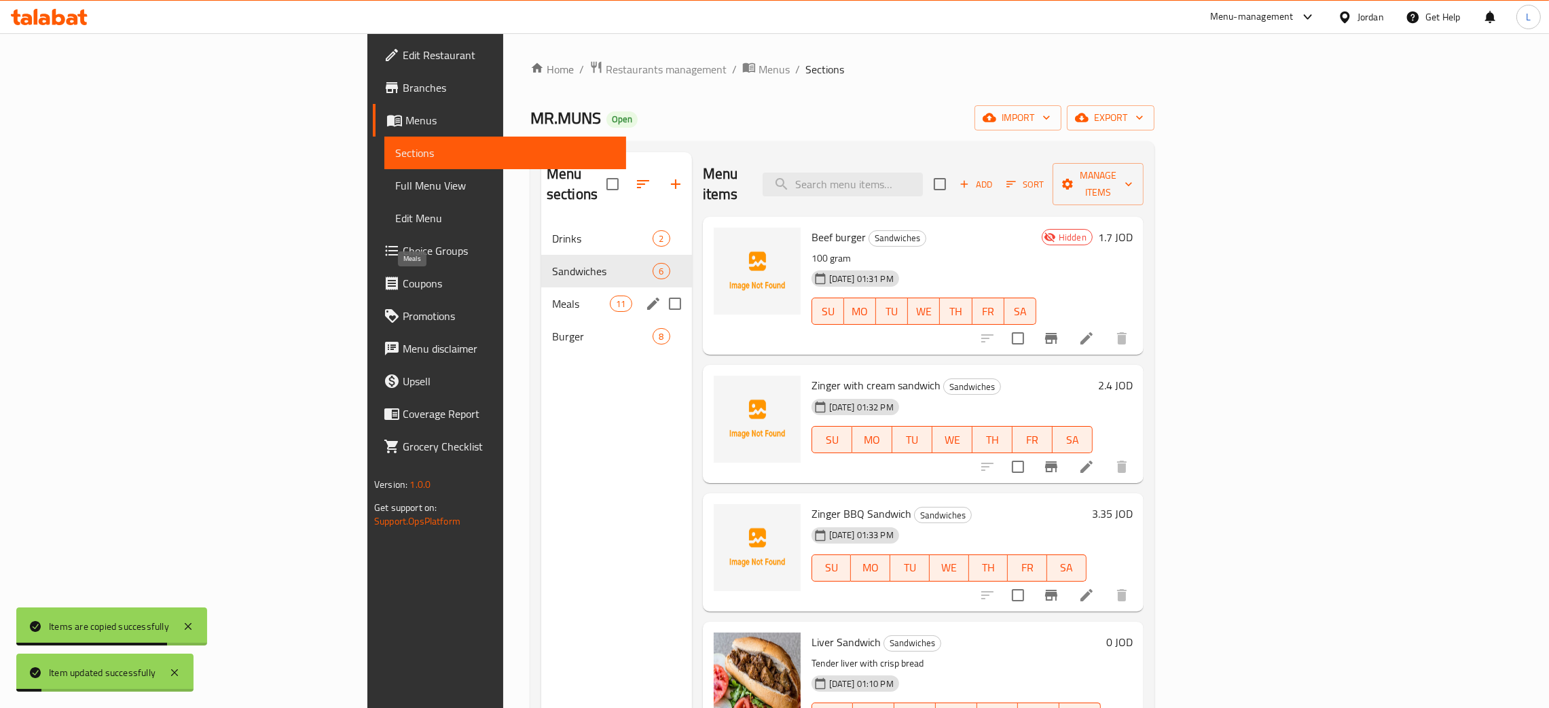
click at [552, 295] on span "Meals" at bounding box center [581, 303] width 58 height 16
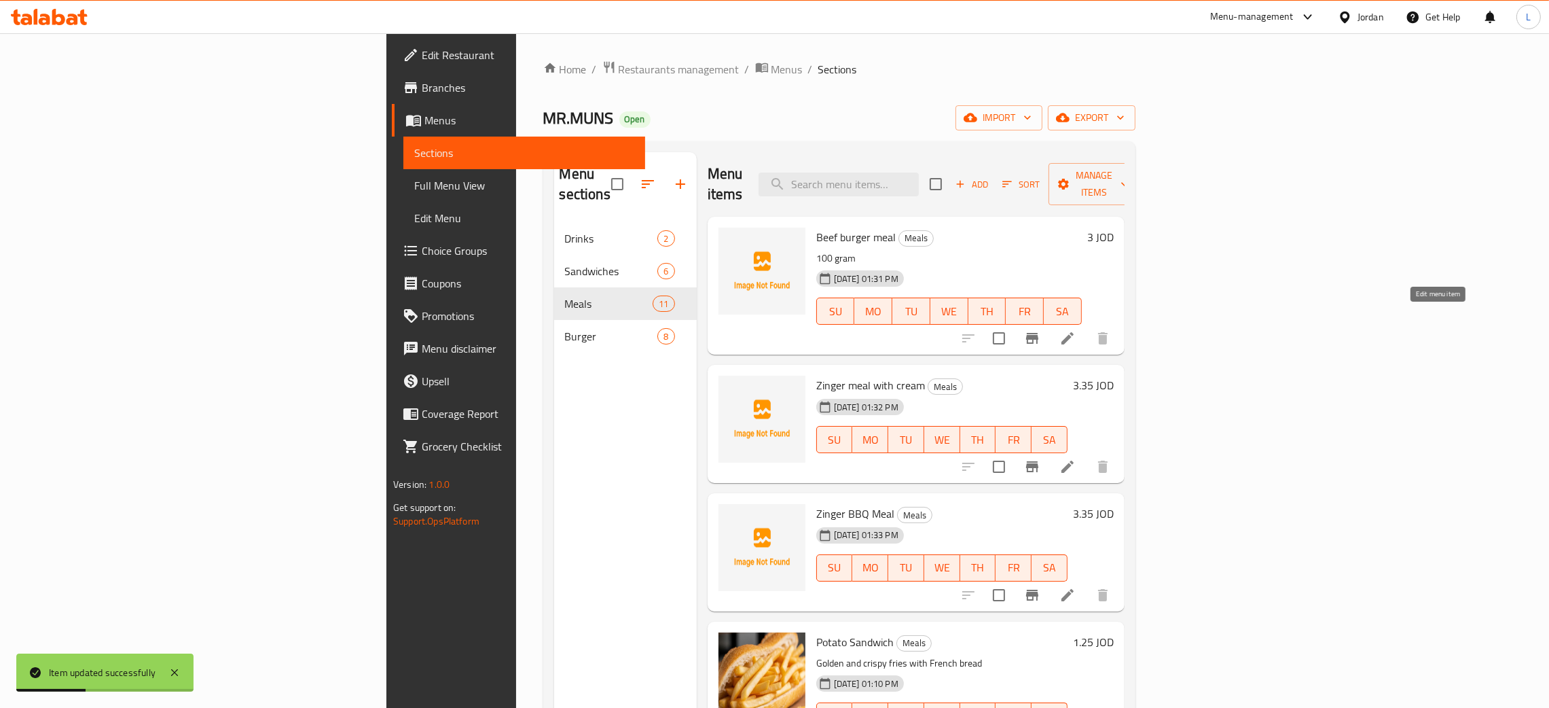
click at [780, 332] on icon at bounding box center [1067, 338] width 12 height 12
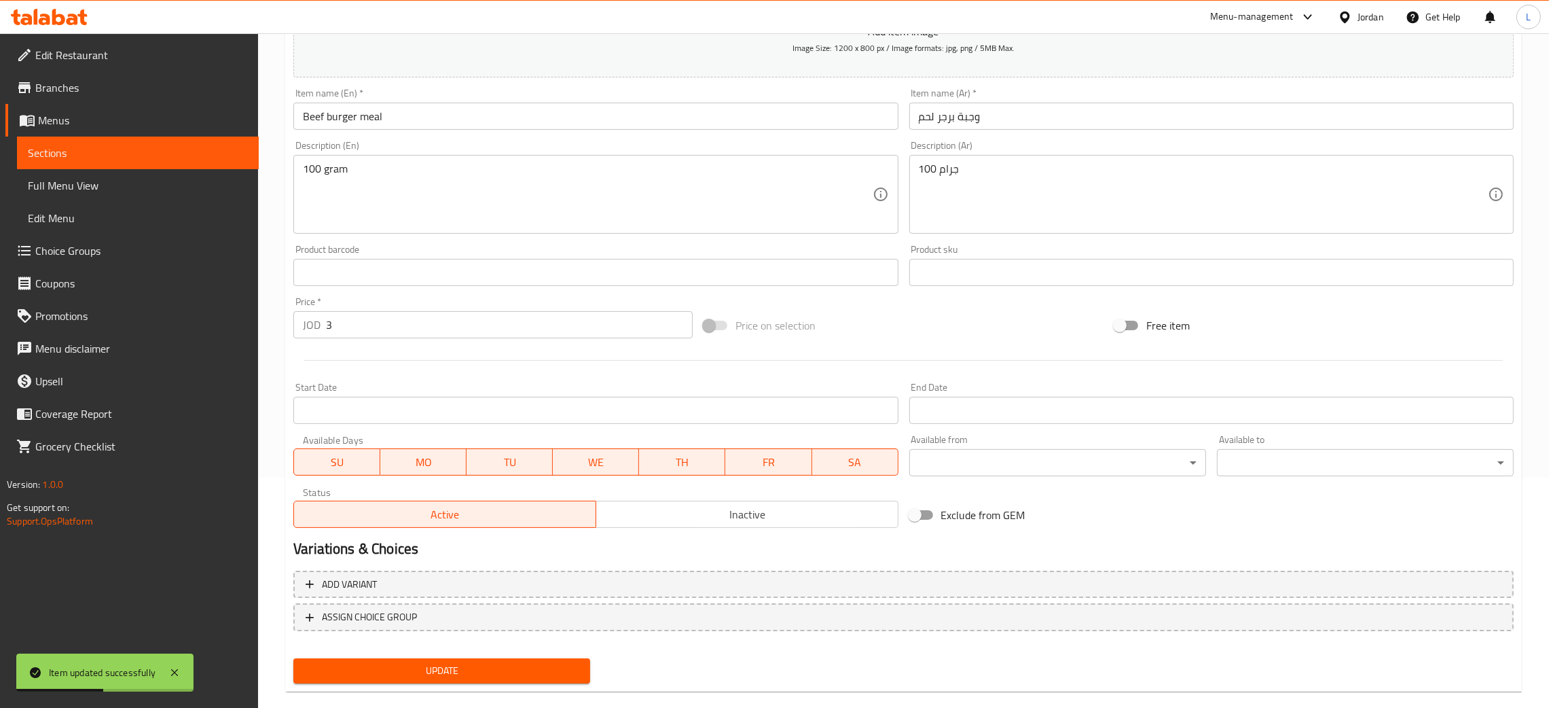
scroll to position [249, 0]
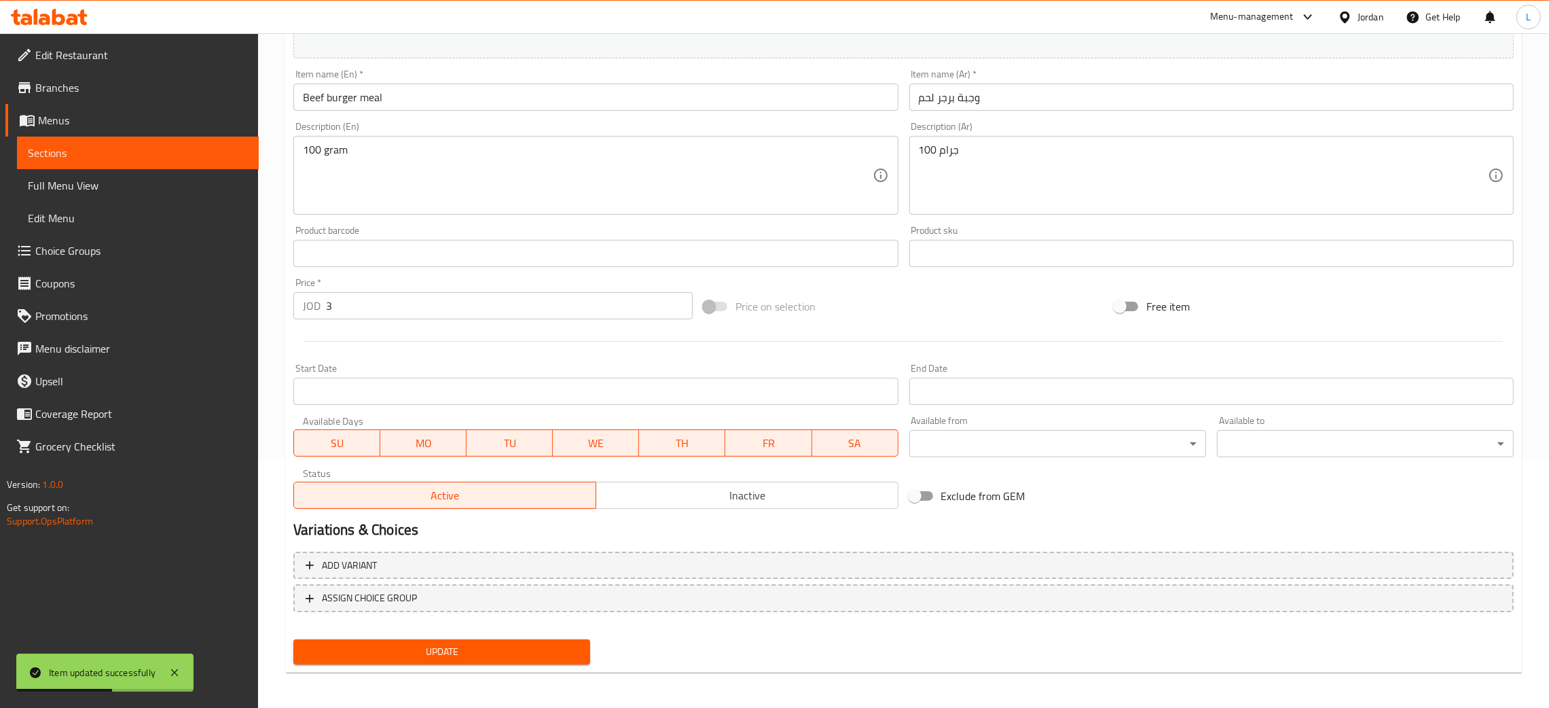
click at [687, 502] on span "Inactive" at bounding box center [747, 495] width 291 height 20
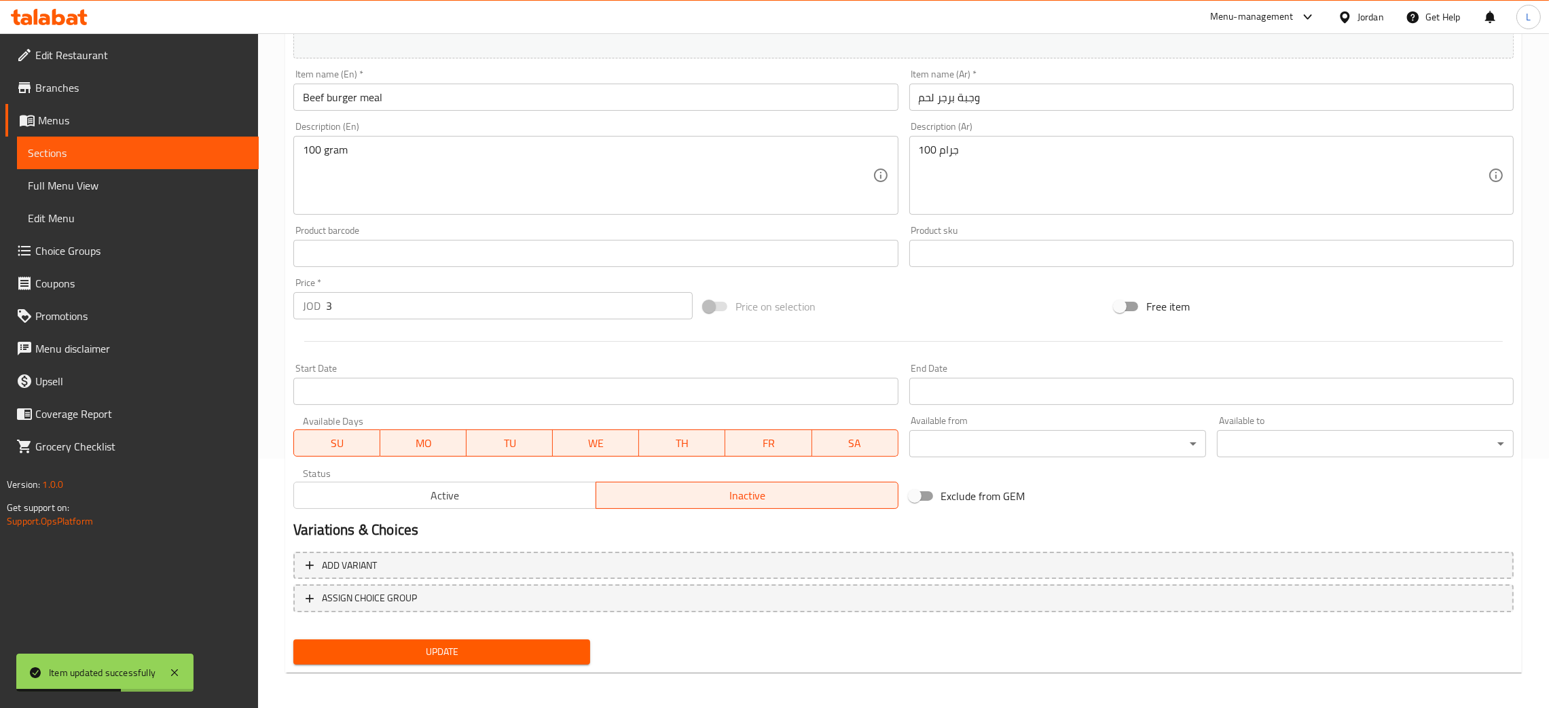
click at [565, 639] on button "Update" at bounding box center [441, 651] width 297 height 25
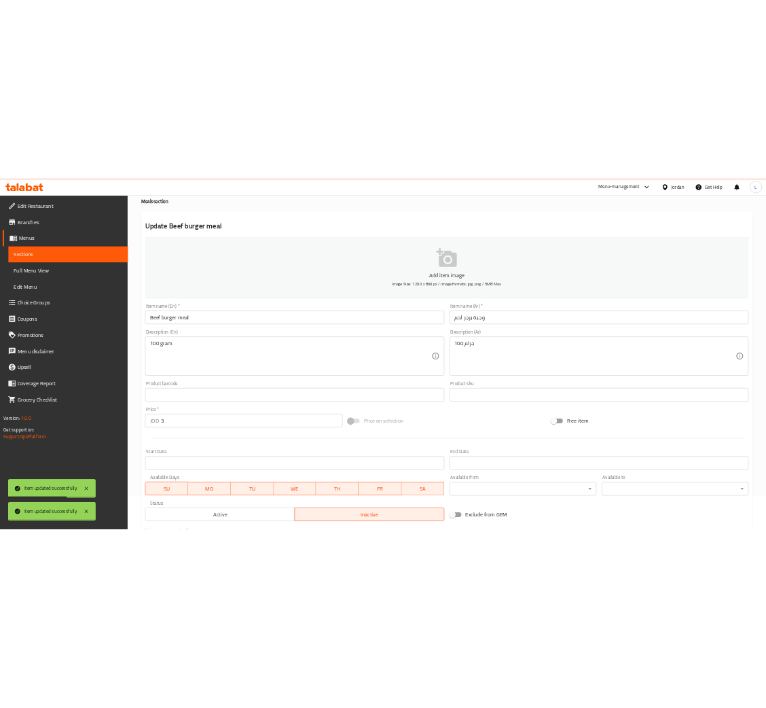
scroll to position [0, 0]
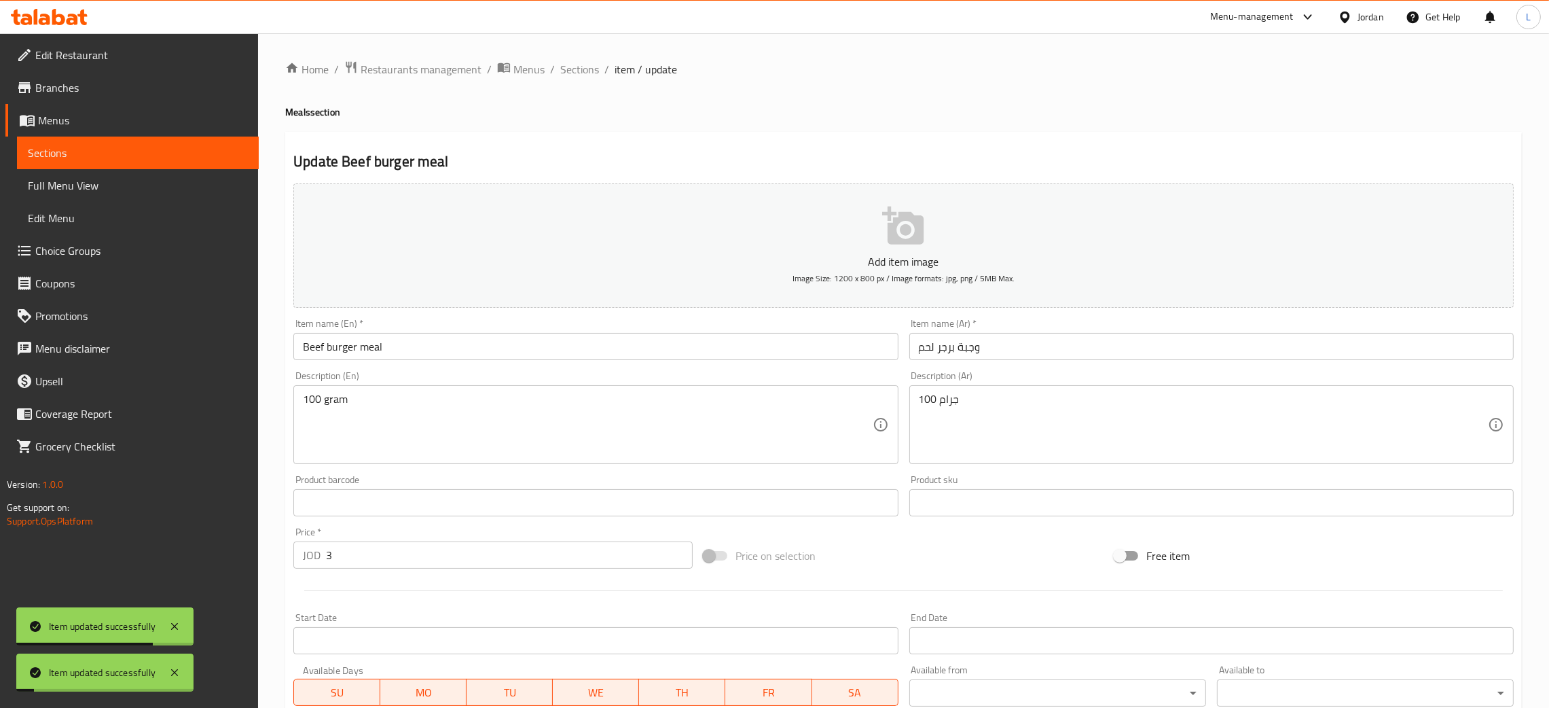
drag, startPoint x: 574, startPoint y: 67, endPoint x: 569, endPoint y: 99, distance: 32.3
click at [575, 69] on span "Sections" at bounding box center [579, 69] width 39 height 16
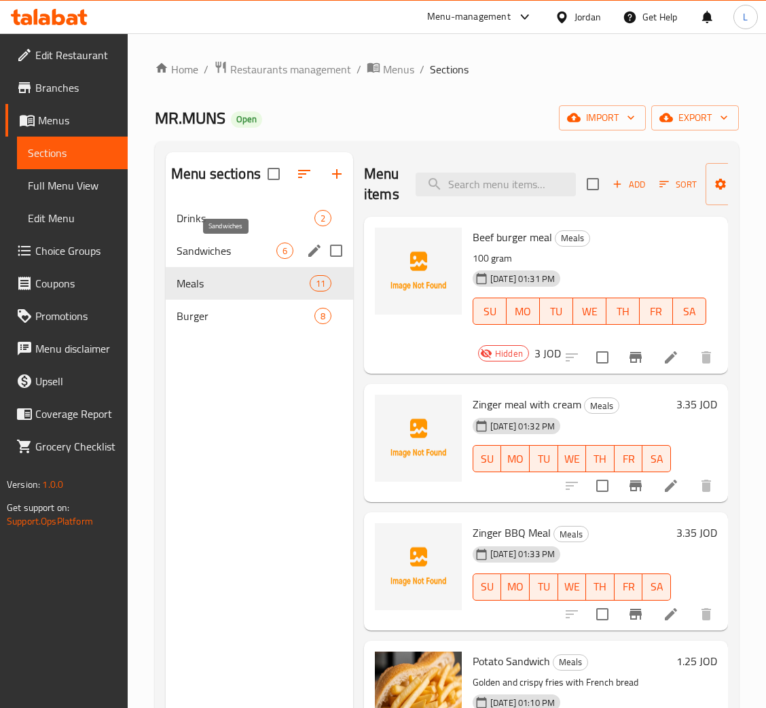
click at [213, 247] on span "Sandwiches" at bounding box center [227, 250] width 100 height 16
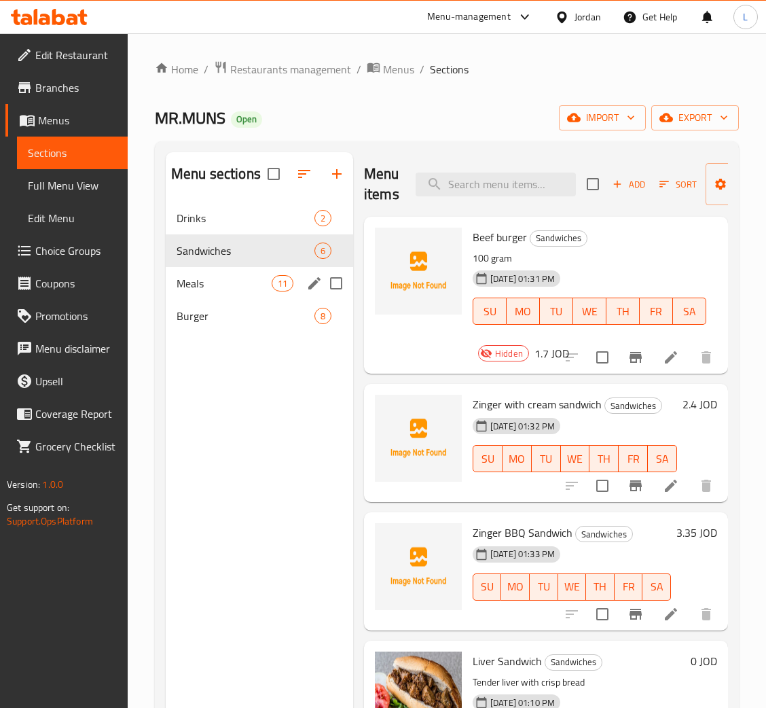
click at [215, 273] on div "Meals 11" at bounding box center [259, 283] width 187 height 33
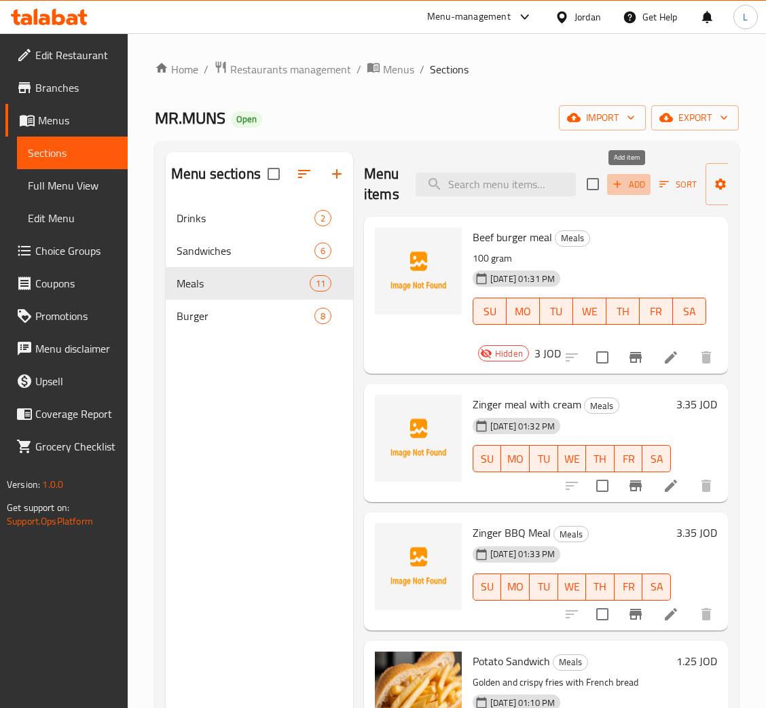
click at [633, 185] on span "Add" at bounding box center [628, 185] width 37 height 16
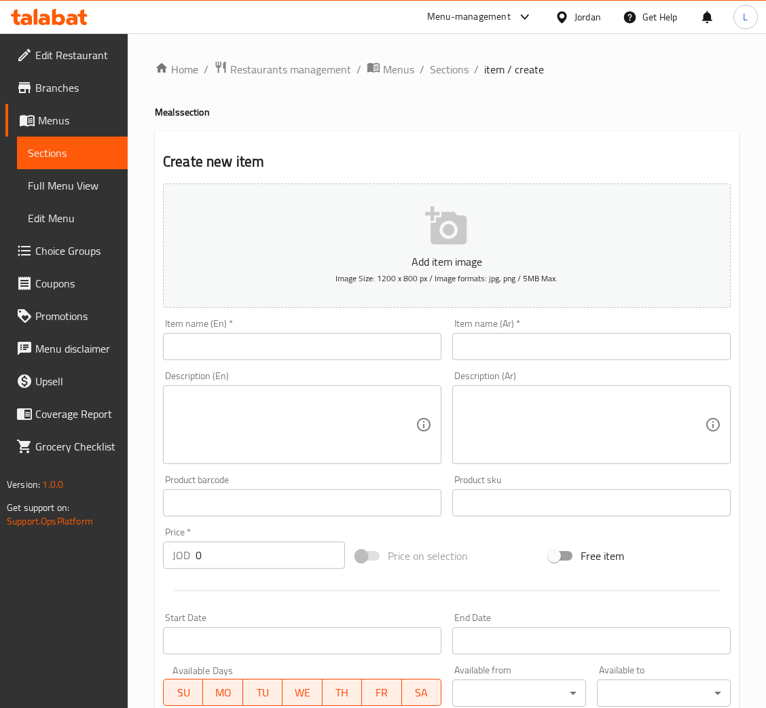
click at [591, 344] on input "text" at bounding box center [591, 346] width 278 height 27
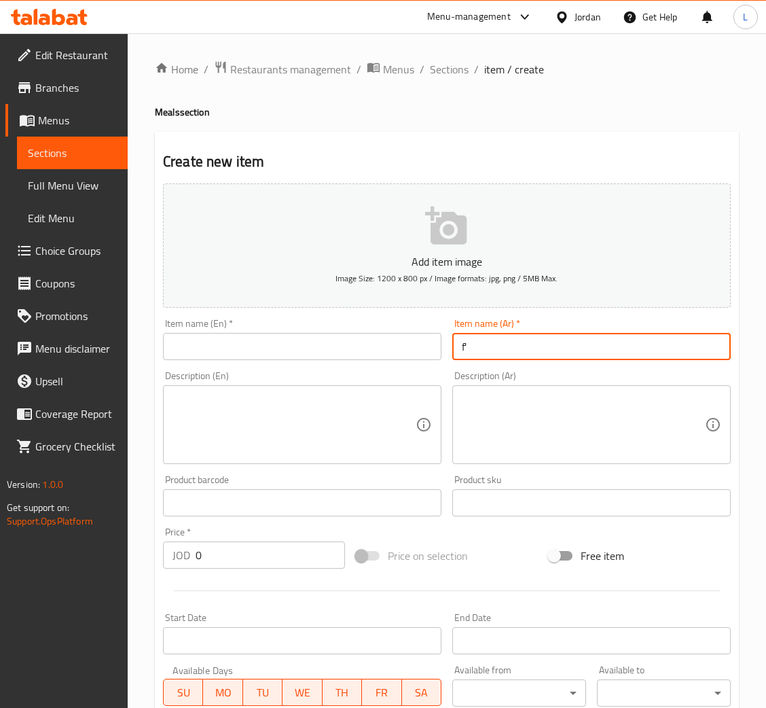
type input "f"
click at [591, 344] on input "بطاطا مع زنجر وصوصات صحن" at bounding box center [591, 346] width 278 height 27
type input "بطاطا مع زنجر وصوصات صحن"
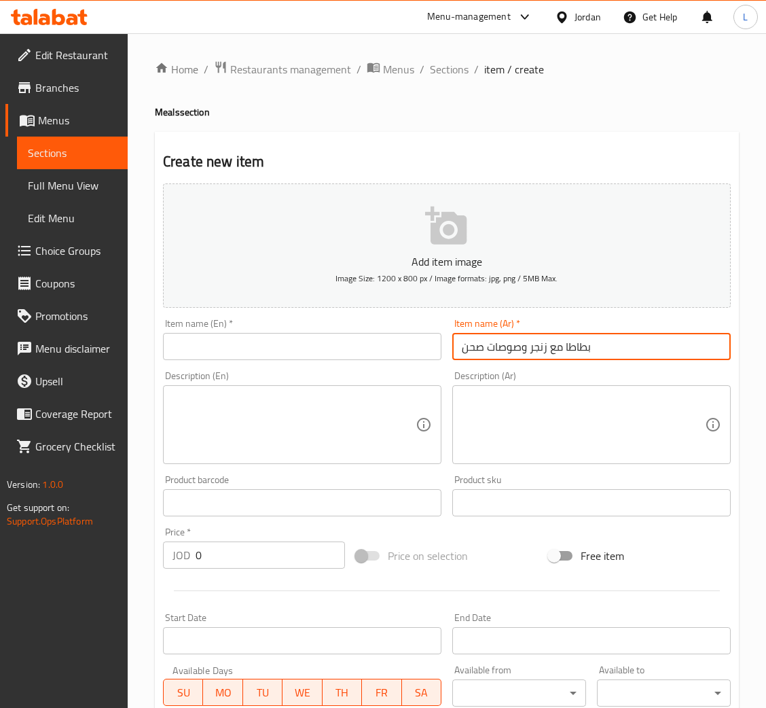
click at [272, 348] on input "text" at bounding box center [302, 346] width 278 height 27
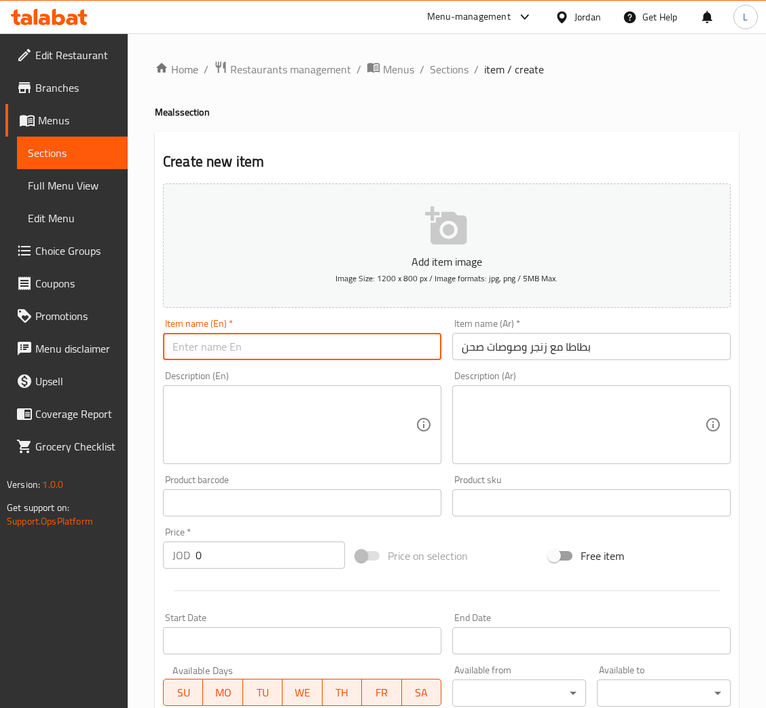
paste input "Potatoes with zinger and sauces"
type input "Potatoes with zinger and sauces"
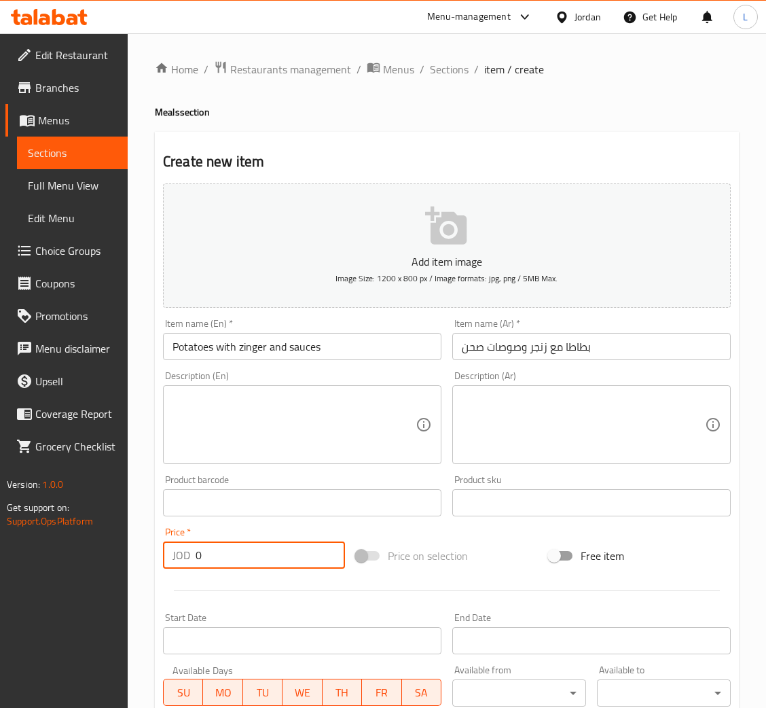
click at [263, 562] on input "0" at bounding box center [270, 554] width 149 height 27
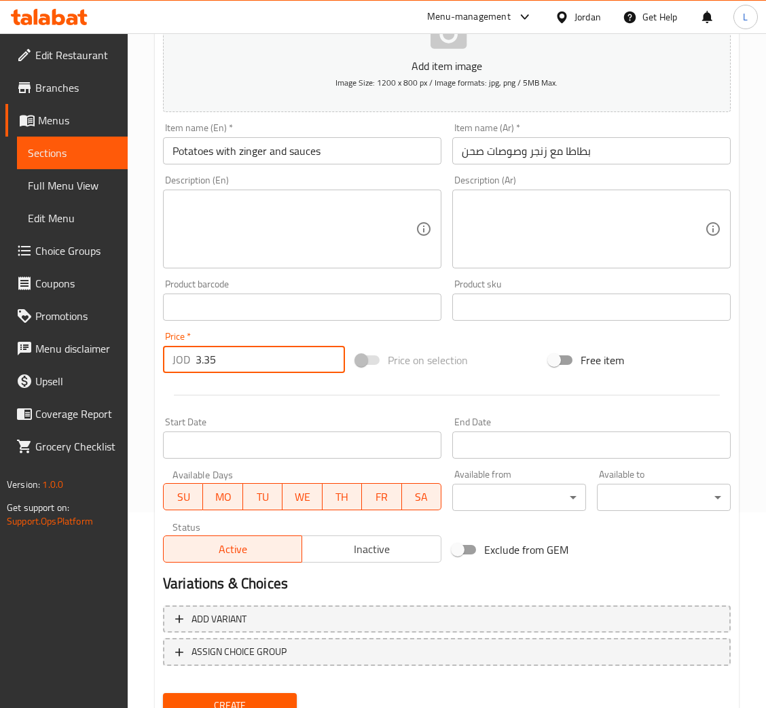
scroll to position [204, 0]
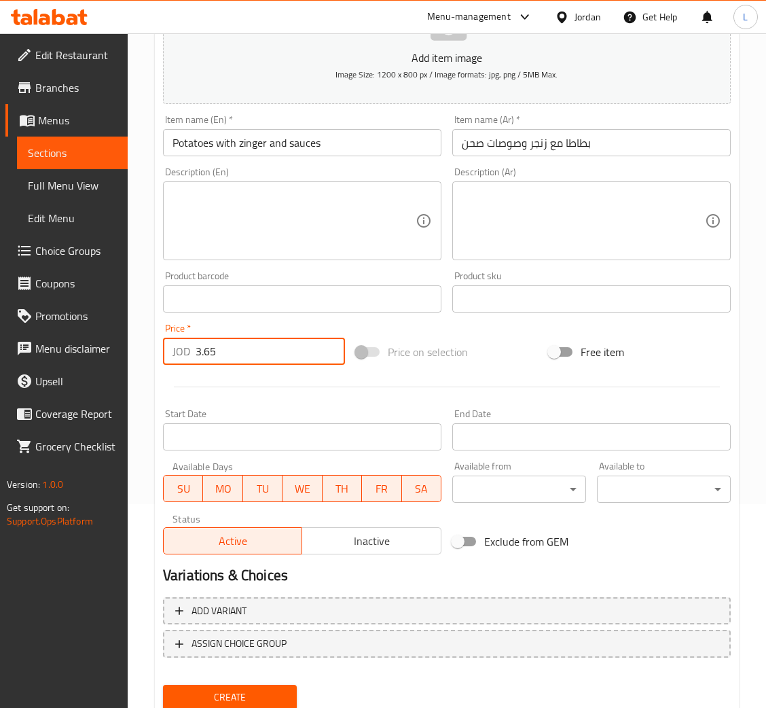
type input "3.65"
click at [250, 688] on span "Create" at bounding box center [230, 696] width 112 height 17
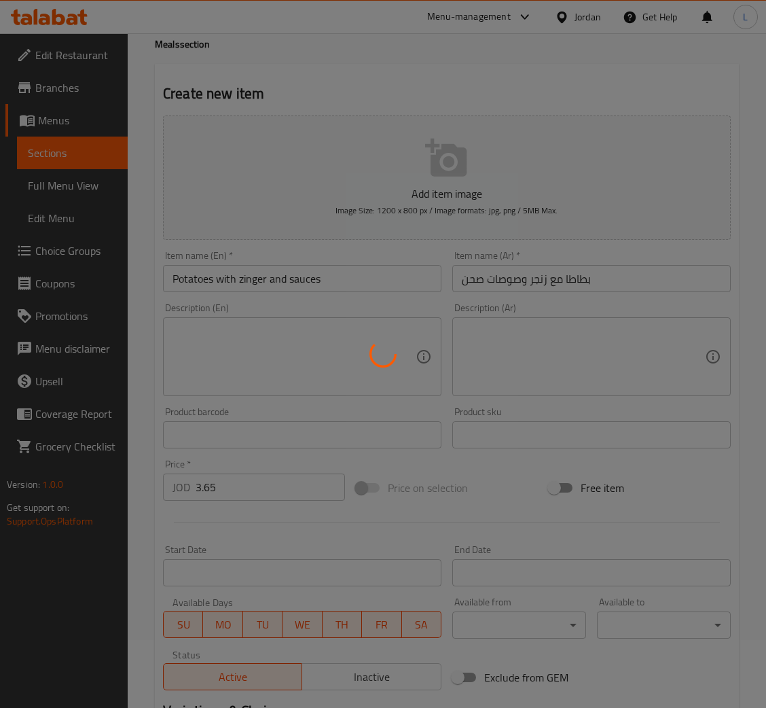
scroll to position [0, 0]
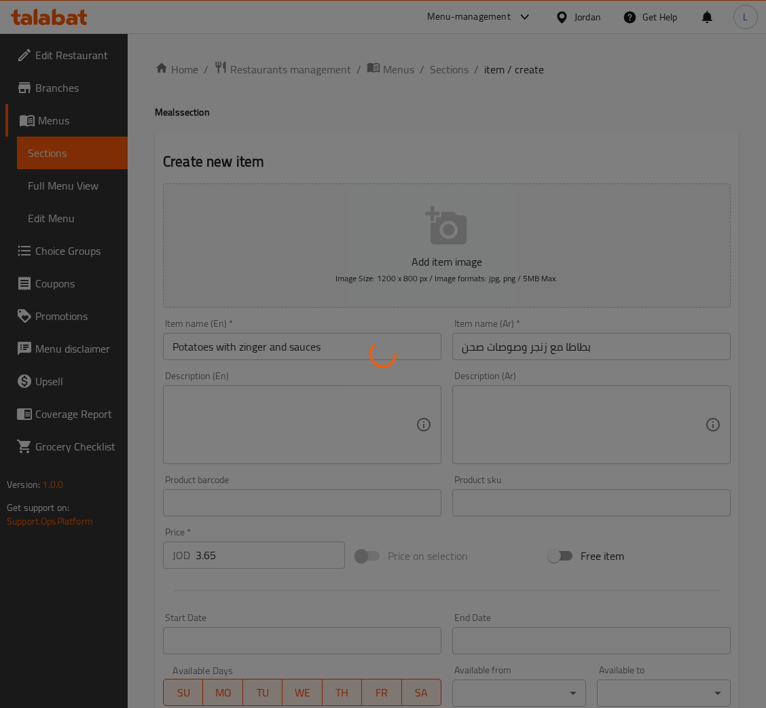
type input "0"
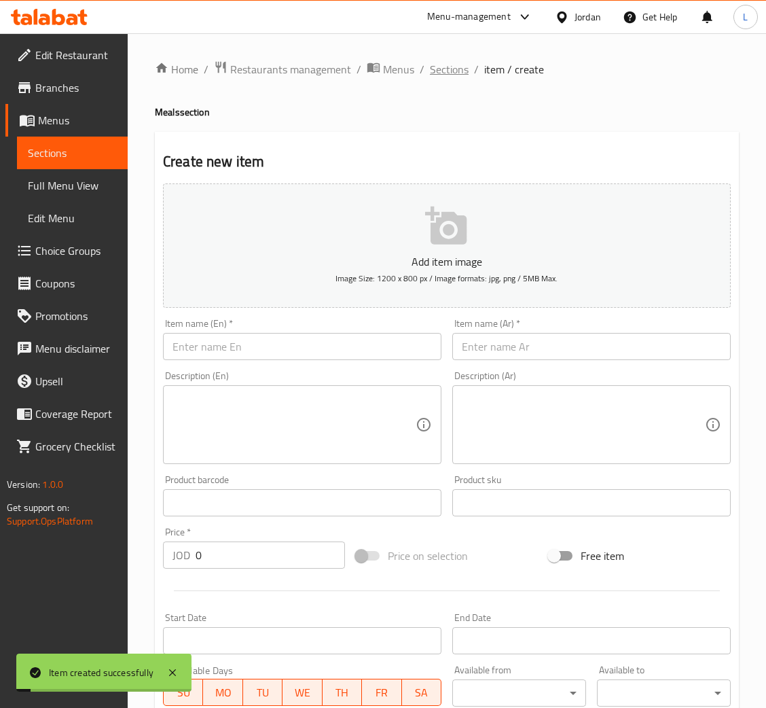
click at [435, 67] on span "Sections" at bounding box center [449, 69] width 39 height 16
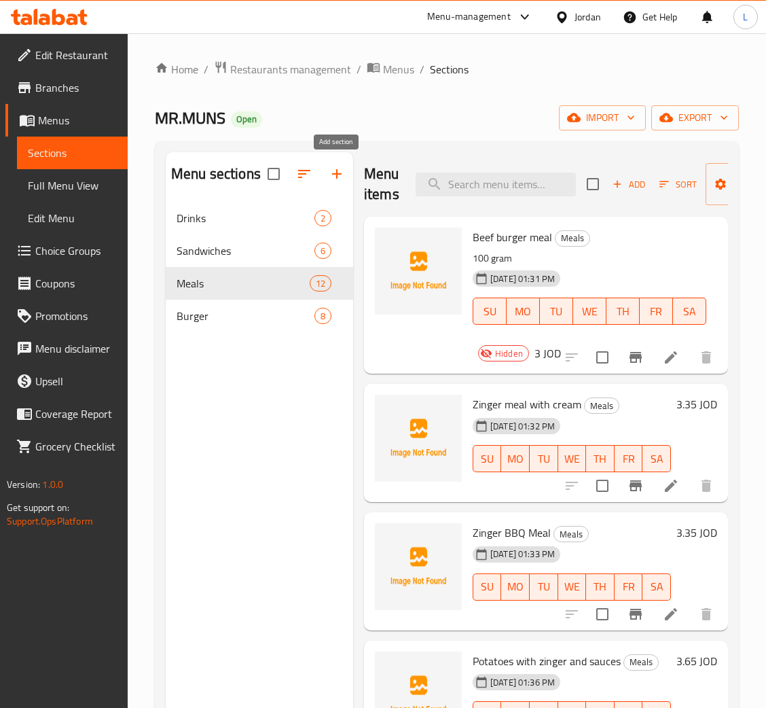
click at [329, 185] on button "button" at bounding box center [336, 174] width 33 height 33
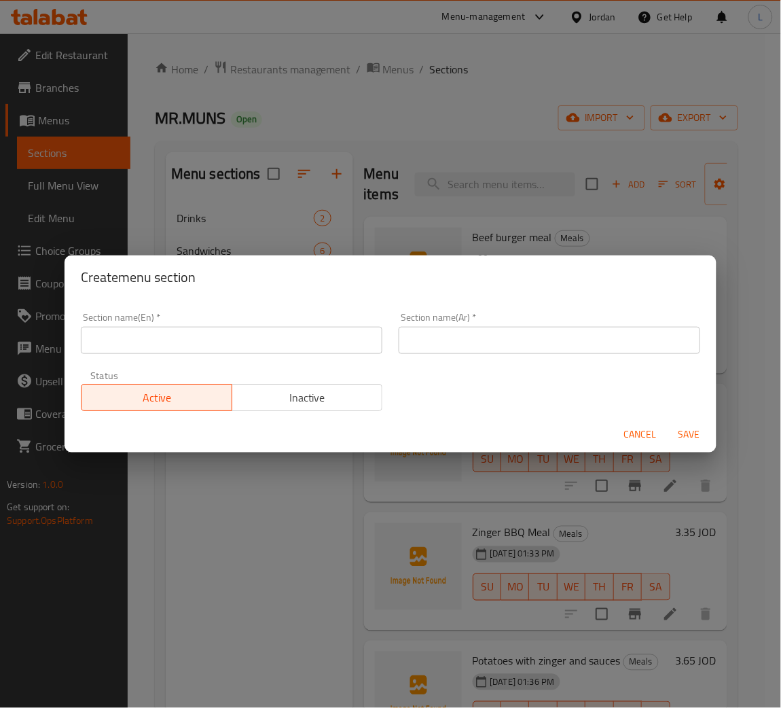
click at [225, 346] on input "text" at bounding box center [231, 340] width 301 height 27
type input "ش"
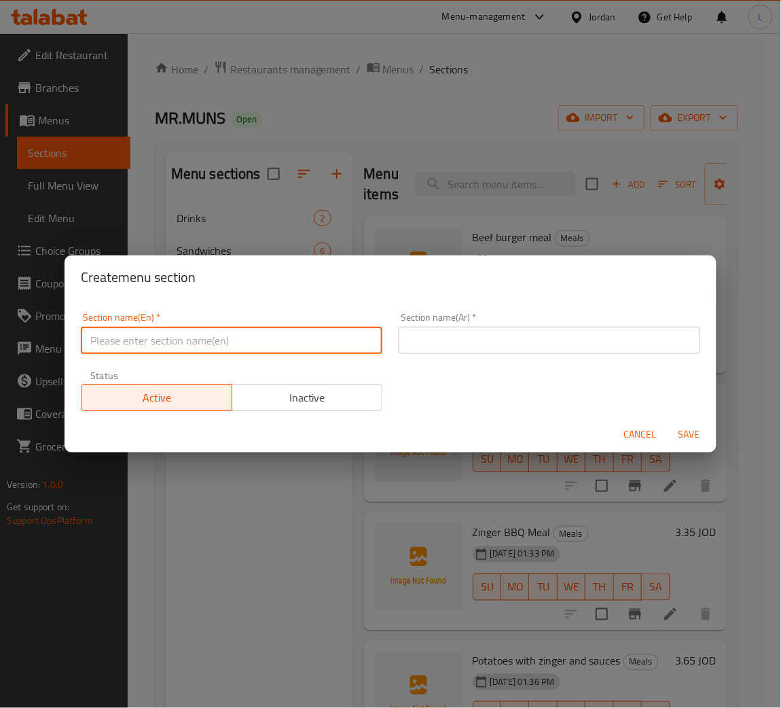
type input "ش"
type input "D"
type input "Add on's"
drag, startPoint x: 530, startPoint y: 340, endPoint x: 537, endPoint y: 349, distance: 11.1
click at [530, 340] on input "text" at bounding box center [549, 340] width 301 height 27
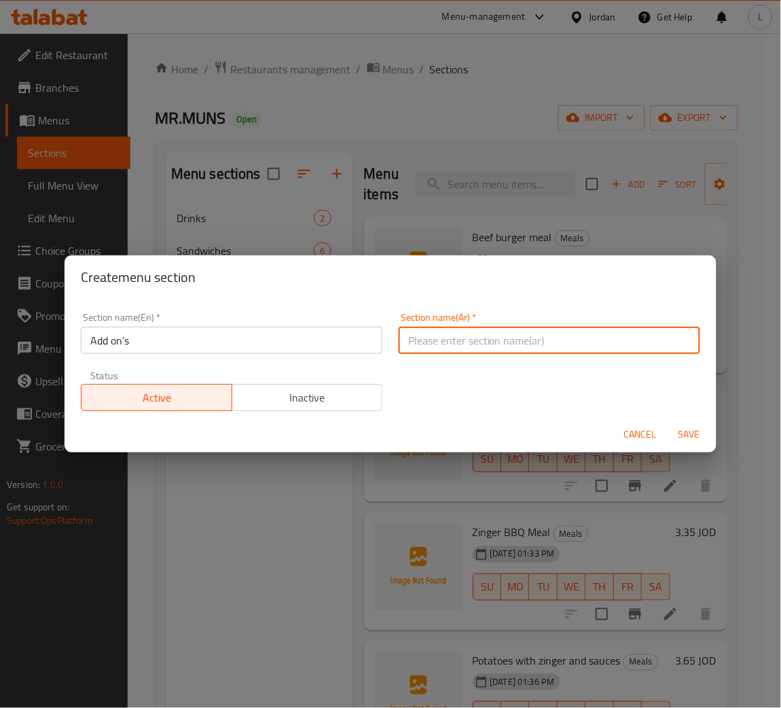
type input "اضافات"
click at [678, 435] on span "Save" at bounding box center [689, 434] width 33 height 17
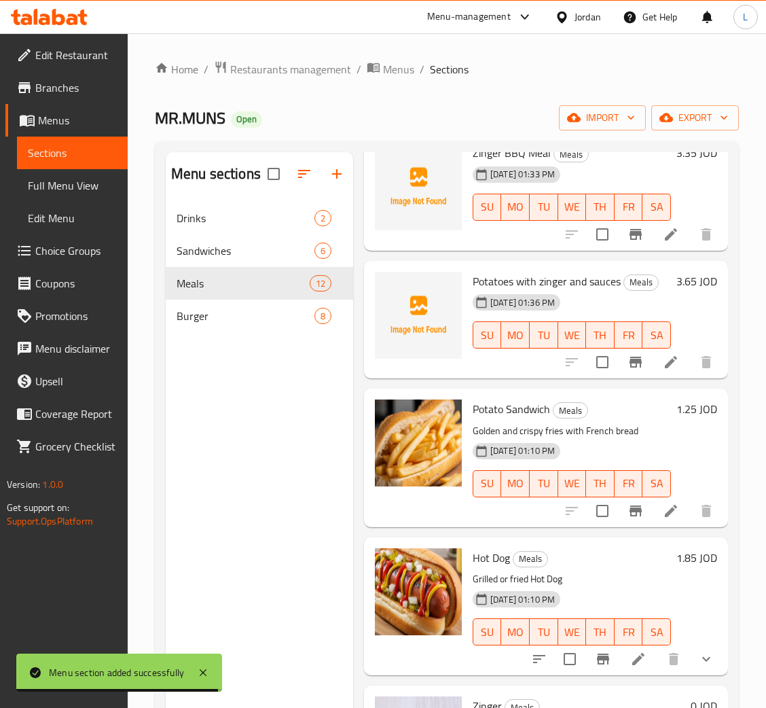
scroll to position [102, 0]
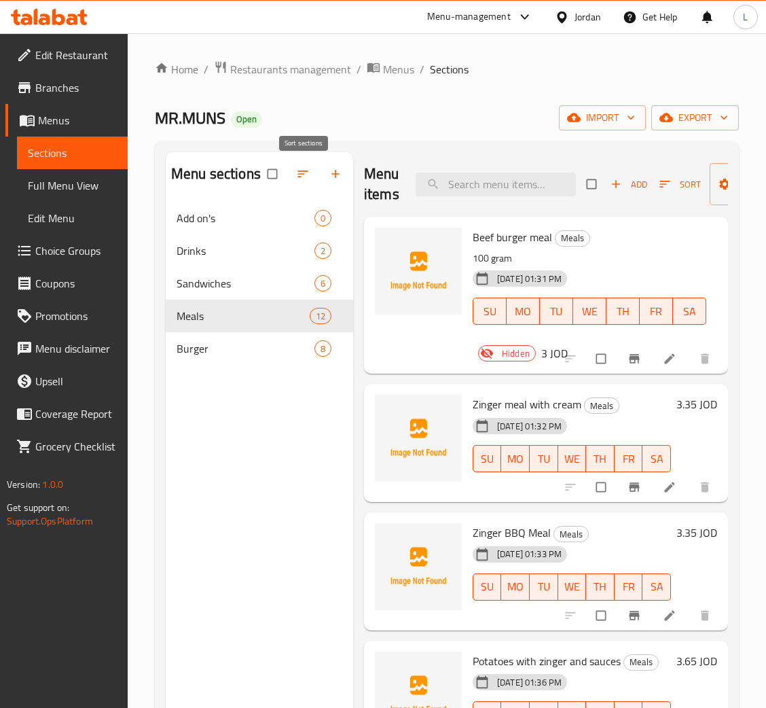
click at [296, 181] on icon "button" at bounding box center [303, 174] width 14 height 14
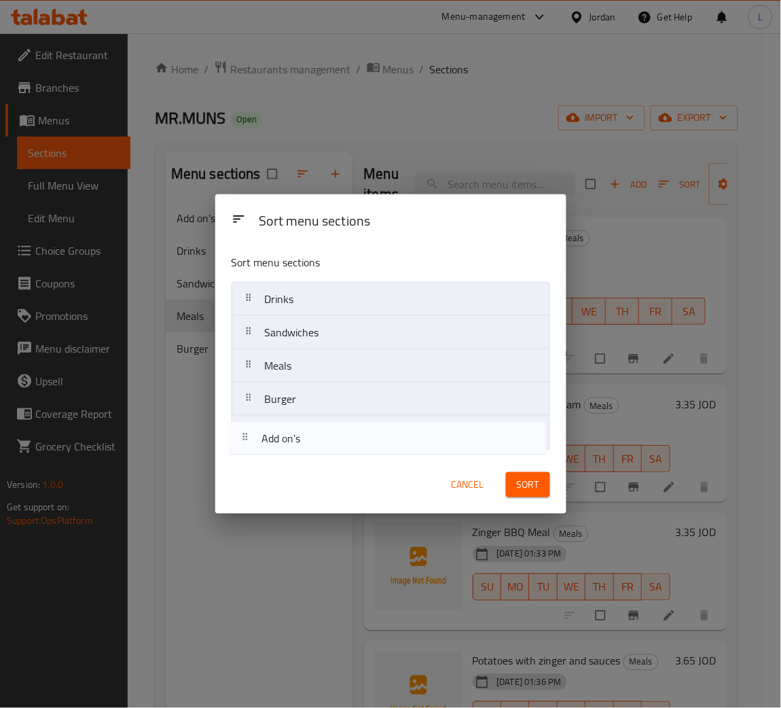
drag, startPoint x: 310, startPoint y: 288, endPoint x: 307, endPoint y: 435, distance: 146.7
click at [307, 435] on nav "Add on's Drinks Sandwiches Meals Burger" at bounding box center [391, 366] width 318 height 168
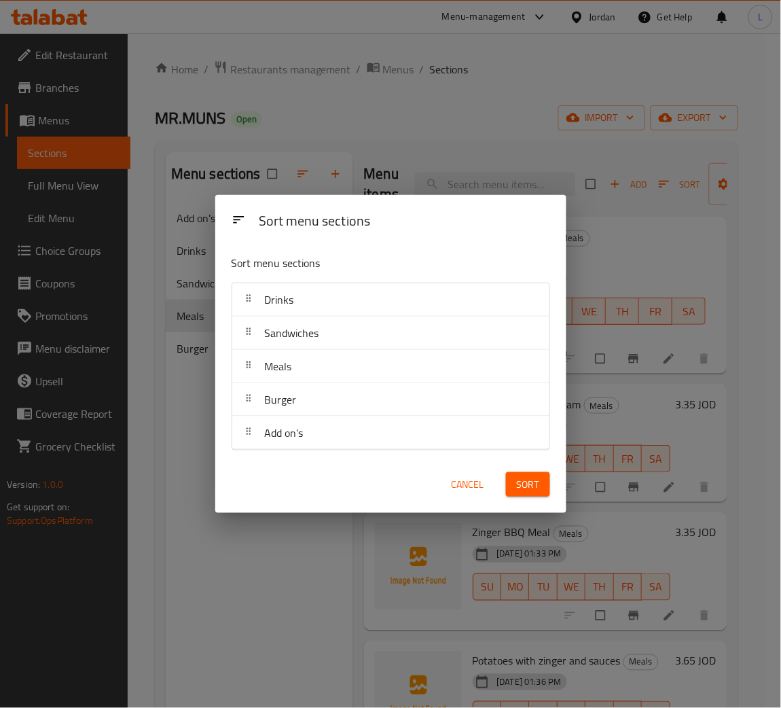
click at [529, 483] on span "Sort" at bounding box center [528, 484] width 22 height 17
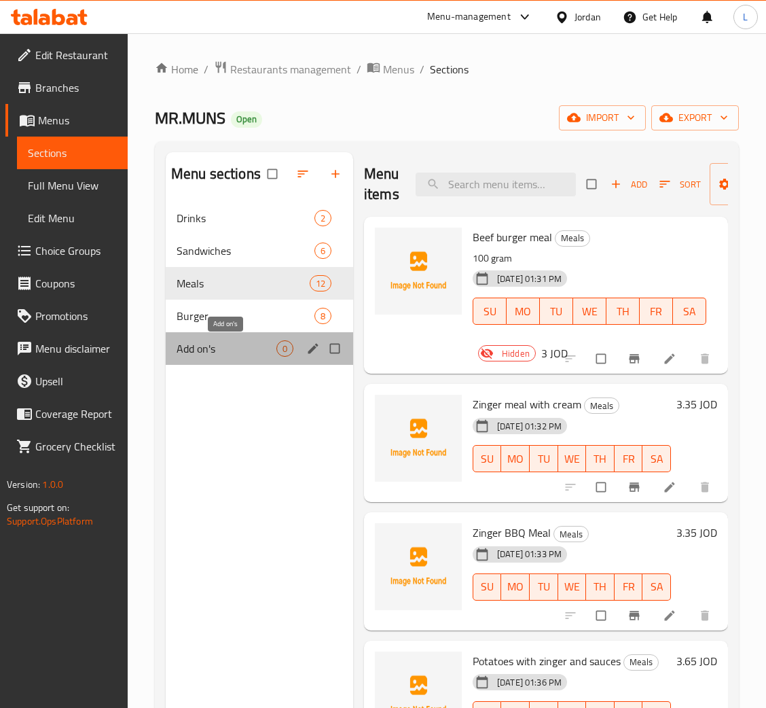
drag, startPoint x: 215, startPoint y: 341, endPoint x: 233, endPoint y: 328, distance: 21.9
click at [218, 340] on span "Add on's" at bounding box center [227, 348] width 100 height 16
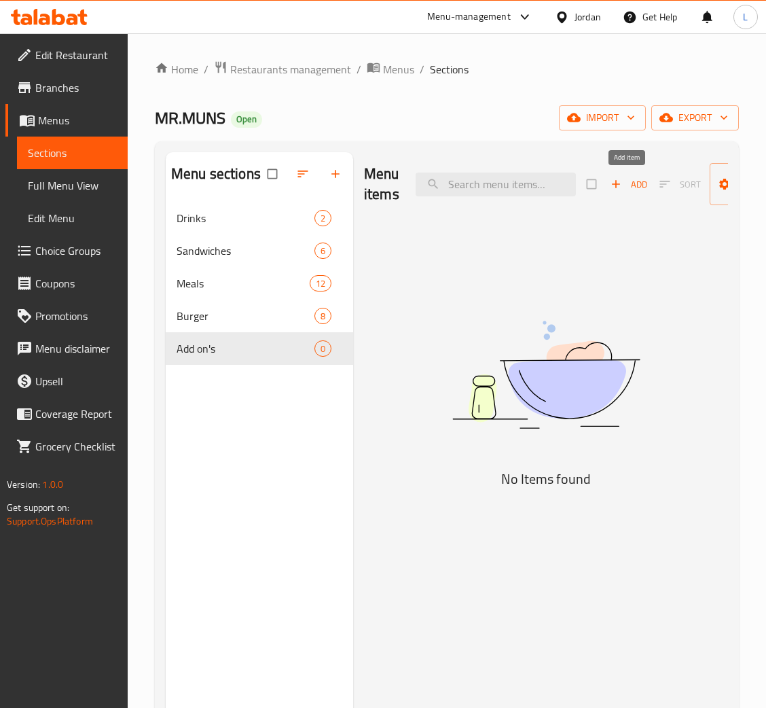
click at [614, 179] on icon "button" at bounding box center [616, 184] width 14 height 14
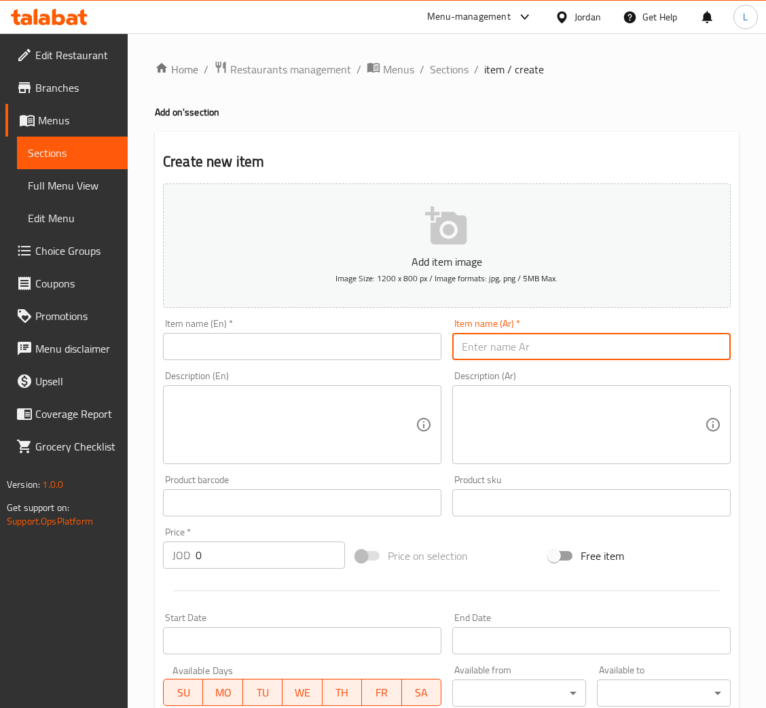
click at [617, 350] on input "text" at bounding box center [591, 346] width 278 height 27
type input "x"
click at [623, 339] on input "سللطة سيزر صحن" at bounding box center [591, 346] width 278 height 27
click at [524, 342] on input "سللطة سيزر صحن" at bounding box center [591, 346] width 278 height 27
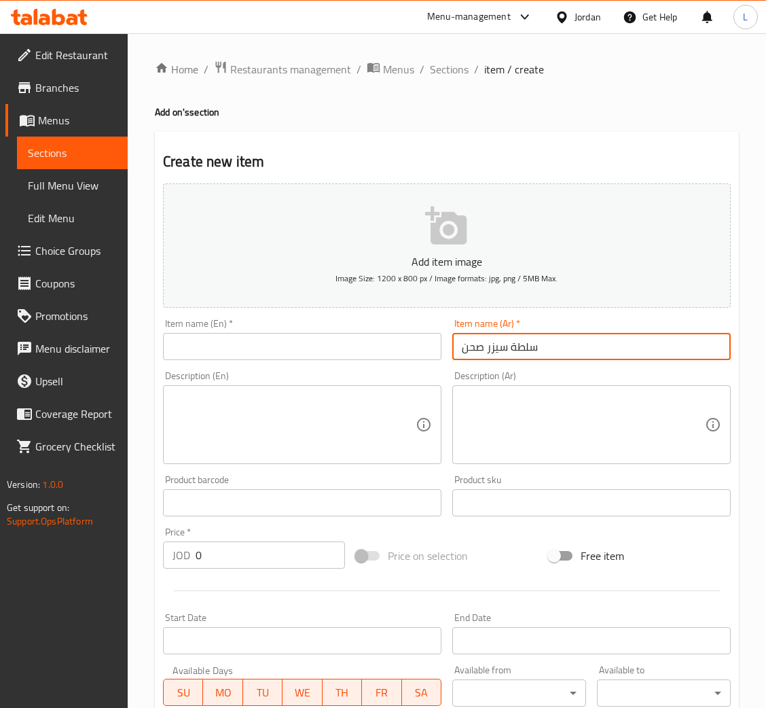
click at [535, 348] on input "سلطة سيزر صحن" at bounding box center [591, 346] width 278 height 27
type input "سلطة سيزر صحن"
click at [266, 358] on input "text" at bounding box center [302, 346] width 278 height 27
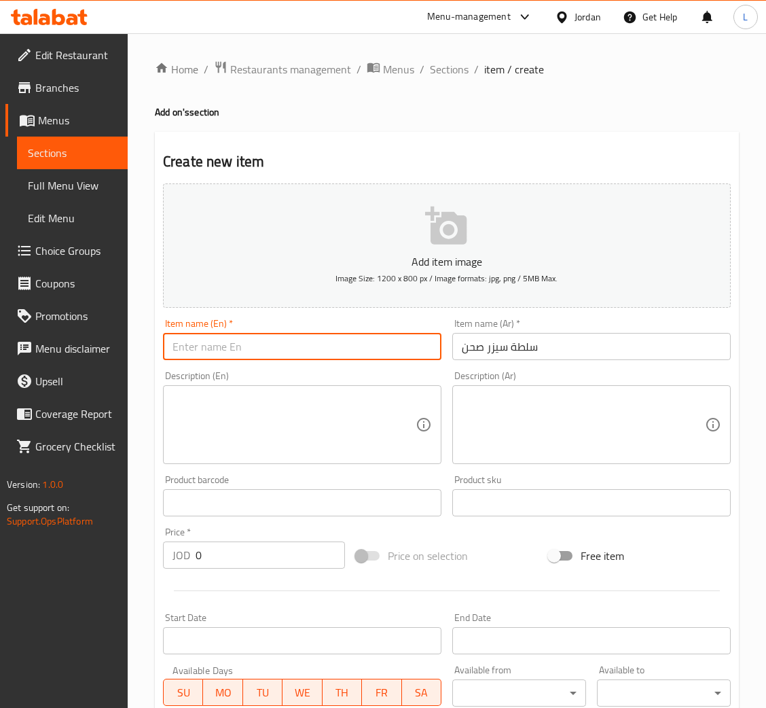
paste input "Caesar salad plate"
type input "Caesar salad plate"
click at [234, 555] on input "0" at bounding box center [270, 554] width 149 height 27
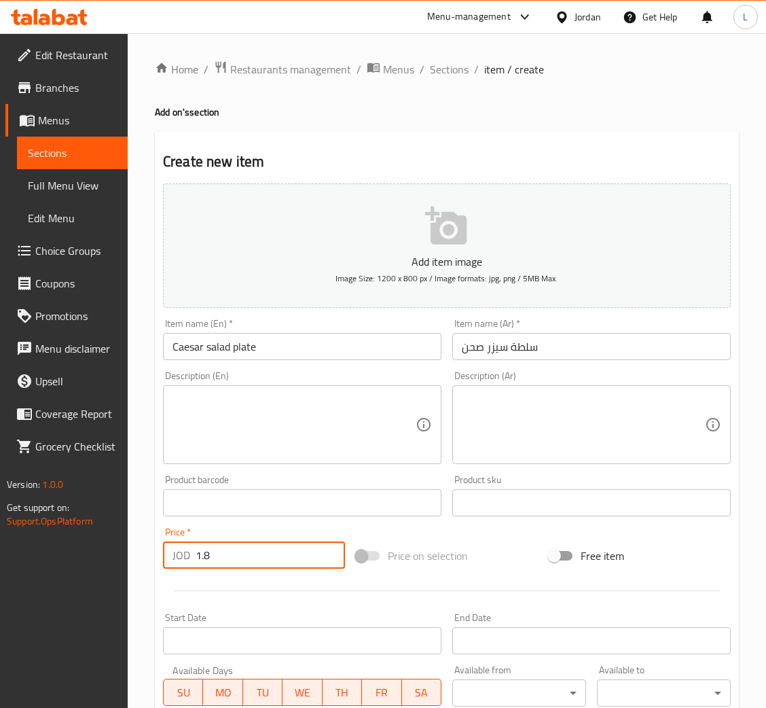
type input "1.8"
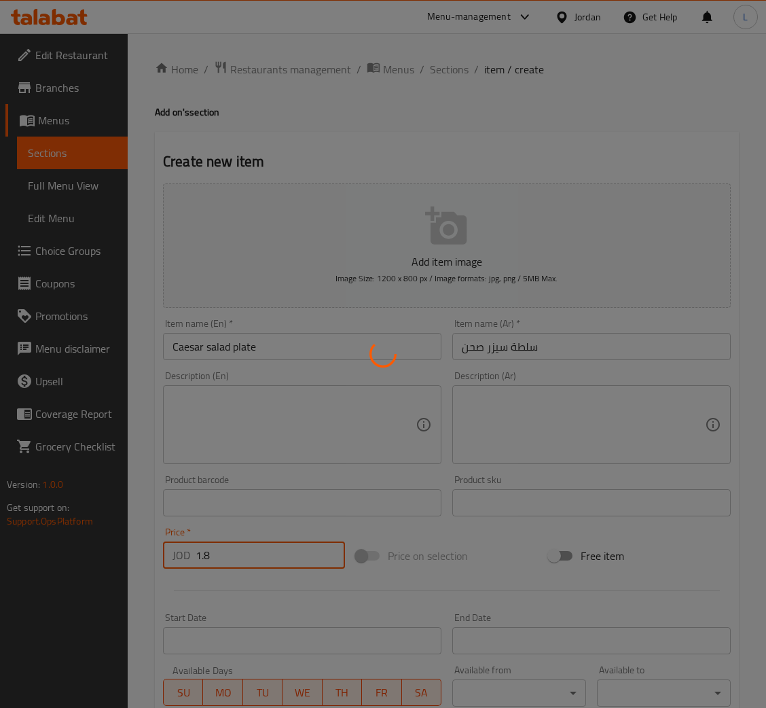
type input "0"
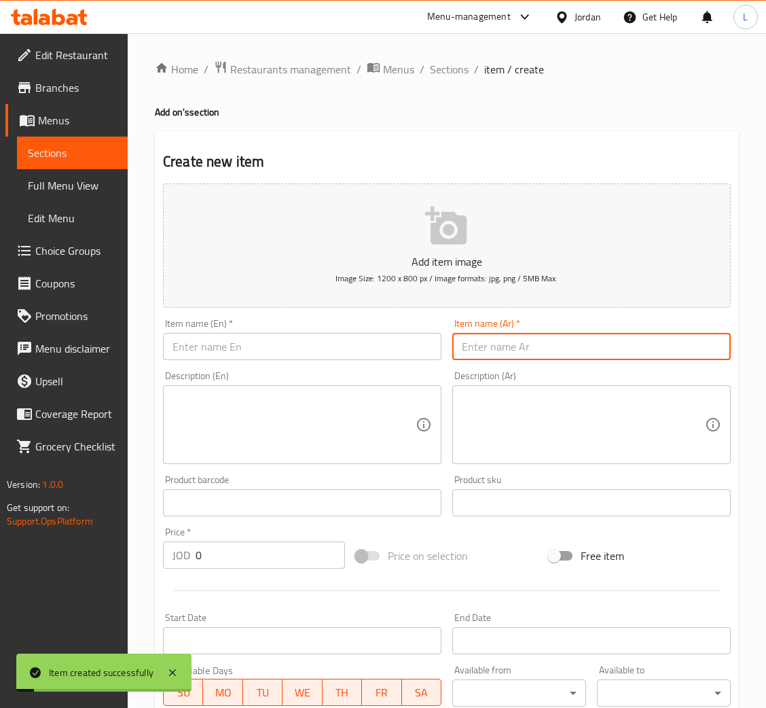
click at [515, 349] on input "text" at bounding box center [591, 346] width 278 height 27
click at [515, 349] on input "[PERSON_NAME]" at bounding box center [591, 346] width 278 height 27
type input "[PERSON_NAME]"
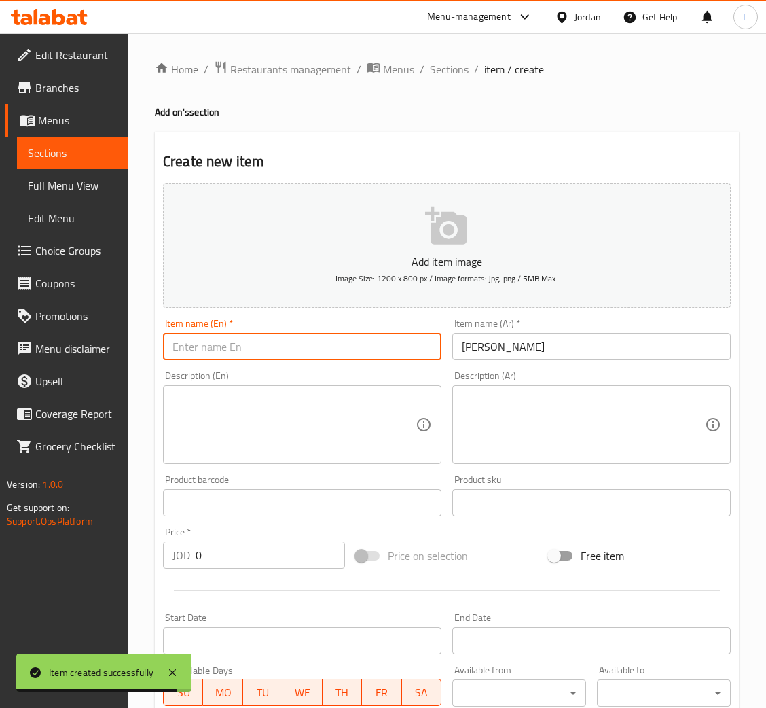
click at [262, 342] on input "text" at bounding box center [302, 346] width 278 height 27
paste input "Mozzarella Sticks"
type input "Mozzarella Sticks"
drag, startPoint x: 270, startPoint y: 545, endPoint x: 266, endPoint y: 536, distance: 10.3
click at [270, 542] on input "0" at bounding box center [270, 554] width 149 height 27
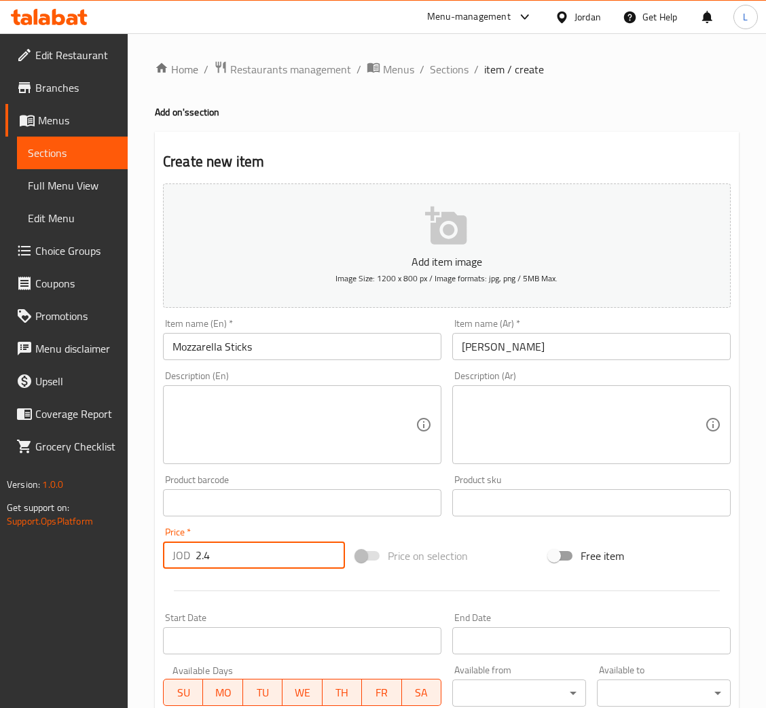
type input "2.4"
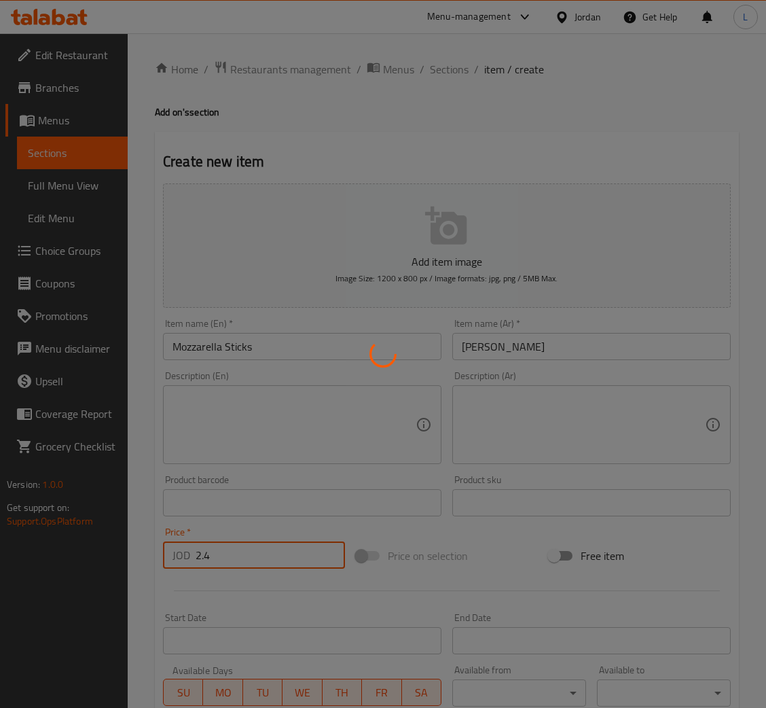
type input "0"
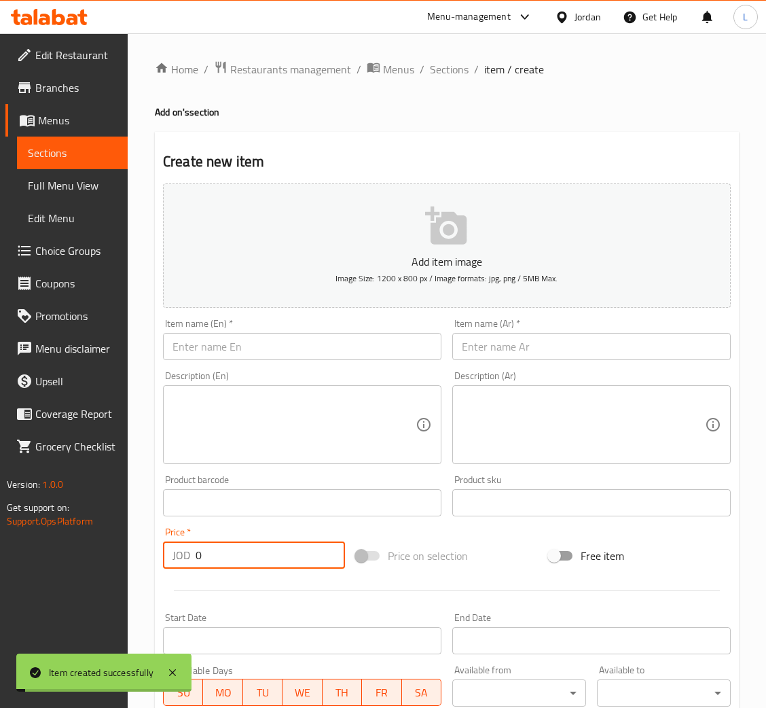
click at [547, 345] on input "text" at bounding box center [591, 346] width 278 height 27
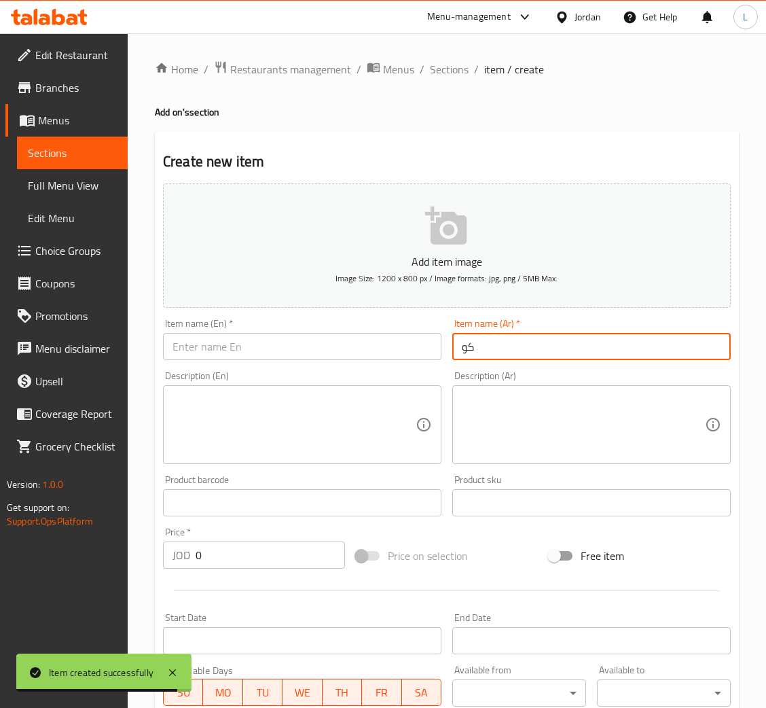
type input "ك"
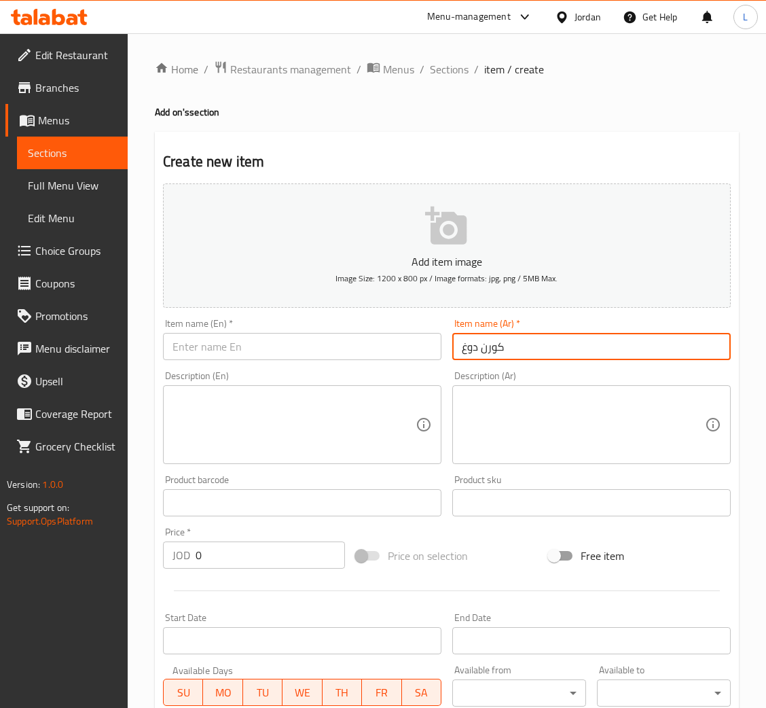
click at [502, 339] on input "كورن دوغ" at bounding box center [591, 346] width 278 height 27
click at [499, 342] on input "كورن دوغ" at bounding box center [591, 346] width 278 height 27
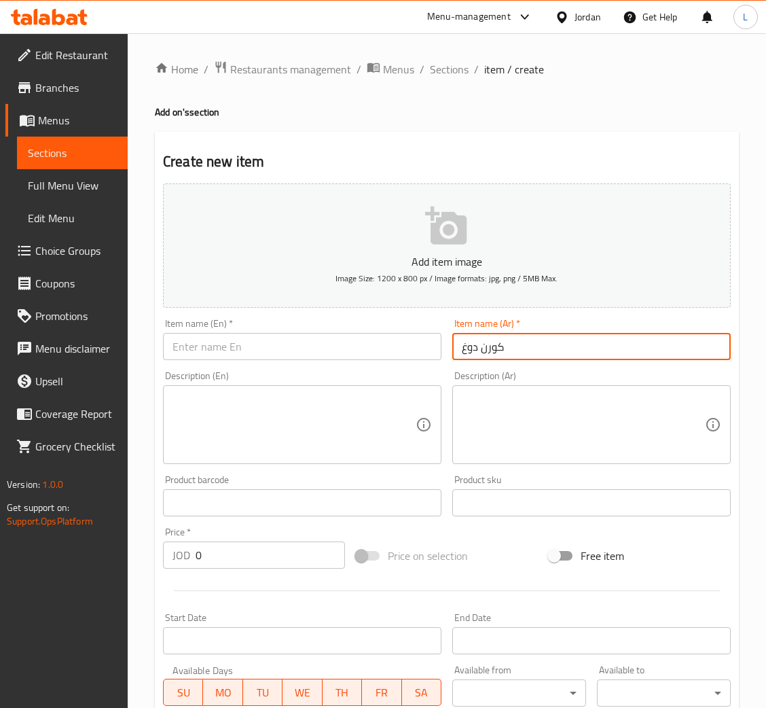
type input "كورن دوغ"
click at [246, 361] on div "Item name (En)   * Item name (En) *" at bounding box center [302, 339] width 289 height 52
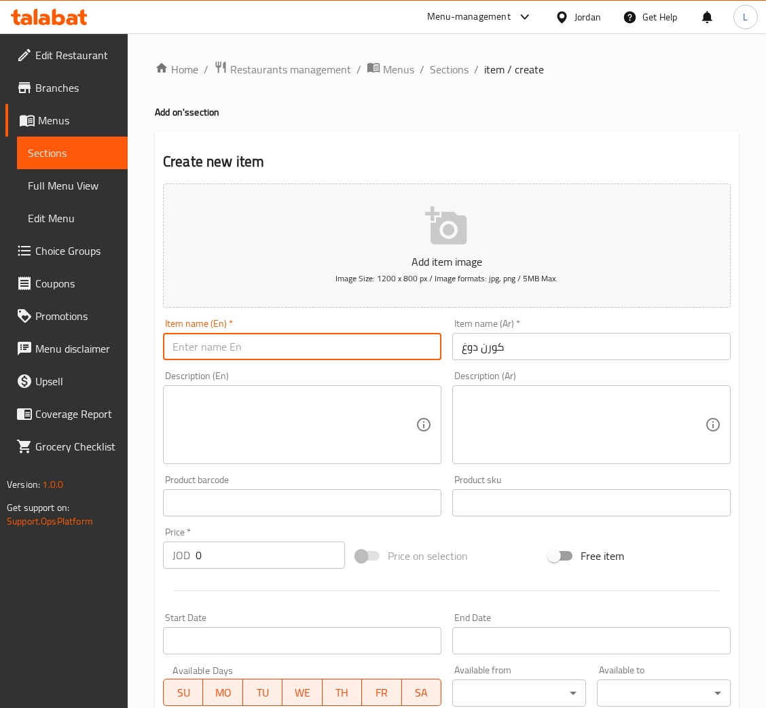
click at [198, 345] on input "text" at bounding box center [302, 346] width 278 height 27
paste input "Corndog"
type input "Corndog"
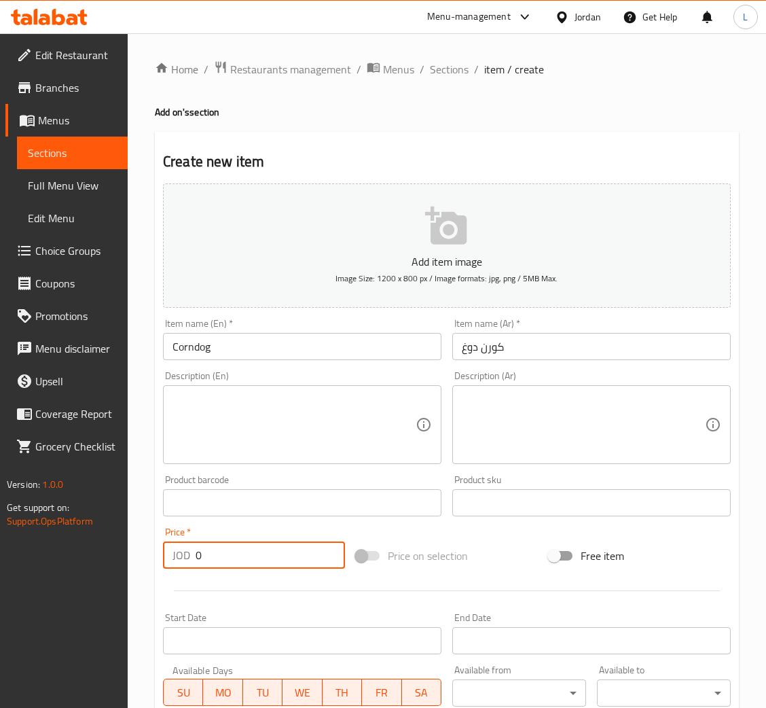
click at [231, 568] on input "0" at bounding box center [270, 554] width 149 height 27
type input "1.5"
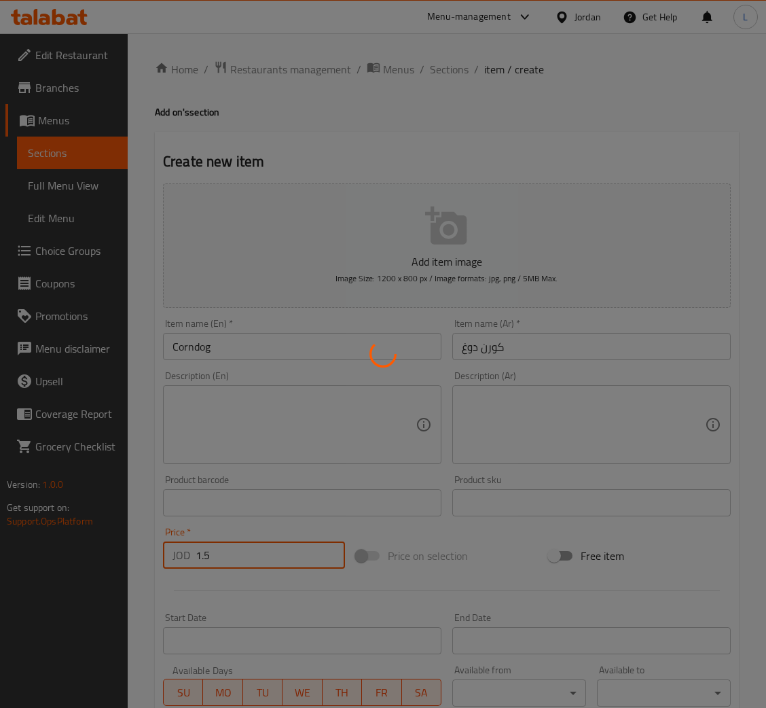
type input "0"
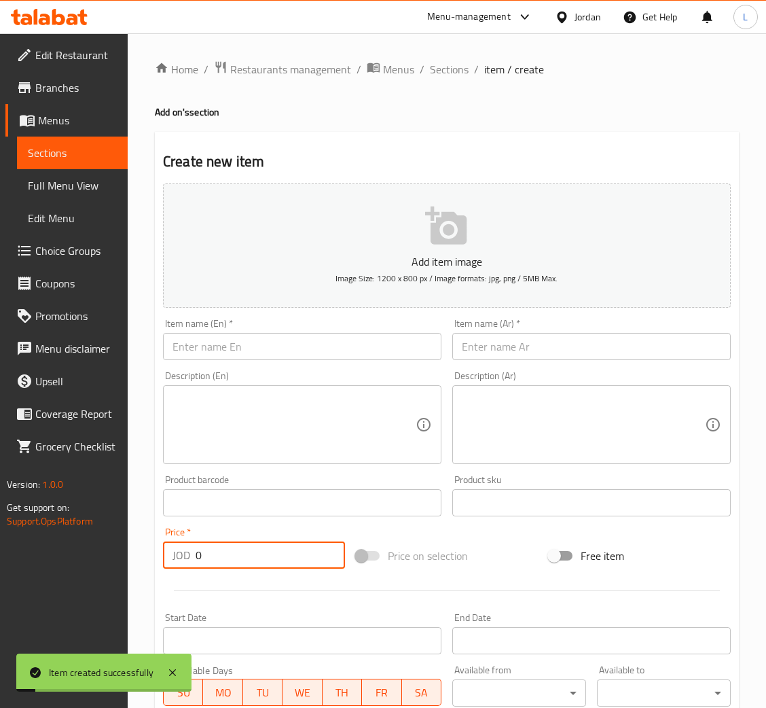
click at [565, 346] on input "text" at bounding box center [591, 346] width 278 height 27
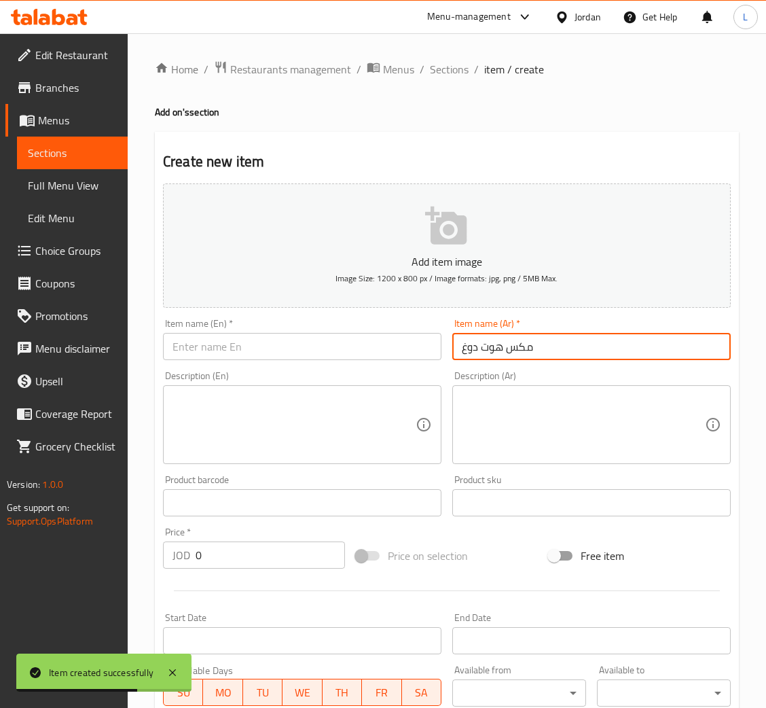
click at [515, 337] on input "مكس هوت دوغ" at bounding box center [591, 346] width 278 height 27
type input "مكس هوت دوغ"
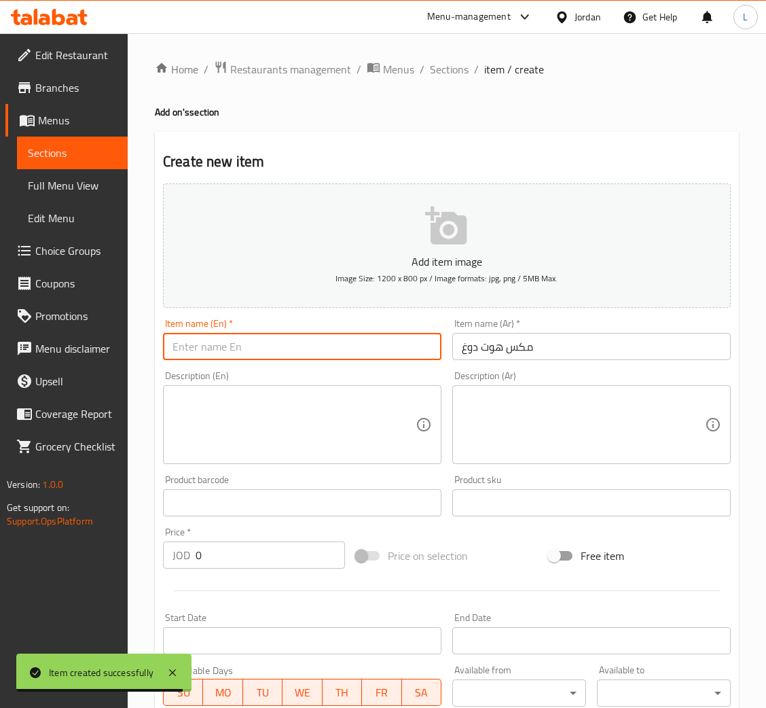
click at [238, 342] on input "text" at bounding box center [302, 346] width 278 height 27
paste input "Mixed hot dog"
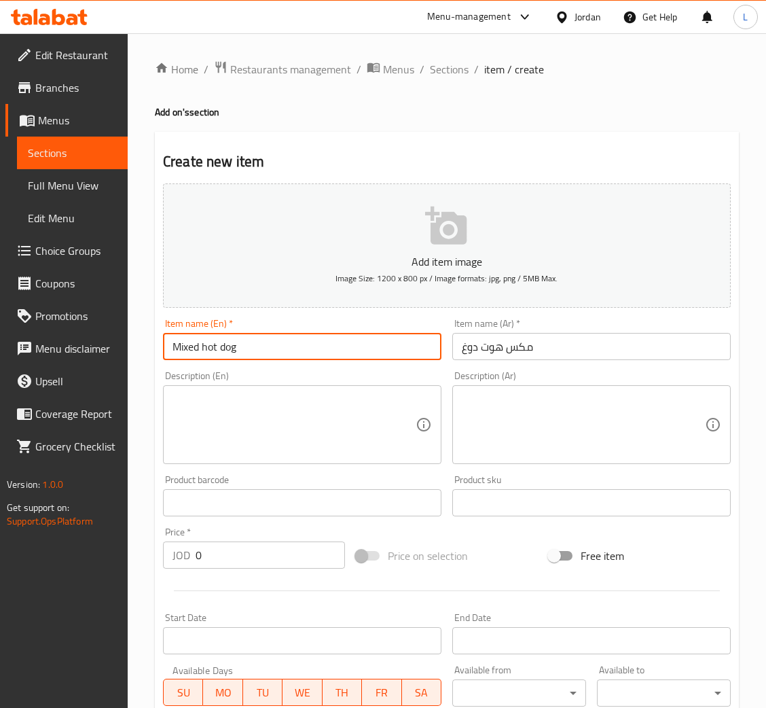
type input "Mixed hot dog"
click at [225, 561] on input "0" at bounding box center [270, 554] width 149 height 27
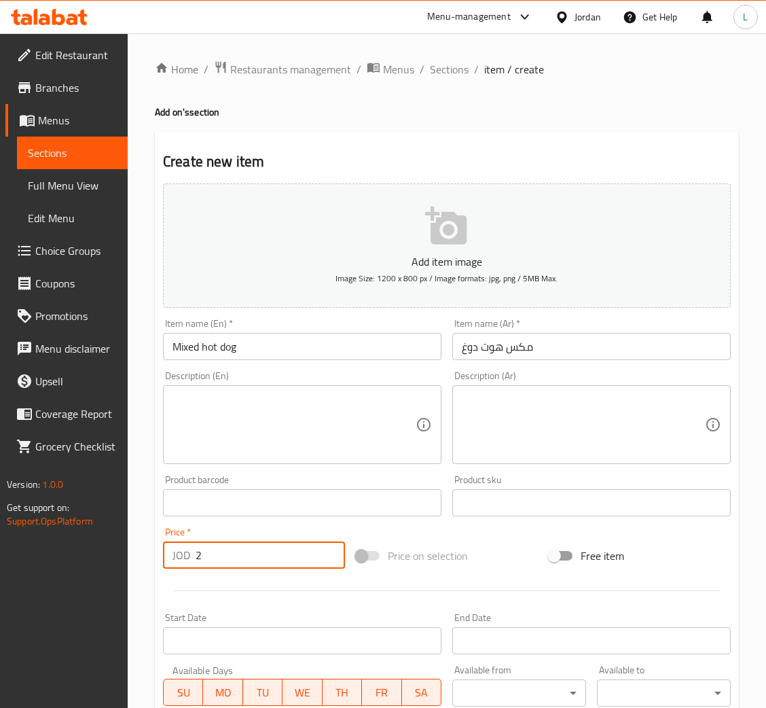
type input "2"
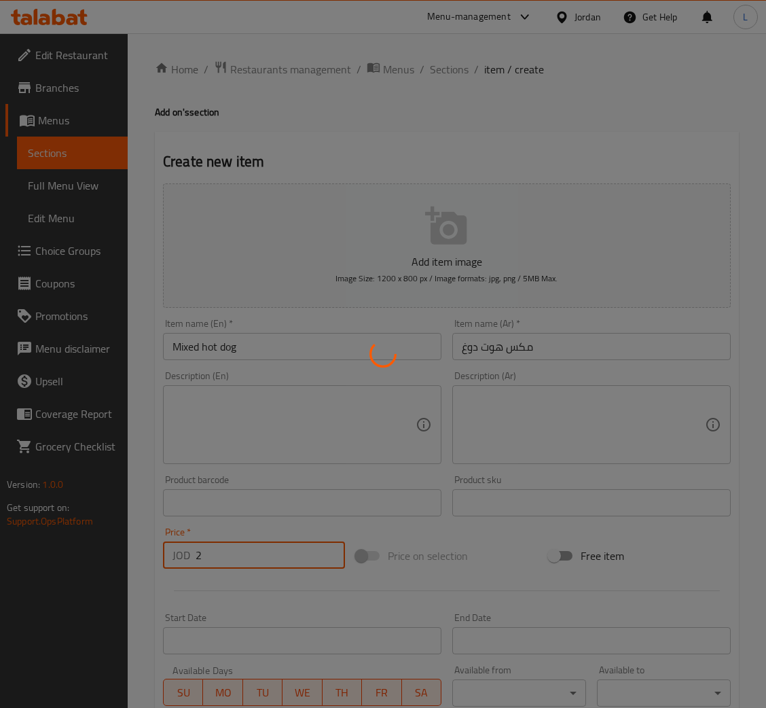
type input "0"
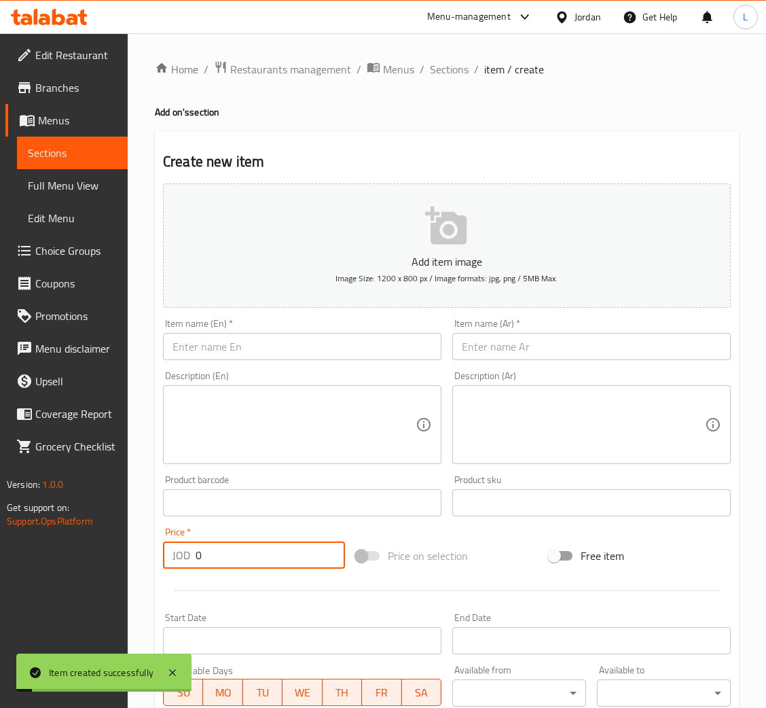
click at [538, 348] on input "text" at bounding box center [591, 346] width 278 height 27
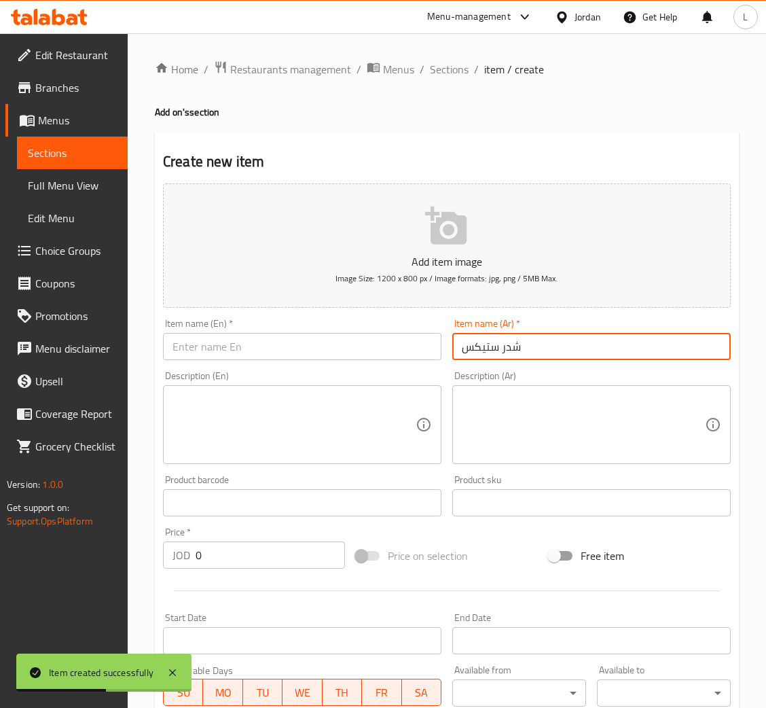
click at [538, 348] on input "شدر ستيكس" at bounding box center [591, 346] width 278 height 27
click at [540, 346] on input "شدر ستيكس" at bounding box center [591, 346] width 278 height 27
type input "شدر ستيكس"
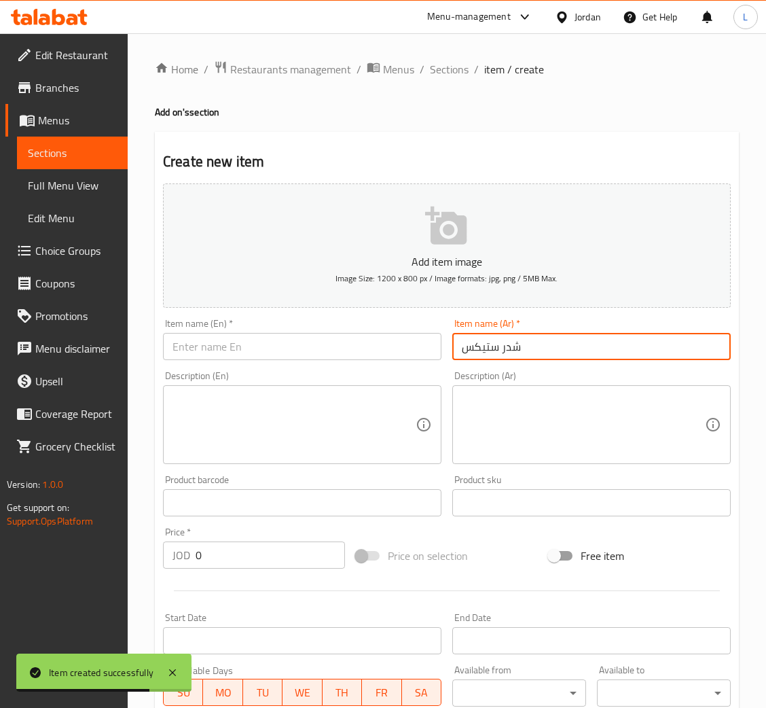
click at [264, 346] on input "text" at bounding box center [302, 346] width 278 height 27
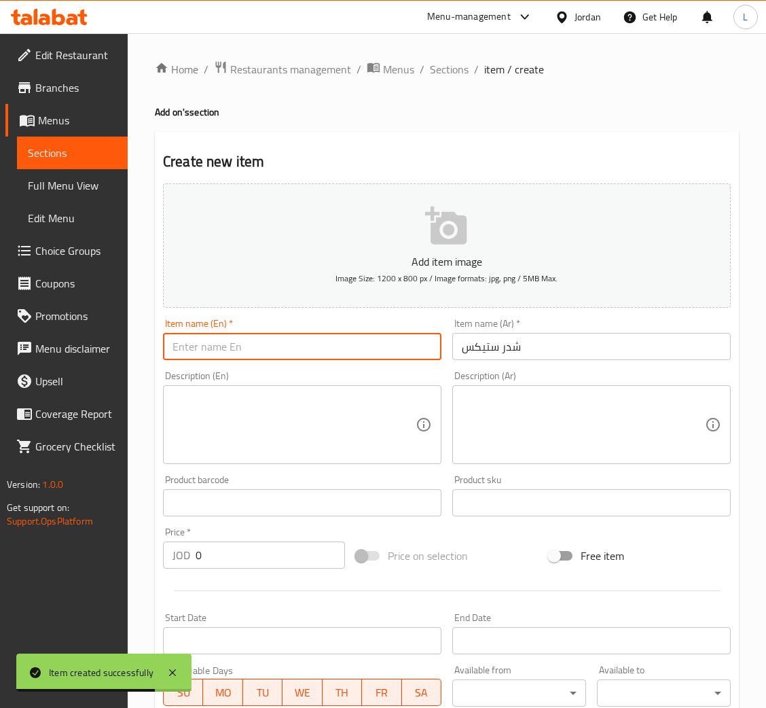
paste input "Cheddar sticks"
type input "Cheddar sticks"
click at [227, 549] on input "0" at bounding box center [270, 554] width 149 height 27
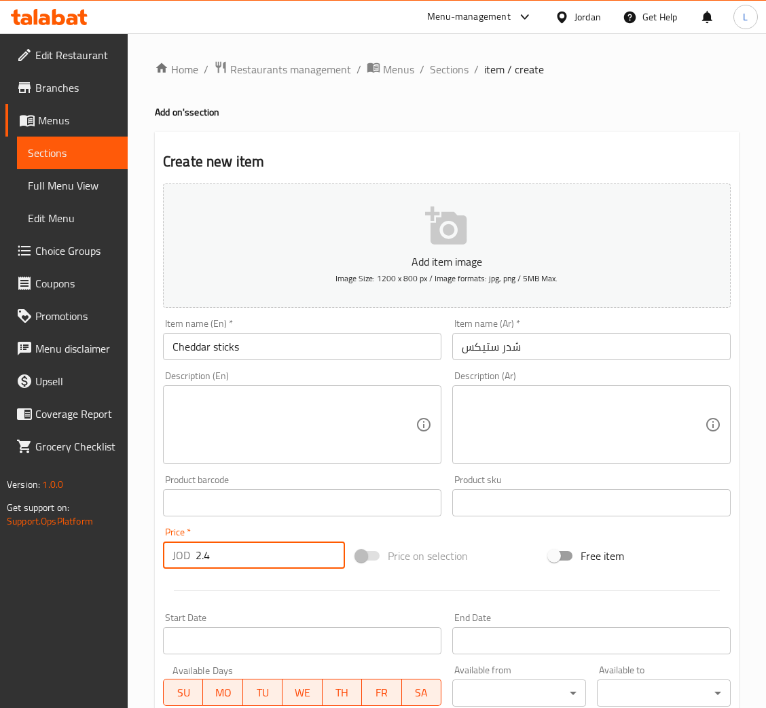
type input "2.4"
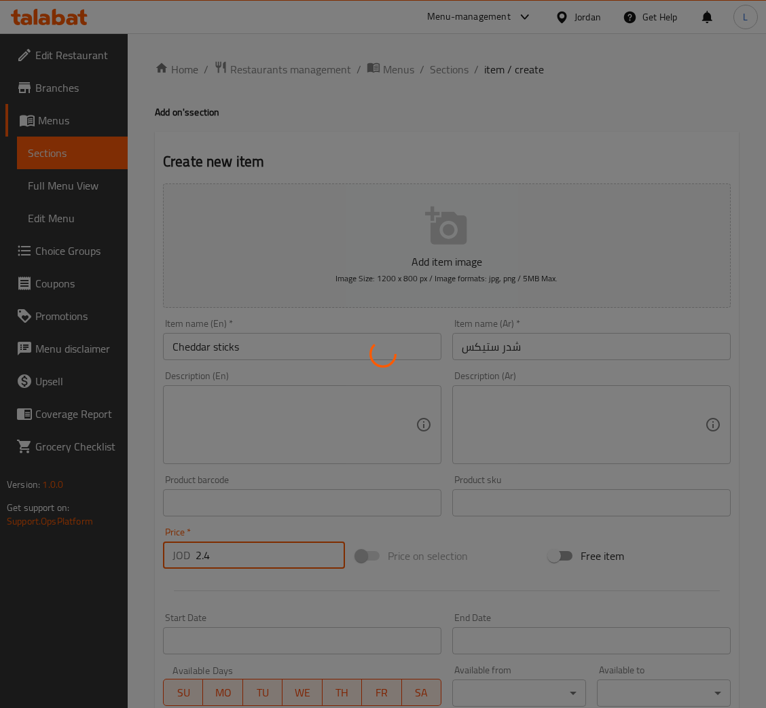
type input "0"
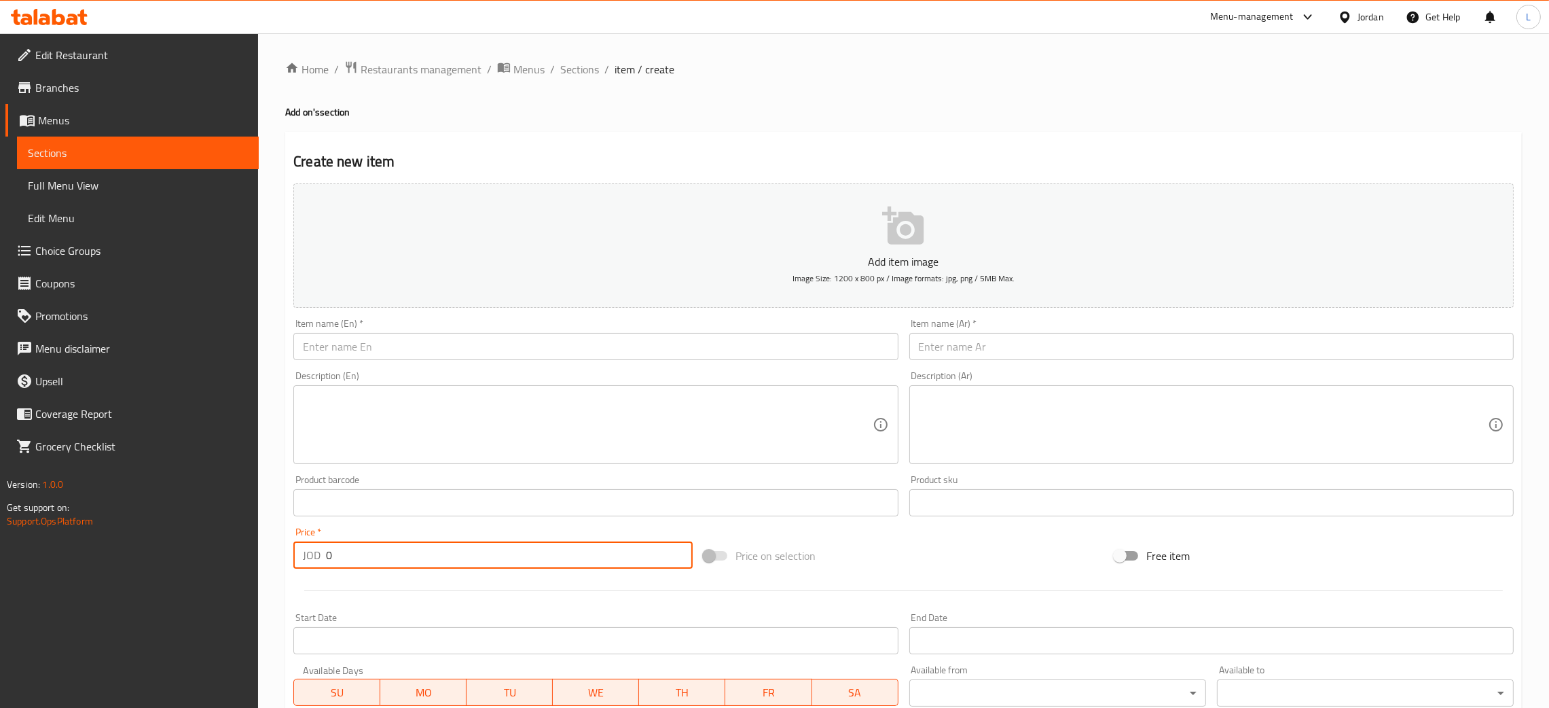
drag, startPoint x: 587, startPoint y: 73, endPoint x: 566, endPoint y: 46, distance: 34.3
click at [587, 73] on span "Sections" at bounding box center [579, 69] width 39 height 16
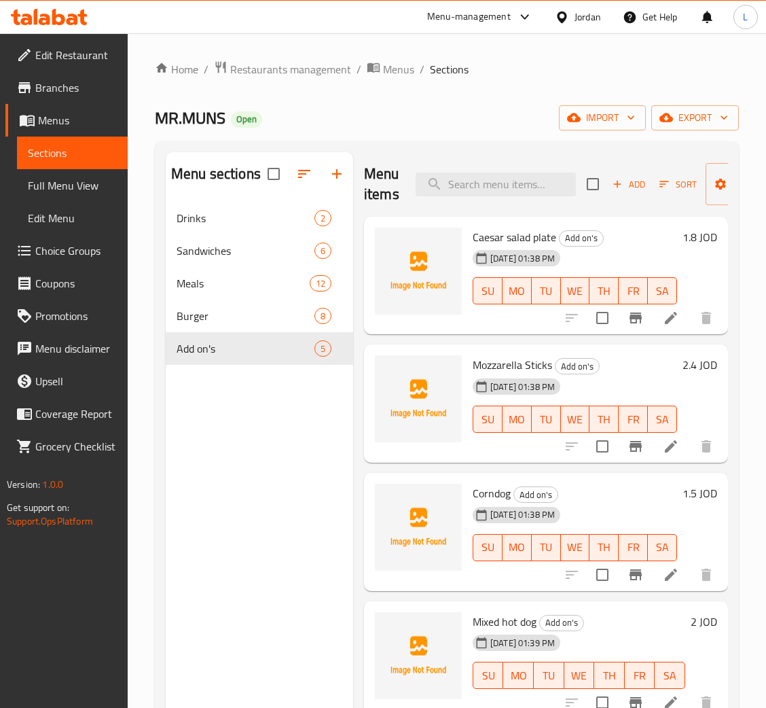
click at [43, 10] on icon at bounding box center [49, 17] width 77 height 16
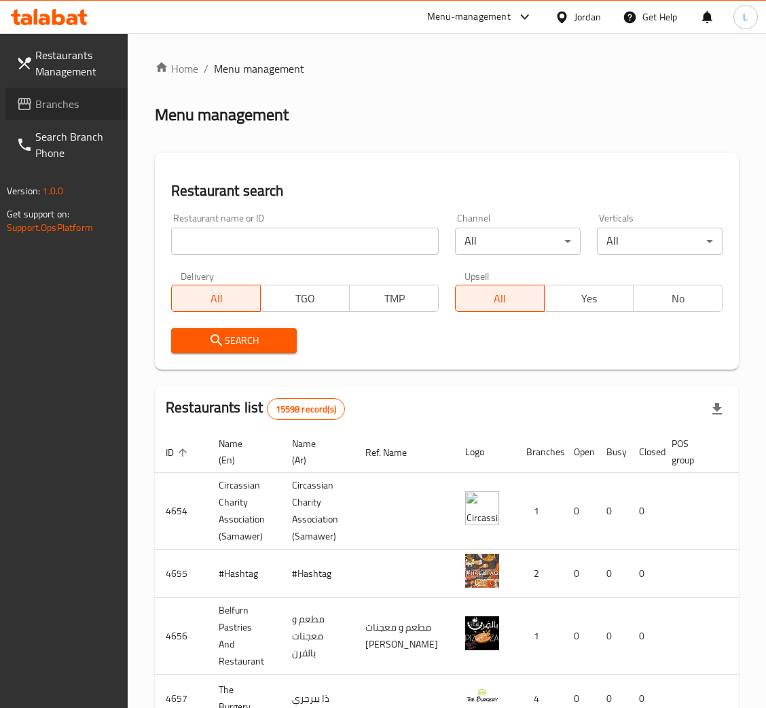
click at [92, 104] on span "Branches" at bounding box center [75, 104] width 81 height 16
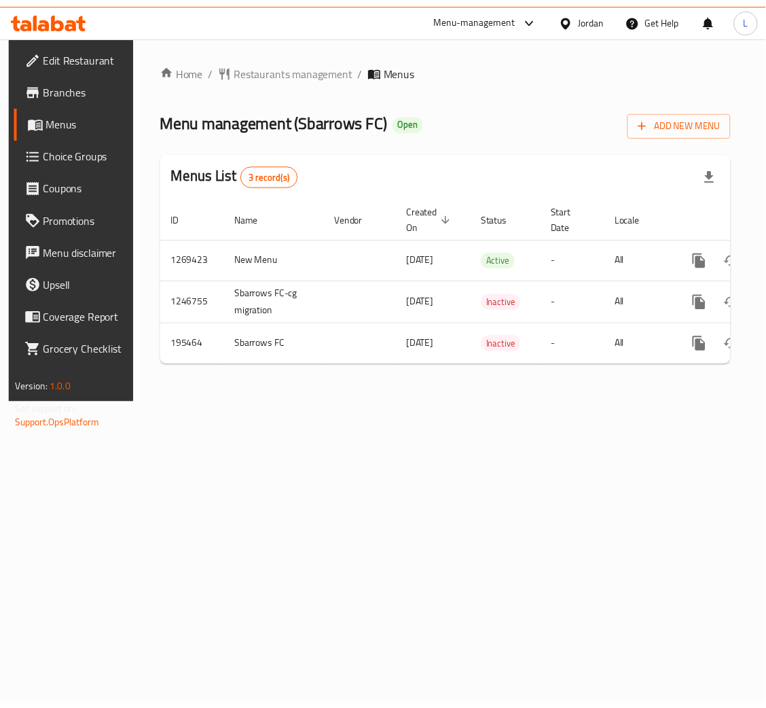
scroll to position [0, 77]
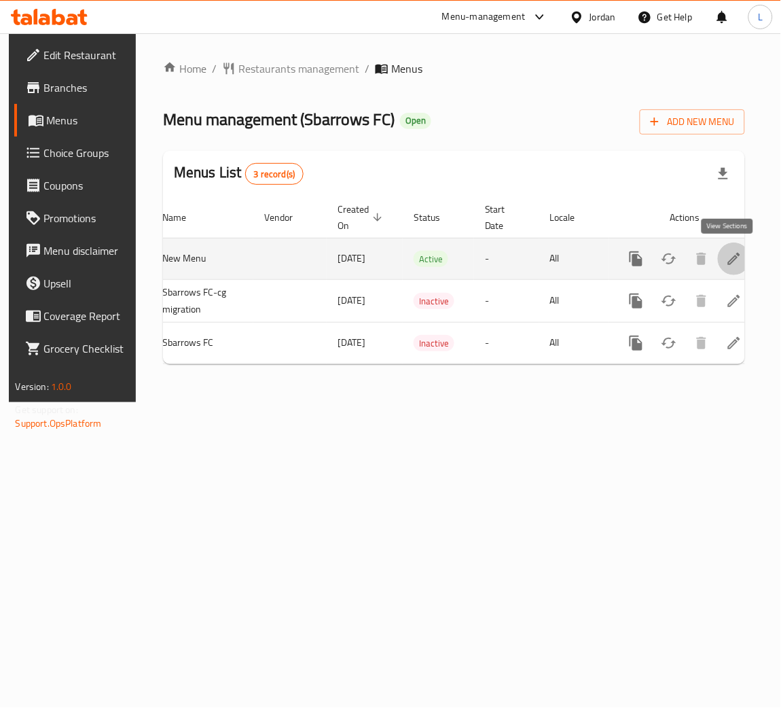
click at [735, 266] on link "enhanced table" at bounding box center [734, 258] width 33 height 33
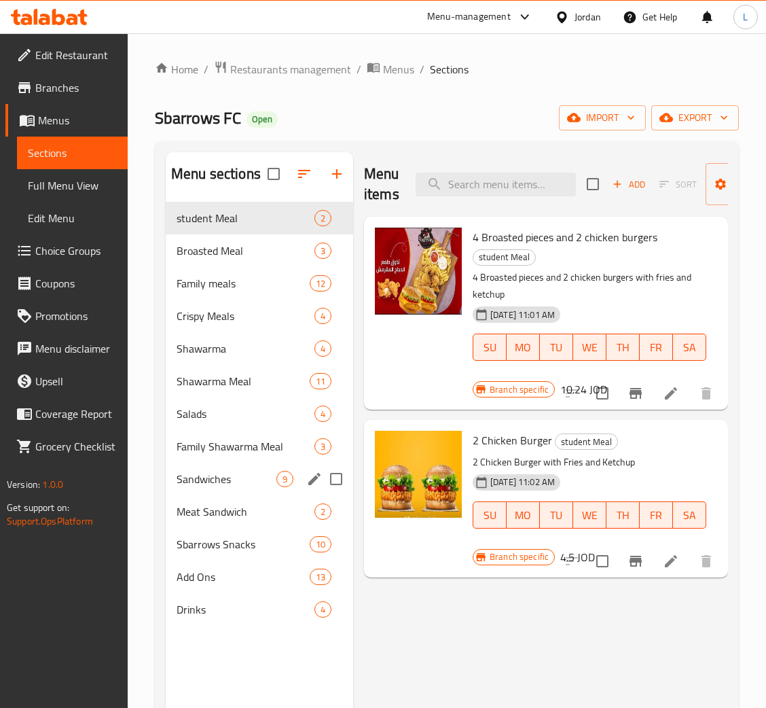
click at [225, 488] on div "Sandwiches 9" at bounding box center [259, 478] width 187 height 33
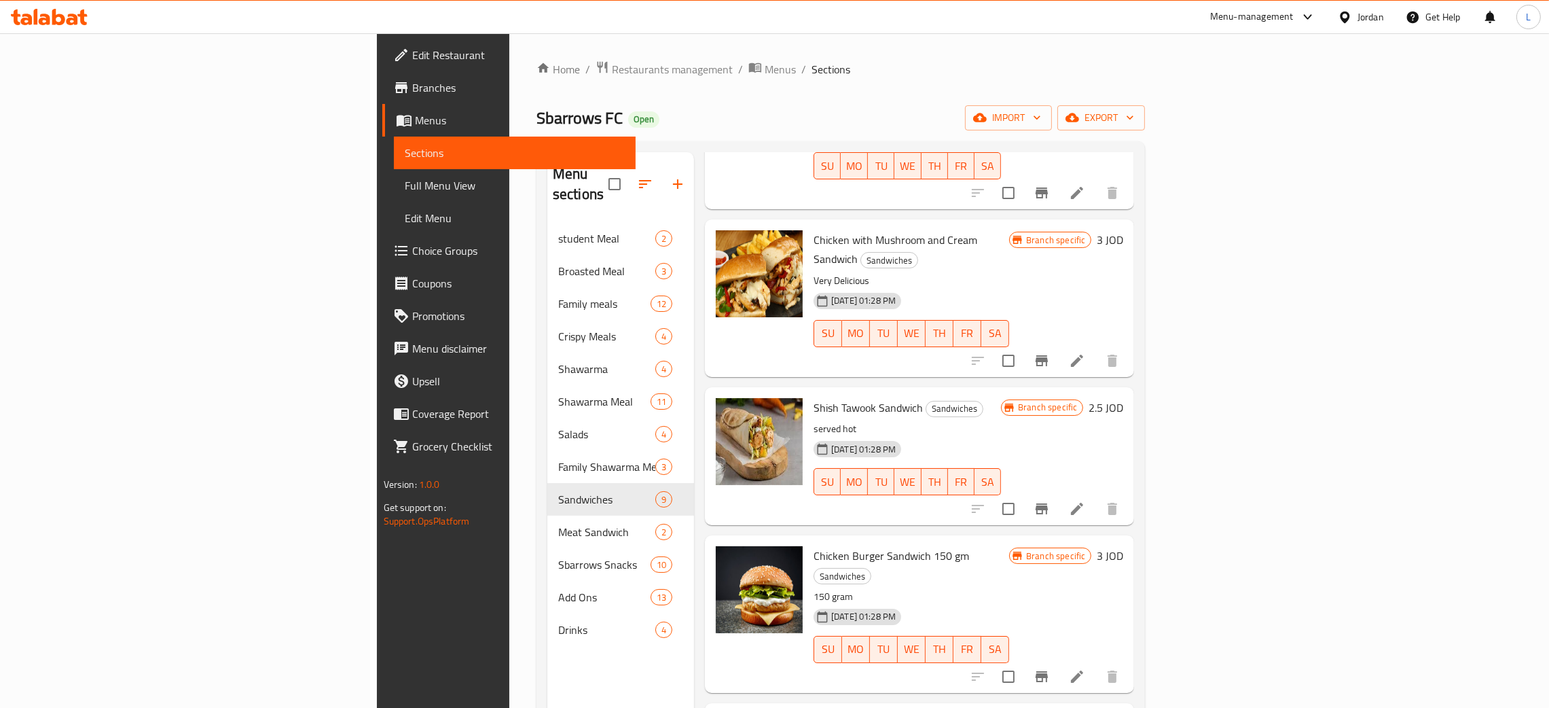
scroll to position [659, 0]
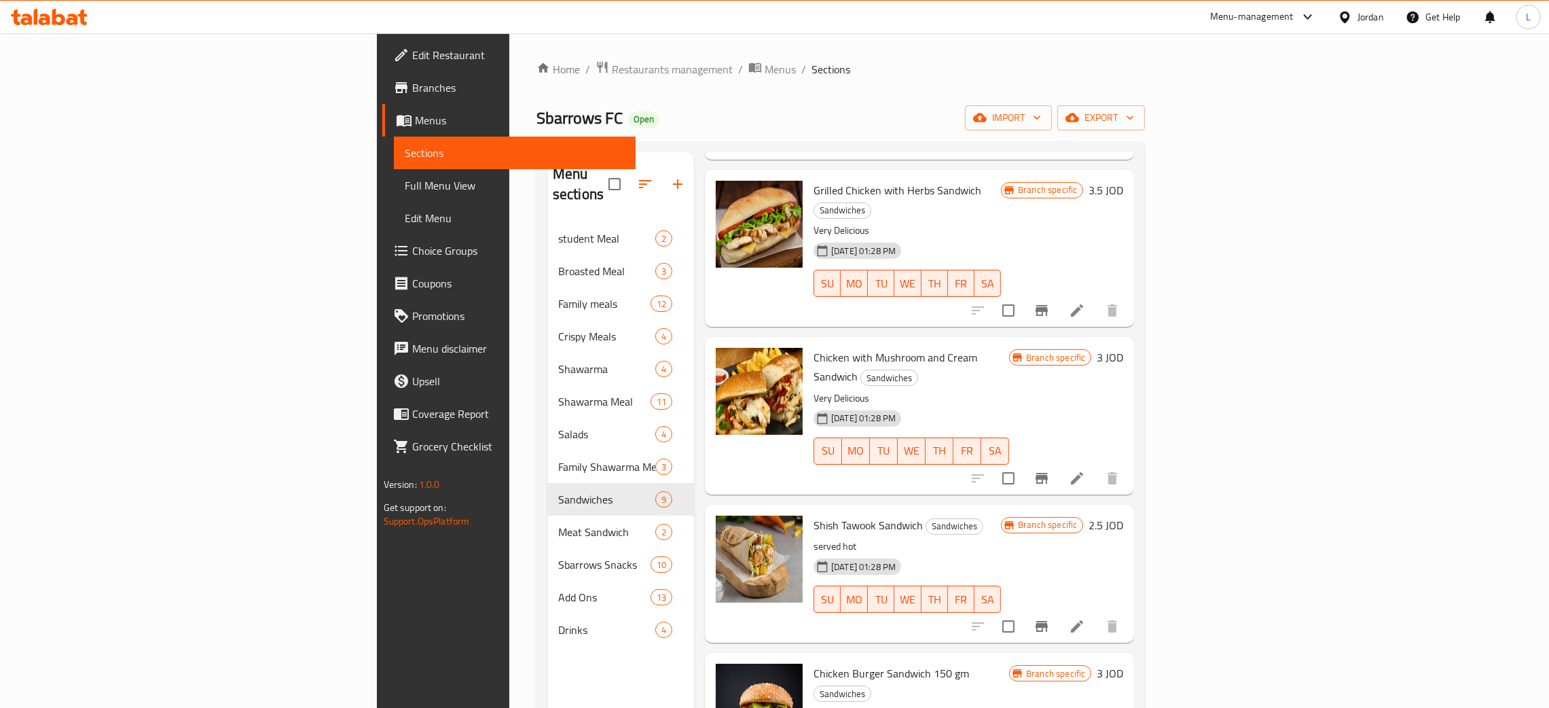
click at [710, 58] on div "Home / Restaurants management / Menus / Sections Sbarrows FC Open import export…" at bounding box center [840, 465] width 663 height 864
